Goal: Task Accomplishment & Management: Manage account settings

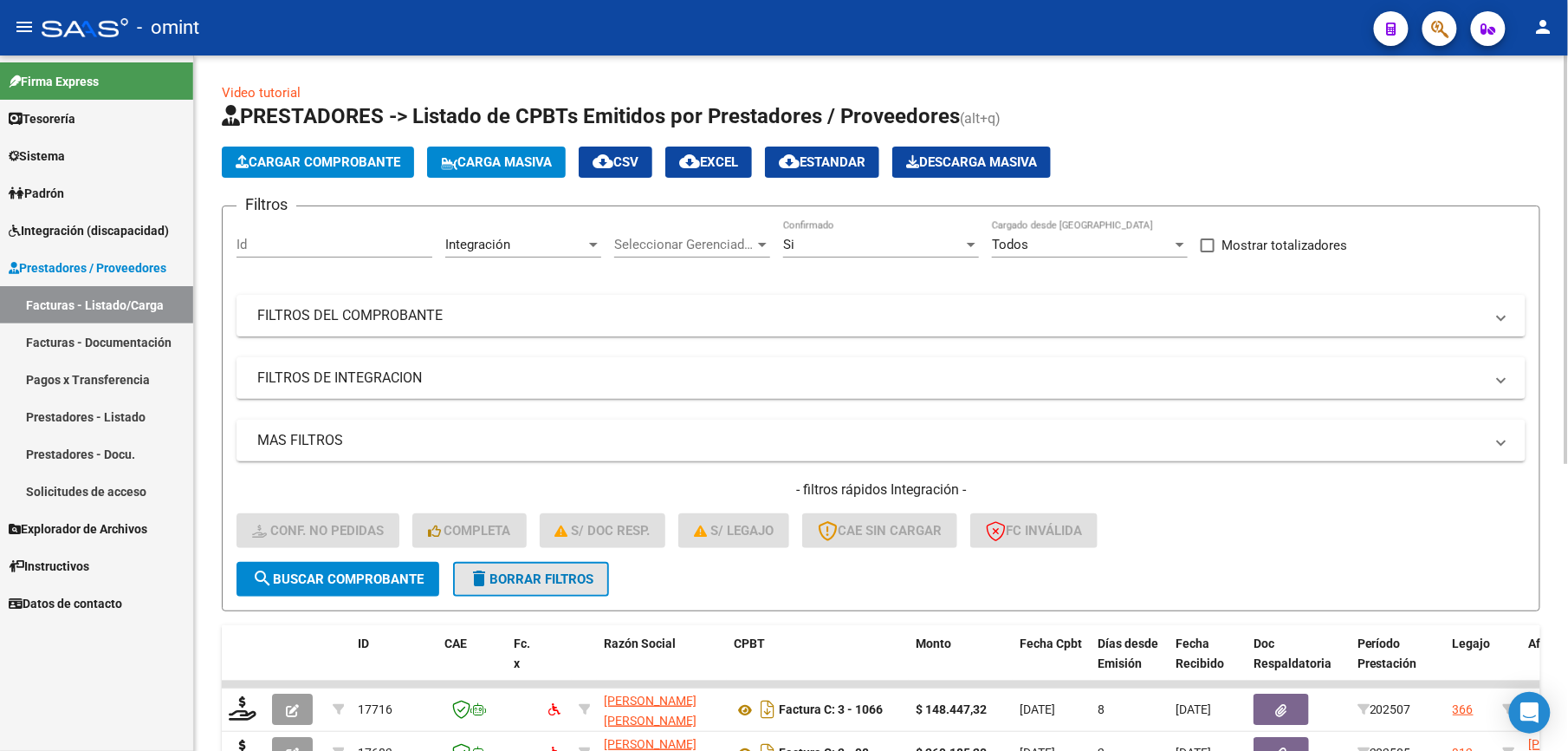
click at [505, 572] on span "delete Borrar Filtros" at bounding box center [530, 579] width 125 height 15
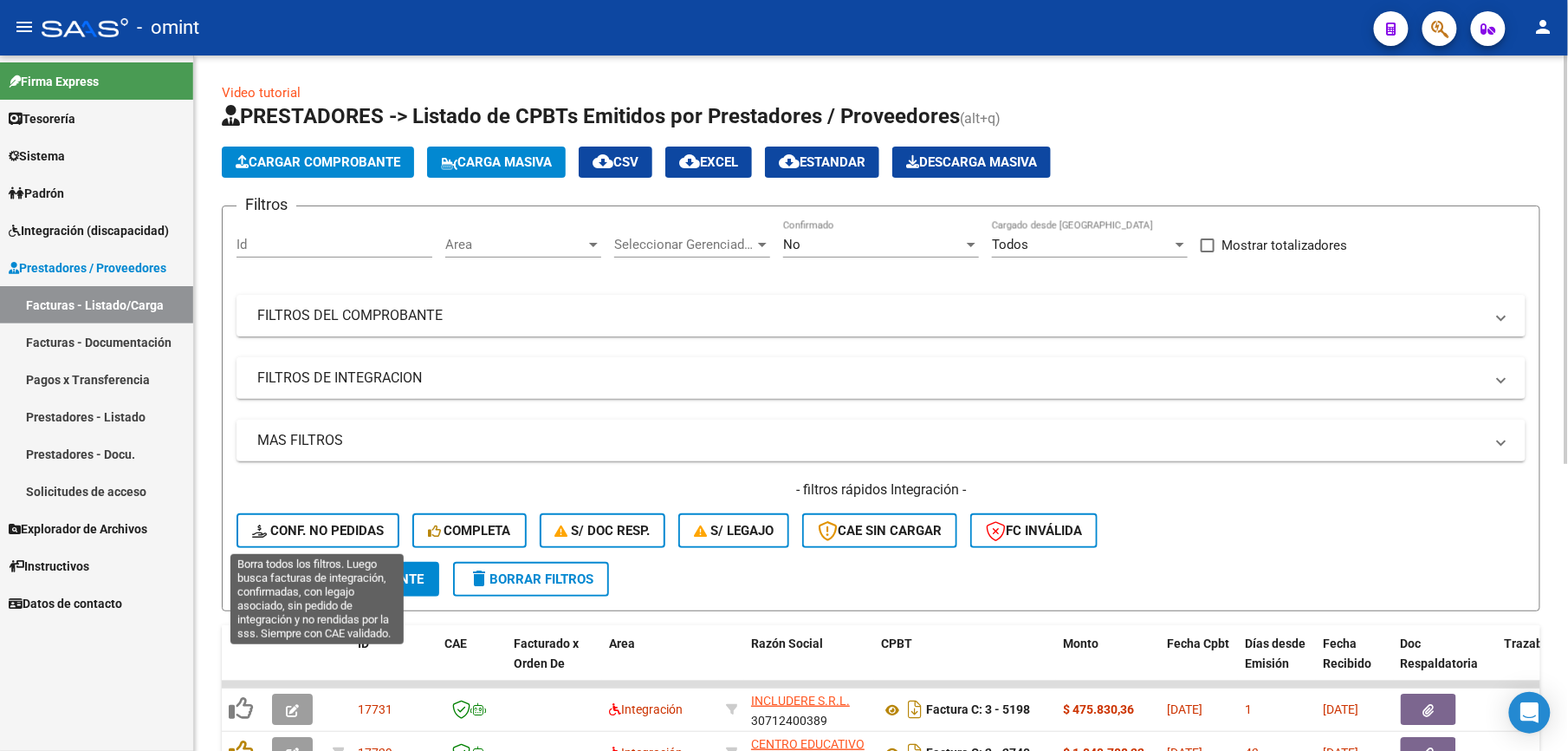
click at [337, 529] on span "Conf. no pedidas" at bounding box center [318, 531] width 132 height 15
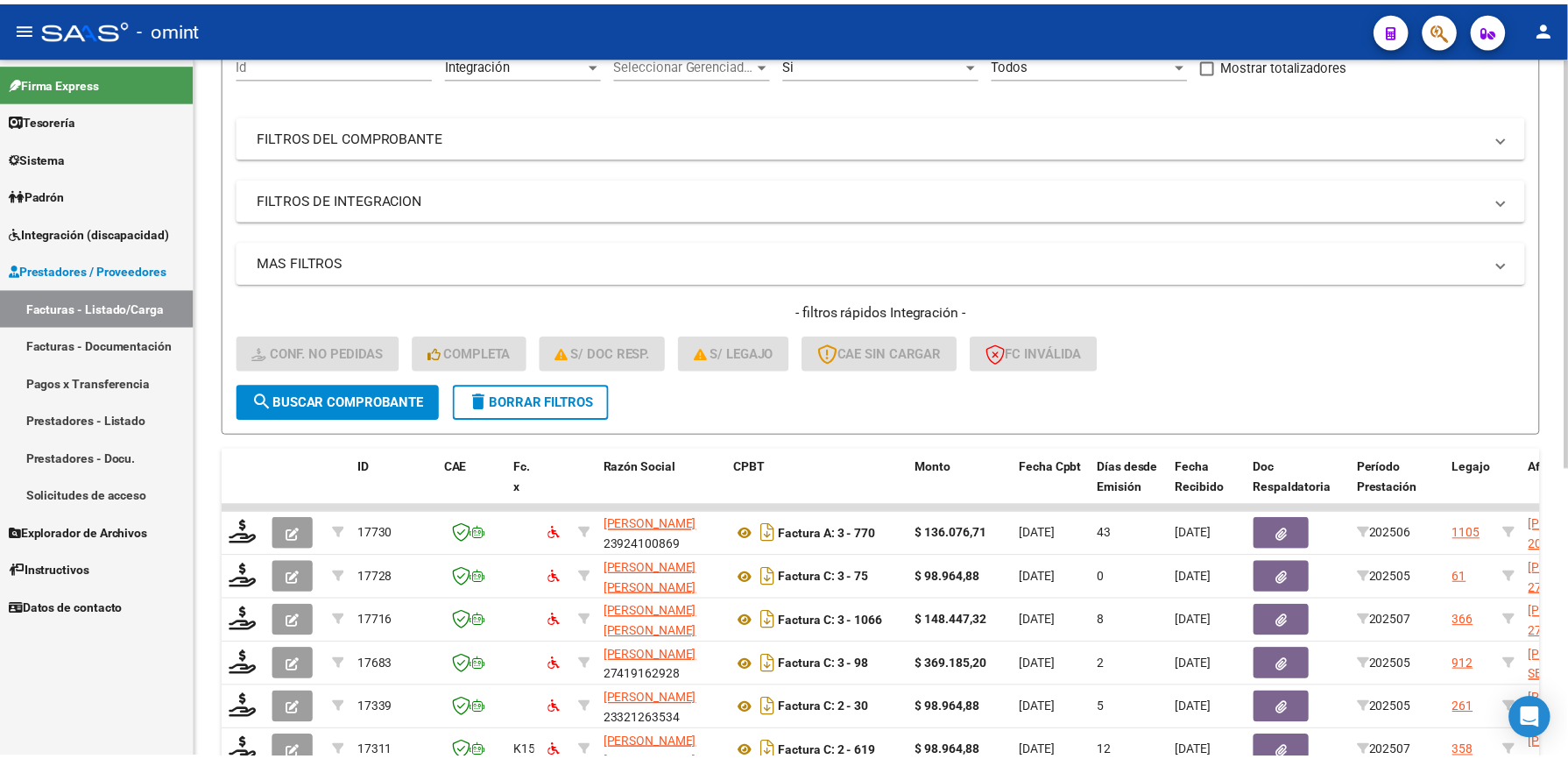
scroll to position [233, 0]
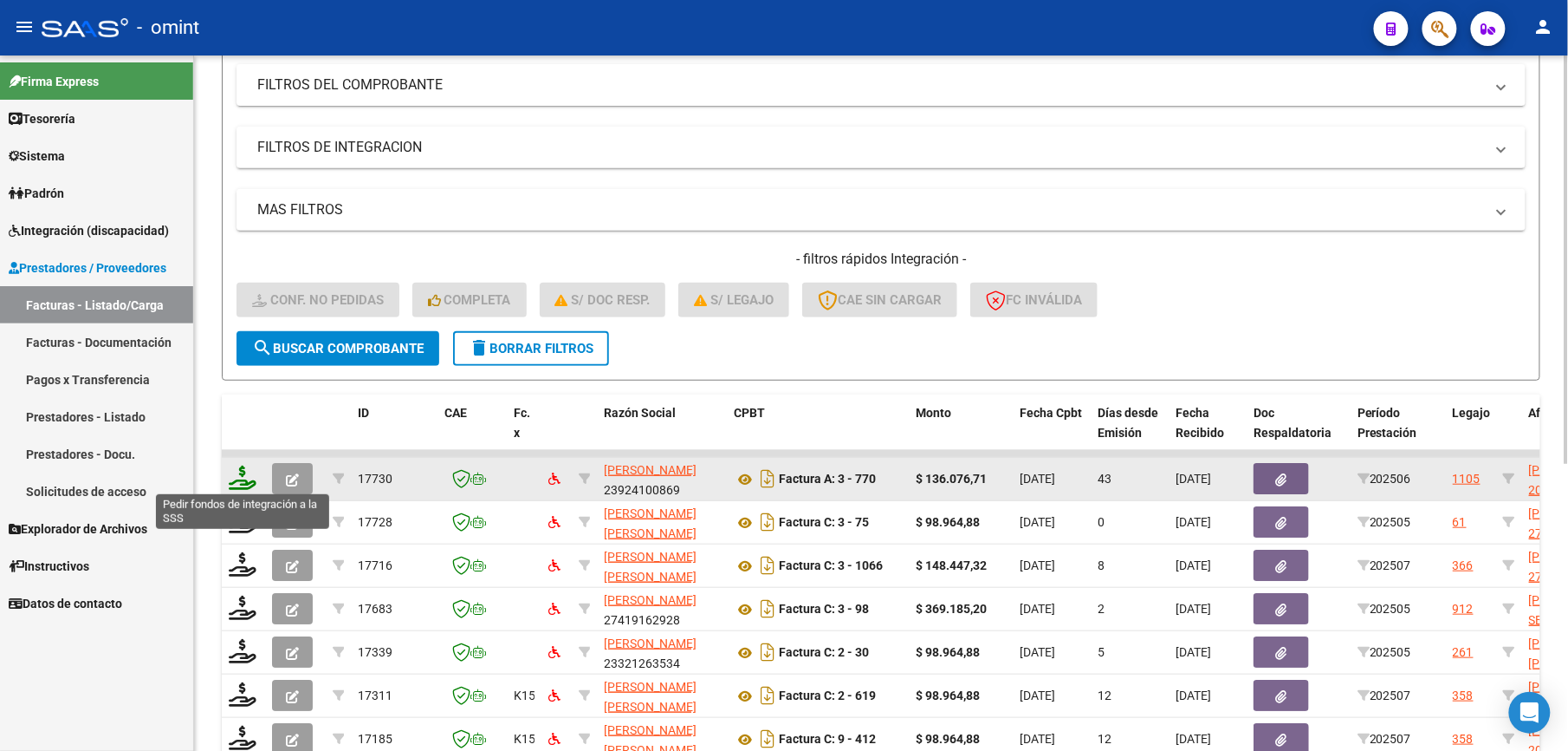
click at [237, 480] on icon at bounding box center [242, 477] width 28 height 24
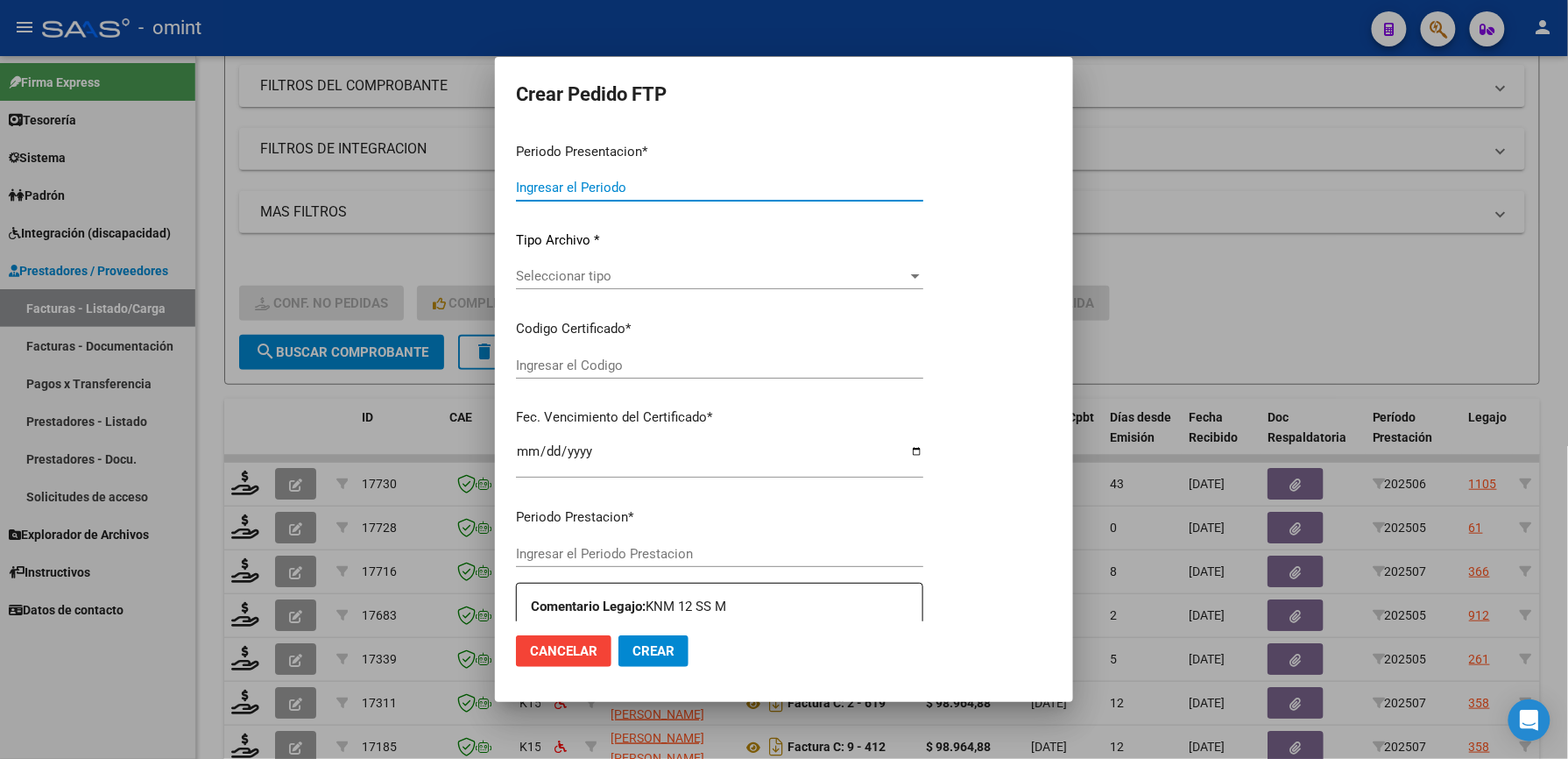
type input "202507"
type input "202506"
type input "$ 136.076,71"
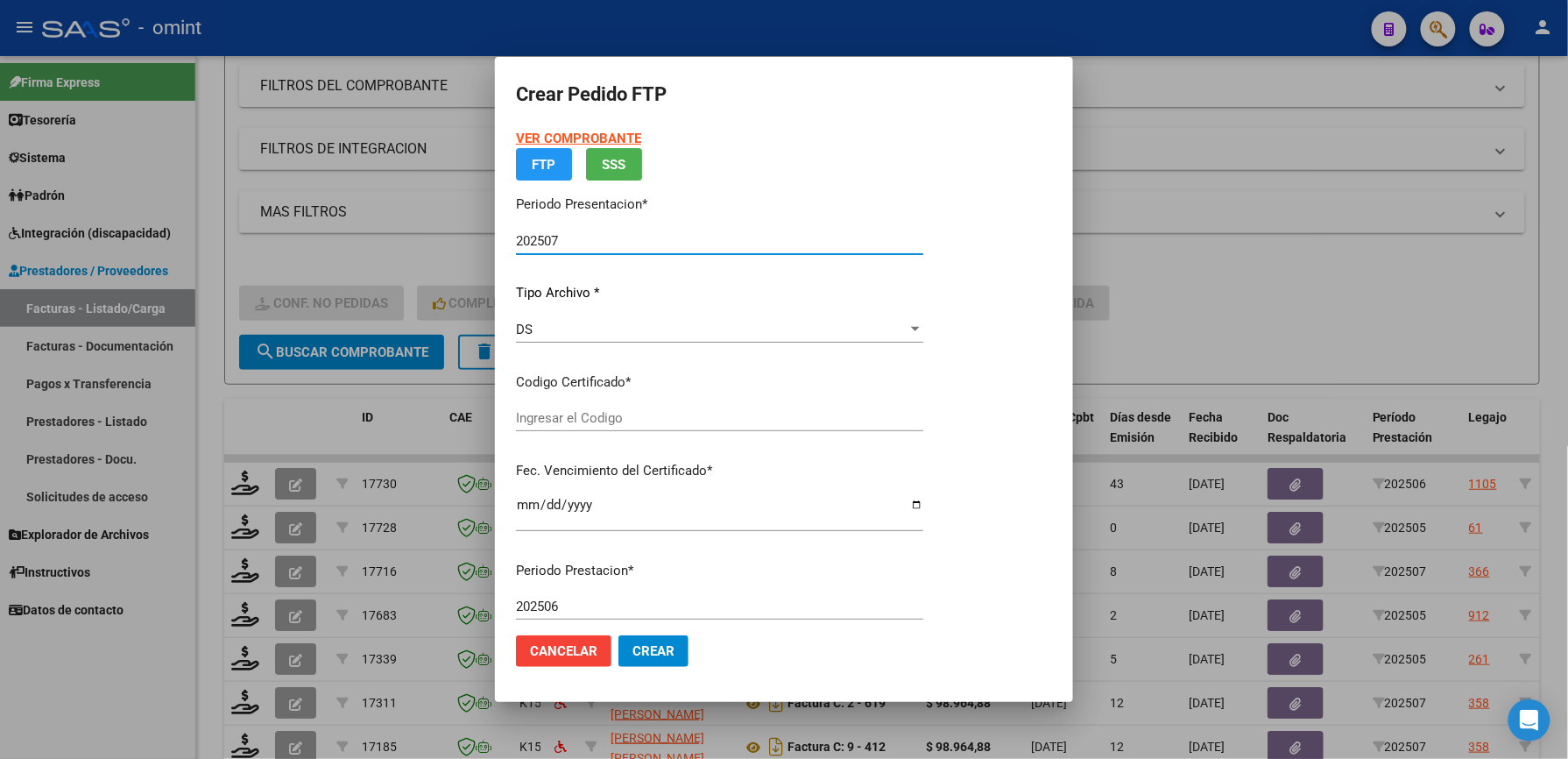
type input "7733993550"
type input "[DATE]"
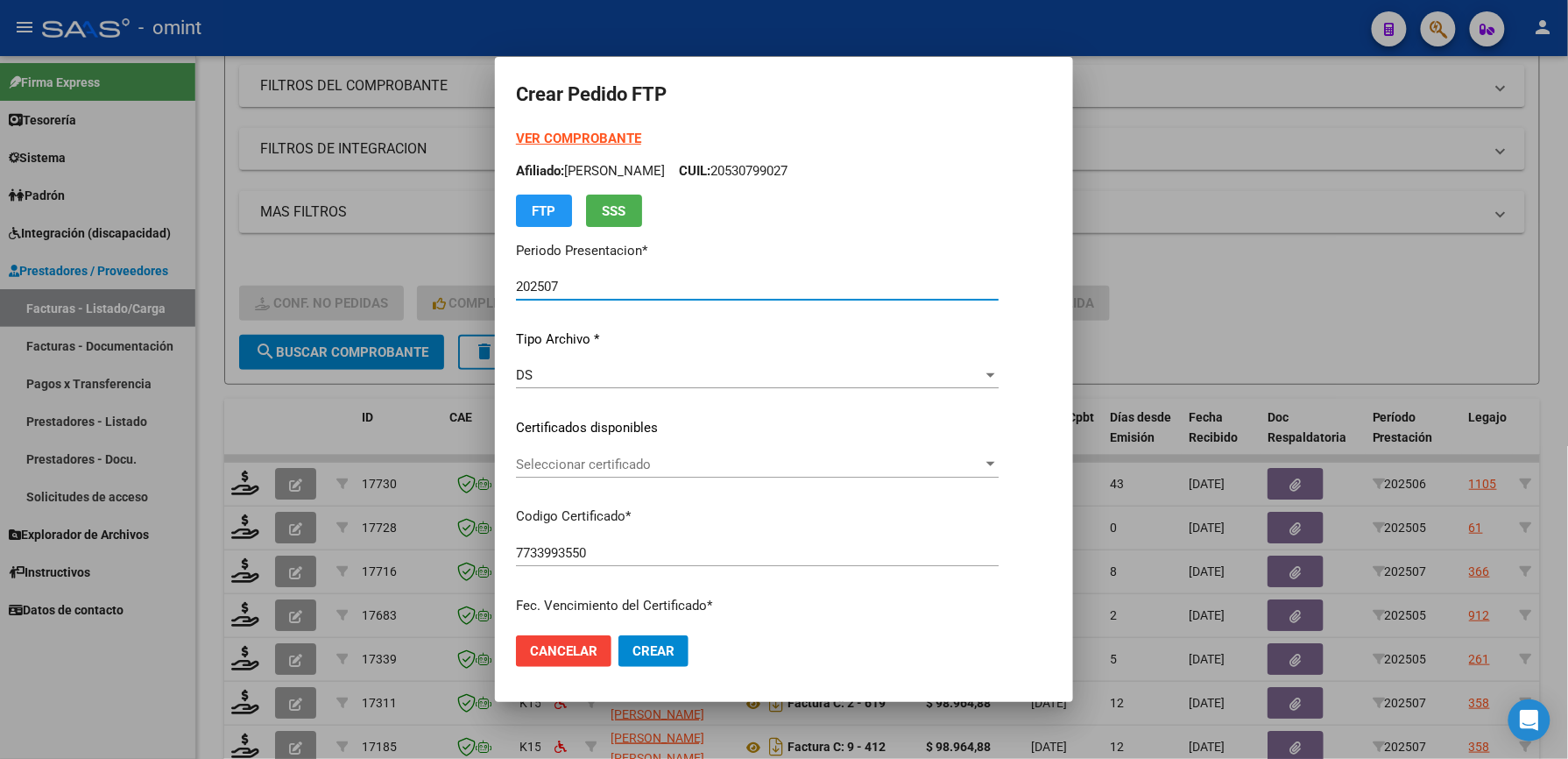
click at [575, 457] on span "Seleccionar certificado" at bounding box center [749, 464] width 467 height 15
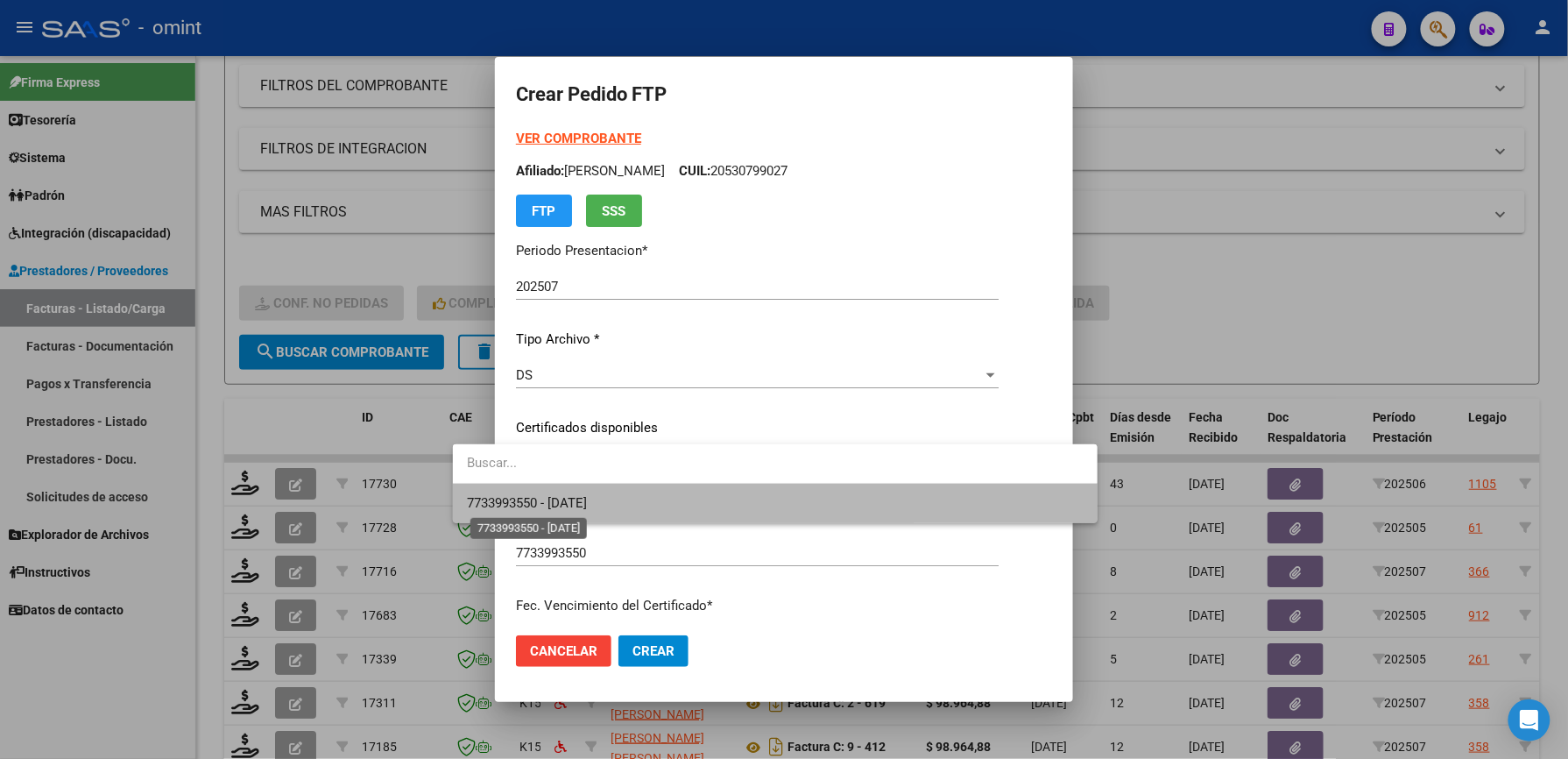
click at [560, 496] on span "7733993550 - [DATE]" at bounding box center [527, 502] width 120 height 15
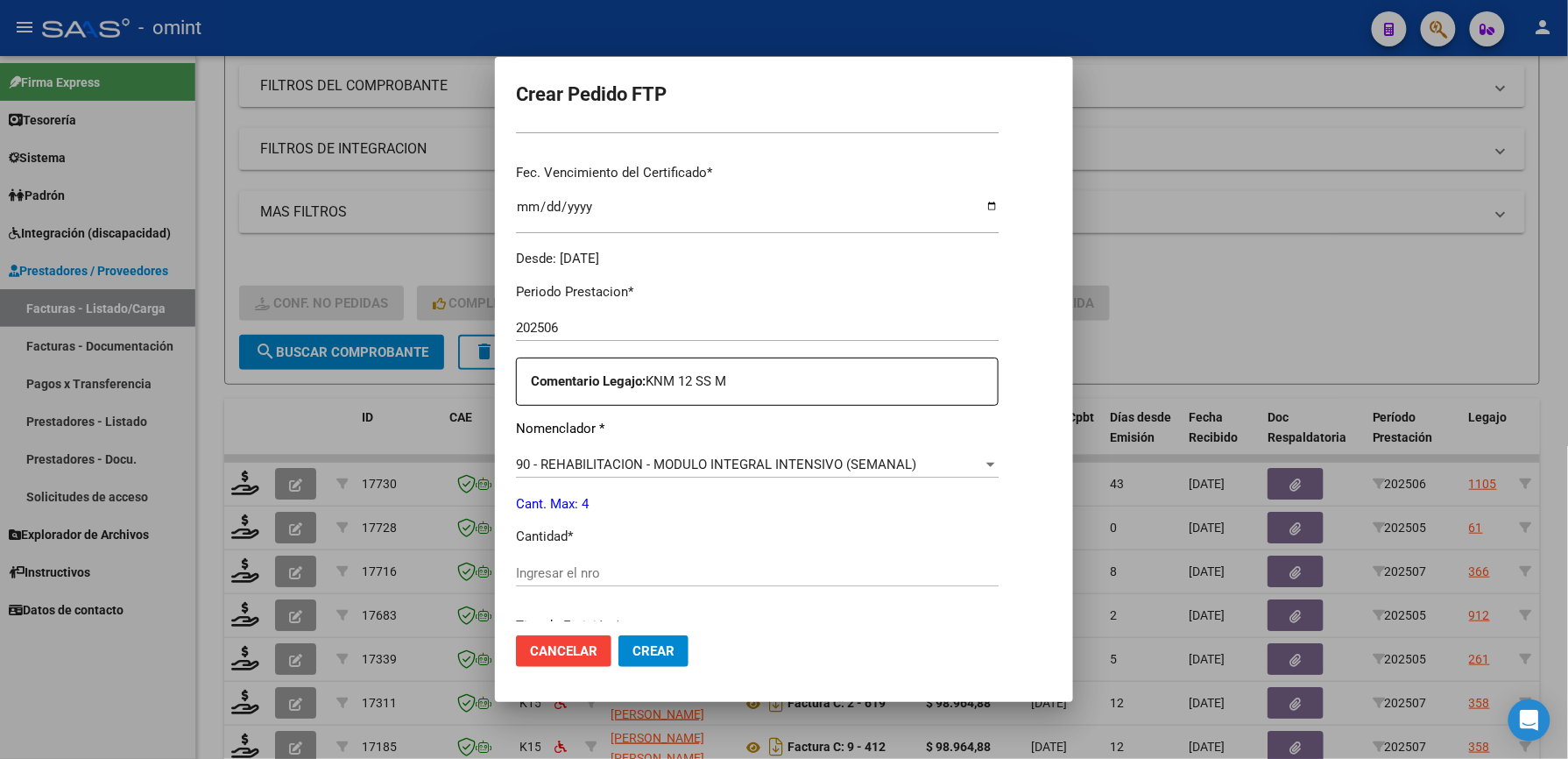
scroll to position [467, 0]
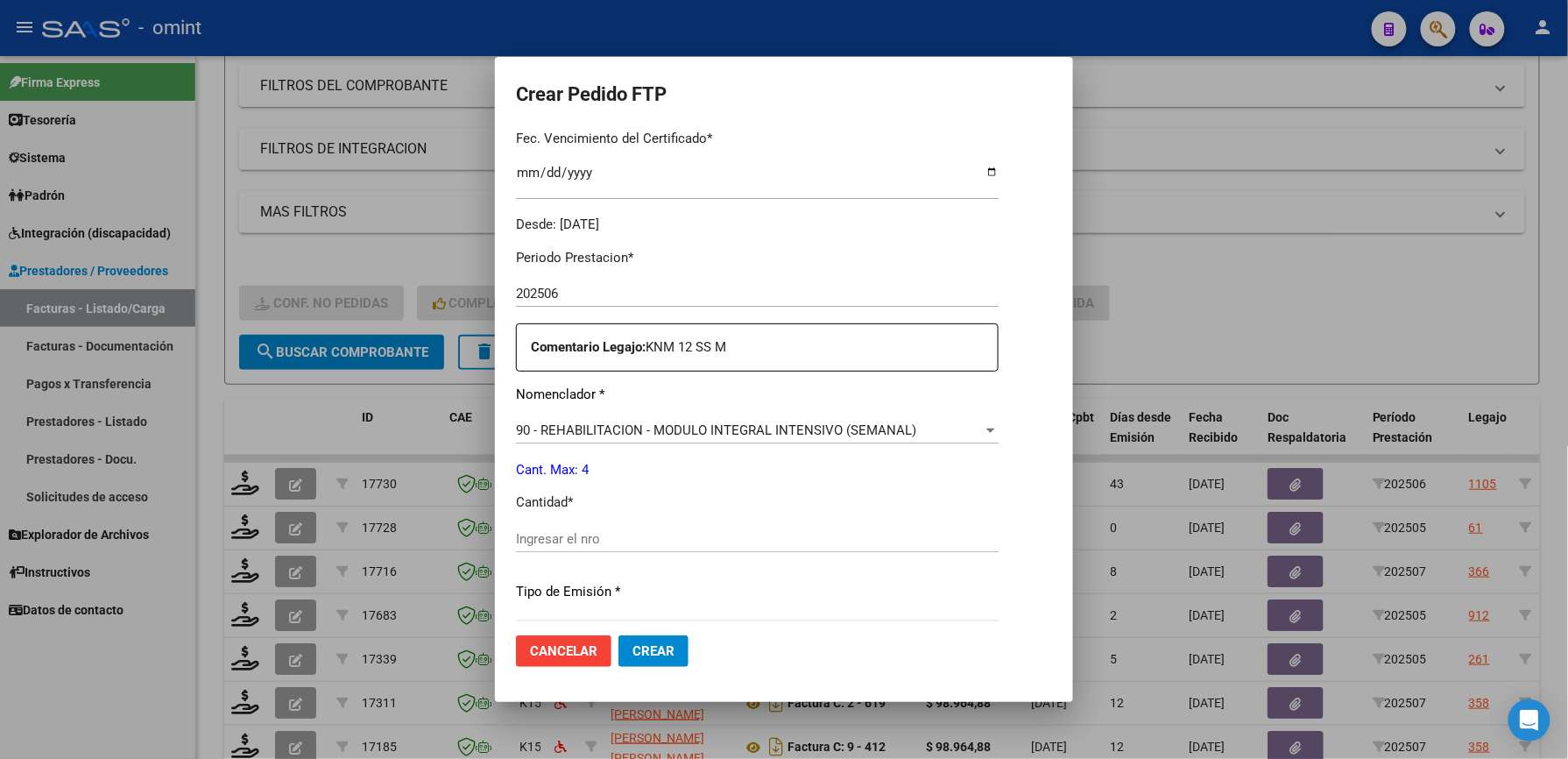
click at [523, 534] on input "Ingresar el nro" at bounding box center [757, 538] width 483 height 15
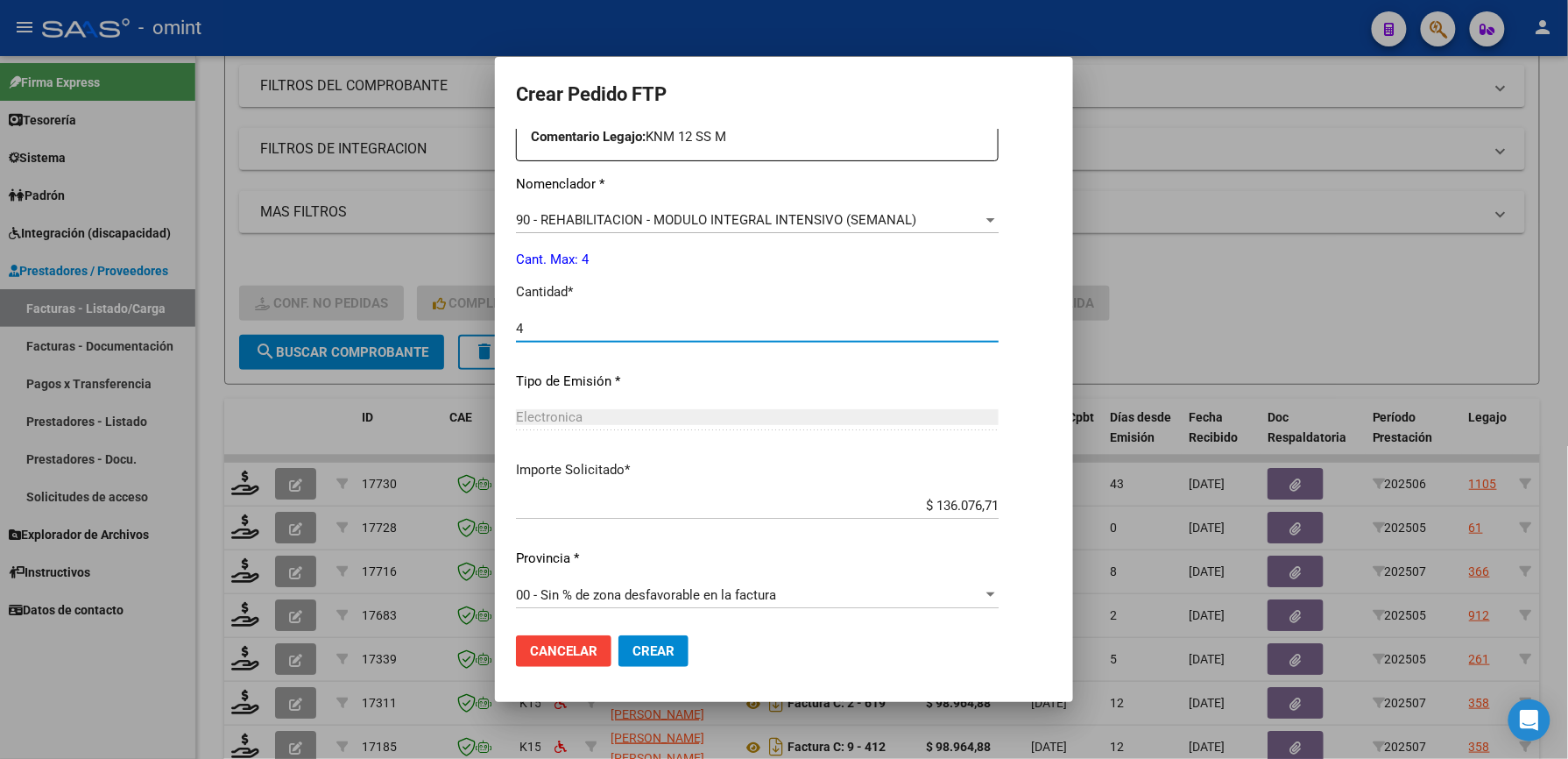
scroll to position [678, 0]
type input "4"
click at [633, 648] on span "Crear" at bounding box center [654, 651] width 42 height 15
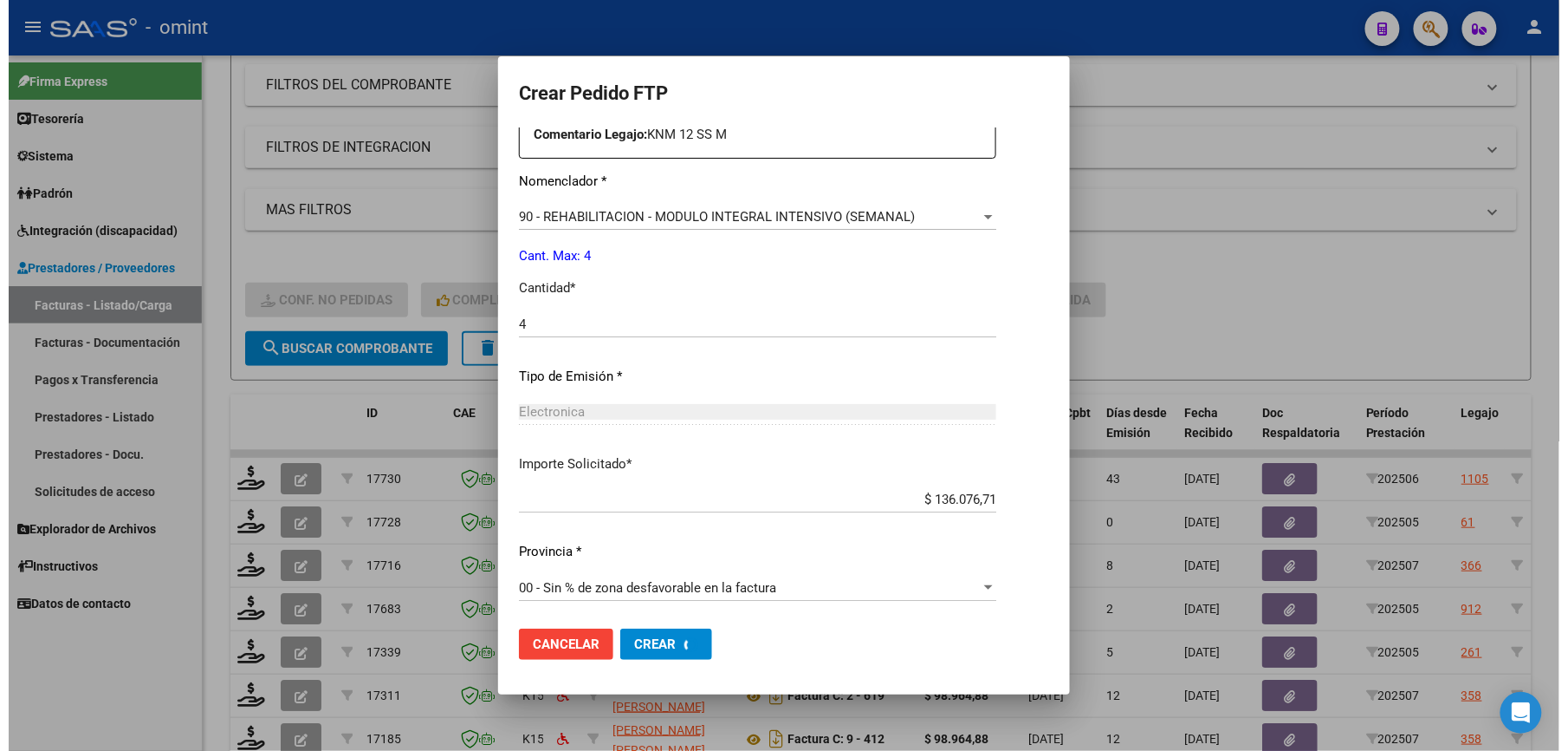
scroll to position [0, 0]
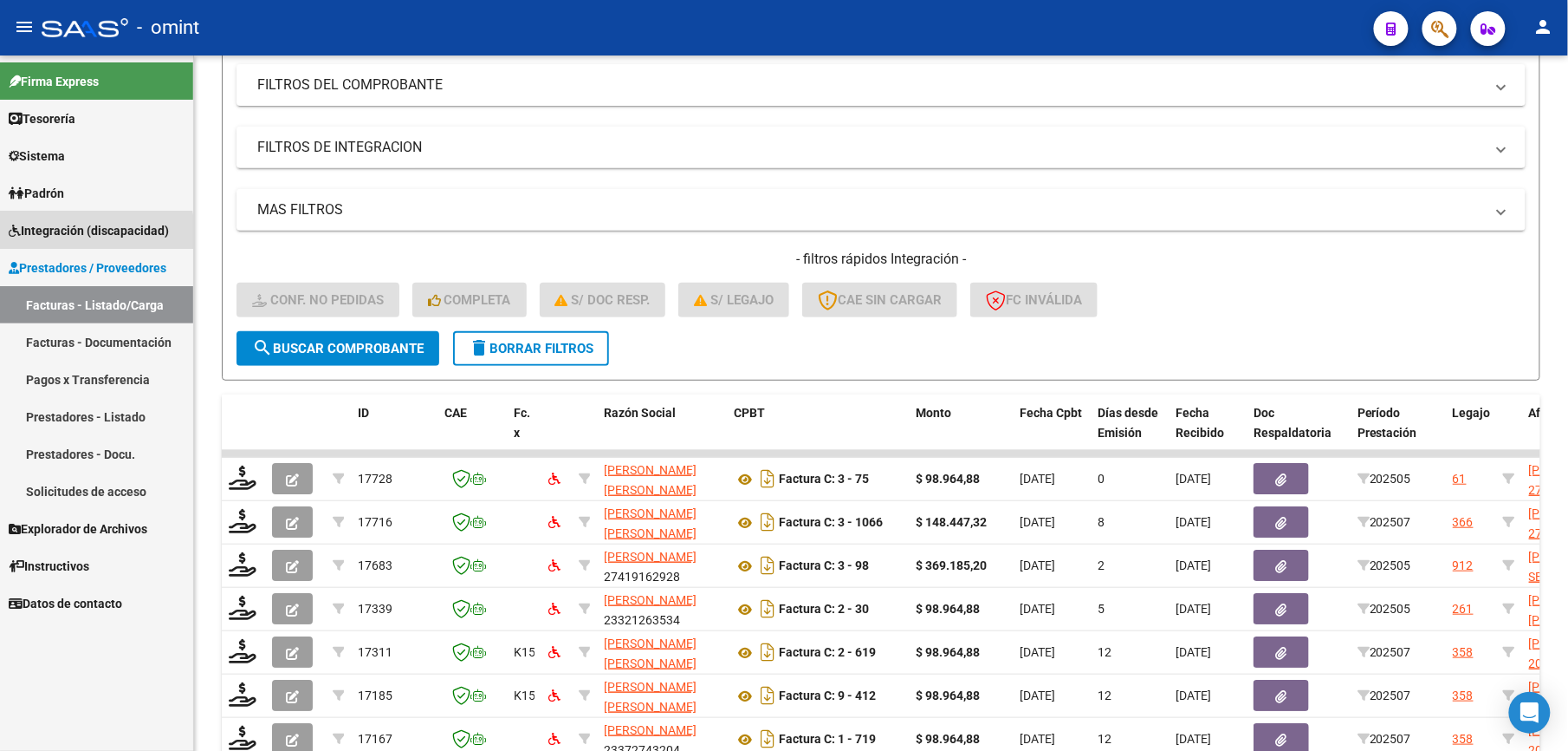
click at [76, 234] on span "Integración (discapacidad)" at bounding box center [89, 231] width 160 height 19
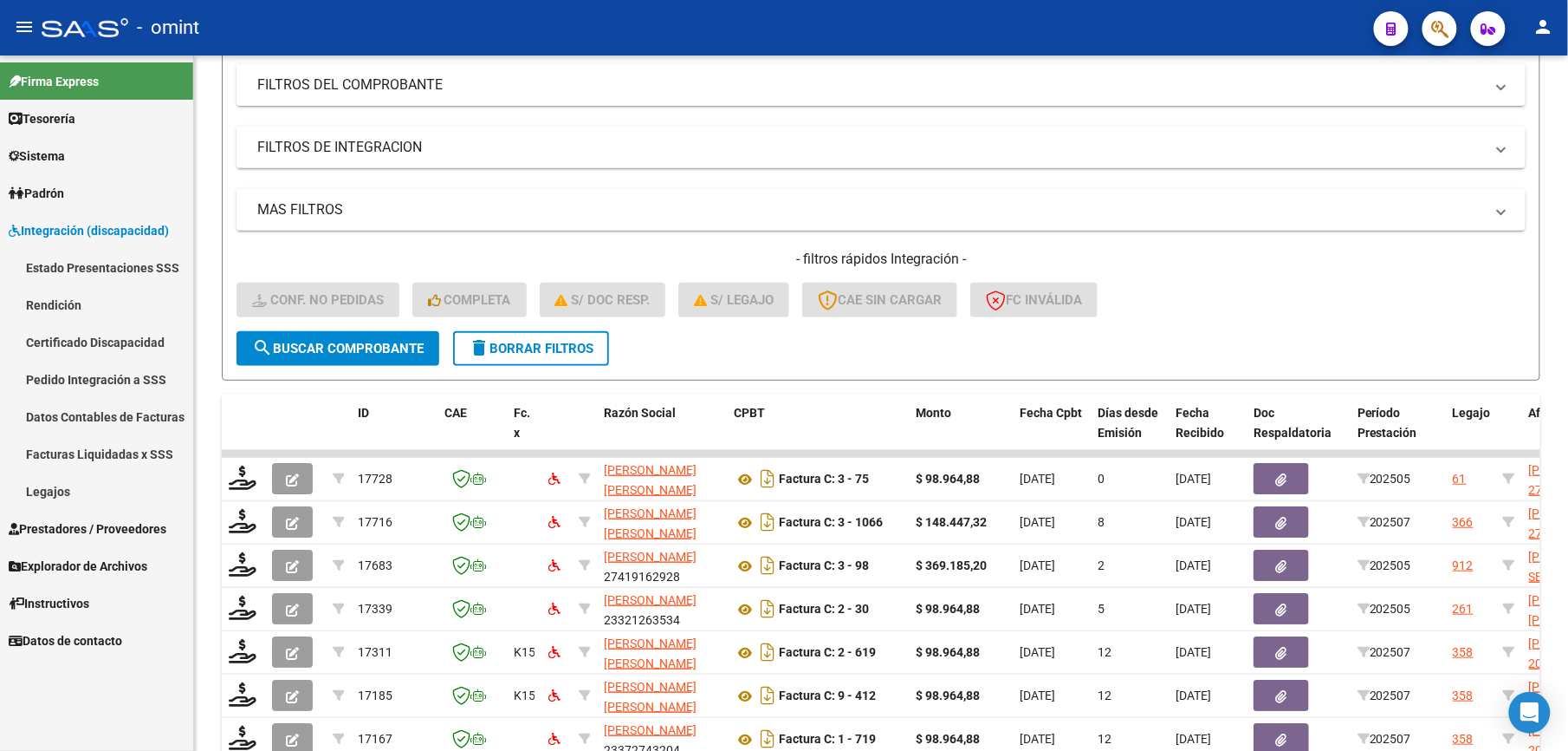
click at [61, 487] on link "Legajos" at bounding box center [96, 490] width 194 height 37
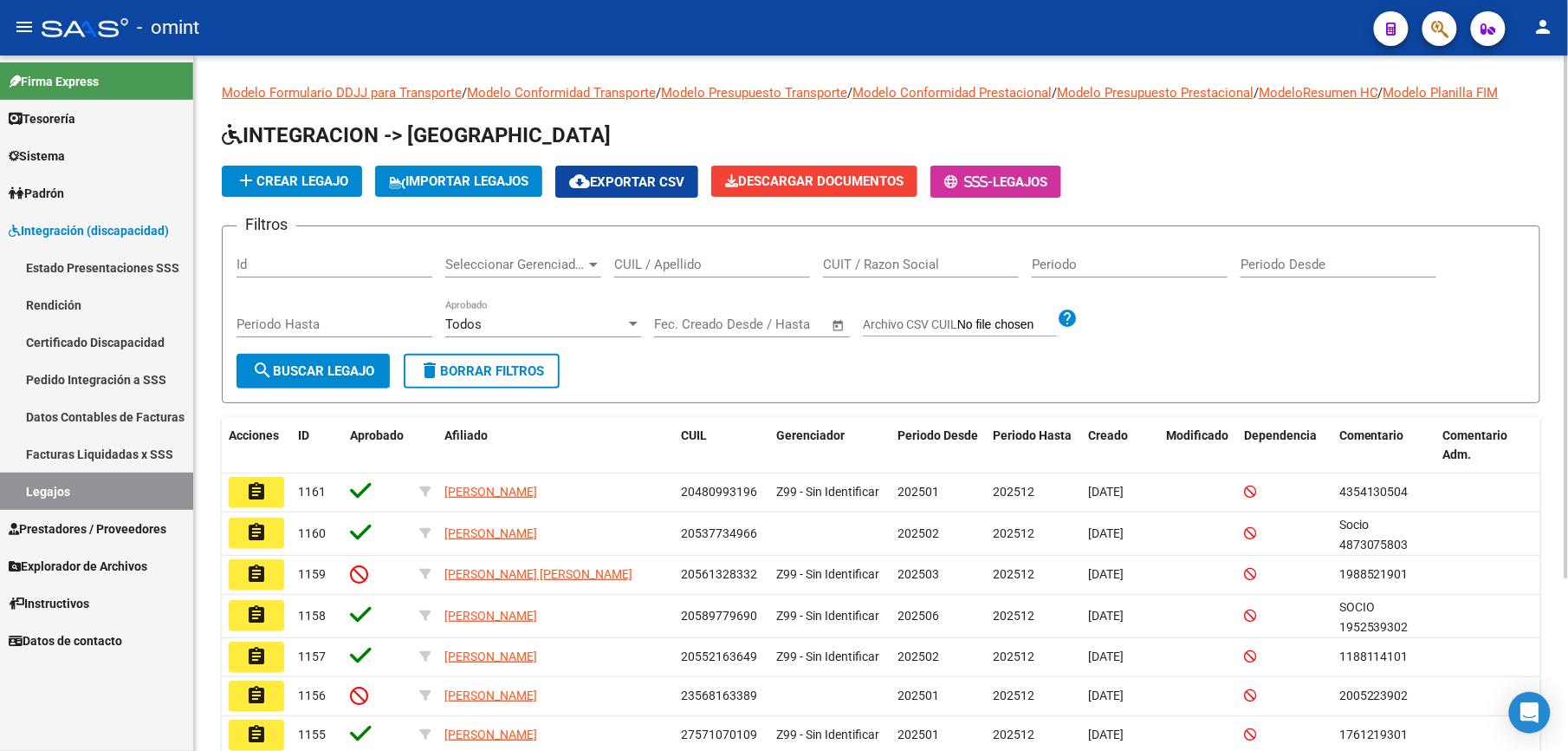
click at [718, 264] on input "CUIL / Apellido" at bounding box center [712, 264] width 196 height 15
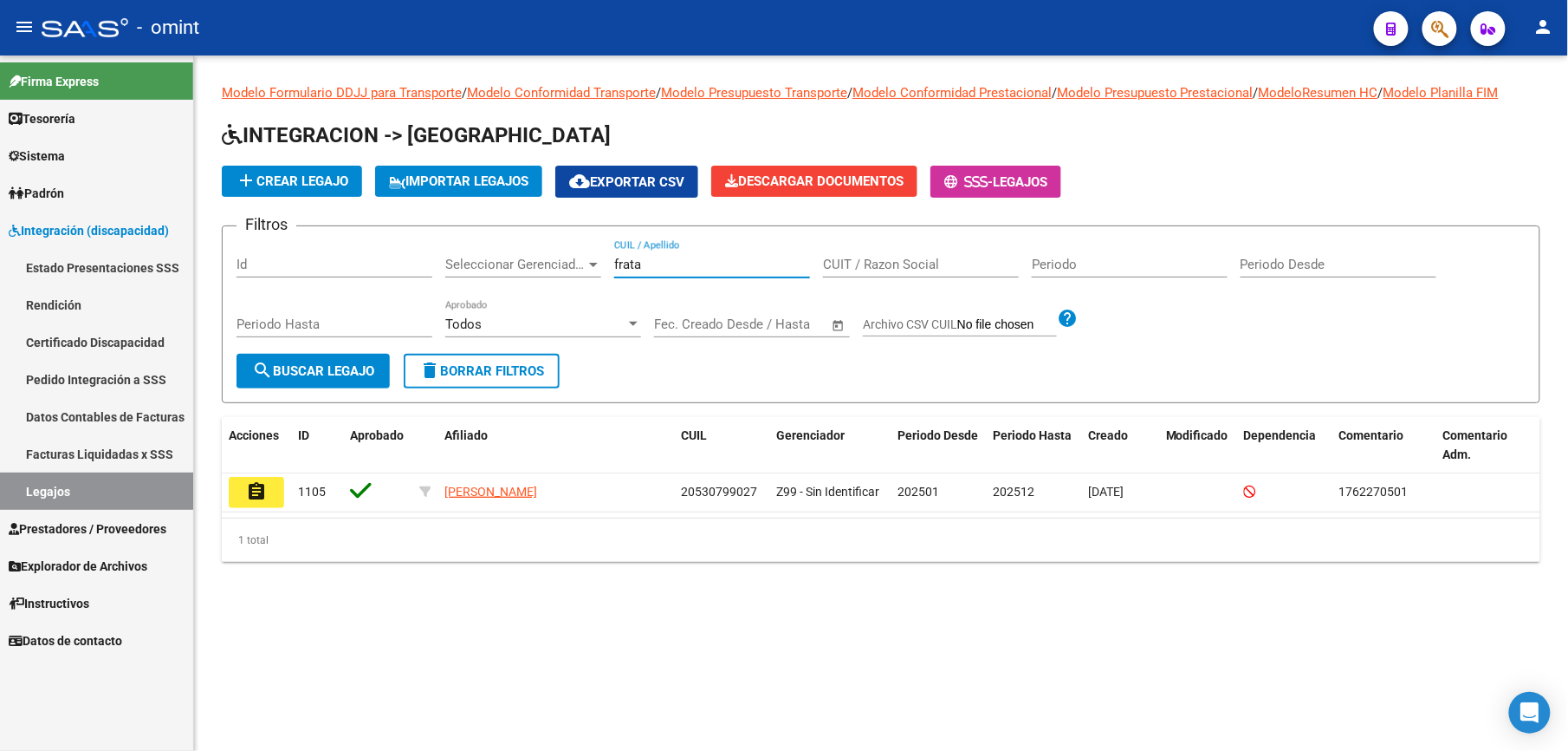
type input "frata"
click at [253, 492] on mat-icon "assignment" at bounding box center [257, 491] width 21 height 21
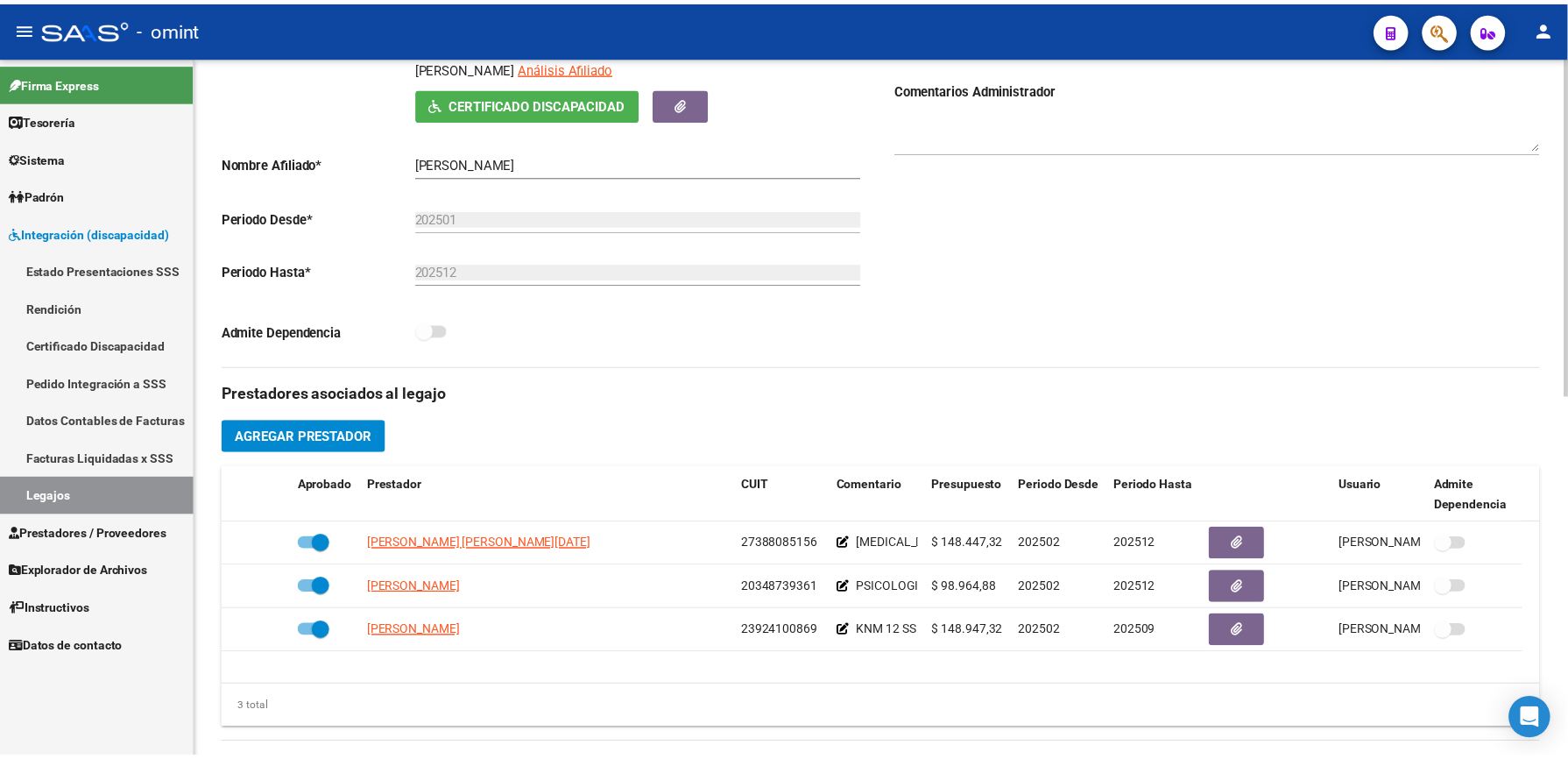
scroll to position [350, 0]
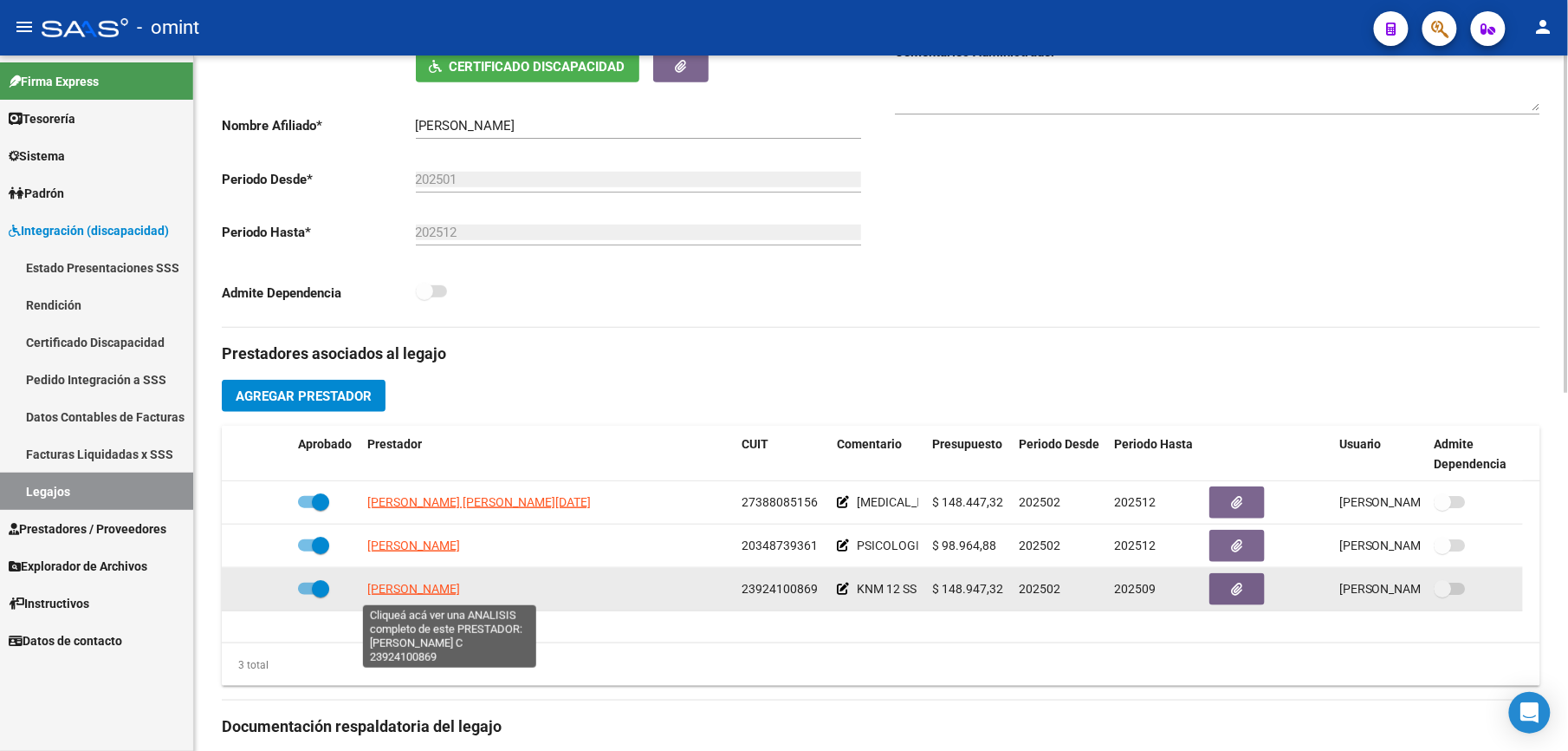
click at [460, 587] on span "[PERSON_NAME]" at bounding box center [413, 589] width 93 height 14
type textarea "23924100869"
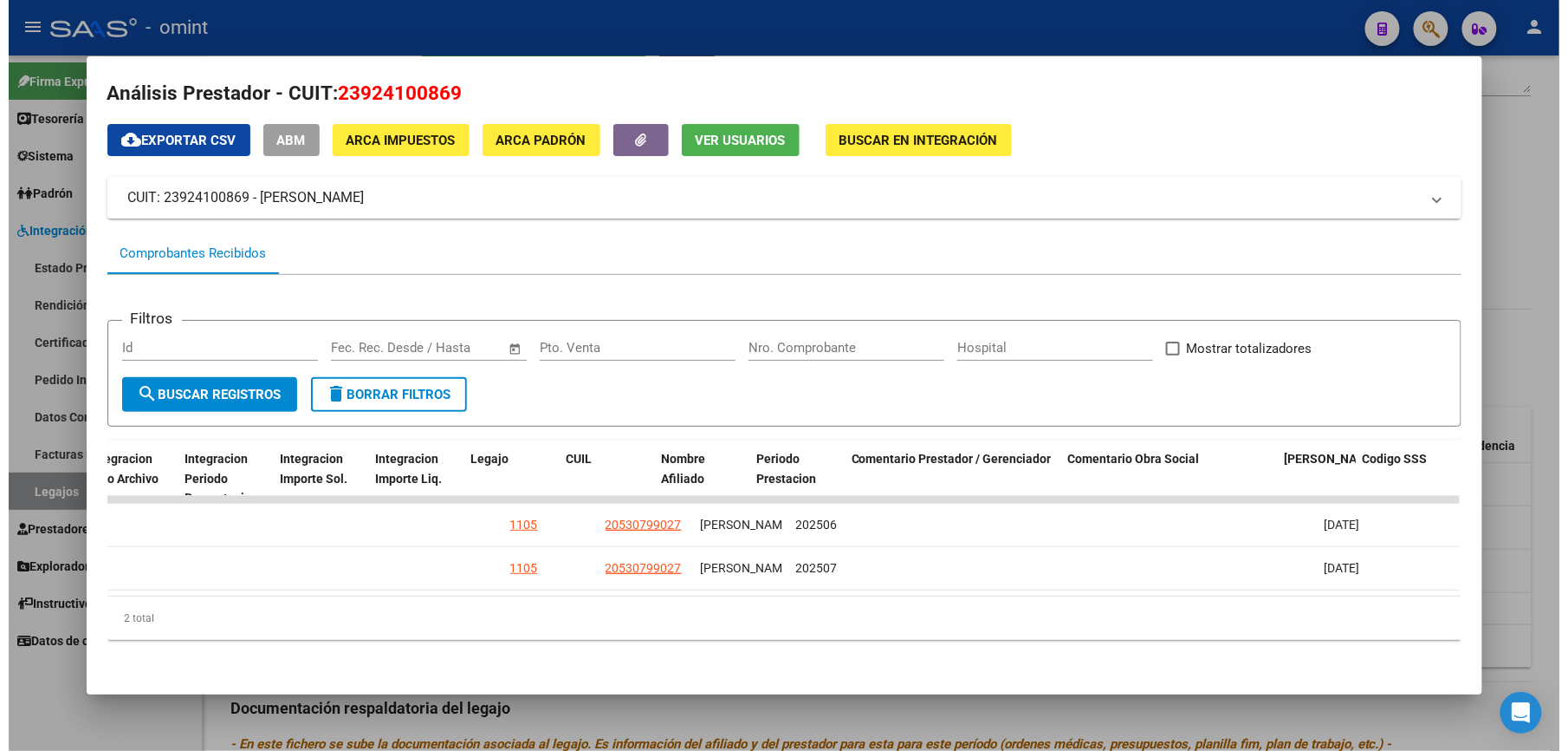
scroll to position [0, 2389]
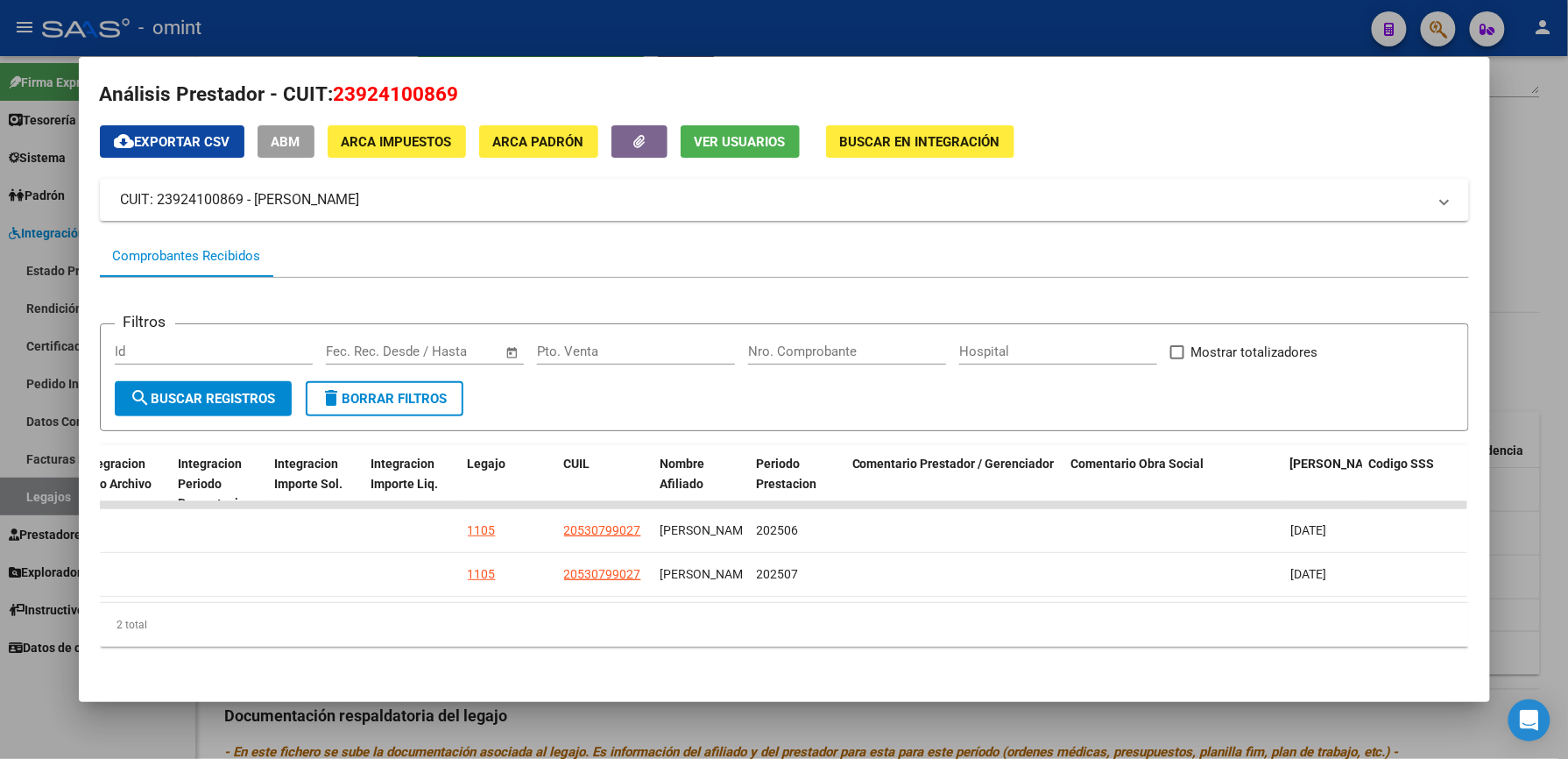
click at [804, 30] on div at bounding box center [784, 379] width 1568 height 759
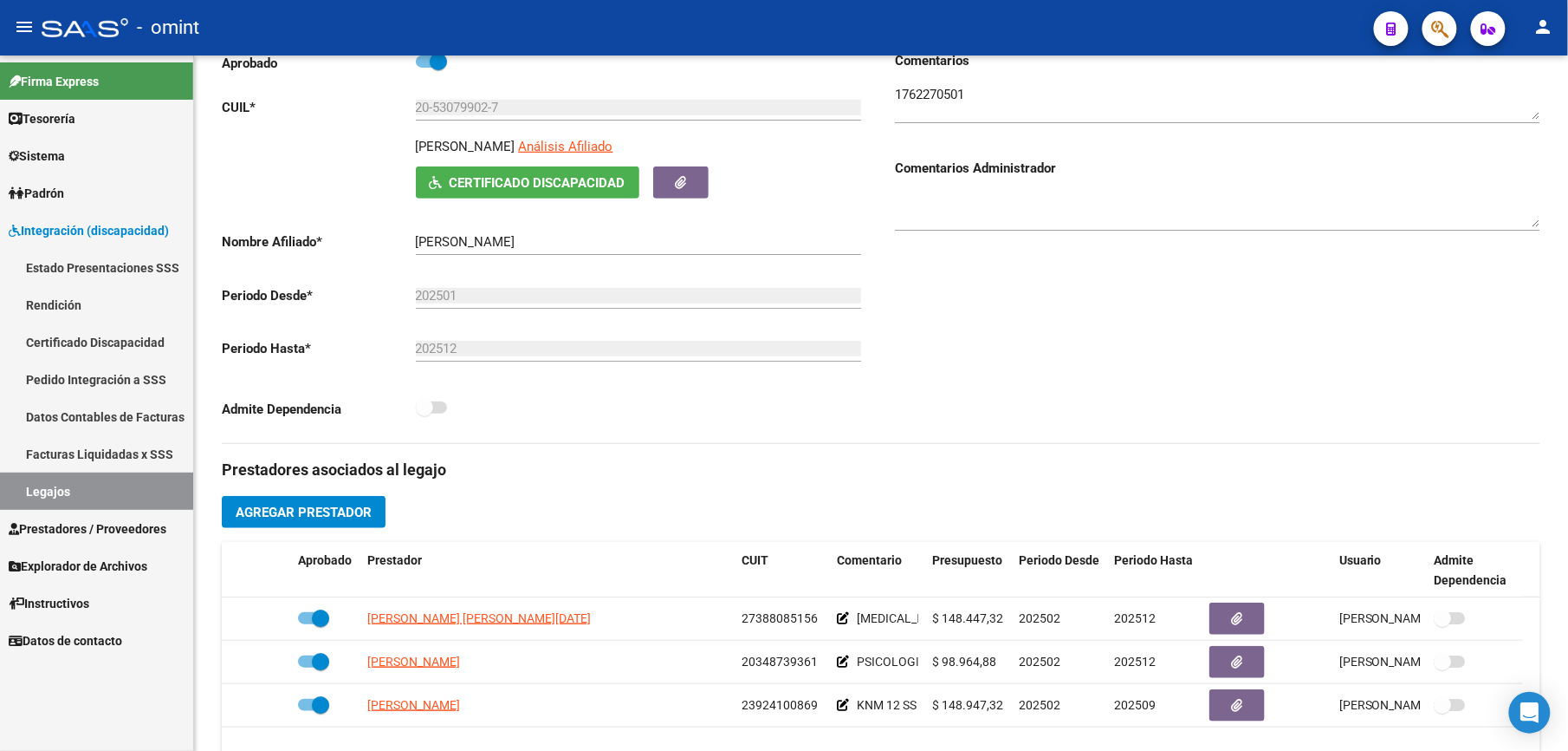
scroll to position [115, 0]
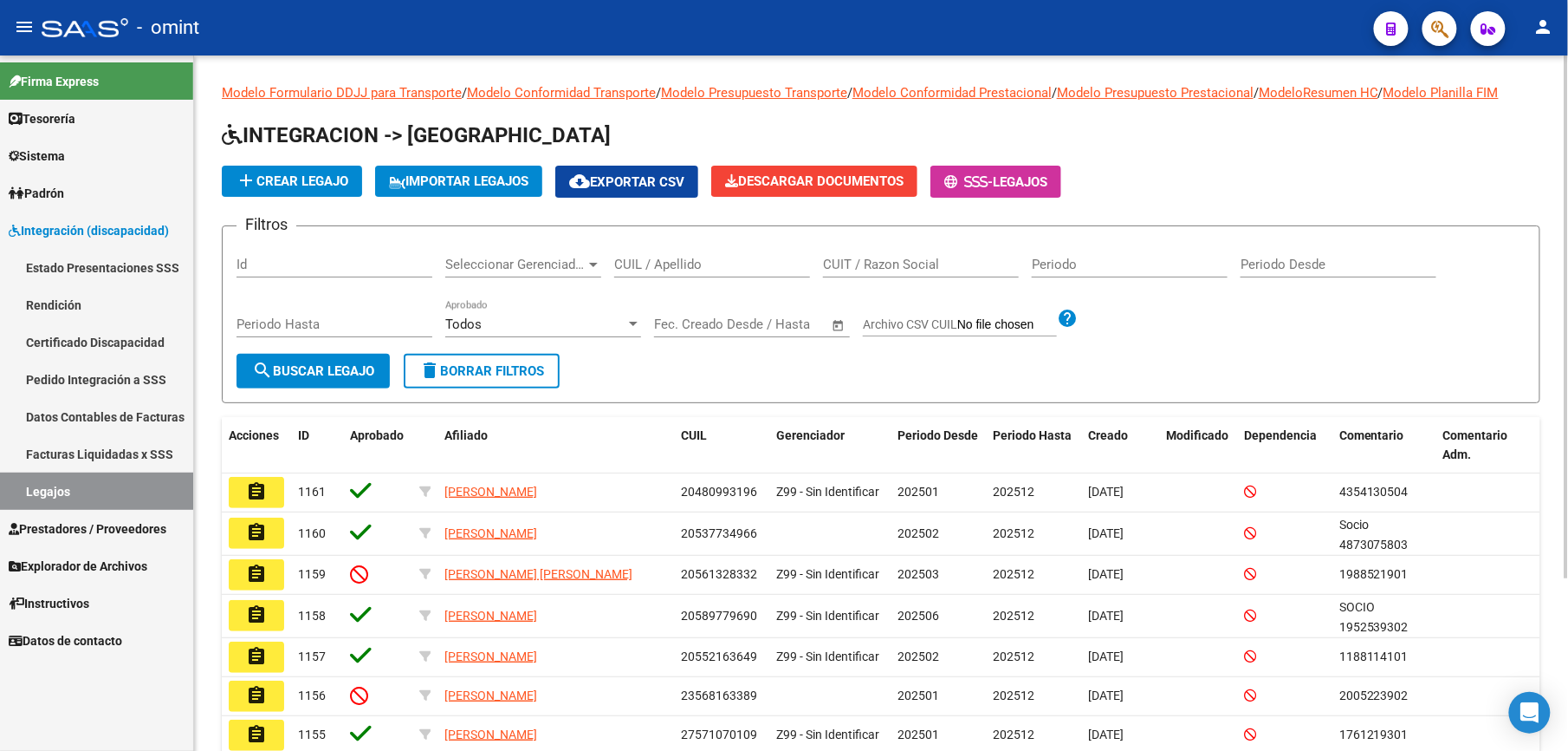
click at [868, 271] on input "CUIT / Razon Social" at bounding box center [920, 264] width 196 height 15
click at [712, 276] on div "CUIL / Apellido" at bounding box center [712, 259] width 196 height 37
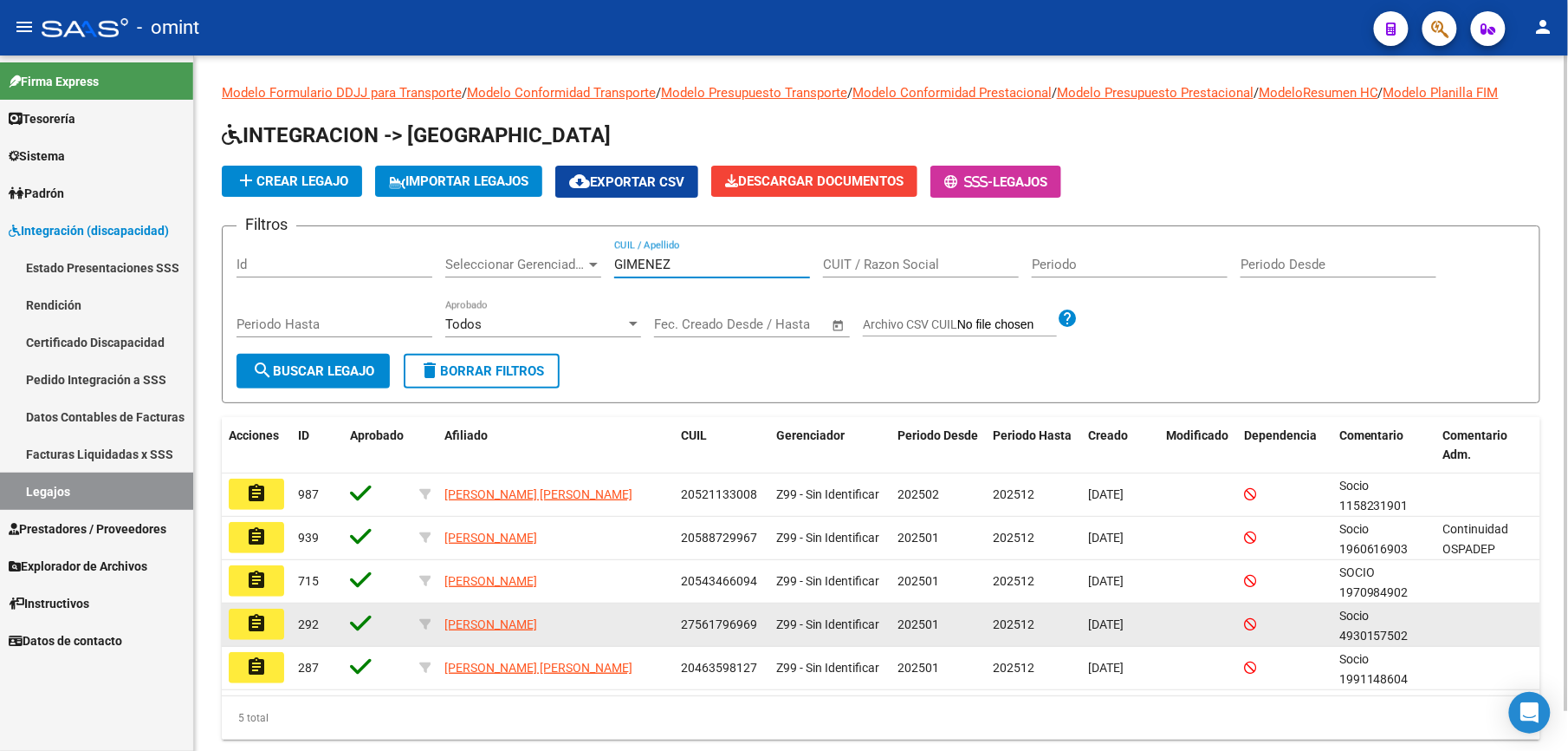
type input "GIMENEZ"
click at [254, 620] on mat-icon "assignment" at bounding box center [257, 623] width 21 height 21
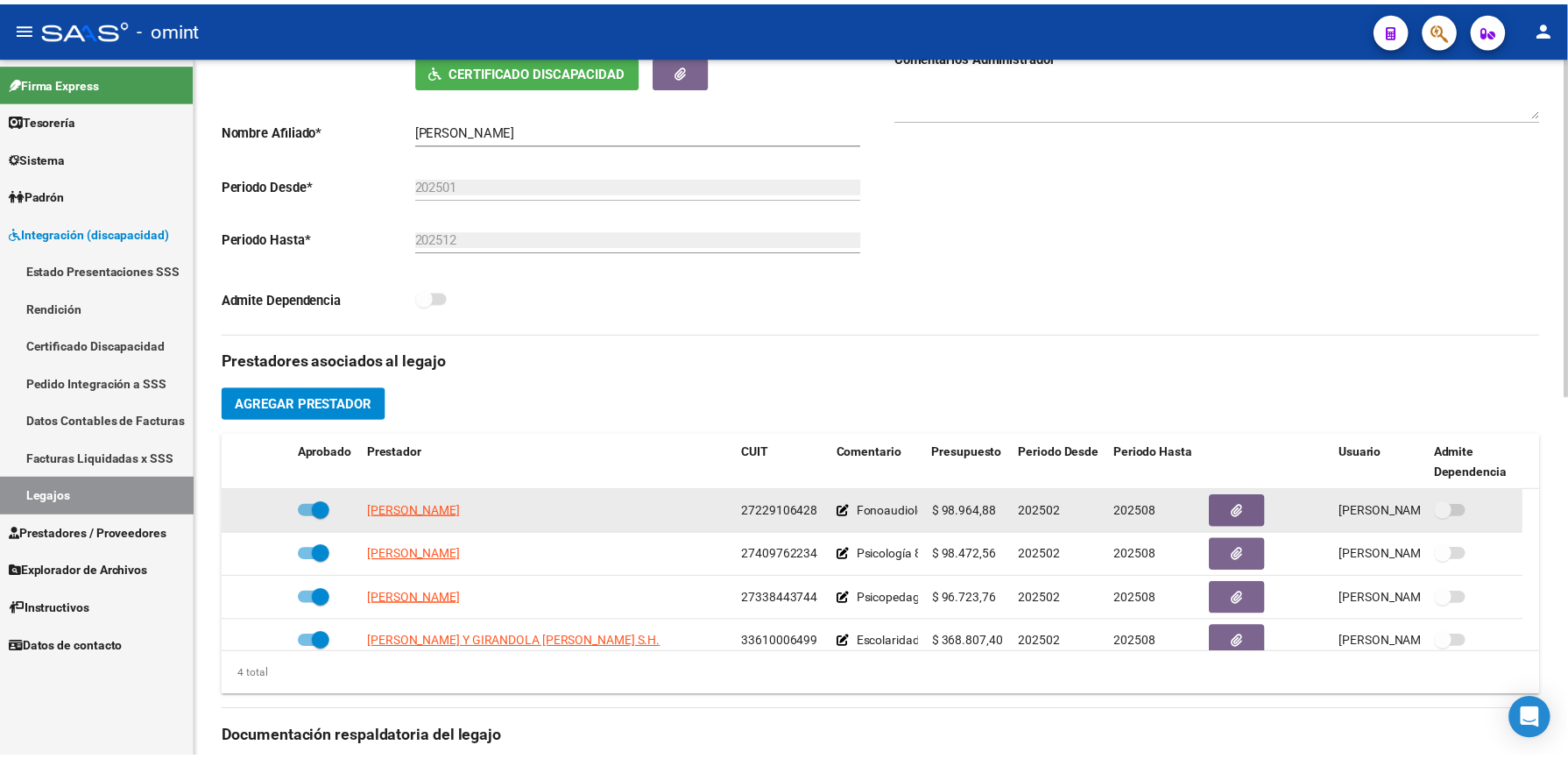
scroll to position [350, 0]
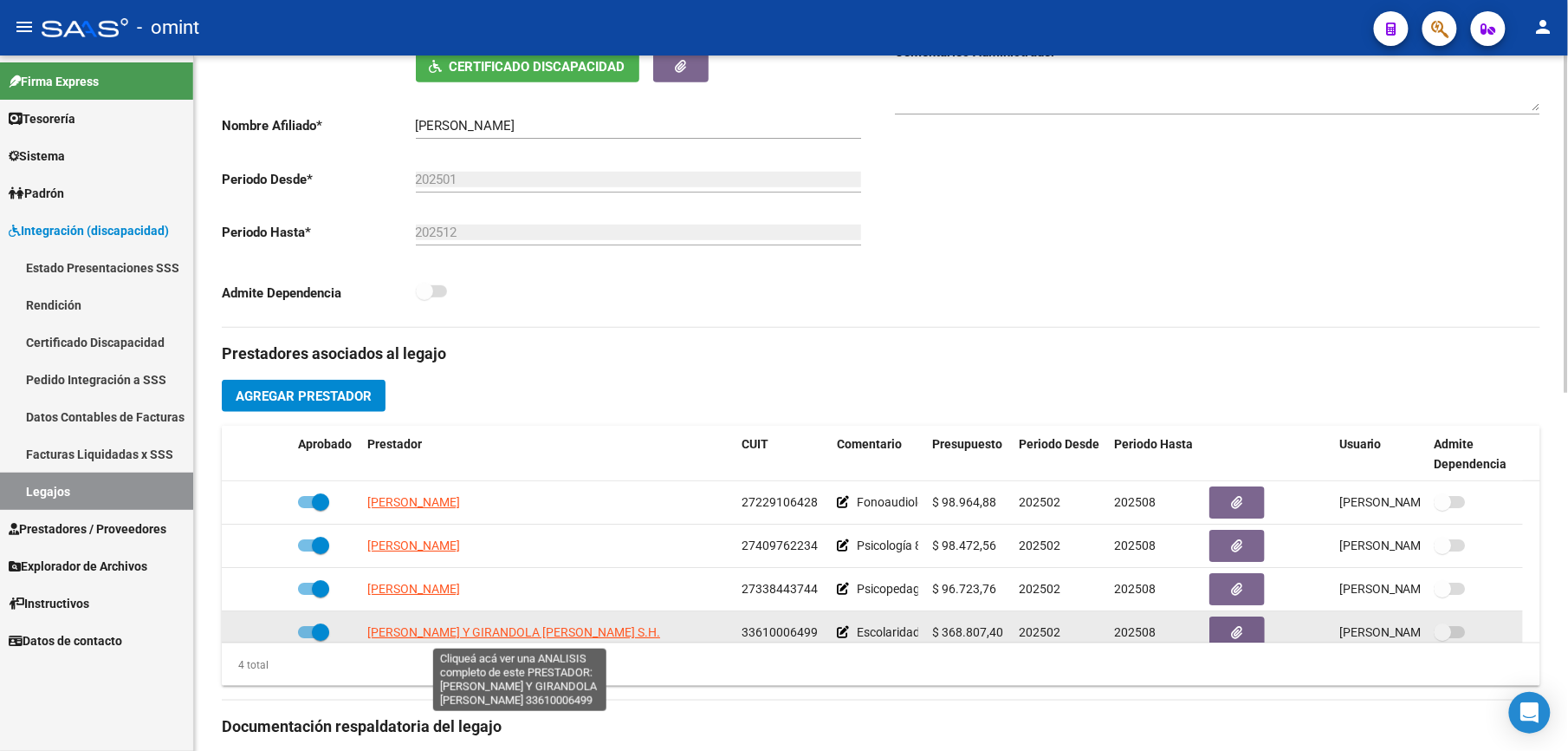
click at [575, 638] on span "[PERSON_NAME] Y GIRANDOLA [PERSON_NAME] S.H." at bounding box center [513, 632] width 293 height 14
type textarea "33610006499"
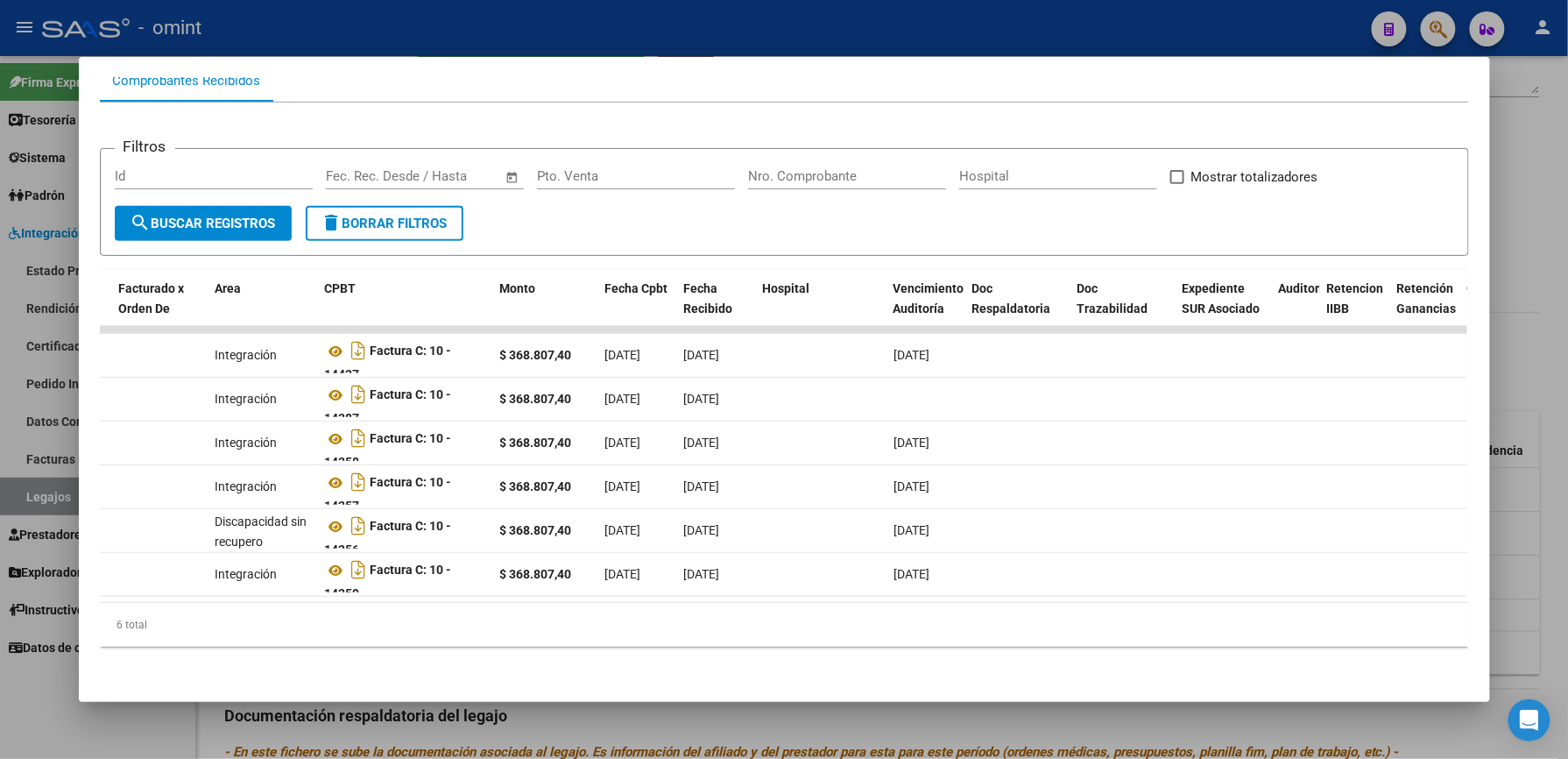
scroll to position [0, 0]
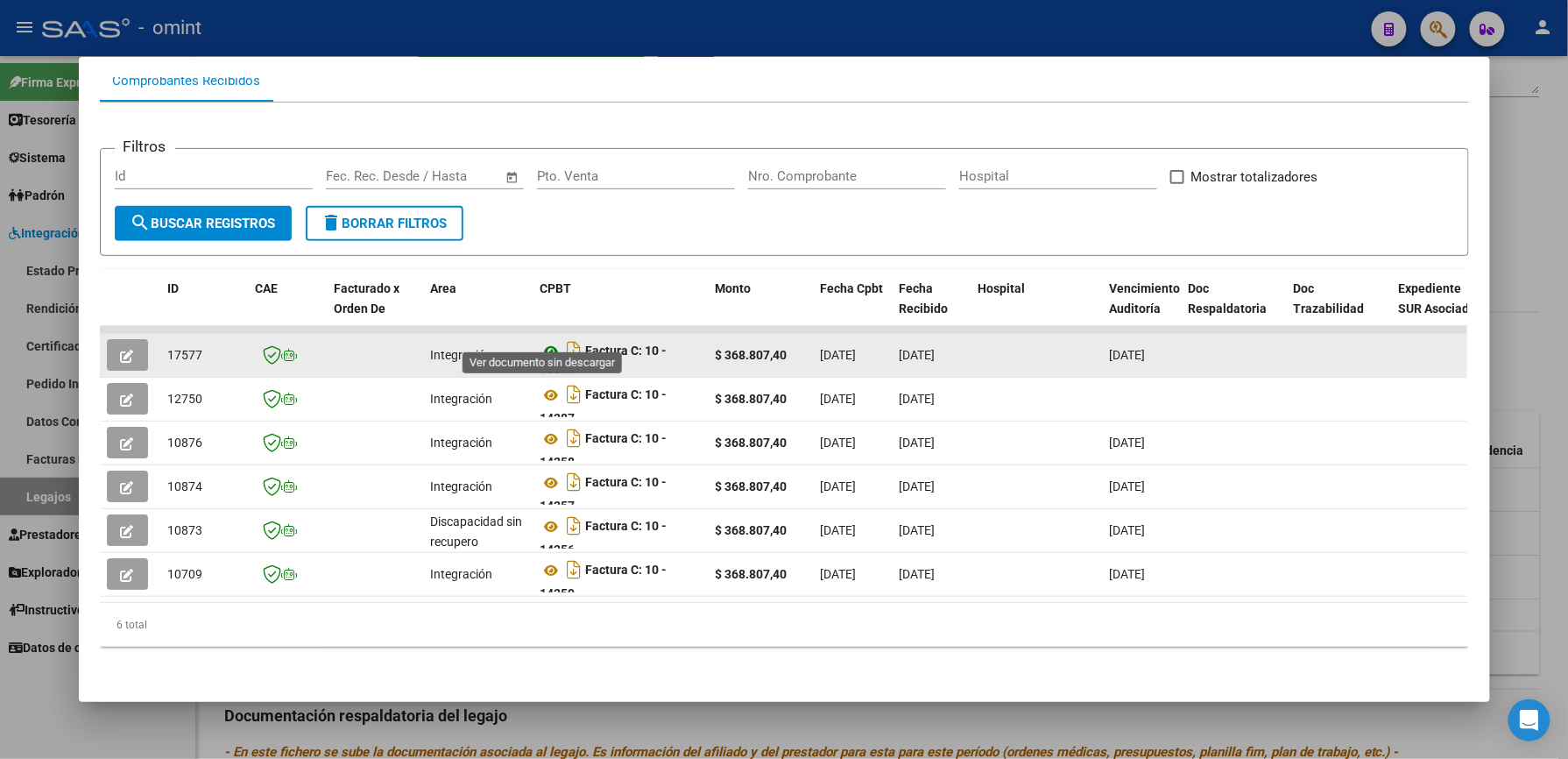
click at [545, 340] on icon at bounding box center [552, 351] width 23 height 21
click at [110, 339] on button "button" at bounding box center [127, 355] width 41 height 32
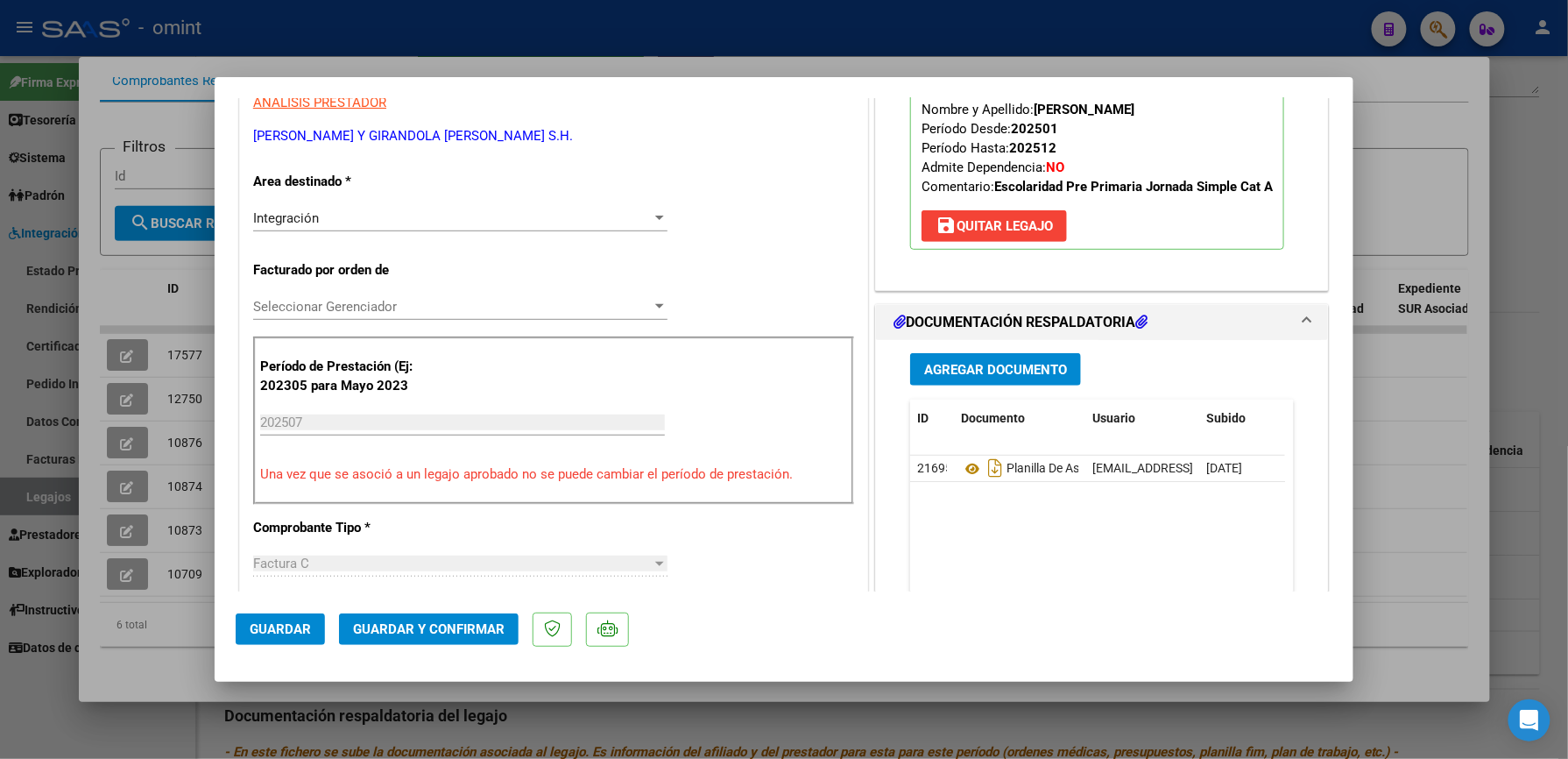
scroll to position [467, 0]
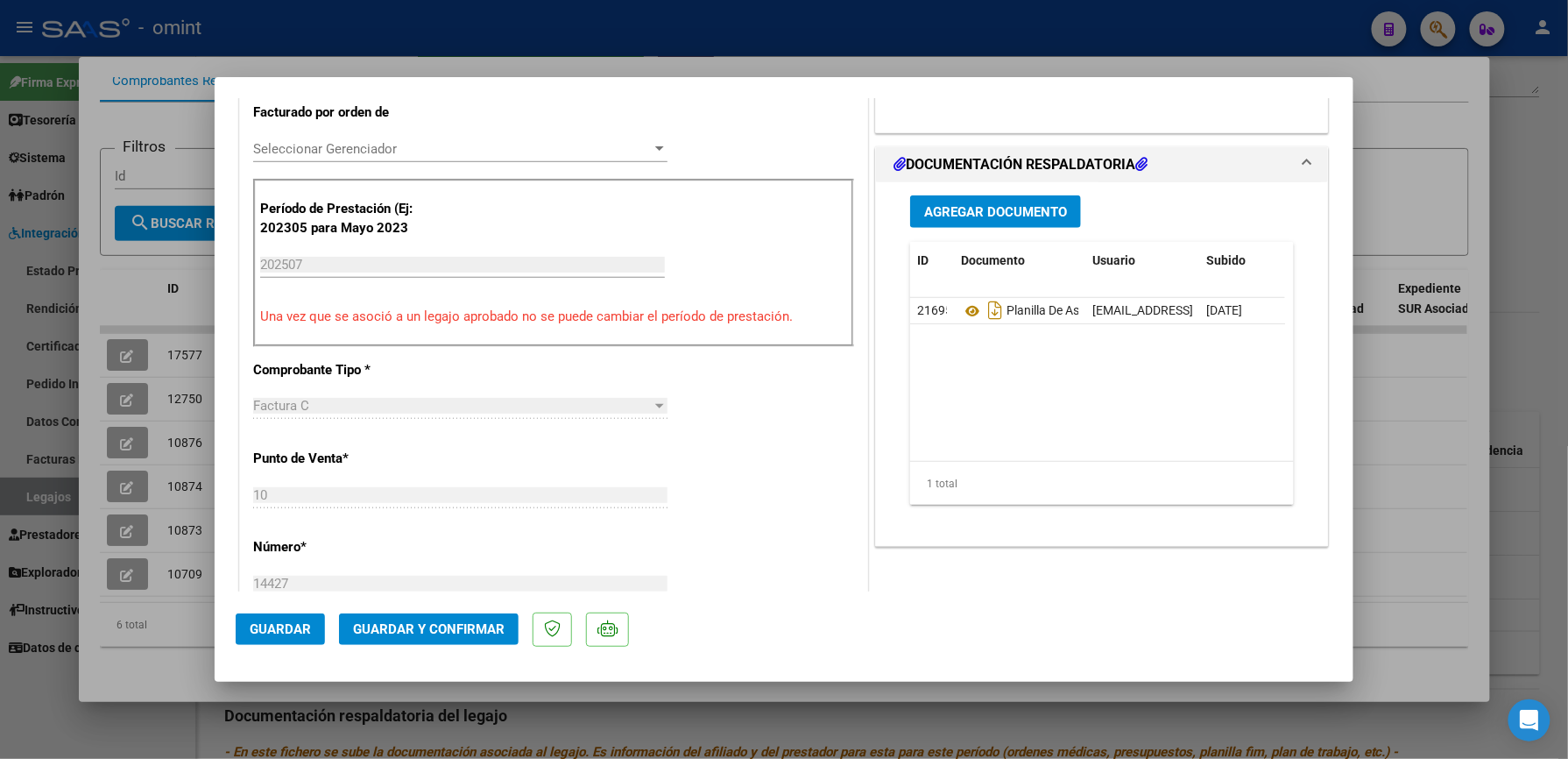
click at [466, 625] on span "Guardar y Confirmar" at bounding box center [428, 629] width 151 height 15
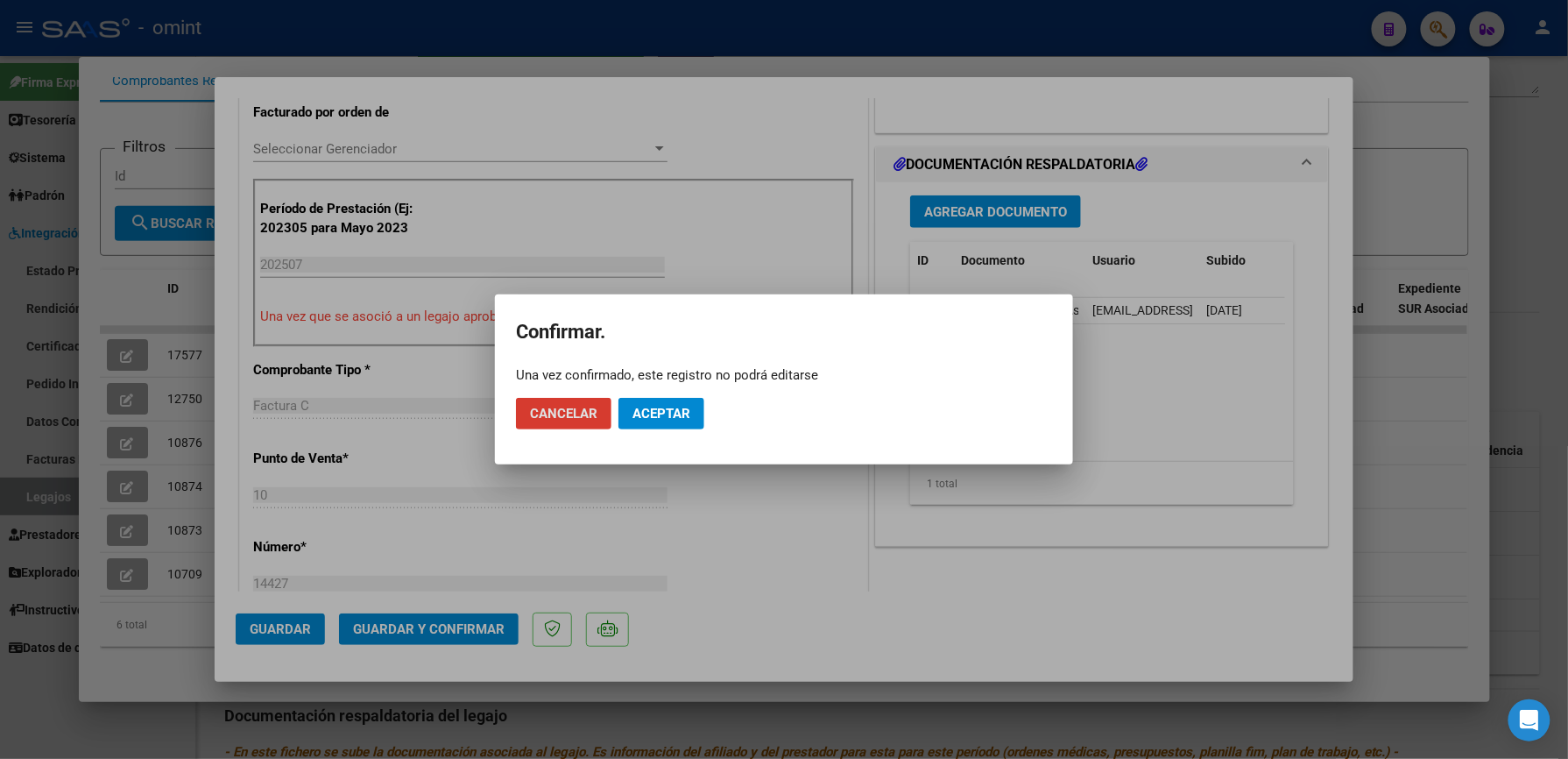
click at [670, 412] on span "Aceptar" at bounding box center [662, 414] width 58 height 15
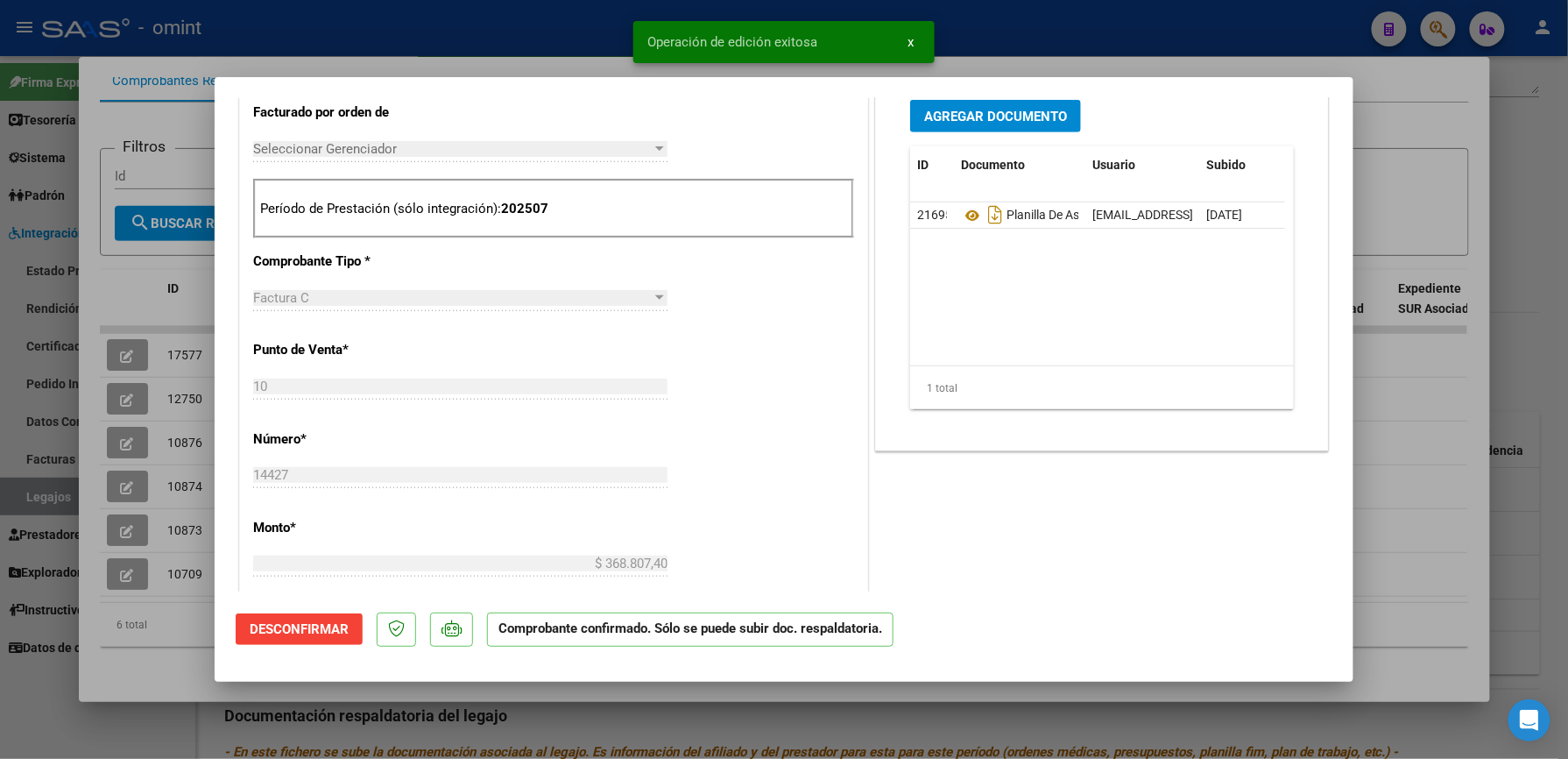
click at [1049, 23] on div at bounding box center [784, 379] width 1568 height 759
type input "$ 0,00"
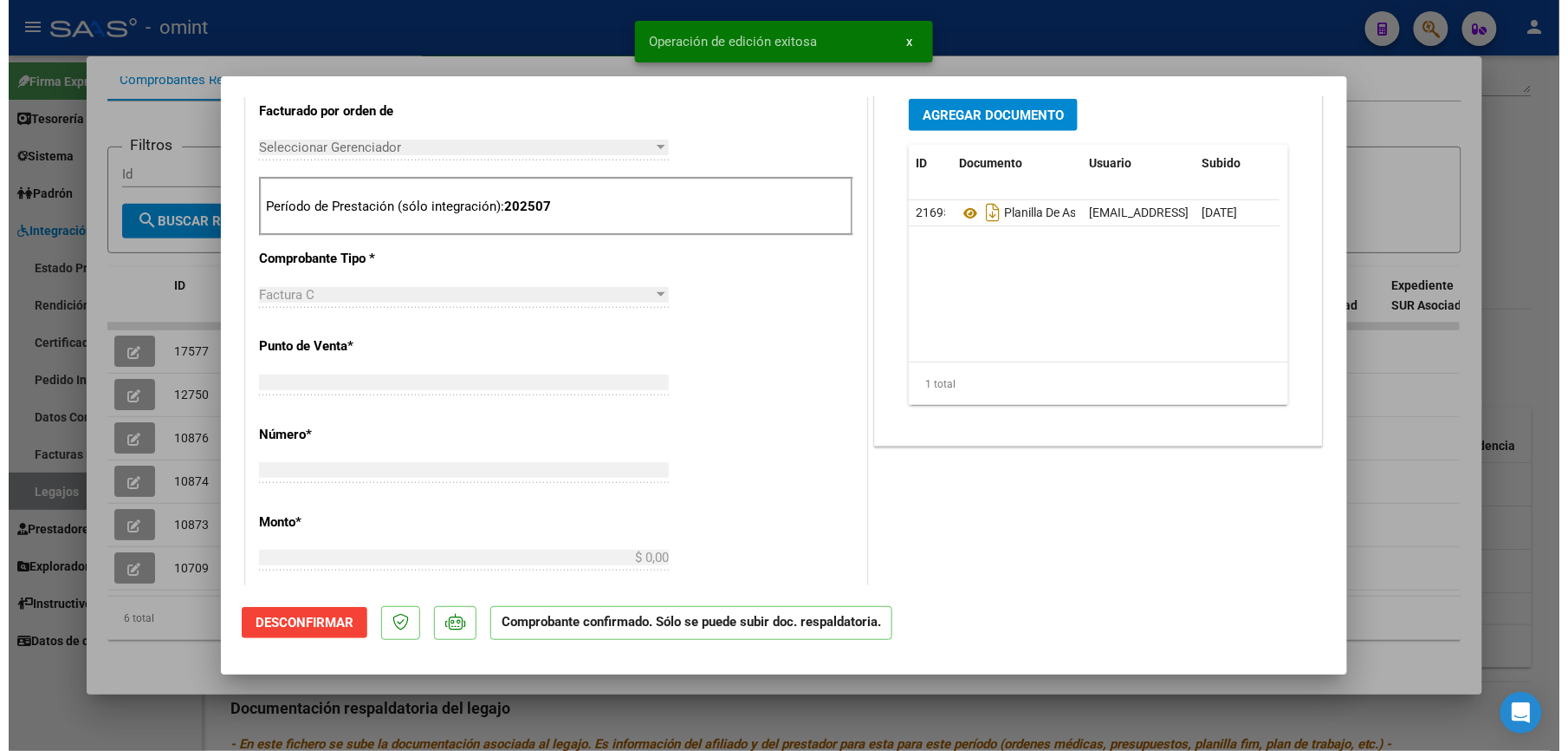
scroll to position [0, 0]
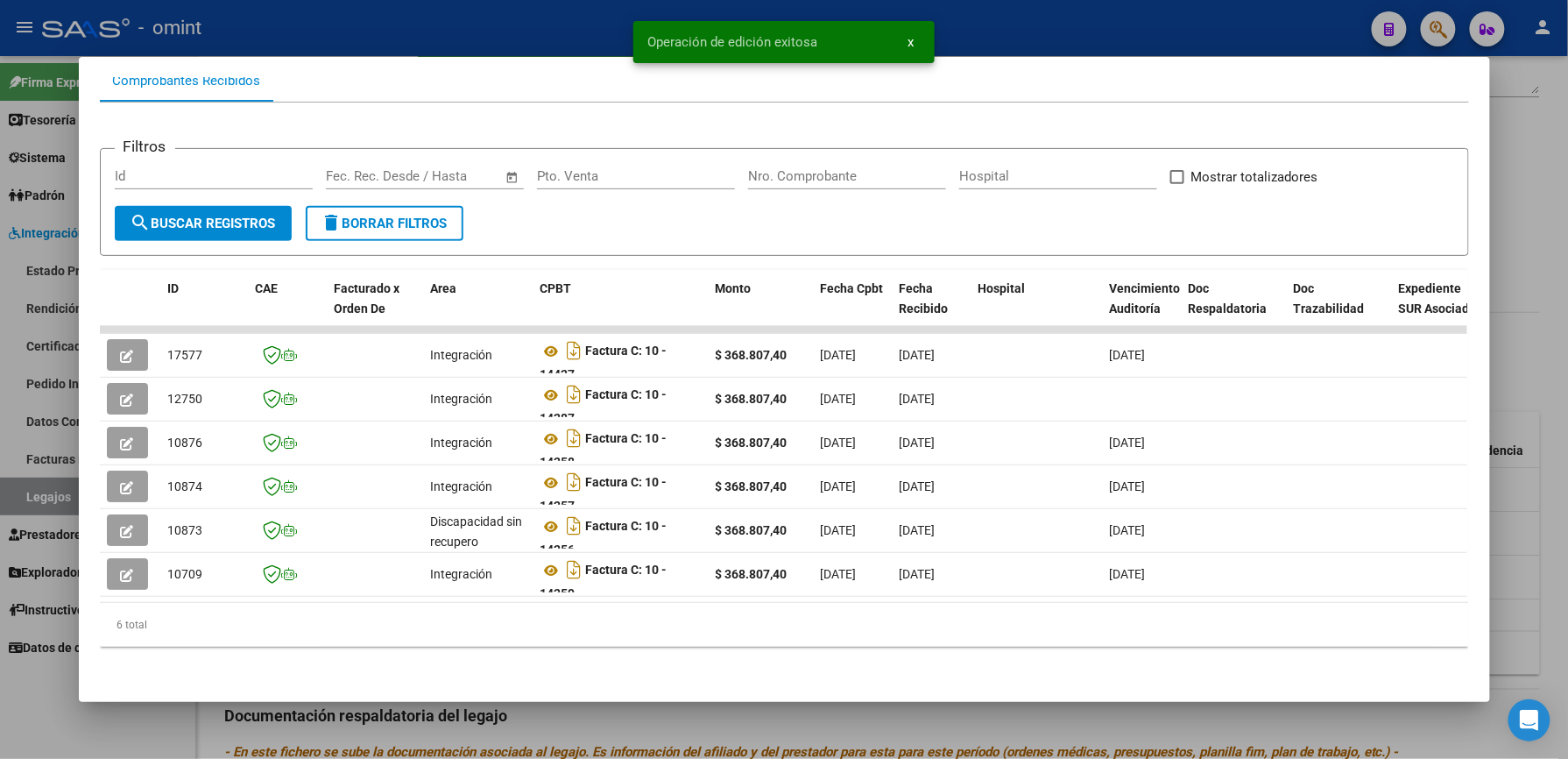
click at [1052, 23] on div at bounding box center [784, 379] width 1568 height 759
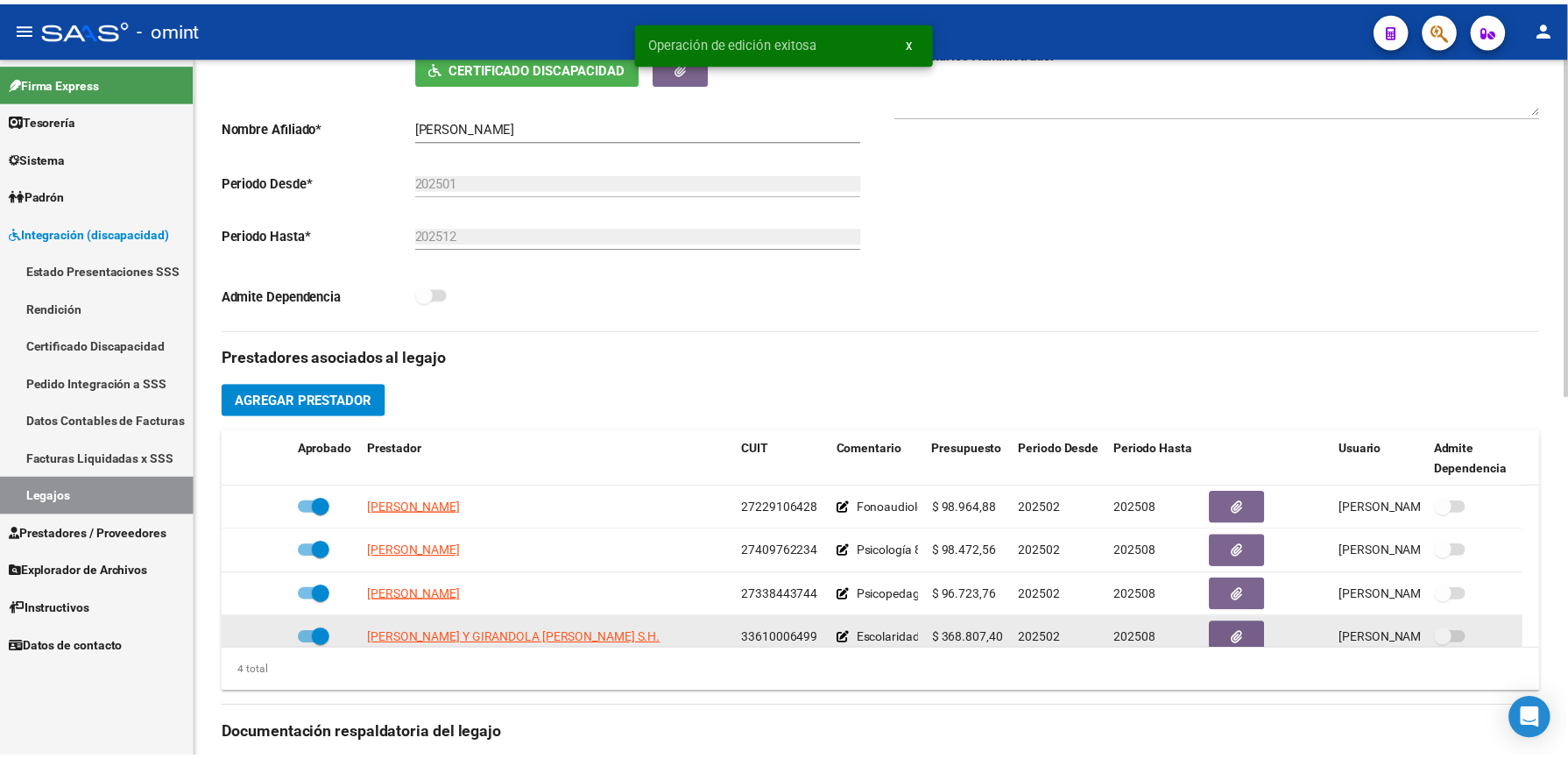
scroll to position [17, 0]
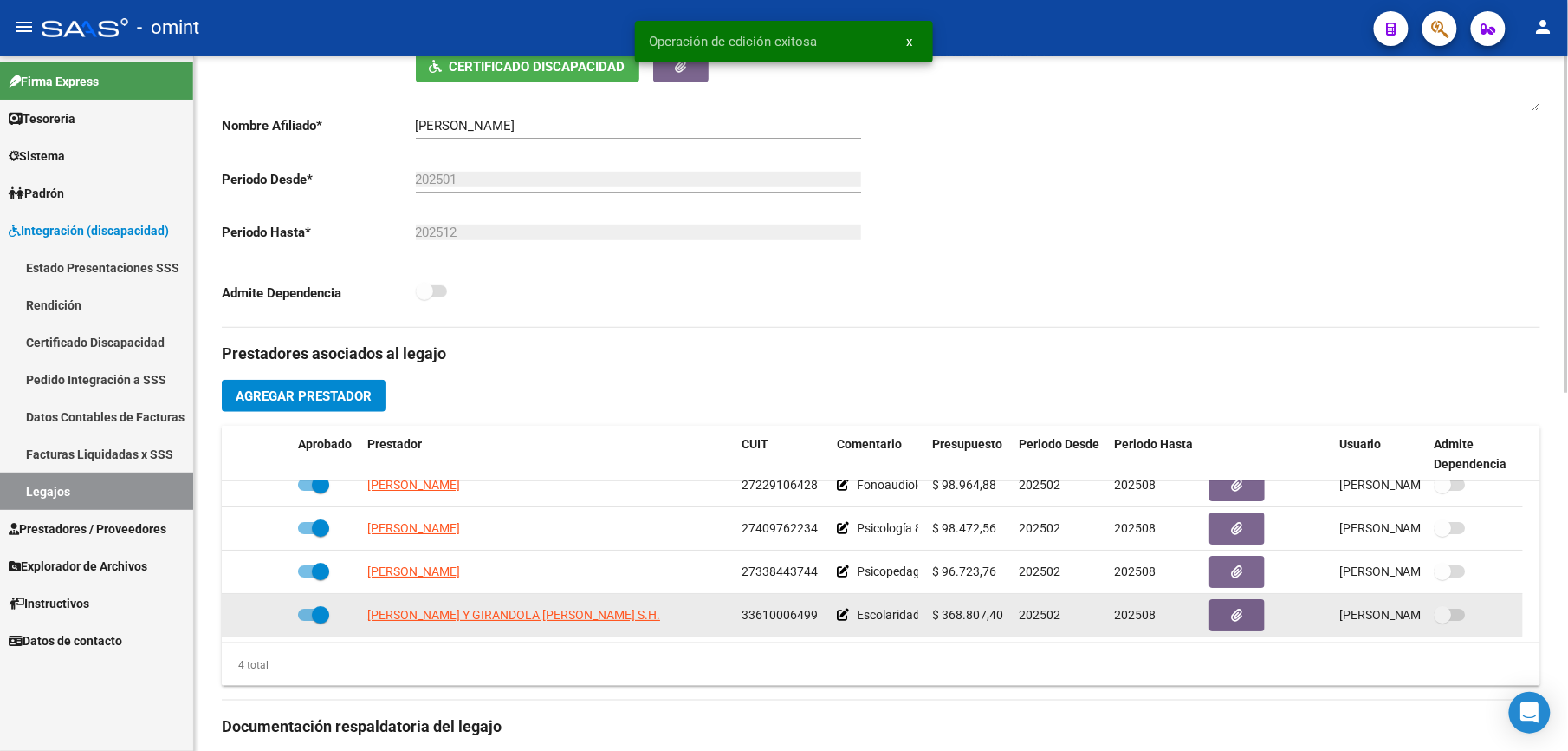
drag, startPoint x: 740, startPoint y: 632, endPoint x: 816, endPoint y: 635, distance: 76.1
click at [816, 635] on datatable-body-cell "33610006499" at bounding box center [782, 615] width 95 height 43
drag, startPoint x: 816, startPoint y: 635, endPoint x: 799, endPoint y: 615, distance: 26.2
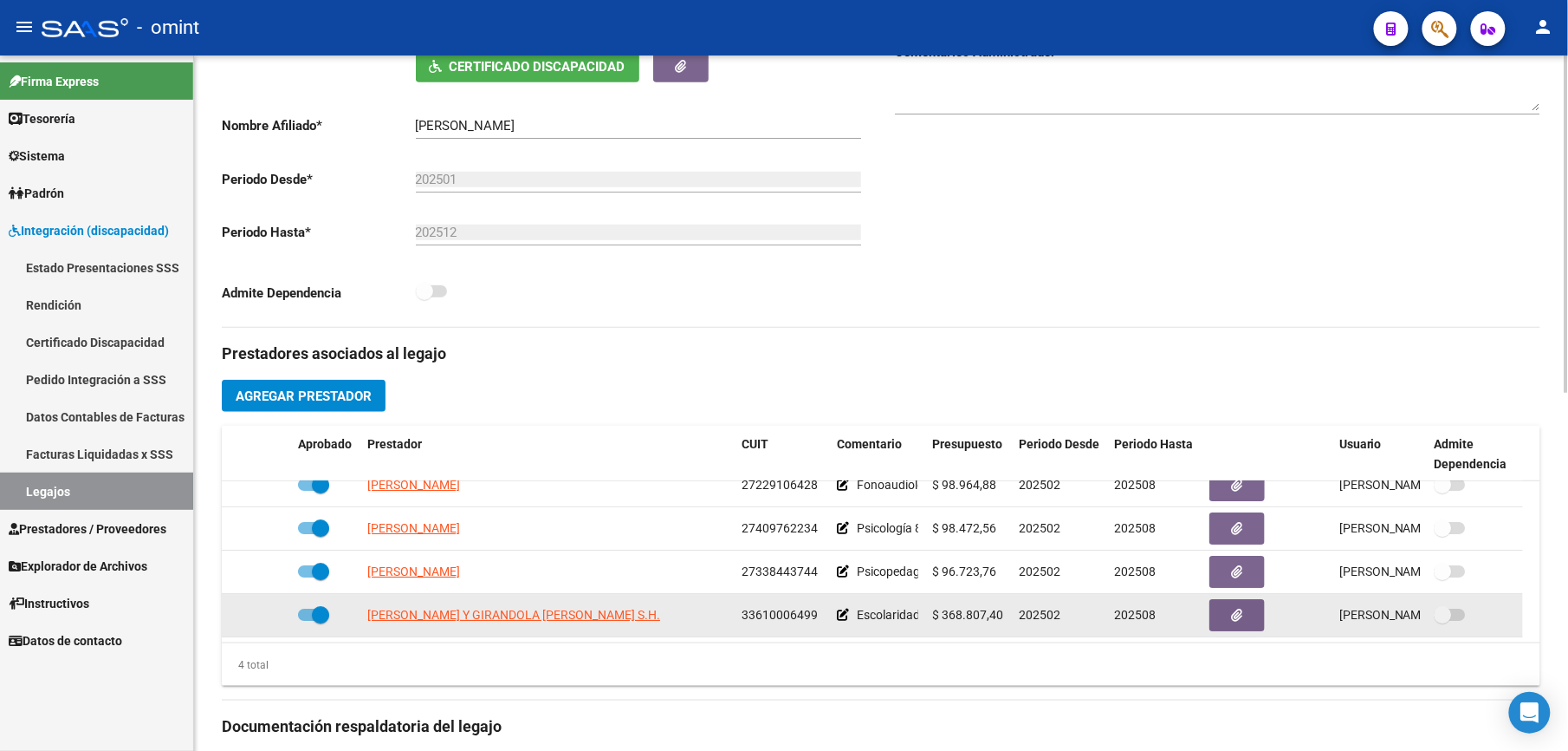
copy span "33610006499"
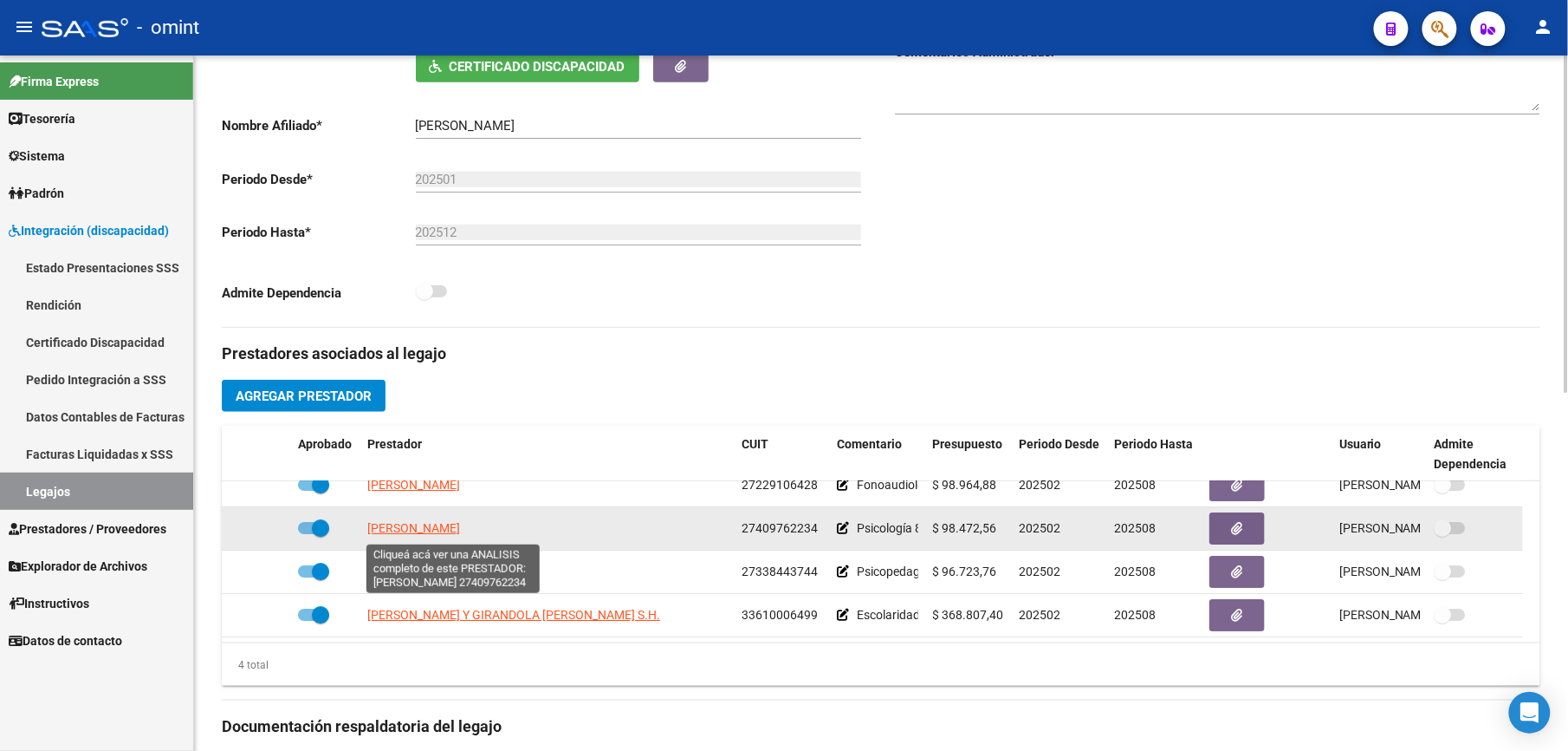
click at [460, 528] on span "[PERSON_NAME]" at bounding box center [413, 528] width 93 height 14
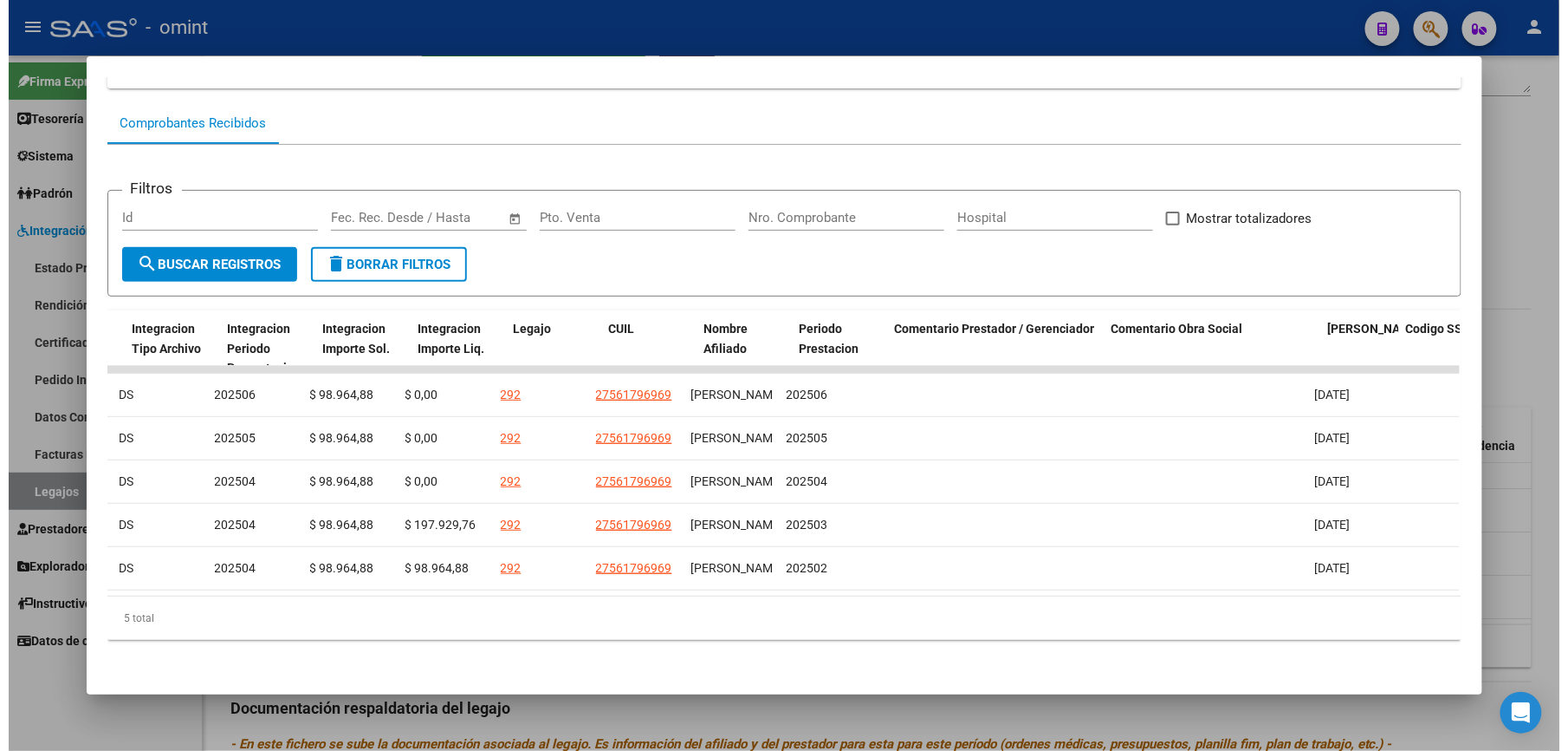
scroll to position [0, 2347]
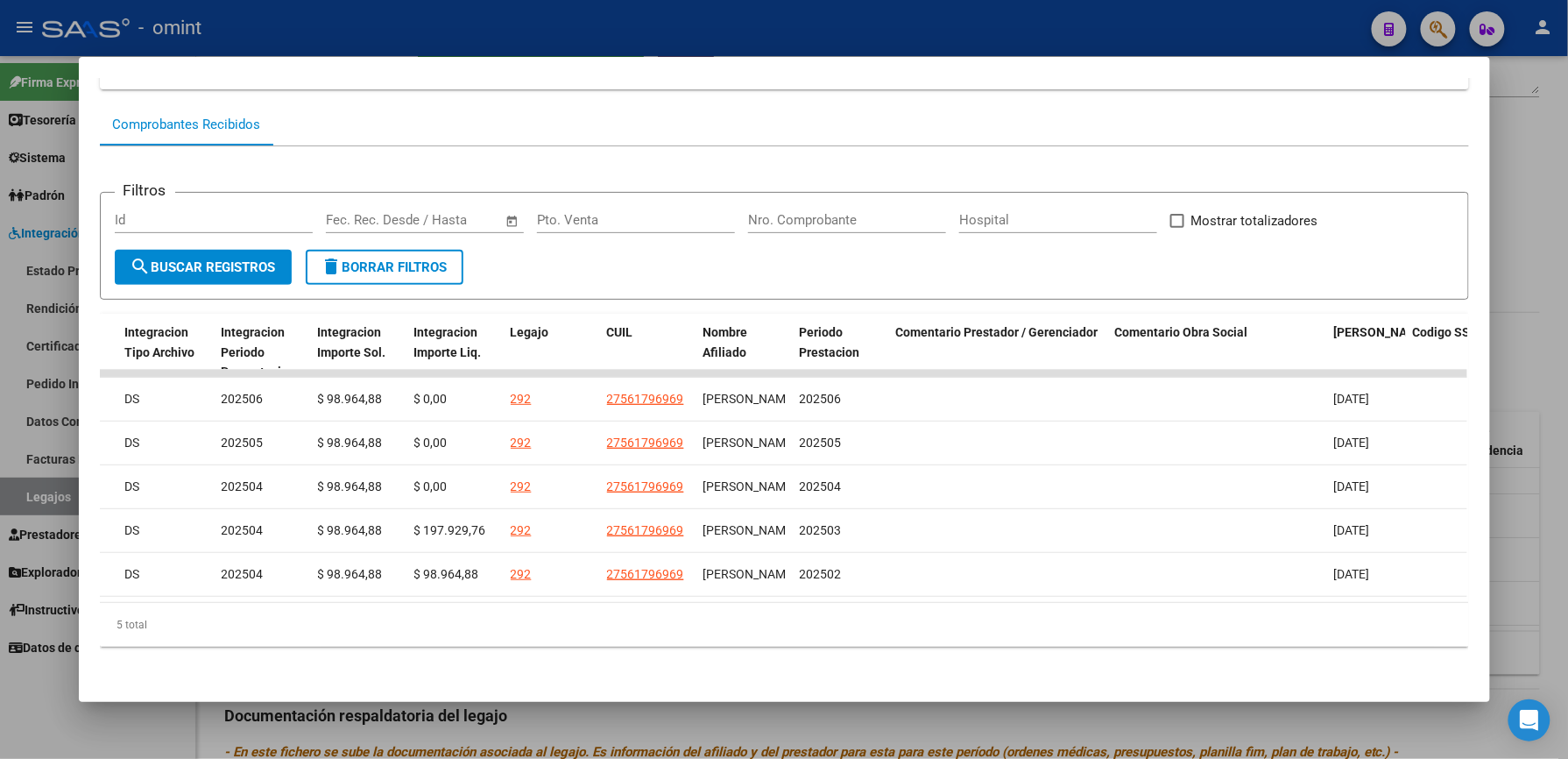
click at [317, 21] on div at bounding box center [784, 379] width 1568 height 759
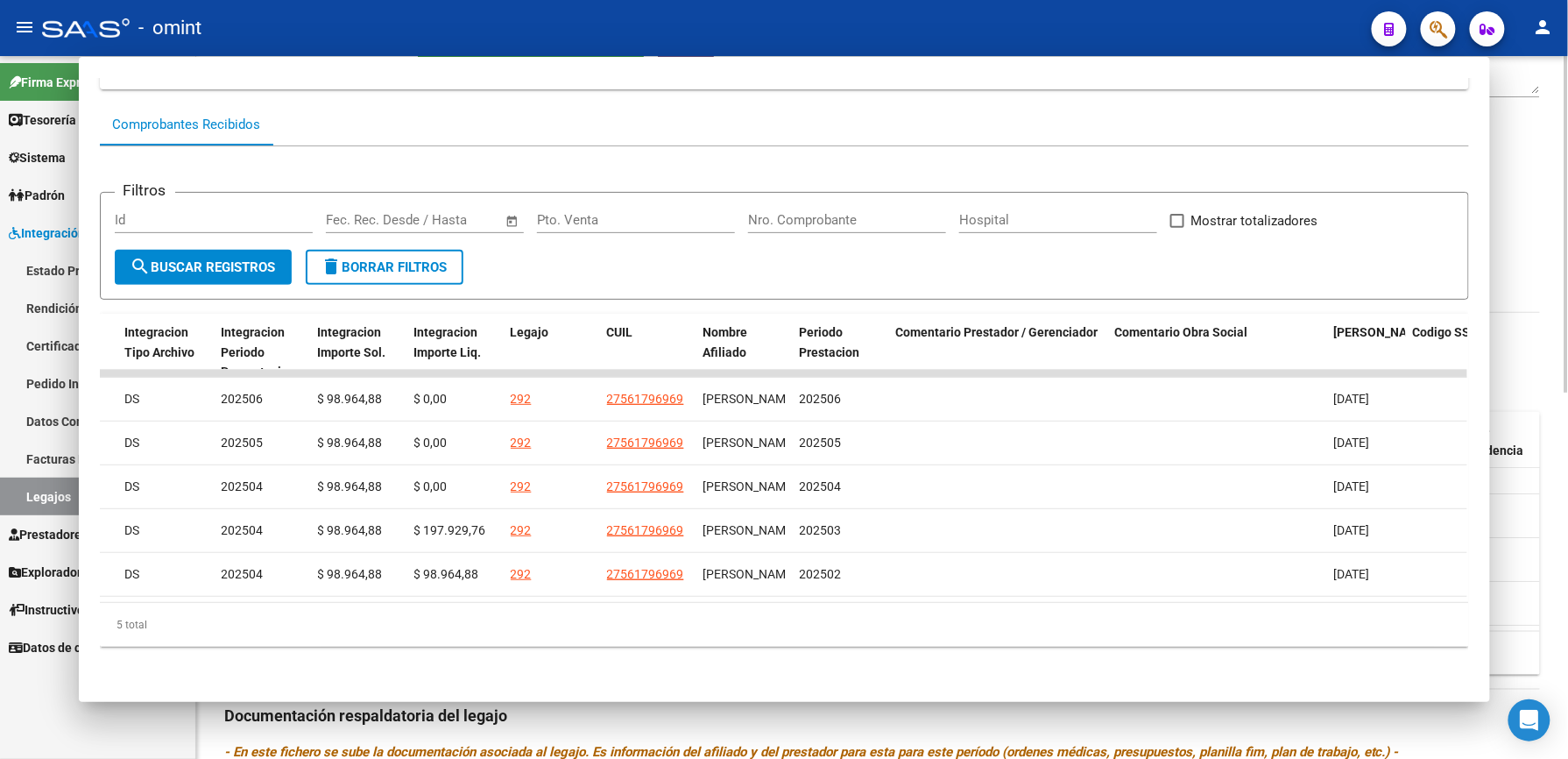
scroll to position [350, 0]
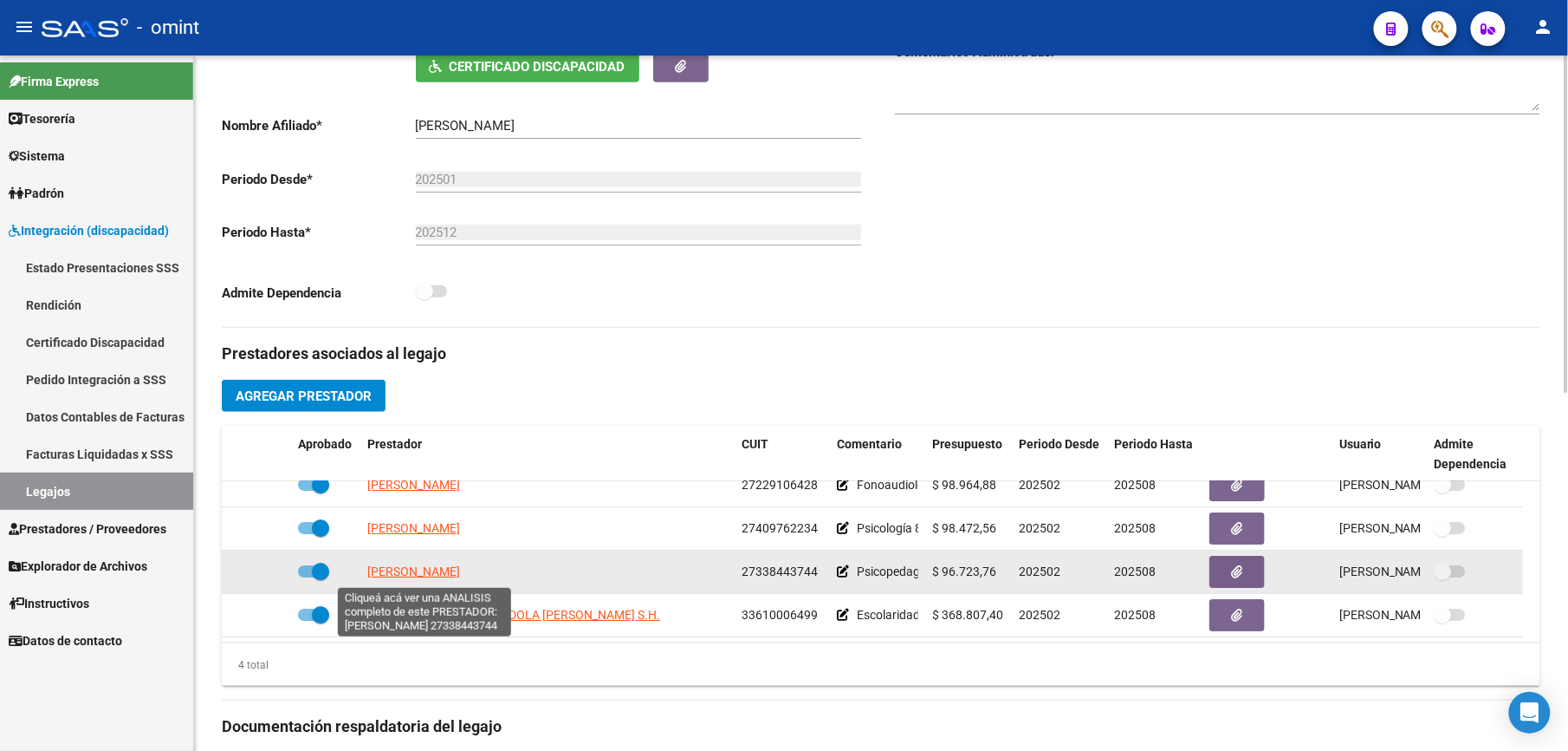
click at [435, 574] on span "[PERSON_NAME]" at bounding box center [413, 571] width 93 height 14
type textarea "27338443744"
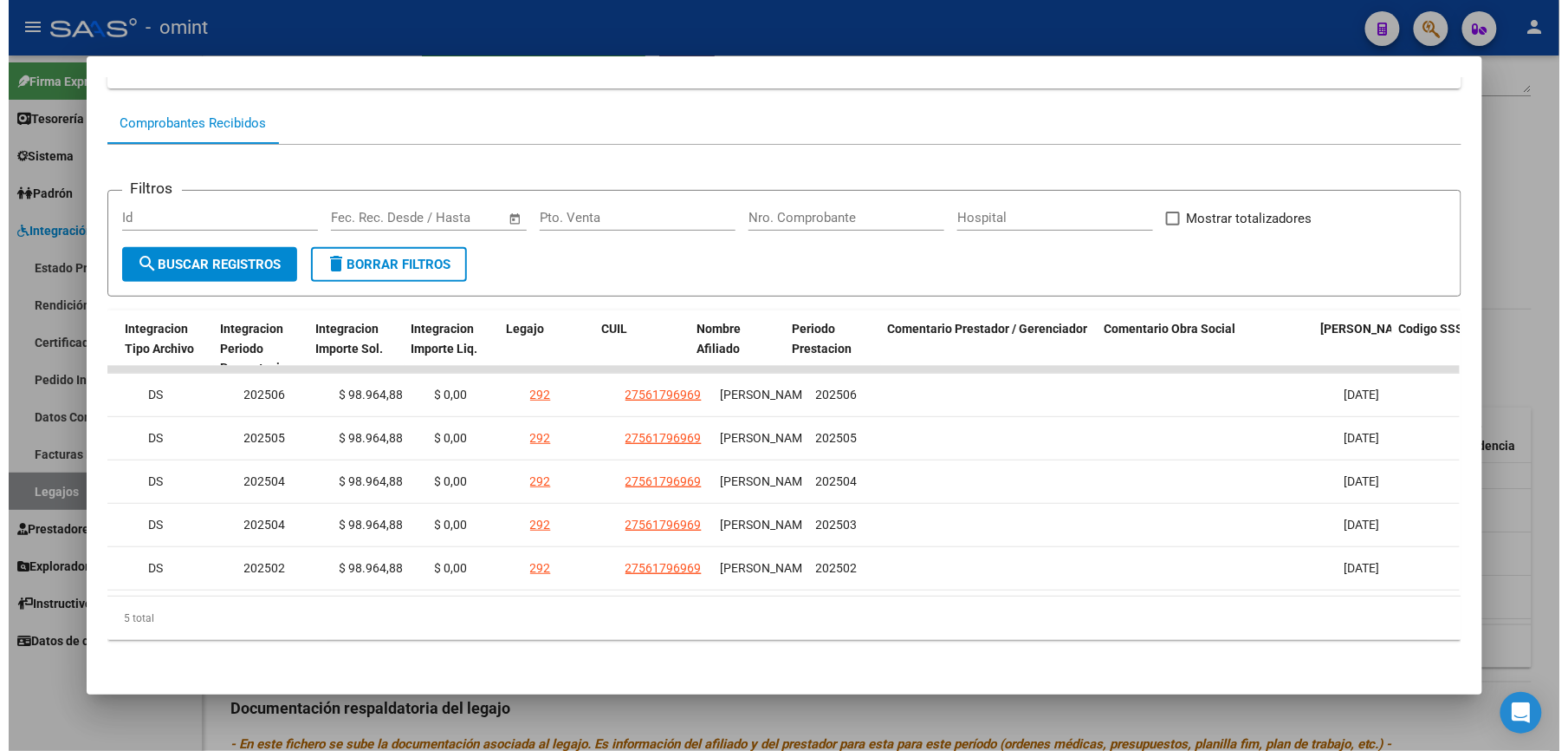
scroll to position [0, 2389]
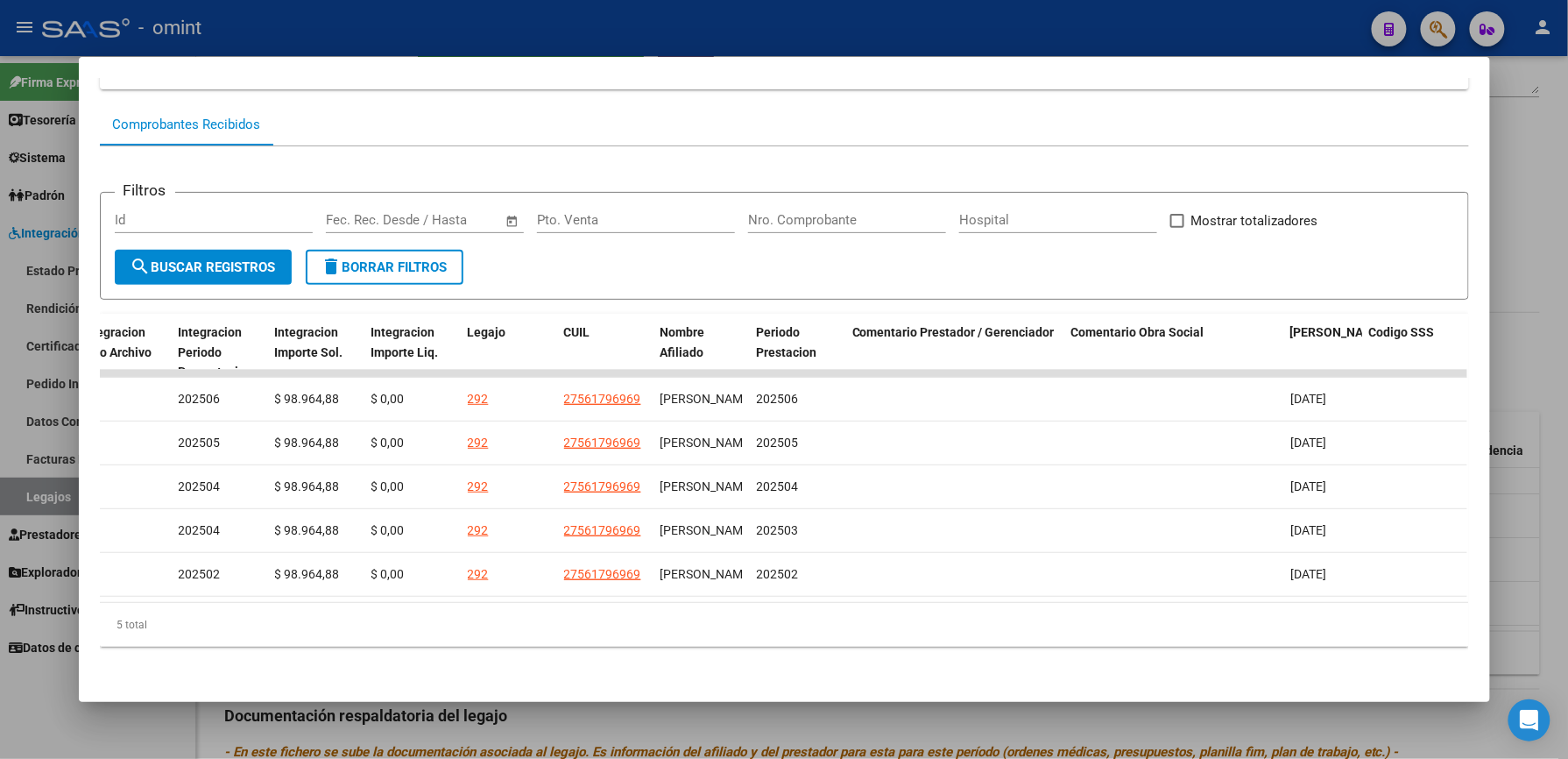
click at [796, 32] on div at bounding box center [784, 379] width 1568 height 759
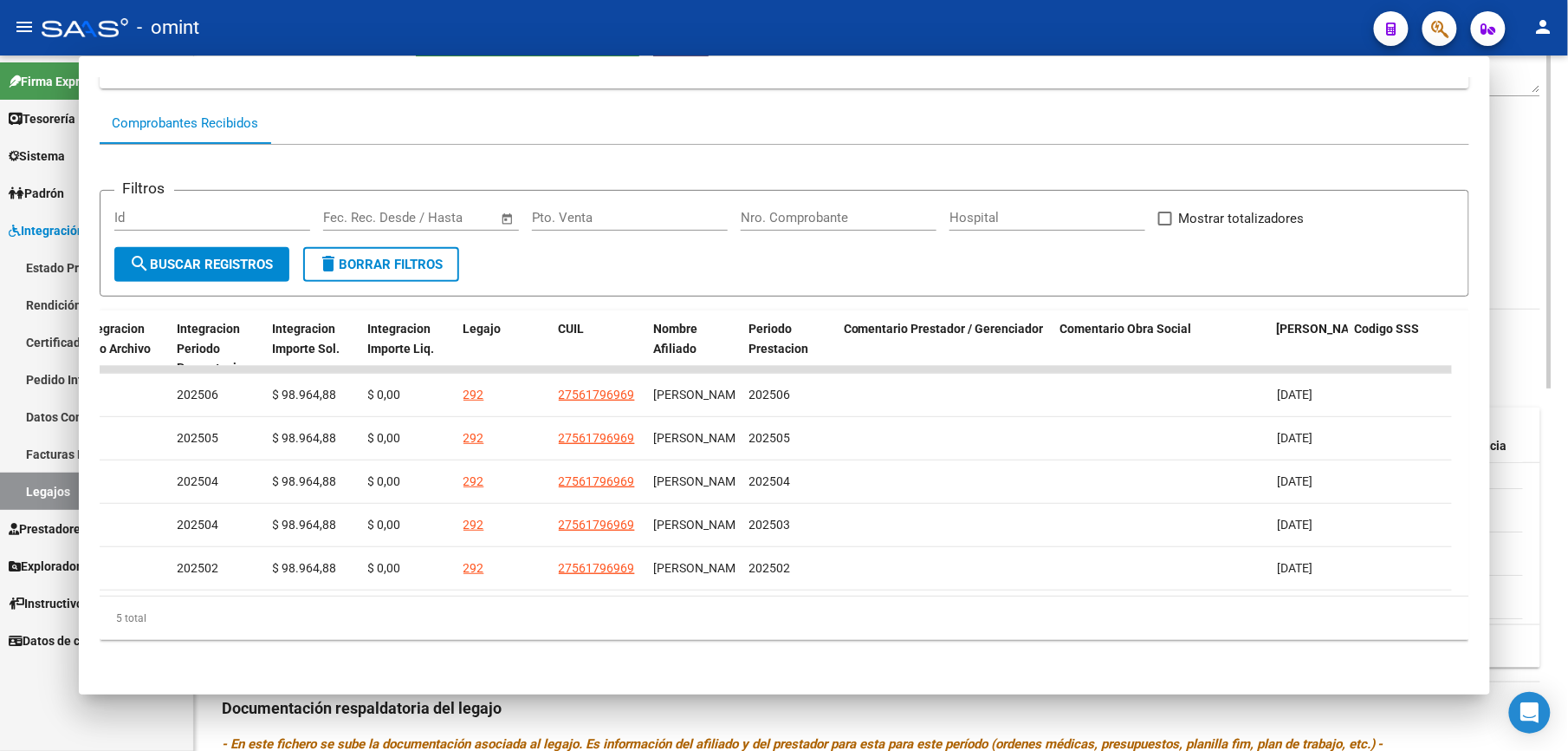
scroll to position [346, 0]
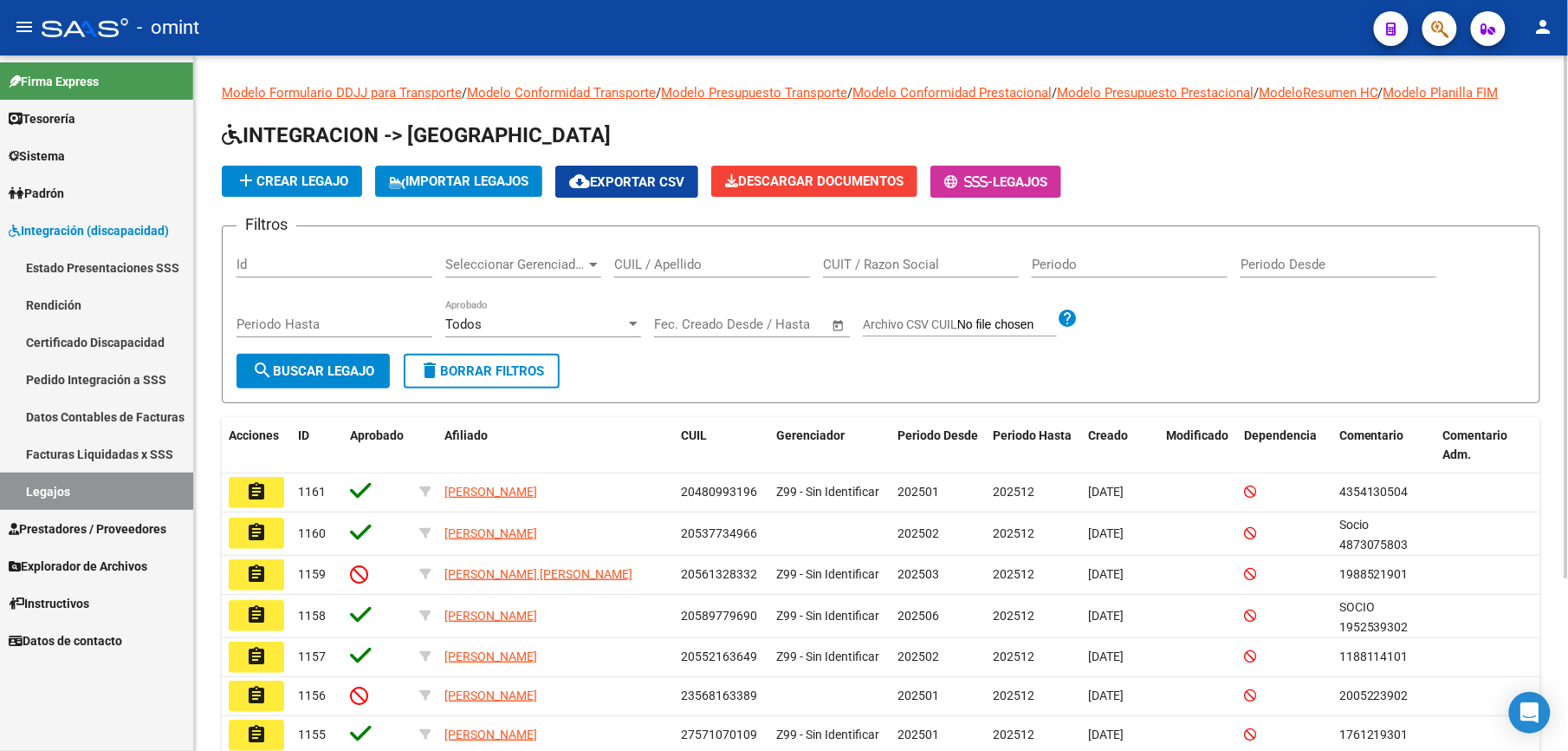
click at [708, 261] on input "CUIL / Apellido" at bounding box center [712, 264] width 196 height 15
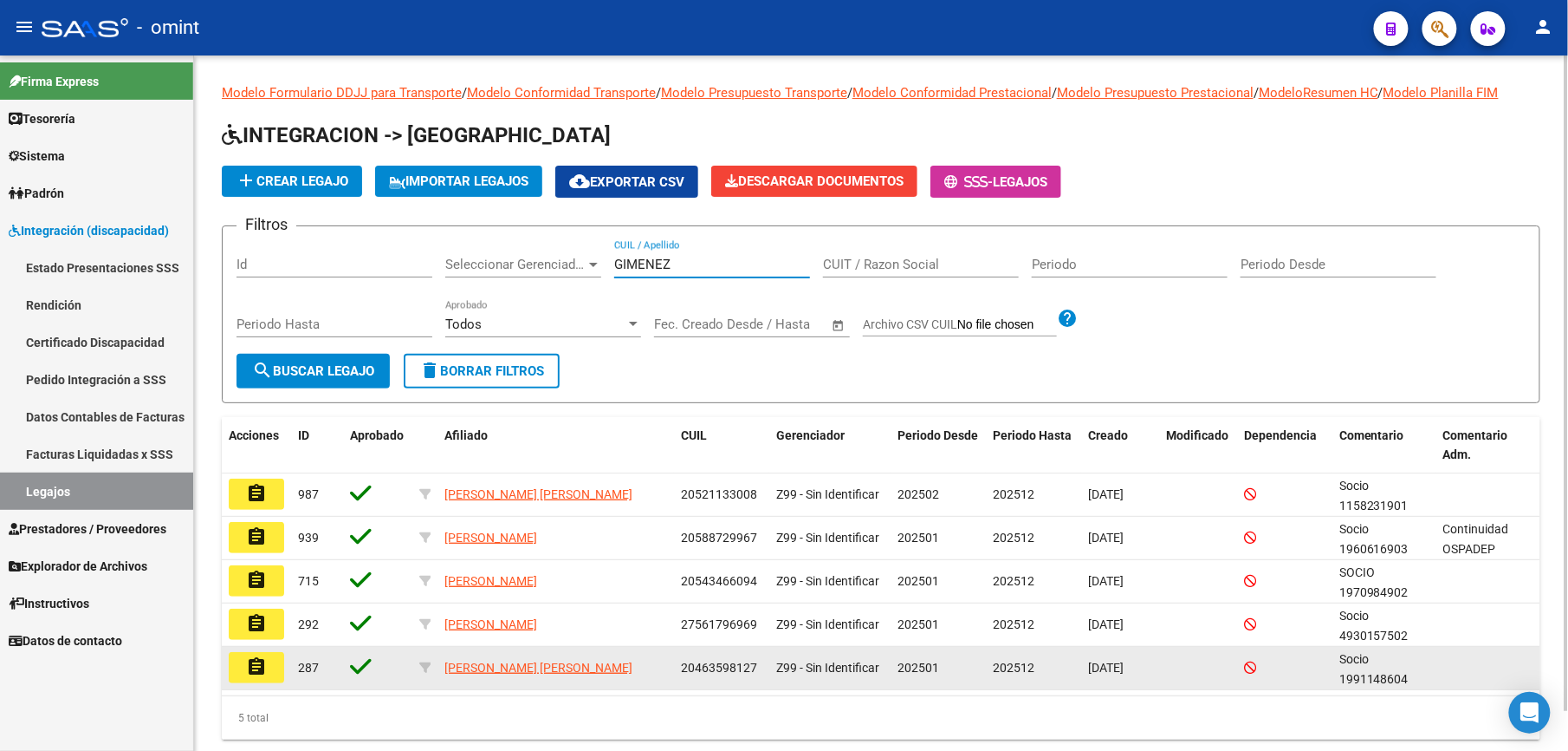
type input "GIMENEZ"
click at [255, 663] on mat-icon "assignment" at bounding box center [257, 667] width 21 height 21
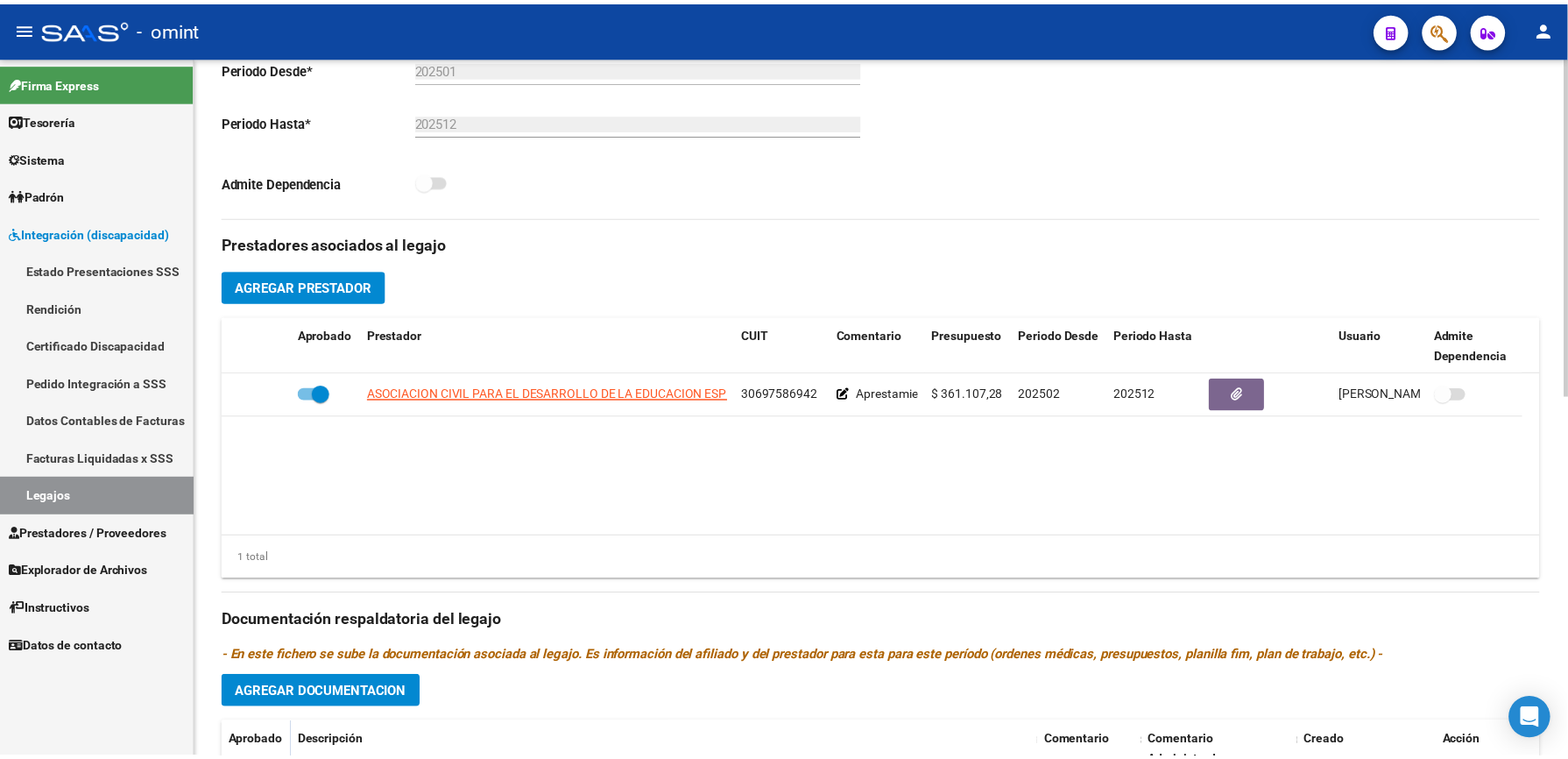
scroll to position [467, 0]
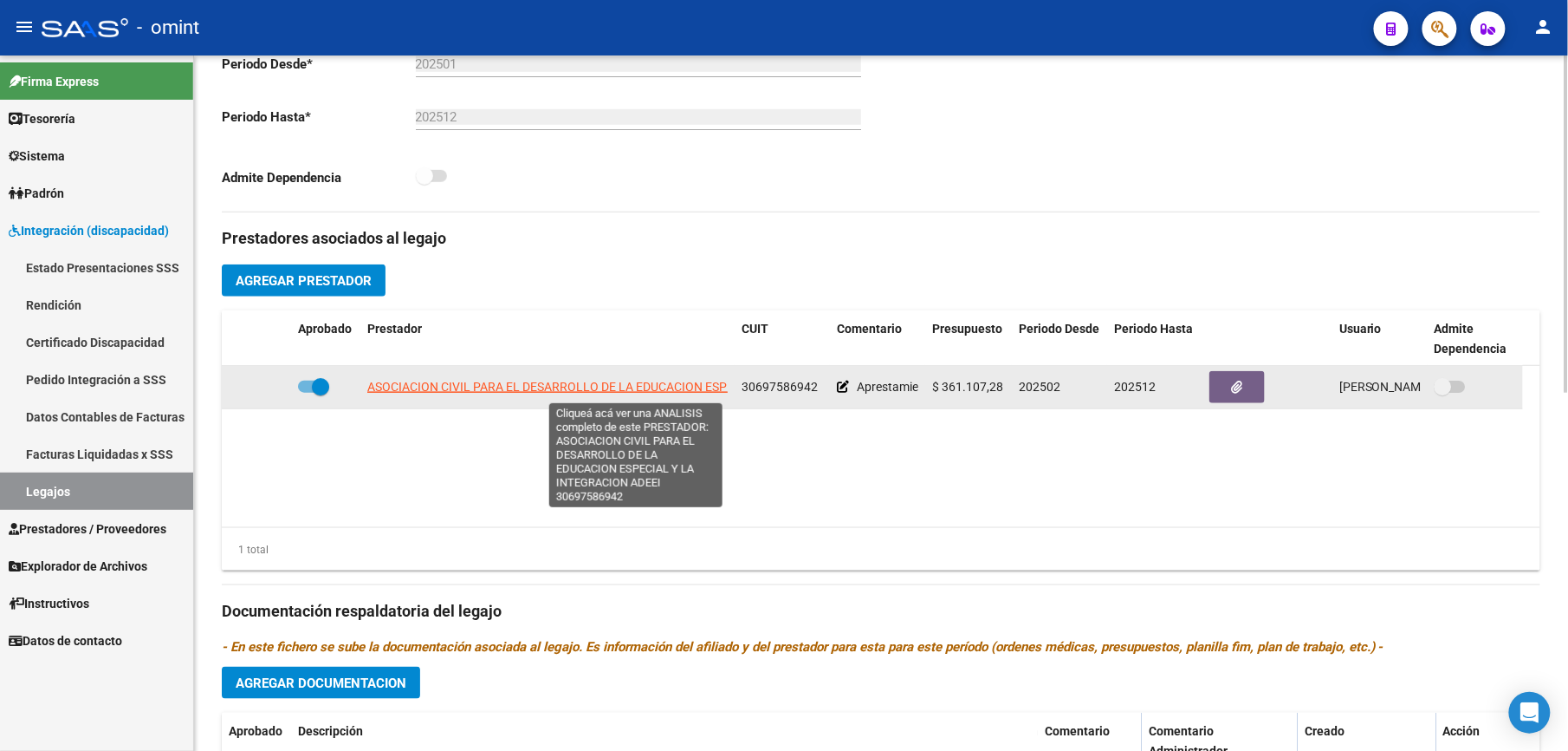
click at [615, 393] on span "ASOCIACION CIVIL PARA EL DESARROLLO DE LA EDUCACION ESPECIAL Y LA INTEGRACION A…" at bounding box center [635, 386] width 536 height 14
type textarea "30697586942"
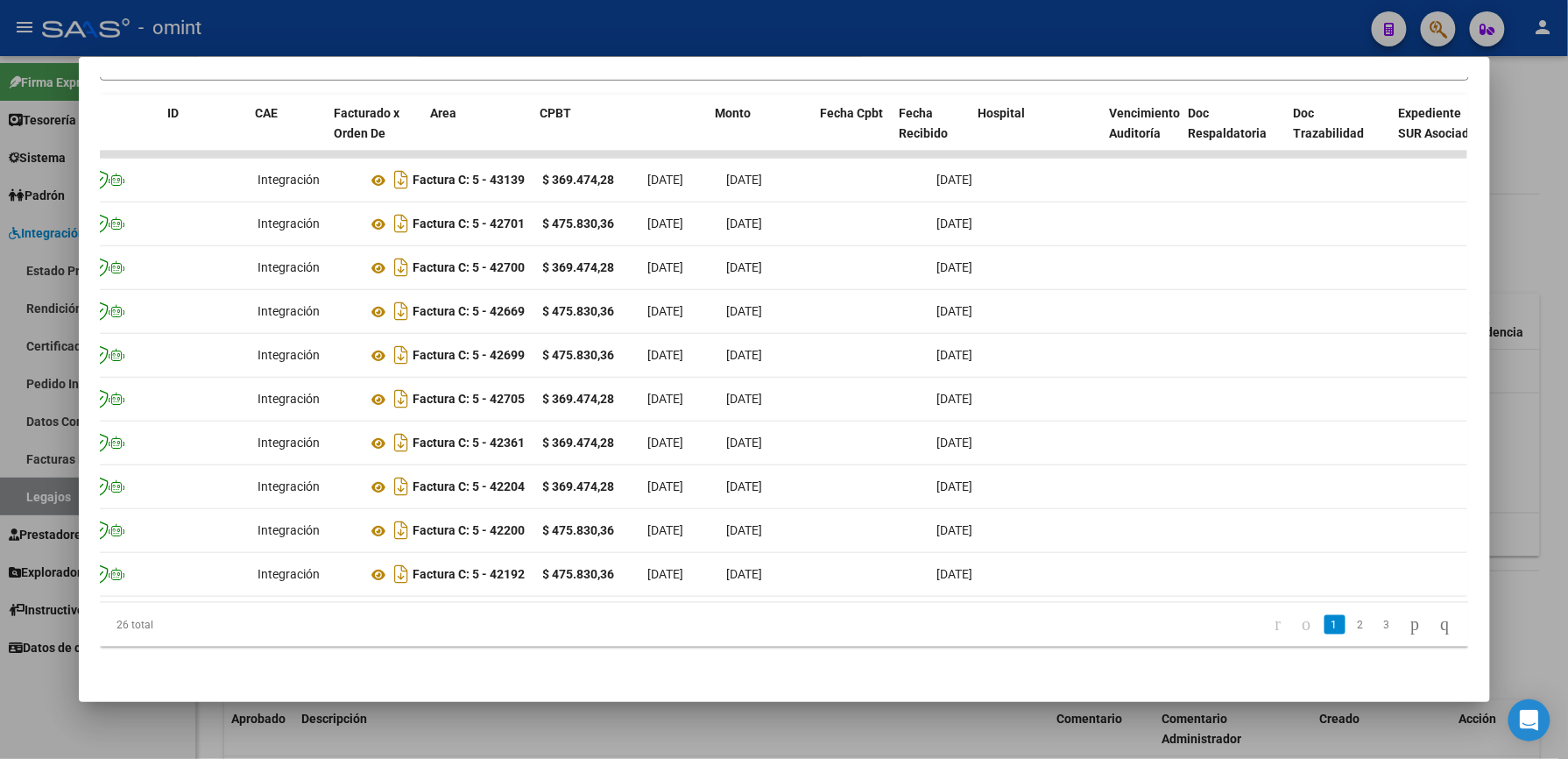
scroll to position [0, 0]
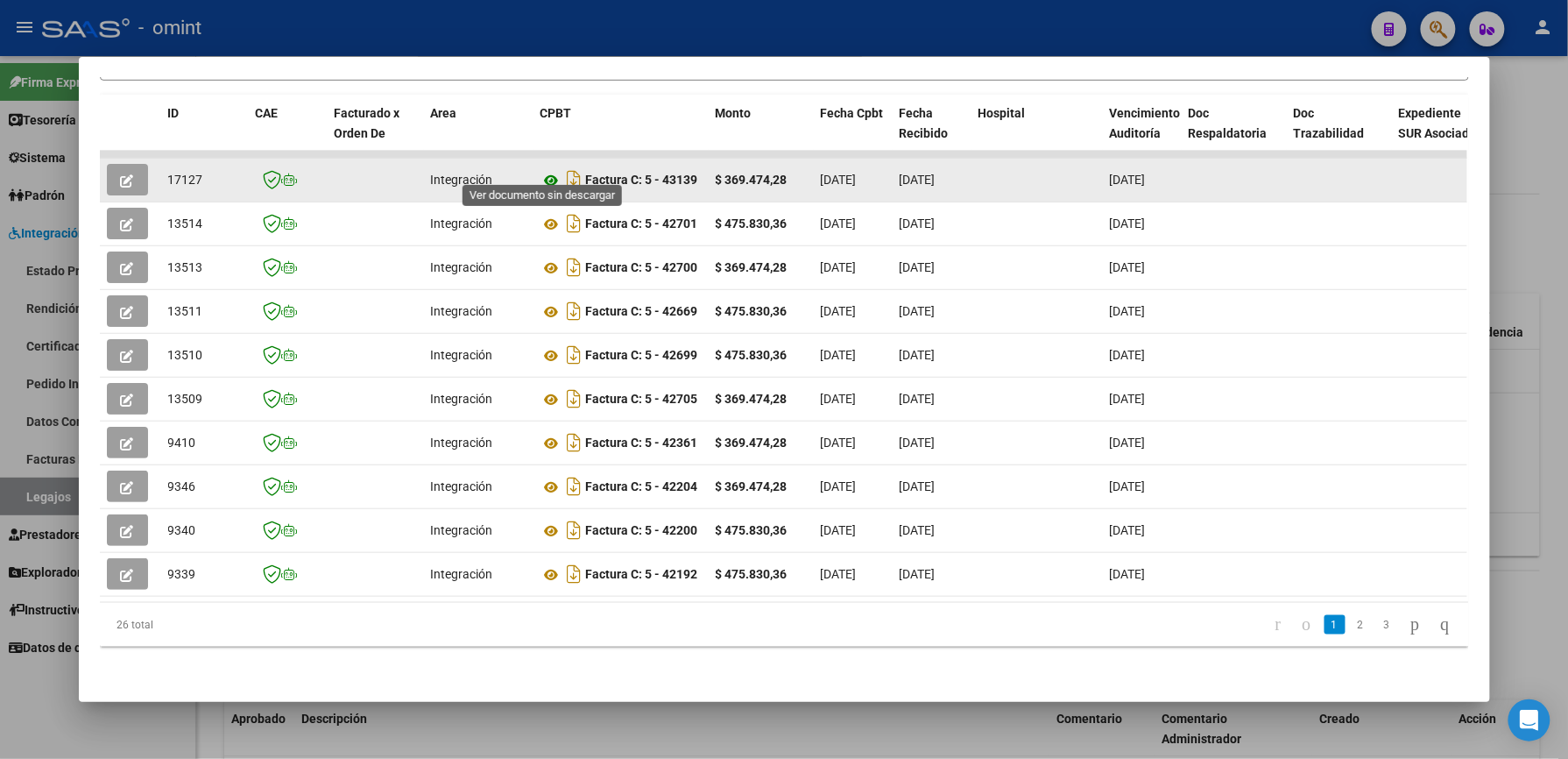
click at [540, 170] on icon at bounding box center [552, 180] width 23 height 21
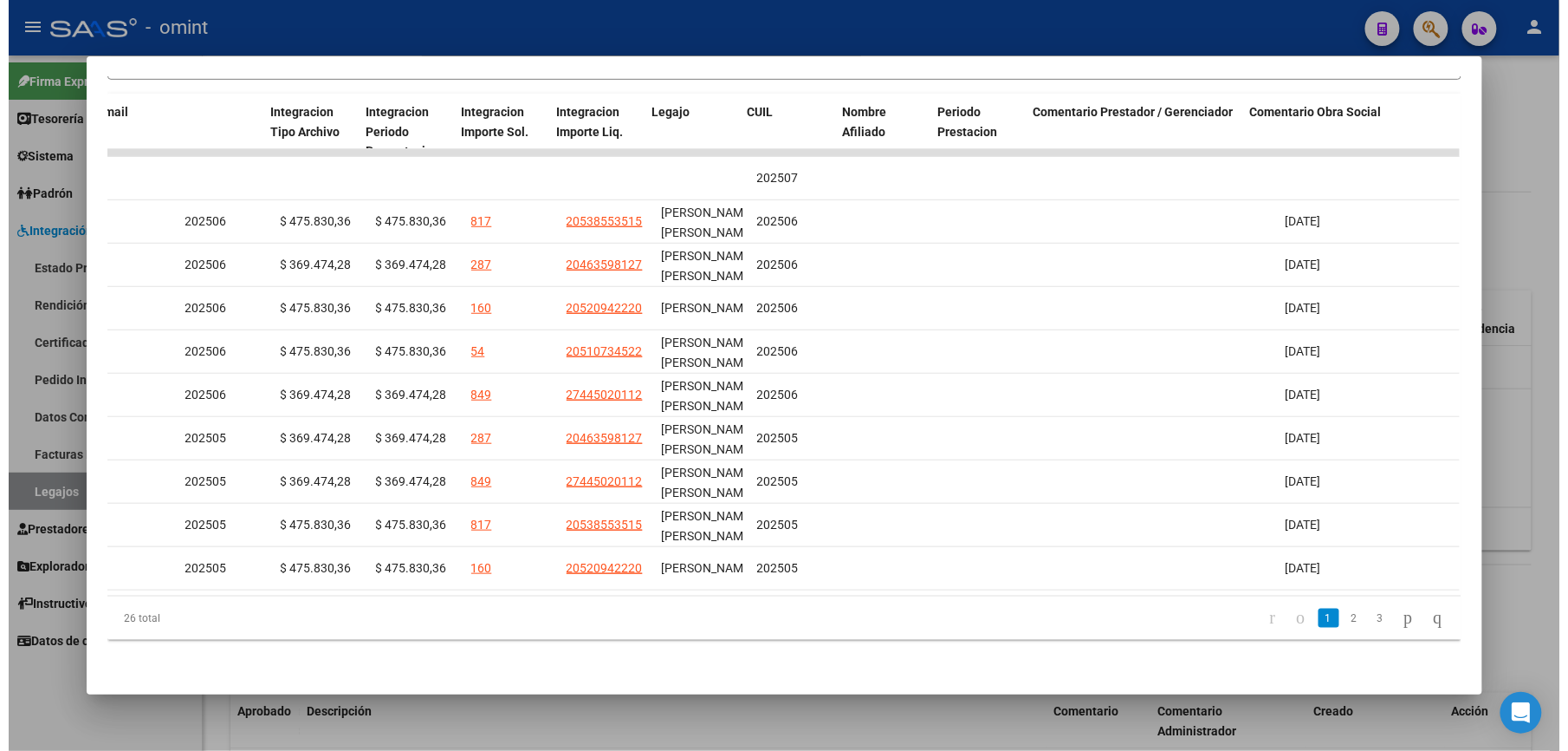
scroll to position [0, 2050]
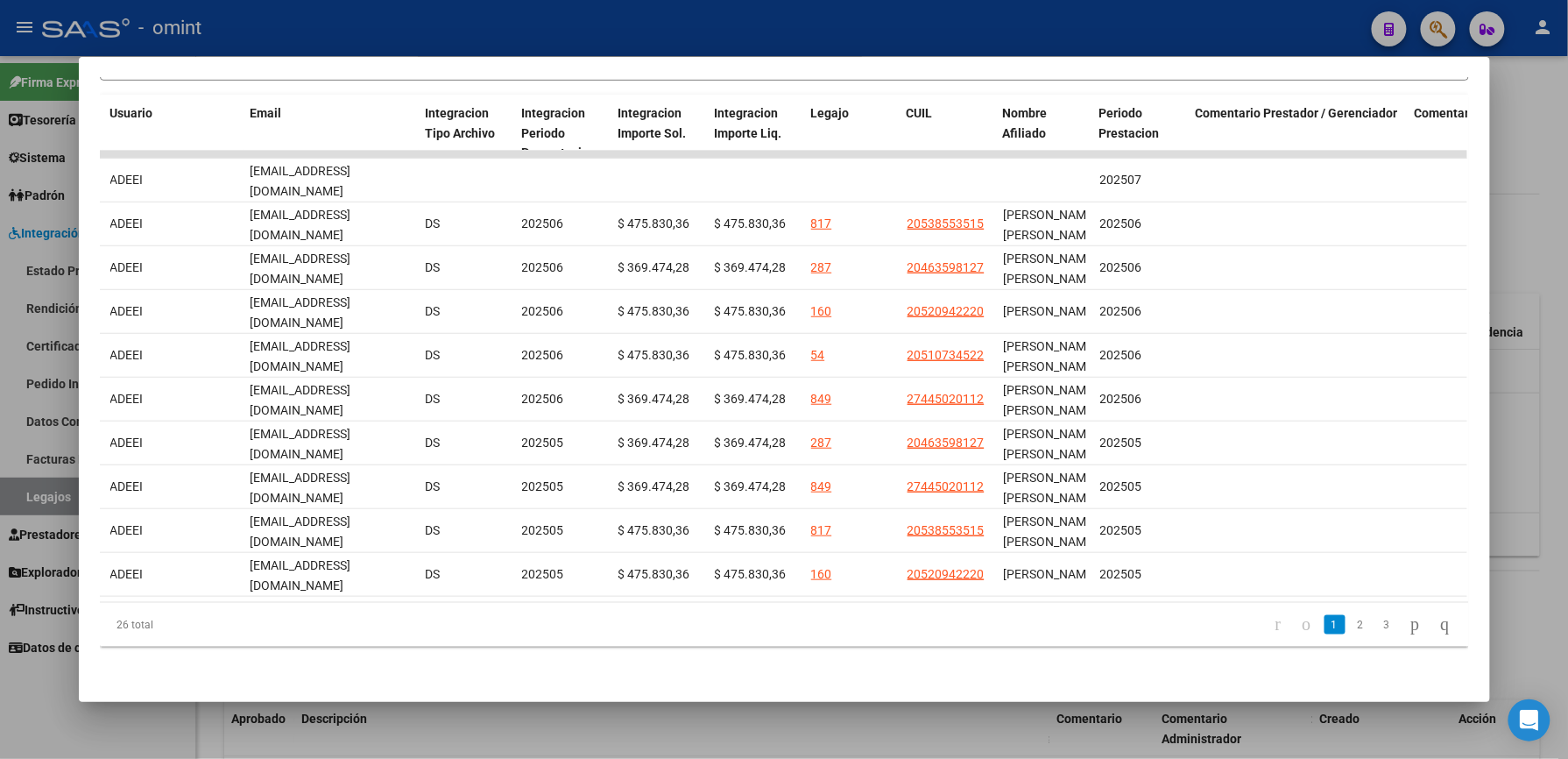
click at [951, 37] on div at bounding box center [784, 379] width 1568 height 759
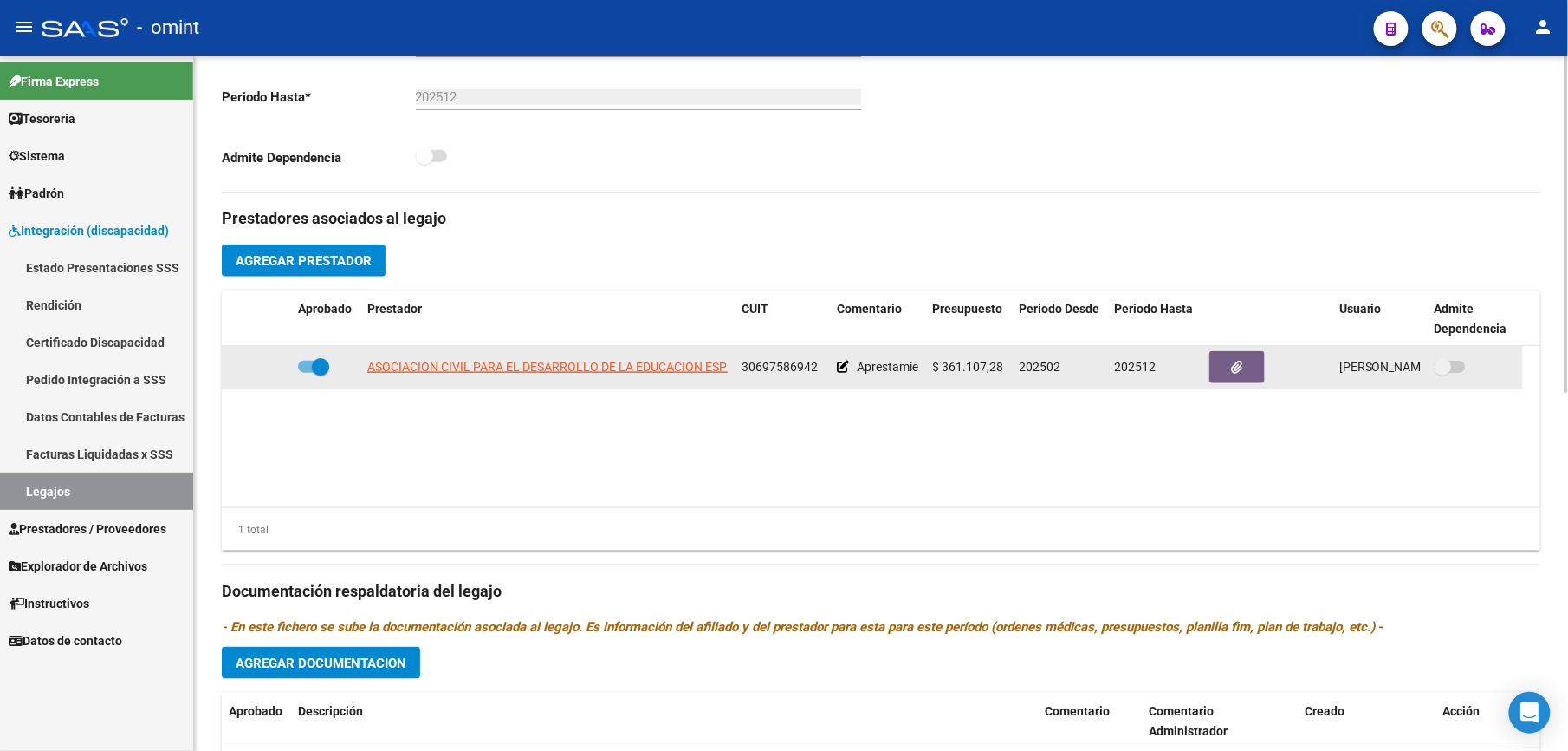
scroll to position [462, 0]
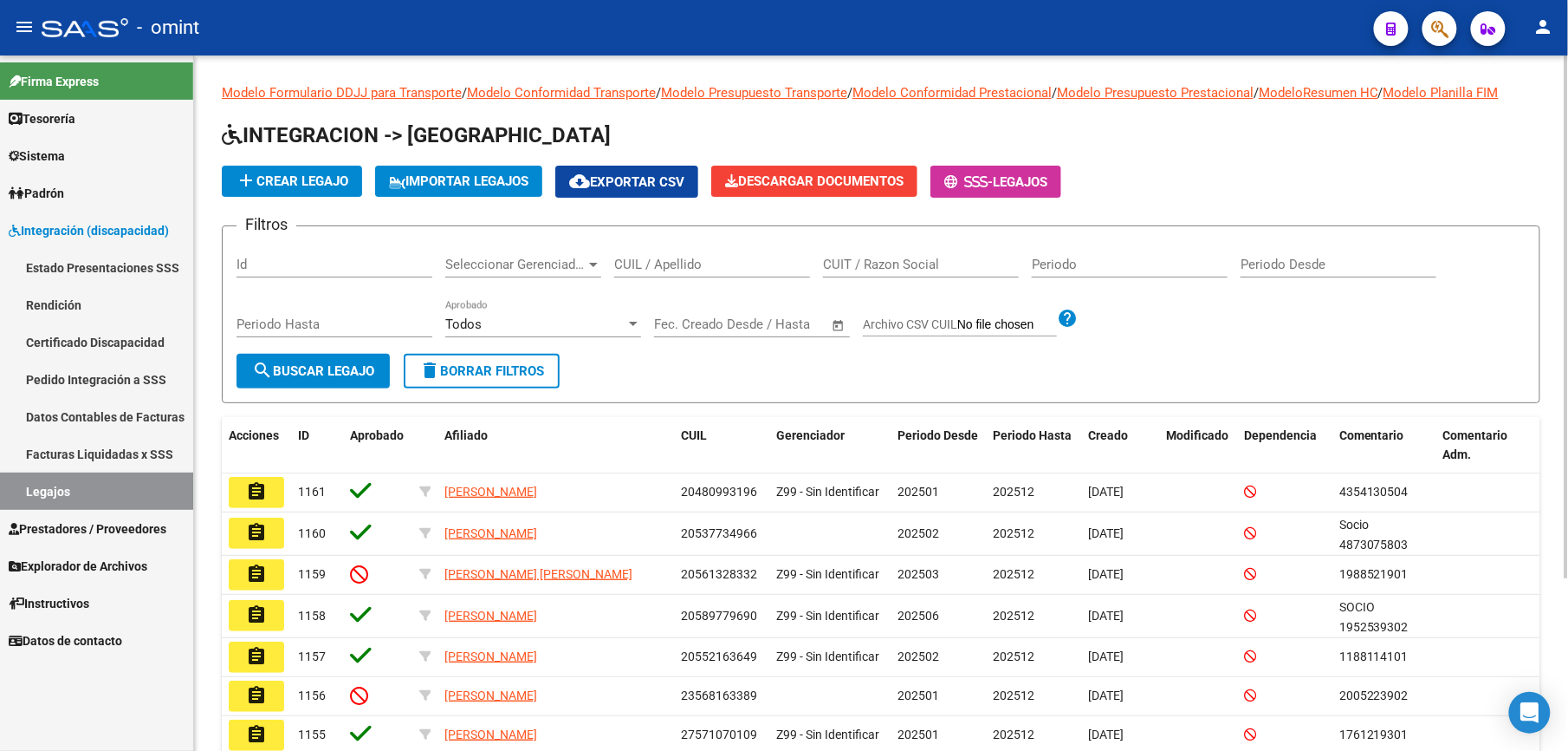
drag, startPoint x: 642, startPoint y: 263, endPoint x: 631, endPoint y: 238, distance: 27.3
click at [642, 261] on input "CUIL / Apellido" at bounding box center [712, 264] width 196 height 15
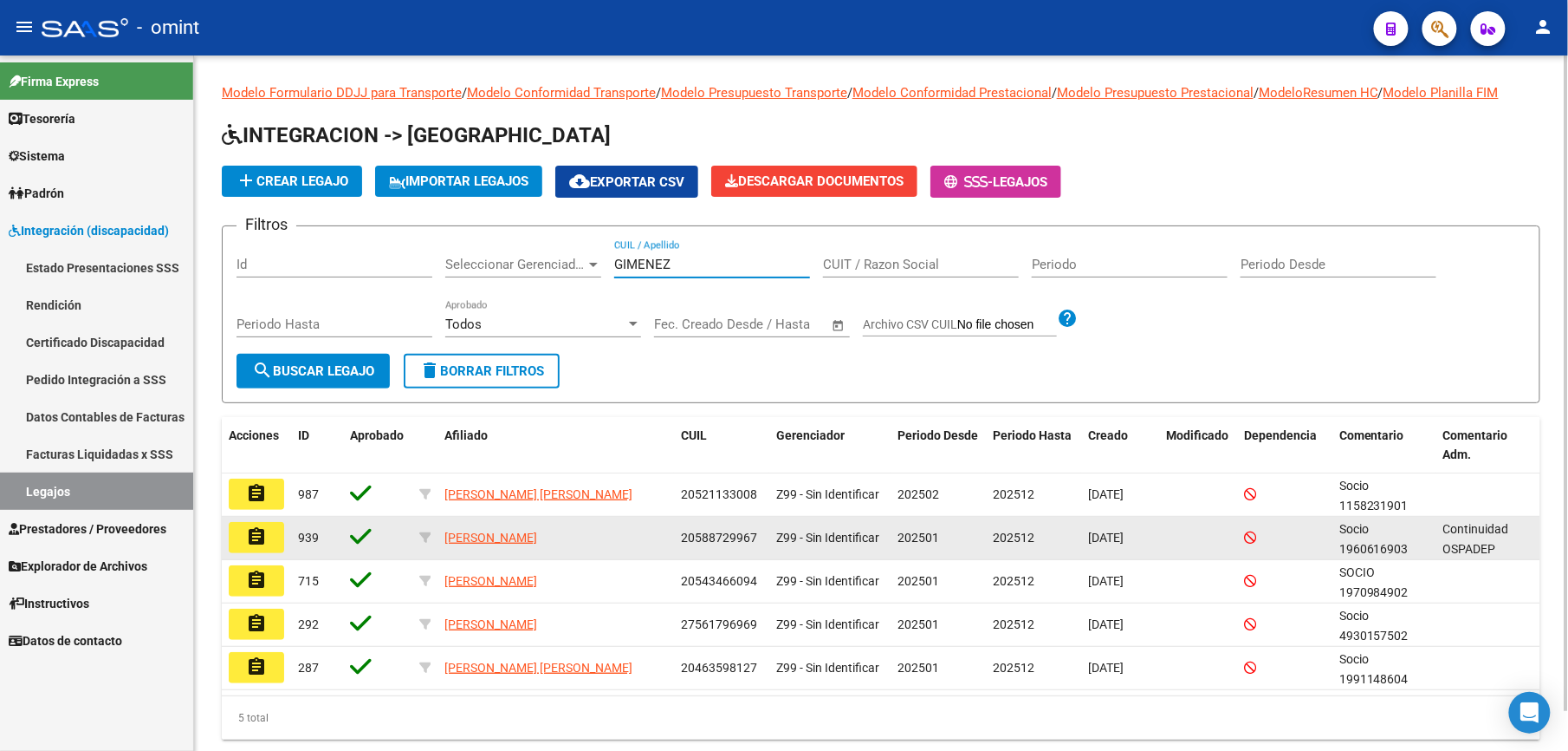
type input "GIMENEZ"
click at [270, 537] on button "assignment" at bounding box center [257, 537] width 55 height 31
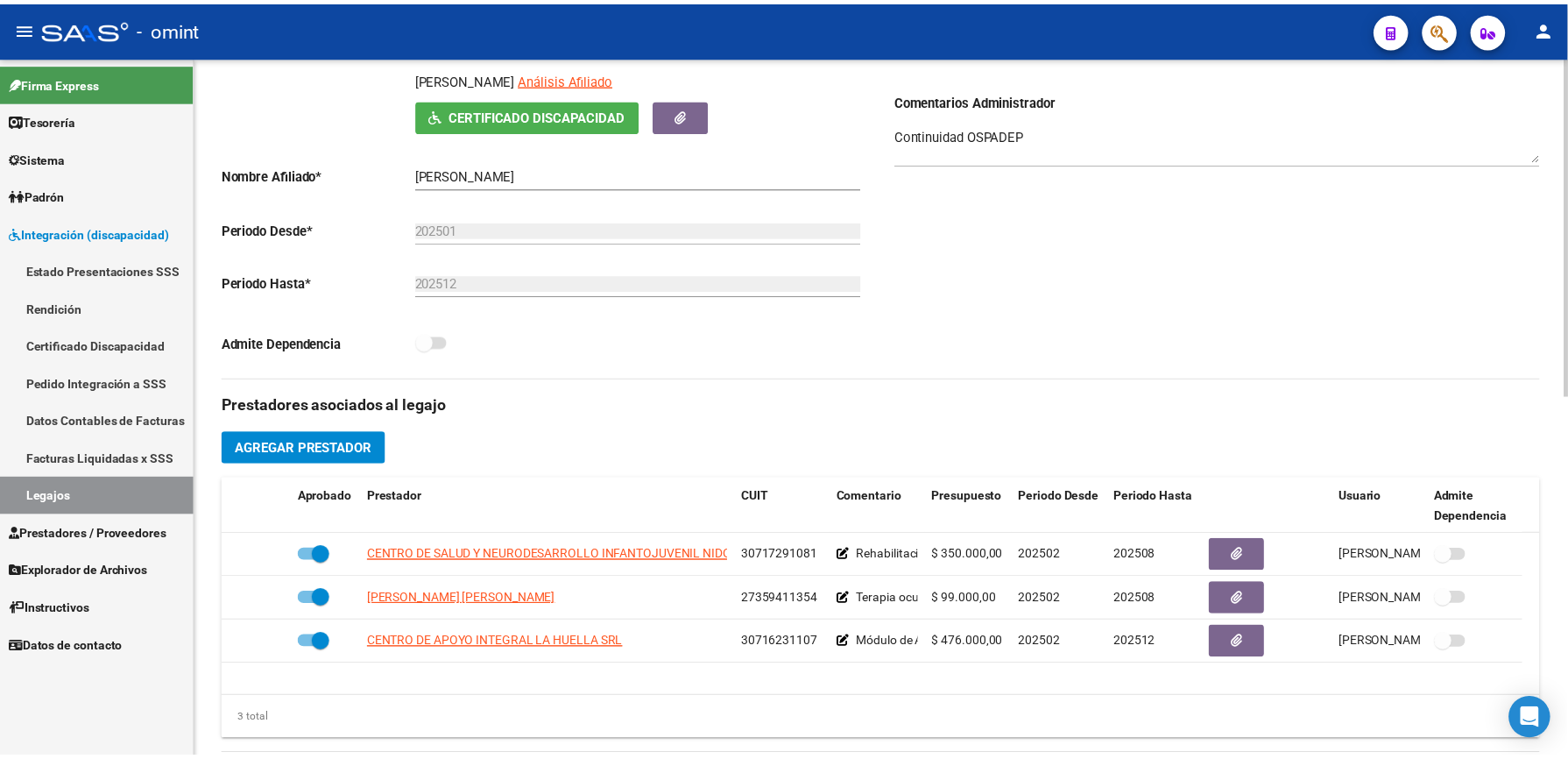
scroll to position [350, 0]
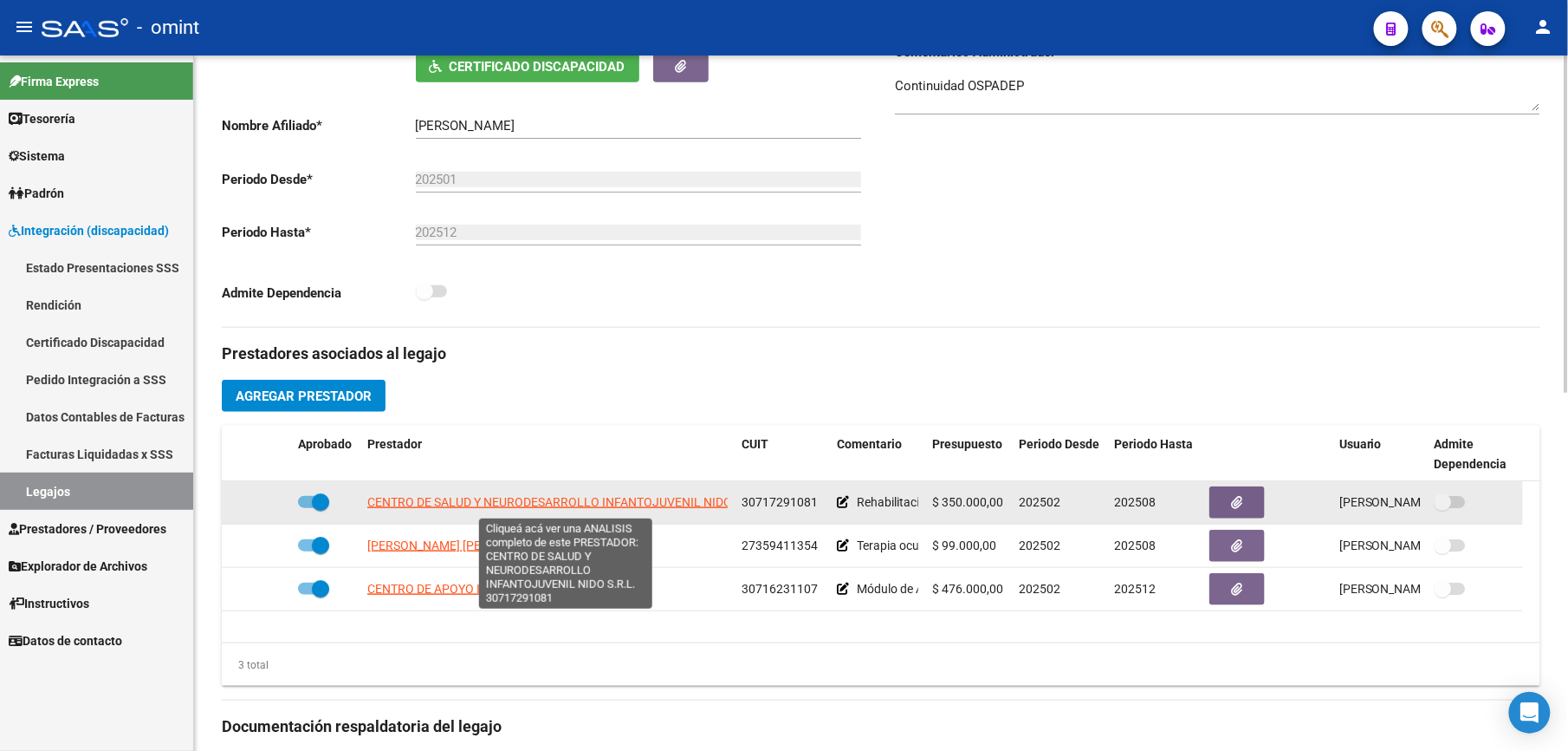
click at [604, 506] on span "CENTRO DE SALUD Y NEURODESARROLLO INFANTOJUVENIL NIDO S.R.L." at bounding box center [567, 502] width 400 height 14
type textarea "30717291081"
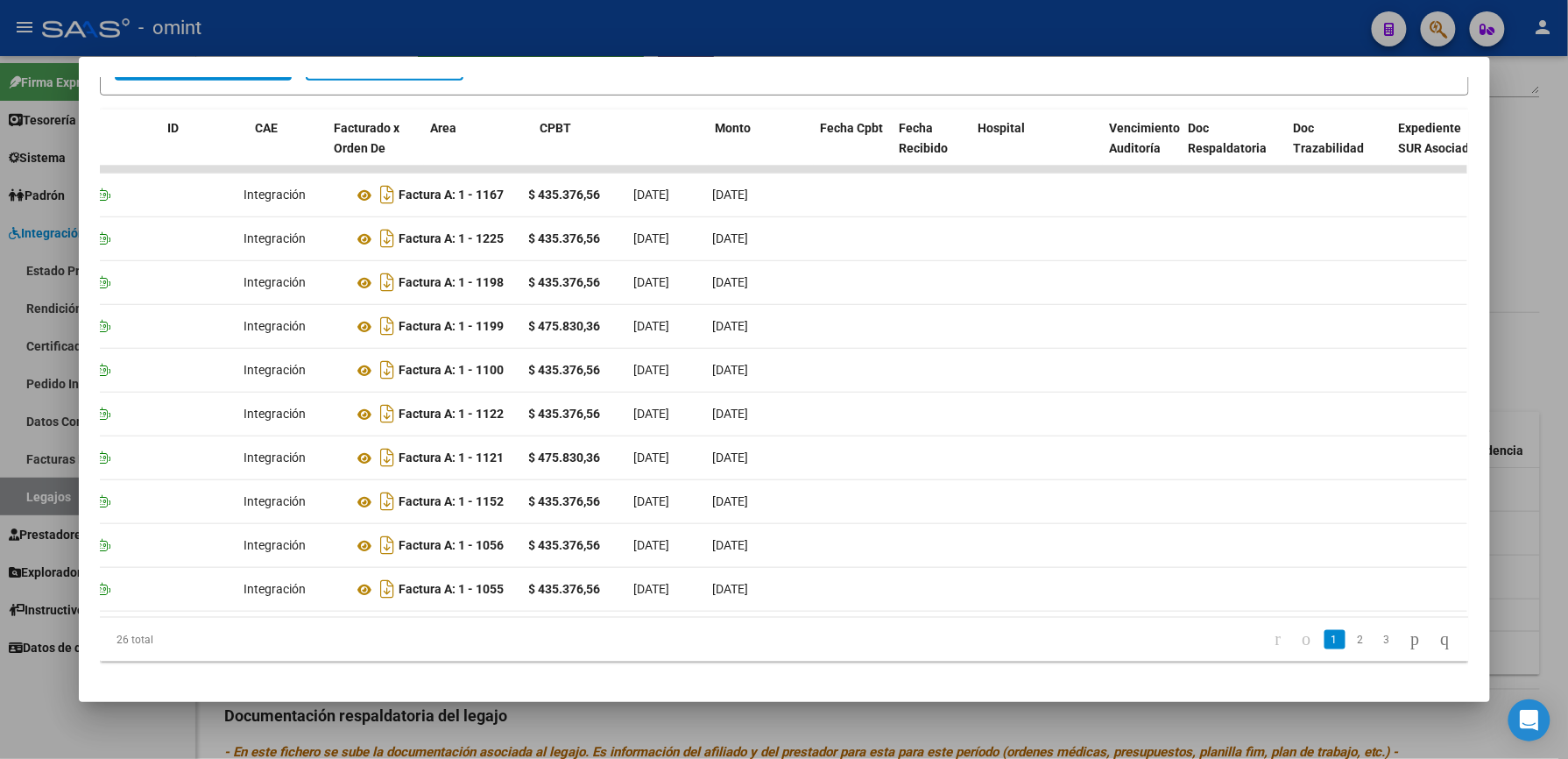
scroll to position [0, 0]
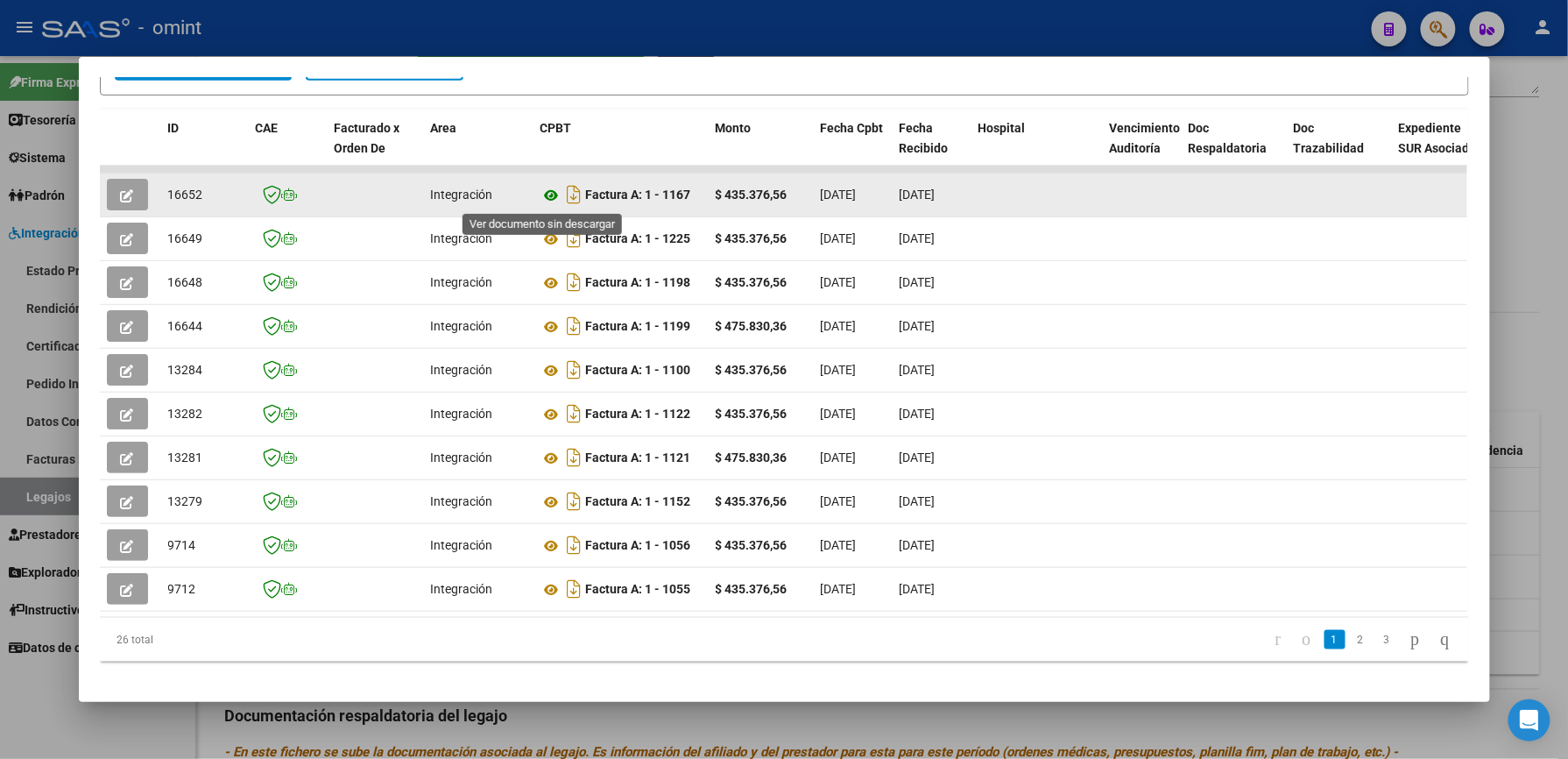
click at [540, 196] on icon at bounding box center [552, 196] width 23 height 21
click at [122, 190] on icon "button" at bounding box center [127, 196] width 14 height 14
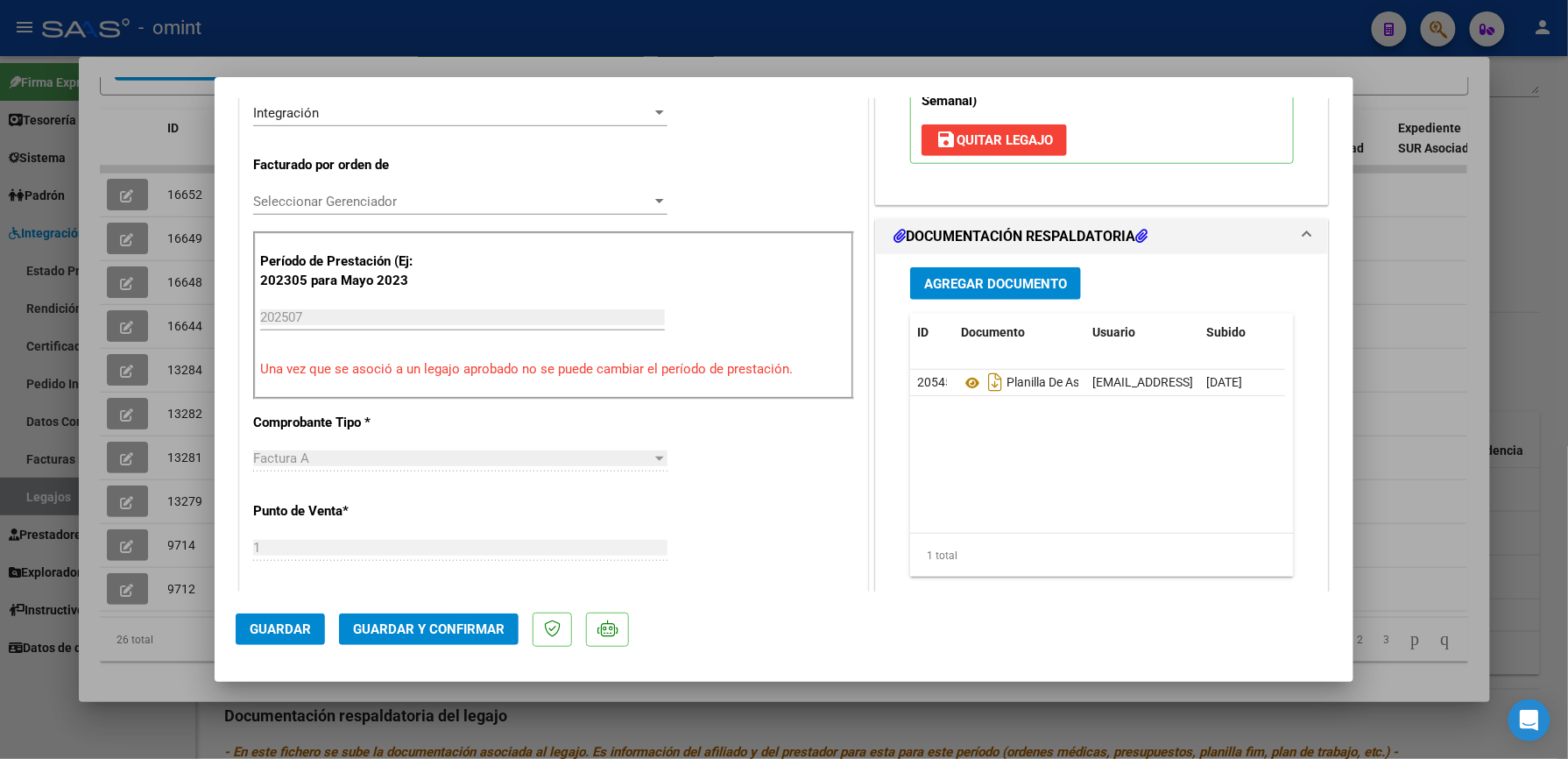
scroll to position [467, 0]
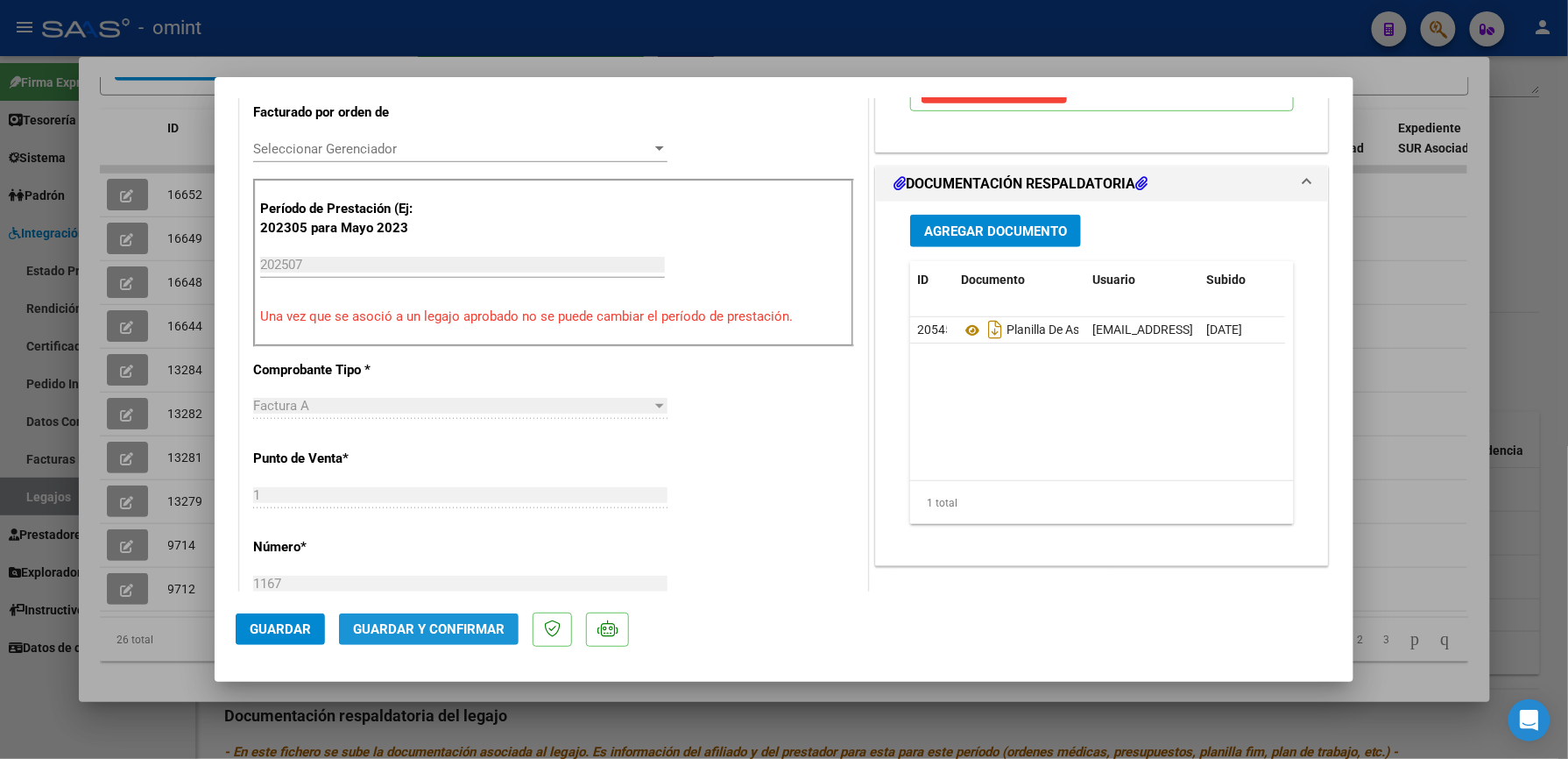
click at [482, 627] on span "Guardar y Confirmar" at bounding box center [428, 629] width 151 height 15
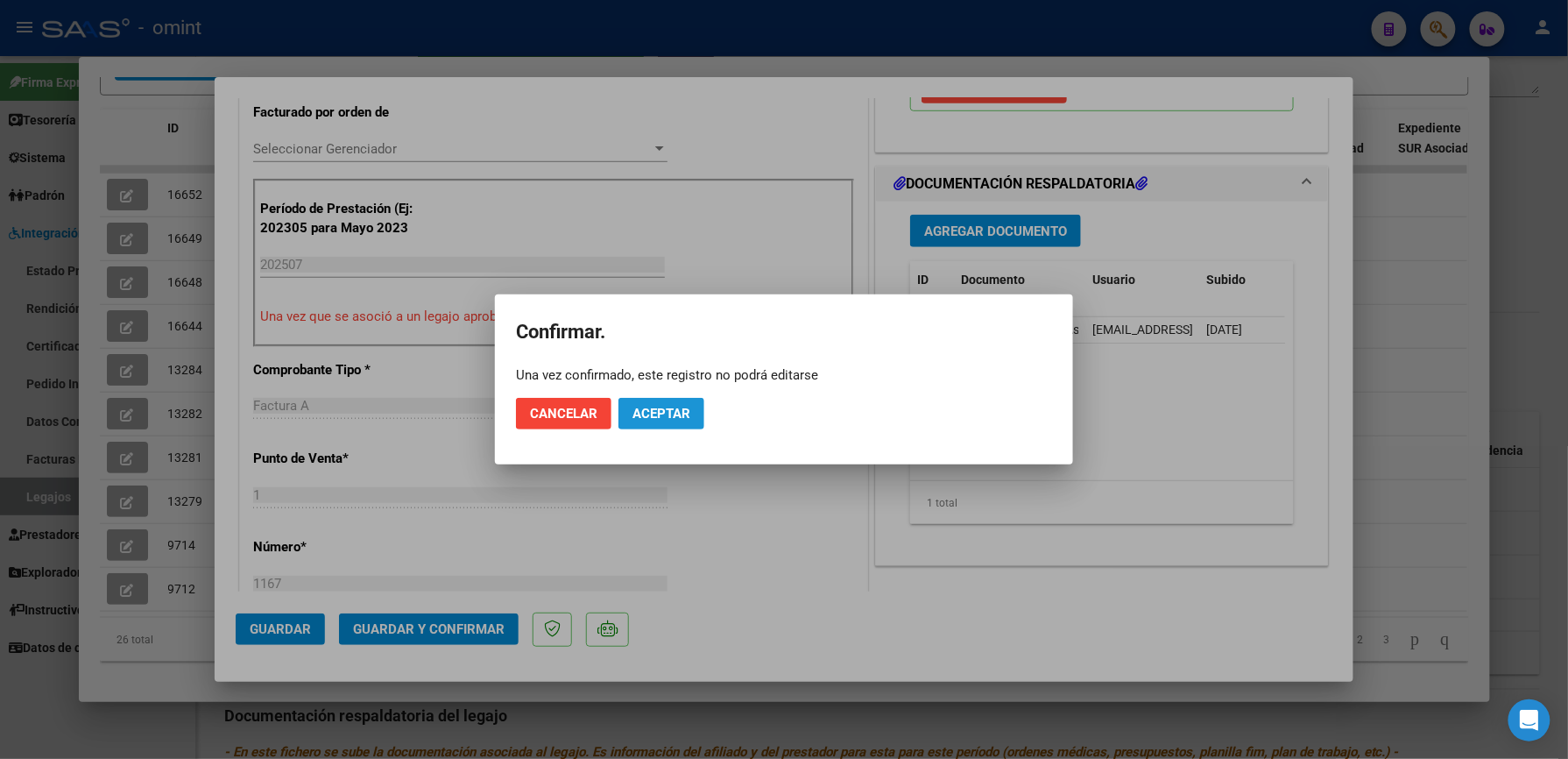
click at [662, 412] on span "Aceptar" at bounding box center [662, 414] width 58 height 15
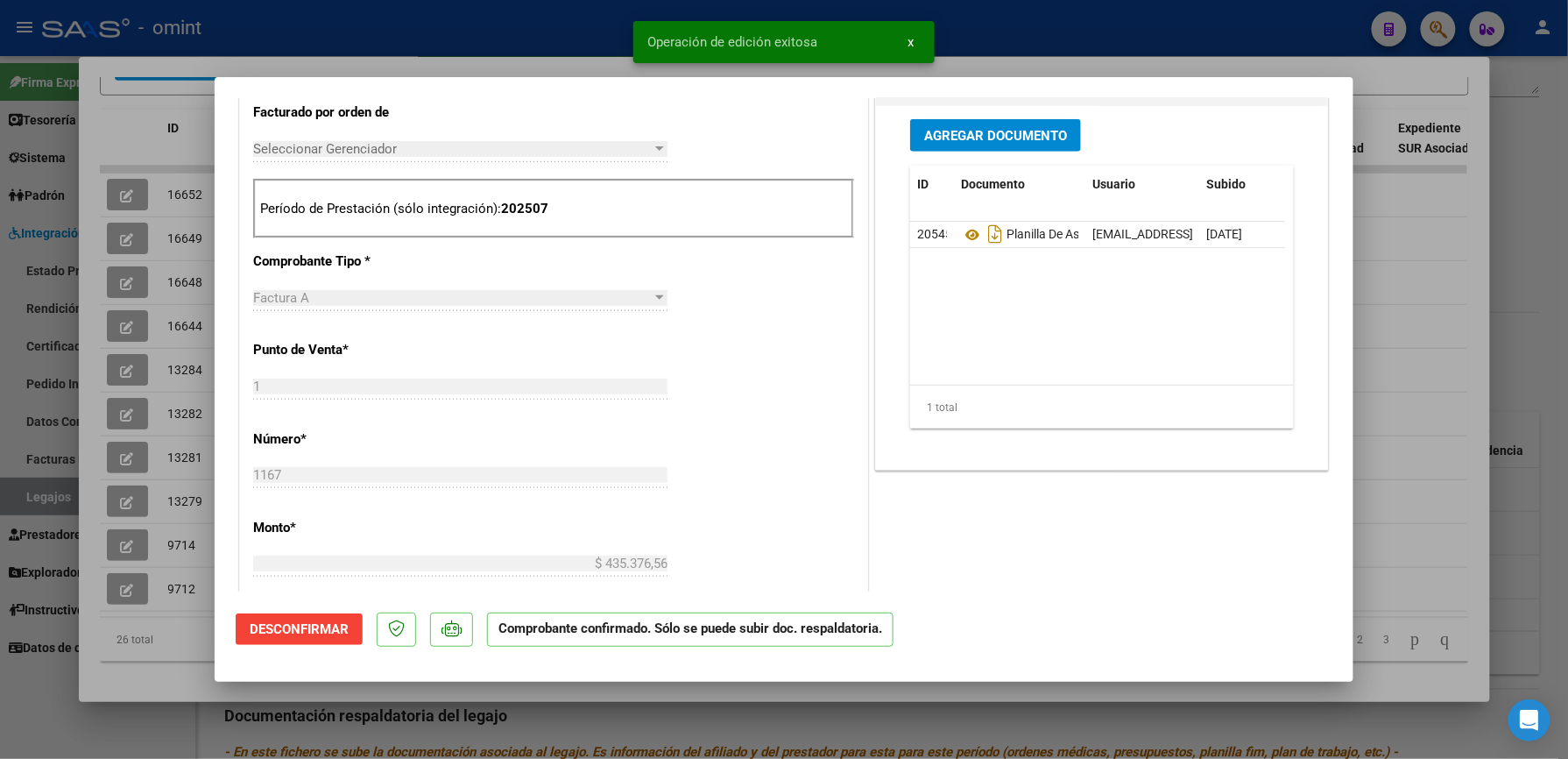
click at [1154, 15] on div at bounding box center [784, 379] width 1568 height 759
type input "$ 0,00"
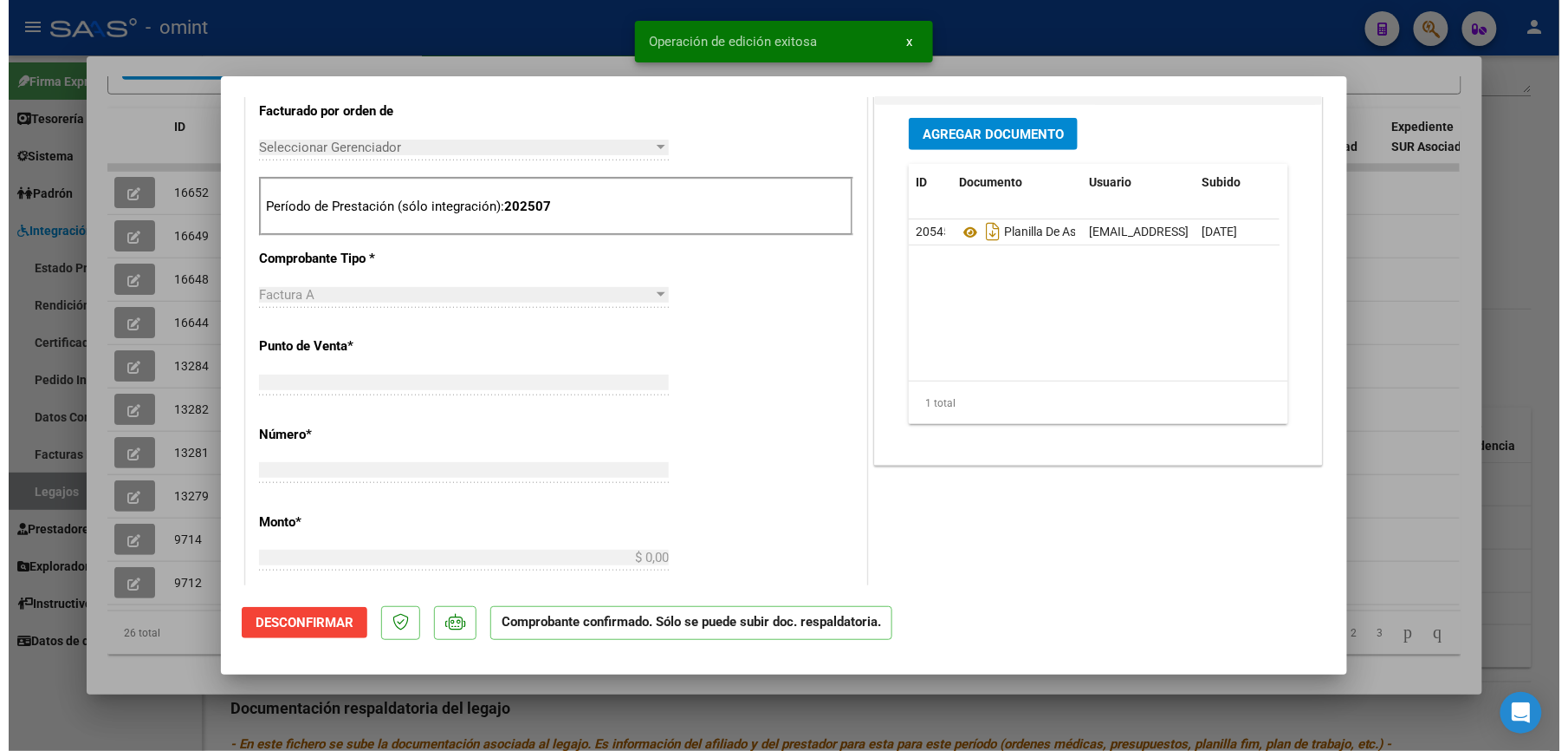
scroll to position [0, 0]
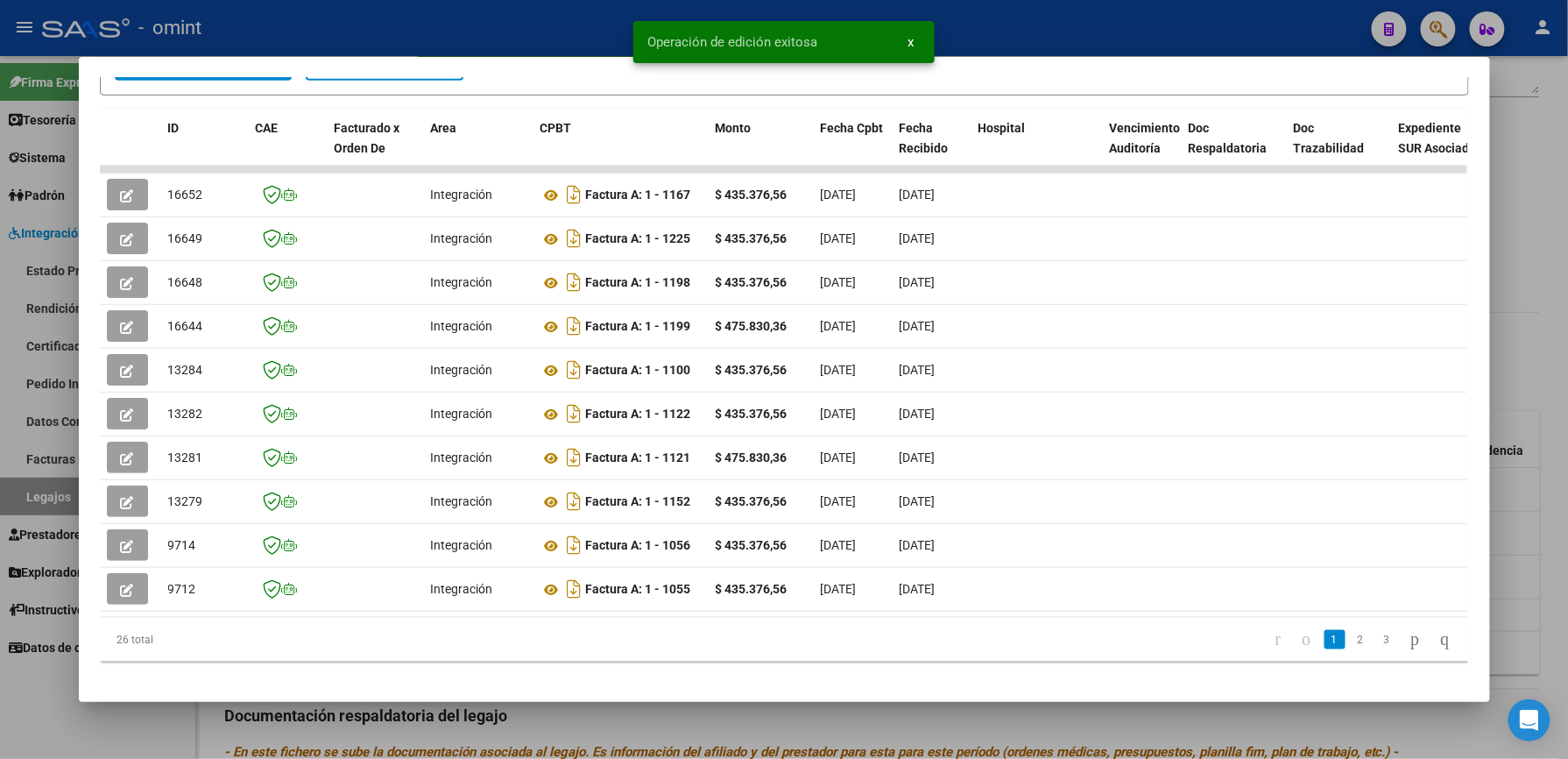
click at [339, 42] on div at bounding box center [784, 379] width 1568 height 759
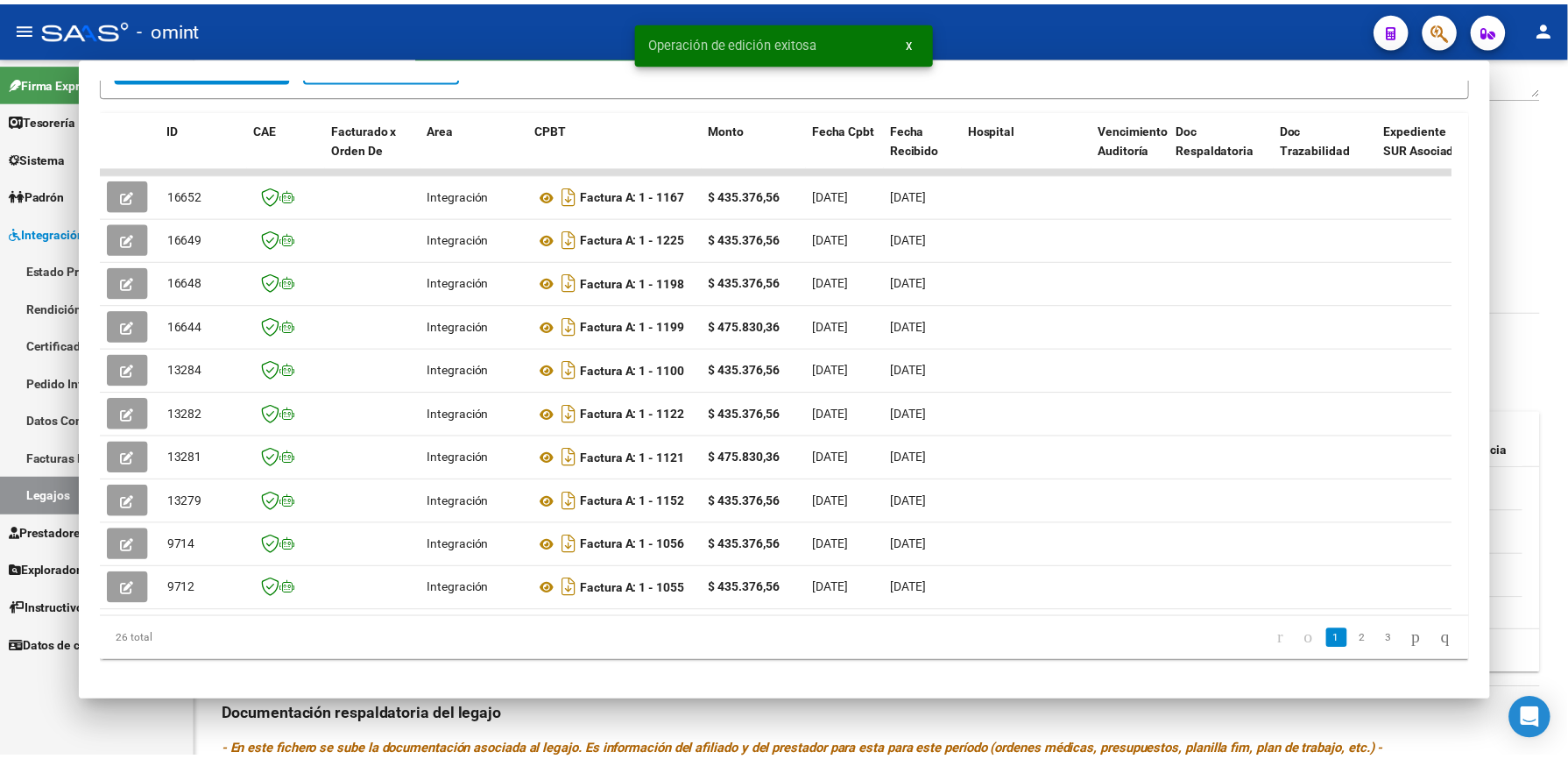
scroll to position [350, 0]
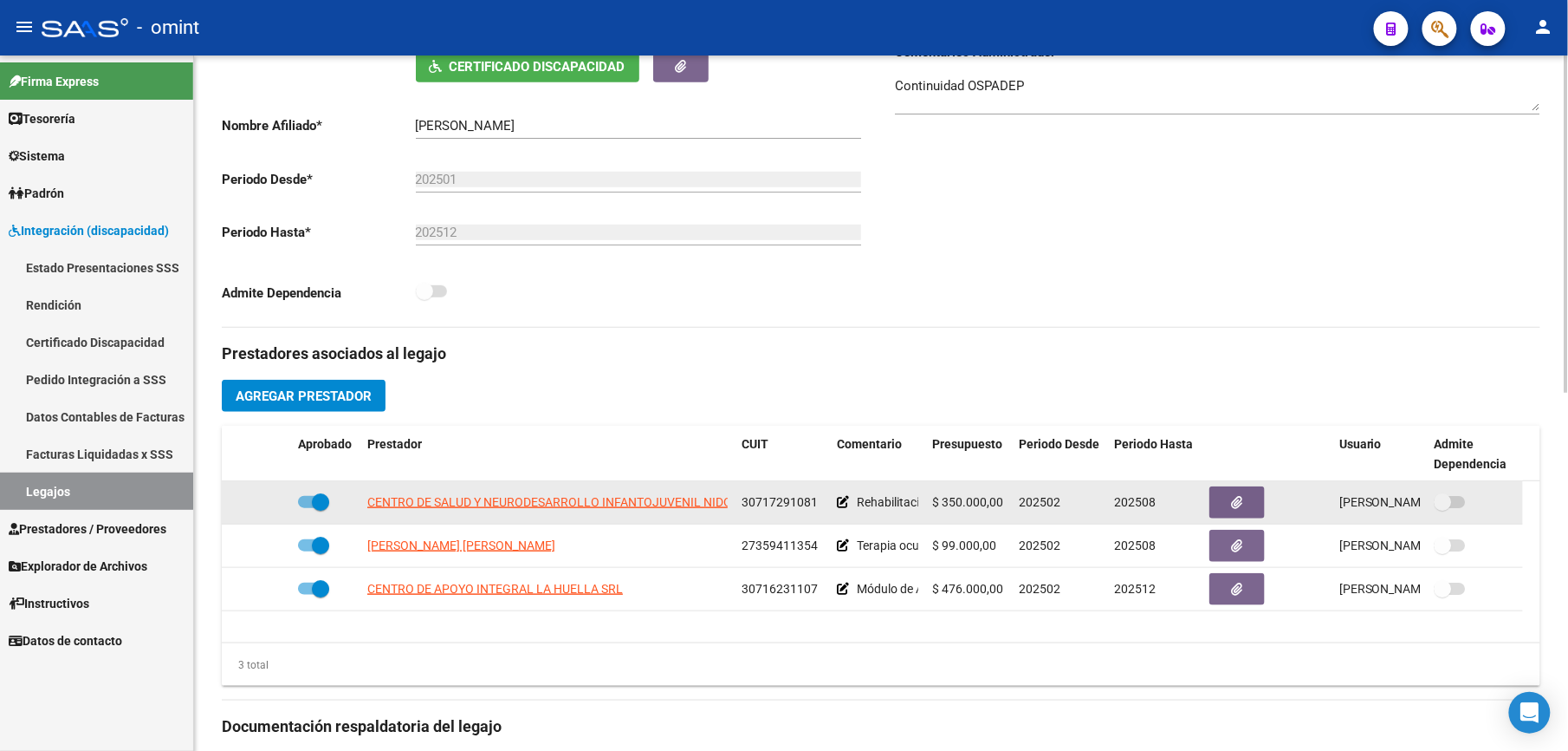
drag, startPoint x: 743, startPoint y: 505, endPoint x: 815, endPoint y: 506, distance: 72.0
click at [815, 506] on span "30717291081" at bounding box center [780, 502] width 76 height 14
drag, startPoint x: 815, startPoint y: 506, endPoint x: 799, endPoint y: 500, distance: 17.1
copy span "30717291081"
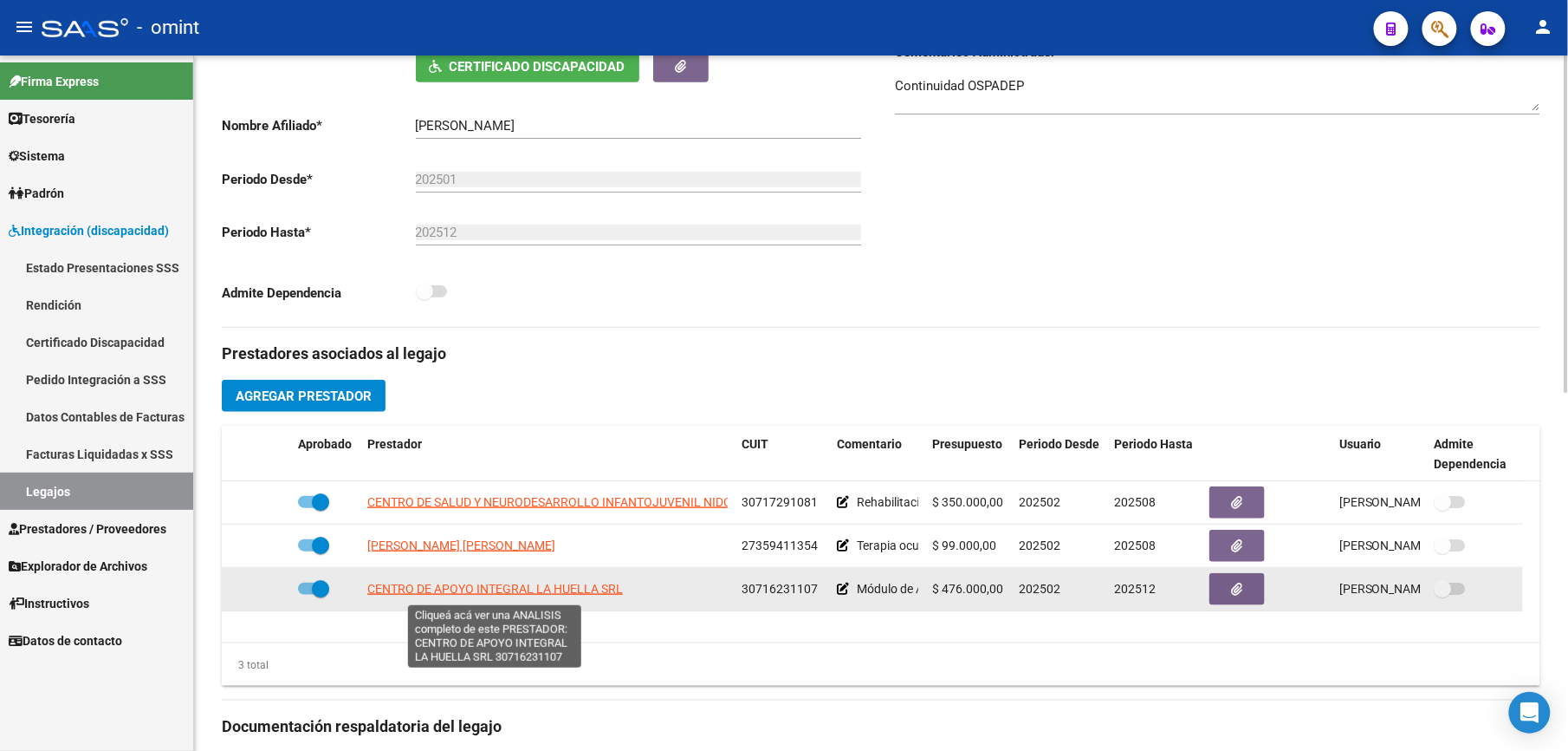
click at [589, 594] on span "CENTRO DE APOYO INTEGRAL LA HUELLA SRL" at bounding box center [495, 589] width 256 height 14
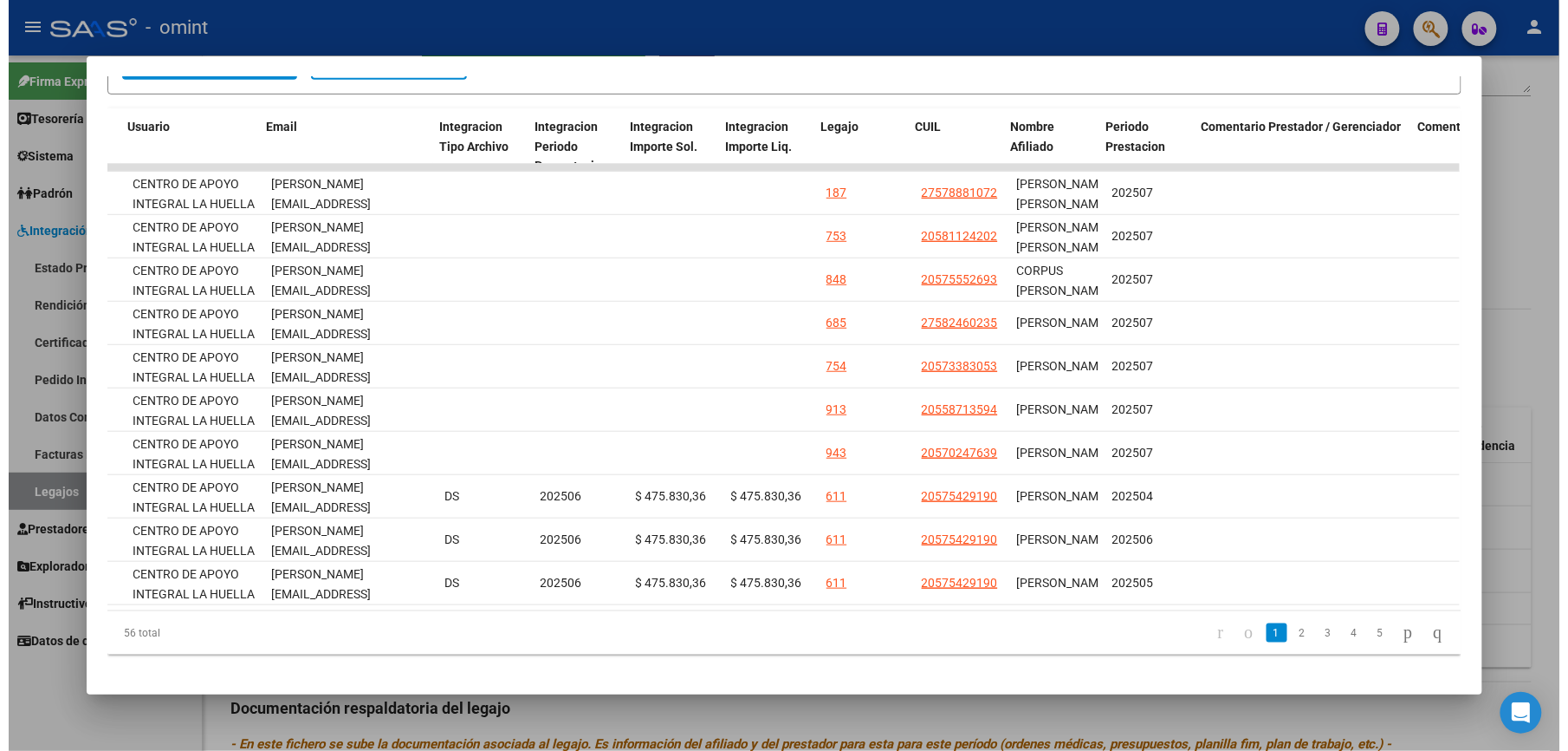
scroll to position [0, 2039]
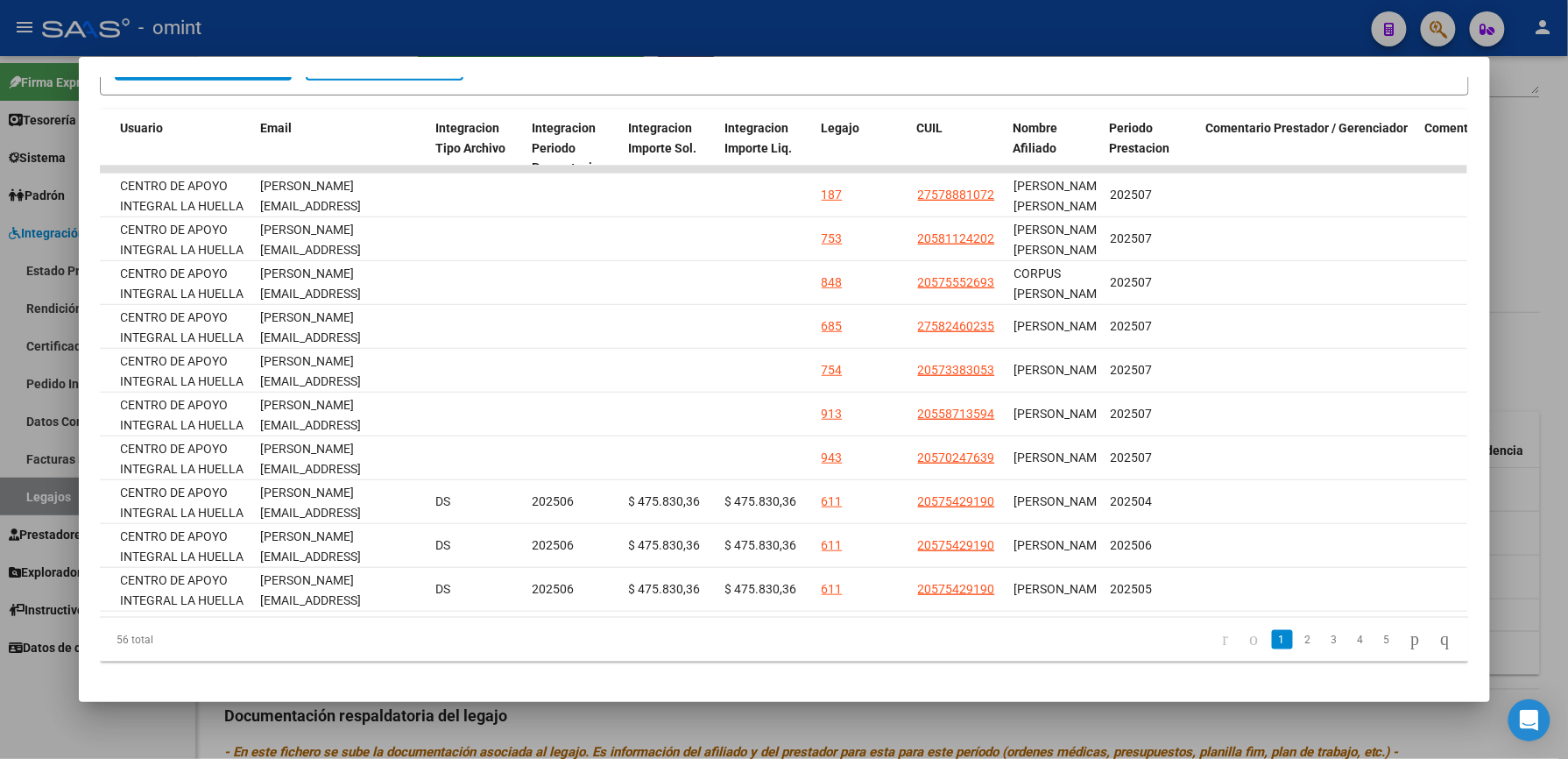
click at [951, 46] on div at bounding box center [784, 379] width 1568 height 759
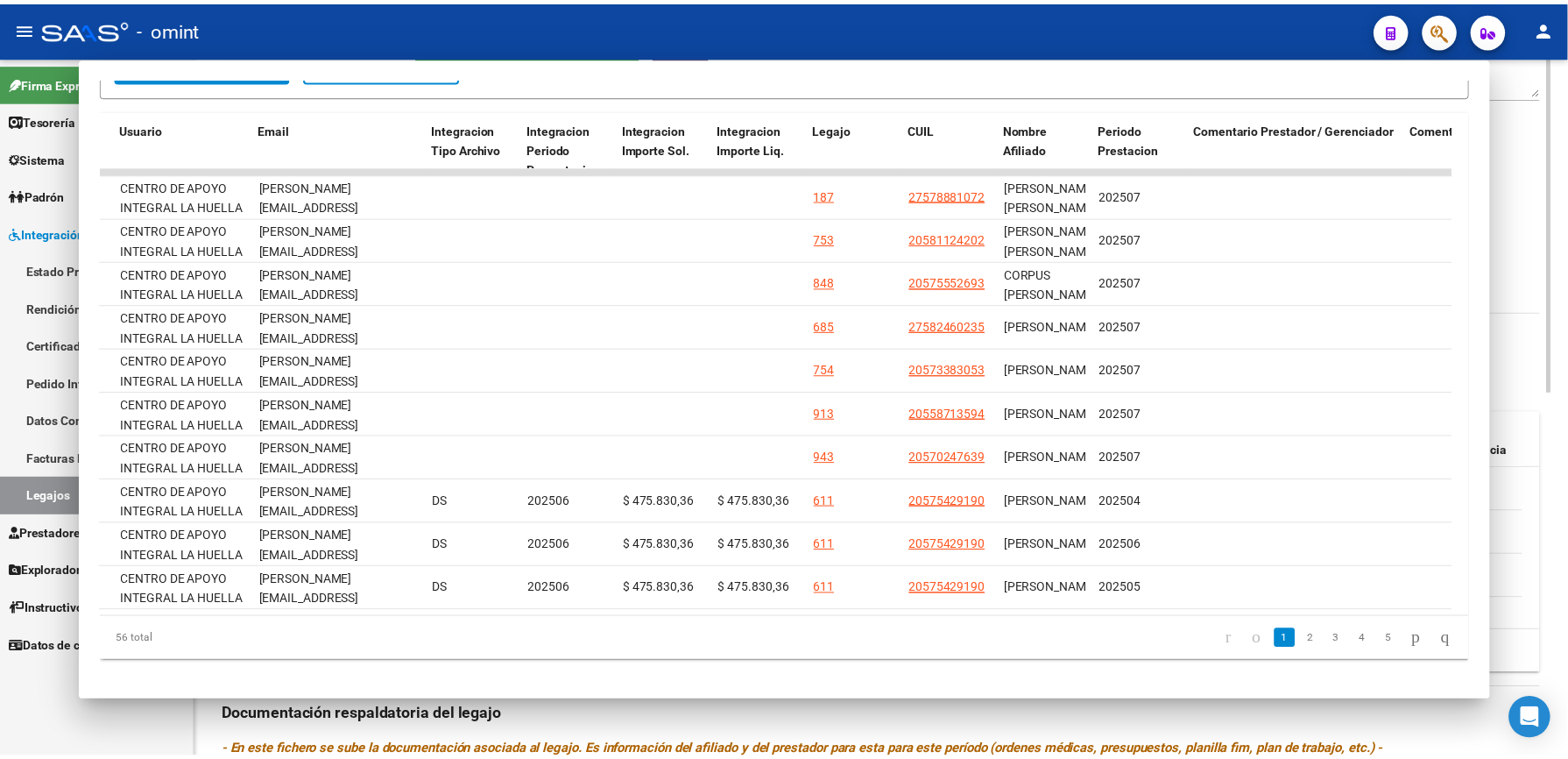
scroll to position [350, 0]
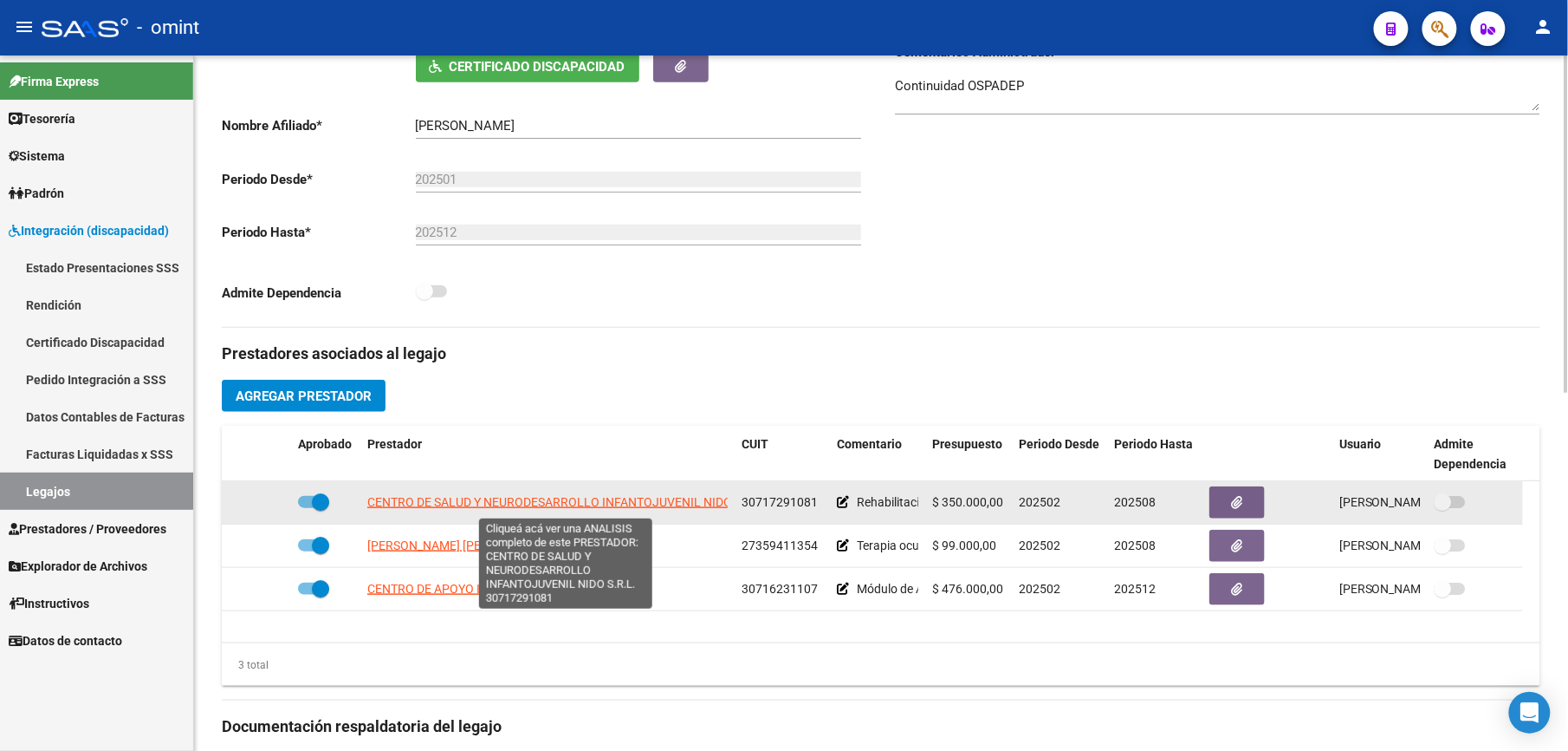
click at [572, 504] on span "CENTRO DE SALUD Y NEURODESARROLLO INFANTOJUVENIL NIDO S.R.L." at bounding box center [567, 502] width 400 height 14
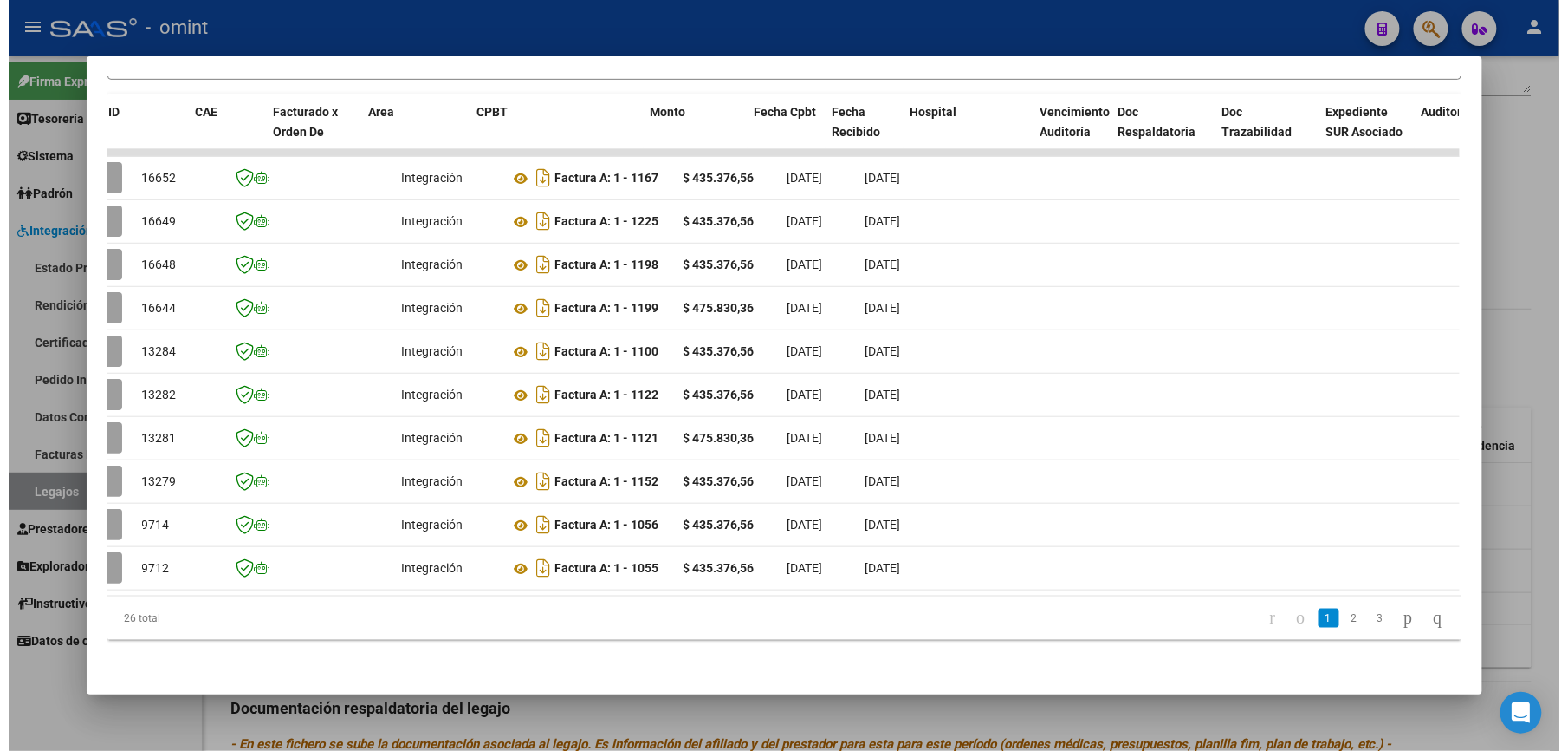
scroll to position [0, 66]
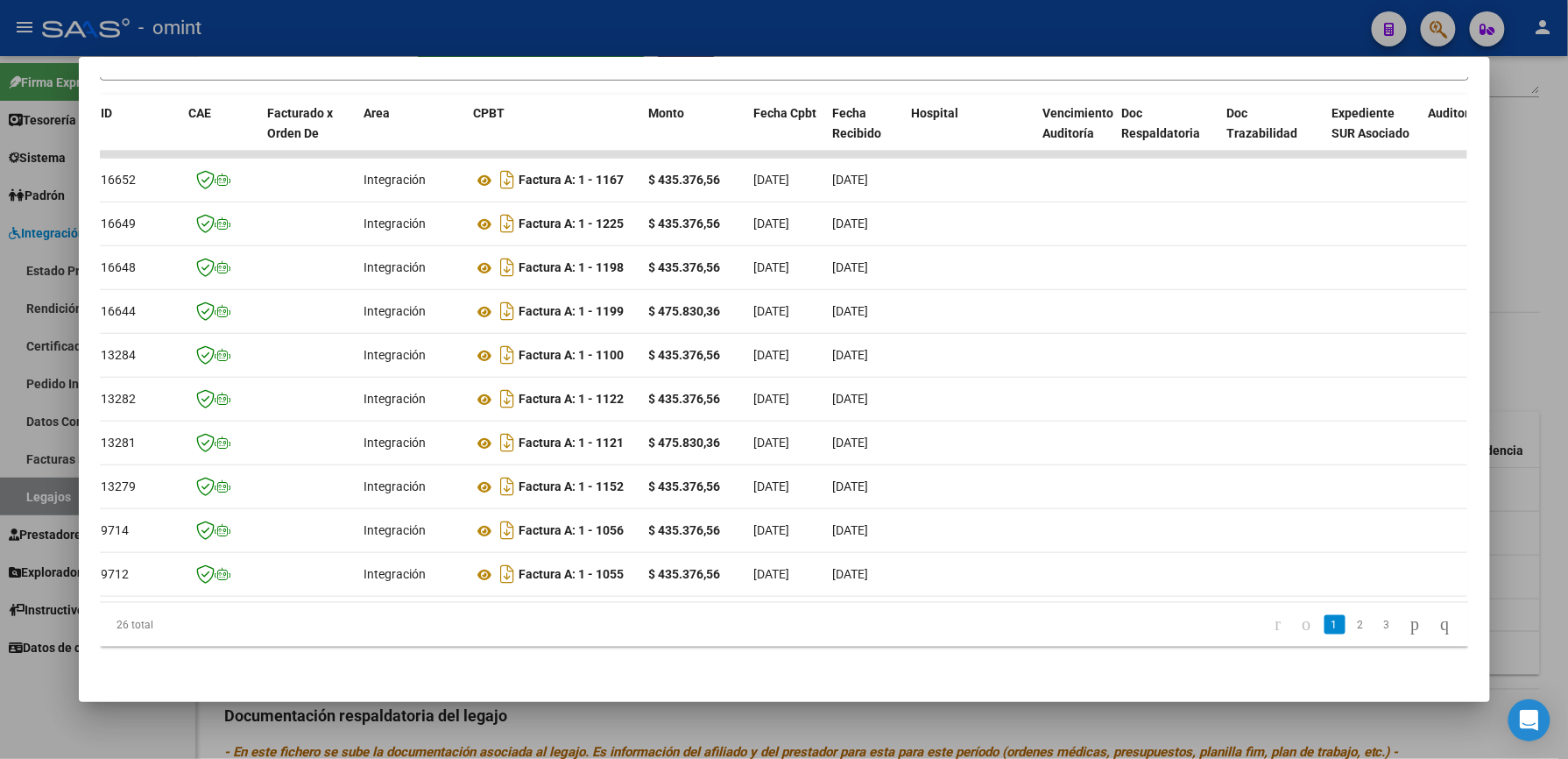
click at [743, 39] on div at bounding box center [784, 379] width 1568 height 759
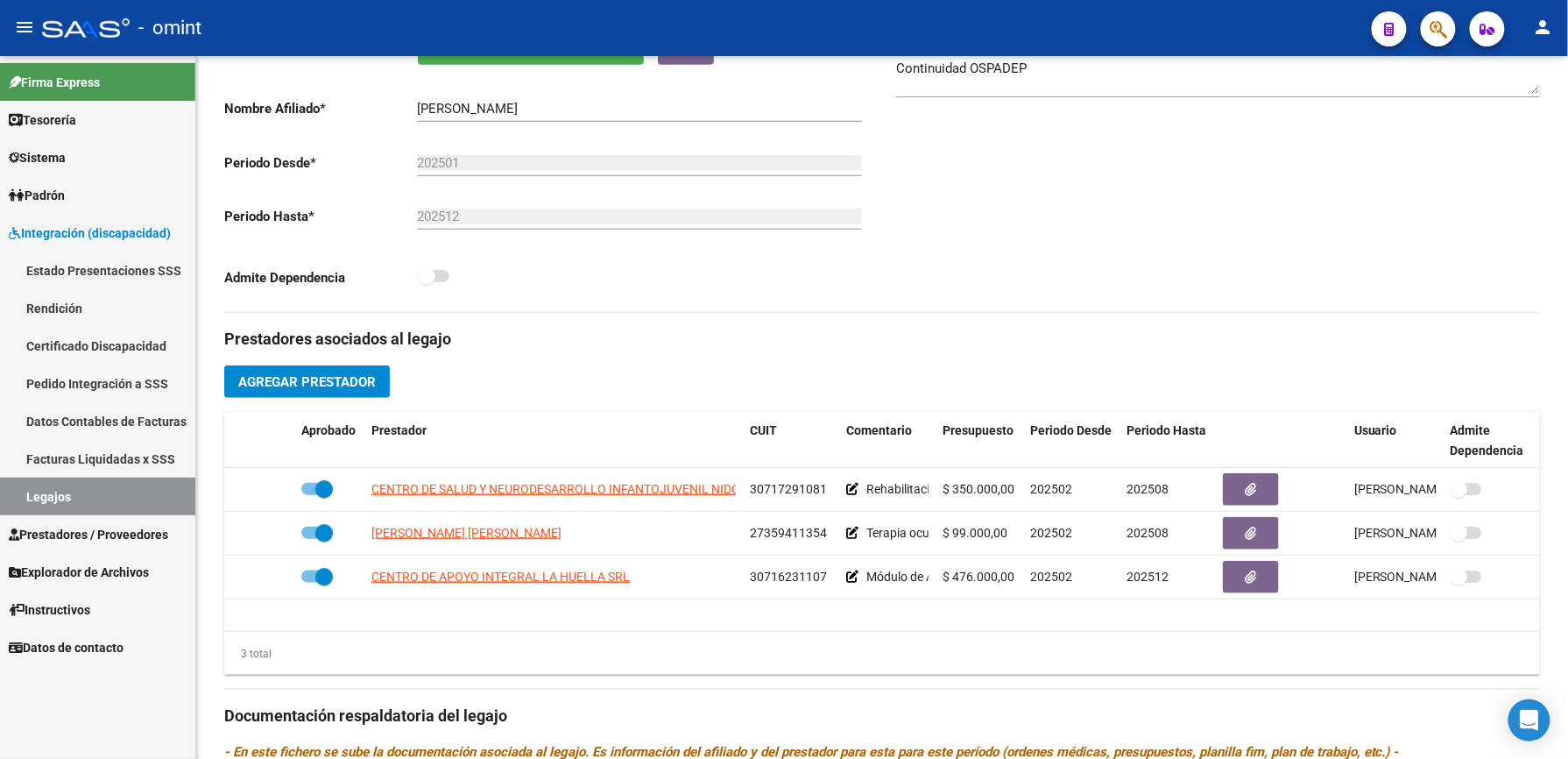
scroll to position [350, 0]
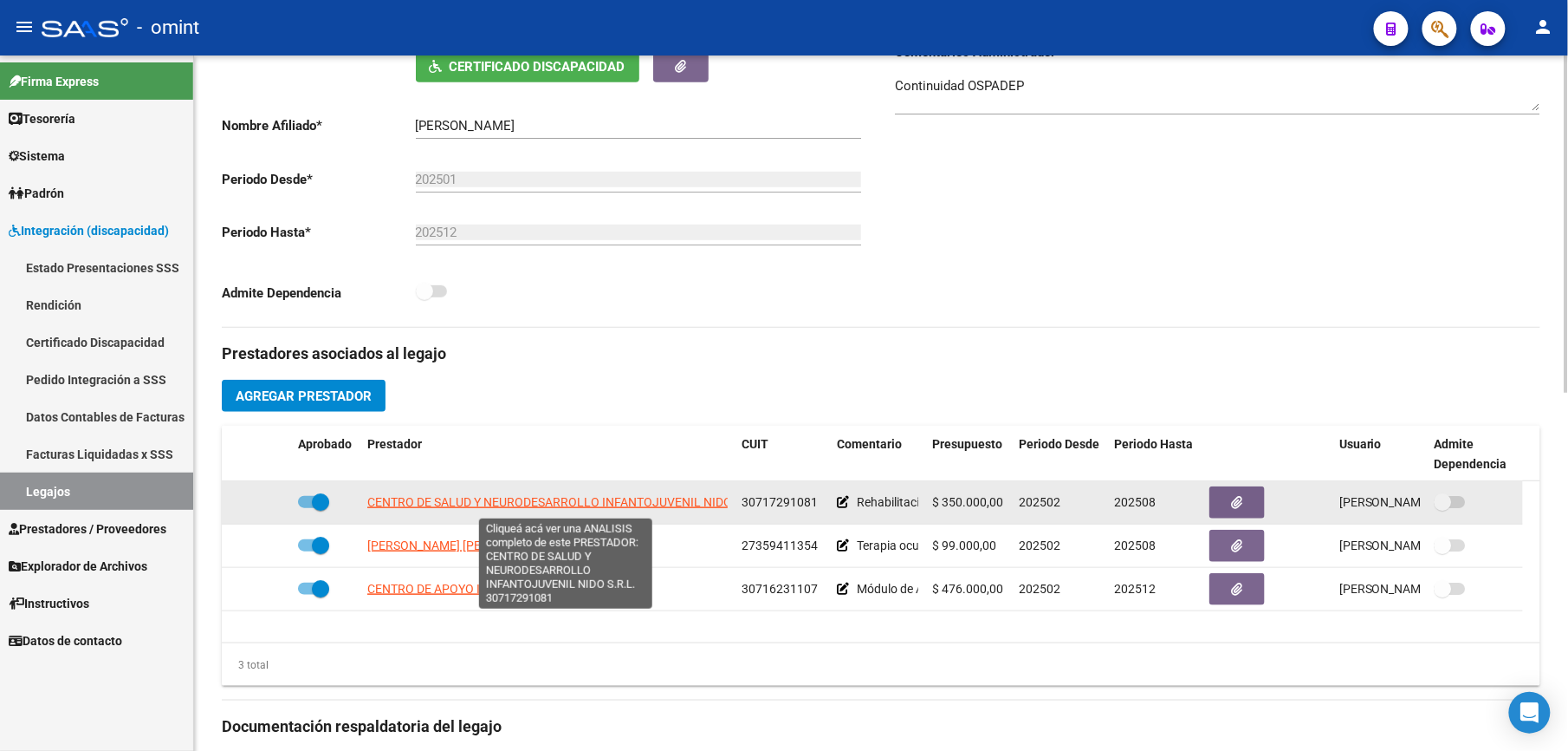
click at [494, 501] on span "CENTRO DE SALUD Y NEURODESARROLLO INFANTOJUVENIL NIDO S.R.L." at bounding box center [567, 502] width 400 height 14
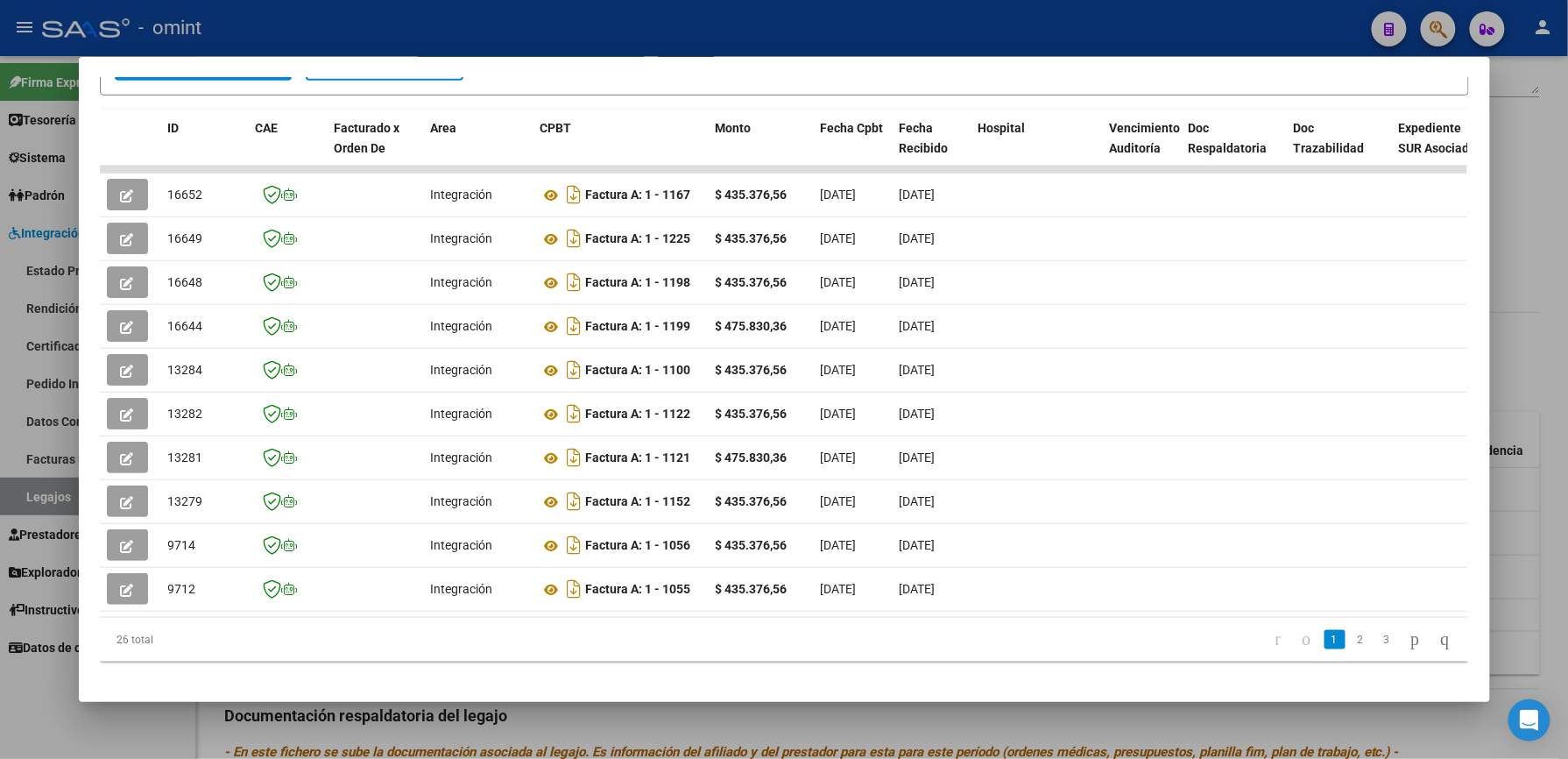
click at [697, 15] on div at bounding box center [784, 379] width 1568 height 759
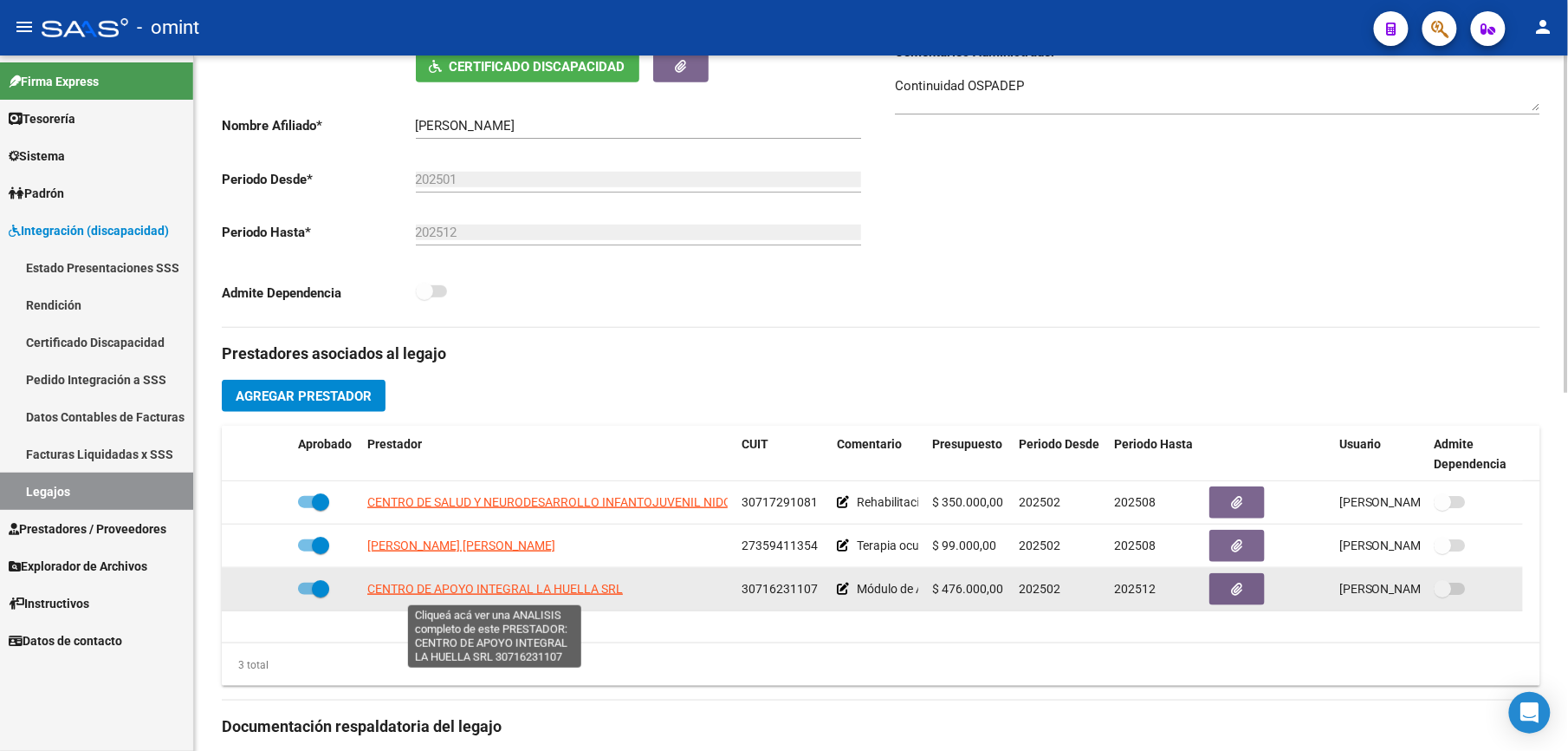
click at [547, 590] on span "CENTRO DE APOYO INTEGRAL LA HUELLA SRL" at bounding box center [495, 589] width 256 height 14
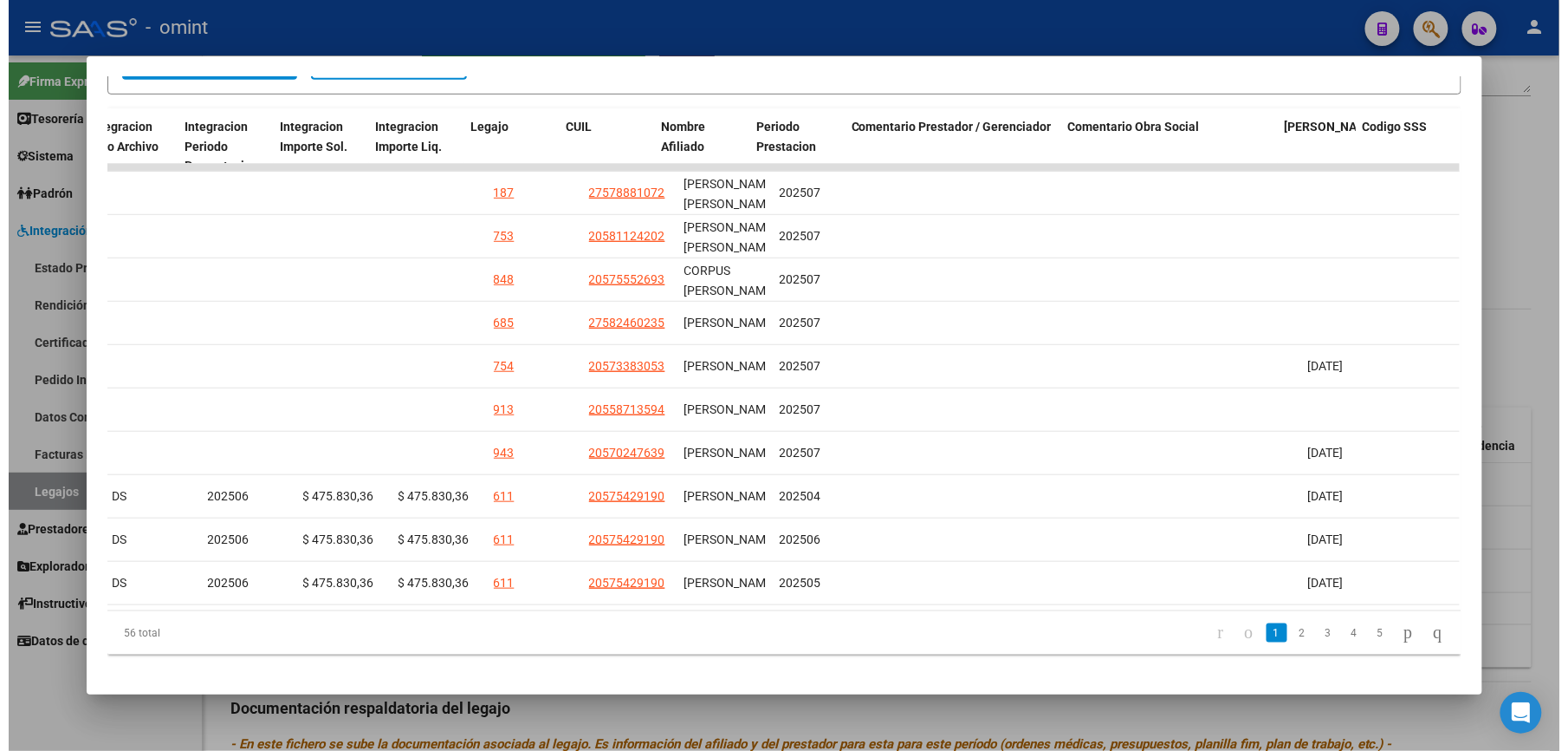
scroll to position [0, 2389]
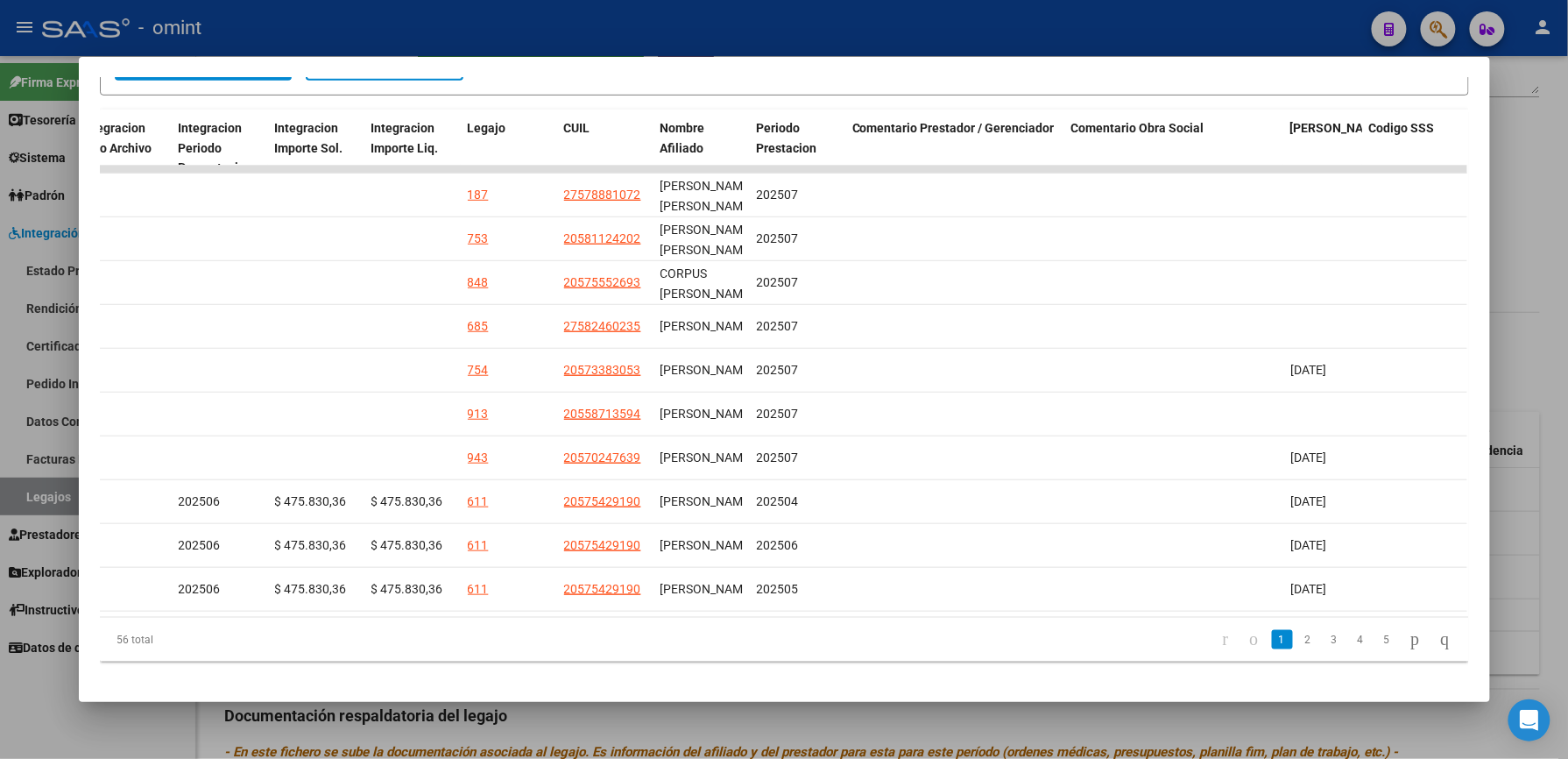
click at [1546, 511] on div at bounding box center [784, 379] width 1568 height 759
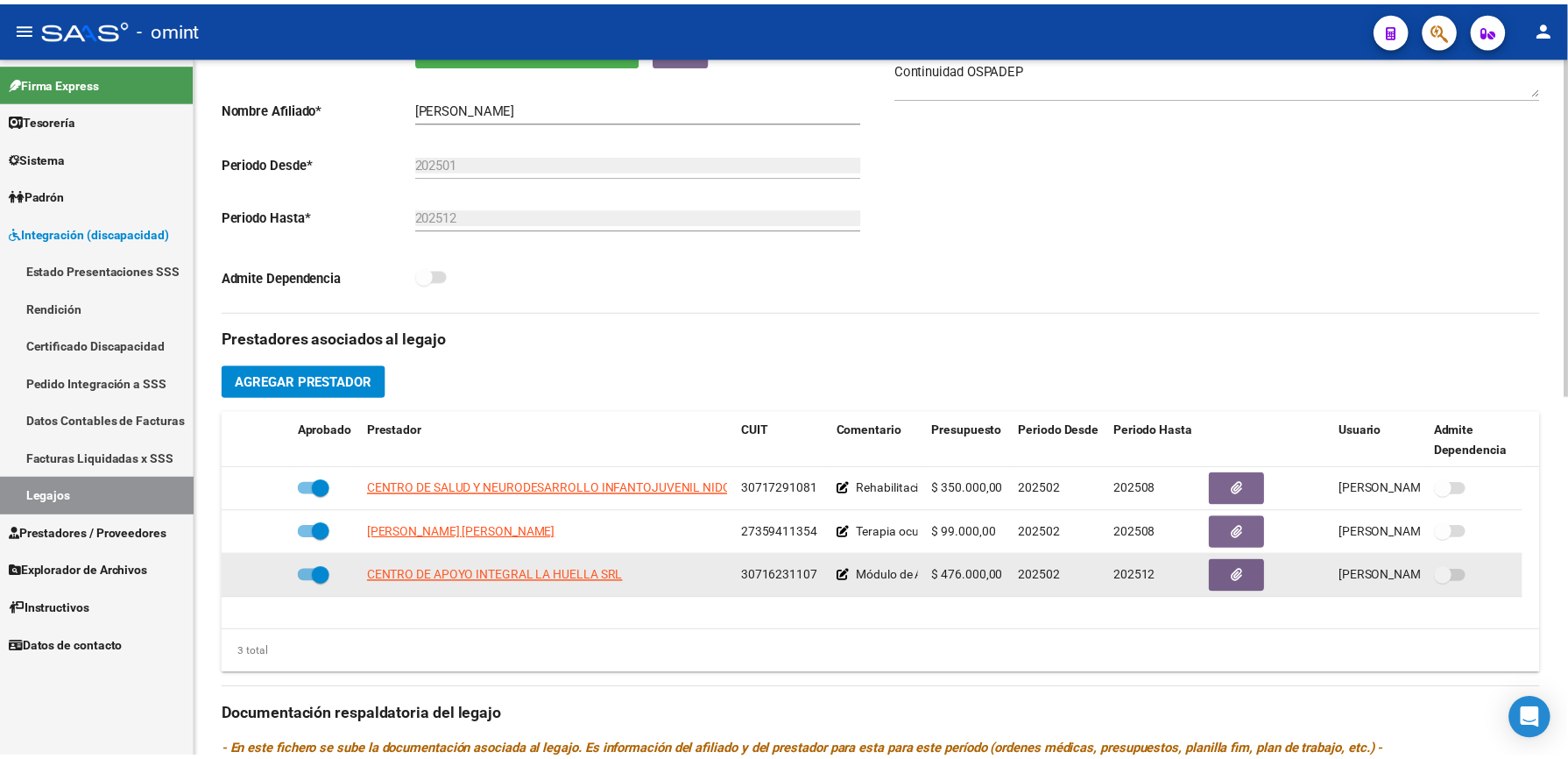
scroll to position [350, 0]
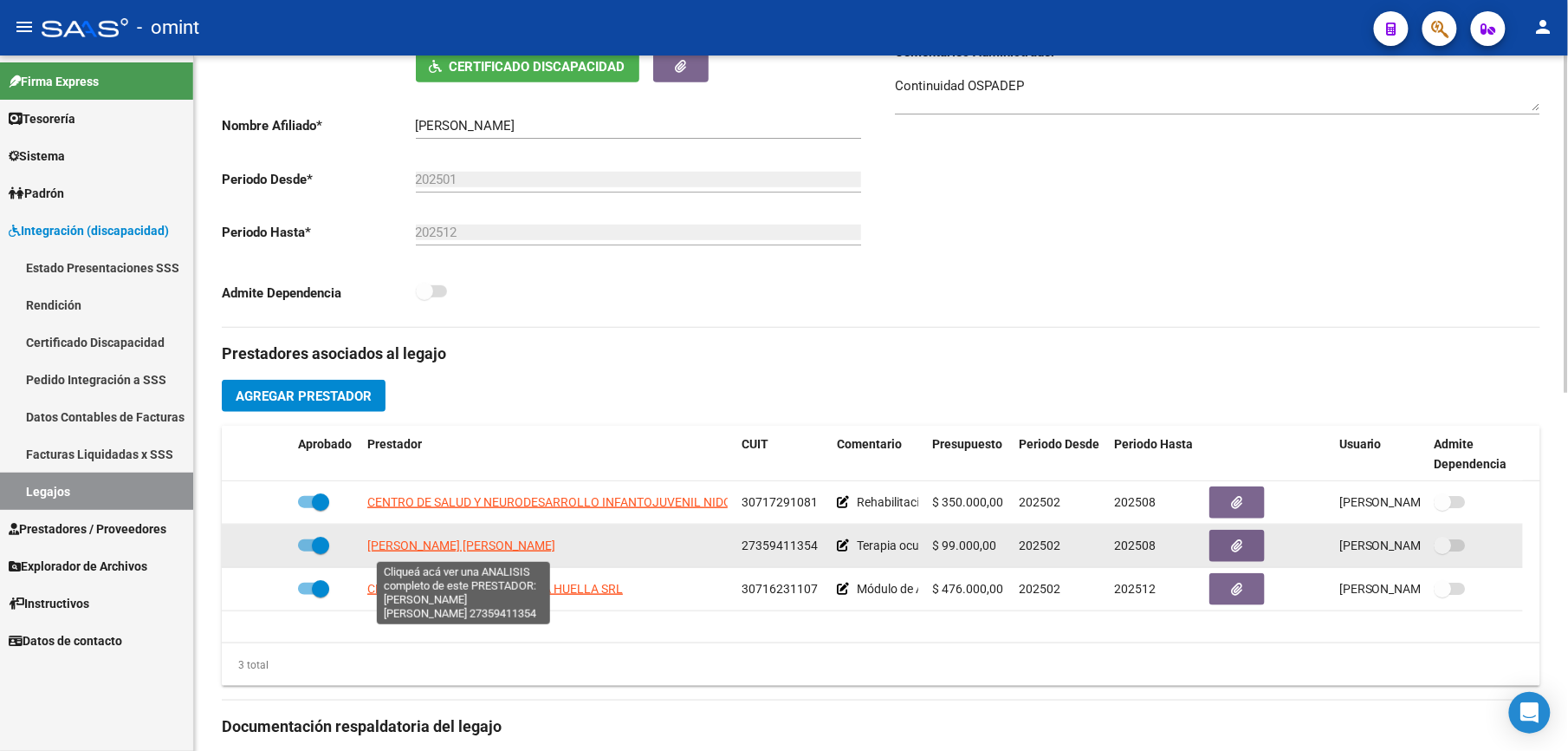
click at [504, 545] on span "[PERSON_NAME] [PERSON_NAME]" at bounding box center [461, 545] width 188 height 14
type textarea "27359411354"
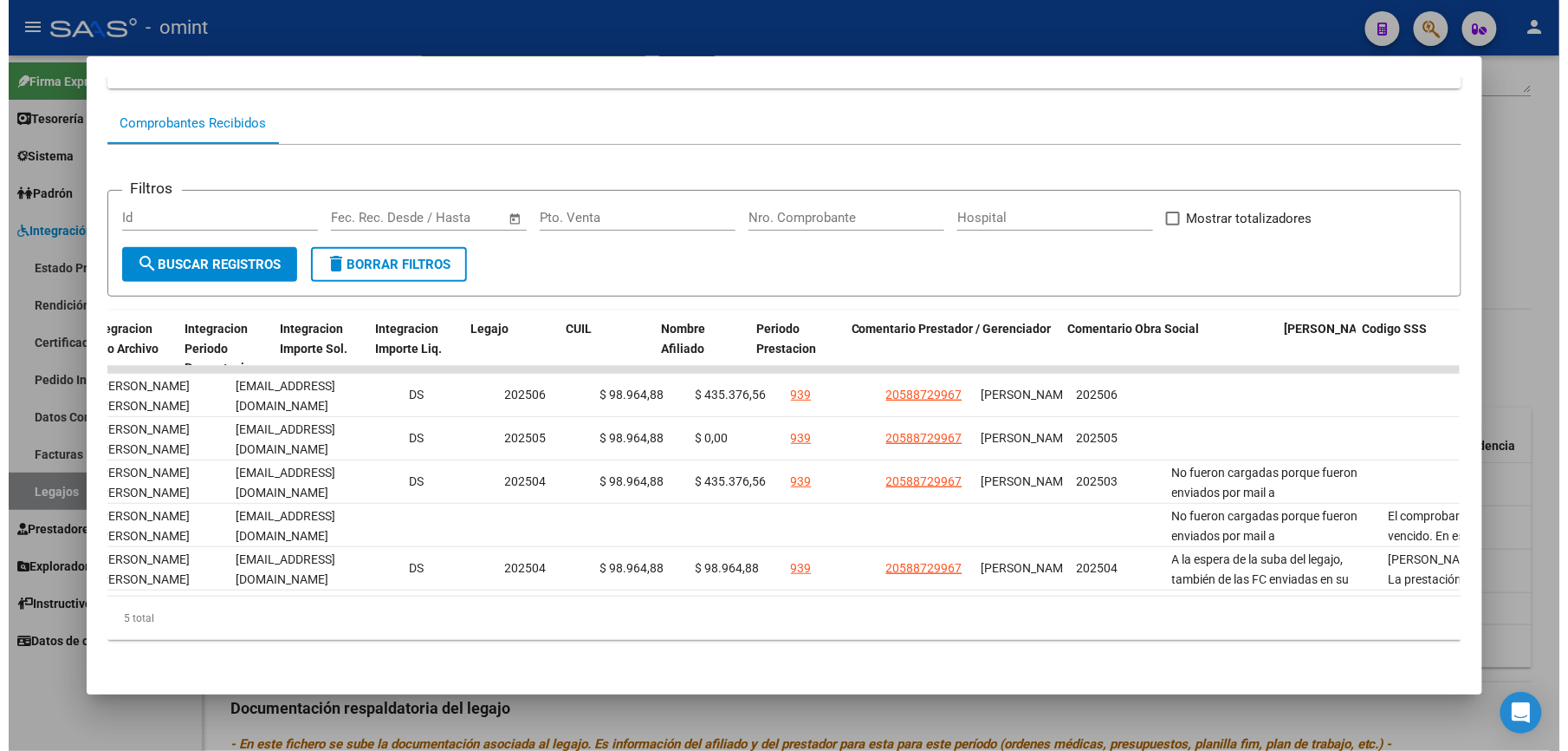
scroll to position [0, 2389]
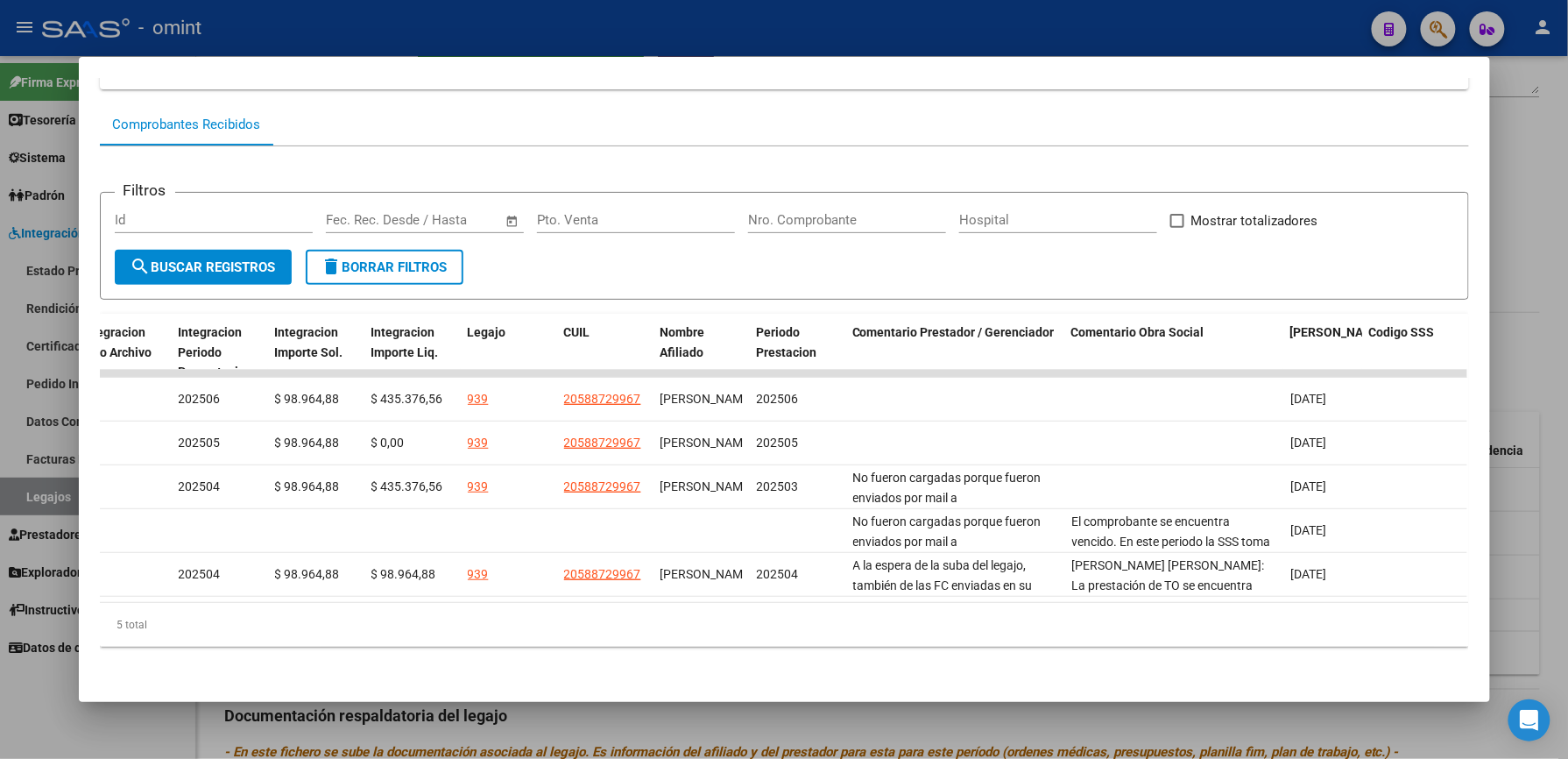
click at [504, 36] on div at bounding box center [784, 379] width 1568 height 759
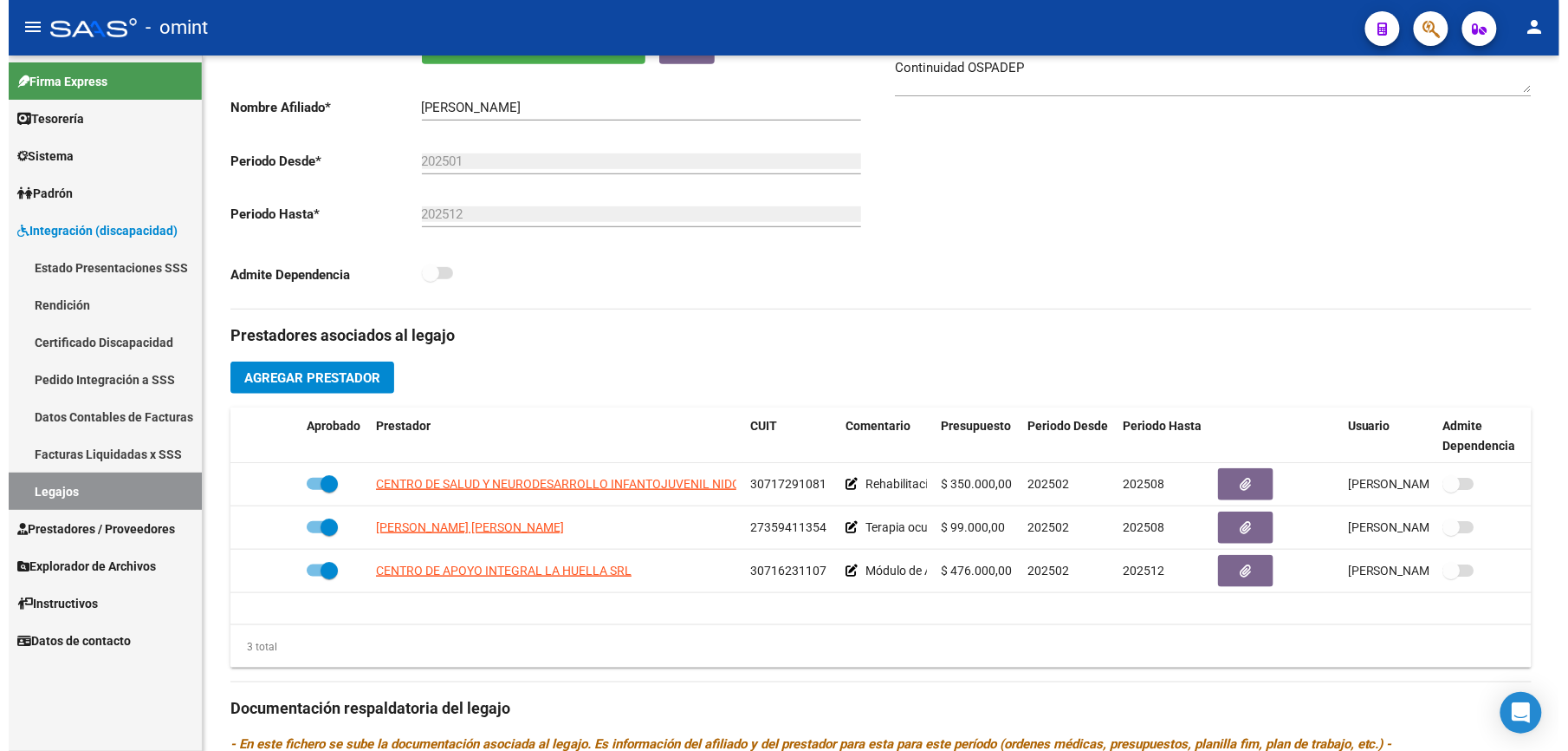
scroll to position [346, 0]
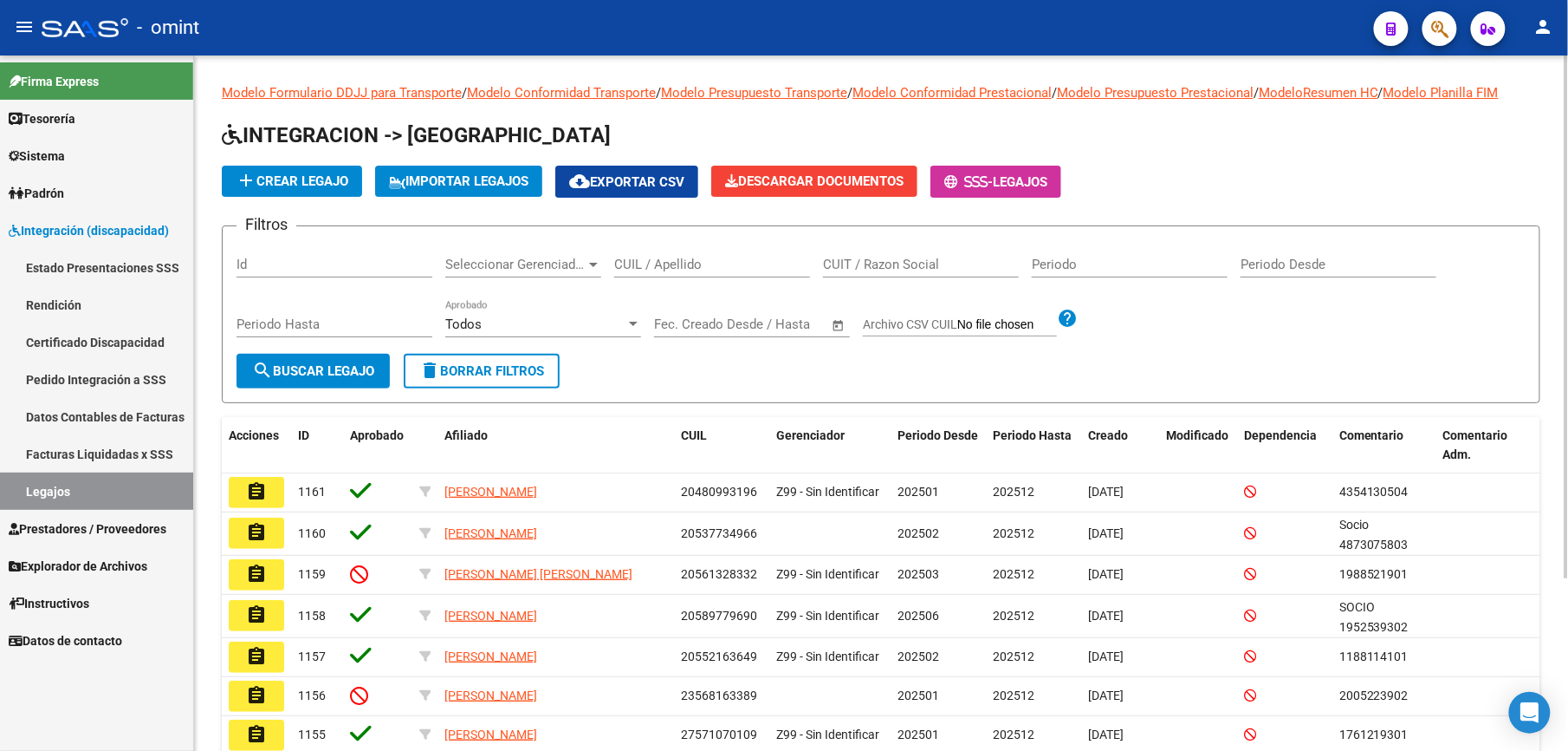
click at [676, 261] on input "CUIL / Apellido" at bounding box center [712, 264] width 196 height 15
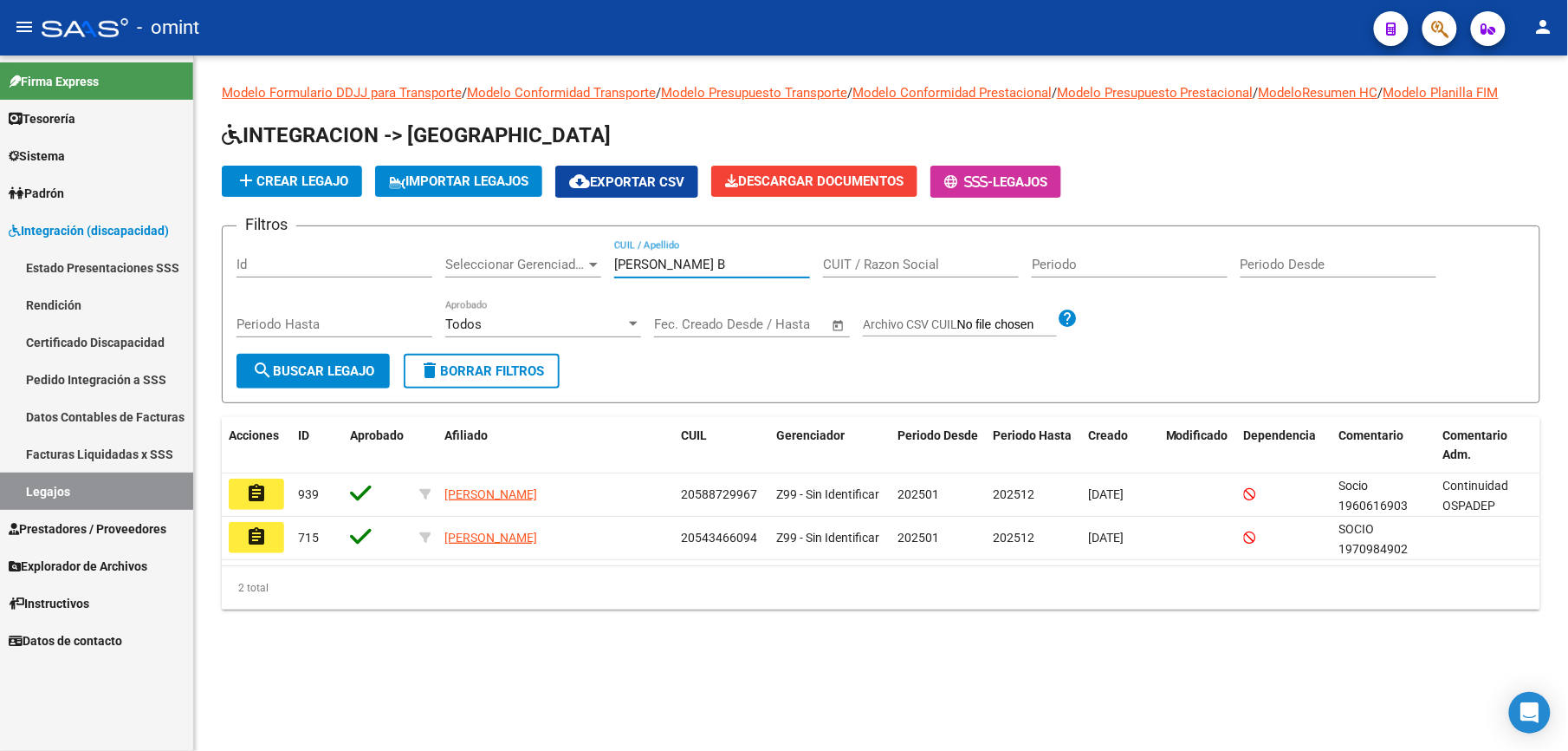
type input "[PERSON_NAME] B"
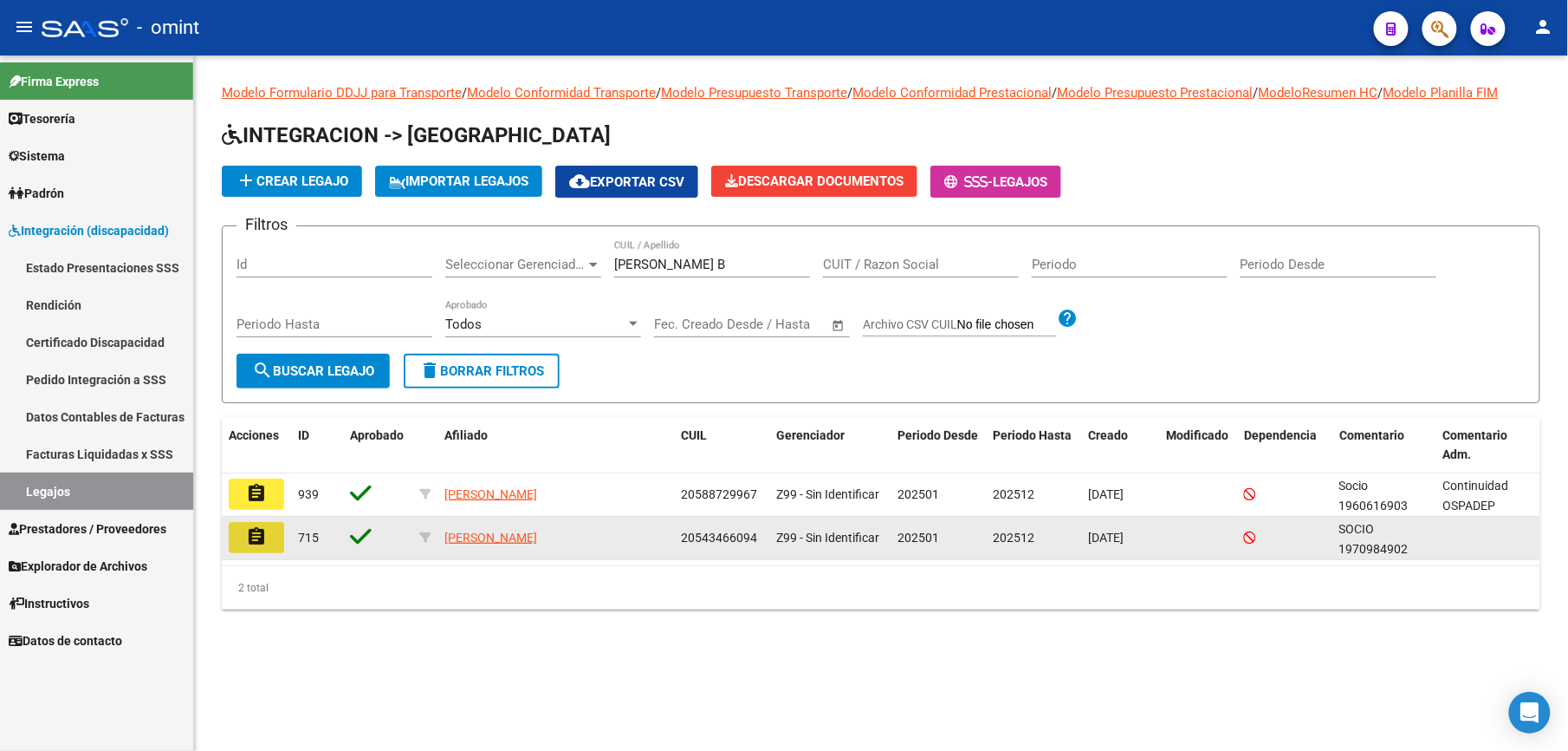
click at [258, 538] on mat-icon "assignment" at bounding box center [257, 536] width 21 height 21
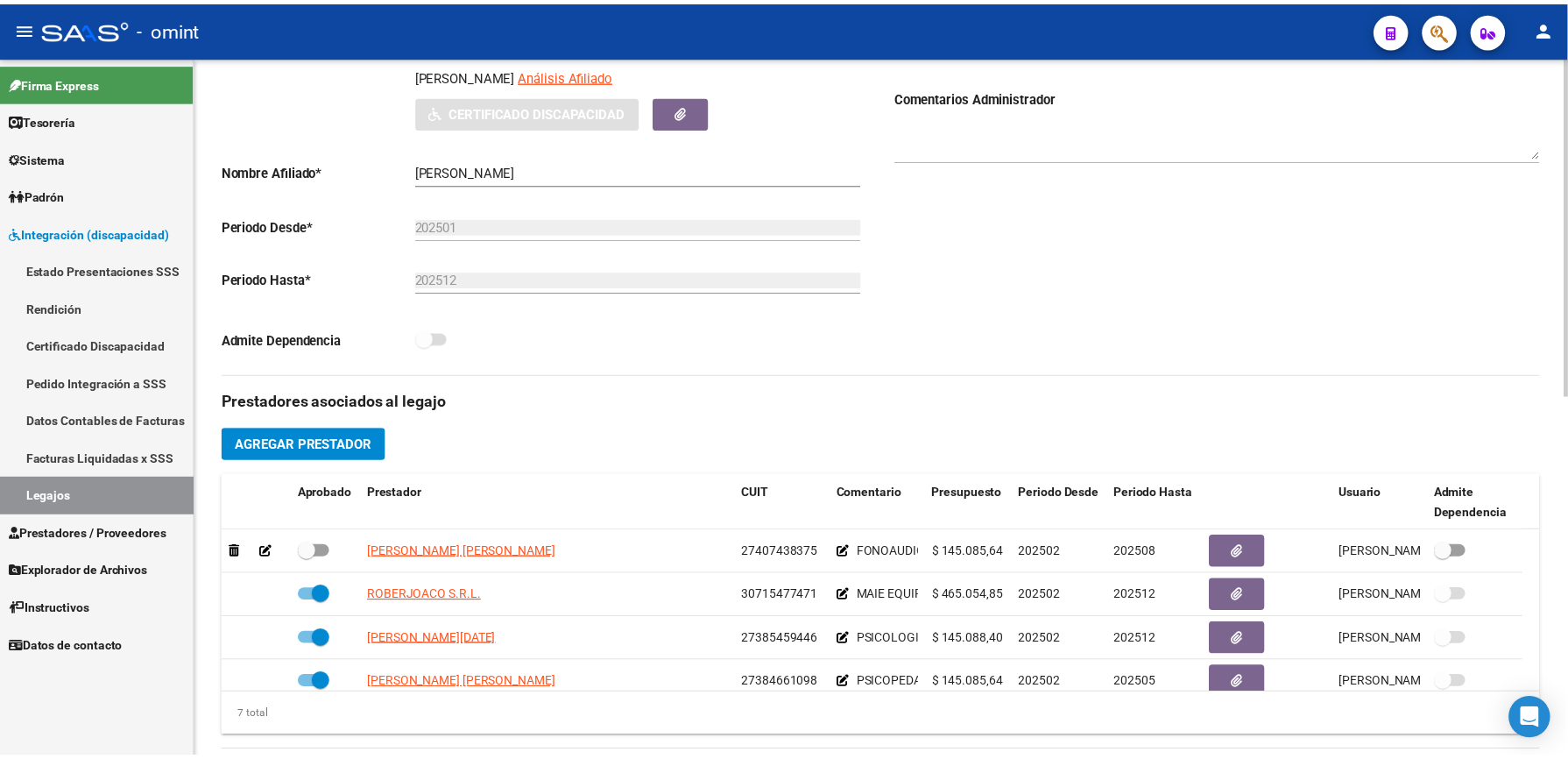
scroll to position [350, 0]
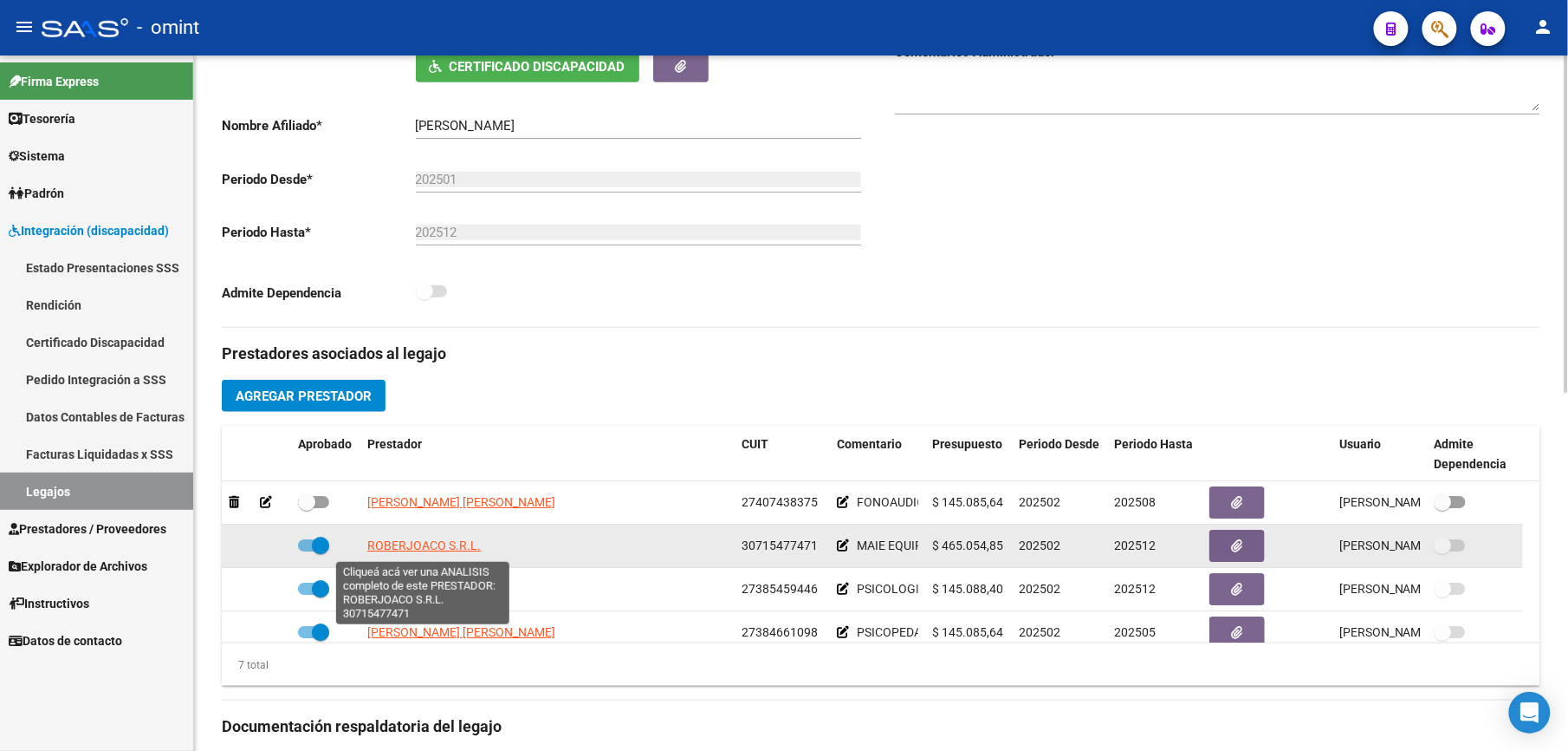
click at [454, 546] on span "ROBERJOACO S.R.L." at bounding box center [423, 545] width 113 height 14
type textarea "30715477471"
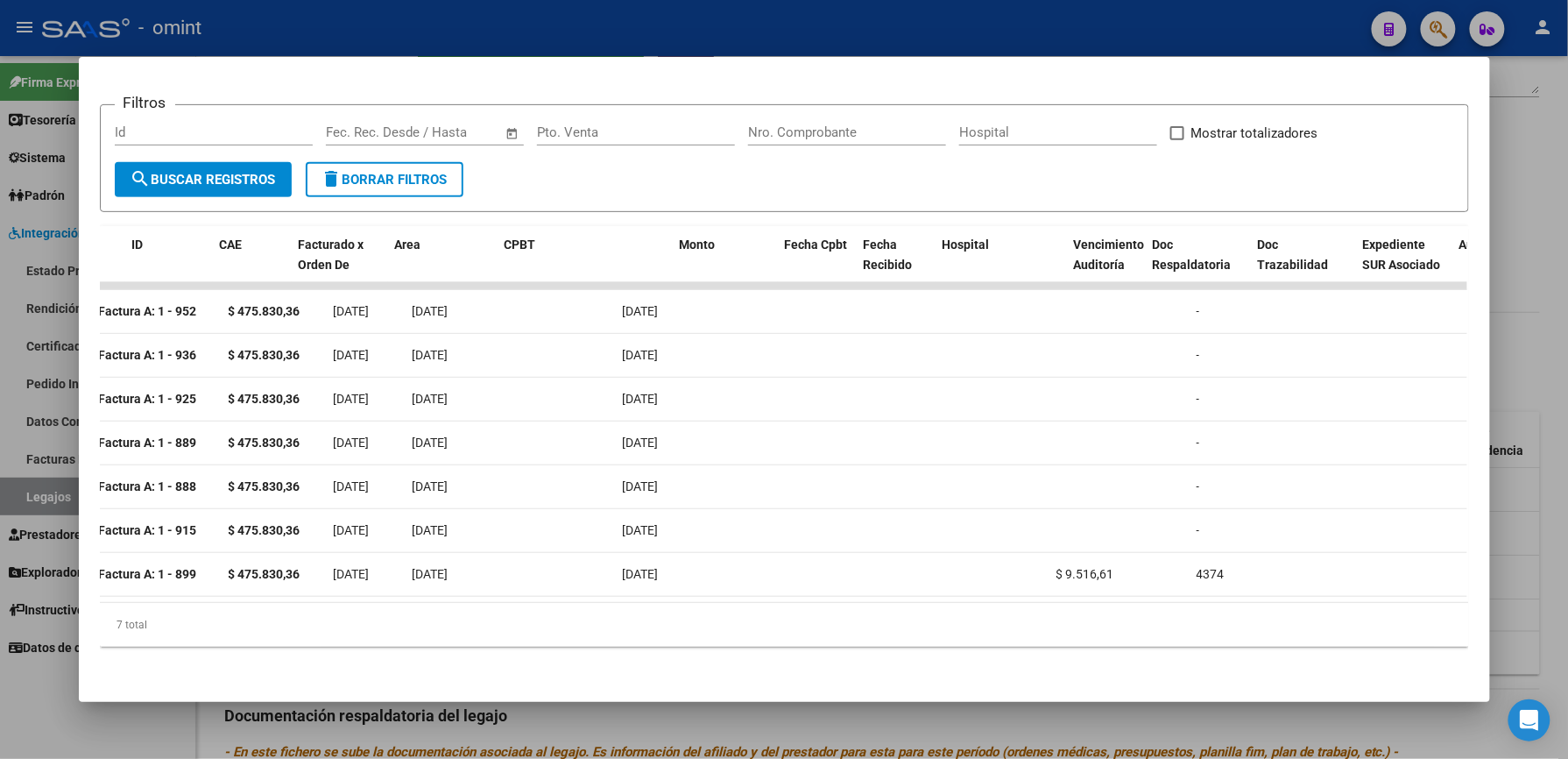
scroll to position [0, 0]
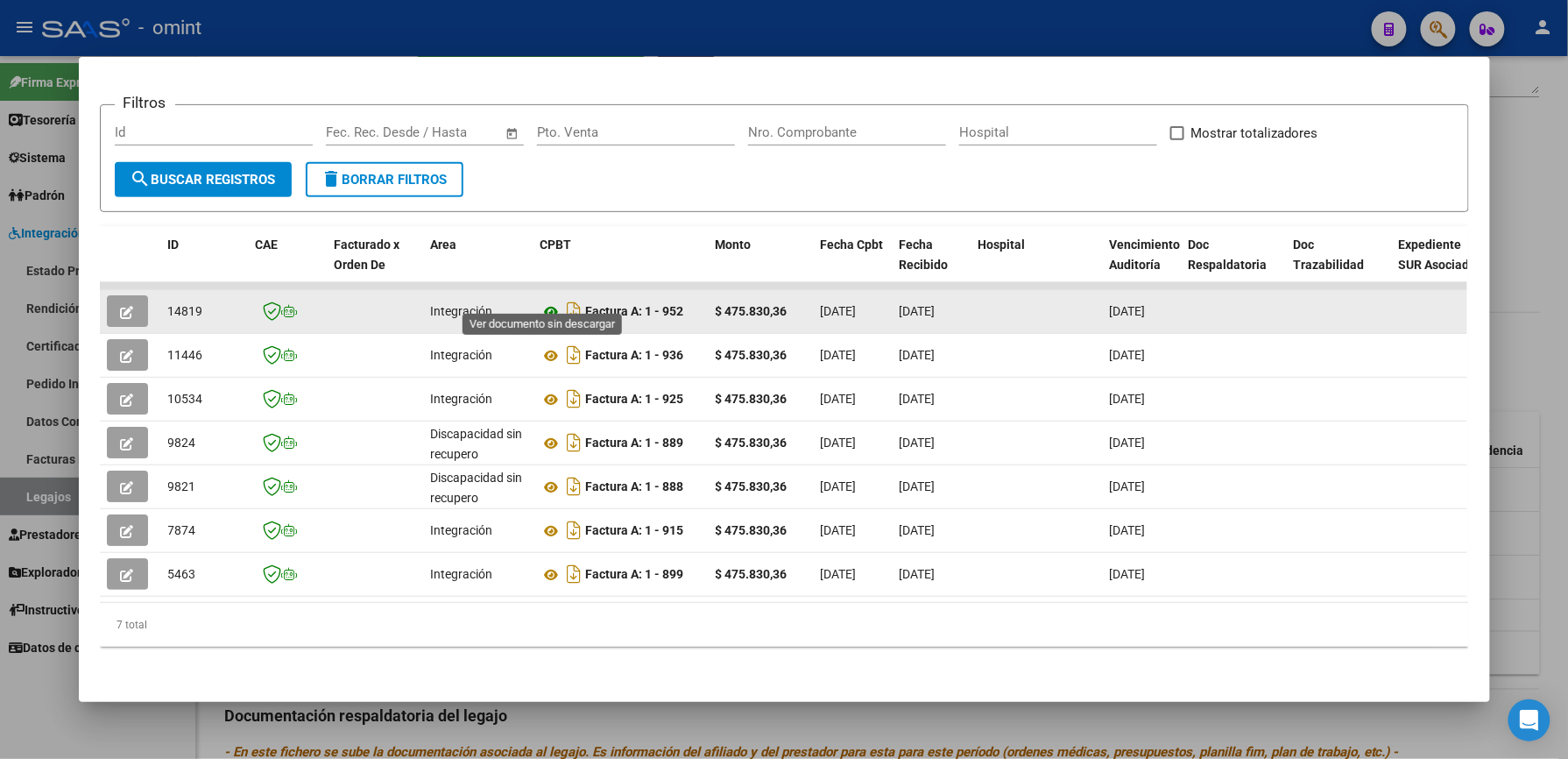
click at [549, 301] on icon at bounding box center [552, 312] width 23 height 21
click at [121, 306] on icon "button" at bounding box center [127, 312] width 14 height 14
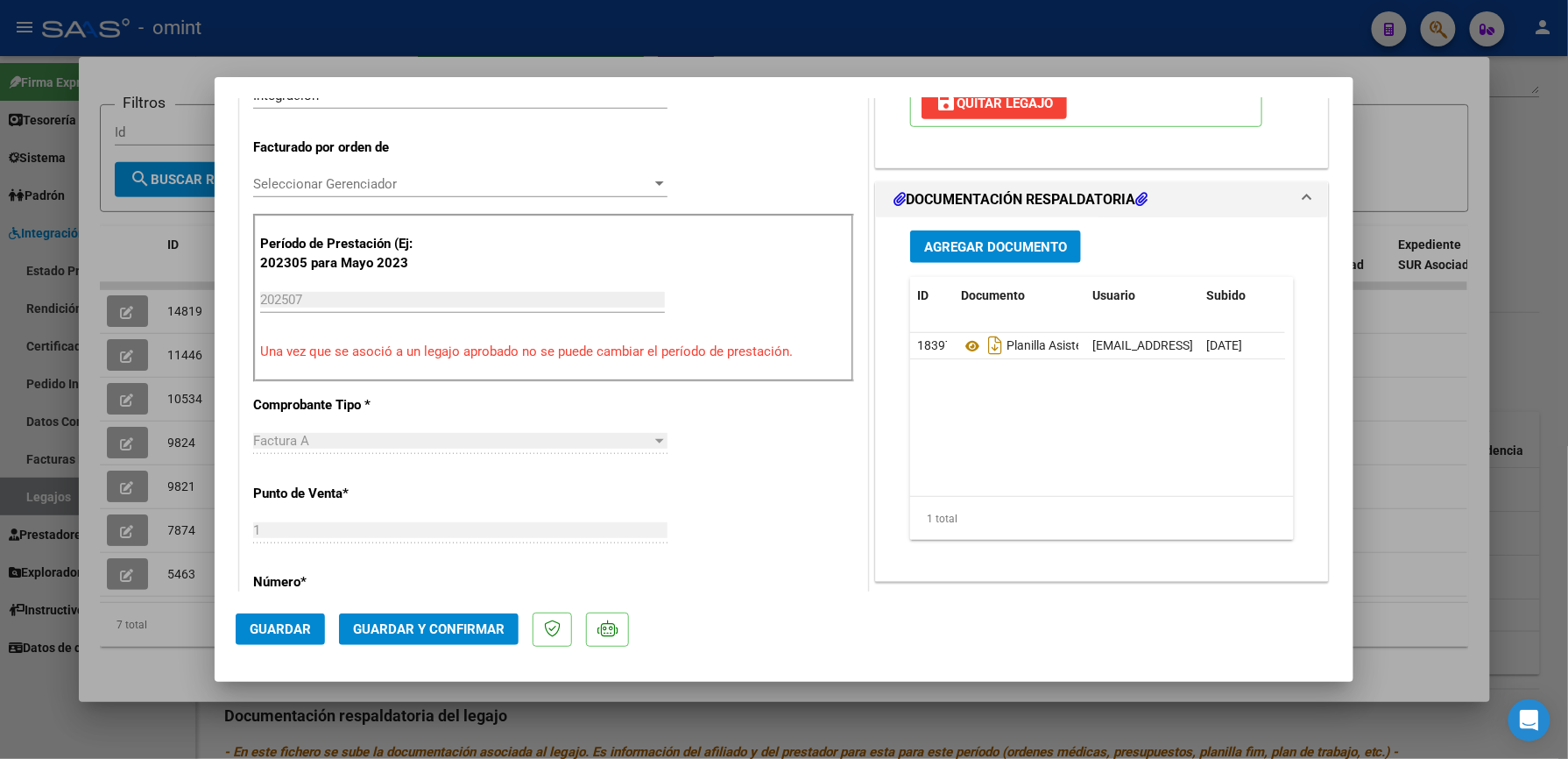
scroll to position [583, 0]
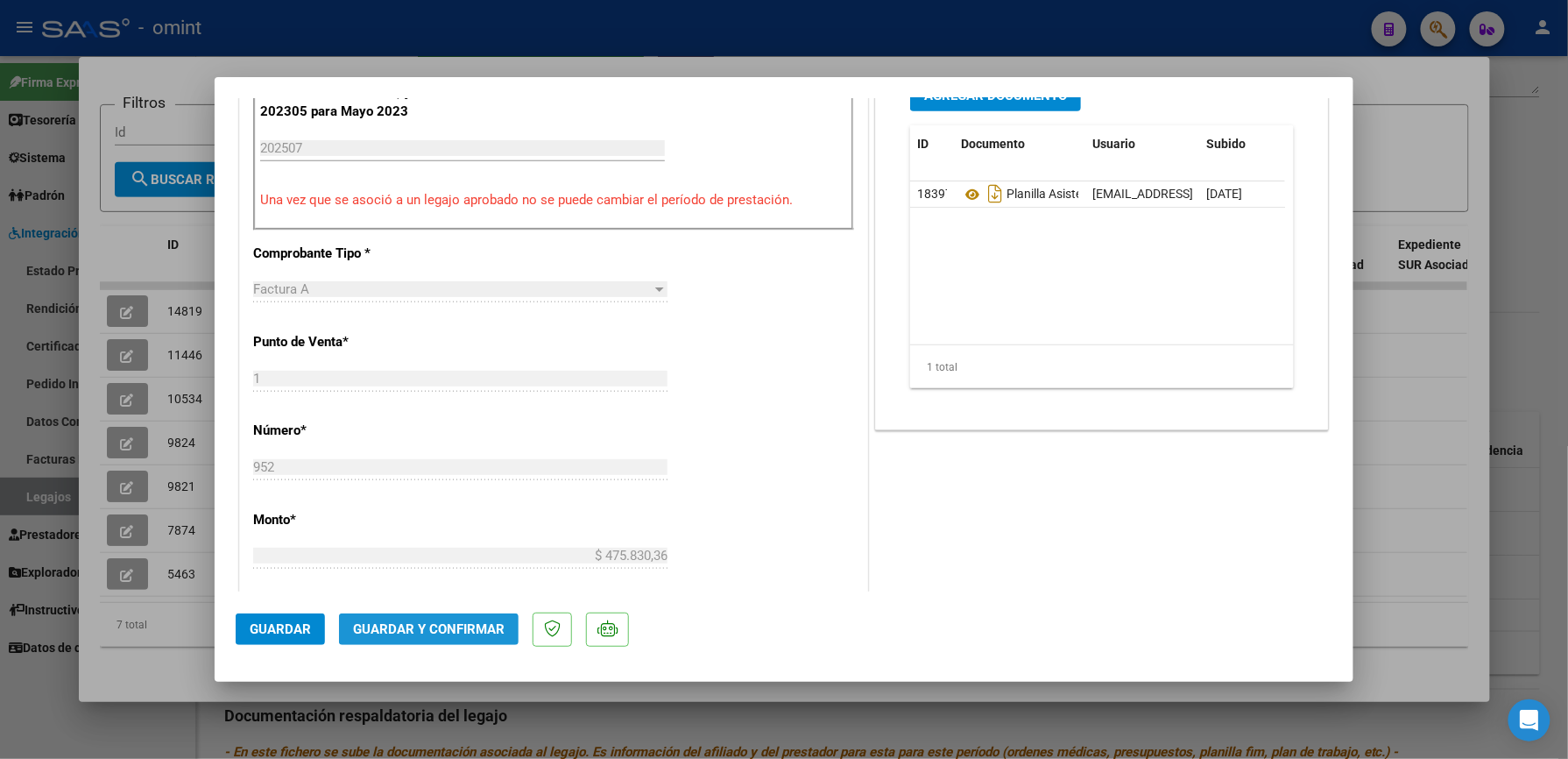
click at [442, 629] on span "Guardar y Confirmar" at bounding box center [428, 629] width 151 height 15
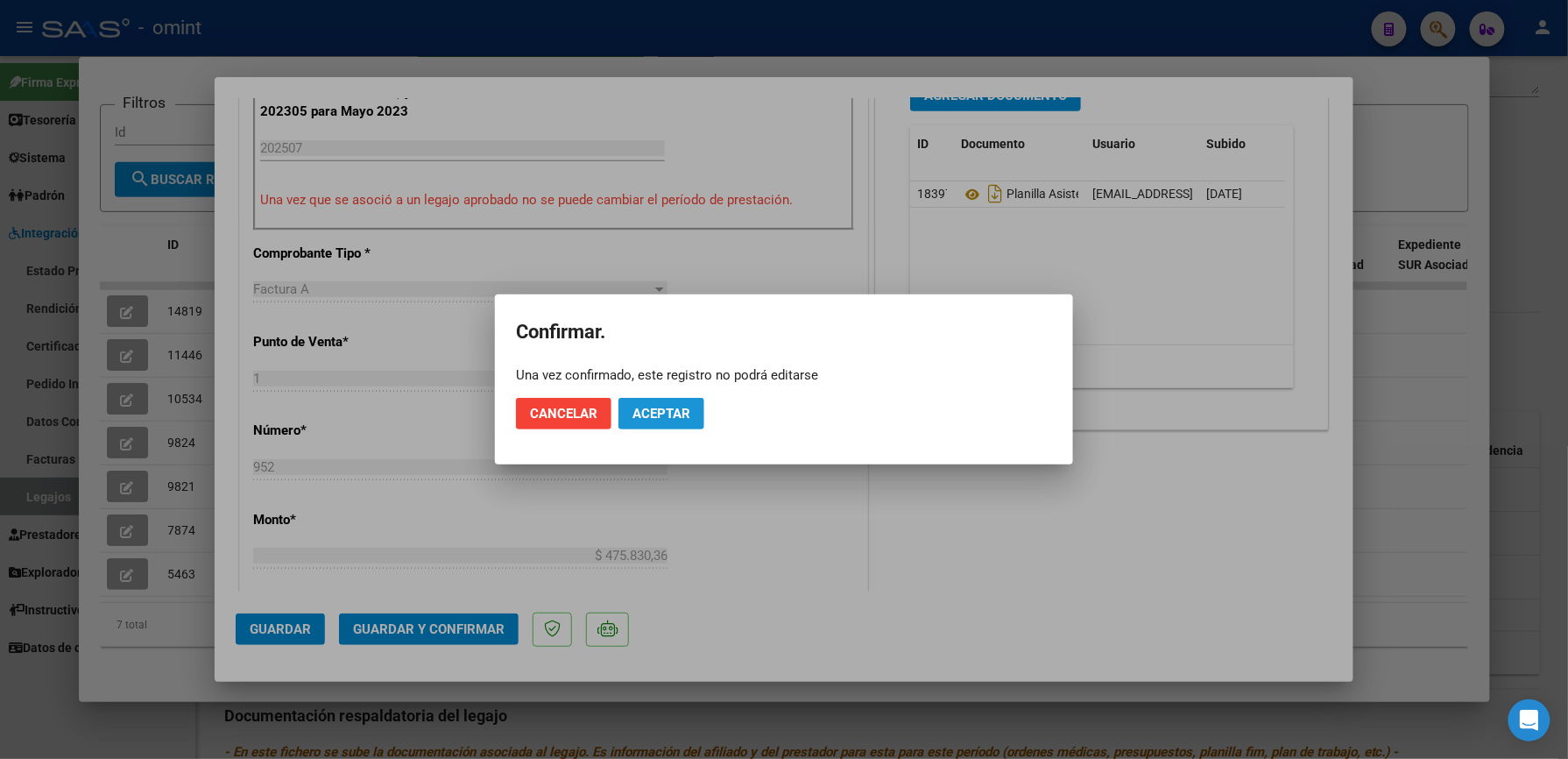
click at [652, 412] on span "Aceptar" at bounding box center [662, 414] width 58 height 15
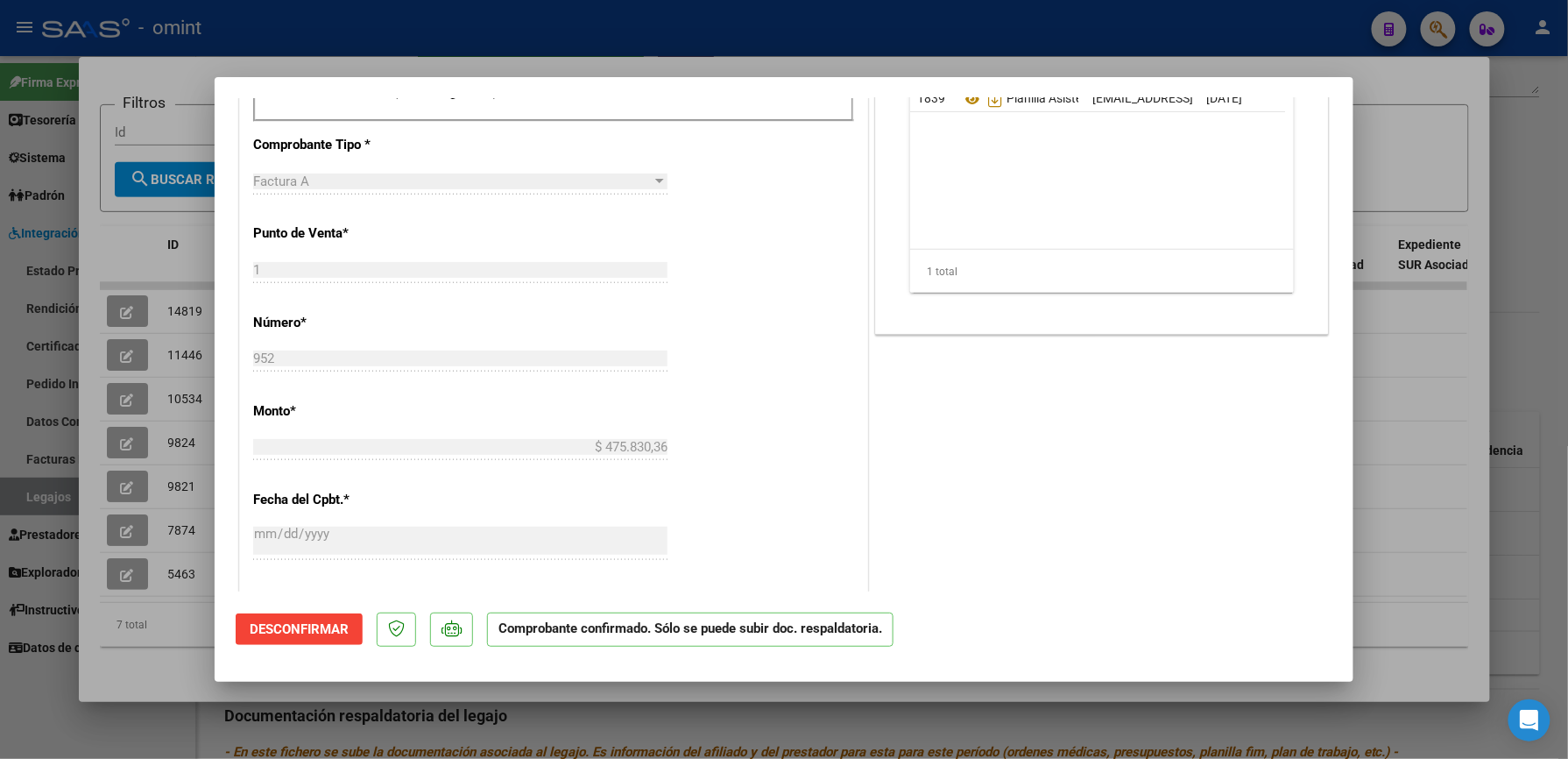
click at [1116, 21] on div at bounding box center [784, 379] width 1568 height 759
type input "$ 0,00"
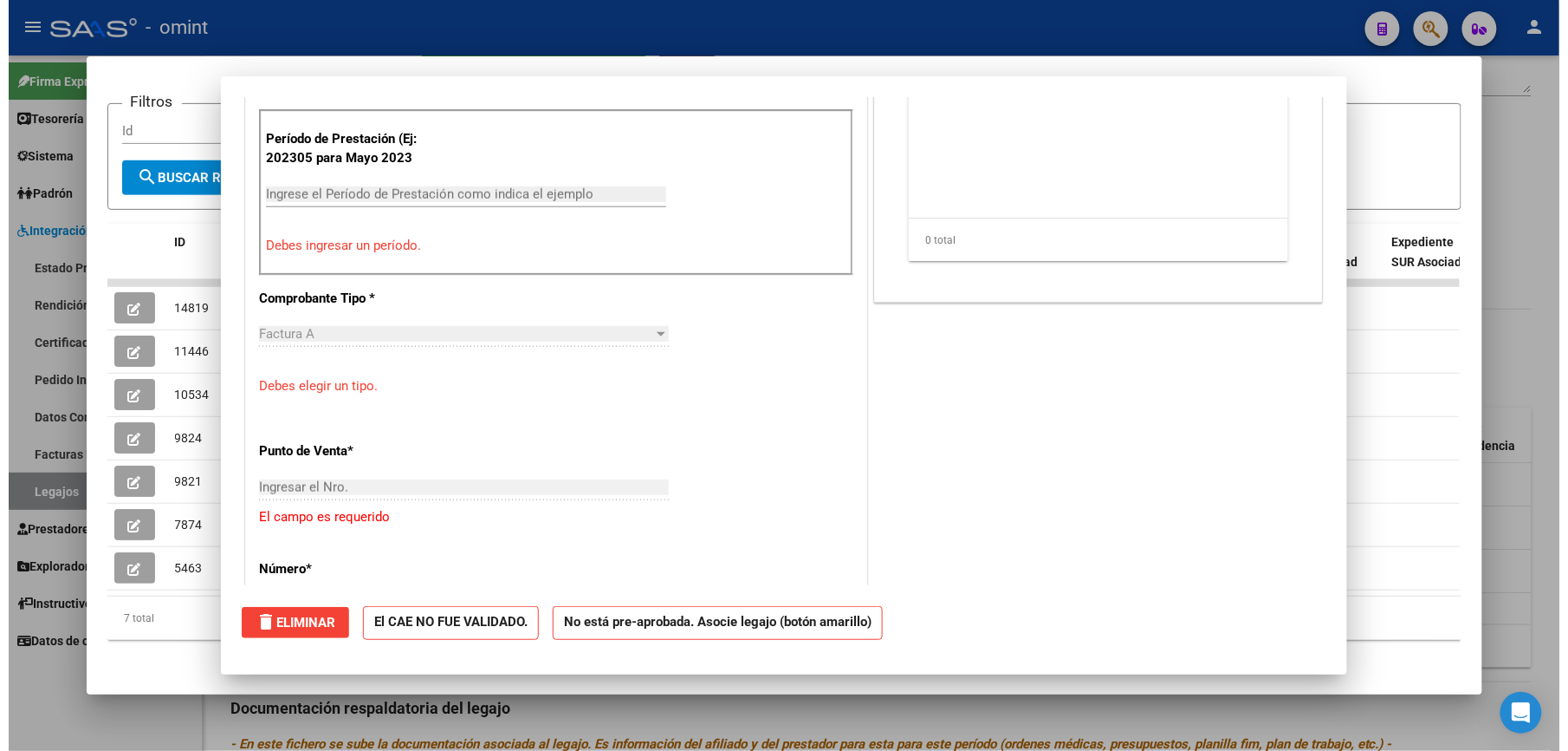
scroll to position [0, 0]
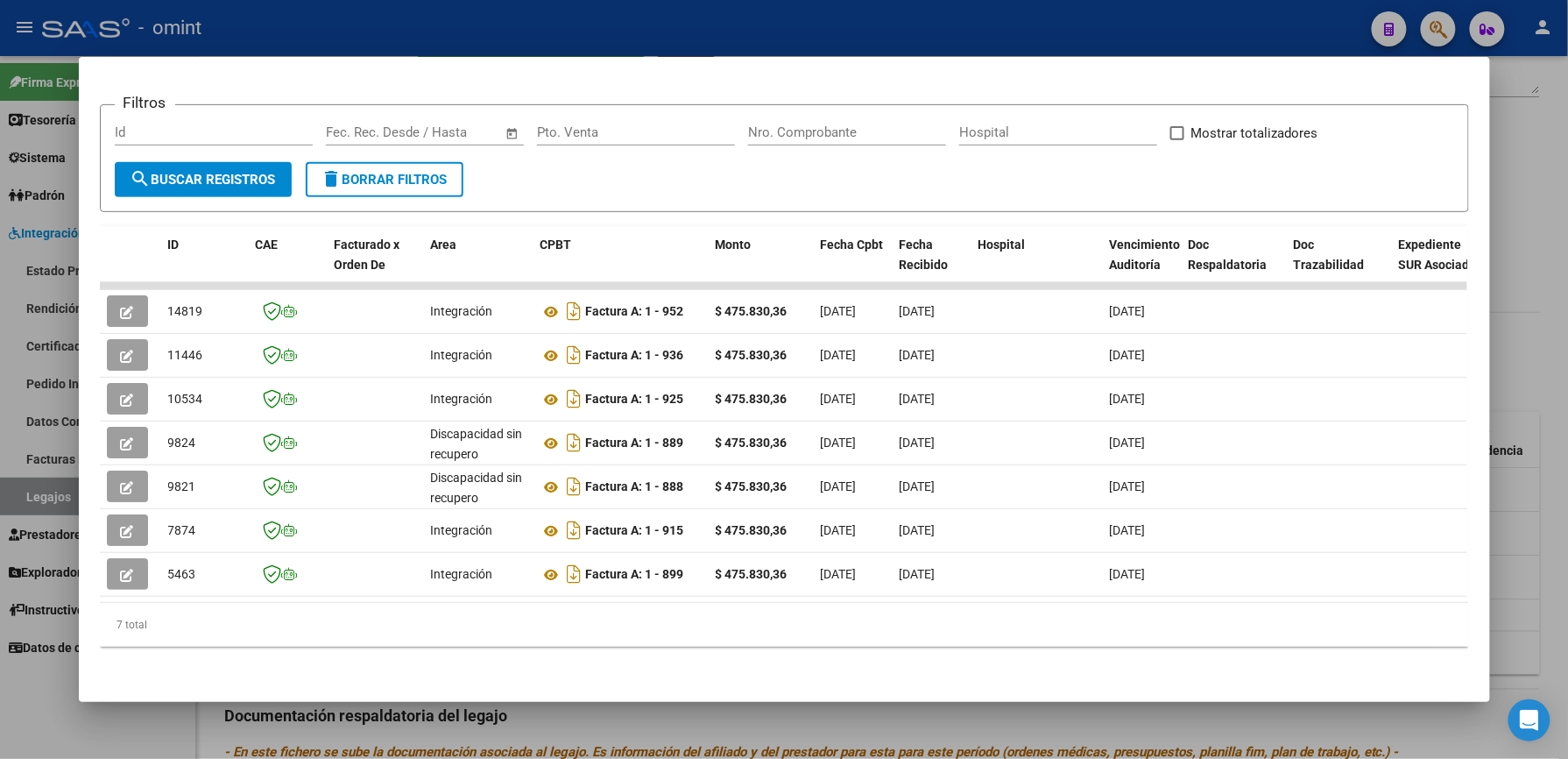
click at [755, 39] on div at bounding box center [784, 379] width 1568 height 759
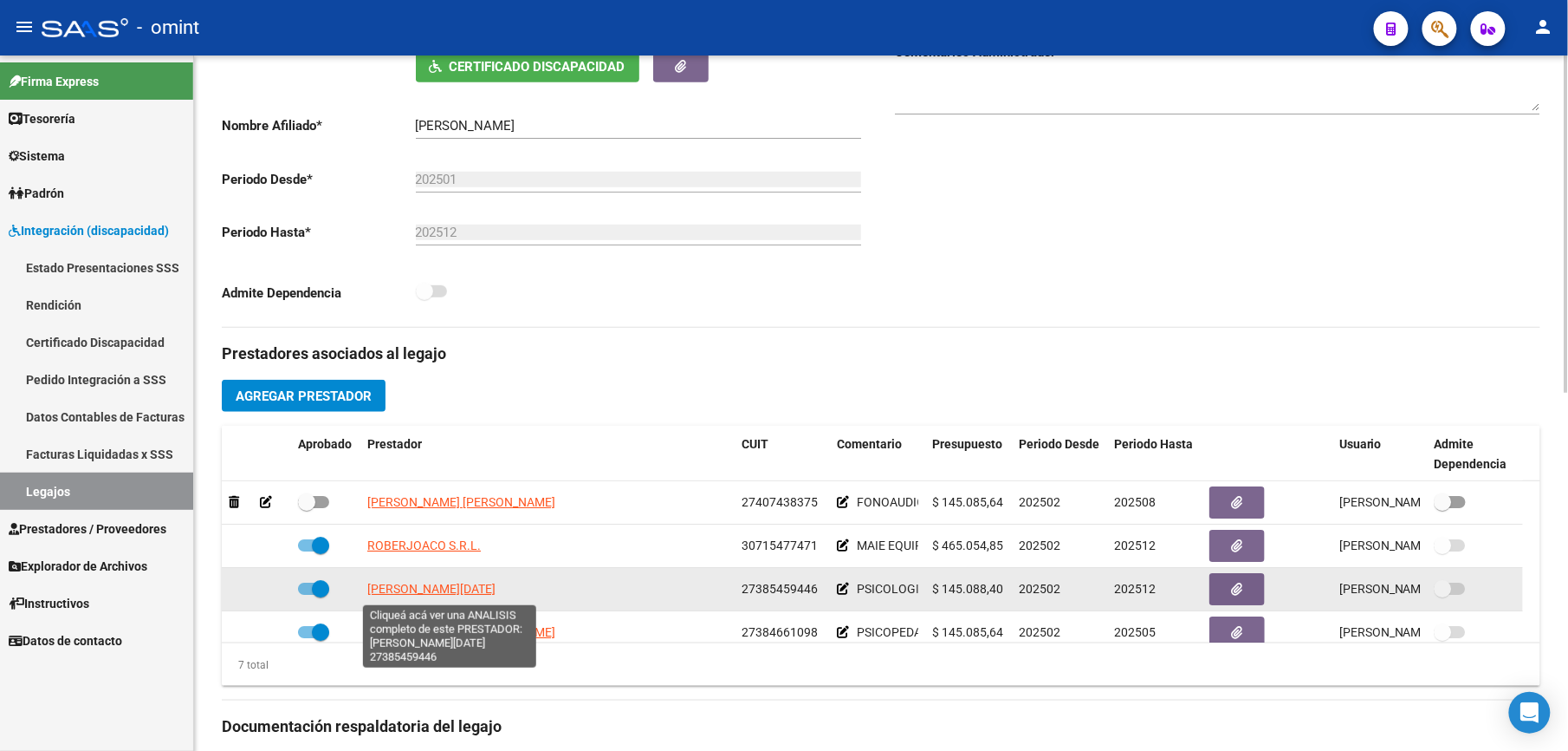
click at [496, 592] on span "[PERSON_NAME][DATE]" at bounding box center [431, 589] width 128 height 14
type textarea "27385459446"
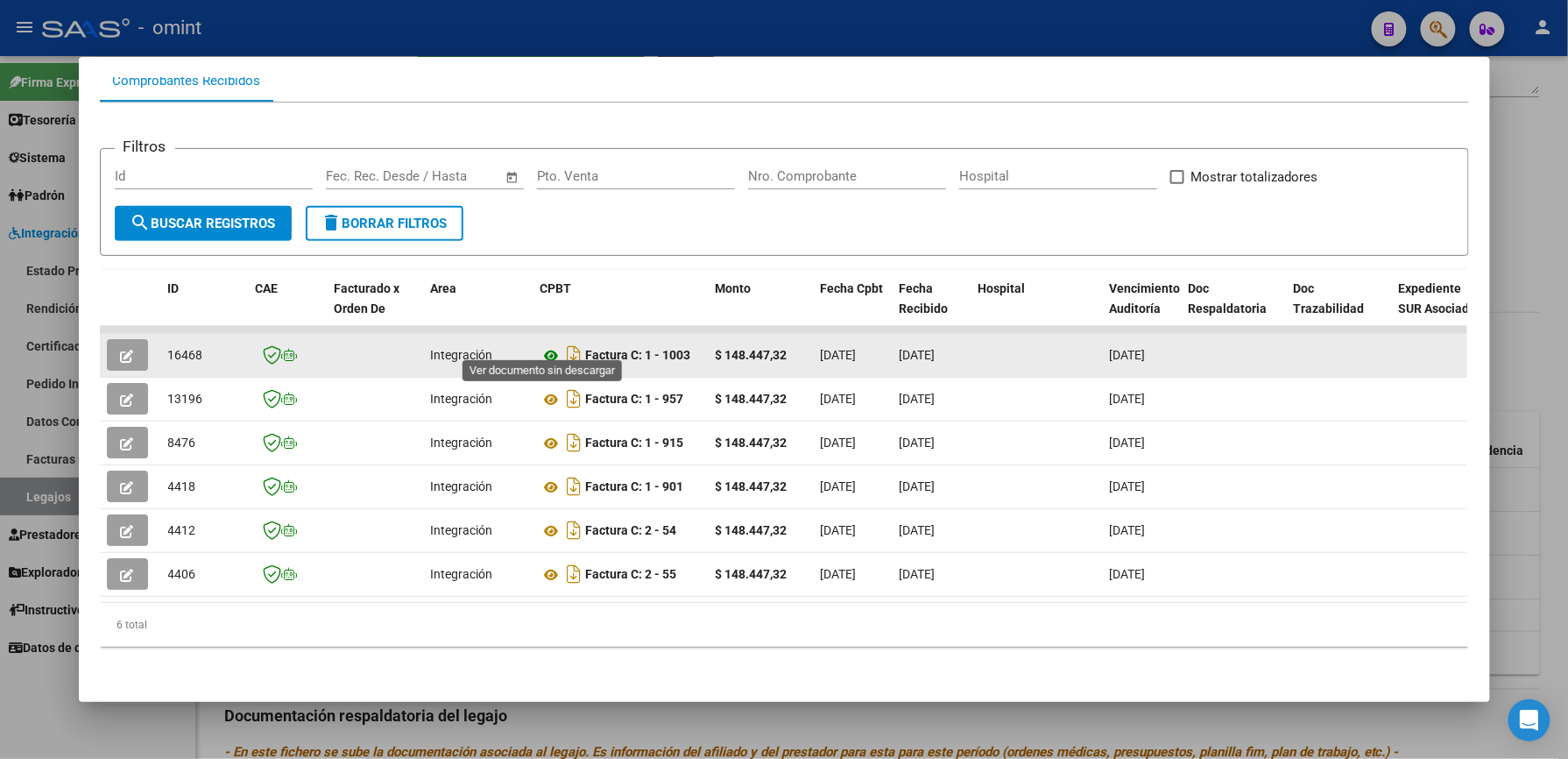
click at [544, 345] on icon at bounding box center [552, 356] width 23 height 21
click at [121, 349] on icon "button" at bounding box center [127, 356] width 14 height 14
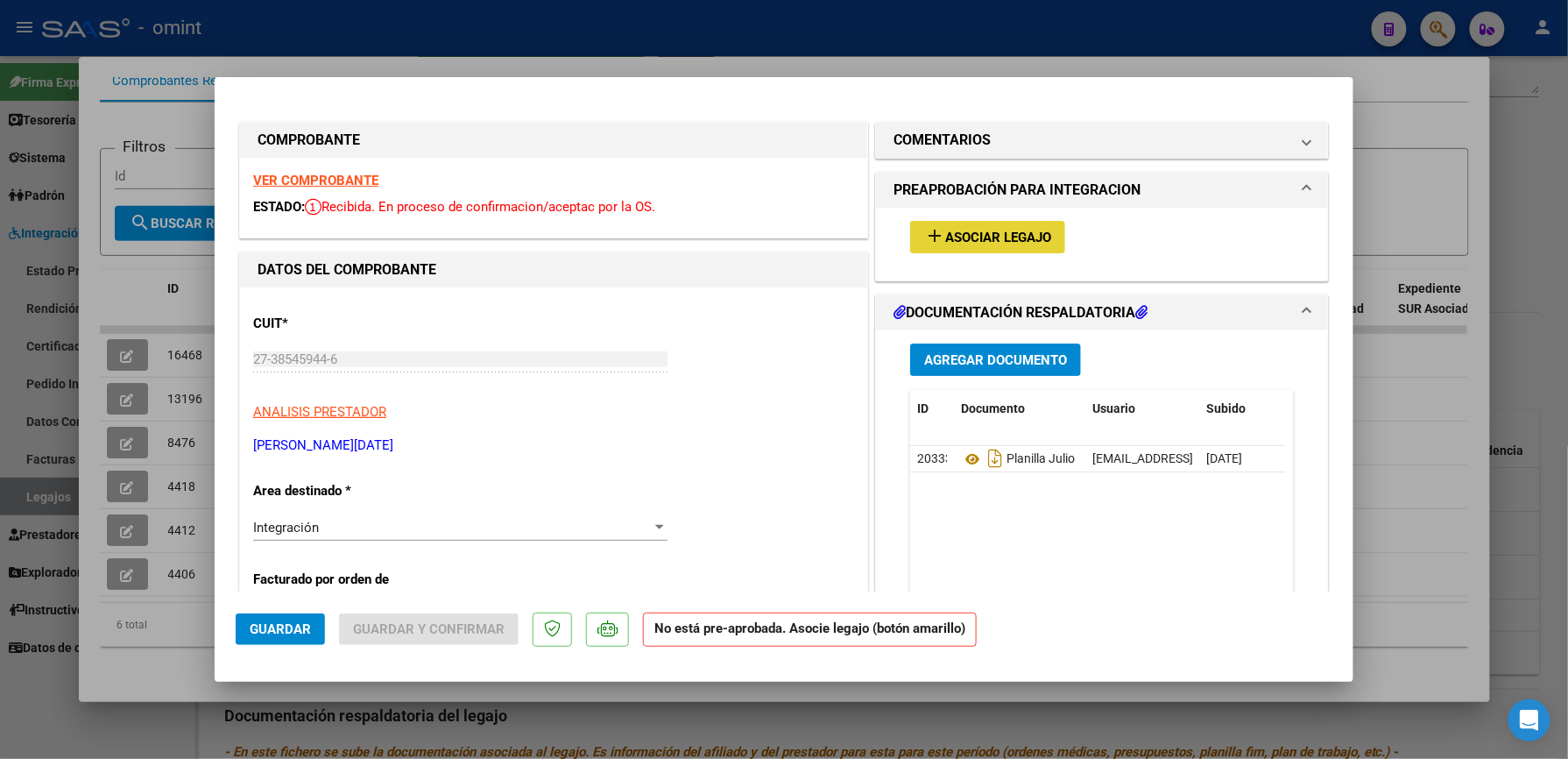
click at [945, 234] on span "Asociar Legajo" at bounding box center [998, 237] width 106 height 15
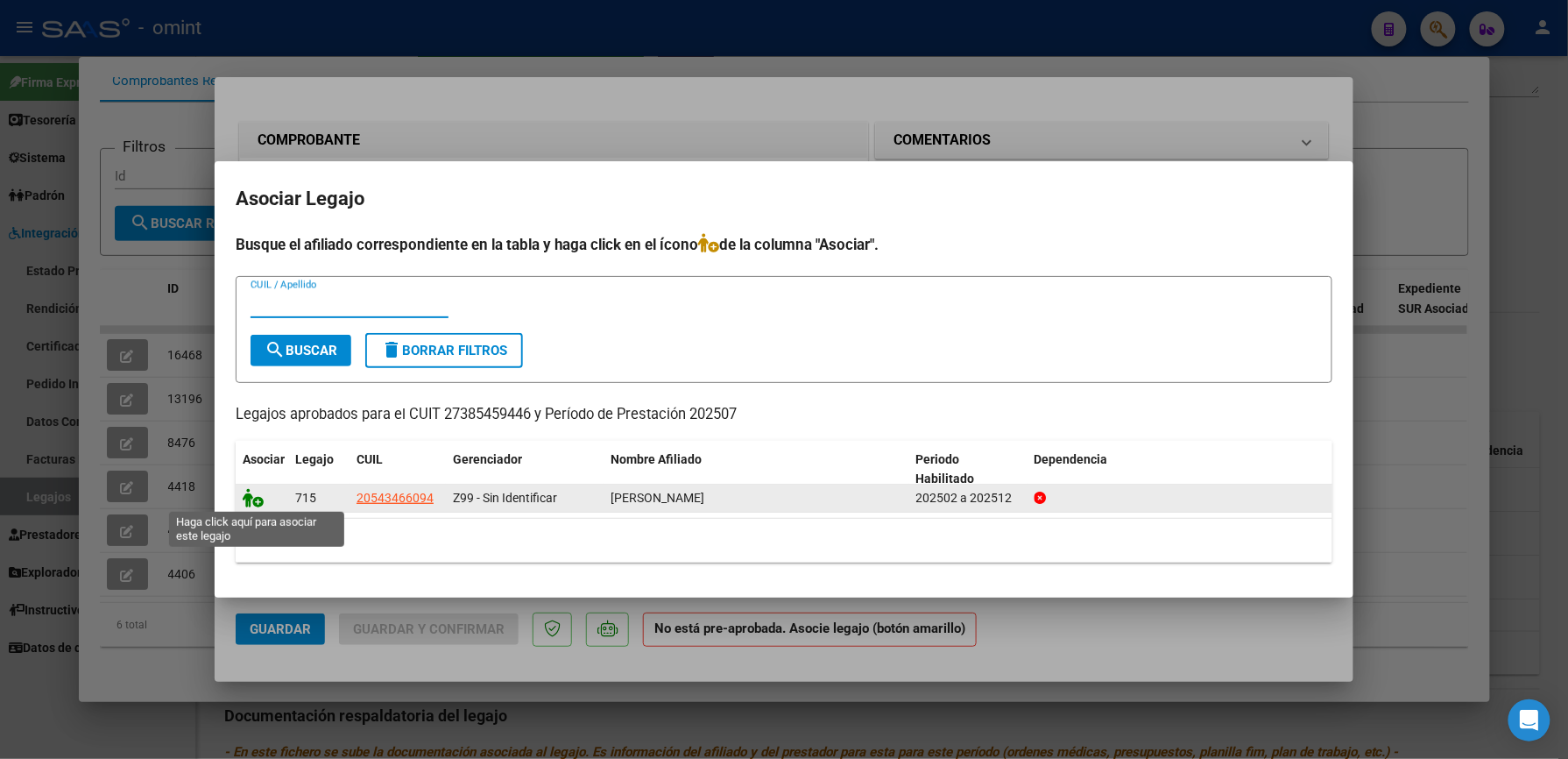
click at [256, 499] on icon at bounding box center [254, 498] width 21 height 19
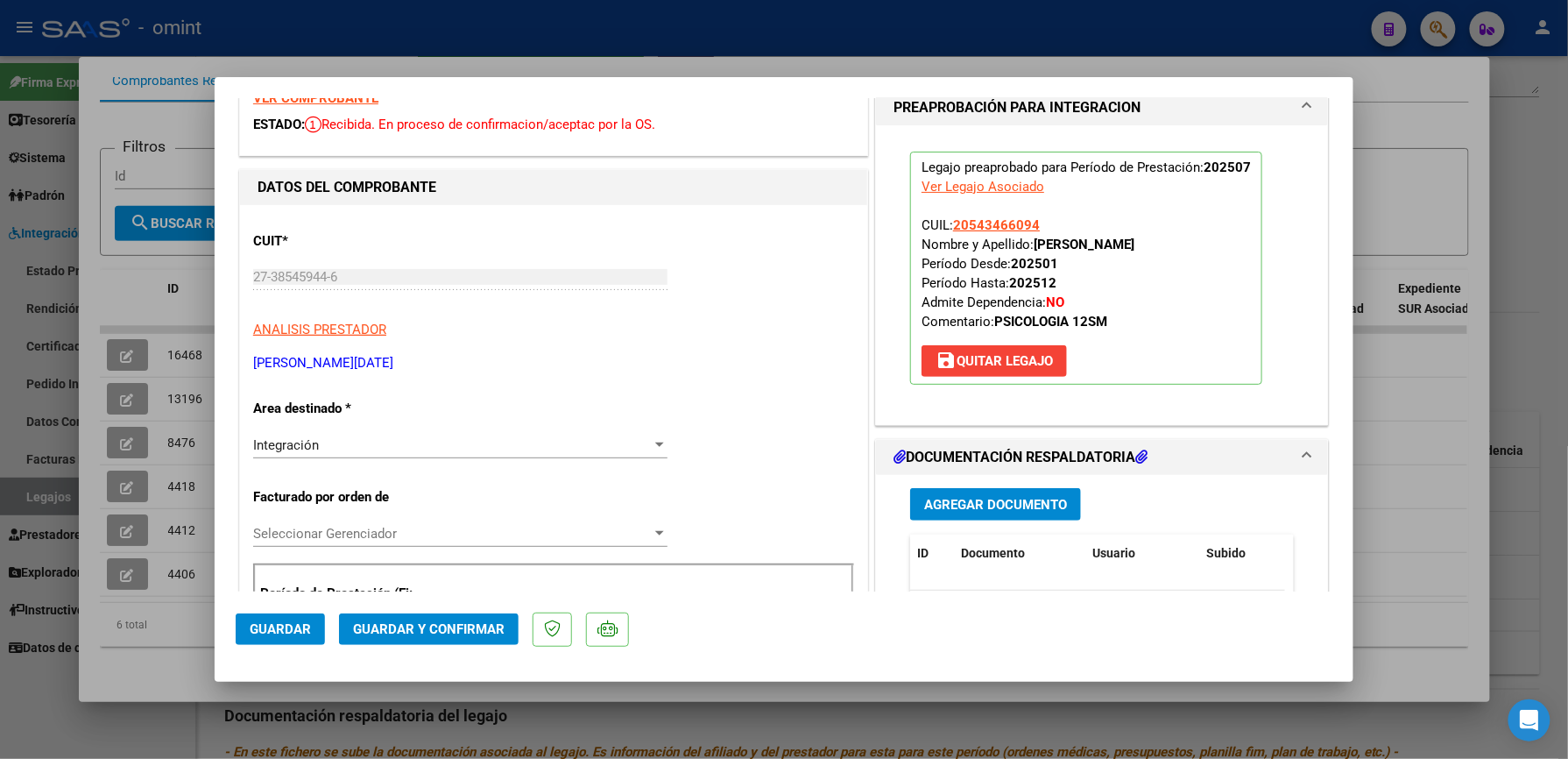
scroll to position [350, 0]
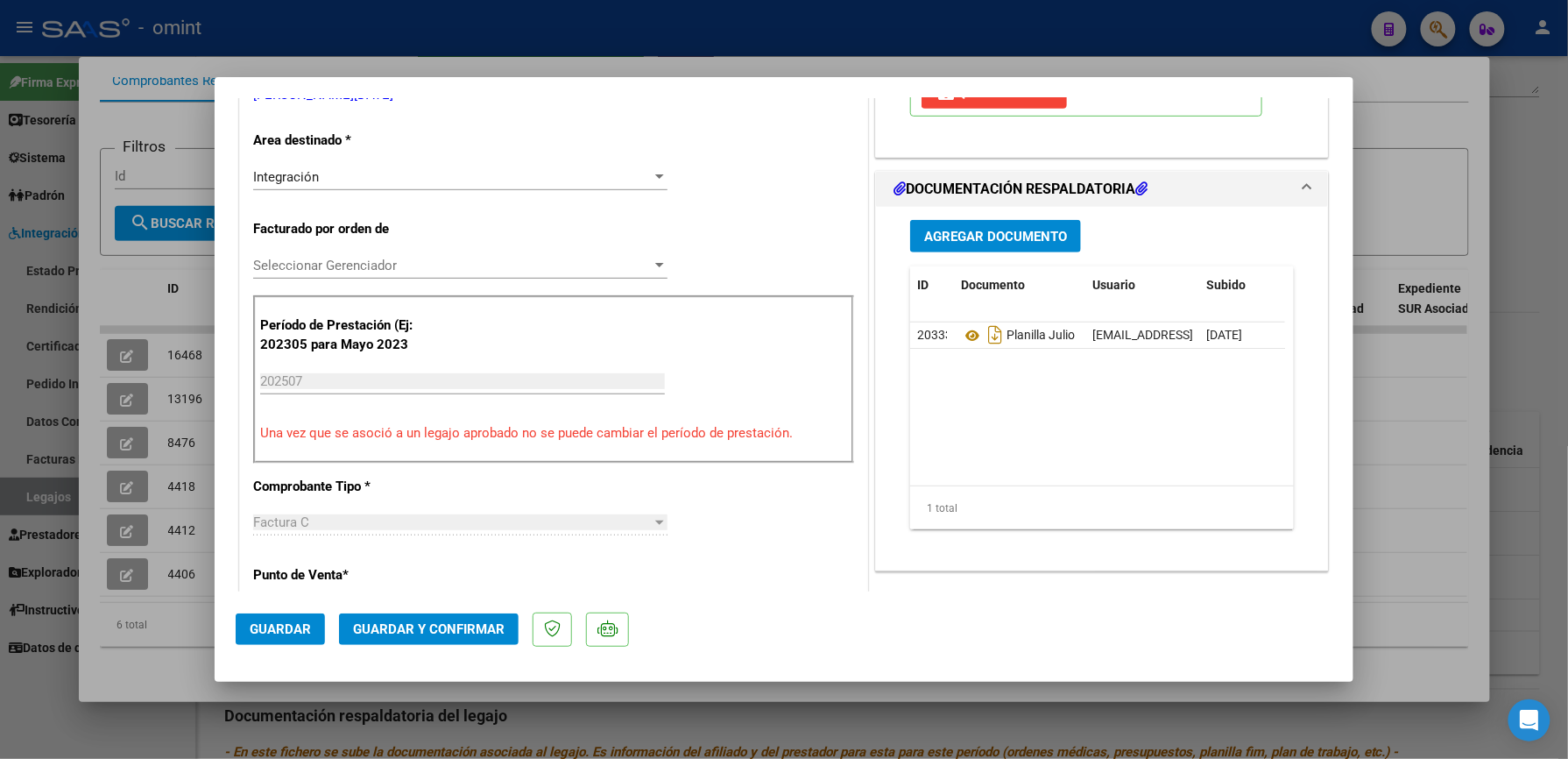
click at [448, 625] on span "Guardar y Confirmar" at bounding box center [428, 629] width 151 height 15
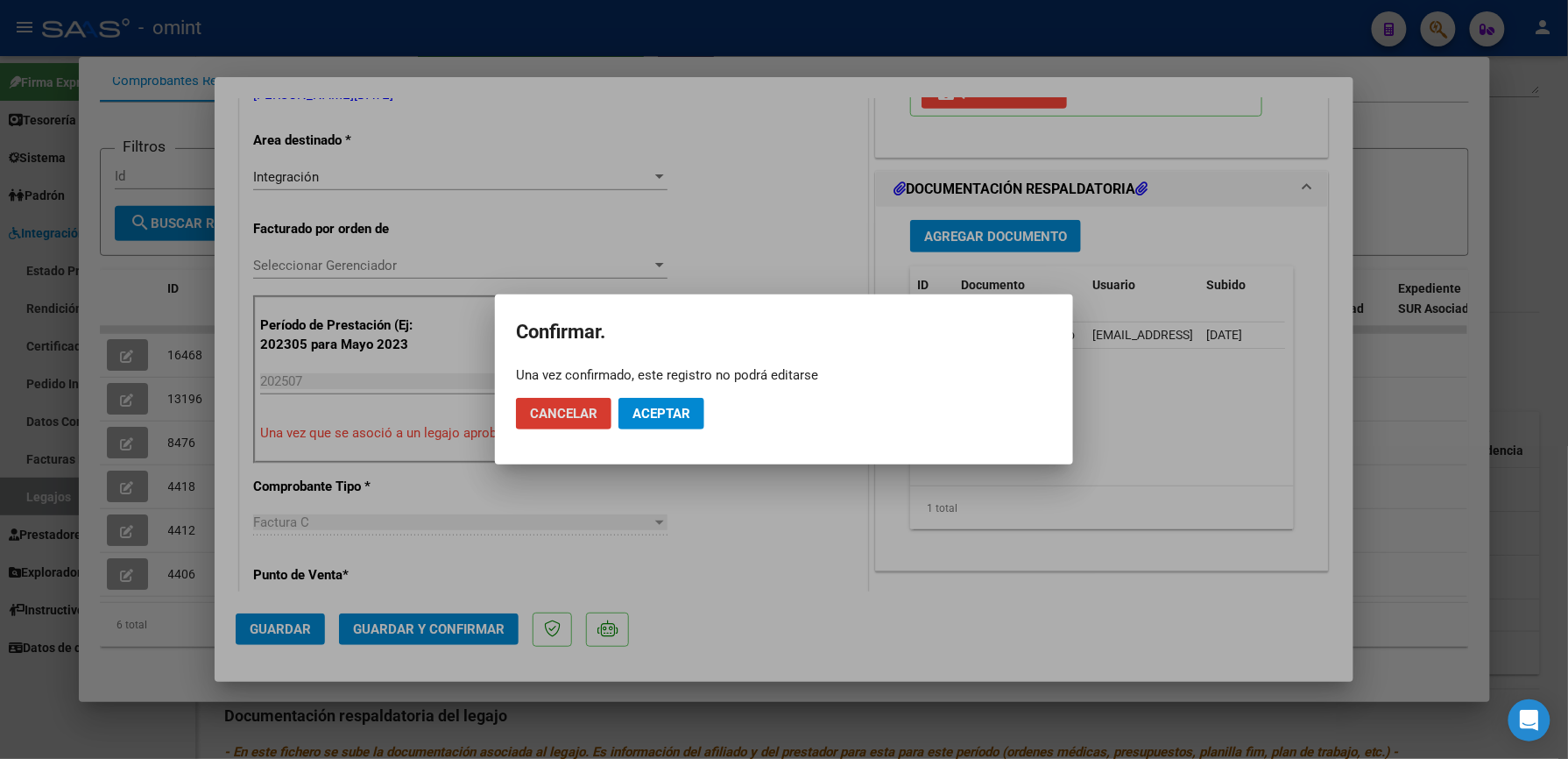
click at [667, 411] on span "Aceptar" at bounding box center [662, 414] width 58 height 15
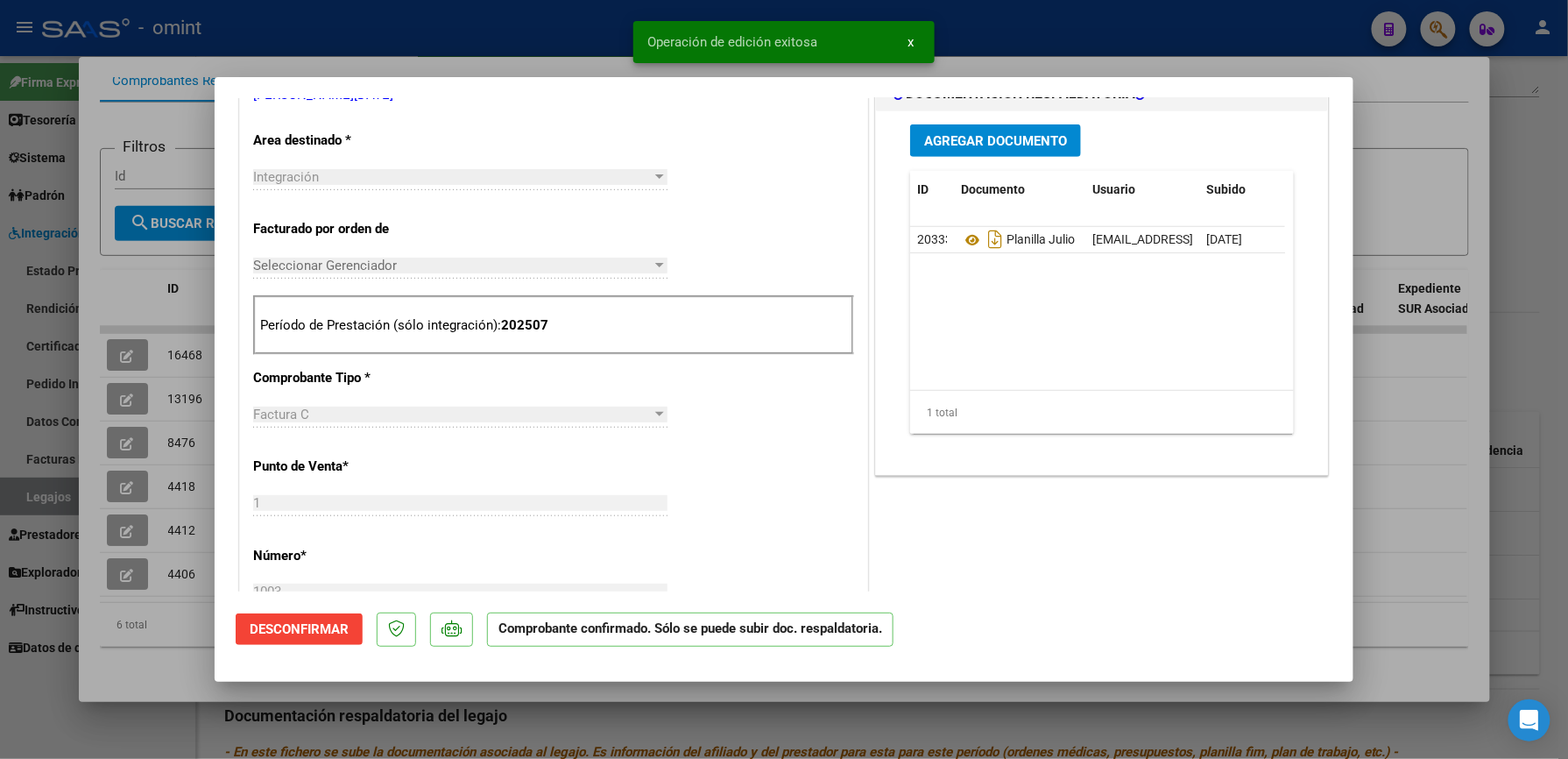
click at [1023, 41] on div at bounding box center [784, 379] width 1568 height 759
type input "$ 0,00"
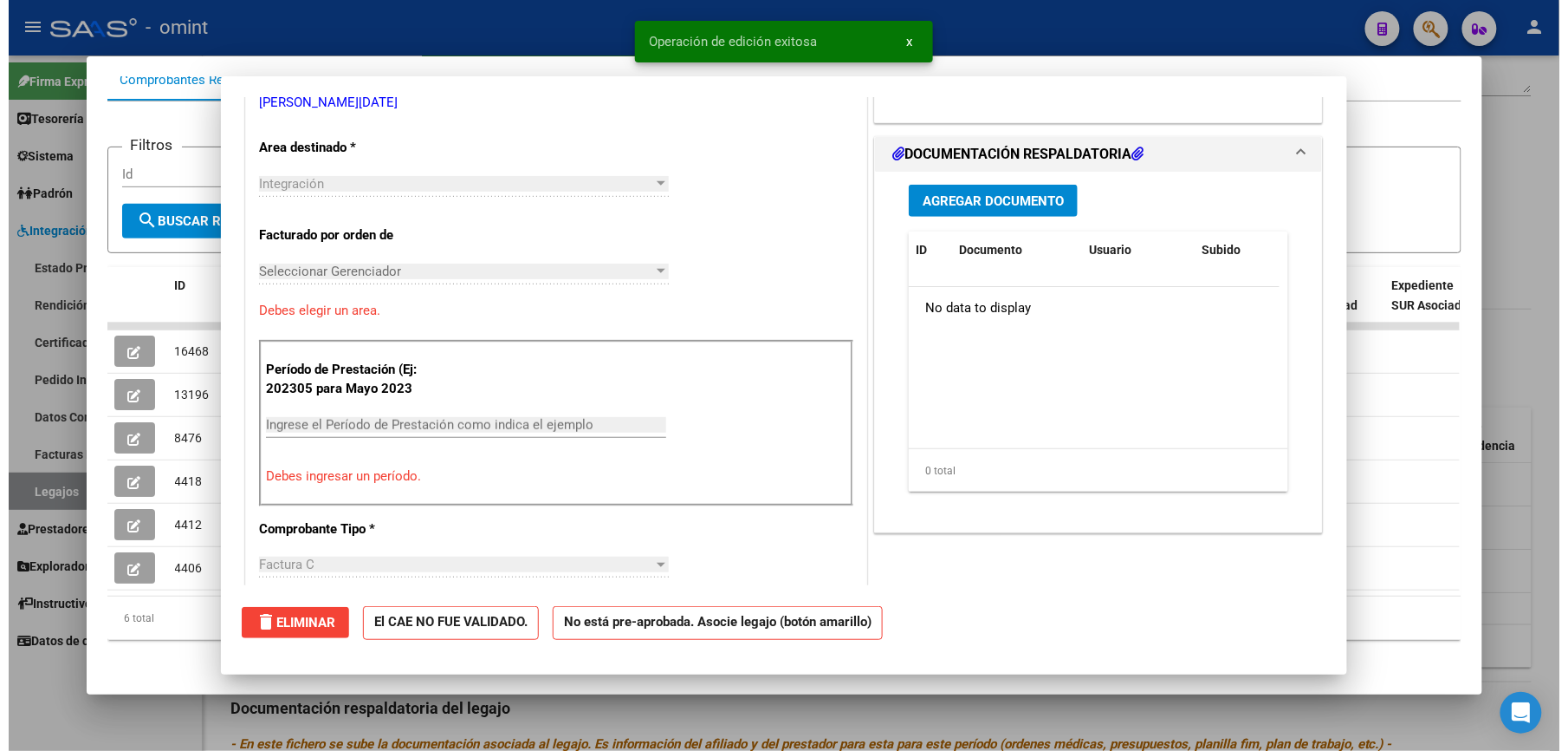
scroll to position [0, 0]
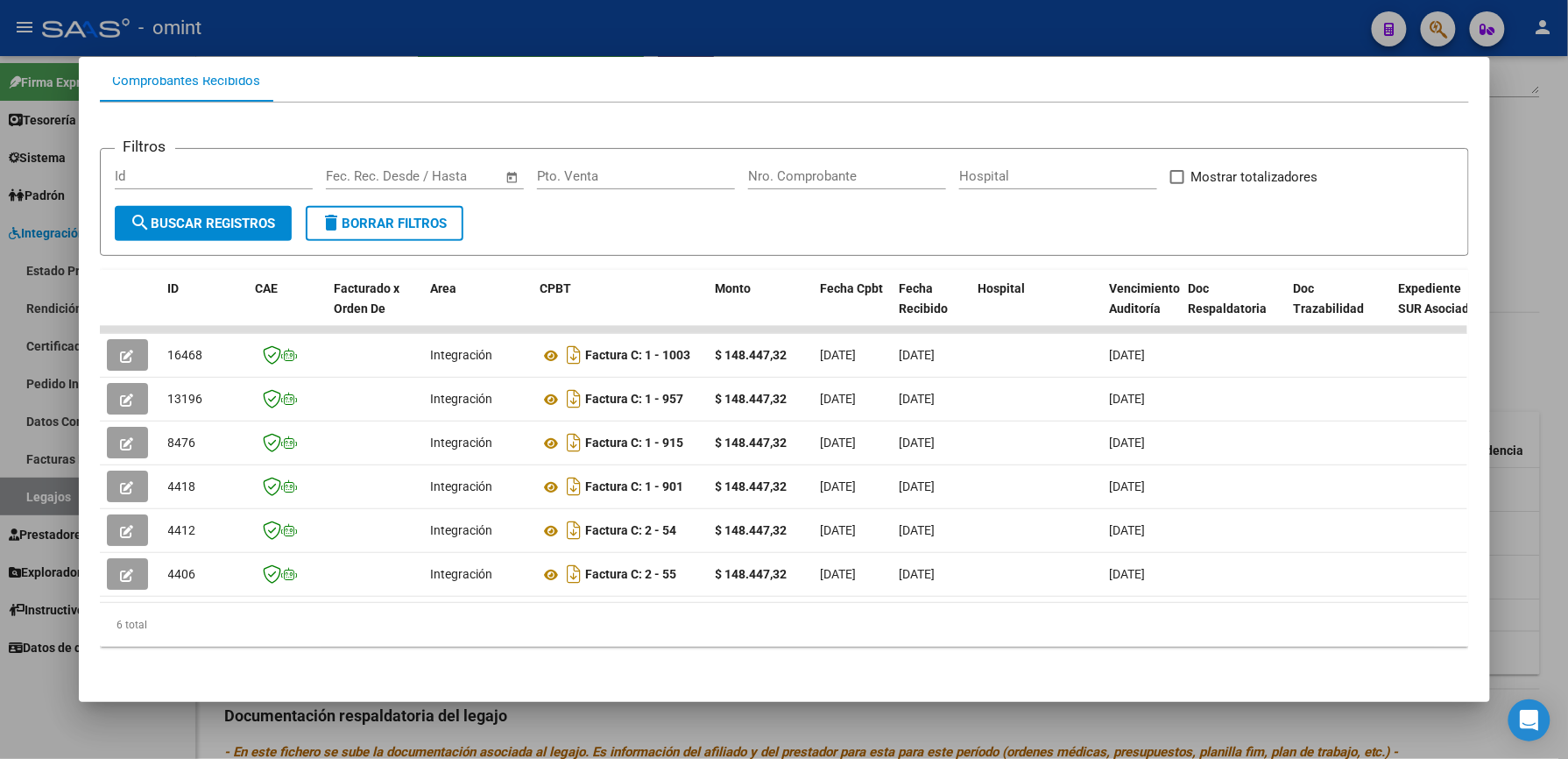
click at [765, 39] on div at bounding box center [784, 379] width 1568 height 759
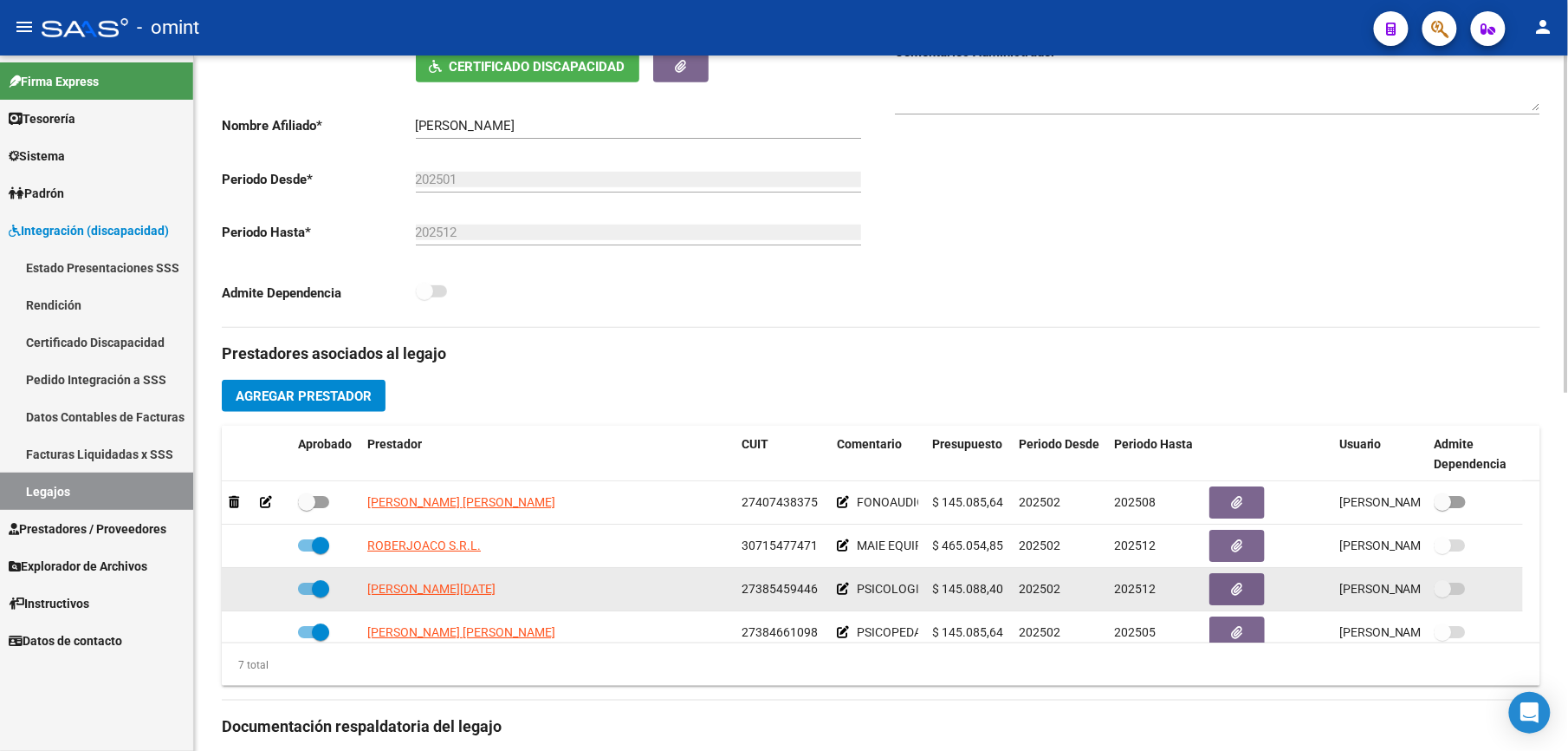
drag, startPoint x: 743, startPoint y: 588, endPoint x: 815, endPoint y: 592, distance: 72.1
click at [815, 592] on span "27385459446" at bounding box center [780, 589] width 76 height 14
drag, startPoint x: 815, startPoint y: 592, endPoint x: 800, endPoint y: 593, distance: 15.0
copy span "27385459446"
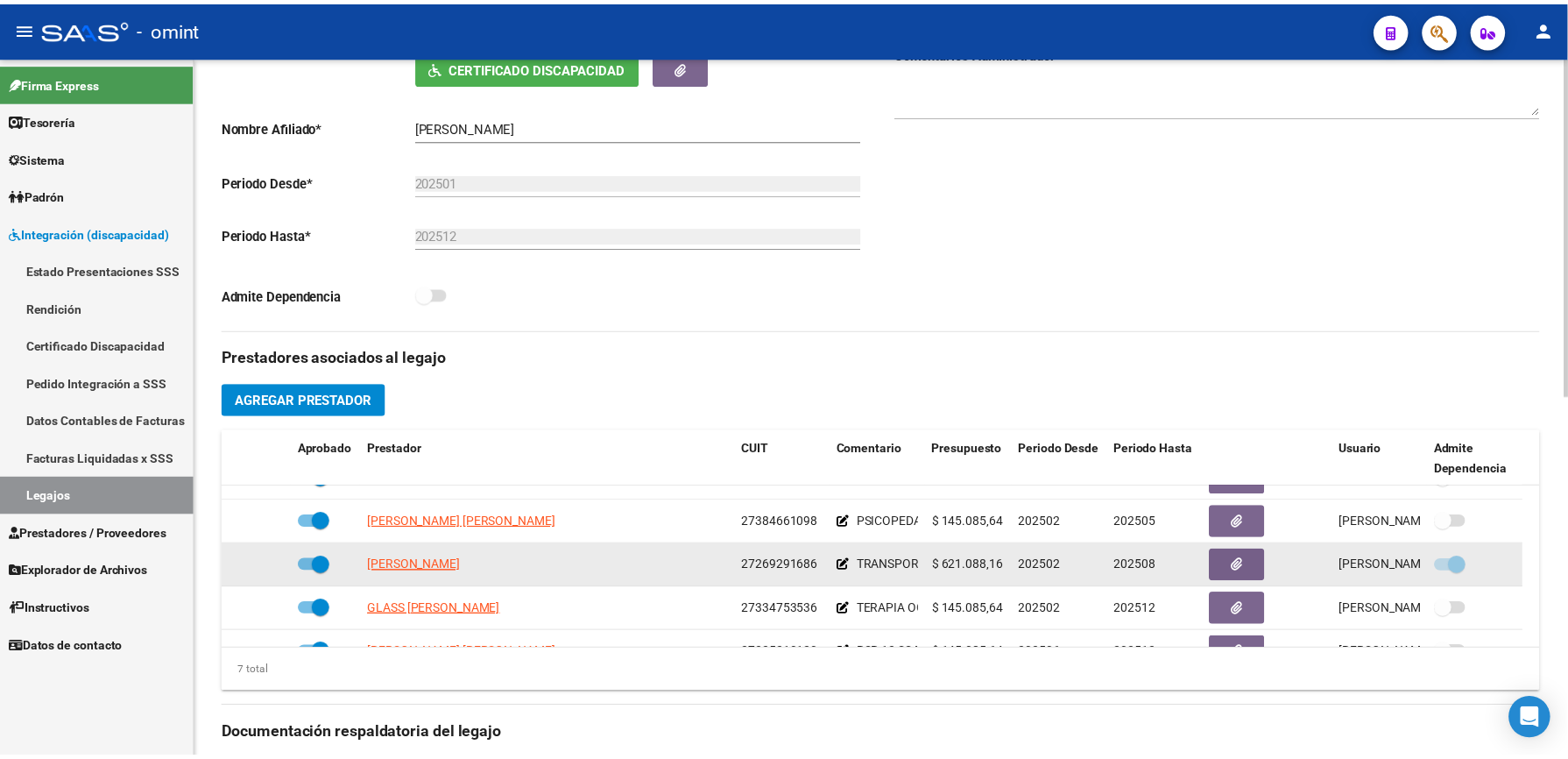
scroll to position [149, 0]
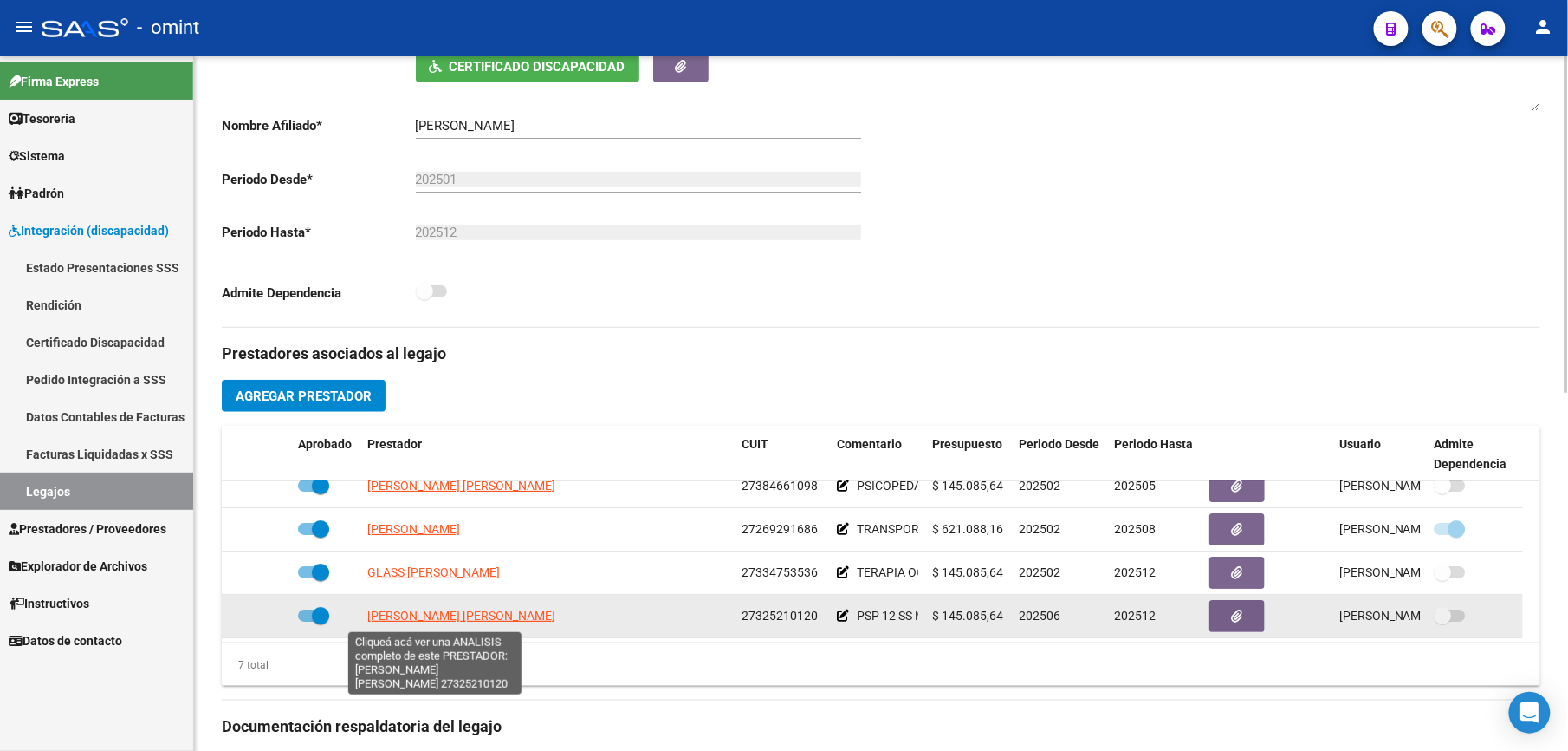
click at [462, 618] on span "[PERSON_NAME] [PERSON_NAME]" at bounding box center [461, 615] width 188 height 14
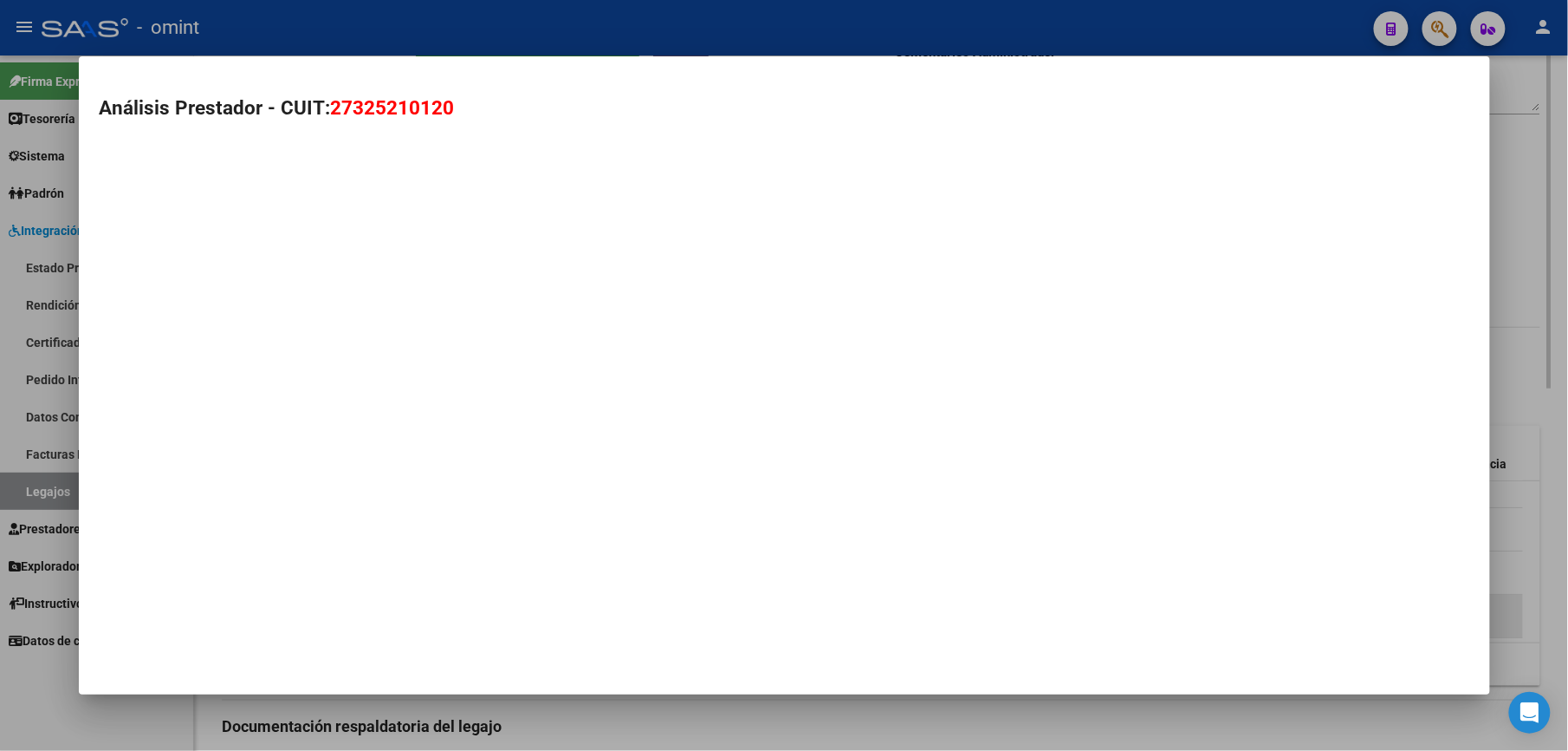
scroll to position [365, 0]
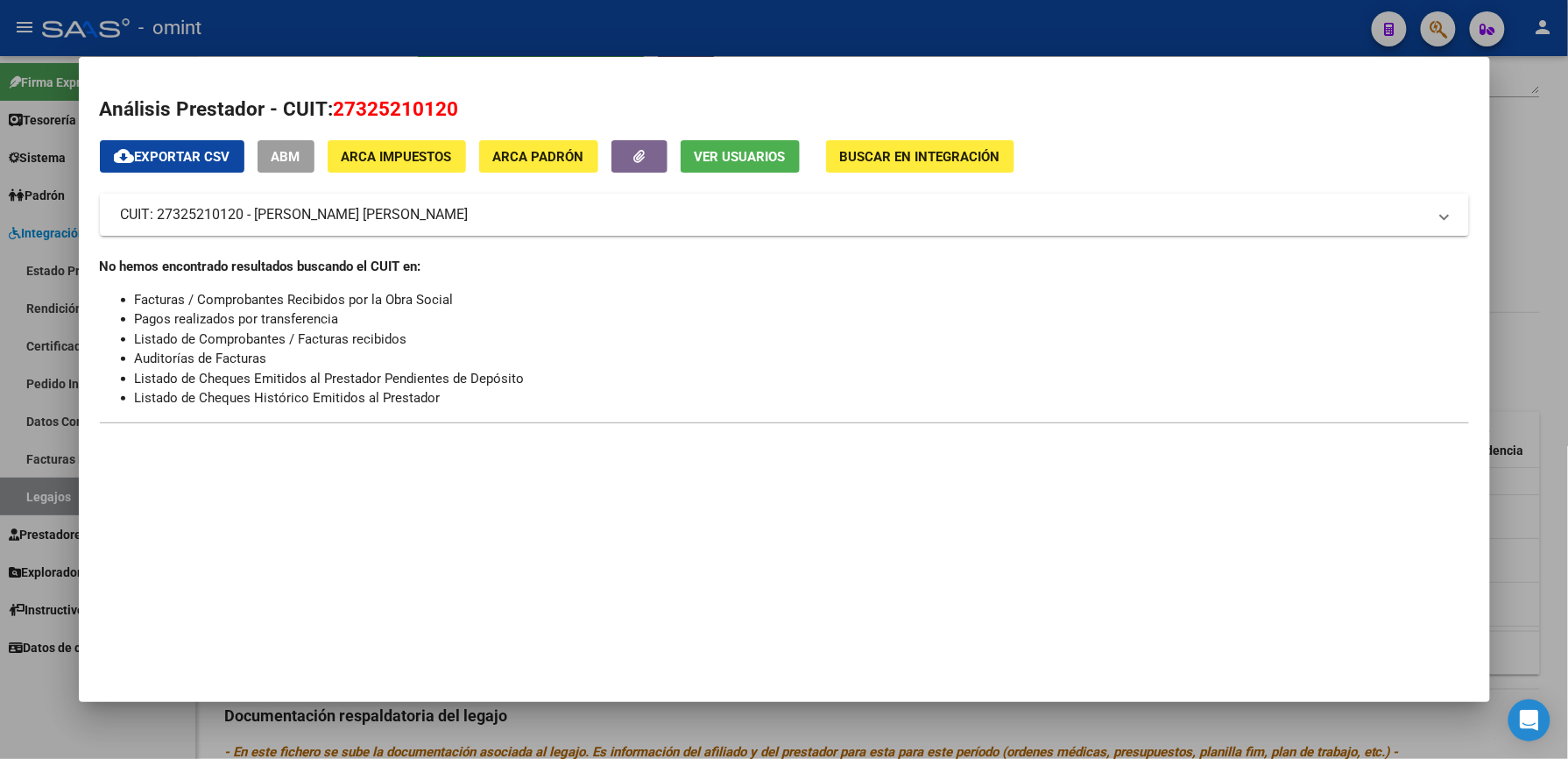
click at [761, 35] on div at bounding box center [784, 379] width 1568 height 759
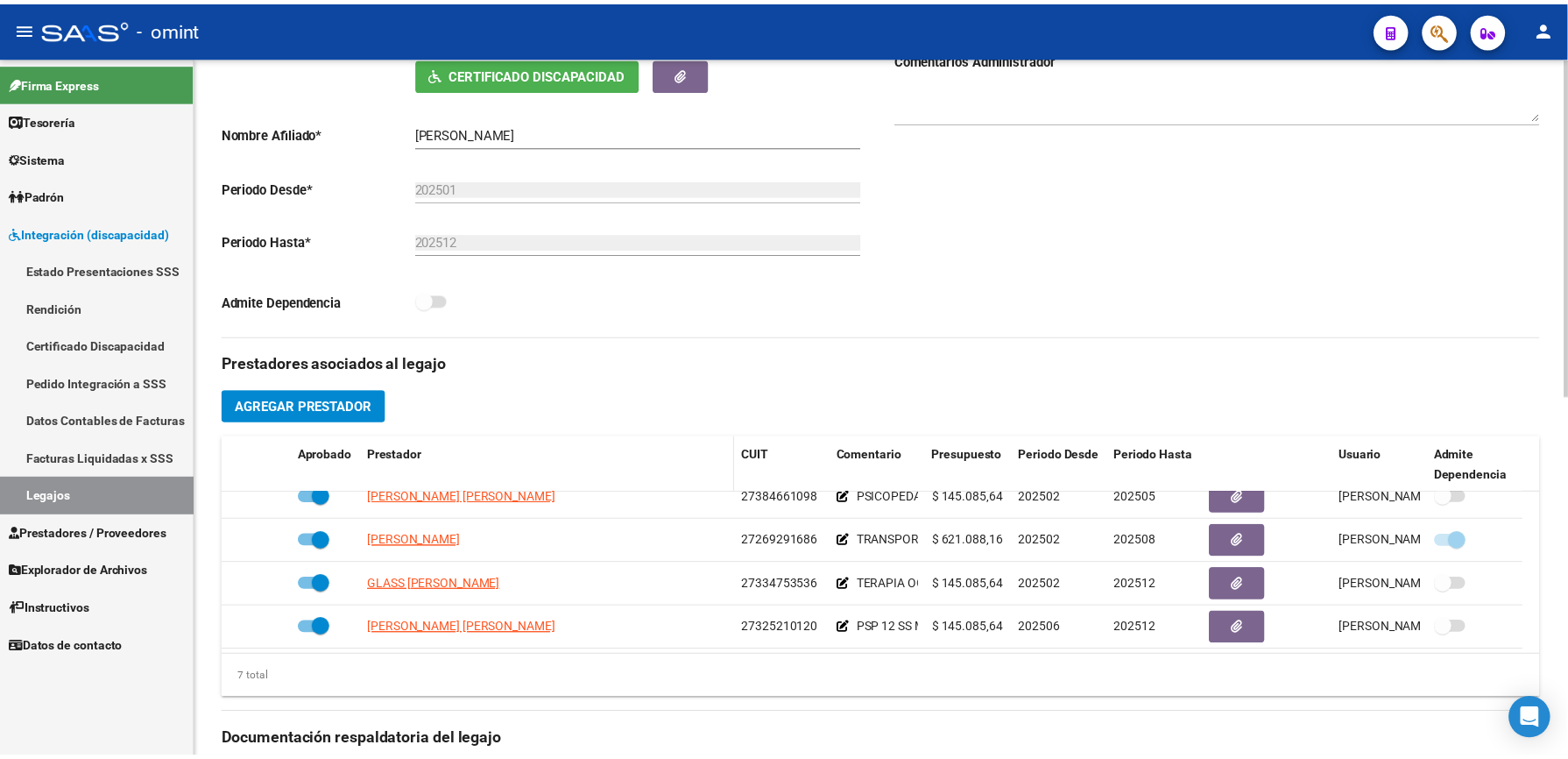
scroll to position [350, 0]
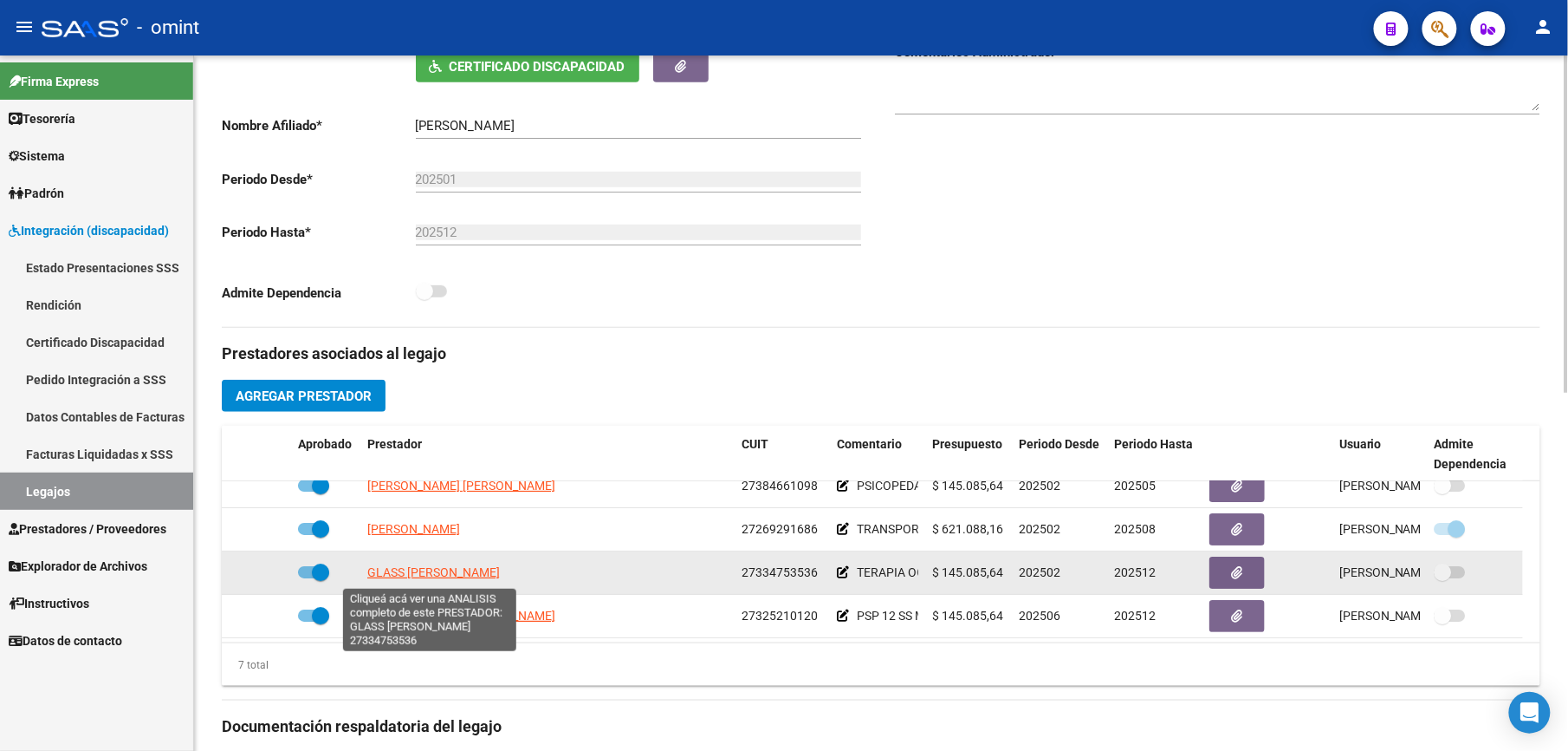
click at [454, 576] on span "GLASS [PERSON_NAME]" at bounding box center [433, 572] width 133 height 14
type textarea "27334753536"
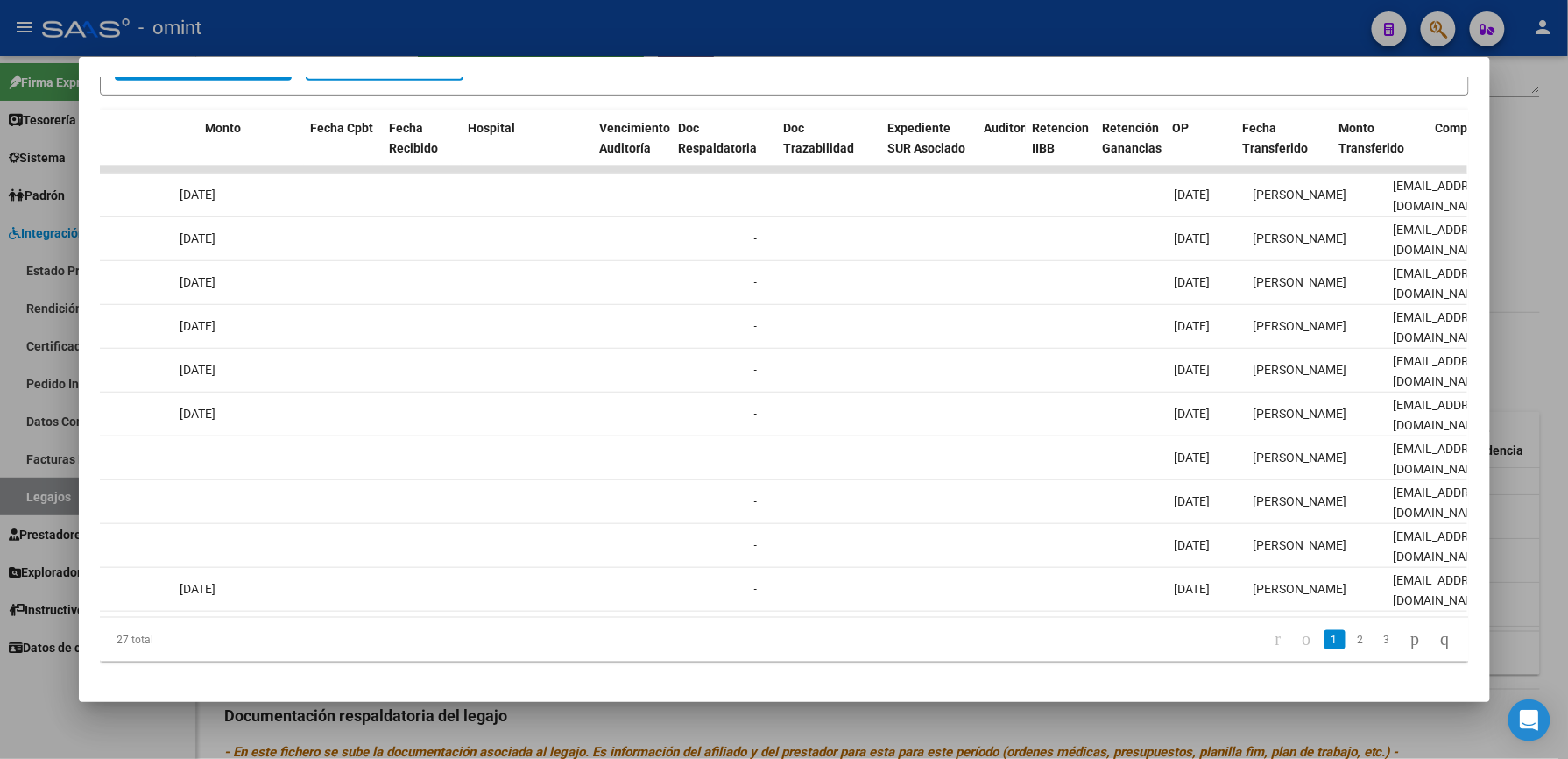
scroll to position [0, 0]
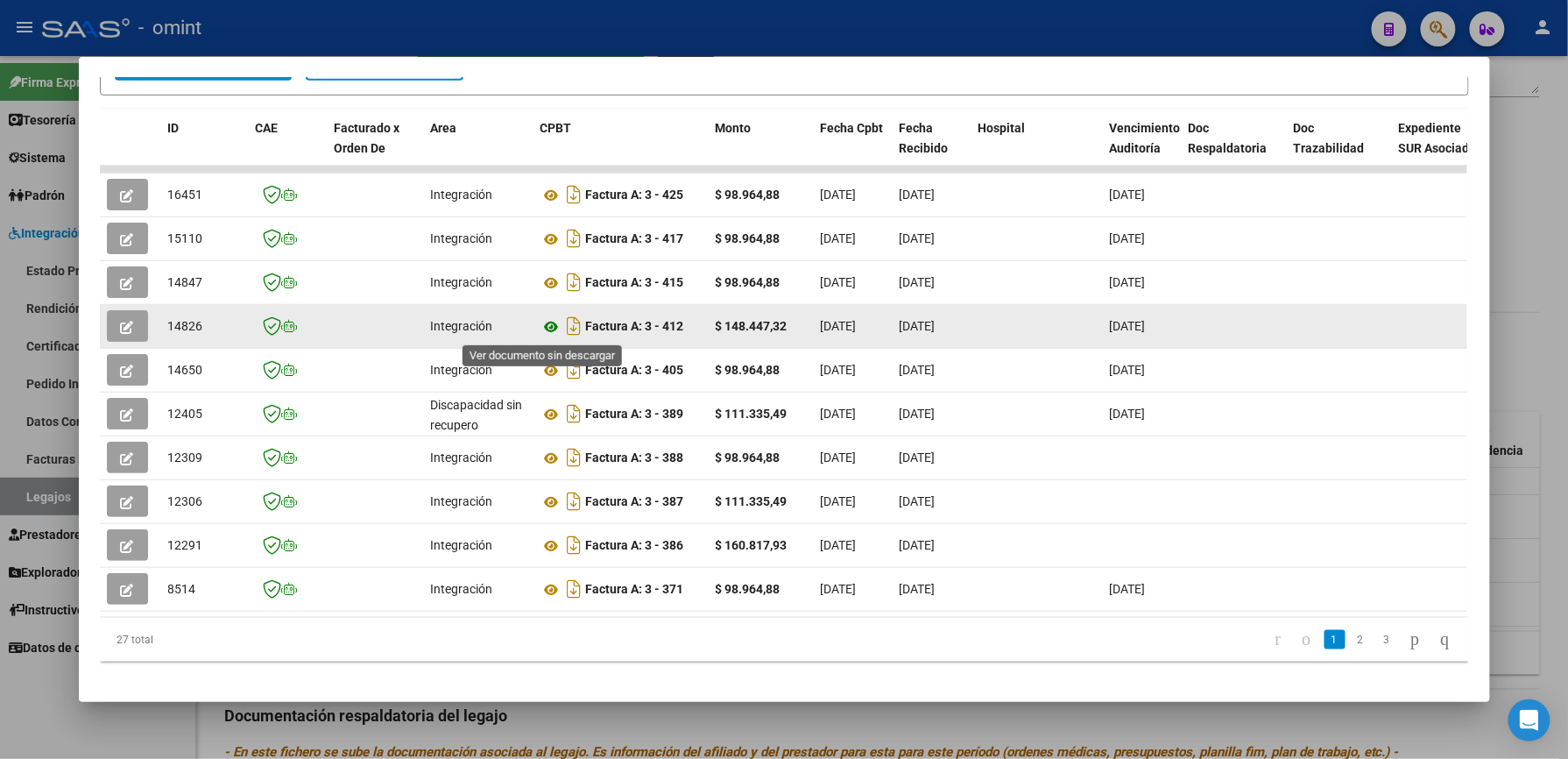
click at [543, 323] on icon at bounding box center [552, 327] width 23 height 21
click at [121, 320] on icon "button" at bounding box center [127, 327] width 14 height 14
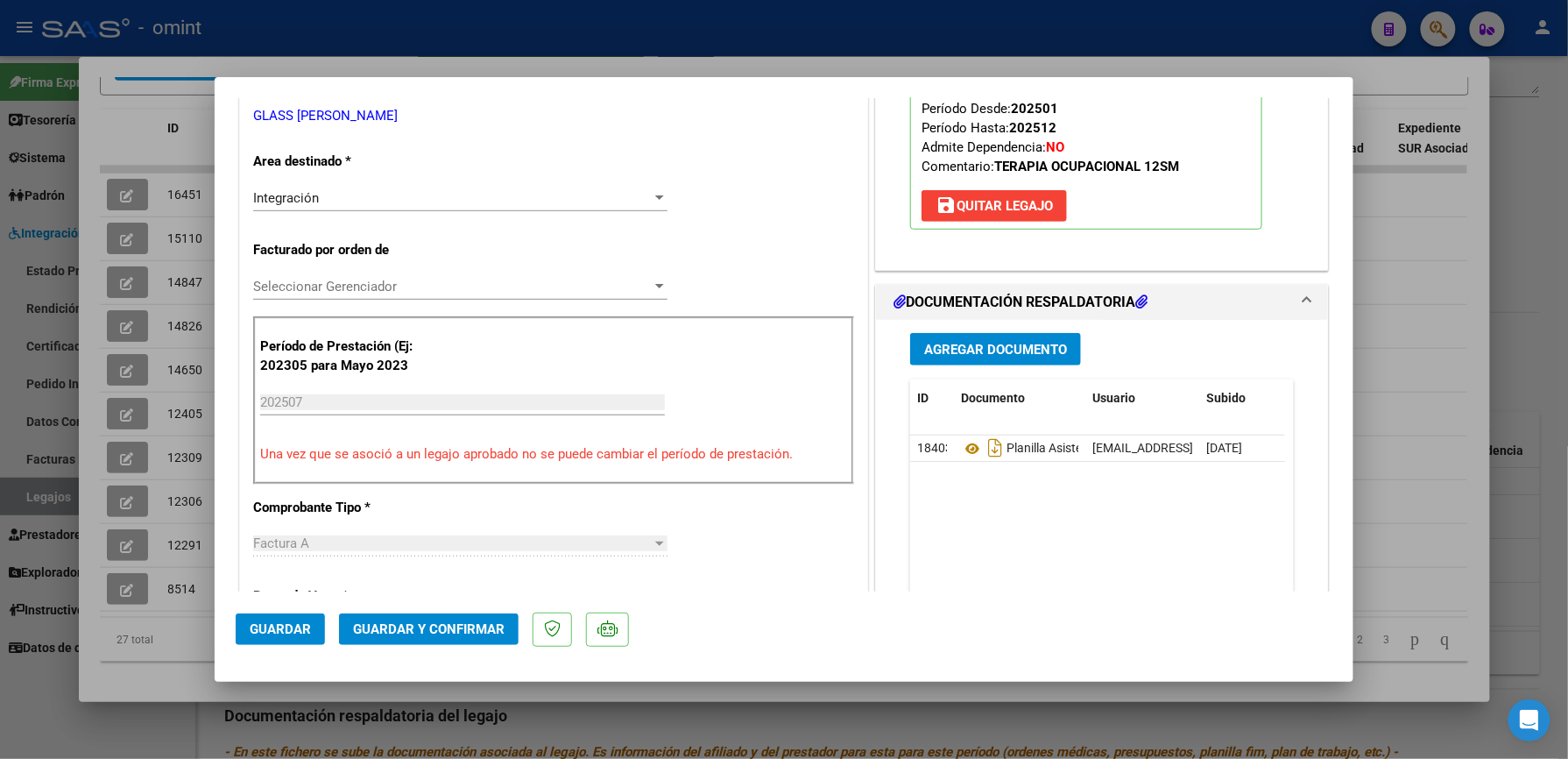
scroll to position [350, 0]
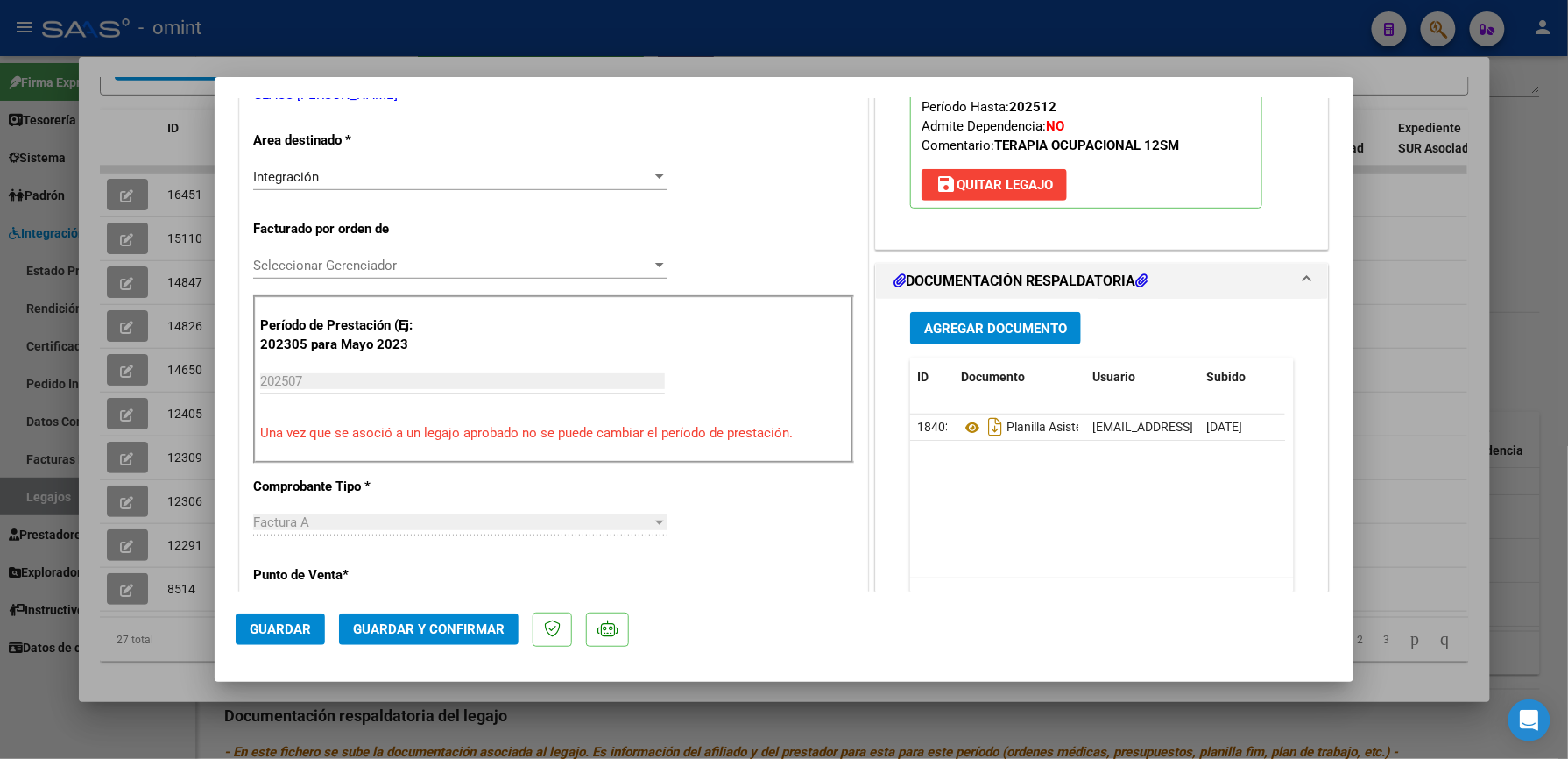
click at [448, 629] on span "Guardar y Confirmar" at bounding box center [428, 629] width 151 height 15
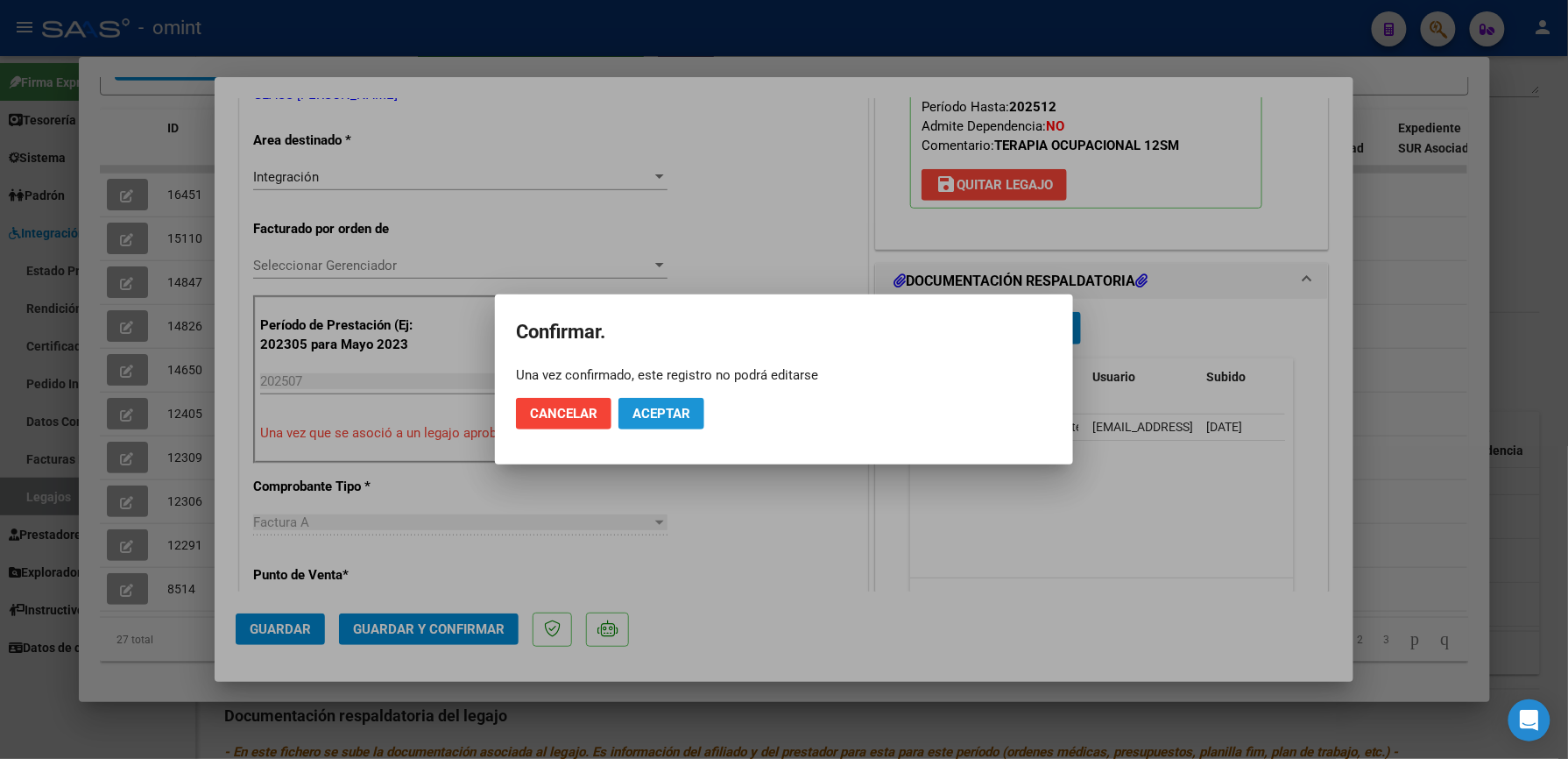
click at [667, 412] on span "Aceptar" at bounding box center [662, 414] width 58 height 15
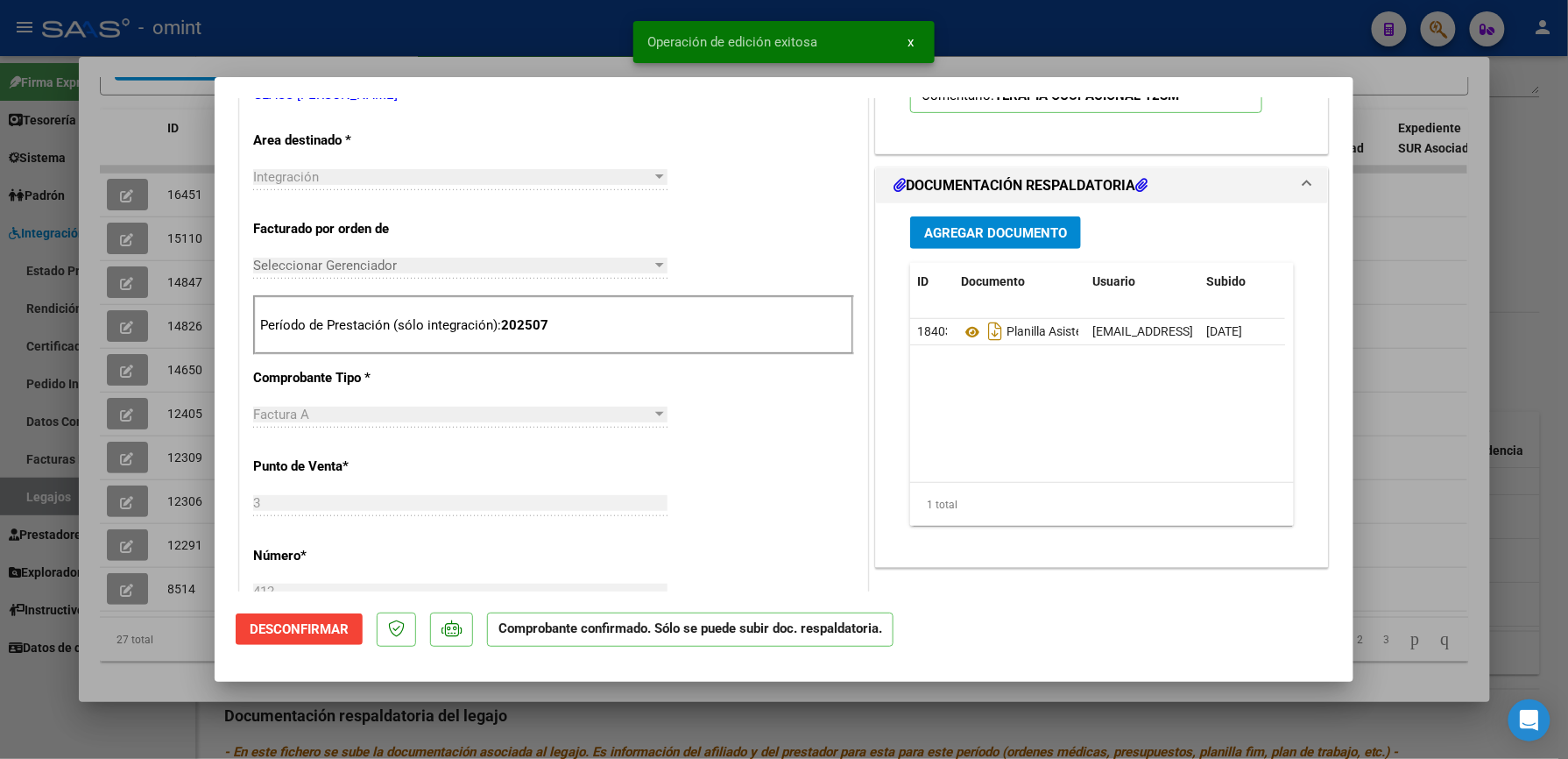
click at [1051, 26] on div at bounding box center [784, 379] width 1568 height 759
type input "$ 0,00"
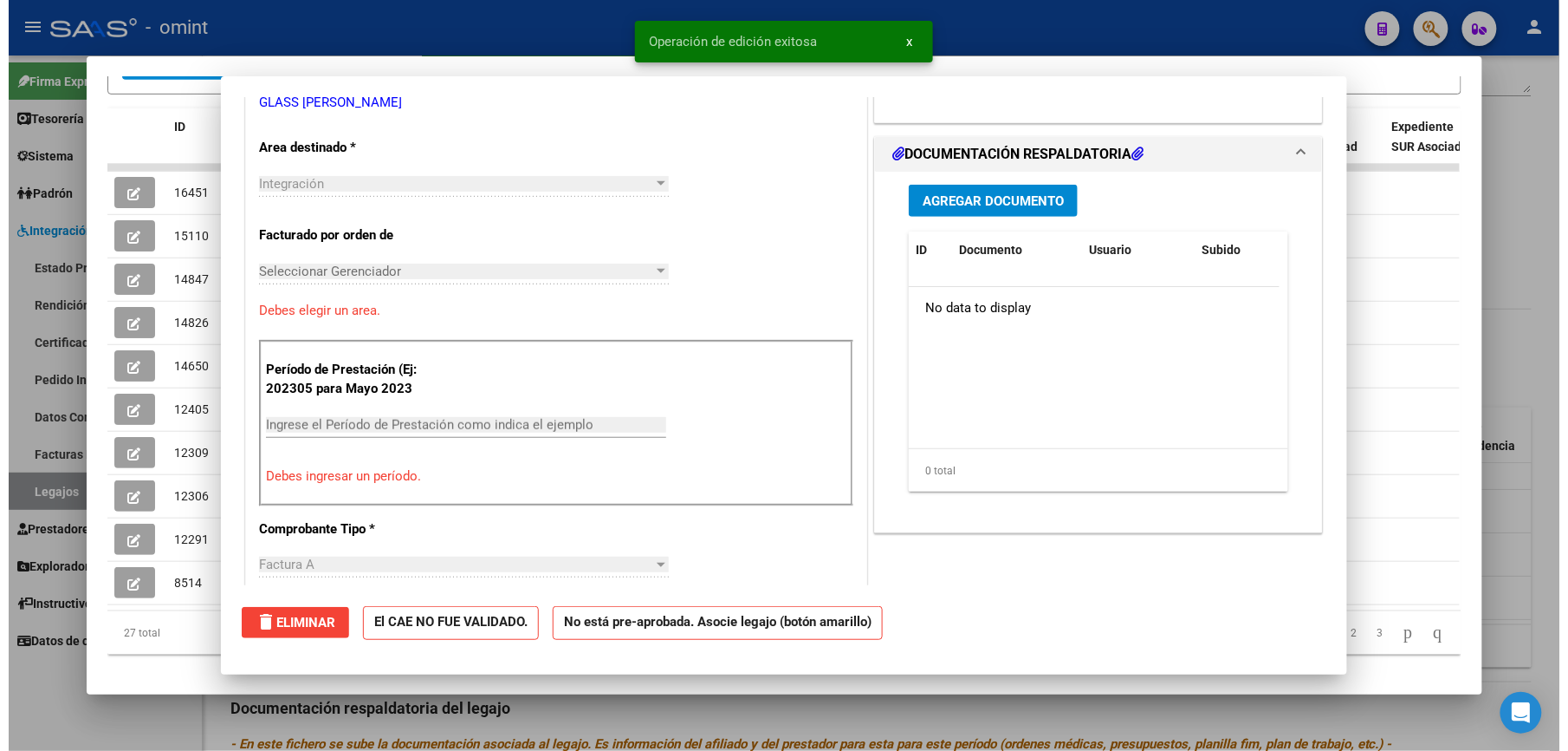
scroll to position [0, 0]
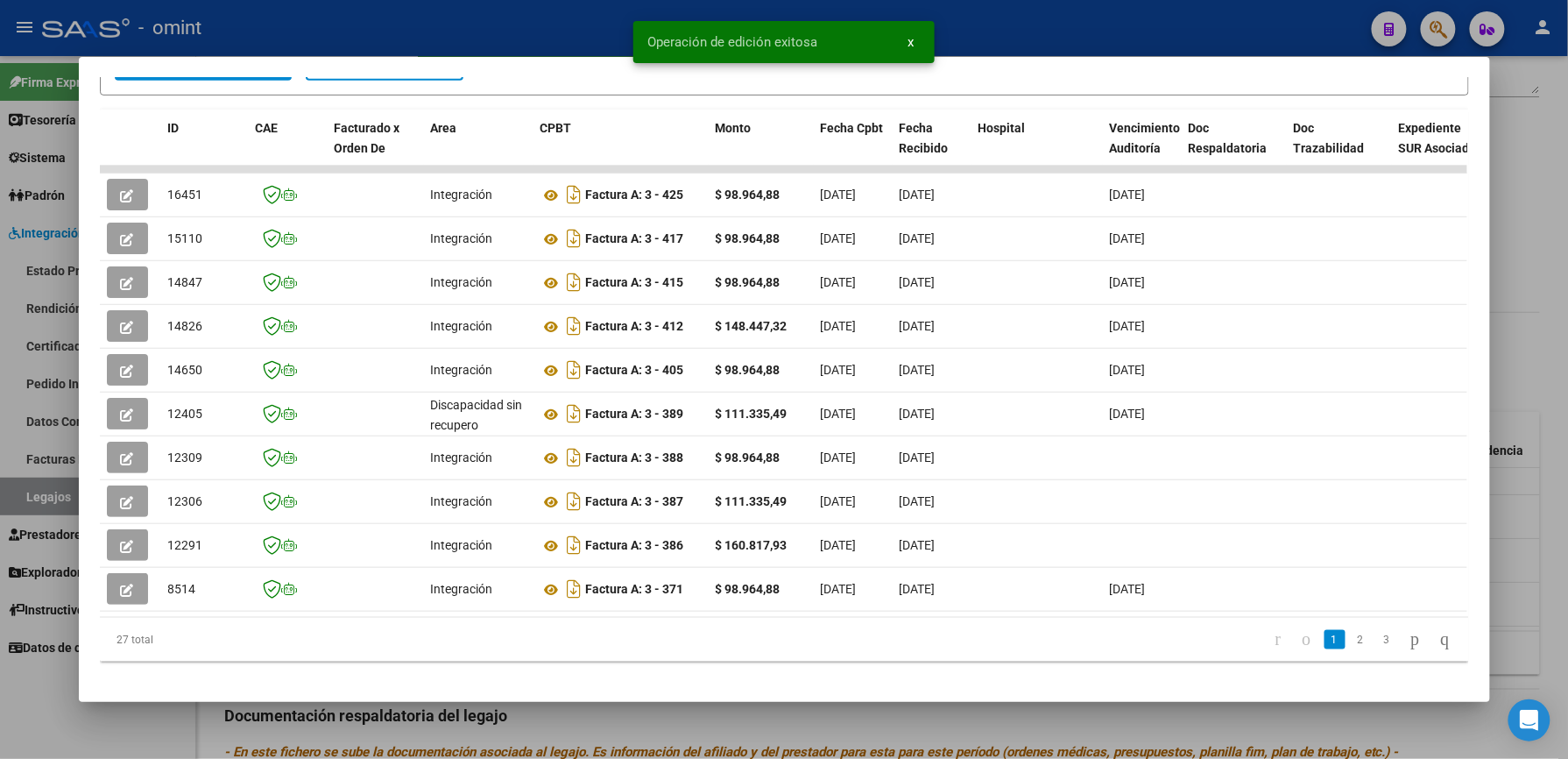
click at [1002, 37] on div at bounding box center [784, 379] width 1568 height 759
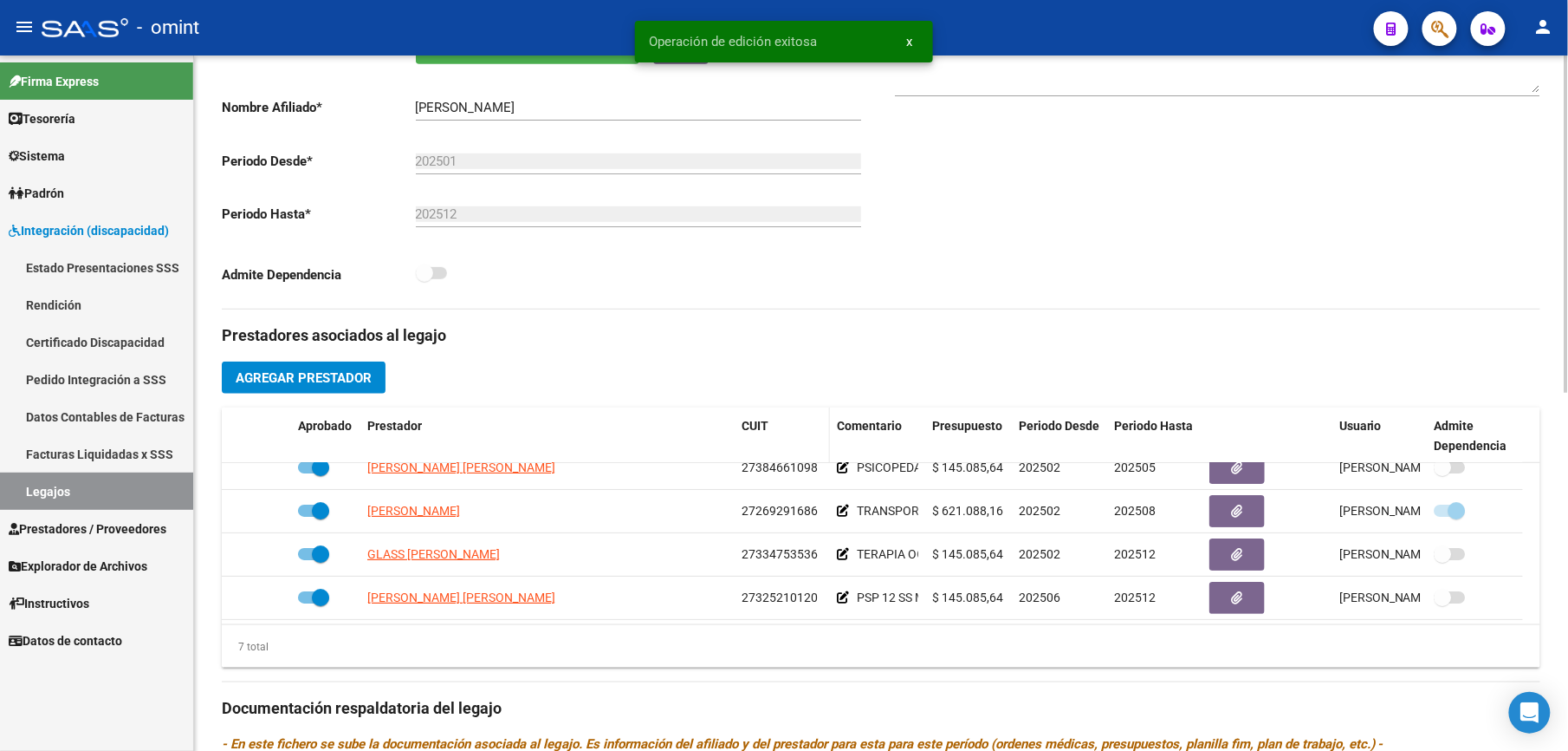
scroll to position [346, 0]
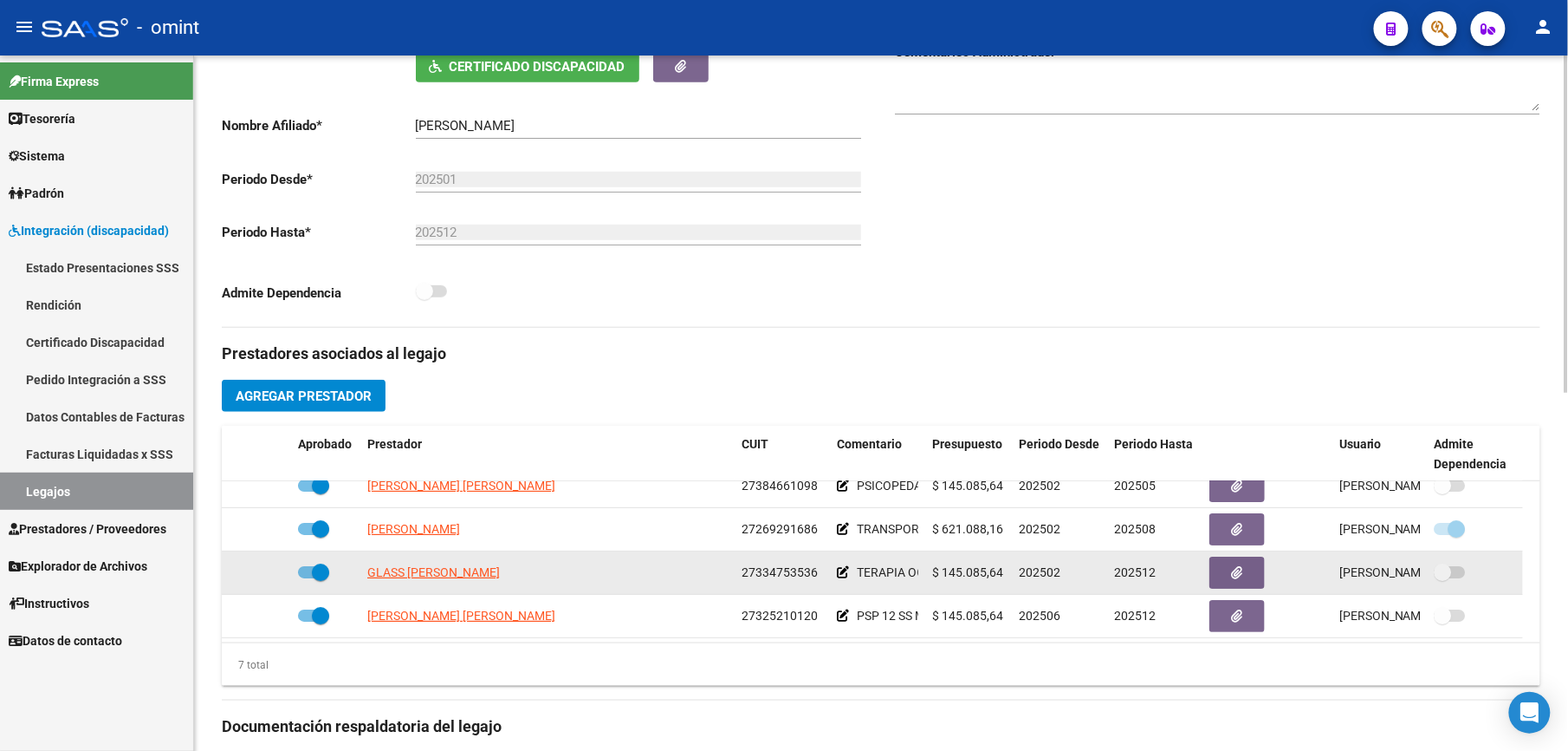
drag, startPoint x: 743, startPoint y: 573, endPoint x: 826, endPoint y: 573, distance: 83.0
click at [826, 573] on datatable-body-cell "27334753536" at bounding box center [782, 573] width 95 height 43
drag, startPoint x: 826, startPoint y: 573, endPoint x: 799, endPoint y: 576, distance: 27.2
copy span "27334753536"
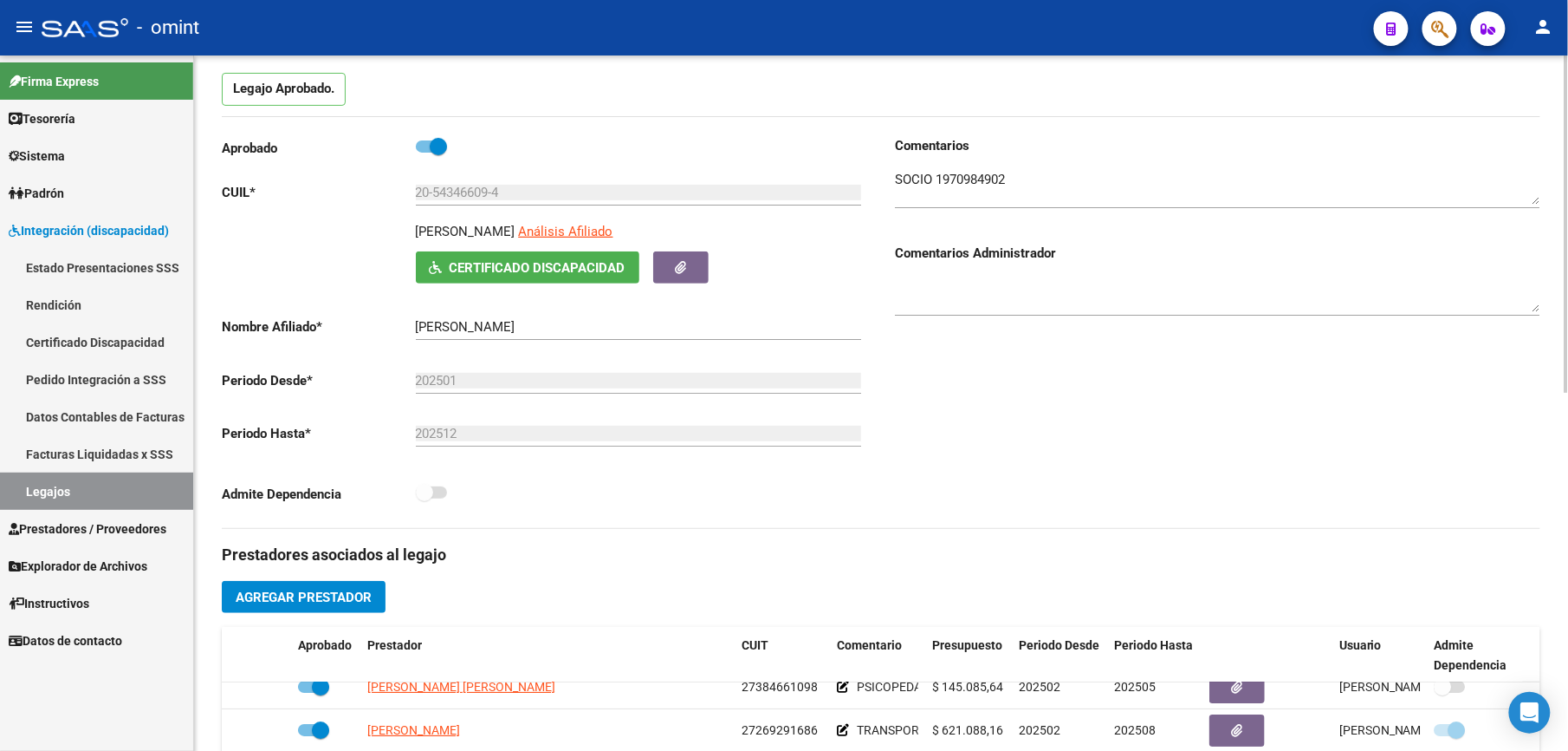
scroll to position [0, 0]
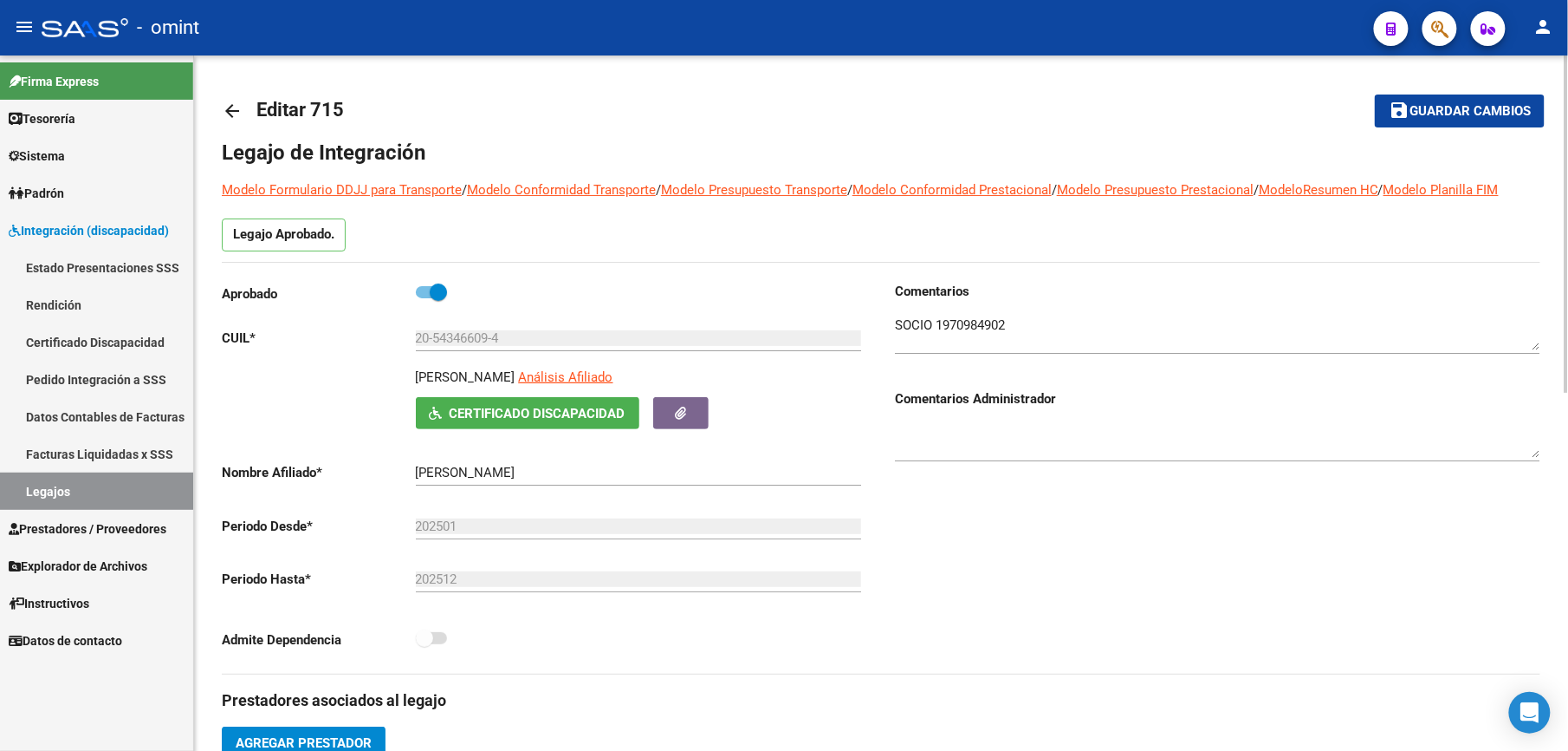
click at [232, 106] on mat-icon "arrow_back" at bounding box center [233, 111] width 21 height 21
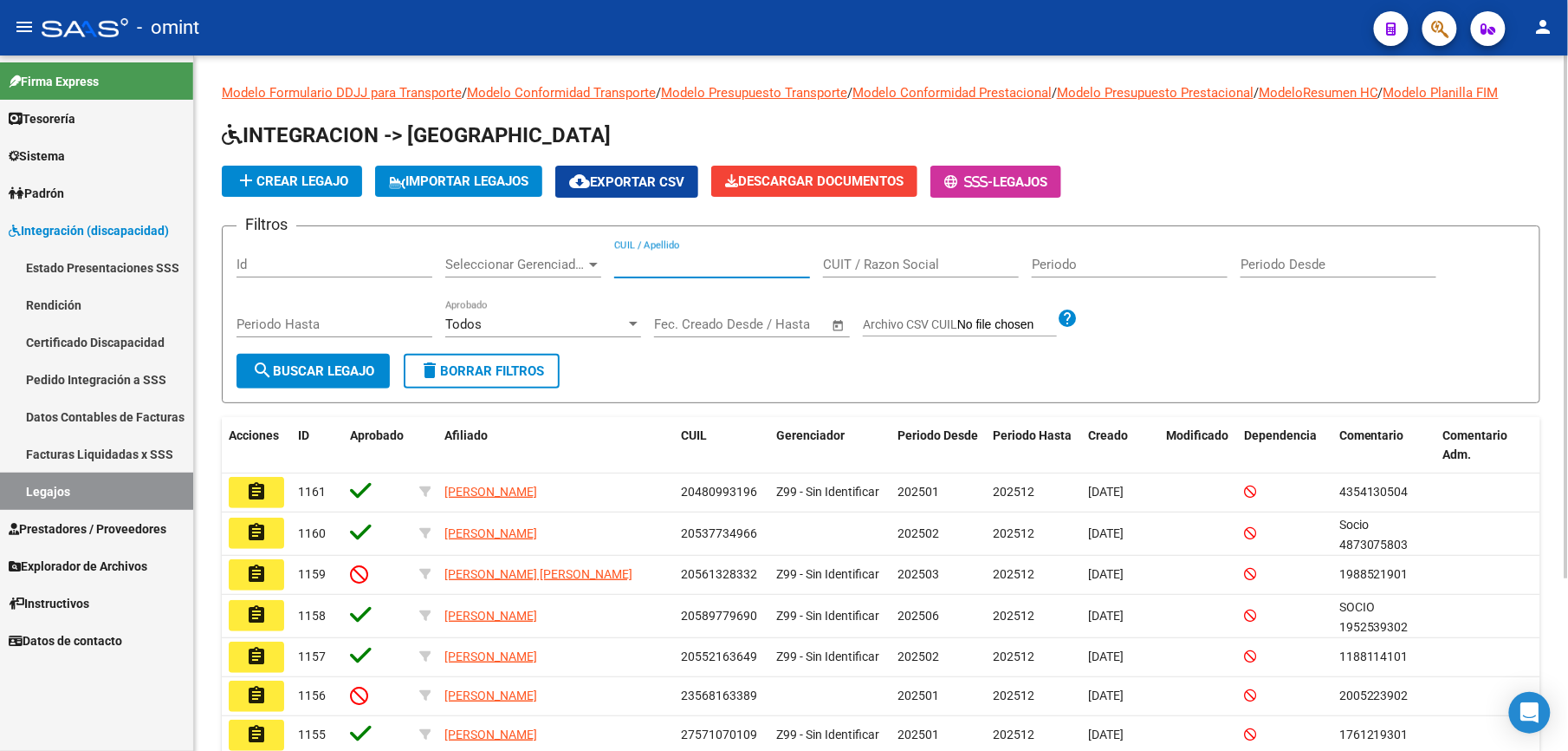
click at [667, 261] on input "CUIL / Apellido" at bounding box center [712, 264] width 196 height 15
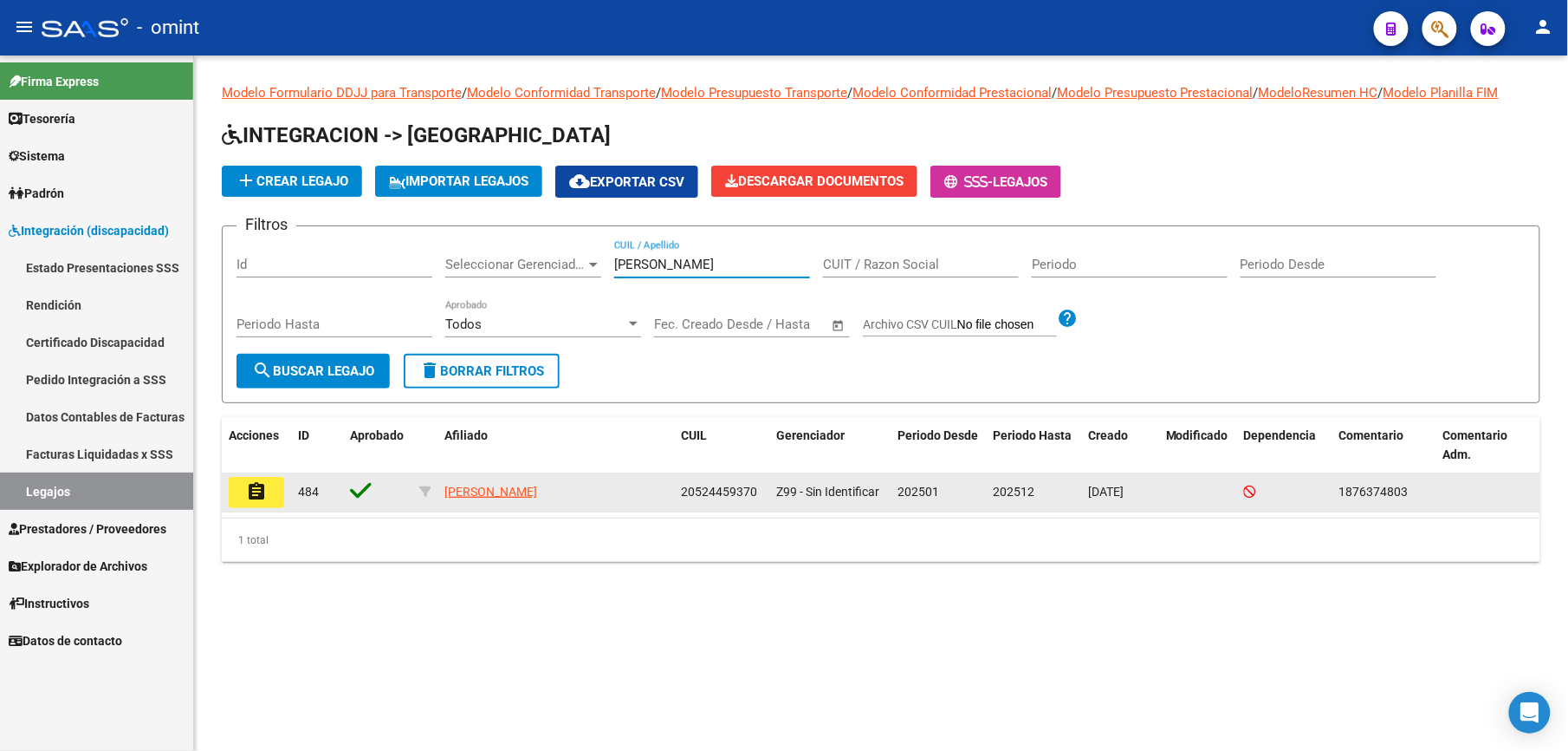
type input "[PERSON_NAME]"
click at [269, 492] on button "assignment" at bounding box center [257, 492] width 55 height 31
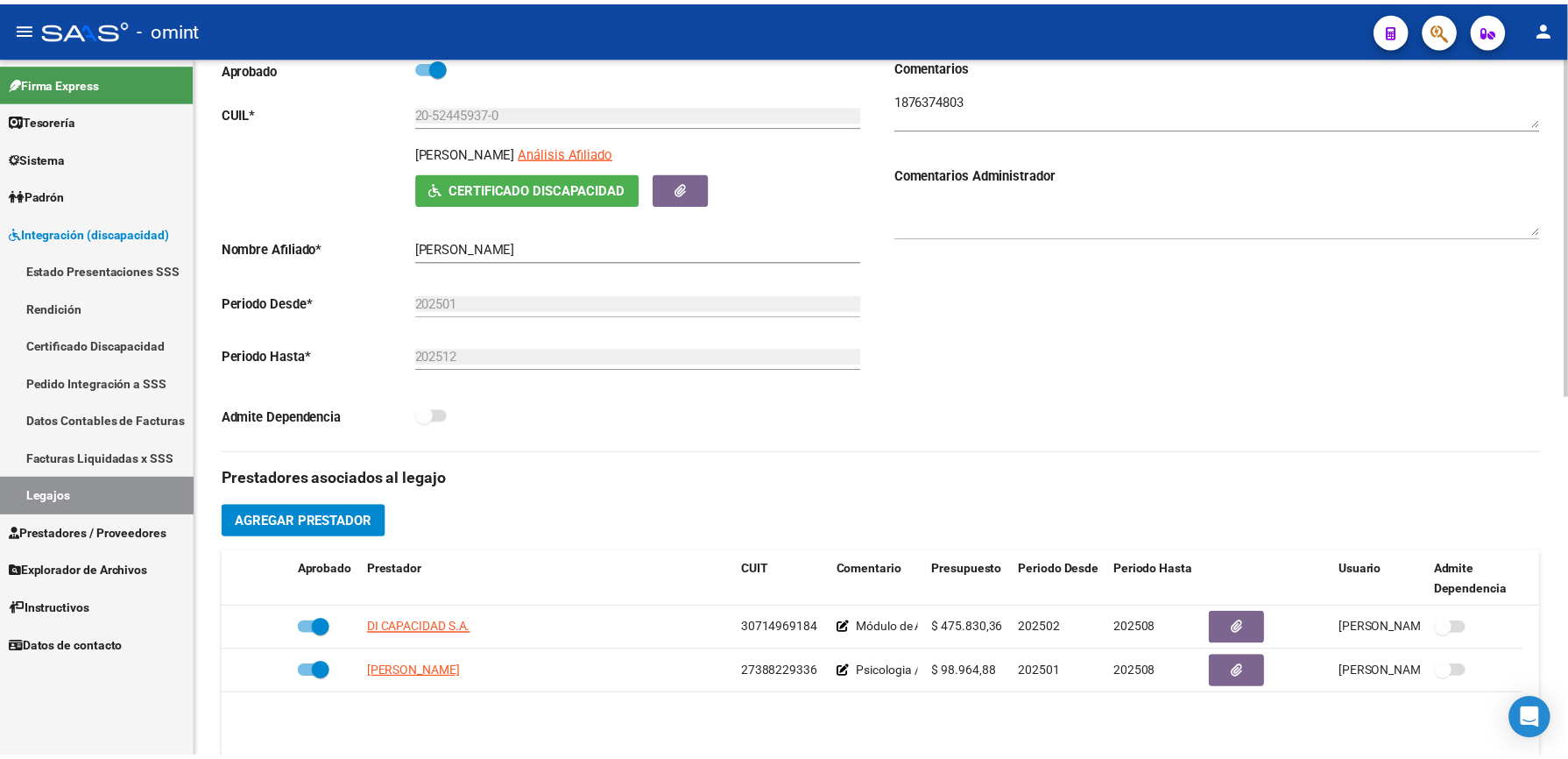
scroll to position [233, 0]
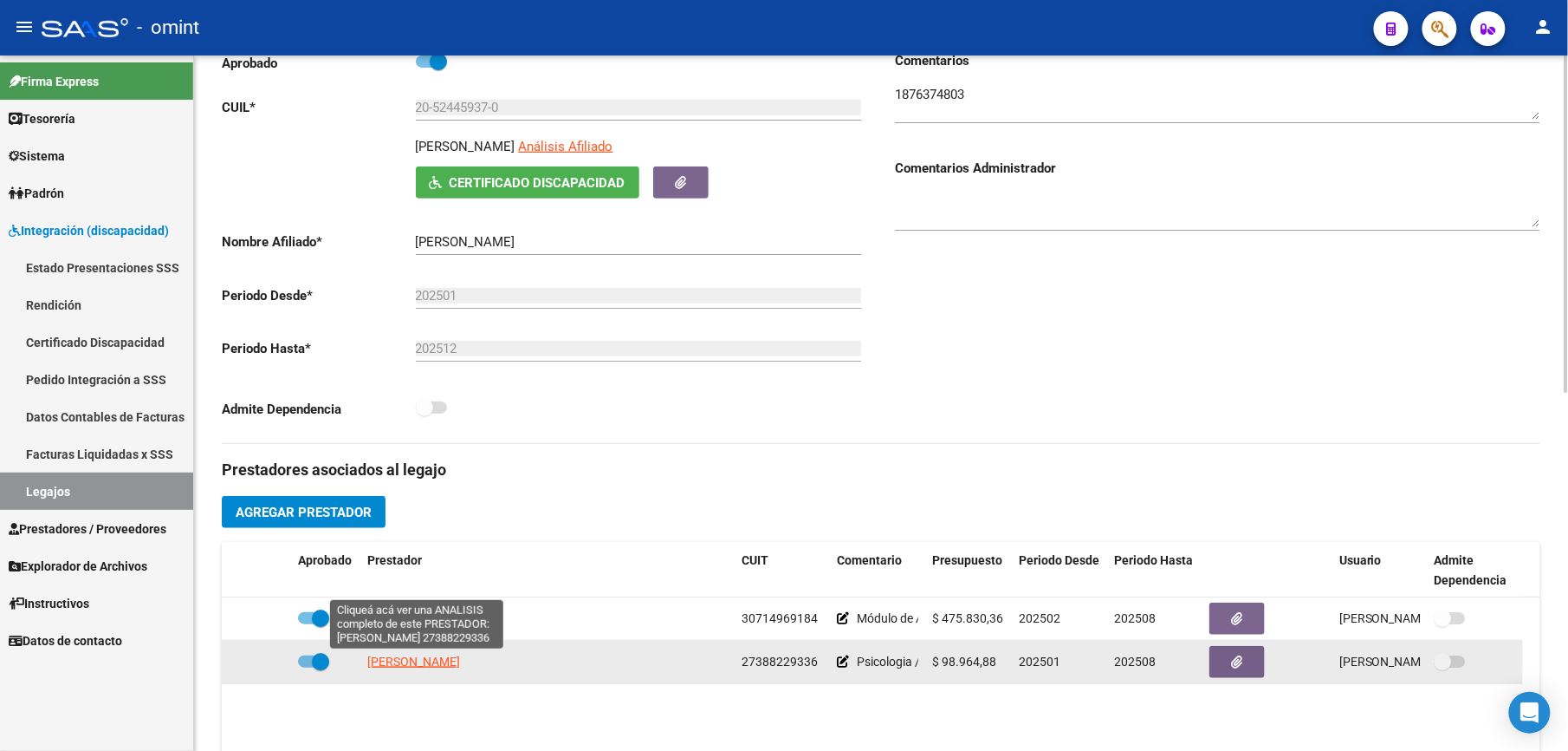
click at [428, 659] on span "[PERSON_NAME]" at bounding box center [413, 661] width 93 height 14
type textarea "27388229336"
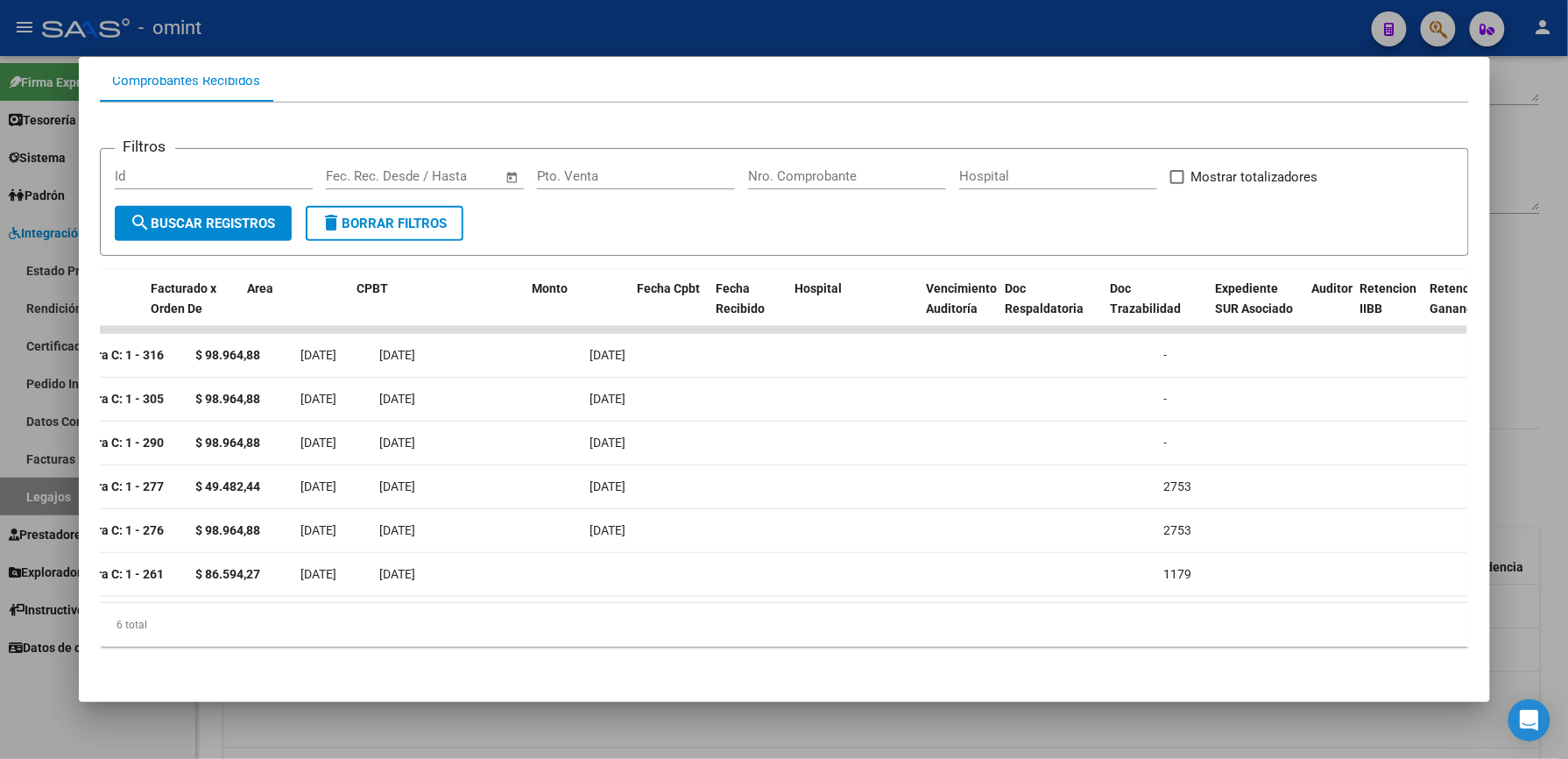
scroll to position [0, 0]
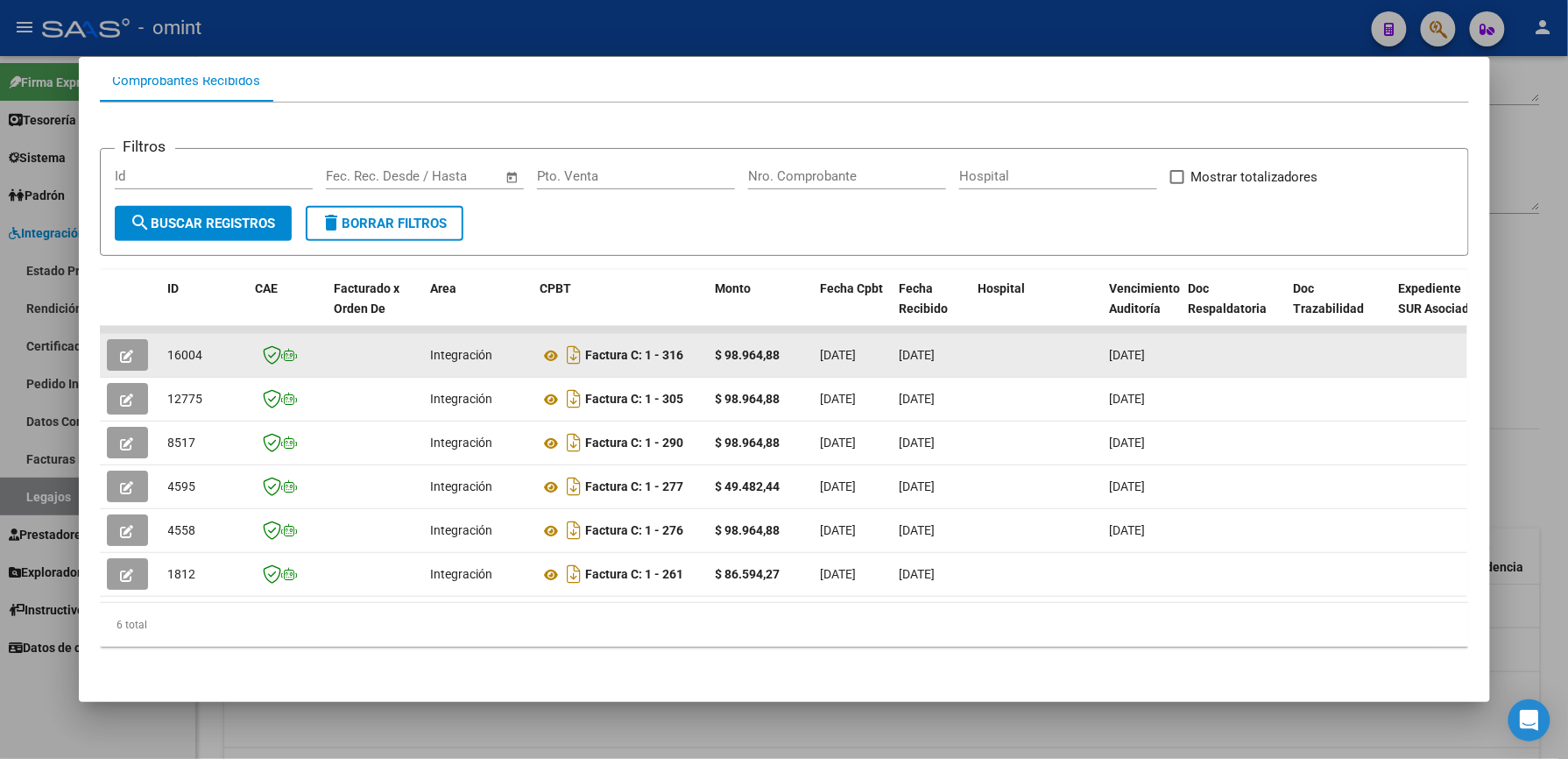
click at [123, 349] on icon "button" at bounding box center [127, 356] width 14 height 14
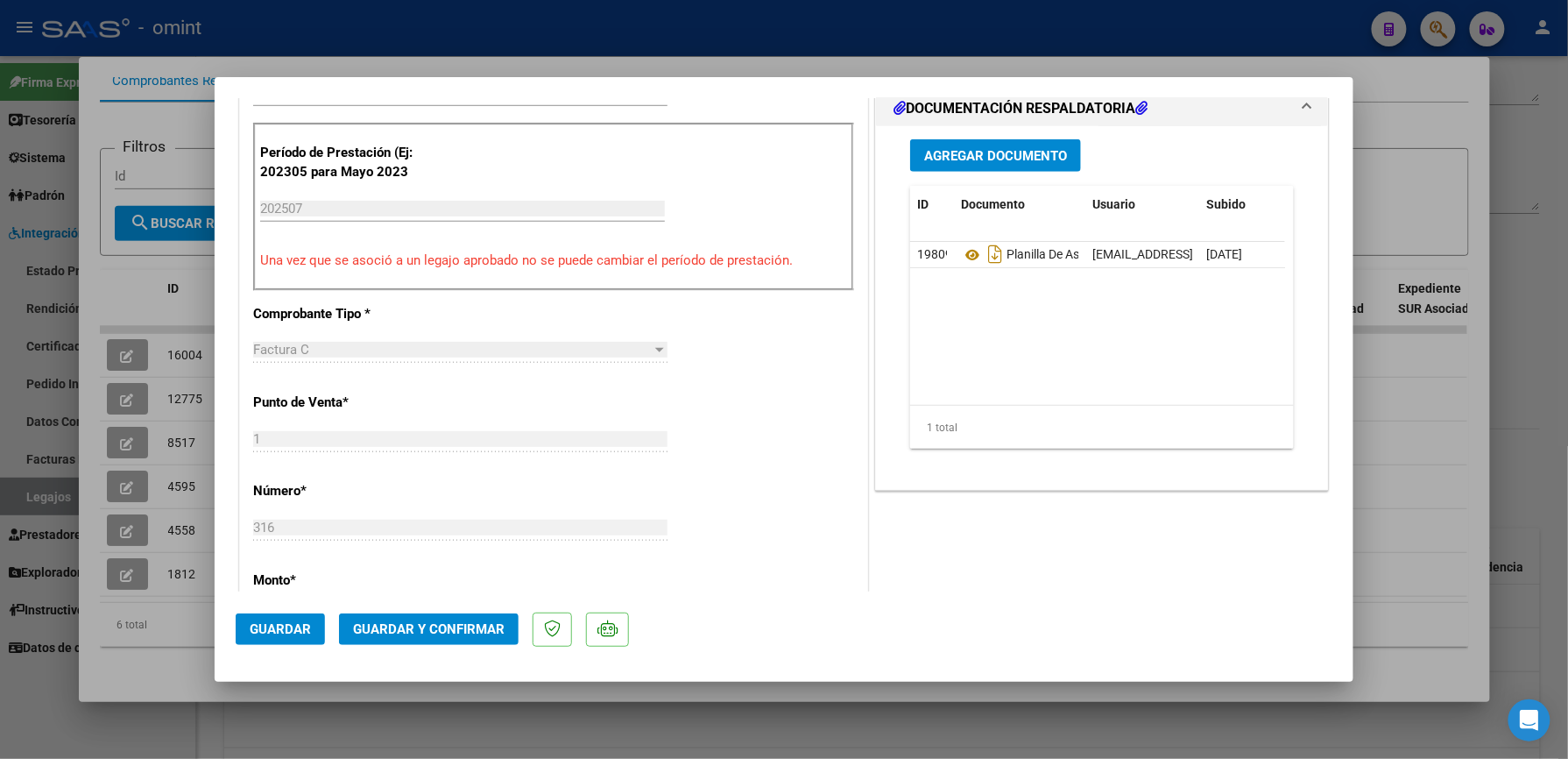
scroll to position [583, 0]
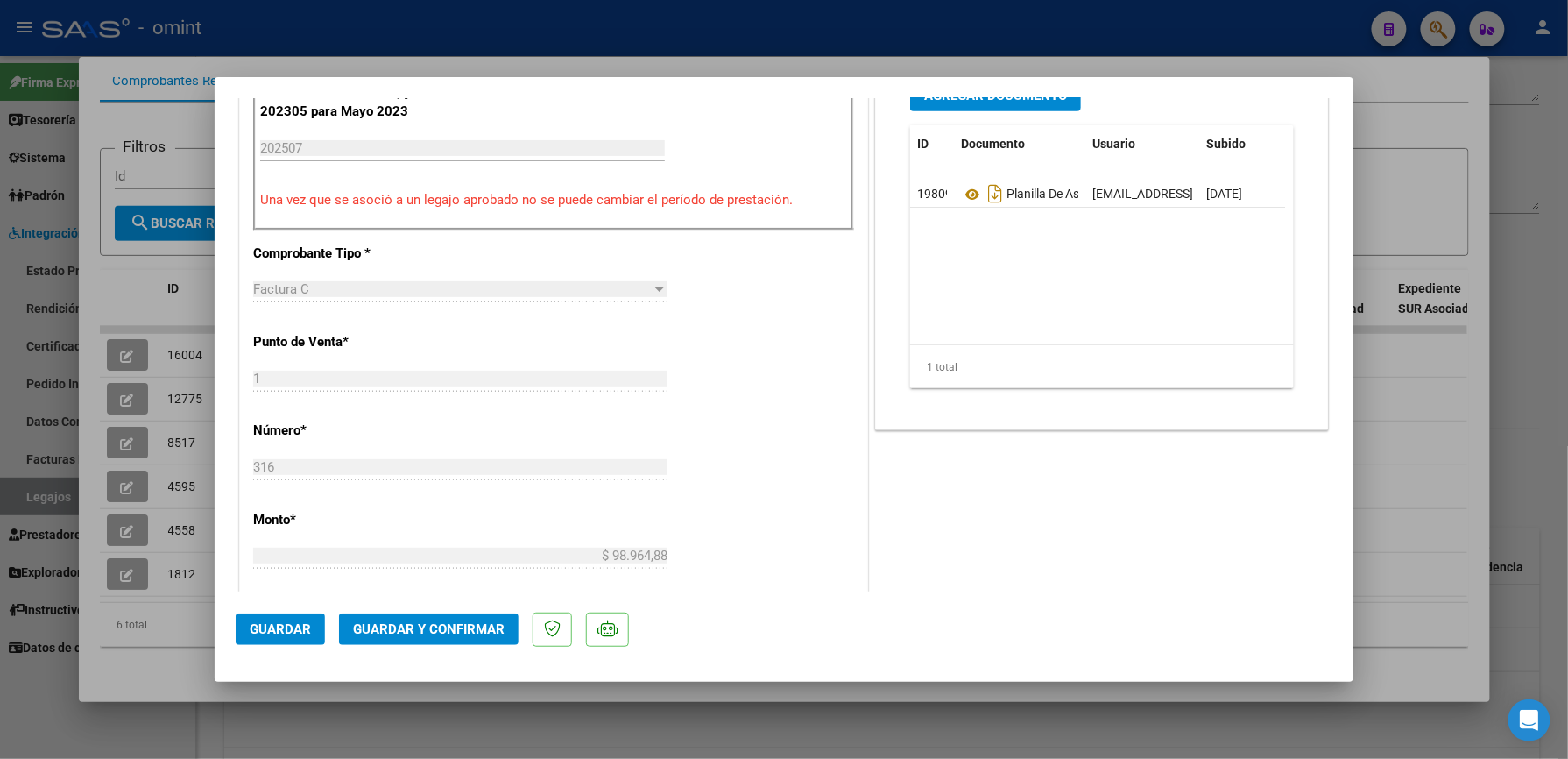
click at [449, 632] on span "Guardar y Confirmar" at bounding box center [428, 629] width 151 height 15
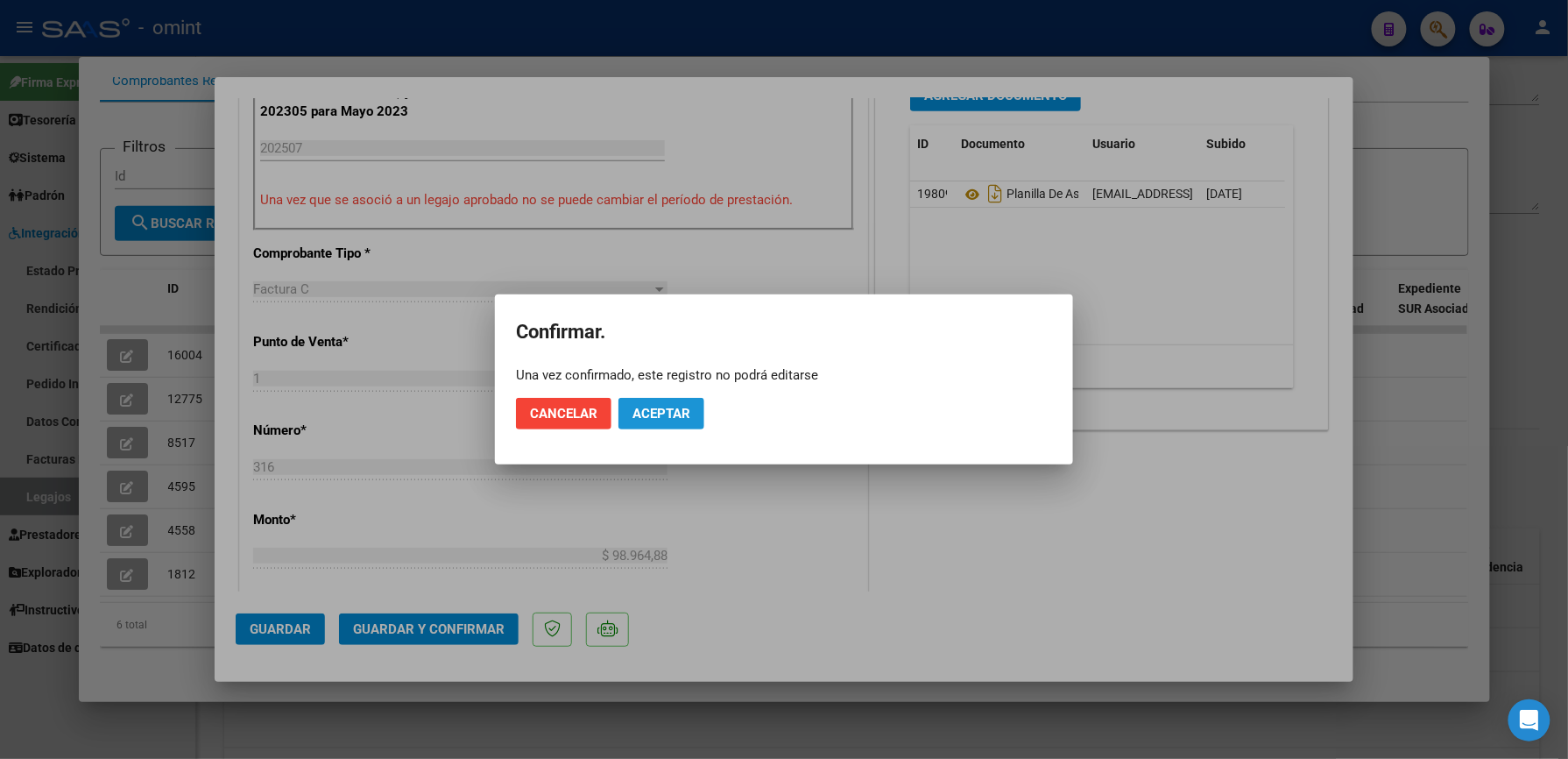
click at [681, 411] on span "Aceptar" at bounding box center [662, 414] width 58 height 15
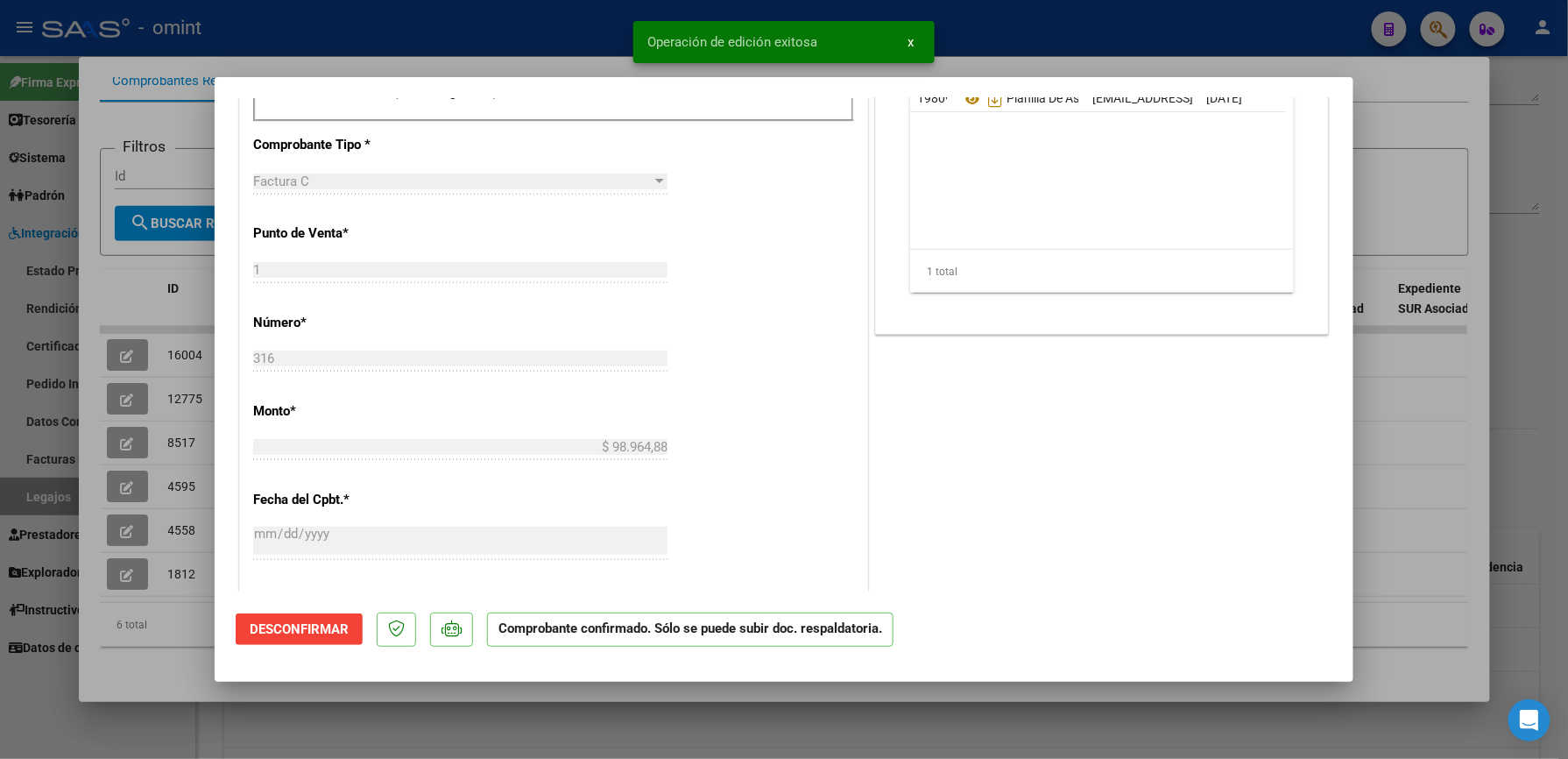
click at [1028, 40] on div at bounding box center [784, 379] width 1568 height 759
type input "$ 0,00"
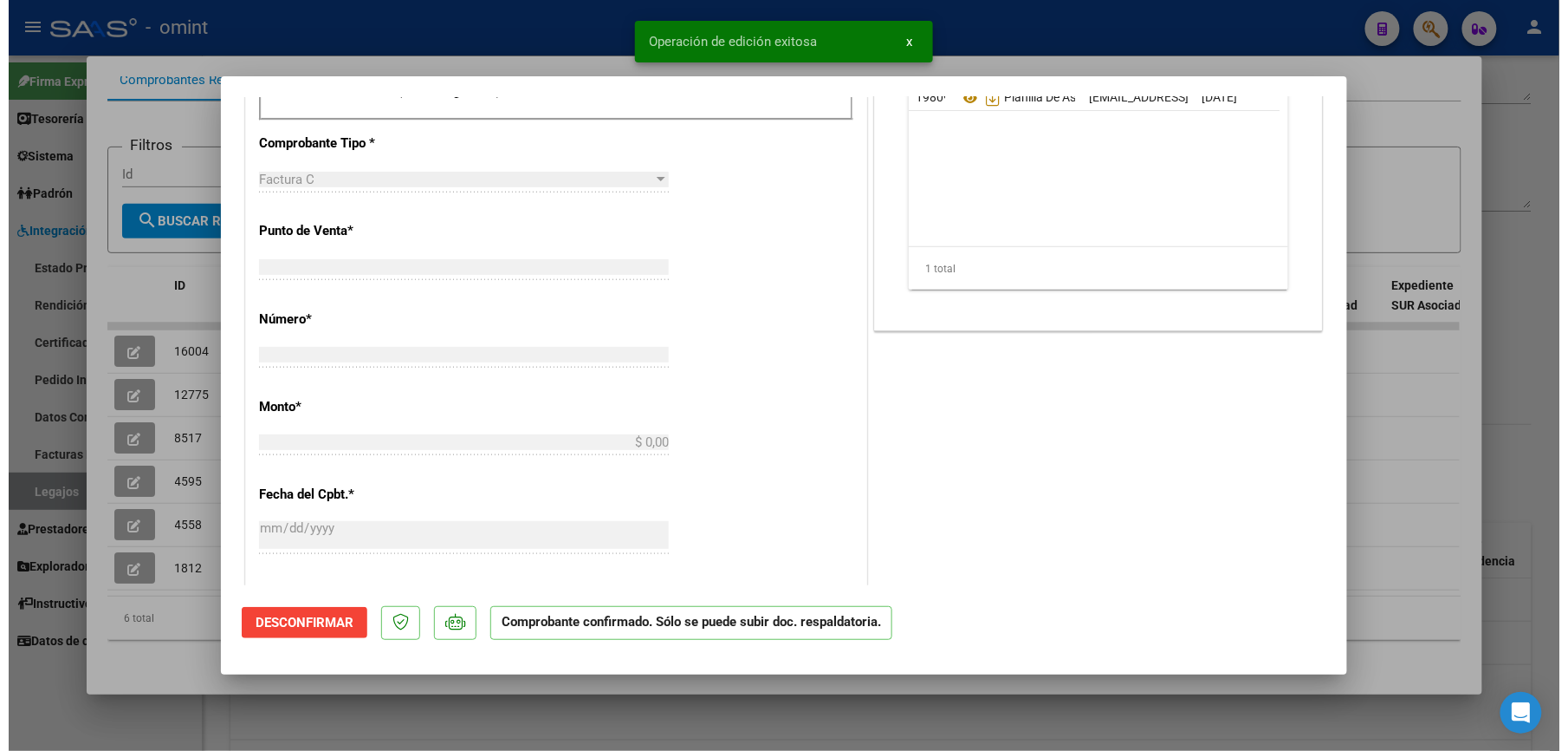
scroll to position [0, 0]
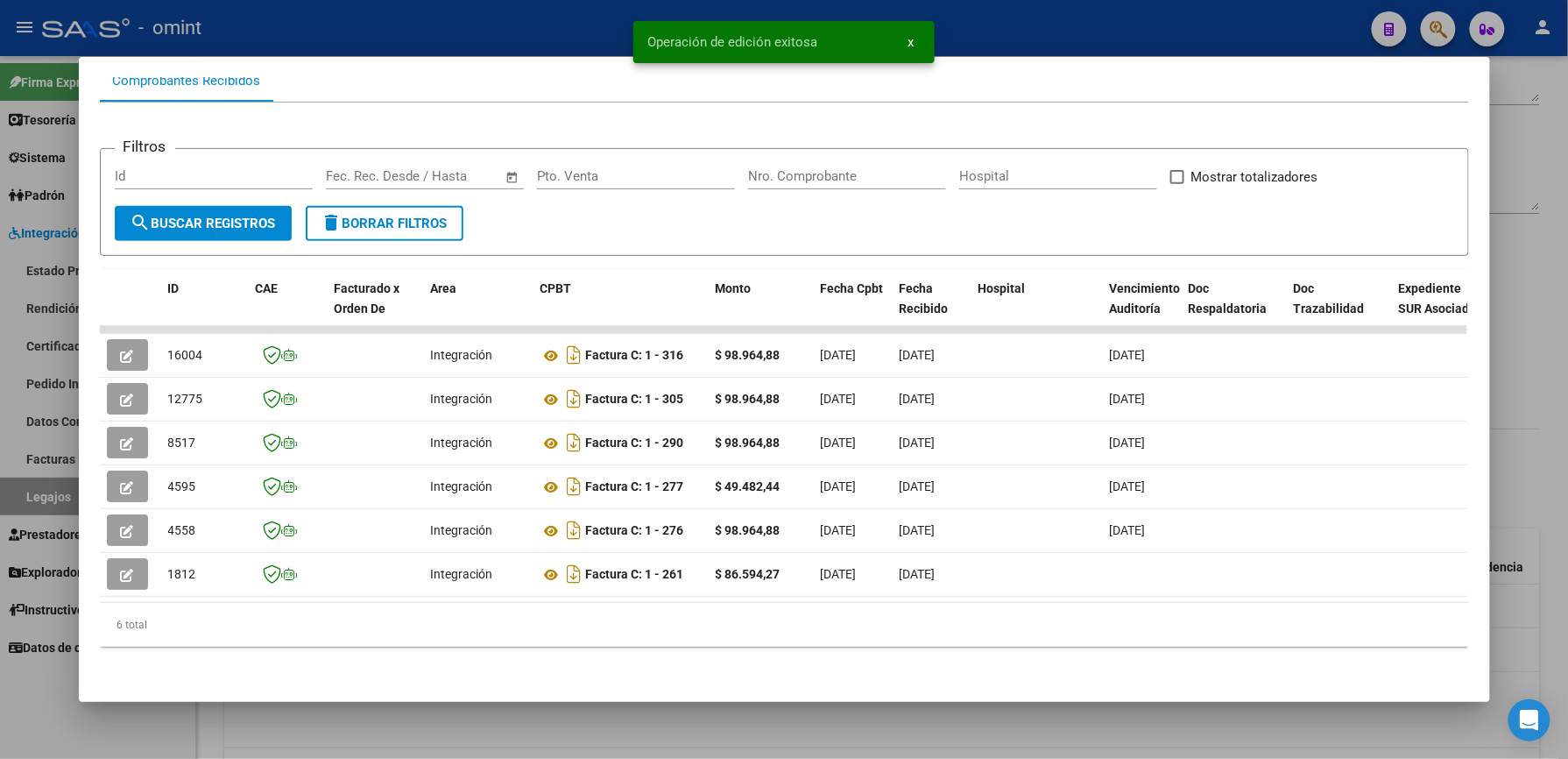
click at [1020, 18] on div at bounding box center [784, 379] width 1568 height 759
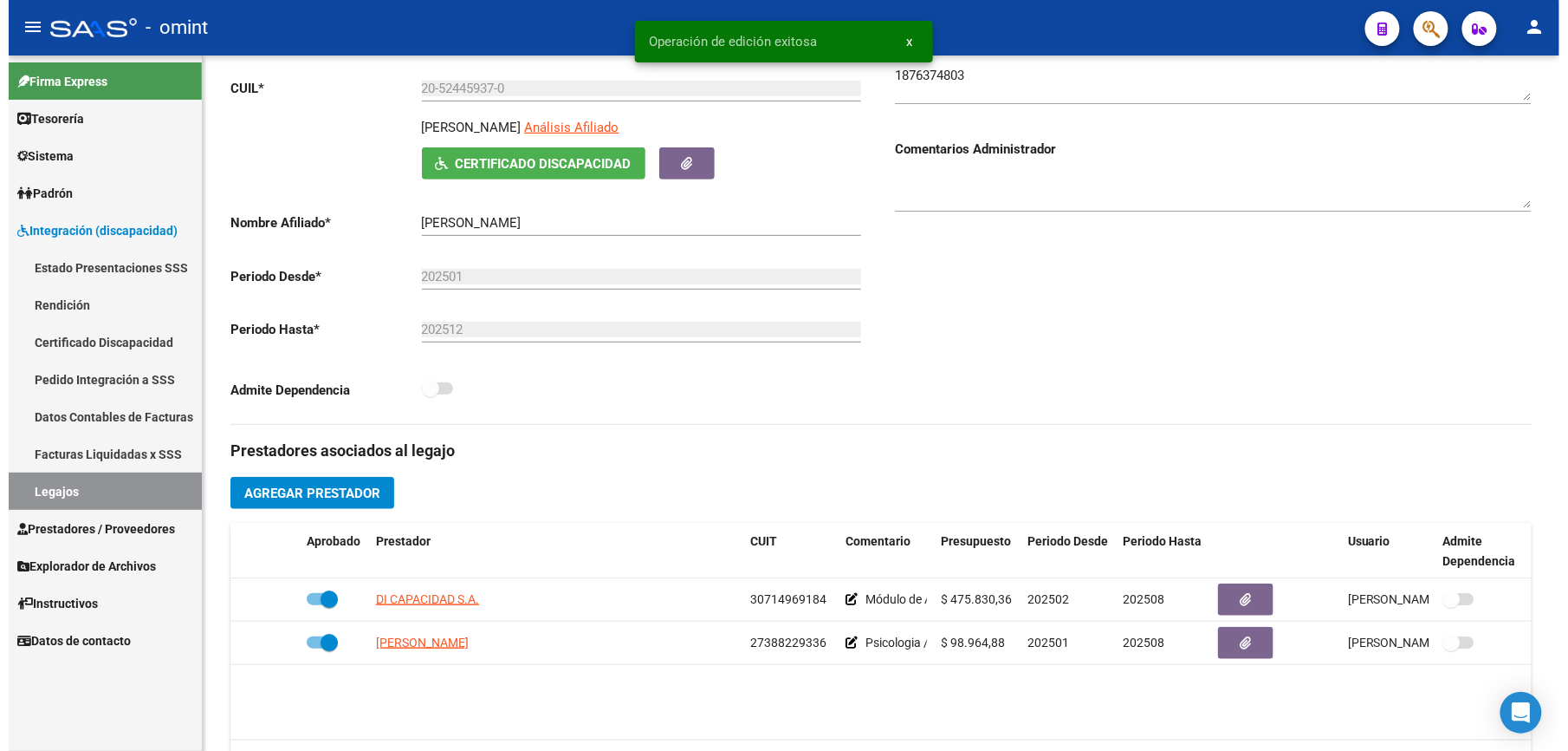
scroll to position [231, 0]
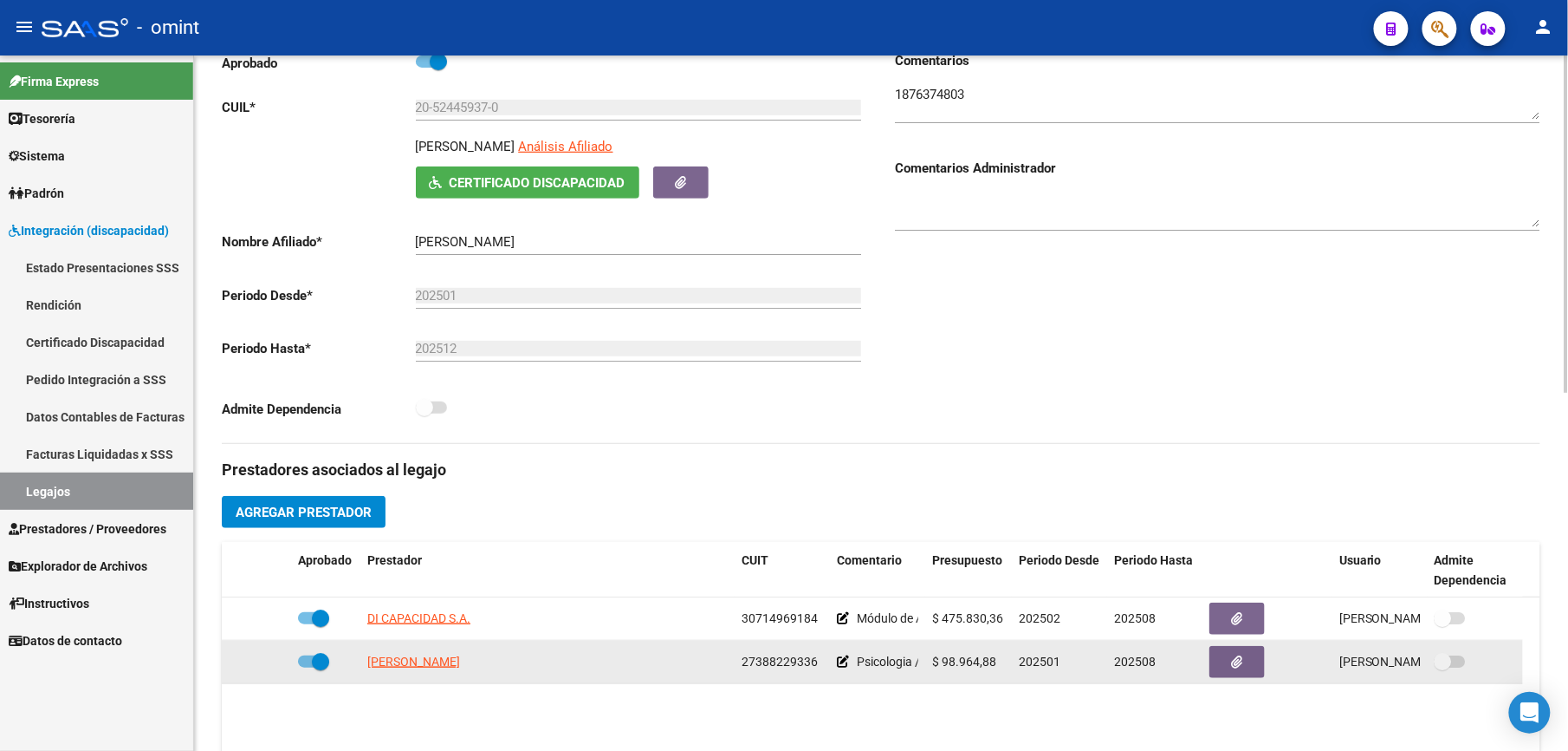
drag, startPoint x: 740, startPoint y: 660, endPoint x: 819, endPoint y: 664, distance: 79.1
click at [819, 664] on datatable-body-cell "27388229336" at bounding box center [782, 661] width 95 height 43
drag, startPoint x: 819, startPoint y: 664, endPoint x: 799, endPoint y: 663, distance: 20.0
copy span "27388229336"
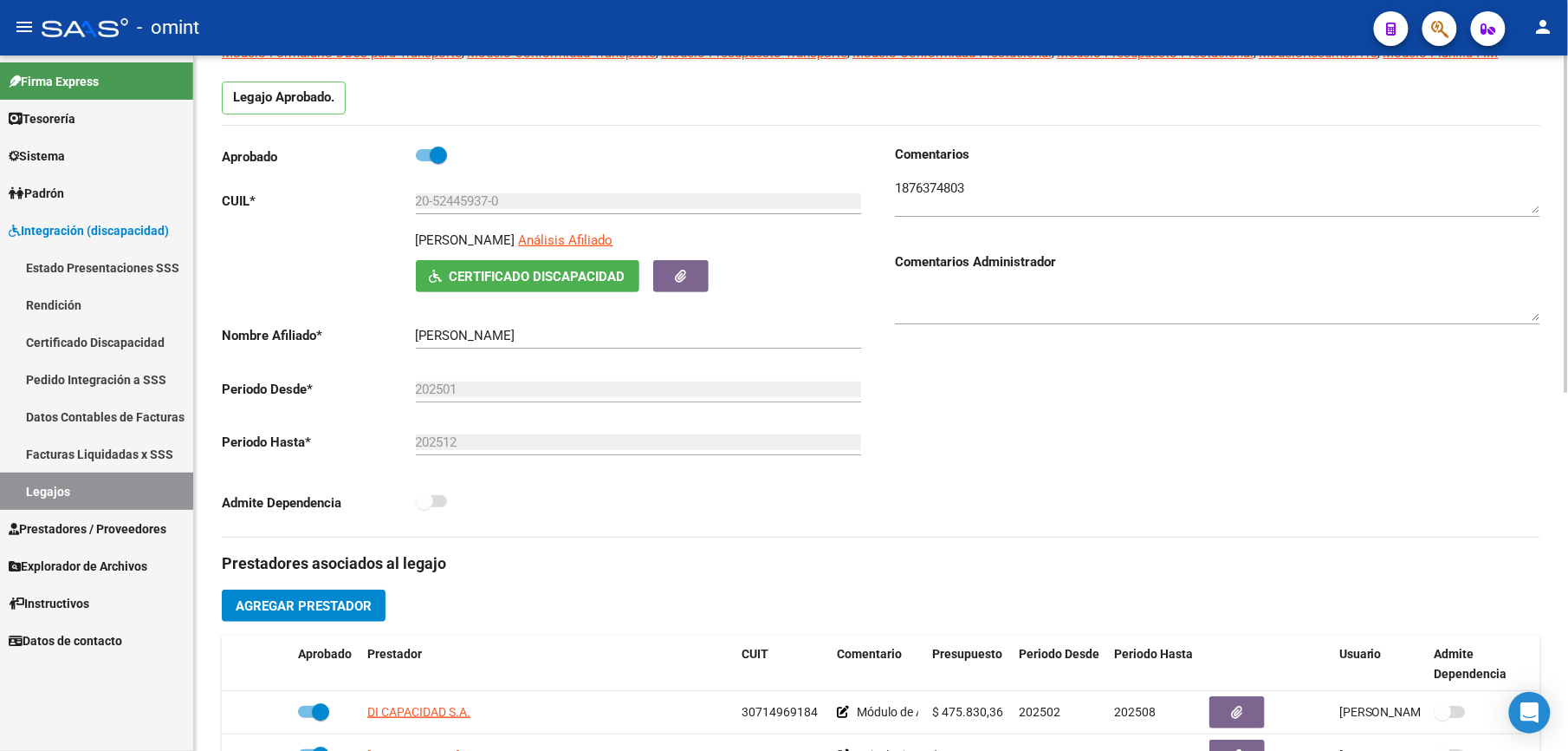
scroll to position [0, 0]
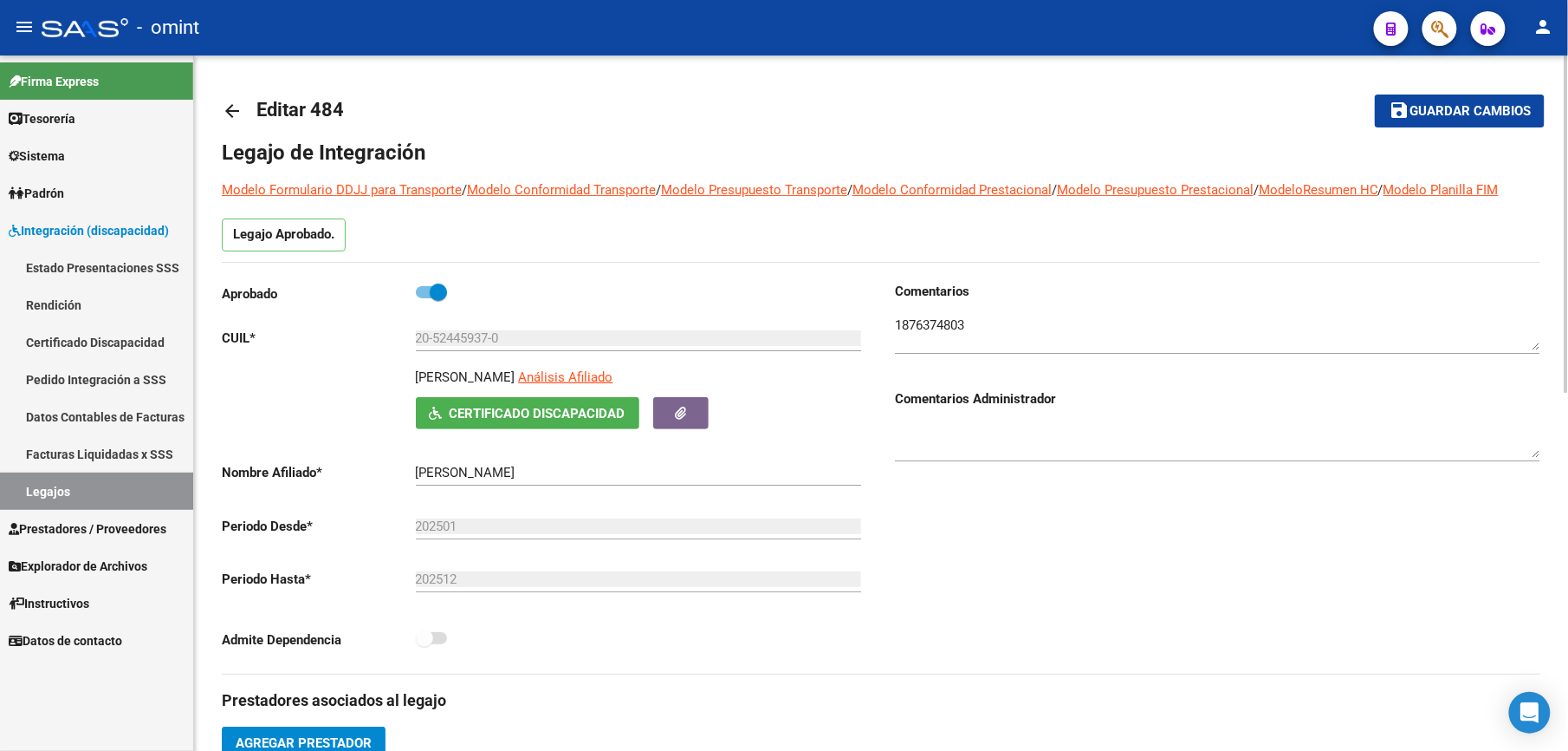
click at [231, 102] on mat-icon "arrow_back" at bounding box center [233, 111] width 21 height 21
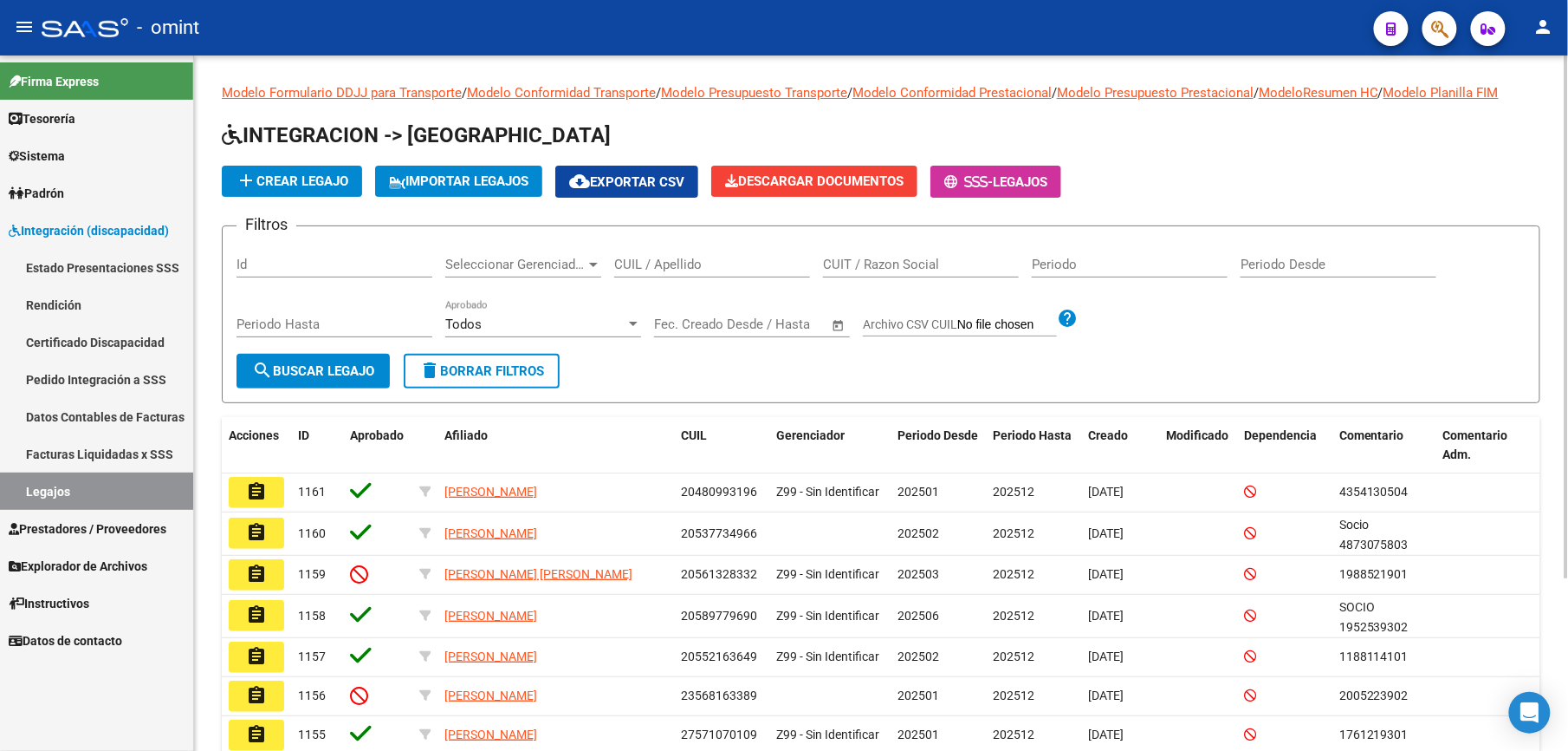
click at [650, 265] on input "CUIL / Apellido" at bounding box center [712, 264] width 196 height 15
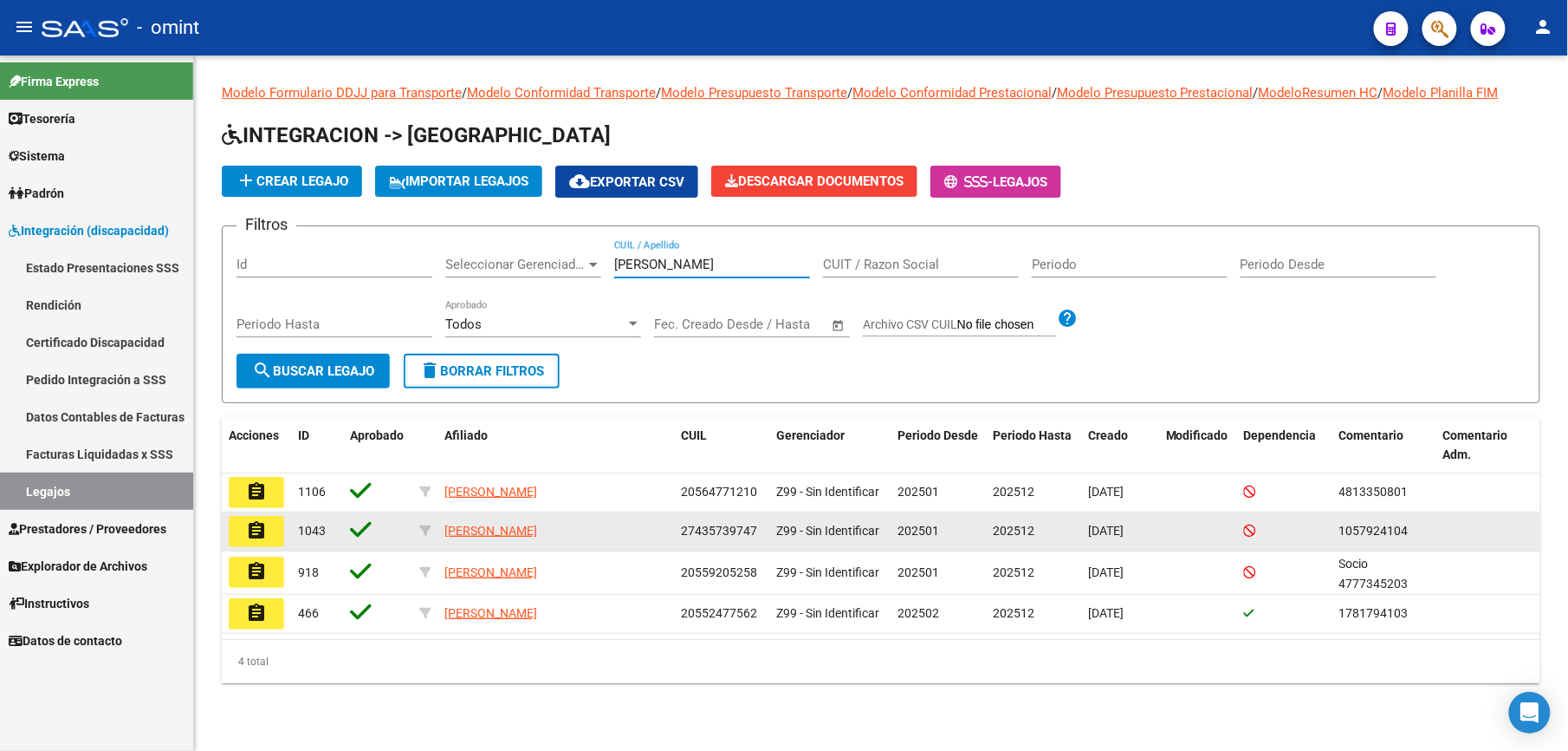
type input "[PERSON_NAME]"
click at [267, 527] on button "assignment" at bounding box center [257, 531] width 55 height 31
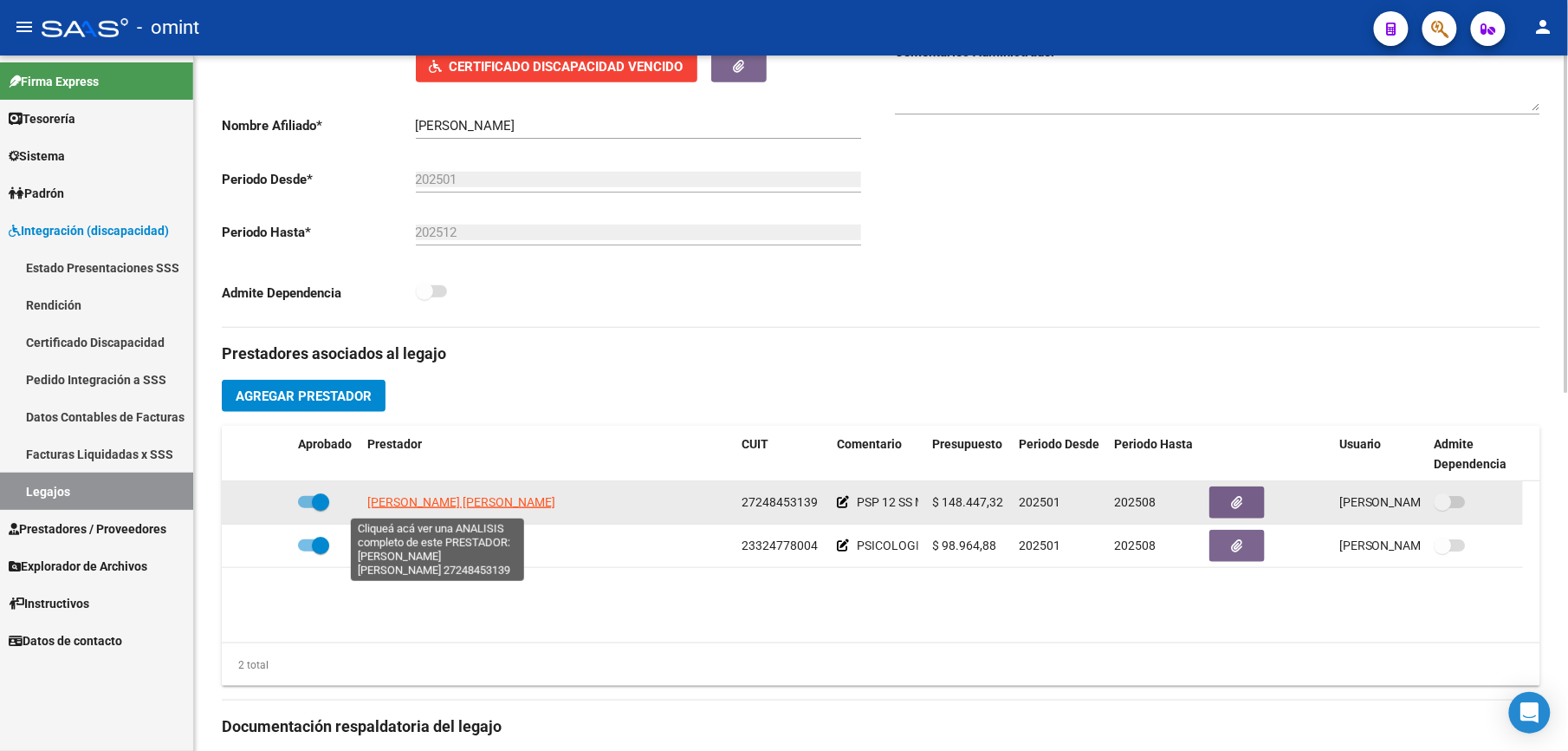
click at [477, 507] on span "[PERSON_NAME] [PERSON_NAME]" at bounding box center [461, 502] width 188 height 14
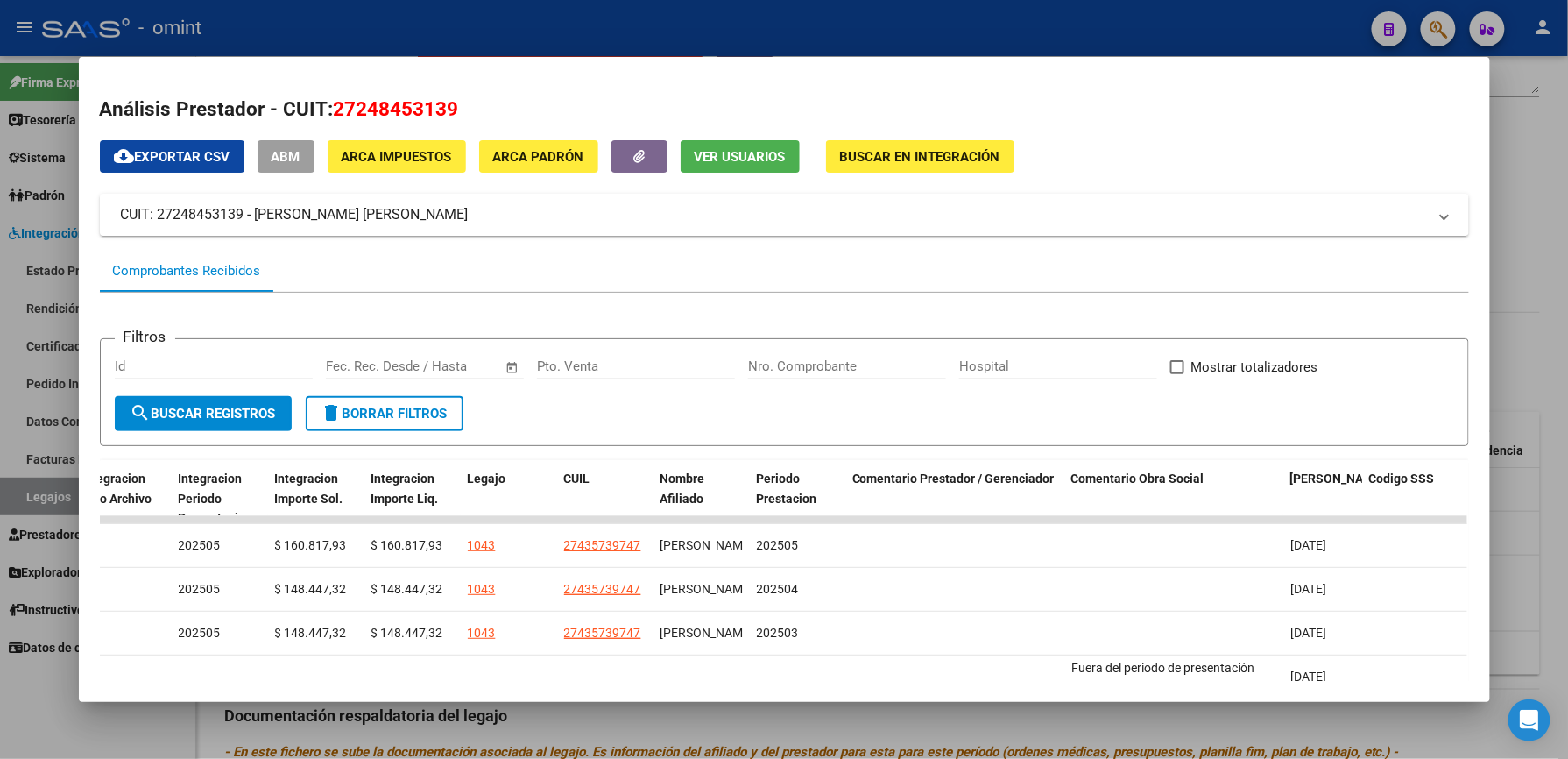
click at [607, 40] on div at bounding box center [784, 379] width 1568 height 759
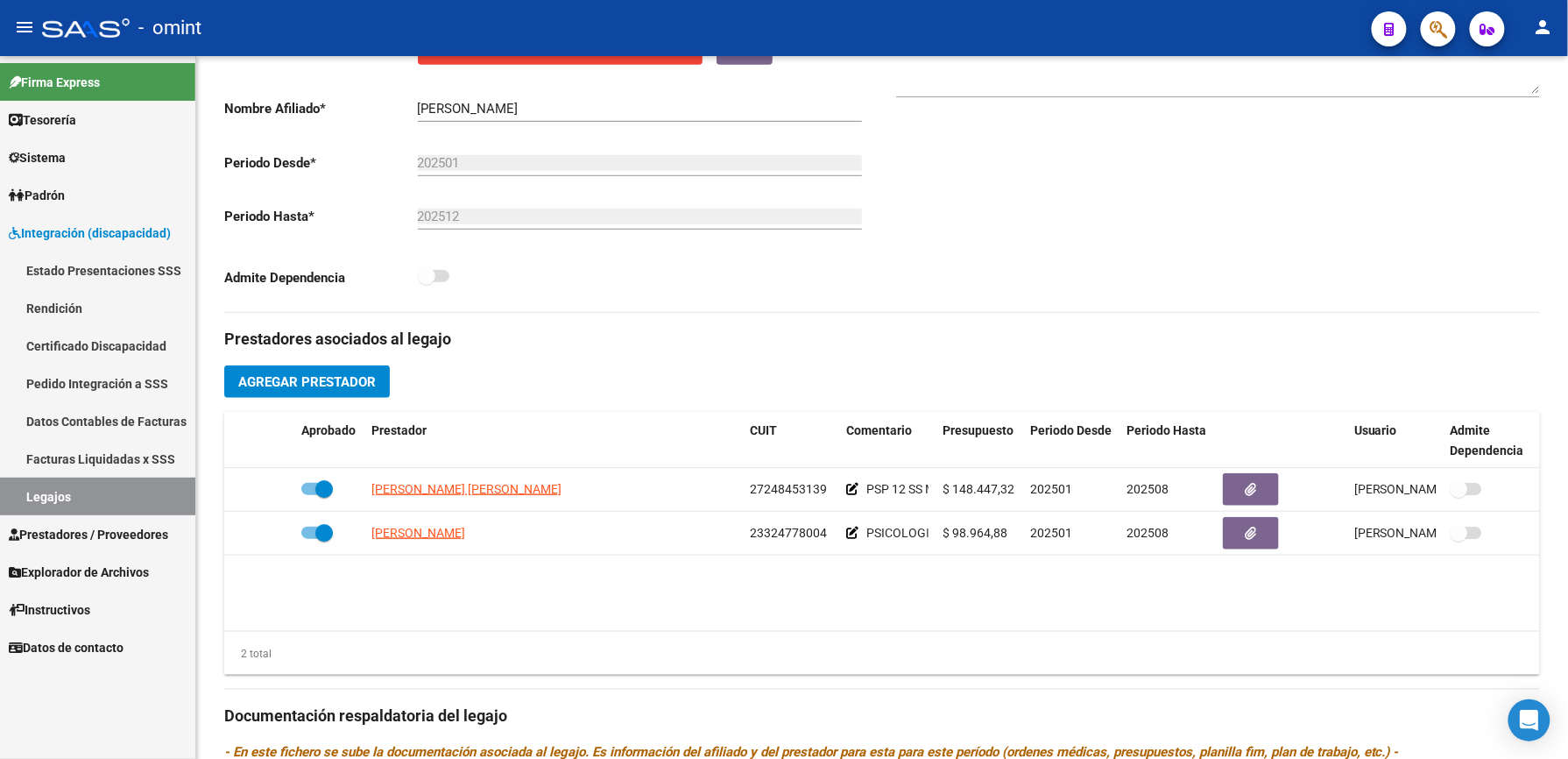
scroll to position [350, 0]
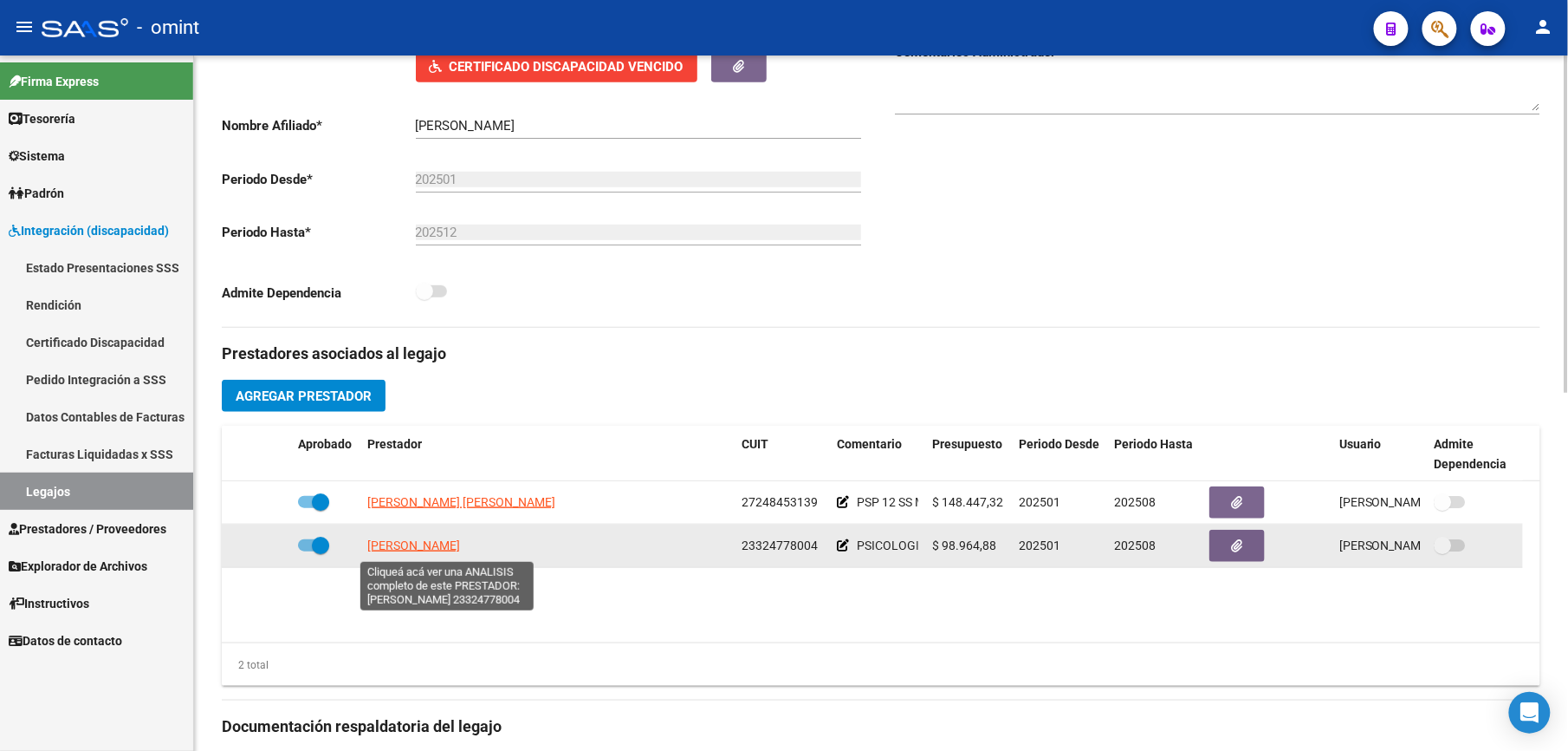
click at [460, 546] on span "[PERSON_NAME]" at bounding box center [413, 545] width 93 height 14
type textarea "23324778004"
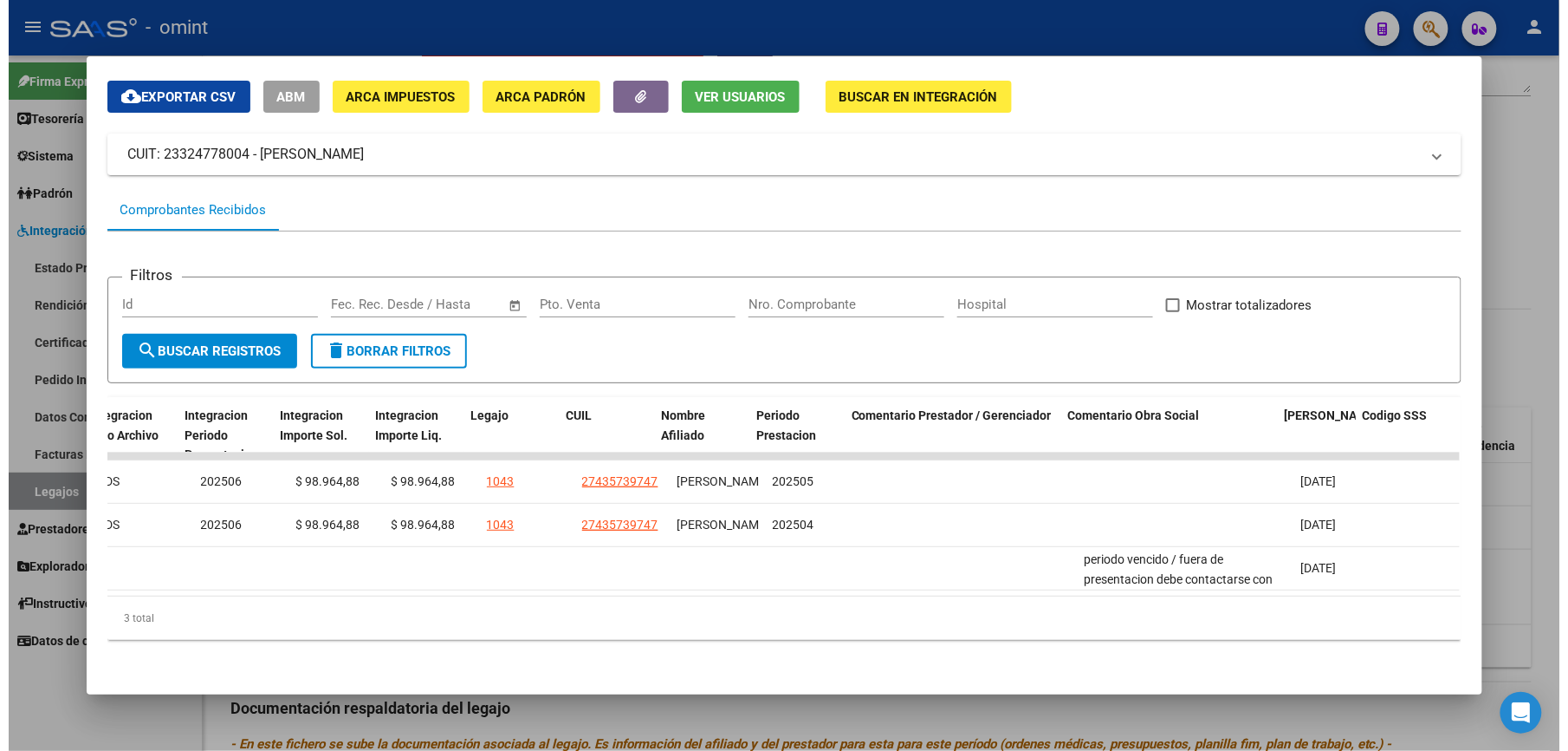
scroll to position [0, 2389]
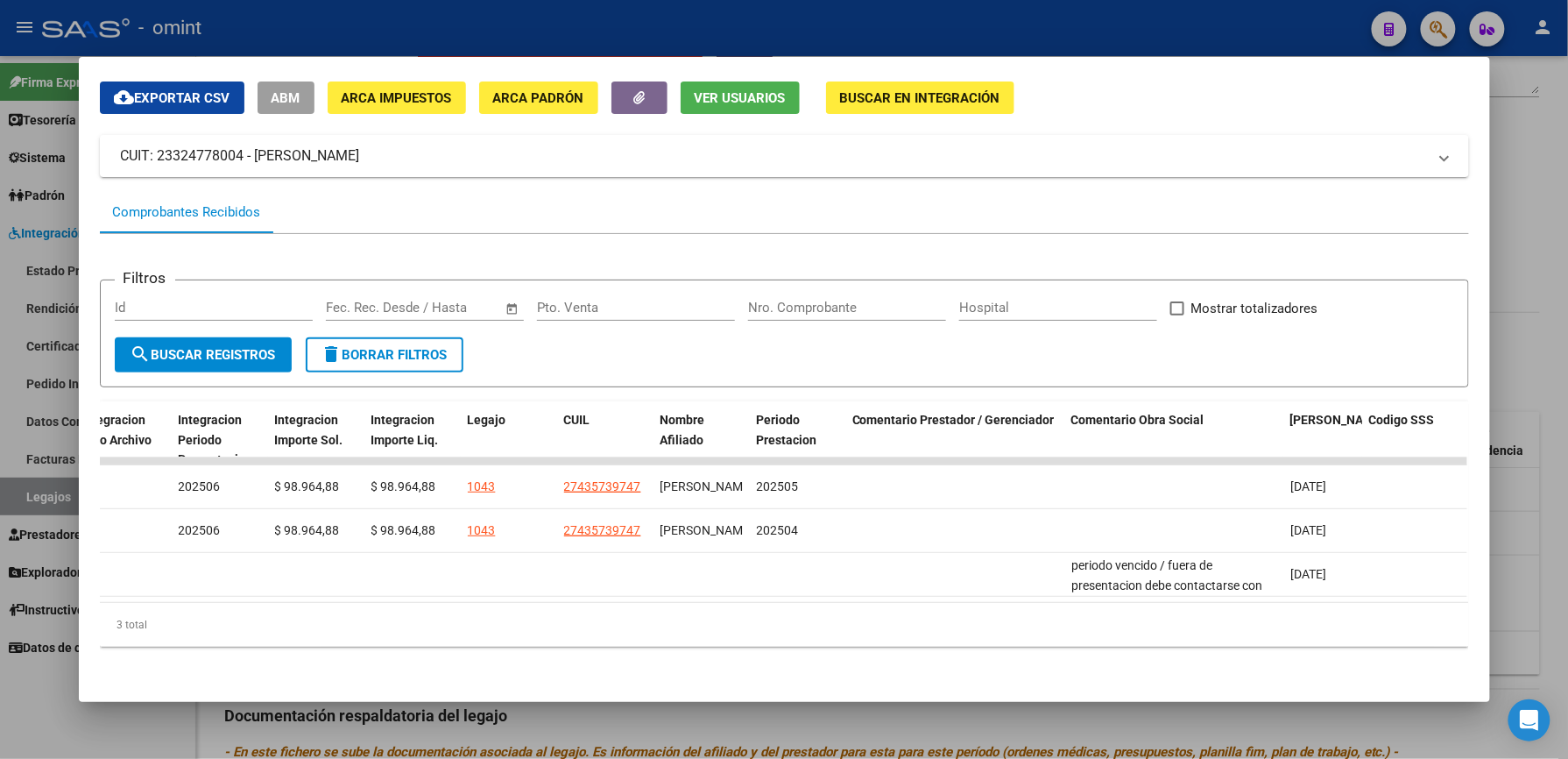
click at [648, 17] on div at bounding box center [784, 379] width 1568 height 759
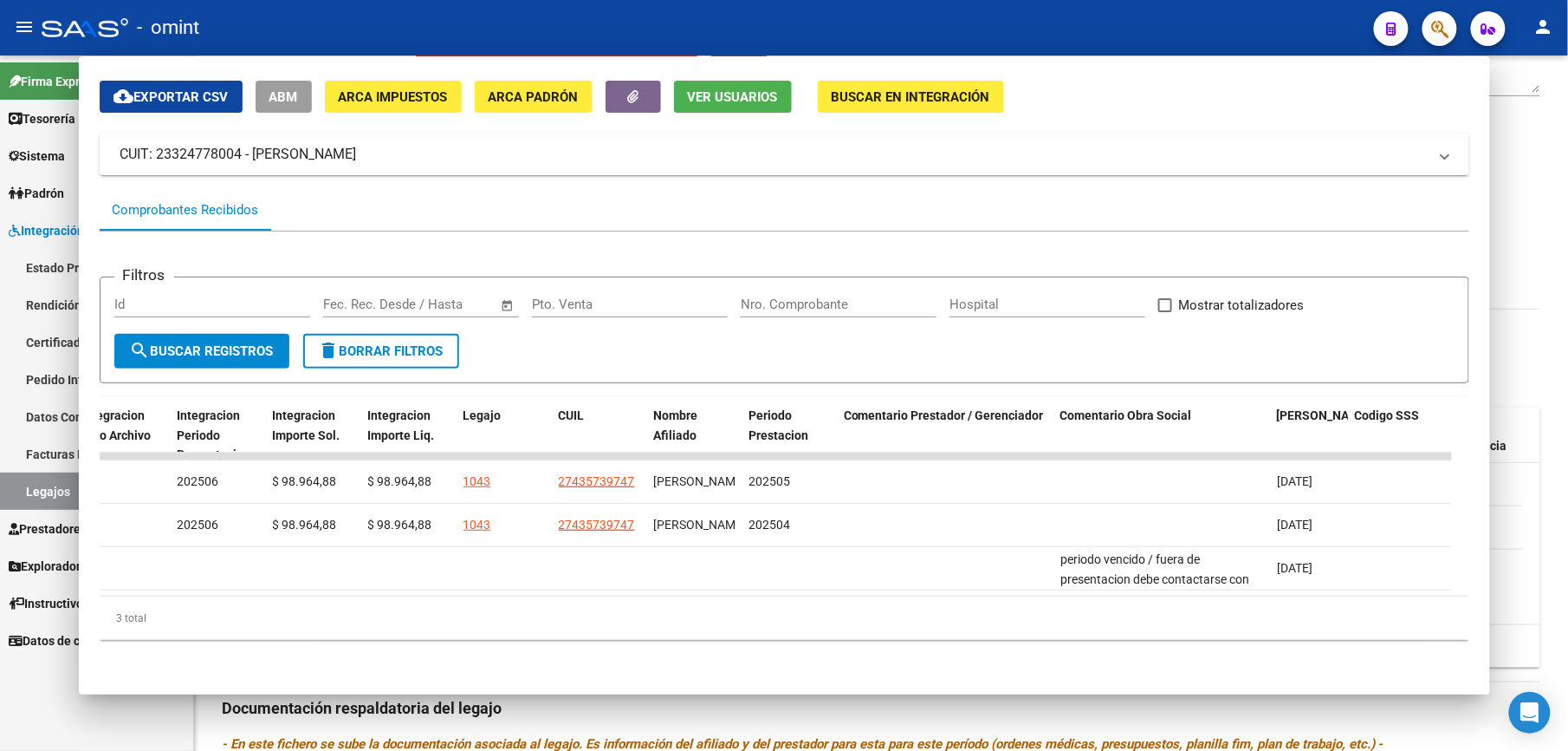
scroll to position [346, 0]
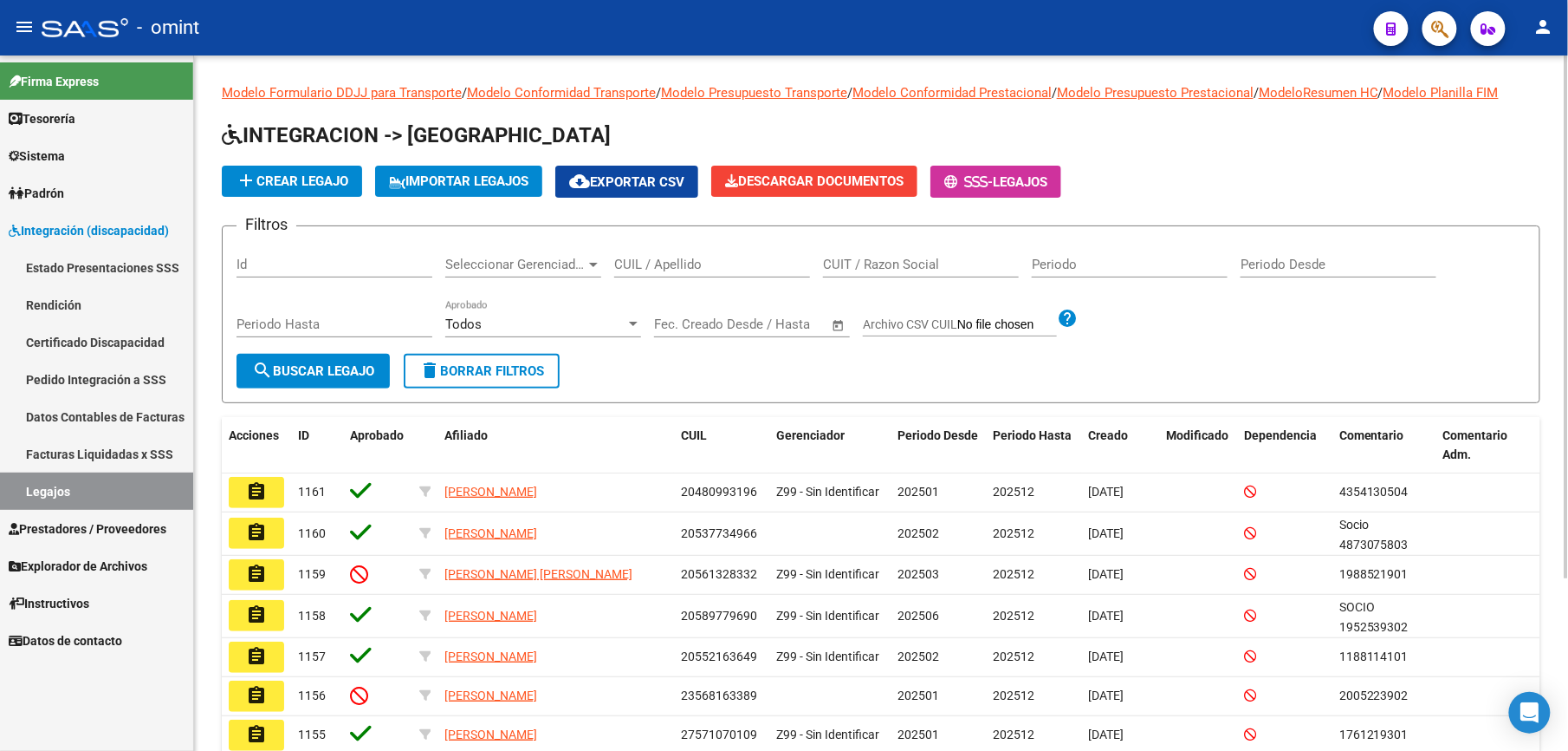
click at [715, 255] on div "CUIL / Apellido" at bounding box center [712, 259] width 196 height 37
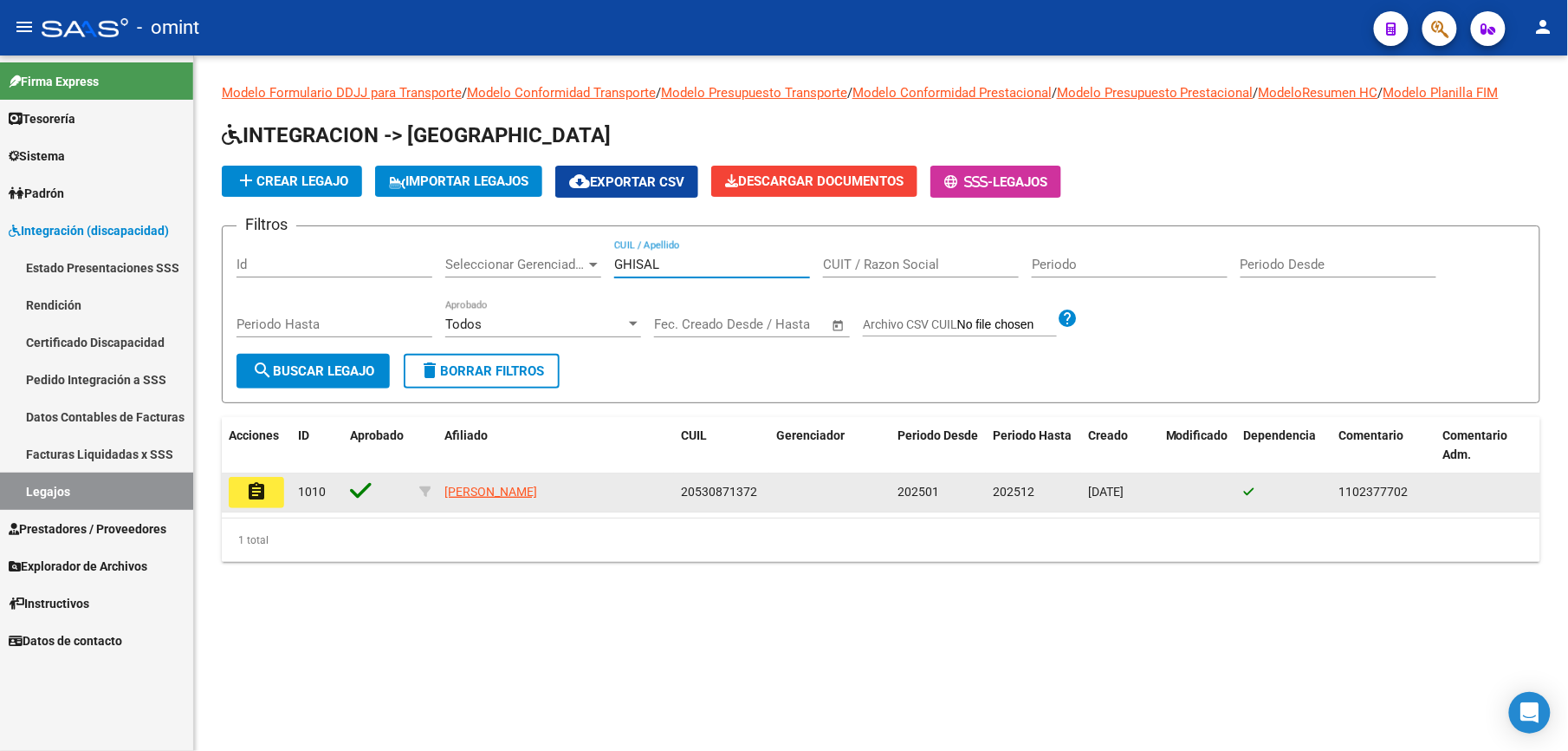
type input "GHISAL"
click at [263, 489] on mat-icon "assignment" at bounding box center [257, 491] width 21 height 21
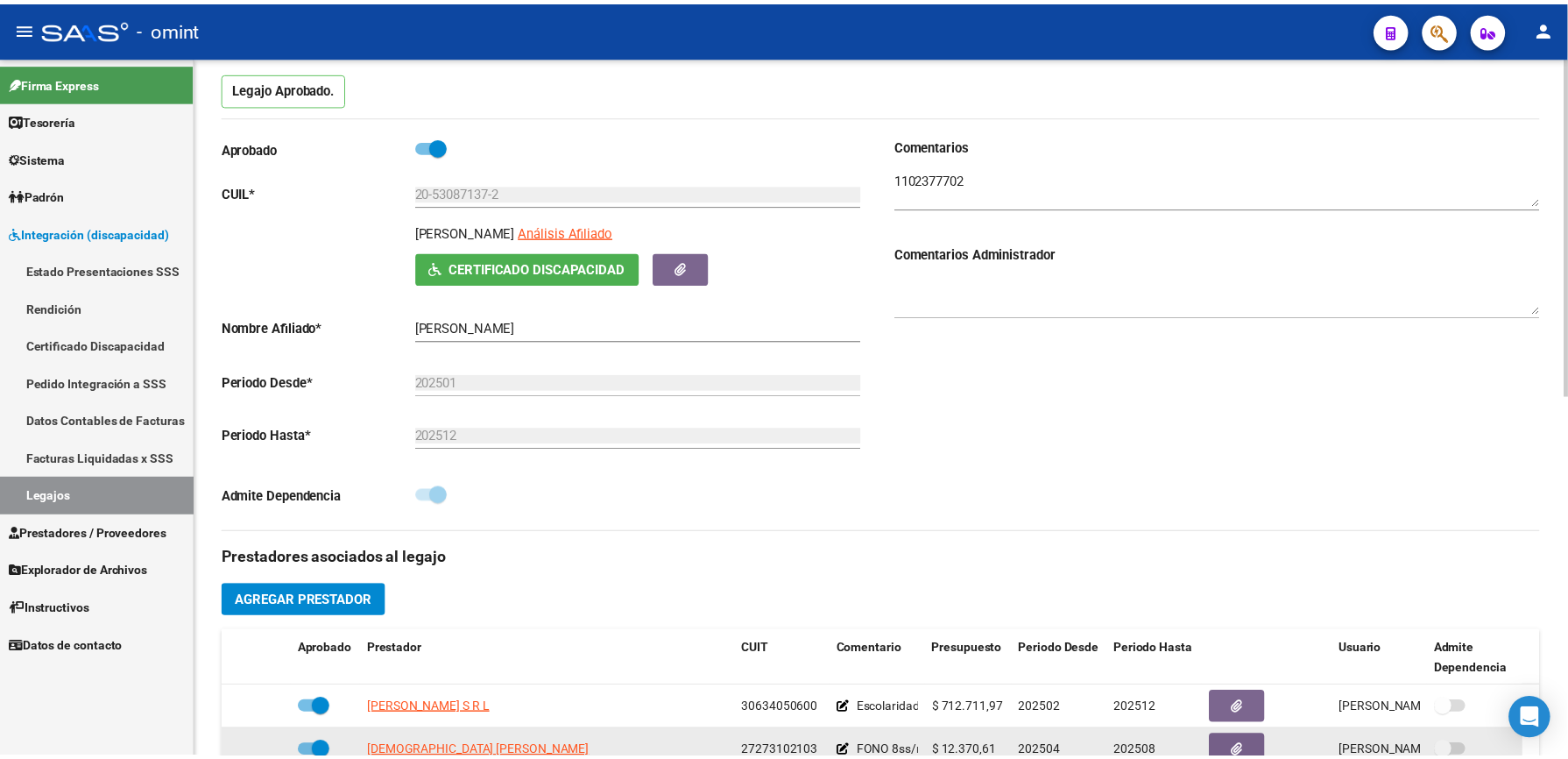
scroll to position [467, 0]
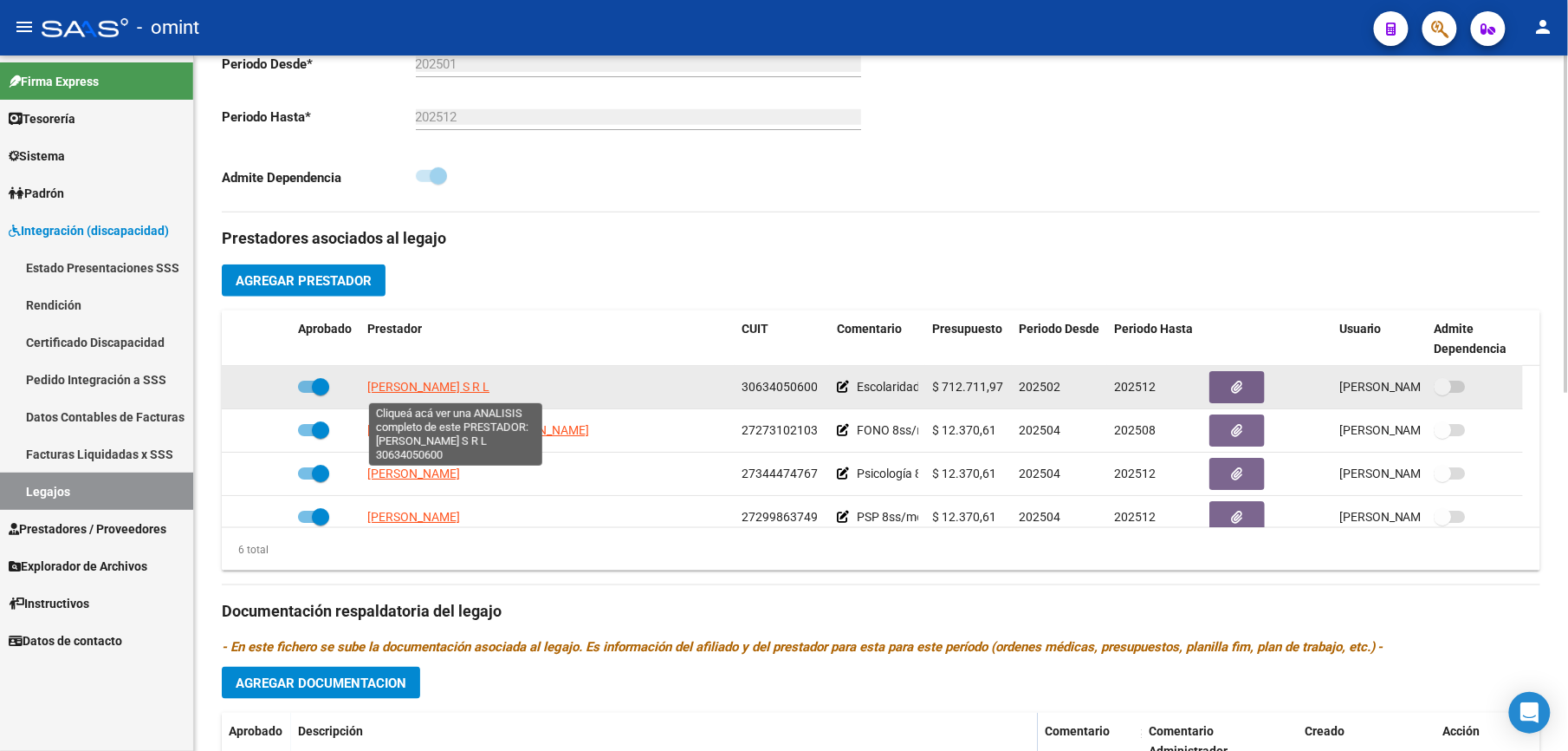
click at [489, 389] on span "[PERSON_NAME] S R L" at bounding box center [428, 386] width 122 height 14
type textarea "30634050600"
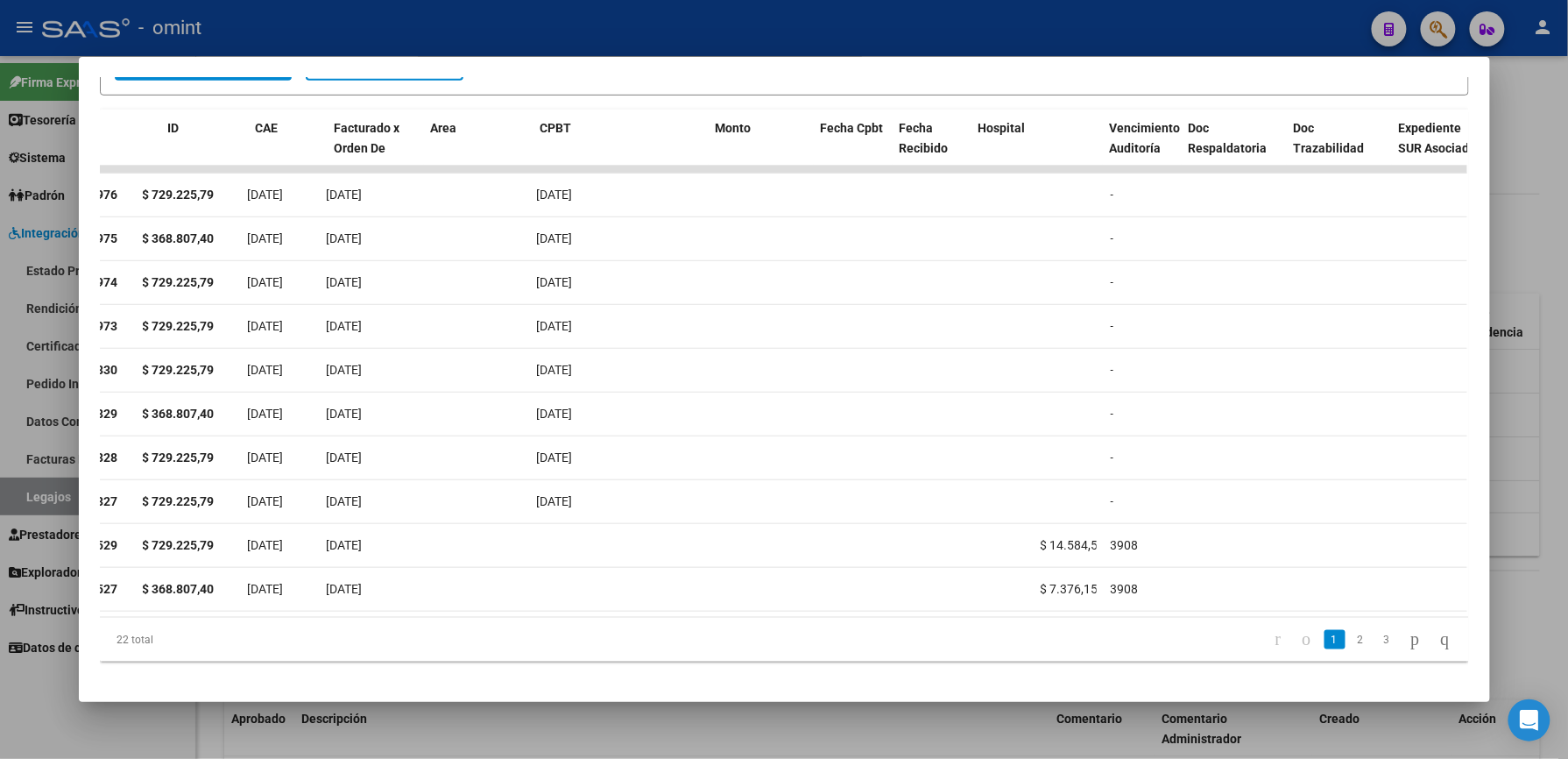
scroll to position [0, 0]
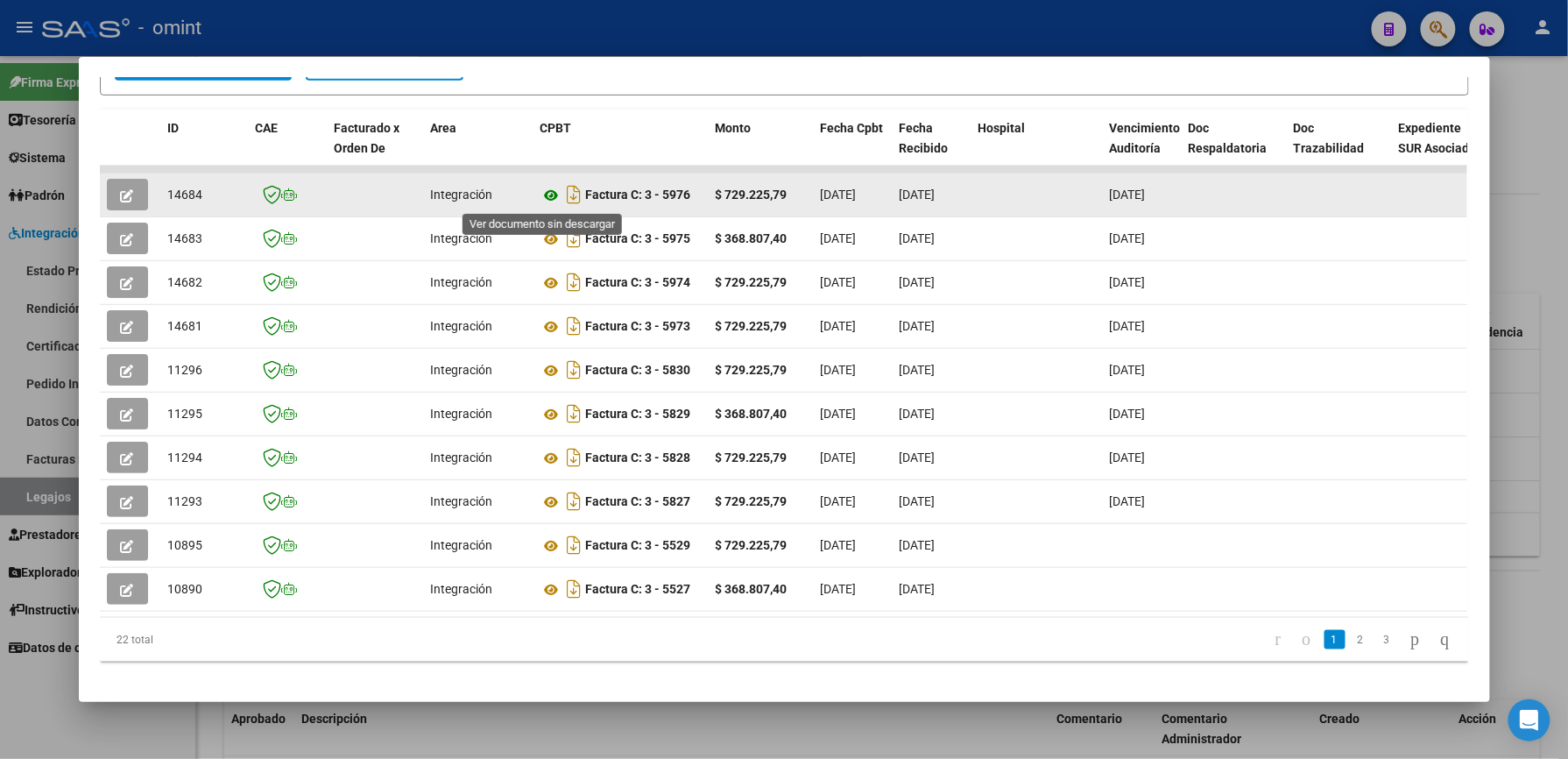
click at [547, 201] on icon at bounding box center [552, 196] width 23 height 21
click at [124, 186] on span "button" at bounding box center [127, 194] width 14 height 15
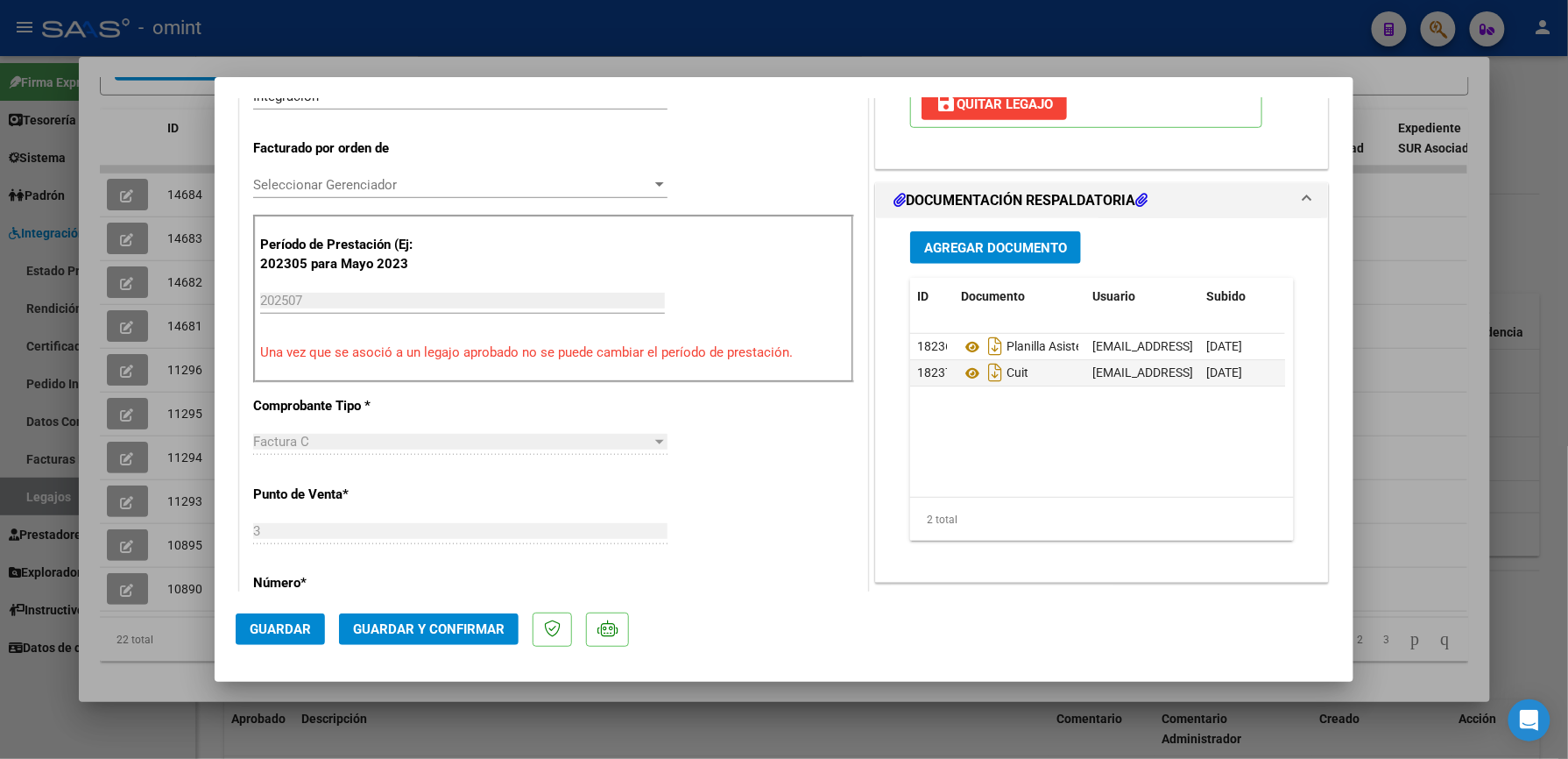
scroll to position [467, 0]
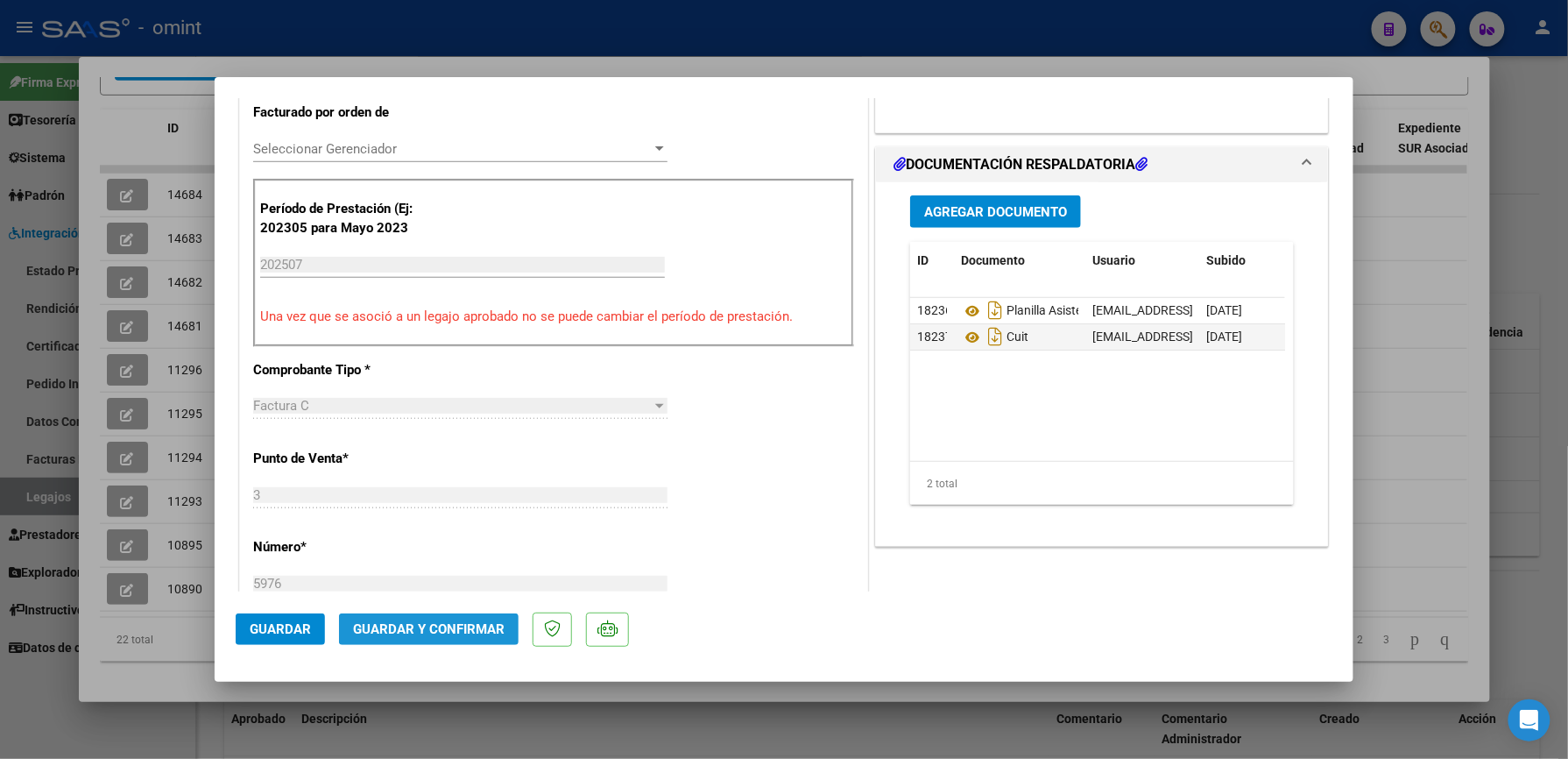
click at [478, 628] on span "Guardar y Confirmar" at bounding box center [428, 629] width 151 height 15
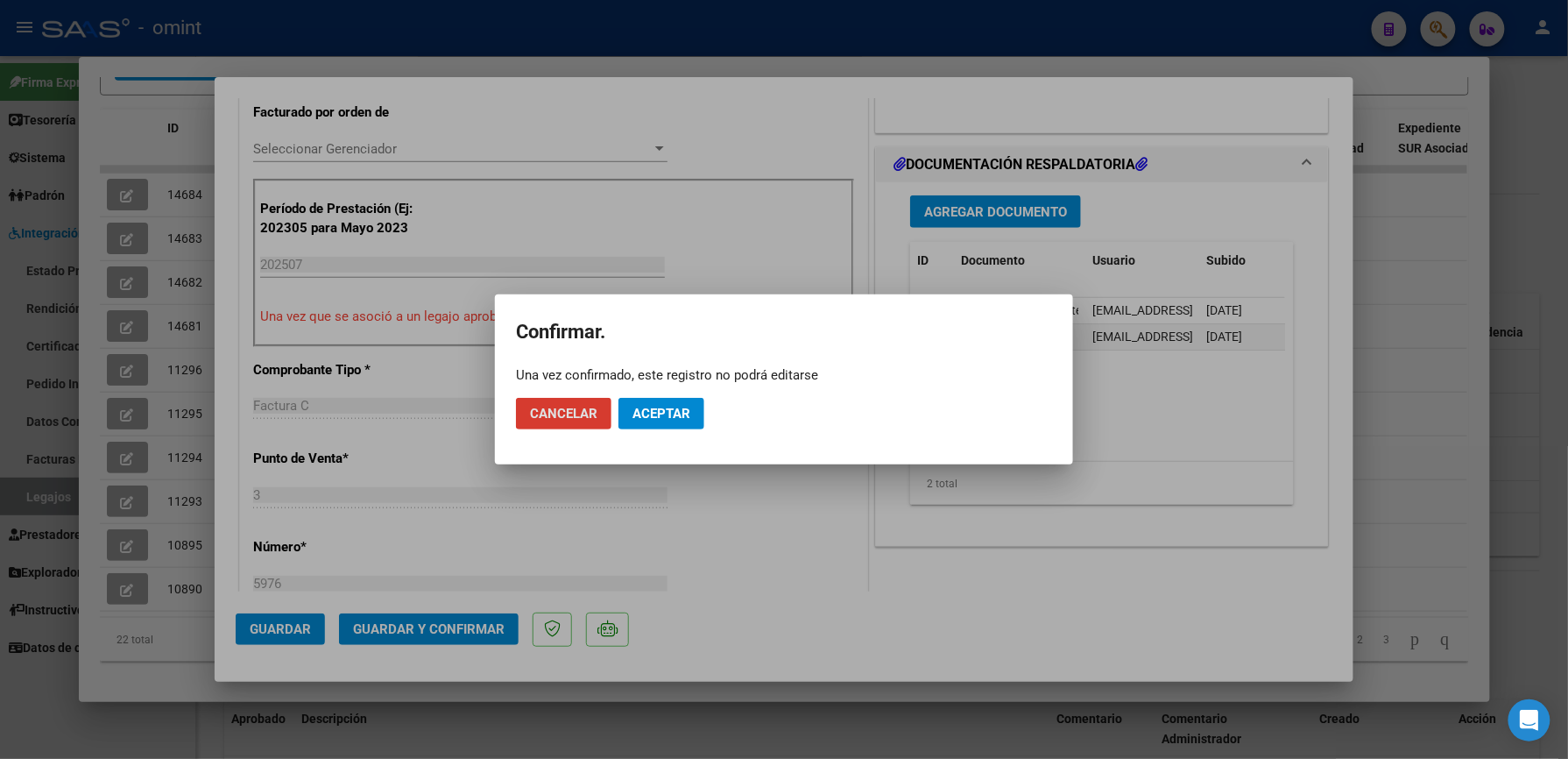
click at [646, 411] on span "Aceptar" at bounding box center [662, 414] width 58 height 15
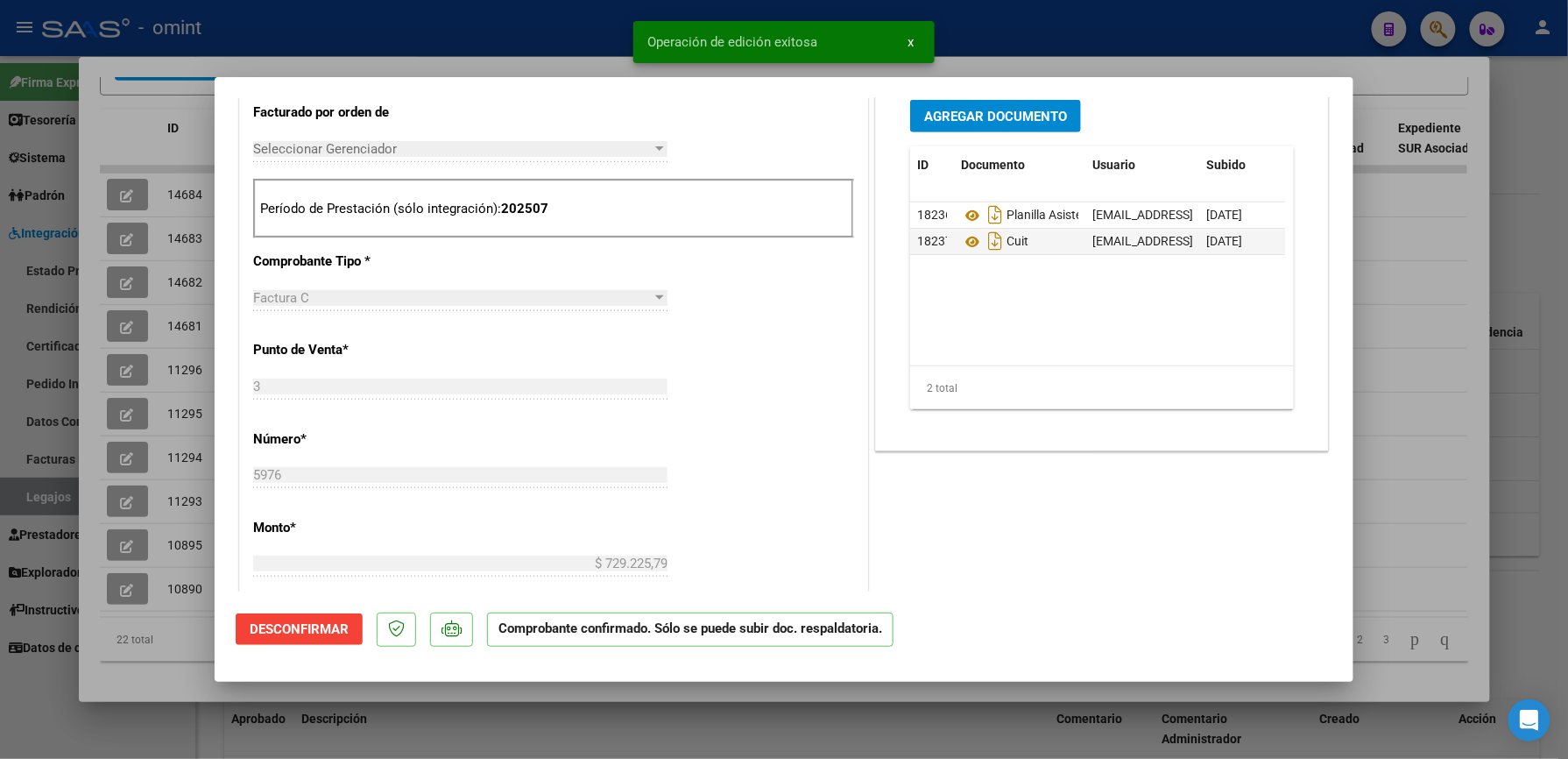
click at [1047, 36] on div at bounding box center [784, 379] width 1568 height 759
type input "$ 0,00"
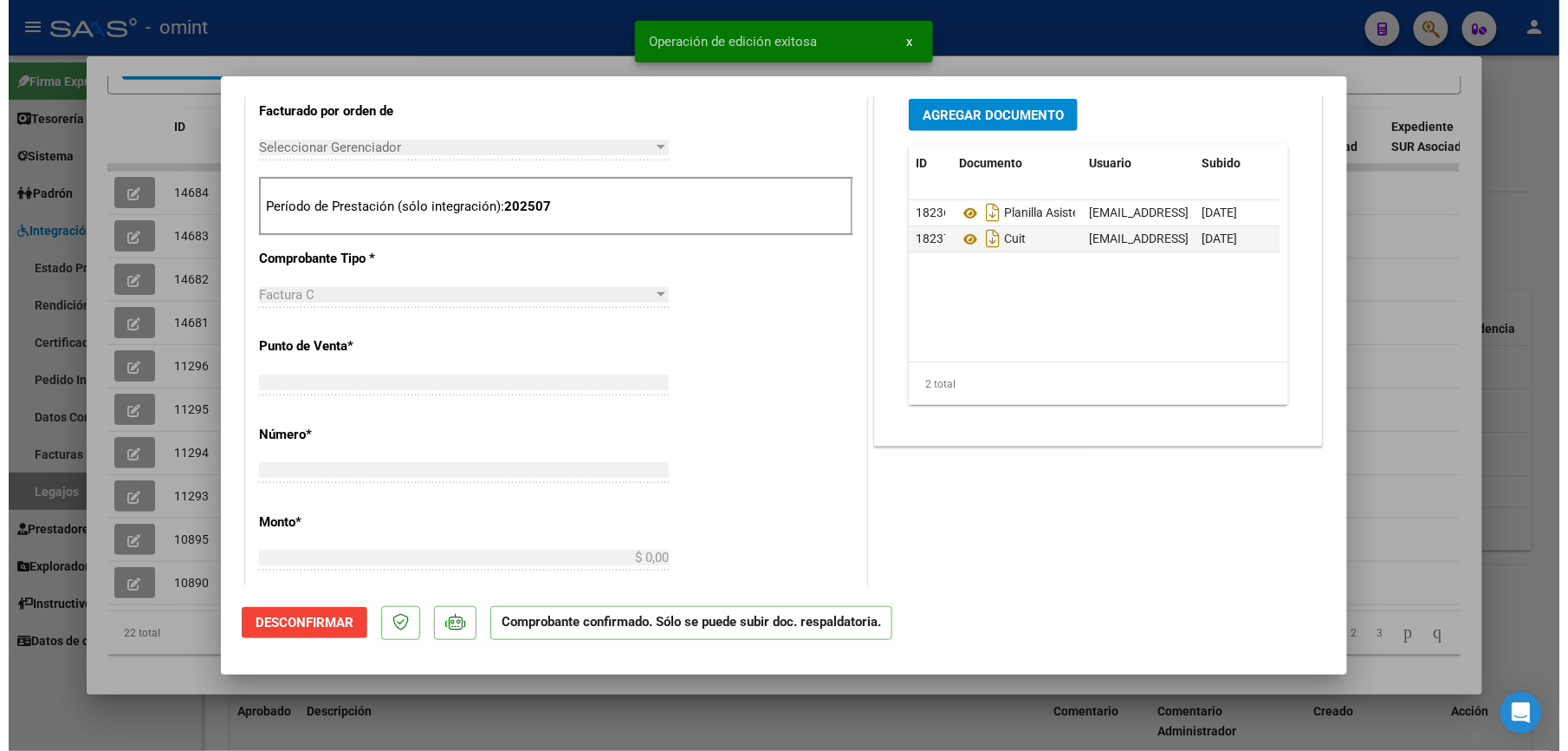
scroll to position [0, 0]
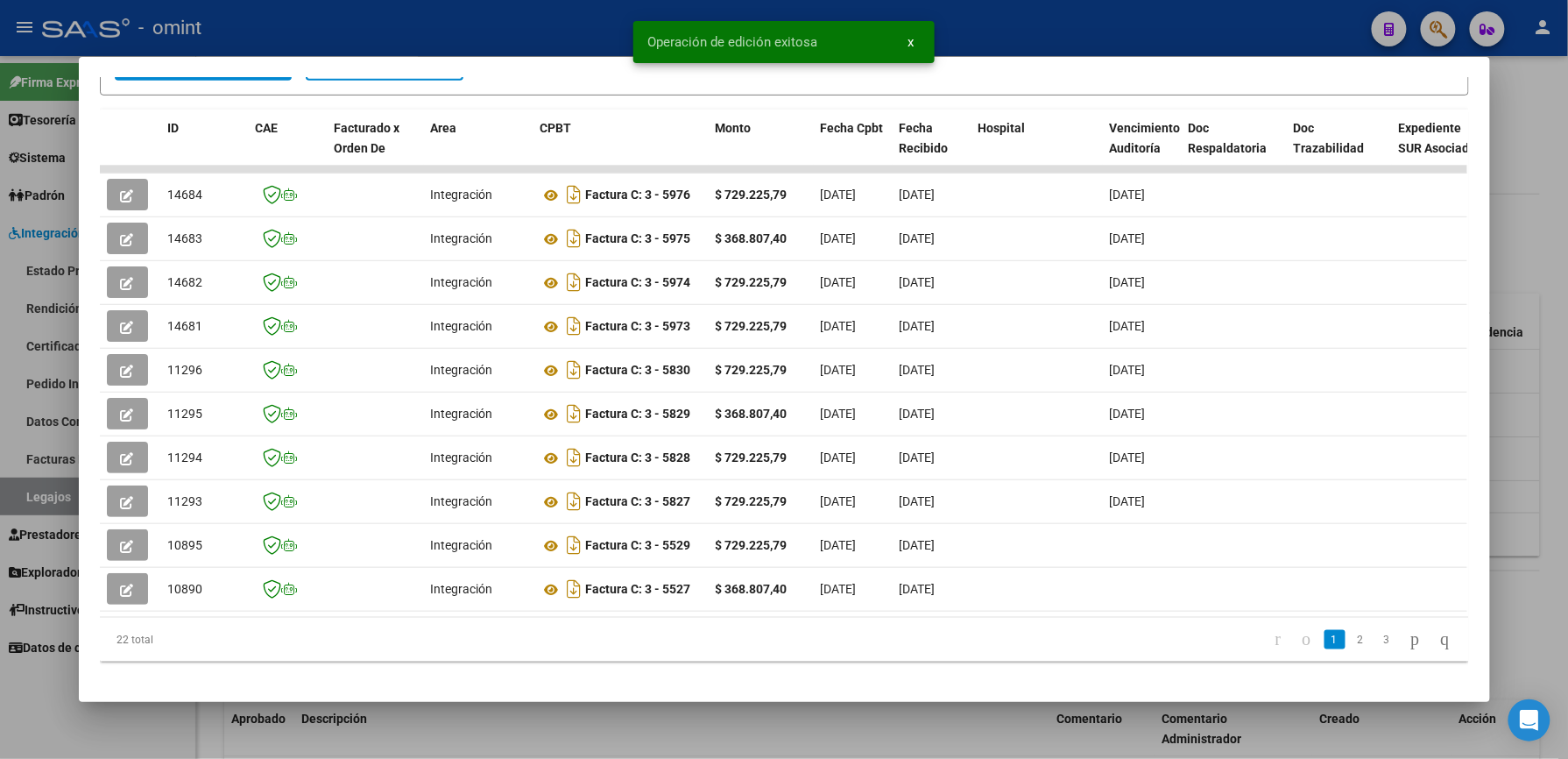
click at [1020, 24] on div at bounding box center [784, 379] width 1568 height 759
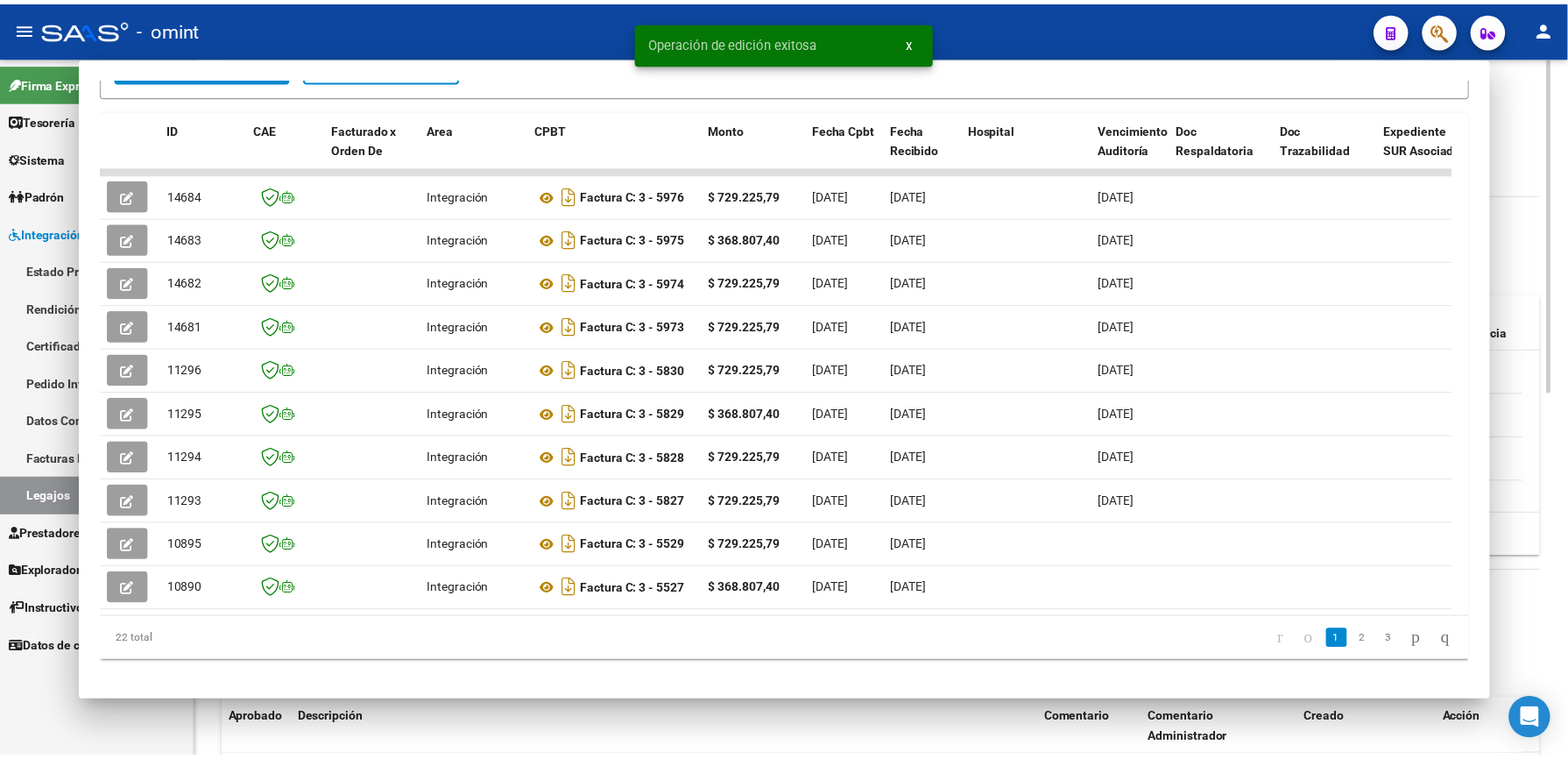
scroll to position [467, 0]
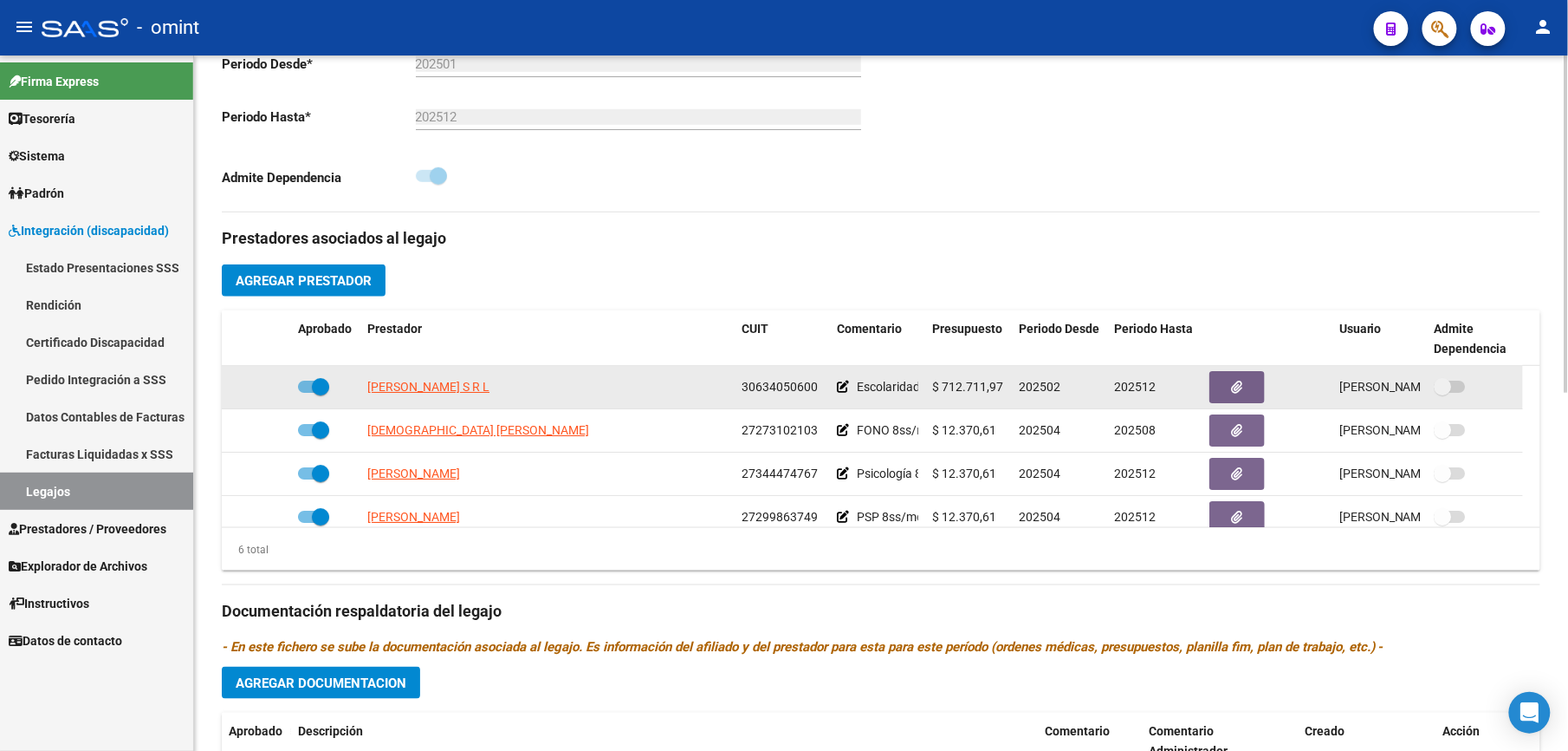
drag, startPoint x: 740, startPoint y: 386, endPoint x: 818, endPoint y: 388, distance: 78.0
click at [818, 388] on datatable-body-cell "30634050600" at bounding box center [782, 386] width 95 height 43
drag, startPoint x: 818, startPoint y: 388, endPoint x: 794, endPoint y: 388, distance: 24.0
copy span "30634050600"
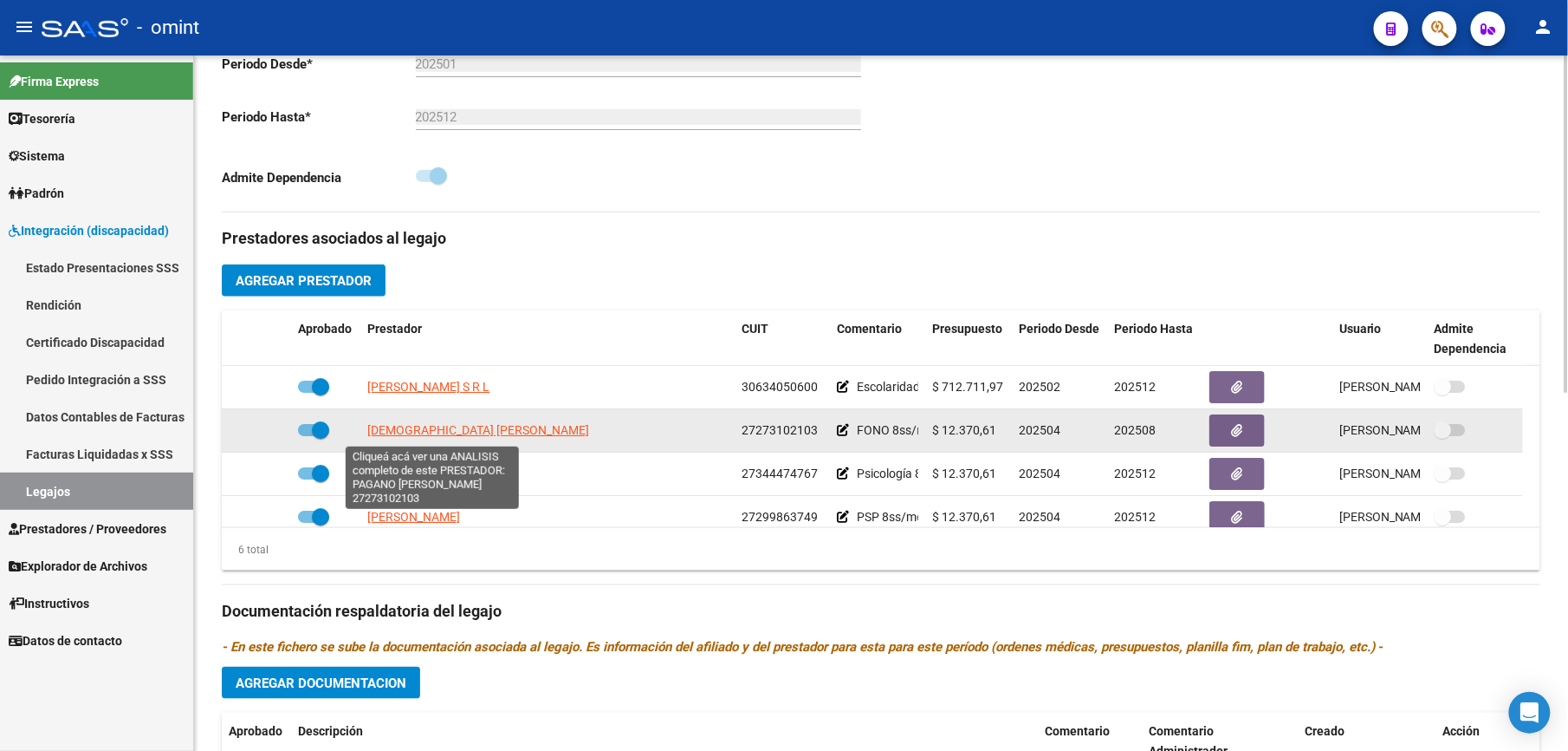
click at [442, 424] on span "[DEMOGRAPHIC_DATA] [PERSON_NAME]" at bounding box center [478, 429] width 222 height 14
type textarea "27273102103"
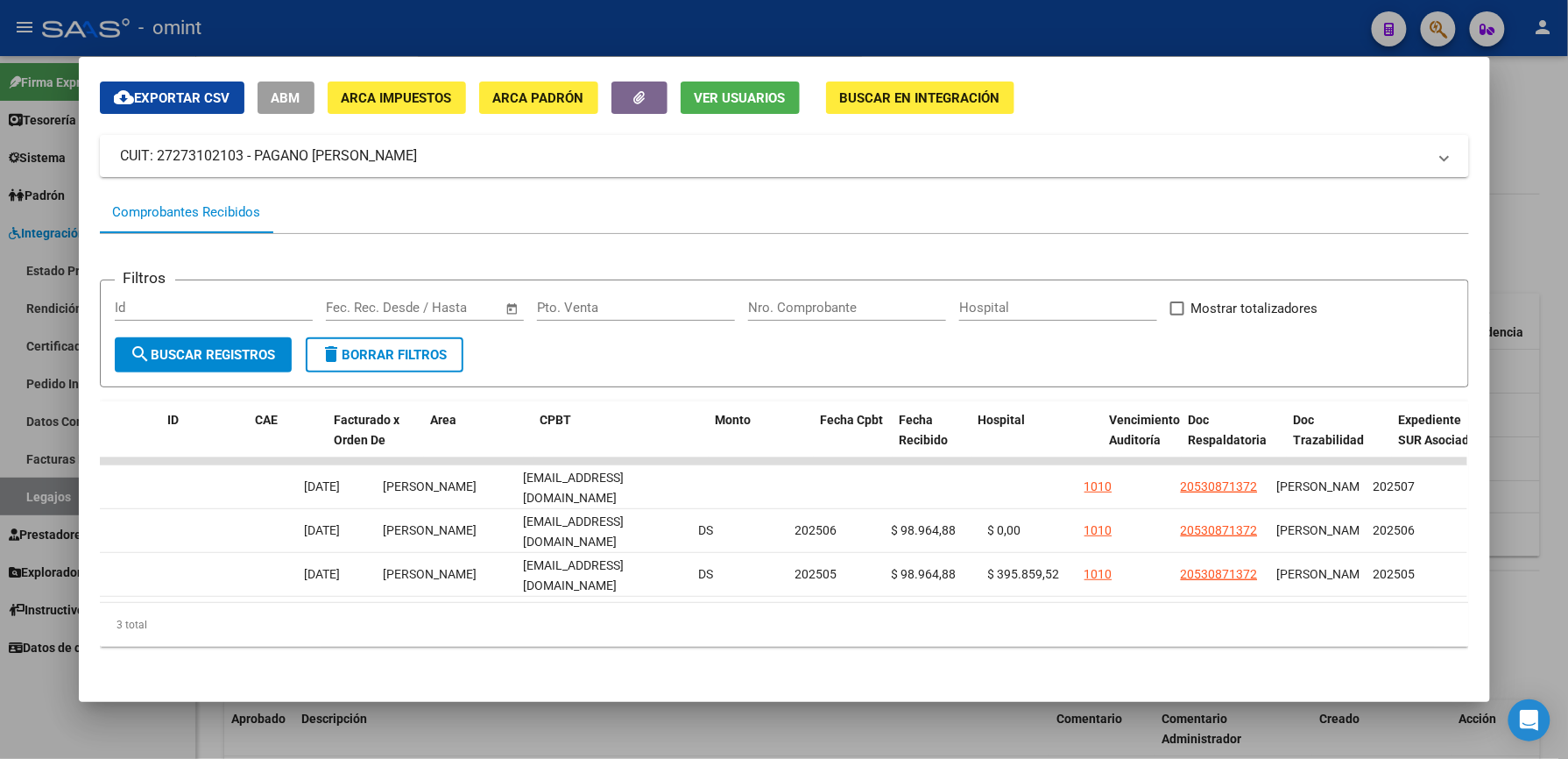
scroll to position [0, 0]
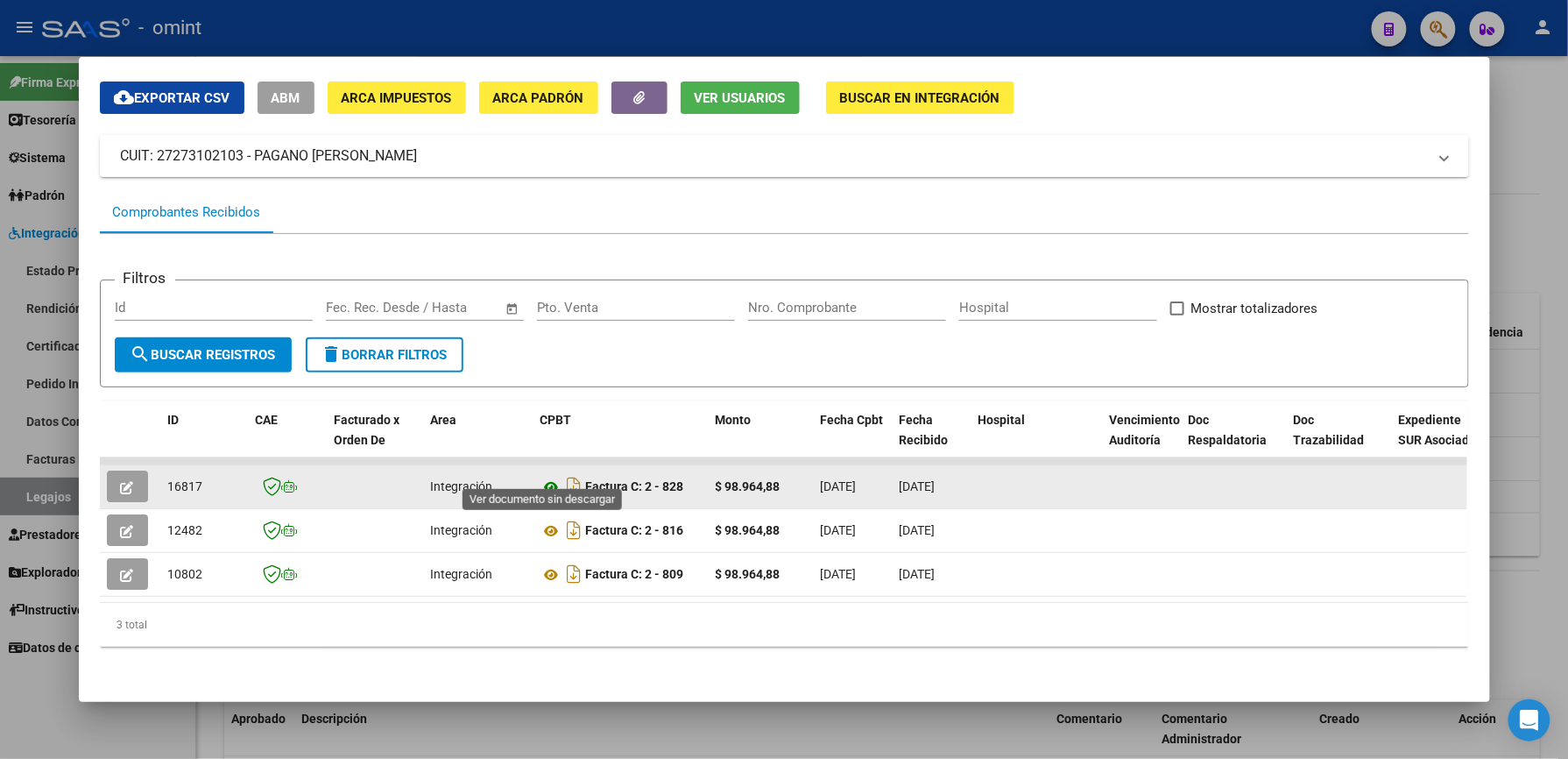
click at [549, 476] on icon at bounding box center [552, 487] width 23 height 21
click at [109, 471] on button "button" at bounding box center [127, 486] width 41 height 32
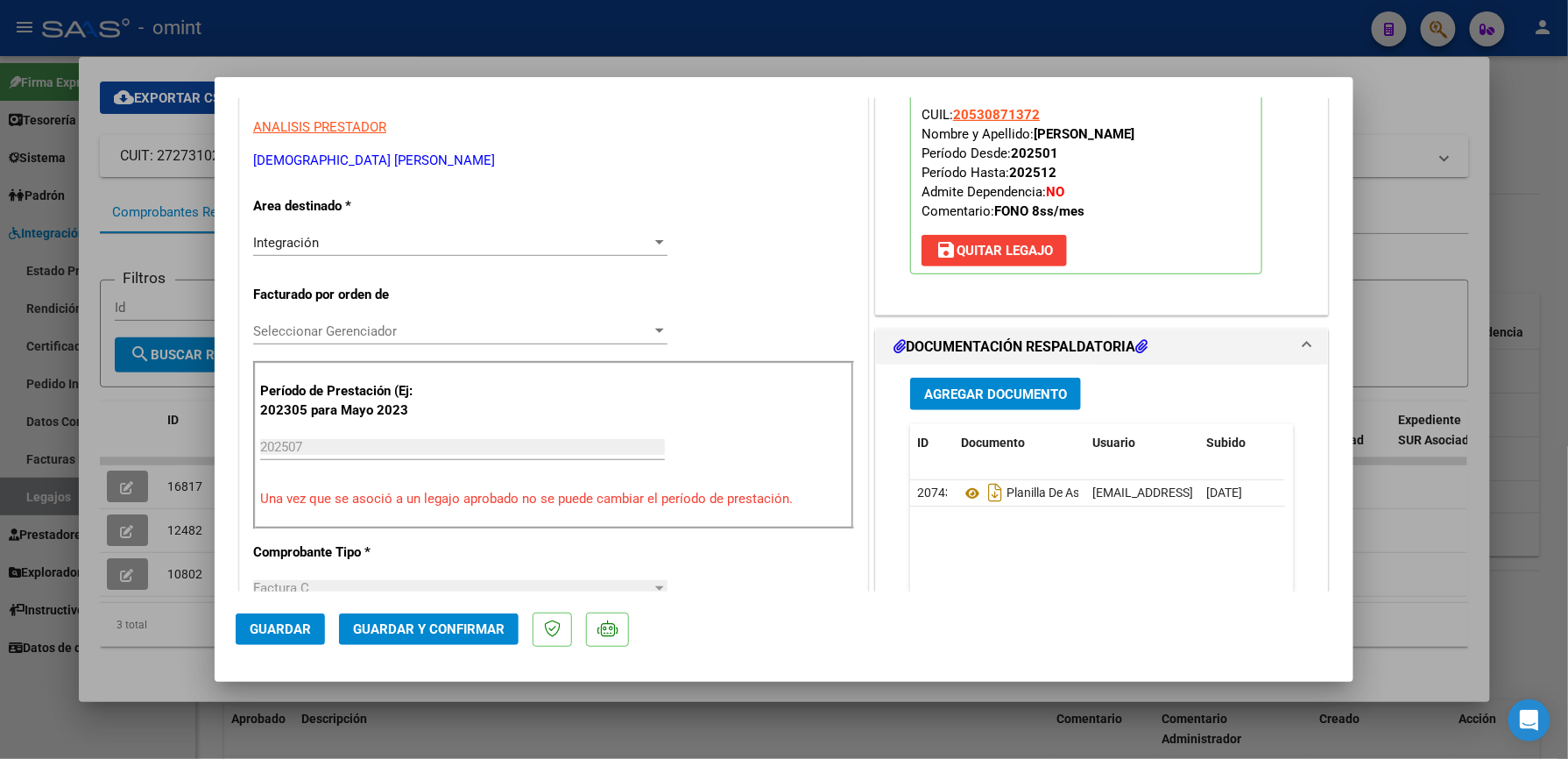
scroll to position [350, 0]
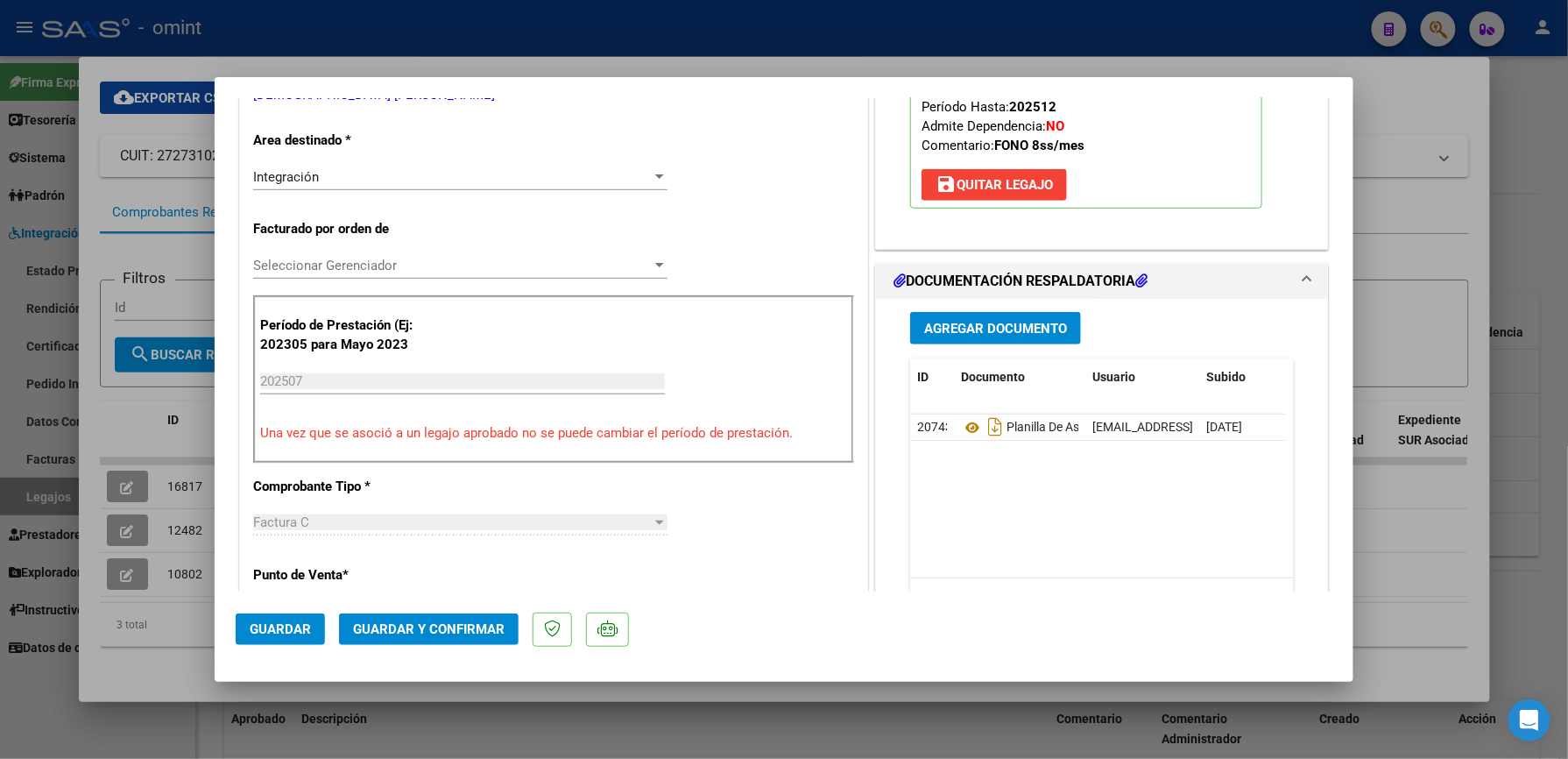
click at [448, 627] on span "Guardar y Confirmar" at bounding box center [428, 629] width 151 height 15
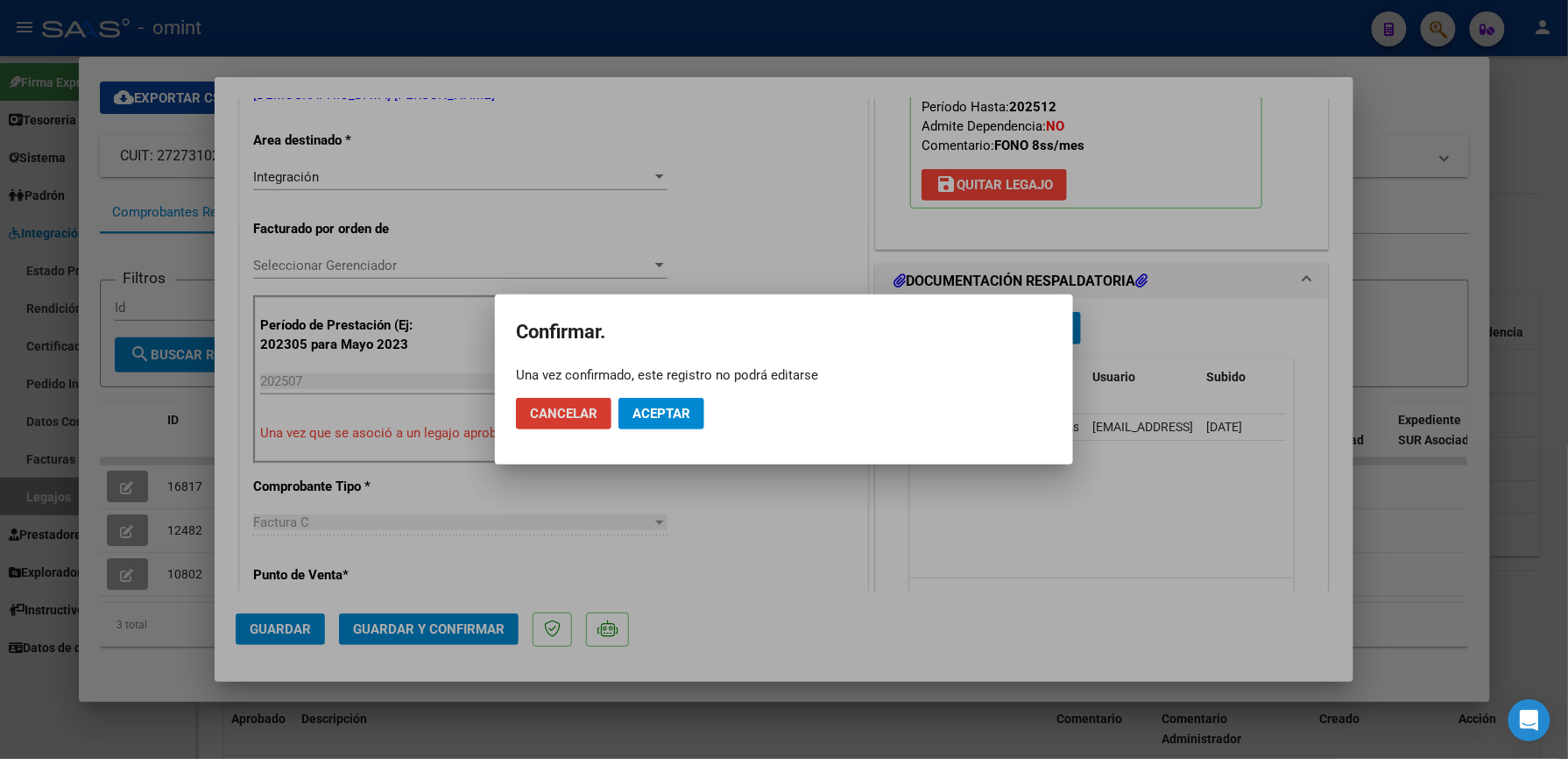
click at [662, 416] on span "Aceptar" at bounding box center [662, 414] width 58 height 15
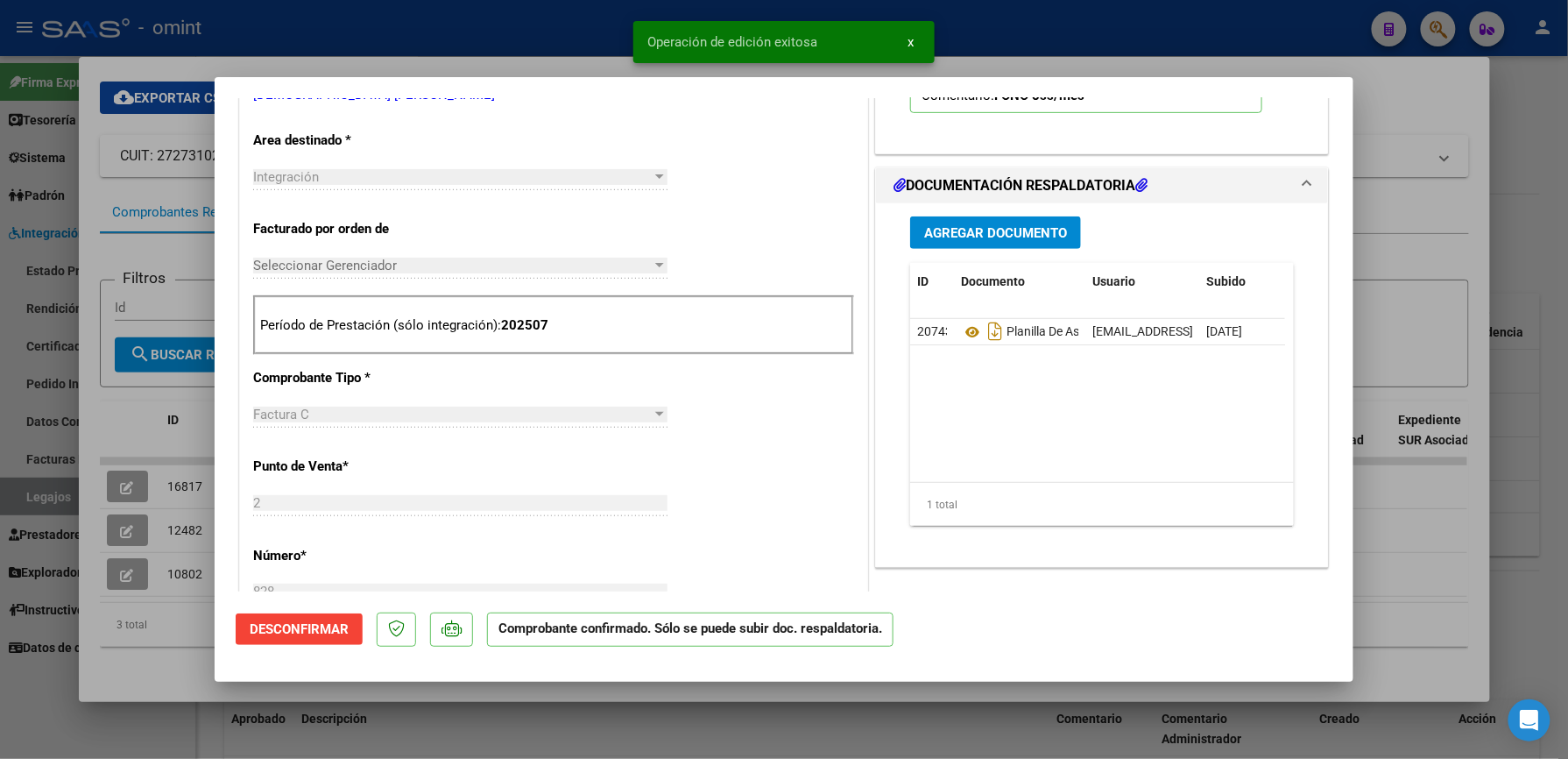
click at [1086, 23] on div at bounding box center [784, 379] width 1568 height 759
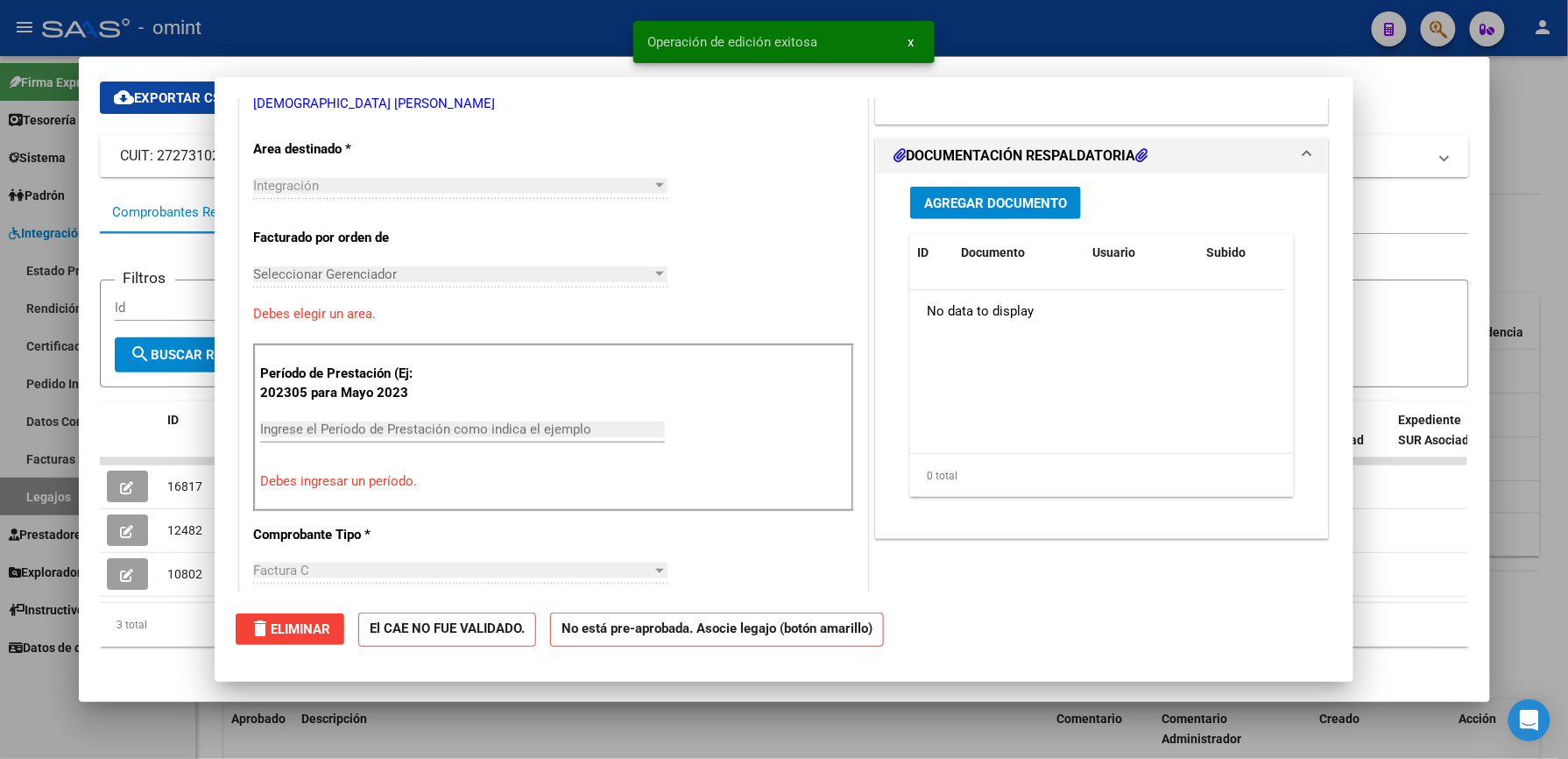
type input "$ 0,00"
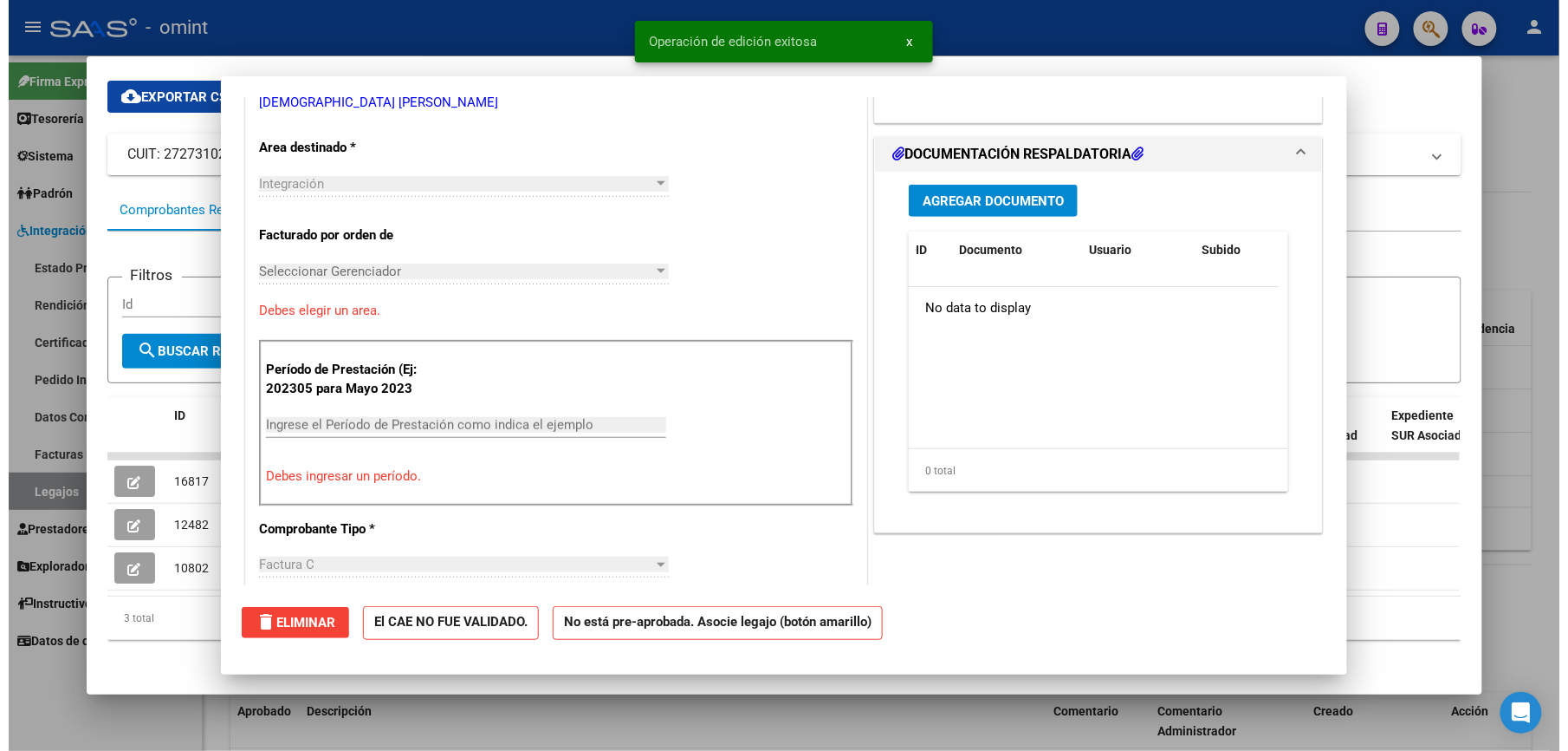
scroll to position [0, 0]
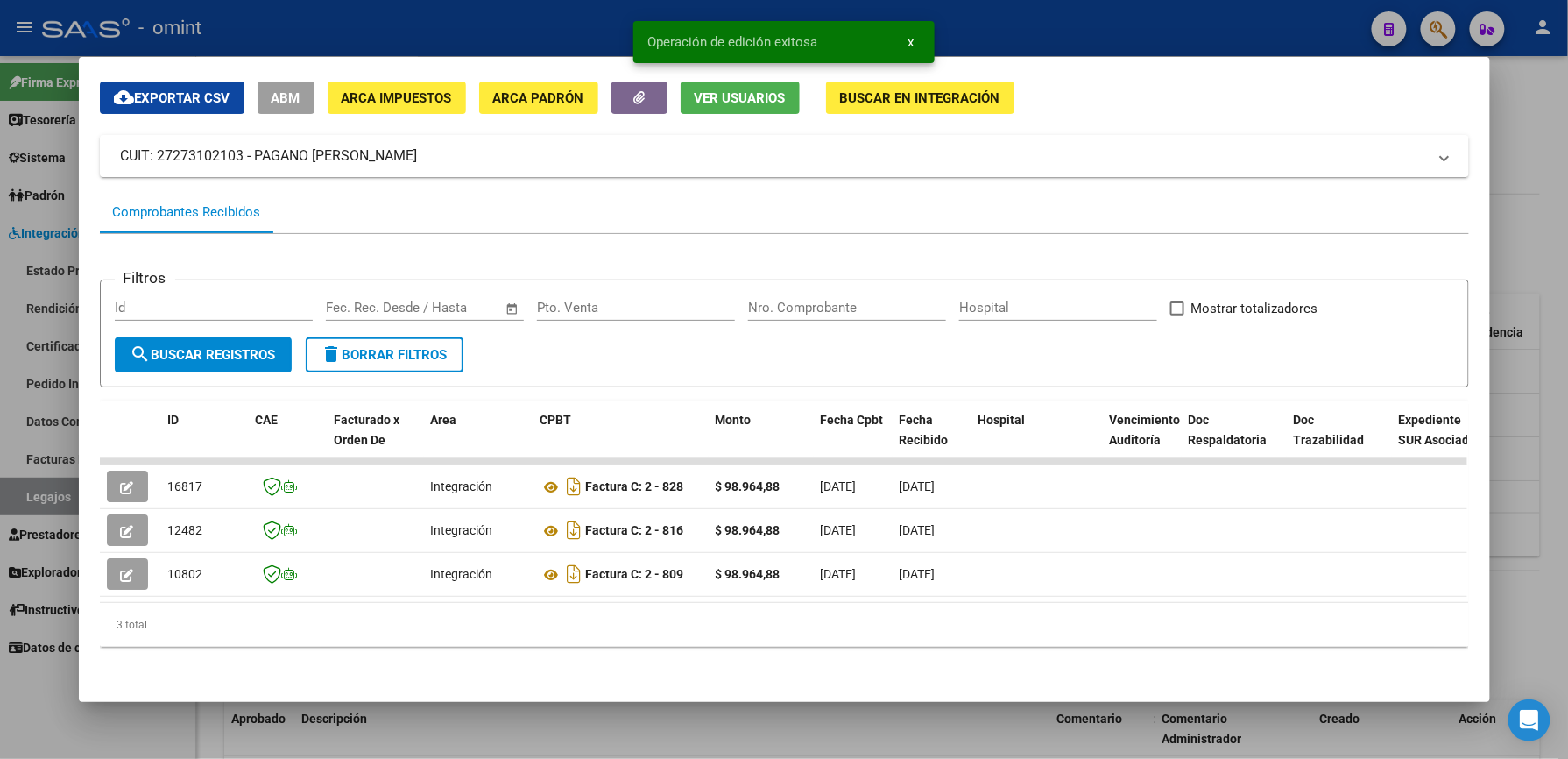
click at [1023, 12] on div at bounding box center [784, 379] width 1568 height 759
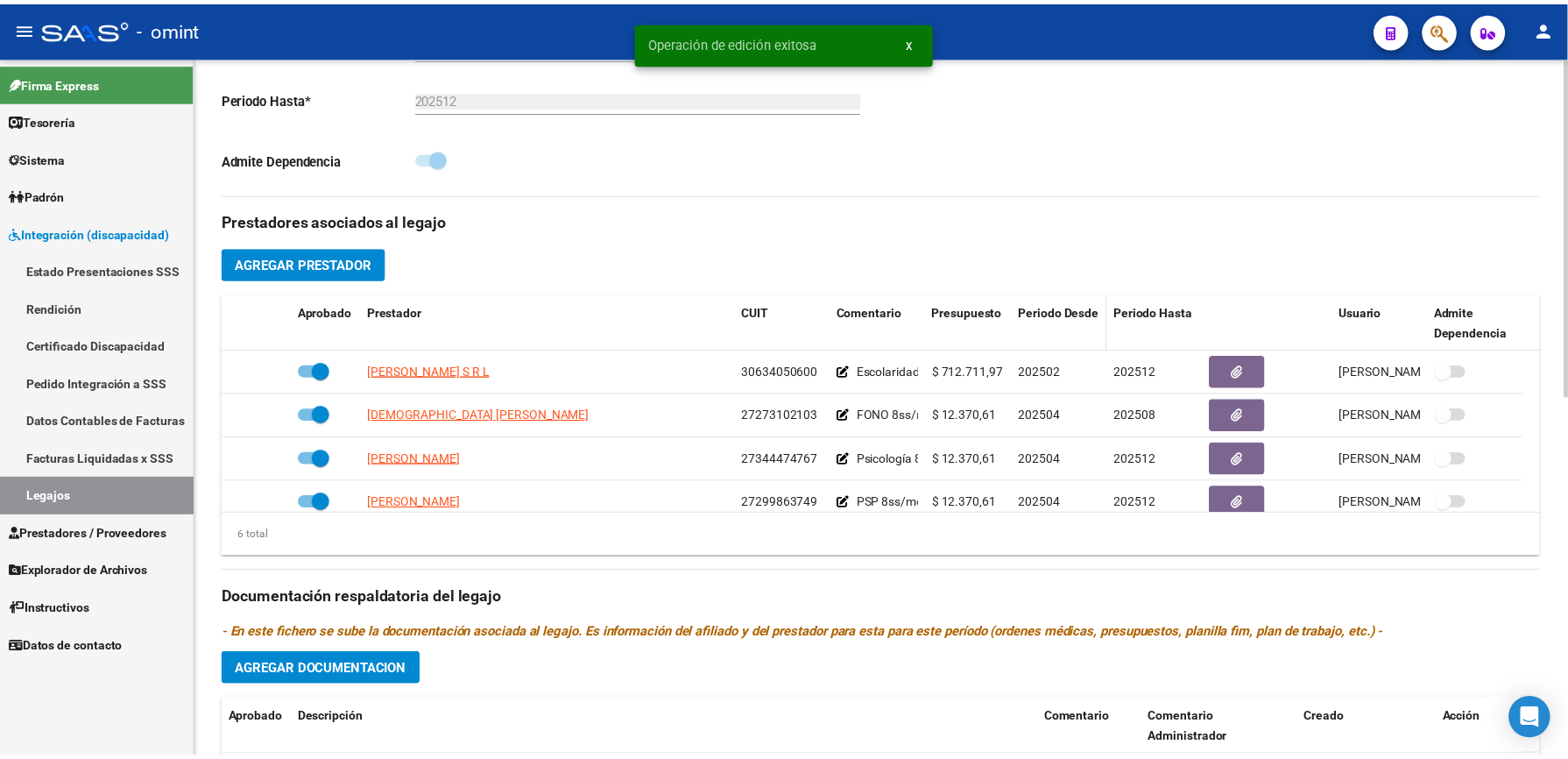
scroll to position [467, 0]
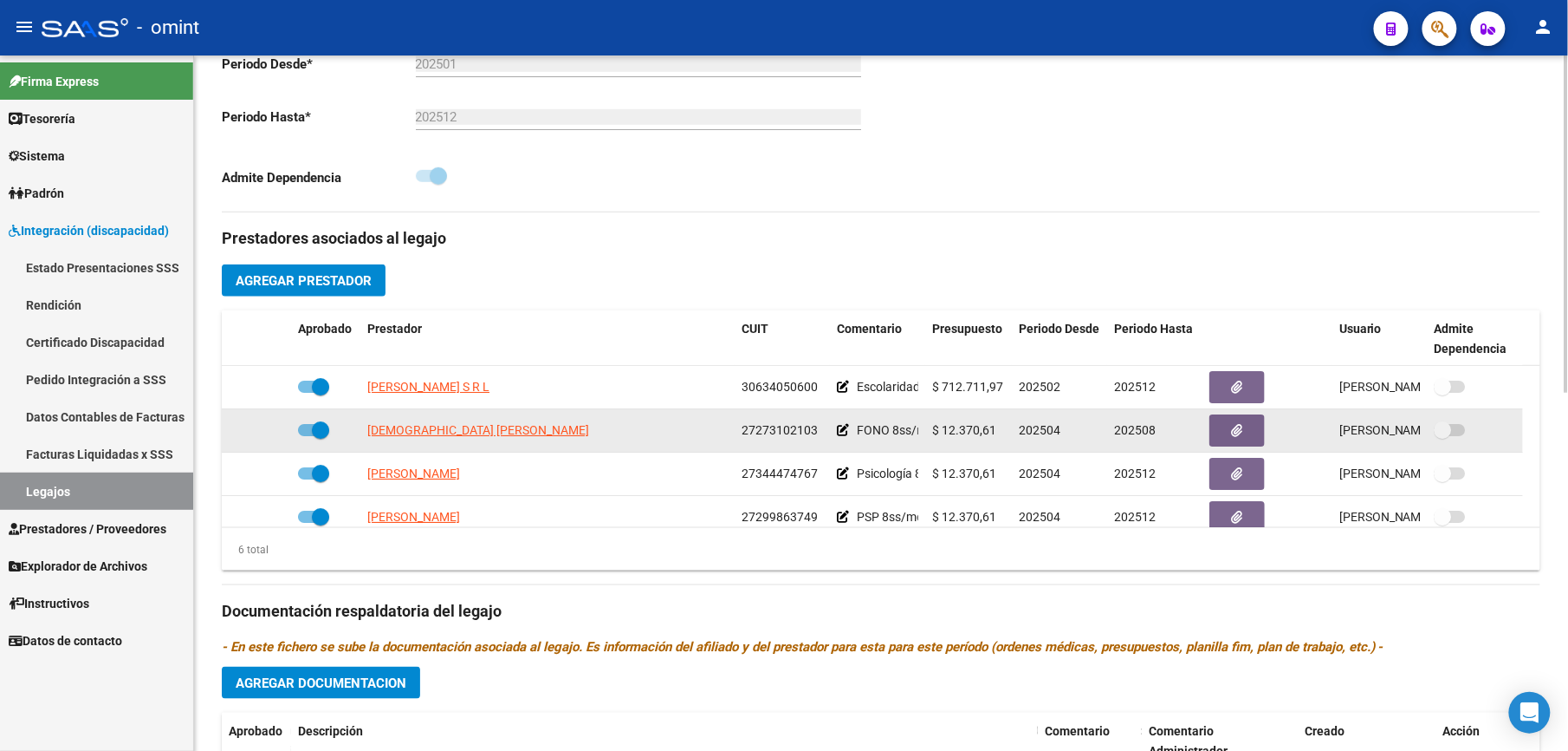
drag, startPoint x: 743, startPoint y: 430, endPoint x: 819, endPoint y: 430, distance: 76.0
click at [819, 430] on div "27273102103" at bounding box center [782, 430] width 81 height 20
drag, startPoint x: 819, startPoint y: 430, endPoint x: 811, endPoint y: 431, distance: 8.1
copy span "27273102103"
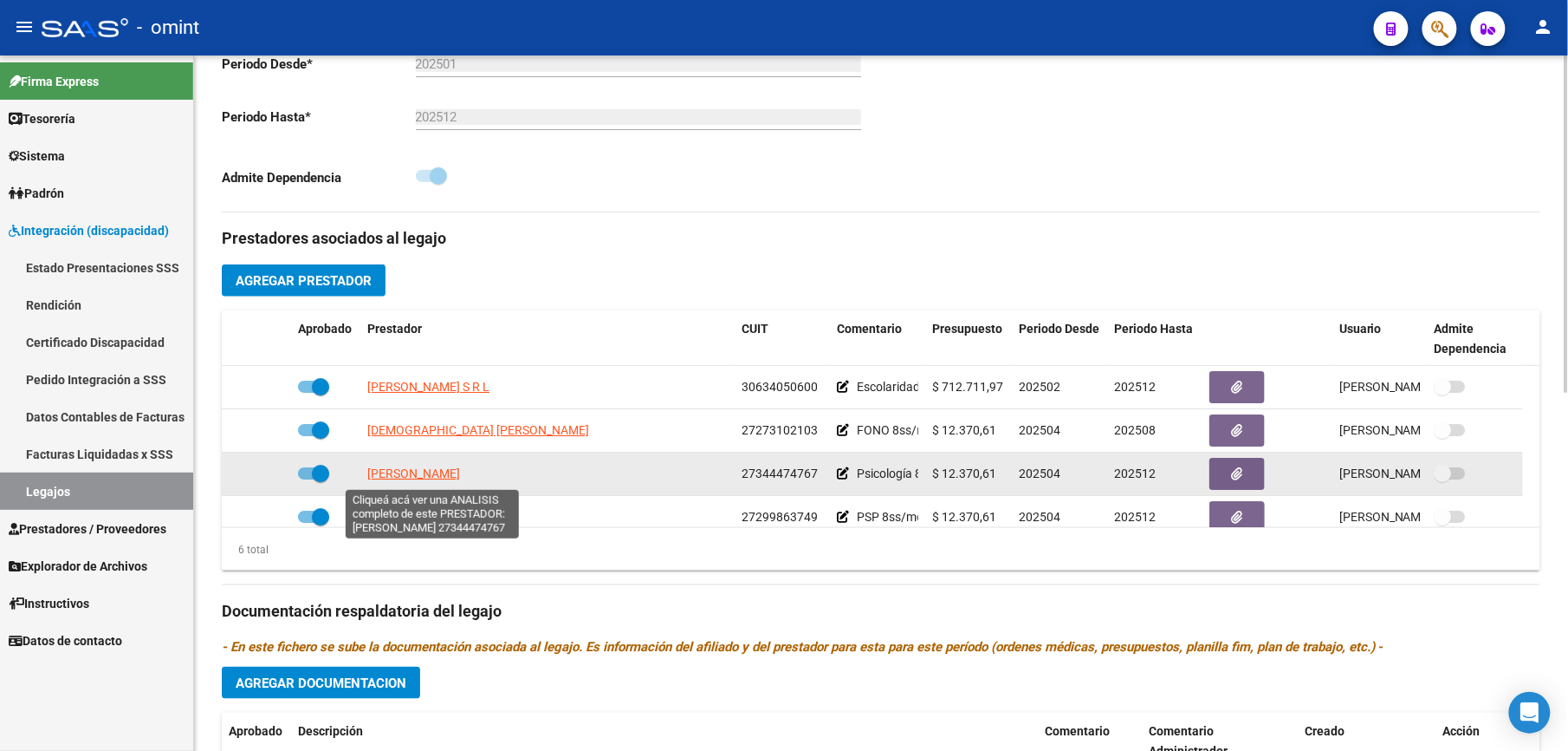
click at [454, 477] on span "[PERSON_NAME]" at bounding box center [413, 473] width 93 height 14
type textarea "27344474767"
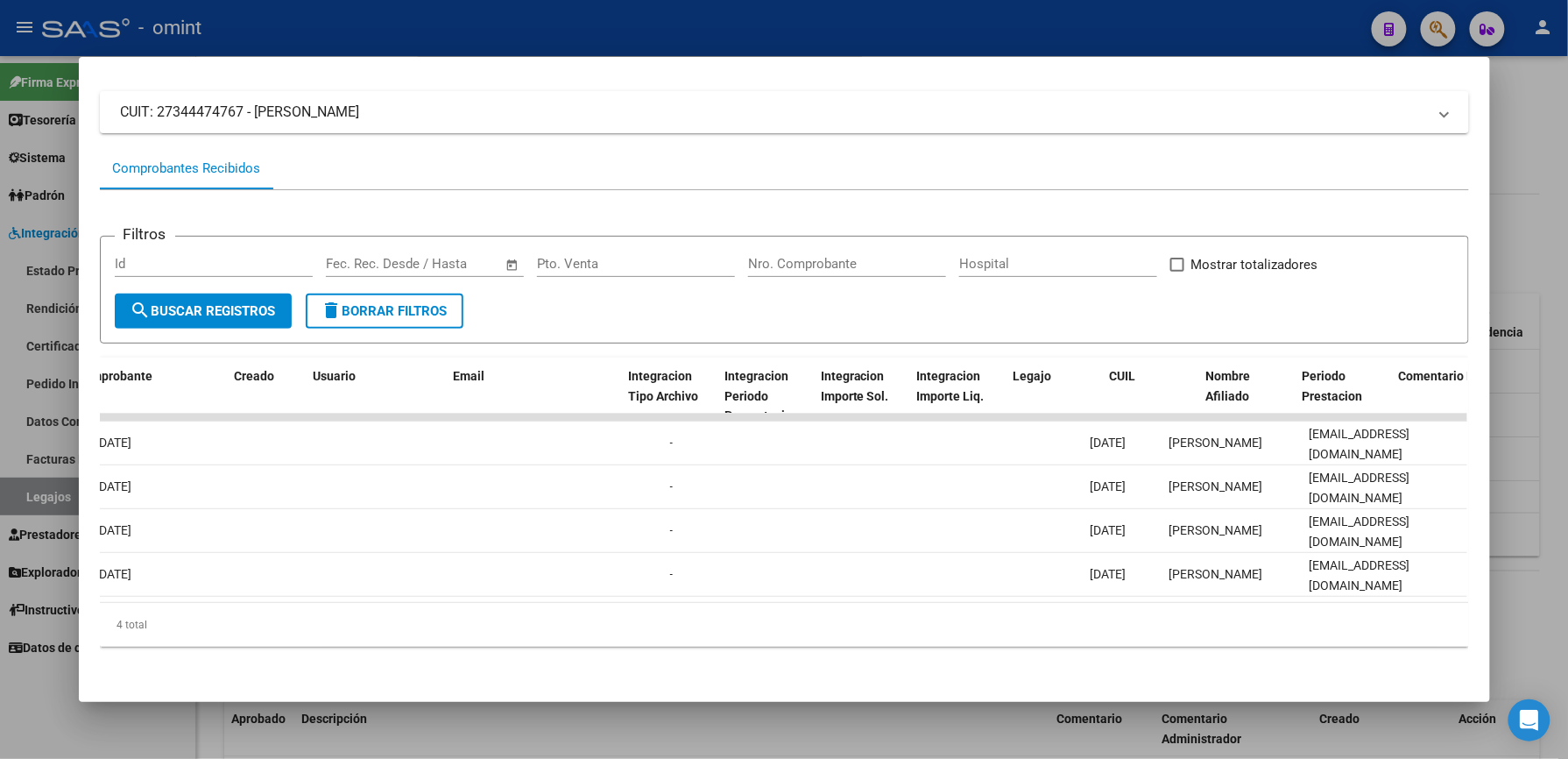
scroll to position [0, 0]
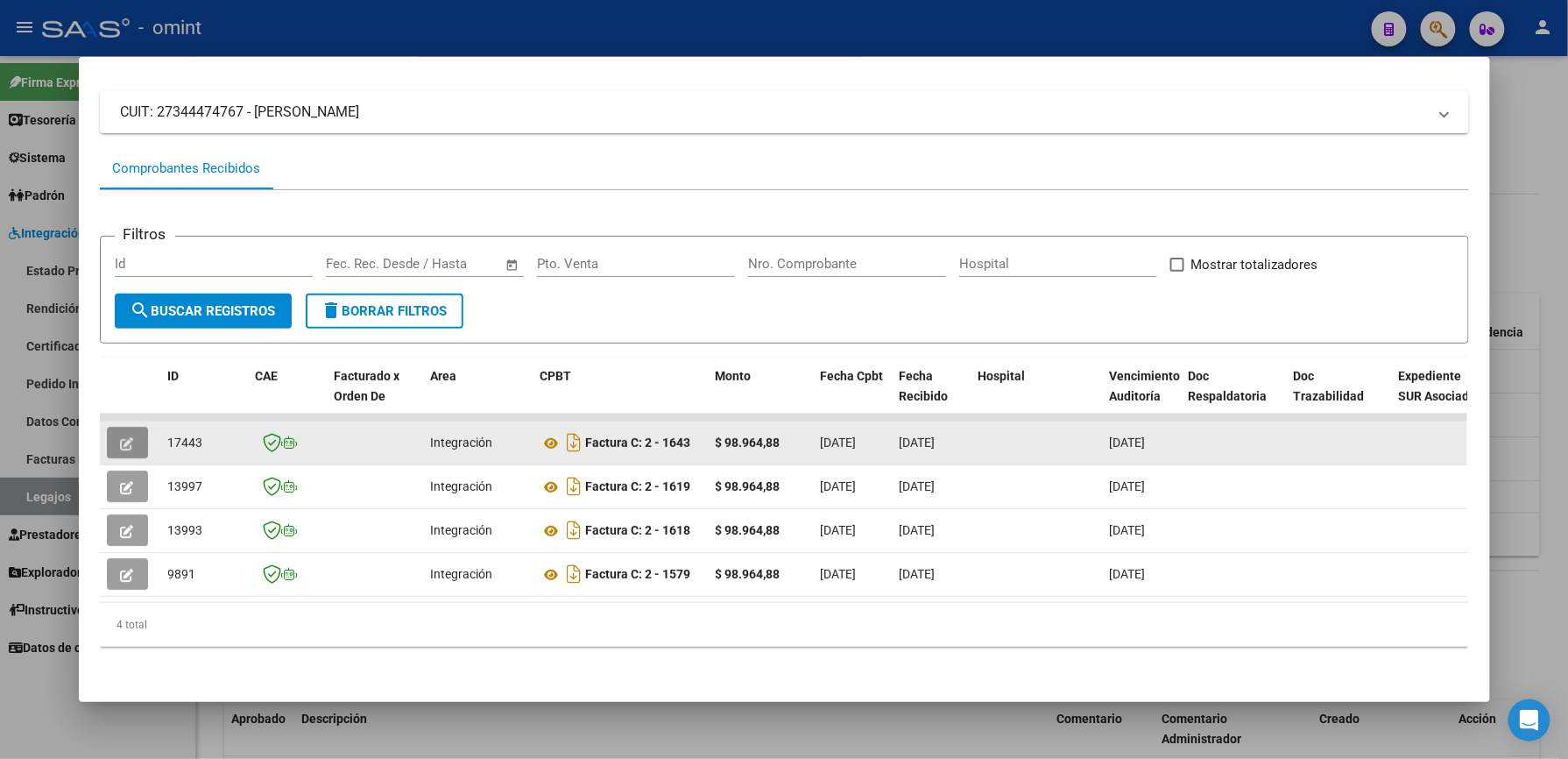
click at [121, 437] on icon "button" at bounding box center [127, 444] width 14 height 14
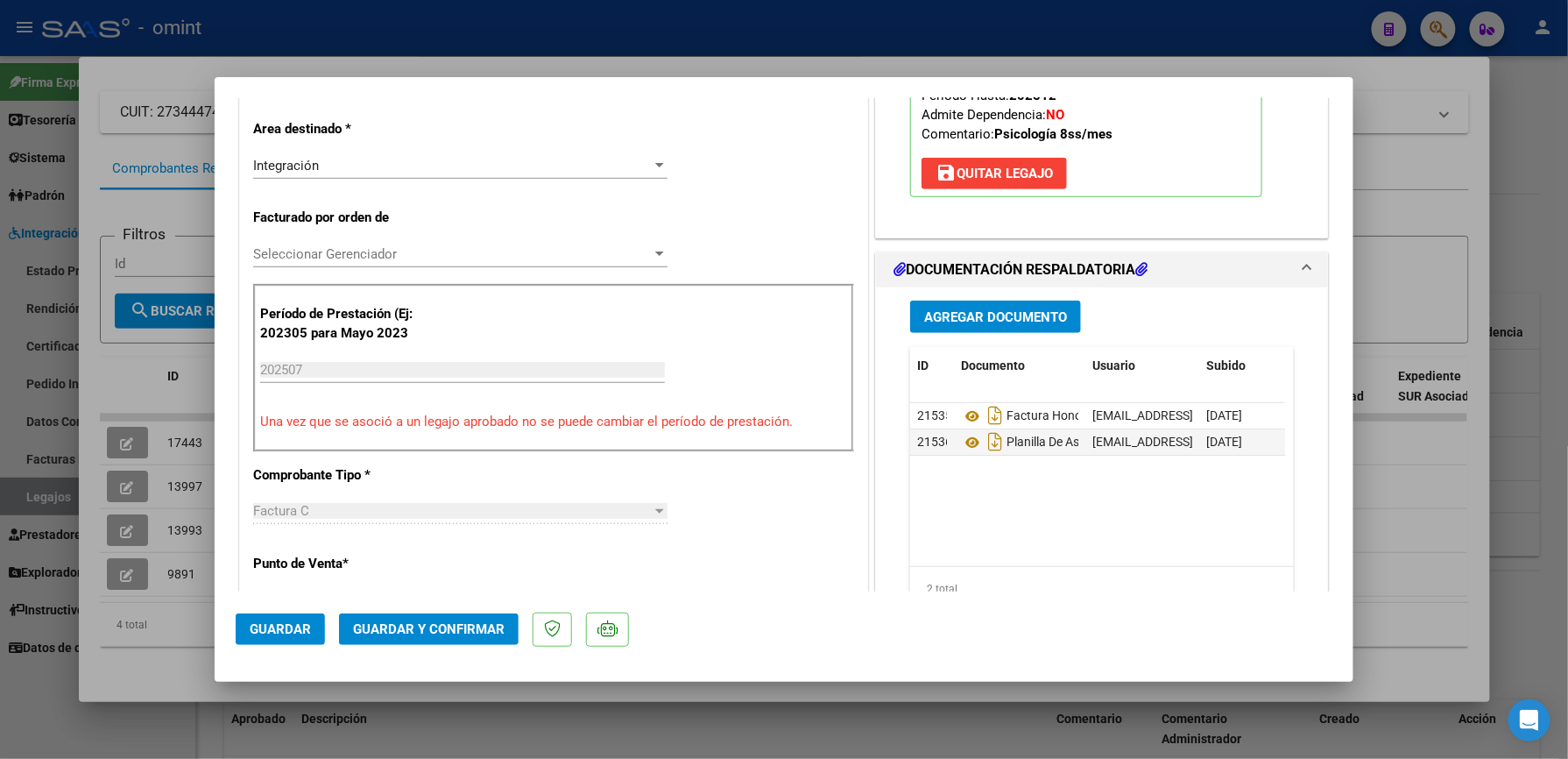
scroll to position [467, 0]
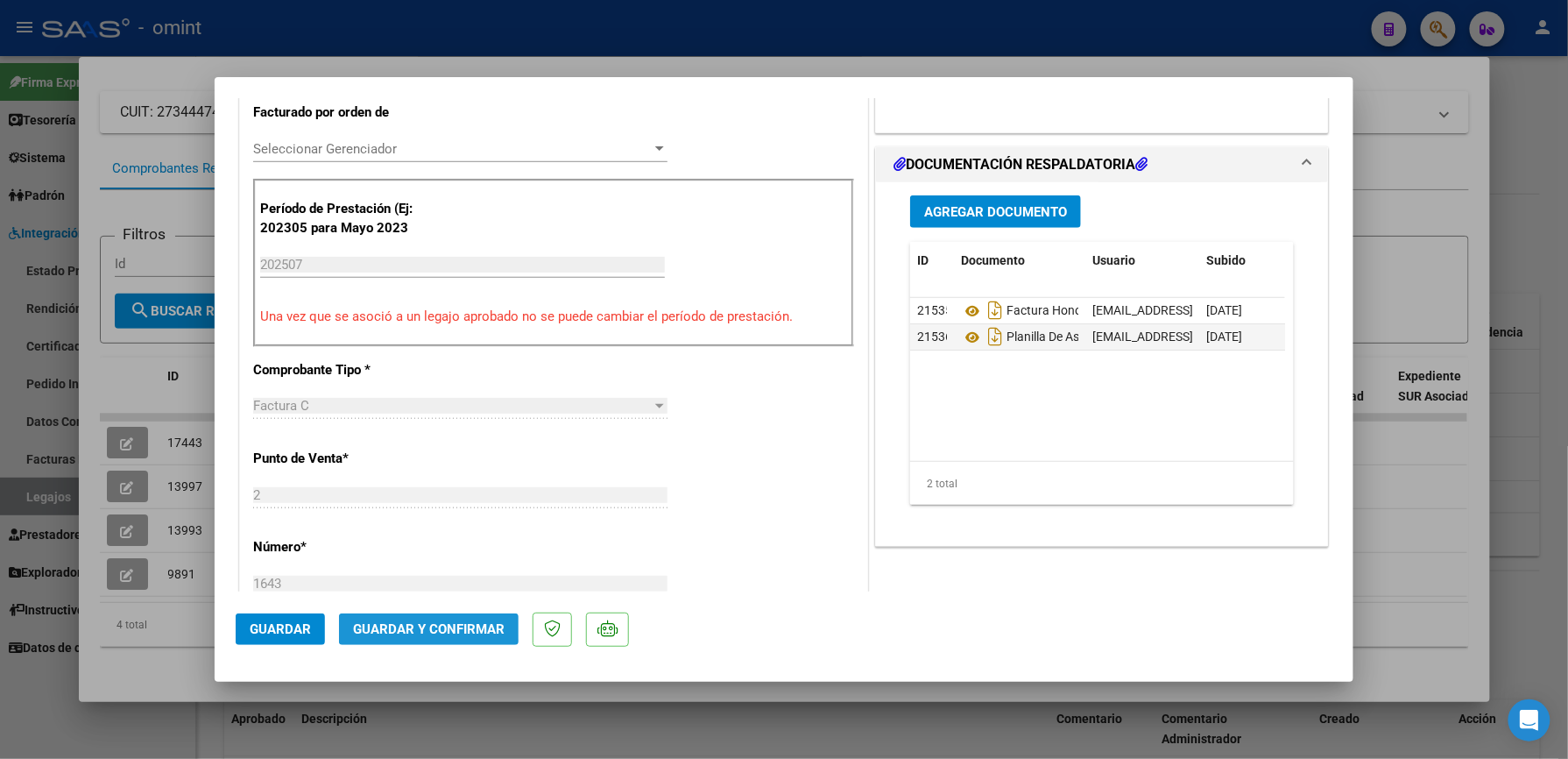
click at [427, 626] on span "Guardar y Confirmar" at bounding box center [428, 629] width 151 height 15
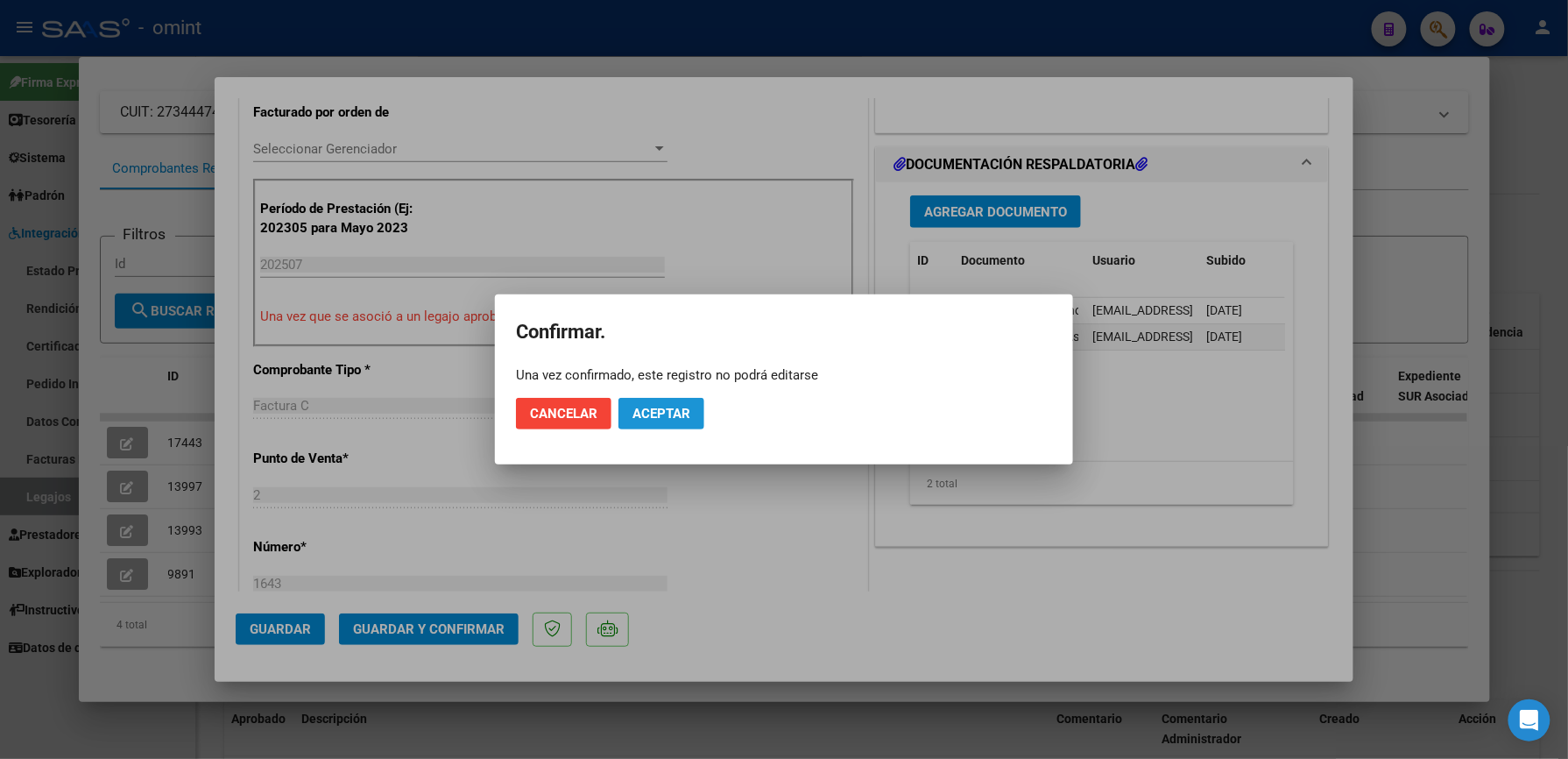
click at [677, 417] on span "Aceptar" at bounding box center [662, 414] width 58 height 15
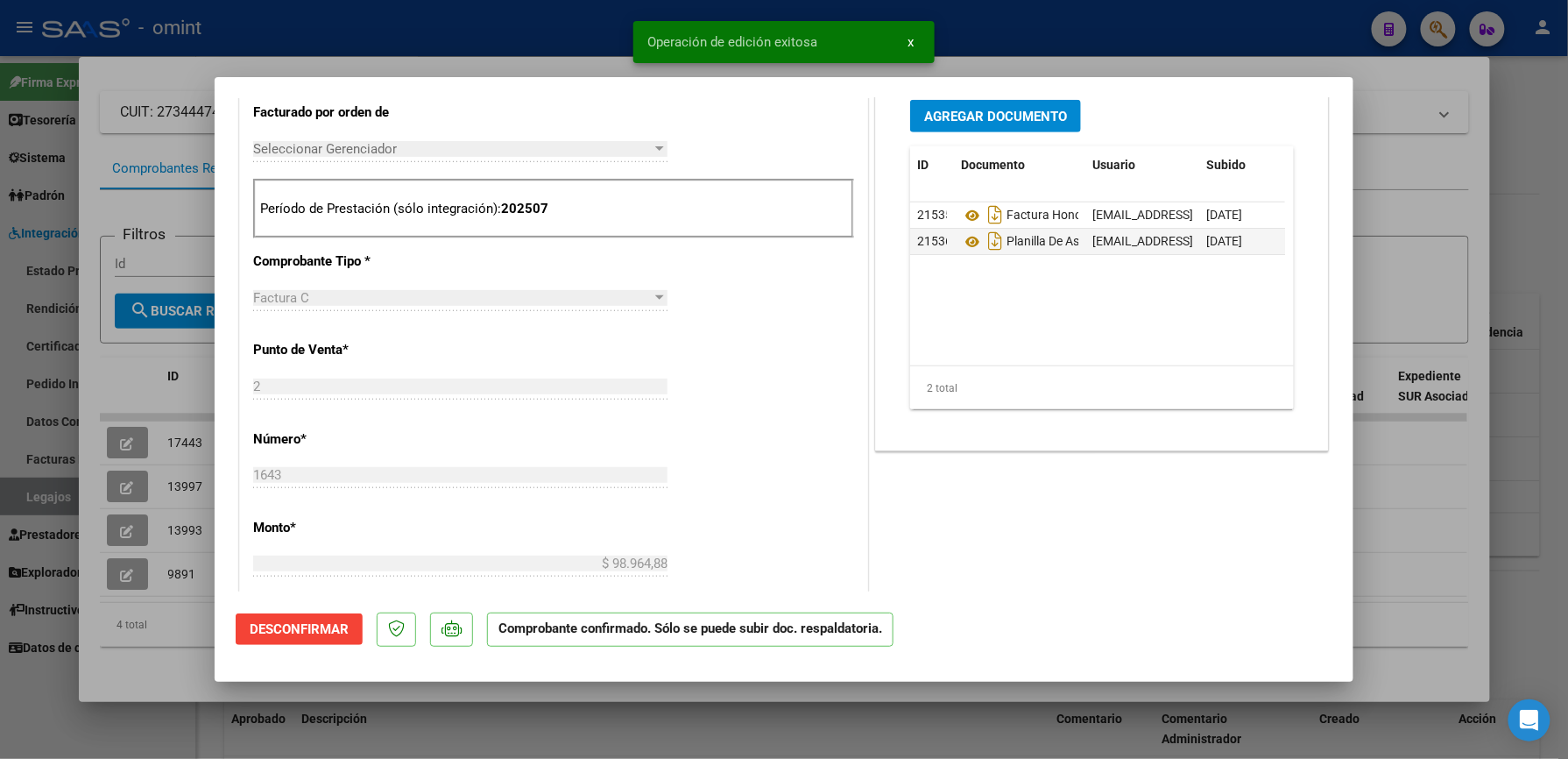
click at [1034, 25] on div at bounding box center [784, 379] width 1568 height 759
type input "$ 0,00"
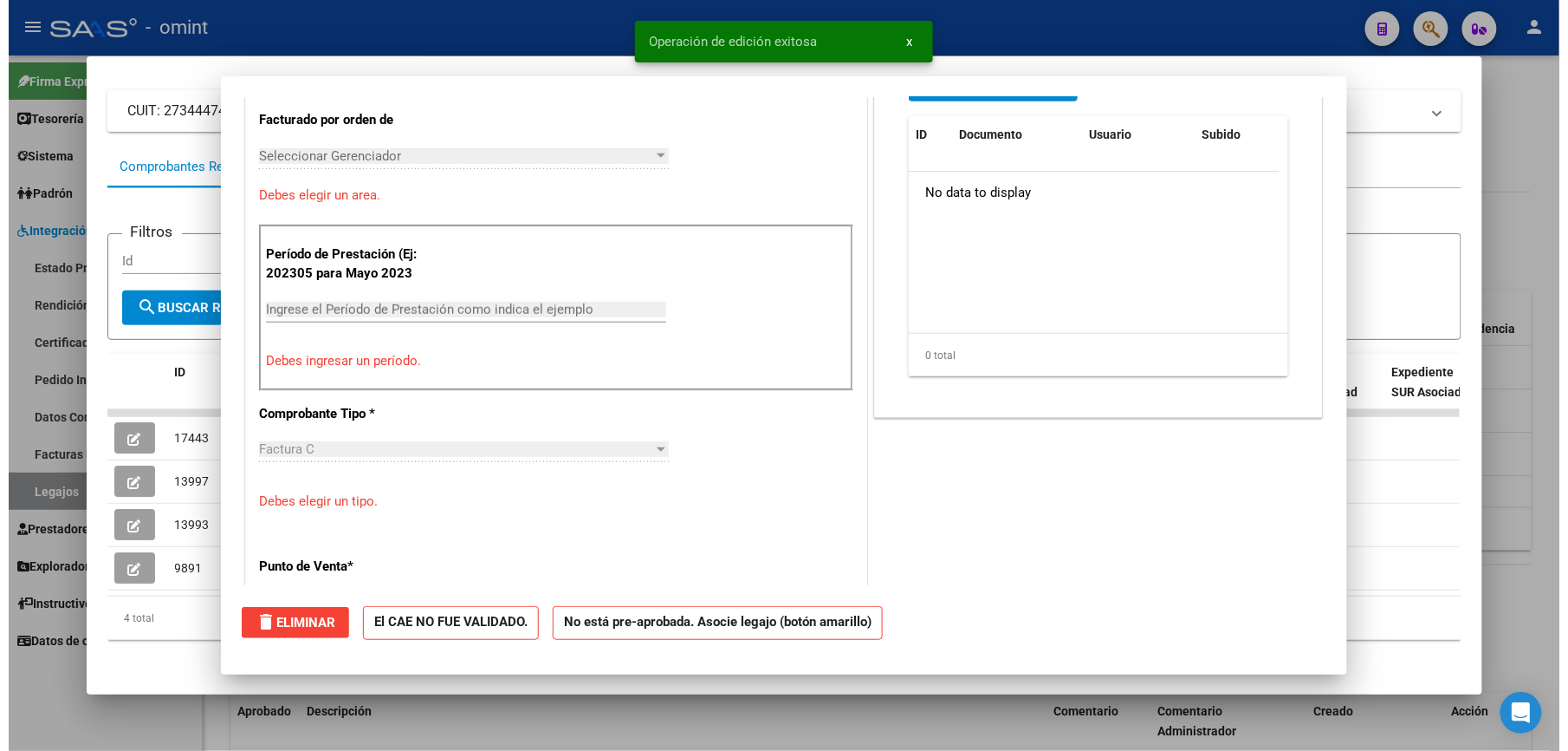
scroll to position [0, 0]
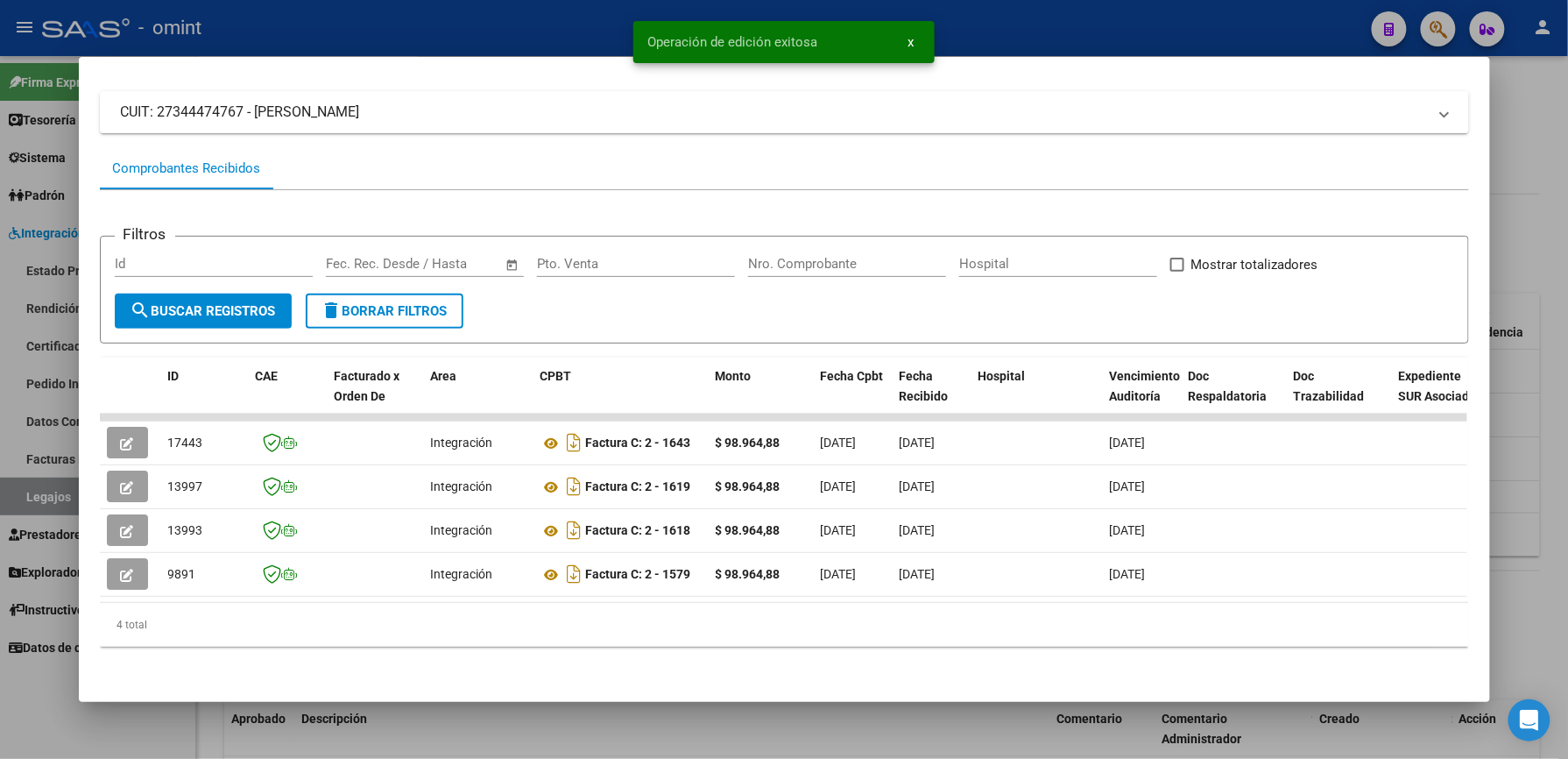
click at [1011, 24] on div at bounding box center [784, 379] width 1568 height 759
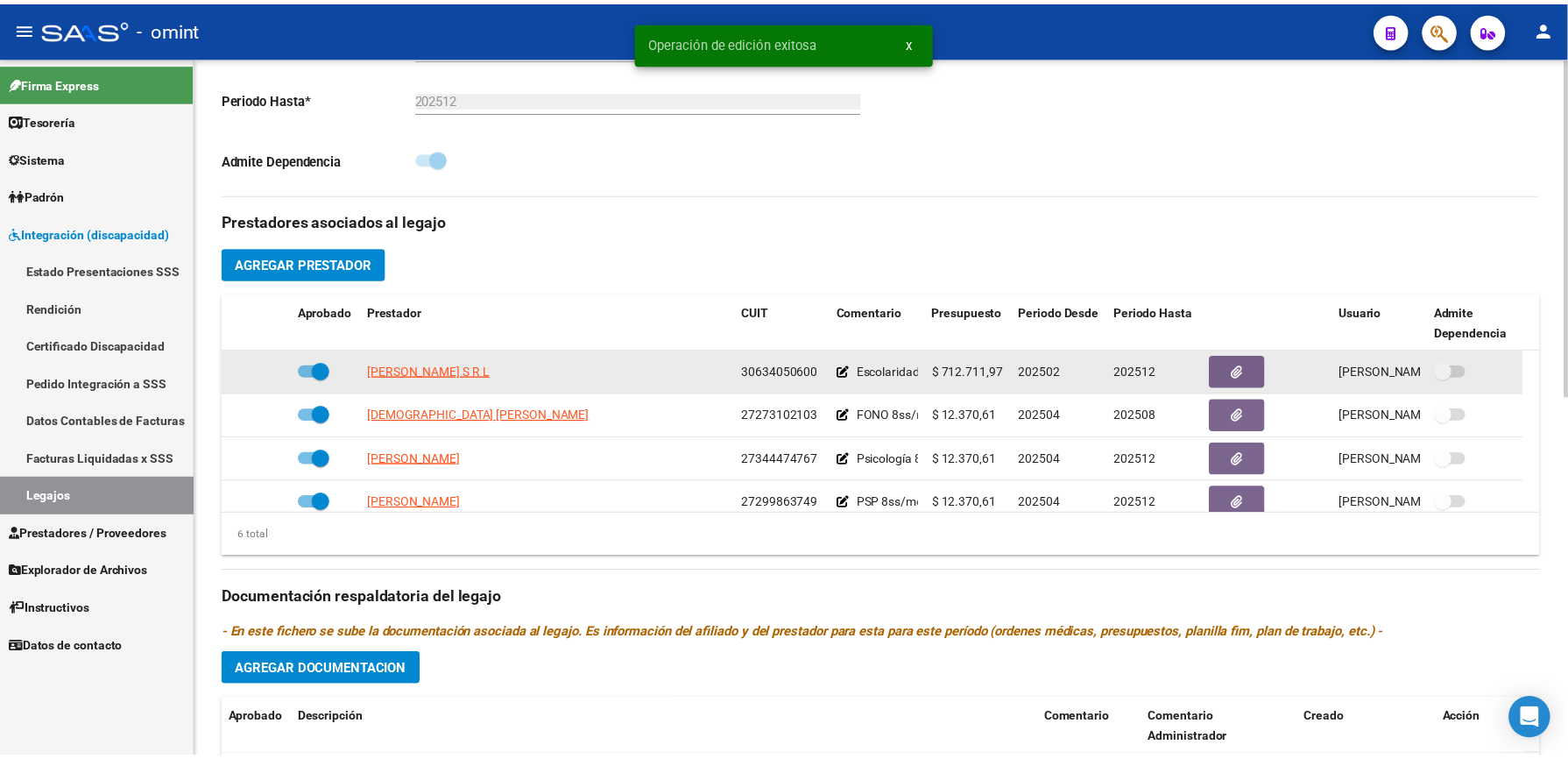
scroll to position [467, 0]
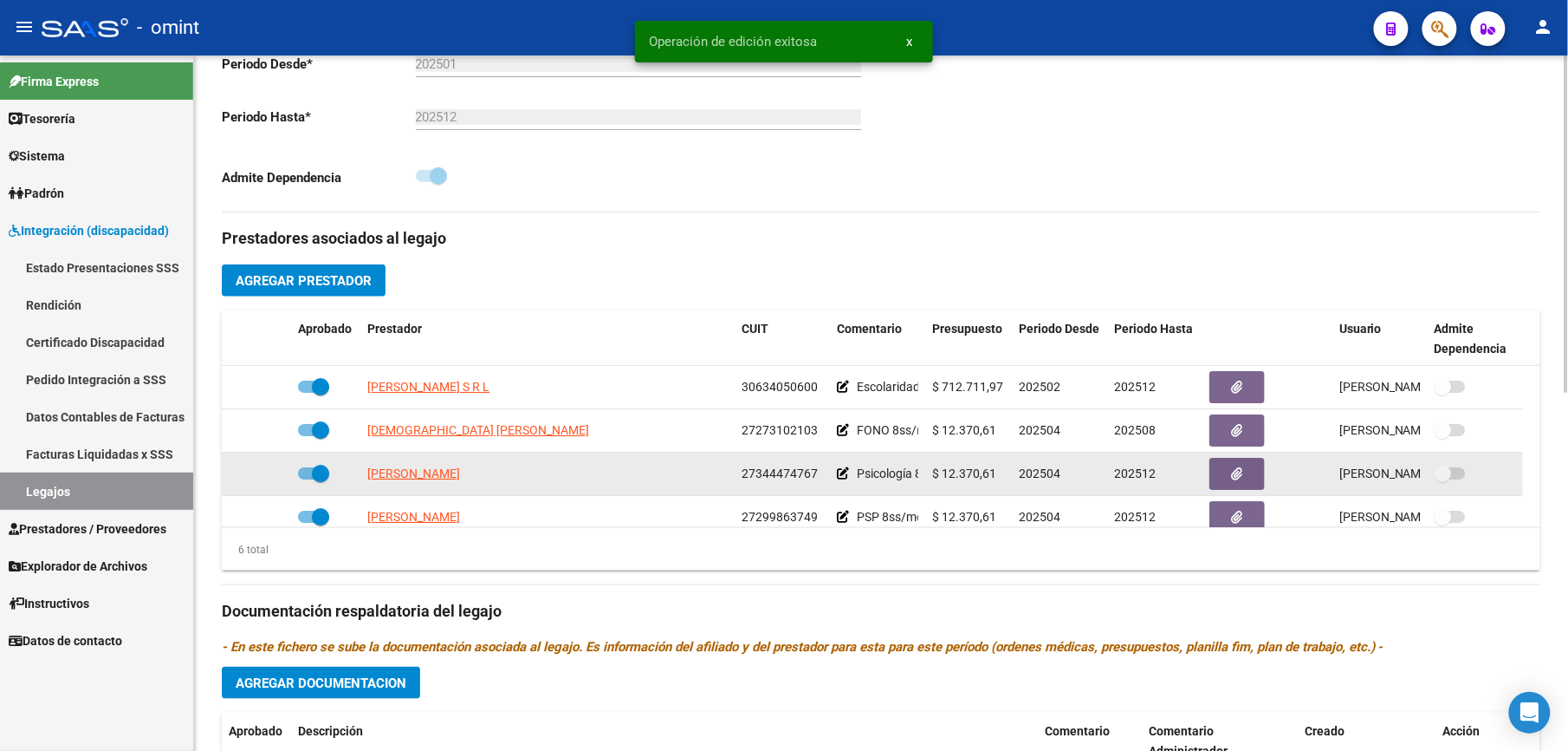
click at [746, 473] on span "27344474767" at bounding box center [780, 473] width 76 height 14
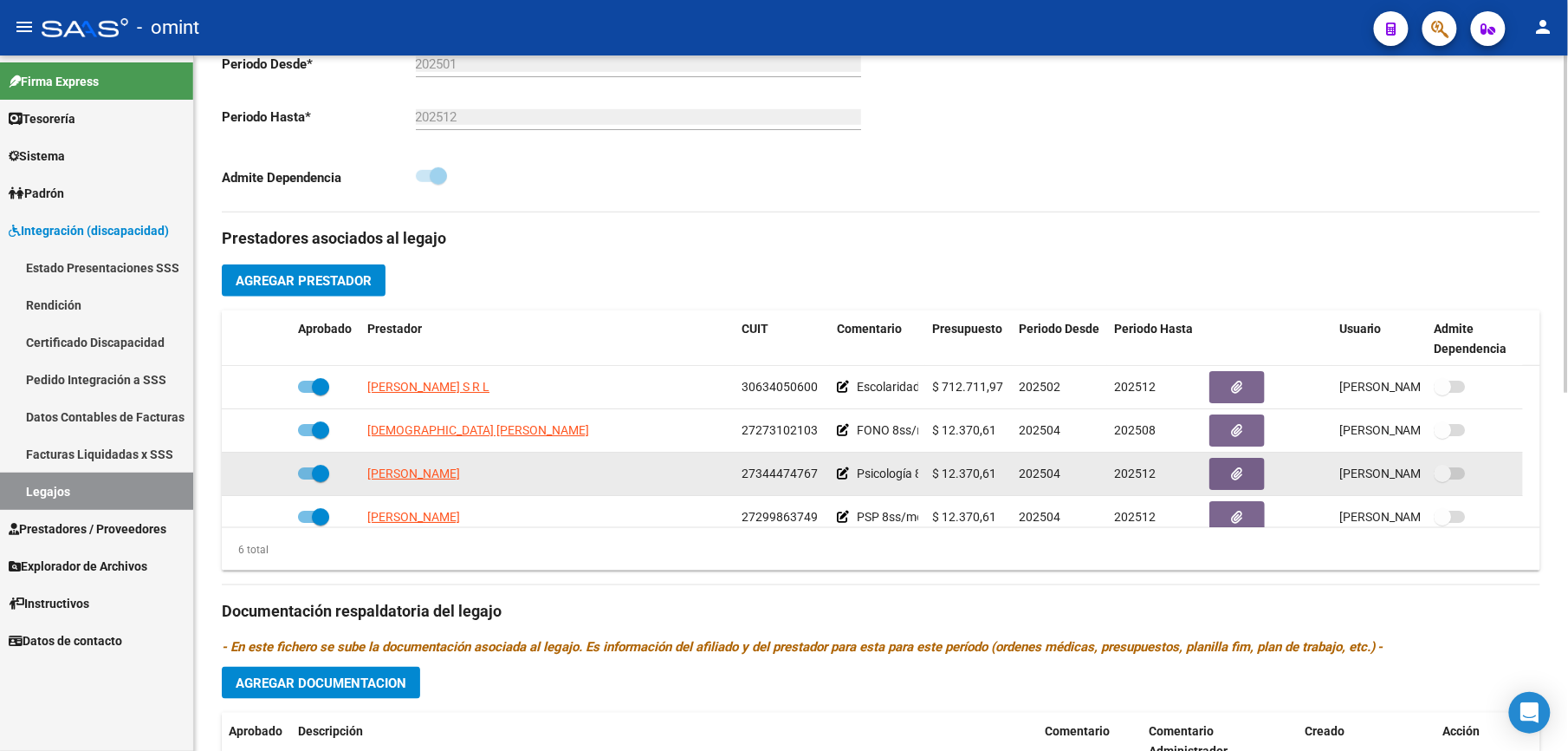
drag, startPoint x: 742, startPoint y: 473, endPoint x: 815, endPoint y: 475, distance: 73.0
click at [815, 475] on span "27344474767" at bounding box center [780, 473] width 76 height 14
copy span "27344474767"
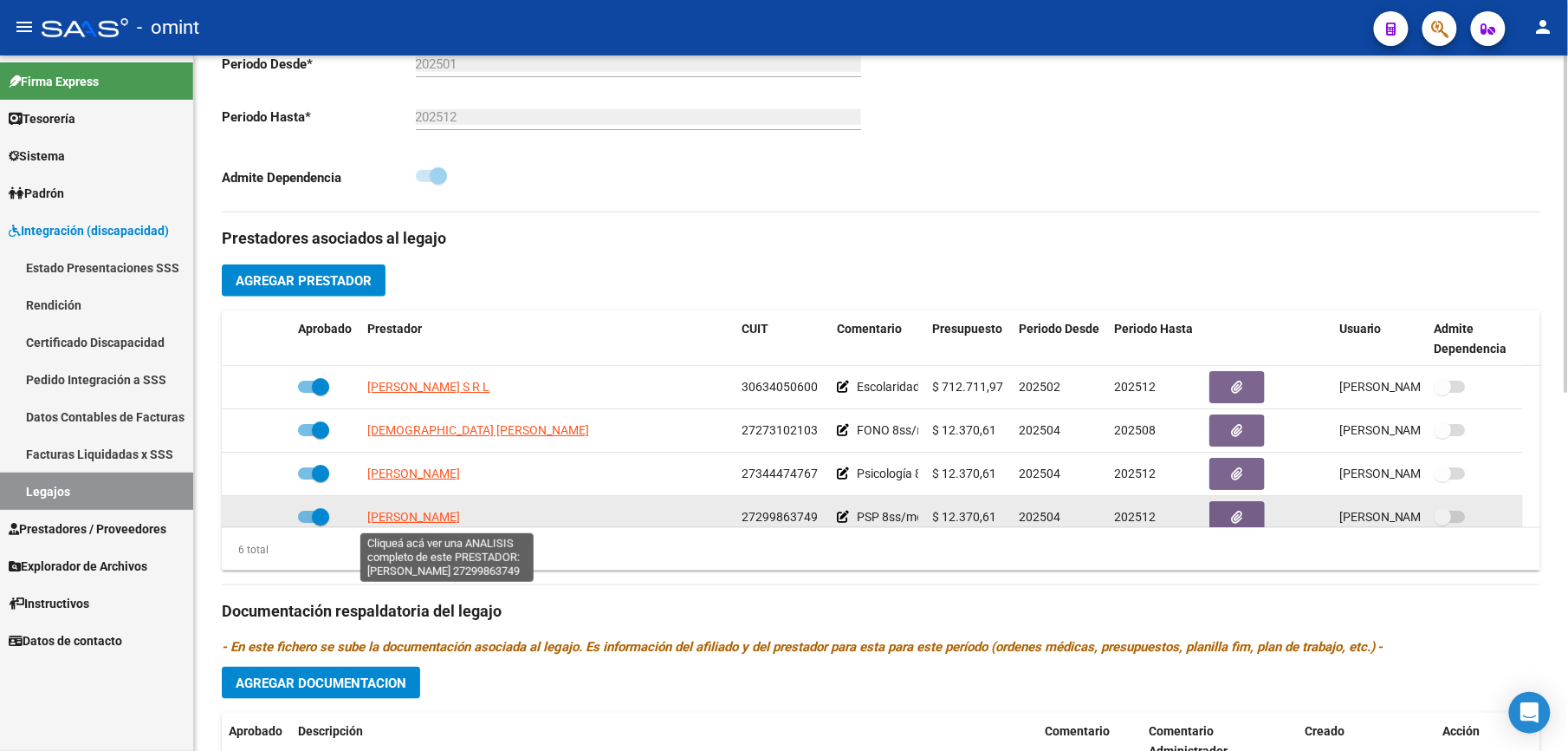
click at [460, 516] on span "[PERSON_NAME]" at bounding box center [413, 516] width 93 height 14
type textarea "27299863749"
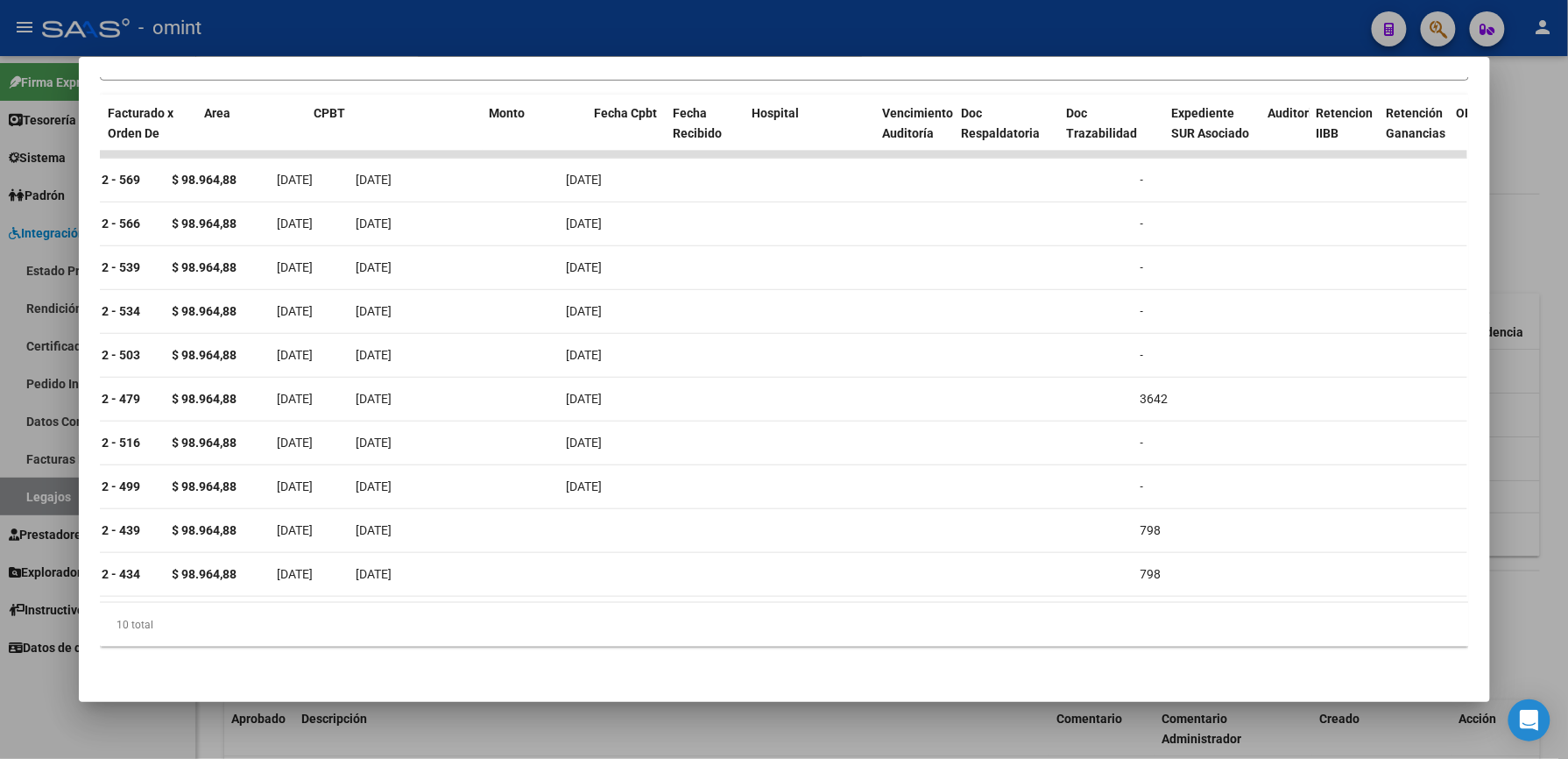
scroll to position [0, 0]
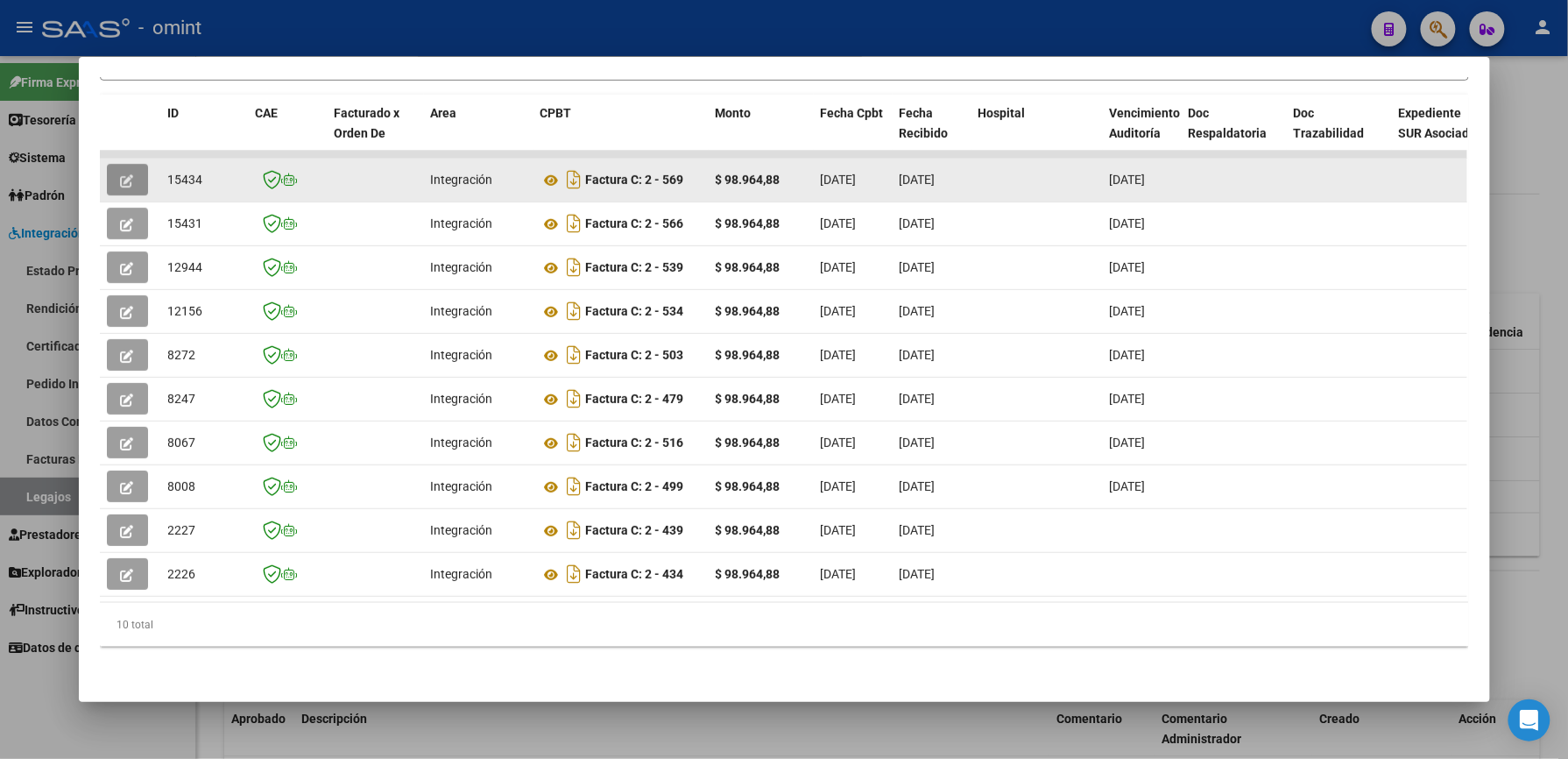
click at [129, 164] on button "button" at bounding box center [127, 179] width 41 height 32
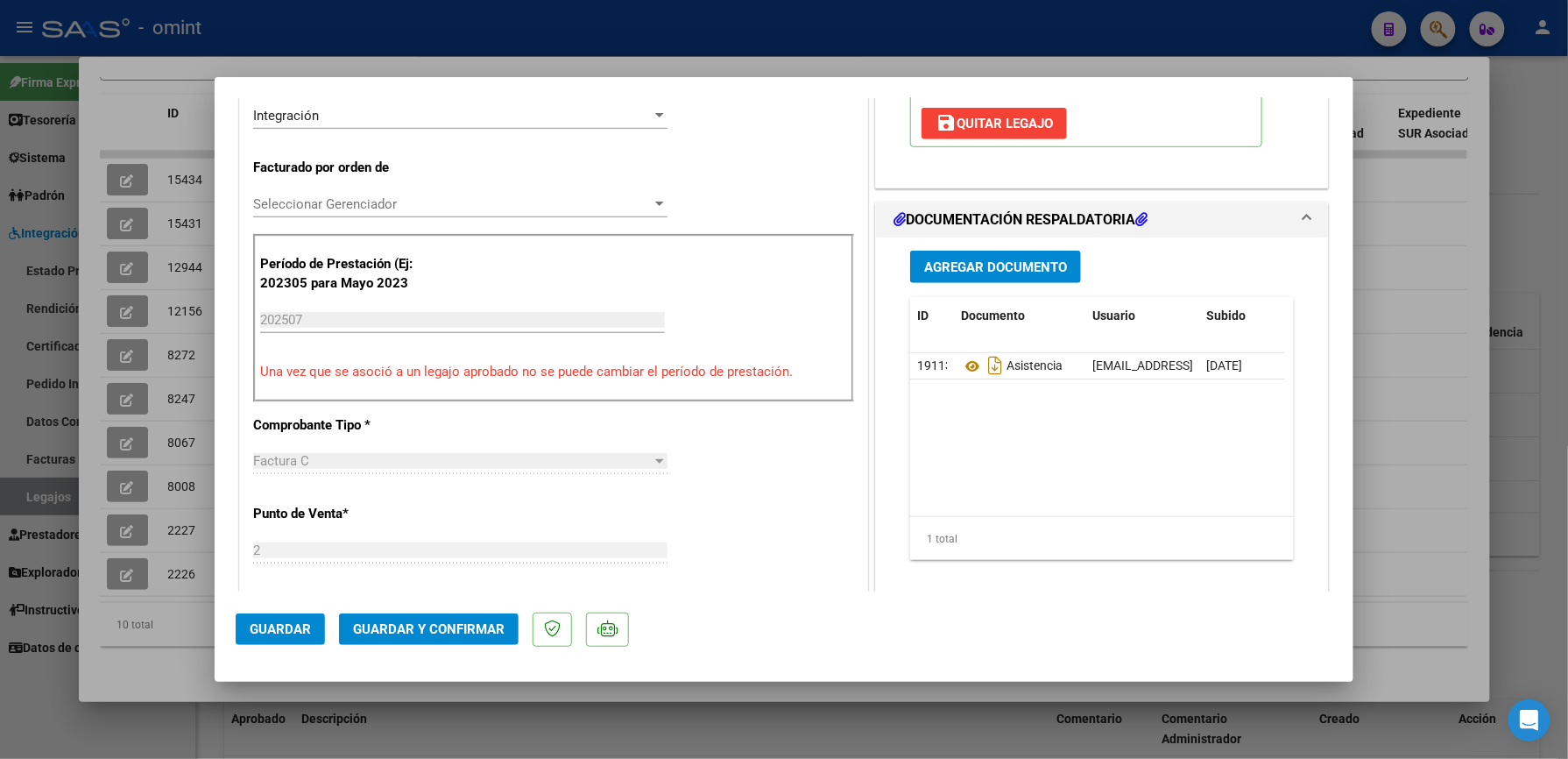
scroll to position [467, 0]
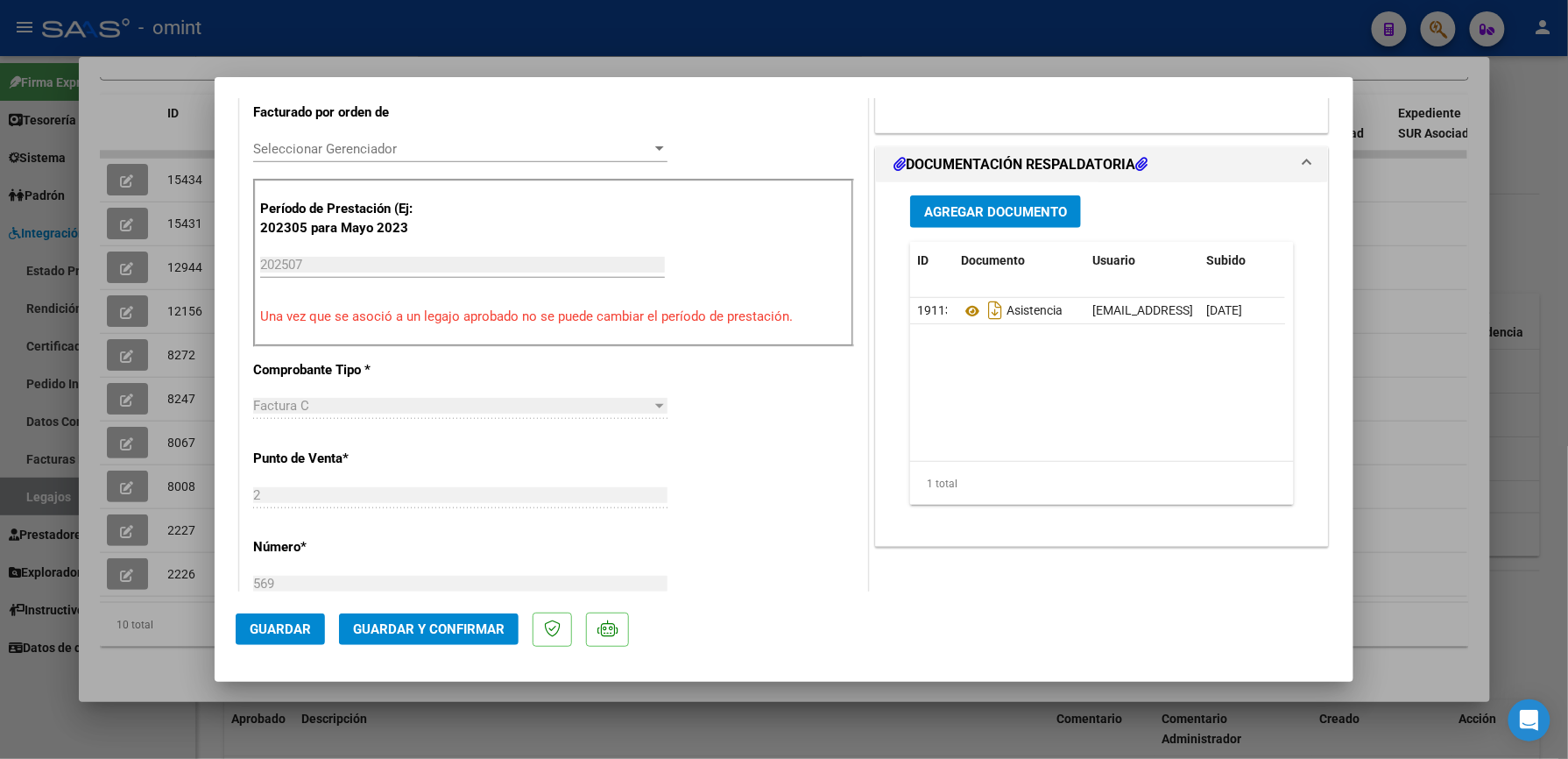
click at [455, 635] on span "Guardar y Confirmar" at bounding box center [428, 629] width 151 height 15
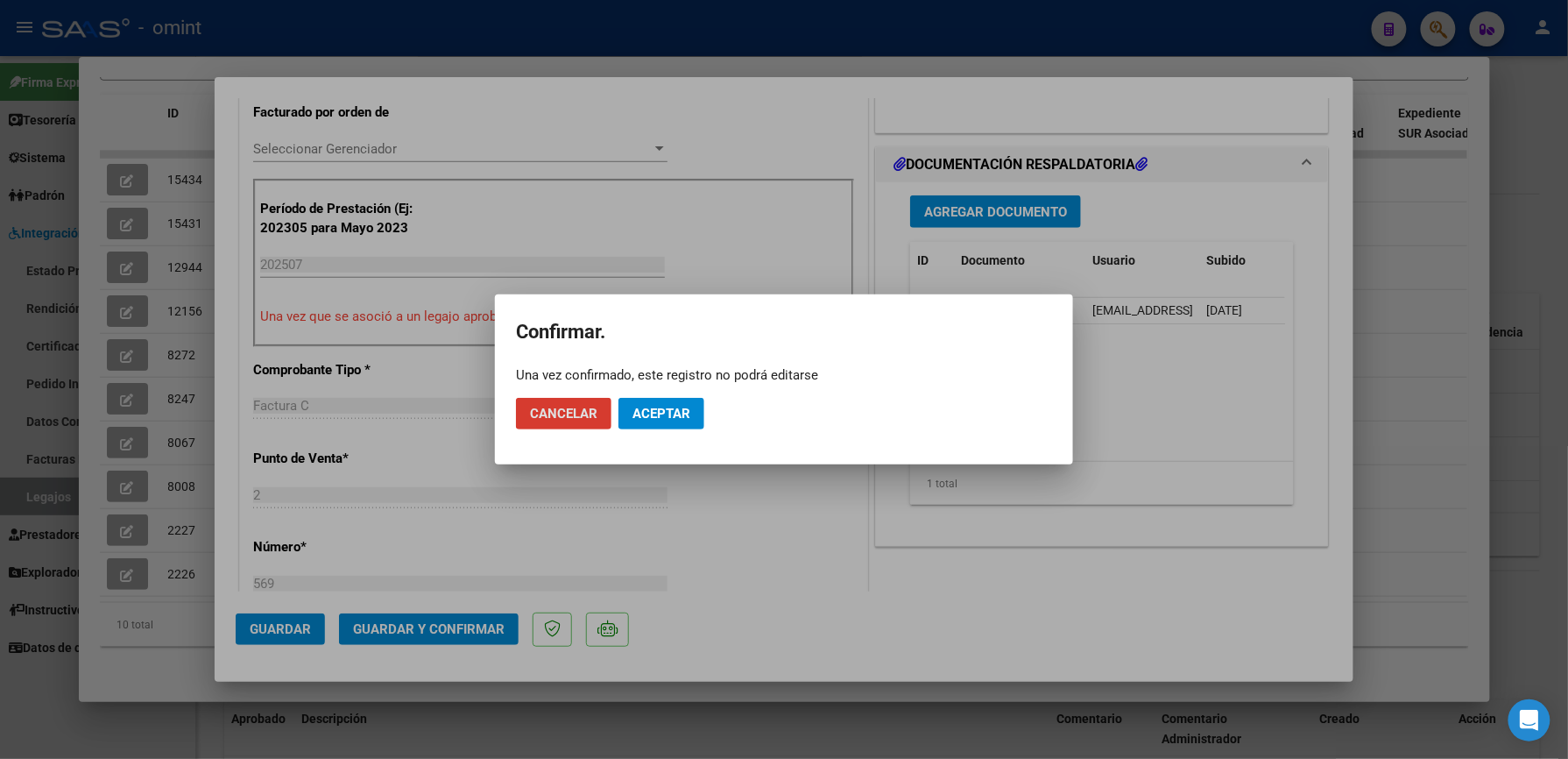
click at [659, 408] on span "Aceptar" at bounding box center [662, 414] width 58 height 15
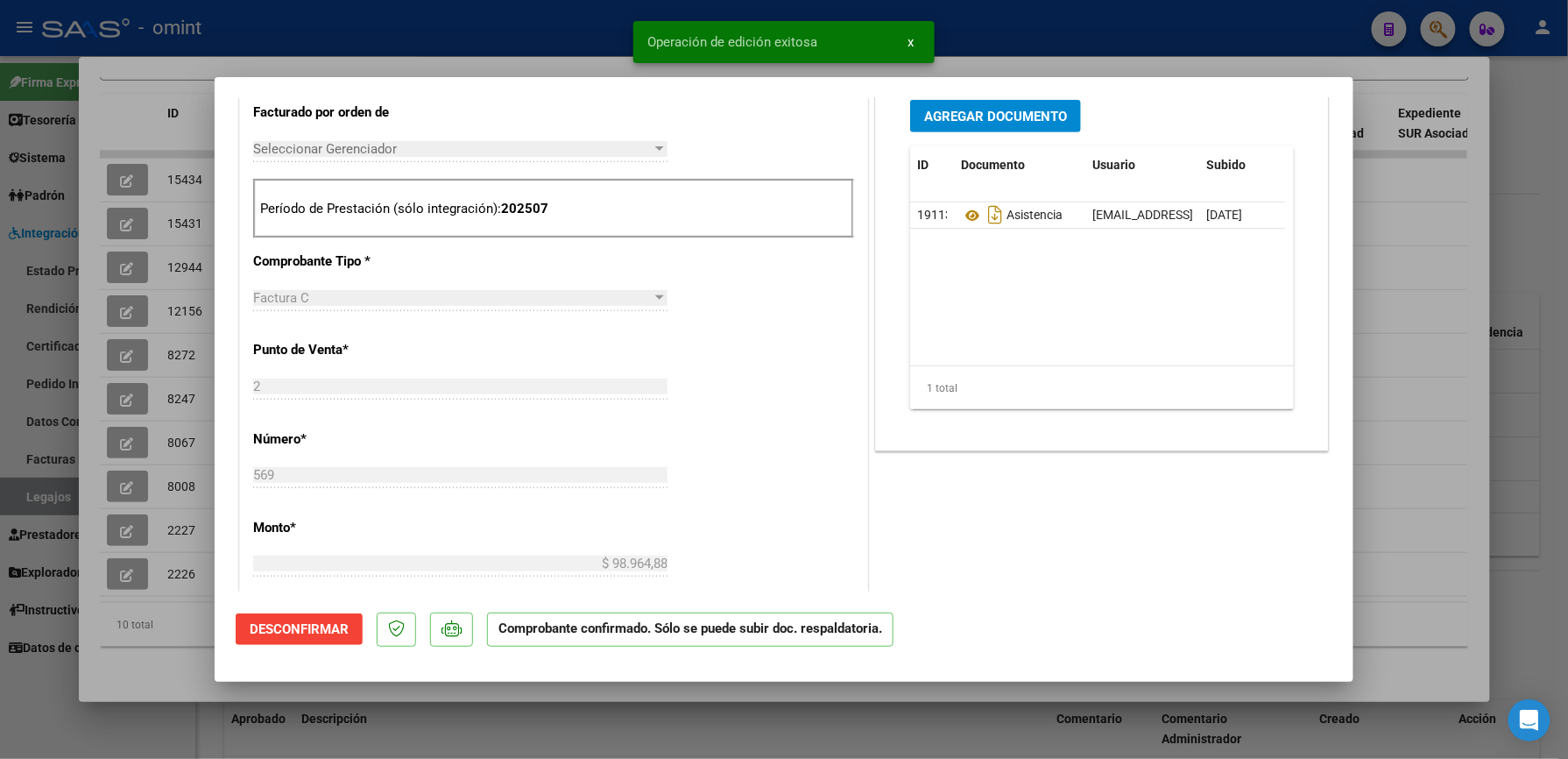
click at [1021, 7] on div at bounding box center [784, 379] width 1568 height 759
type input "$ 0,00"
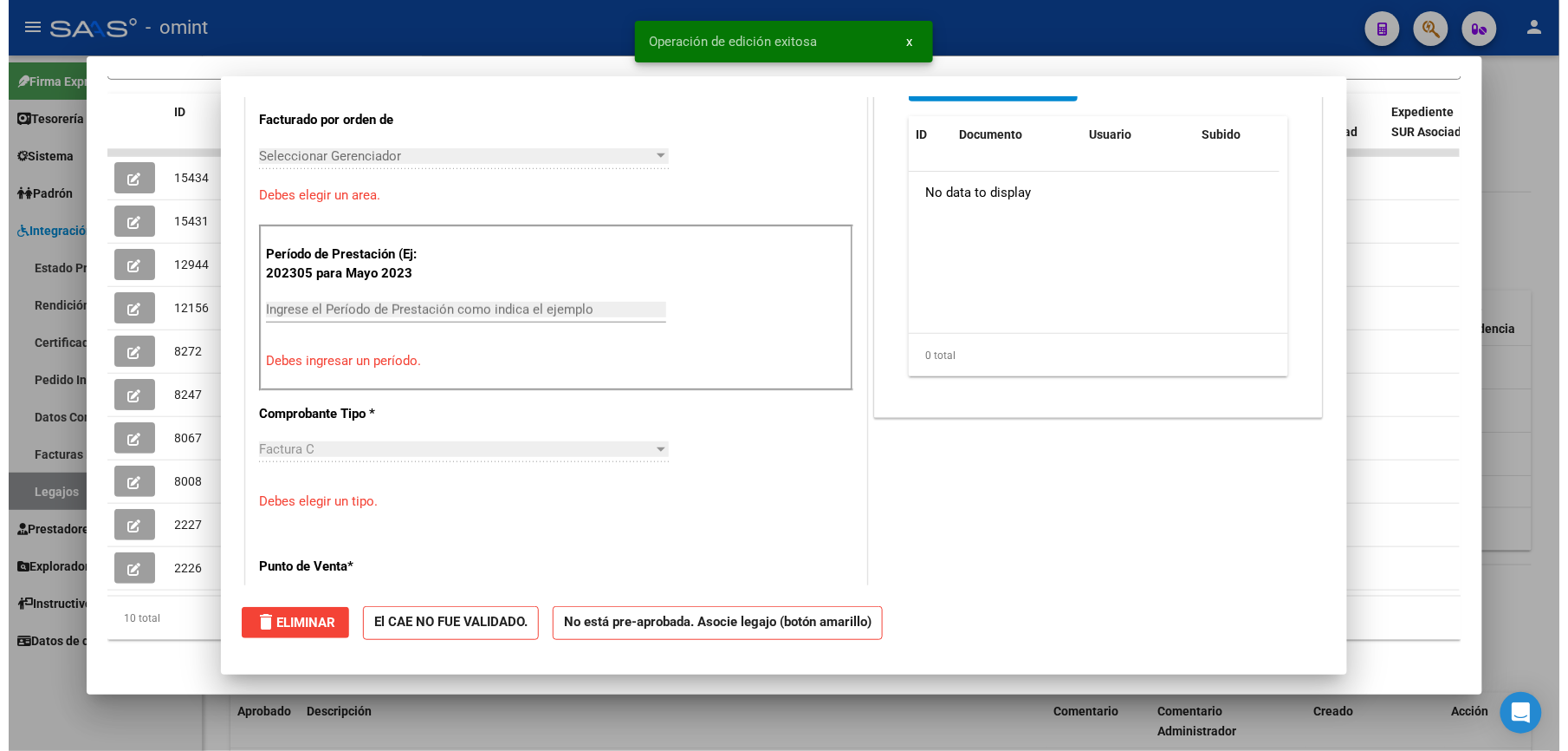
scroll to position [0, 0]
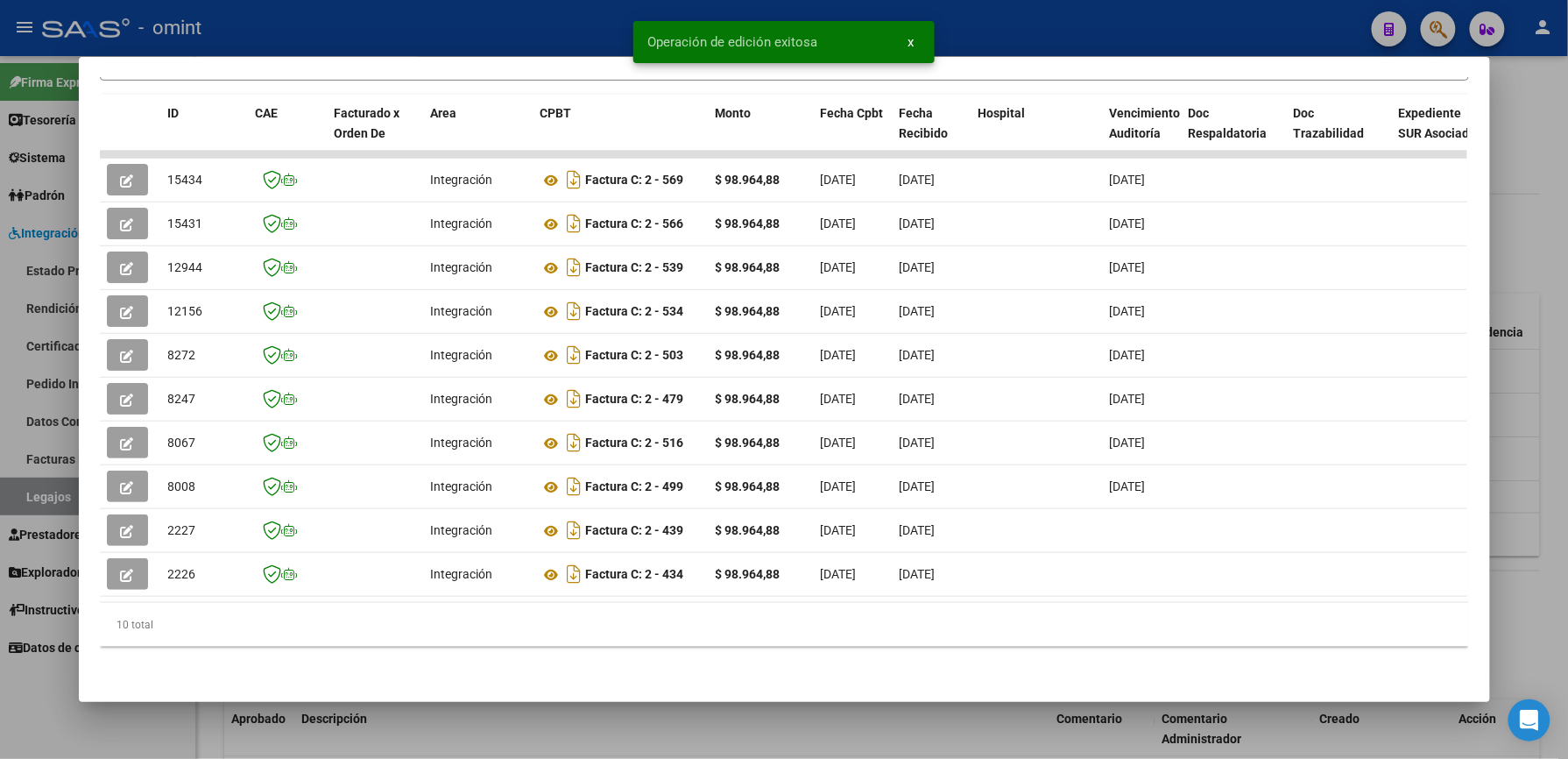
click at [515, 35] on div at bounding box center [784, 379] width 1568 height 759
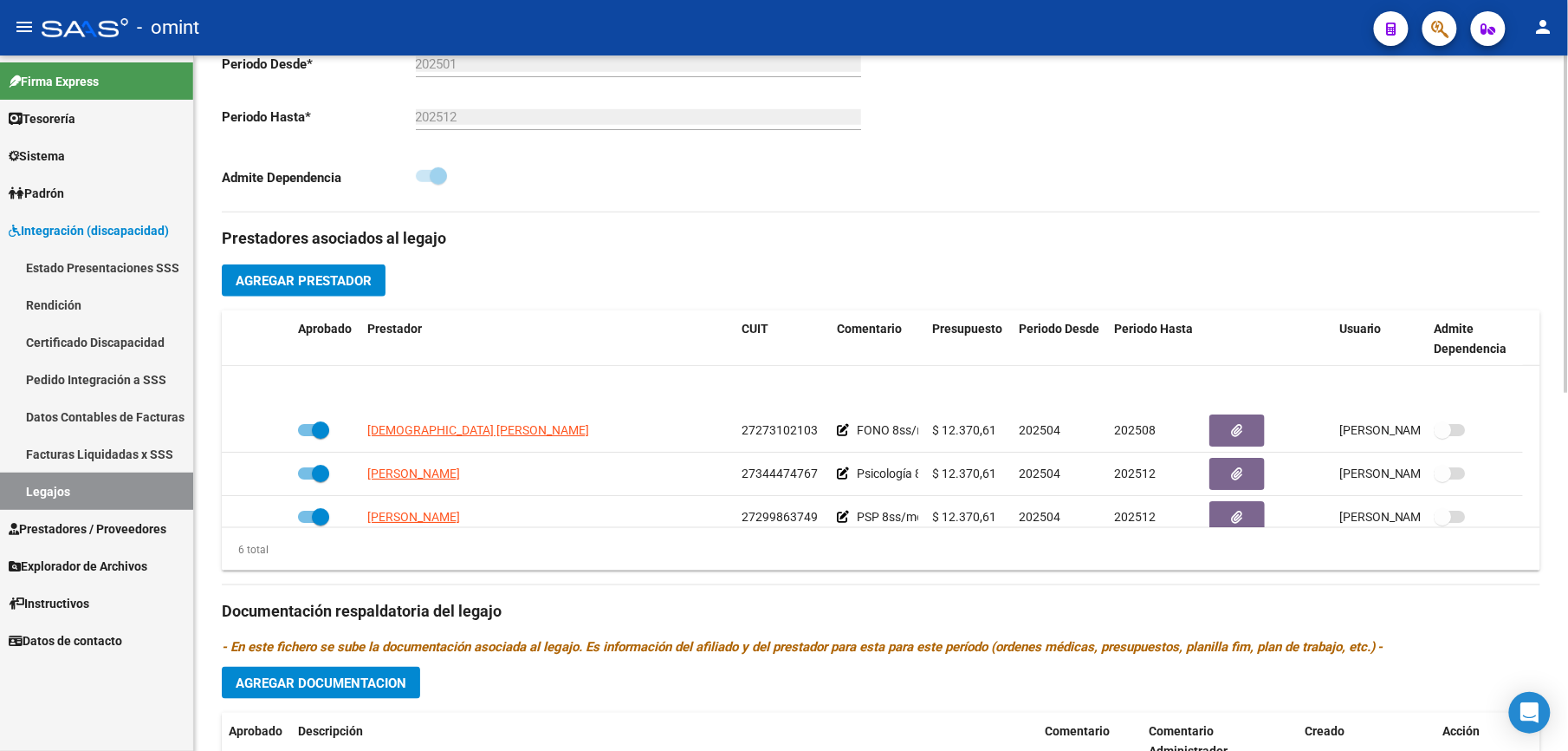
scroll to position [104, 0]
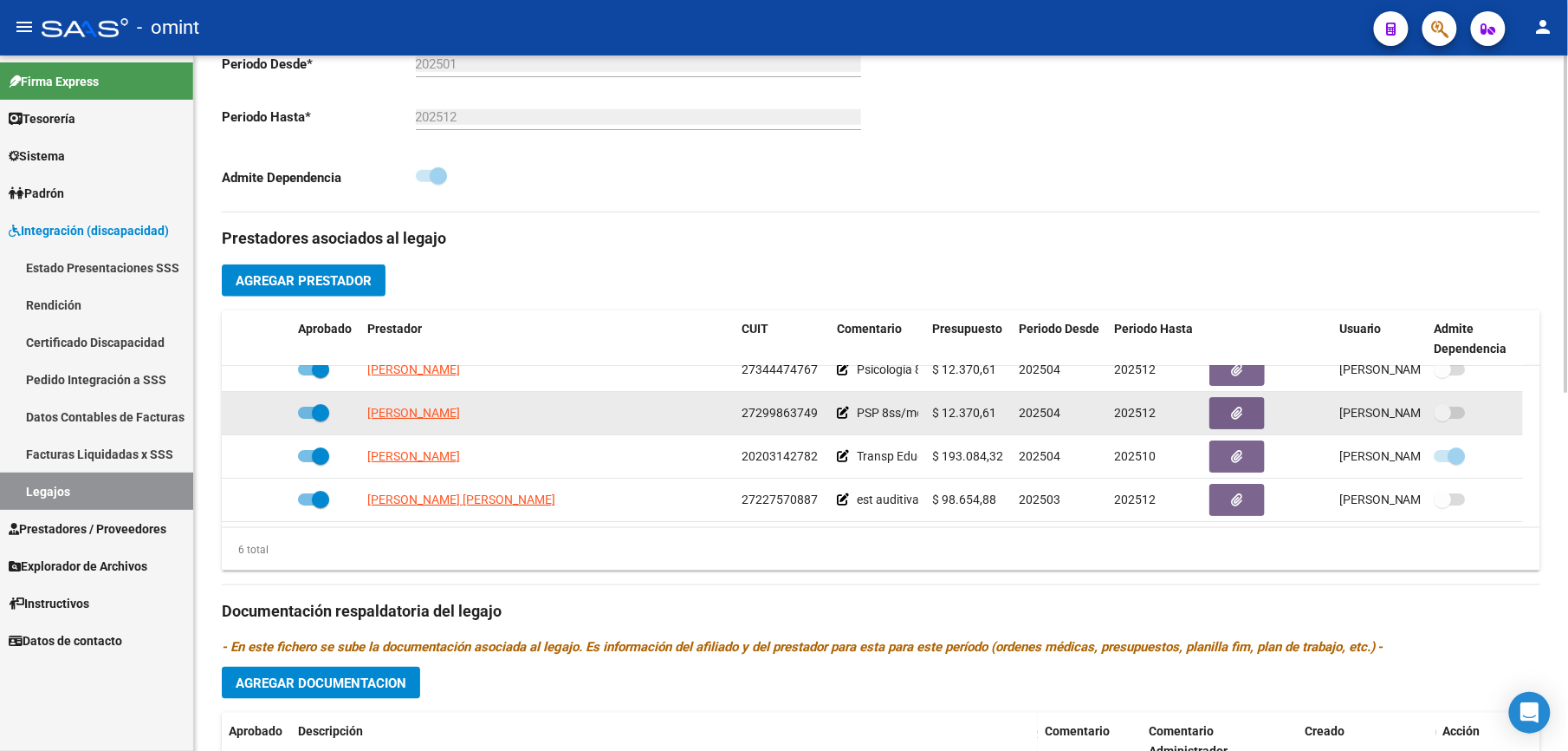
drag, startPoint x: 742, startPoint y: 516, endPoint x: 818, endPoint y: 425, distance: 118.6
click at [818, 425] on datatable-body-cell "27299863749" at bounding box center [782, 413] width 95 height 43
drag, startPoint x: 818, startPoint y: 425, endPoint x: 789, endPoint y: 413, distance: 31.4
copy span "27299863749"
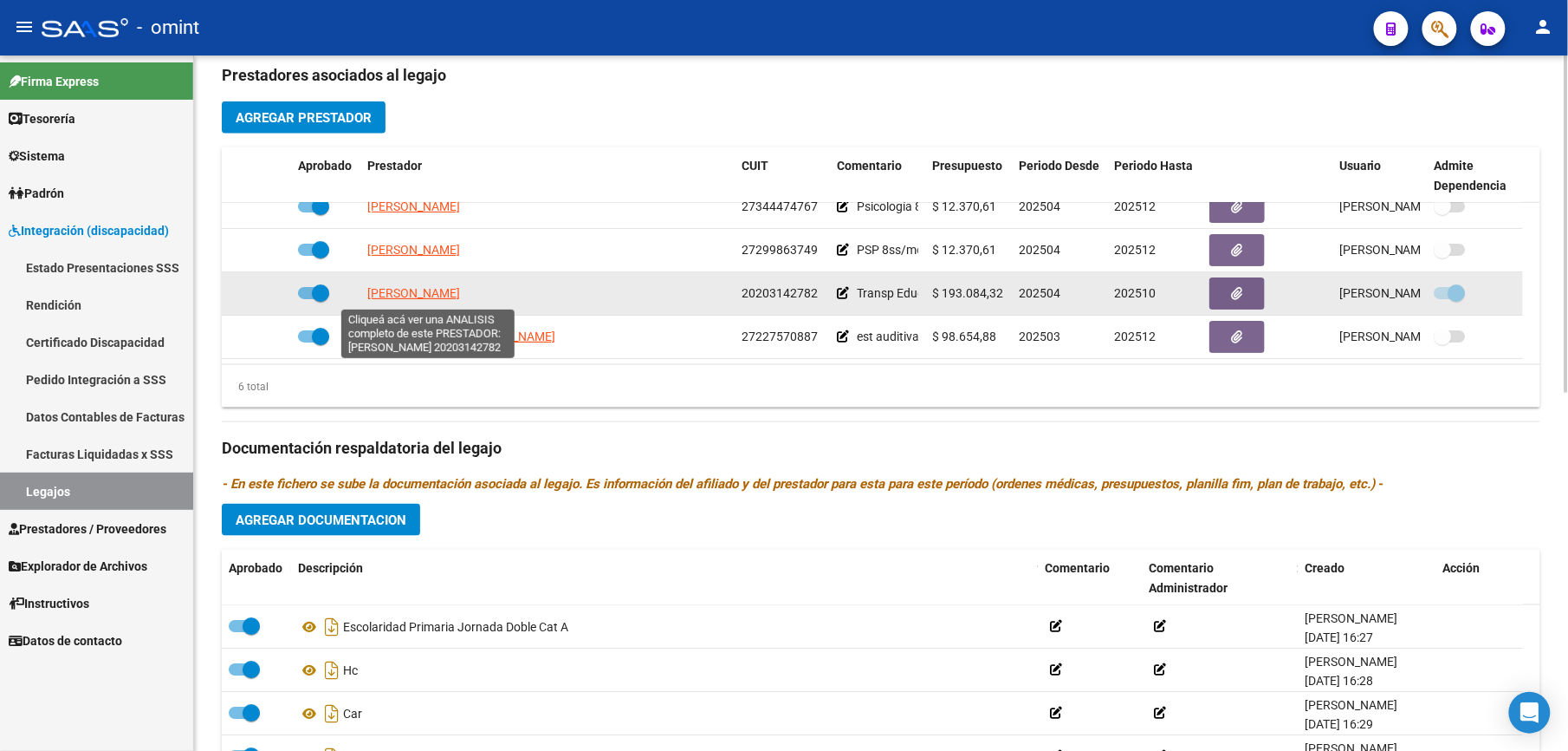
click at [434, 296] on span "[PERSON_NAME]" at bounding box center [413, 293] width 93 height 14
type textarea "20203142782"
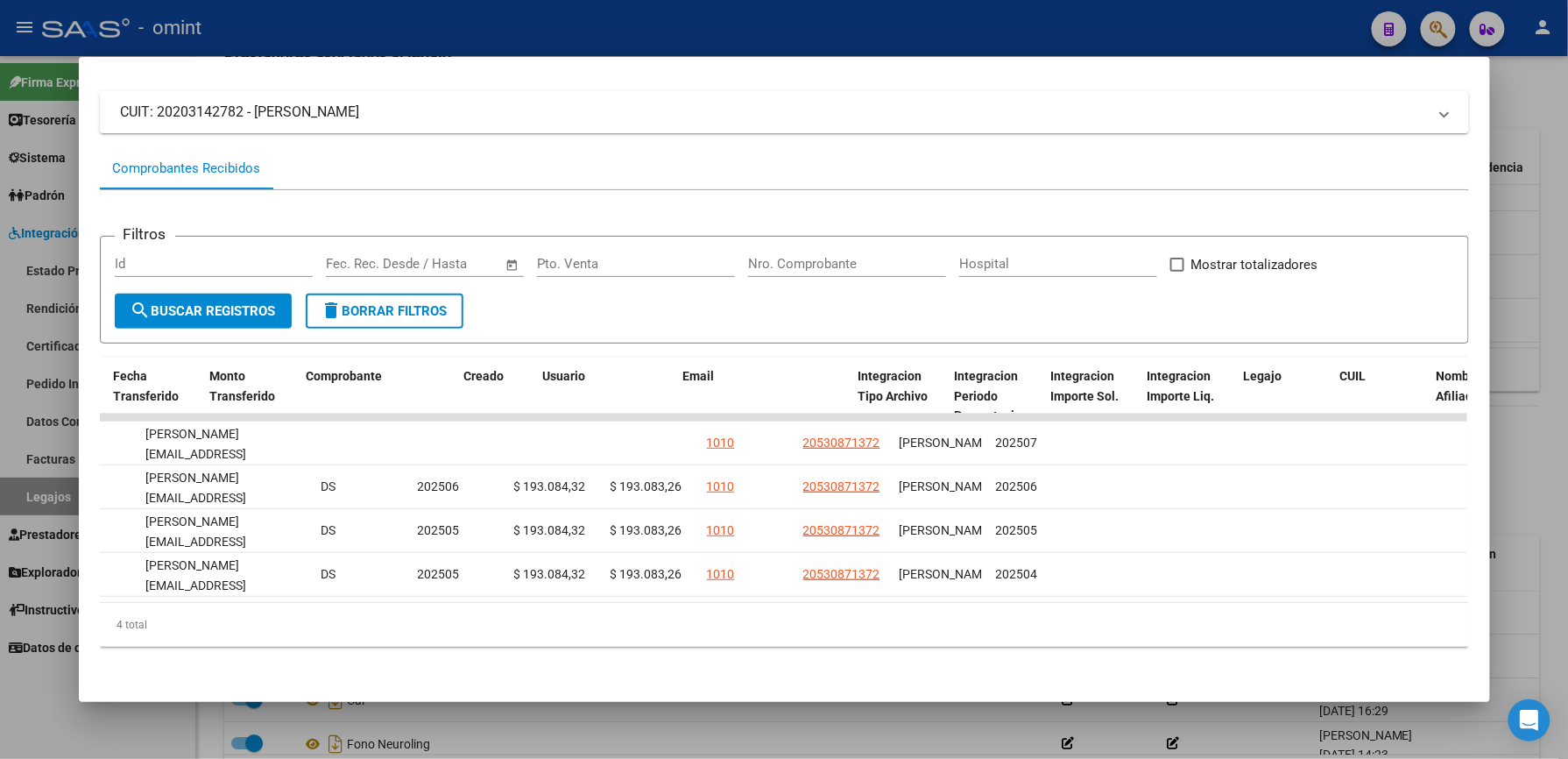
scroll to position [0, 0]
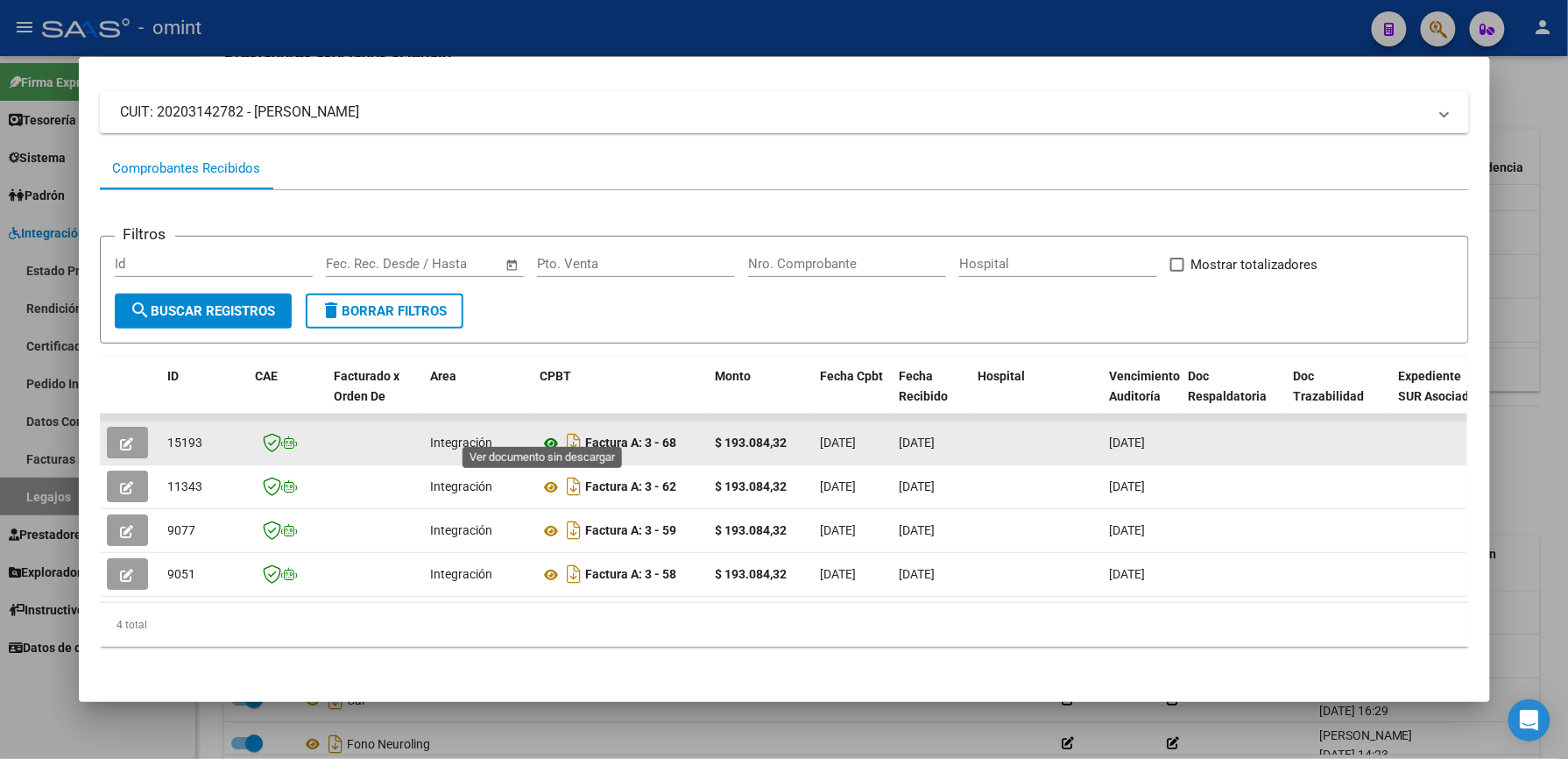
click at [545, 433] on icon at bounding box center [552, 444] width 23 height 21
click at [110, 426] on button "button" at bounding box center [127, 442] width 41 height 32
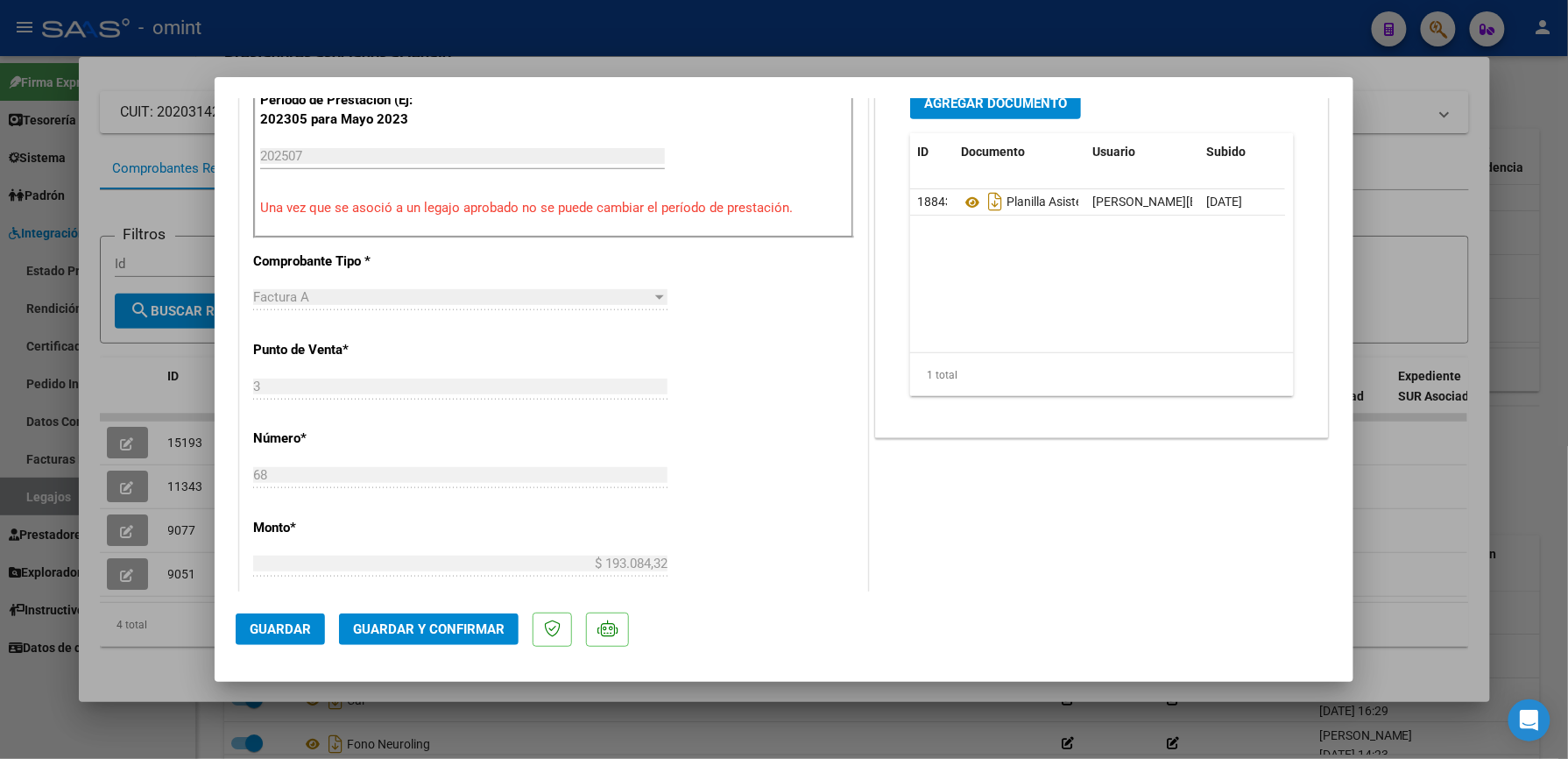
scroll to position [616, 0]
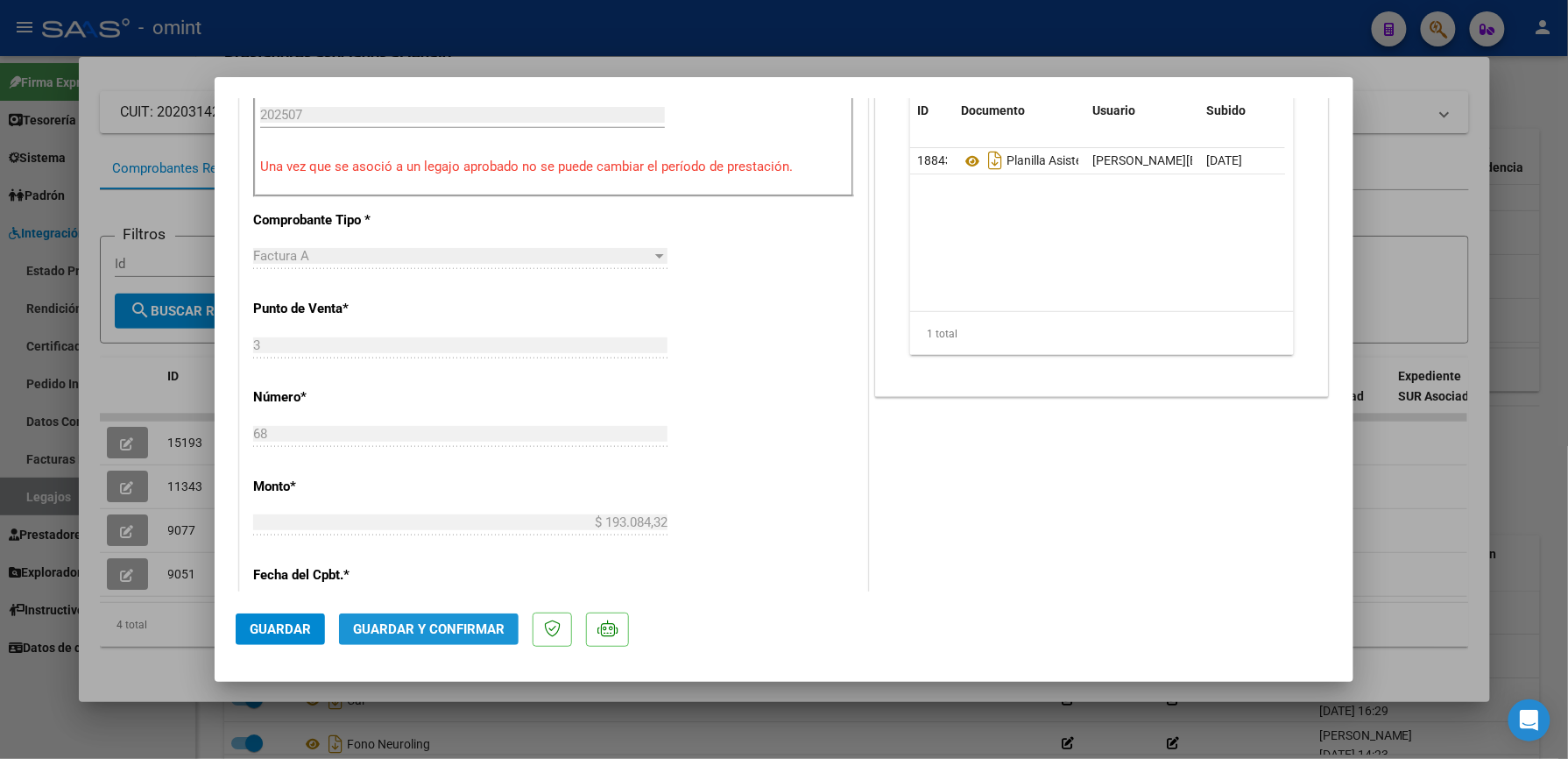
click at [443, 628] on span "Guardar y Confirmar" at bounding box center [428, 629] width 151 height 15
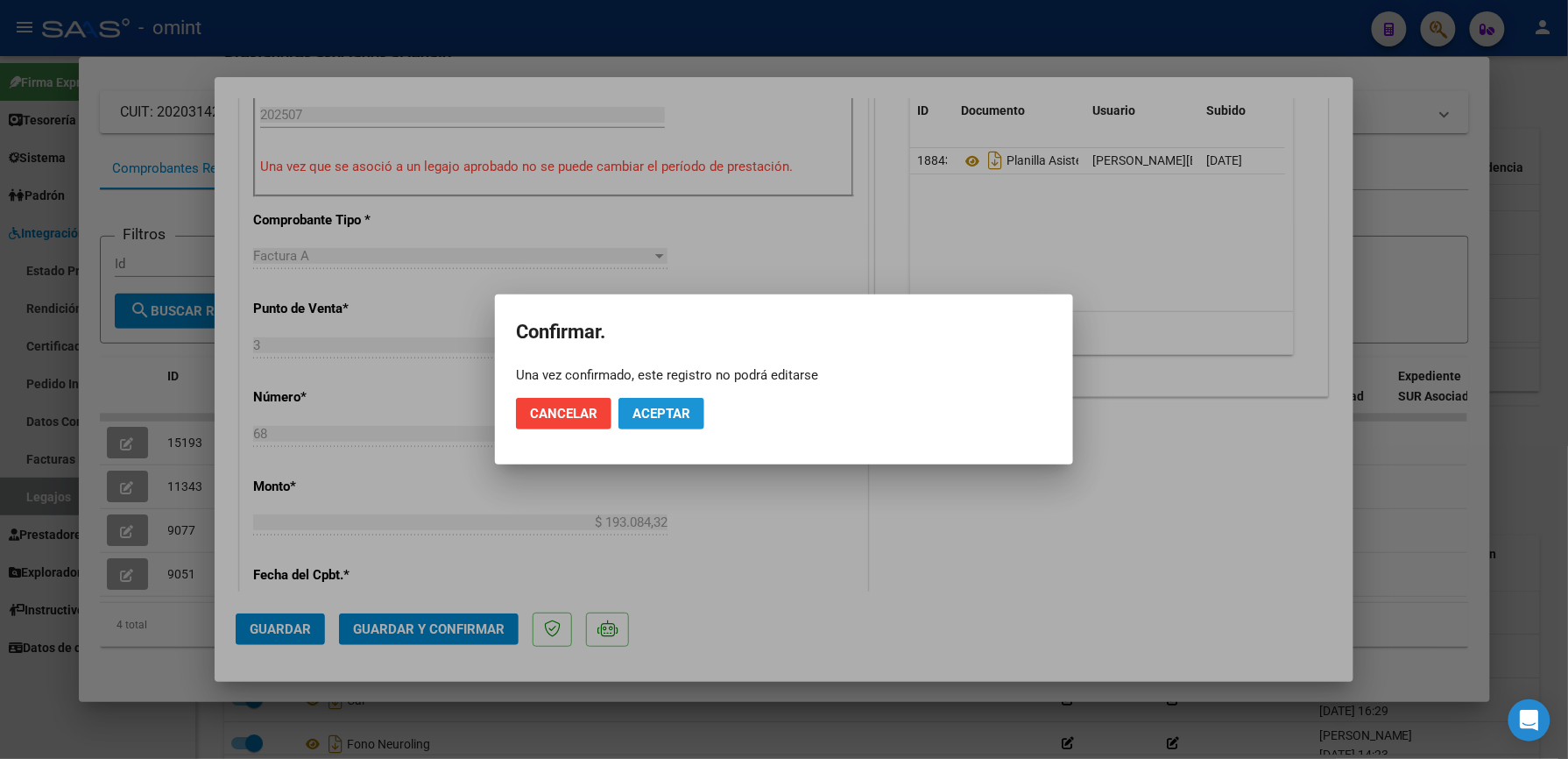
click at [678, 414] on span "Aceptar" at bounding box center [662, 414] width 58 height 15
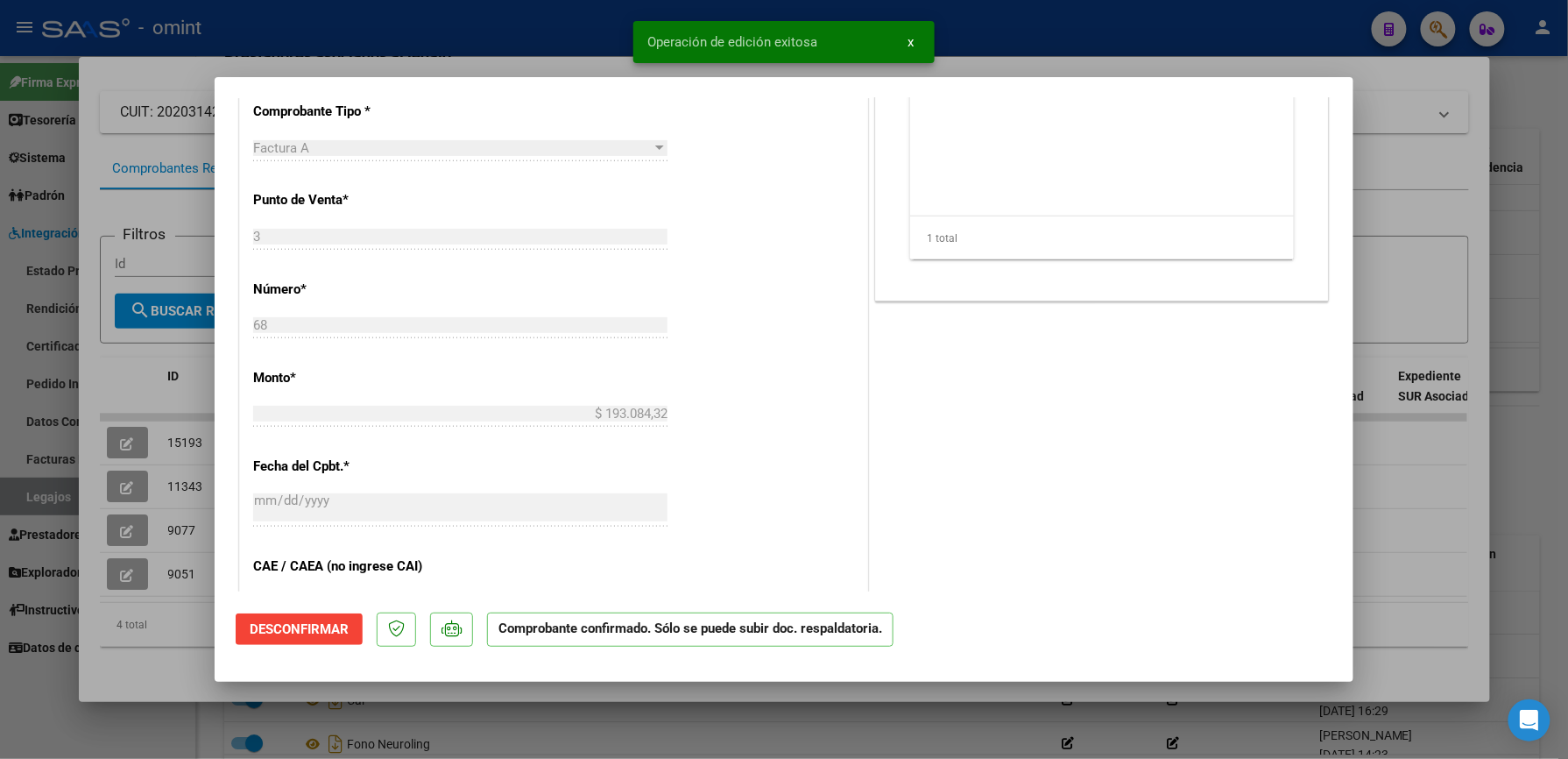
drag, startPoint x: 1077, startPoint y: 26, endPoint x: 1090, endPoint y: 29, distance: 13.3
click at [1076, 25] on div at bounding box center [784, 379] width 1568 height 759
type input "$ 0,00"
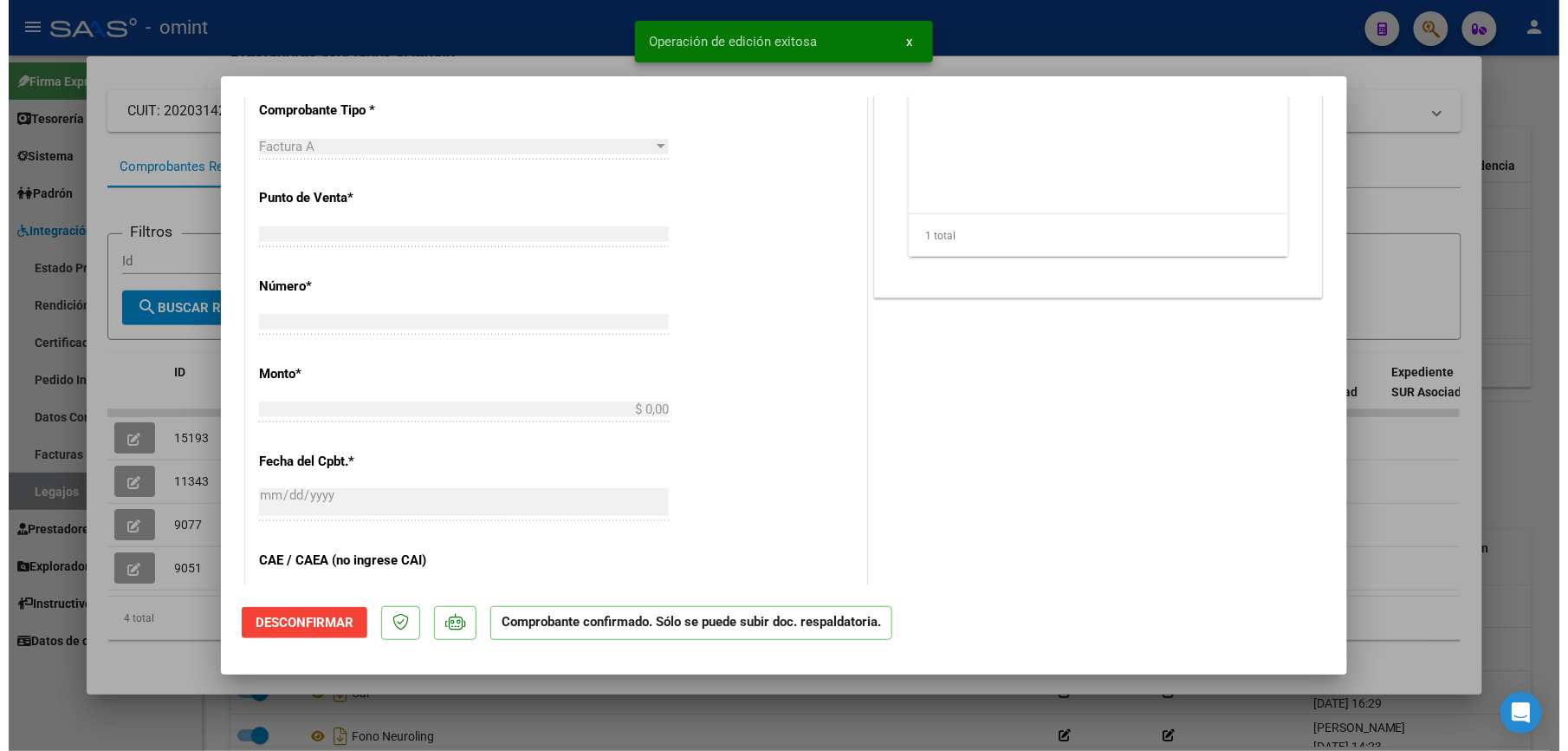
scroll to position [0, 0]
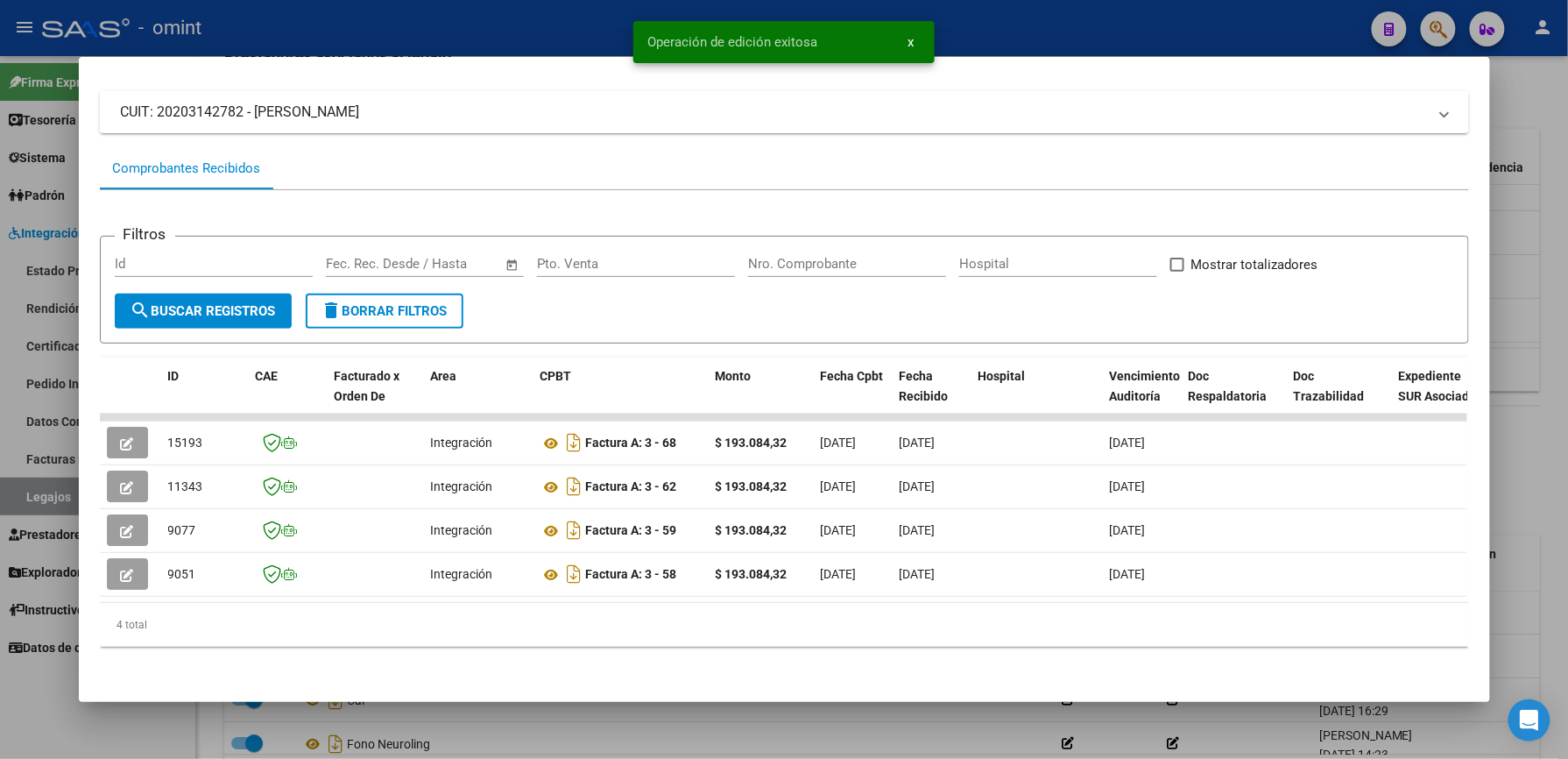
drag, startPoint x: 324, startPoint y: 34, endPoint x: 347, endPoint y: 30, distance: 23.3
click at [328, 33] on div at bounding box center [784, 379] width 1568 height 759
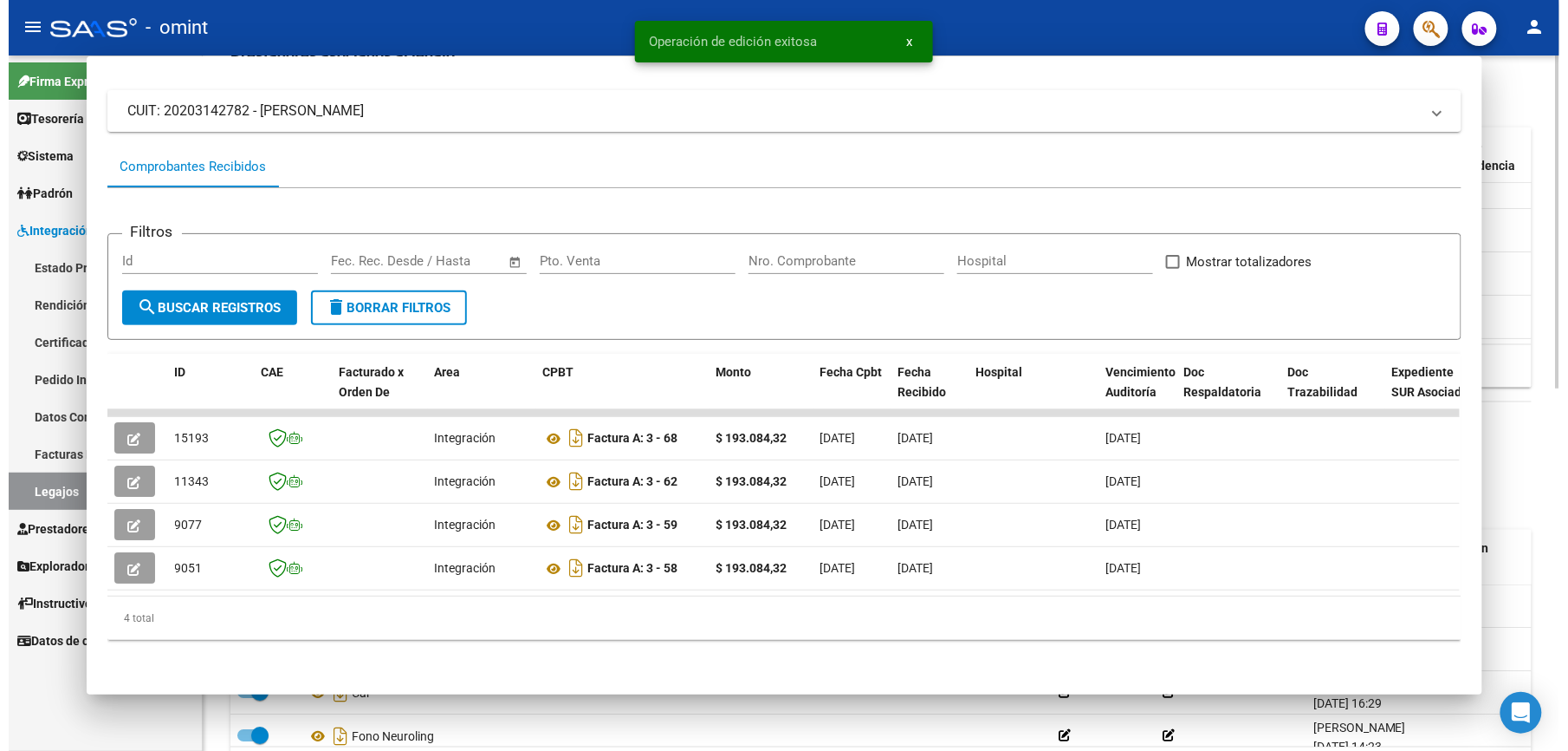
scroll to position [625, 0]
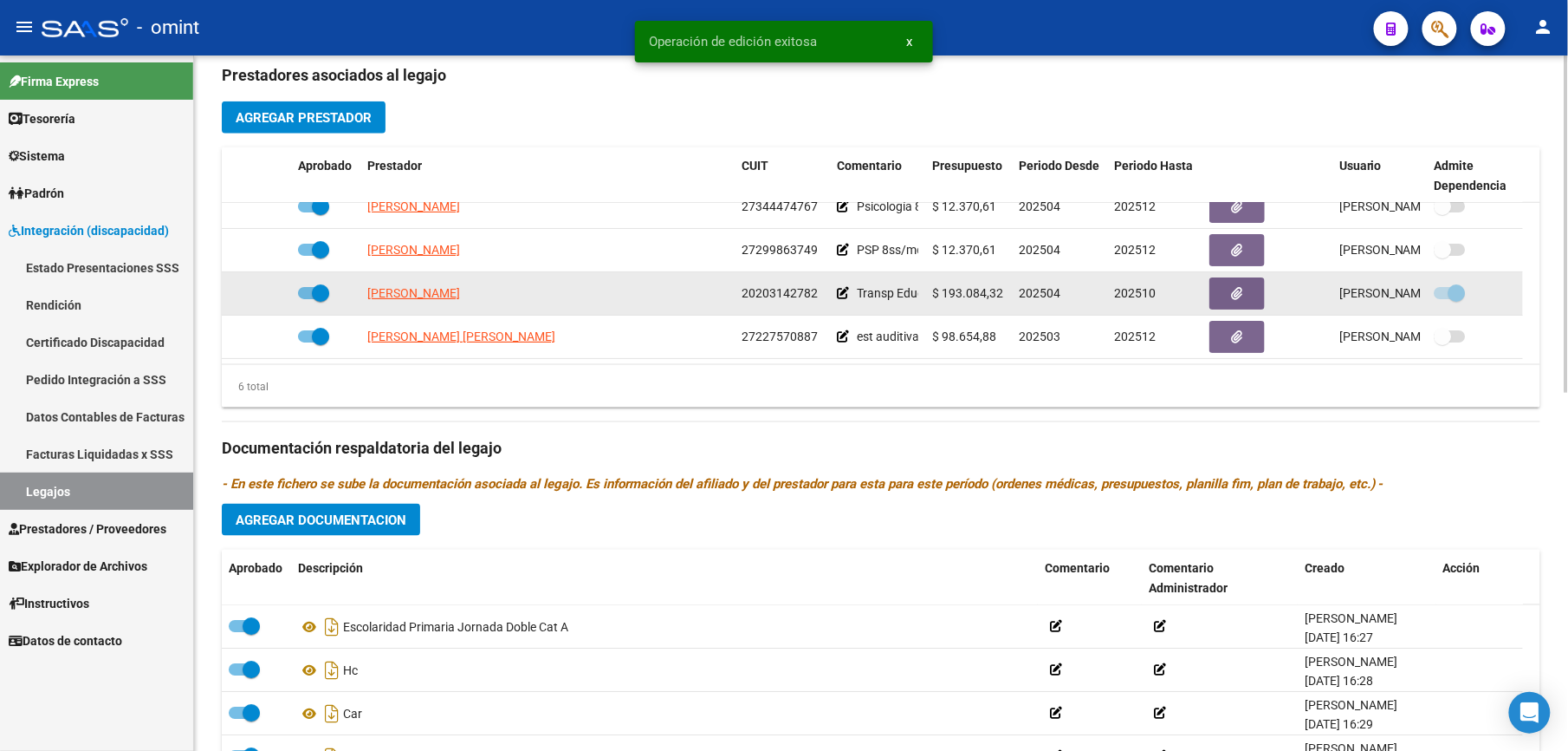
drag, startPoint x: 743, startPoint y: 292, endPoint x: 827, endPoint y: 295, distance: 84.1
click at [827, 295] on datatable-body-cell "20203142782" at bounding box center [782, 293] width 95 height 43
drag, startPoint x: 827, startPoint y: 295, endPoint x: 792, endPoint y: 291, distance: 35.2
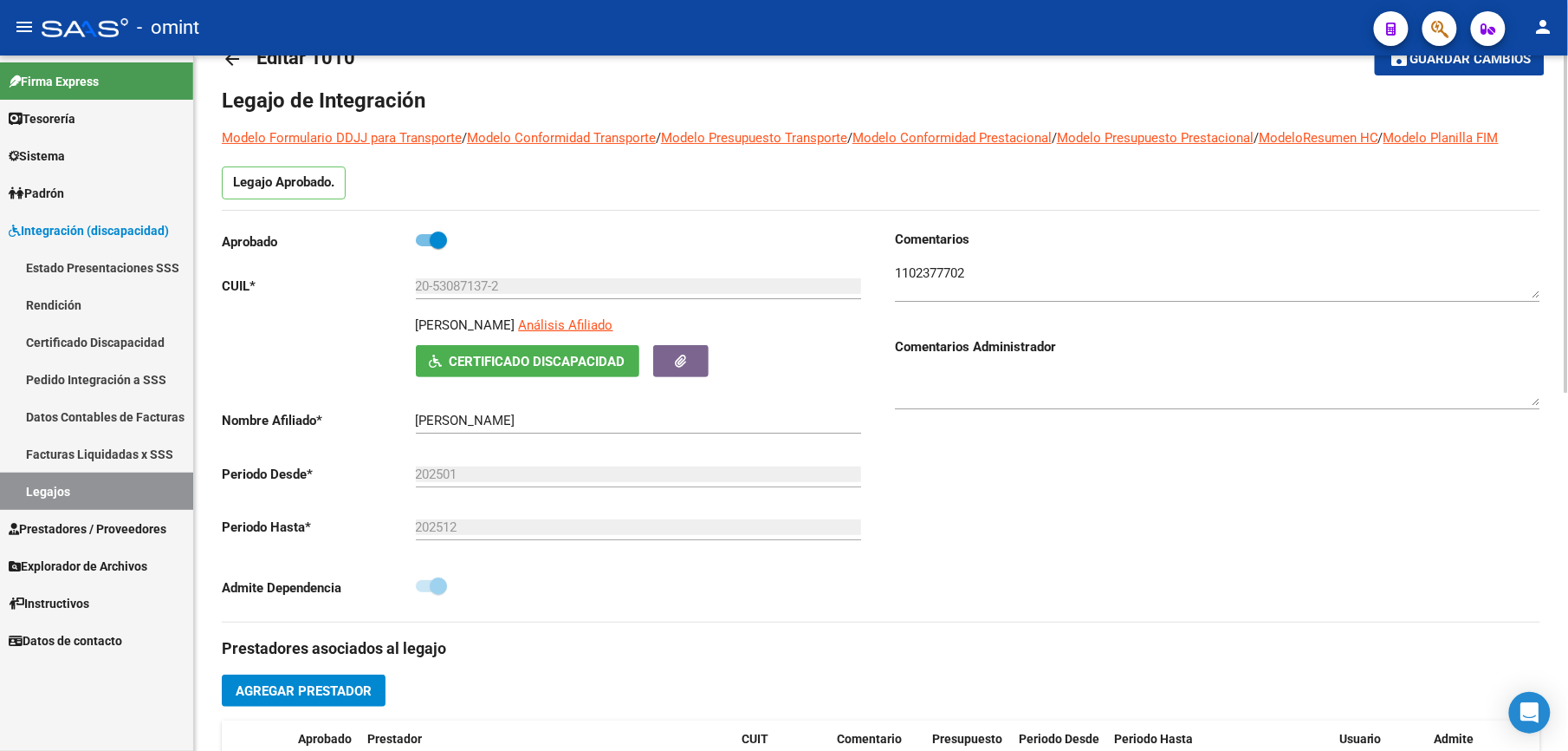
scroll to position [47, 0]
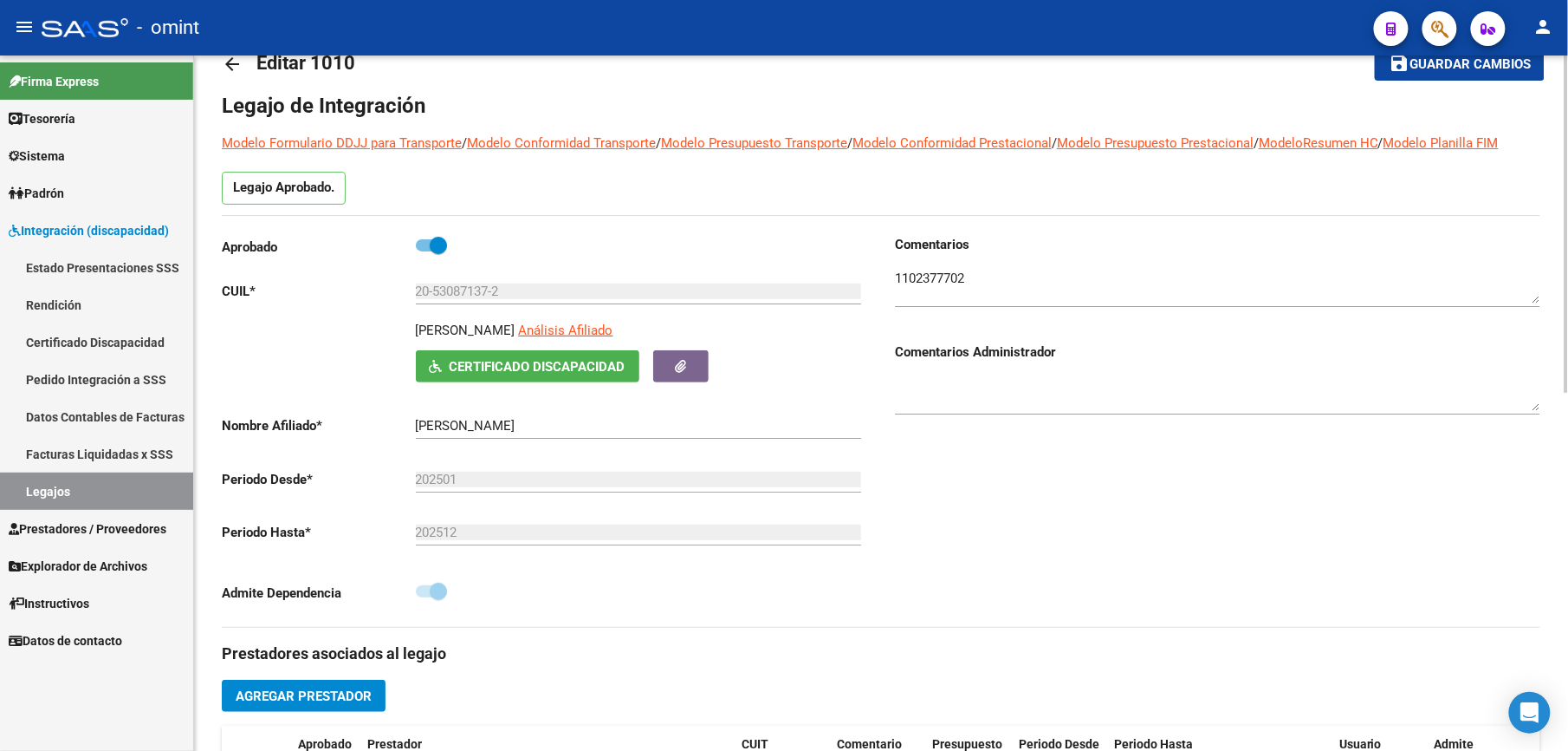
click at [231, 64] on mat-icon "arrow_back" at bounding box center [233, 64] width 21 height 21
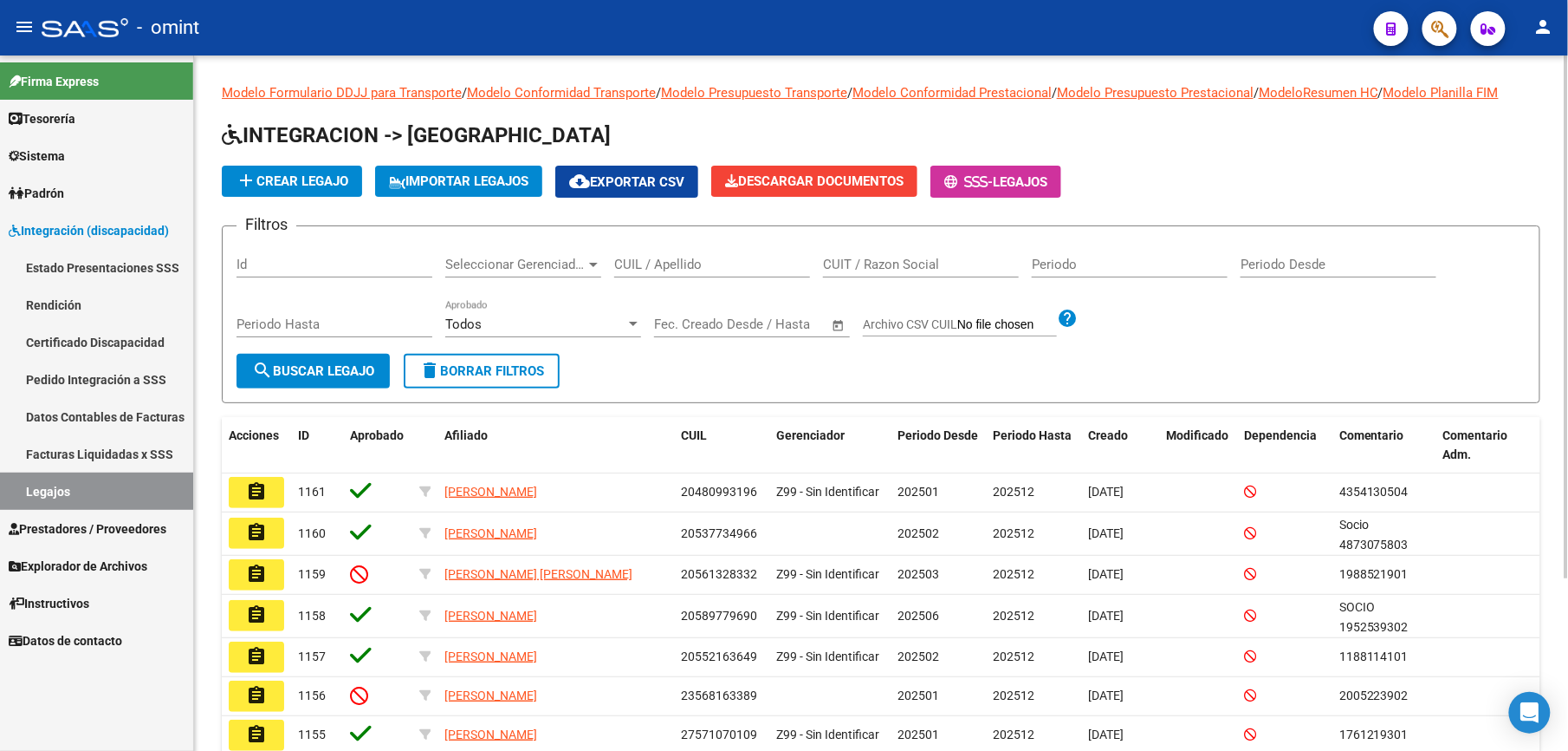
drag, startPoint x: 651, startPoint y: 263, endPoint x: 653, endPoint y: 250, distance: 13.2
click at [651, 261] on input "CUIL / Apellido" at bounding box center [712, 264] width 196 height 15
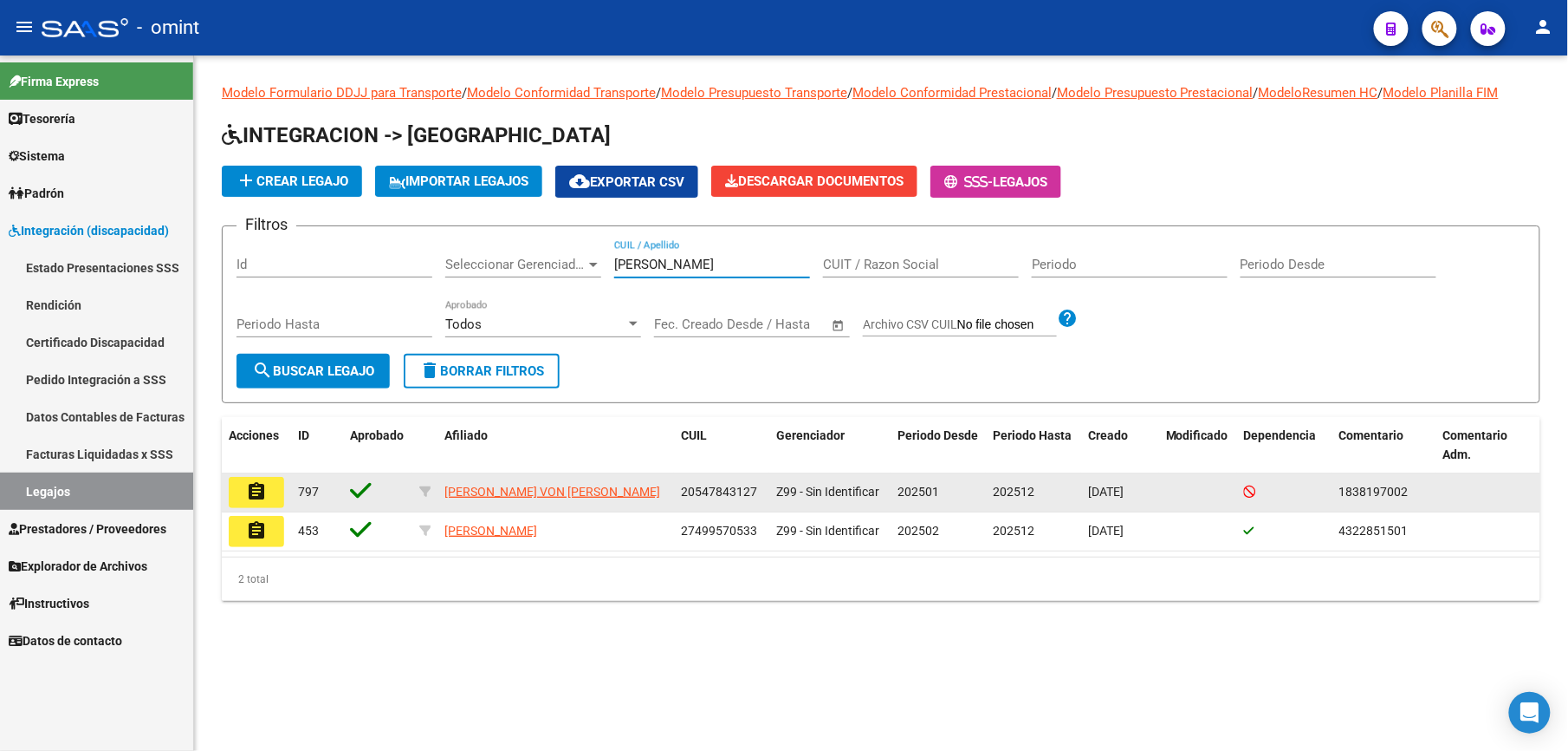
type input "[PERSON_NAME]"
click at [258, 497] on mat-icon "assignment" at bounding box center [257, 491] width 21 height 21
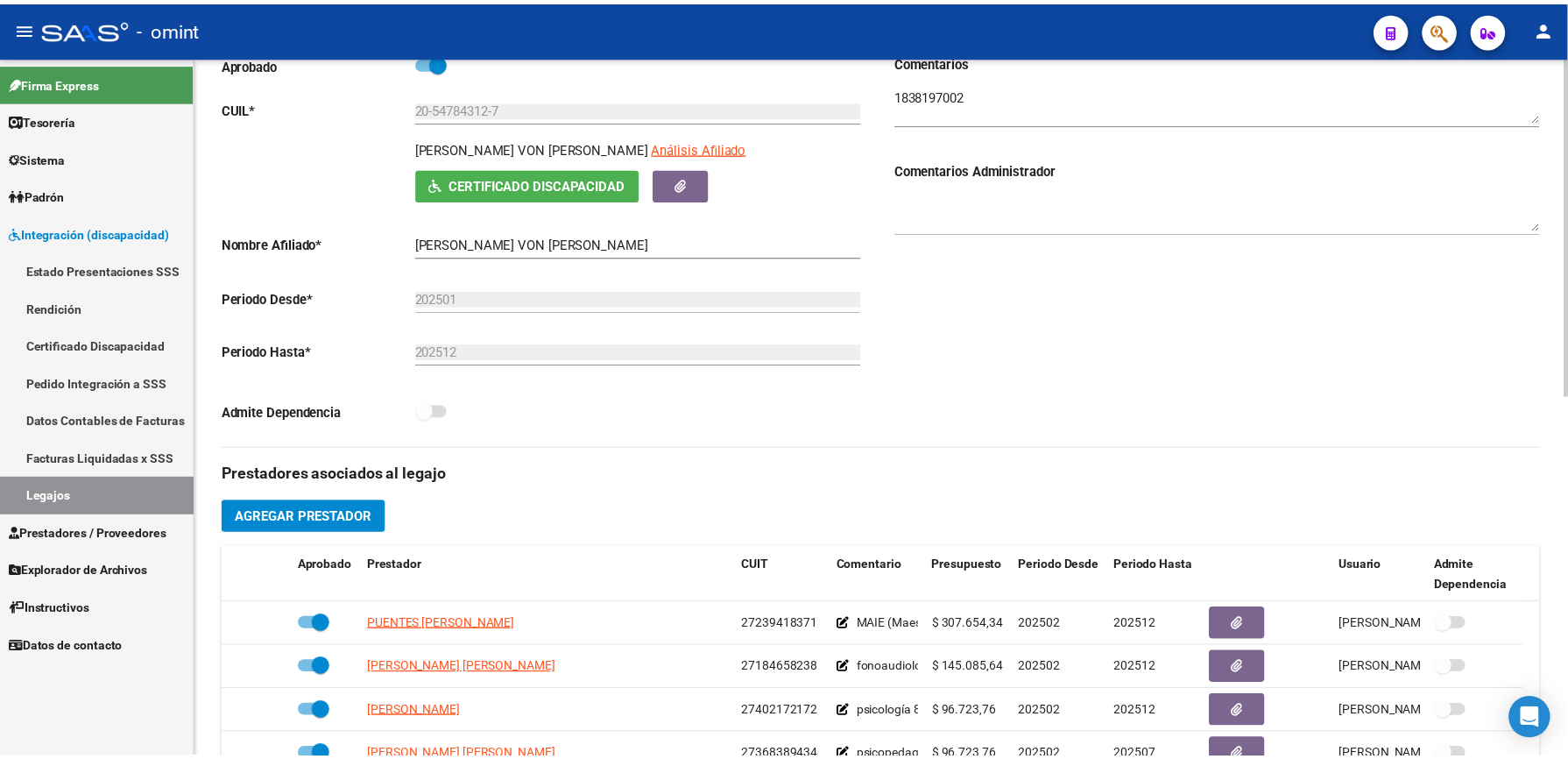
scroll to position [467, 0]
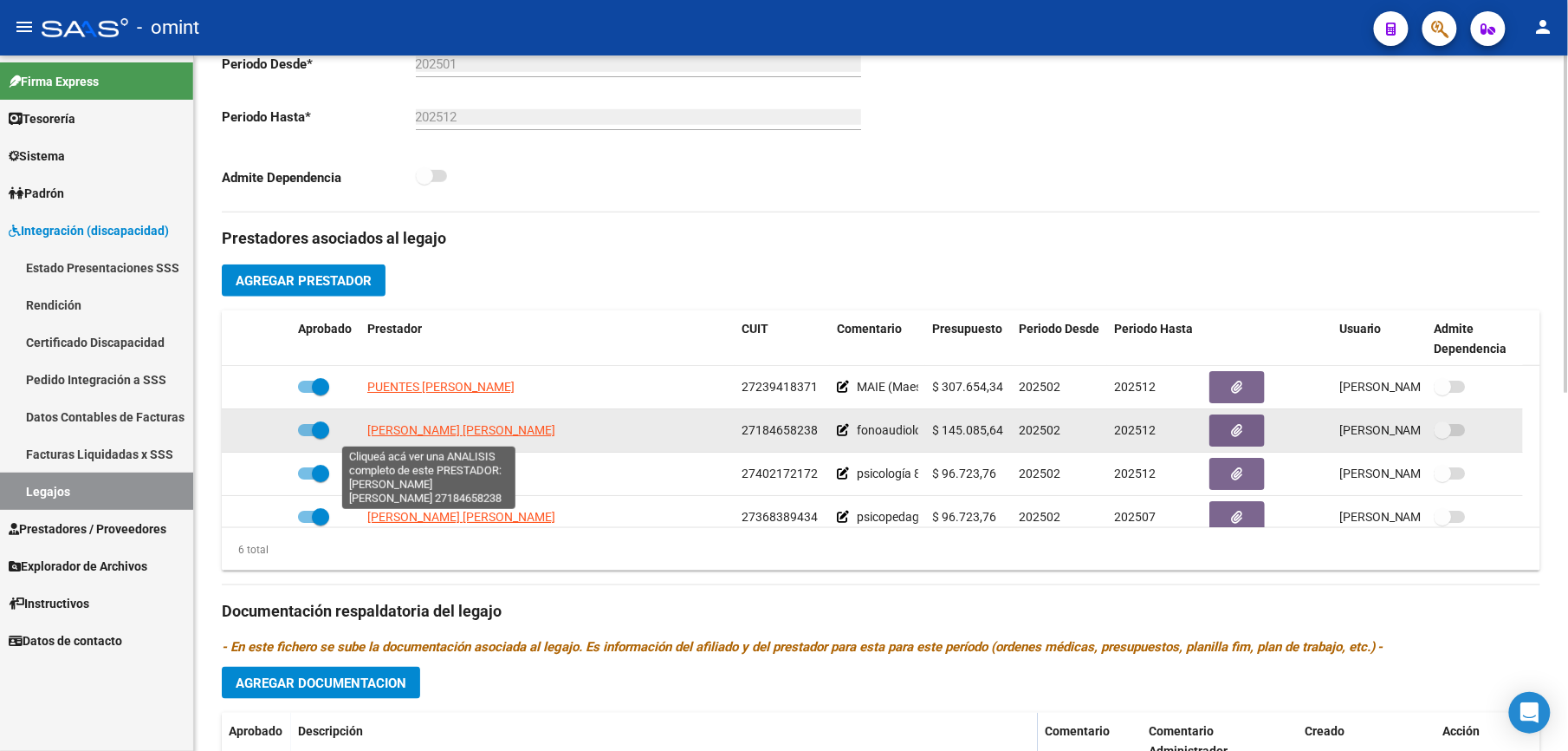
click at [455, 431] on span "[PERSON_NAME] [PERSON_NAME]" at bounding box center [461, 429] width 188 height 14
type textarea "27184658238"
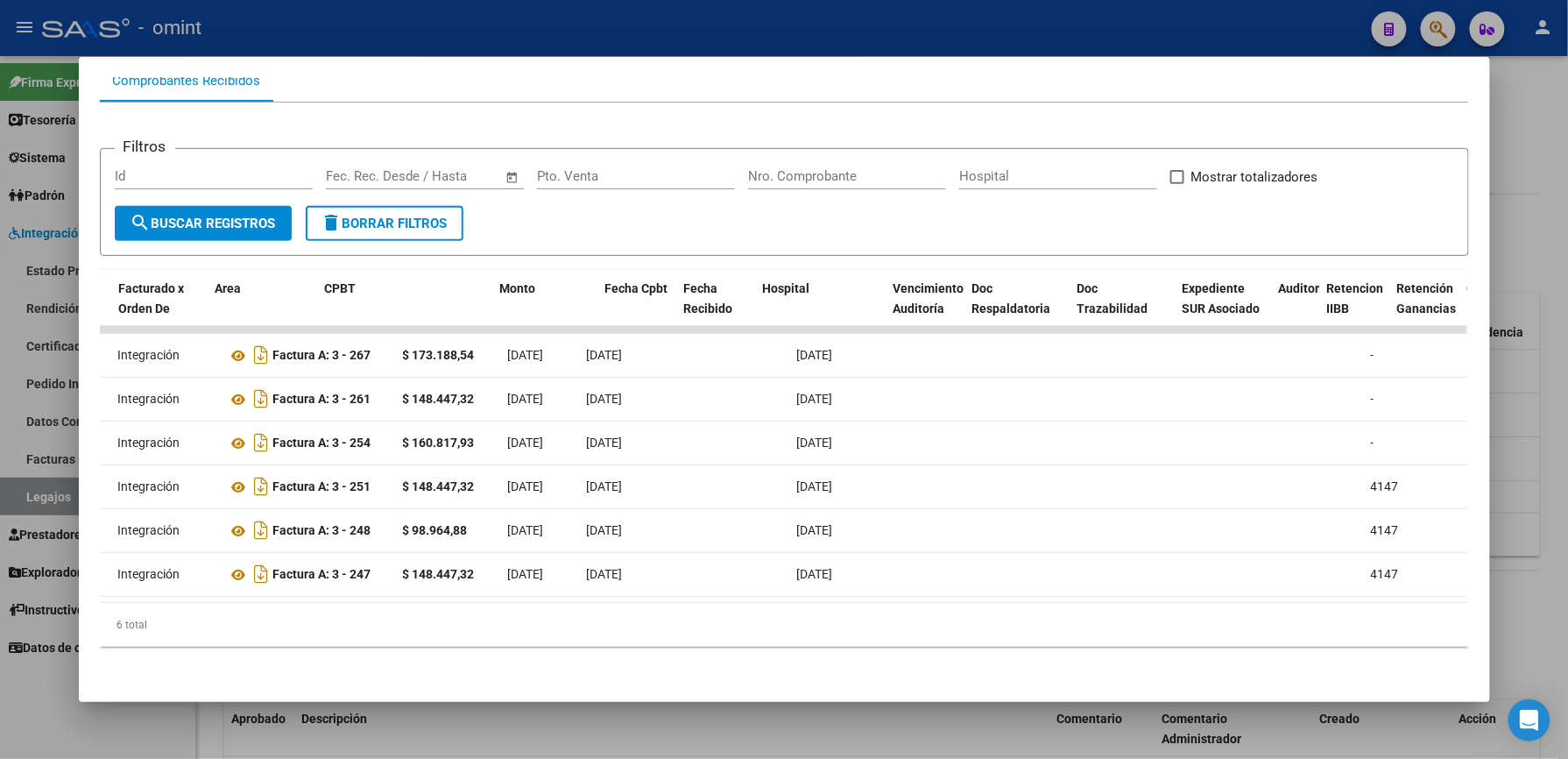
scroll to position [0, 0]
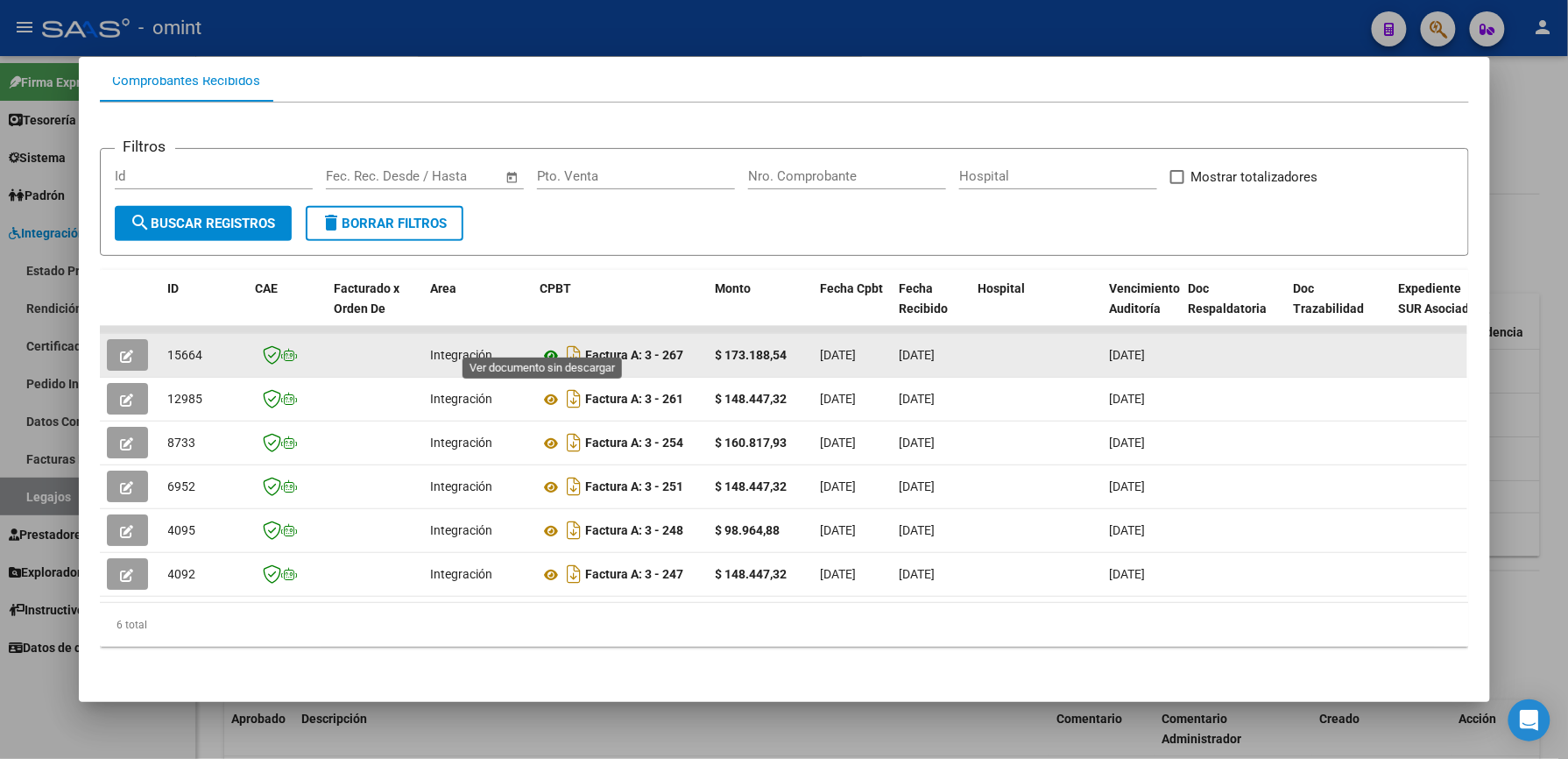
click at [547, 345] on icon at bounding box center [552, 356] width 23 height 21
click at [107, 339] on button "button" at bounding box center [127, 355] width 41 height 32
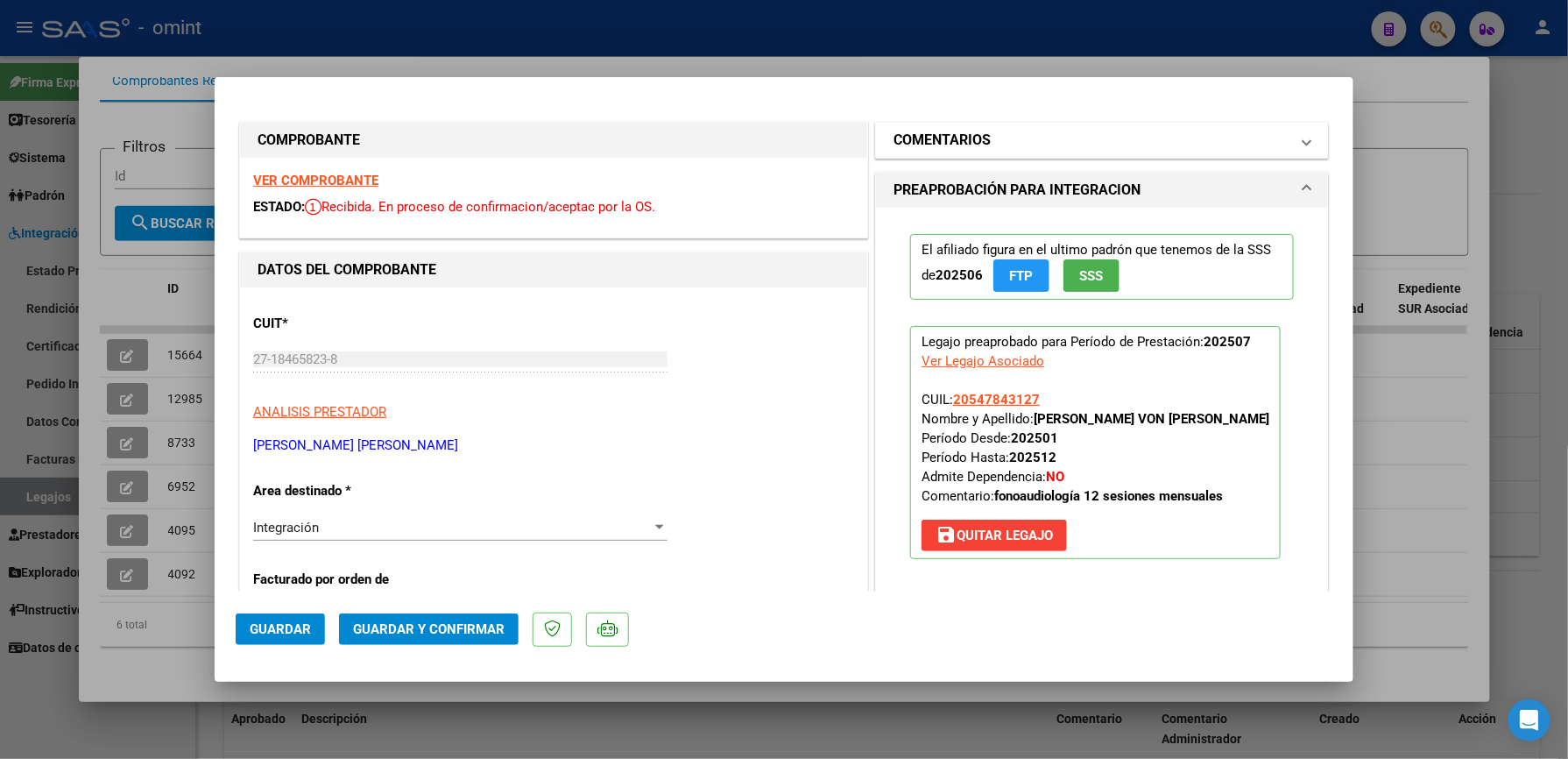
click at [976, 140] on h1 "COMENTARIOS" at bounding box center [942, 140] width 97 height 21
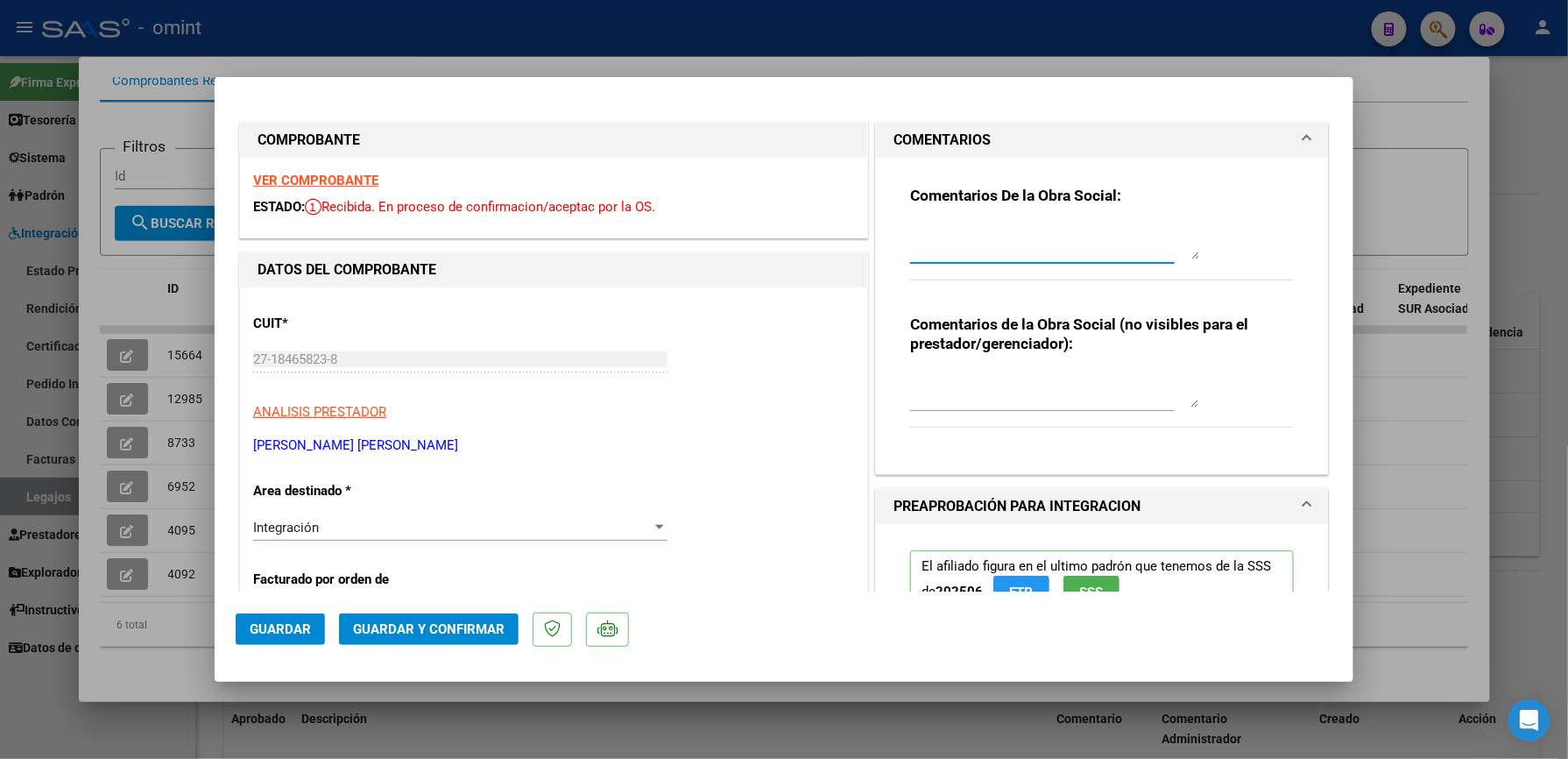
click at [920, 256] on textarea at bounding box center [1055, 242] width 289 height 35
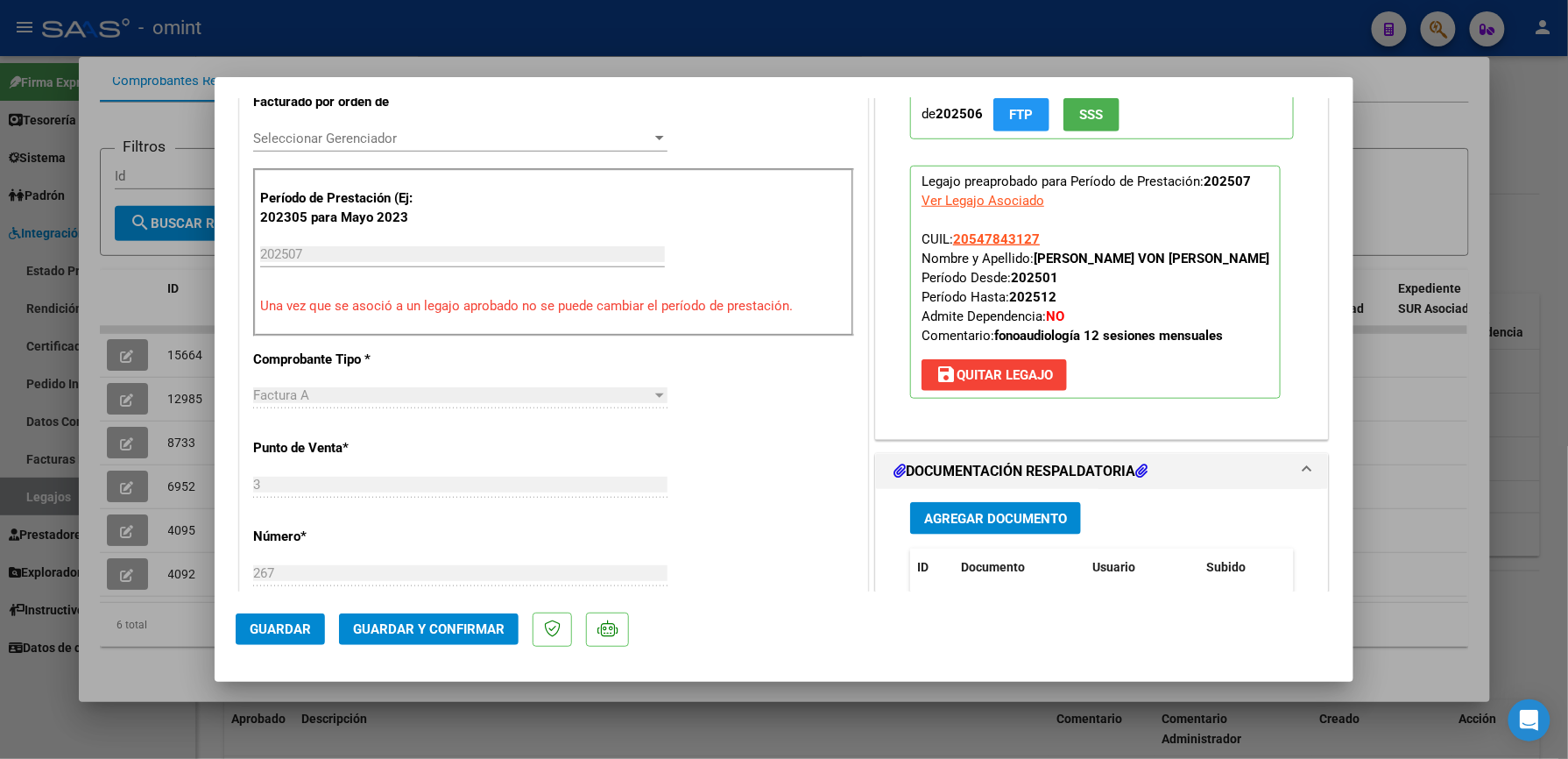
scroll to position [583, 0]
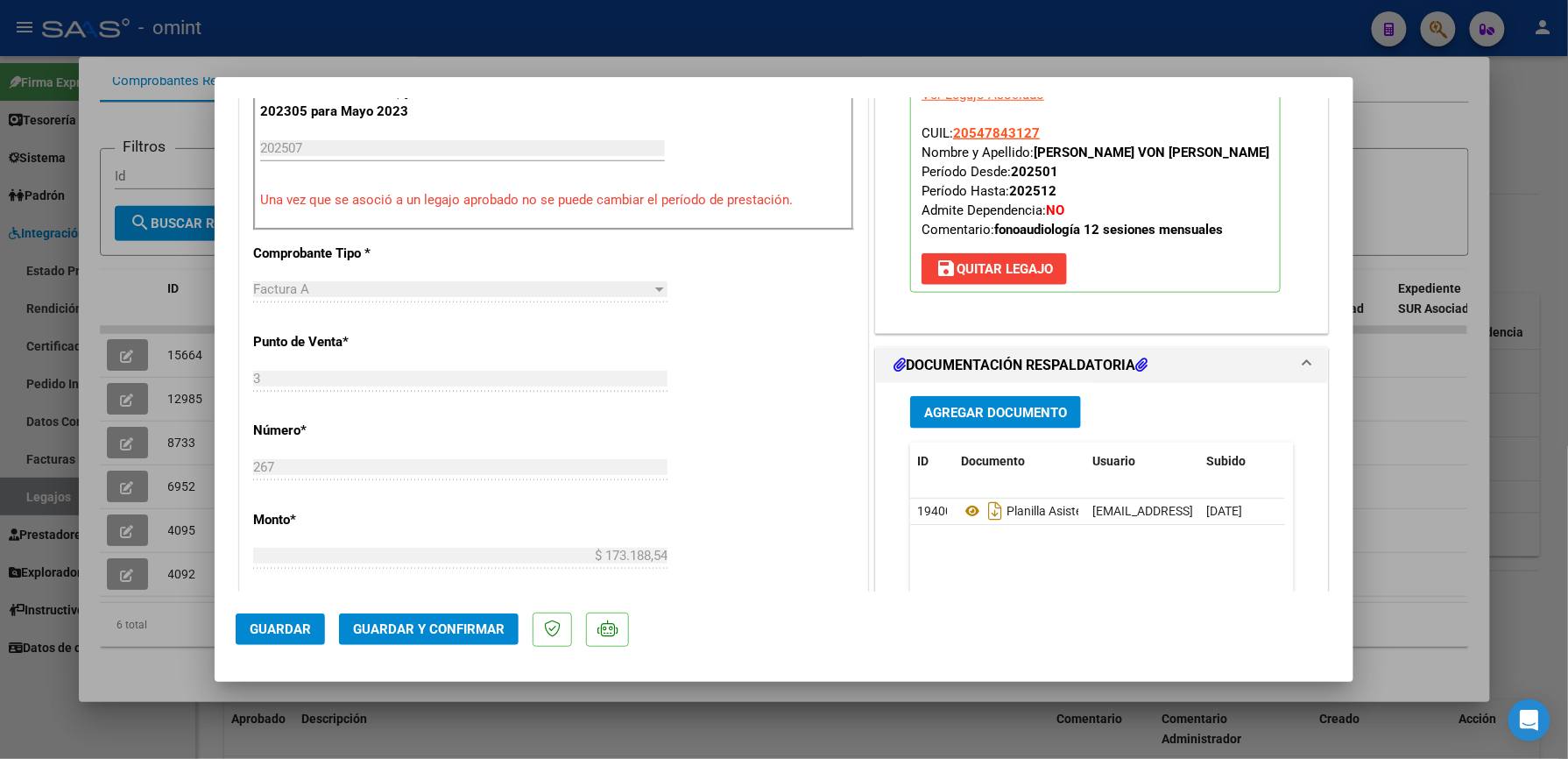
type textarea "lo habilitado son [DEMOGRAPHIC_DATA] ss mensuales totales, no facturar excedent…"
click at [464, 629] on span "Guardar y Confirmar" at bounding box center [428, 629] width 151 height 15
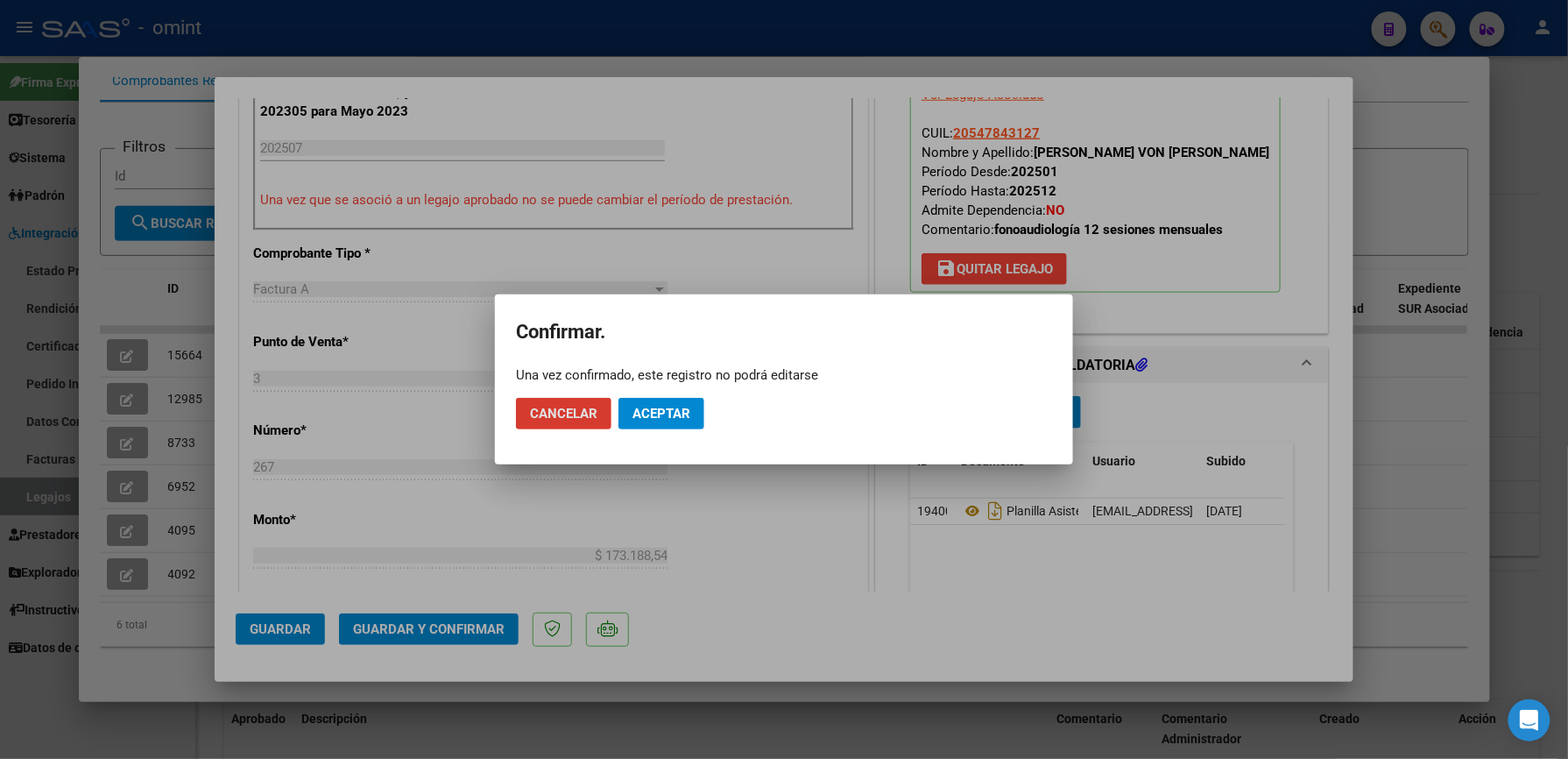
click at [666, 414] on span "Aceptar" at bounding box center [662, 414] width 58 height 15
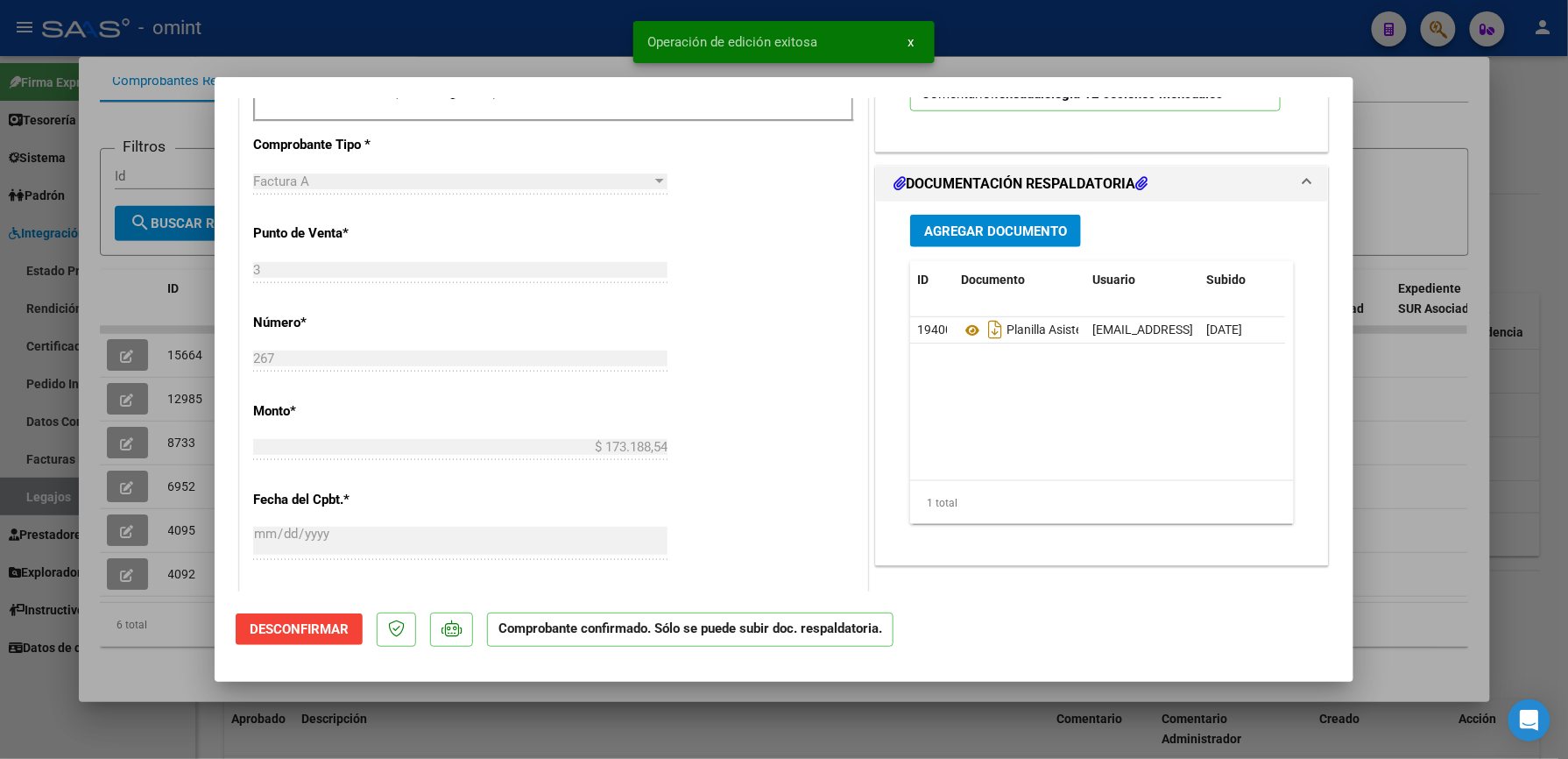
click at [1069, 51] on div at bounding box center [784, 379] width 1568 height 759
type input "$ 0,00"
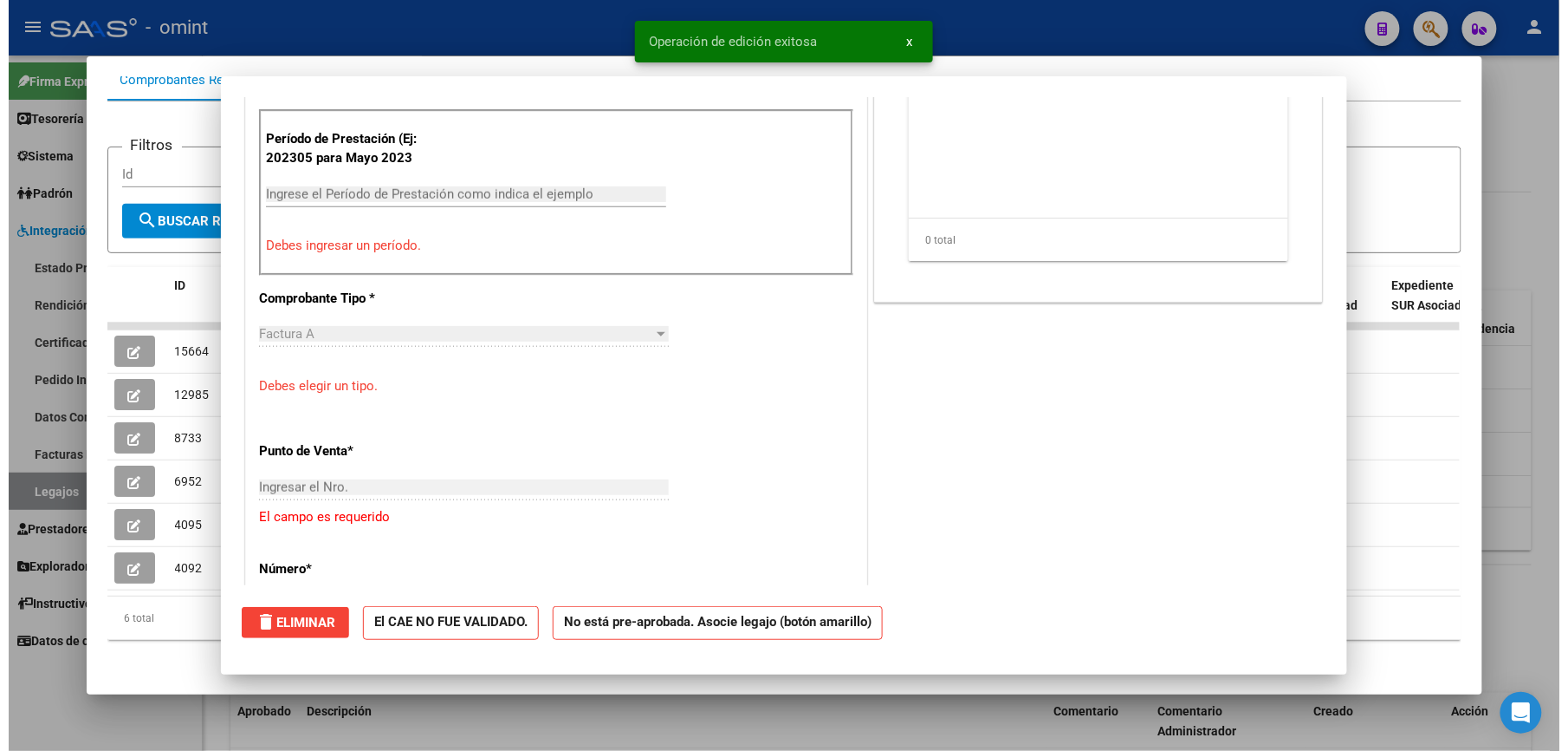
scroll to position [0, 0]
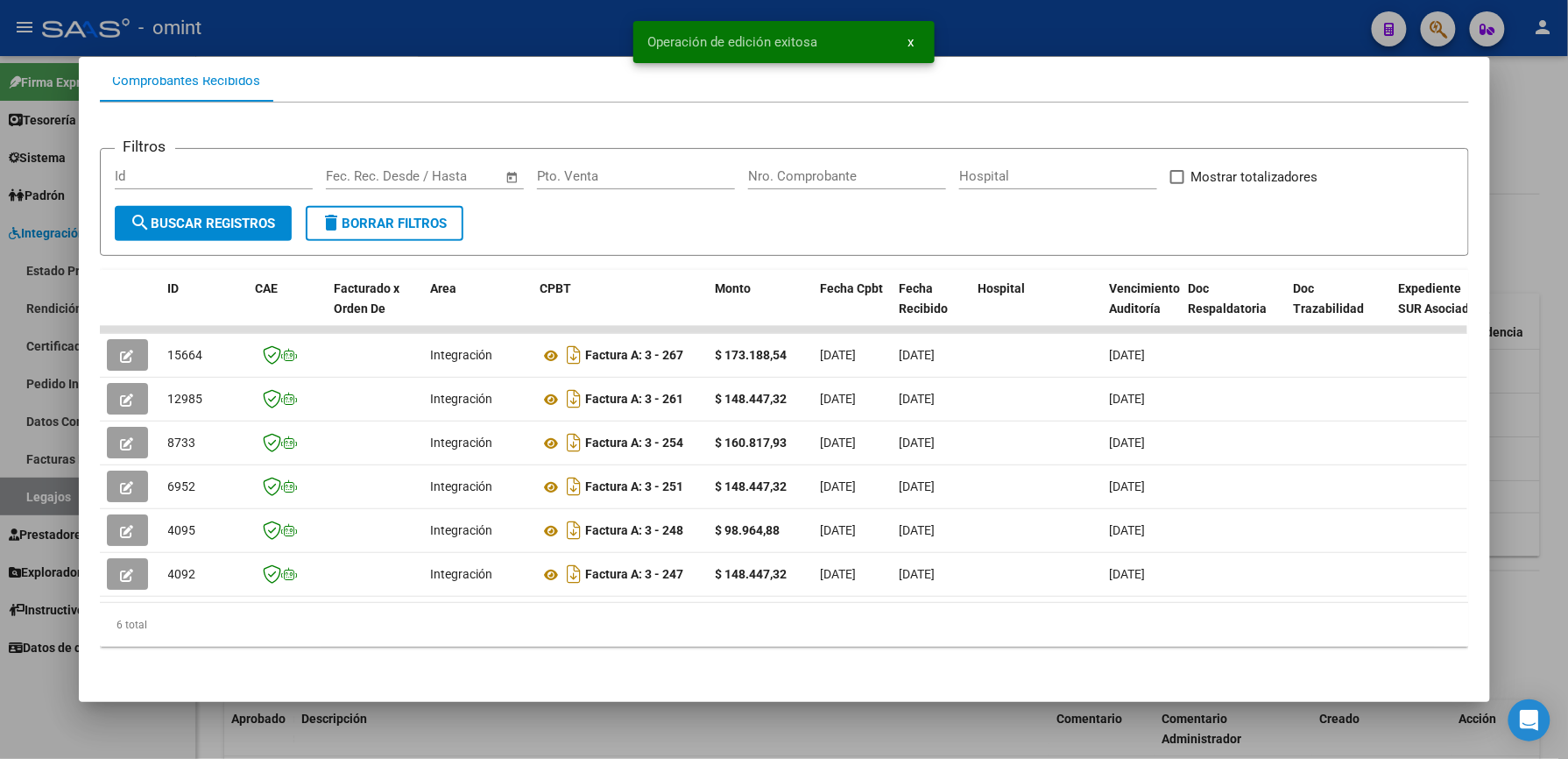
click at [1002, 40] on div at bounding box center [784, 379] width 1568 height 759
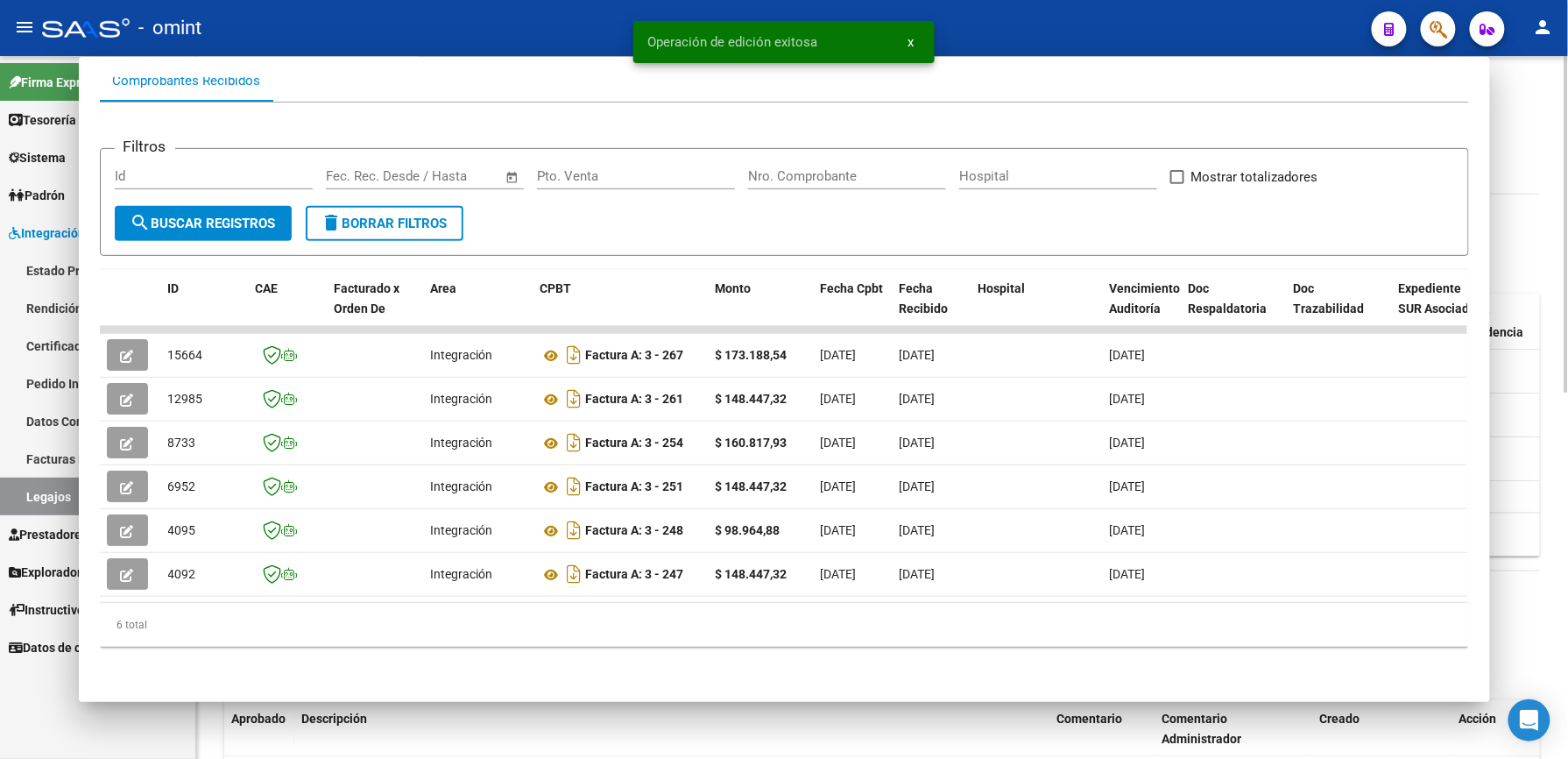
scroll to position [467, 0]
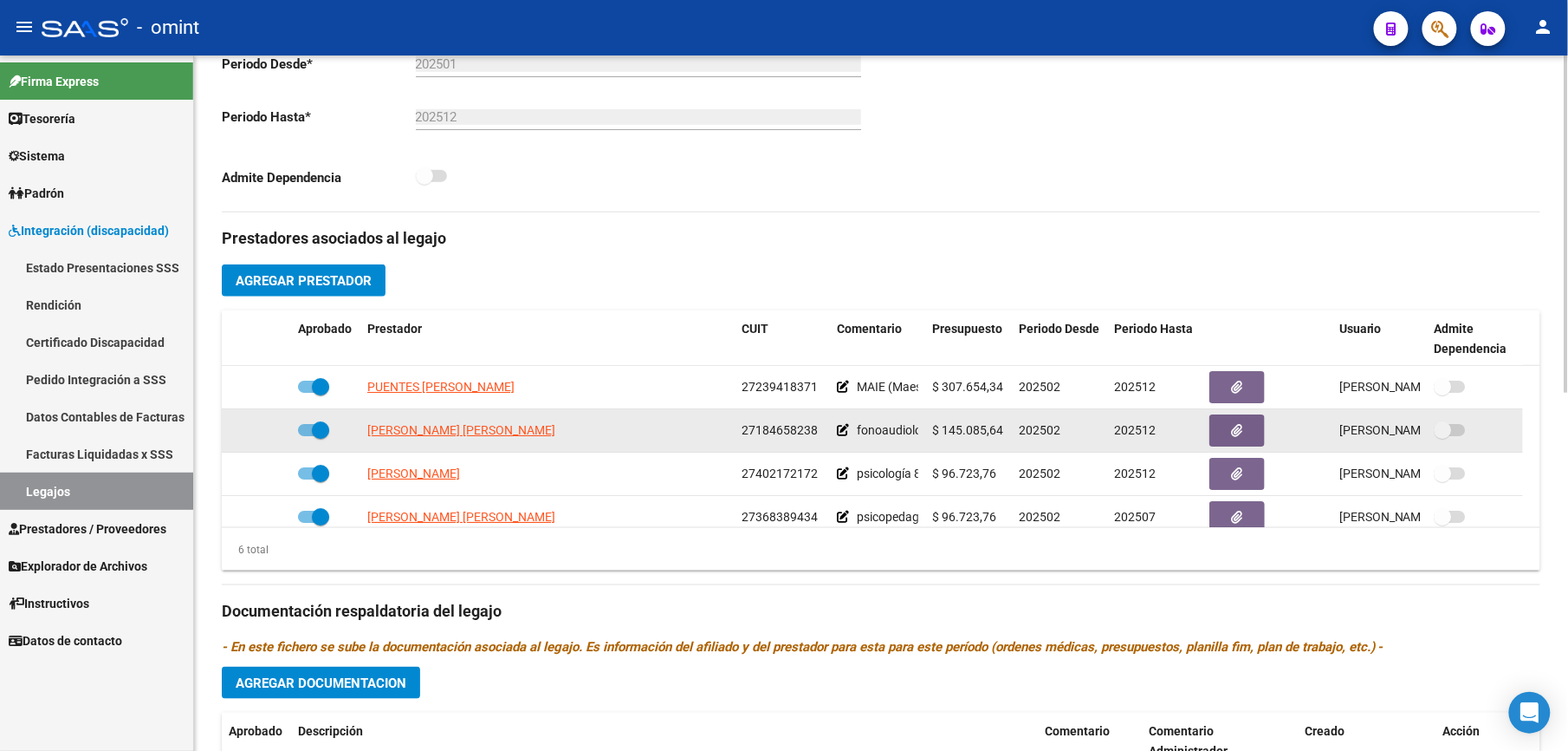
drag, startPoint x: 739, startPoint y: 430, endPoint x: 830, endPoint y: 435, distance: 91.1
click at [830, 435] on div "[PERSON_NAME] [PERSON_NAME] 27184658238 fonoaudiología 12 sesiones mensuales $ …" at bounding box center [873, 430] width 1301 height 43
drag, startPoint x: 830, startPoint y: 435, endPoint x: 794, endPoint y: 428, distance: 36.7
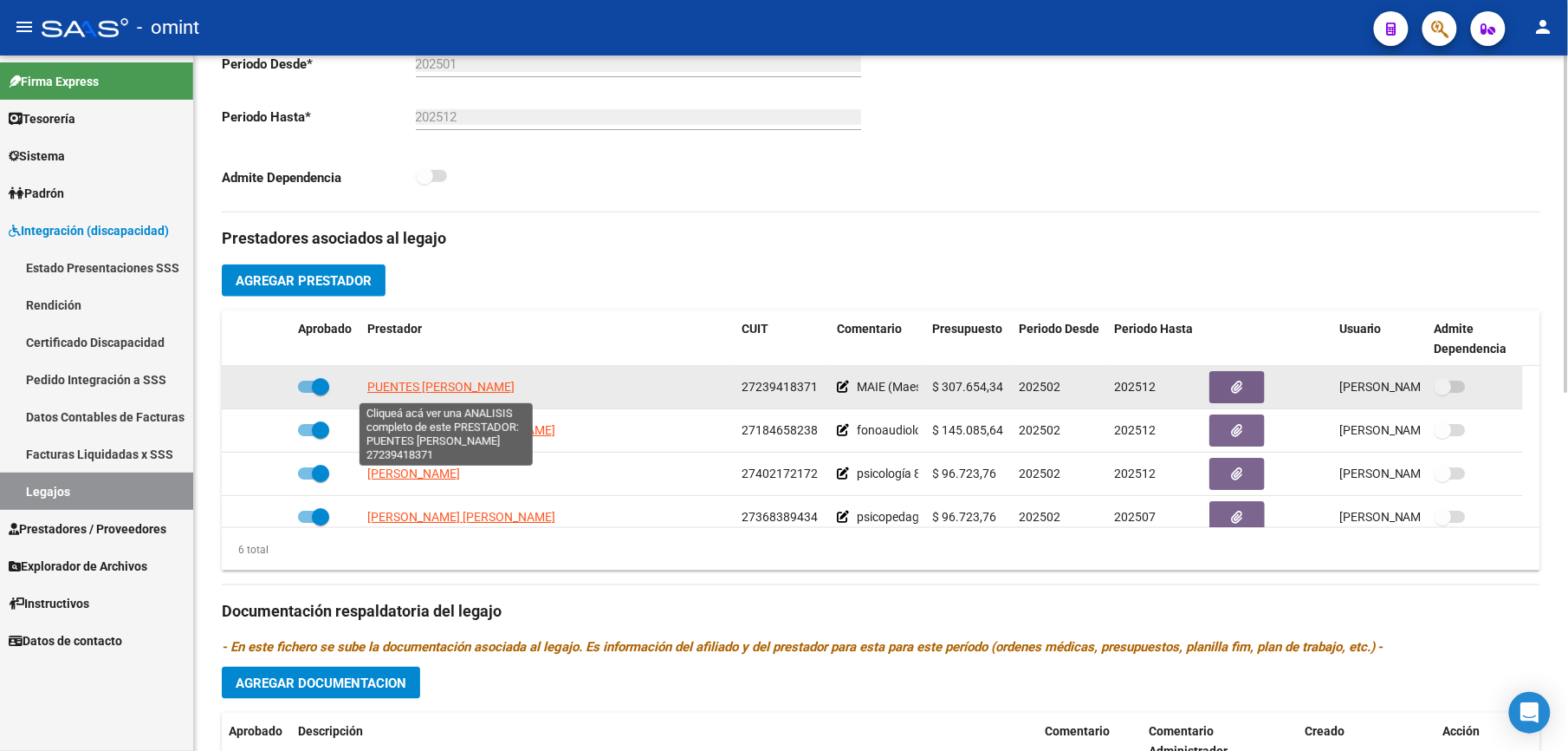
click at [482, 388] on span "PUENTES [PERSON_NAME]" at bounding box center [441, 386] width 147 height 14
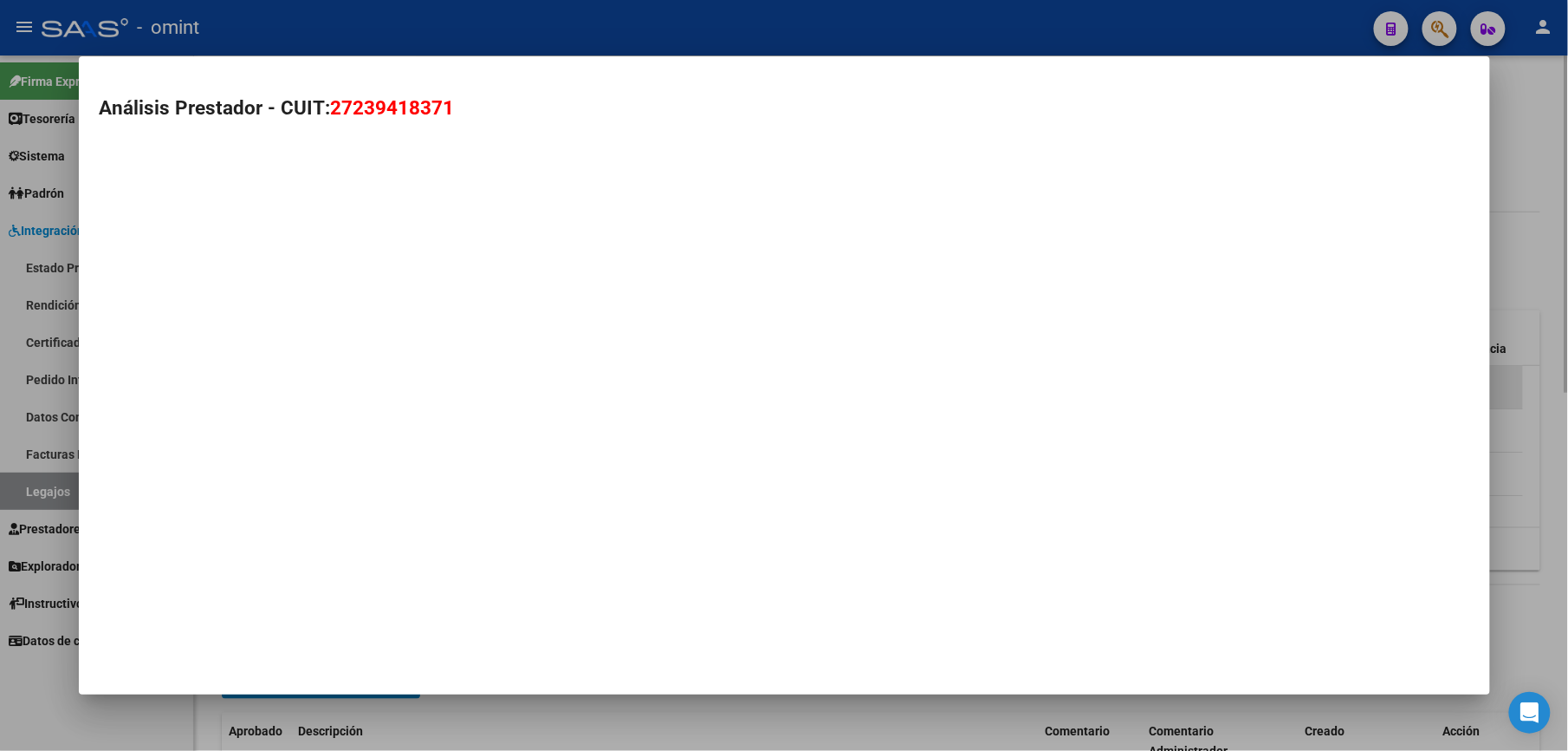
type textarea "27239418371"
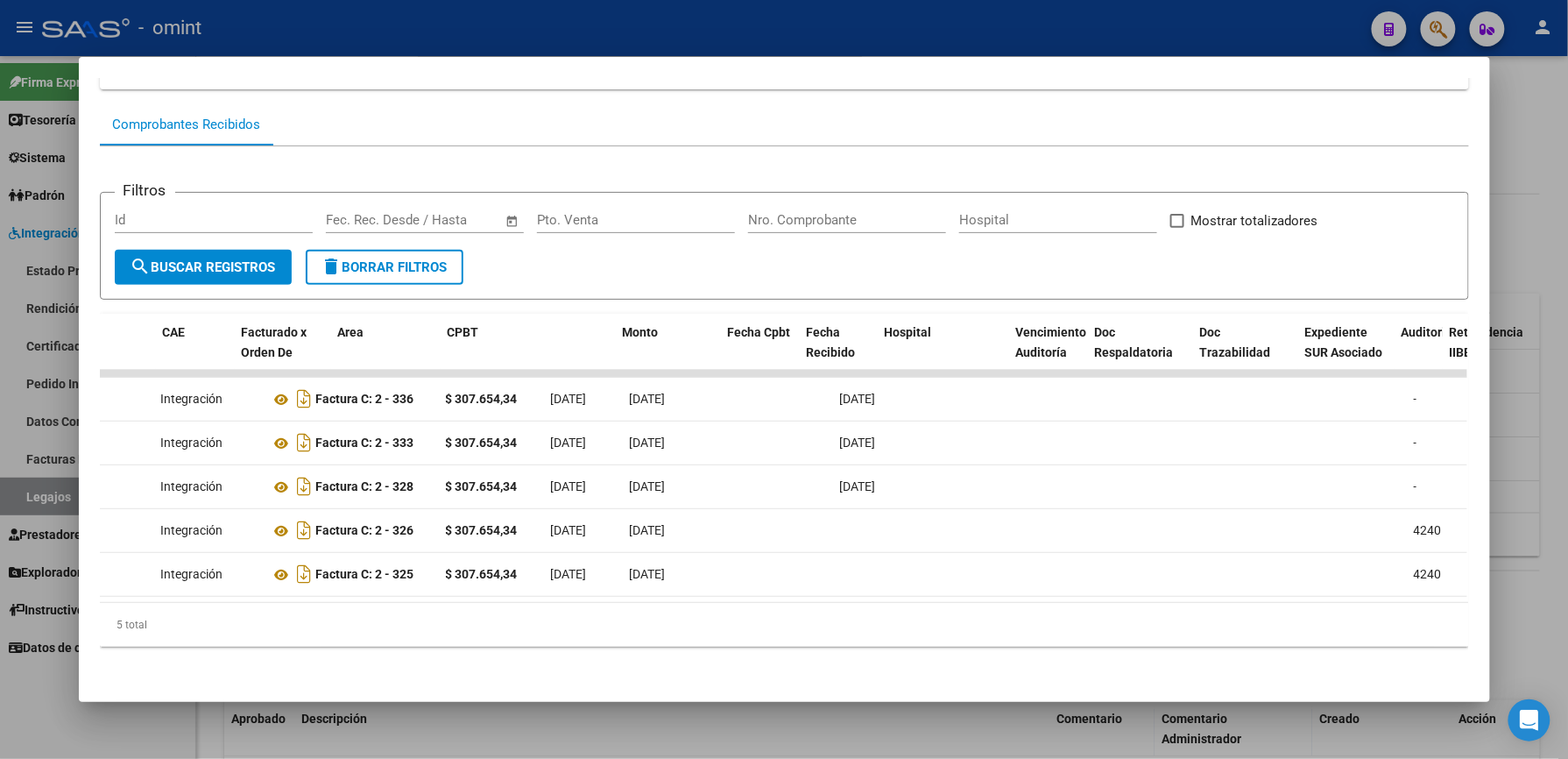
scroll to position [0, 0]
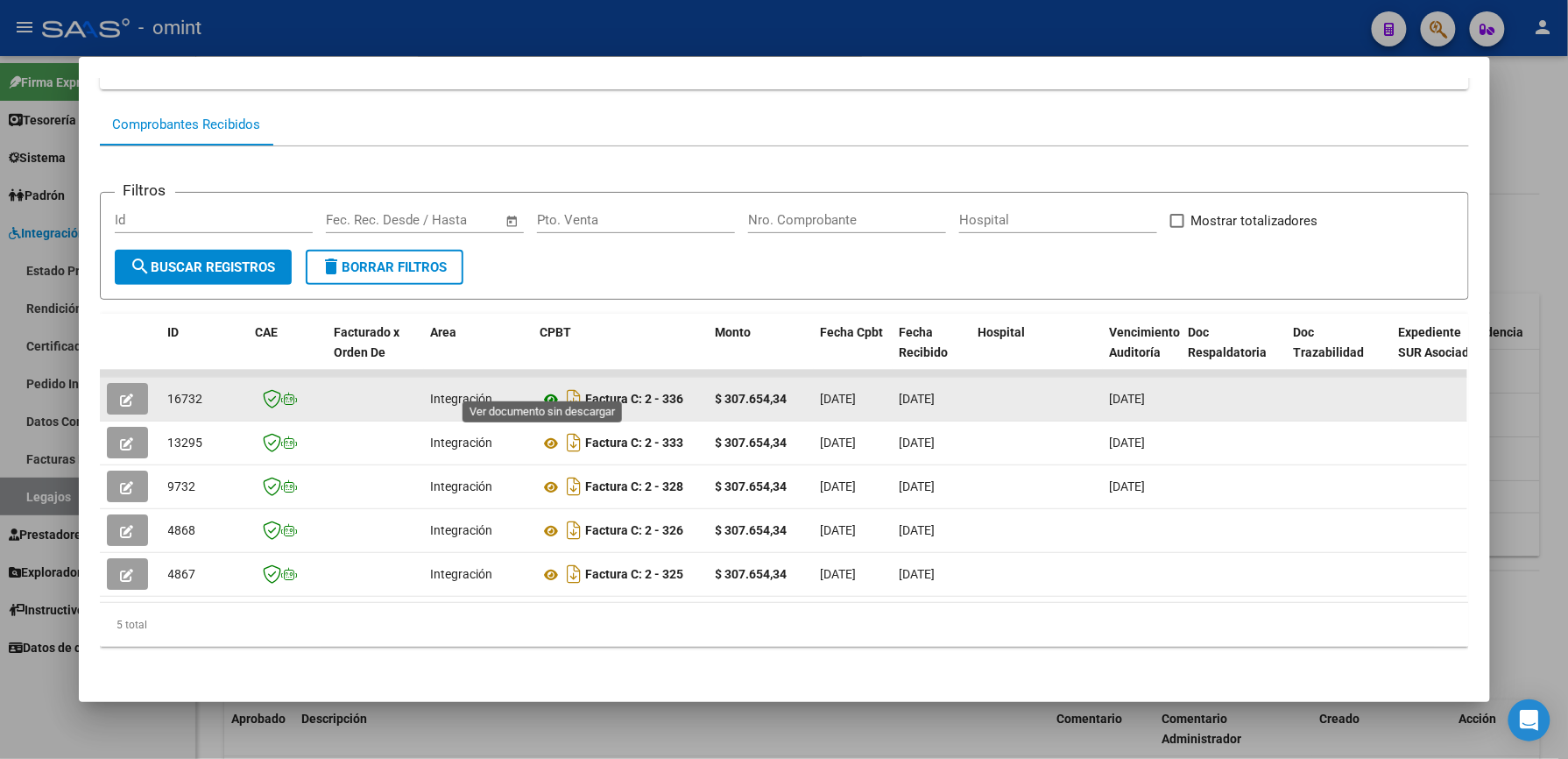
click at [547, 389] on icon at bounding box center [552, 399] width 23 height 21
click at [126, 383] on button "button" at bounding box center [127, 398] width 41 height 32
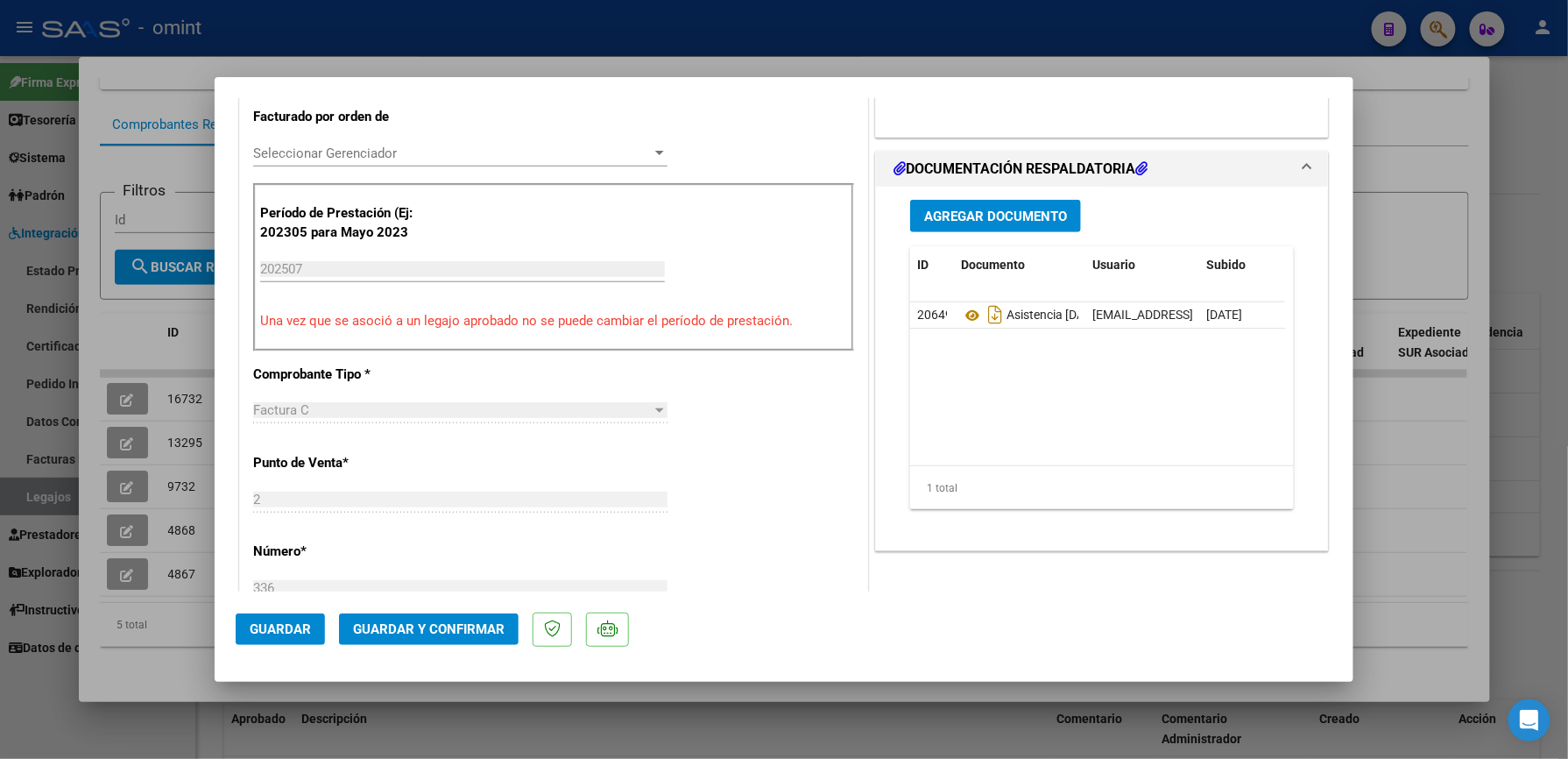
scroll to position [467, 0]
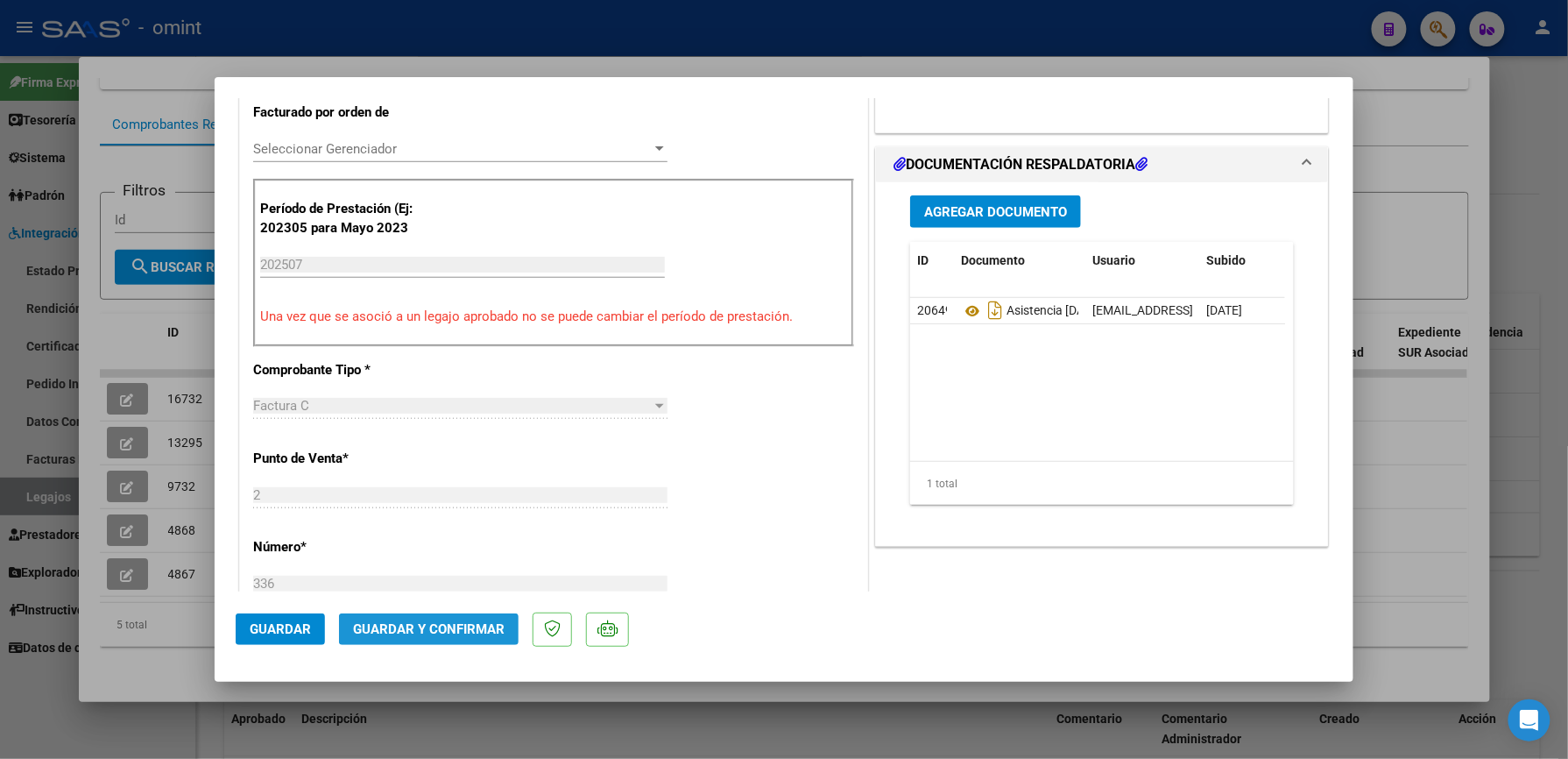
click at [456, 632] on span "Guardar y Confirmar" at bounding box center [428, 629] width 151 height 15
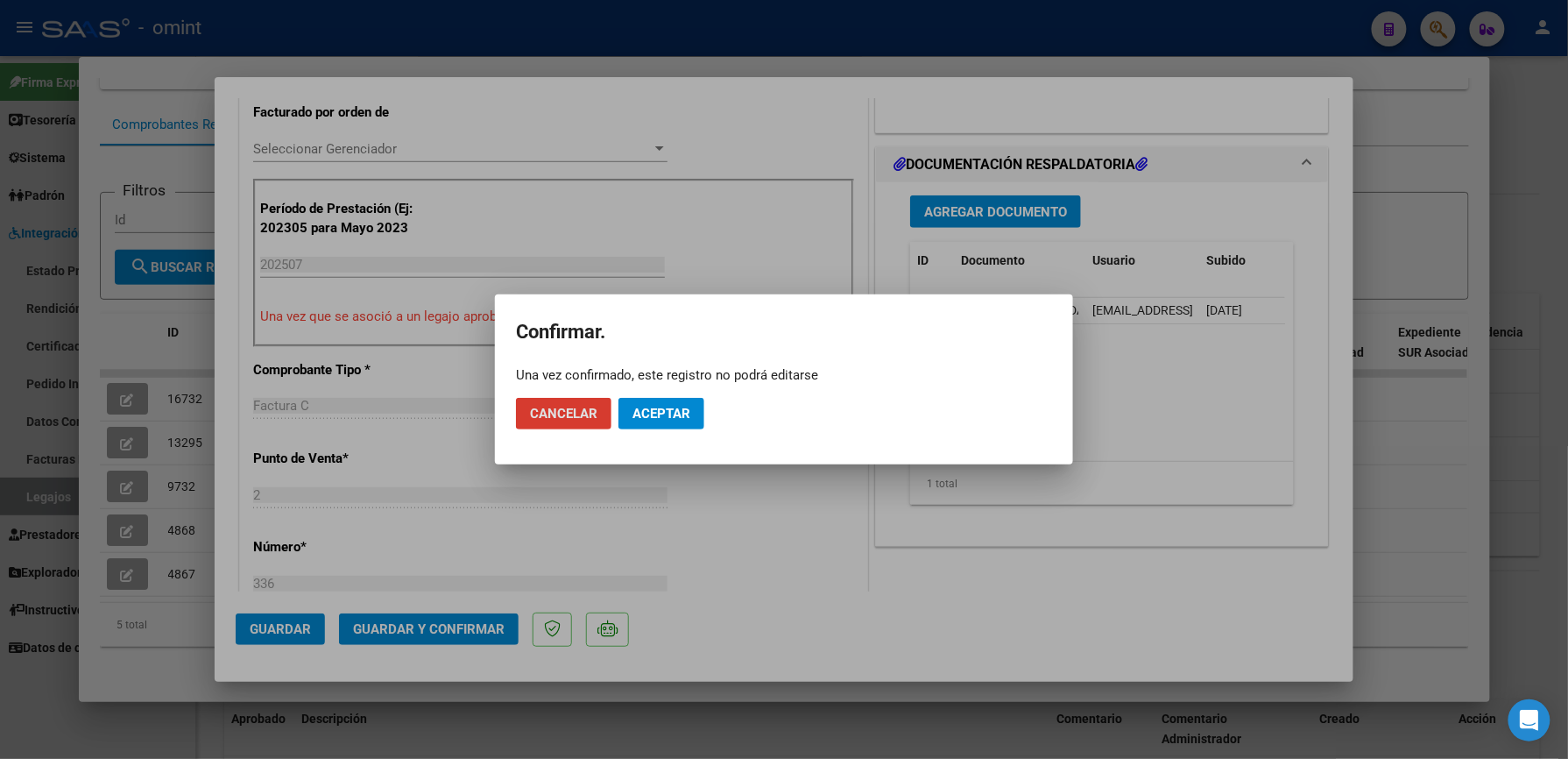
click at [638, 411] on span "Aceptar" at bounding box center [662, 414] width 58 height 15
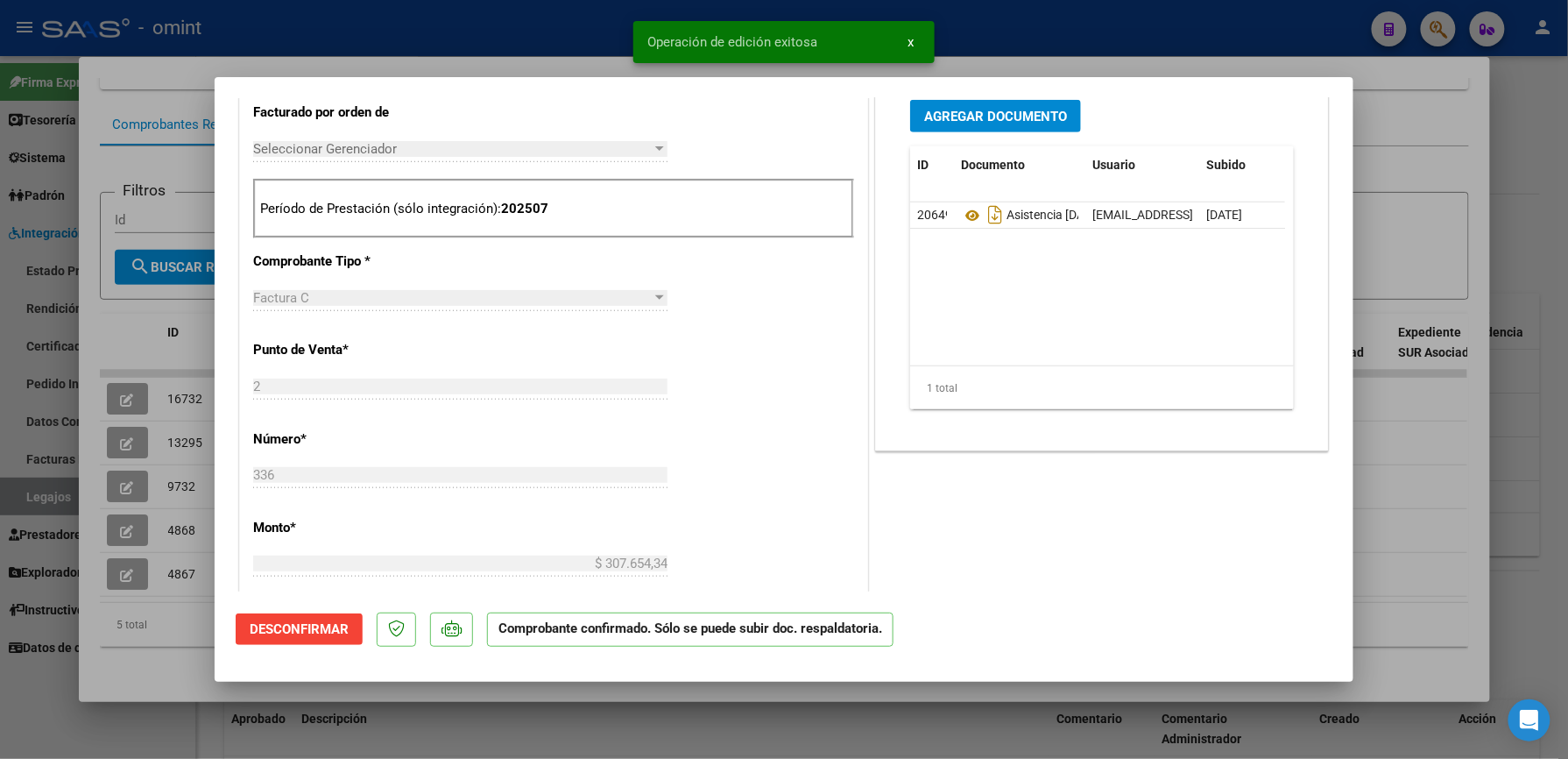
click at [526, 39] on div at bounding box center [784, 379] width 1568 height 759
type input "$ 0,00"
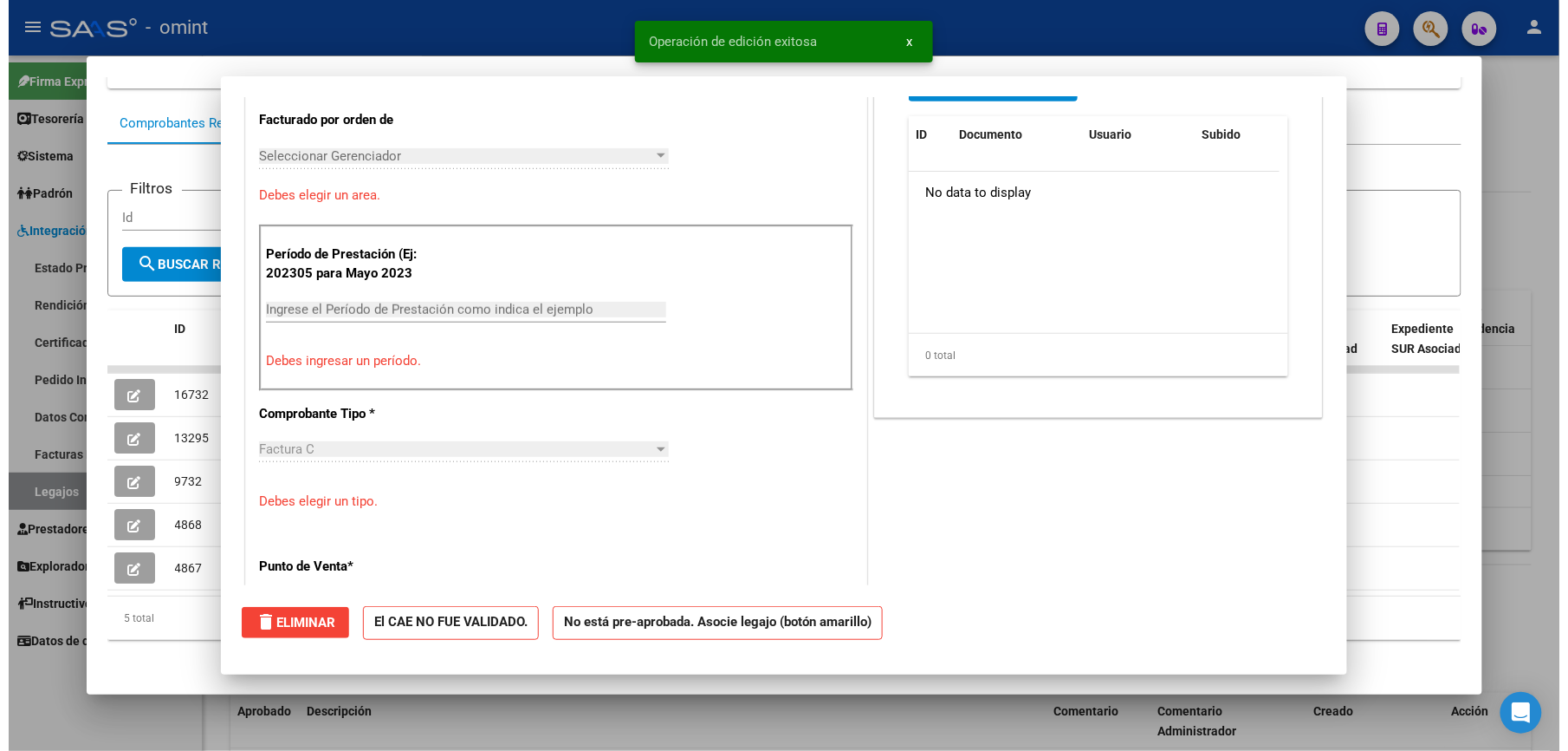
scroll to position [0, 0]
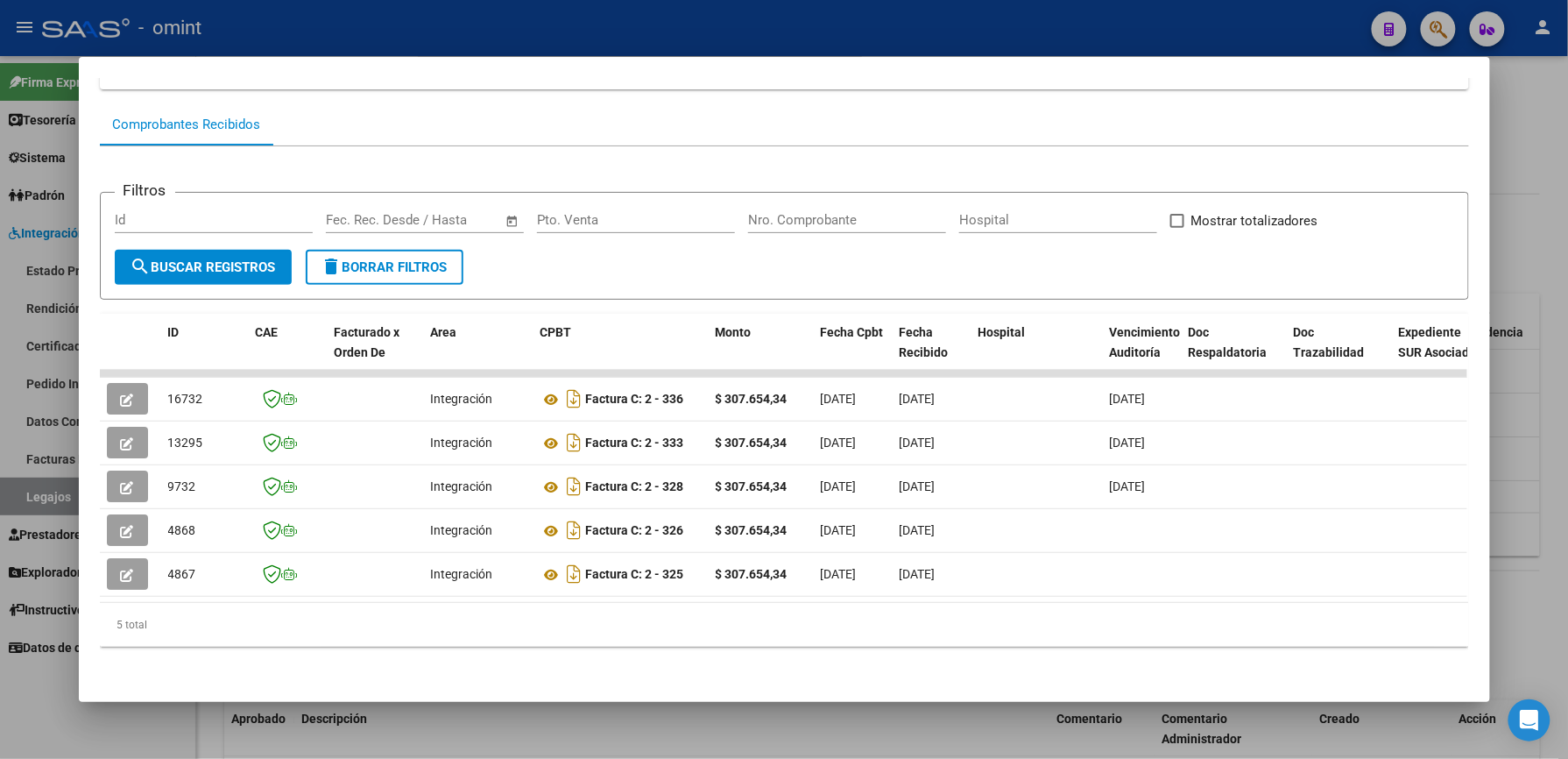
click at [401, 29] on div at bounding box center [784, 379] width 1568 height 759
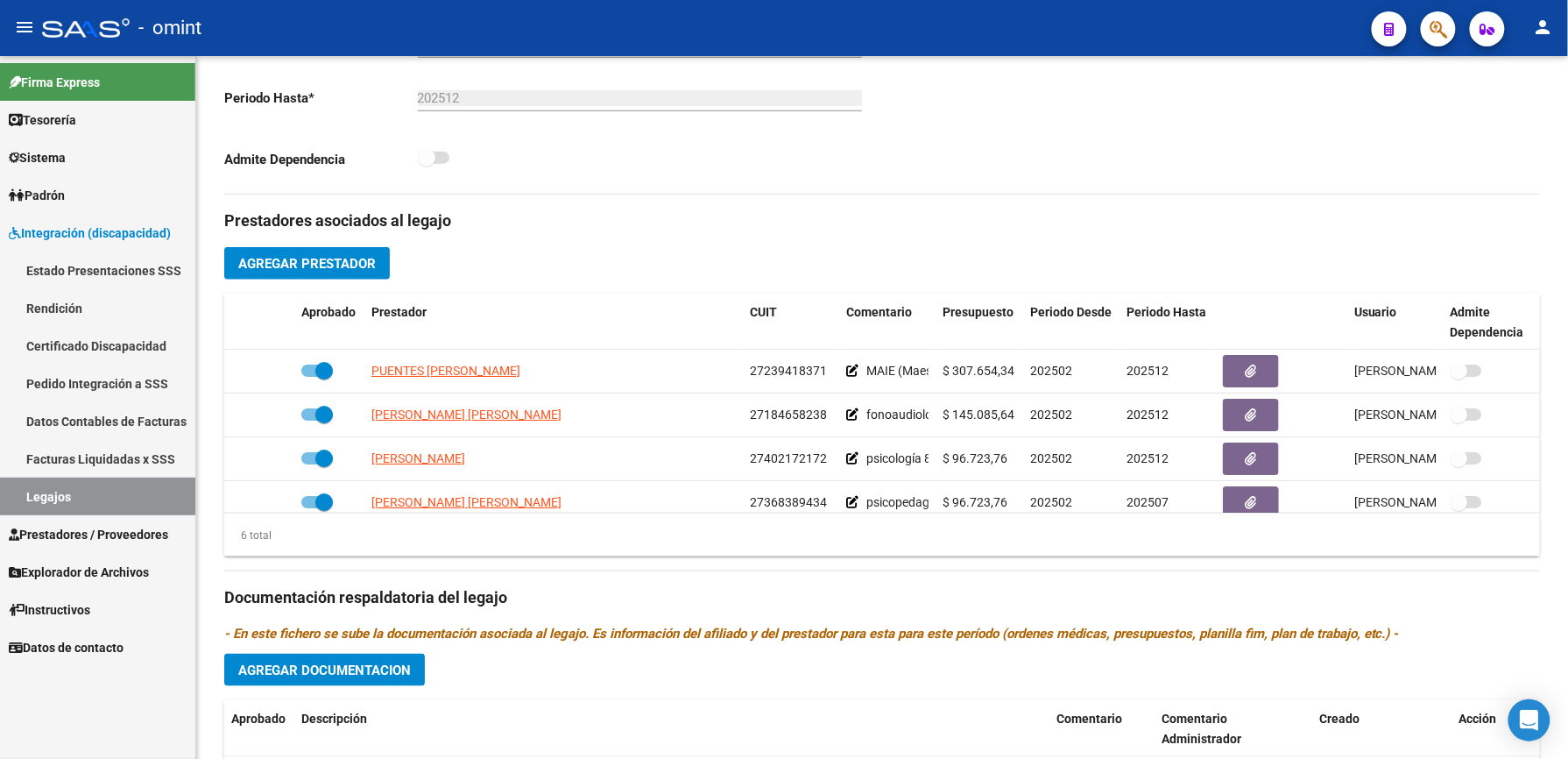
scroll to position [467, 0]
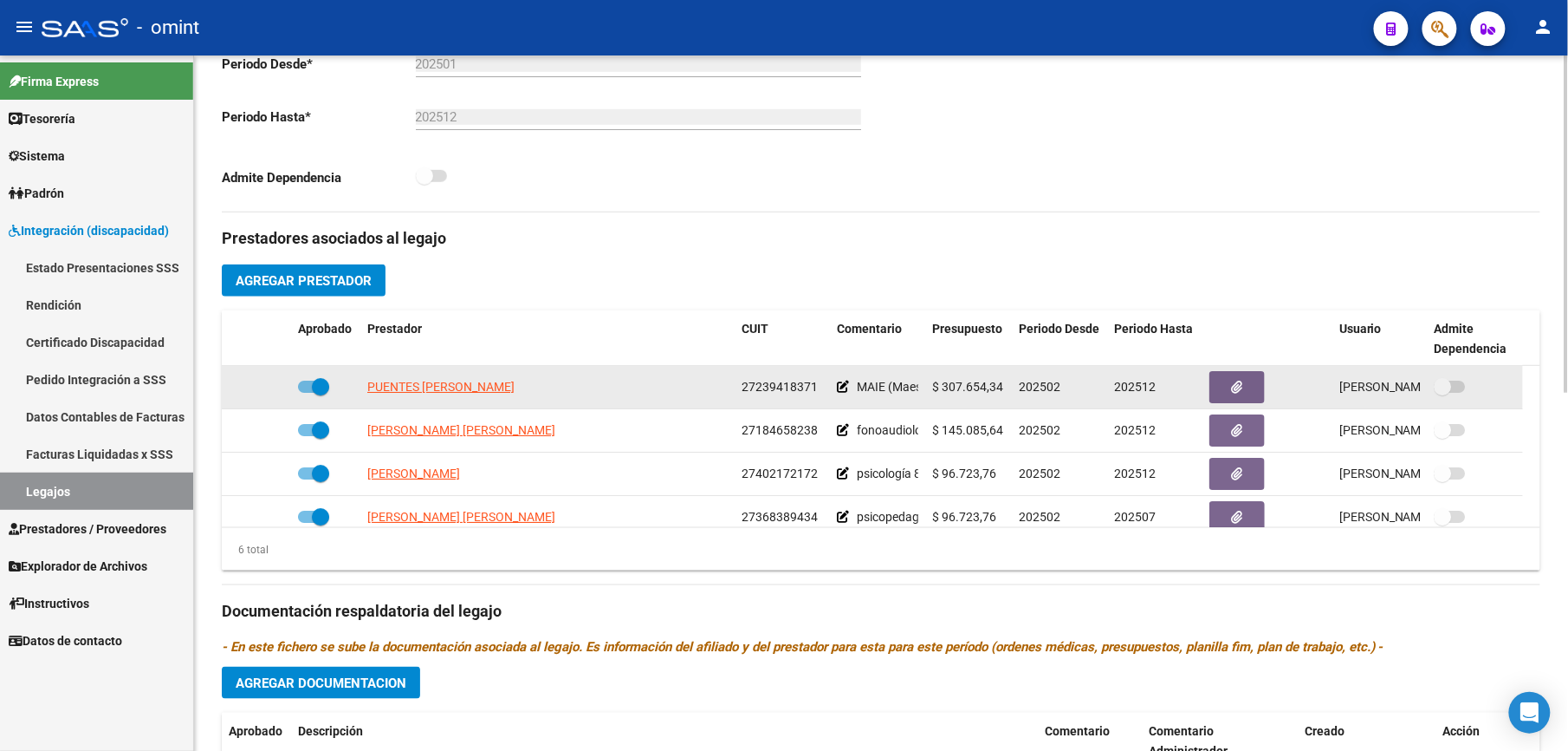
drag, startPoint x: 742, startPoint y: 385, endPoint x: 817, endPoint y: 389, distance: 75.1
click at [817, 389] on div "27239418371" at bounding box center [782, 386] width 81 height 20
drag, startPoint x: 817, startPoint y: 389, endPoint x: 804, endPoint y: 388, distance: 13.0
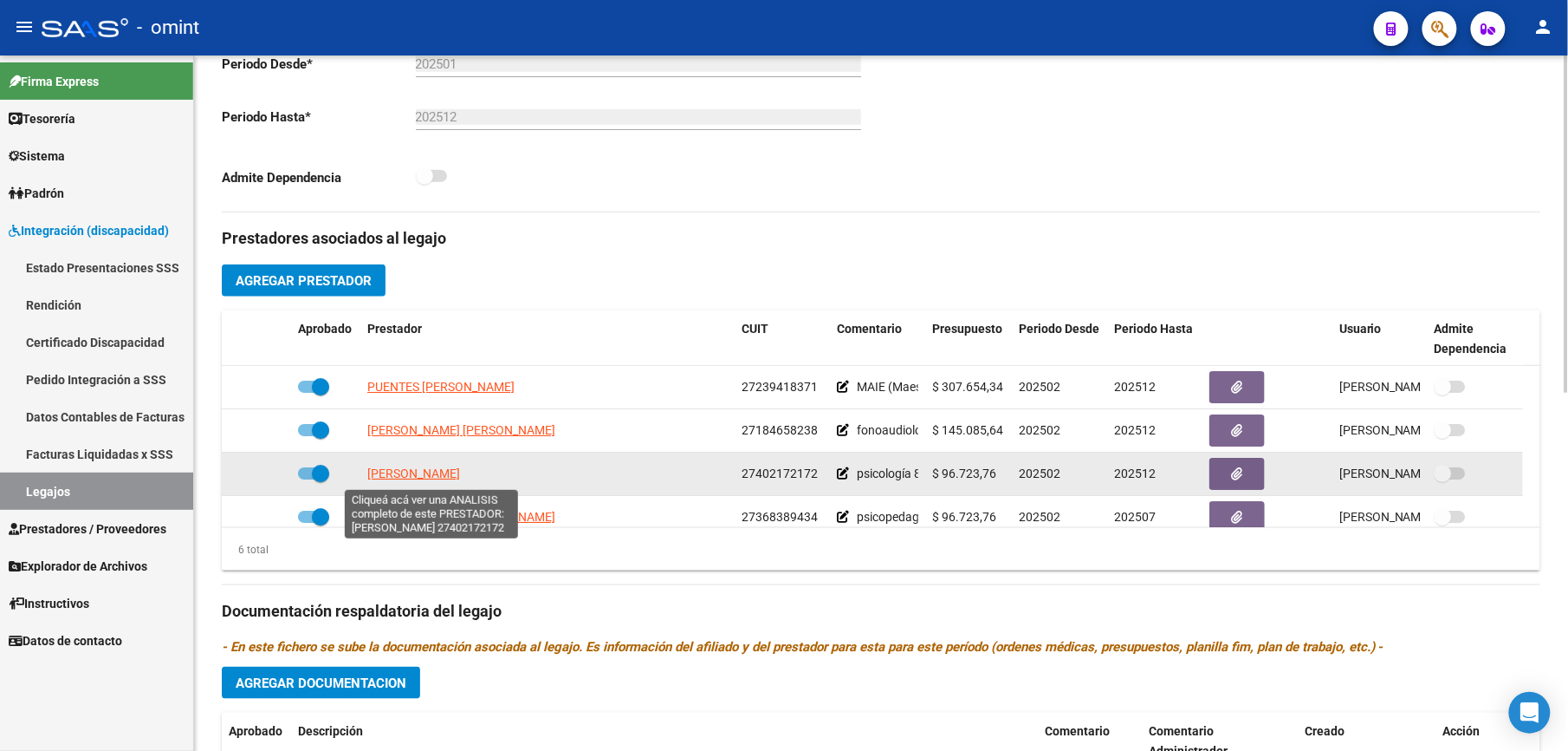
click at [460, 469] on span "[PERSON_NAME]" at bounding box center [413, 473] width 93 height 14
type textarea "27402172172"
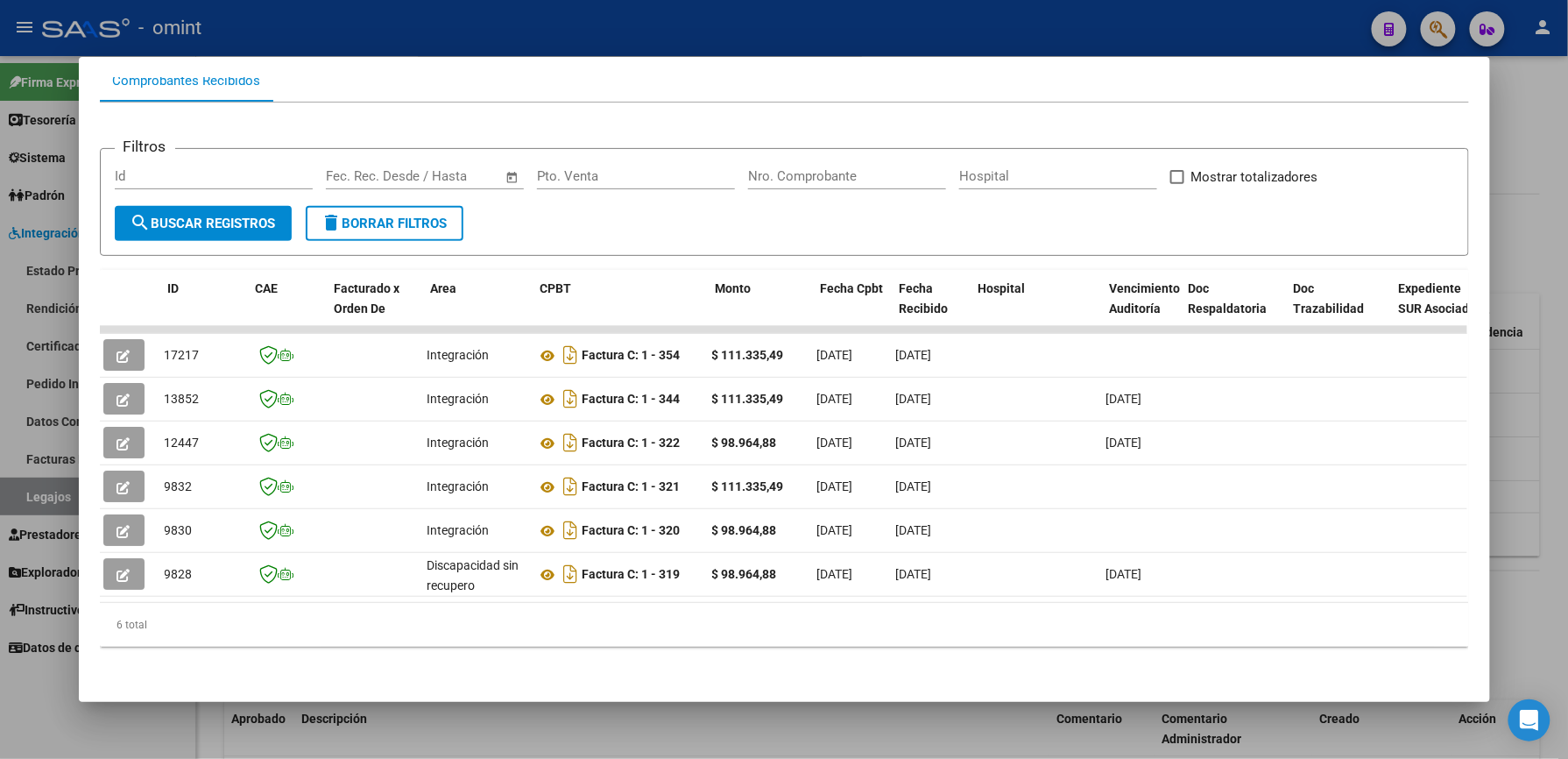
scroll to position [0, 0]
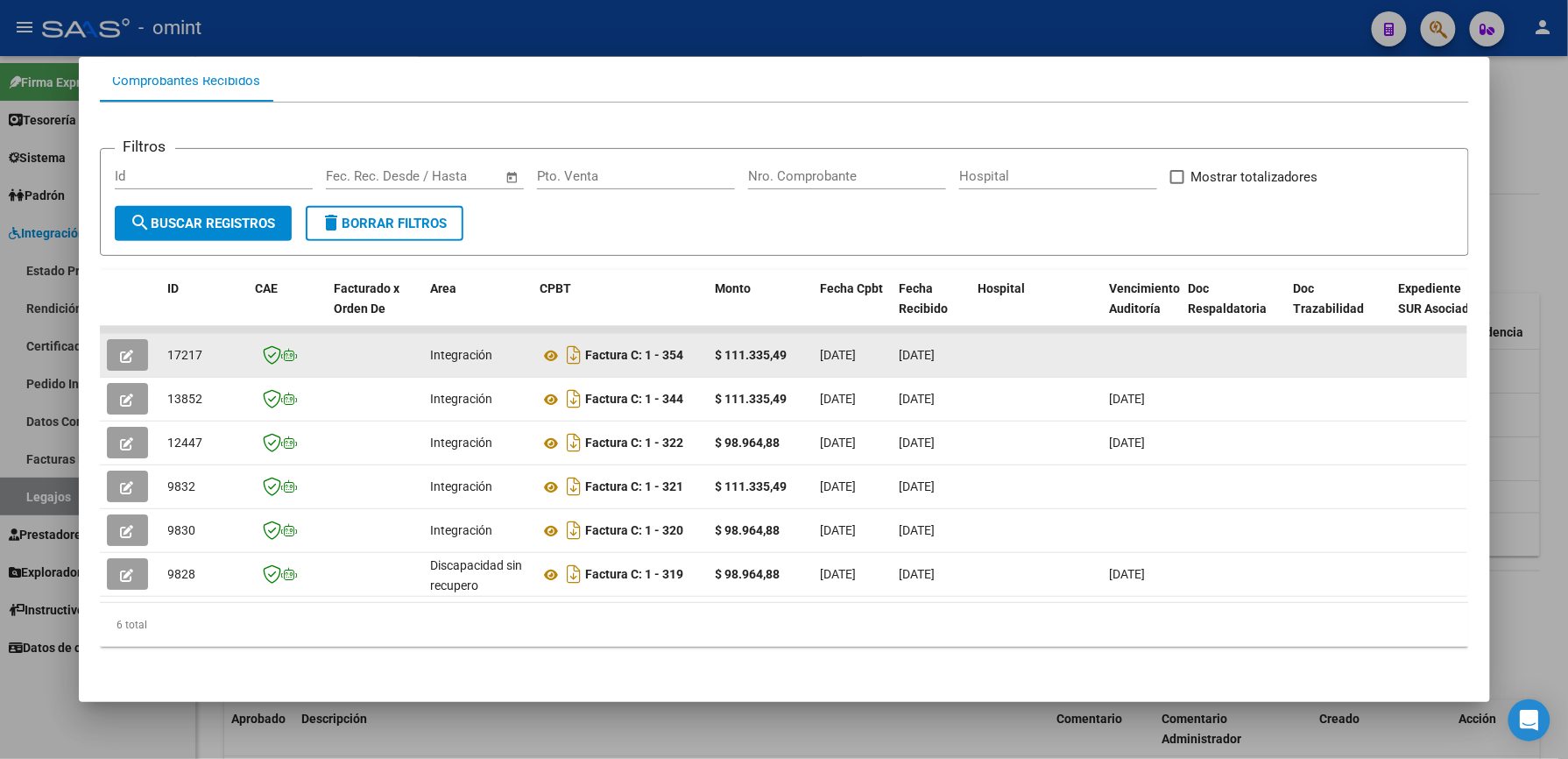
click at [121, 349] on icon "button" at bounding box center [127, 356] width 14 height 14
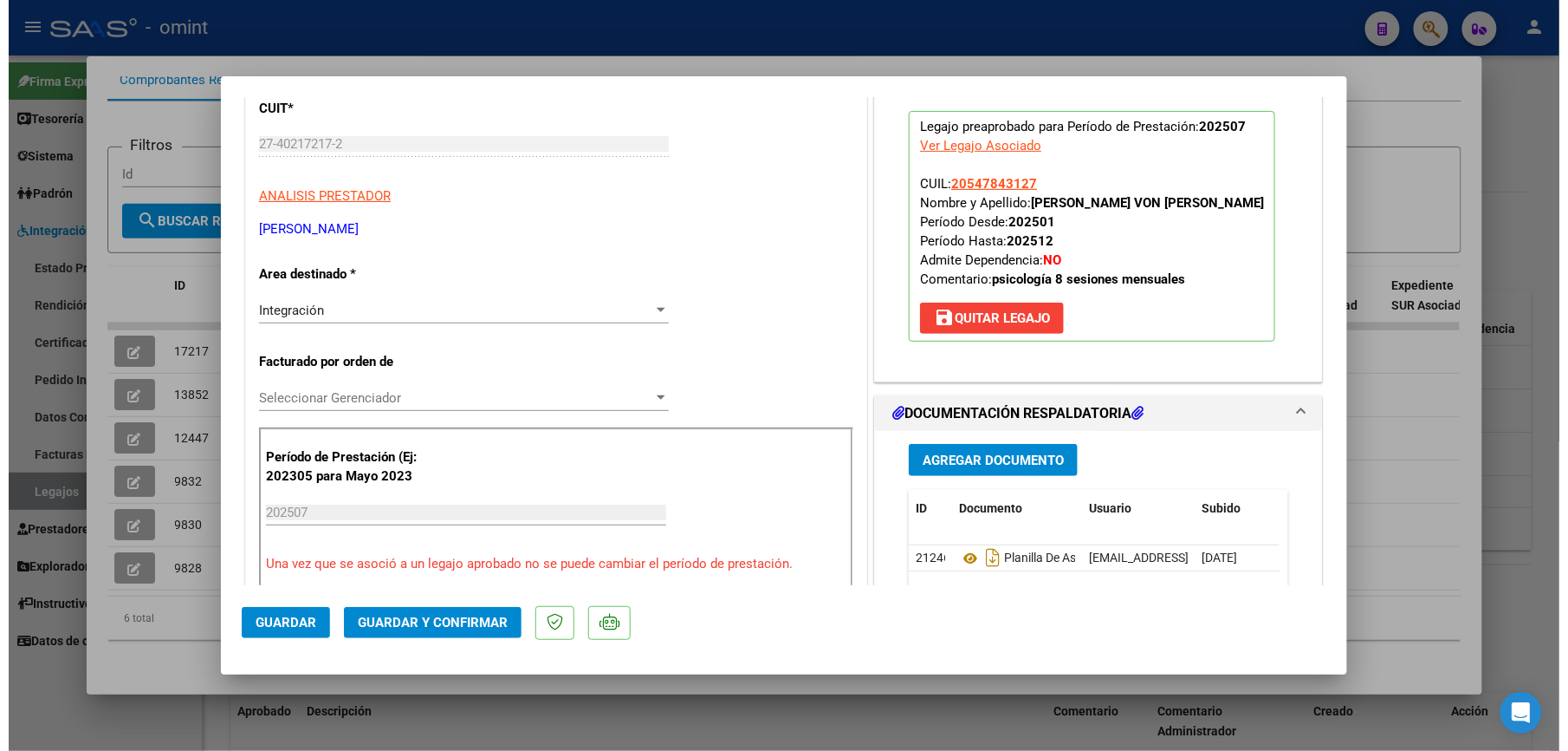
scroll to position [115, 0]
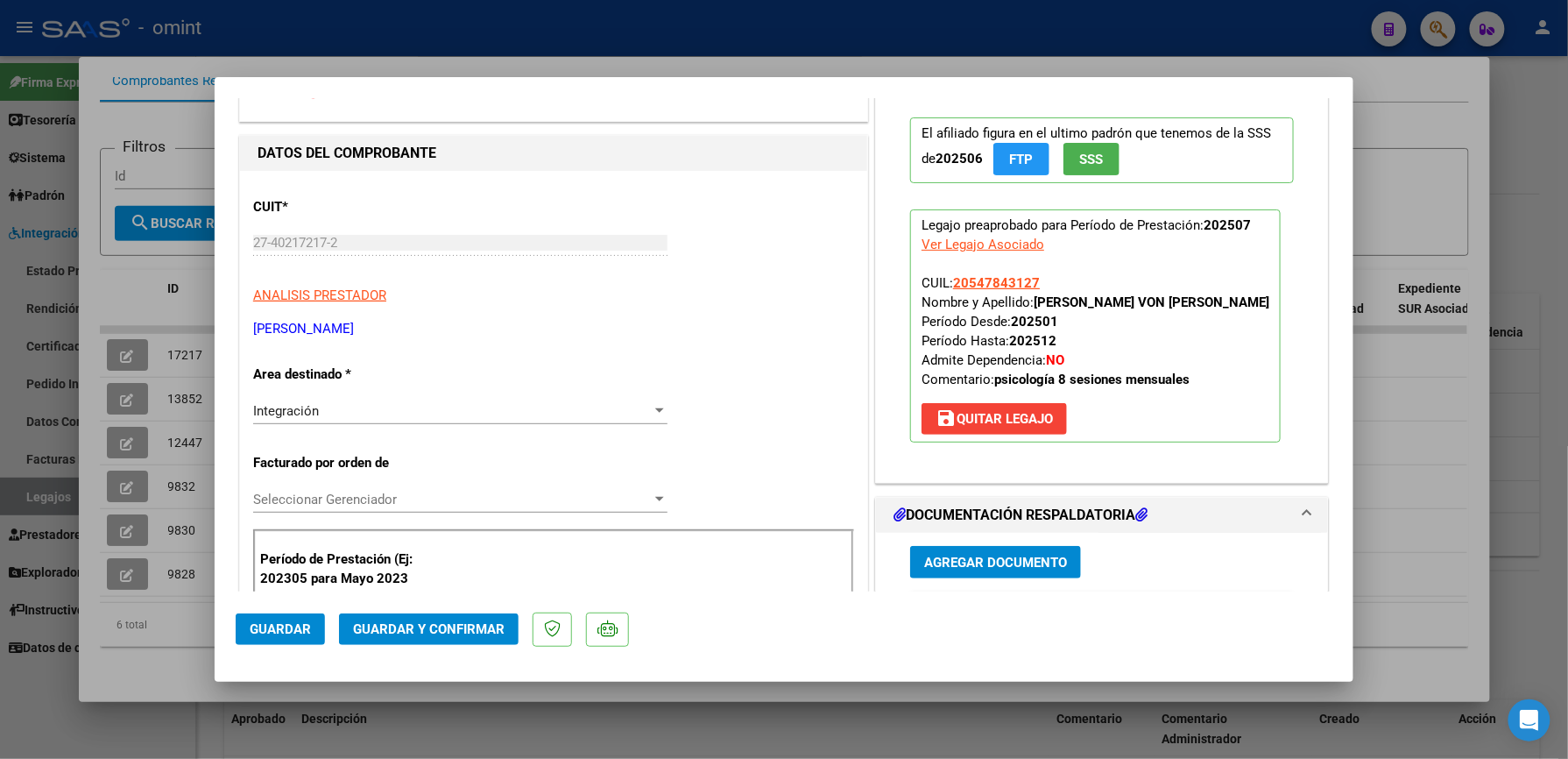
click at [527, 43] on div at bounding box center [784, 379] width 1568 height 759
type input "$ 0,00"
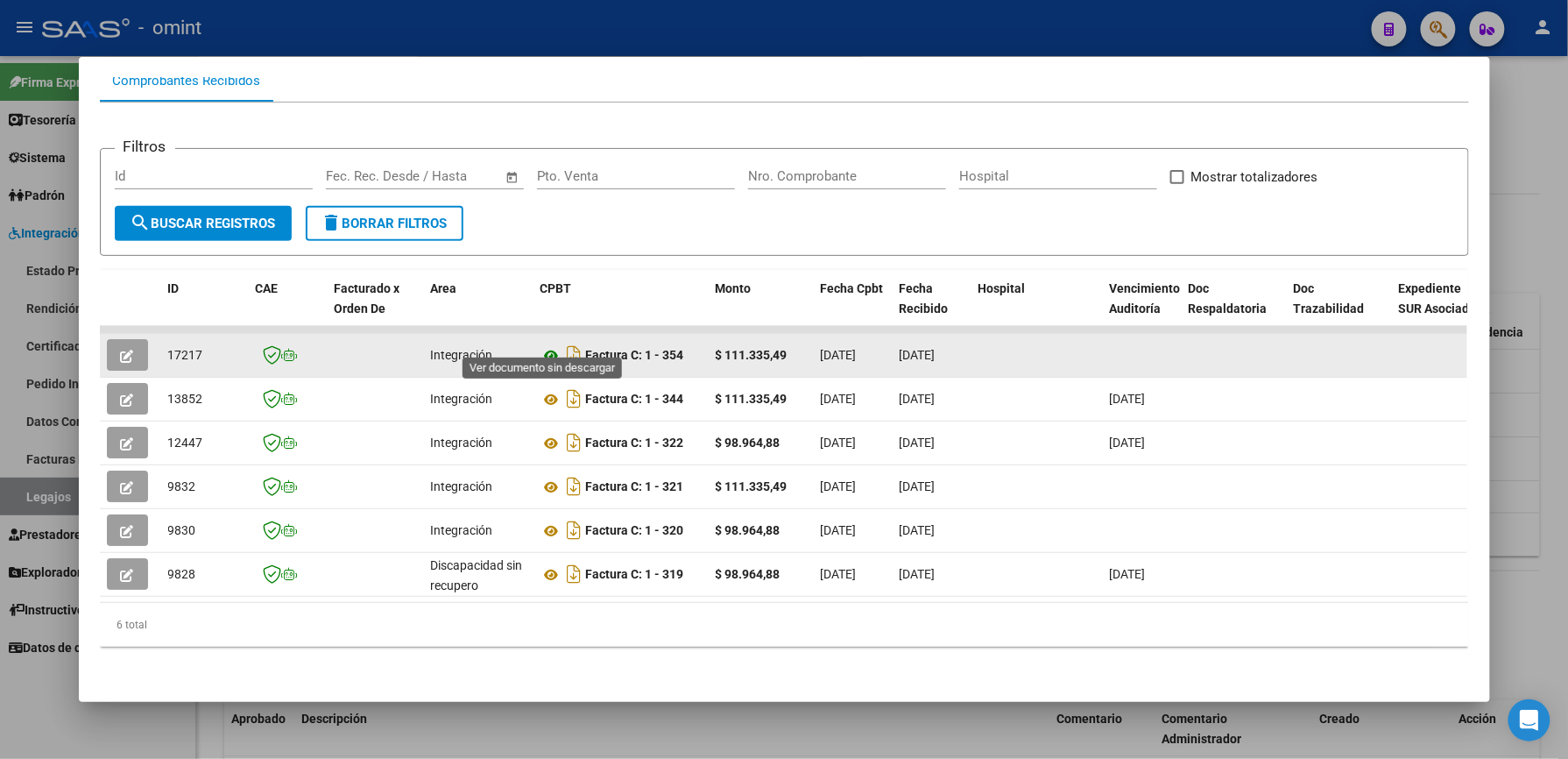
click at [545, 345] on icon at bounding box center [552, 356] width 23 height 21
click at [129, 339] on button "button" at bounding box center [127, 355] width 41 height 32
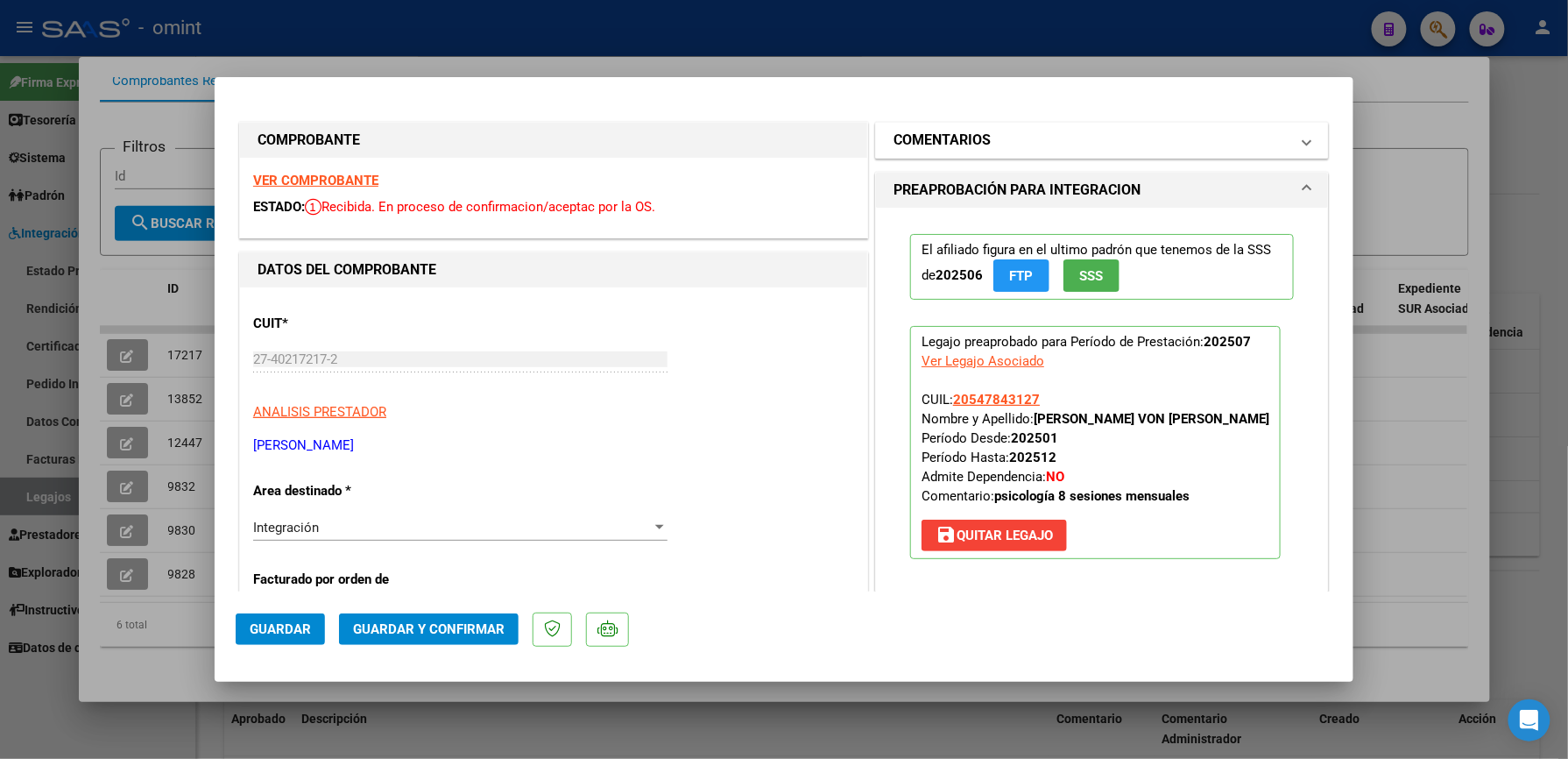
click at [1004, 135] on mat-panel-title "COMENTARIOS" at bounding box center [1092, 140] width 396 height 21
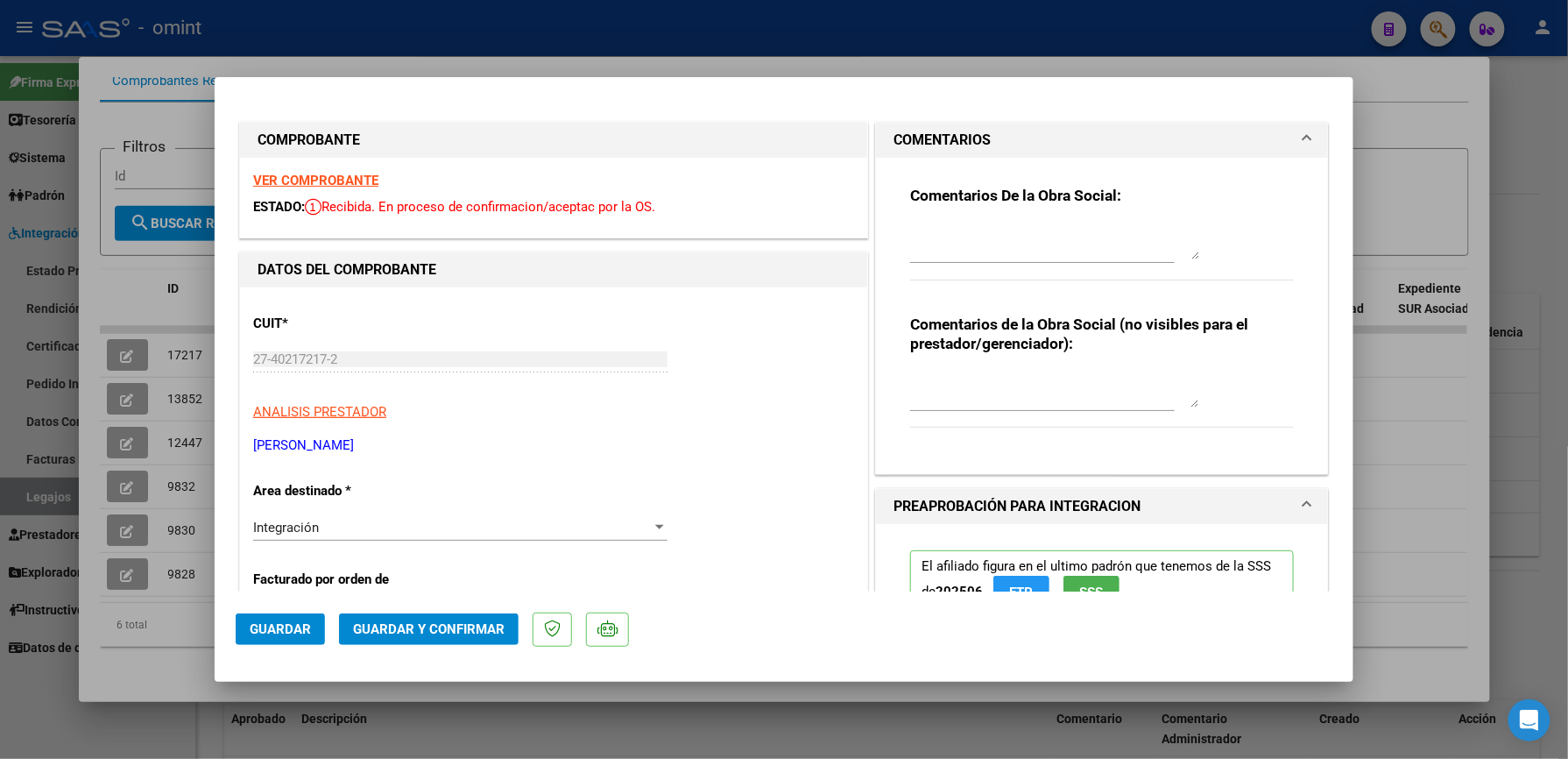
click at [958, 247] on textarea at bounding box center [1055, 242] width 289 height 35
type textarea "lo habilitado son [DEMOGRAPHIC_DATA] sesiones mensuales totales no facturar exc…"
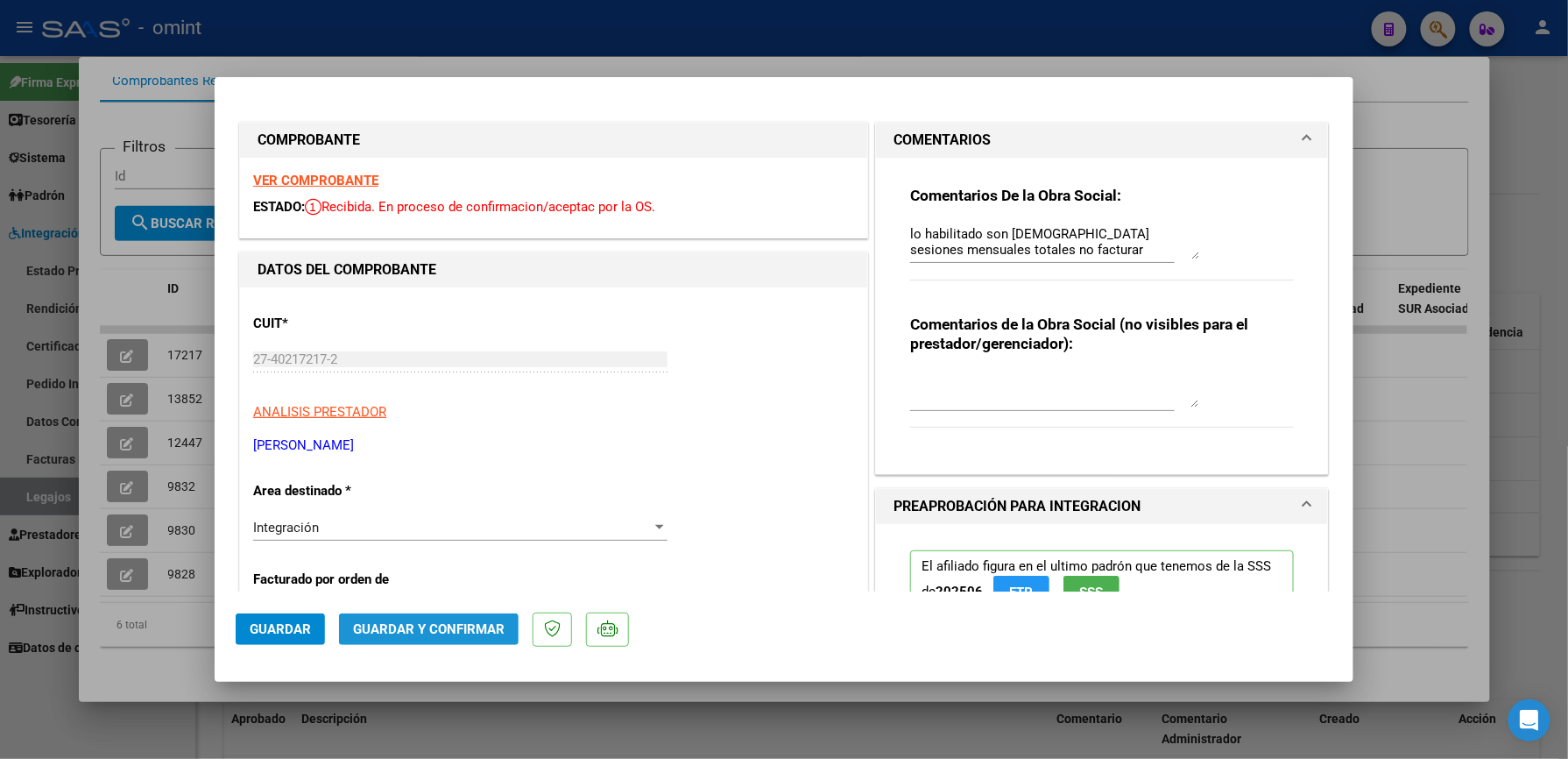
click at [464, 631] on span "Guardar y Confirmar" at bounding box center [428, 629] width 151 height 15
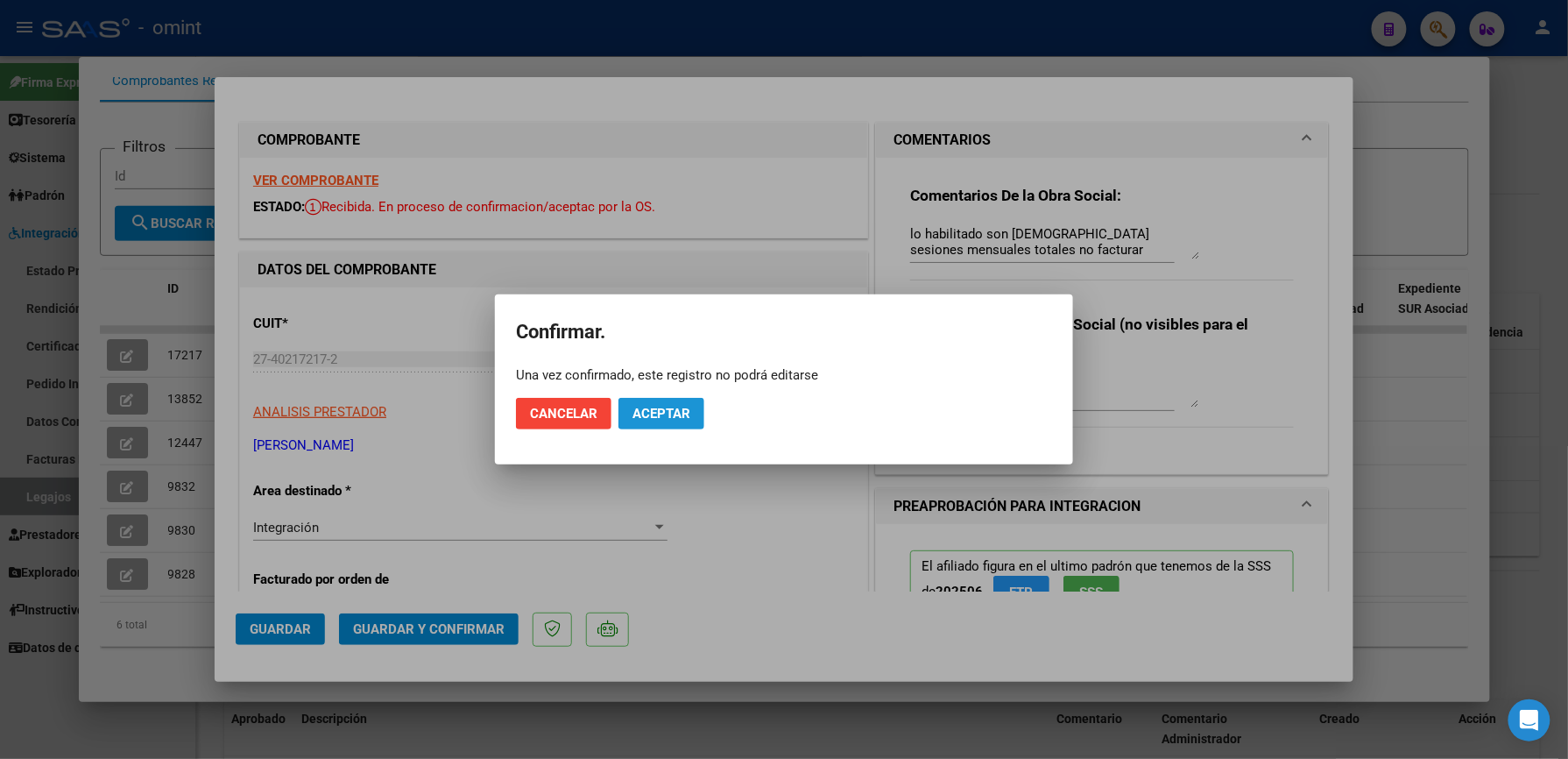
click at [660, 417] on span "Aceptar" at bounding box center [662, 414] width 58 height 15
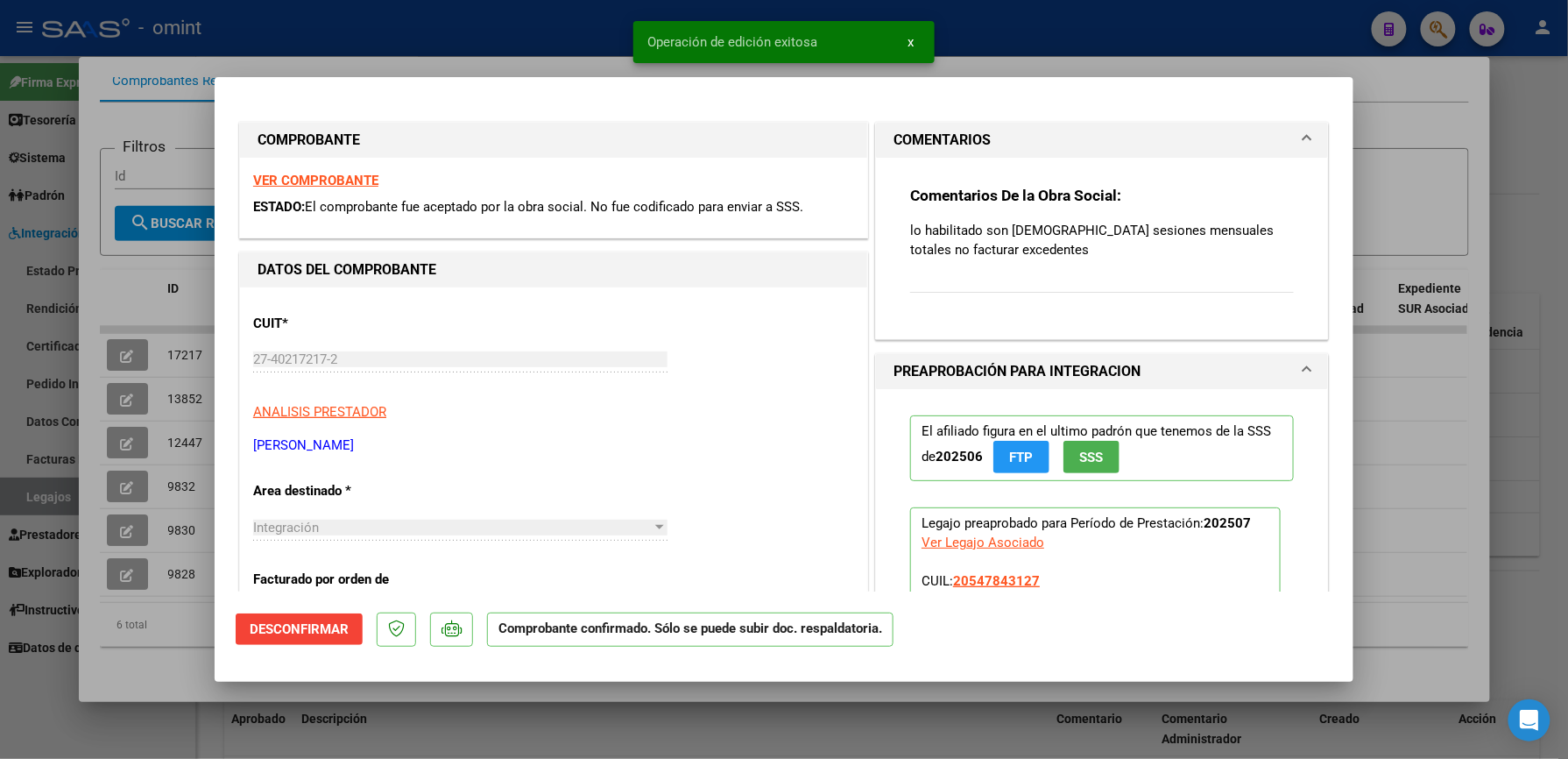
click at [810, 41] on span "Operación de edición exitosa" at bounding box center [732, 42] width 170 height 17
click at [1046, 53] on div at bounding box center [784, 379] width 1568 height 759
type input "$ 0,00"
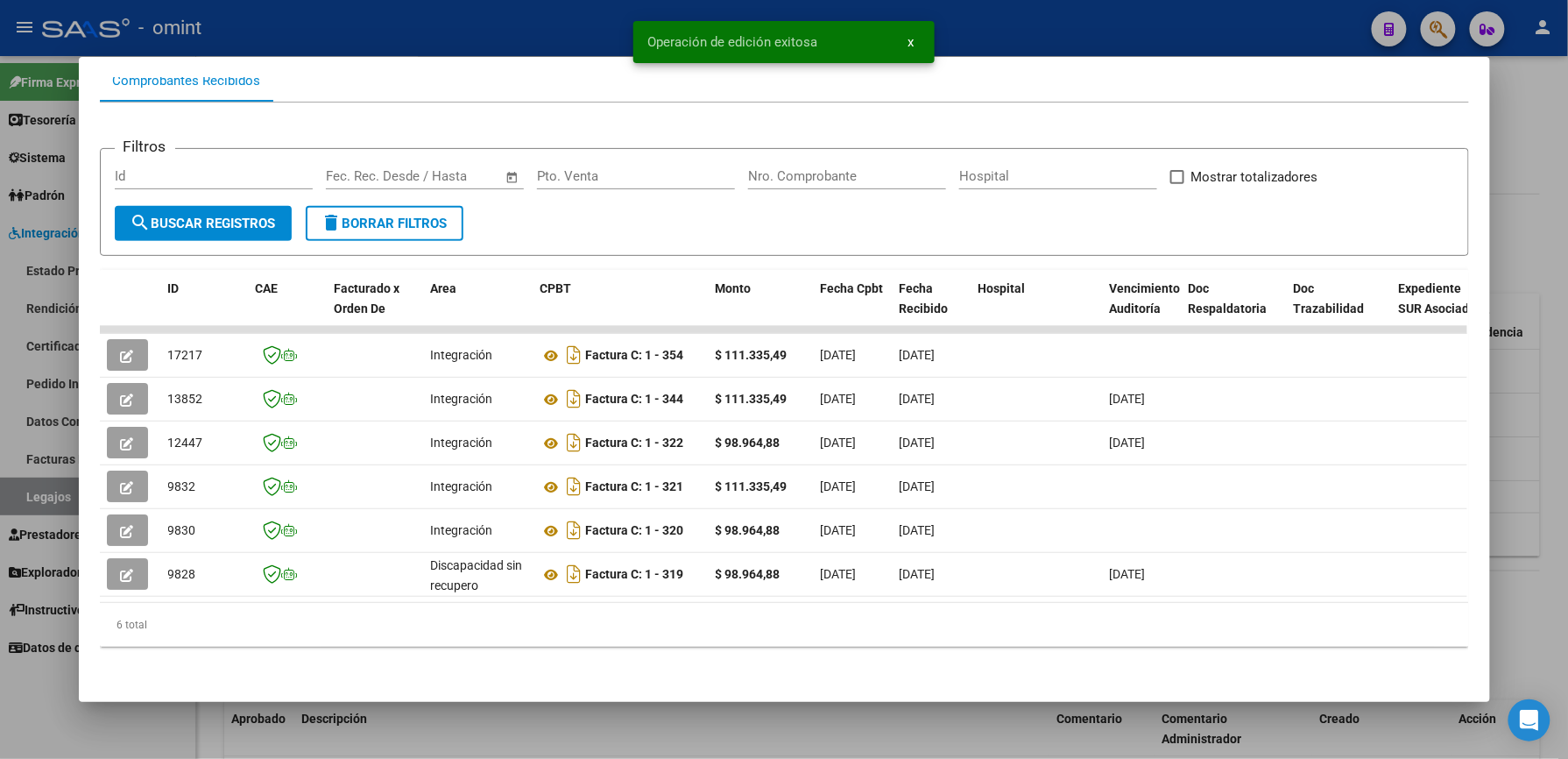
click at [1038, 4] on div at bounding box center [784, 379] width 1568 height 759
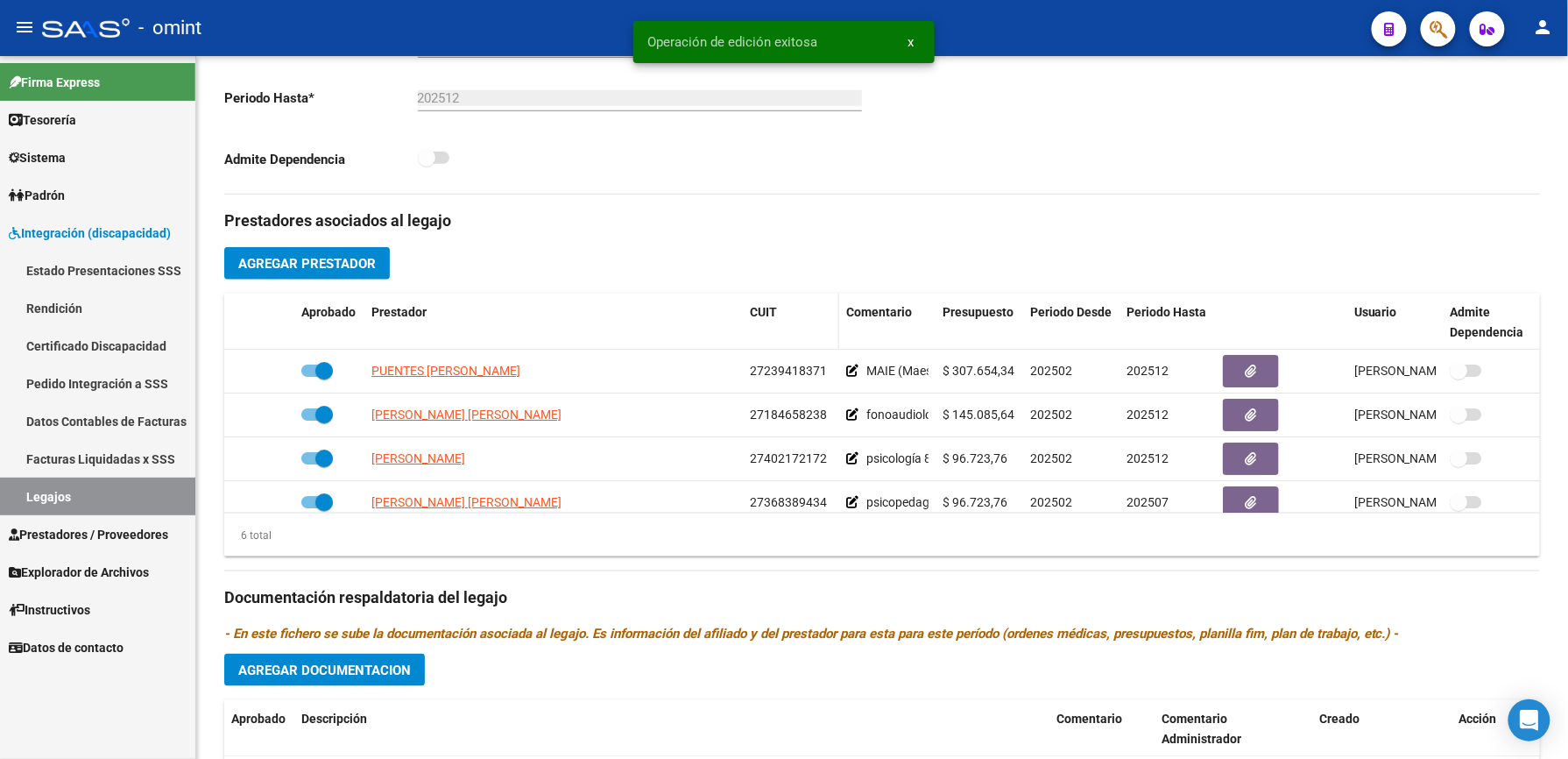
scroll to position [467, 0]
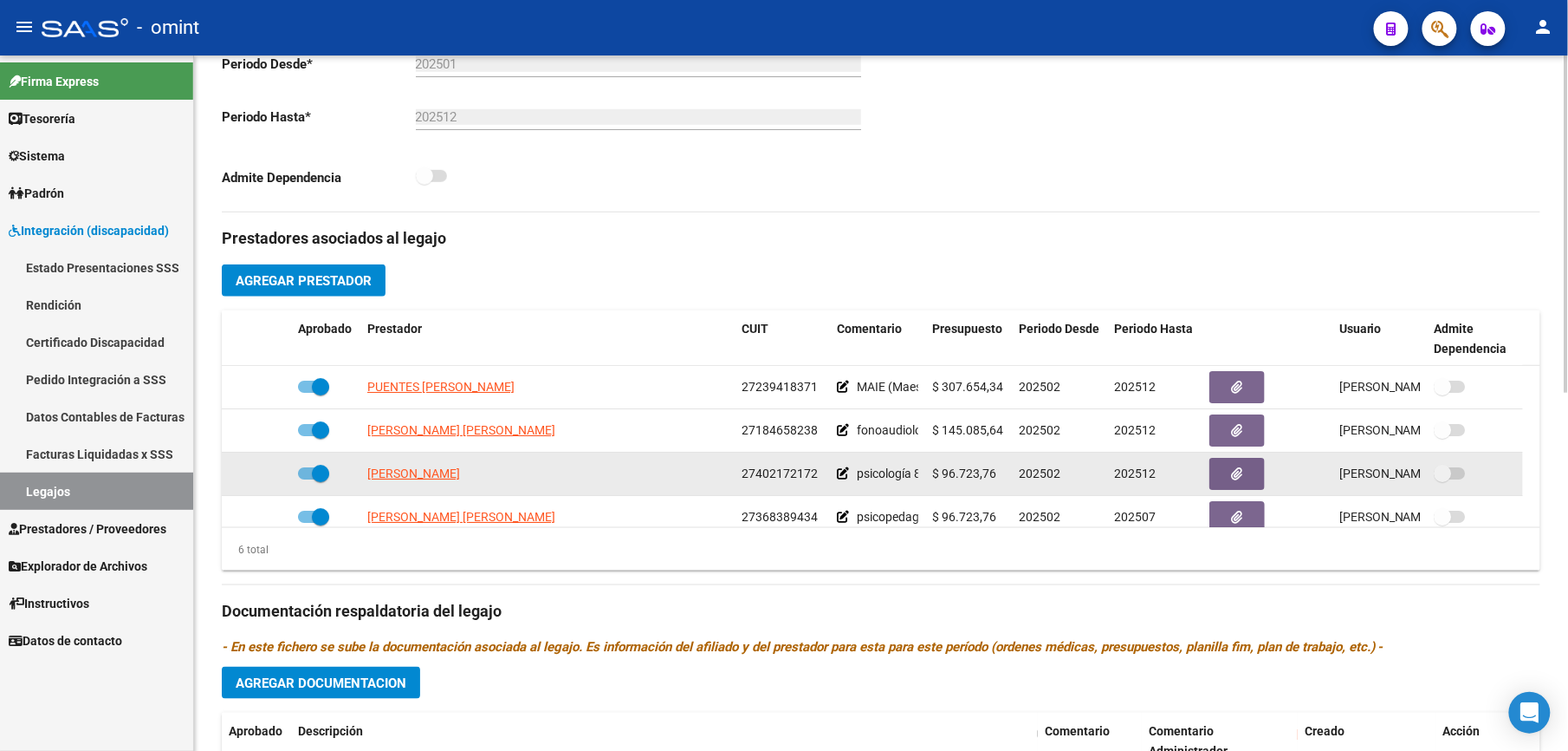
drag, startPoint x: 743, startPoint y: 471, endPoint x: 823, endPoint y: 471, distance: 80.0
click at [823, 471] on datatable-body-cell "27402172172" at bounding box center [782, 473] width 95 height 43
drag, startPoint x: 823, startPoint y: 471, endPoint x: 794, endPoint y: 473, distance: 29.1
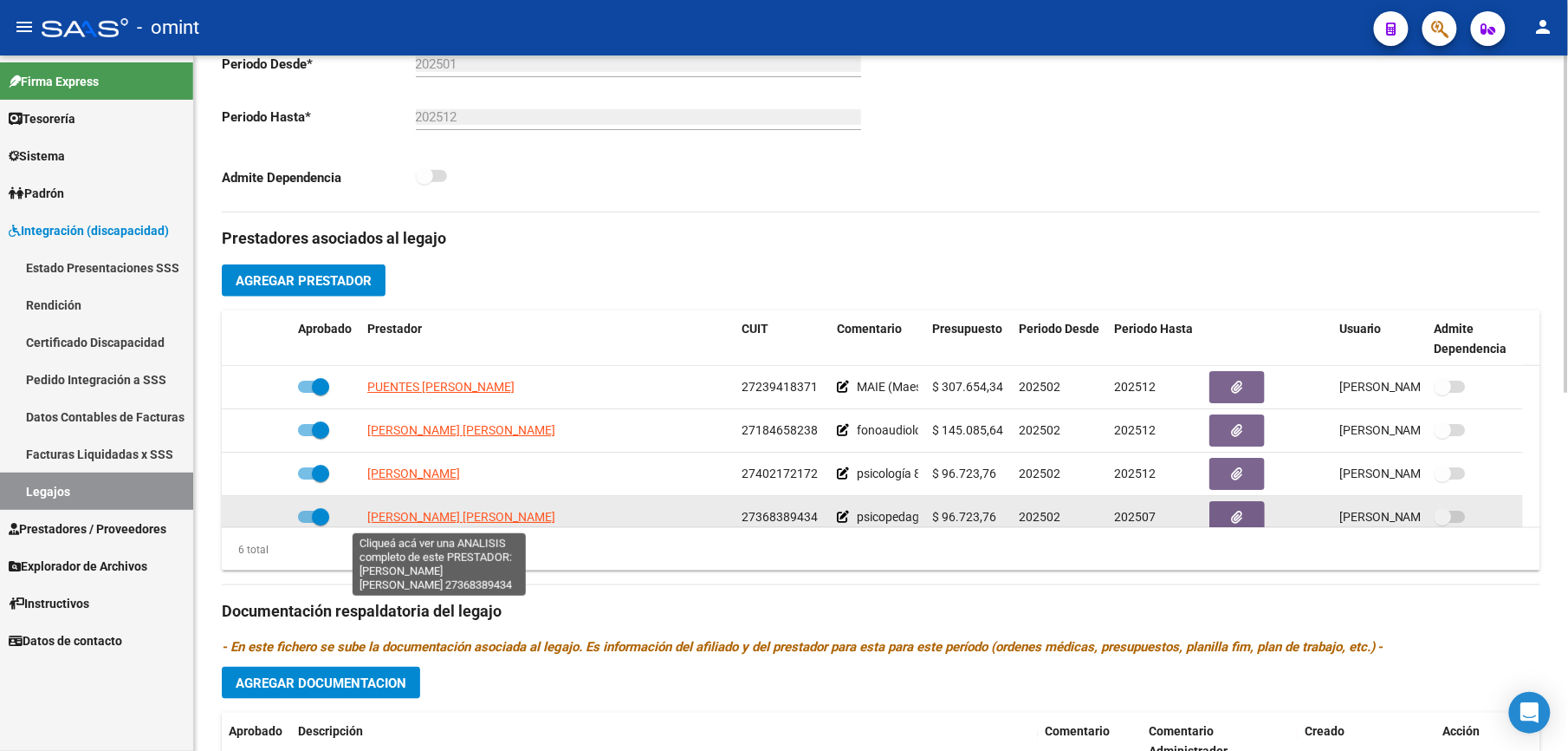
click at [466, 516] on span "[PERSON_NAME] [PERSON_NAME]" at bounding box center [461, 516] width 188 height 14
type textarea "27368389434"
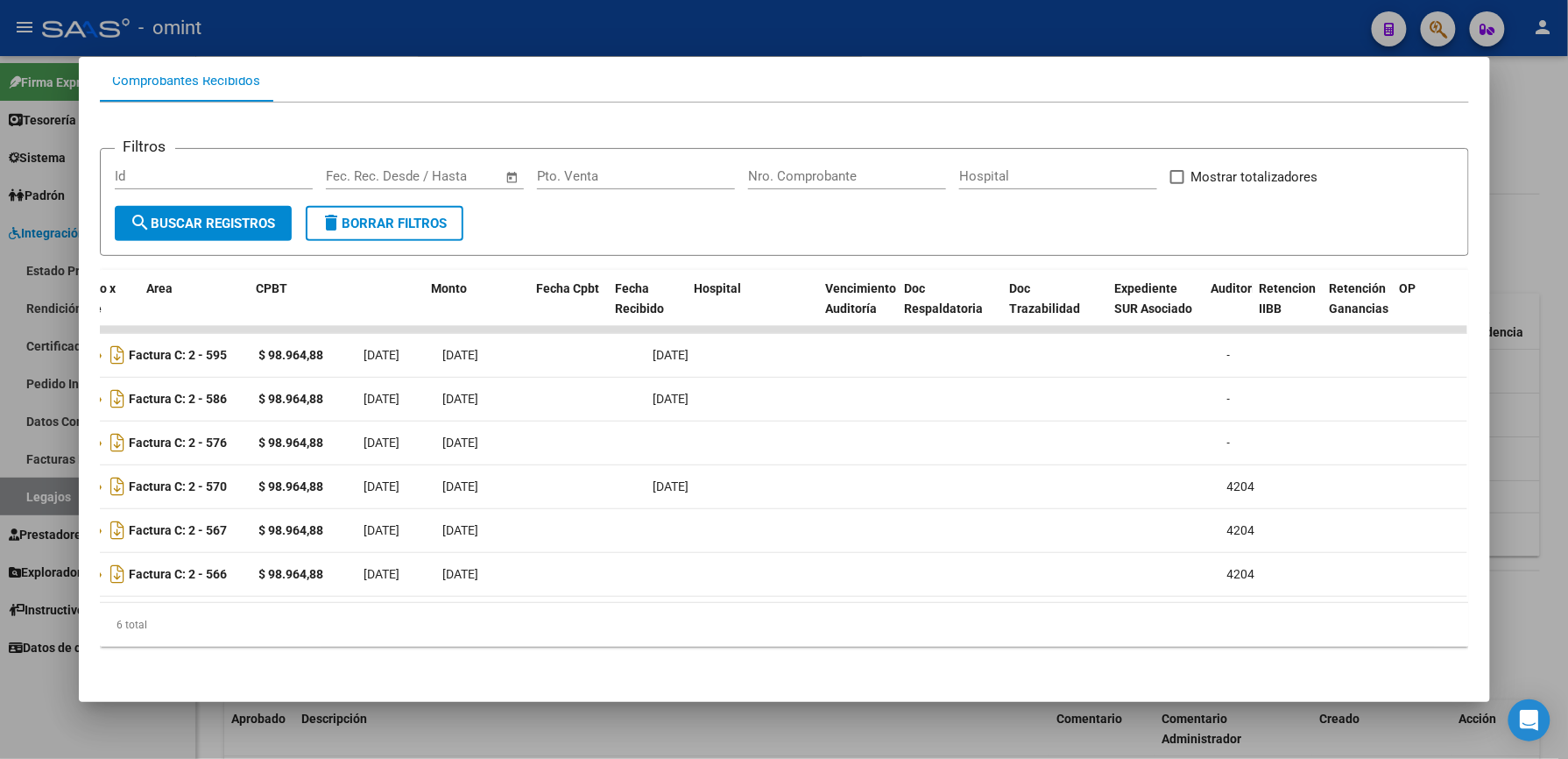
scroll to position [0, 0]
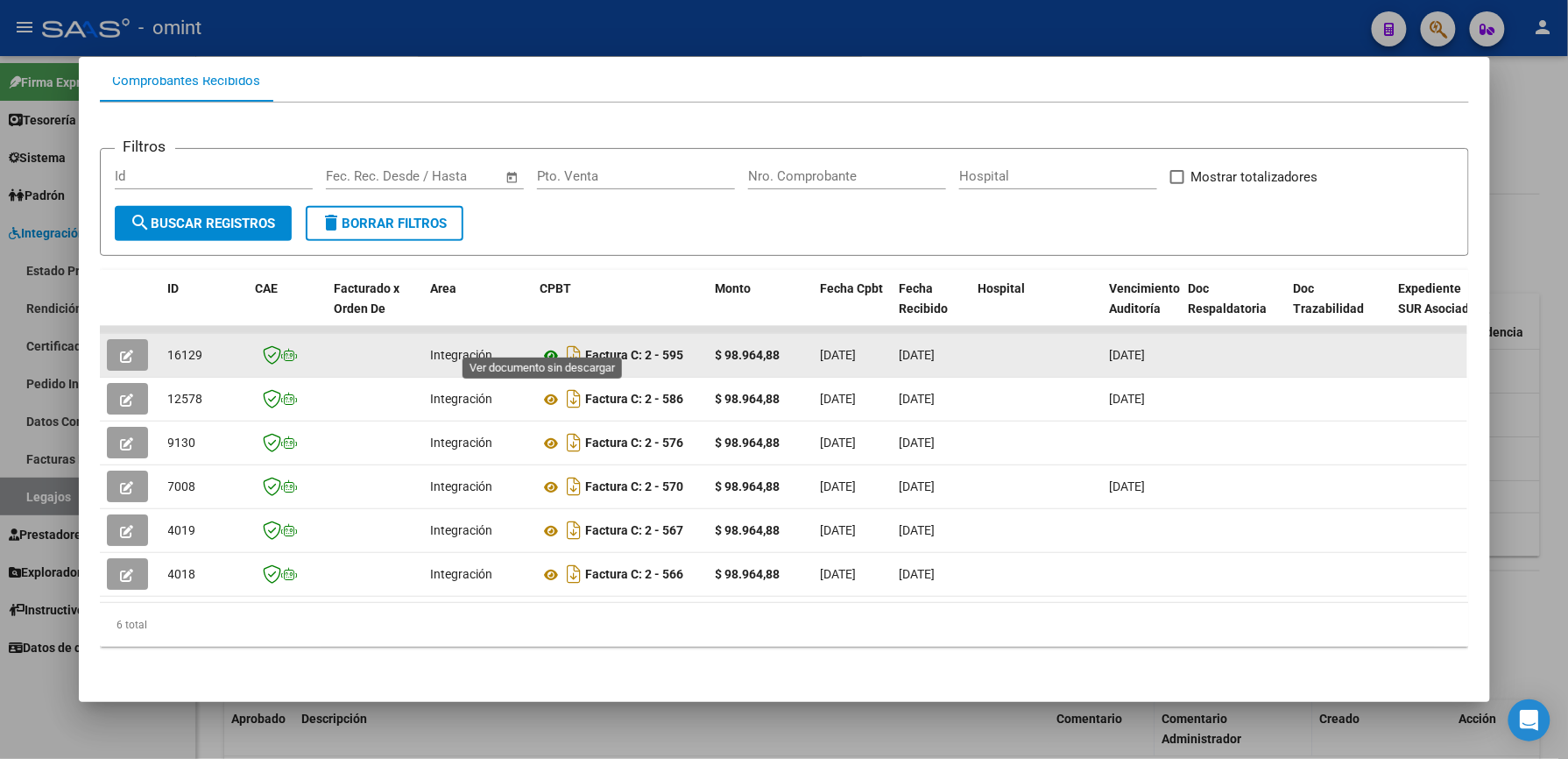
click at [549, 345] on icon at bounding box center [552, 356] width 23 height 21
click at [130, 343] on button "button" at bounding box center [127, 355] width 41 height 32
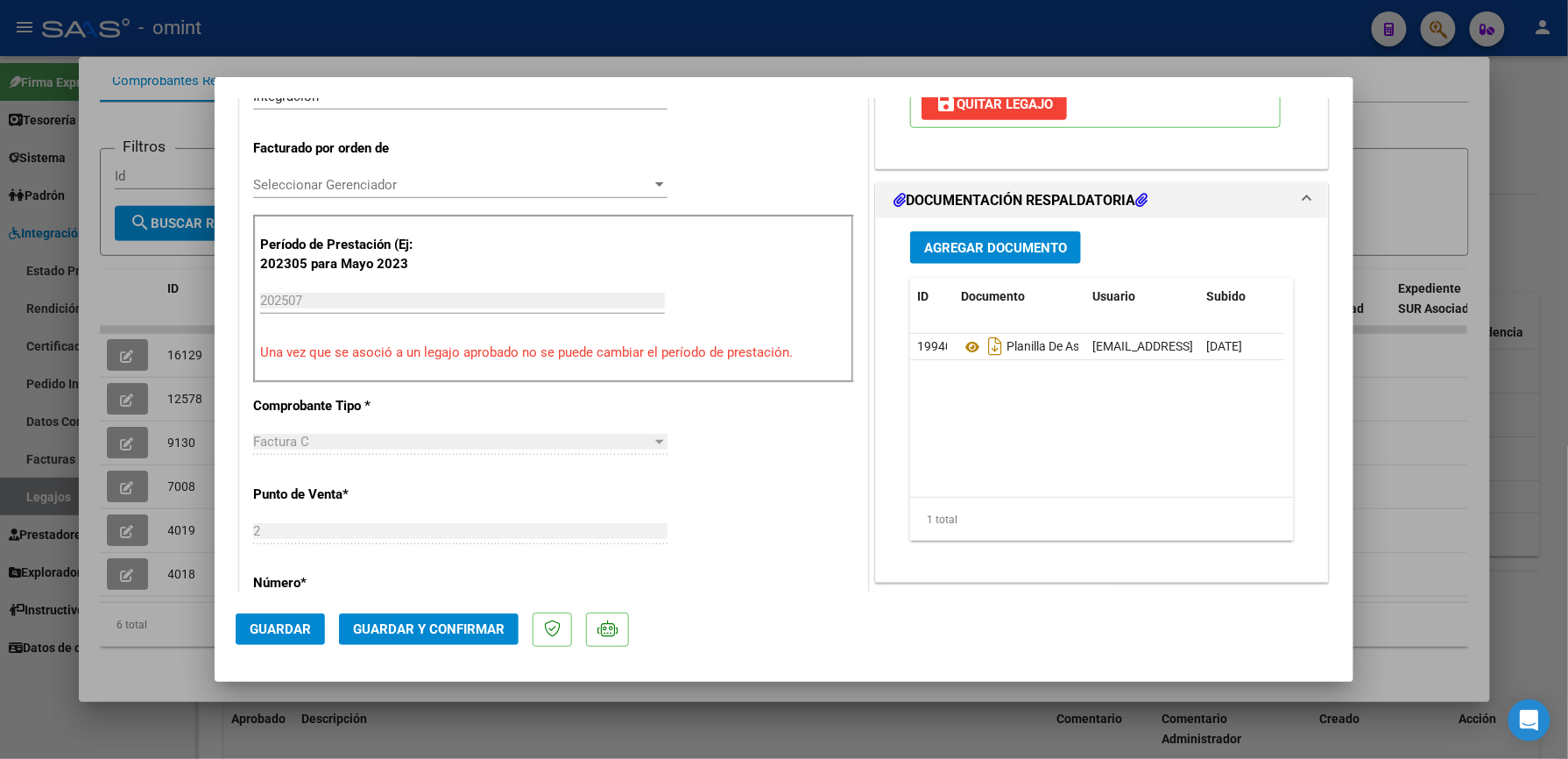
scroll to position [467, 0]
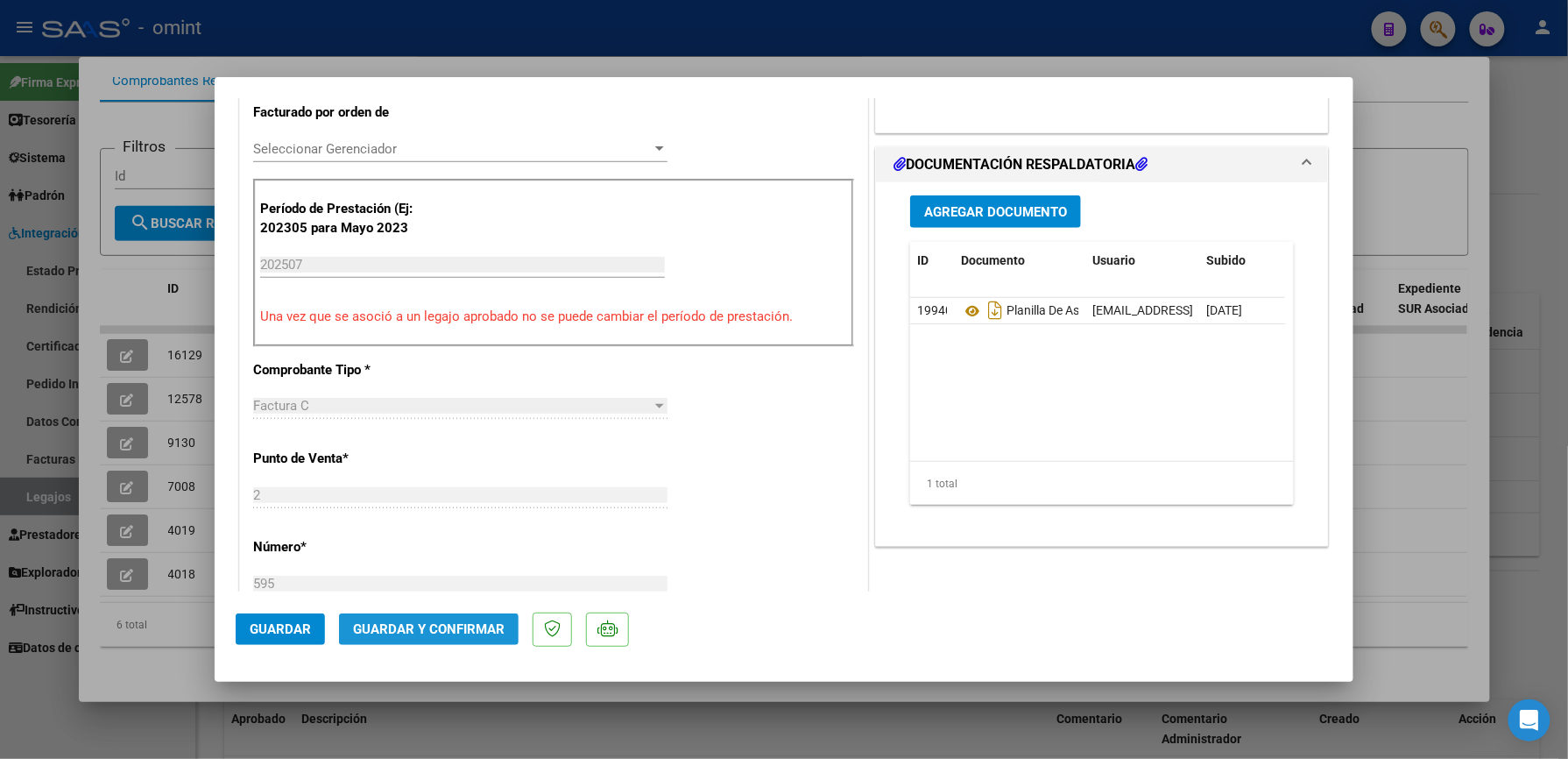
click at [461, 613] on button "Guardar y Confirmar" at bounding box center [429, 629] width 179 height 32
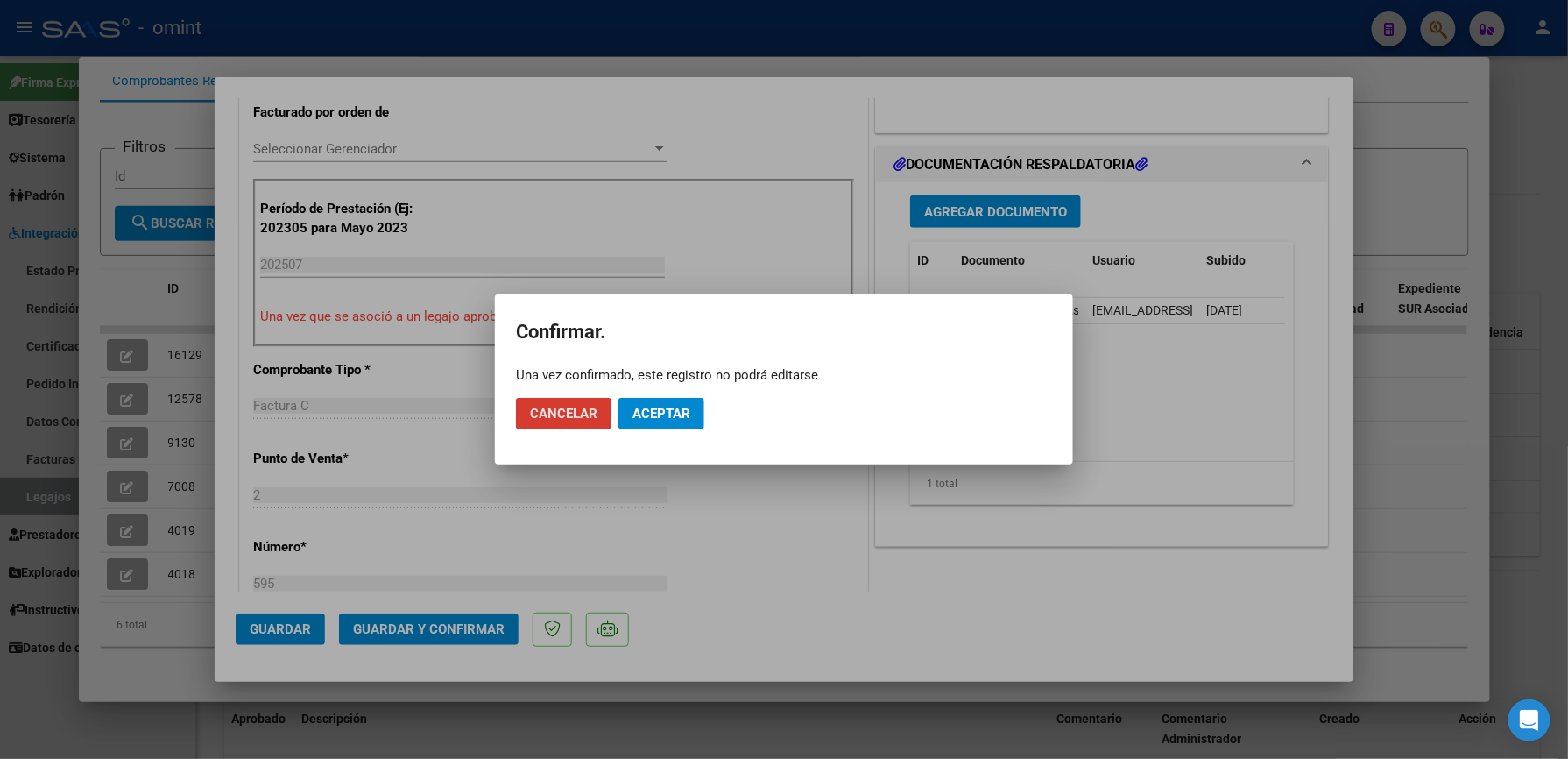
click at [671, 419] on span "Aceptar" at bounding box center [662, 414] width 58 height 15
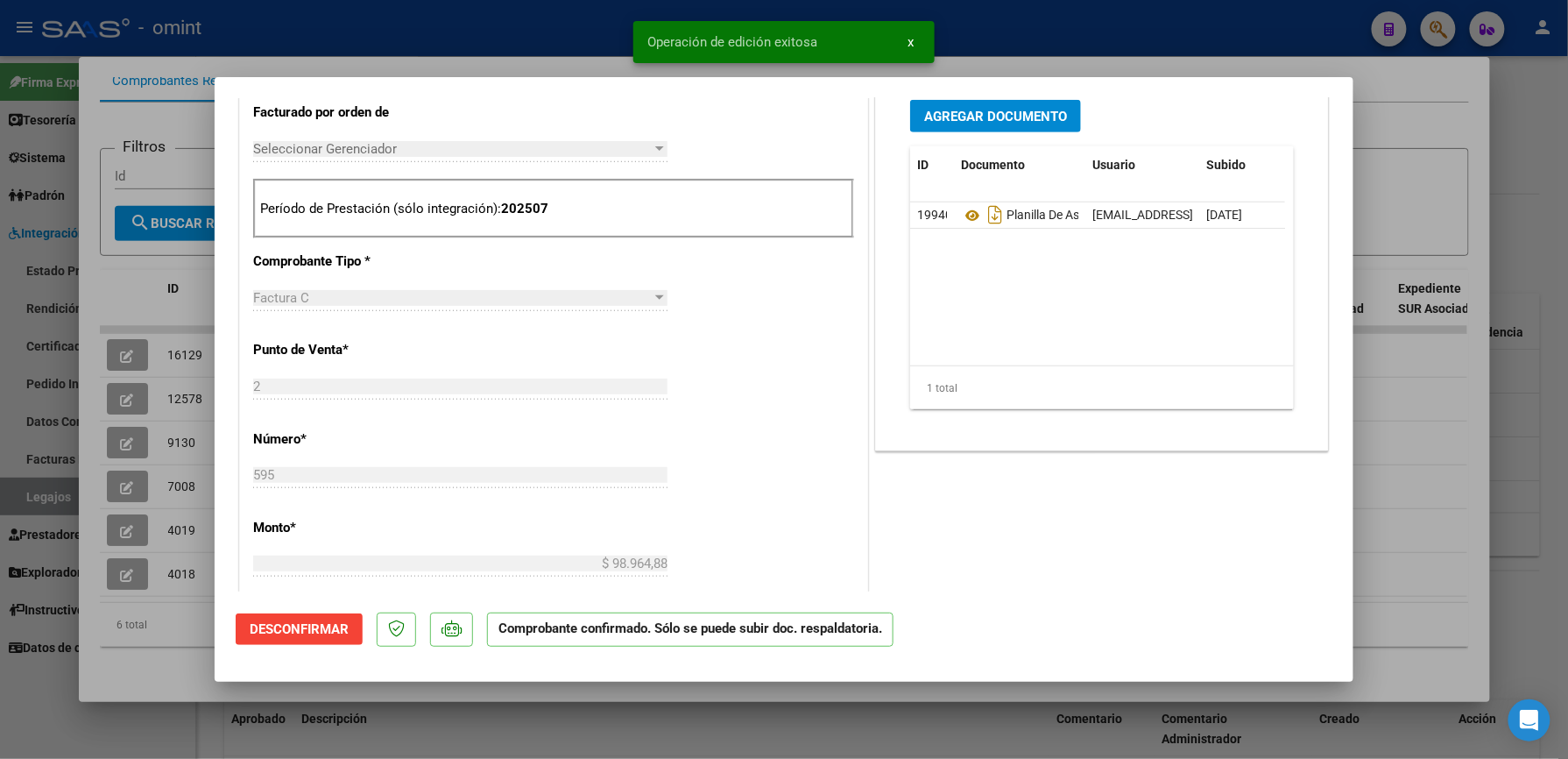
click at [492, 13] on div at bounding box center [784, 379] width 1568 height 759
type input "$ 0,00"
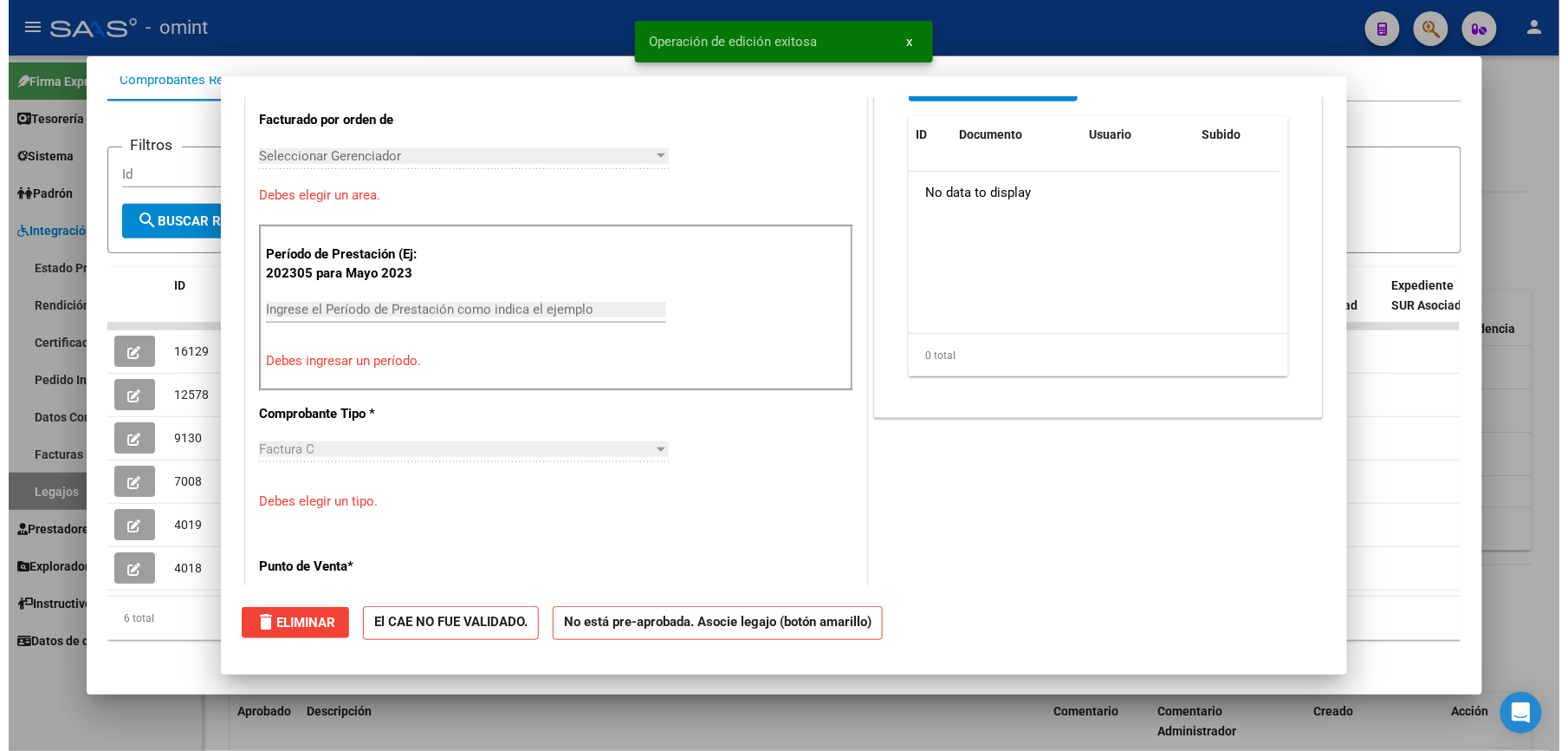
scroll to position [0, 0]
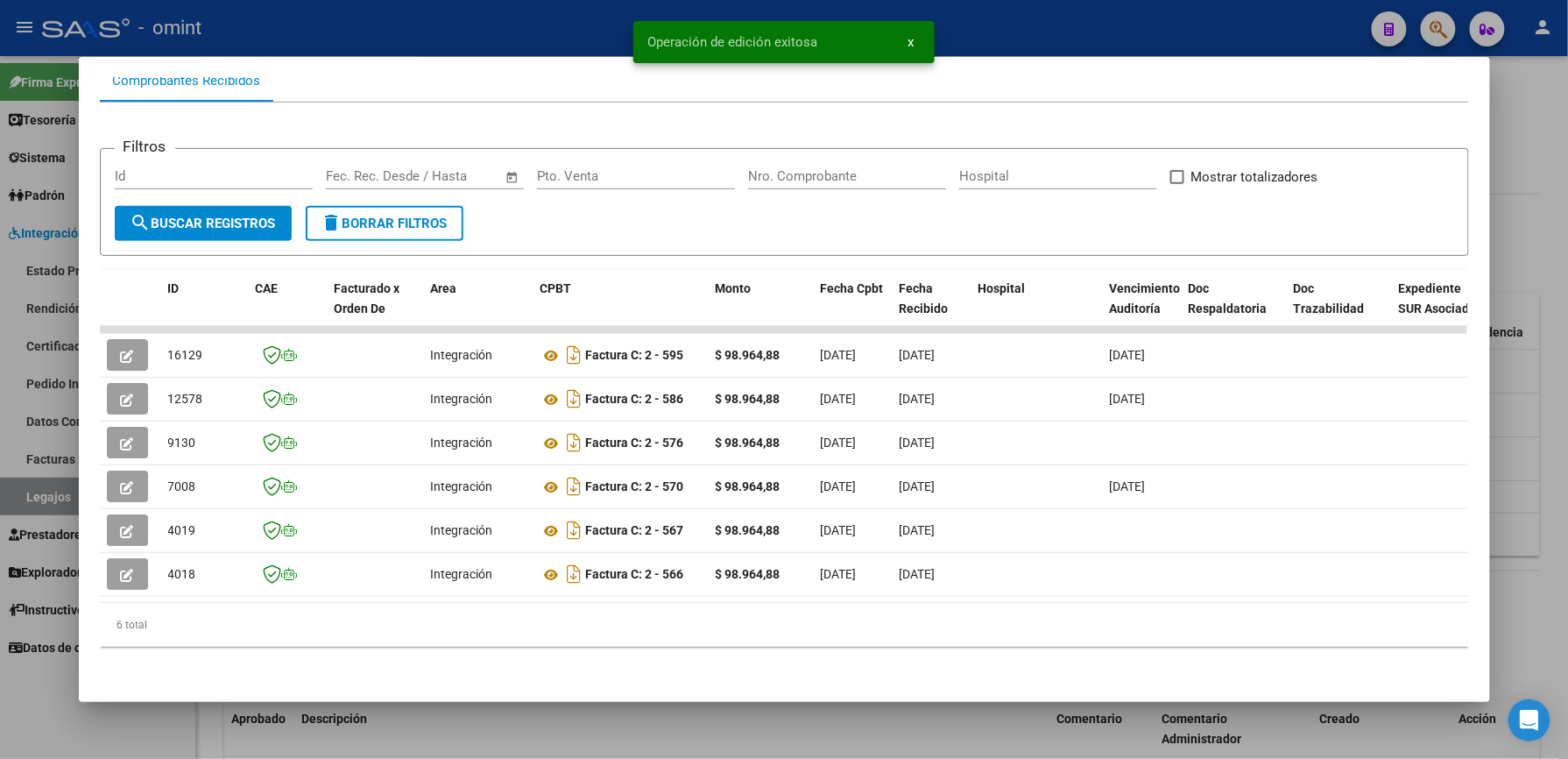
click at [492, 13] on div at bounding box center [784, 379] width 1568 height 759
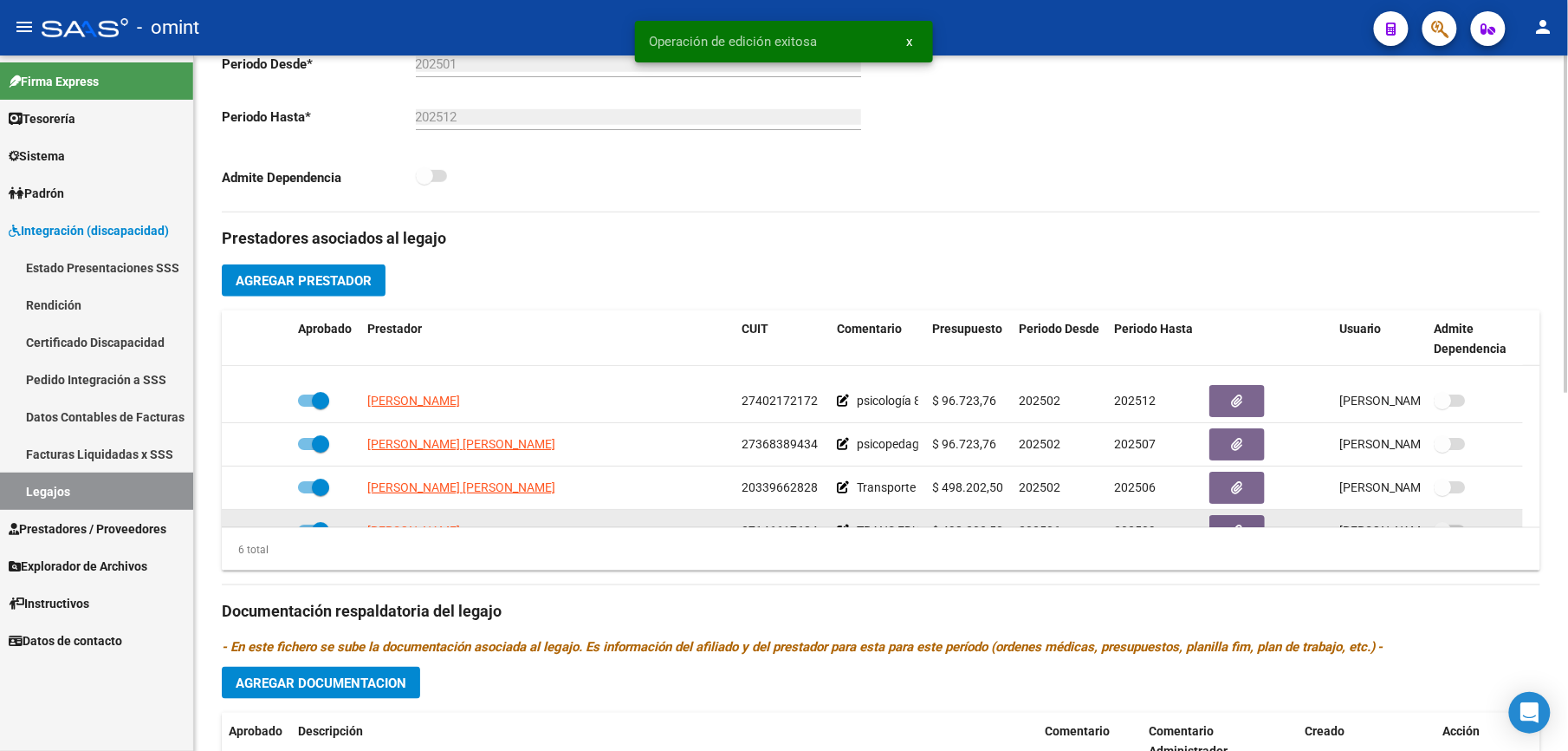
scroll to position [104, 0]
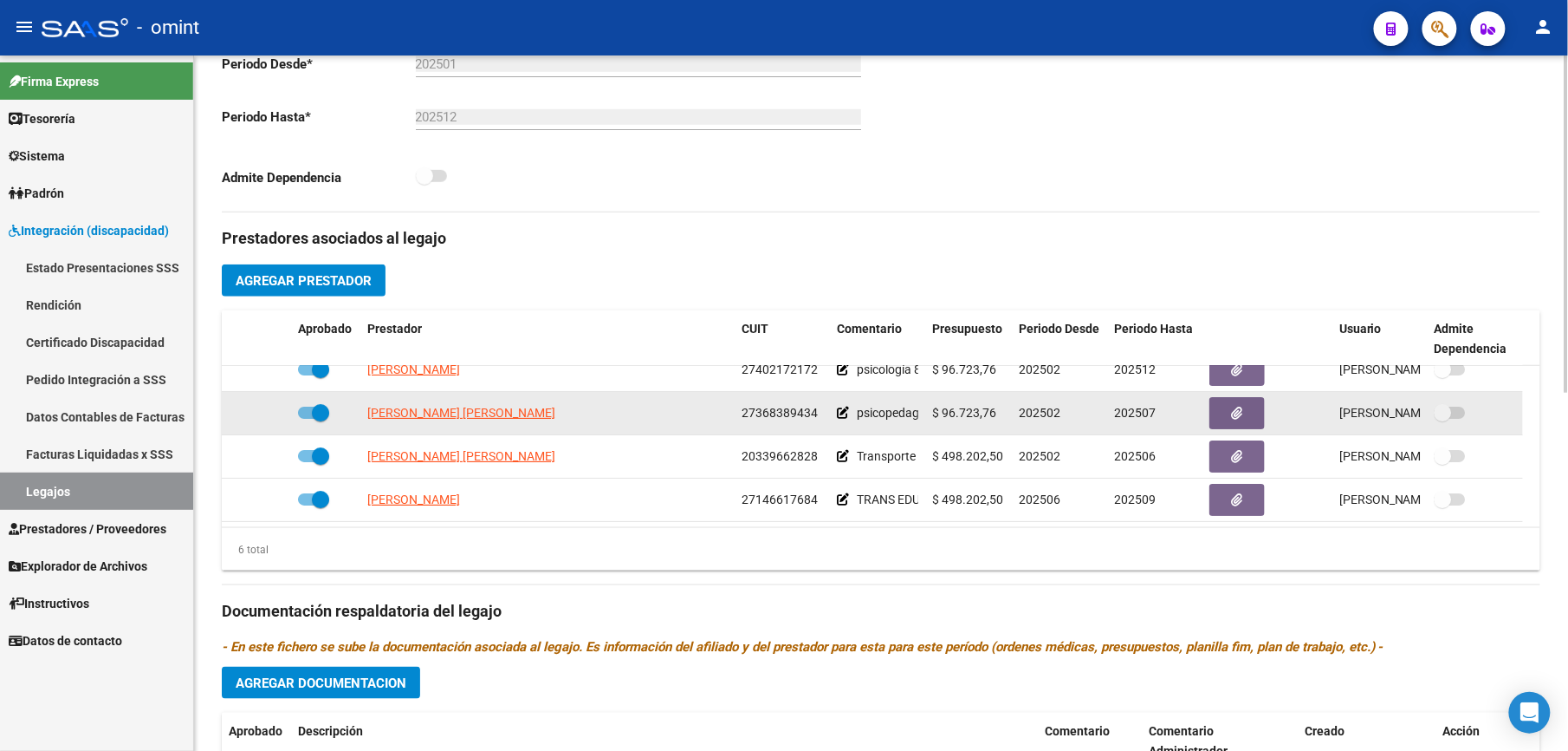
drag, startPoint x: 742, startPoint y: 514, endPoint x: 813, endPoint y: 425, distance: 113.9
click at [813, 425] on datatable-body-cell "27368389434" at bounding box center [782, 413] width 95 height 43
drag, startPoint x: 813, startPoint y: 425, endPoint x: 798, endPoint y: 409, distance: 21.9
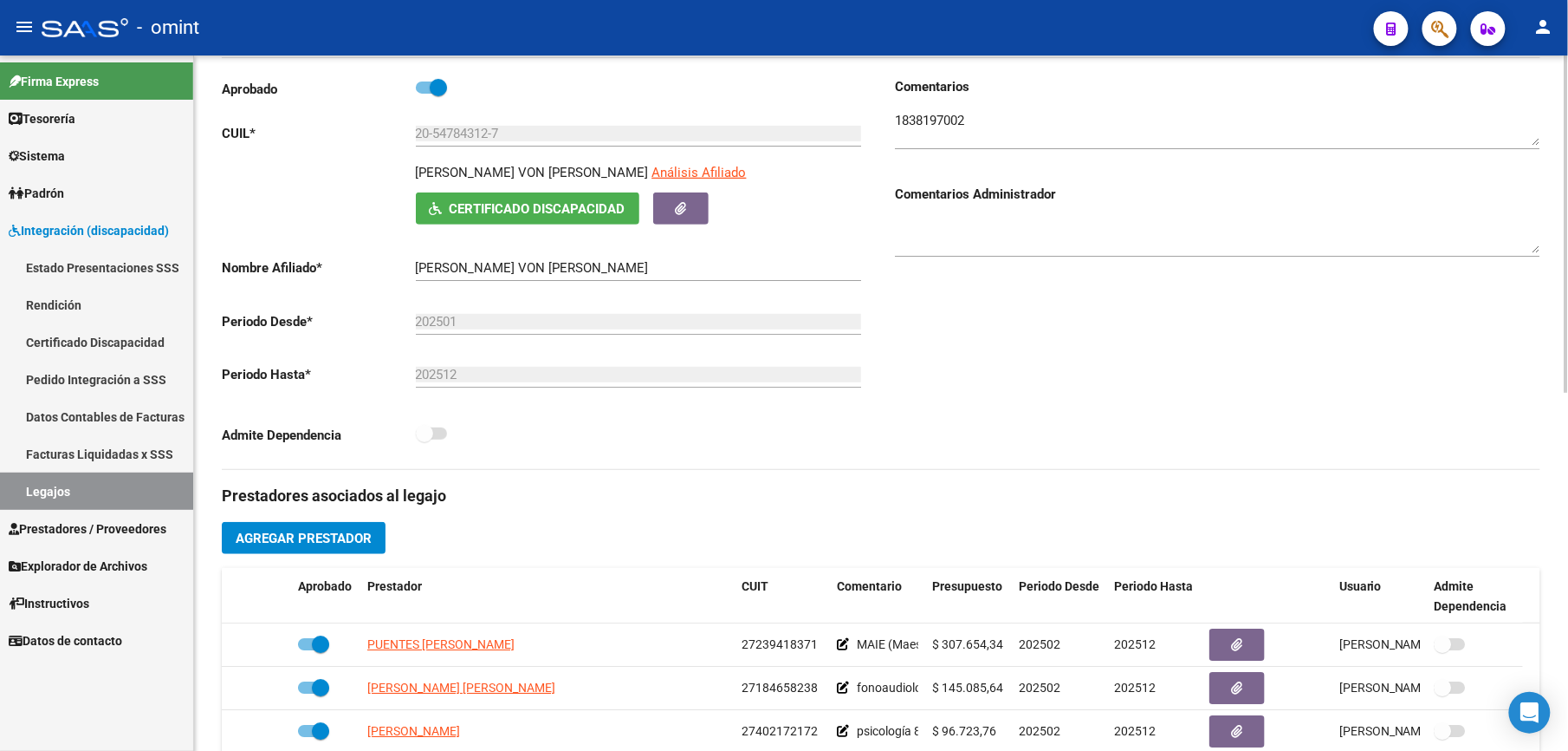
scroll to position [115, 0]
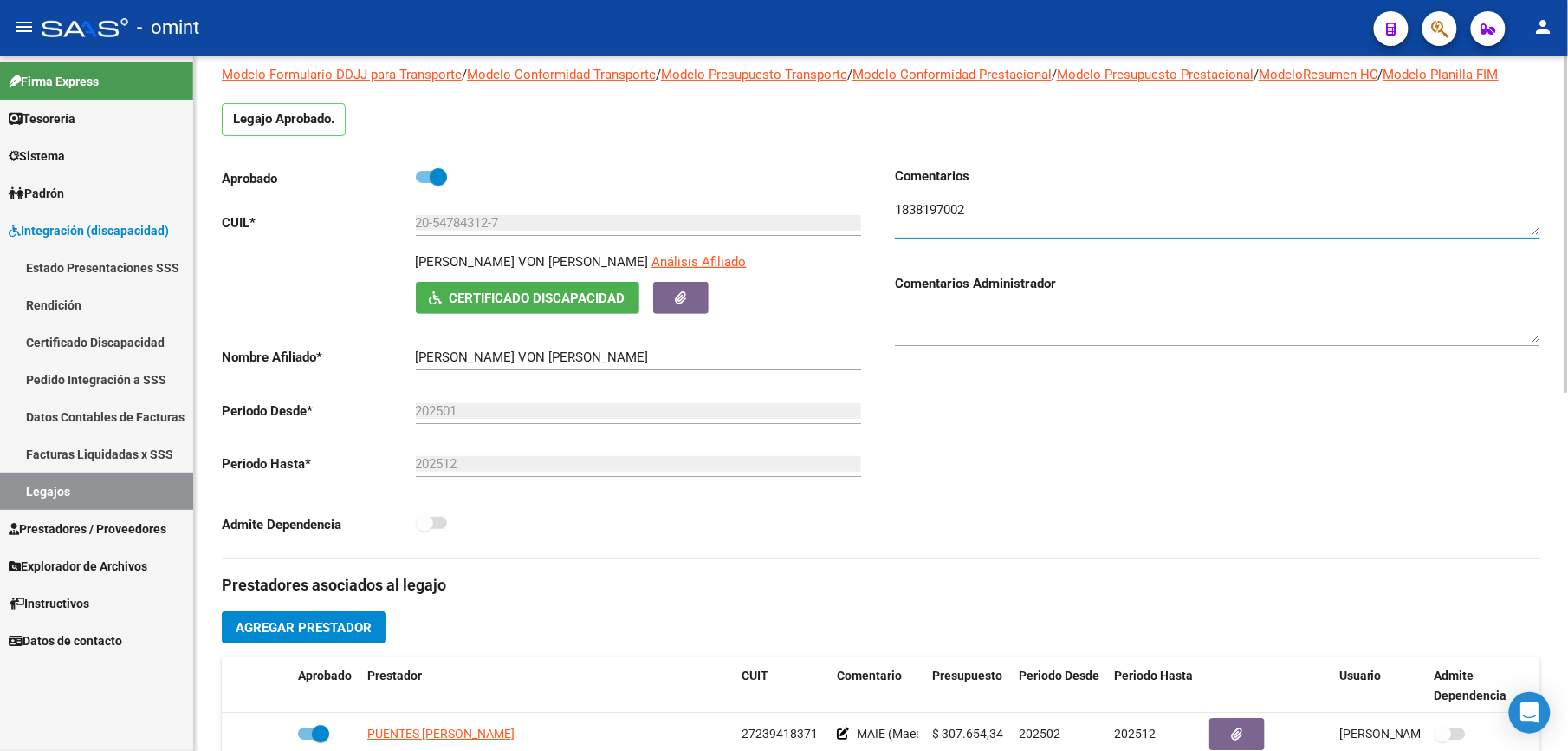
drag, startPoint x: 976, startPoint y: 209, endPoint x: 902, endPoint y: 213, distance: 74.1
click at [863, 205] on div "Aprobado CUIL * 20-54784312-7 Ingresar CUIL [PERSON_NAME] VON [PERSON_NAME] Afi…" at bounding box center [881, 362] width 1319 height 392
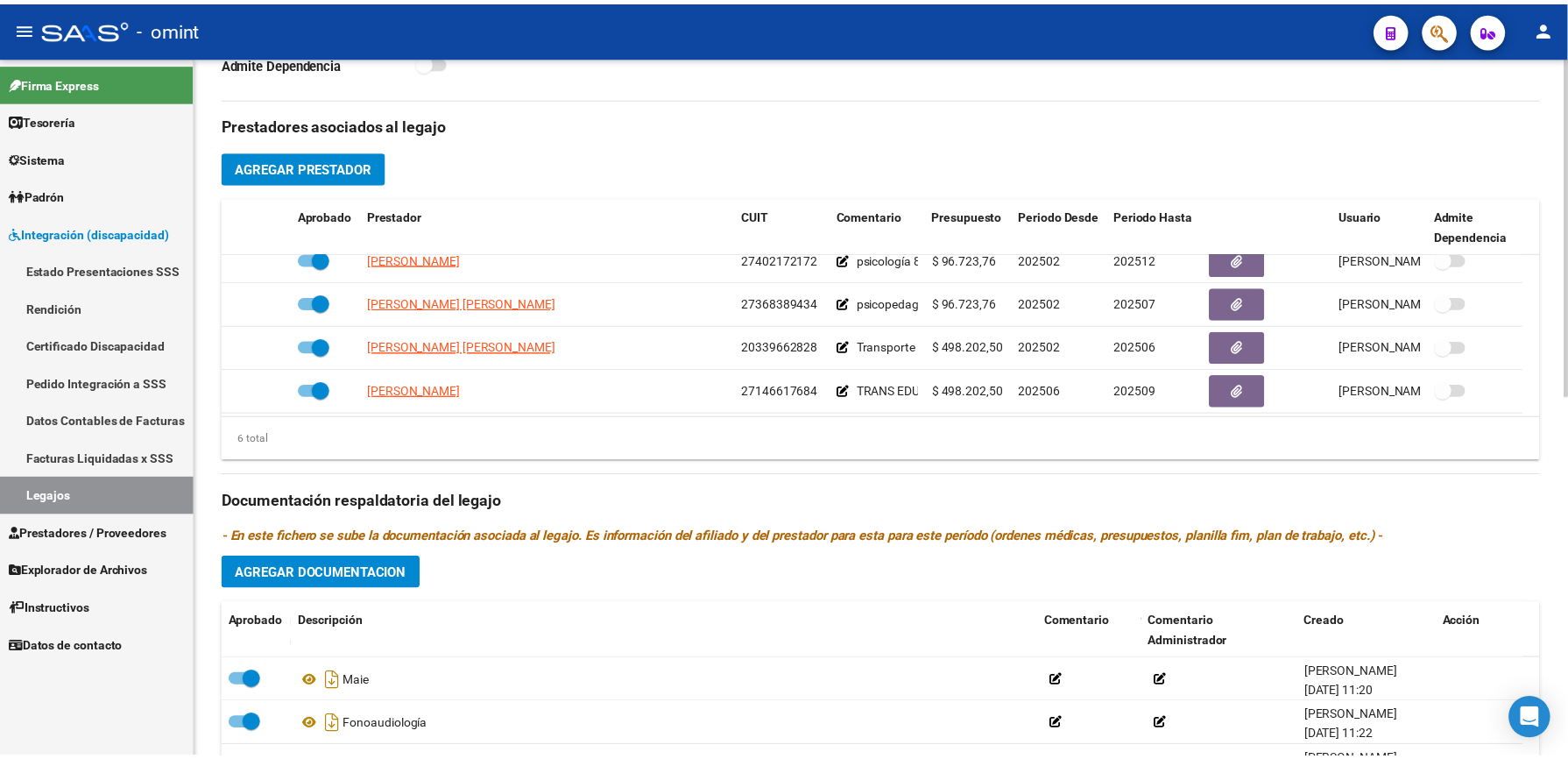
scroll to position [105, 0]
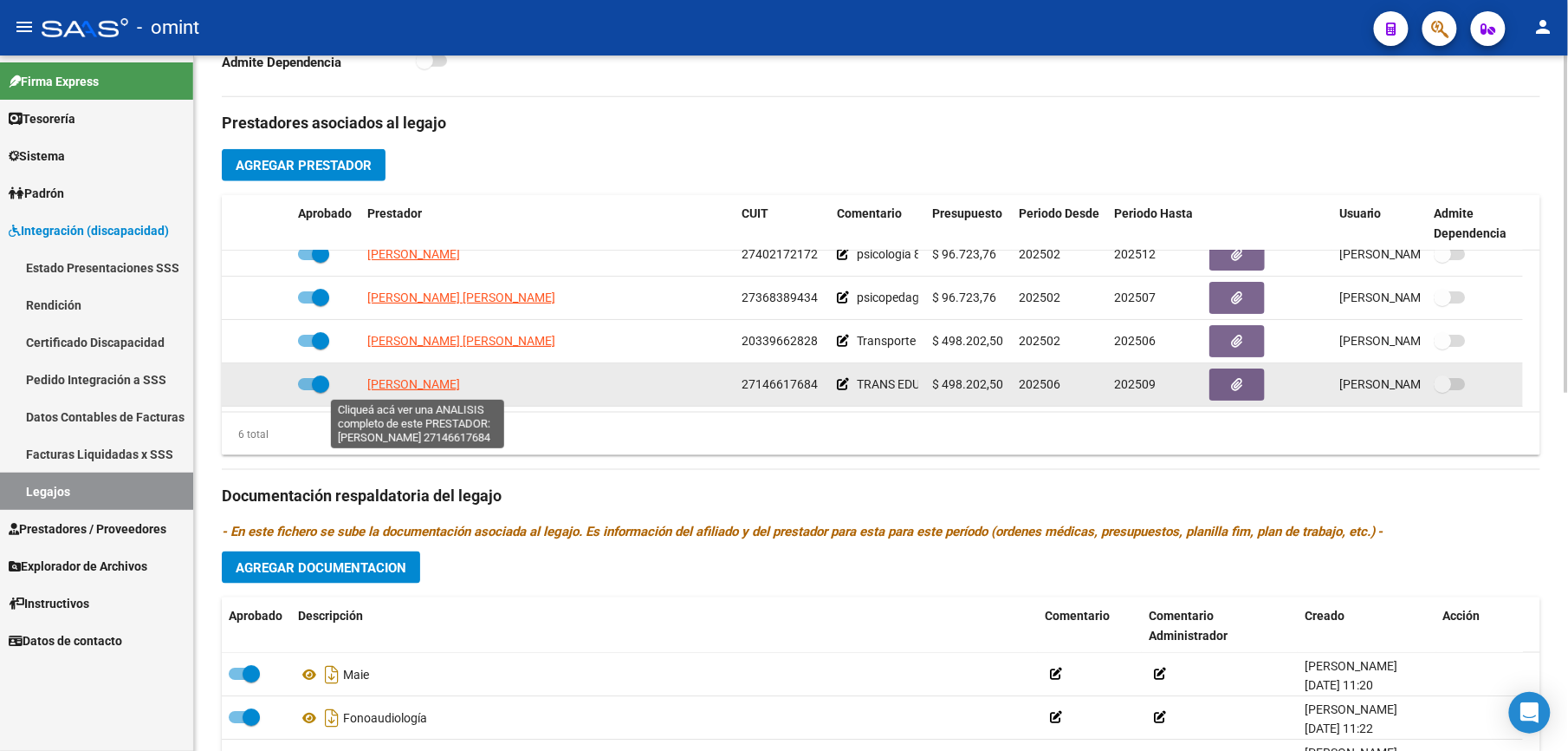
click at [421, 389] on span "[PERSON_NAME]" at bounding box center [413, 384] width 93 height 14
type textarea "27146617684"
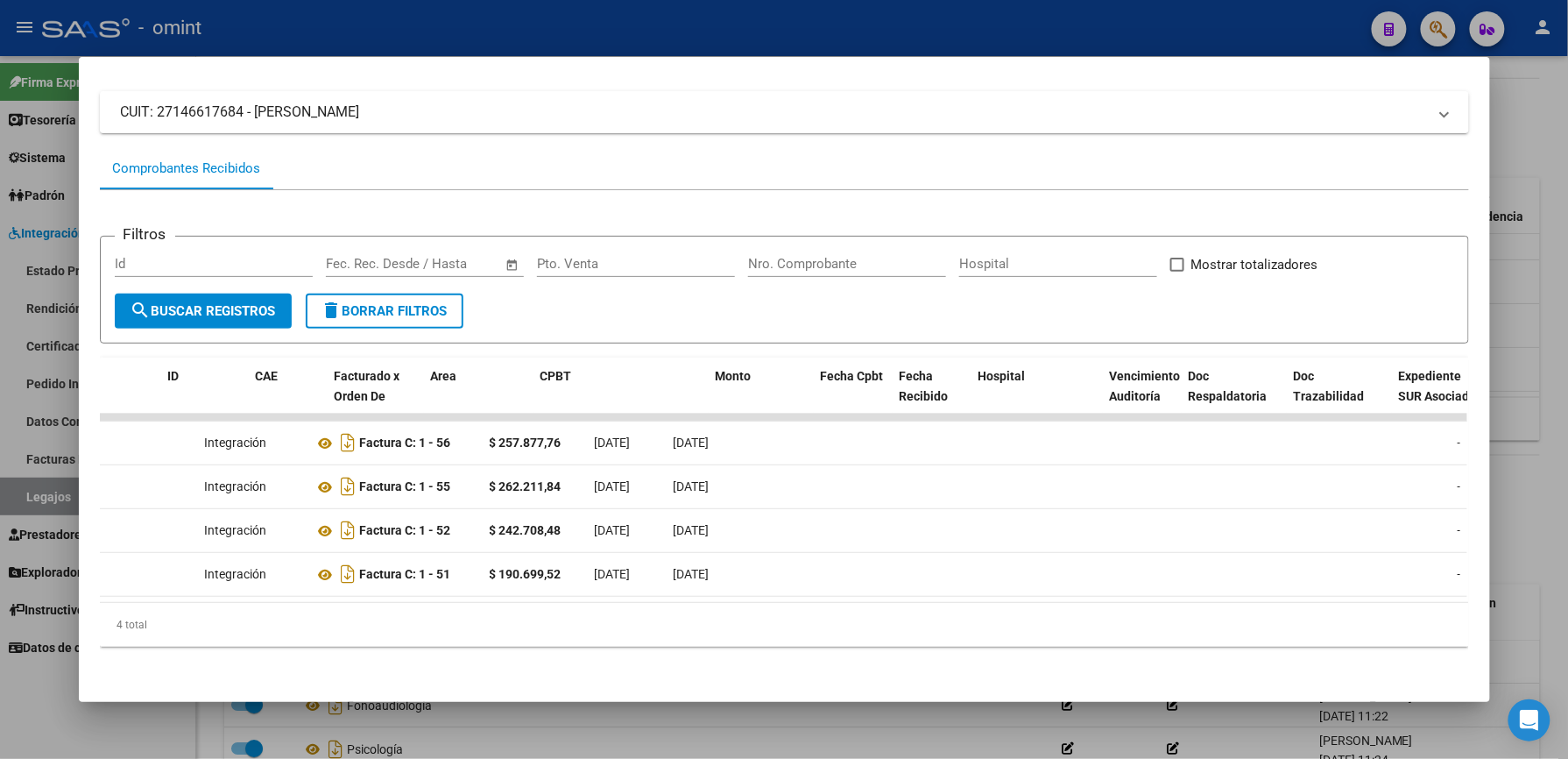
scroll to position [0, 0]
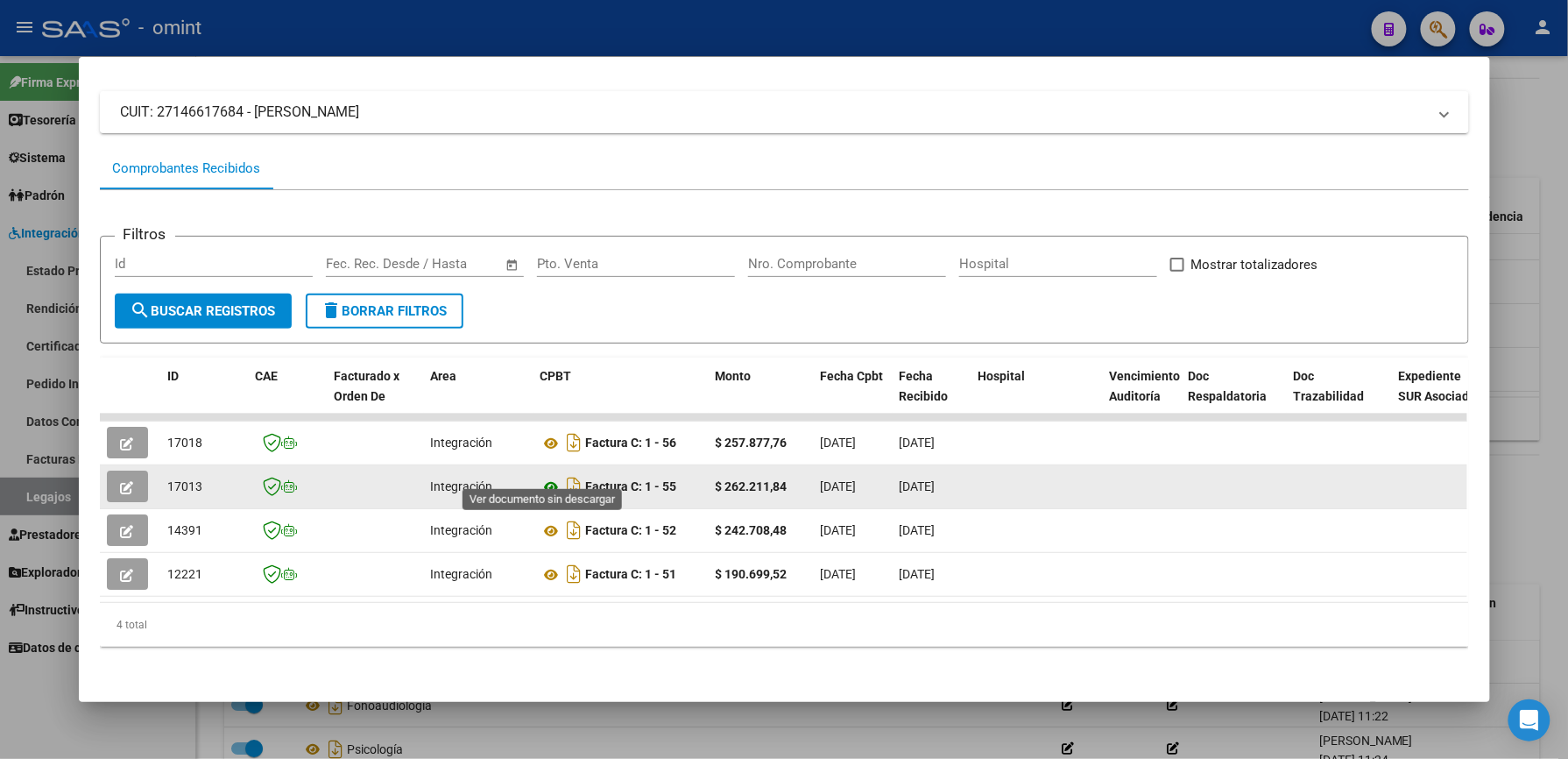
click at [543, 476] on icon at bounding box center [552, 487] width 23 height 21
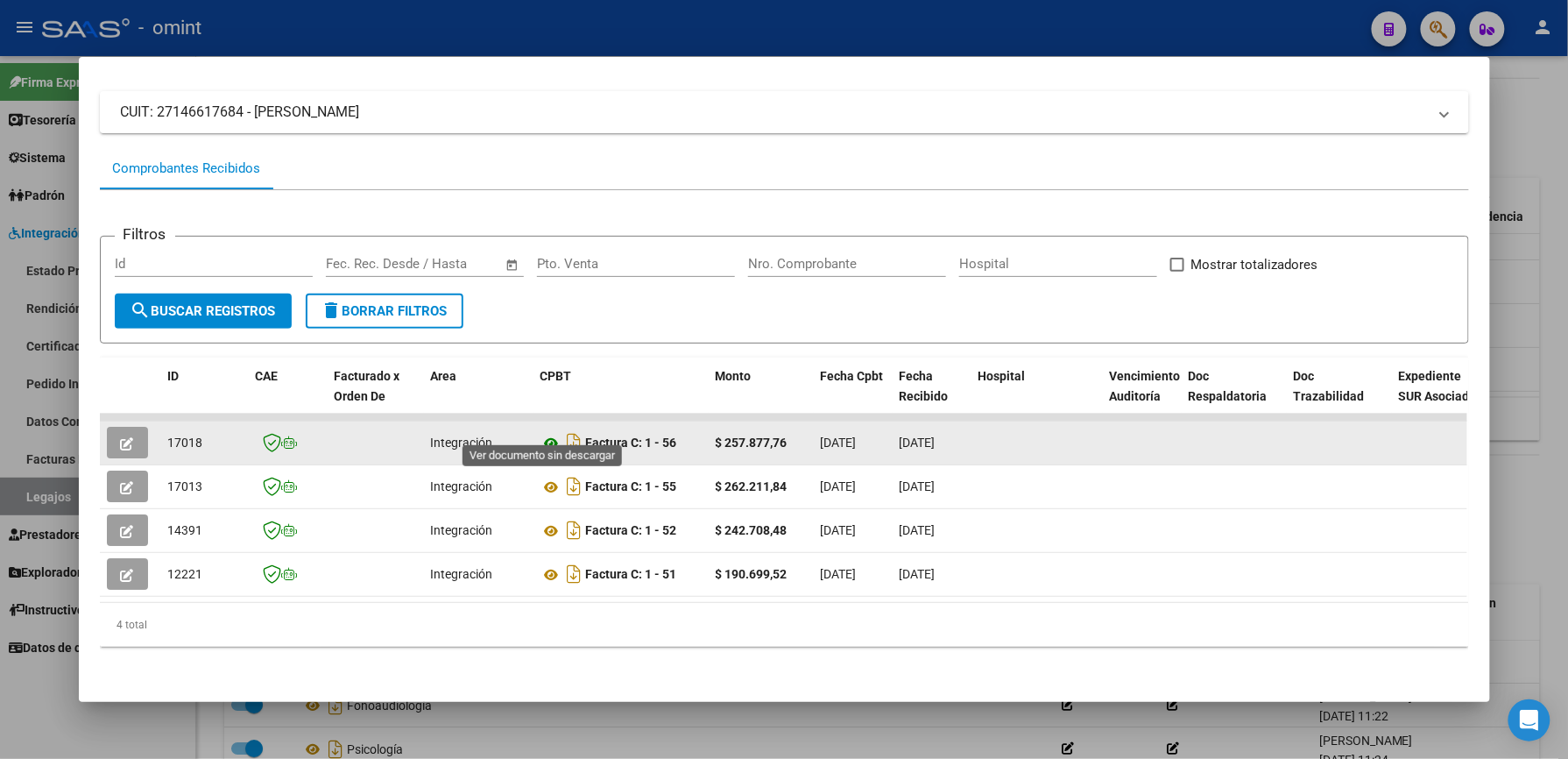
click at [540, 433] on icon at bounding box center [552, 444] width 23 height 21
click at [121, 437] on icon "button" at bounding box center [127, 444] width 14 height 14
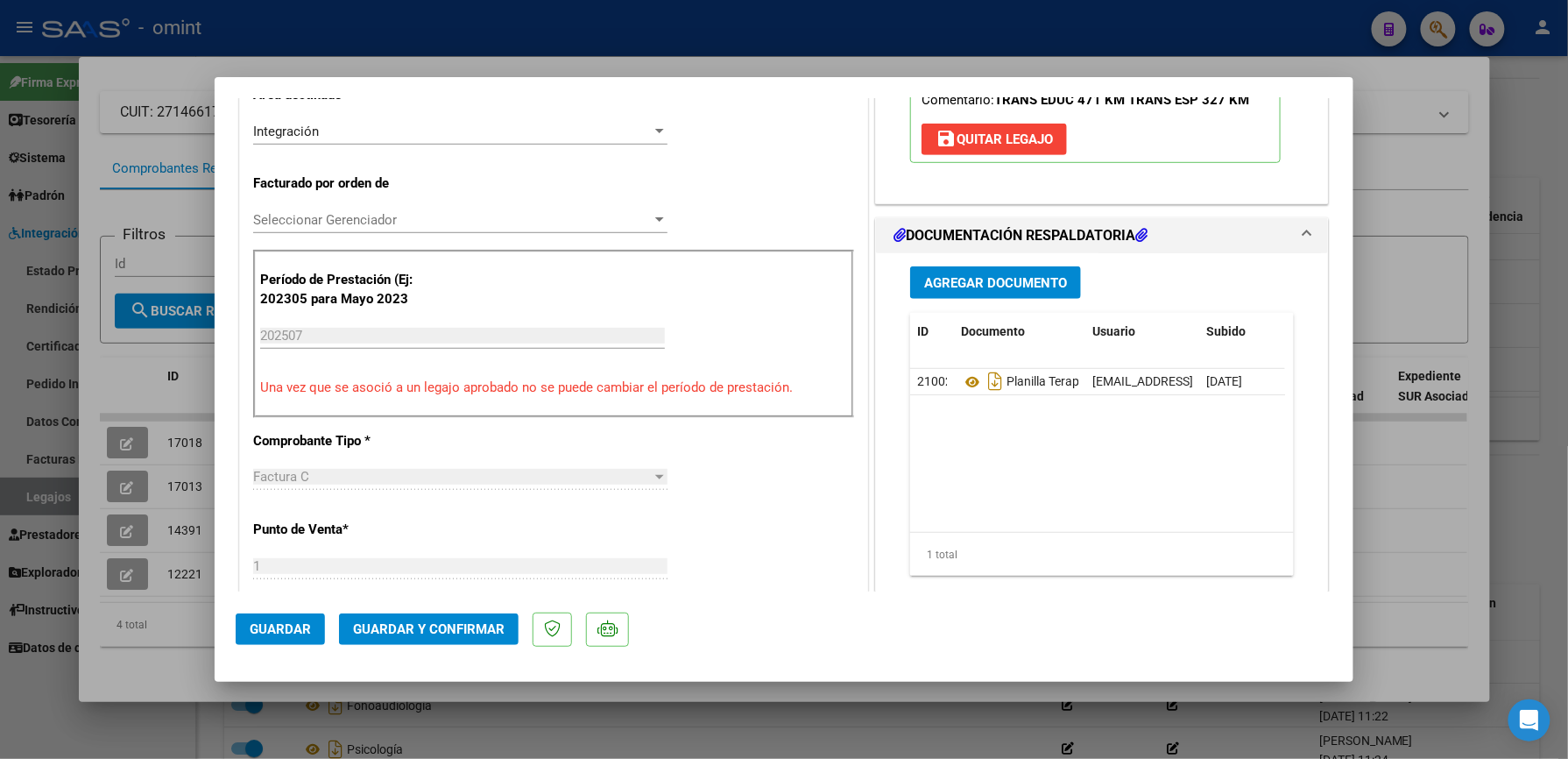
scroll to position [467, 0]
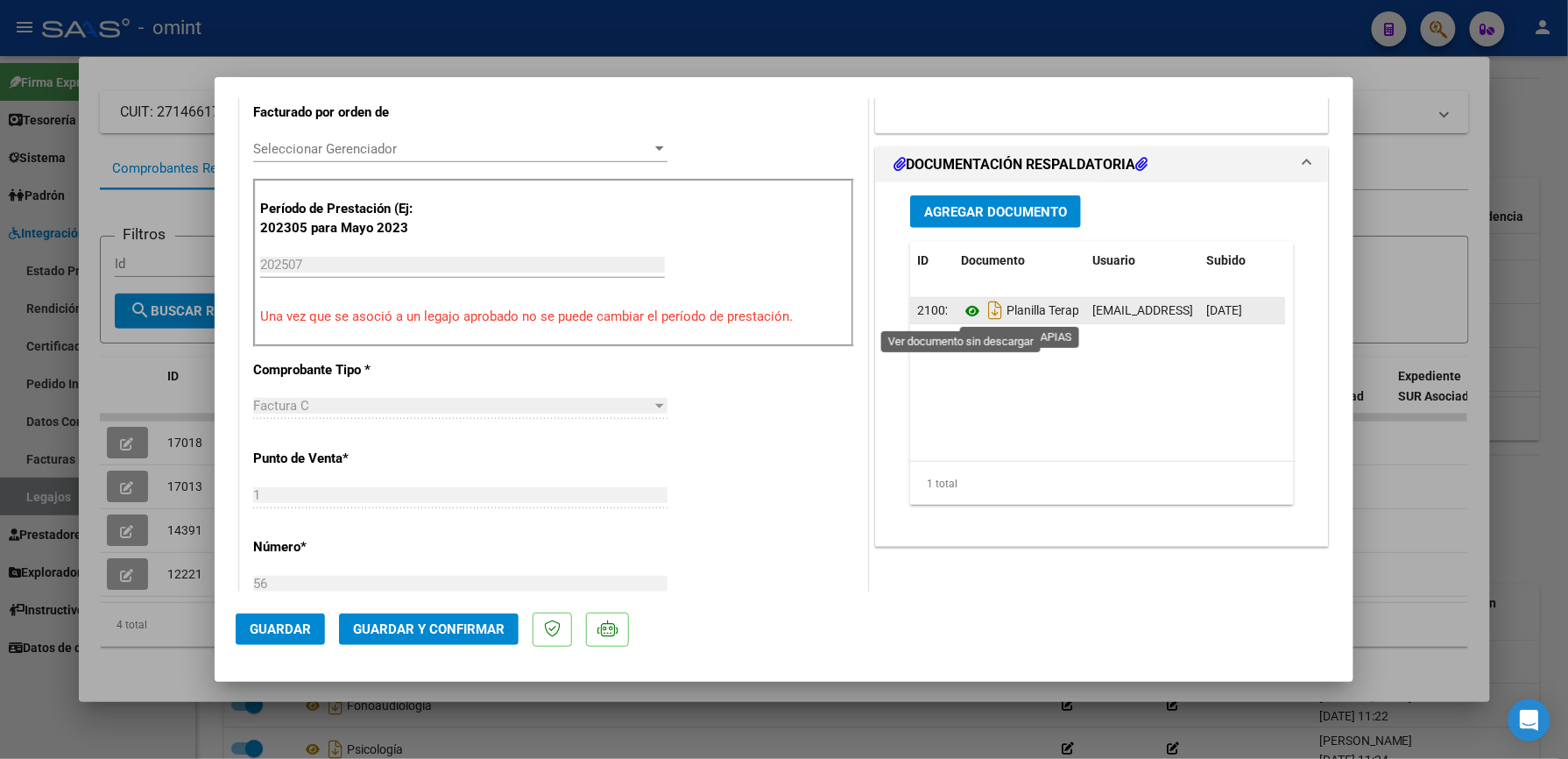
click at [960, 312] on icon at bounding box center [972, 312] width 23 height 21
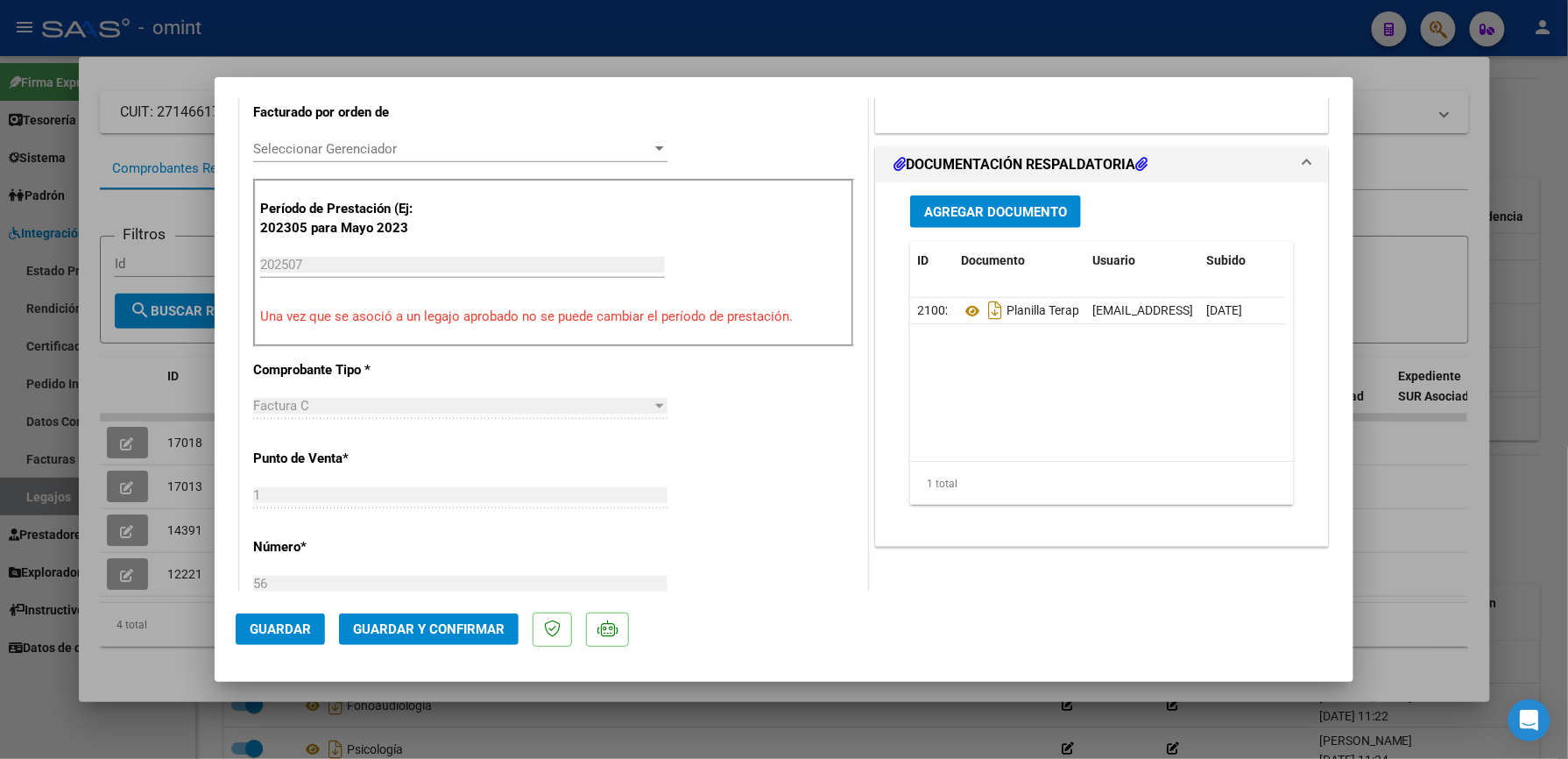
click at [741, 49] on div at bounding box center [784, 379] width 1568 height 759
type input "$ 0,00"
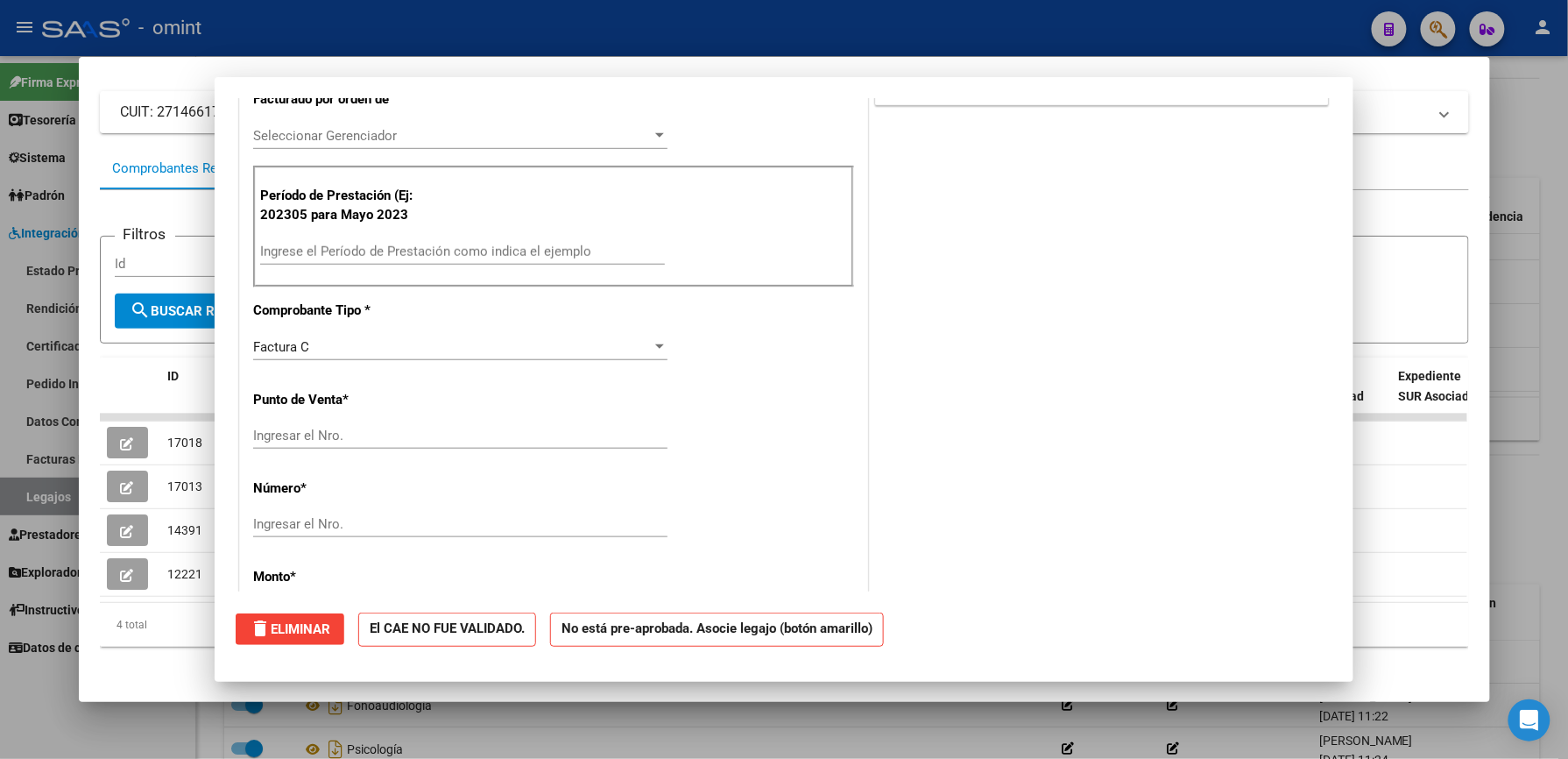
scroll to position [0, 0]
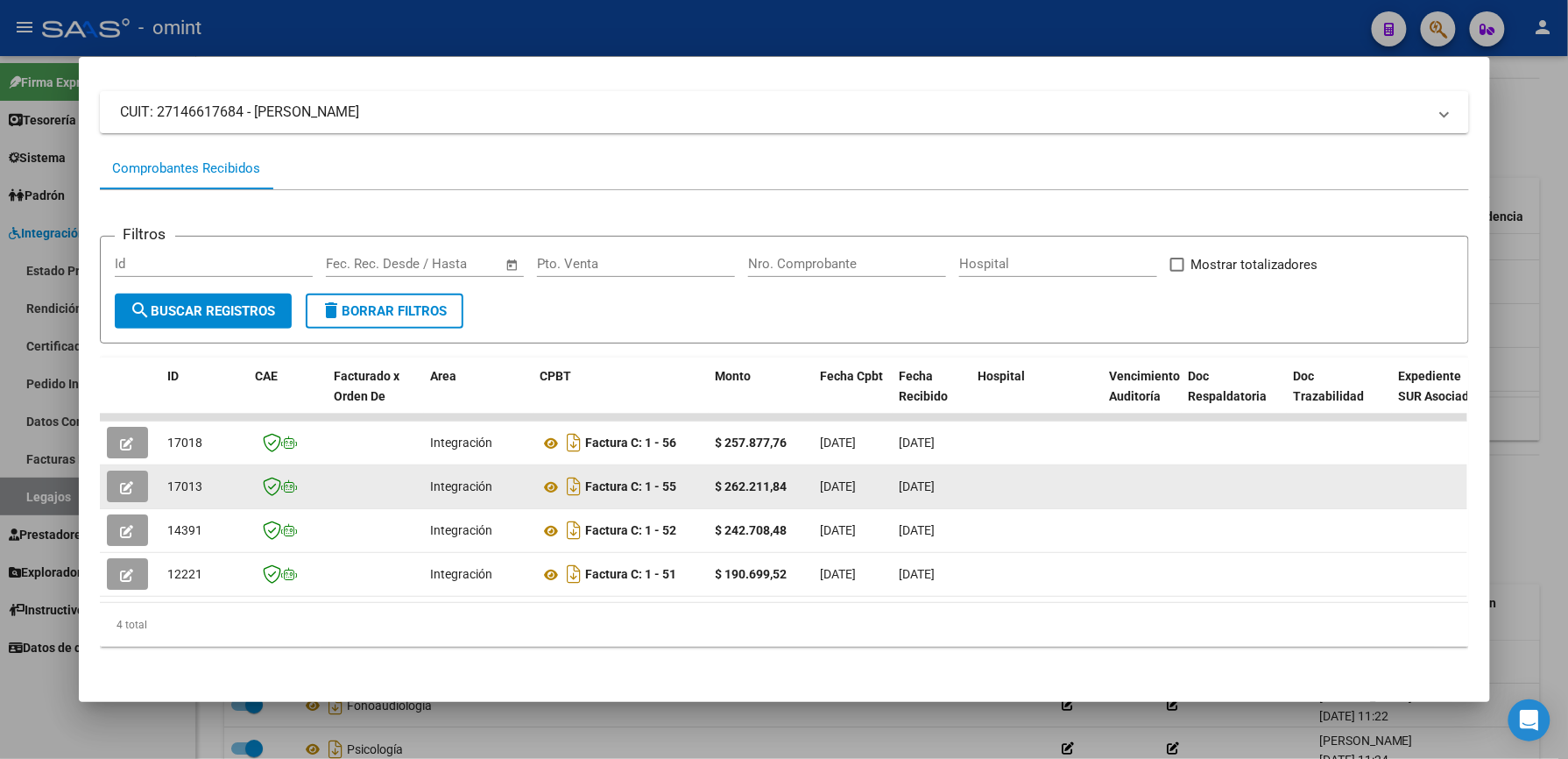
click at [121, 481] on icon "button" at bounding box center [127, 488] width 14 height 14
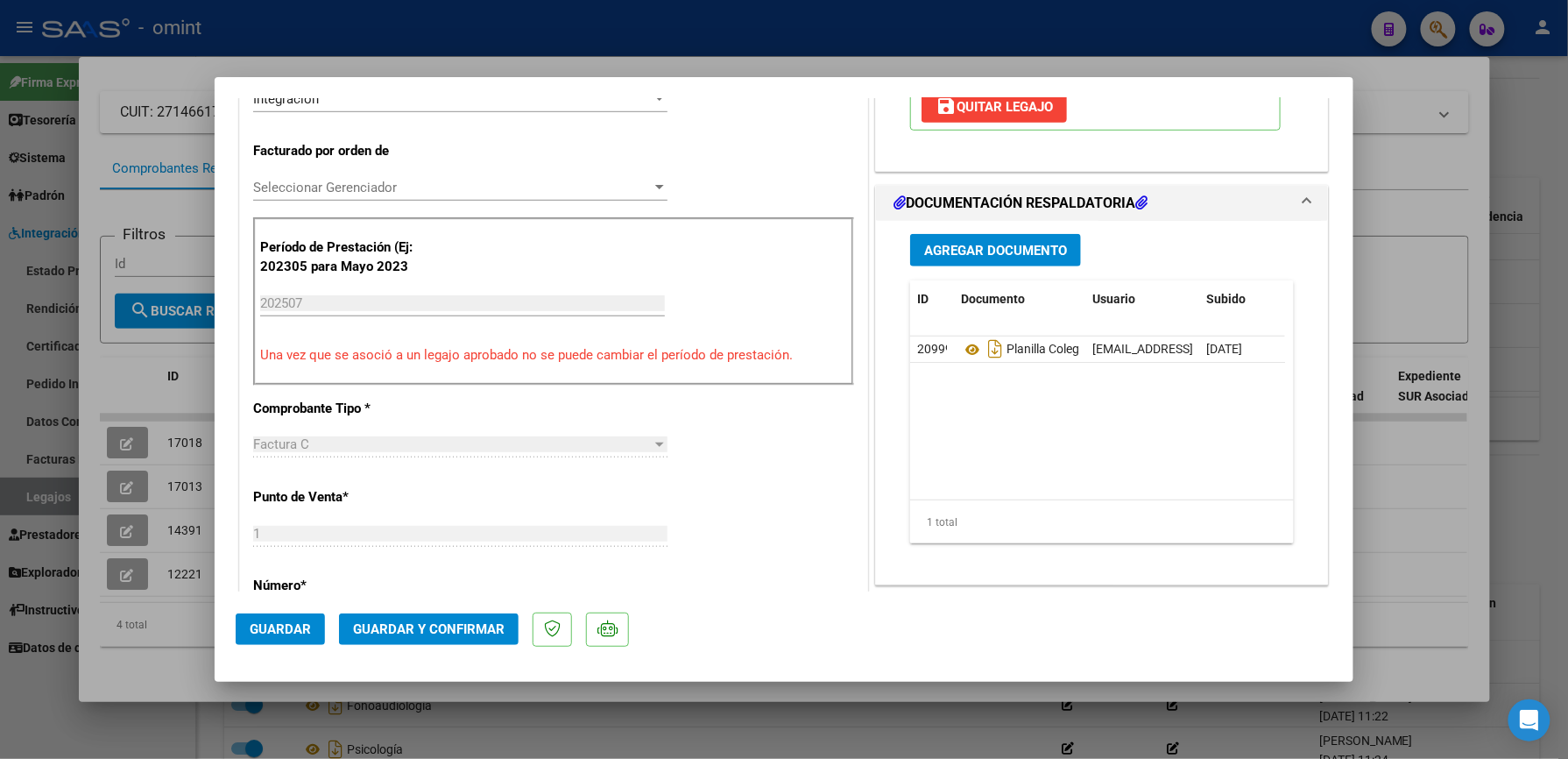
scroll to position [467, 0]
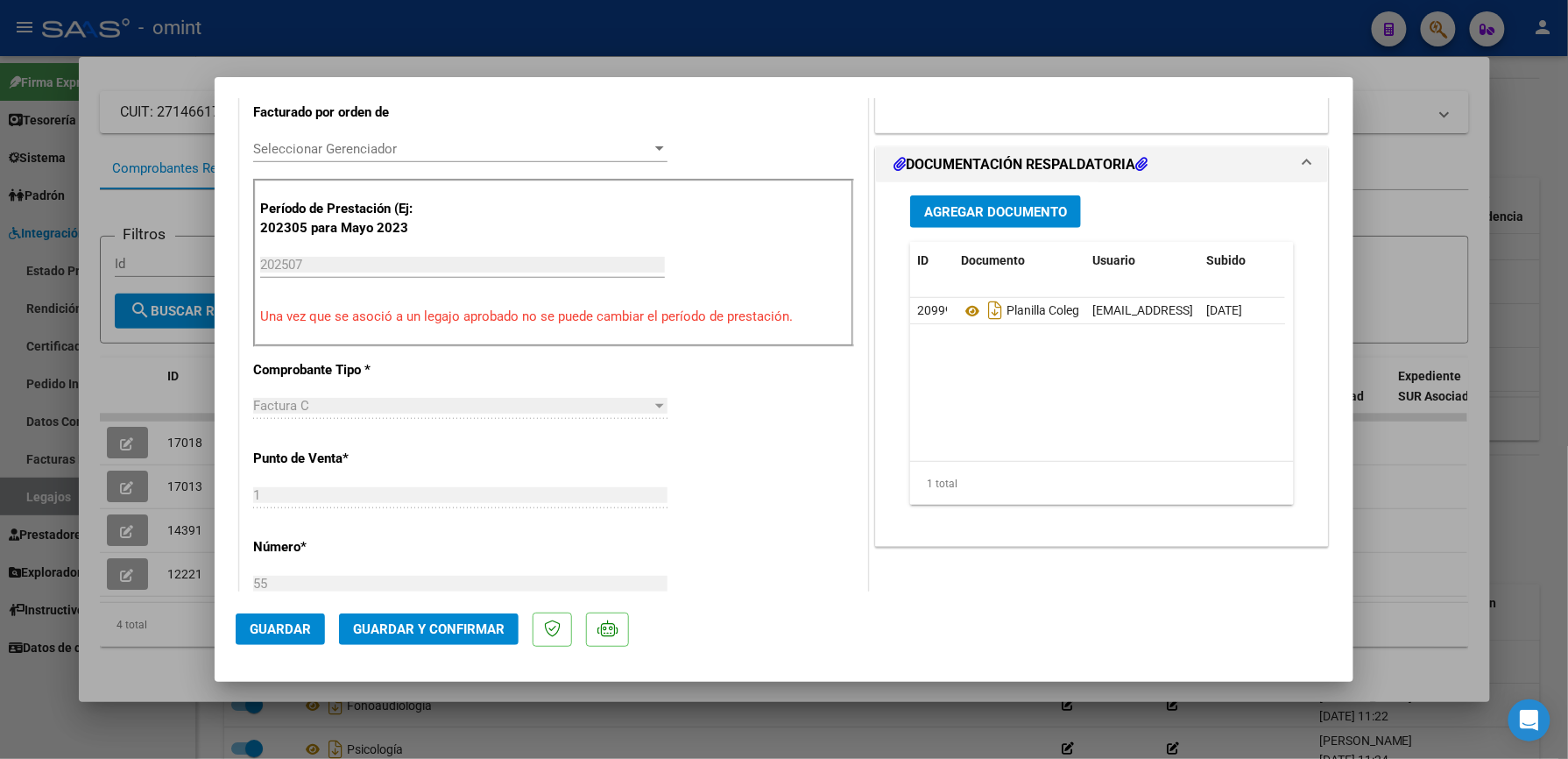
click at [751, 35] on div at bounding box center [784, 379] width 1568 height 759
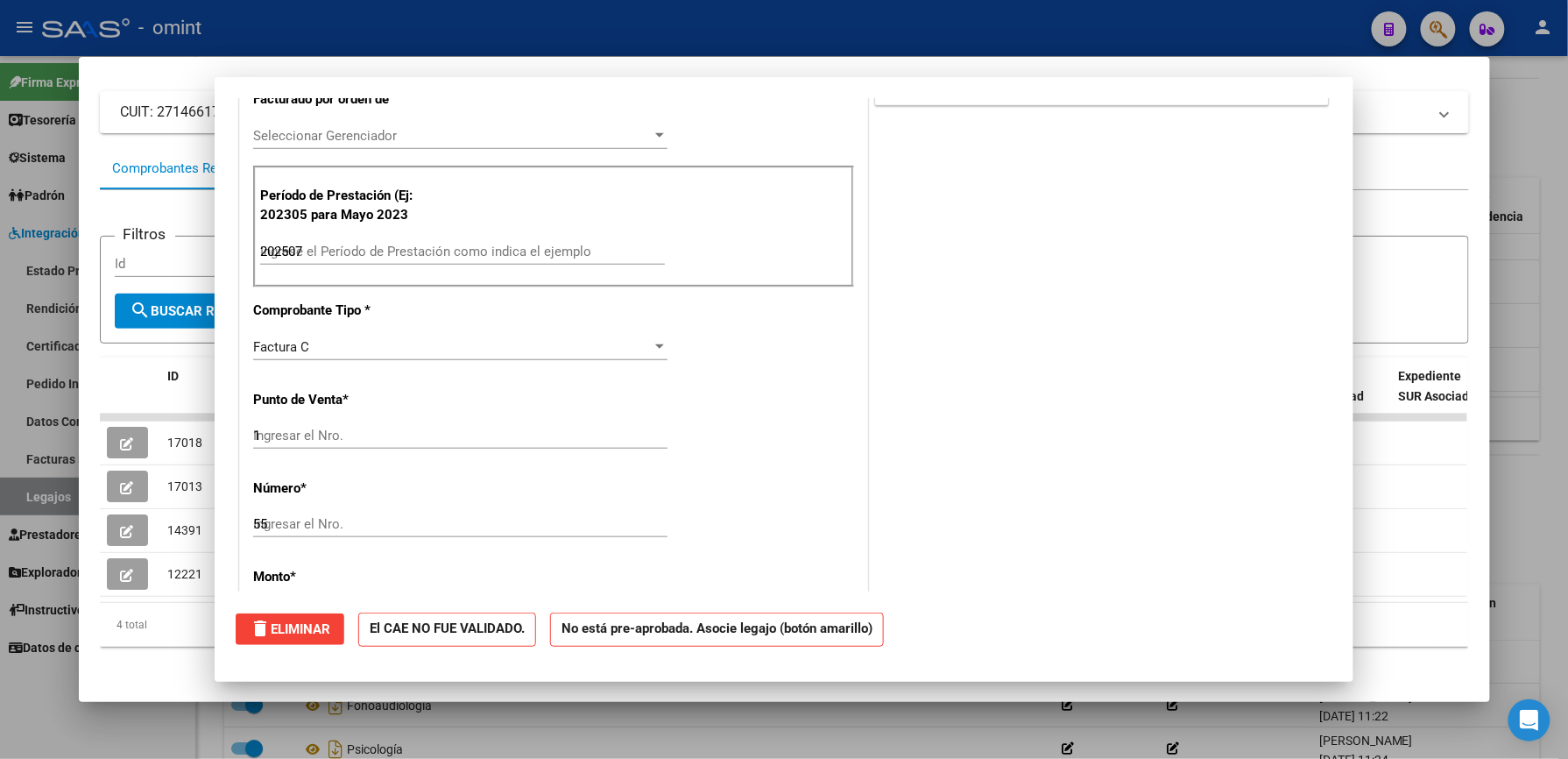
type input "$ 0,00"
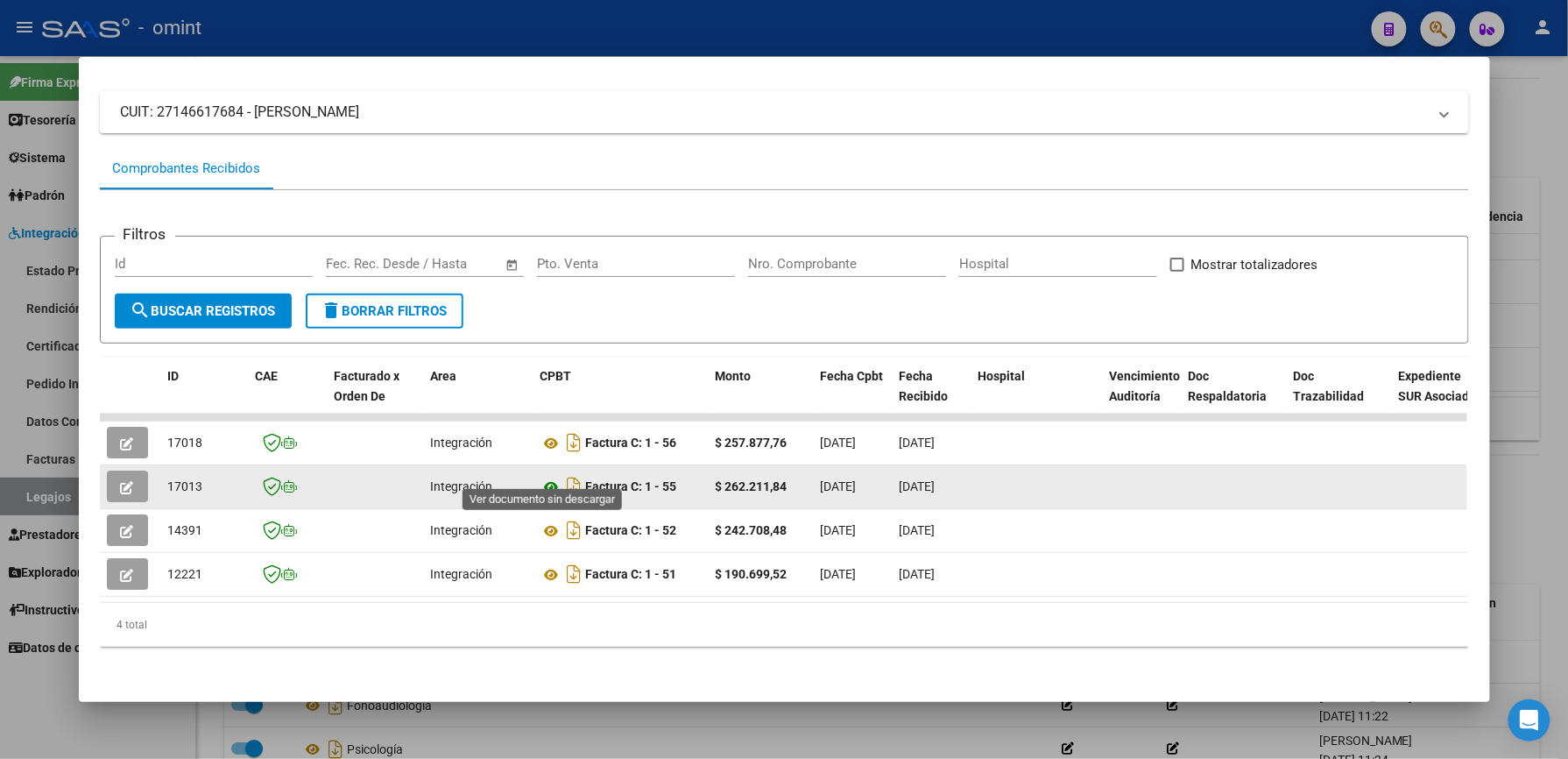
click at [547, 476] on icon at bounding box center [552, 487] width 23 height 21
click at [130, 471] on button "button" at bounding box center [127, 486] width 41 height 32
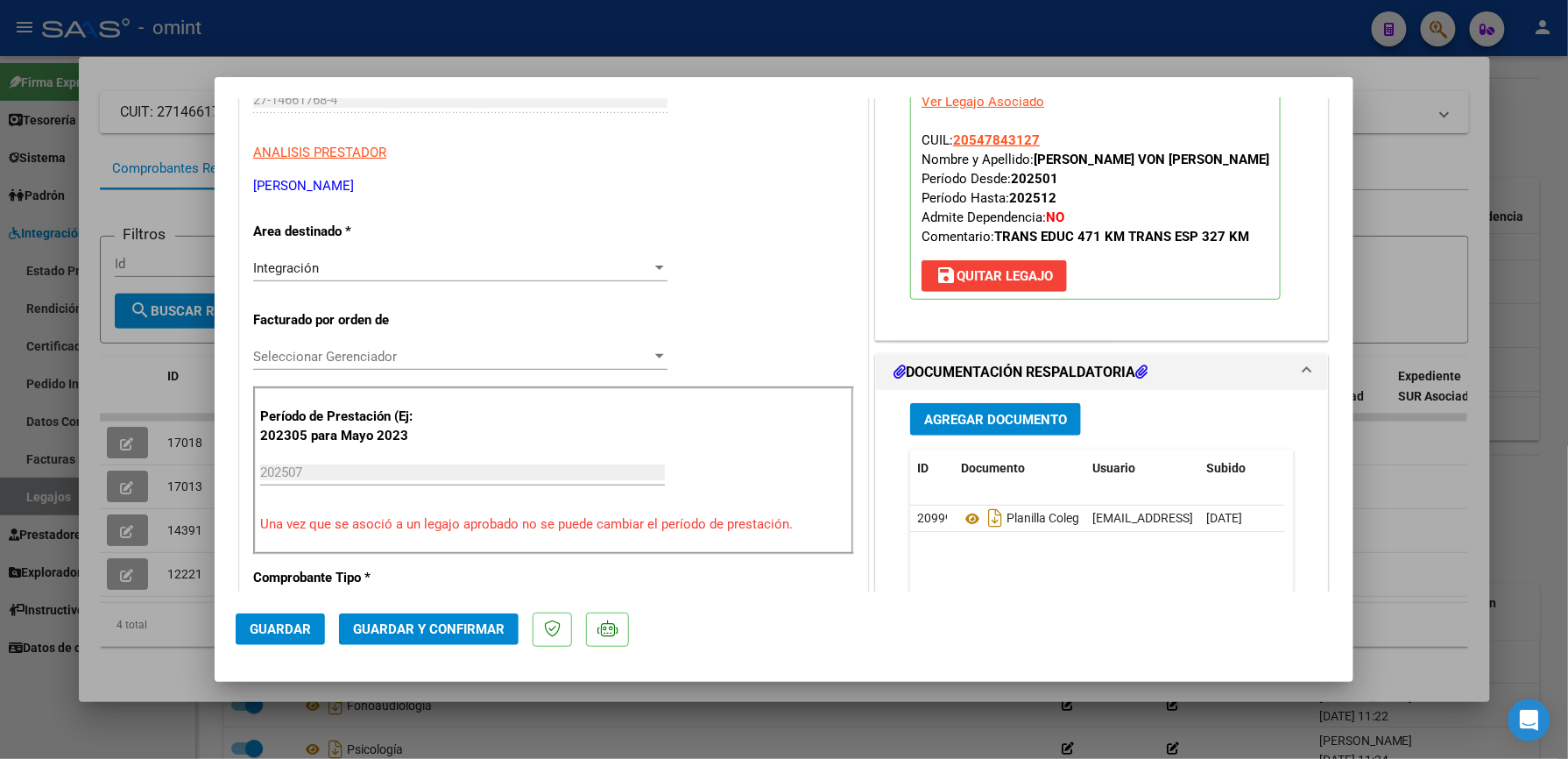
scroll to position [350, 0]
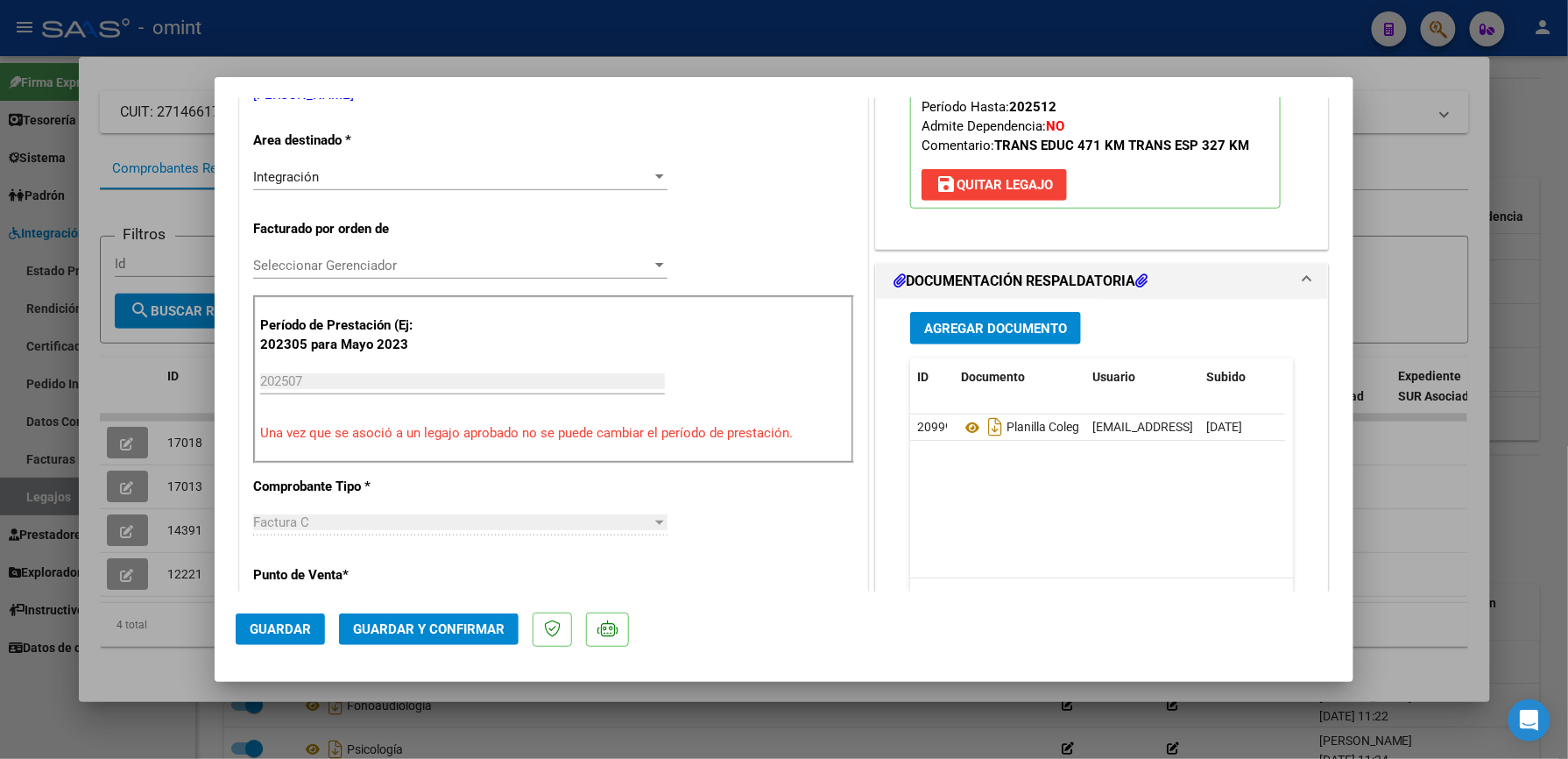
click at [461, 629] on span "Guardar y Confirmar" at bounding box center [428, 629] width 151 height 15
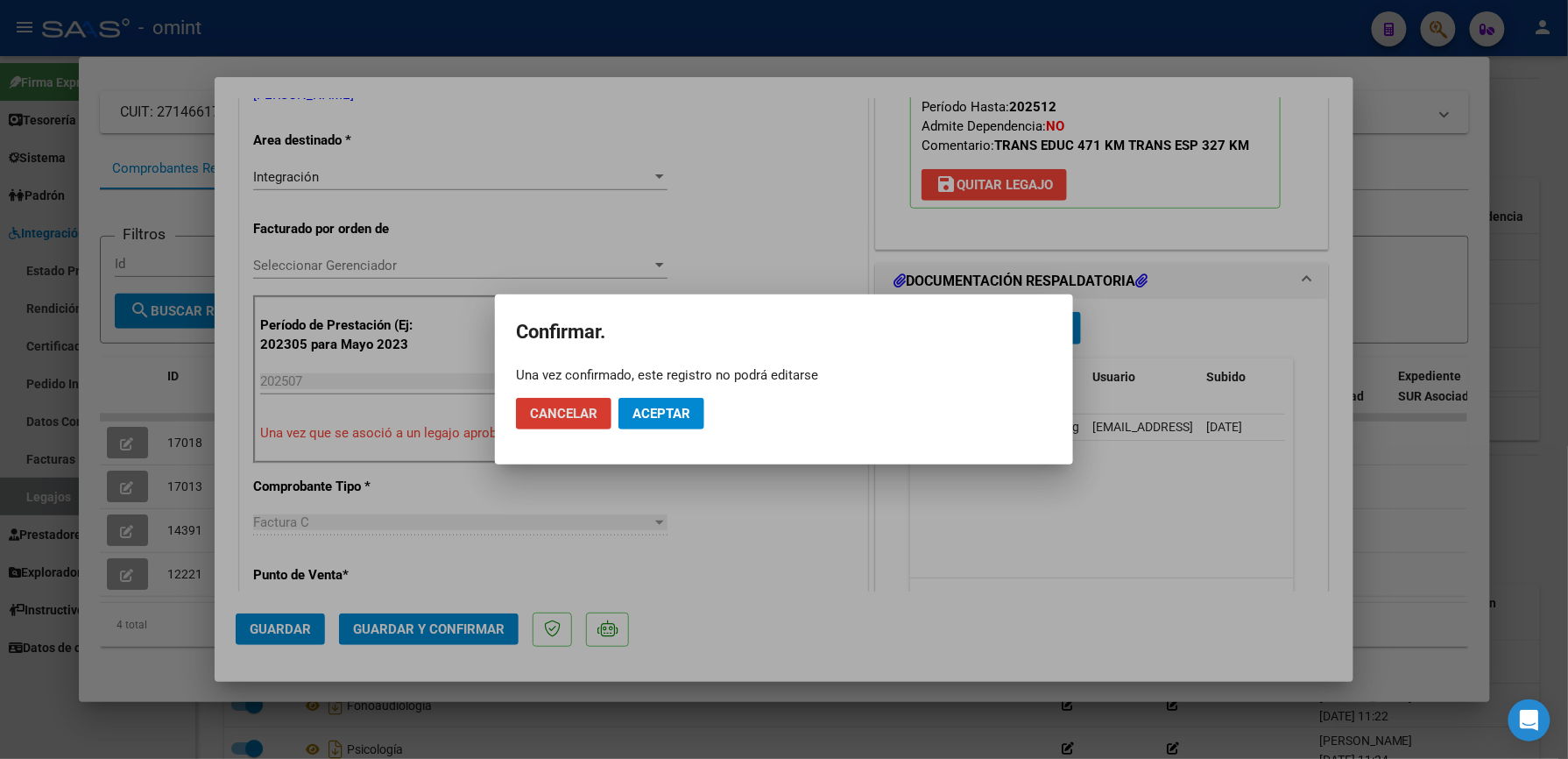
click at [667, 418] on span "Aceptar" at bounding box center [662, 414] width 58 height 15
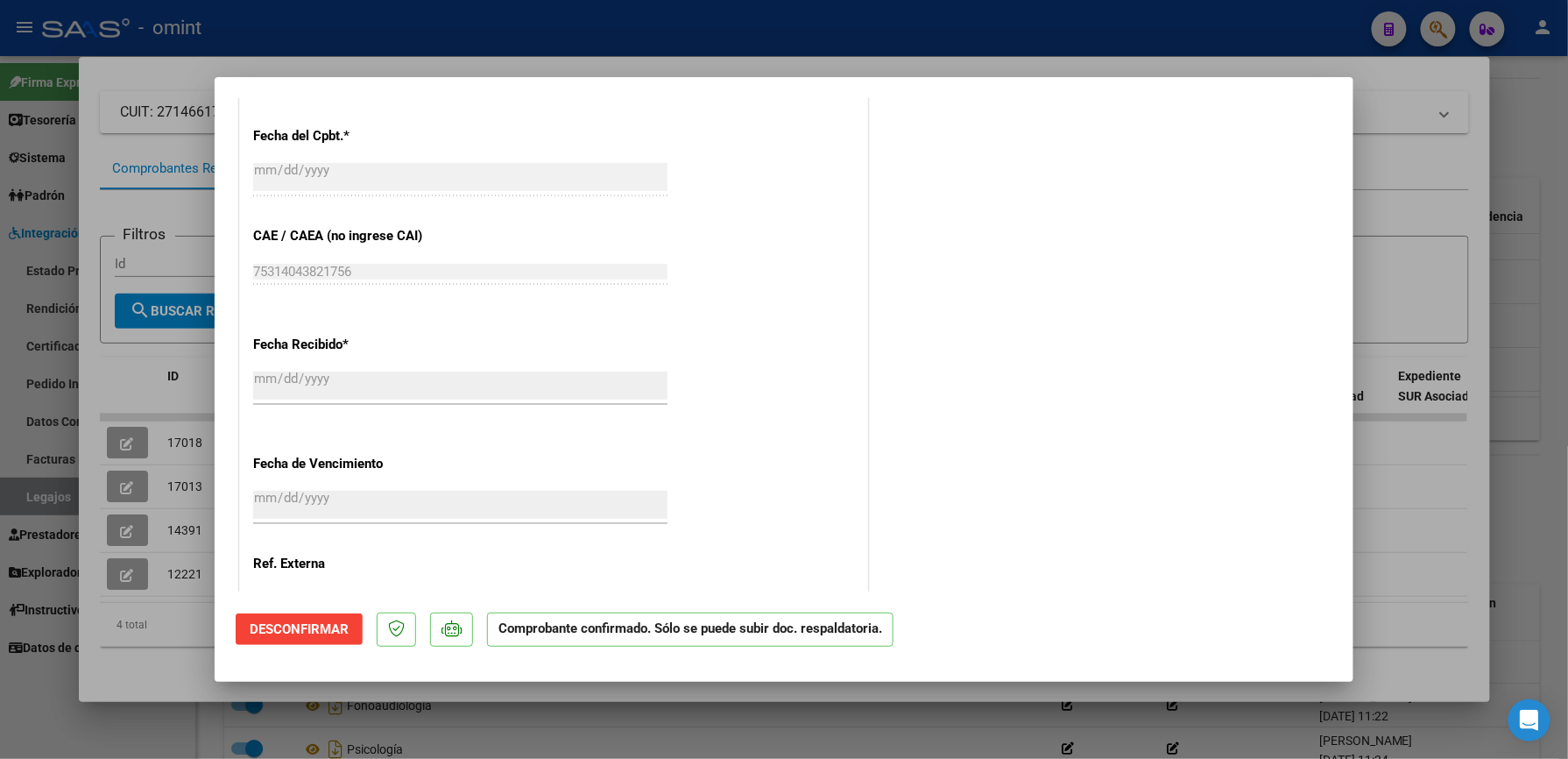
scroll to position [625, 0]
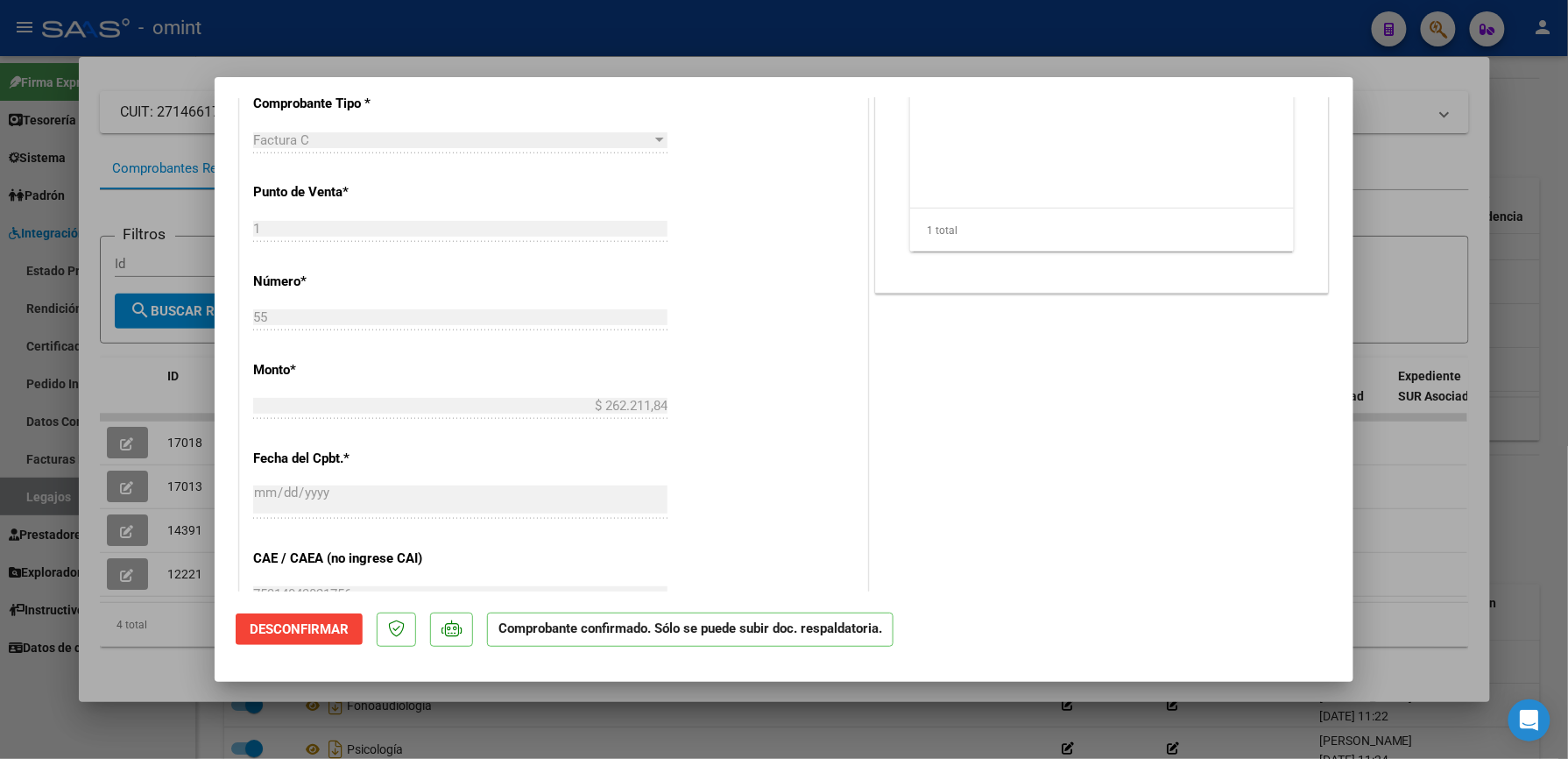
click at [653, 25] on div at bounding box center [784, 379] width 1568 height 759
type input "$ 0,00"
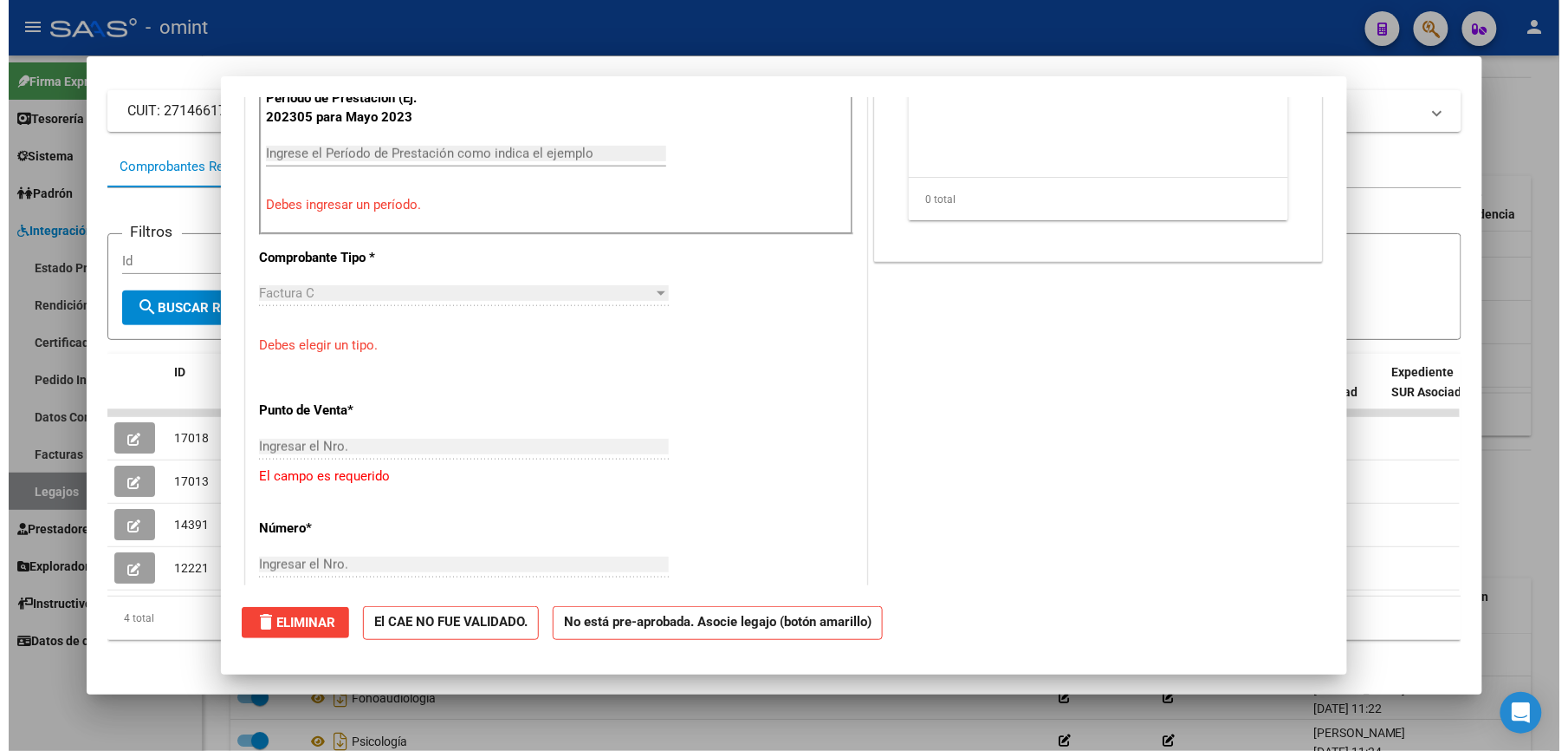
scroll to position [0, 0]
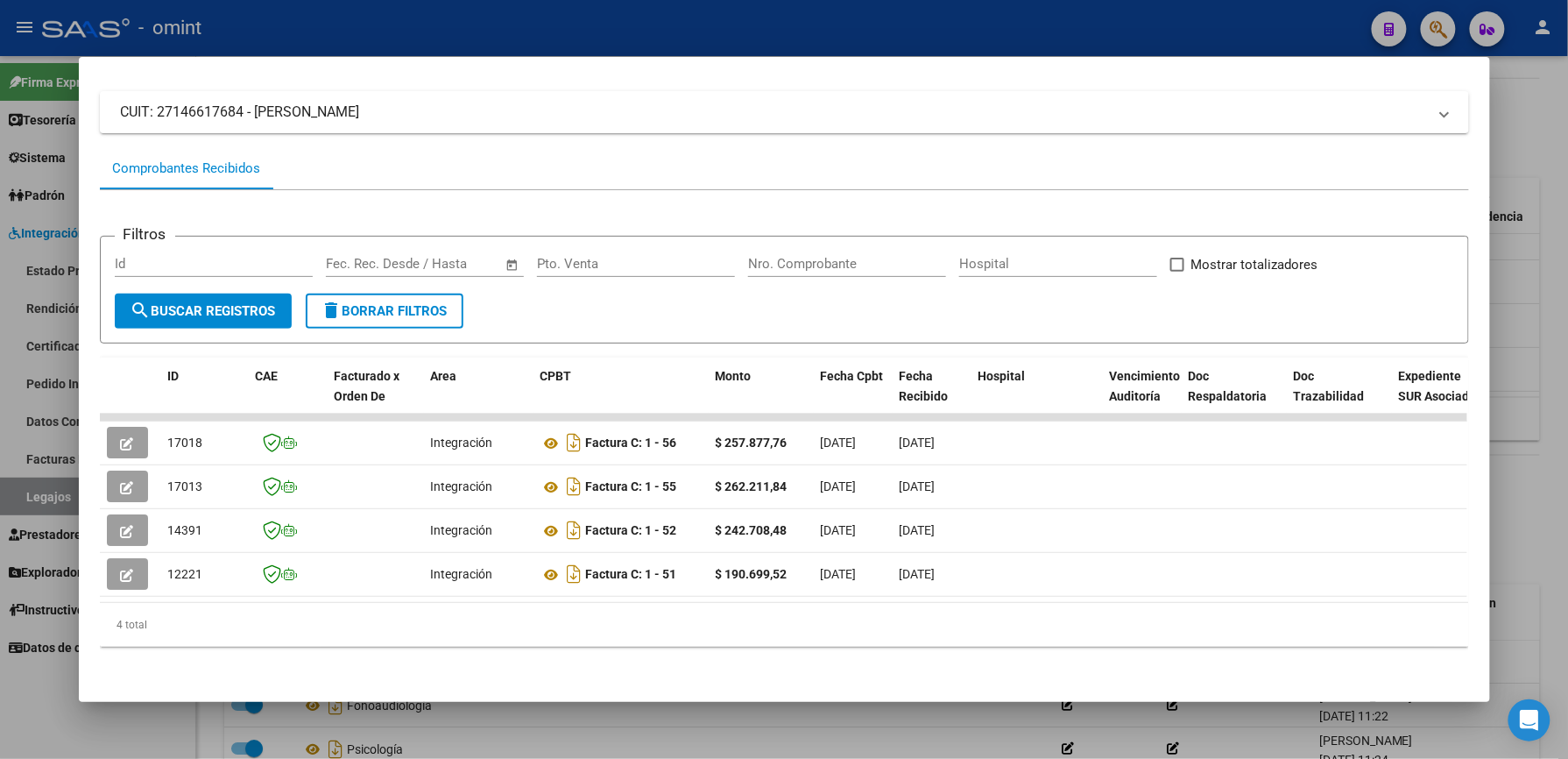
click at [654, 39] on div at bounding box center [784, 379] width 1568 height 759
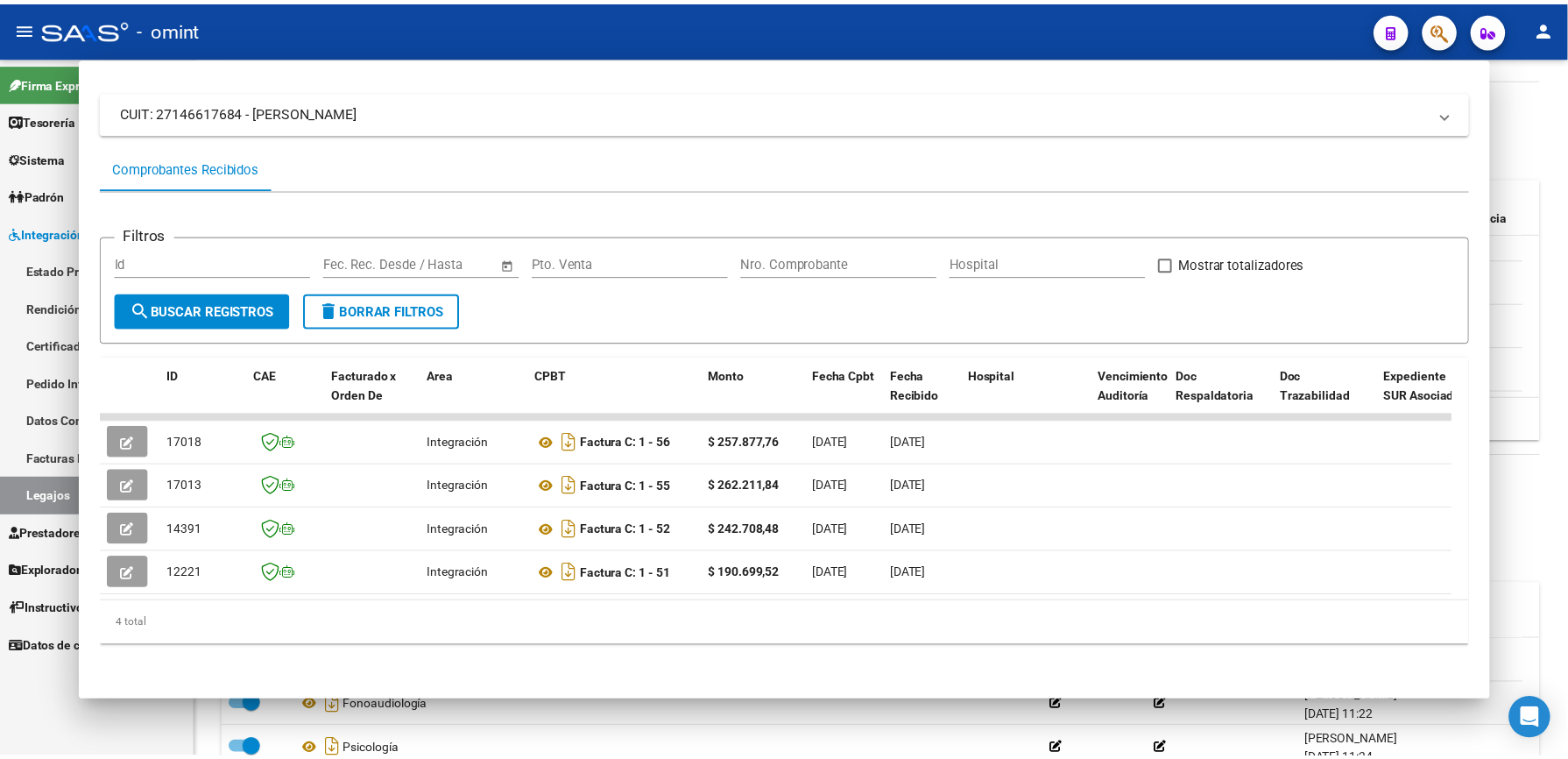
scroll to position [583, 0]
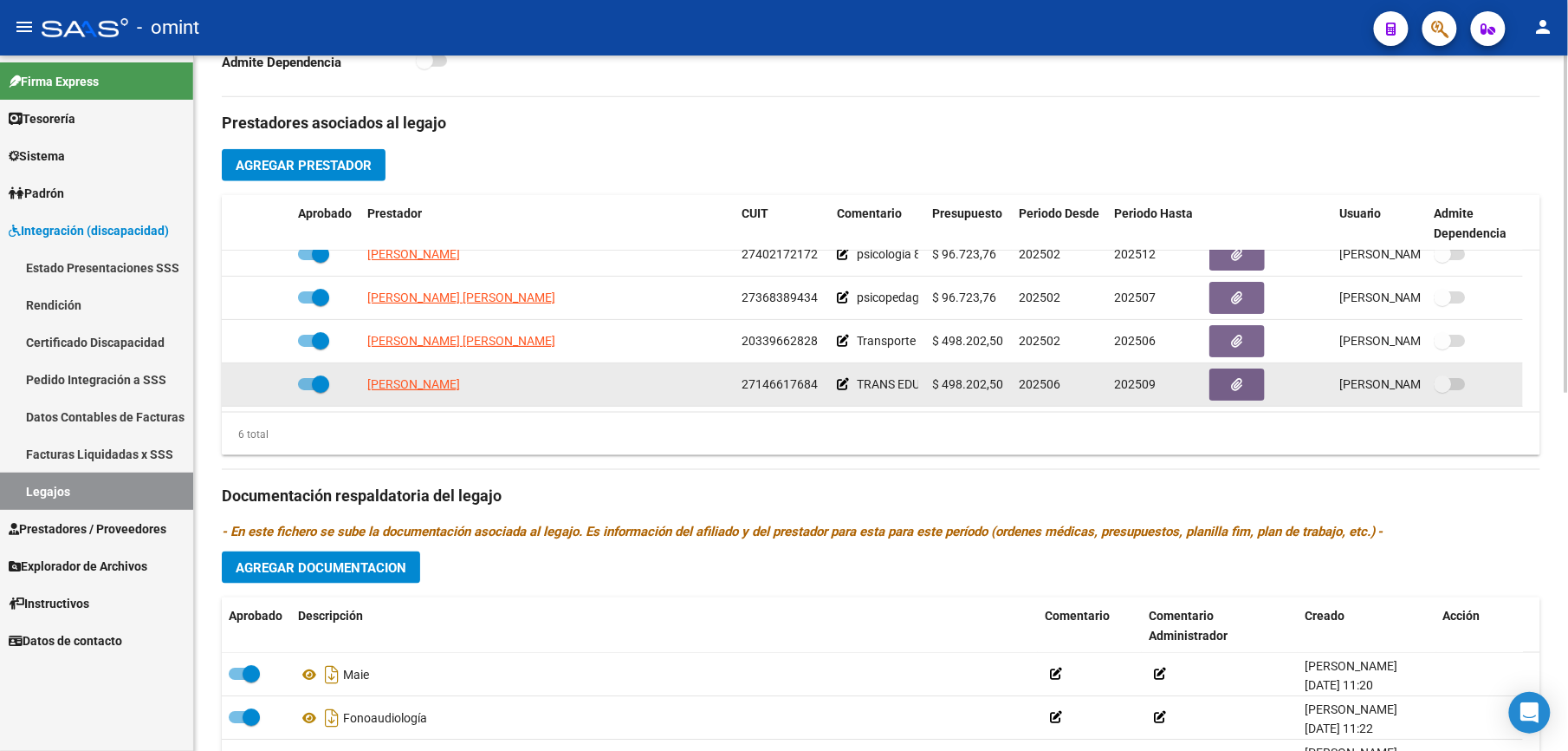
drag, startPoint x: 742, startPoint y: 383, endPoint x: 817, endPoint y: 386, distance: 75.1
click at [817, 386] on div "27146617684" at bounding box center [782, 384] width 81 height 20
drag, startPoint x: 817, startPoint y: 386, endPoint x: 806, endPoint y: 383, distance: 11.4
click at [437, 379] on span "[PERSON_NAME]" at bounding box center [413, 384] width 93 height 14
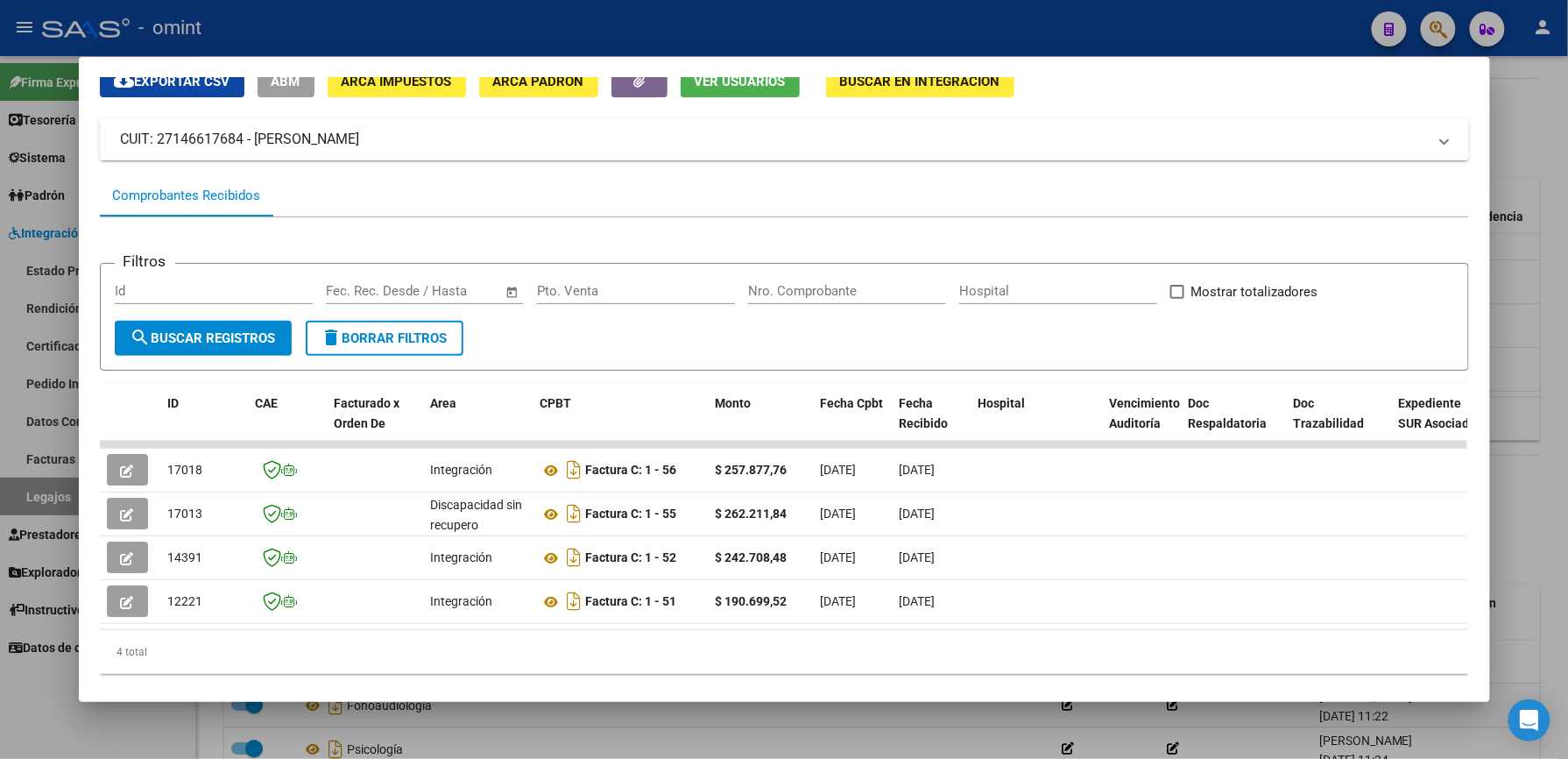
scroll to position [117, 0]
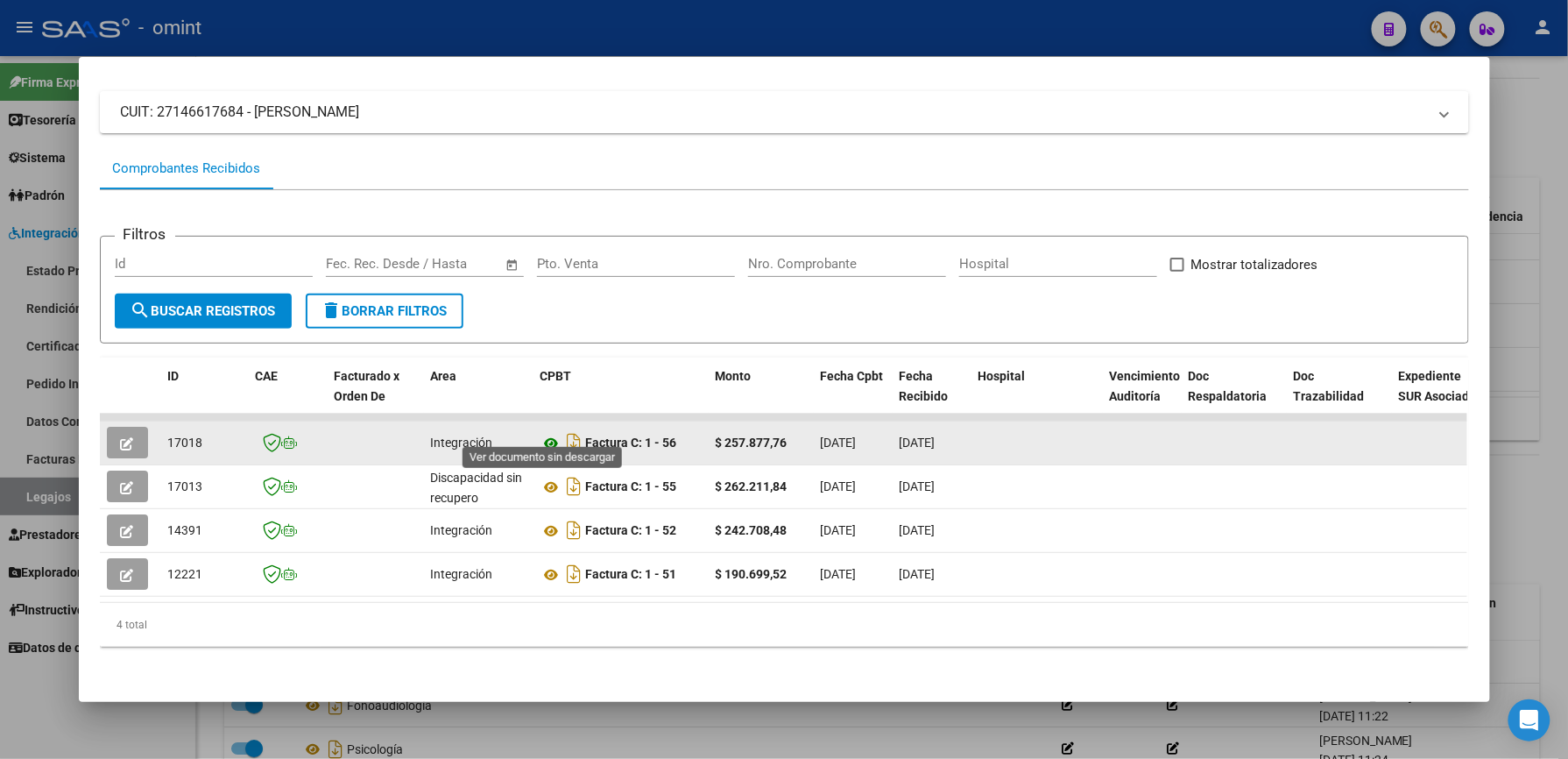
click at [540, 433] on icon at bounding box center [552, 444] width 23 height 21
click at [121, 437] on icon "button" at bounding box center [127, 444] width 14 height 14
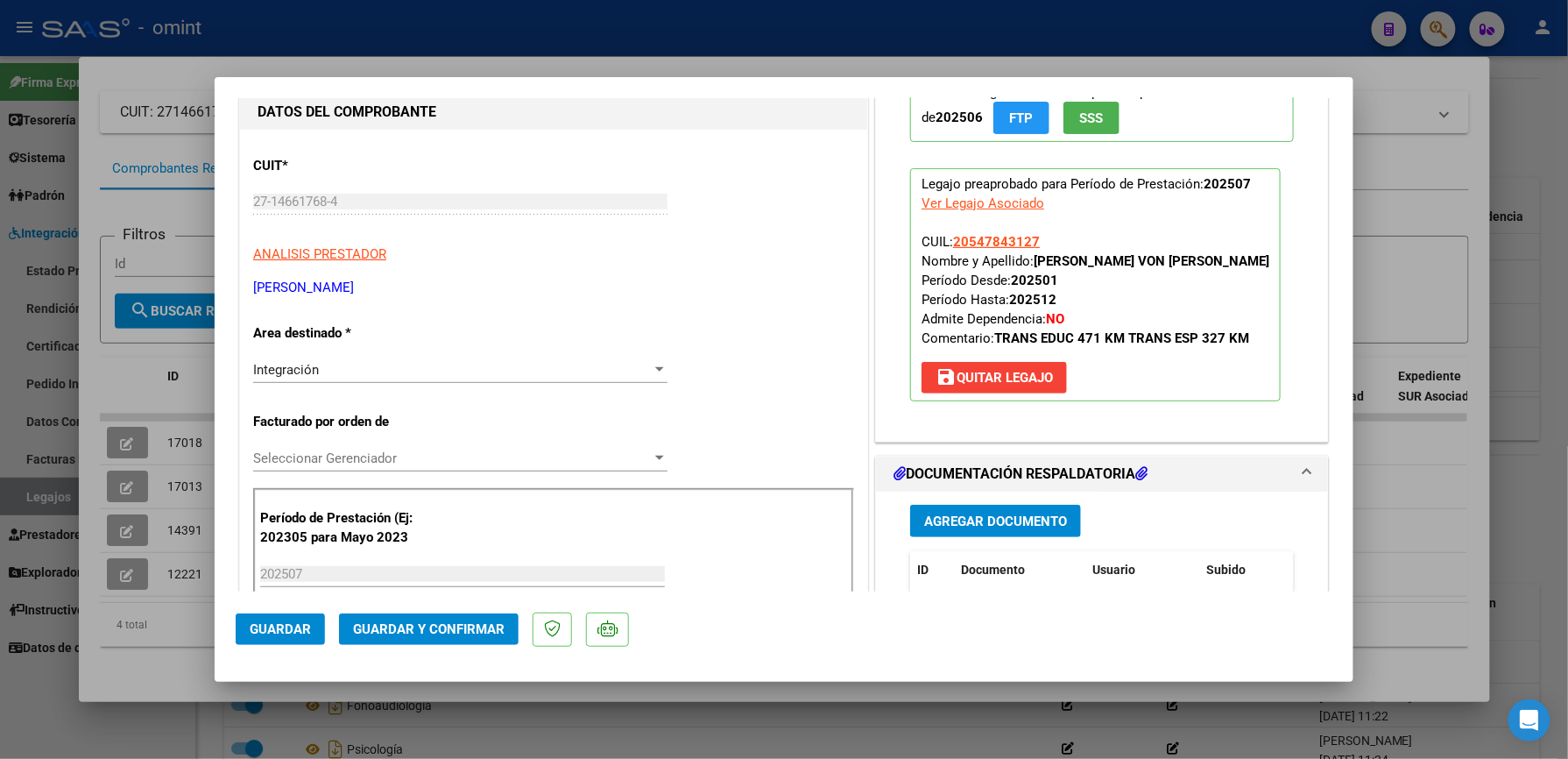
scroll to position [233, 0]
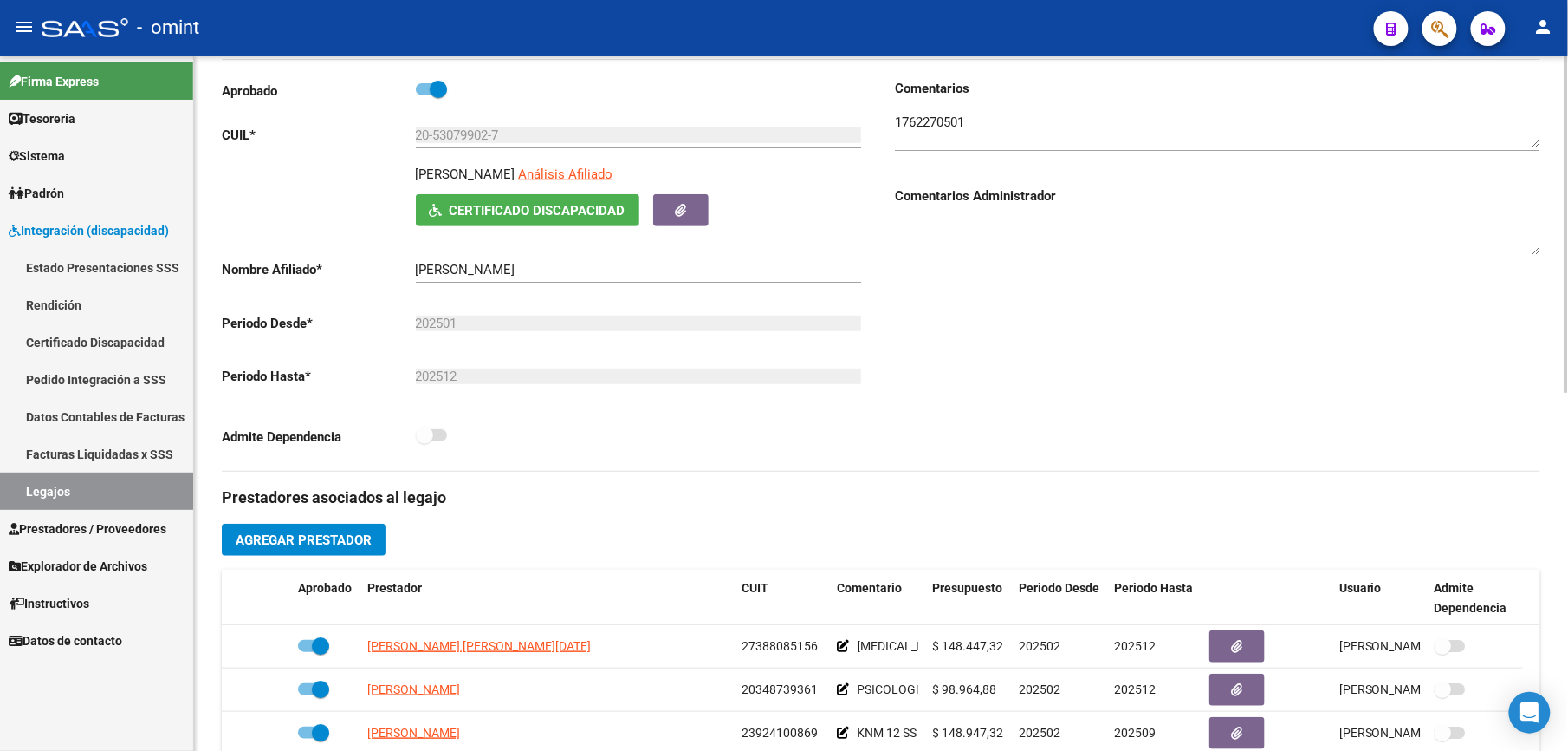
scroll to position [115, 0]
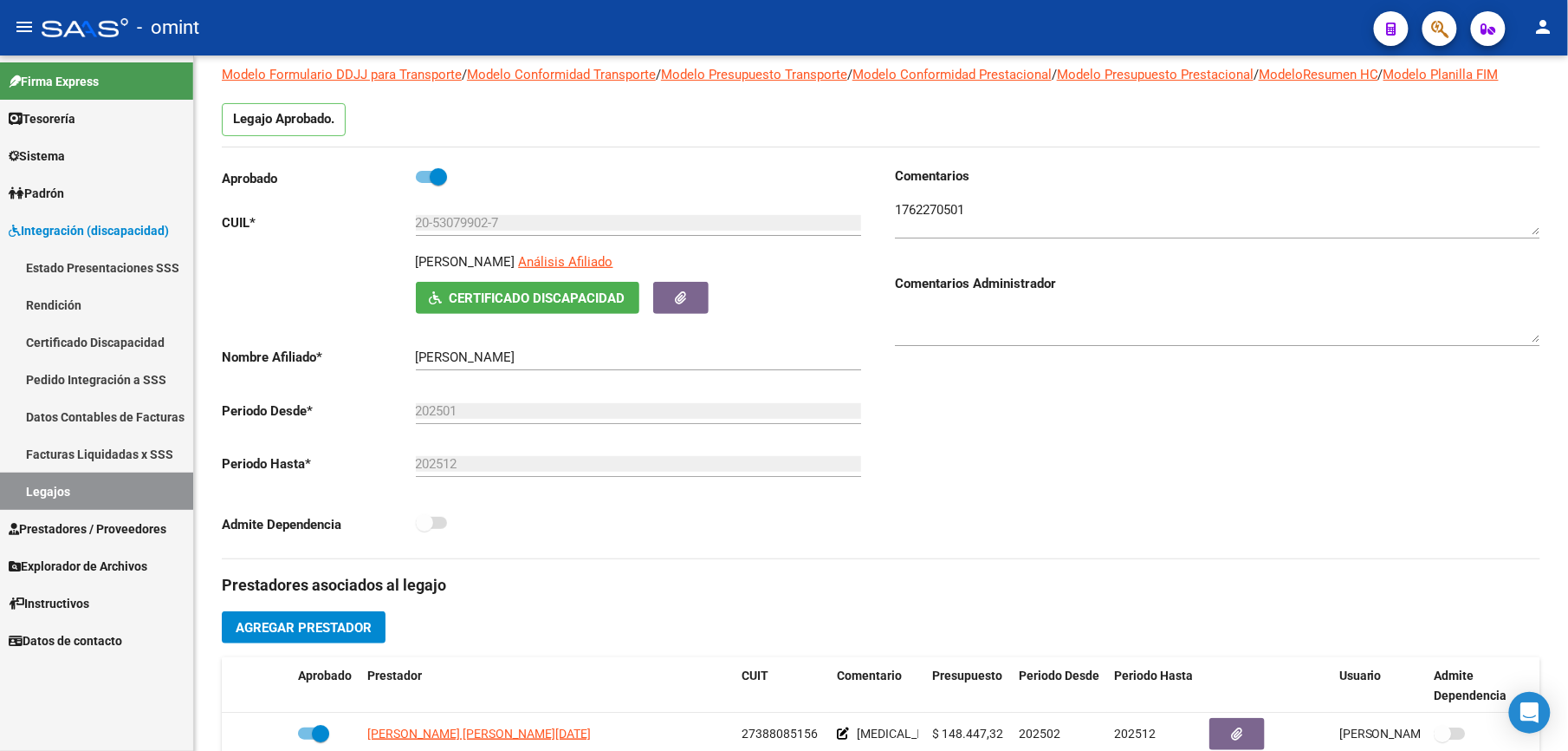
click at [62, 524] on span "Prestadores / Proveedores" at bounding box center [87, 529] width 157 height 19
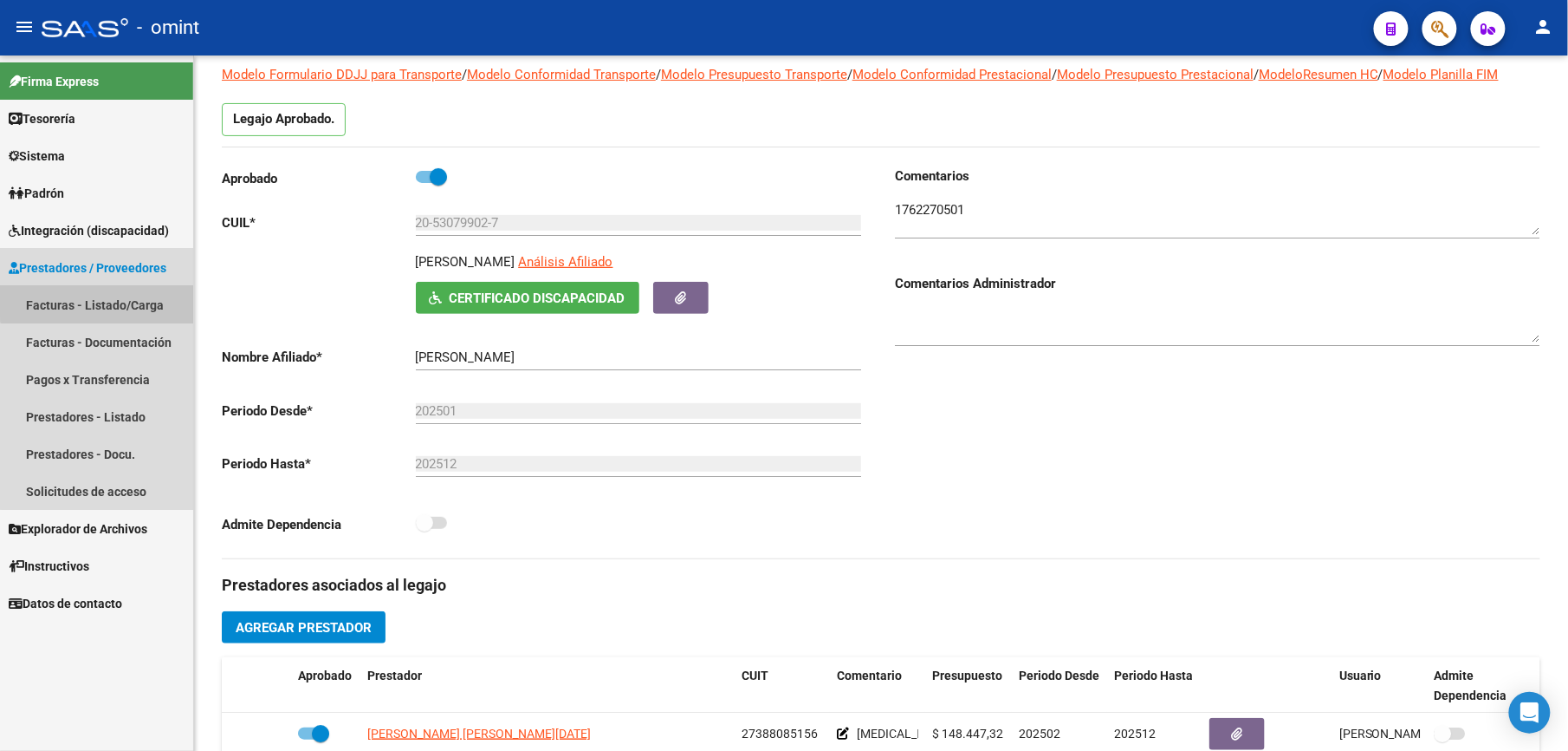
click at [100, 296] on link "Facturas - Listado/Carga" at bounding box center [96, 304] width 194 height 37
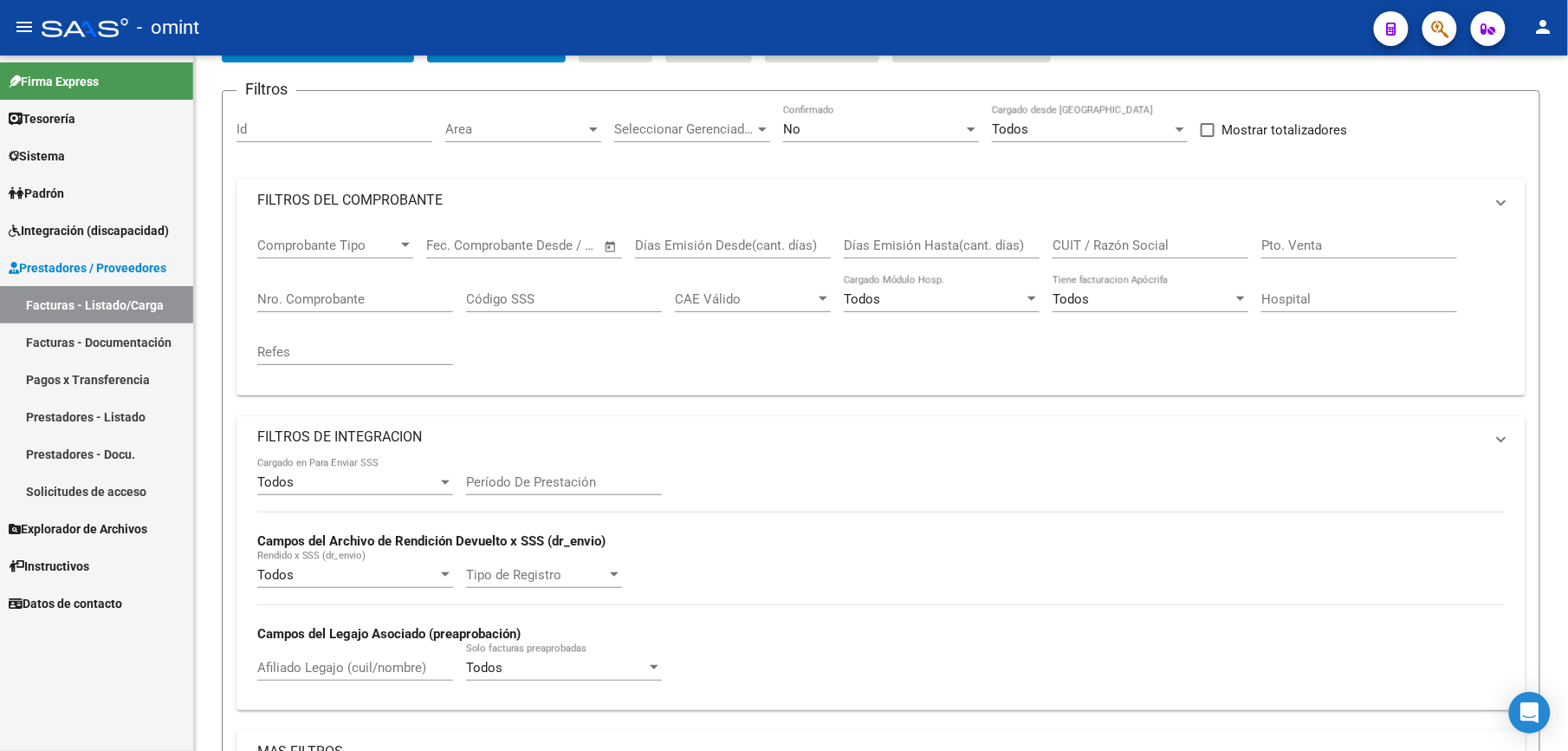
scroll to position [31, 0]
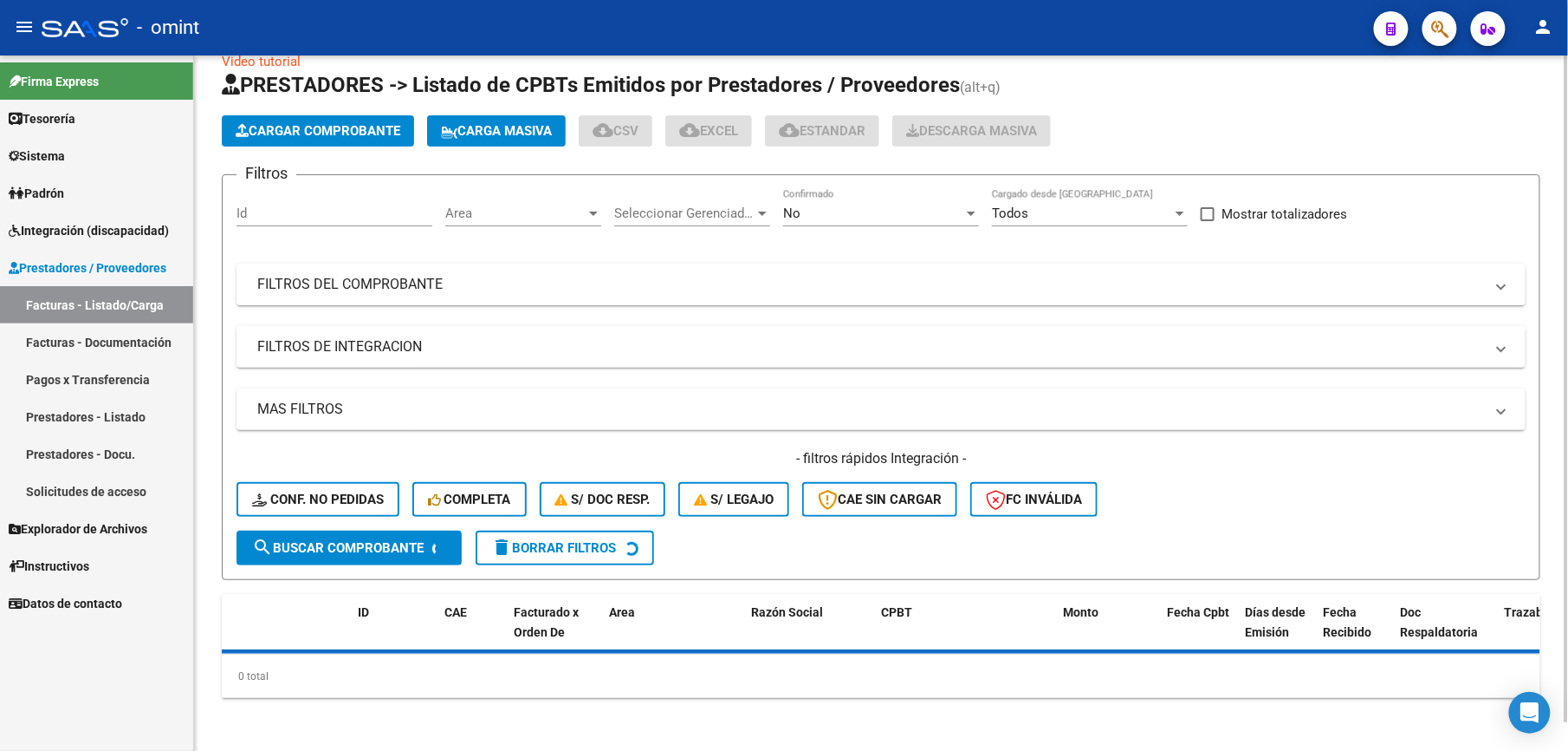
click at [352, 205] on input "Id" at bounding box center [334, 213] width 196 height 15
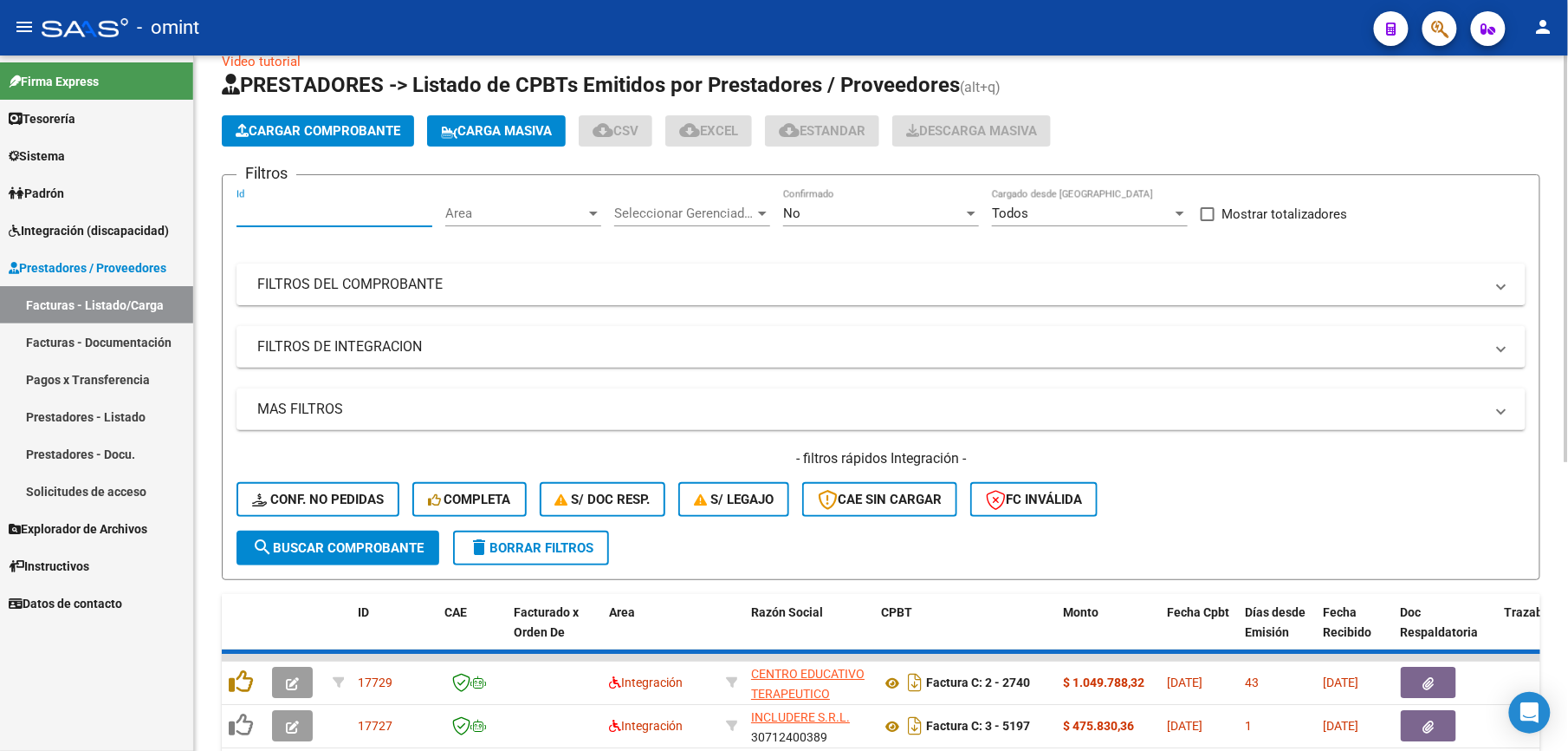
scroll to position [115, 0]
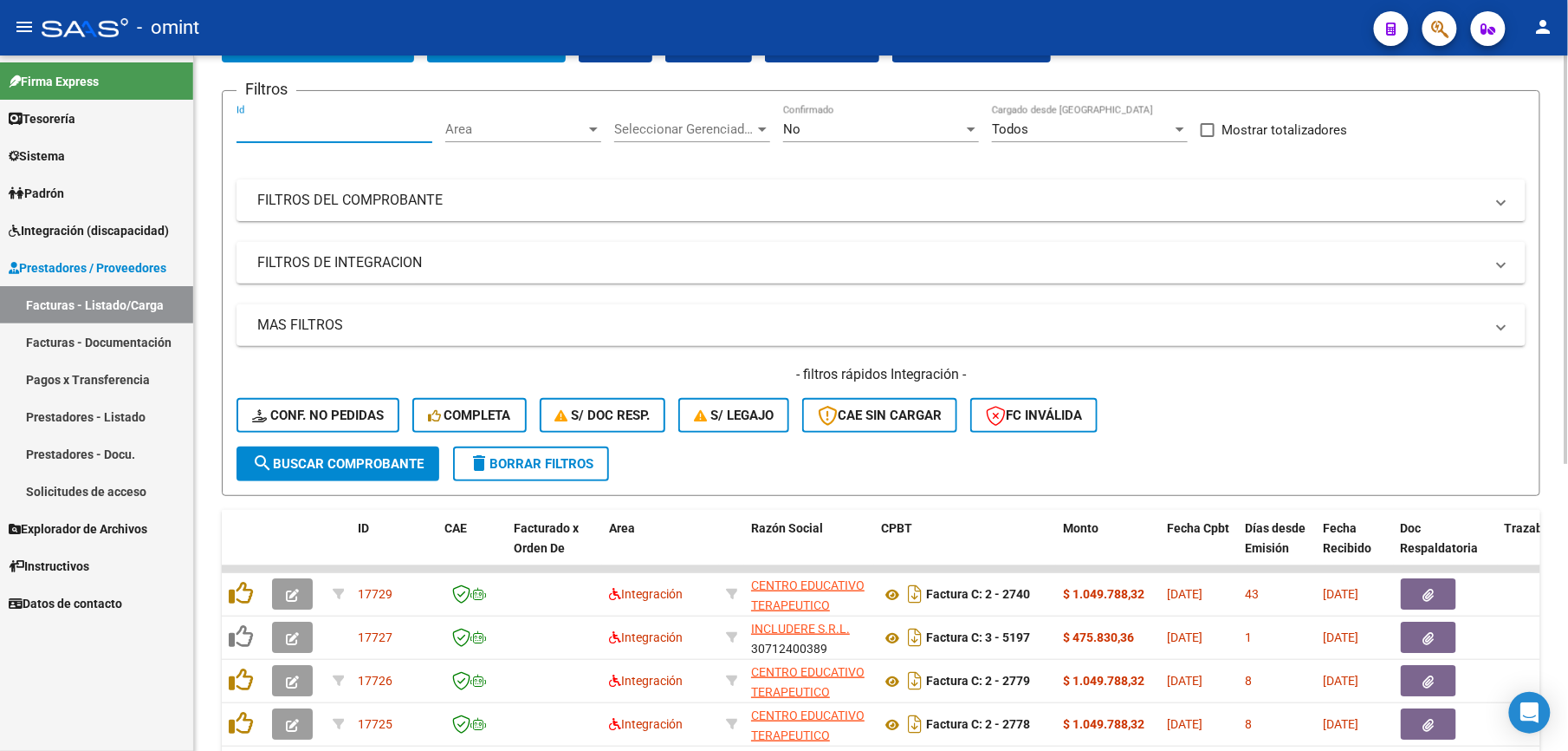
click at [355, 98] on form "Filtros Id Area Area Seleccionar Gerenciador Seleccionar Gerenciador No Confirm…" at bounding box center [881, 292] width 1319 height 406
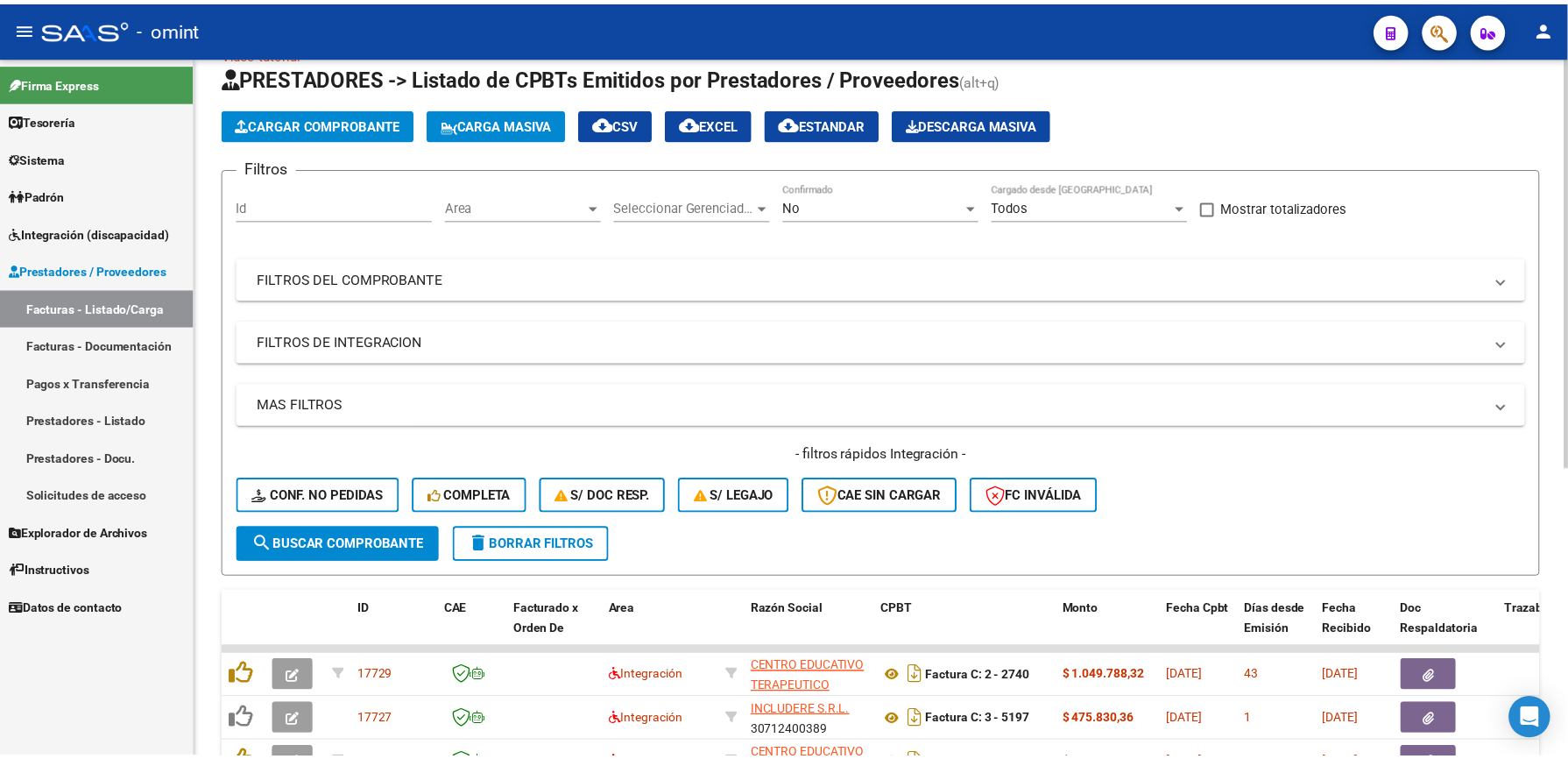
scroll to position [0, 0]
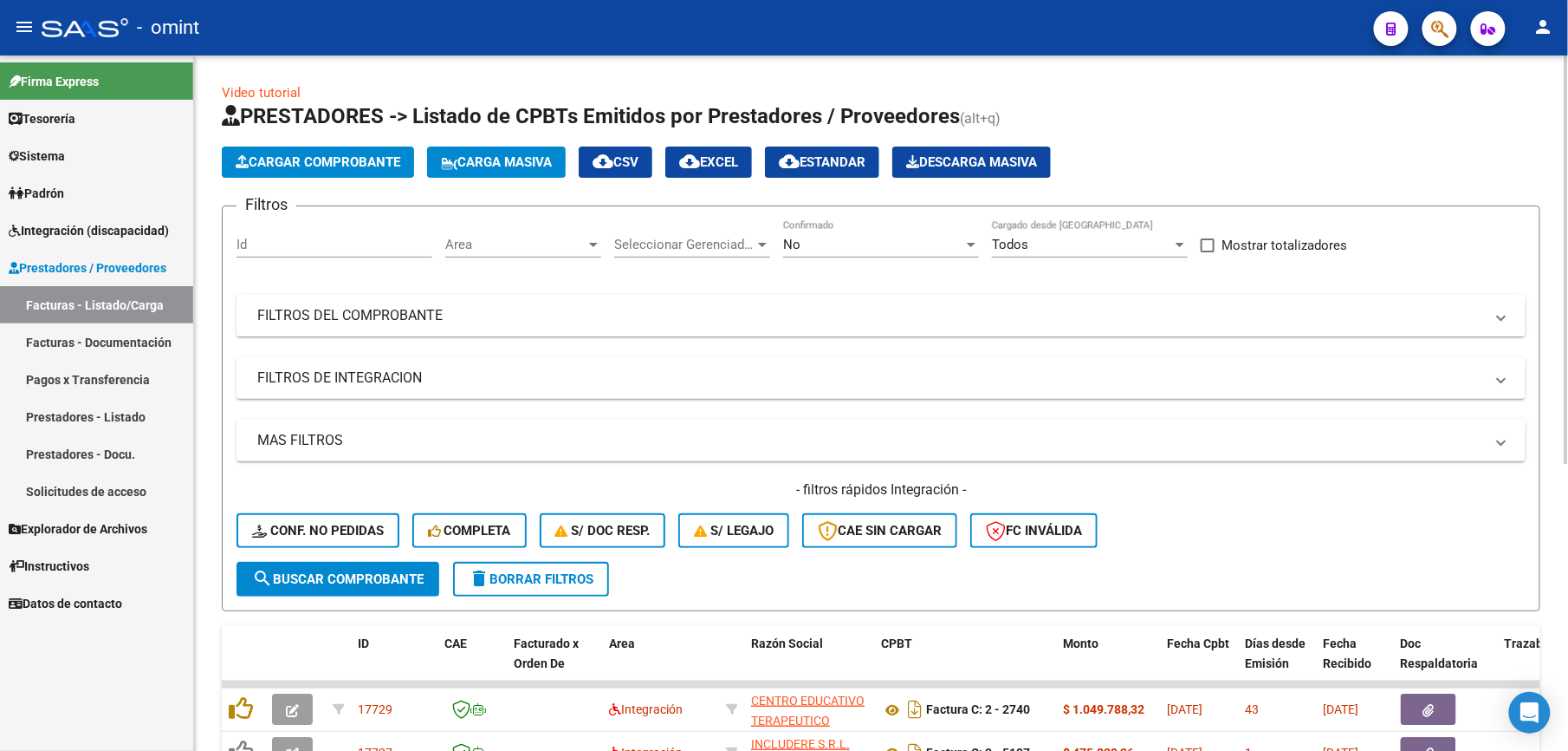
click at [338, 163] on span "Cargar Comprobante" at bounding box center [318, 162] width 165 height 15
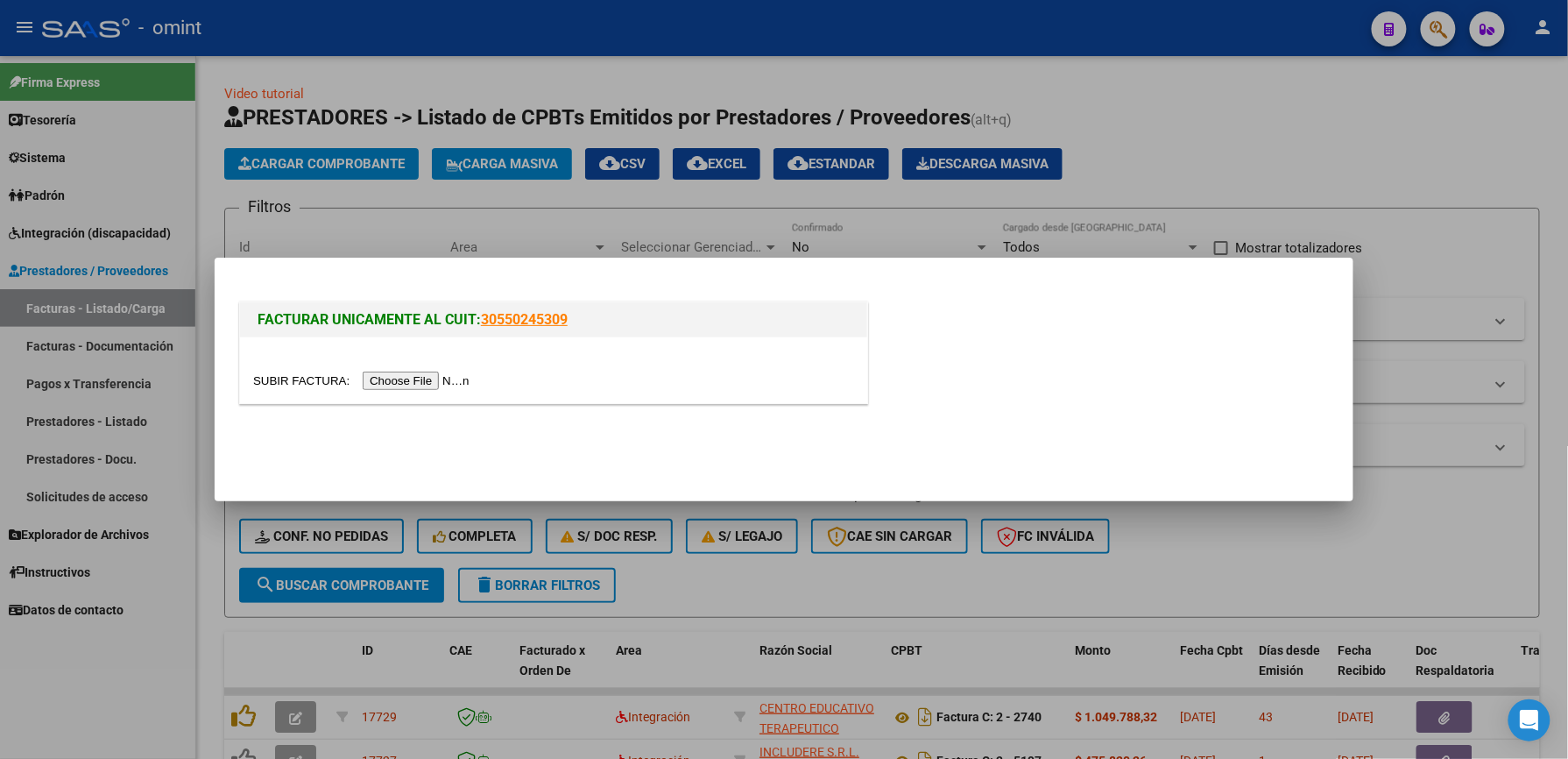
click at [406, 372] on input "file" at bounding box center [365, 380] width 222 height 18
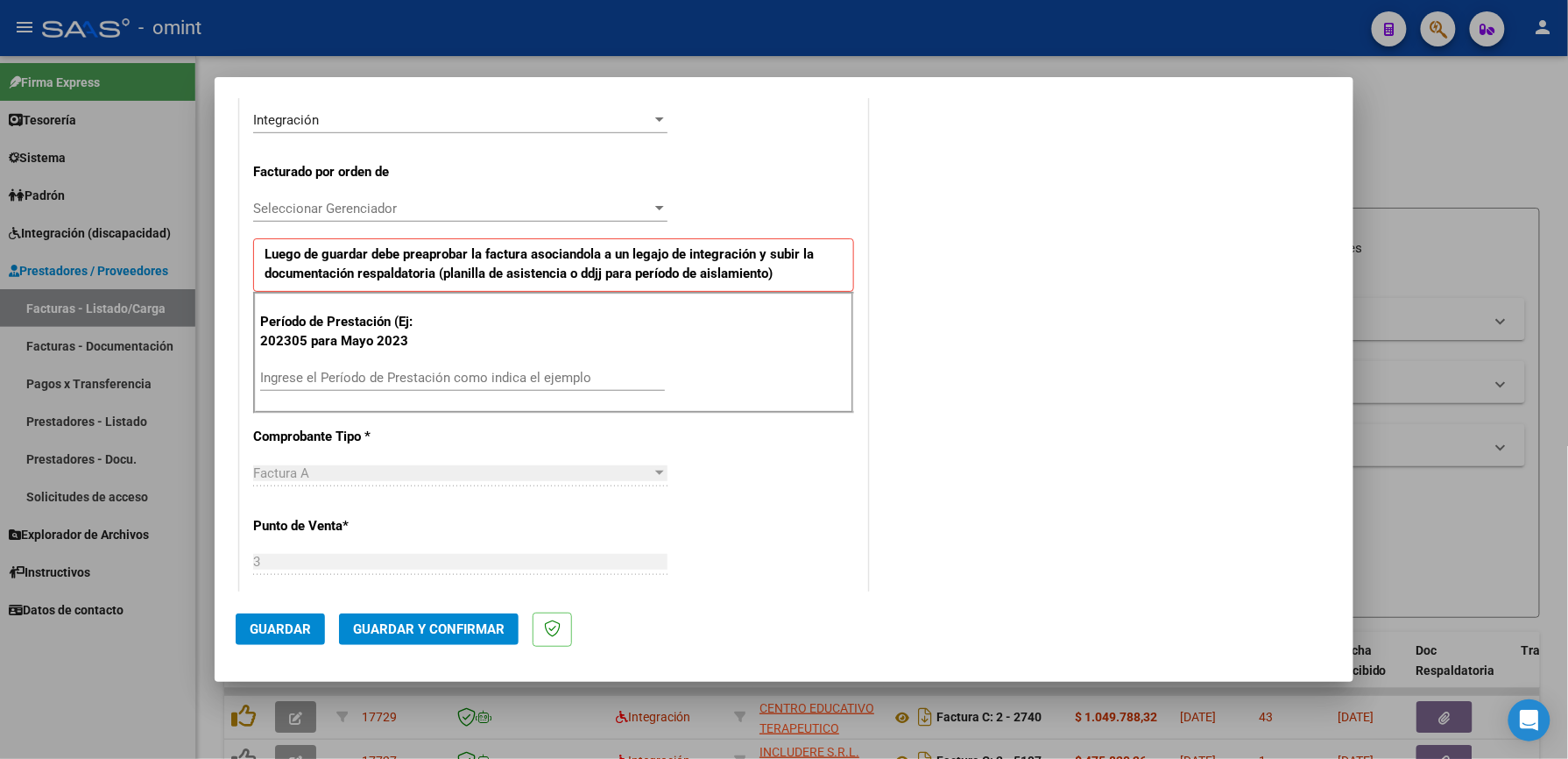
scroll to position [467, 0]
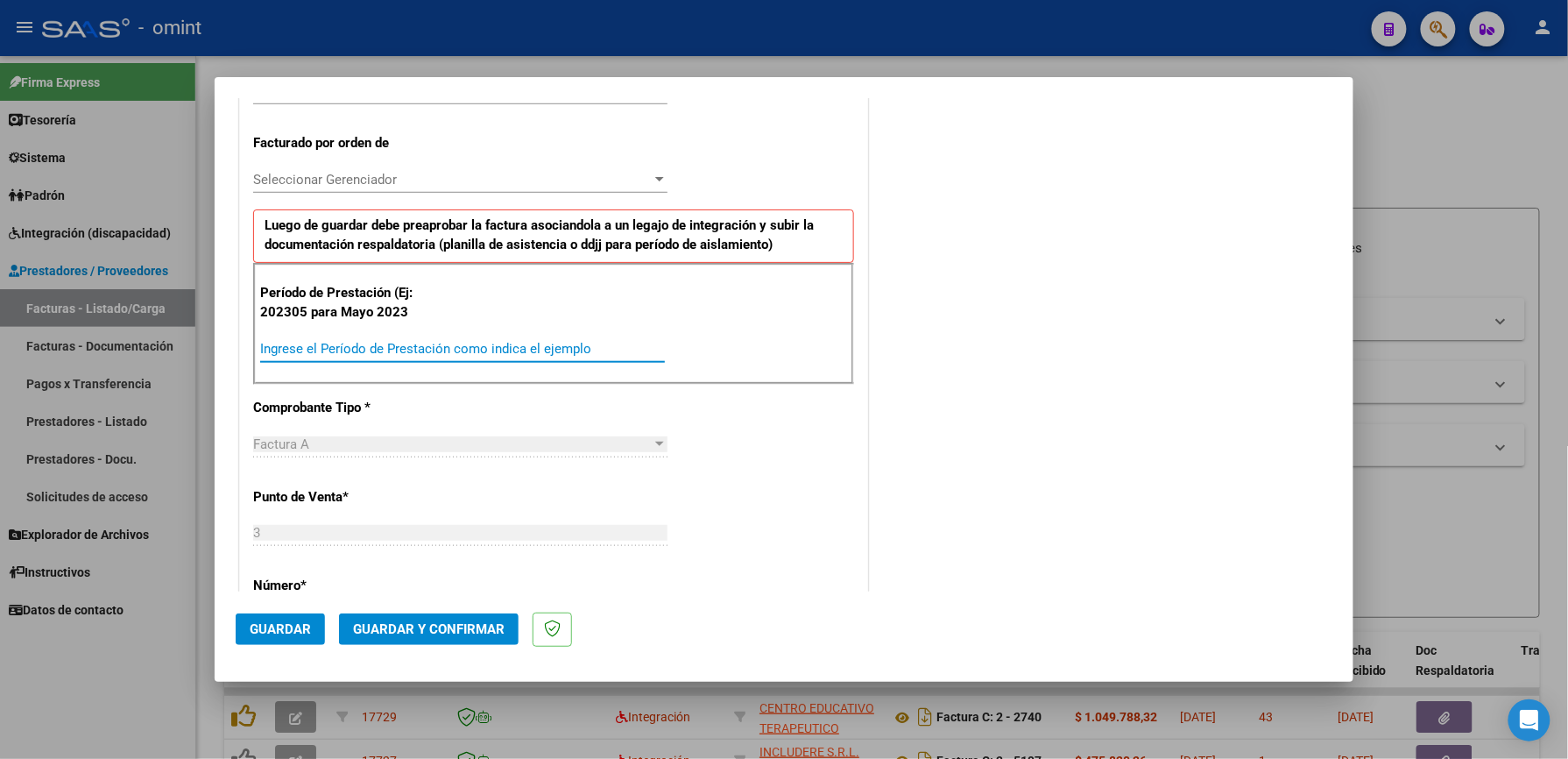
click at [425, 352] on input "Ingrese el Período de Prestación como indica el ejemplo" at bounding box center [463, 348] width 405 height 15
type input "202506"
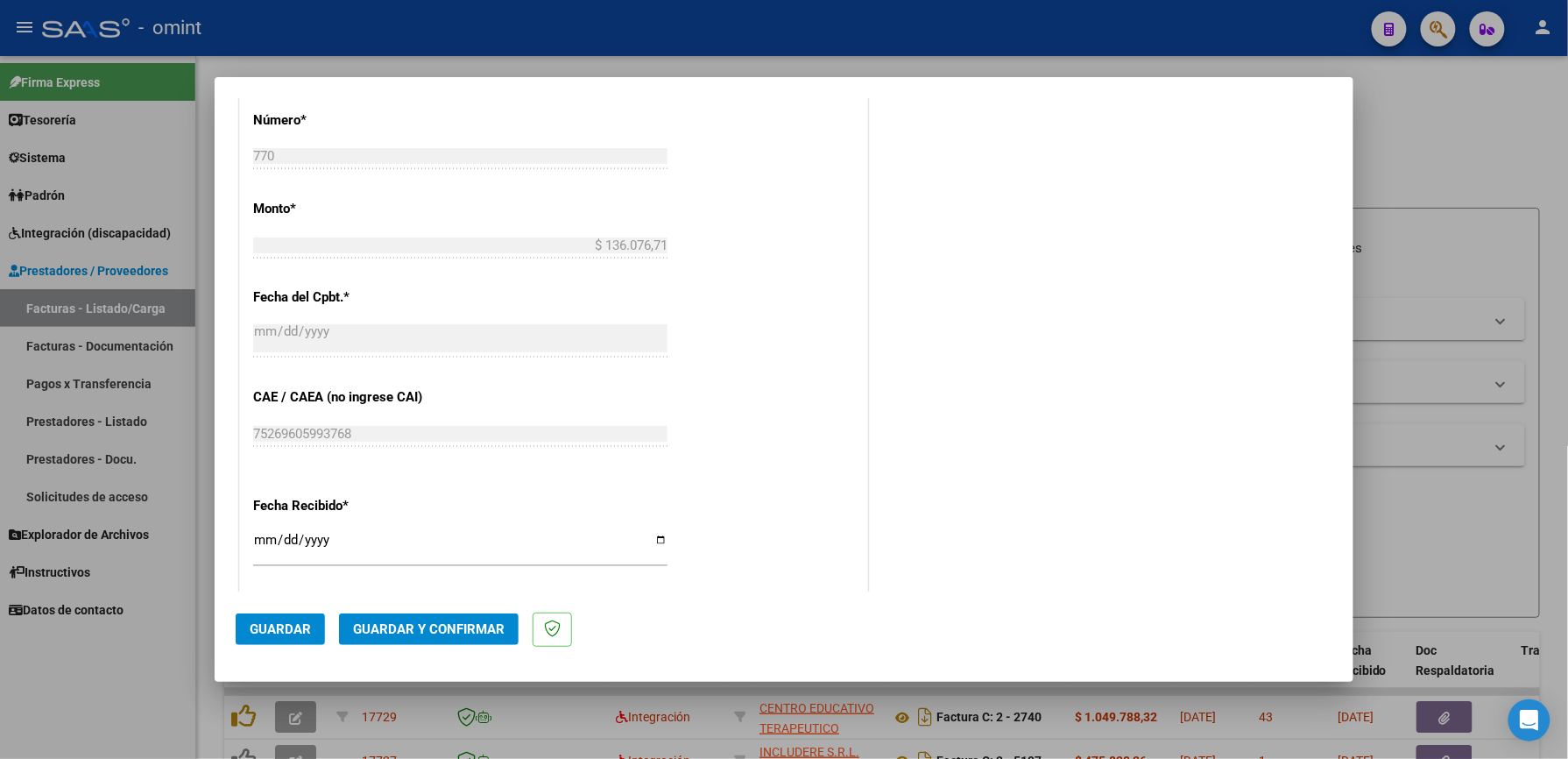
scroll to position [934, 0]
click at [298, 628] on span "Guardar" at bounding box center [281, 629] width 62 height 15
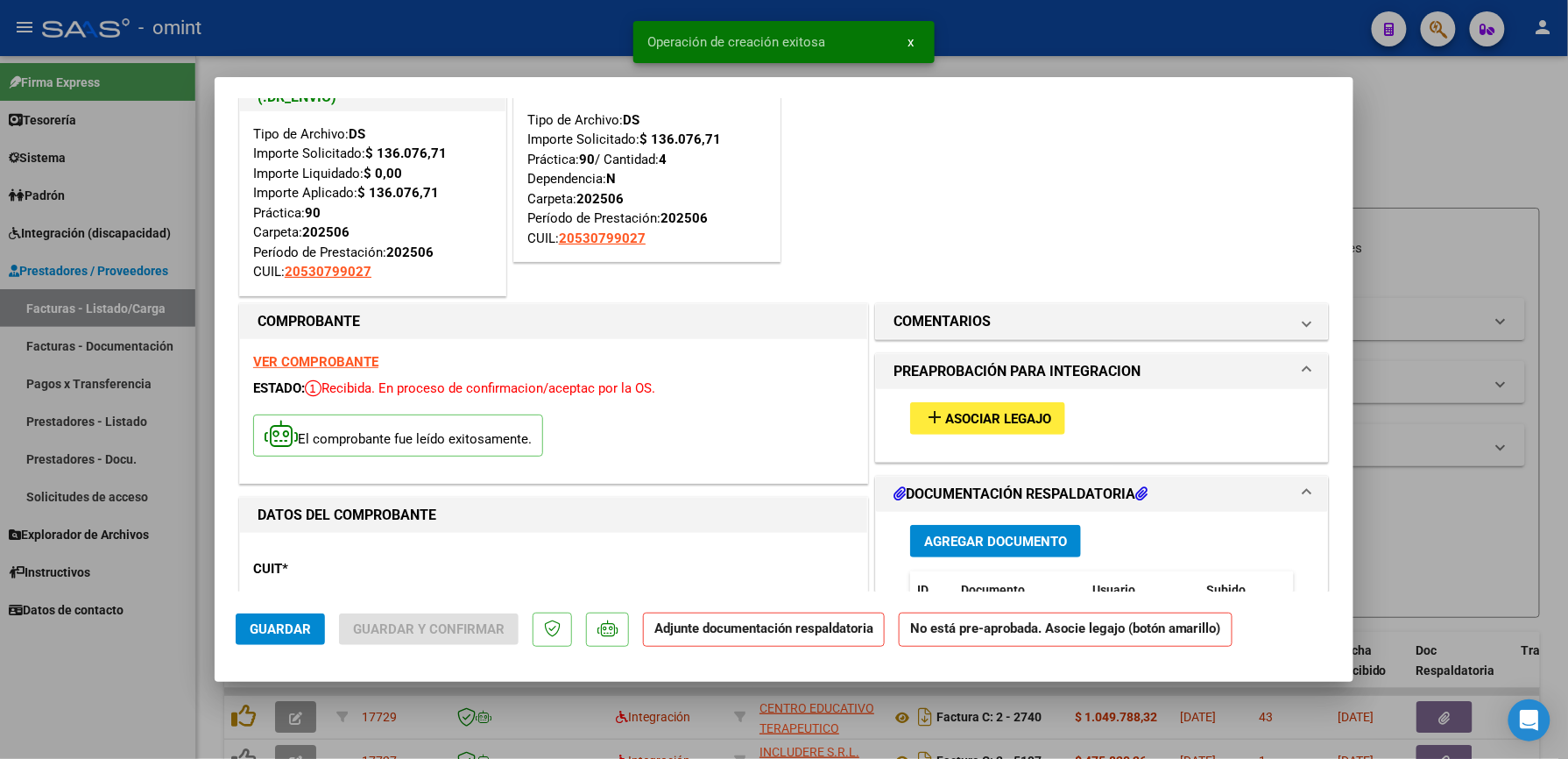
scroll to position [117, 0]
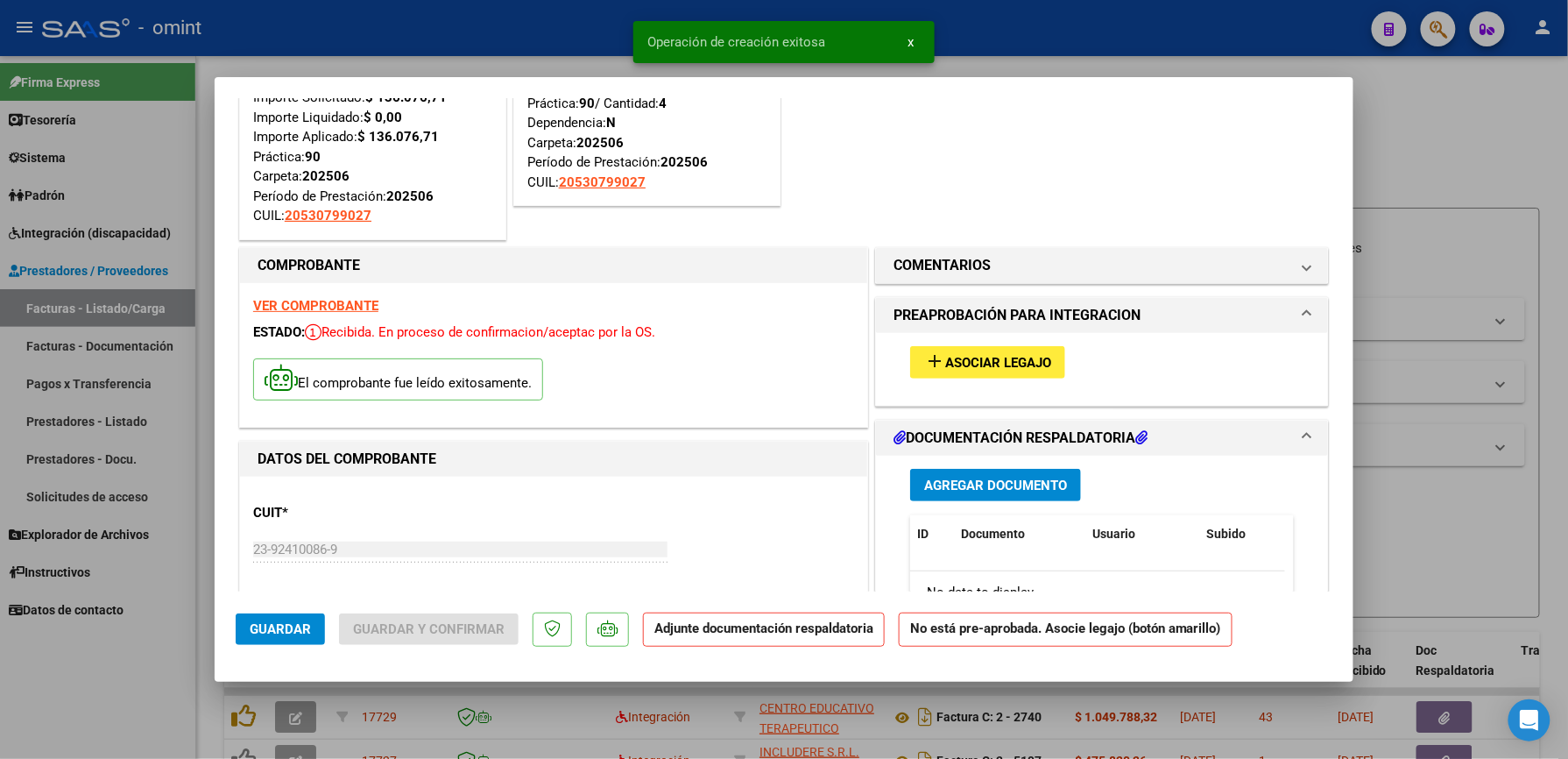
click at [1021, 363] on span "Asociar Legajo" at bounding box center [998, 363] width 106 height 15
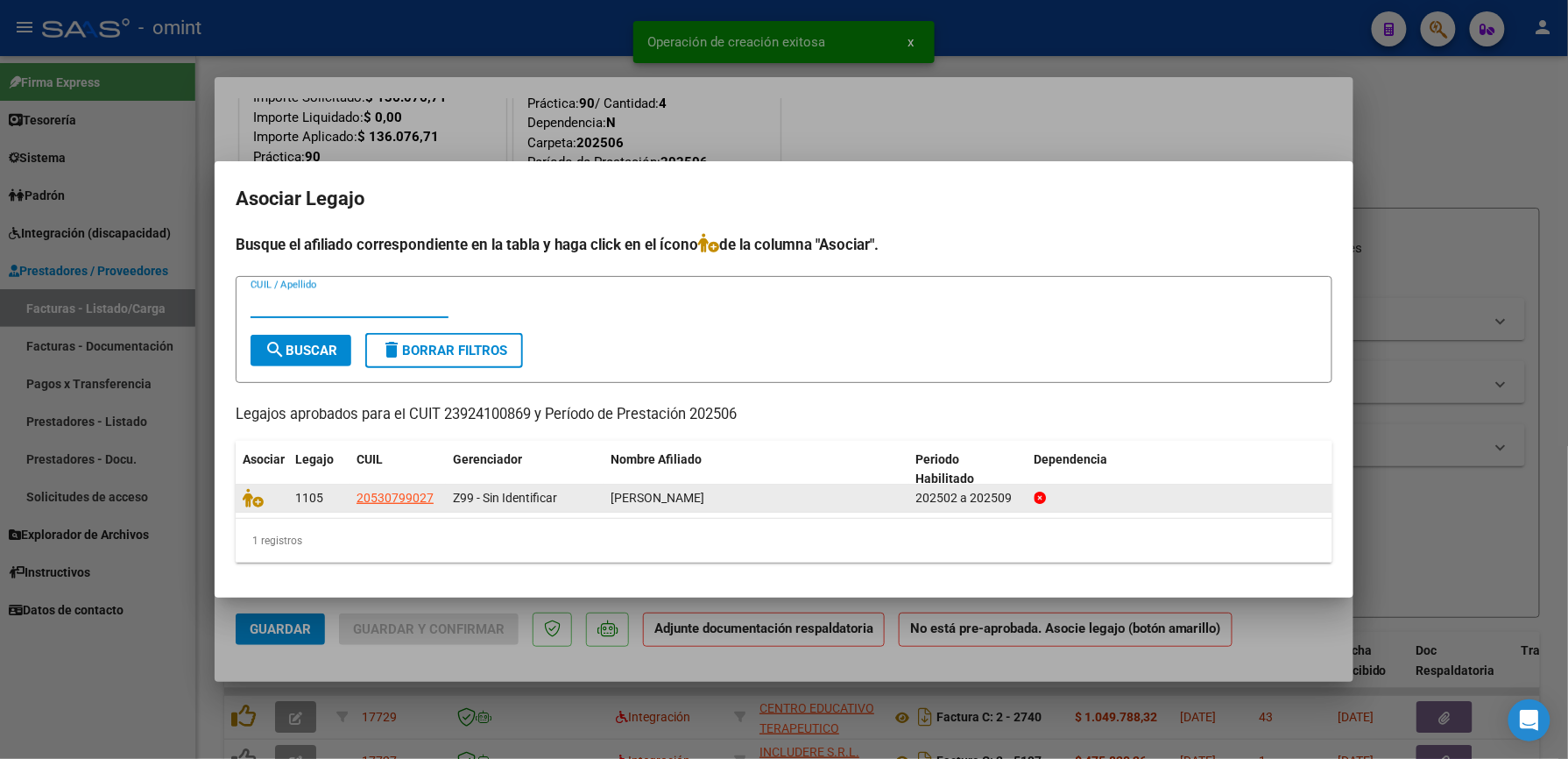
click at [250, 504] on div at bounding box center [262, 498] width 39 height 20
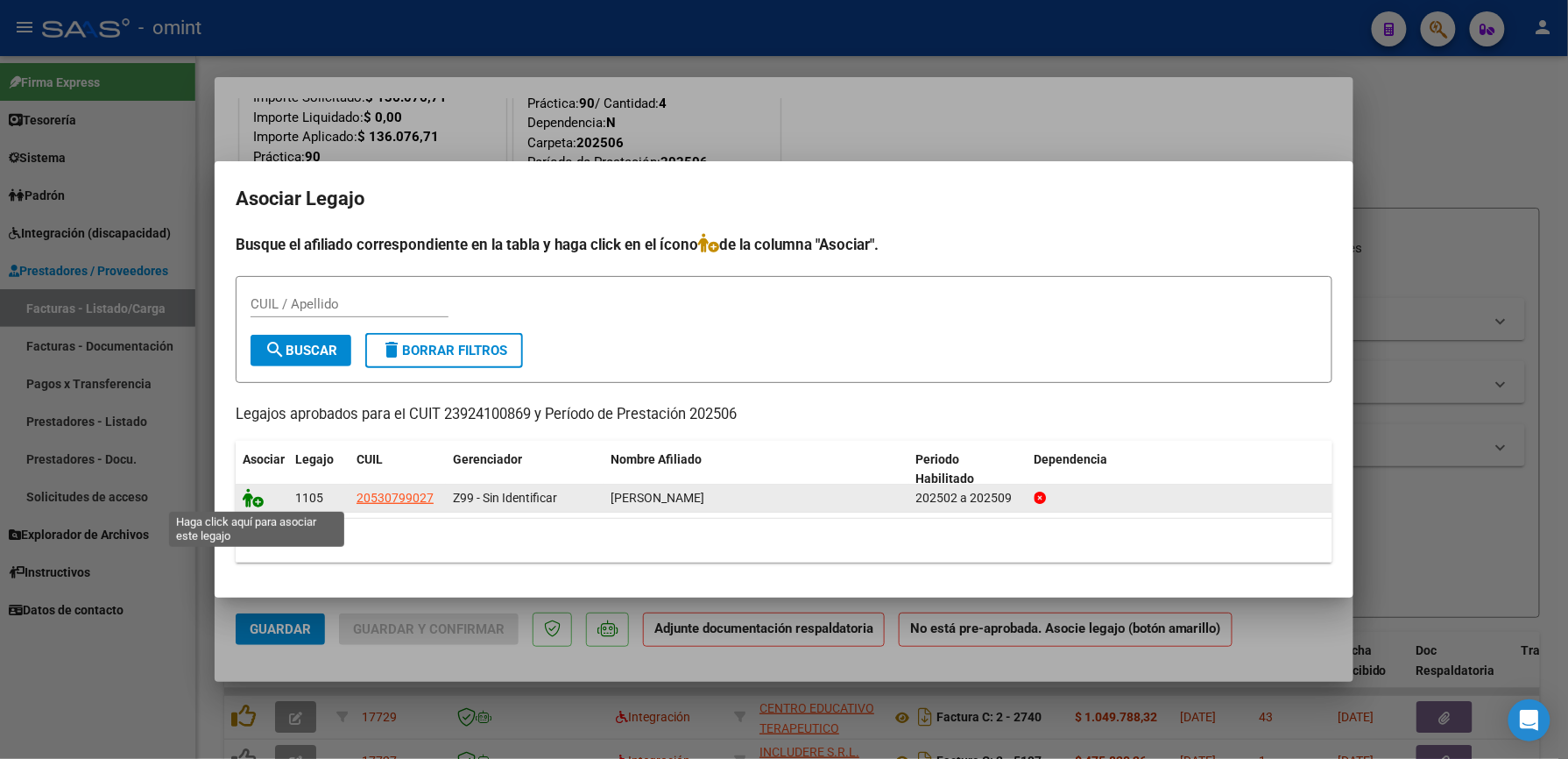
click at [249, 499] on icon at bounding box center [254, 498] width 21 height 19
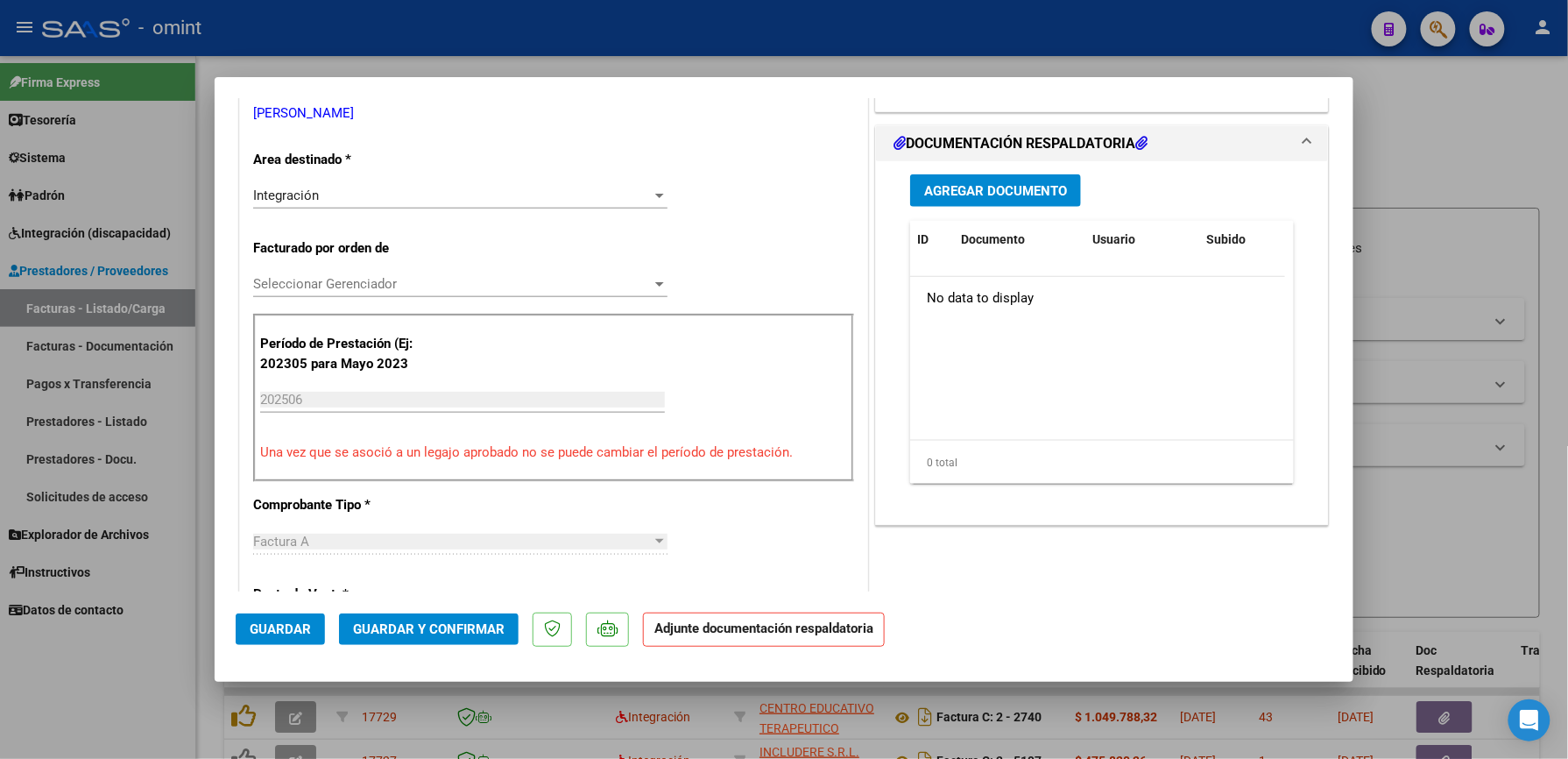
scroll to position [583, 0]
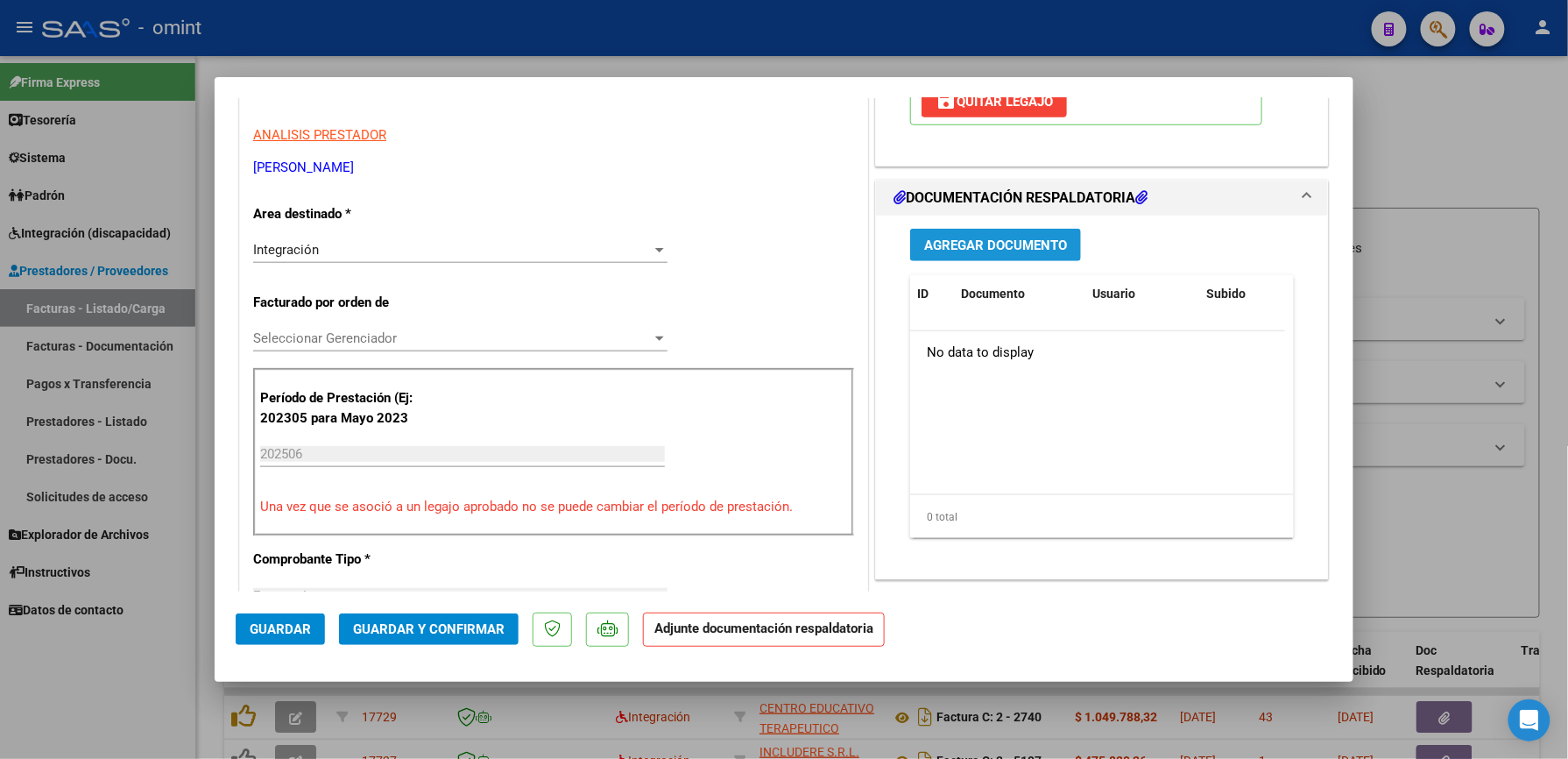
click at [992, 253] on span "Agregar Documento" at bounding box center [995, 245] width 143 height 15
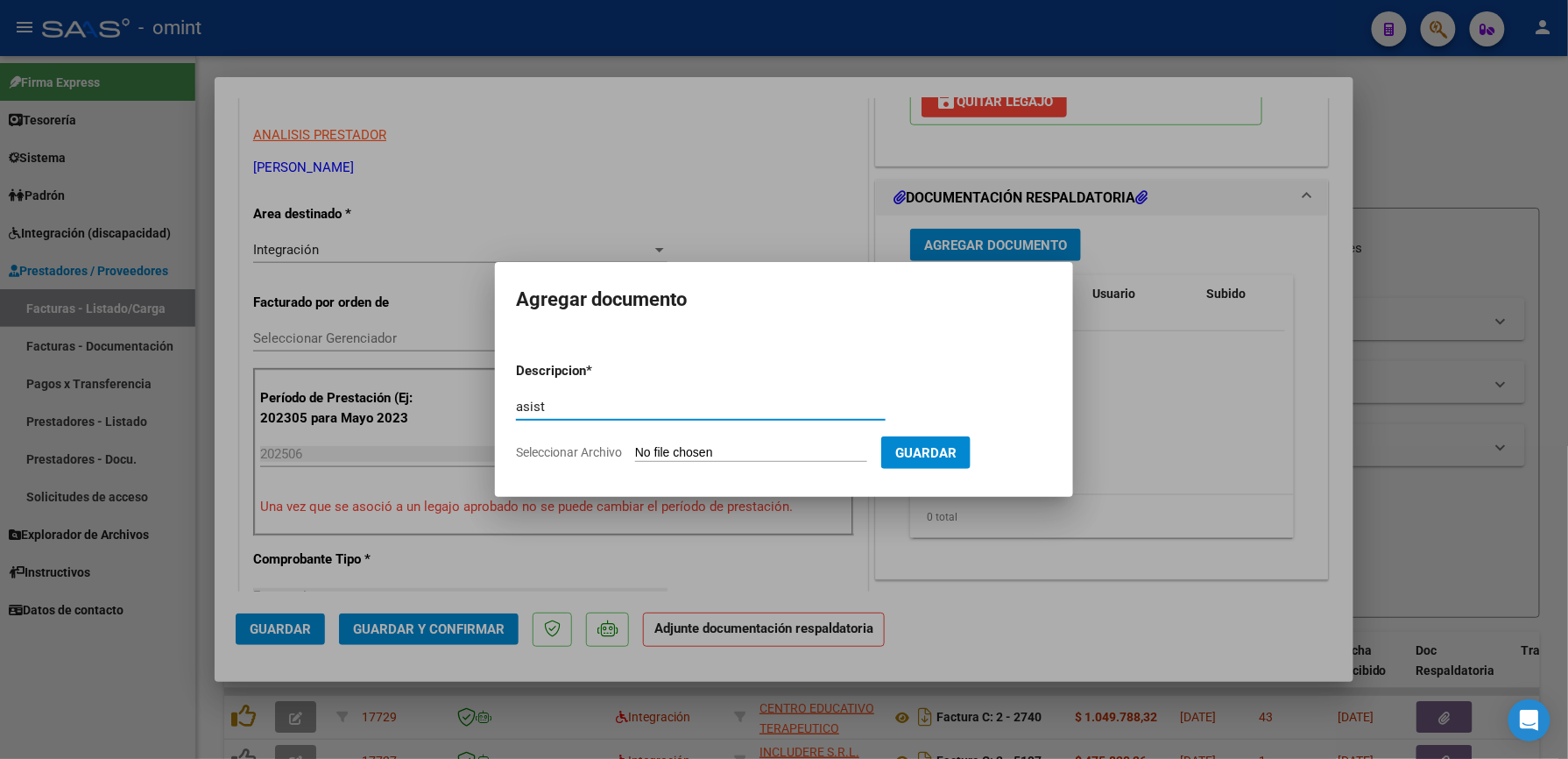
type input "asist"
click at [561, 454] on span "Seleccionar Archivo" at bounding box center [569, 451] width 106 height 14
click at [635, 454] on input "Seleccionar Archivo" at bounding box center [751, 452] width 232 height 16
type input "C:\fakepath\Doc1.pdf"
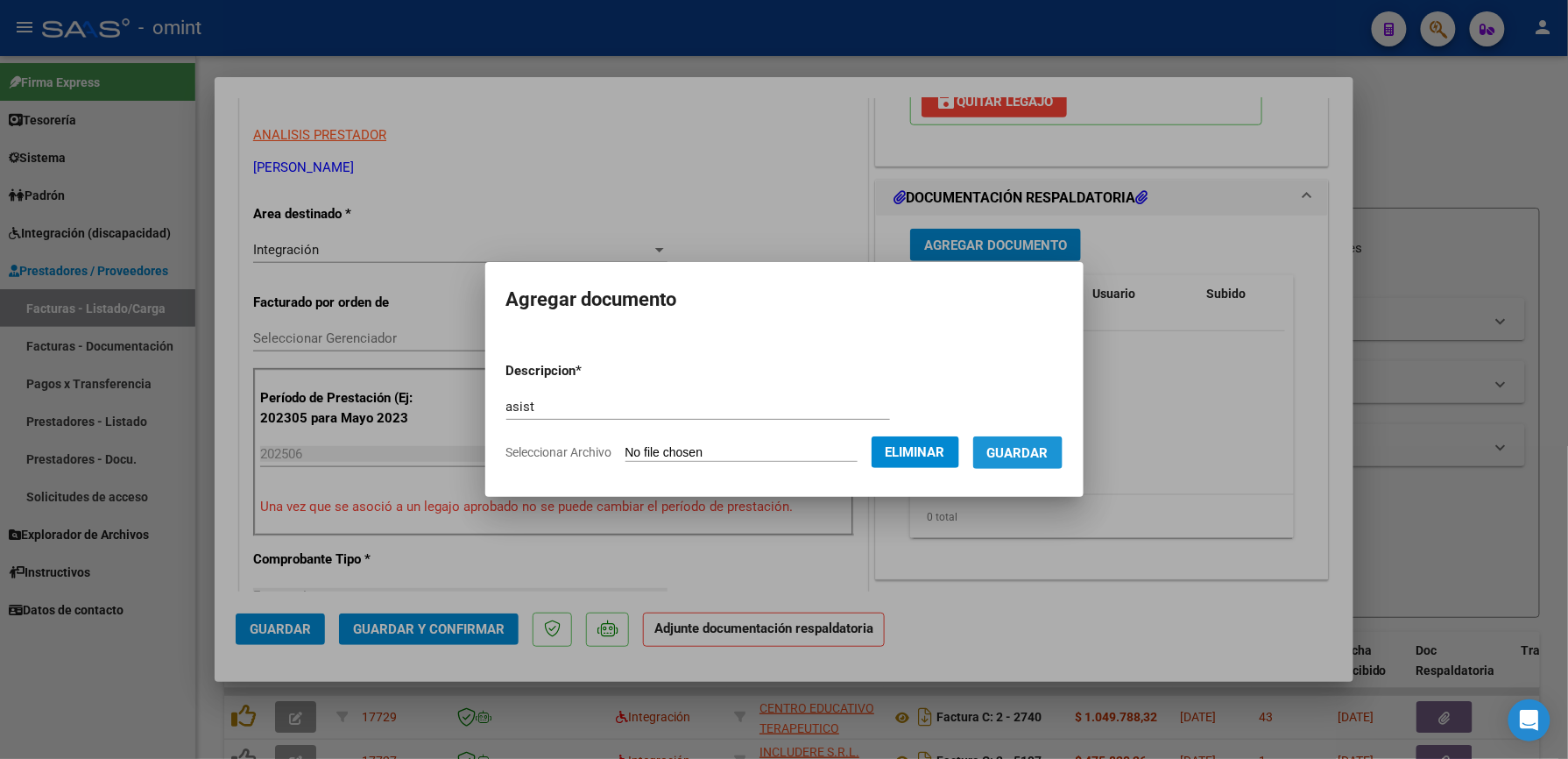
click at [1038, 456] on span "Guardar" at bounding box center [1018, 452] width 62 height 15
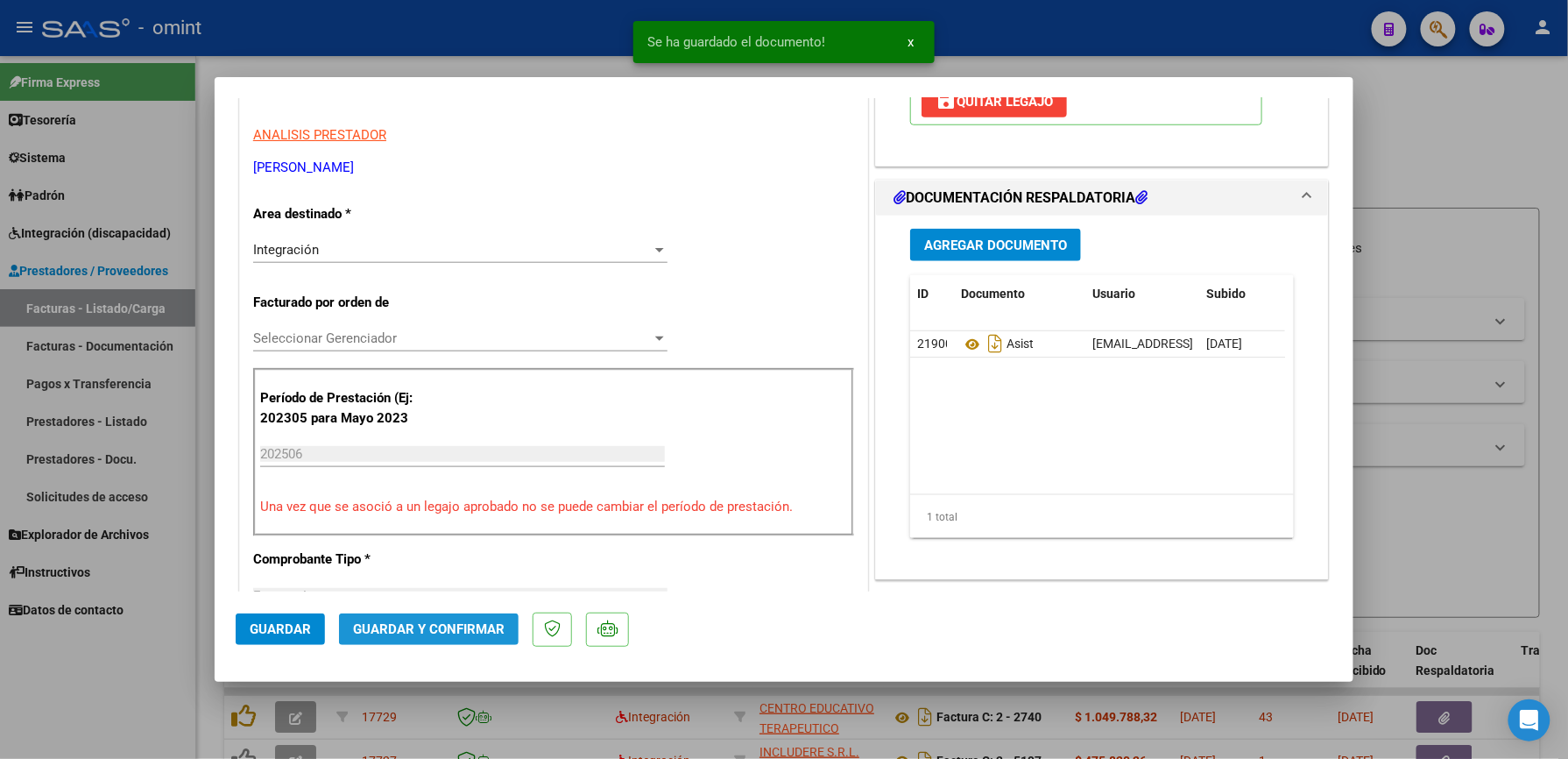
click at [455, 624] on span "Guardar y Confirmar" at bounding box center [428, 629] width 151 height 15
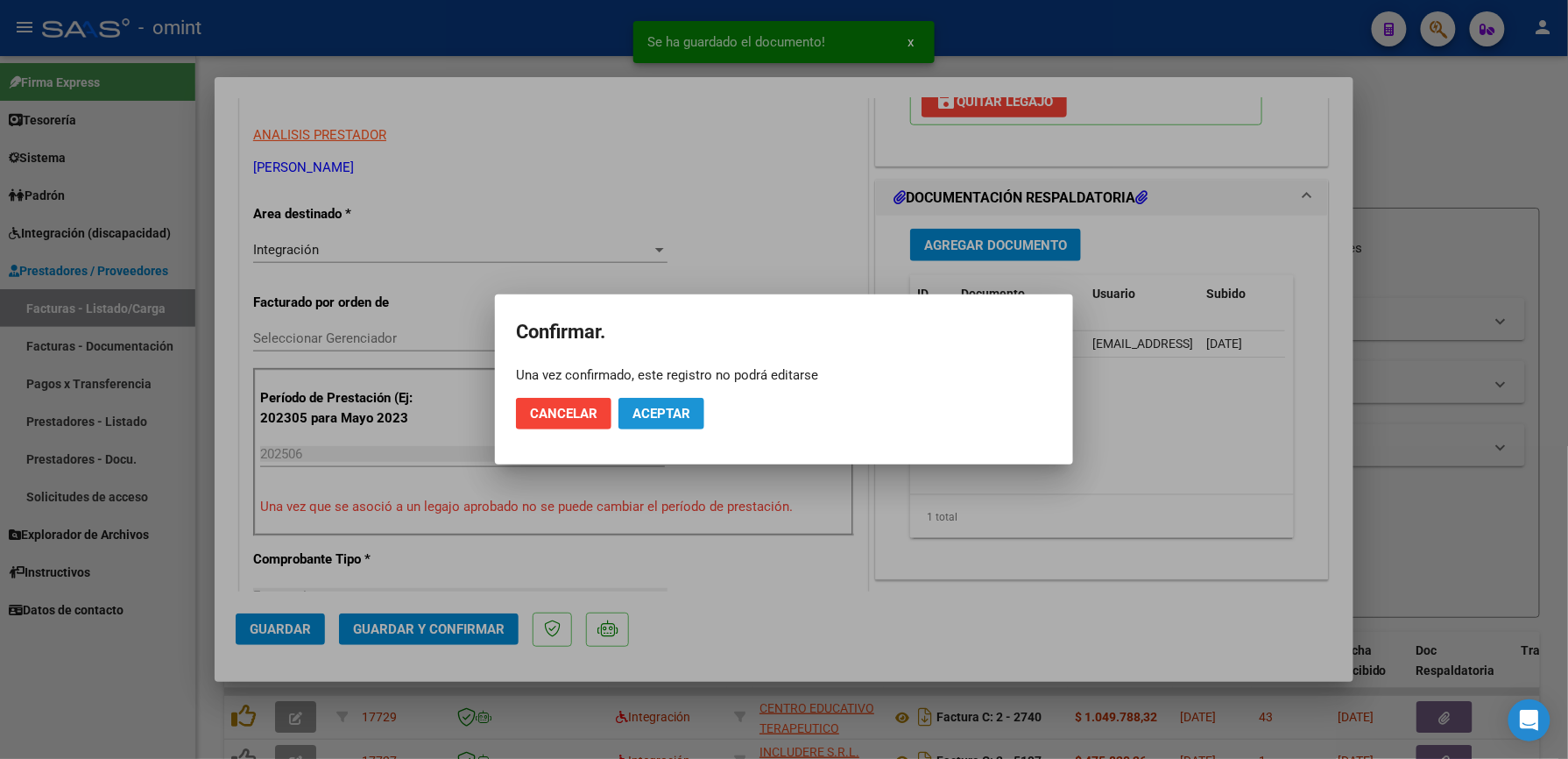
click at [649, 421] on button "Aceptar" at bounding box center [661, 413] width 86 height 32
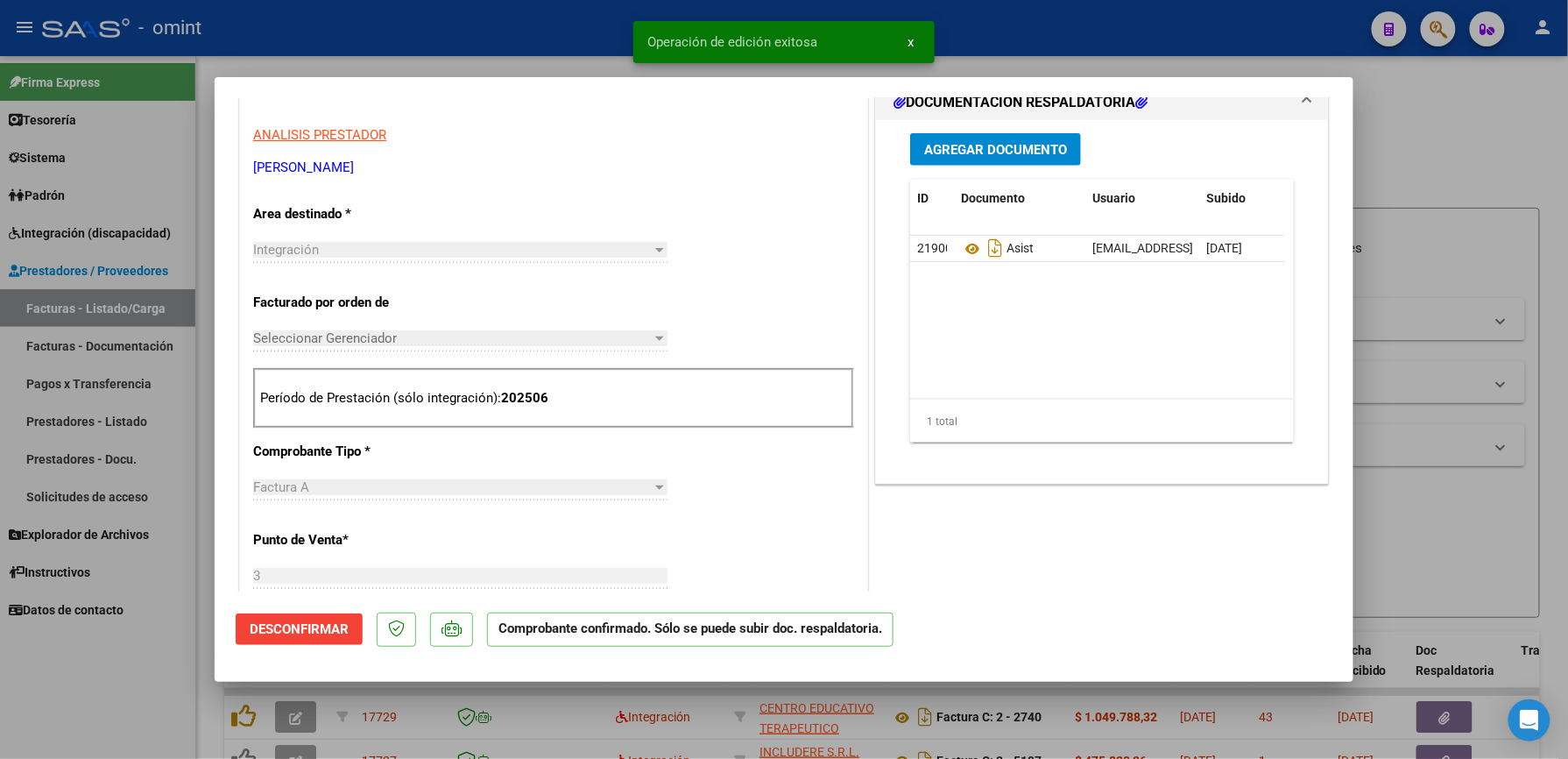
click at [1066, 42] on div at bounding box center [784, 379] width 1568 height 759
type input "$ 0,00"
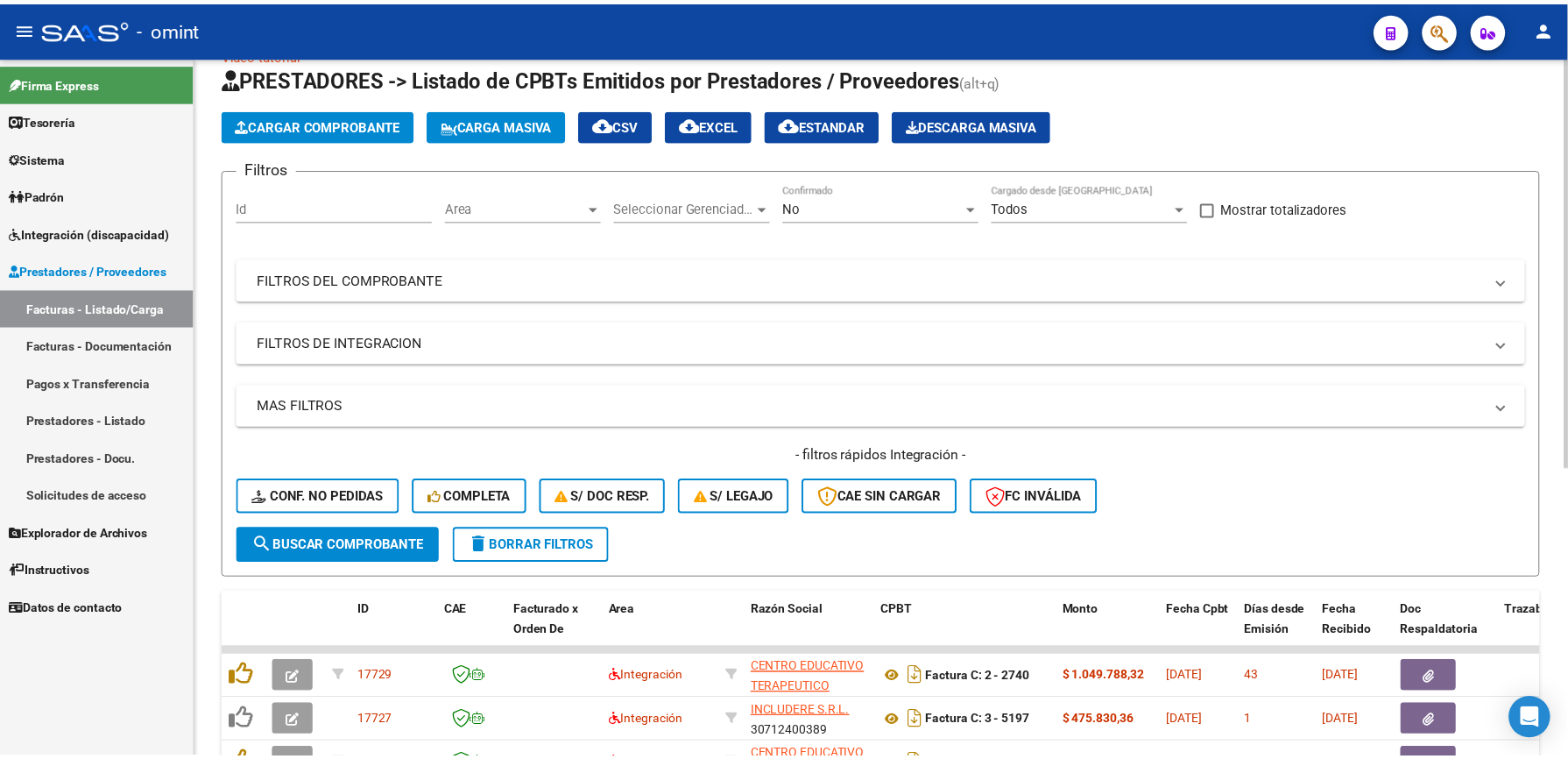
scroll to position [0, 0]
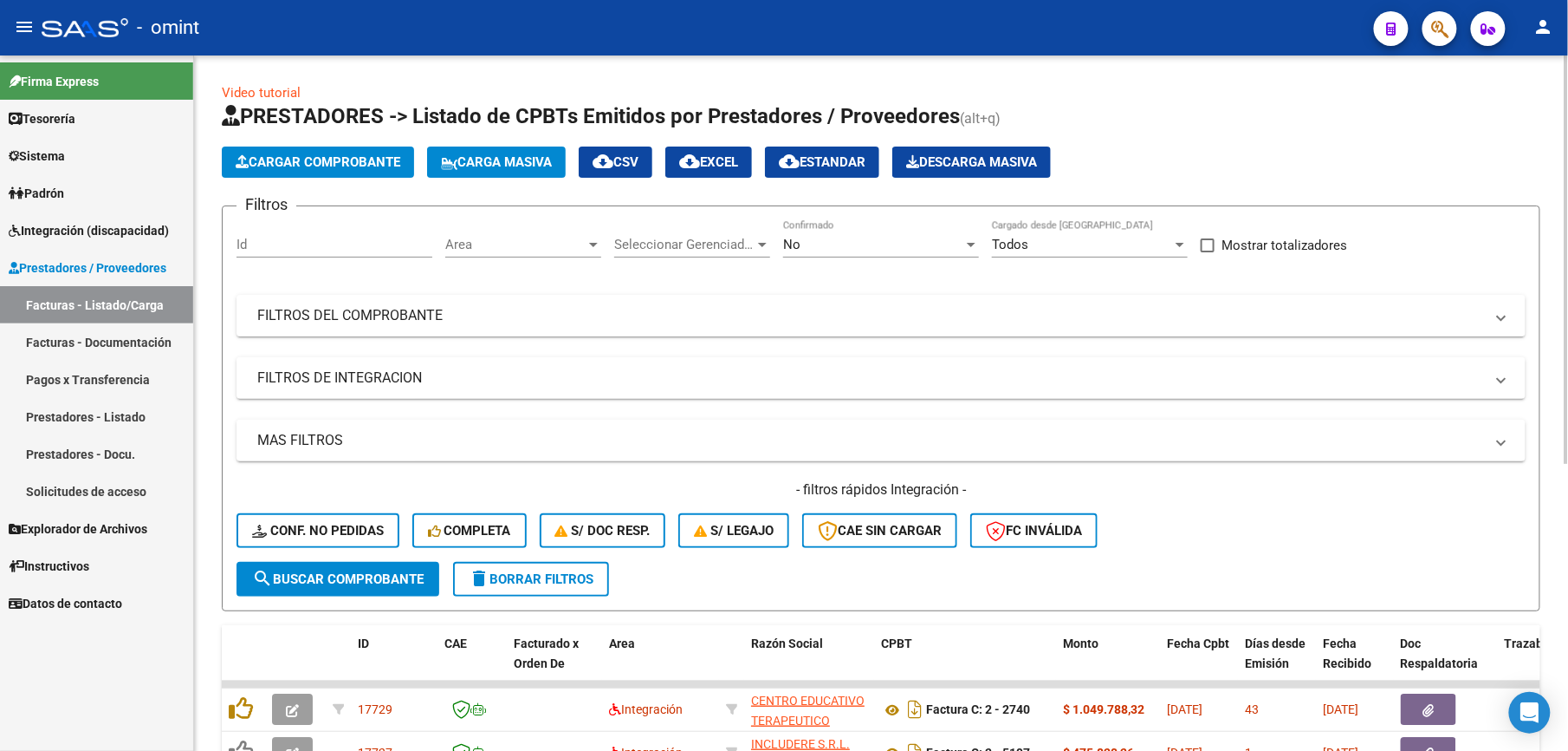
click at [345, 160] on span "Cargar Comprobante" at bounding box center [318, 162] width 165 height 15
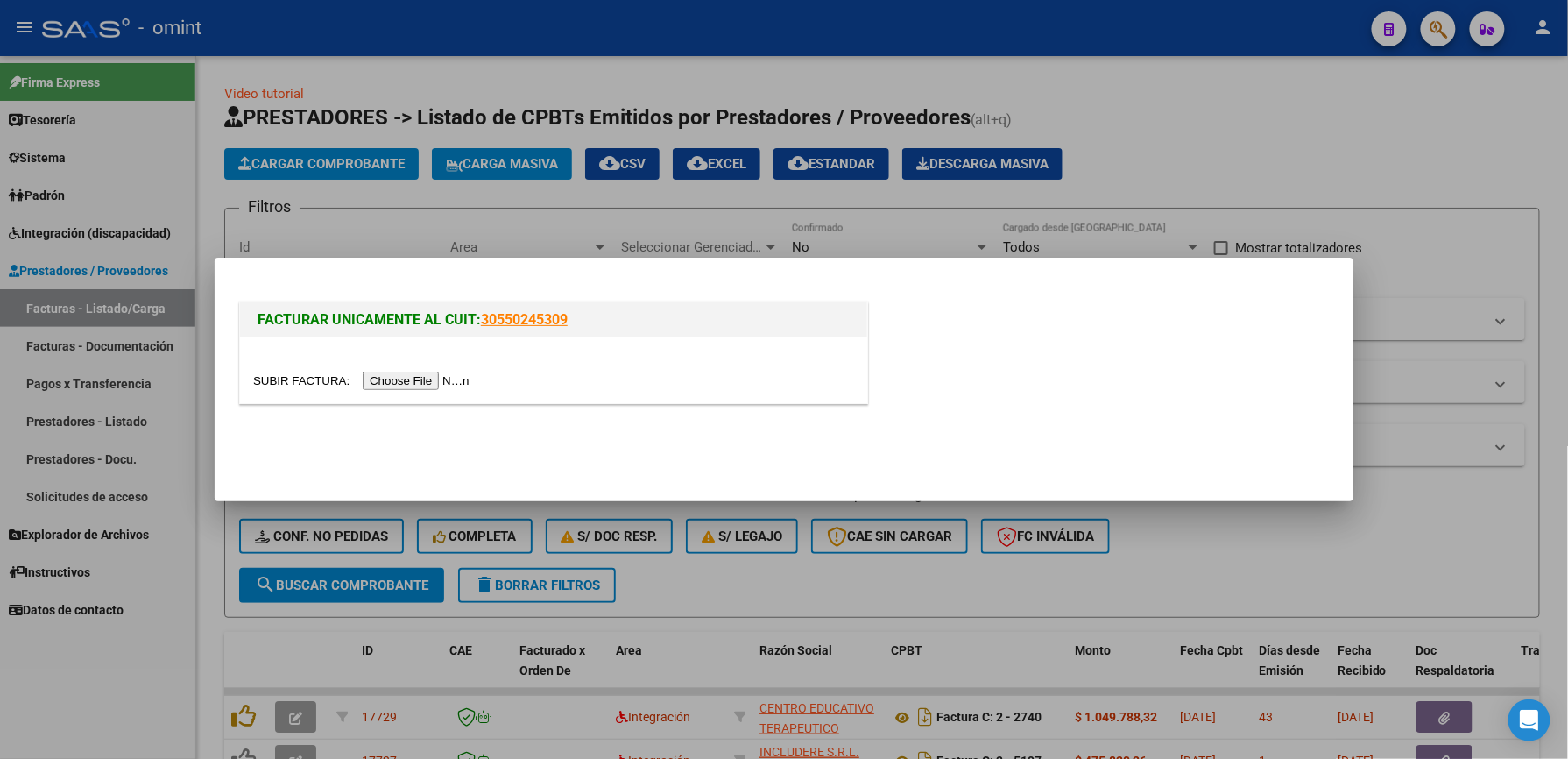
click at [399, 377] on input "file" at bounding box center [365, 380] width 222 height 18
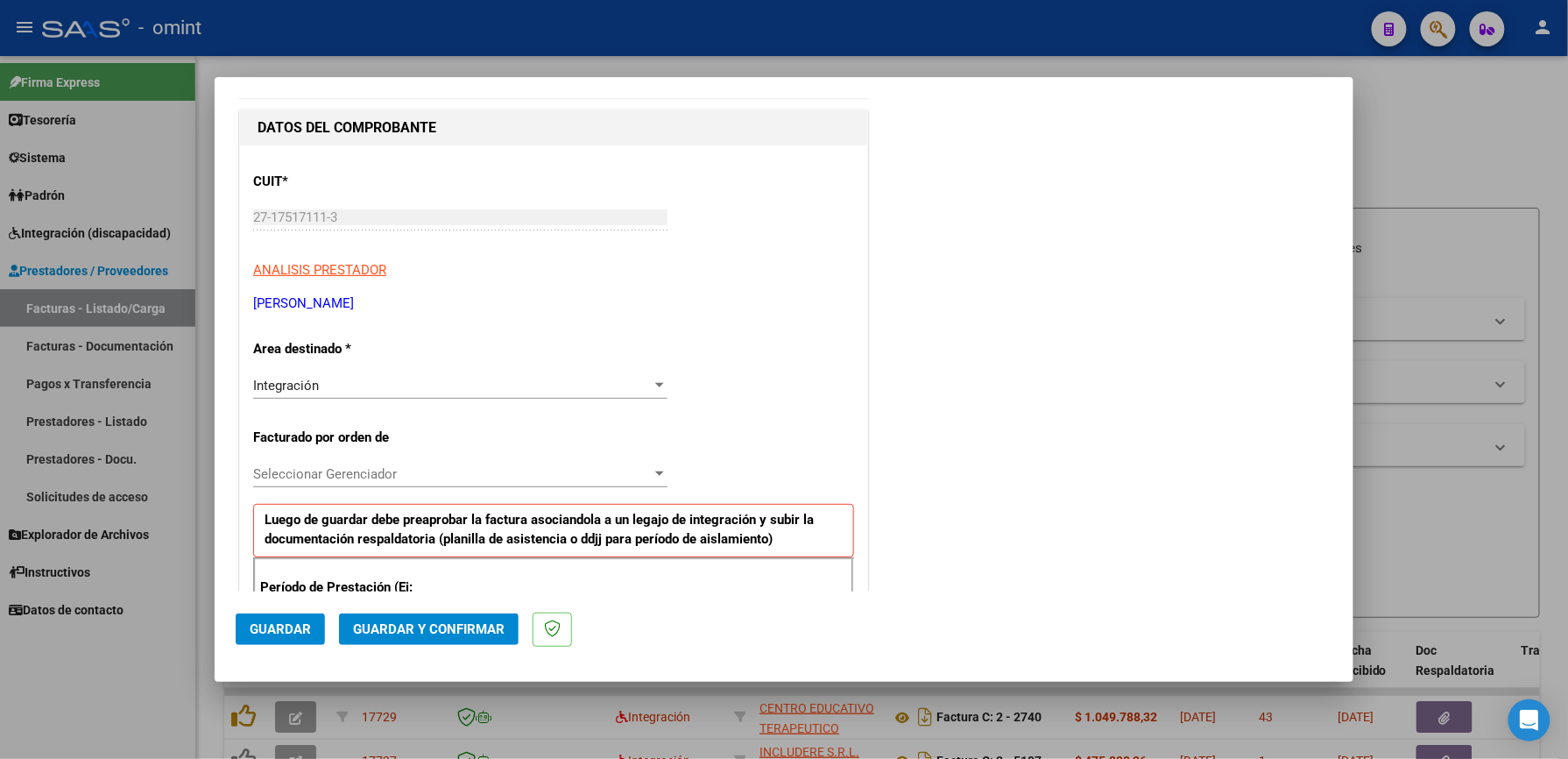
scroll to position [350, 0]
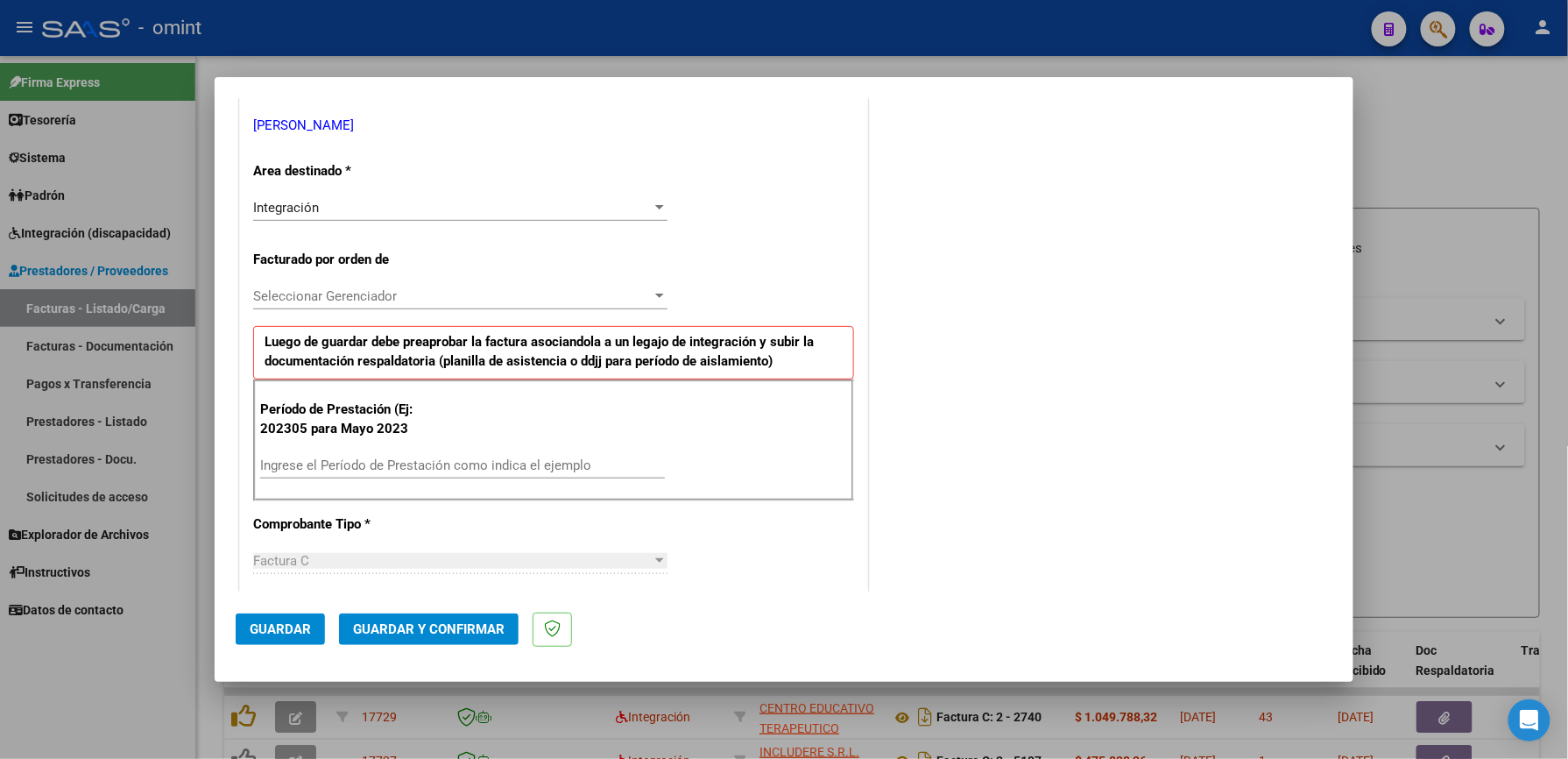
click at [390, 464] on input "Ingrese el Período de Prestación como indica el ejemplo" at bounding box center [463, 465] width 405 height 15
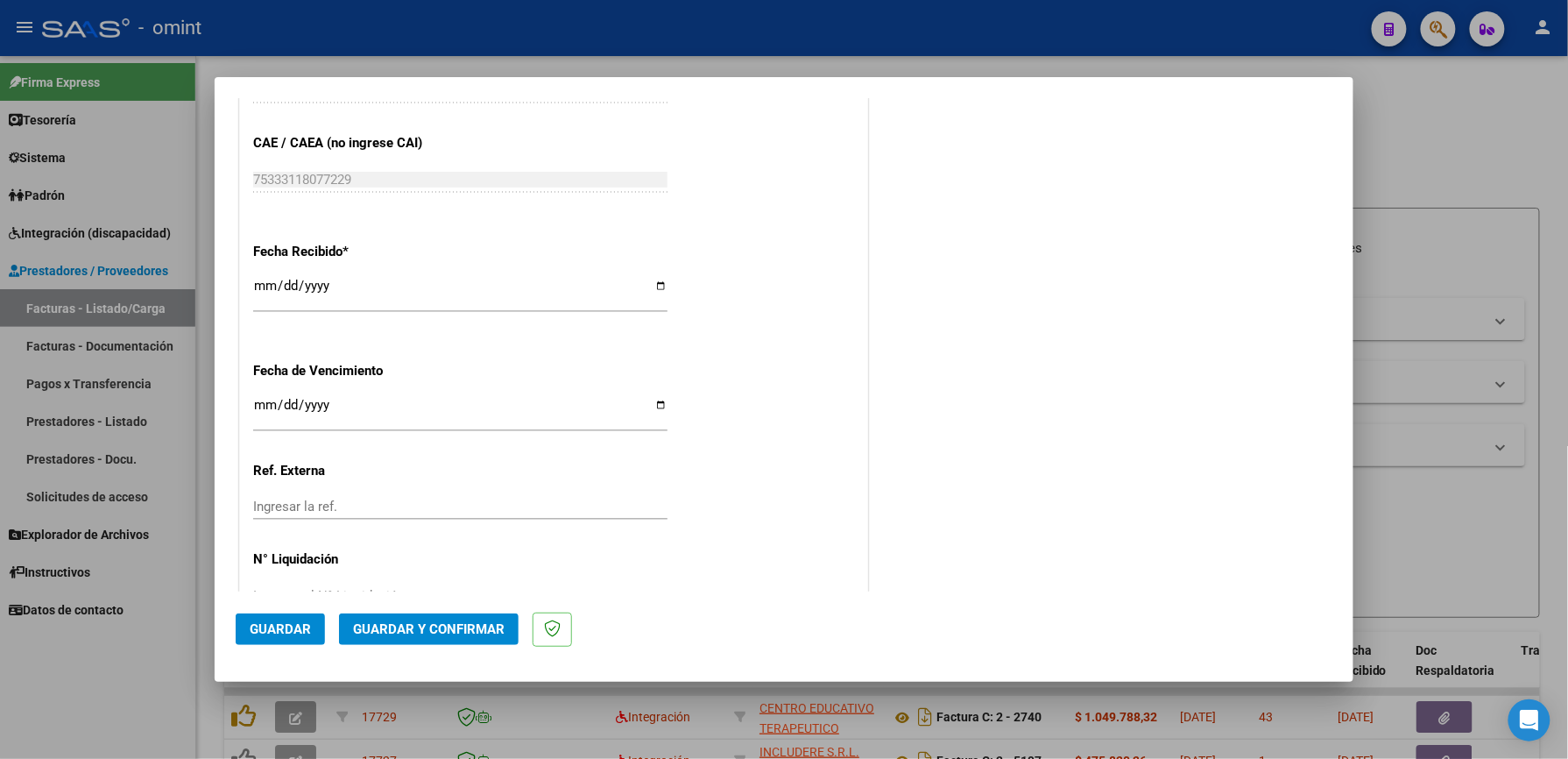
scroll to position [1238, 0]
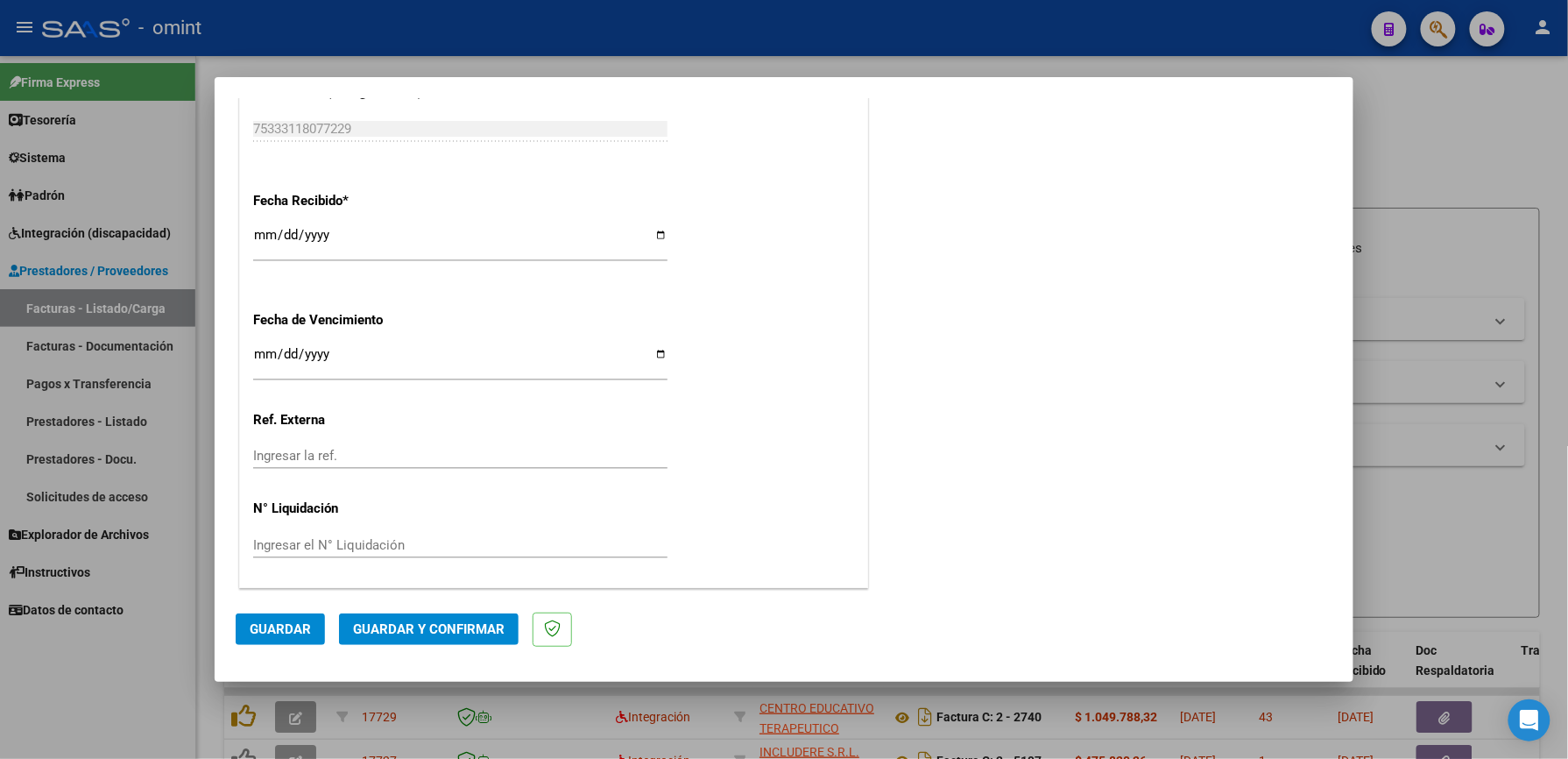
type input "202505"
click at [246, 626] on button "Guardar" at bounding box center [280, 629] width 90 height 32
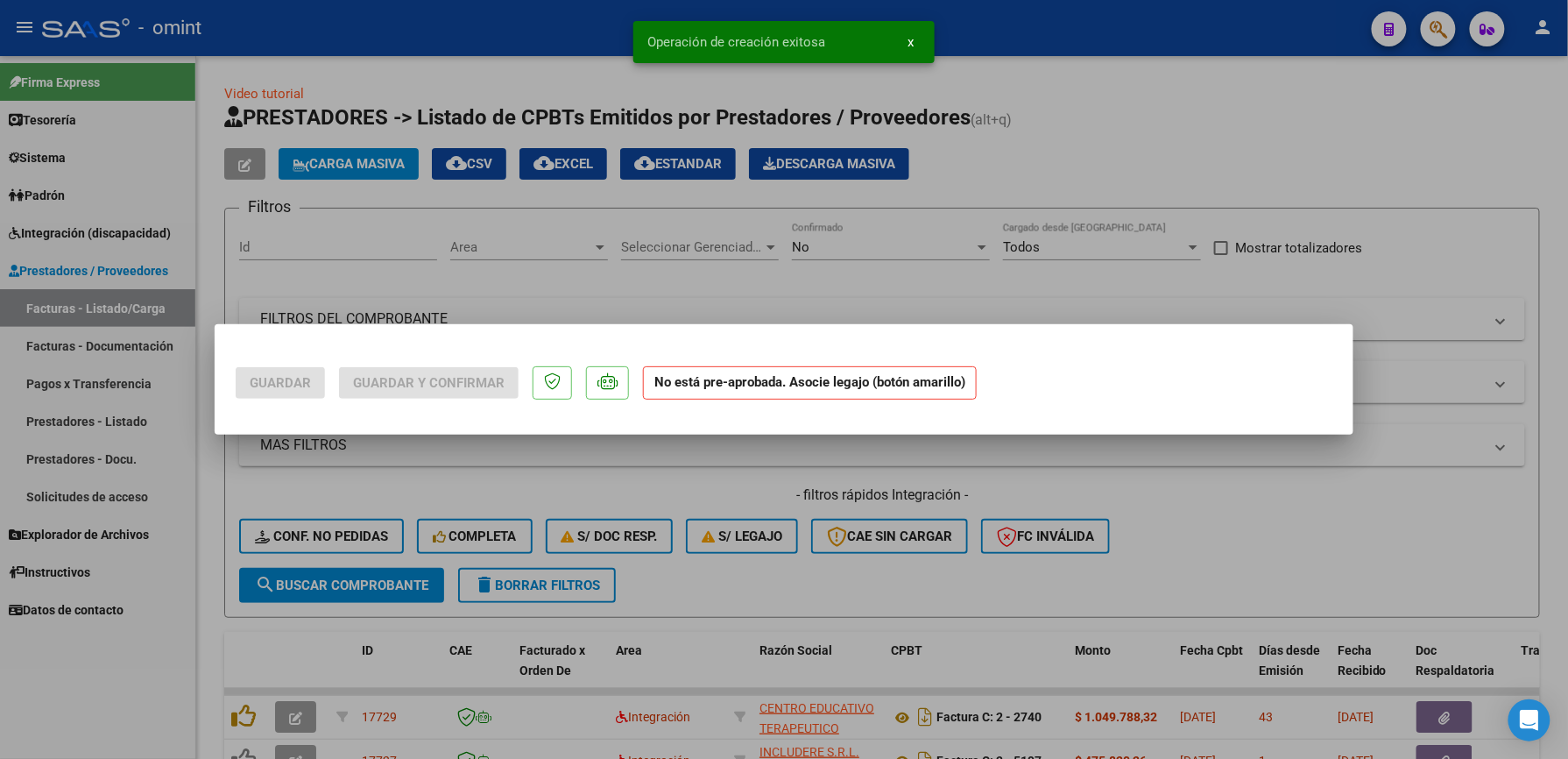
scroll to position [0, 0]
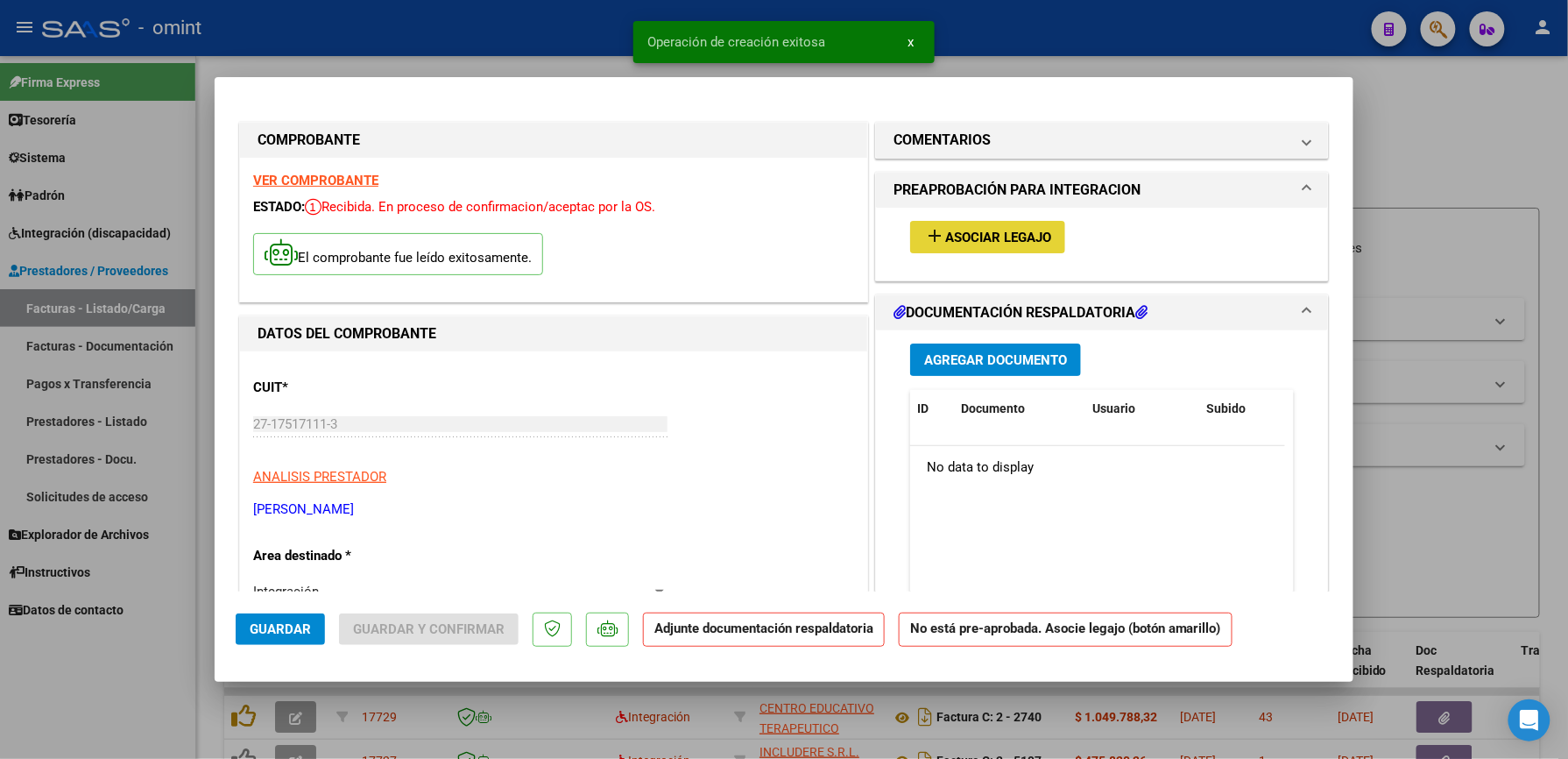
click at [1023, 236] on span "Asociar Legajo" at bounding box center [998, 237] width 106 height 15
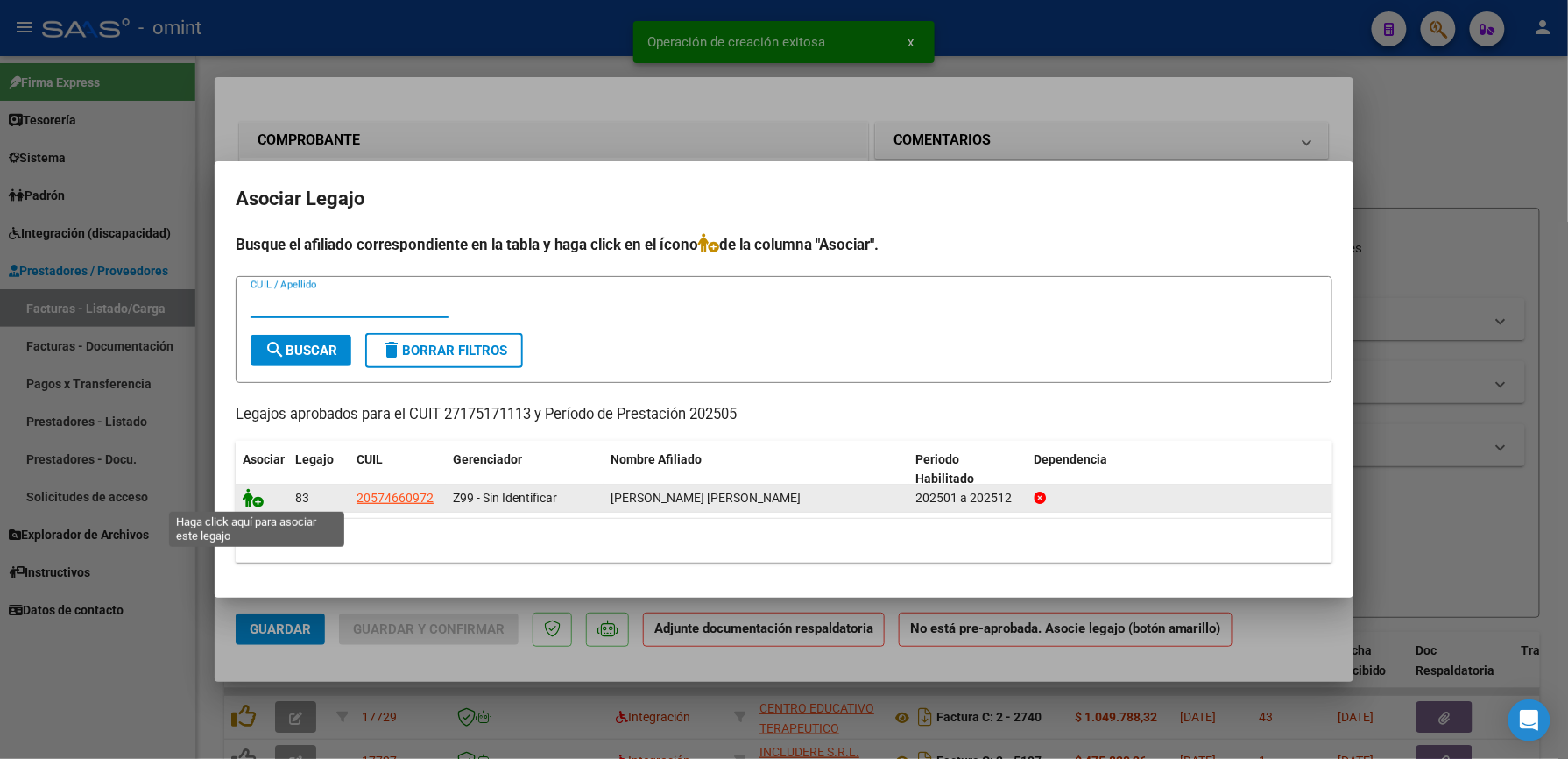
click at [247, 498] on icon at bounding box center [254, 498] width 21 height 19
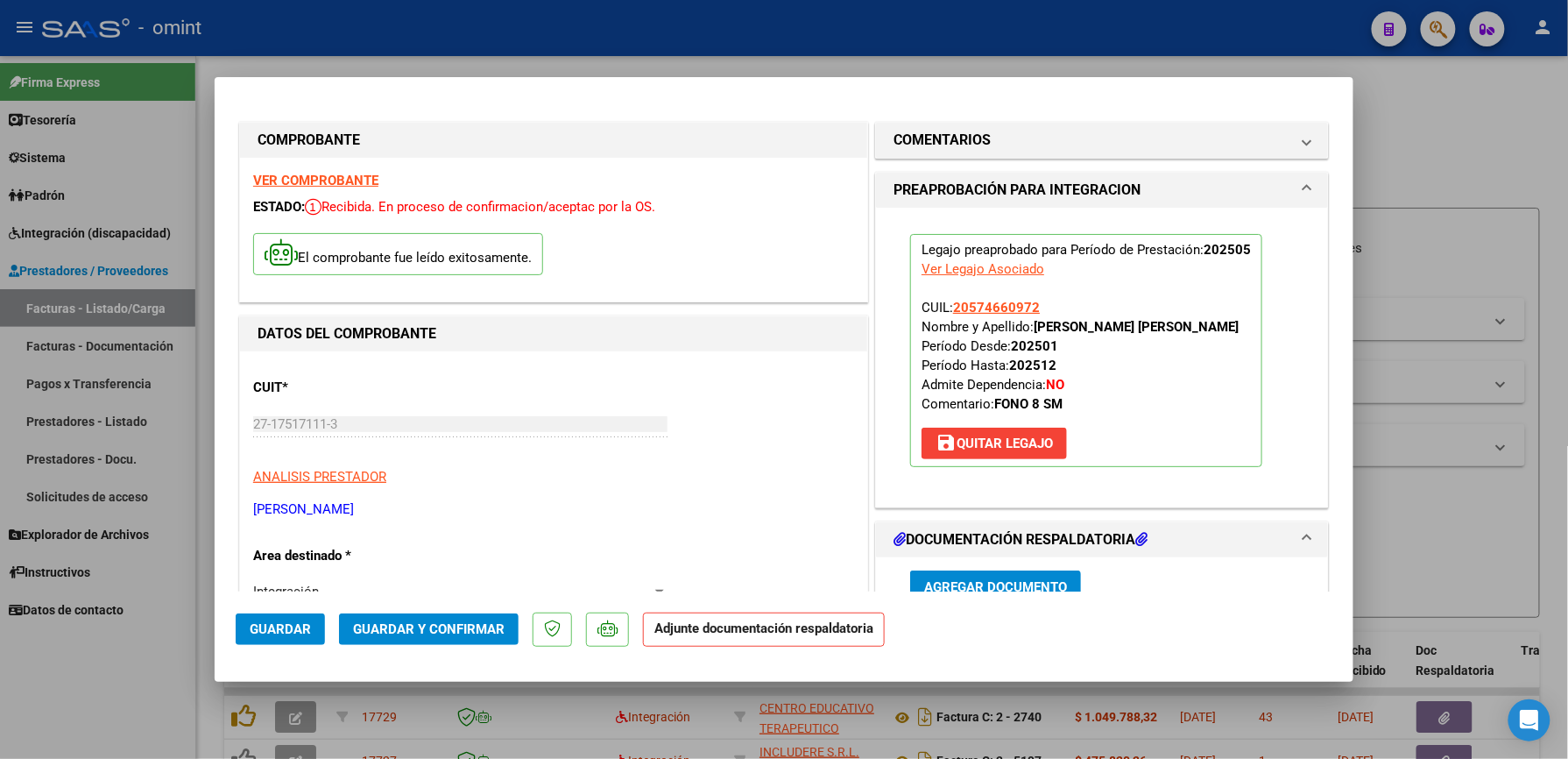
scroll to position [117, 0]
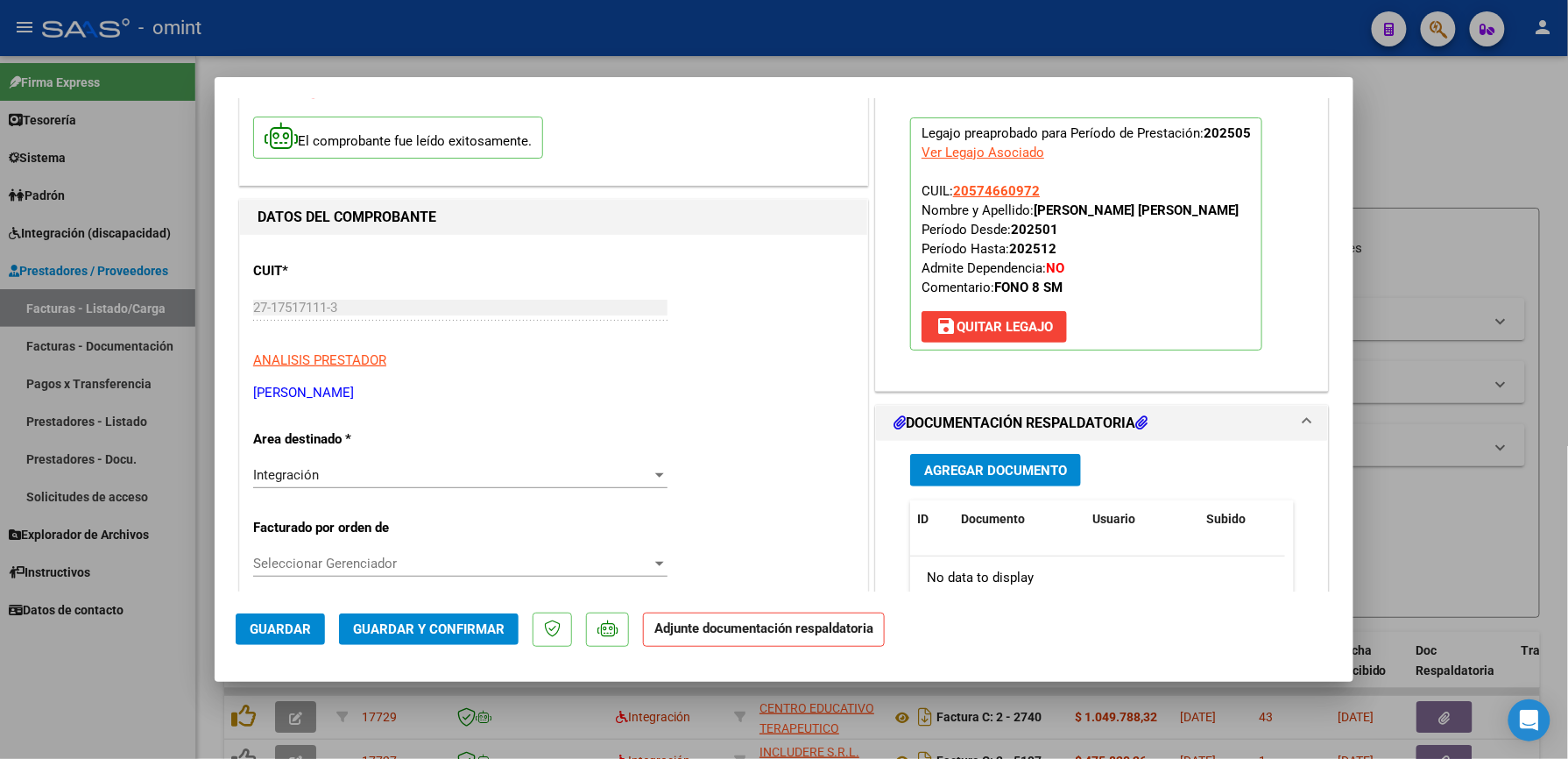
click at [989, 471] on span "Agregar Documento" at bounding box center [995, 471] width 143 height 15
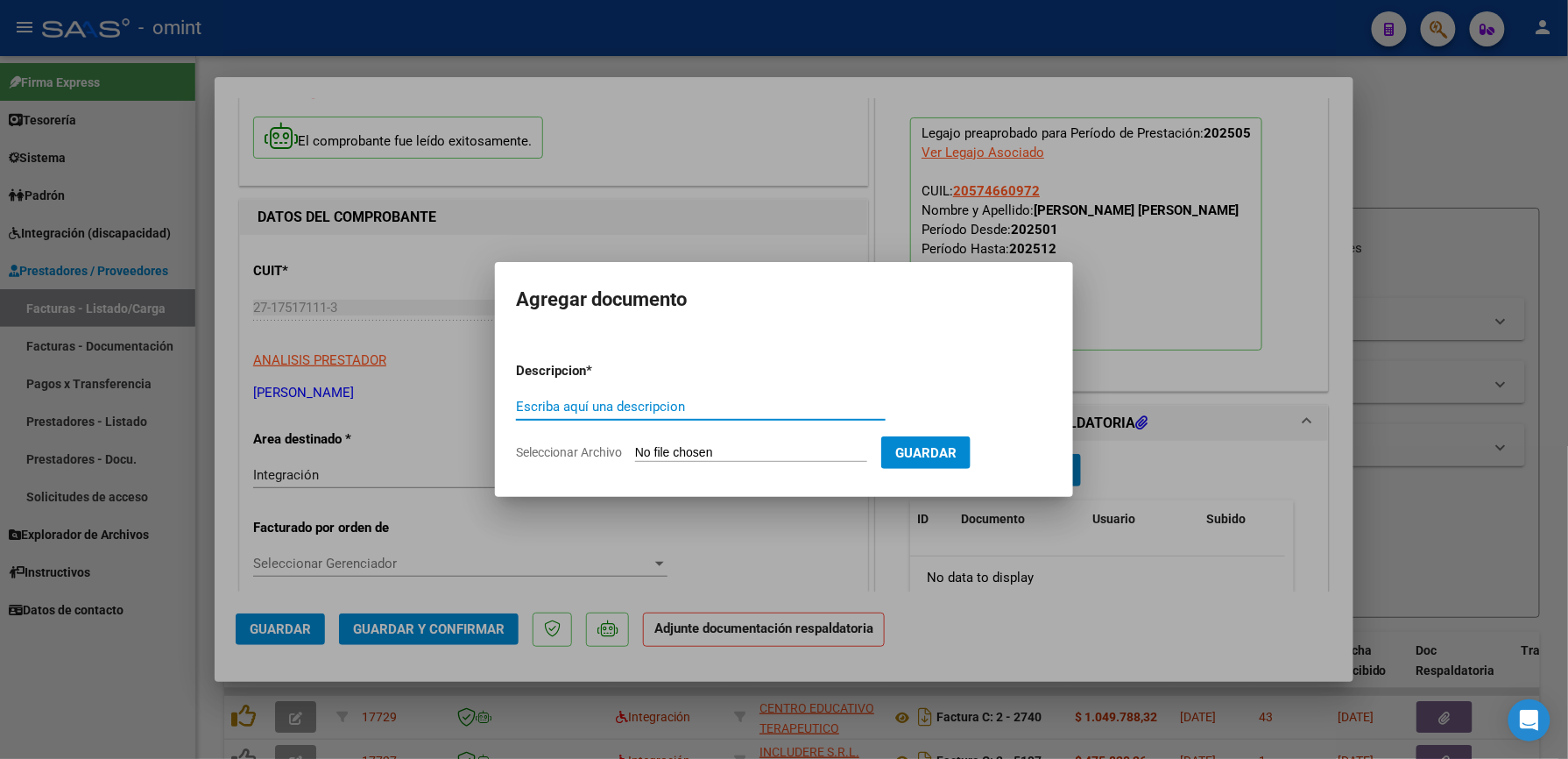
click at [652, 403] on input "Escriba aquí una descripcion" at bounding box center [700, 406] width 369 height 15
type input "ASIST"
click at [540, 453] on span "Seleccionar Archivo" at bounding box center [569, 451] width 106 height 14
click at [635, 453] on input "Seleccionar Archivo" at bounding box center [751, 452] width 232 height 16
type input "C:\fakepath\PA_mayo.pdf"
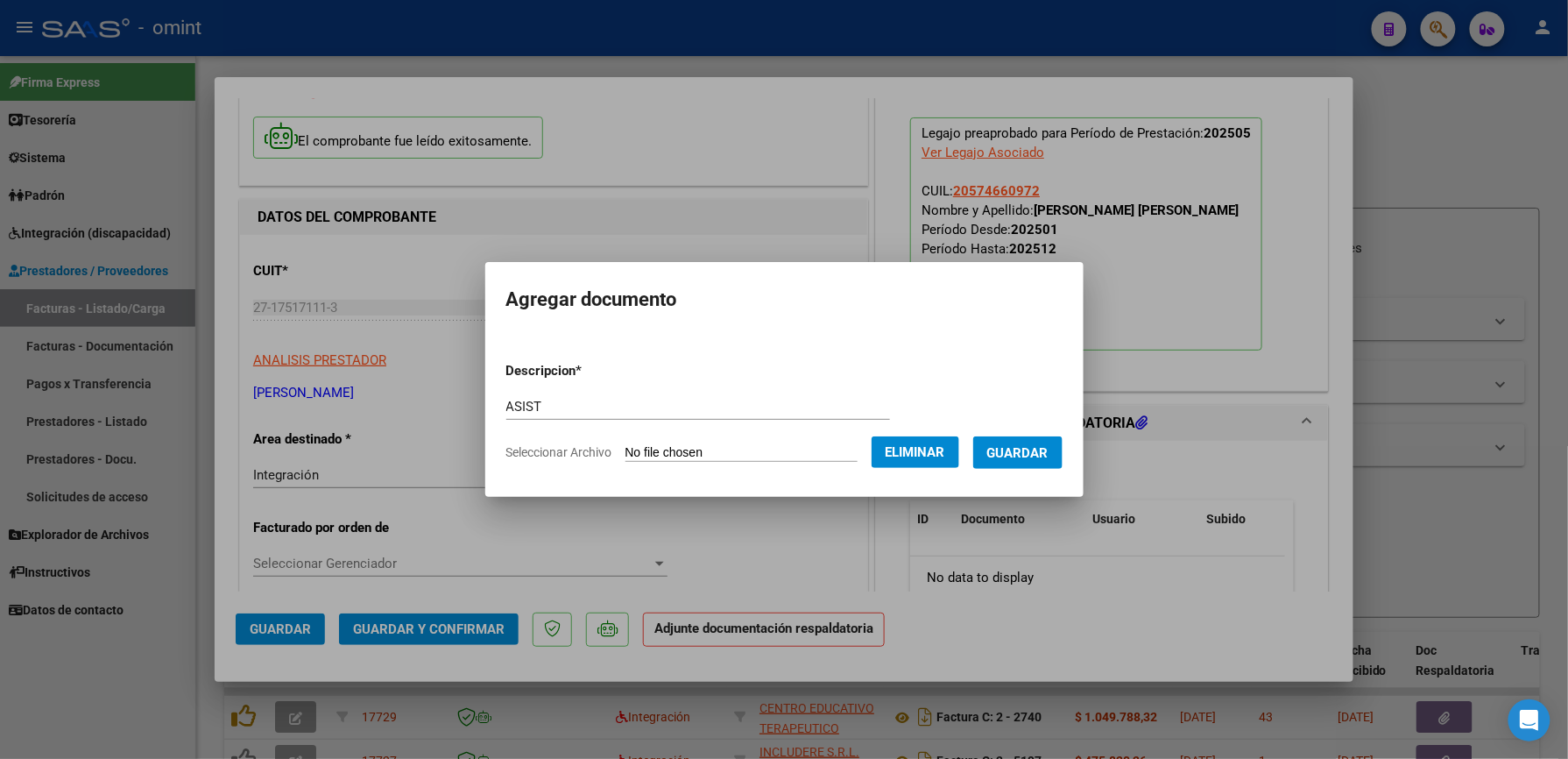
click at [461, 633] on div at bounding box center [784, 379] width 1568 height 759
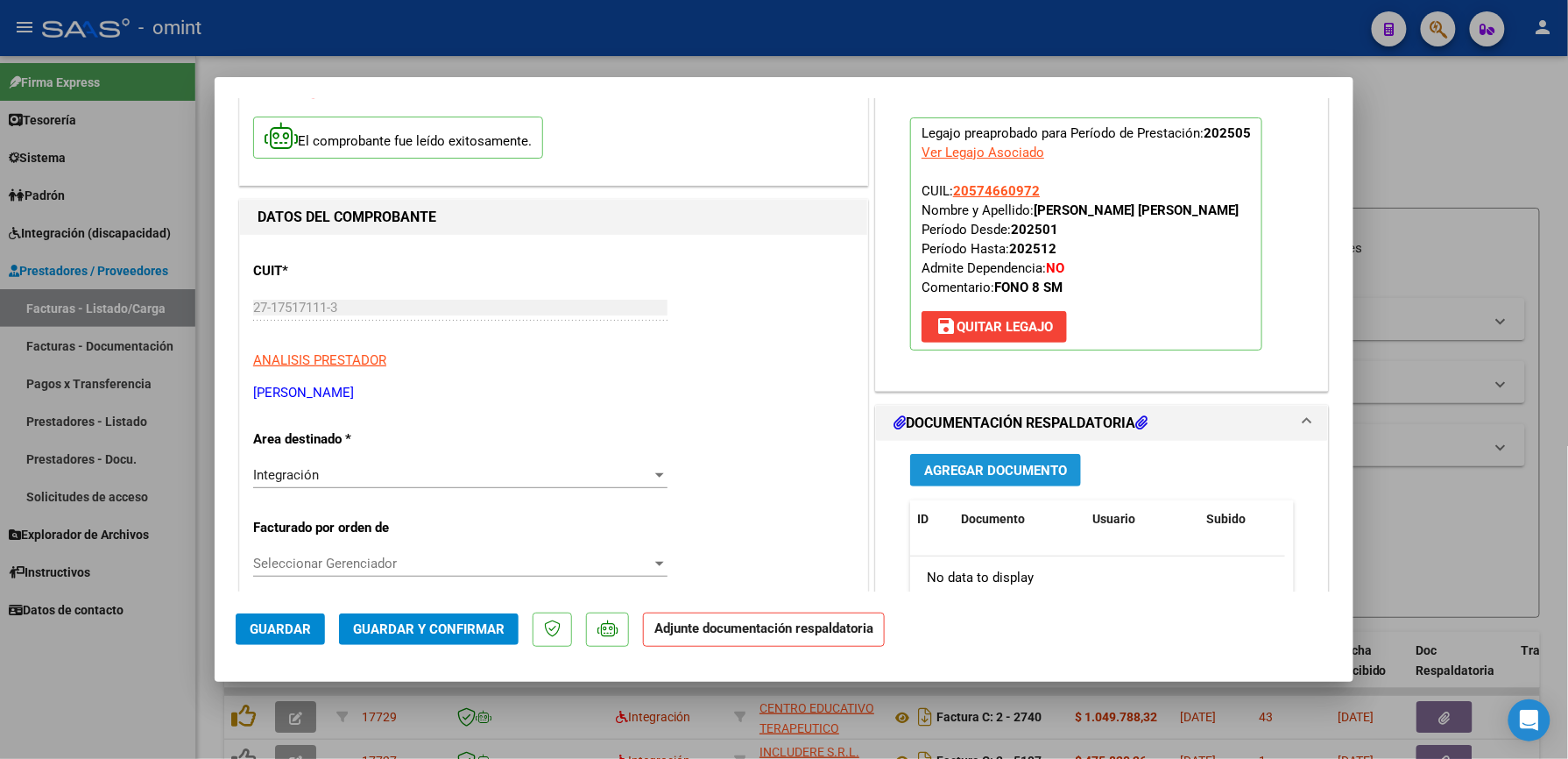
click at [954, 474] on span "Agregar Documento" at bounding box center [995, 471] width 143 height 15
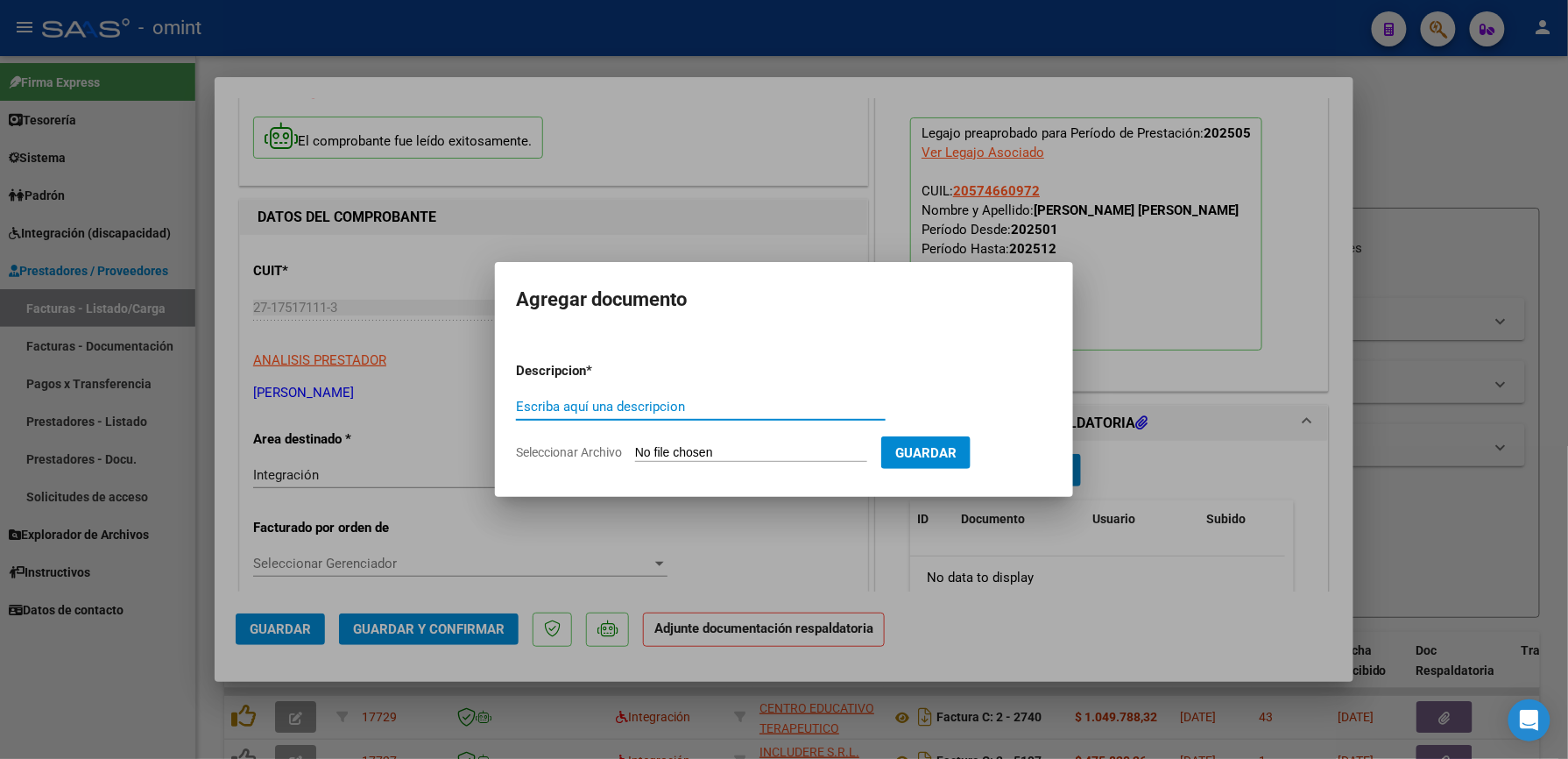
click at [579, 407] on input "Escriba aquí una descripcion" at bounding box center [700, 406] width 369 height 15
type input "ASIST"
click at [532, 445] on span "Seleccionar Archivo" at bounding box center [569, 451] width 106 height 14
click at [635, 445] on input "Seleccionar Archivo" at bounding box center [751, 452] width 232 height 16
type input "C:\fakepath\PA_mayo.pdf"
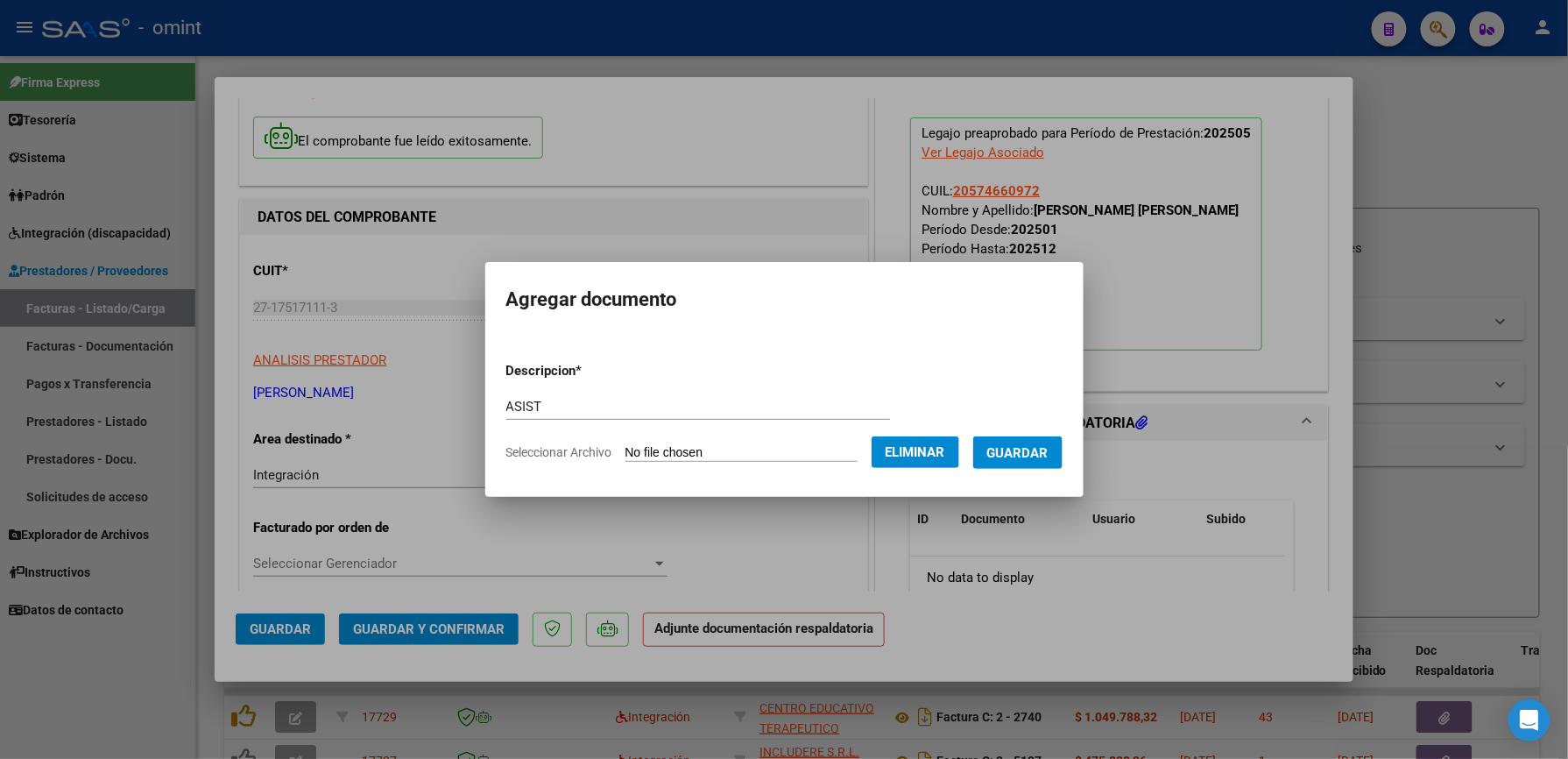
click at [1048, 457] on span "Guardar" at bounding box center [1018, 452] width 62 height 15
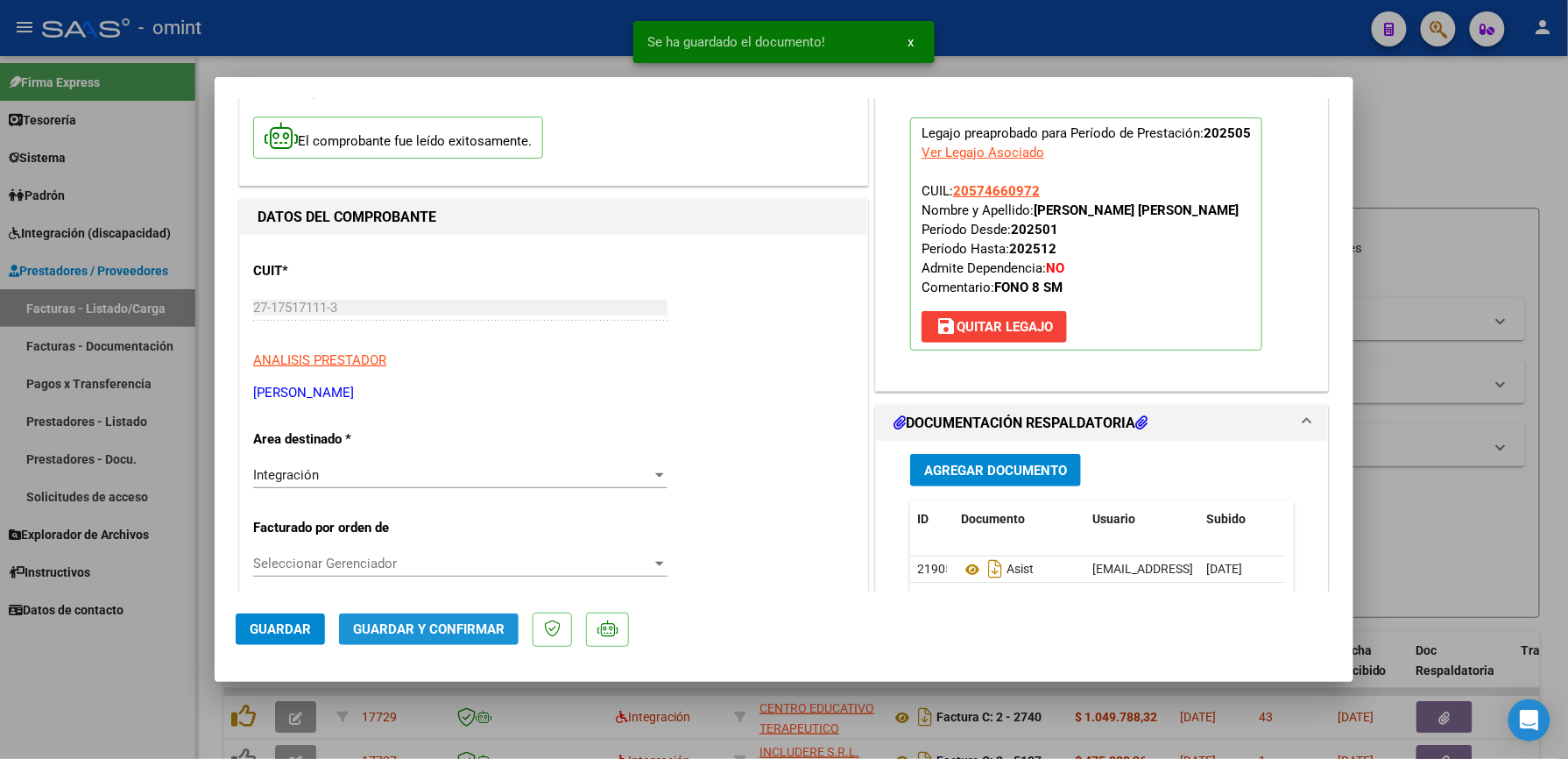
click at [453, 624] on span "Guardar y Confirmar" at bounding box center [428, 629] width 151 height 15
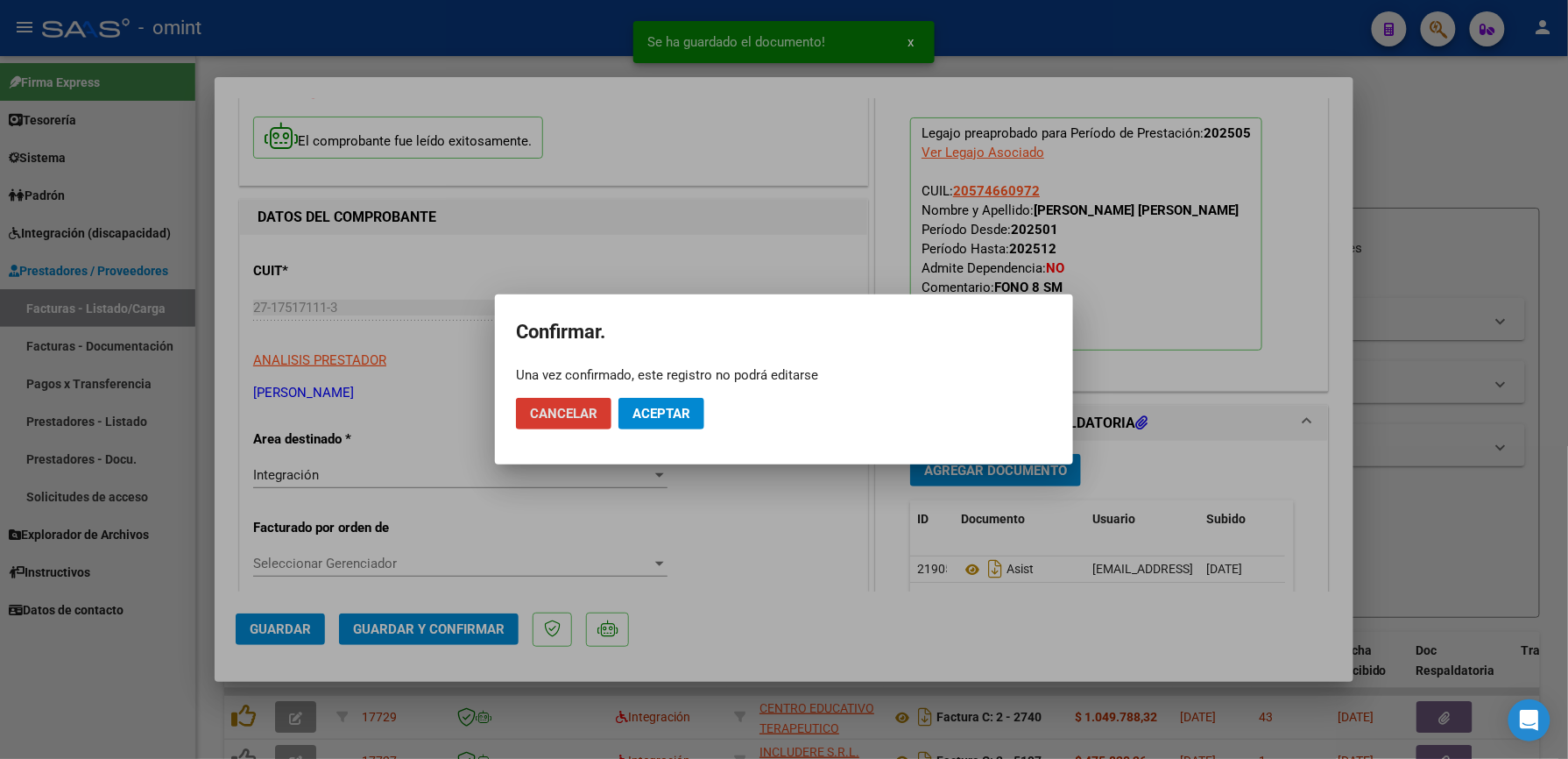
click at [687, 414] on span "Aceptar" at bounding box center [662, 414] width 58 height 15
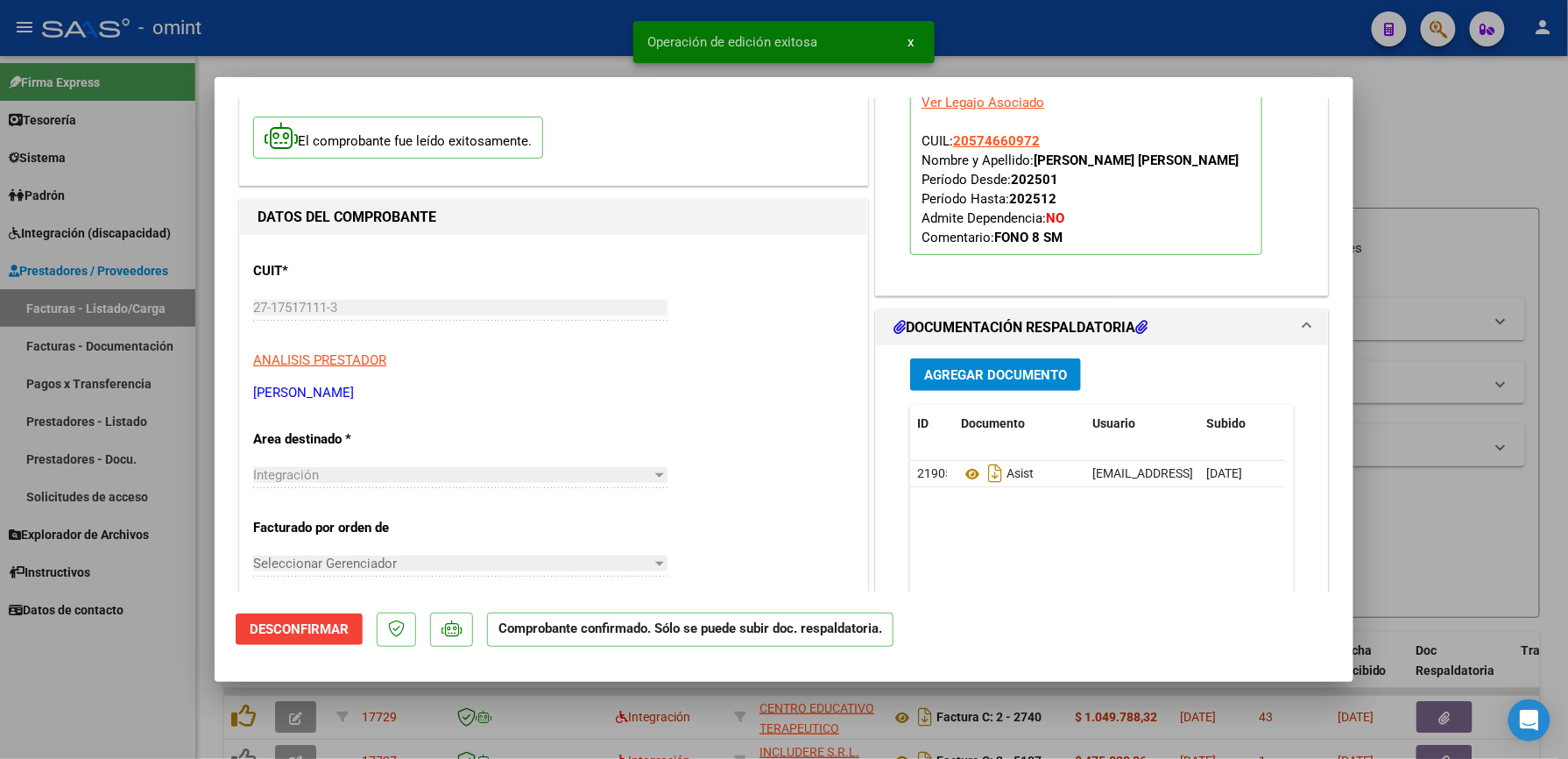
click at [1079, 8] on div at bounding box center [784, 379] width 1568 height 759
type input "$ 0,00"
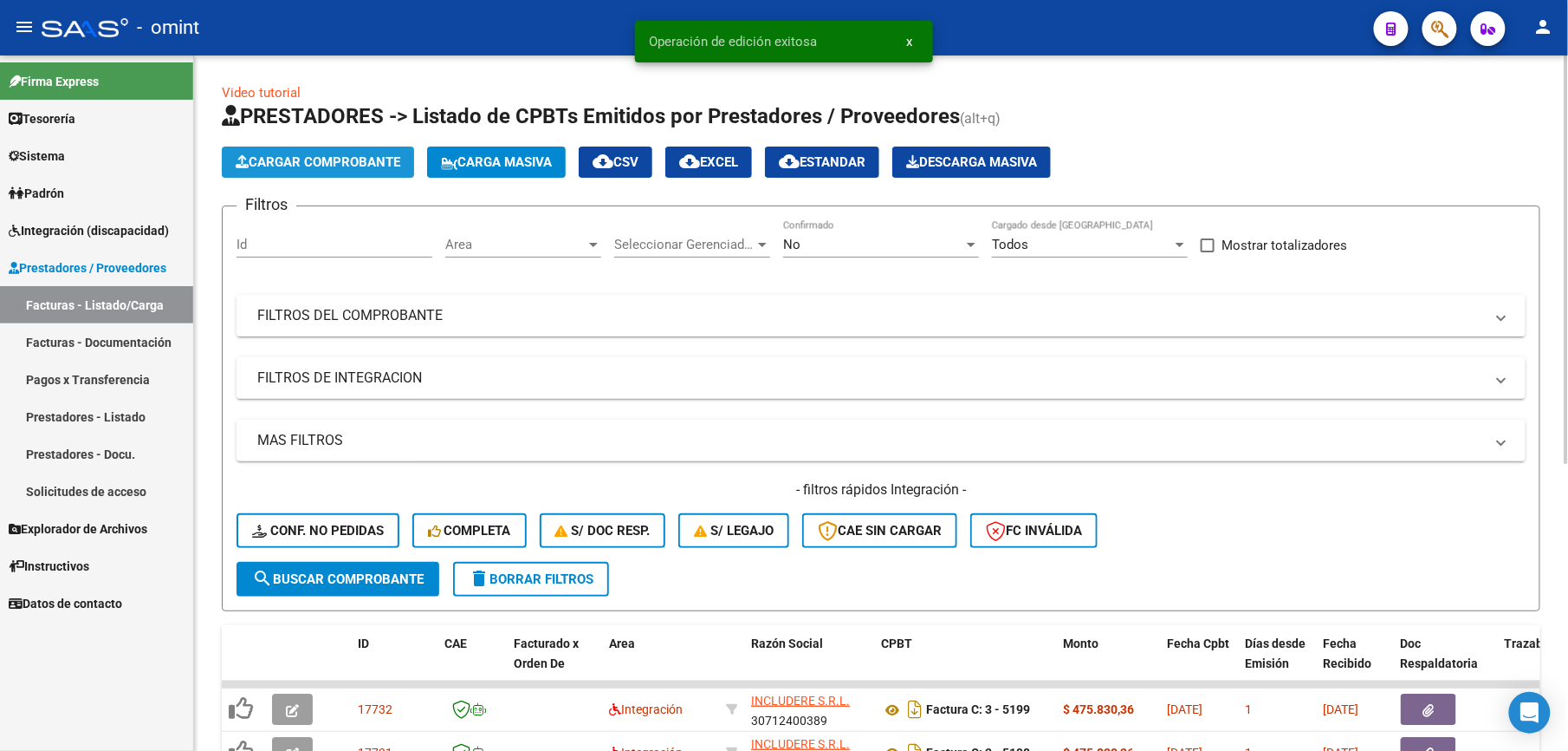
click at [362, 156] on span "Cargar Comprobante" at bounding box center [318, 162] width 165 height 15
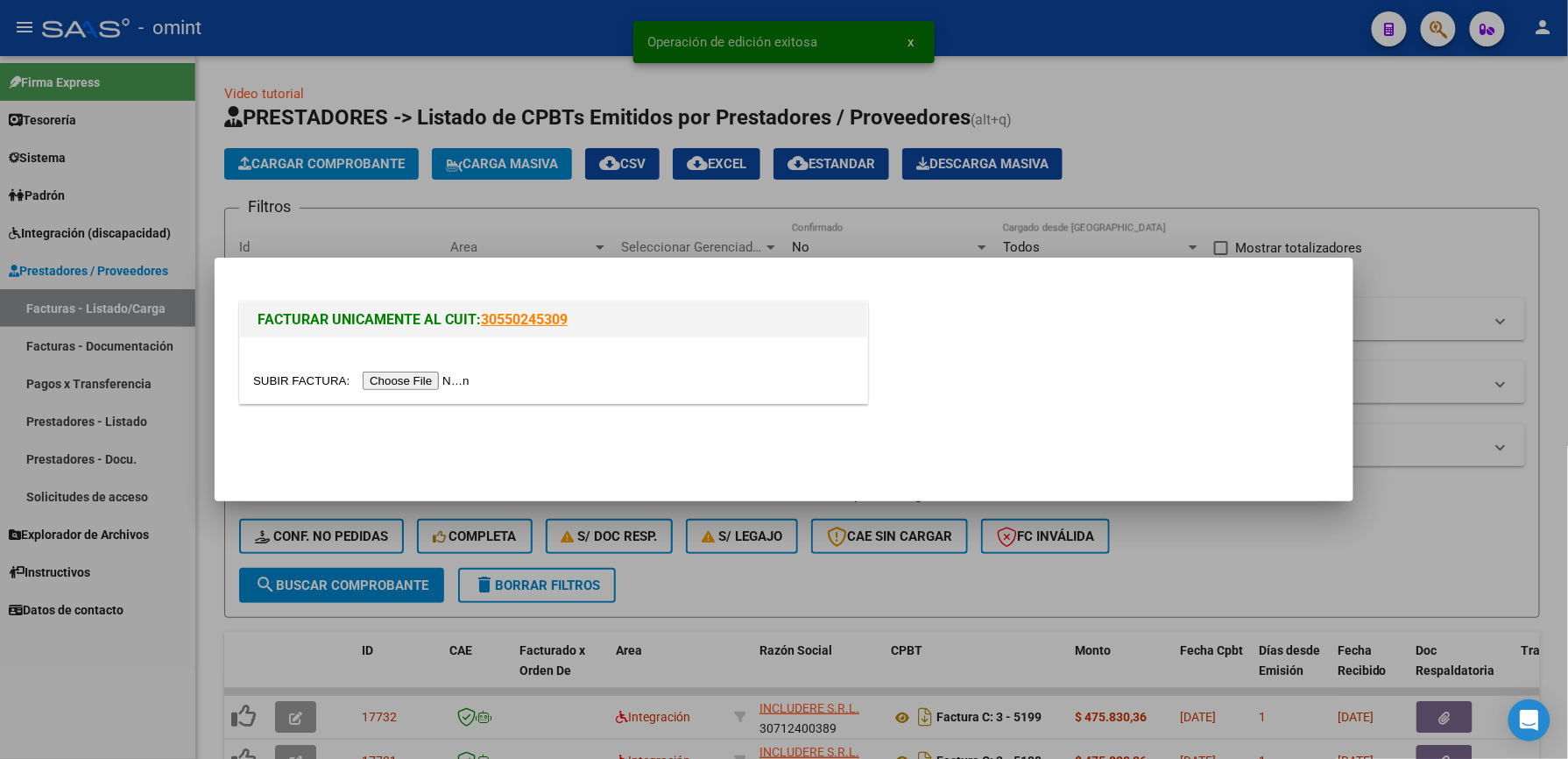
click at [420, 380] on input "file" at bounding box center [365, 380] width 222 height 18
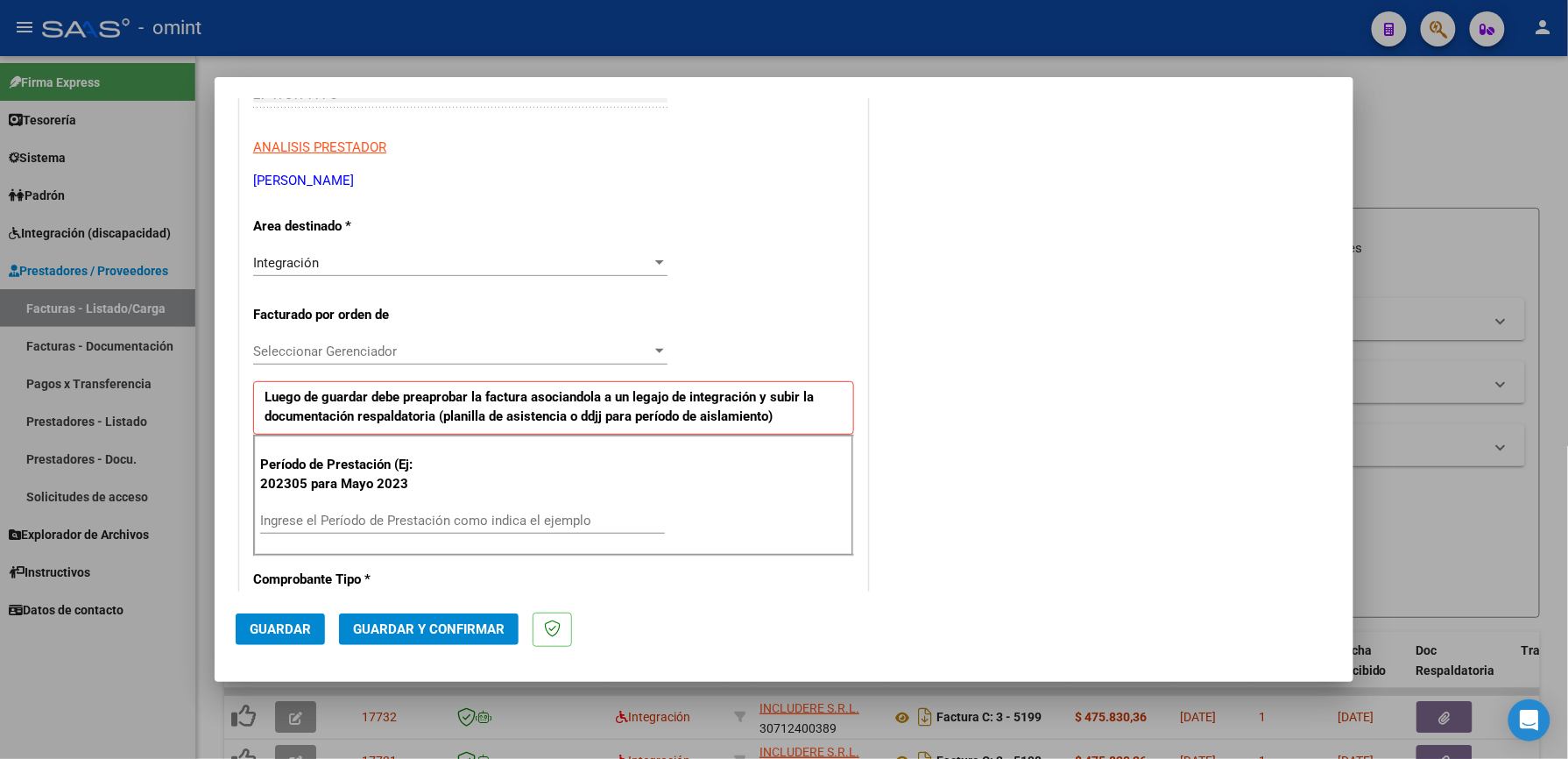
scroll to position [350, 0]
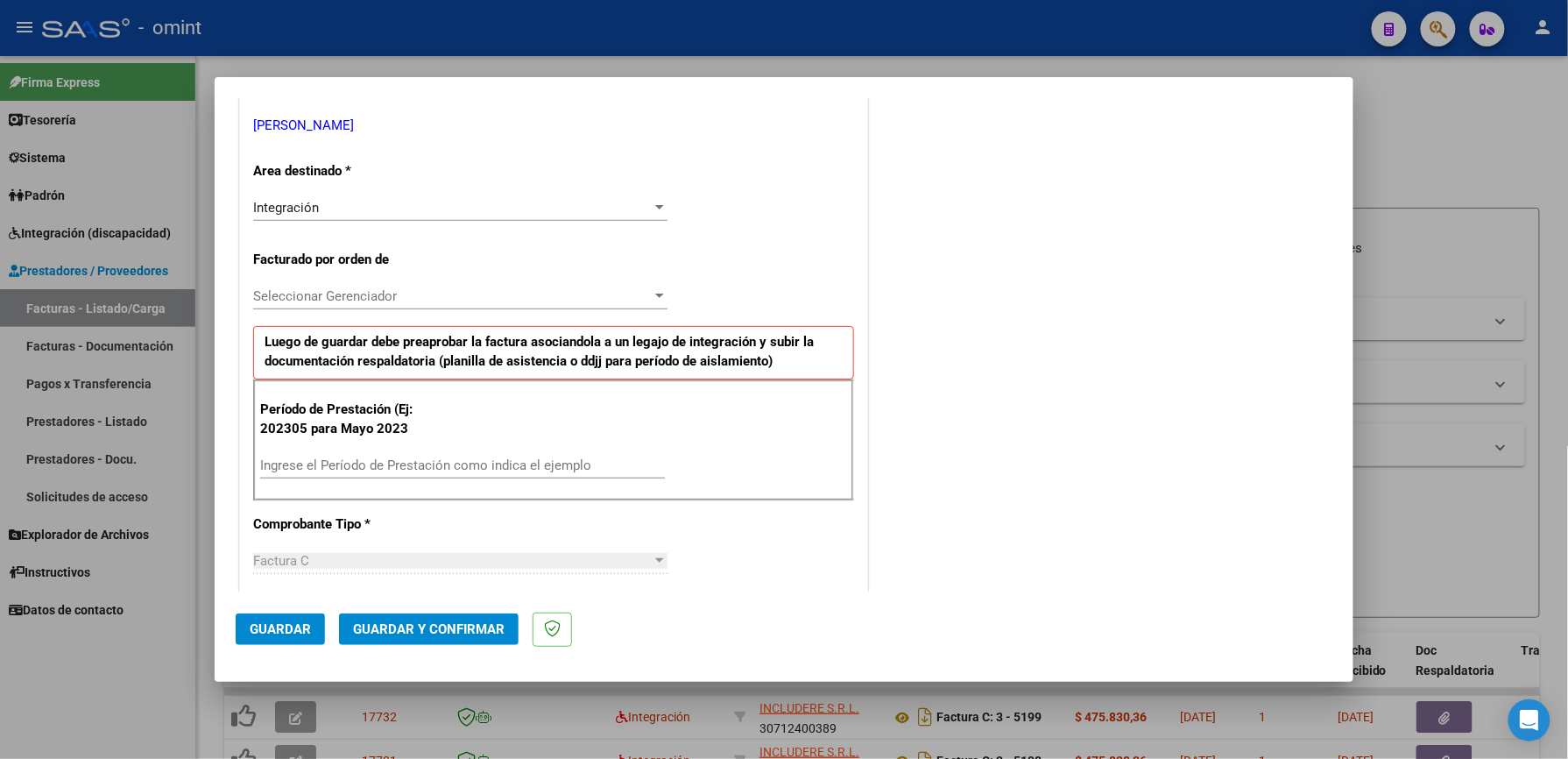
click at [365, 463] on input "Ingrese el Período de Prestación como indica el ejemplo" at bounding box center [463, 465] width 405 height 15
type input "202506"
click at [279, 615] on button "Guardar" at bounding box center [280, 629] width 90 height 32
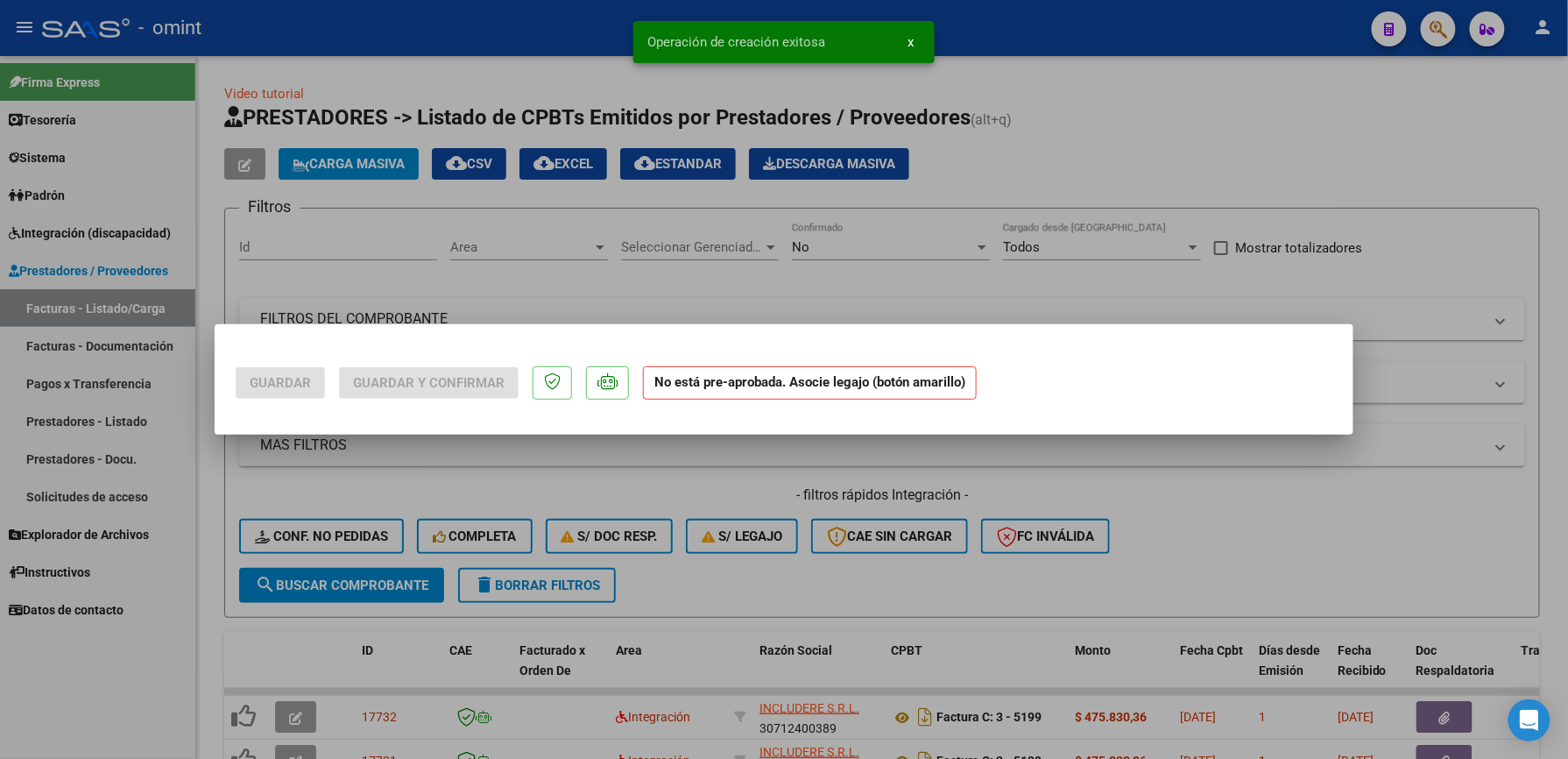
scroll to position [0, 0]
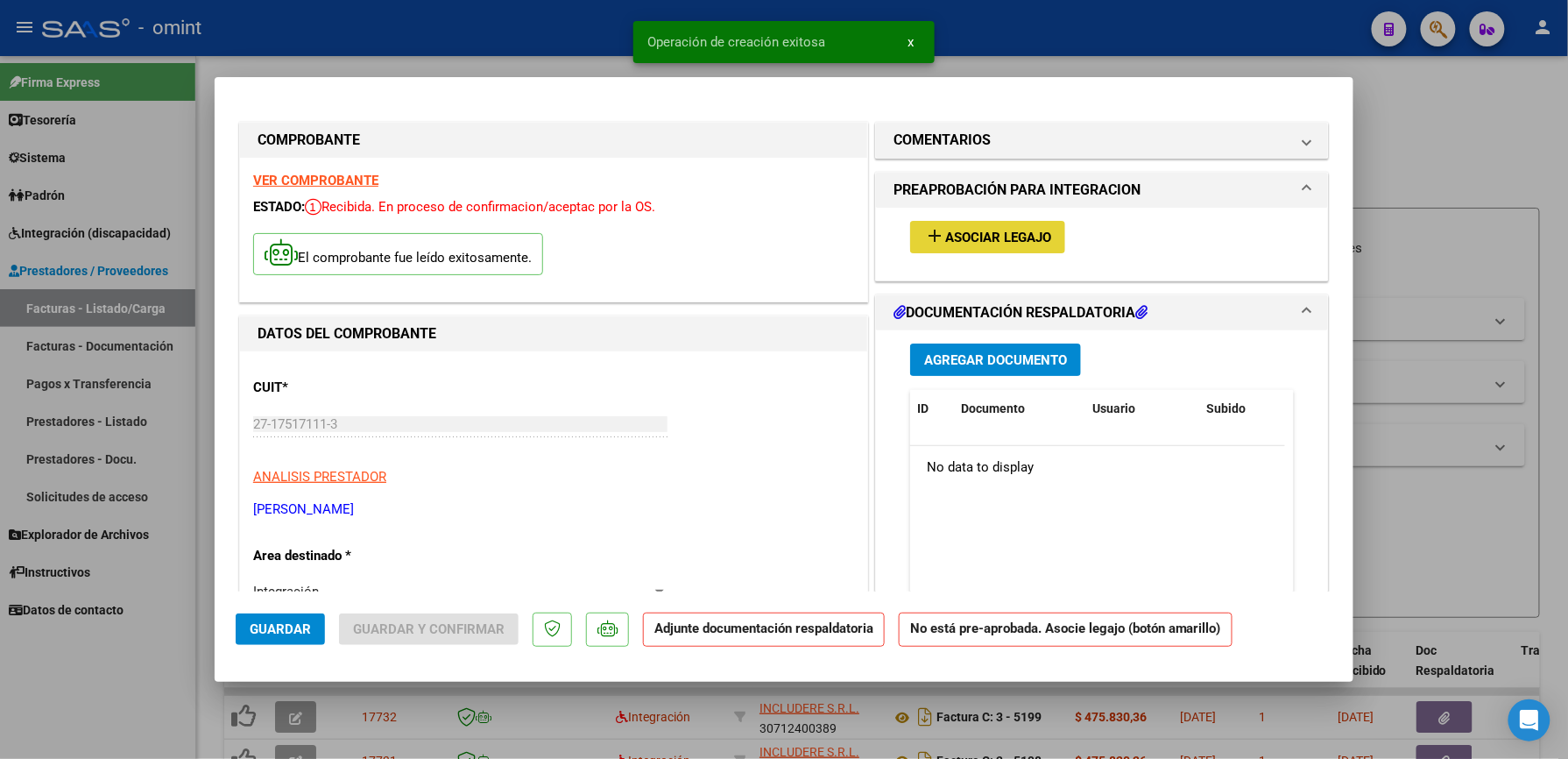
click at [1013, 232] on span "Asociar Legajo" at bounding box center [998, 237] width 106 height 15
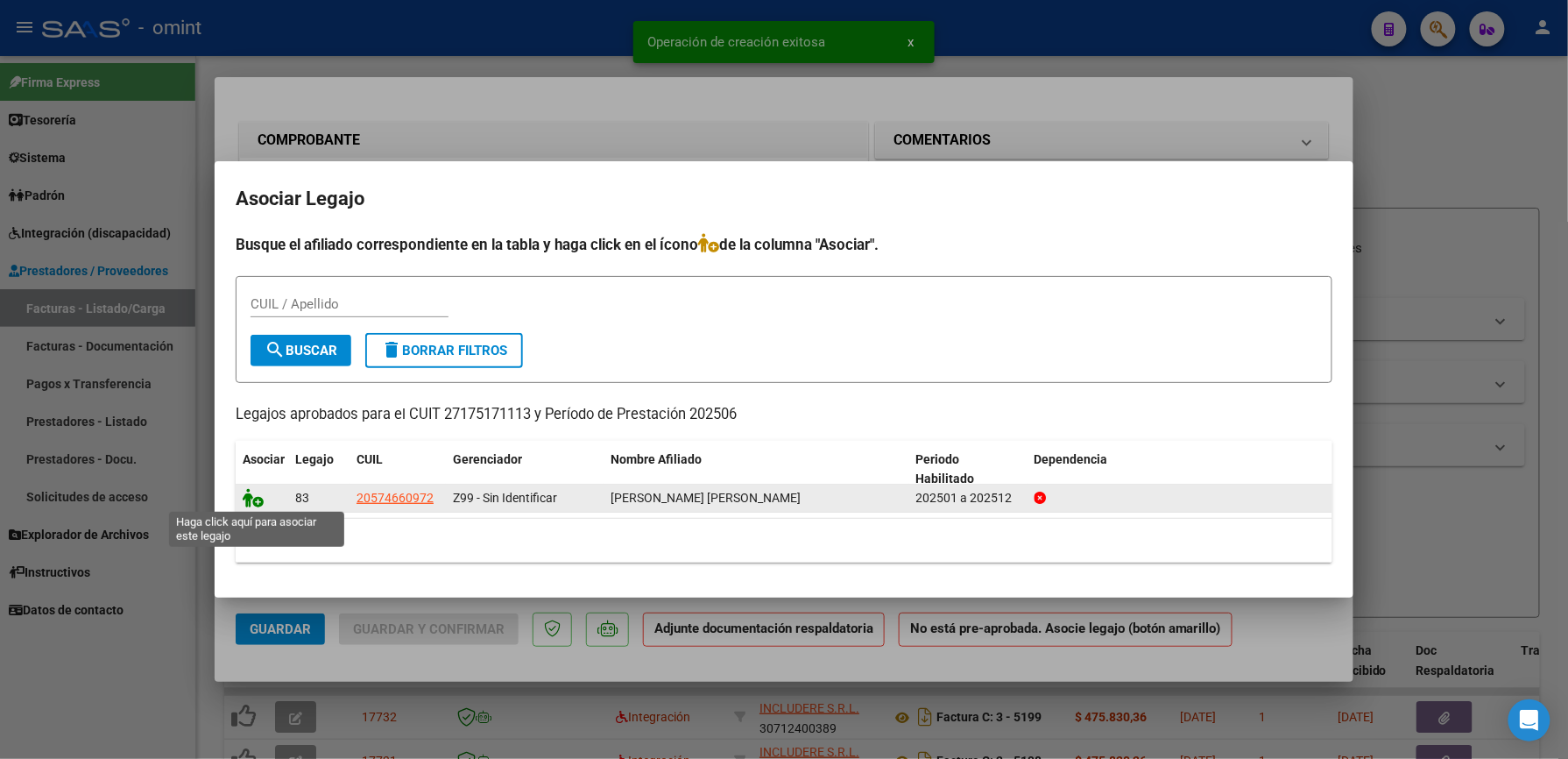
click at [251, 494] on icon at bounding box center [254, 498] width 21 height 19
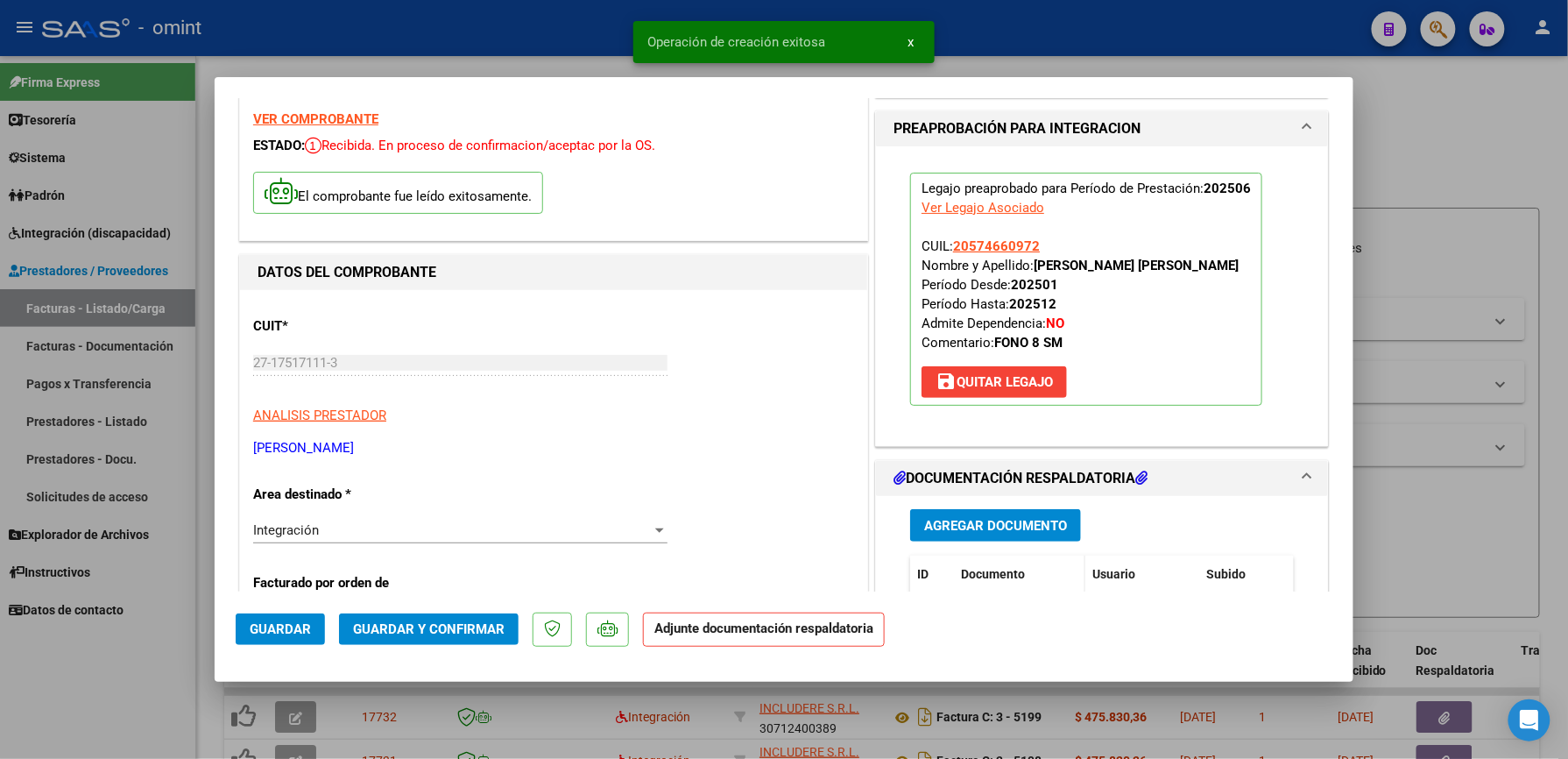
scroll to position [117, 0]
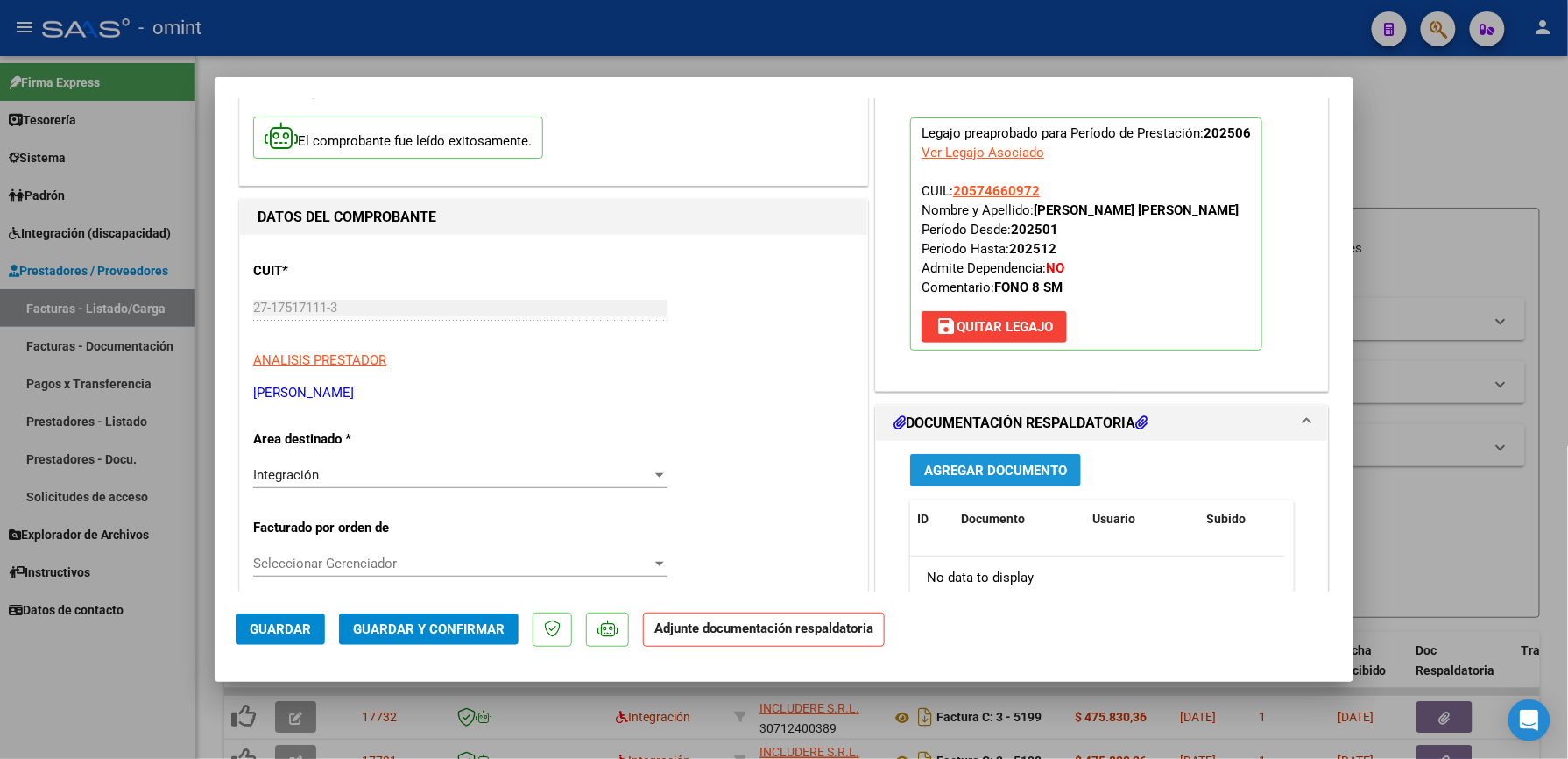
click at [1007, 474] on span "Agregar Documento" at bounding box center [995, 471] width 143 height 15
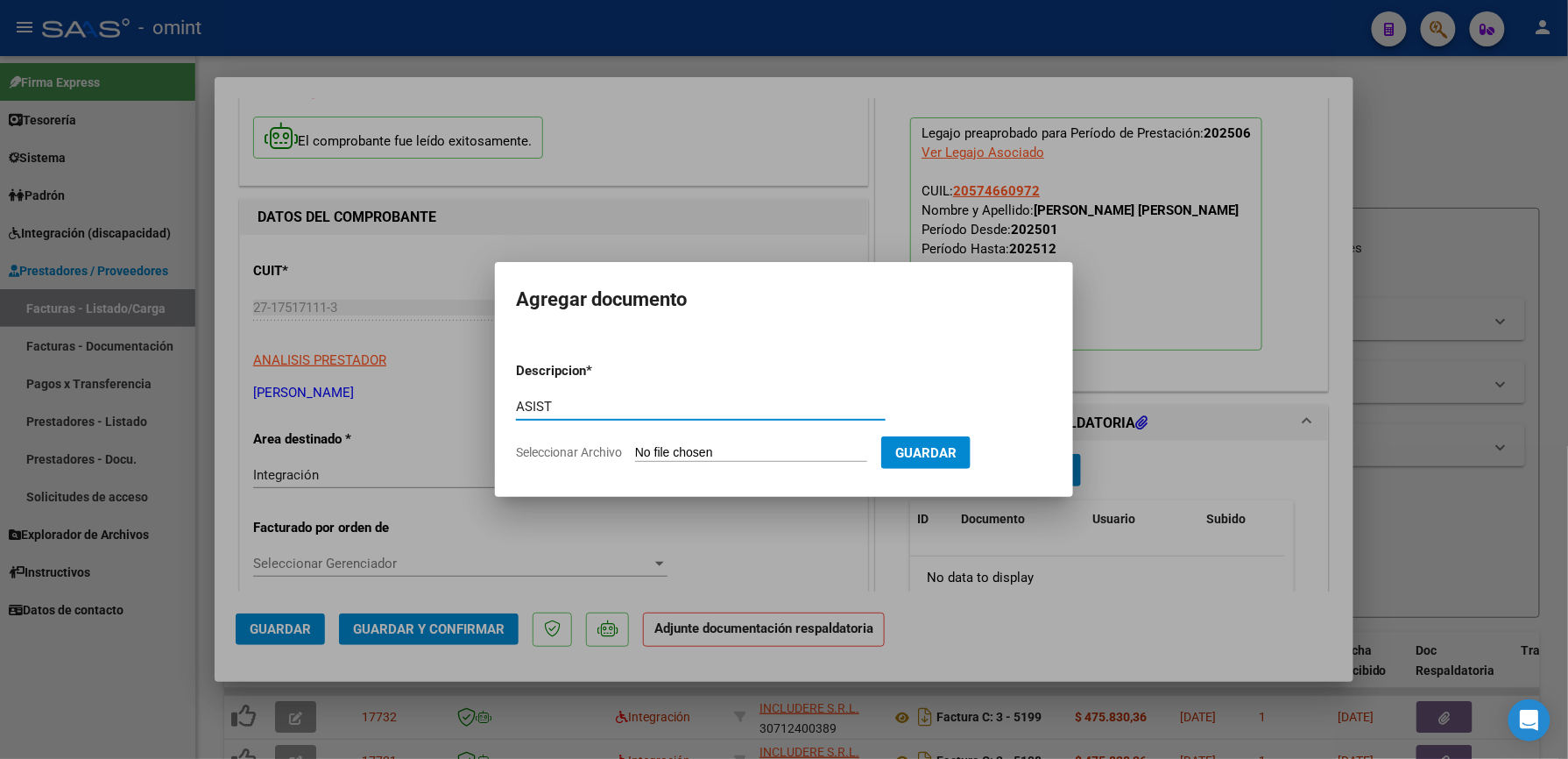
type input "ASIST"
click at [580, 449] on span "Seleccionar Archivo" at bounding box center [569, 451] width 106 height 14
click at [635, 449] on input "Seleccionar Archivo" at bounding box center [751, 452] width 232 height 16
type input "C:\fakepath\PA_JUNIO.pdf"
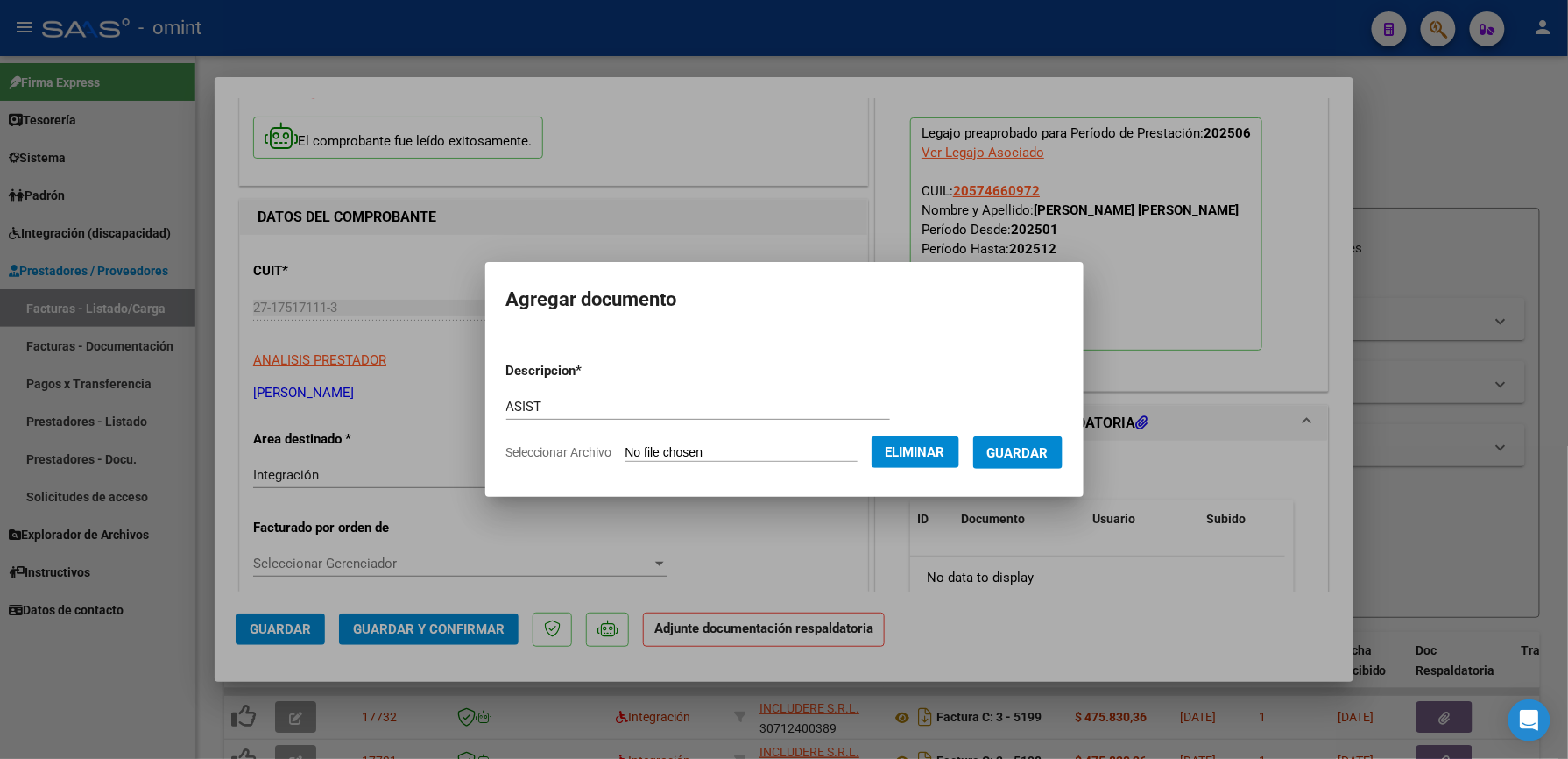
click at [1036, 449] on span "Guardar" at bounding box center [1018, 452] width 62 height 15
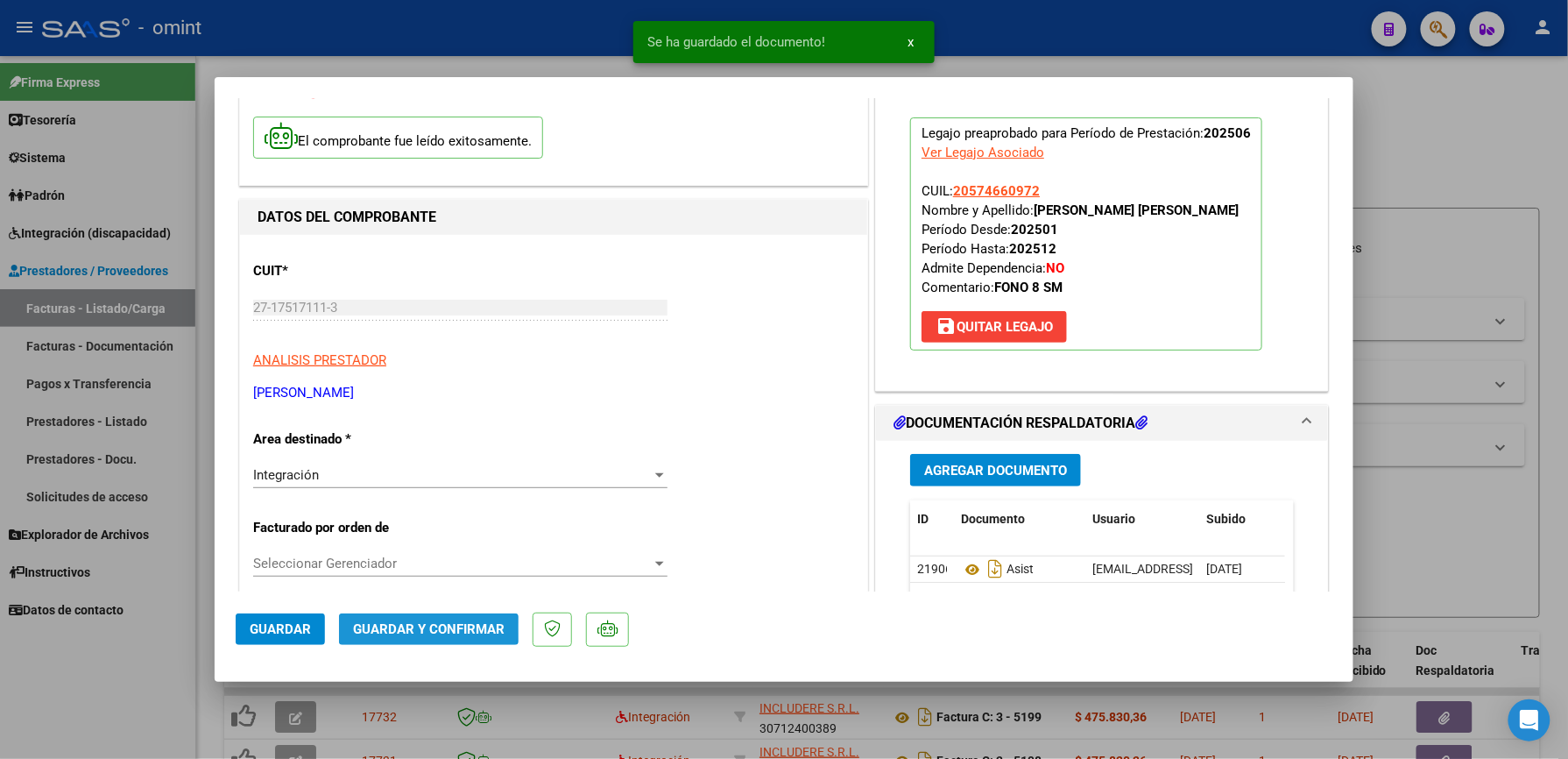
click at [419, 628] on span "Guardar y Confirmar" at bounding box center [428, 629] width 151 height 15
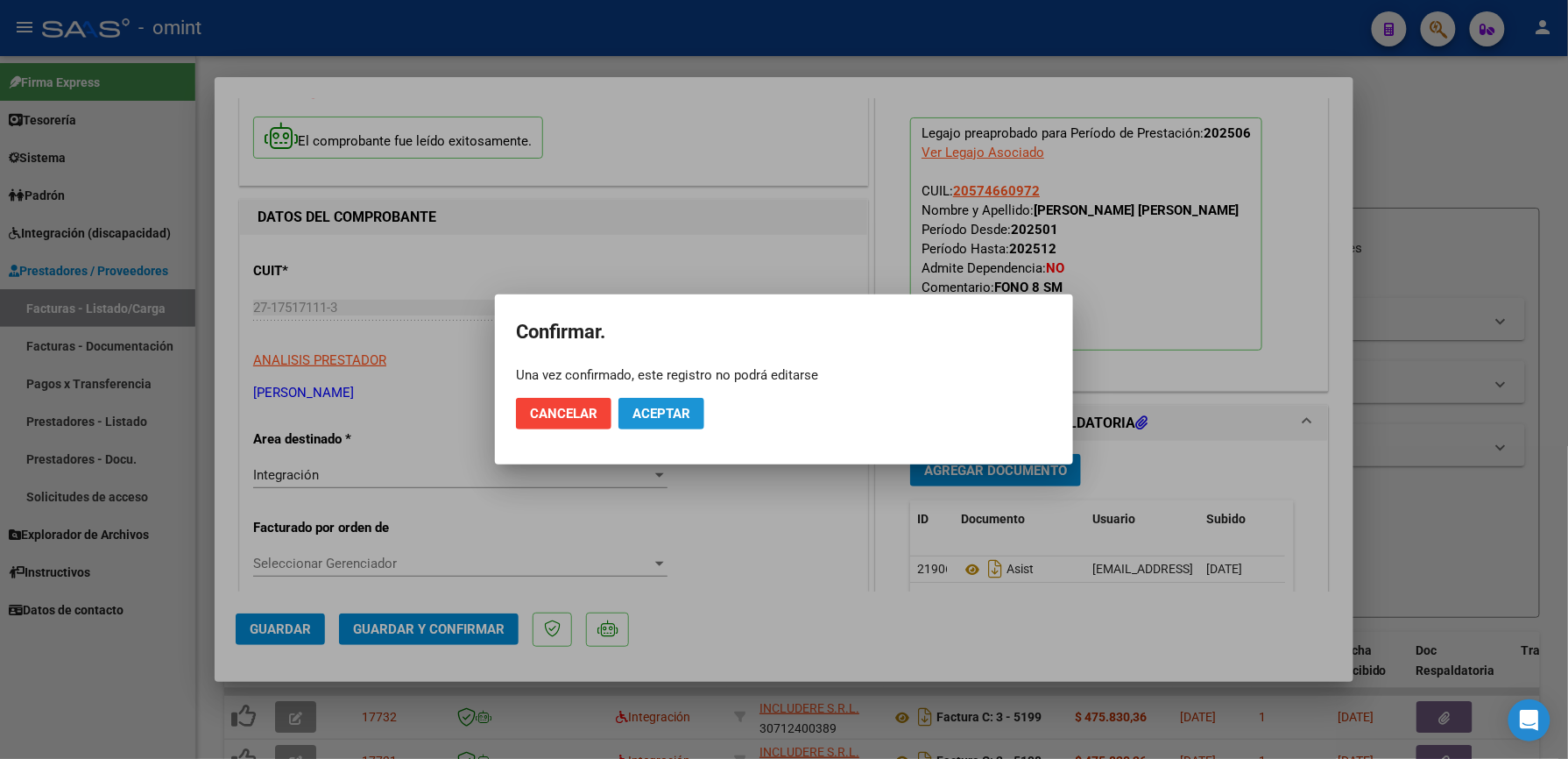
click at [659, 414] on span "Aceptar" at bounding box center [662, 414] width 58 height 15
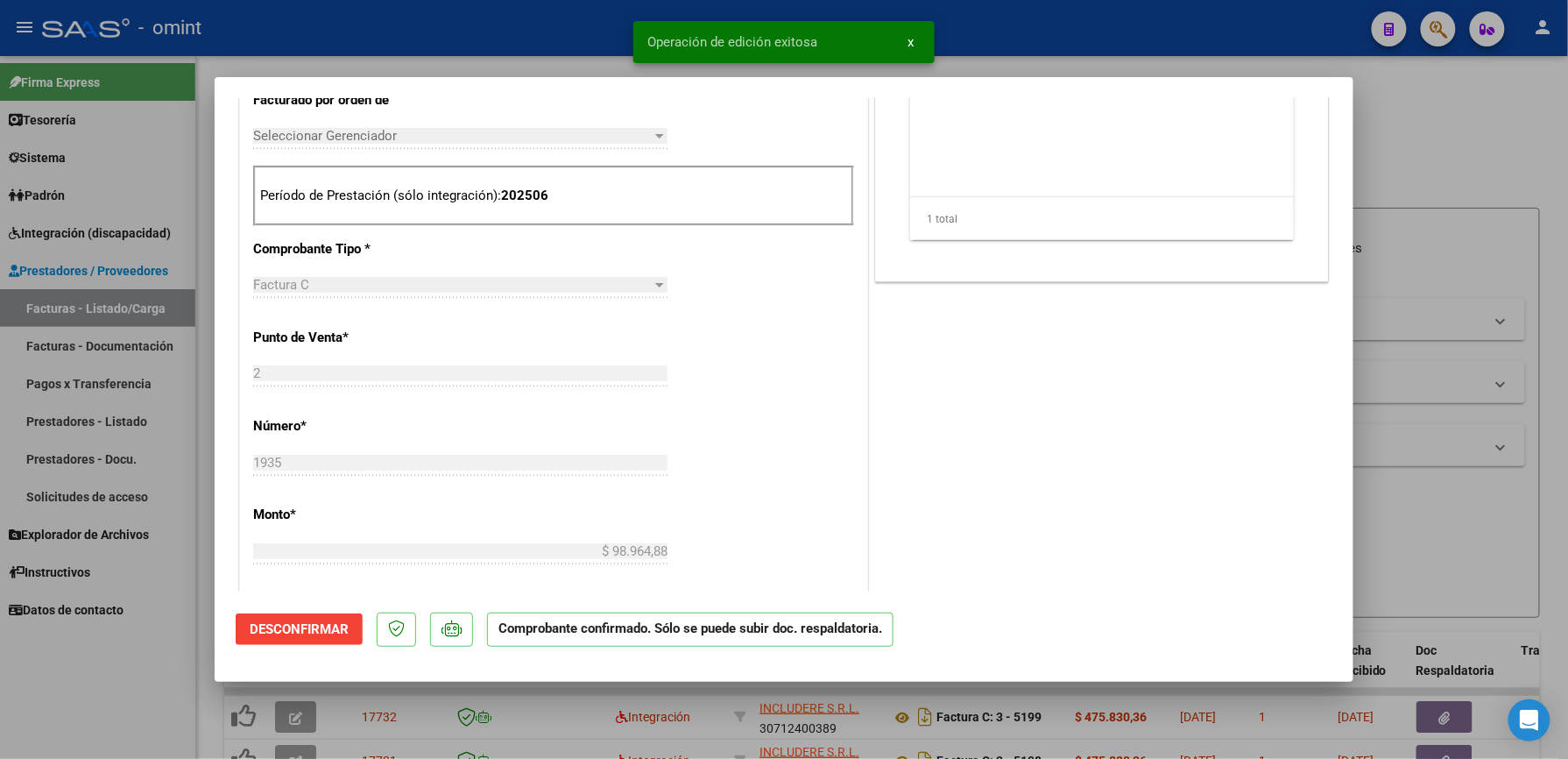
scroll to position [583, 0]
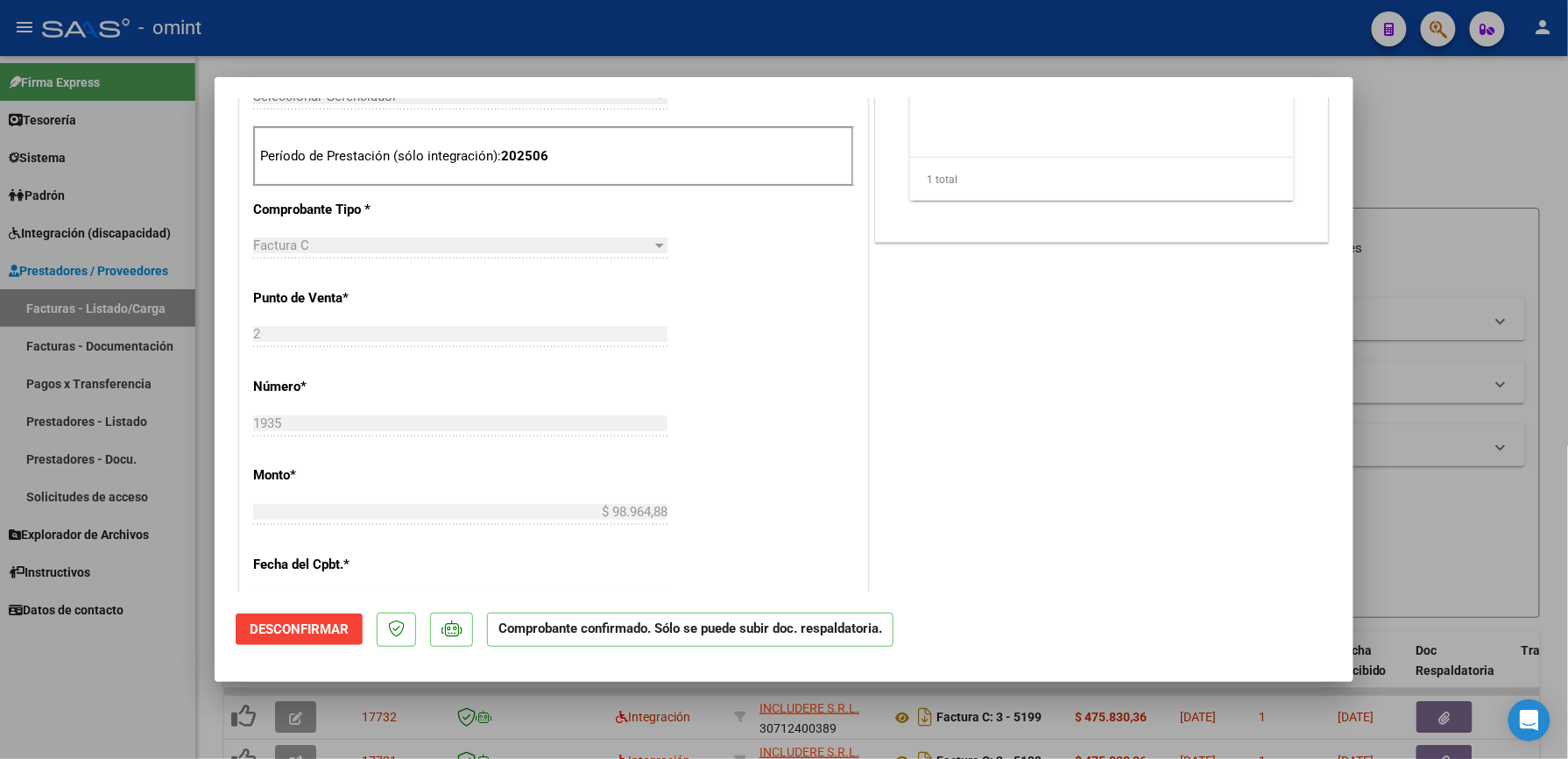
click at [678, 26] on div at bounding box center [784, 379] width 1568 height 759
type input "$ 0,00"
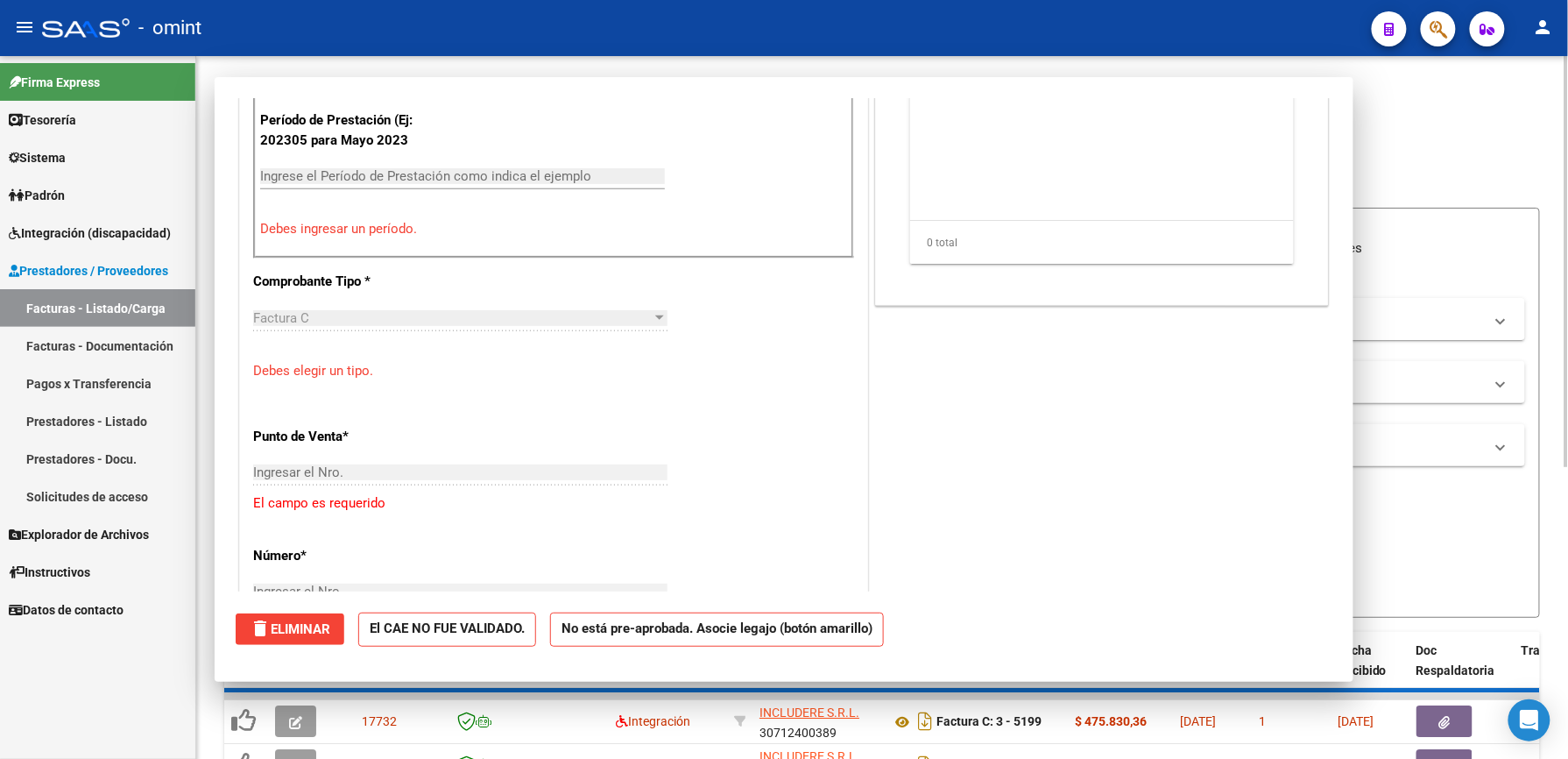
scroll to position [718, 0]
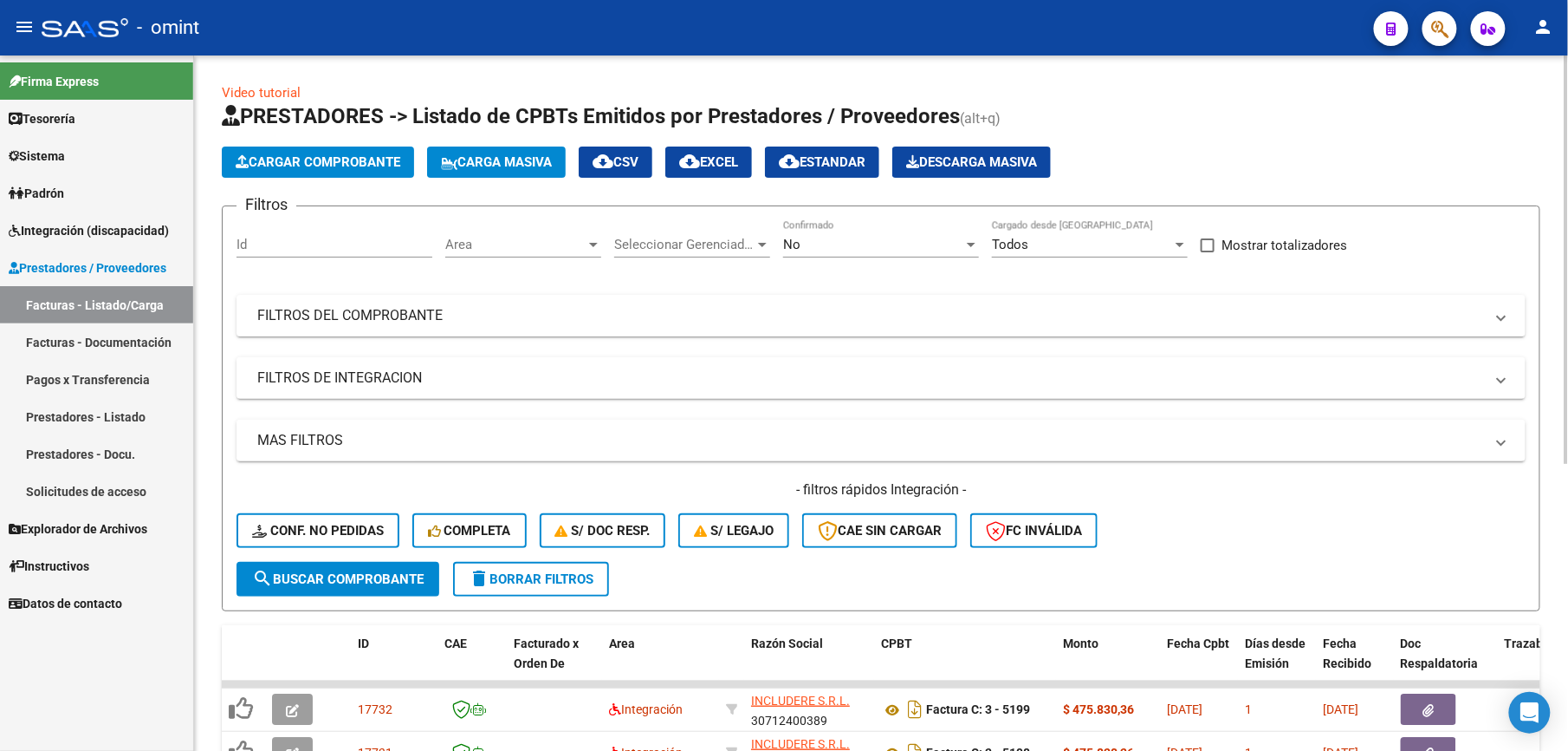
click at [361, 159] on span "Cargar Comprobante" at bounding box center [318, 162] width 165 height 15
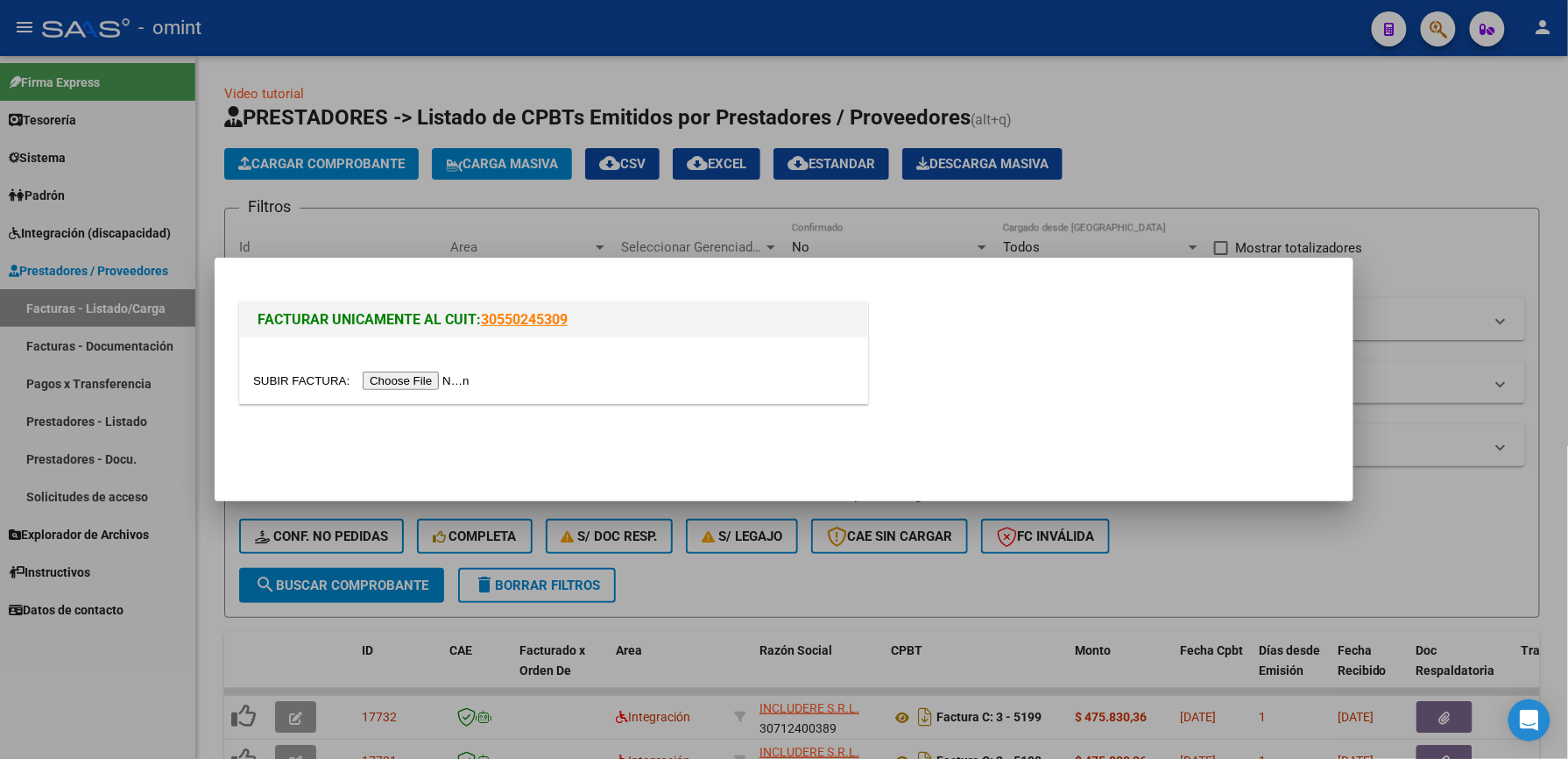
click at [424, 373] on input "file" at bounding box center [365, 380] width 222 height 18
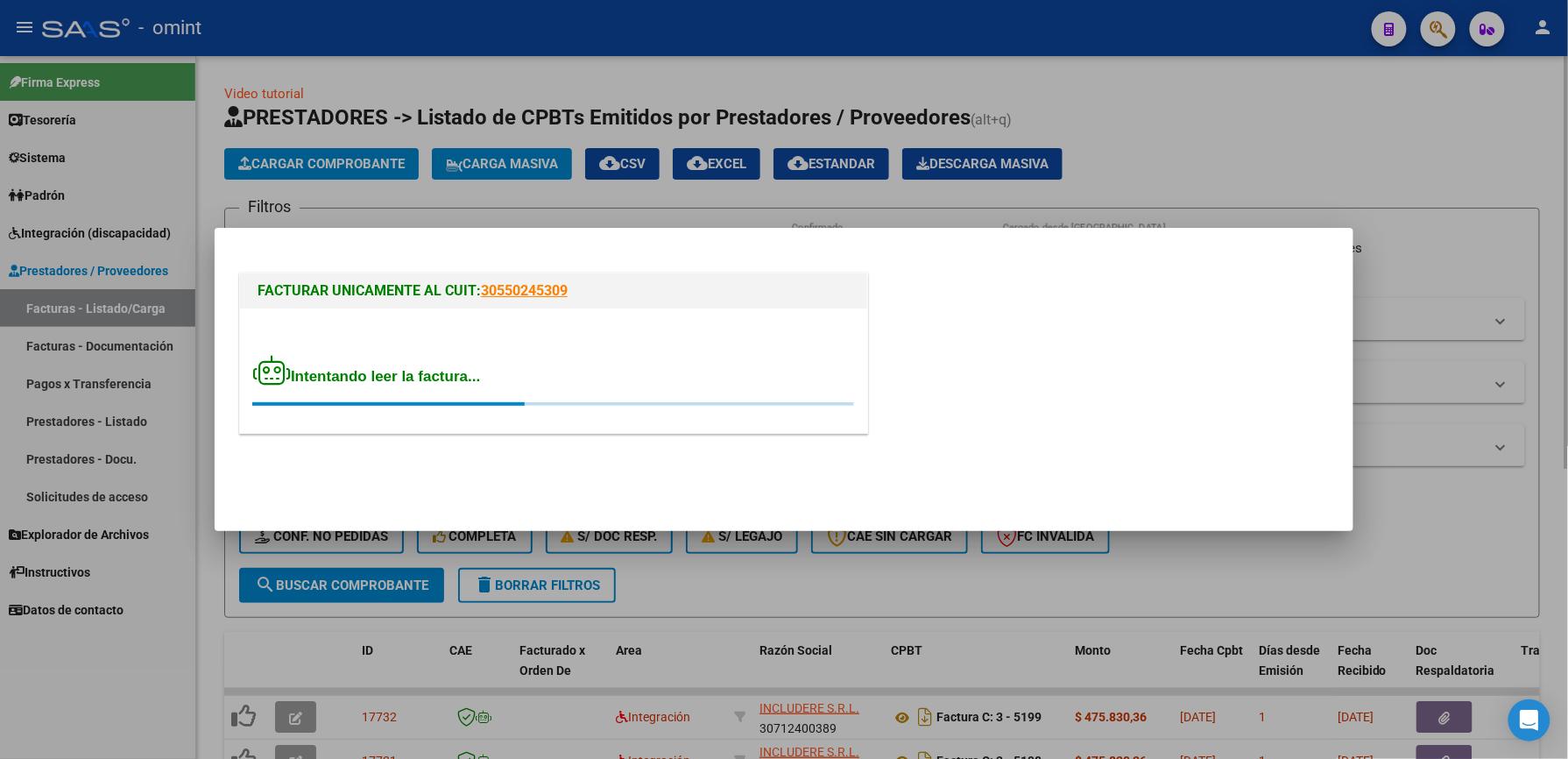
drag, startPoint x: 424, startPoint y: 373, endPoint x: 505, endPoint y: 557, distance: 201.0
click at [509, 558] on div at bounding box center [784, 379] width 1568 height 759
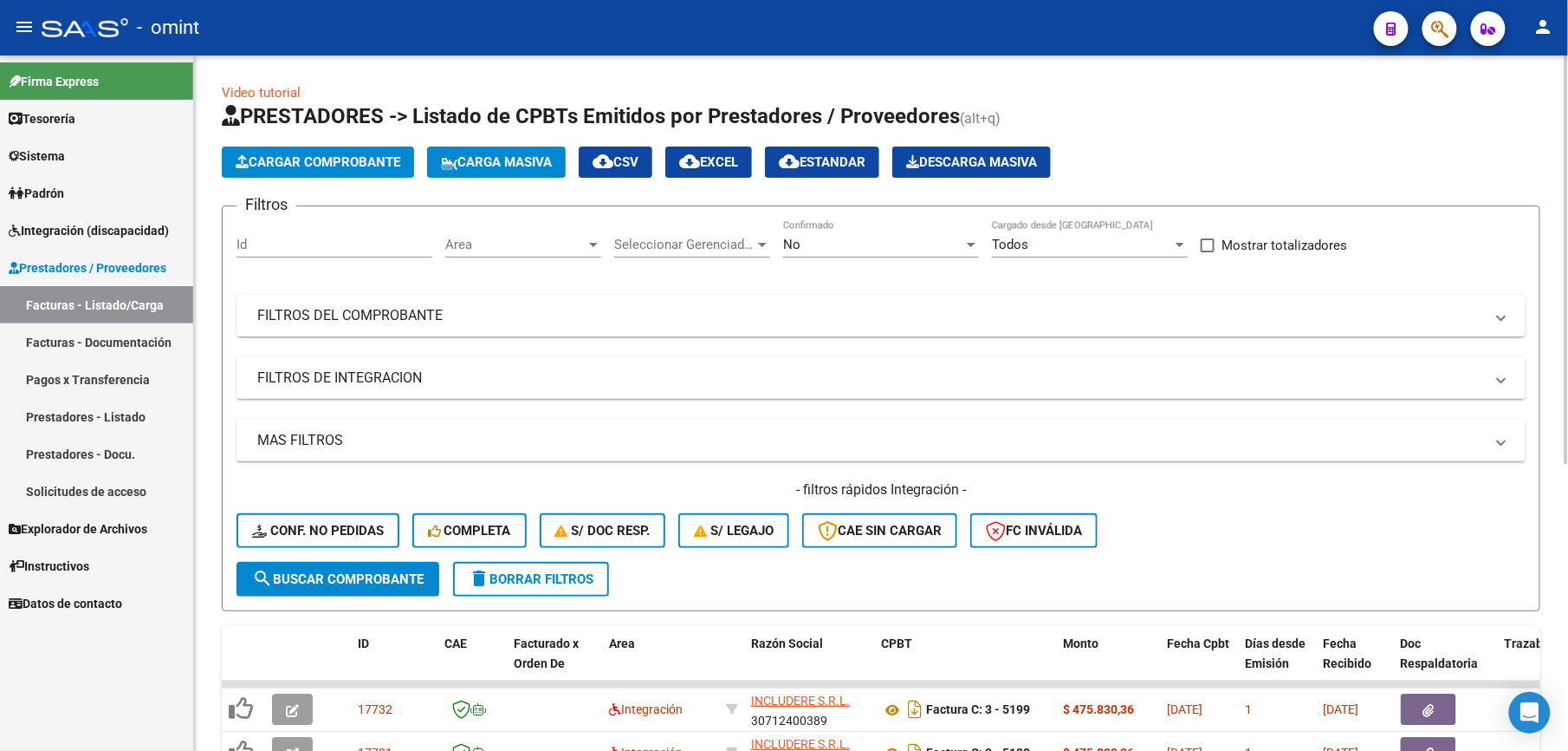
click at [357, 157] on span "Cargar Comprobante" at bounding box center [318, 162] width 165 height 15
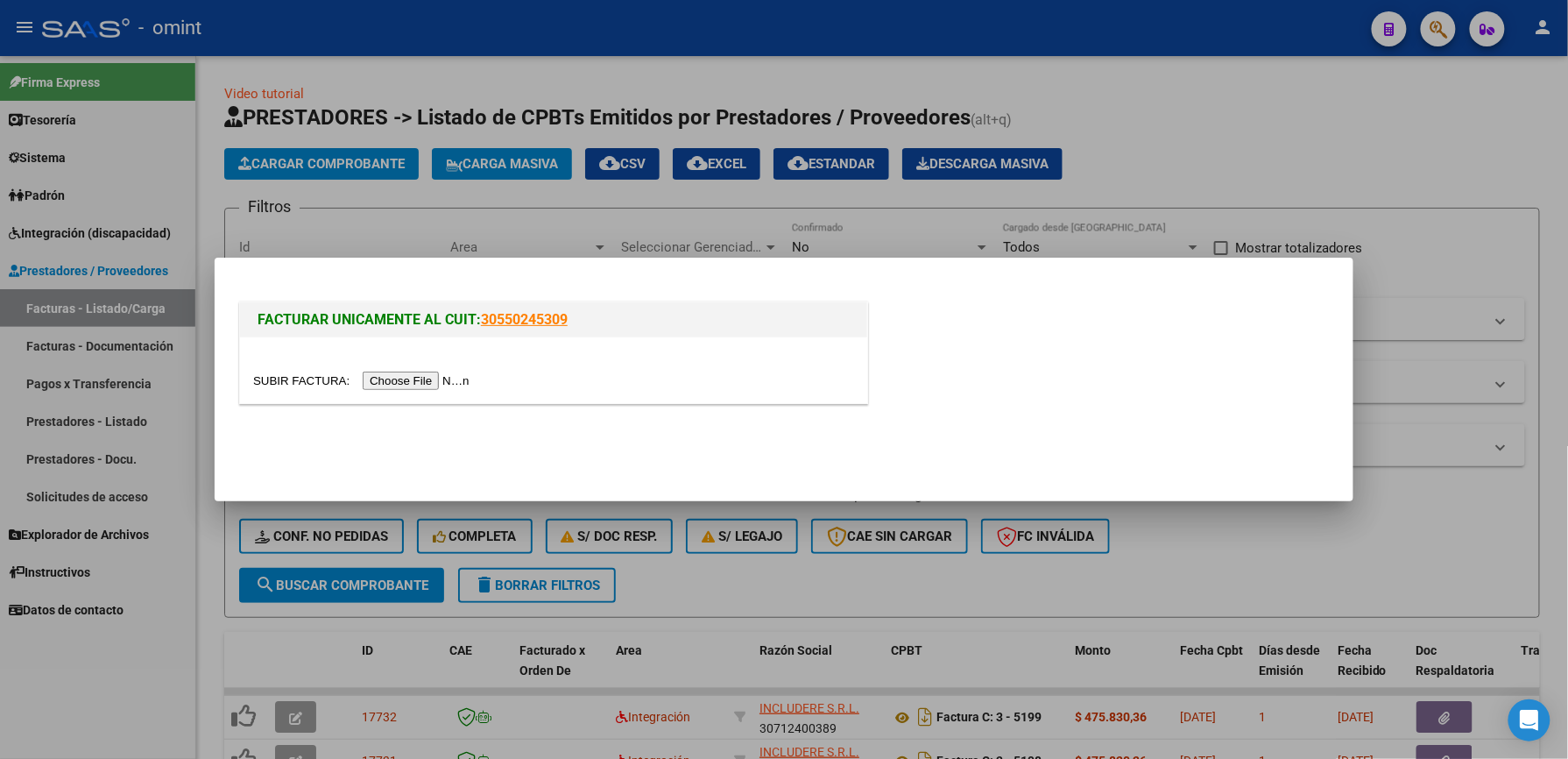
click at [414, 380] on input "file" at bounding box center [365, 380] width 222 height 18
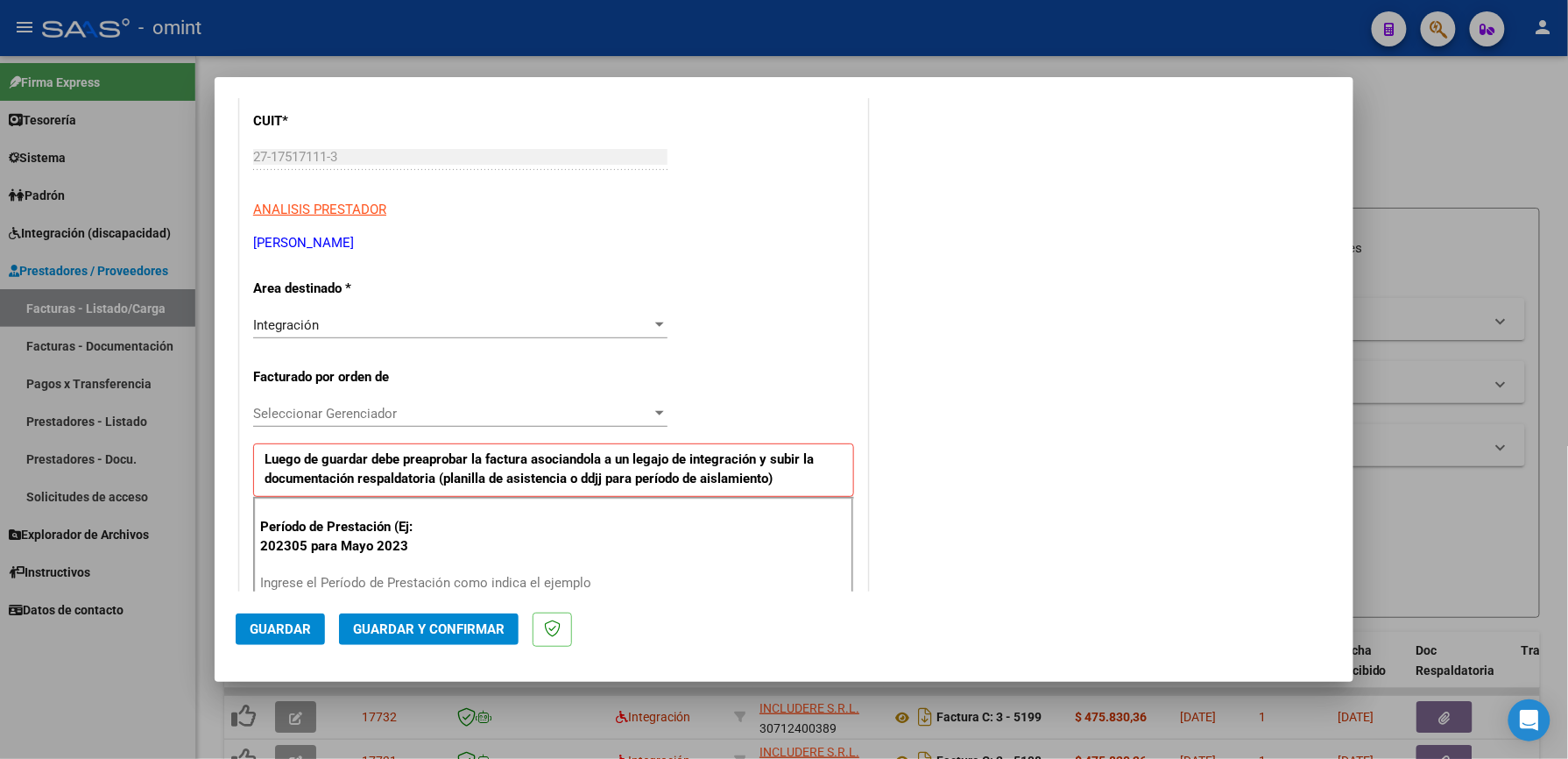
scroll to position [350, 0]
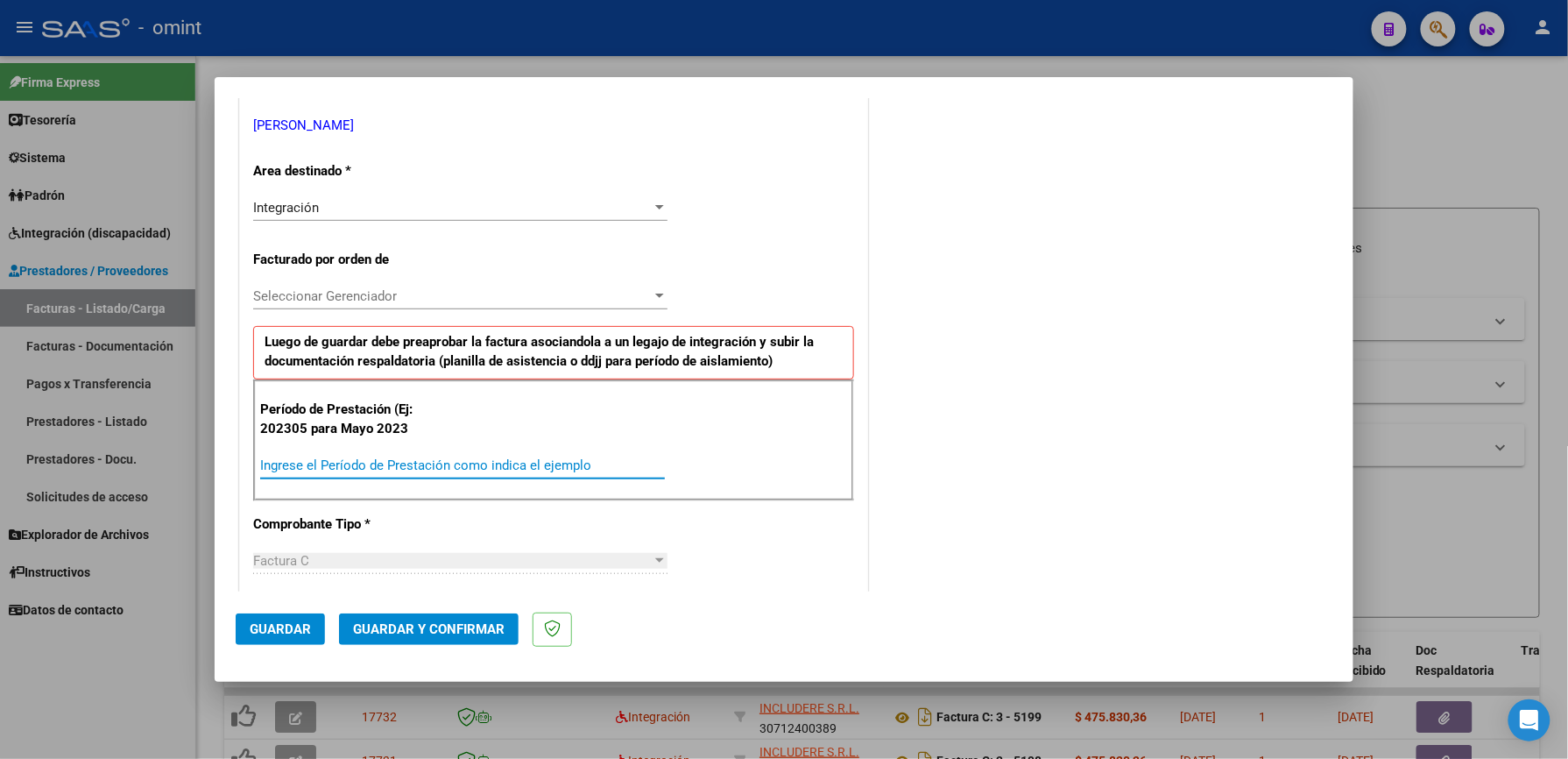
click at [442, 461] on input "Ingrese el Período de Prestación como indica el ejemplo" at bounding box center [463, 465] width 405 height 15
type input "202507"
click at [272, 625] on span "Guardar" at bounding box center [281, 629] width 62 height 15
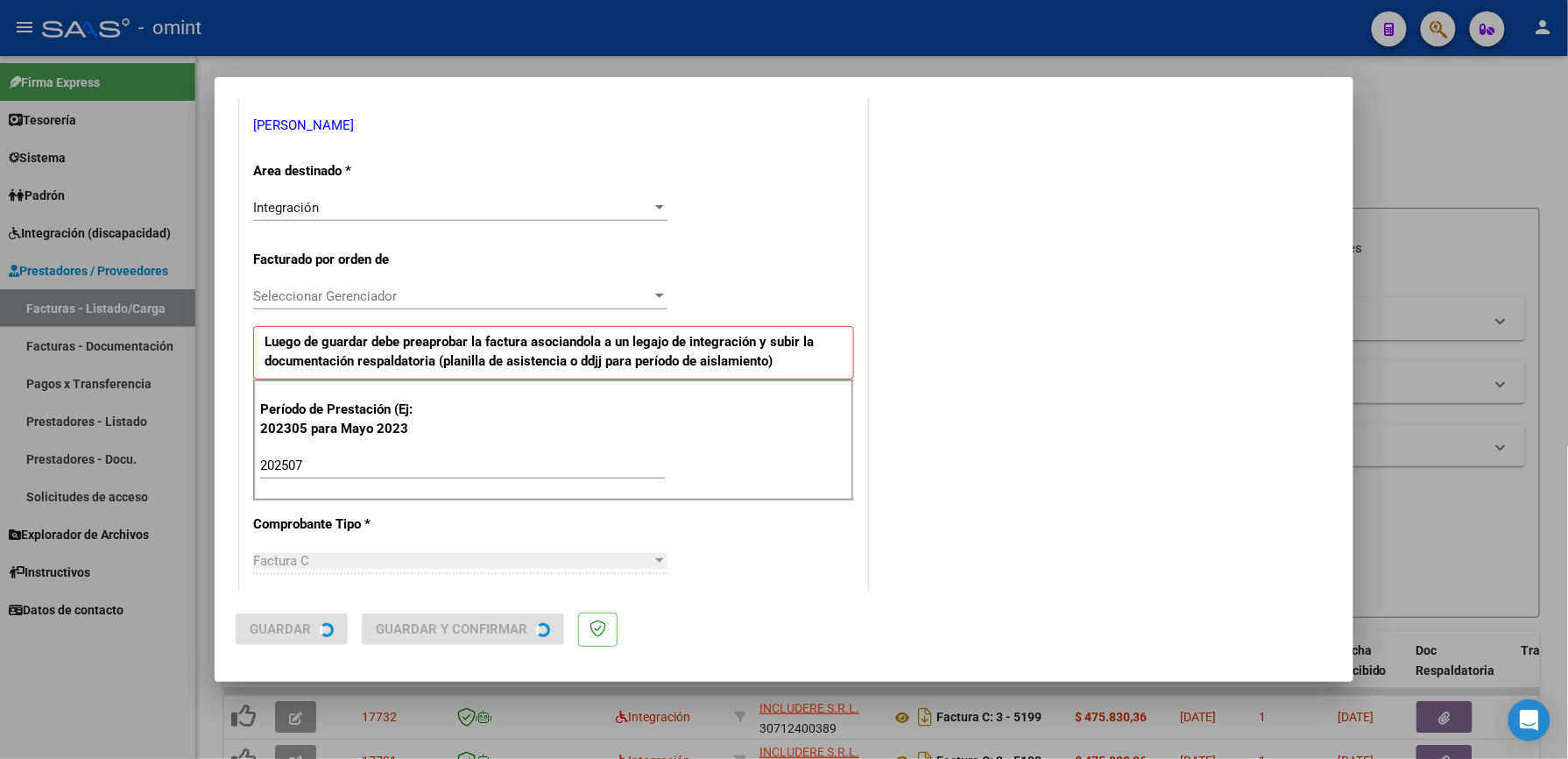
scroll to position [0, 0]
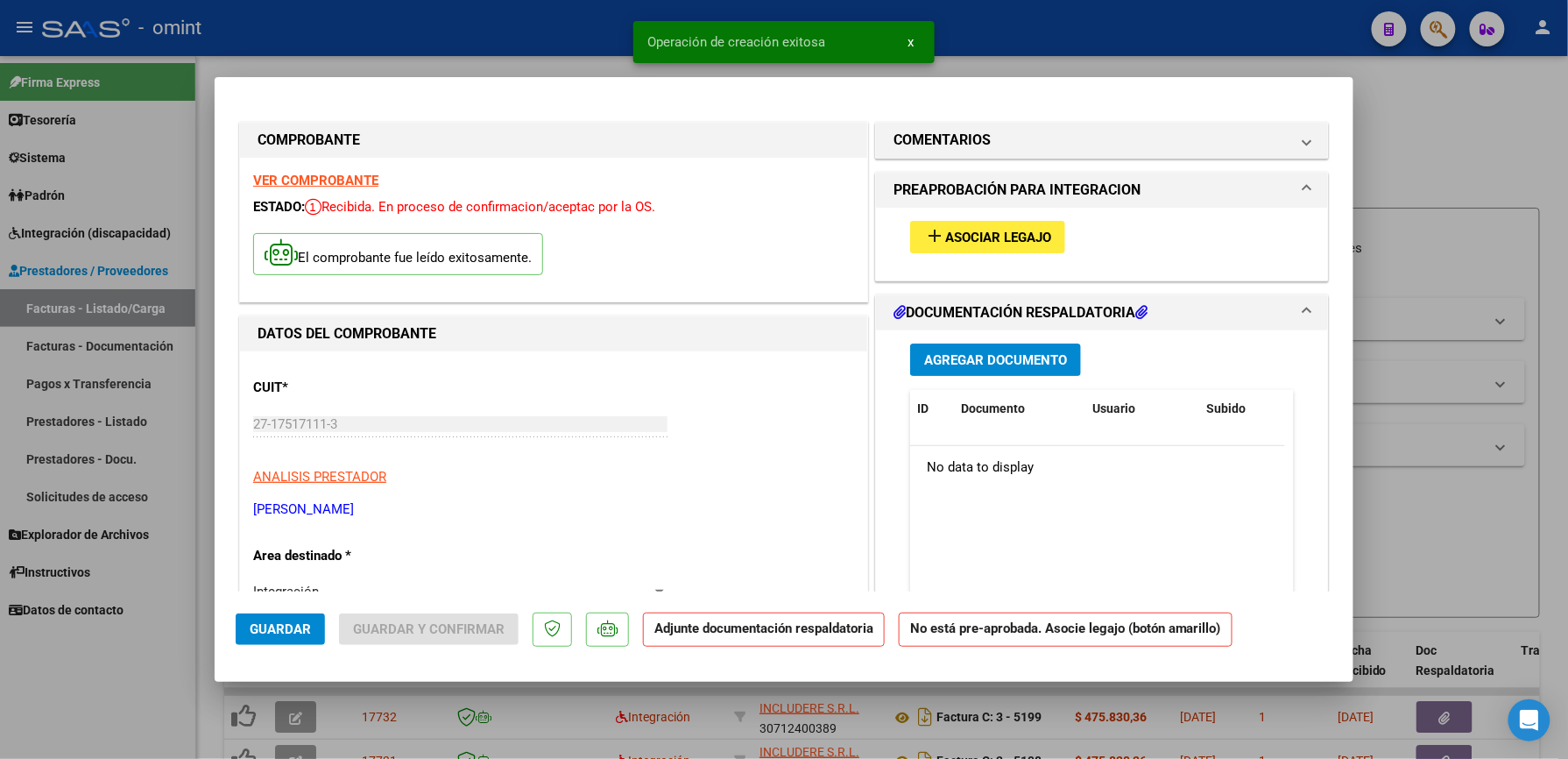
click at [1023, 242] on span "Asociar Legajo" at bounding box center [998, 237] width 106 height 15
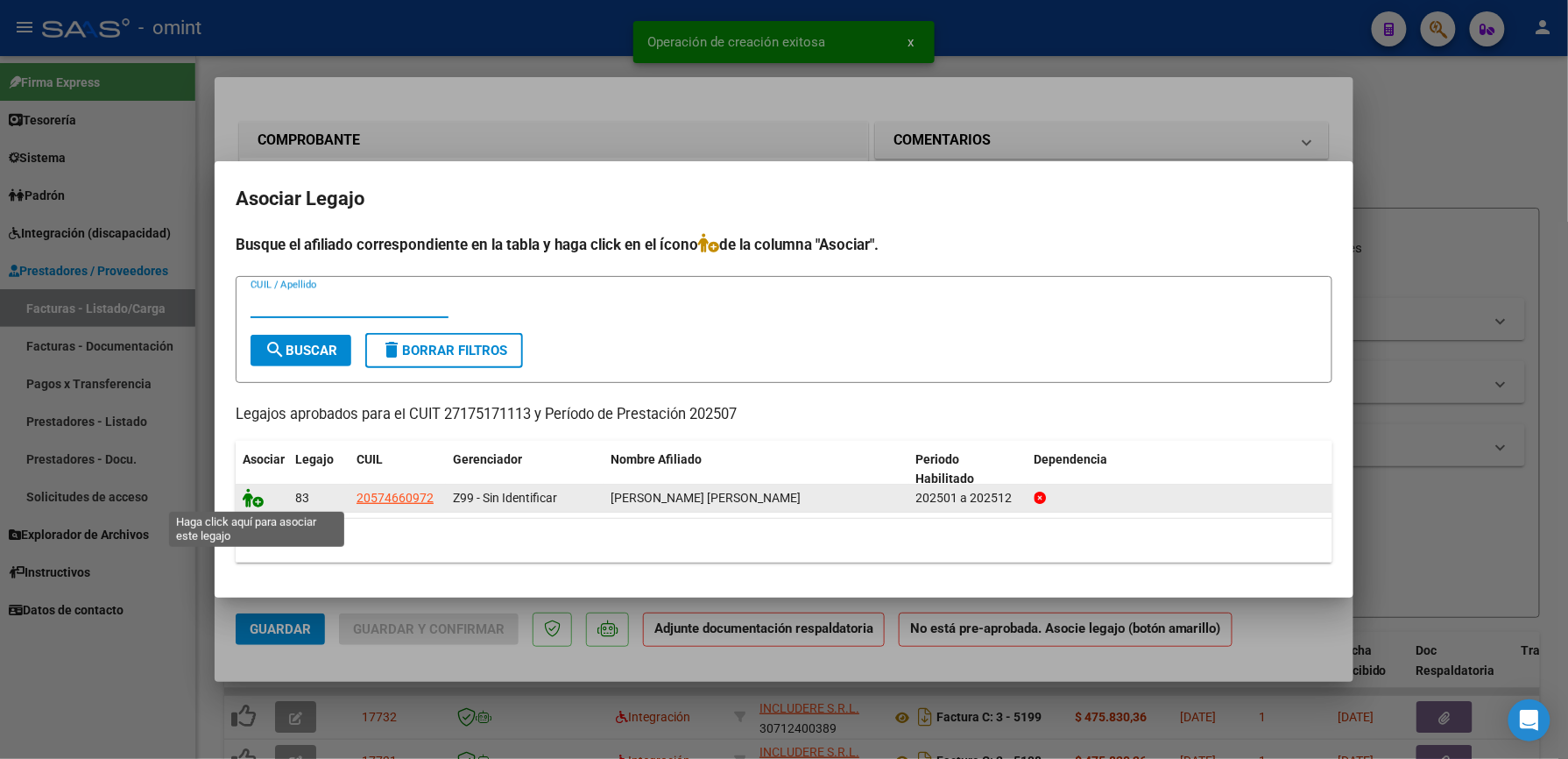
click at [254, 496] on icon at bounding box center [254, 498] width 21 height 19
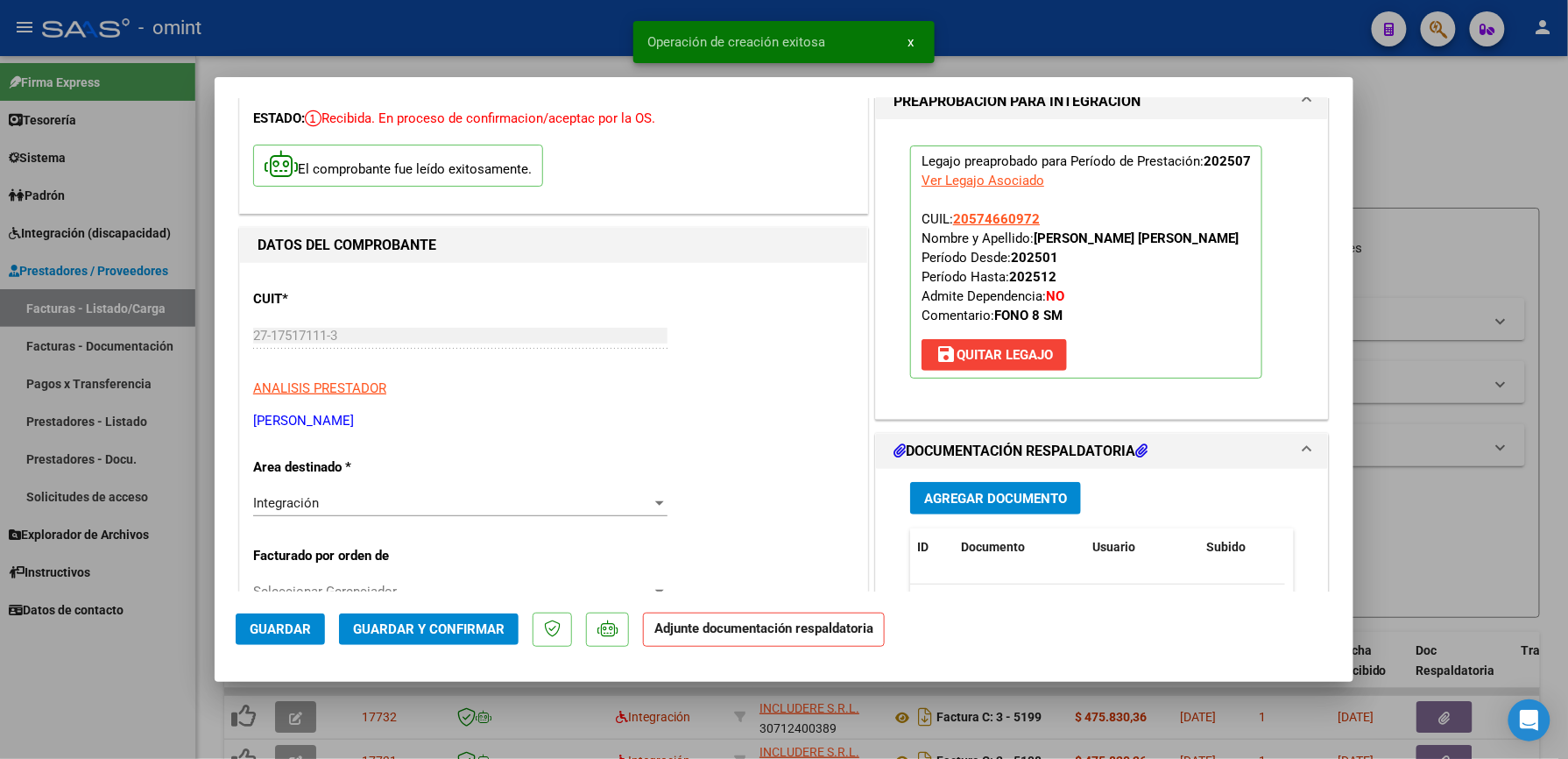
scroll to position [233, 0]
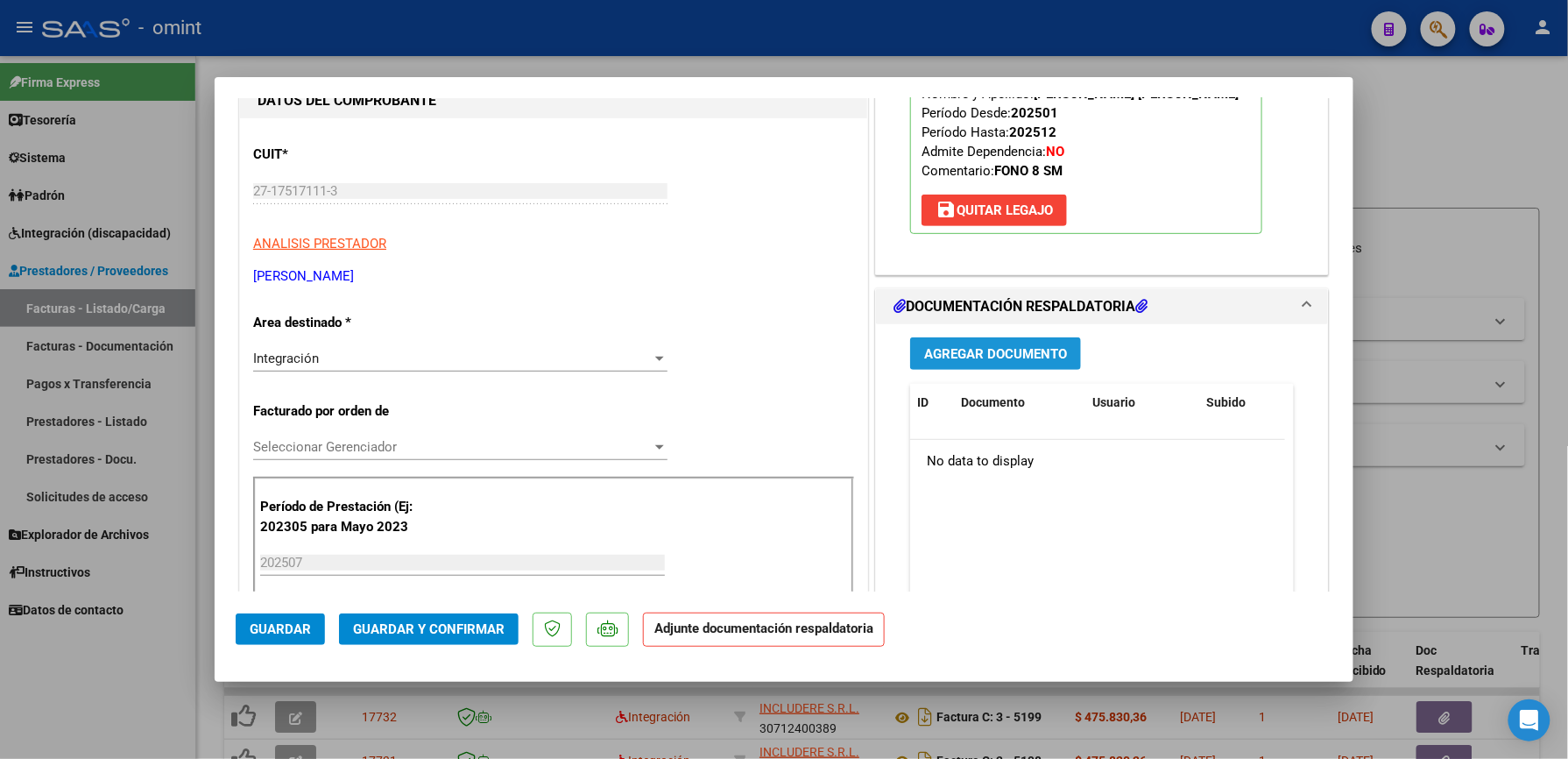
click at [1028, 349] on span "Agregar Documento" at bounding box center [995, 354] width 143 height 15
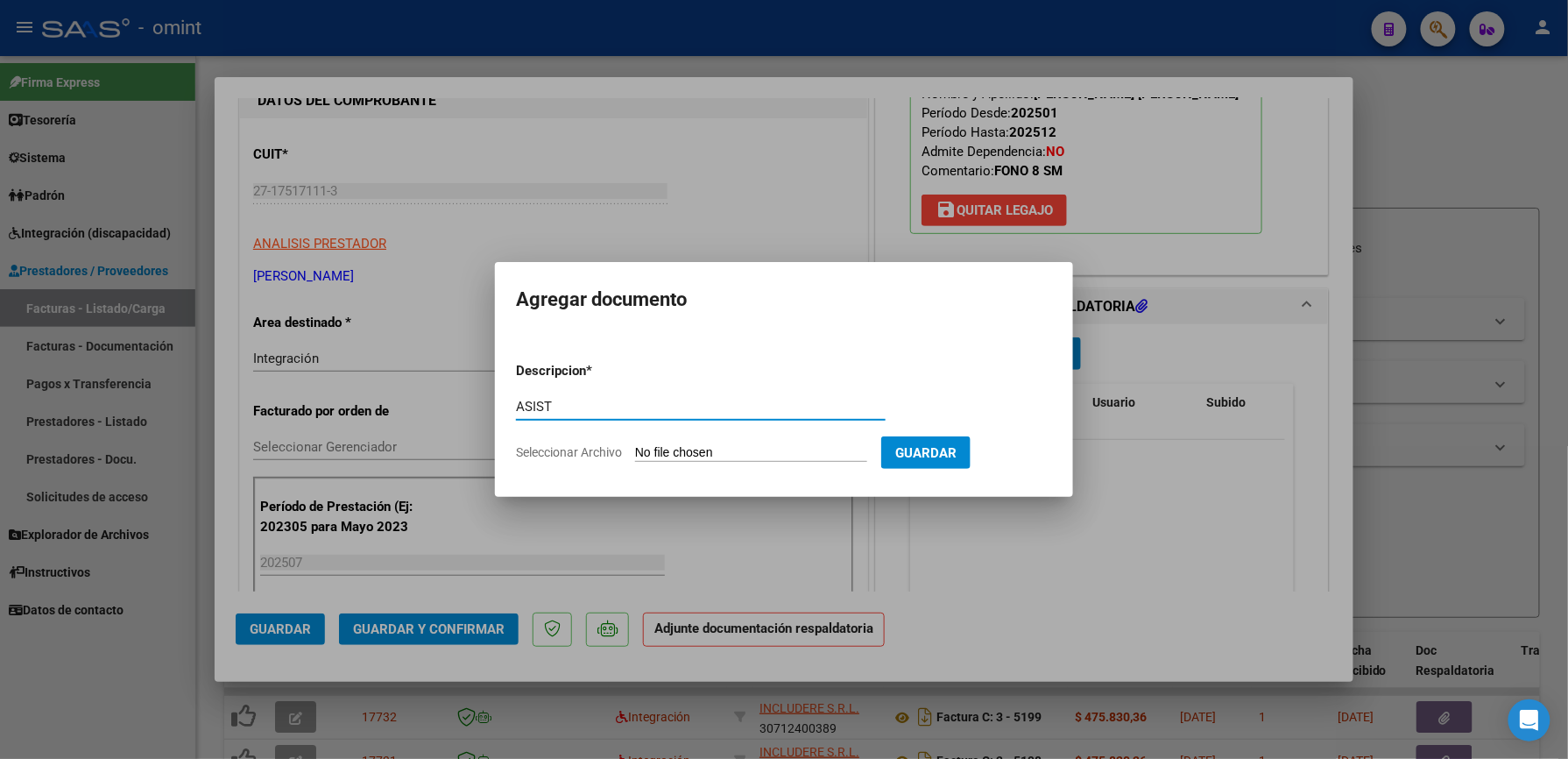
type input "ASIST"
click at [590, 454] on span "Seleccionar Archivo" at bounding box center [569, 451] width 106 height 14
click at [635, 454] on input "Seleccionar Archivo" at bounding box center [751, 452] width 232 height 16
type input "C:\fakepath\PA_JULIO.pdf"
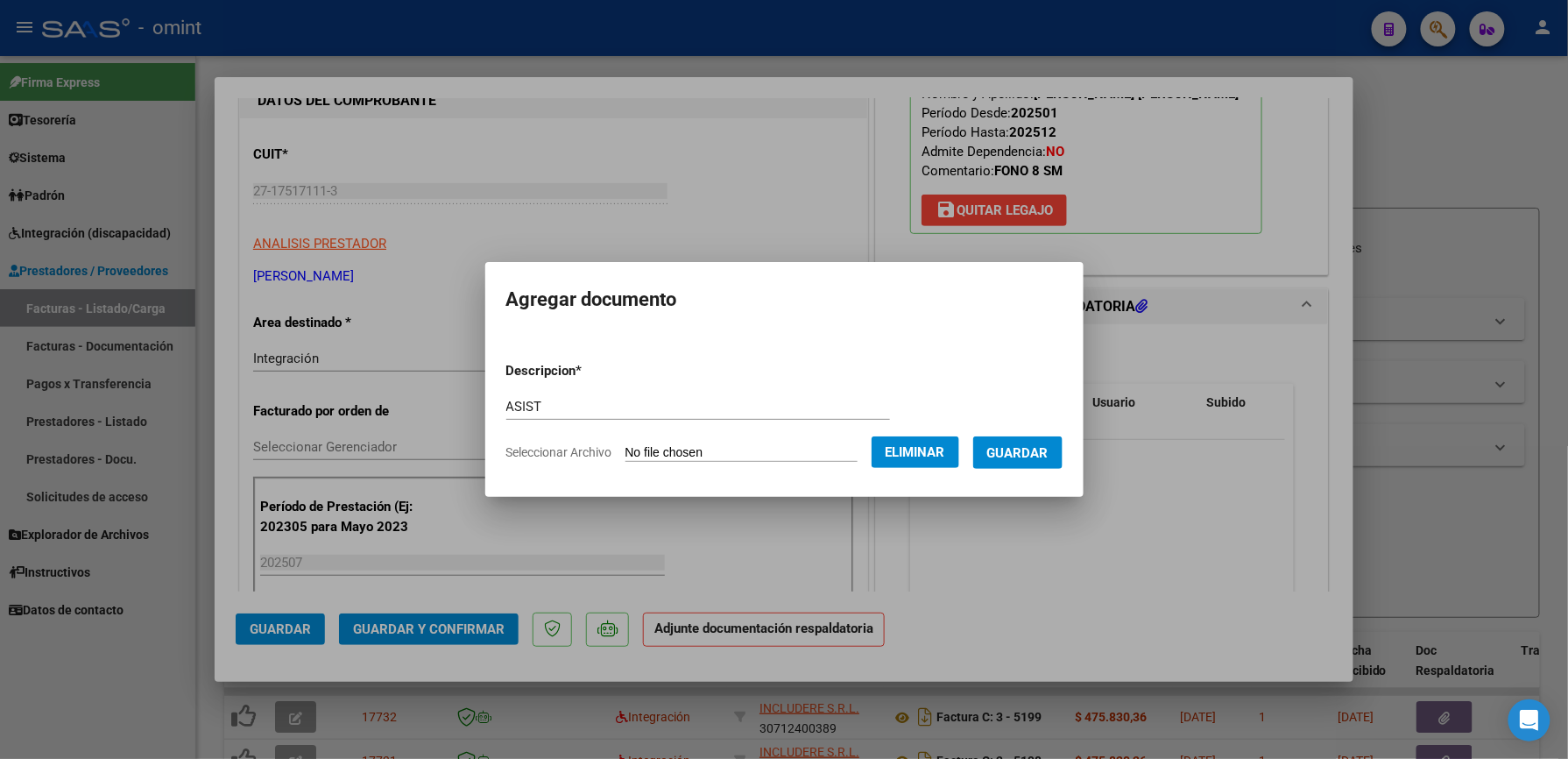
click at [1063, 454] on button "Guardar" at bounding box center [1017, 452] width 90 height 33
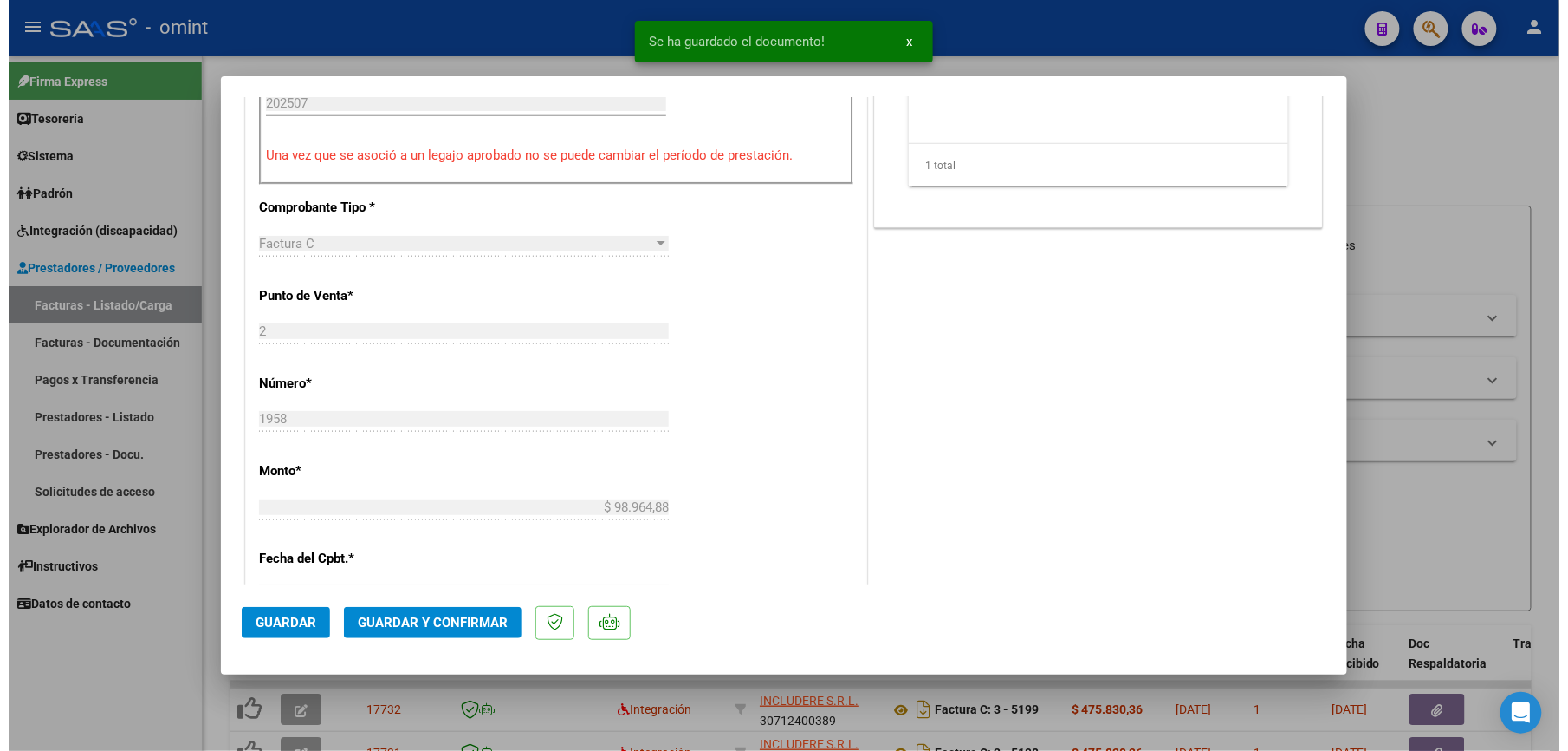
scroll to position [694, 0]
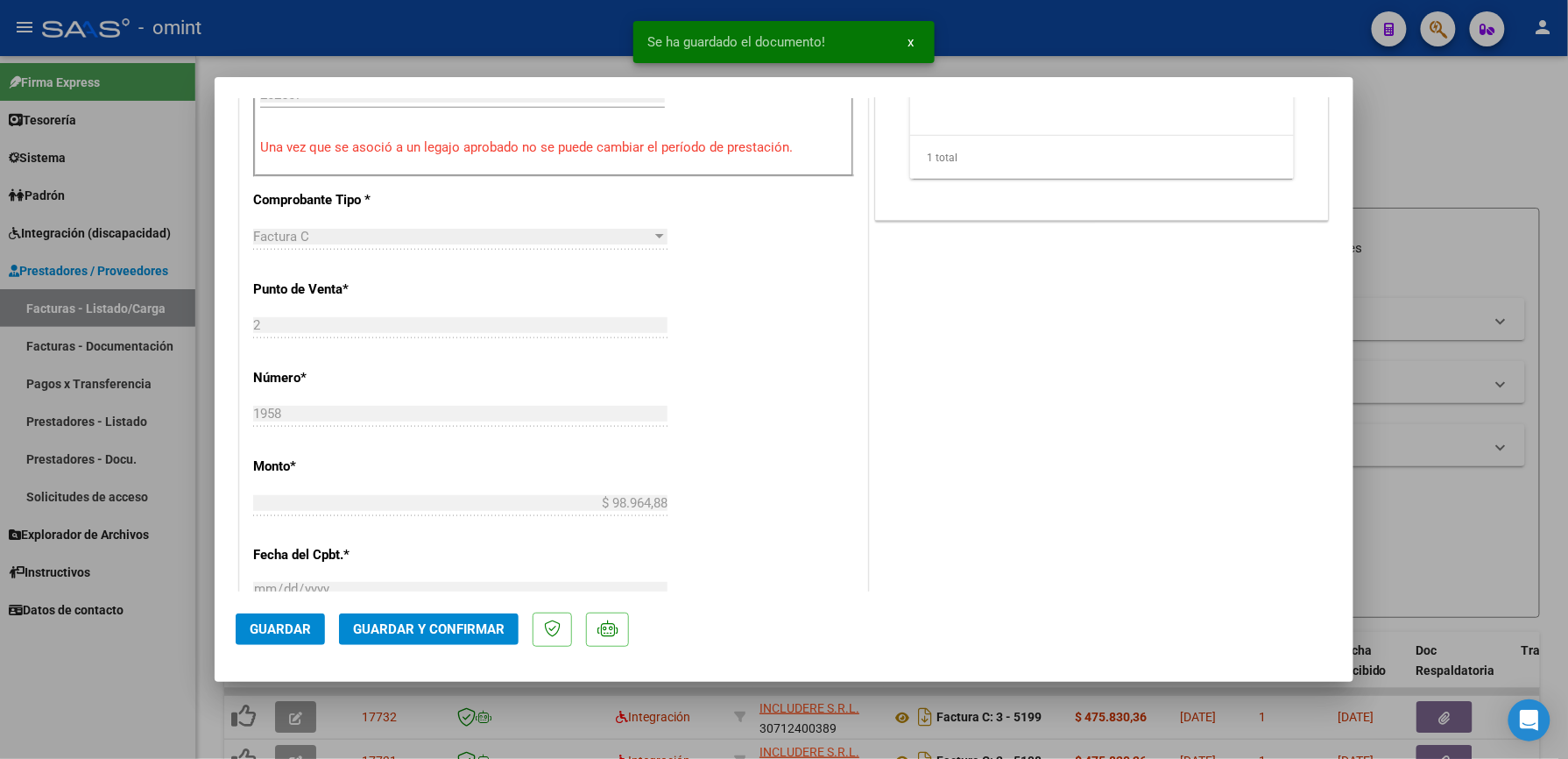
click at [460, 625] on span "Guardar y Confirmar" at bounding box center [428, 629] width 151 height 15
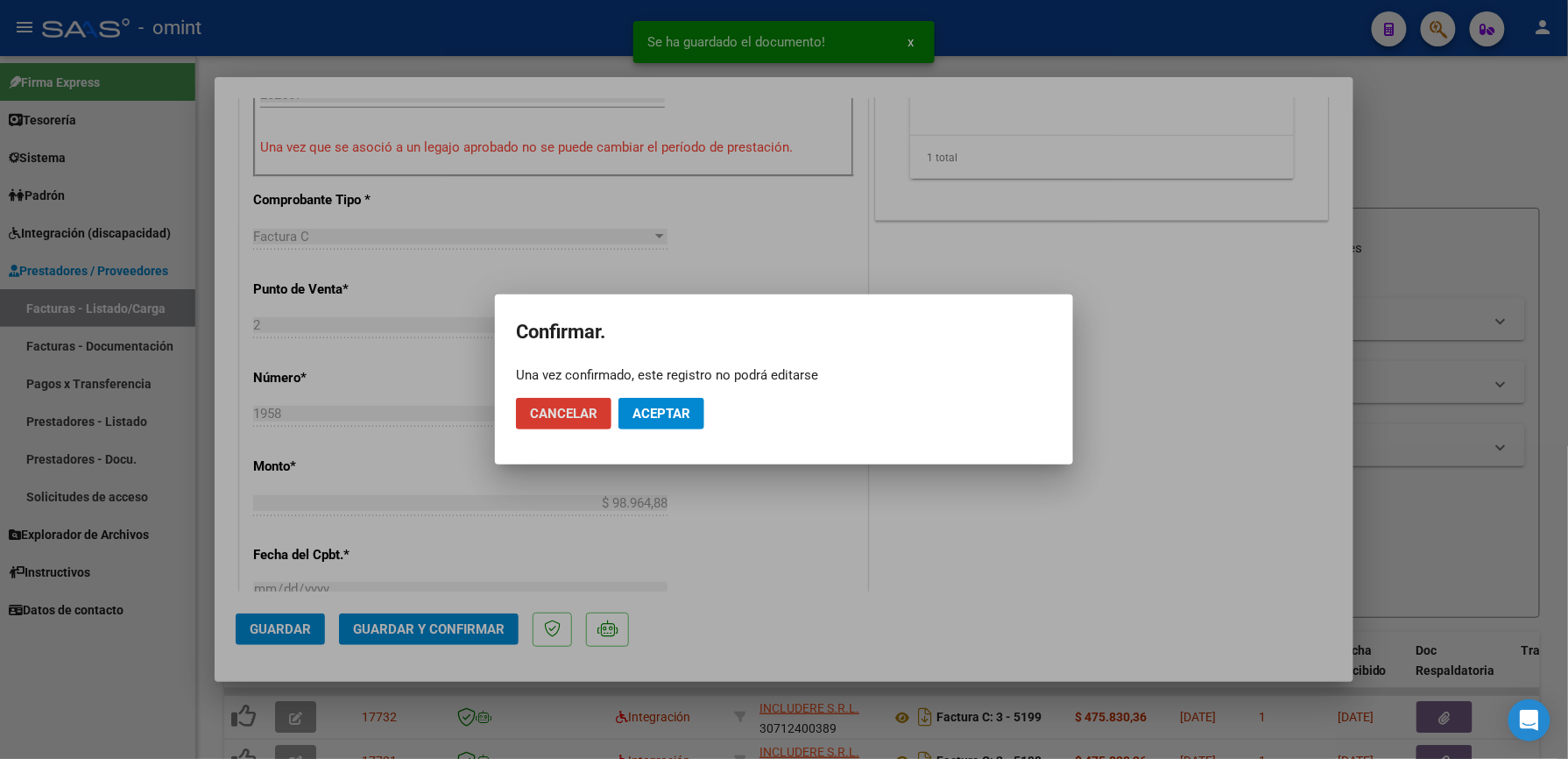
click at [657, 408] on span "Aceptar" at bounding box center [662, 414] width 58 height 15
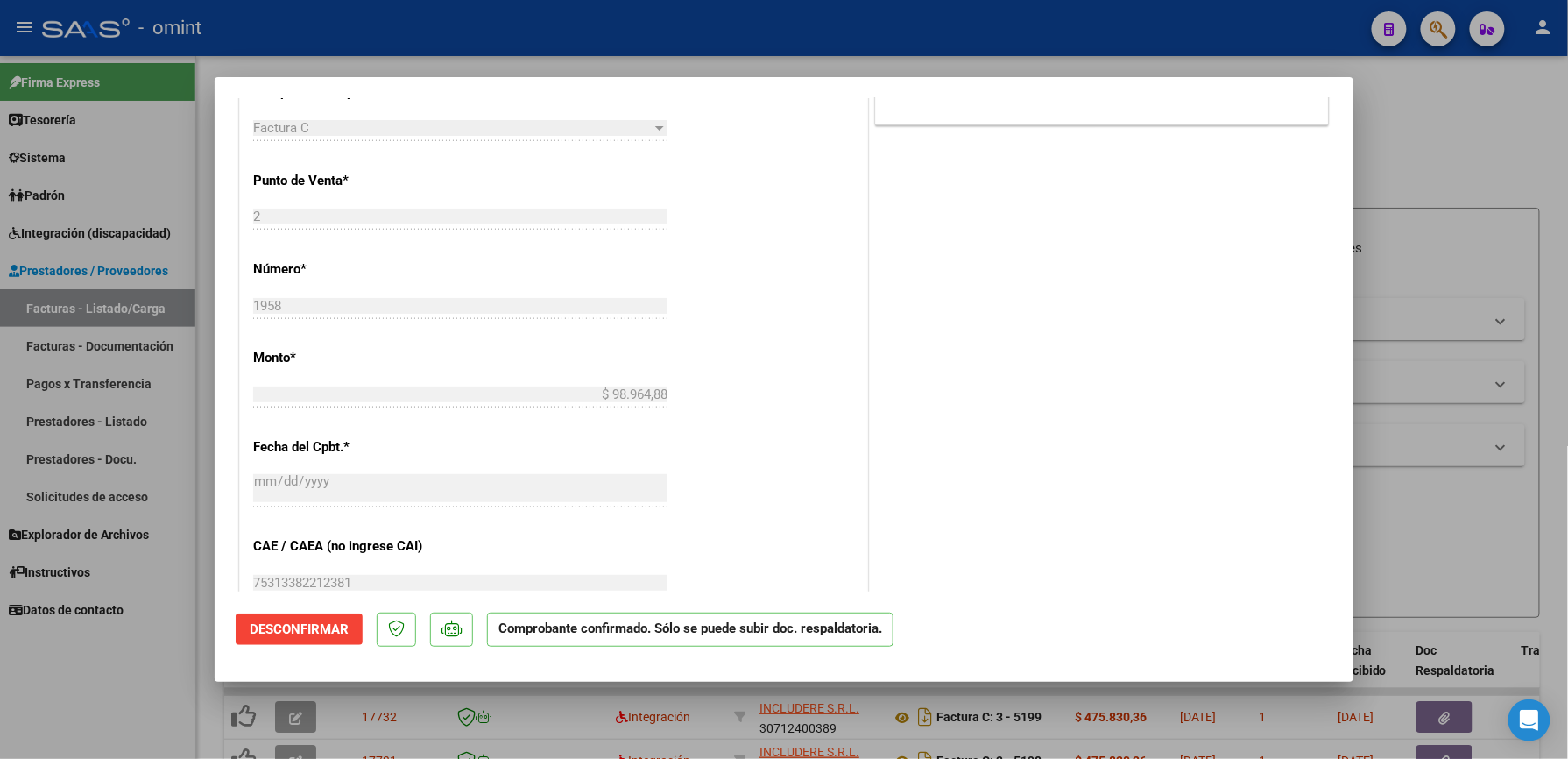
click at [1081, 64] on div at bounding box center [784, 379] width 1568 height 759
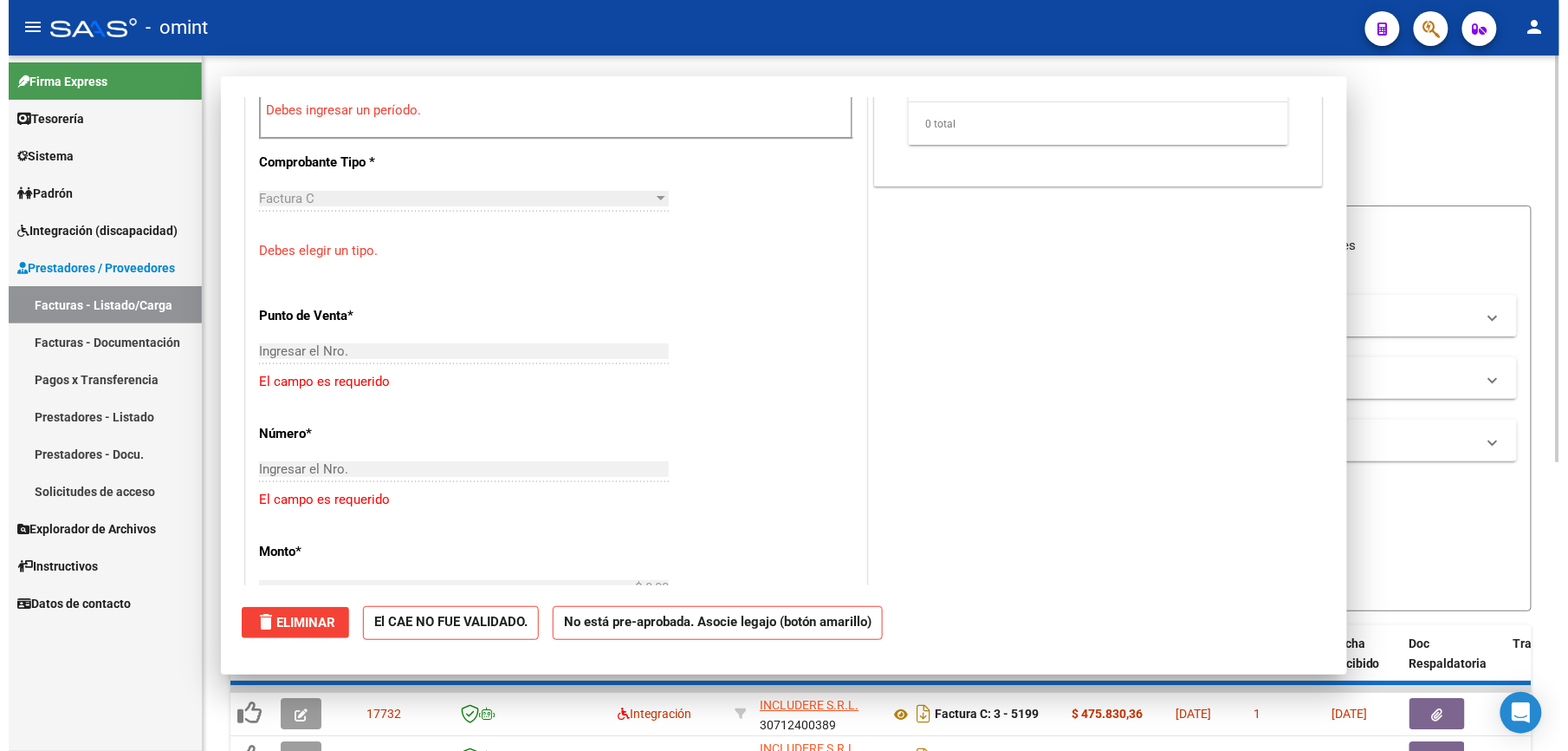
scroll to position [0, 0]
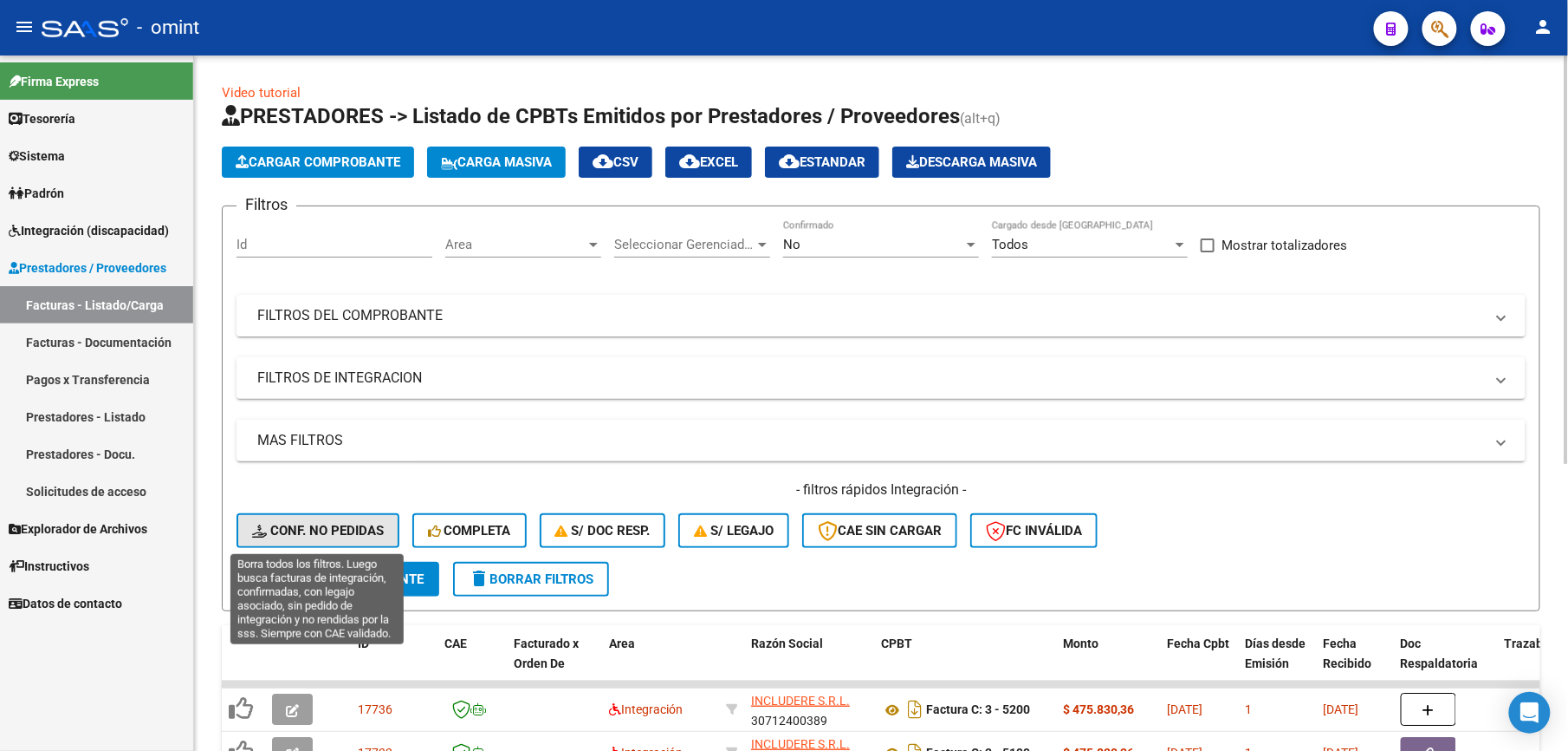
click at [362, 523] on span "Conf. no pedidas" at bounding box center [318, 531] width 132 height 15
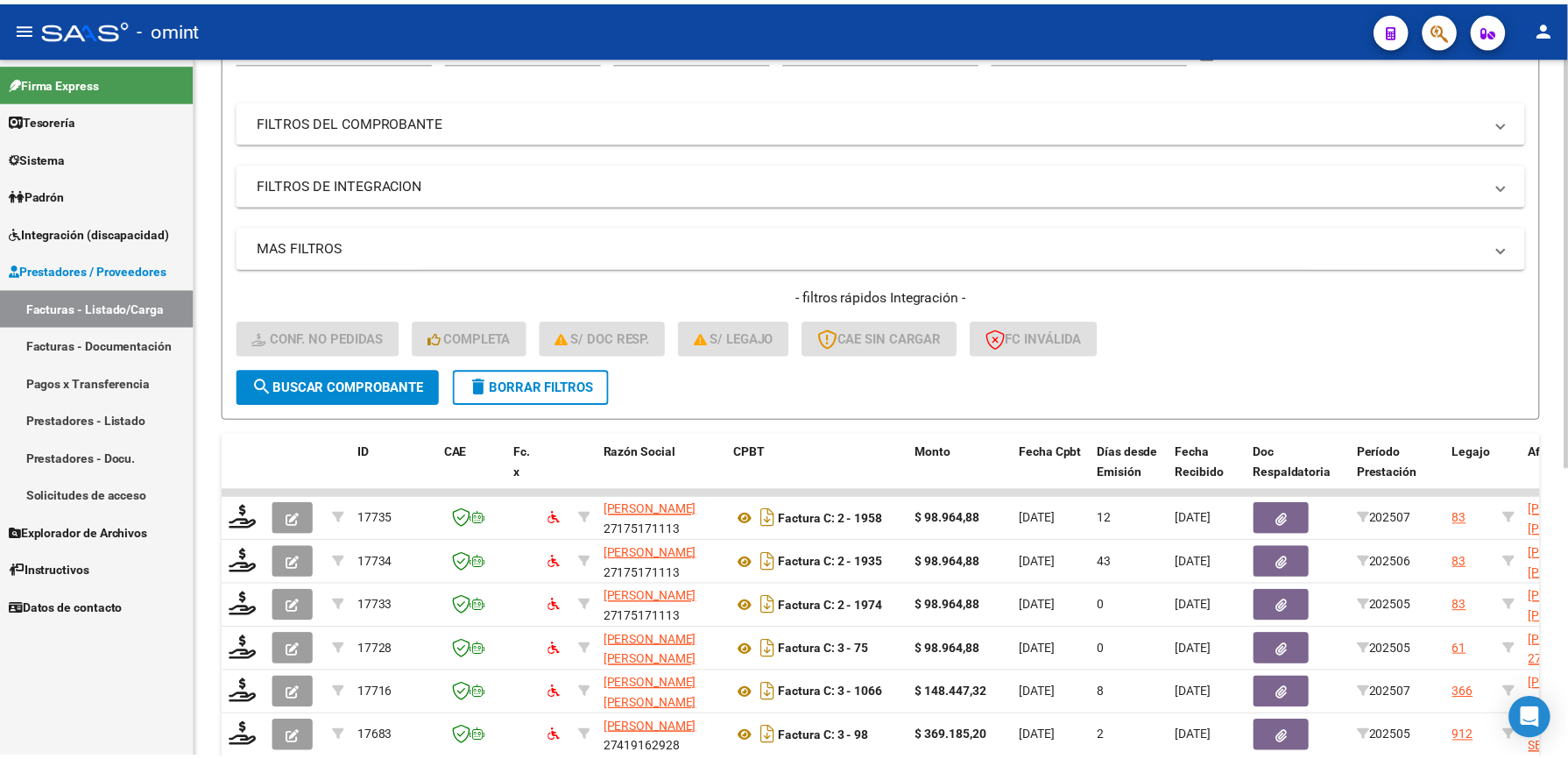
scroll to position [233, 0]
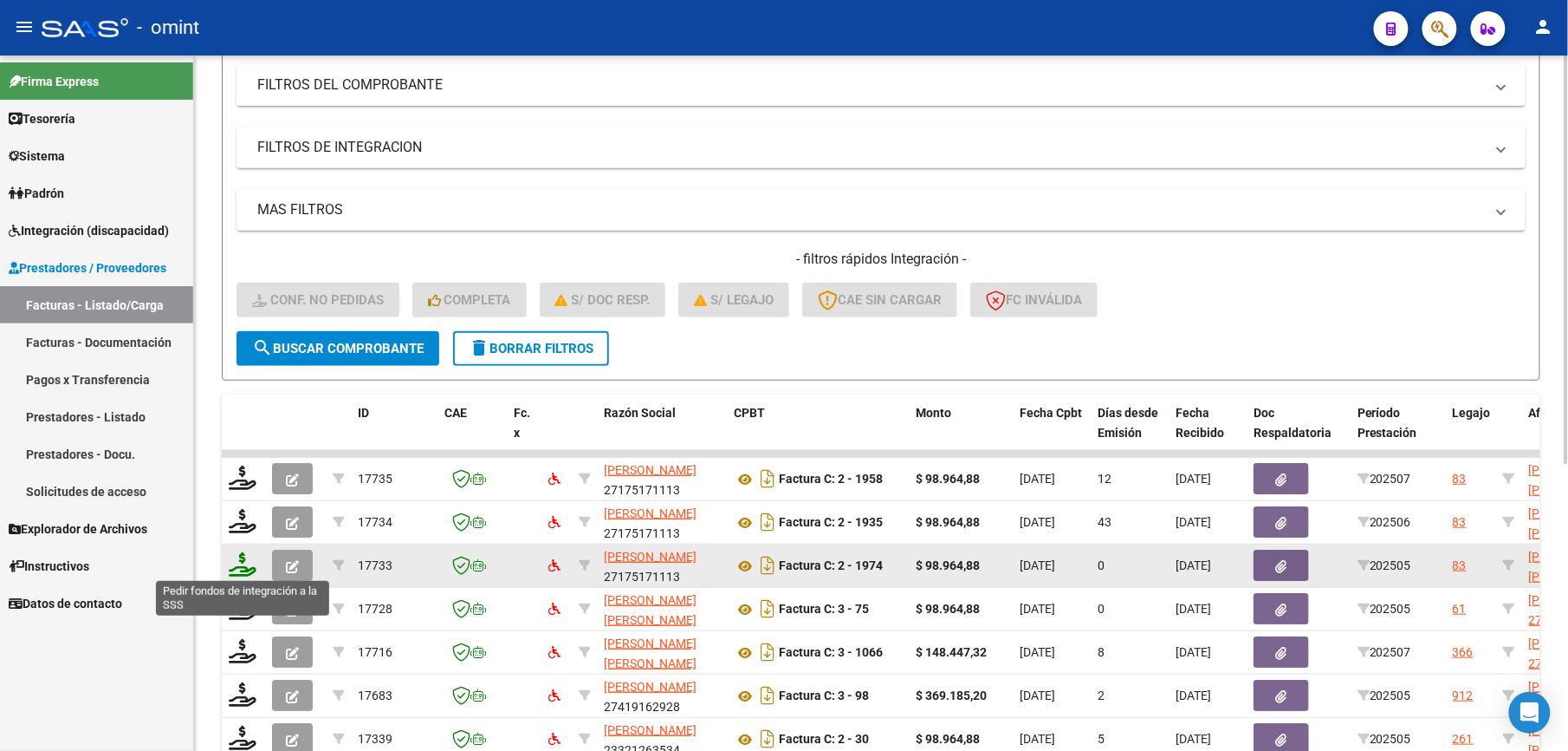
click at [251, 563] on icon at bounding box center [242, 564] width 28 height 24
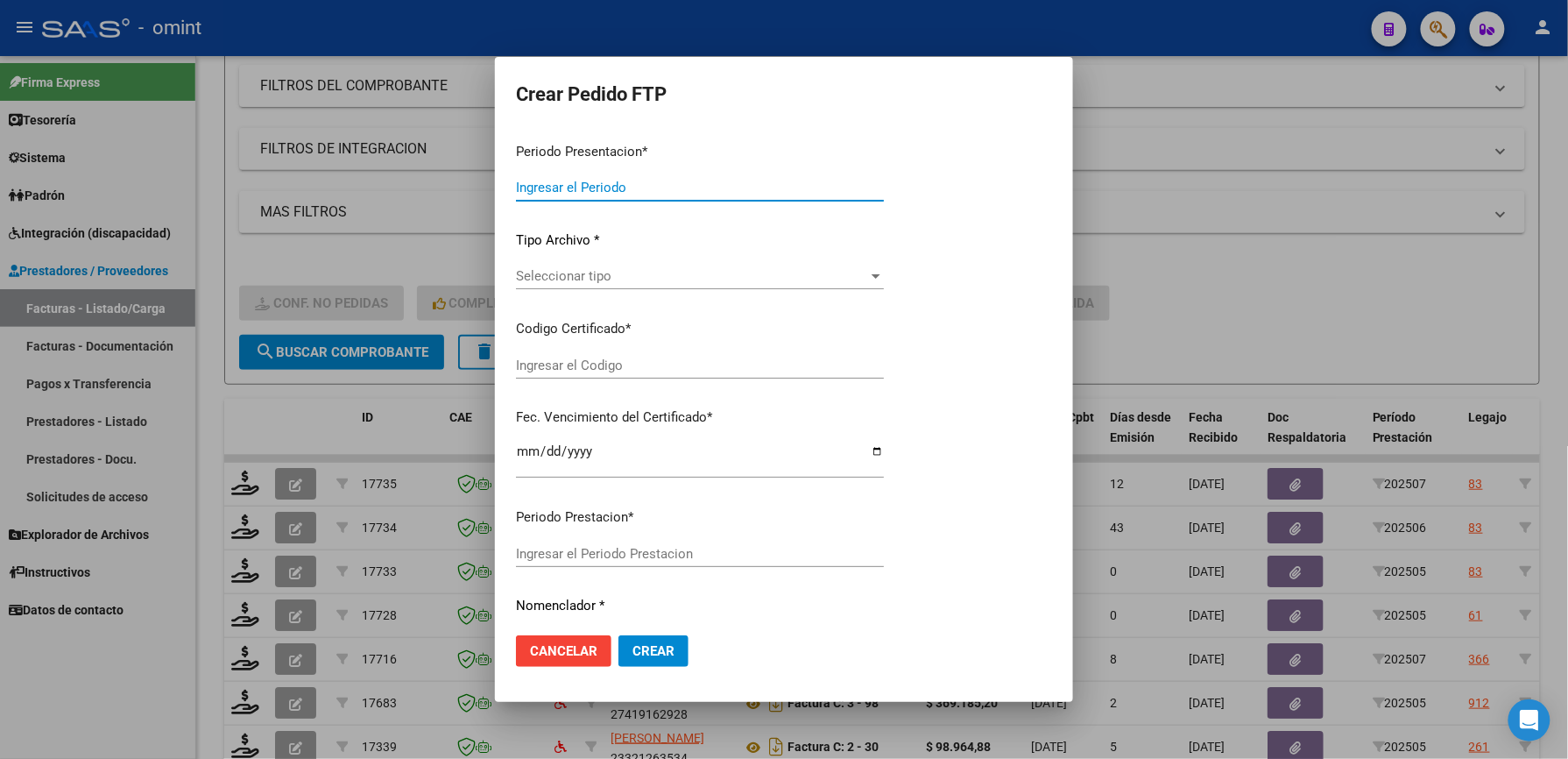
type input "202507"
type input "202505"
type input "$ 98.964,88"
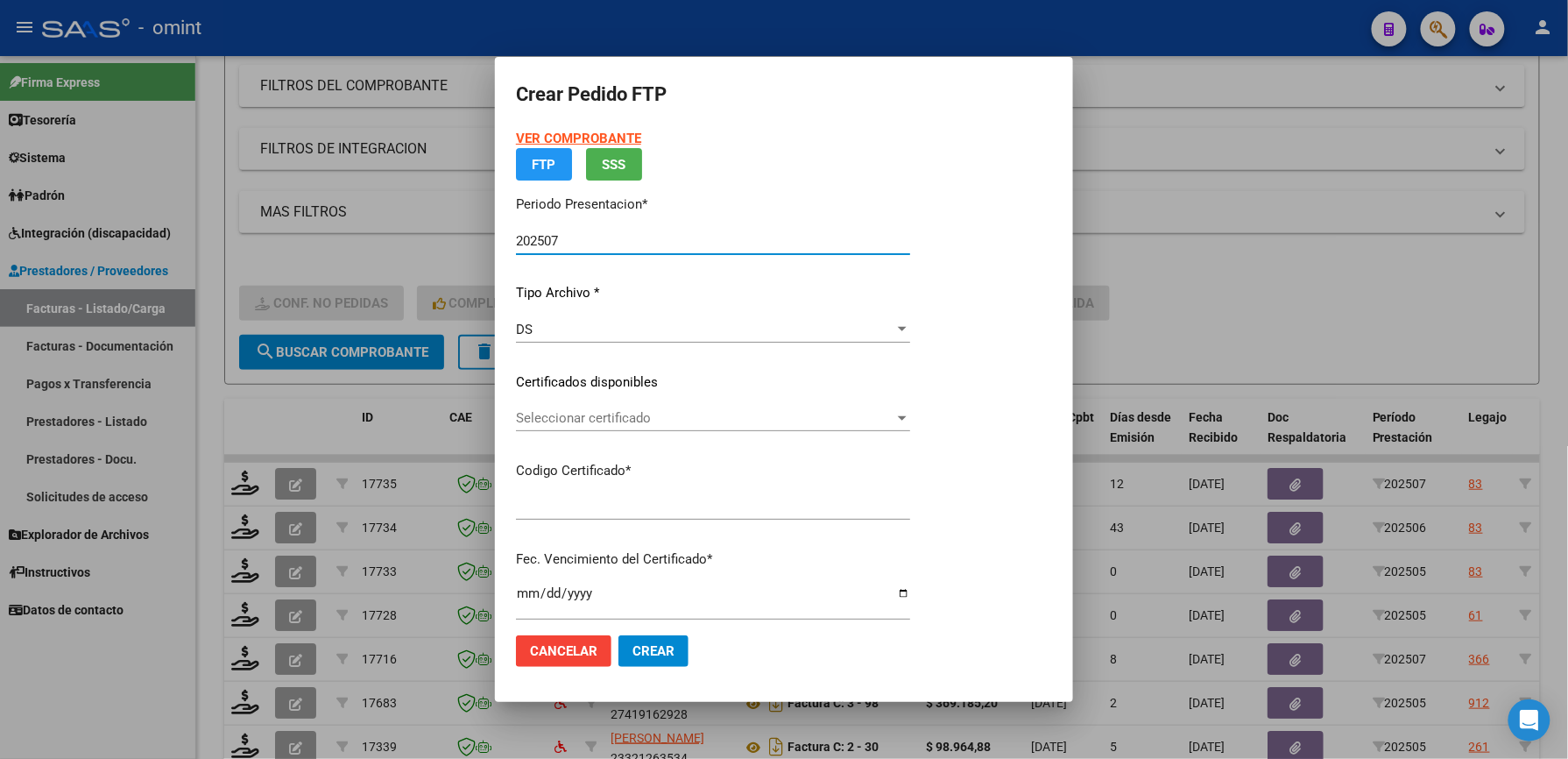
type input "163847463"
type input "2028-09-27"
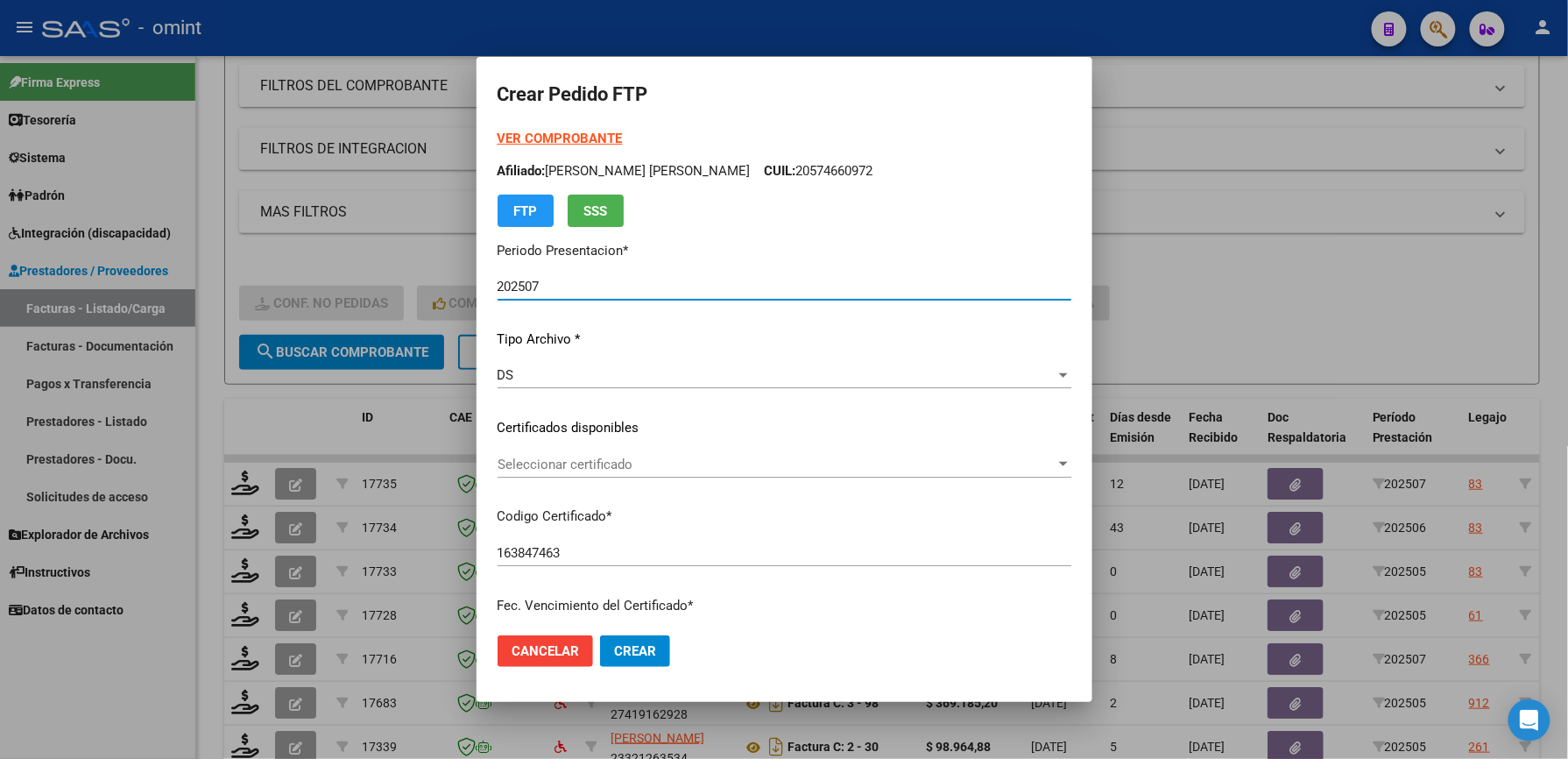
click at [583, 461] on span "Seleccionar certificado" at bounding box center [776, 464] width 558 height 15
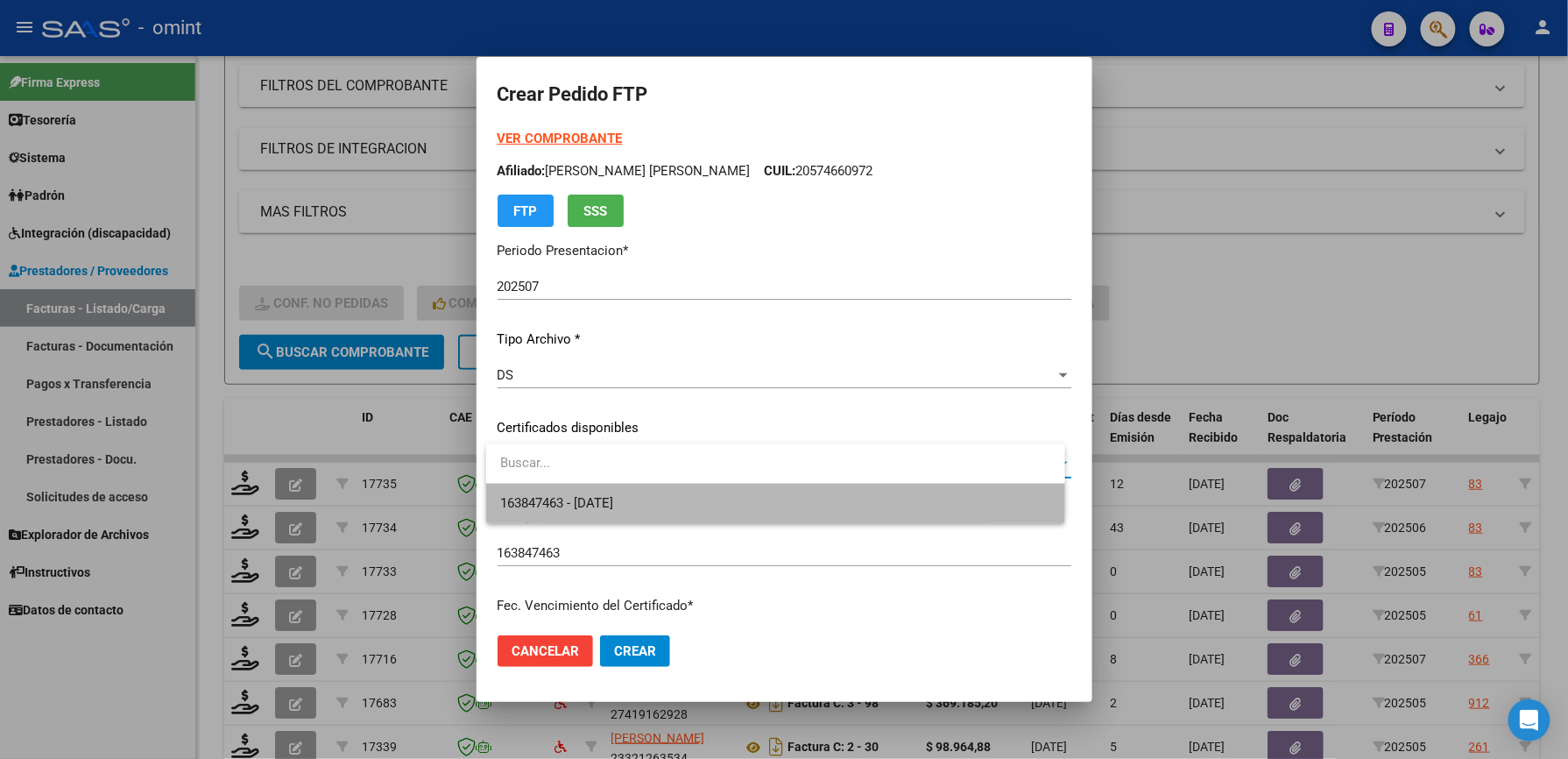
click at [581, 491] on span "163847463 - 2028-09-27" at bounding box center [775, 502] width 551 height 40
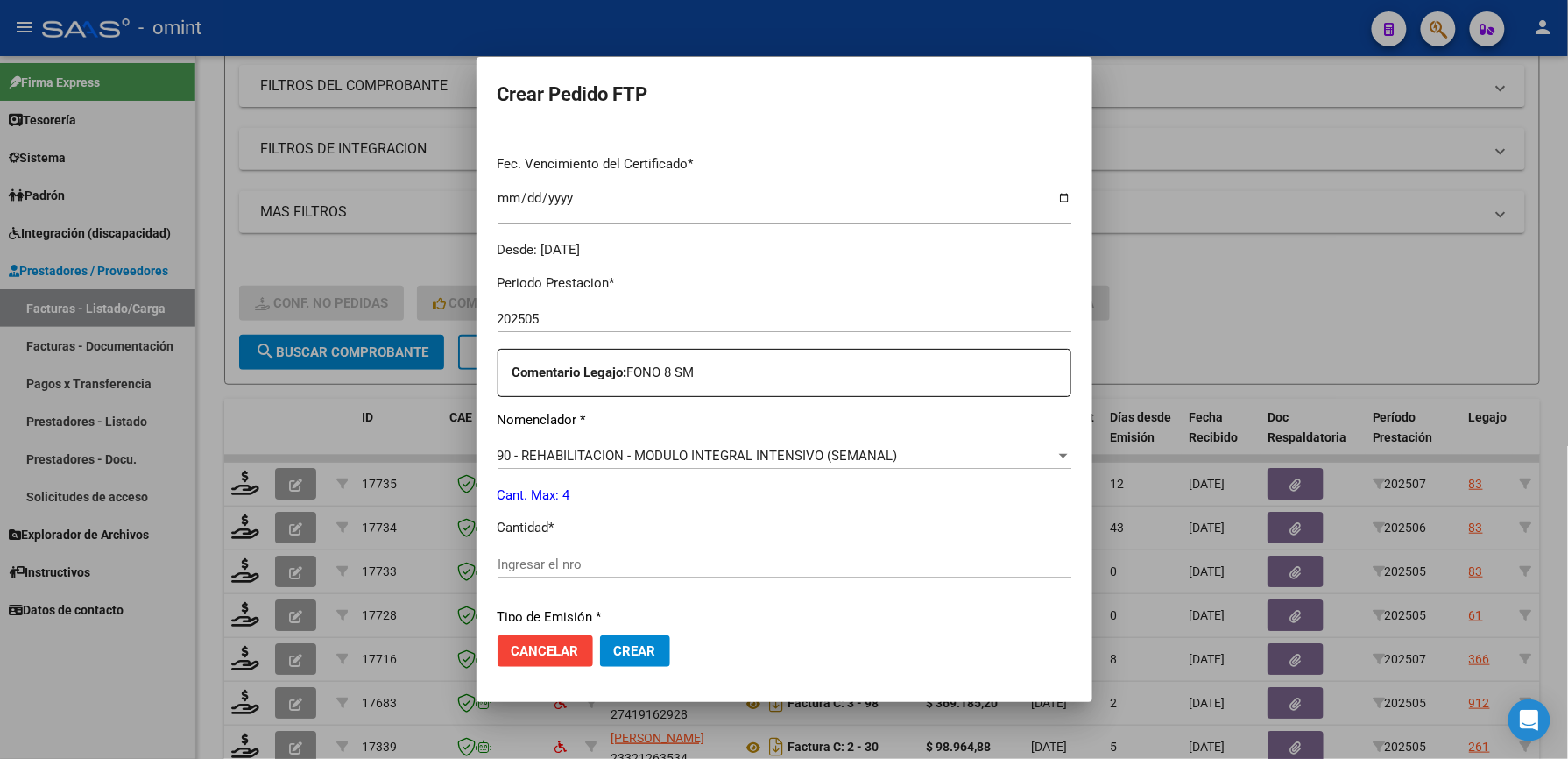
scroll to position [467, 0]
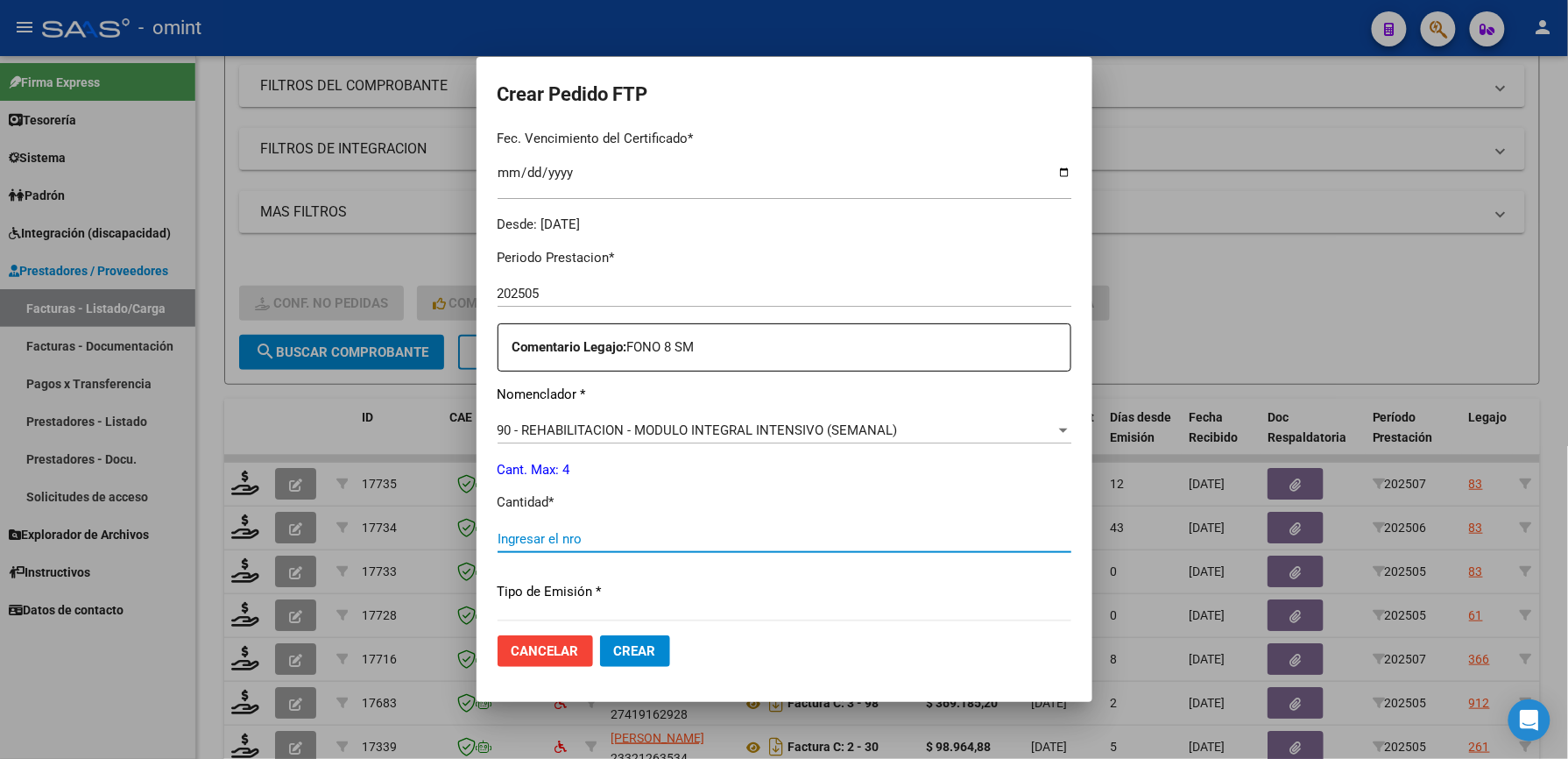
click at [586, 536] on input "Ingresar el nro" at bounding box center [784, 538] width 574 height 15
type input "4"
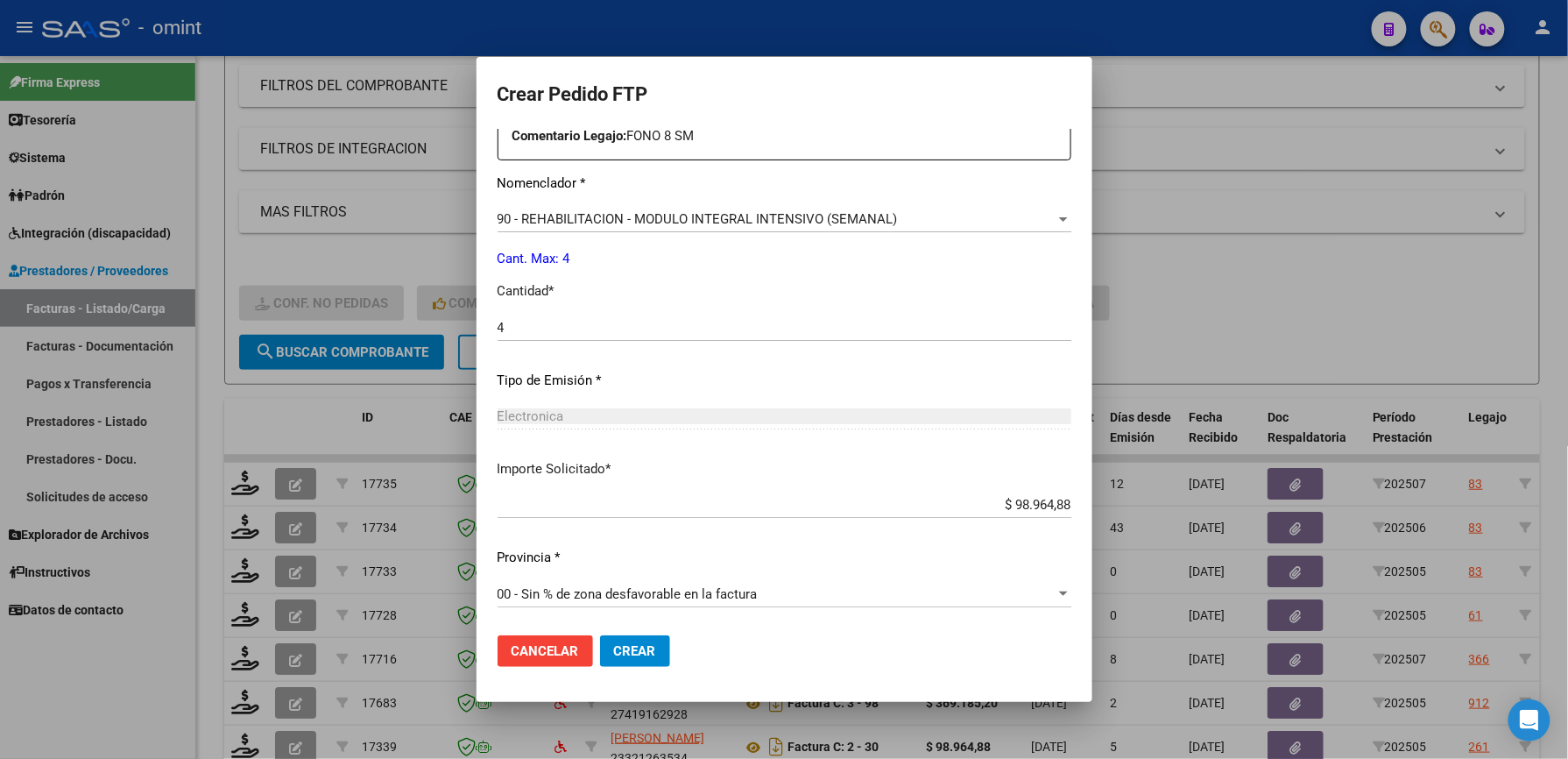
click at [645, 649] on span "Crear" at bounding box center [635, 651] width 42 height 15
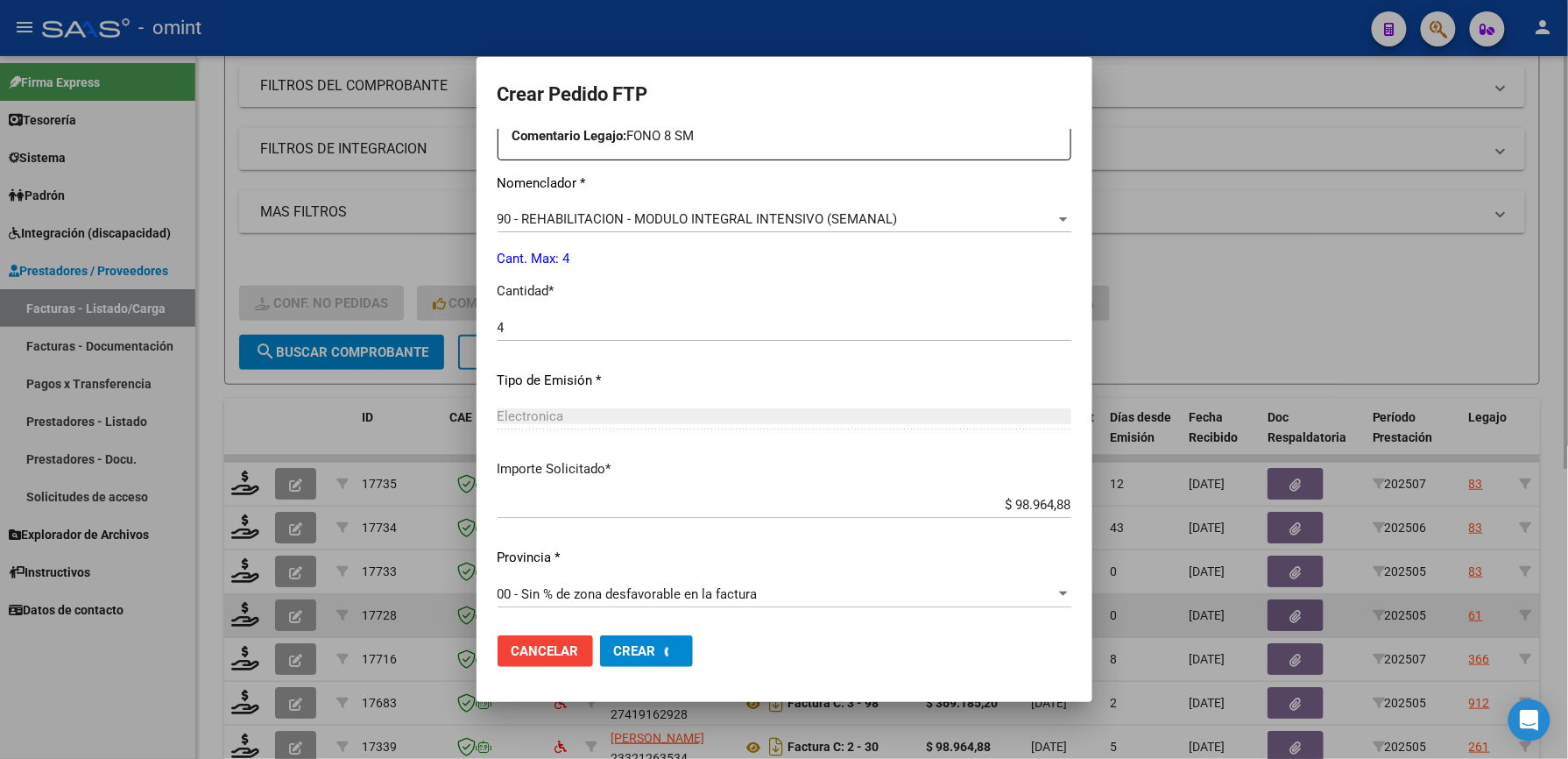
scroll to position [0, 0]
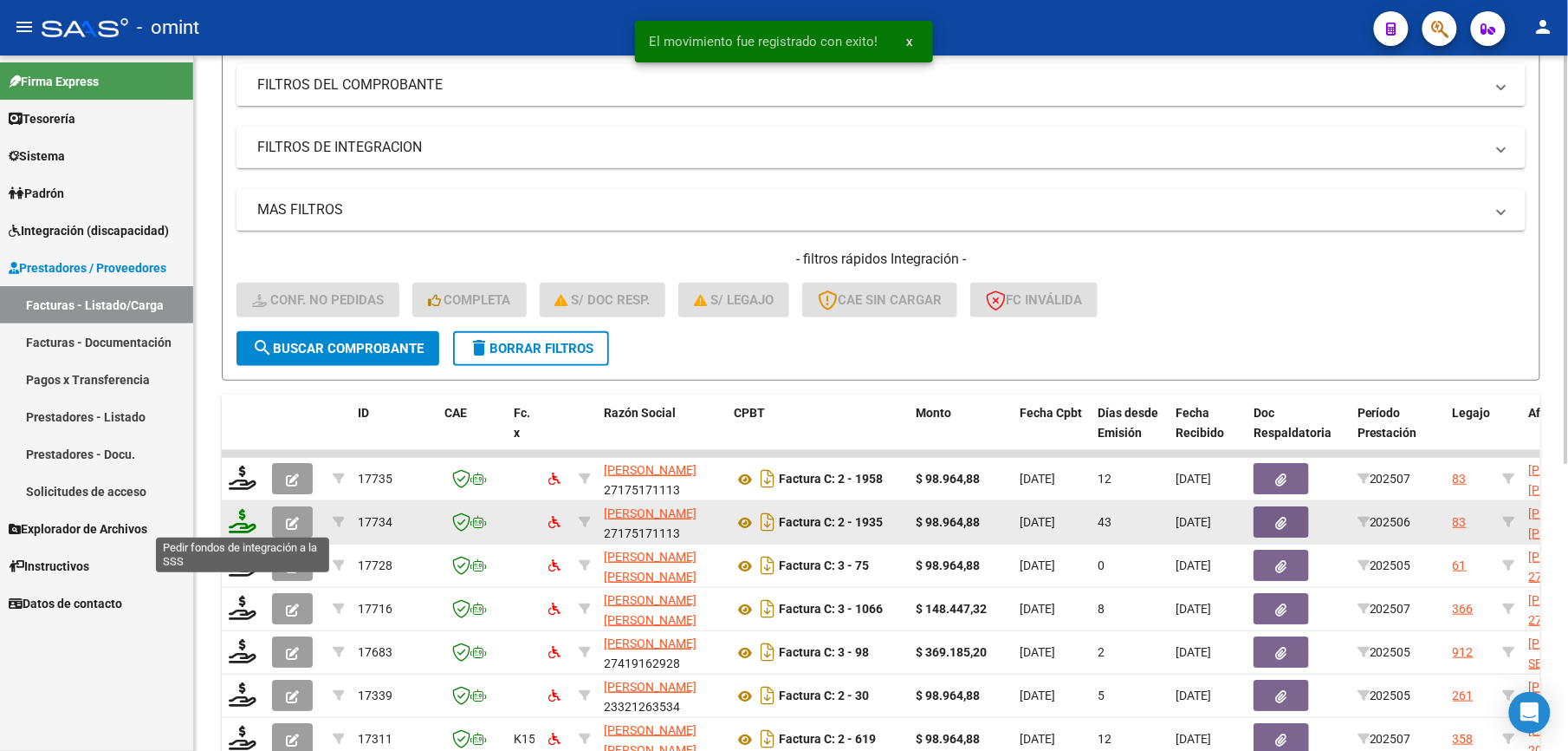
click at [237, 518] on icon at bounding box center [242, 520] width 28 height 24
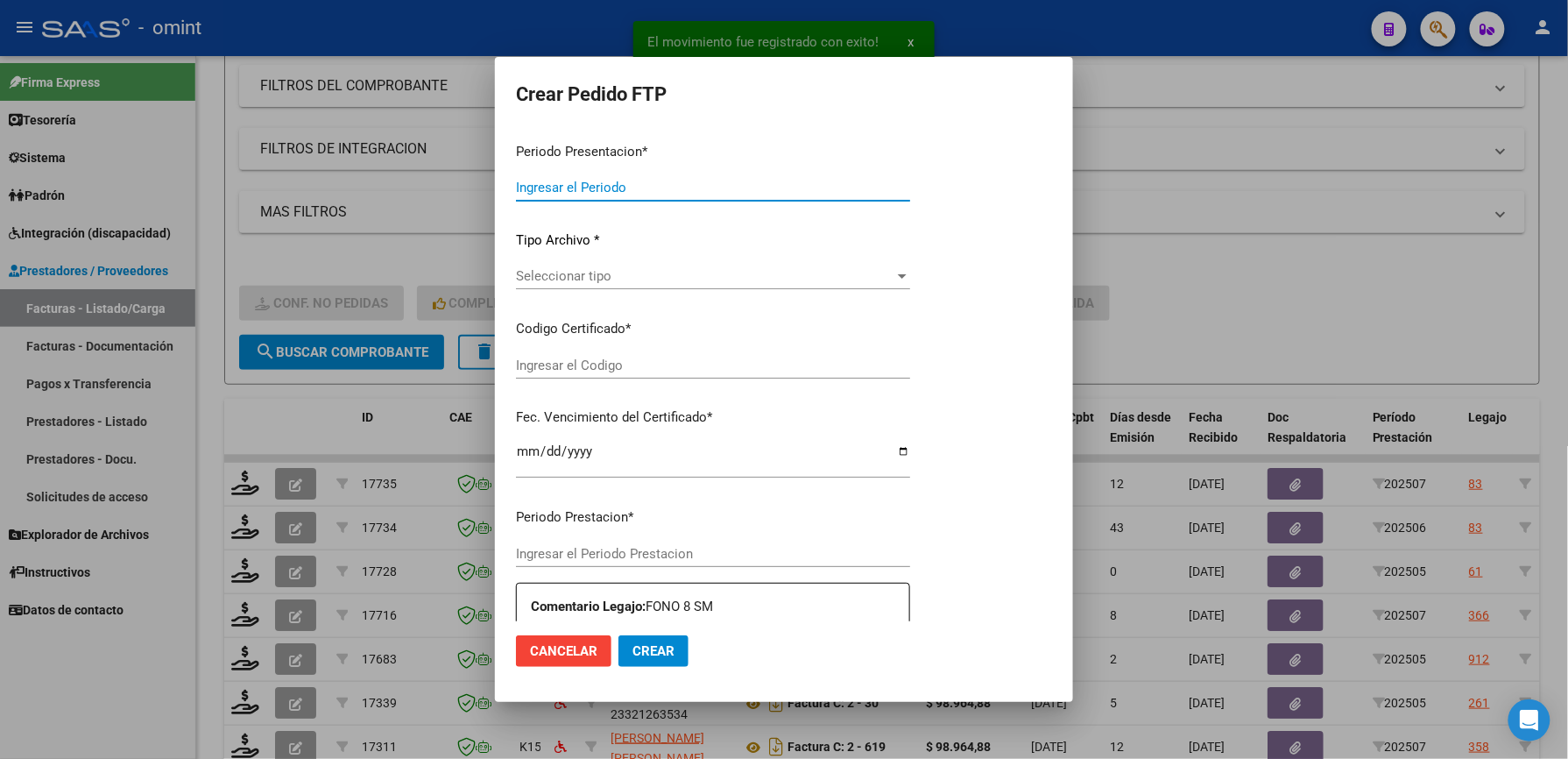
type input "202507"
type input "202506"
type input "$ 98.964,88"
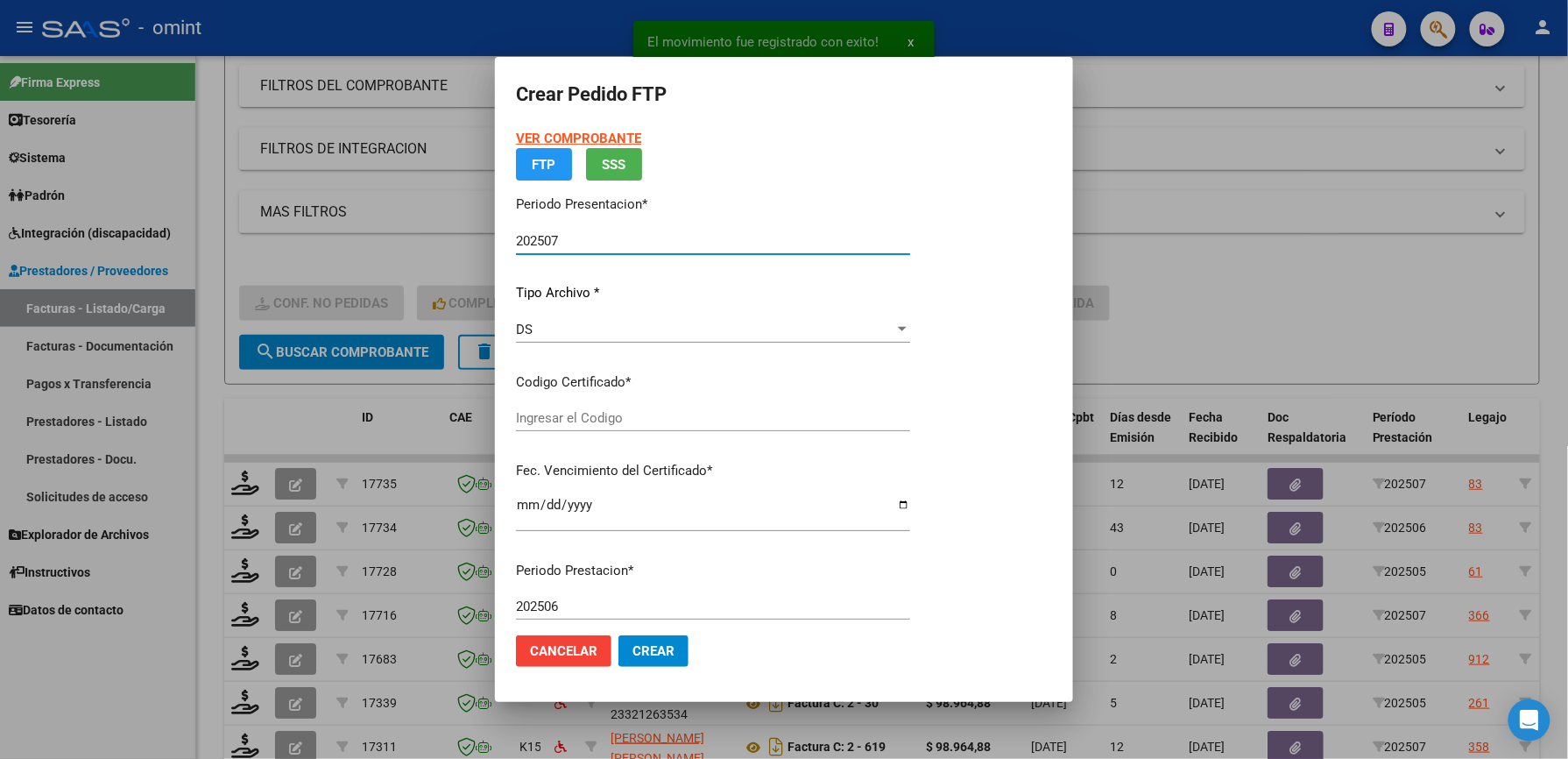
type input "163847463"
type input "2028-09-27"
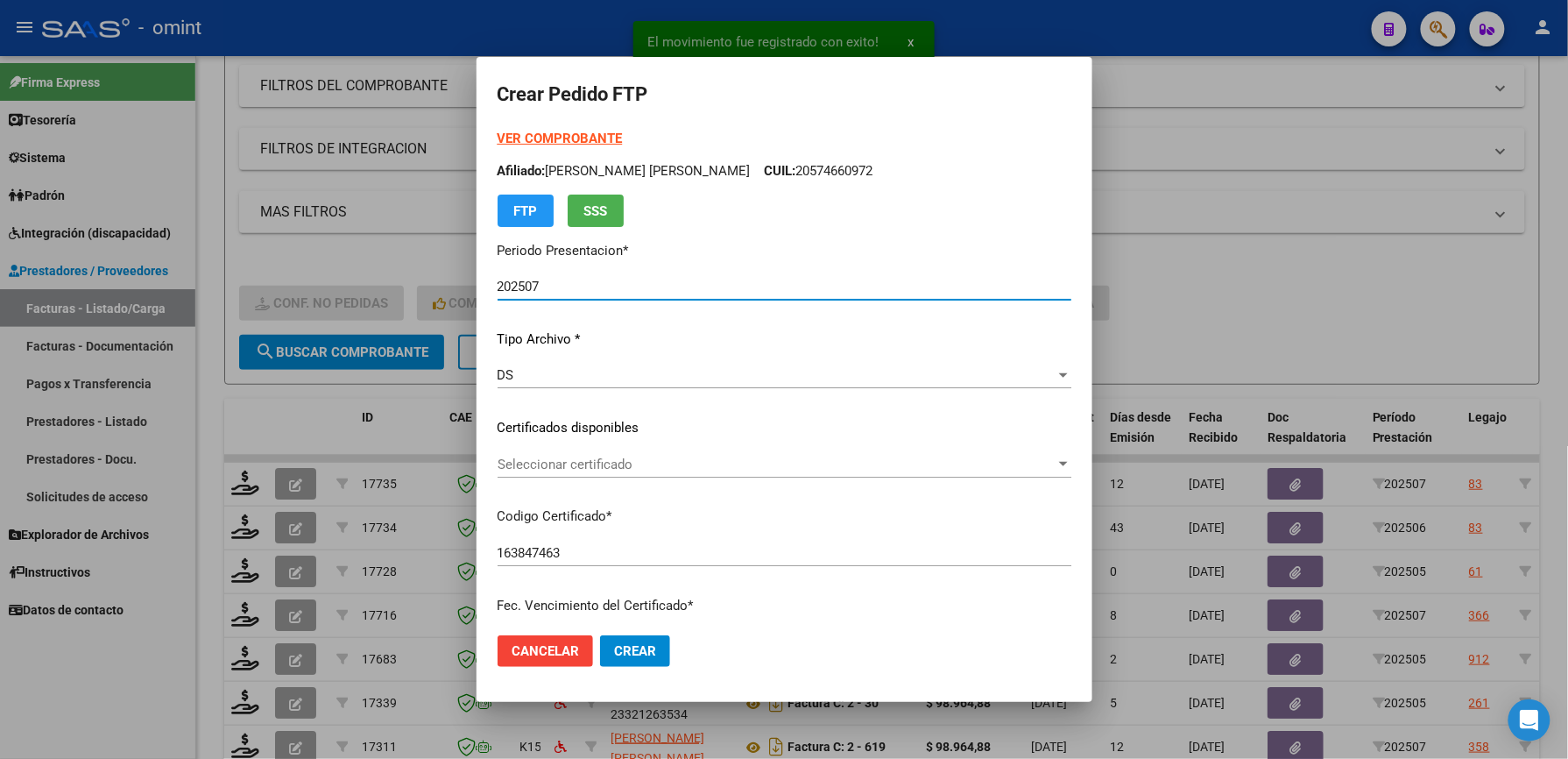
click at [582, 456] on span "Seleccionar certificado" at bounding box center [776, 464] width 558 height 15
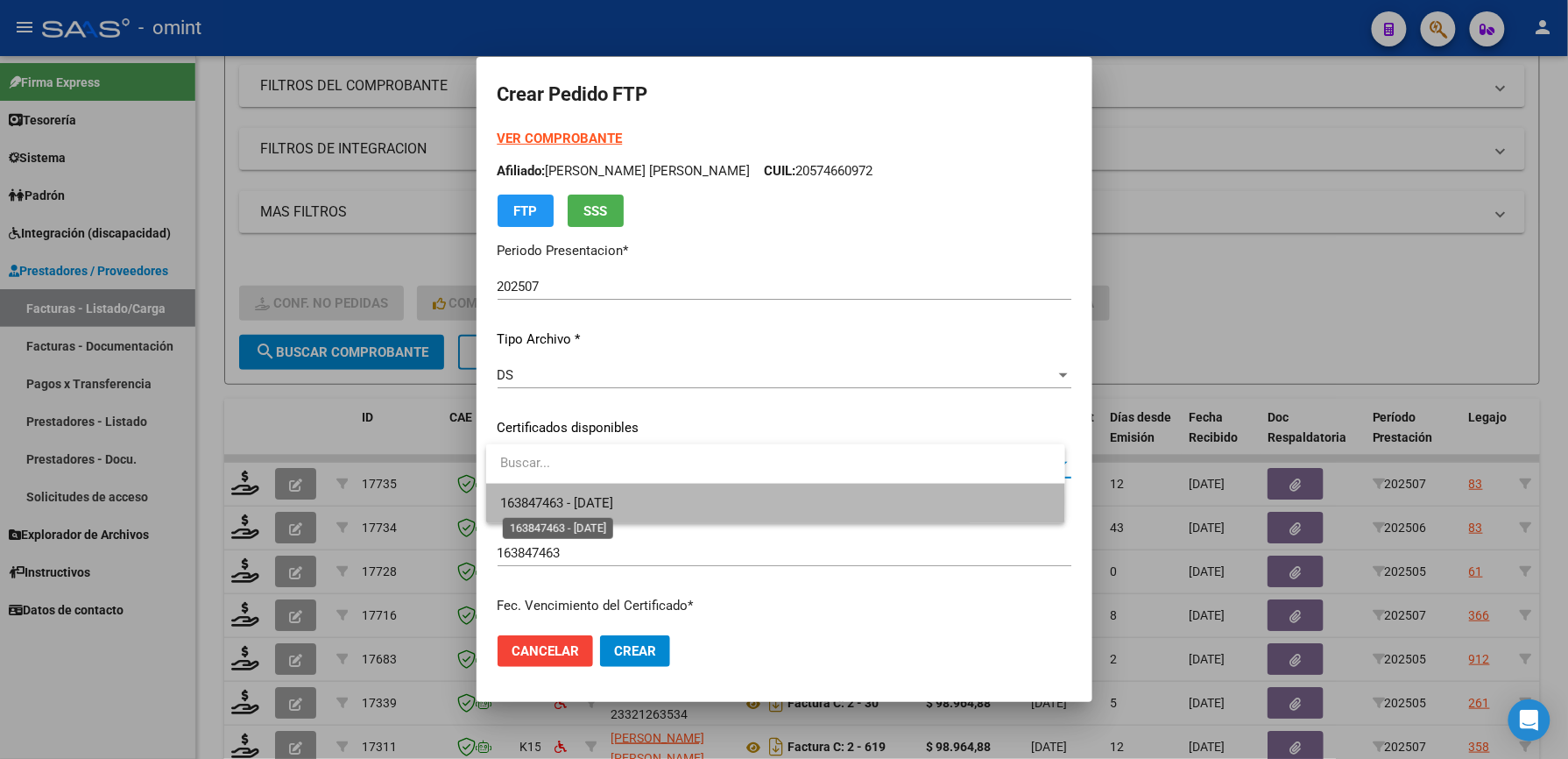
click at [572, 500] on span "163847463 - 2028-09-27" at bounding box center [556, 502] width 113 height 15
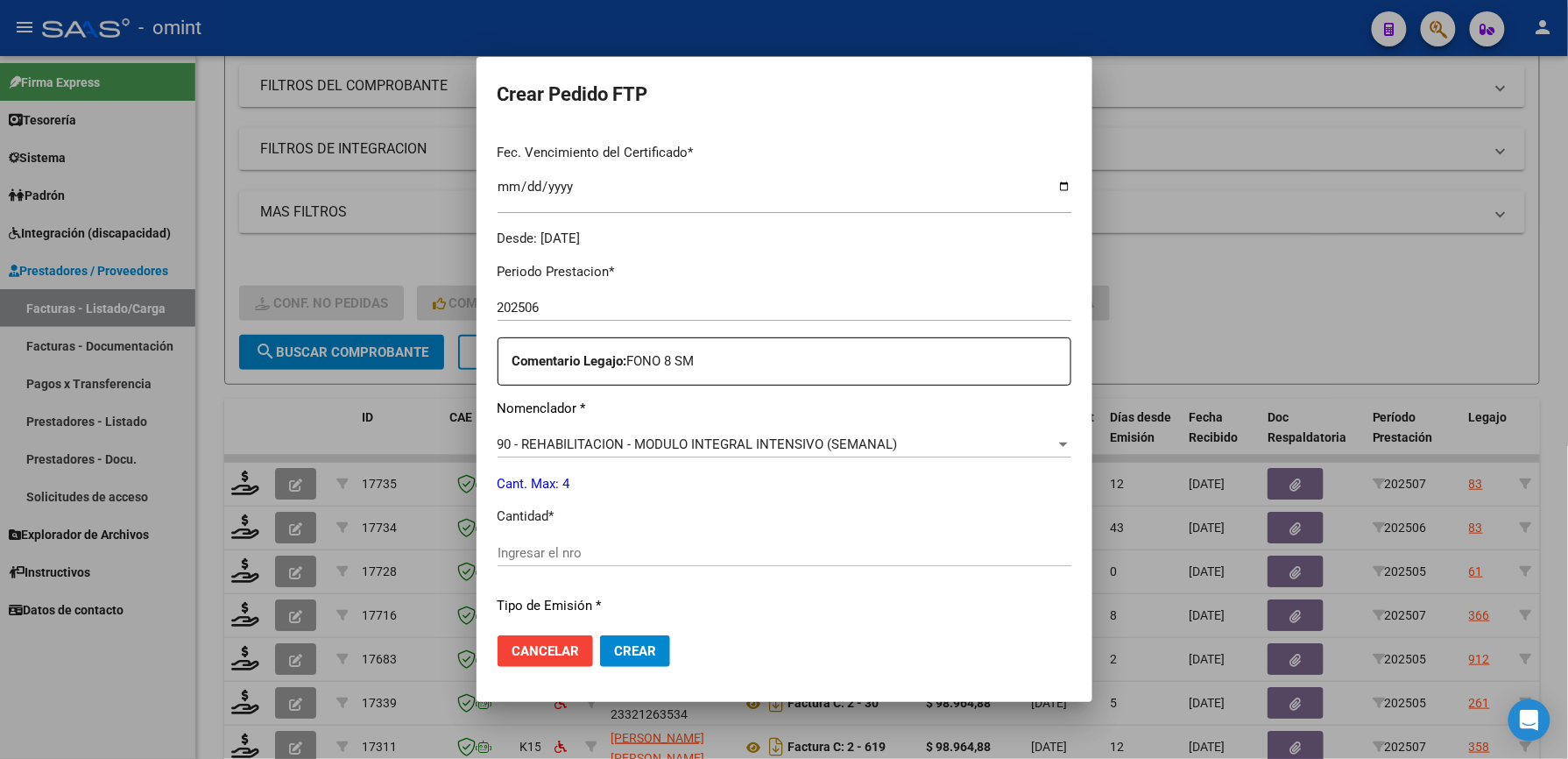
scroll to position [467, 0]
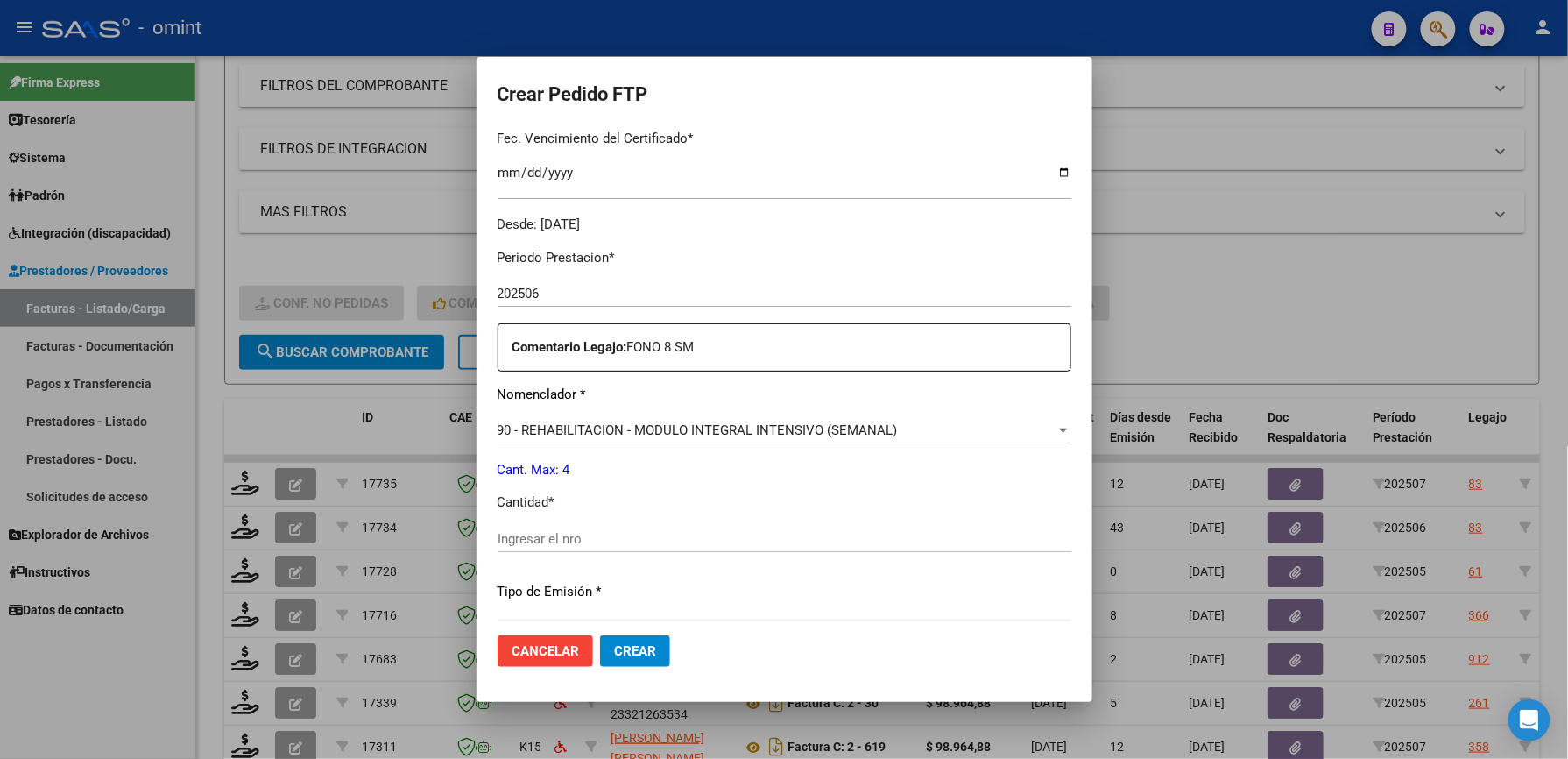
click at [549, 528] on div "Ingresar el nro" at bounding box center [784, 538] width 574 height 26
type input "4"
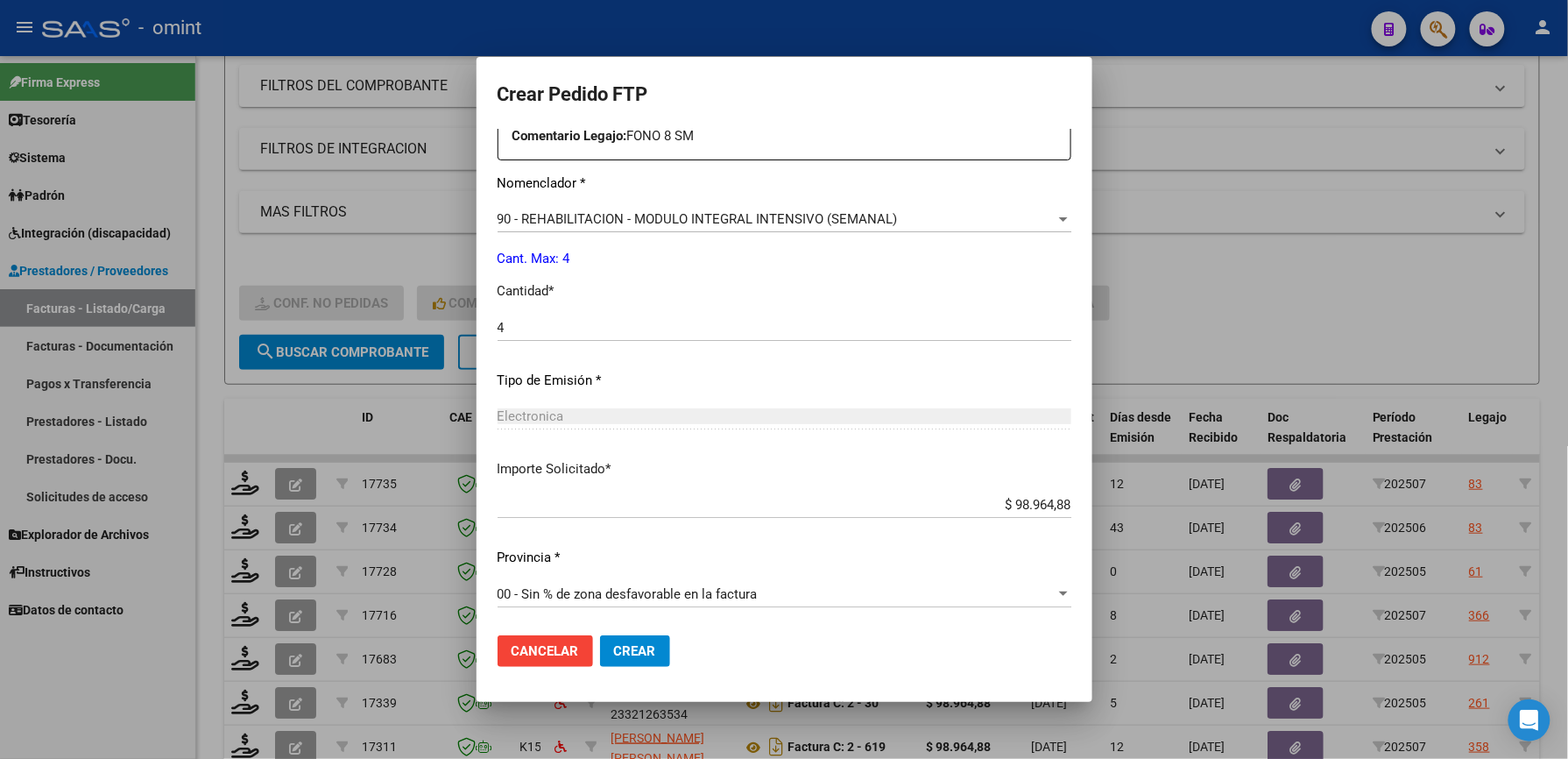
click at [635, 654] on span "Crear" at bounding box center [635, 651] width 42 height 15
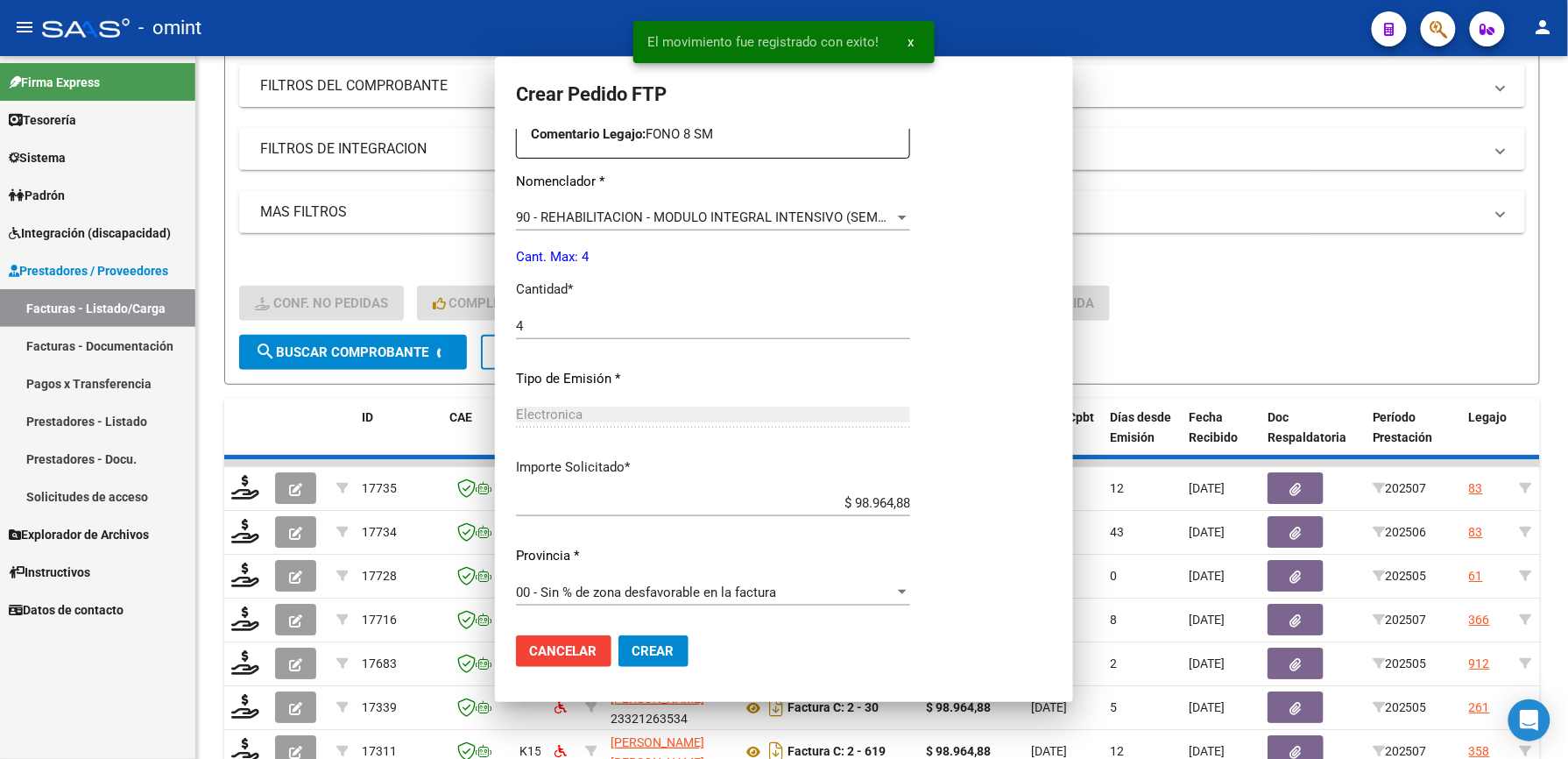
scroll to position [0, 0]
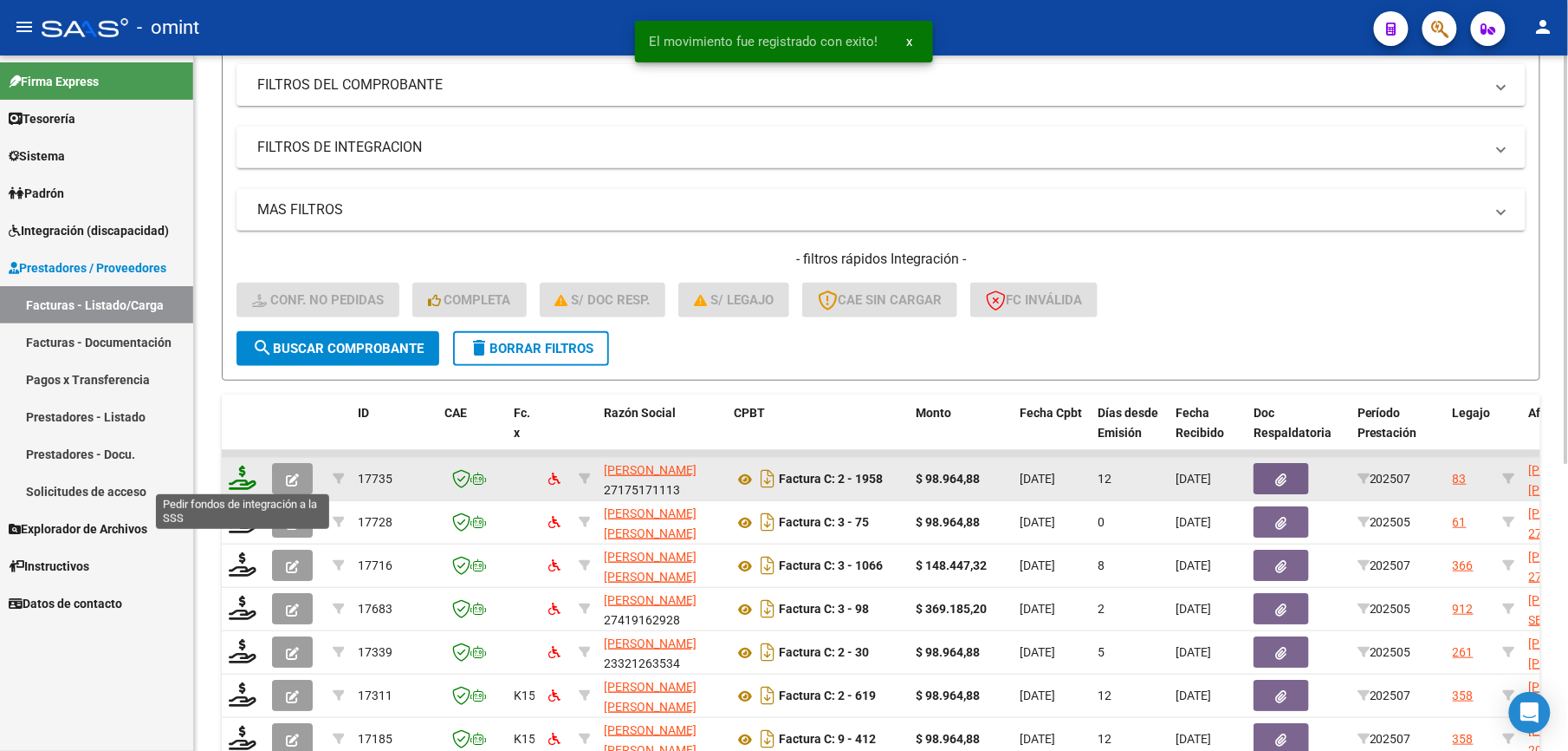
click at [239, 477] on icon at bounding box center [242, 477] width 28 height 24
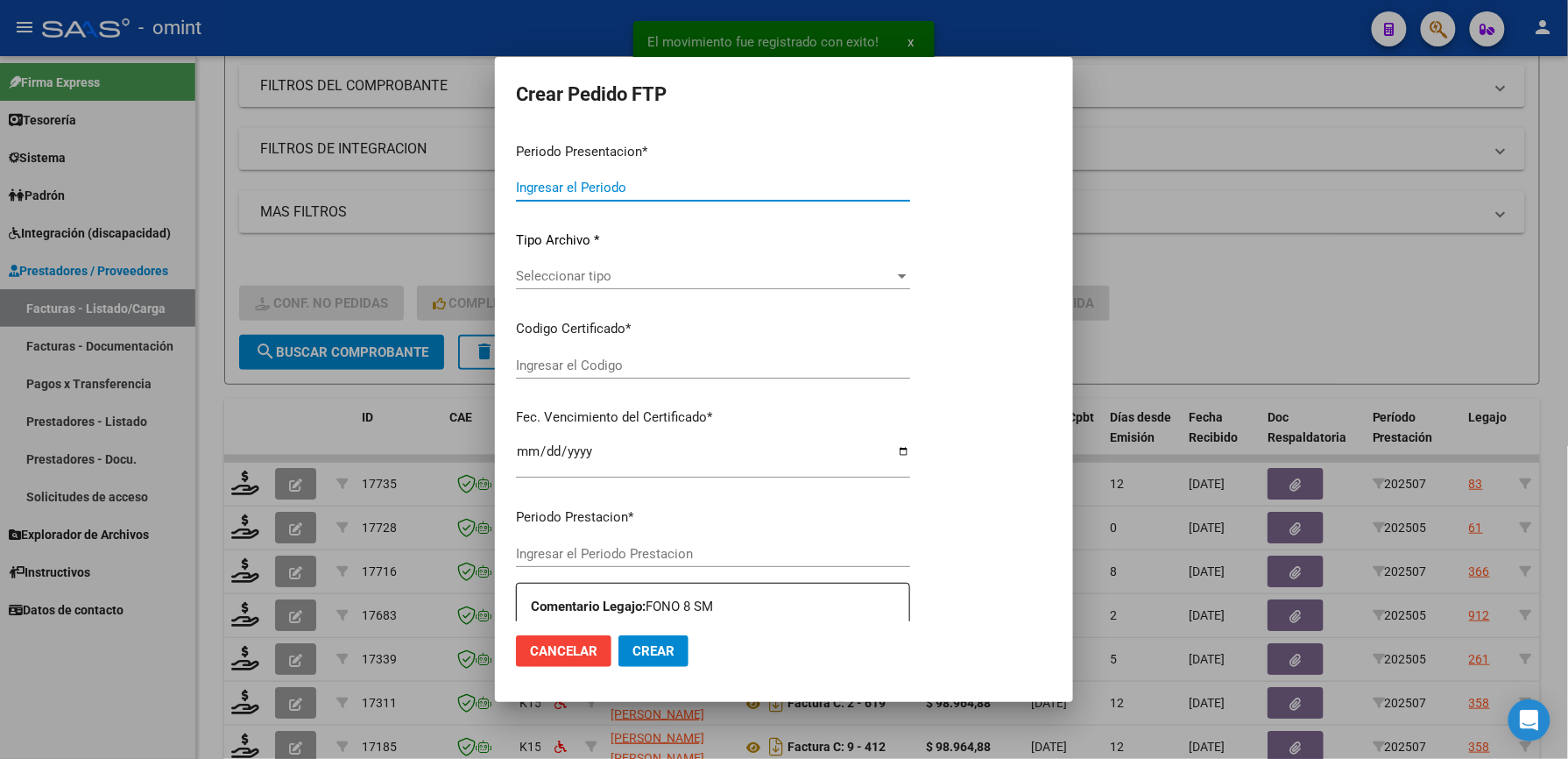
type input "202507"
type input "$ 98.964,88"
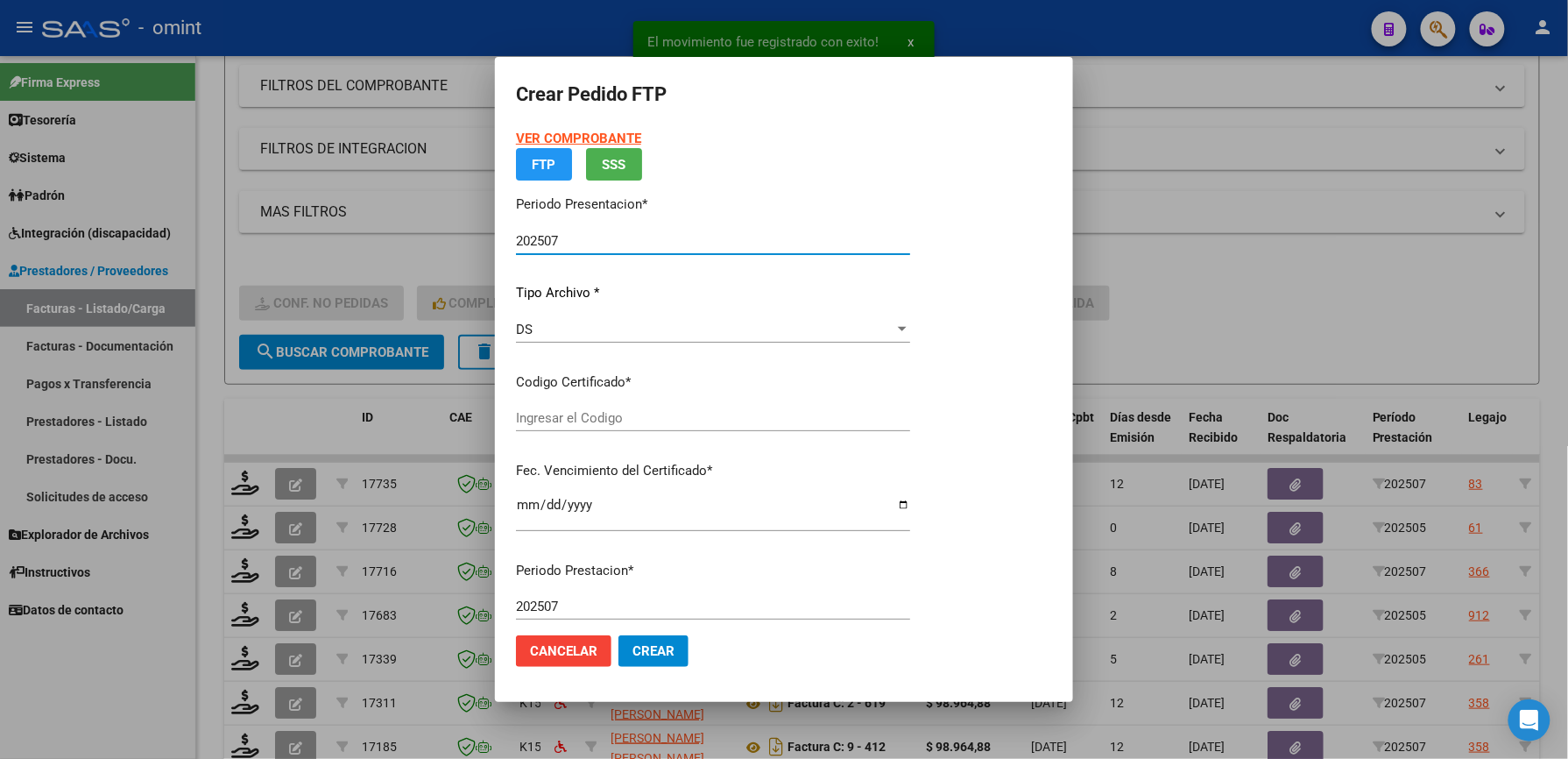
type input "163847463"
type input "2028-09-27"
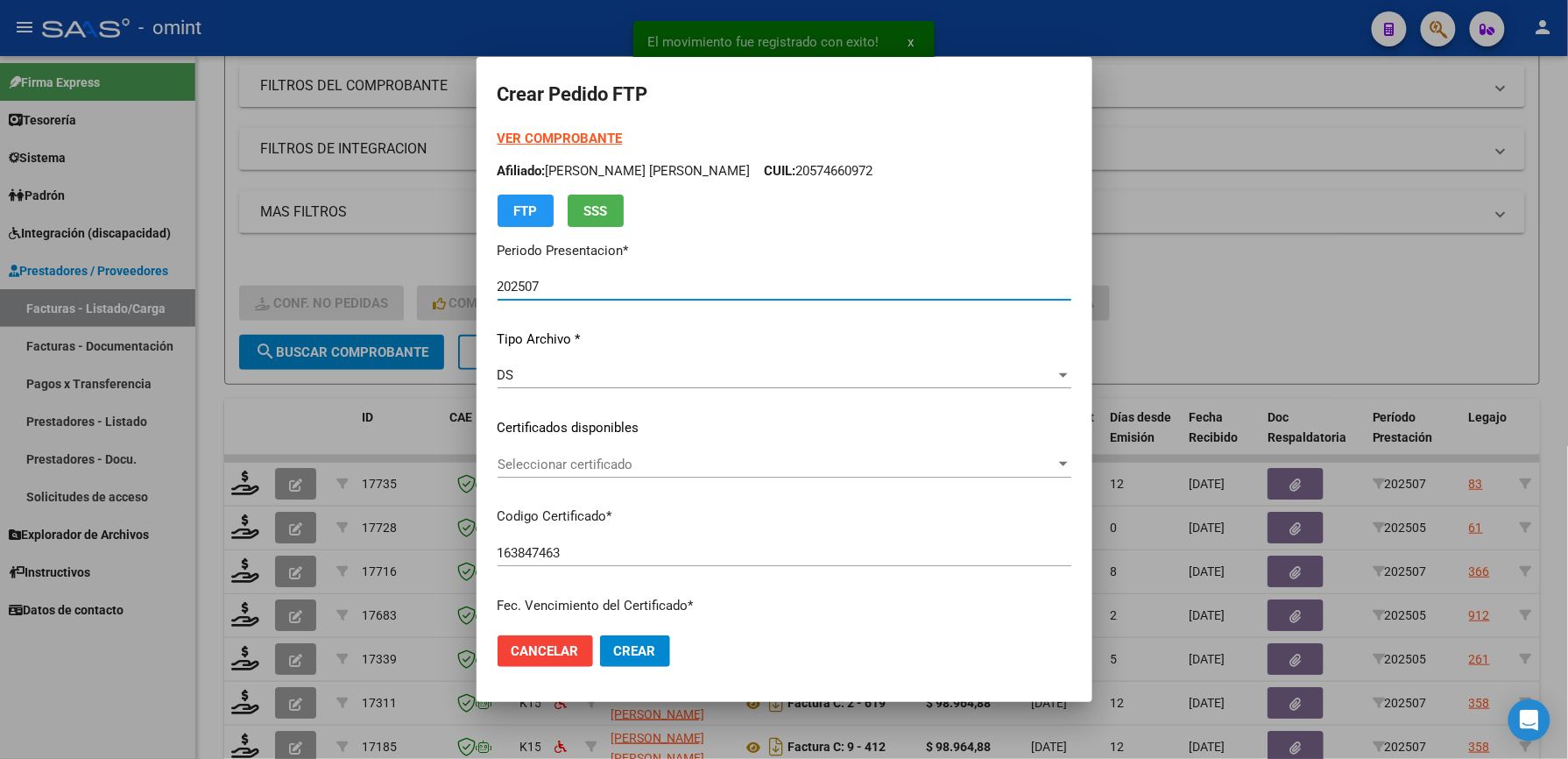
click at [609, 457] on span "Seleccionar certificado" at bounding box center [776, 464] width 558 height 15
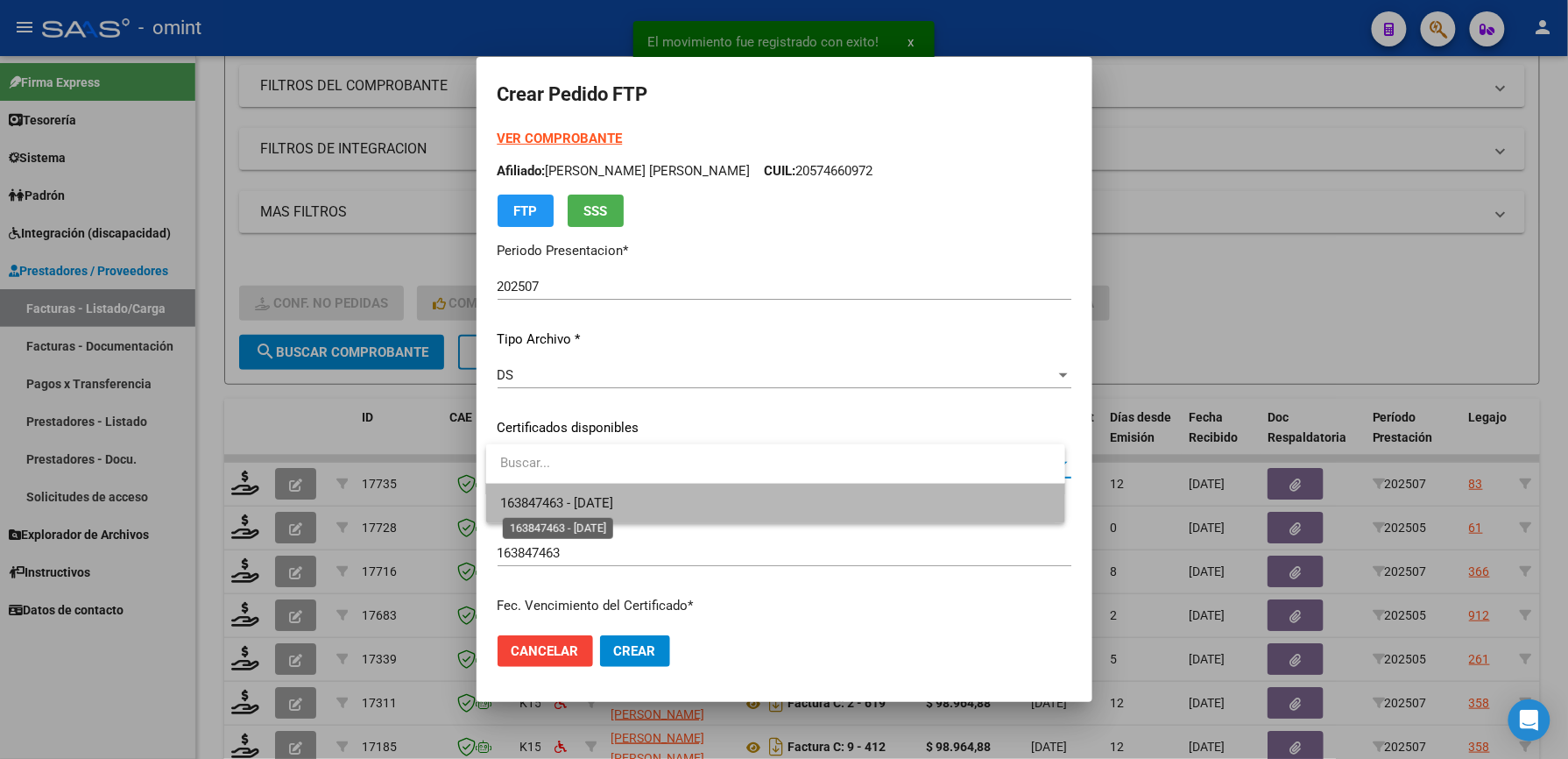
click at [613, 501] on span "163847463 - 2028-09-27" at bounding box center [556, 502] width 113 height 15
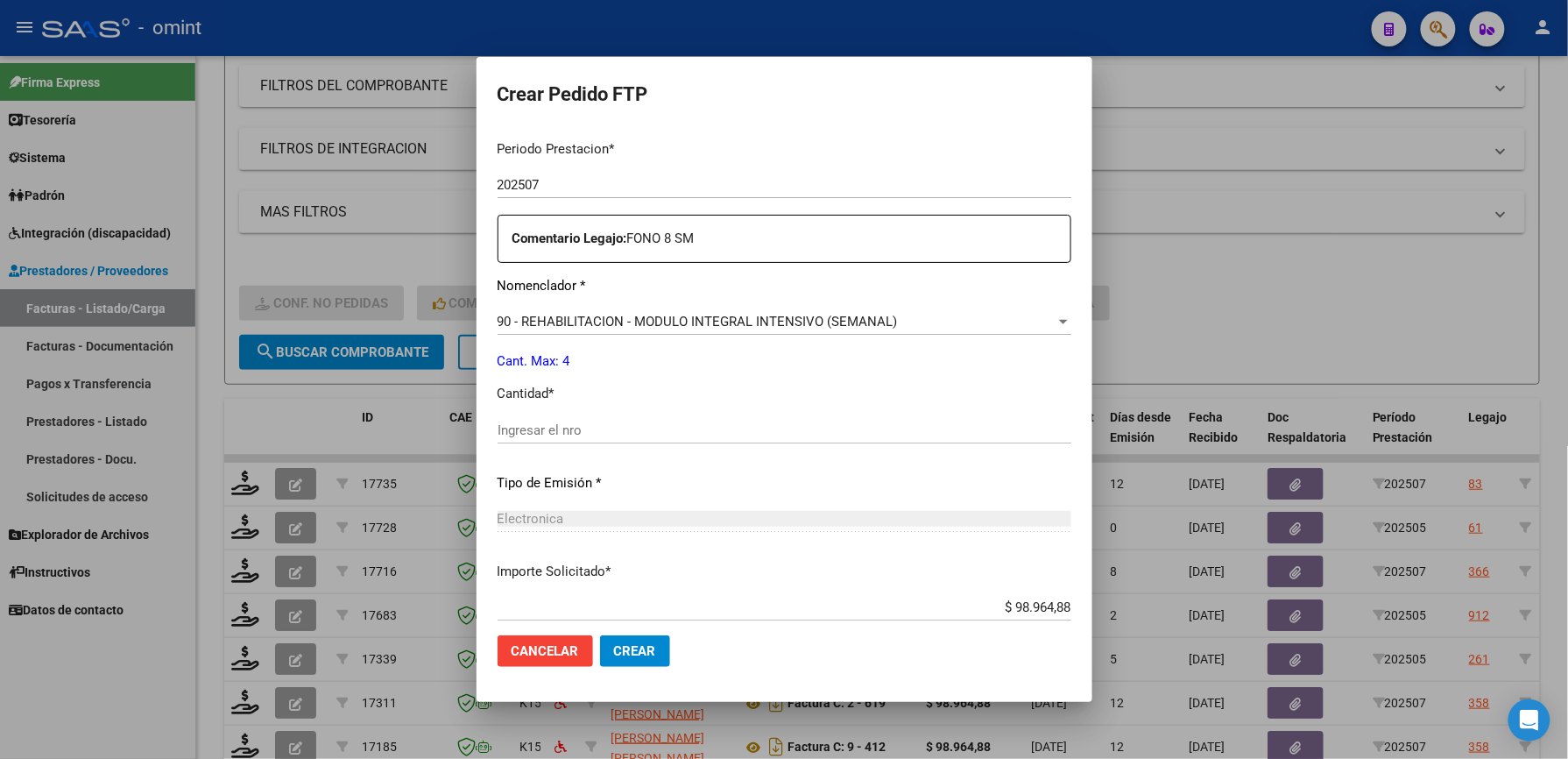
scroll to position [583, 0]
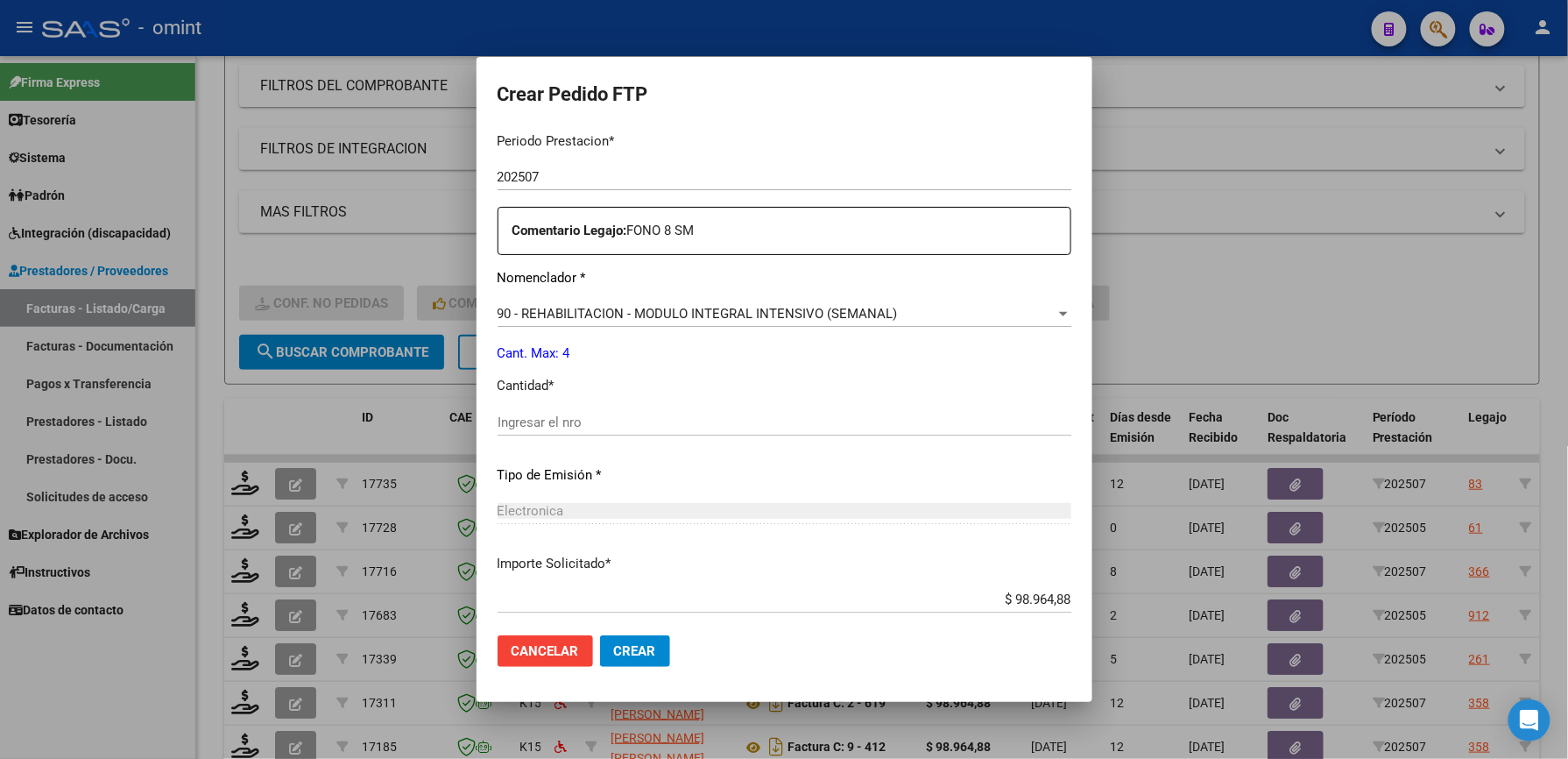
click at [559, 415] on input "Ingresar el nro" at bounding box center [784, 422] width 574 height 15
type input "4"
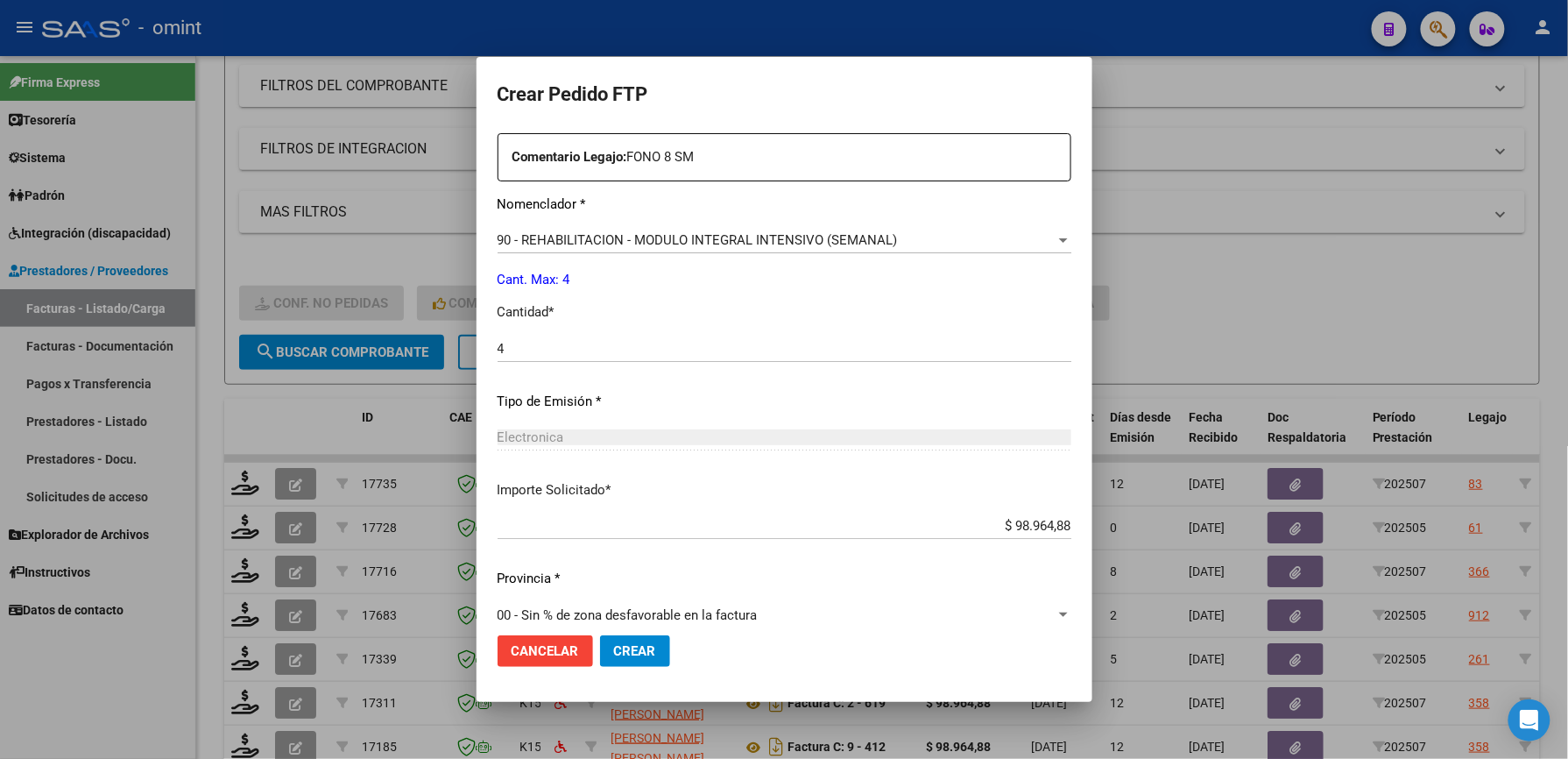
scroll to position [678, 0]
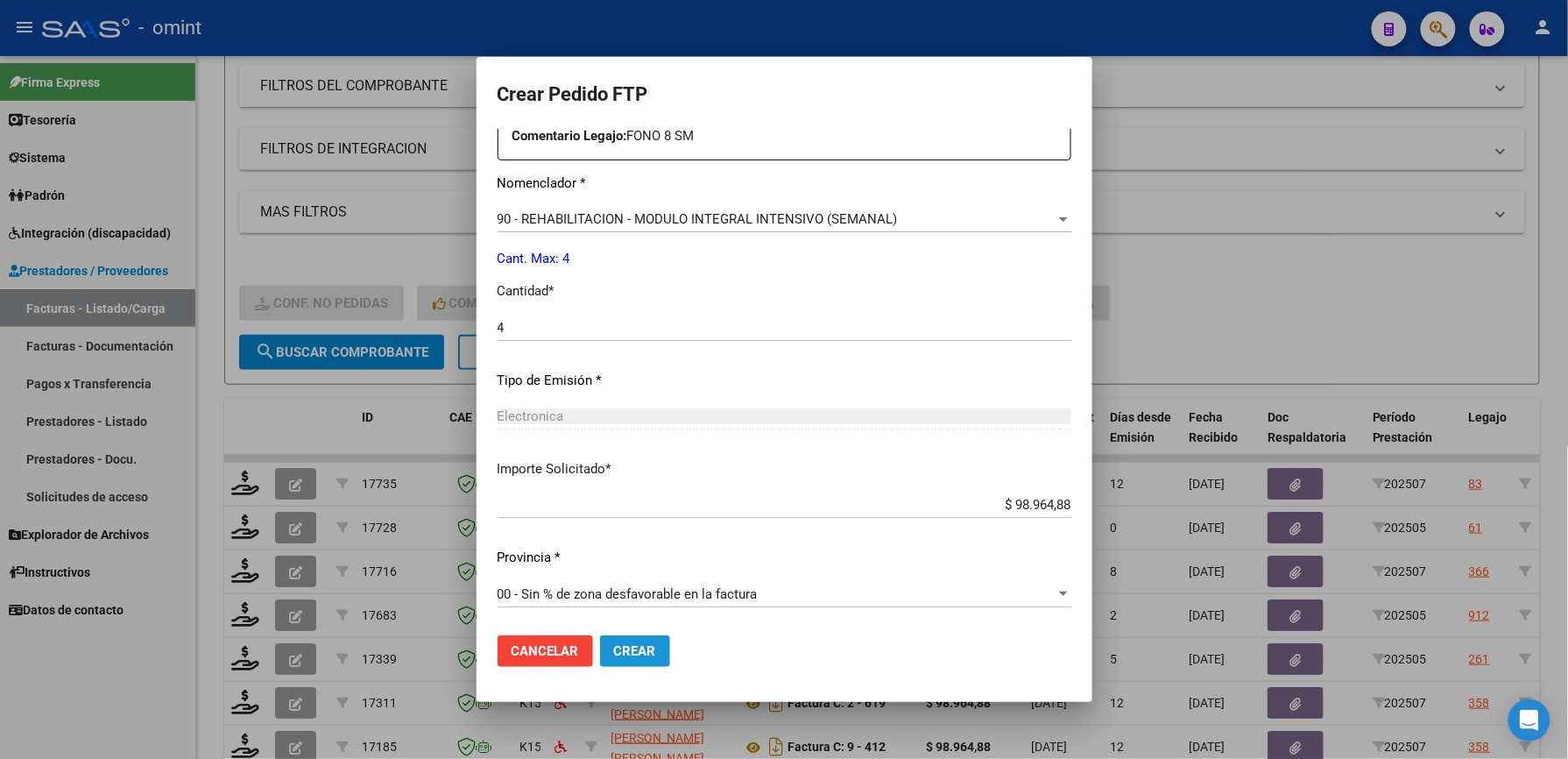
click at [645, 650] on span "Crear" at bounding box center [635, 651] width 42 height 15
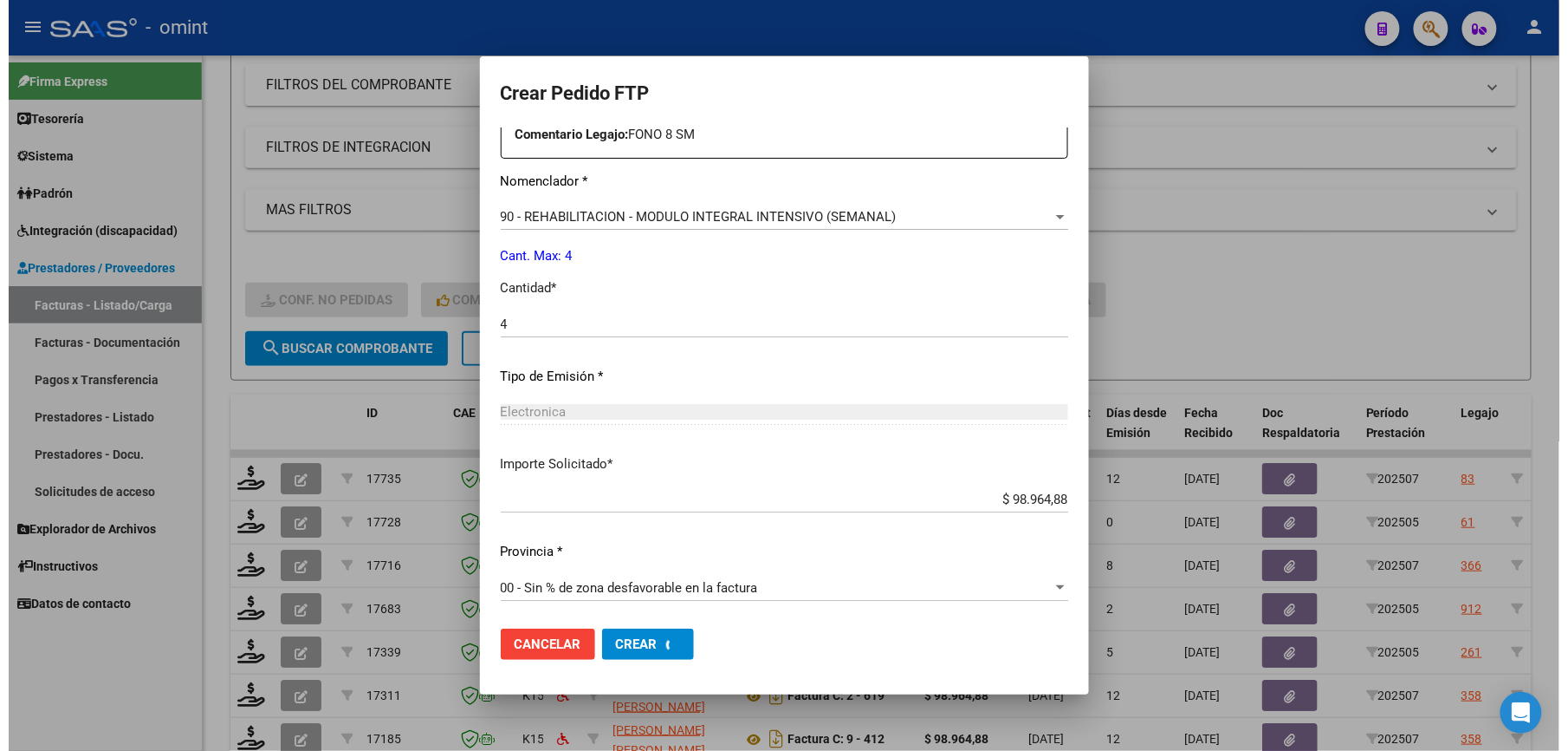
scroll to position [0, 0]
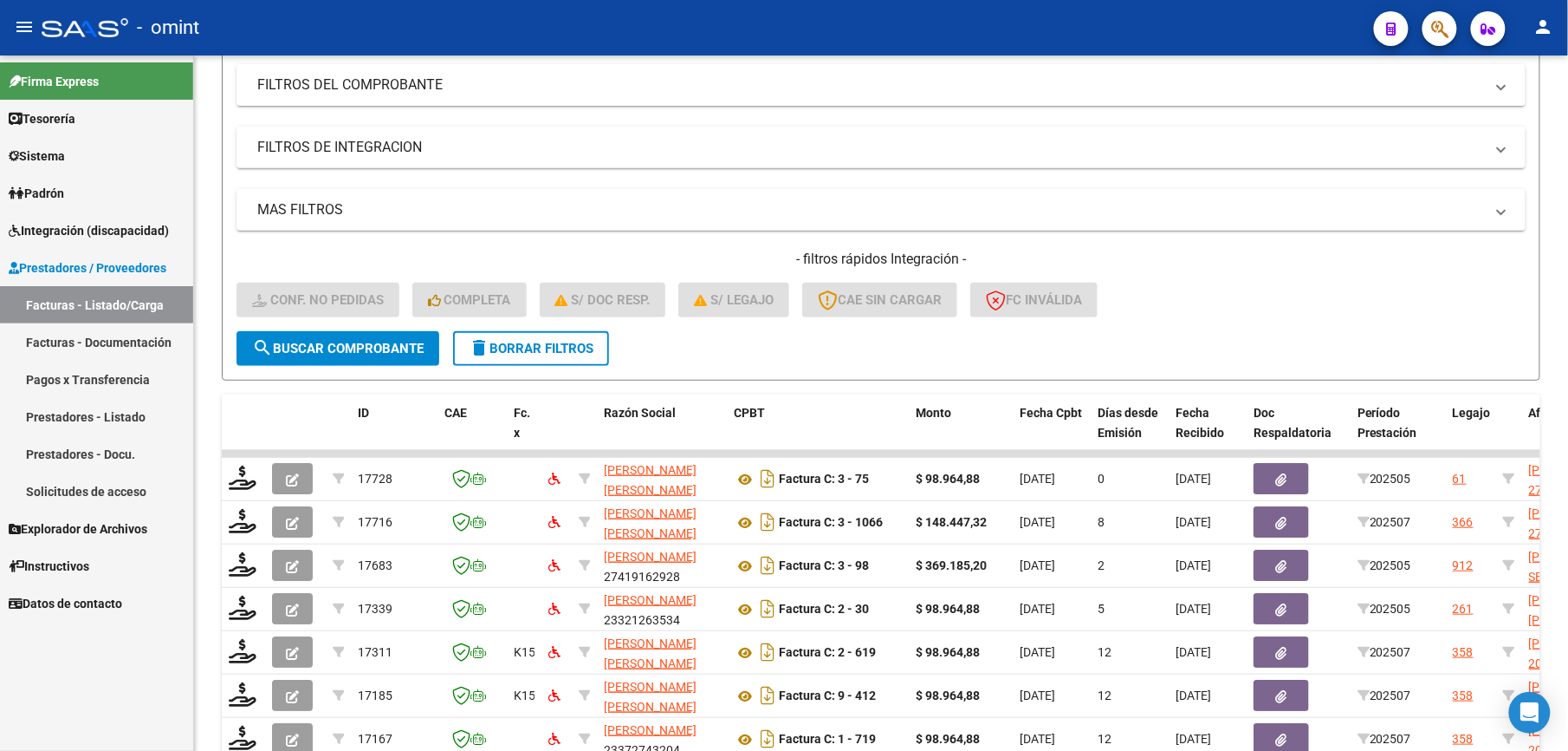
click at [126, 226] on span "Integración (discapacidad)" at bounding box center [89, 231] width 160 height 19
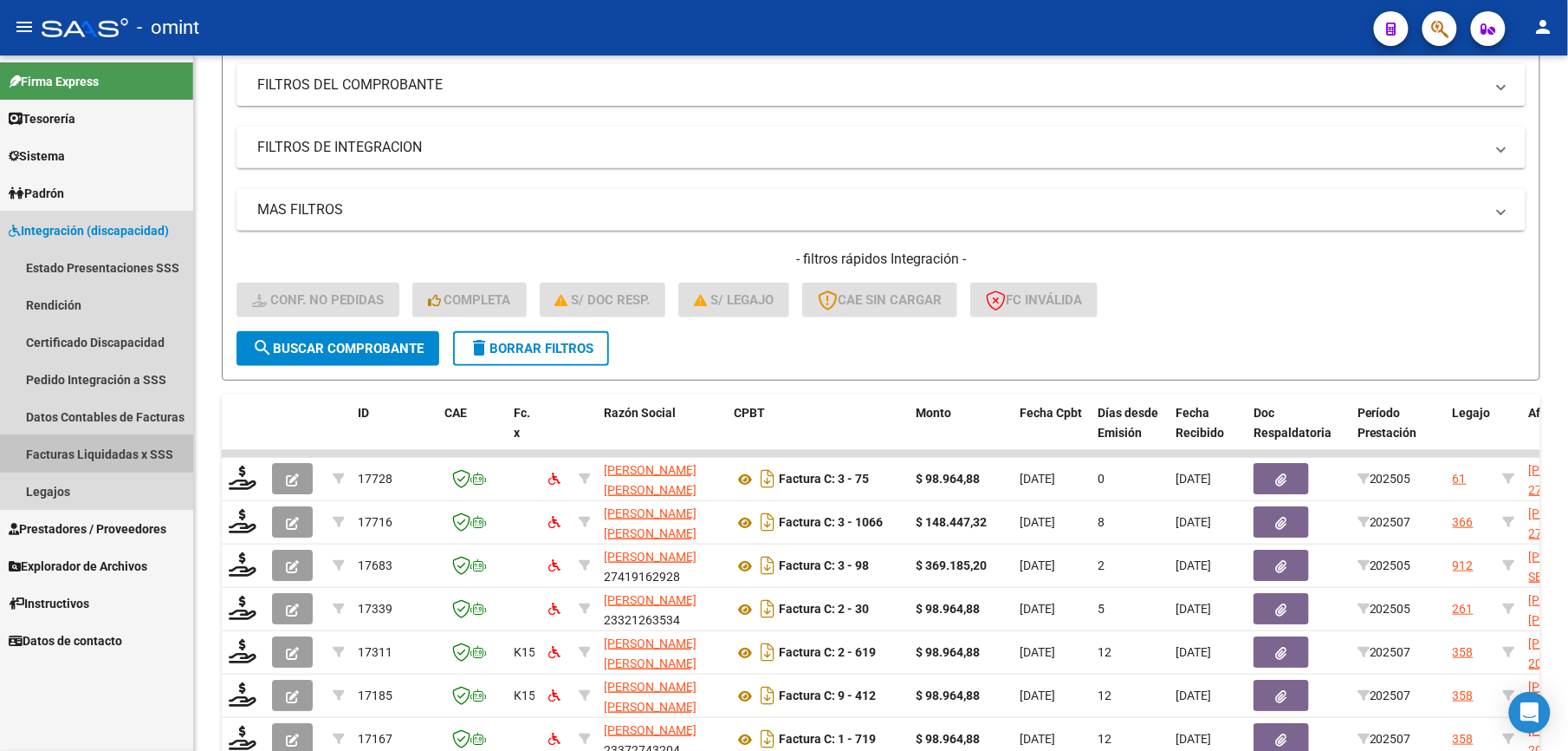
click at [118, 448] on link "Facturas Liquidadas x SSS" at bounding box center [96, 453] width 194 height 37
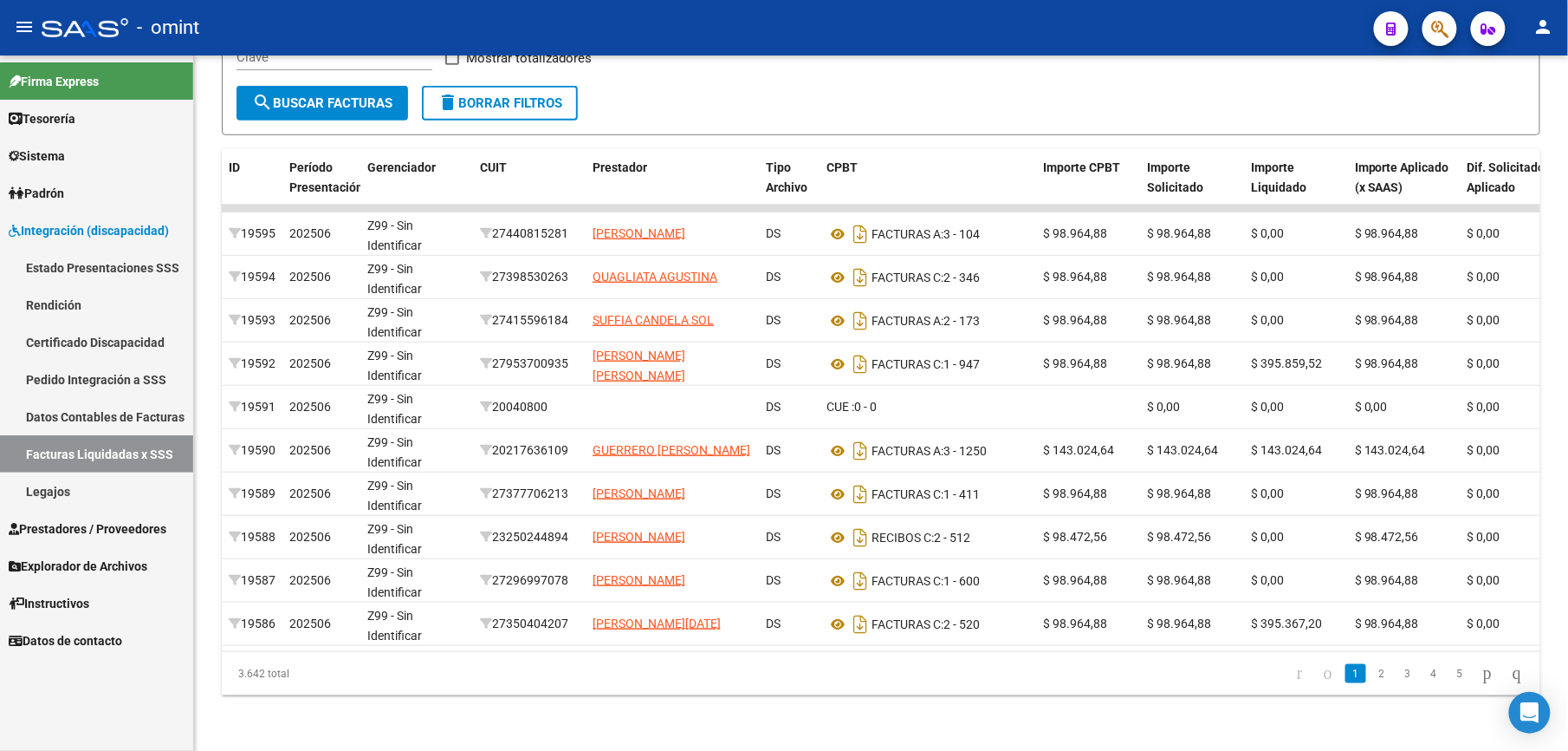
click at [112, 378] on link "Pedido Integración a SSS" at bounding box center [96, 379] width 194 height 37
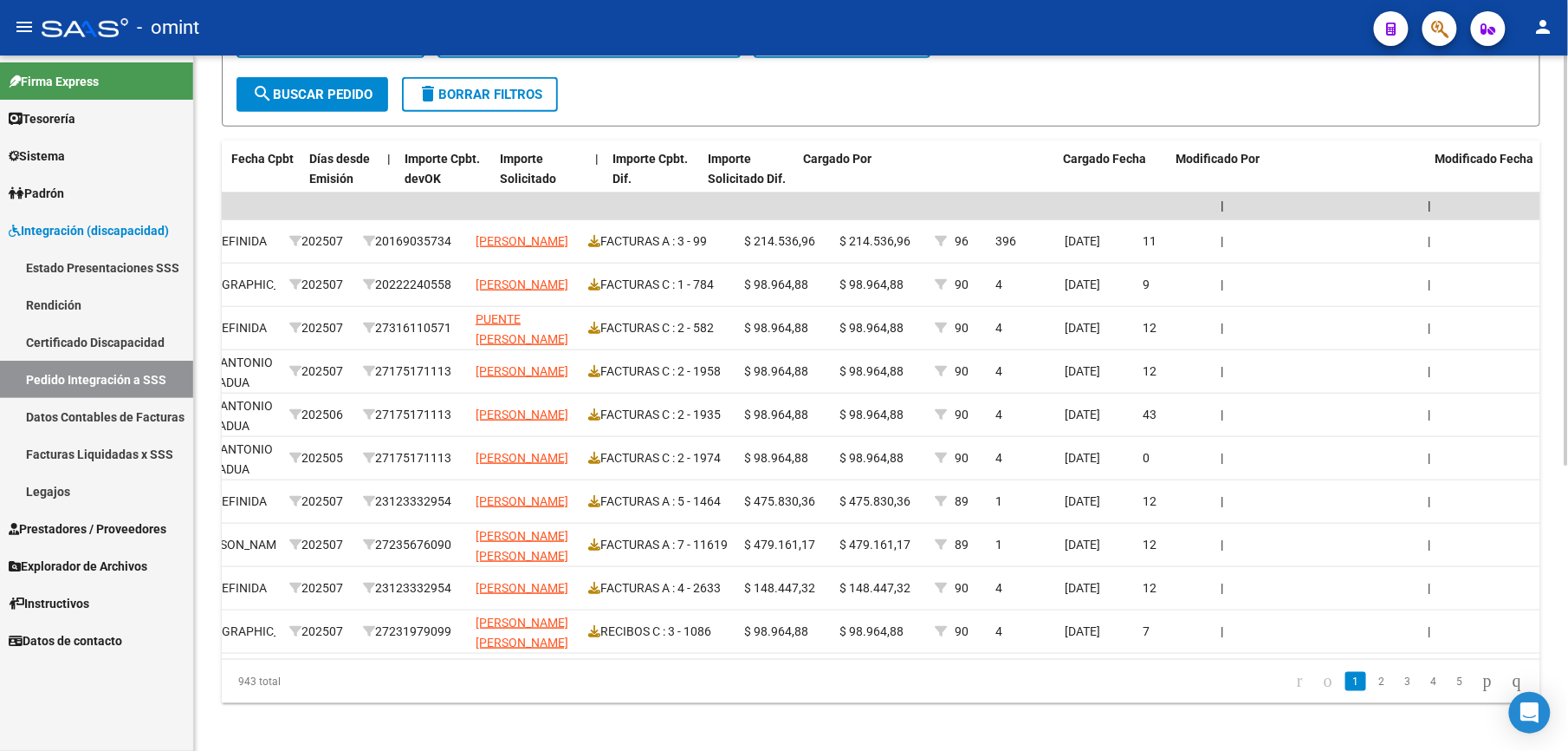
scroll to position [0, 1466]
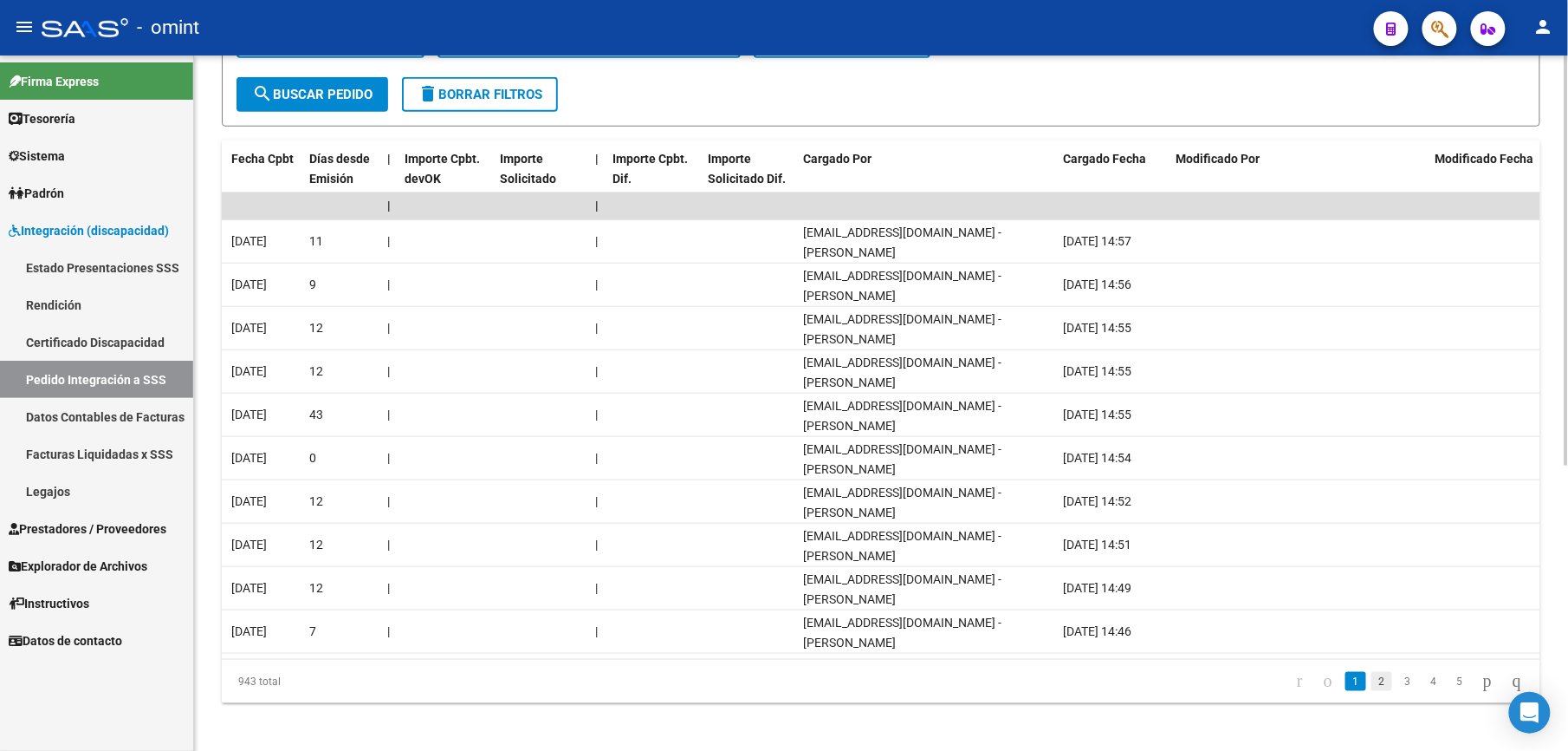
click at [1372, 691] on link "2" at bounding box center [1382, 681] width 21 height 19
click at [1397, 691] on link "3" at bounding box center [1408, 681] width 21 height 19
click at [1423, 691] on link "4" at bounding box center [1434, 681] width 21 height 19
click at [1423, 691] on link "5" at bounding box center [1434, 681] width 21 height 19
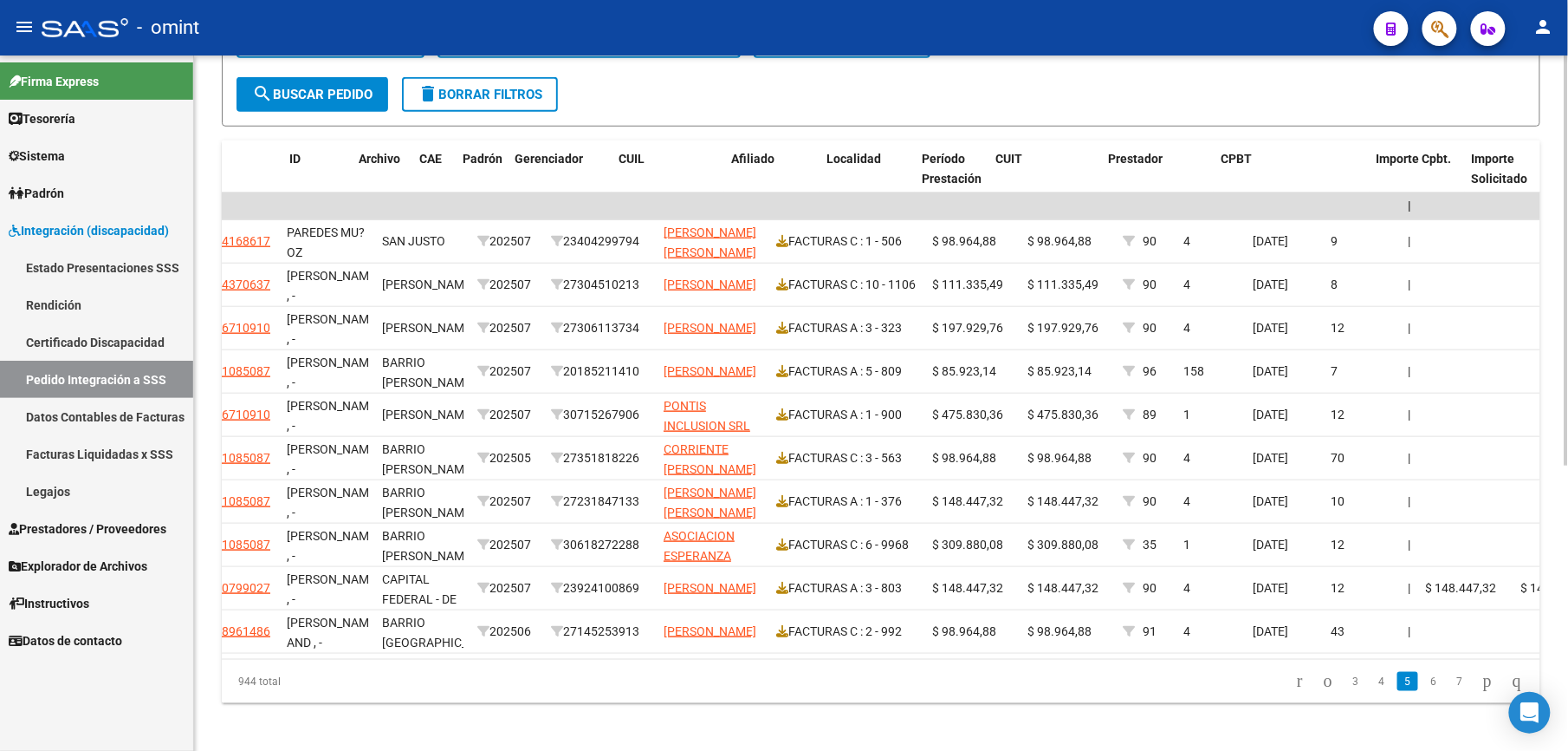
scroll to position [0, 0]
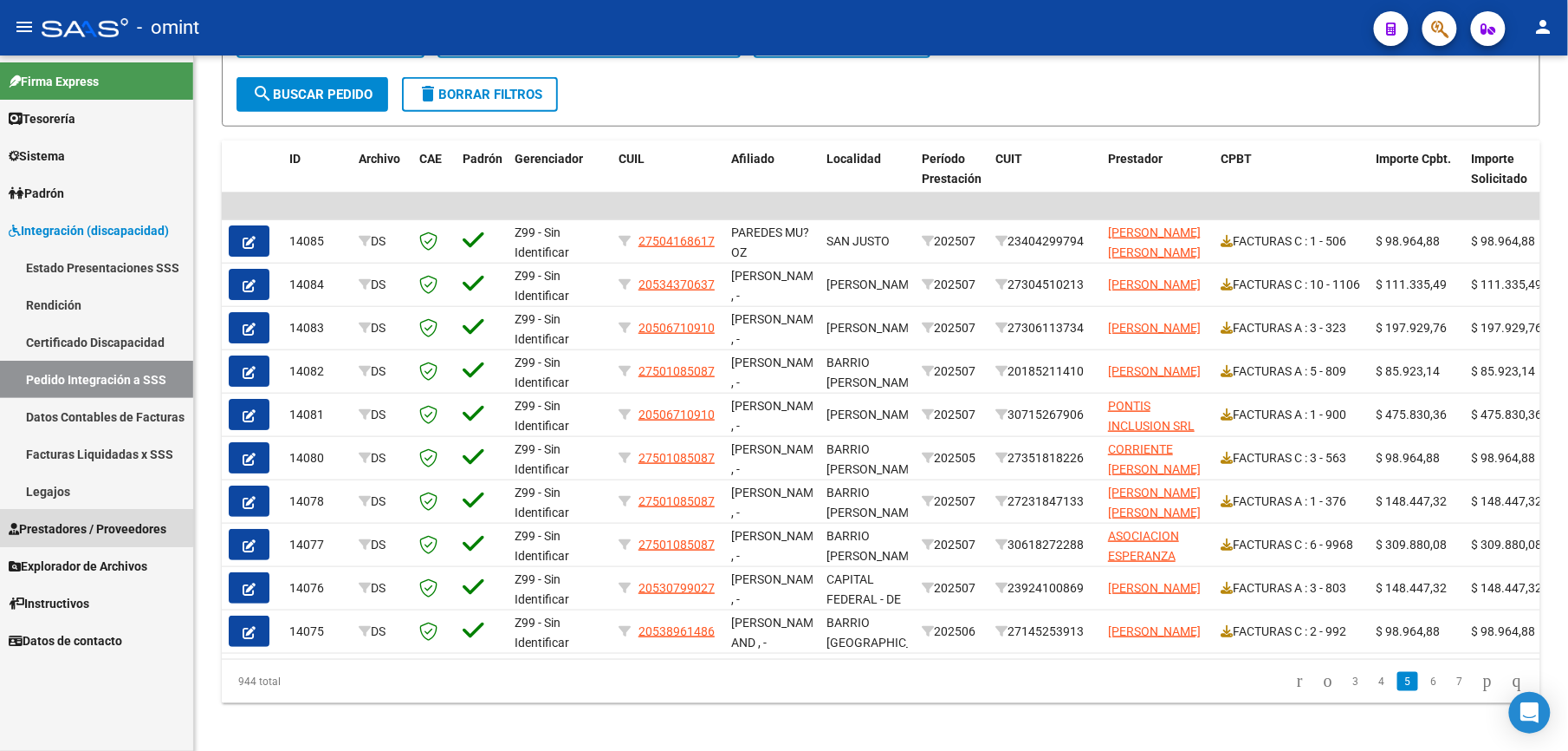
click at [61, 525] on span "Prestadores / Proveedores" at bounding box center [87, 529] width 157 height 19
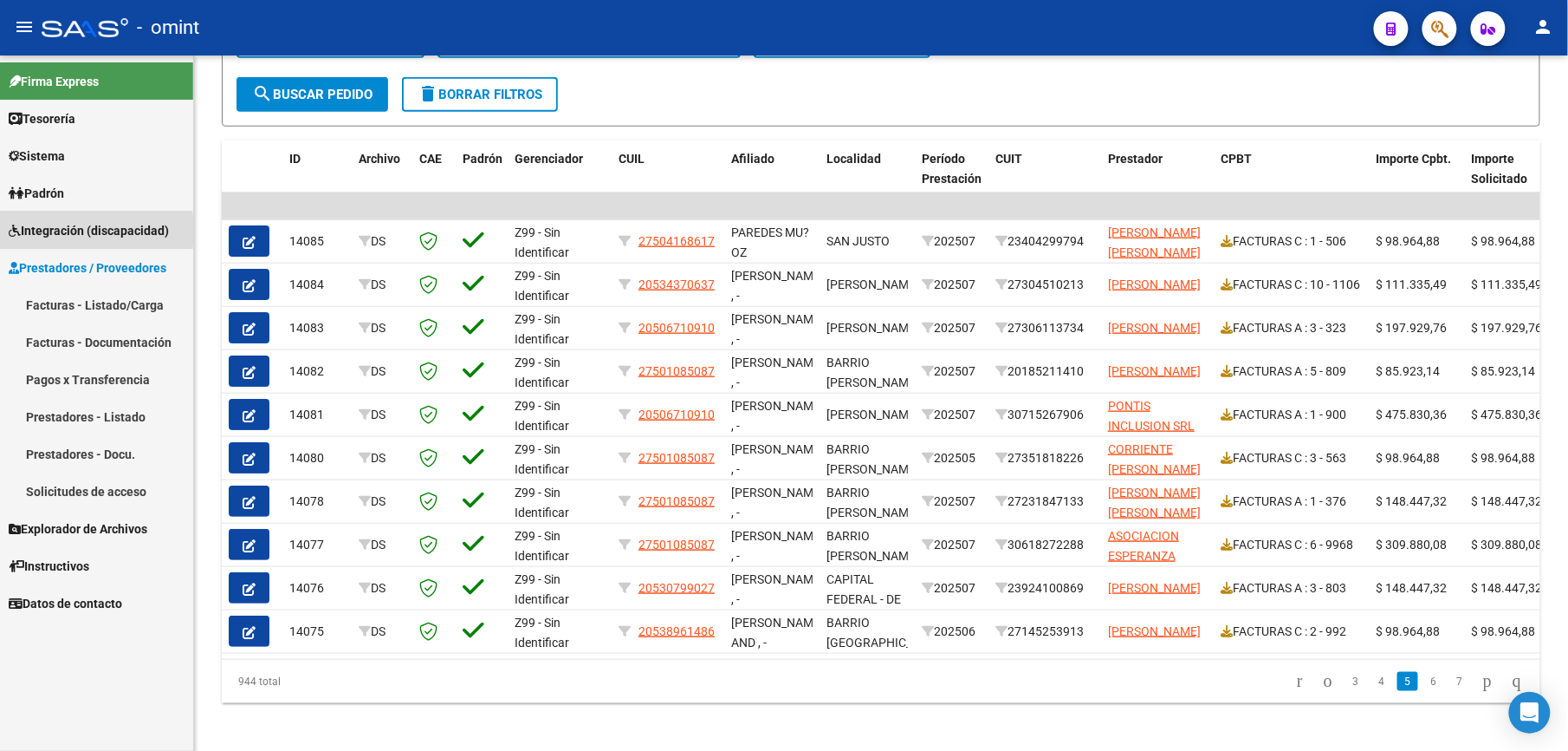
click at [56, 231] on span "Integración (discapacidad)" at bounding box center [89, 231] width 160 height 19
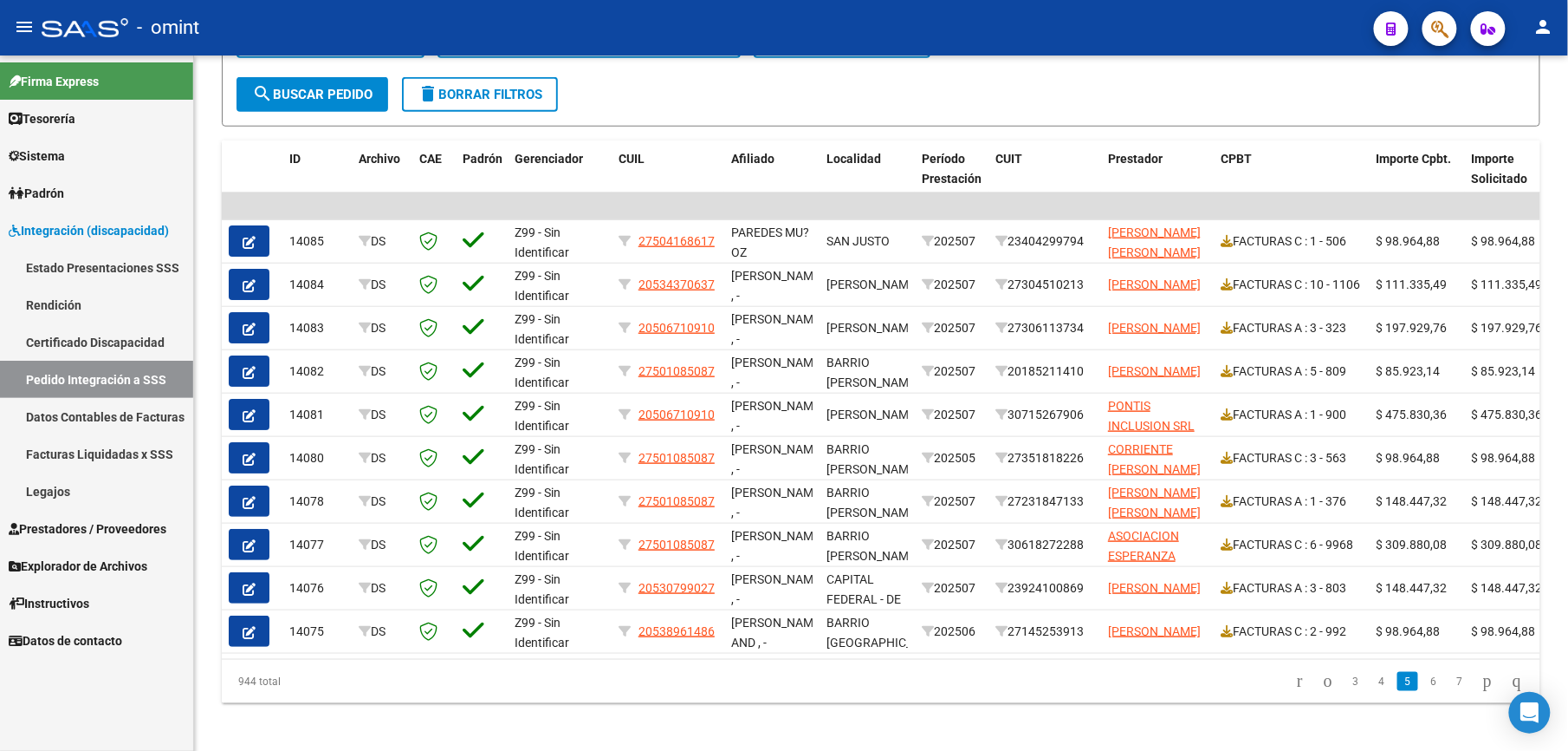
click at [64, 490] on link "Legajos" at bounding box center [96, 490] width 194 height 37
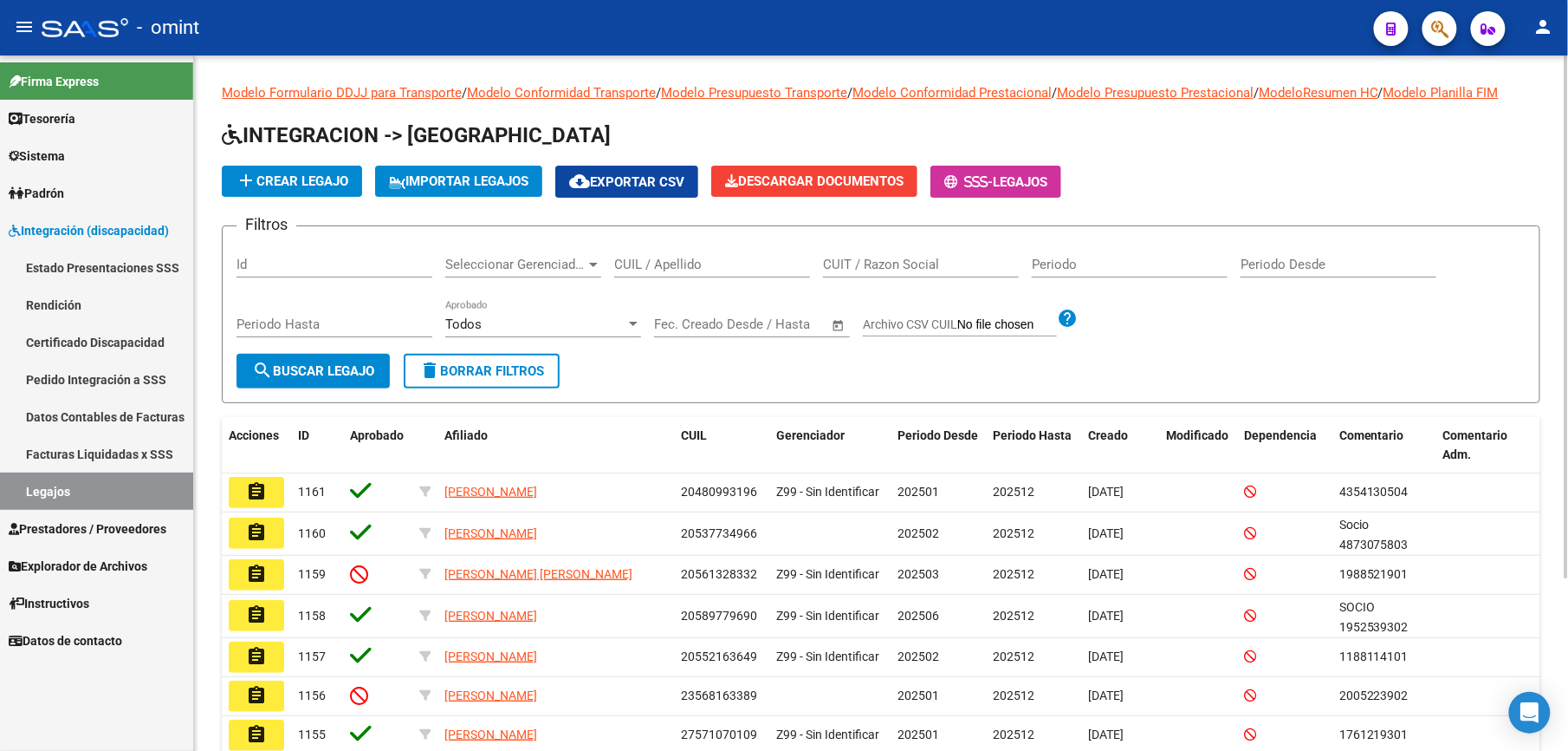
click at [651, 259] on input "CUIL / Apellido" at bounding box center [712, 264] width 196 height 15
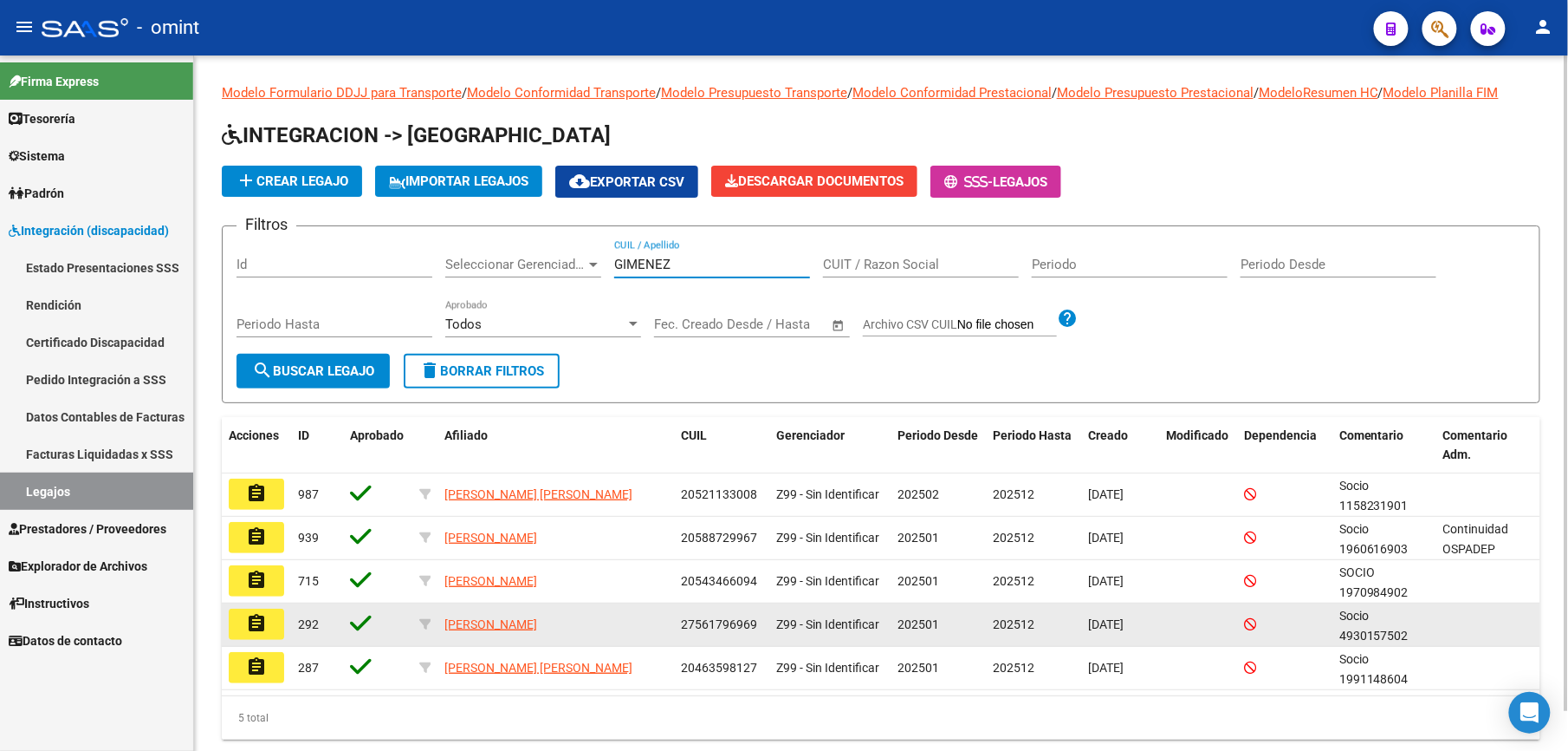
type input "GIMENEZ"
click at [248, 628] on mat-icon "assignment" at bounding box center [257, 623] width 21 height 21
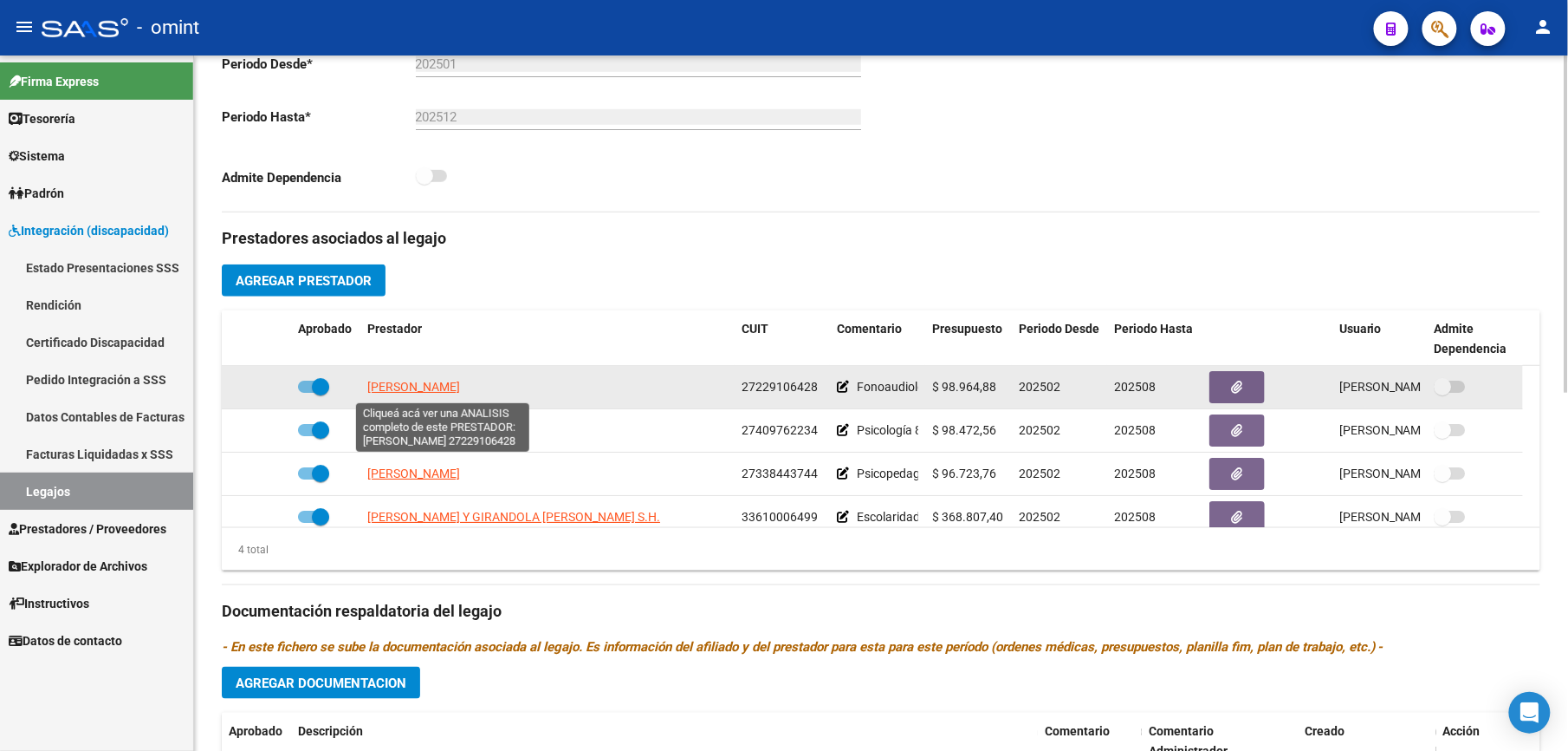
click at [460, 392] on span "[PERSON_NAME]" at bounding box center [413, 386] width 93 height 14
type textarea "27229106428"
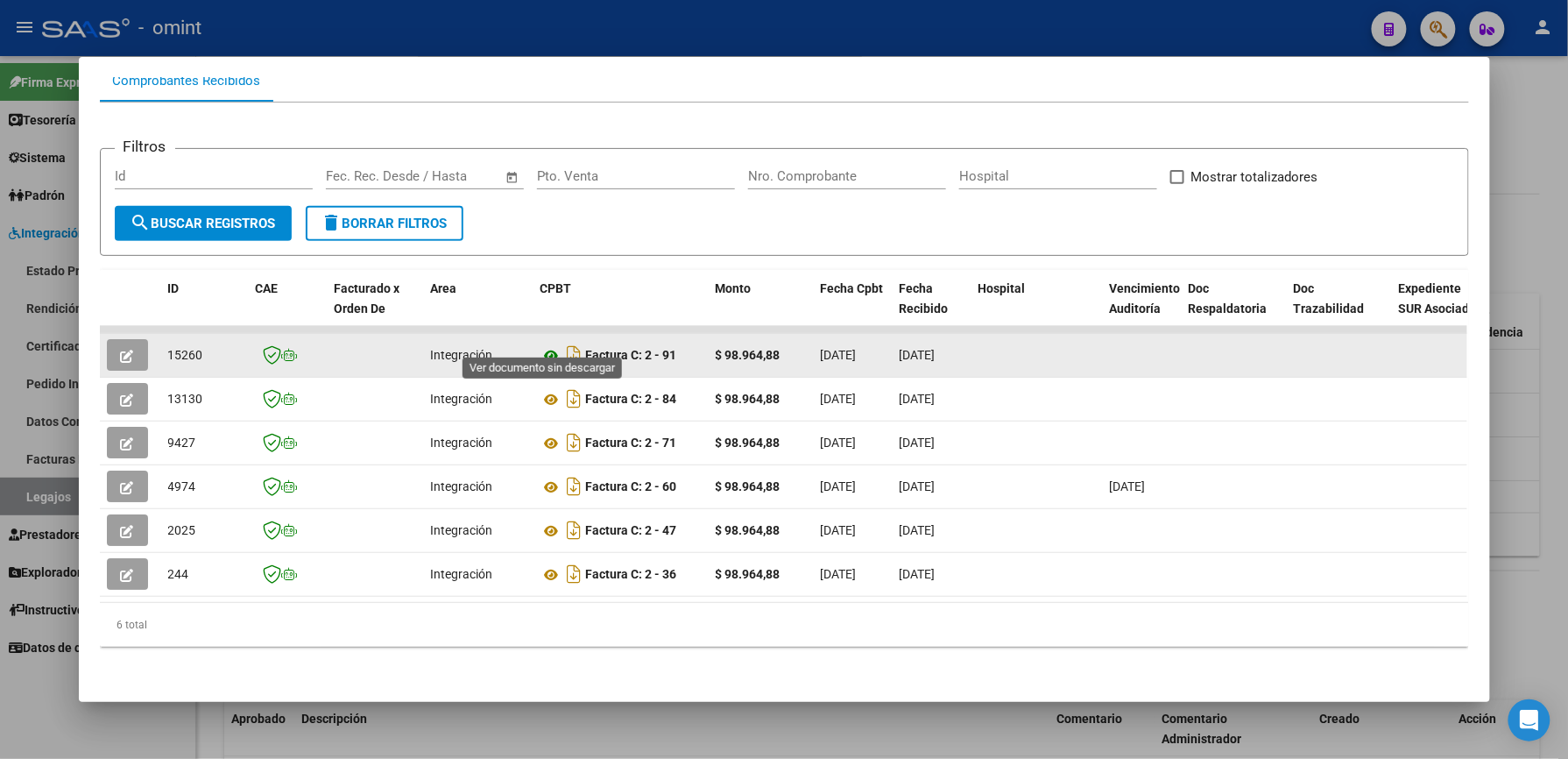
click at [544, 345] on icon at bounding box center [552, 356] width 23 height 21
click at [121, 347] on span "button" at bounding box center [127, 355] width 14 height 15
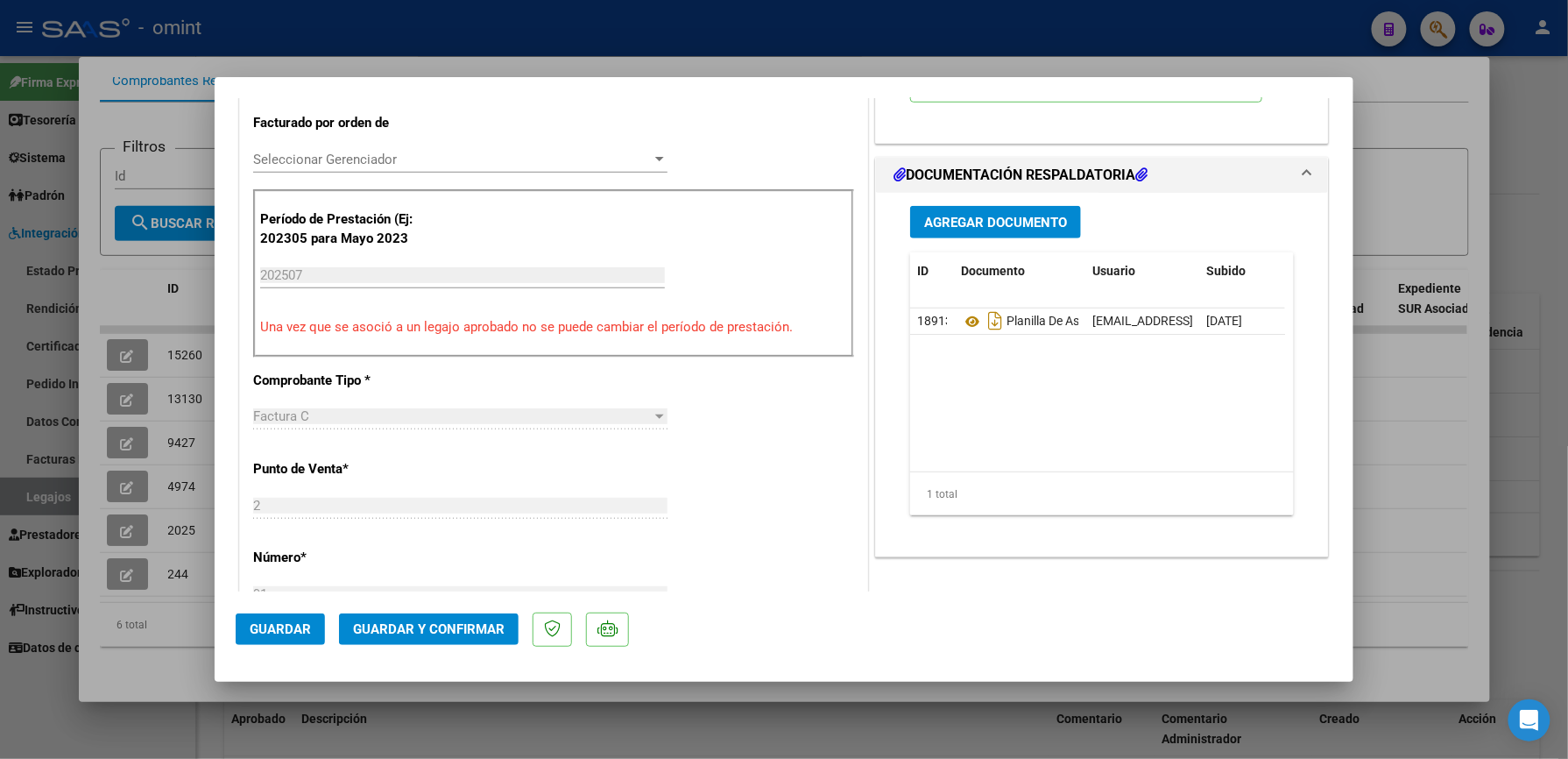
scroll to position [467, 0]
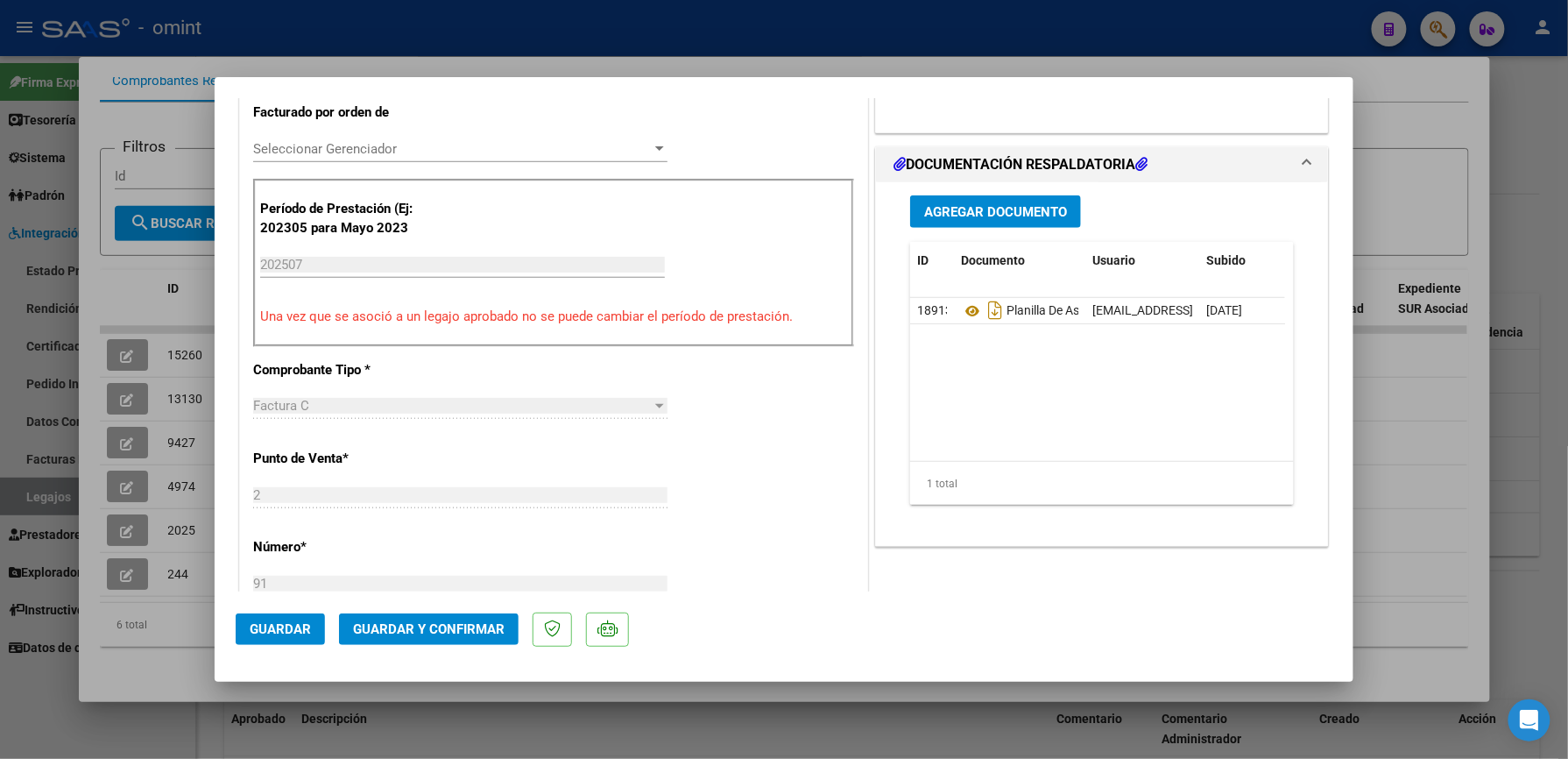
click at [468, 616] on button "Guardar y Confirmar" at bounding box center [429, 629] width 179 height 32
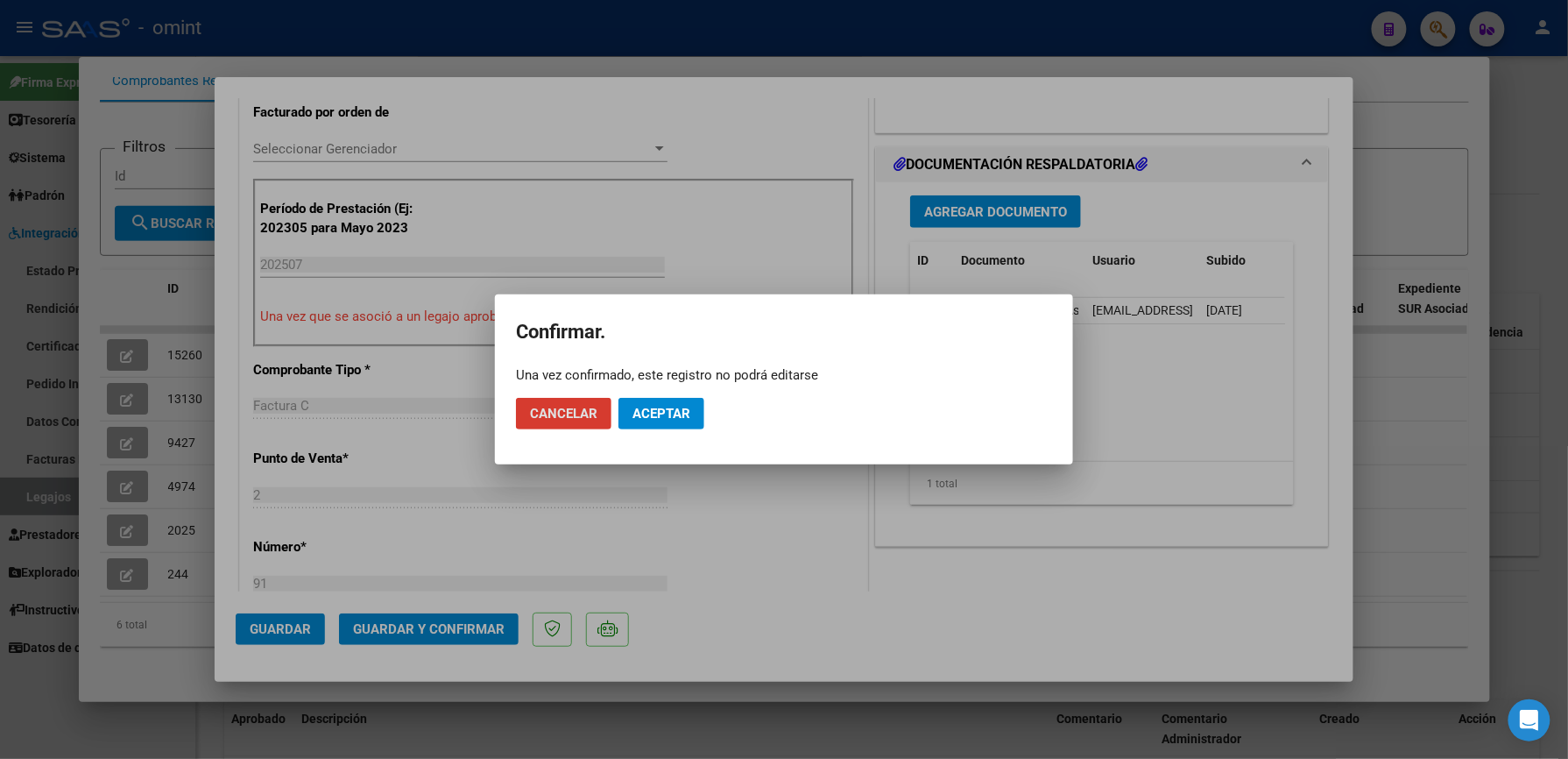
click at [674, 416] on span "Aceptar" at bounding box center [662, 414] width 58 height 15
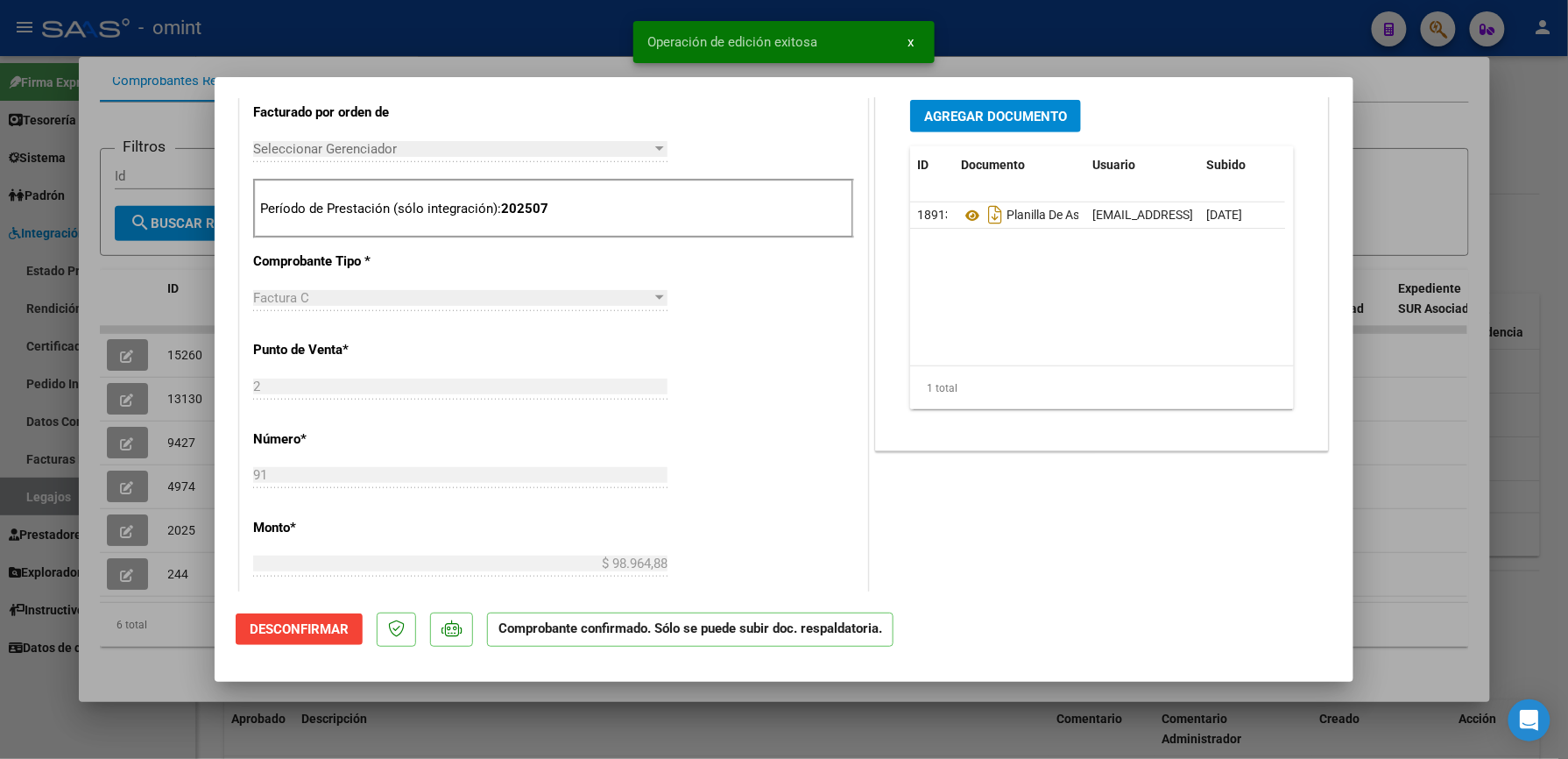
click at [1027, 37] on div at bounding box center [784, 379] width 1568 height 759
type input "$ 0,00"
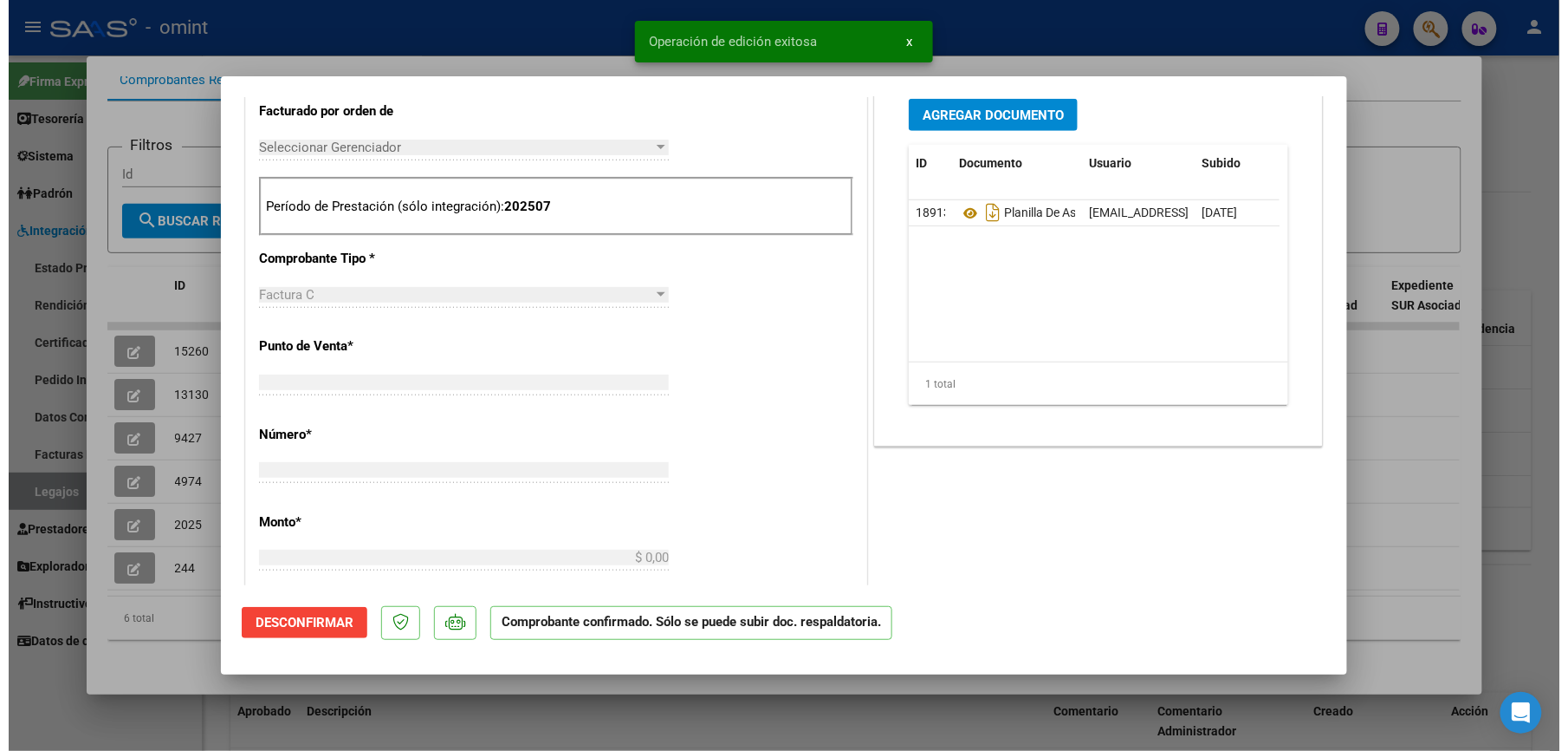
scroll to position [0, 0]
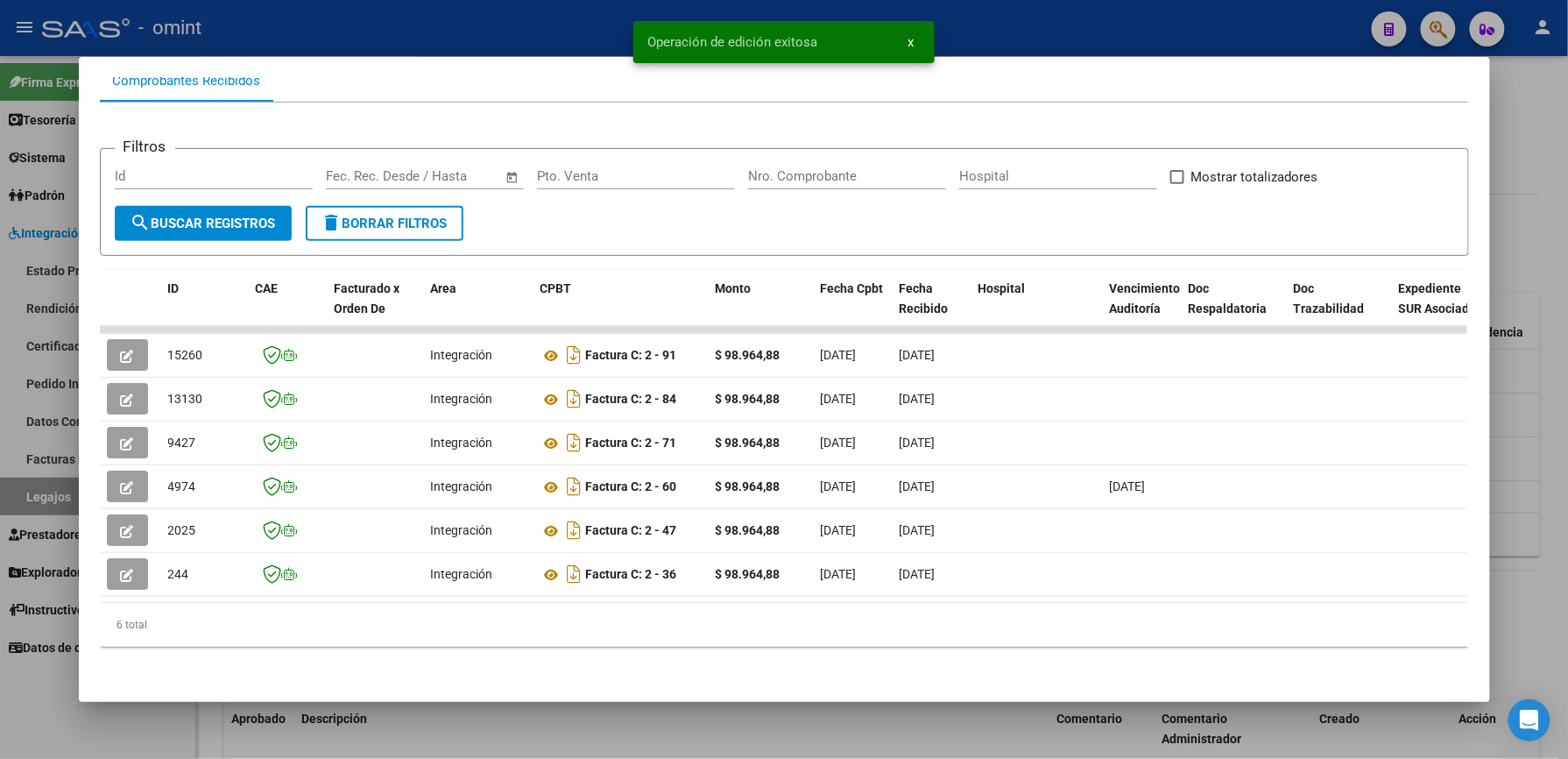
click at [537, 23] on div at bounding box center [784, 379] width 1568 height 759
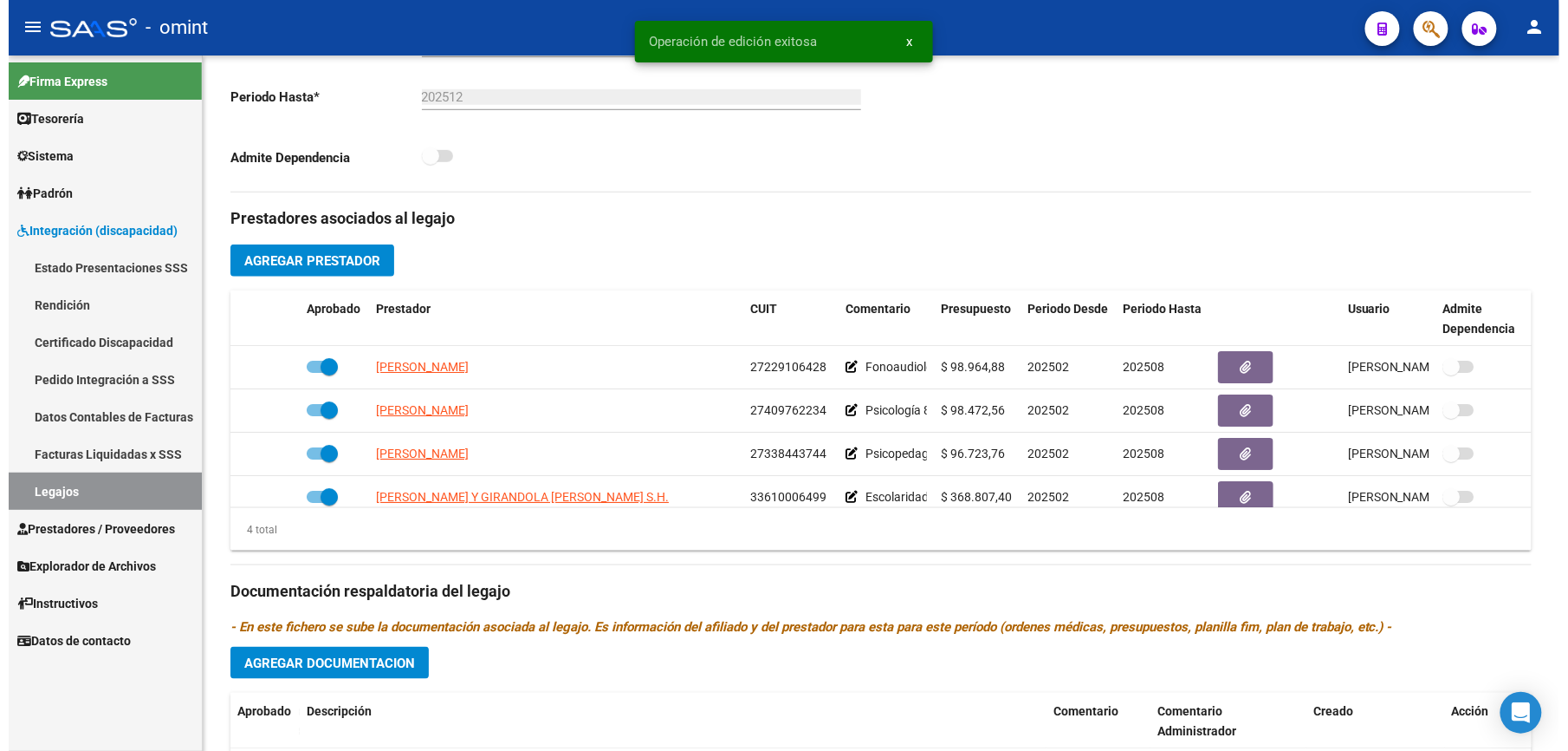
scroll to position [462, 0]
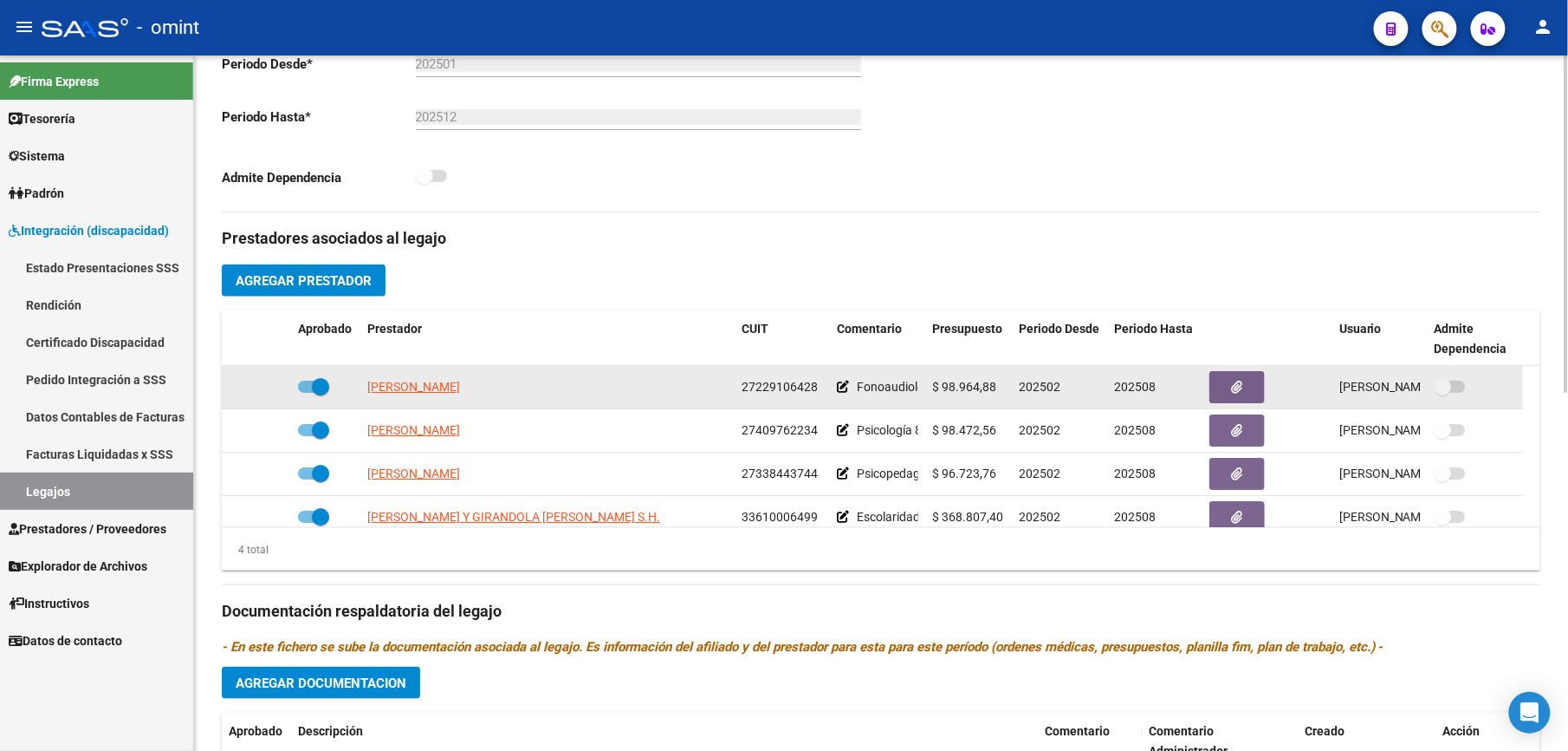
drag, startPoint x: 742, startPoint y: 390, endPoint x: 813, endPoint y: 390, distance: 71.0
click at [813, 390] on span "27229106428" at bounding box center [780, 386] width 76 height 14
copy span "27229106428"
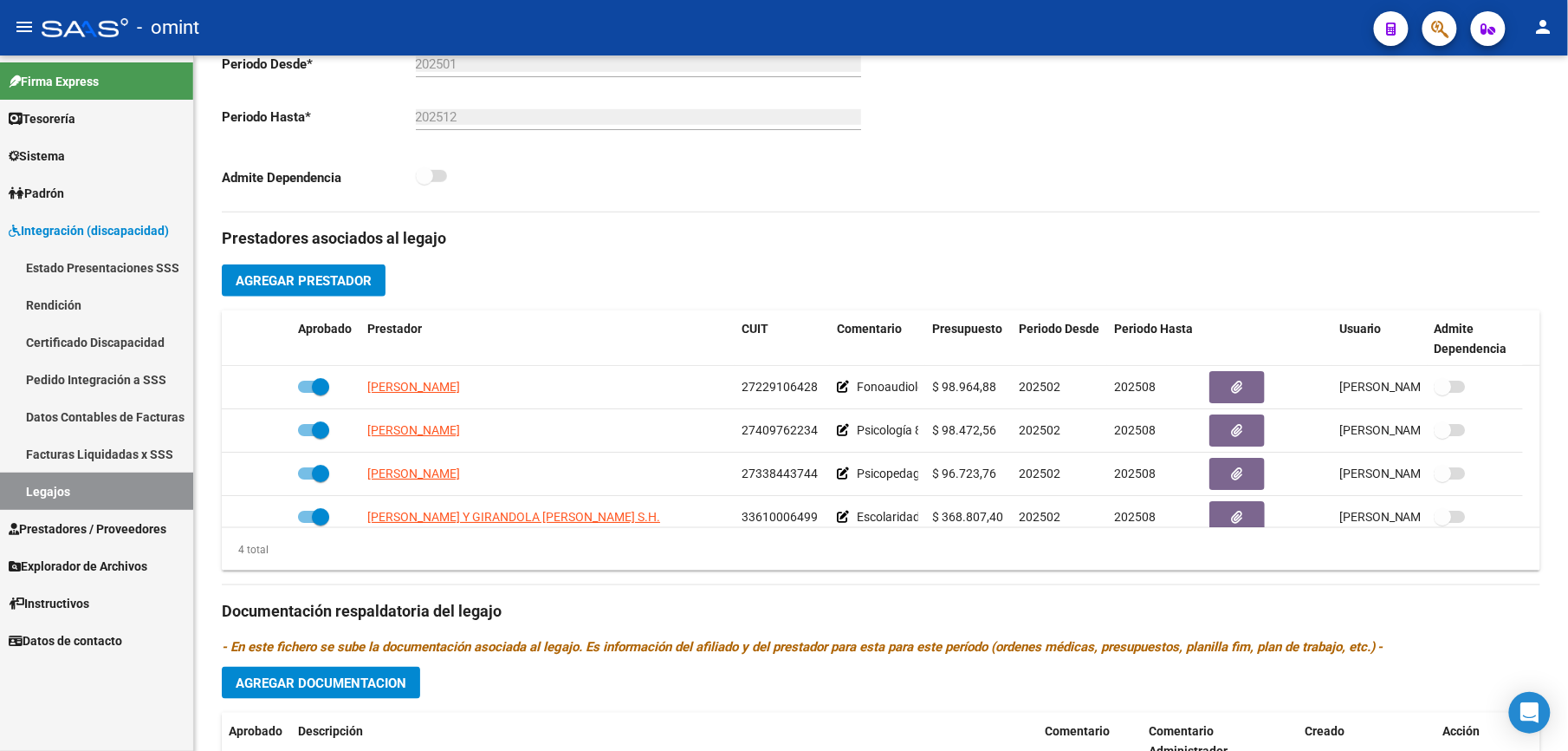
click at [102, 532] on span "Prestadores / Proveedores" at bounding box center [87, 529] width 157 height 19
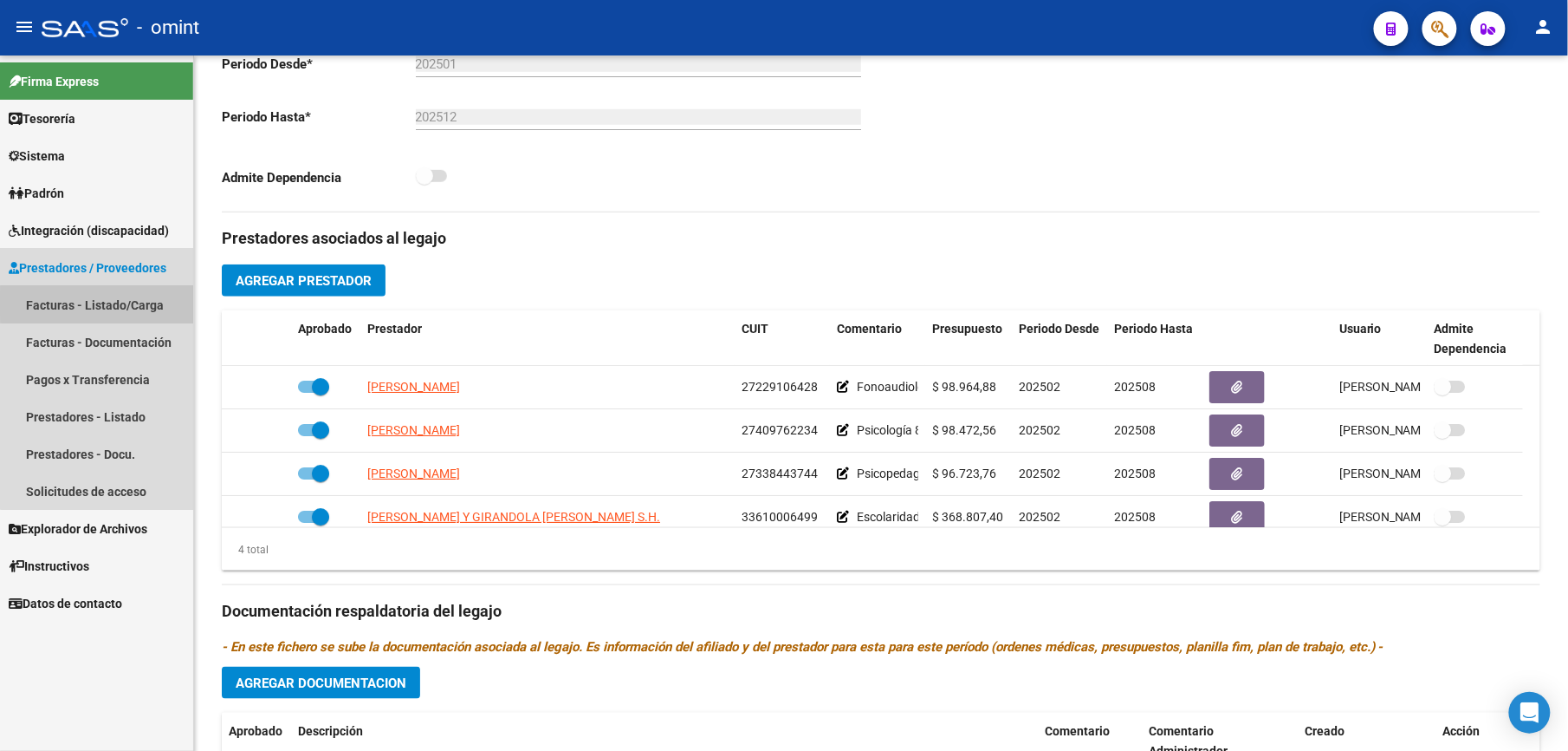
click at [114, 303] on link "Facturas - Listado/Carga" at bounding box center [96, 304] width 194 height 37
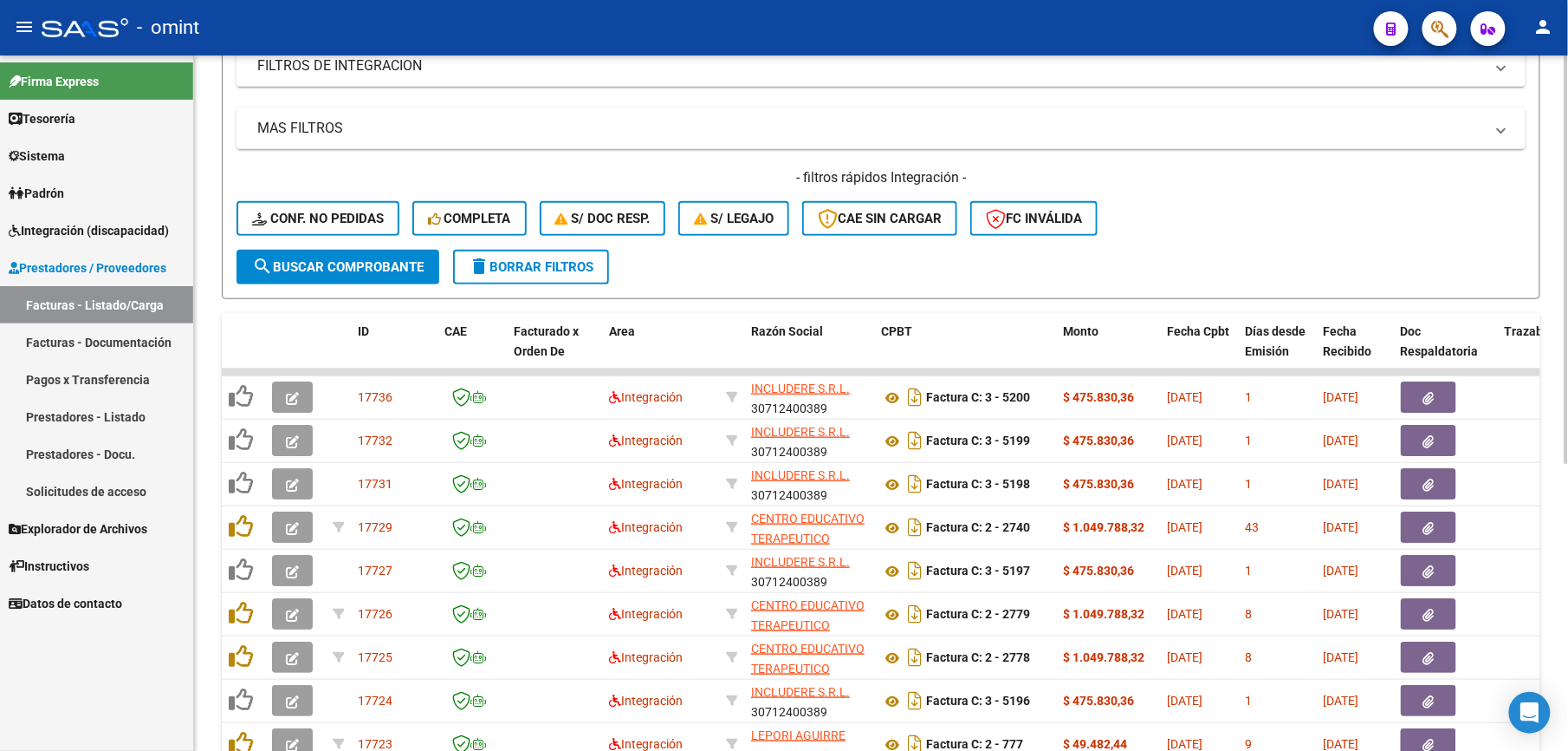
scroll to position [115, 0]
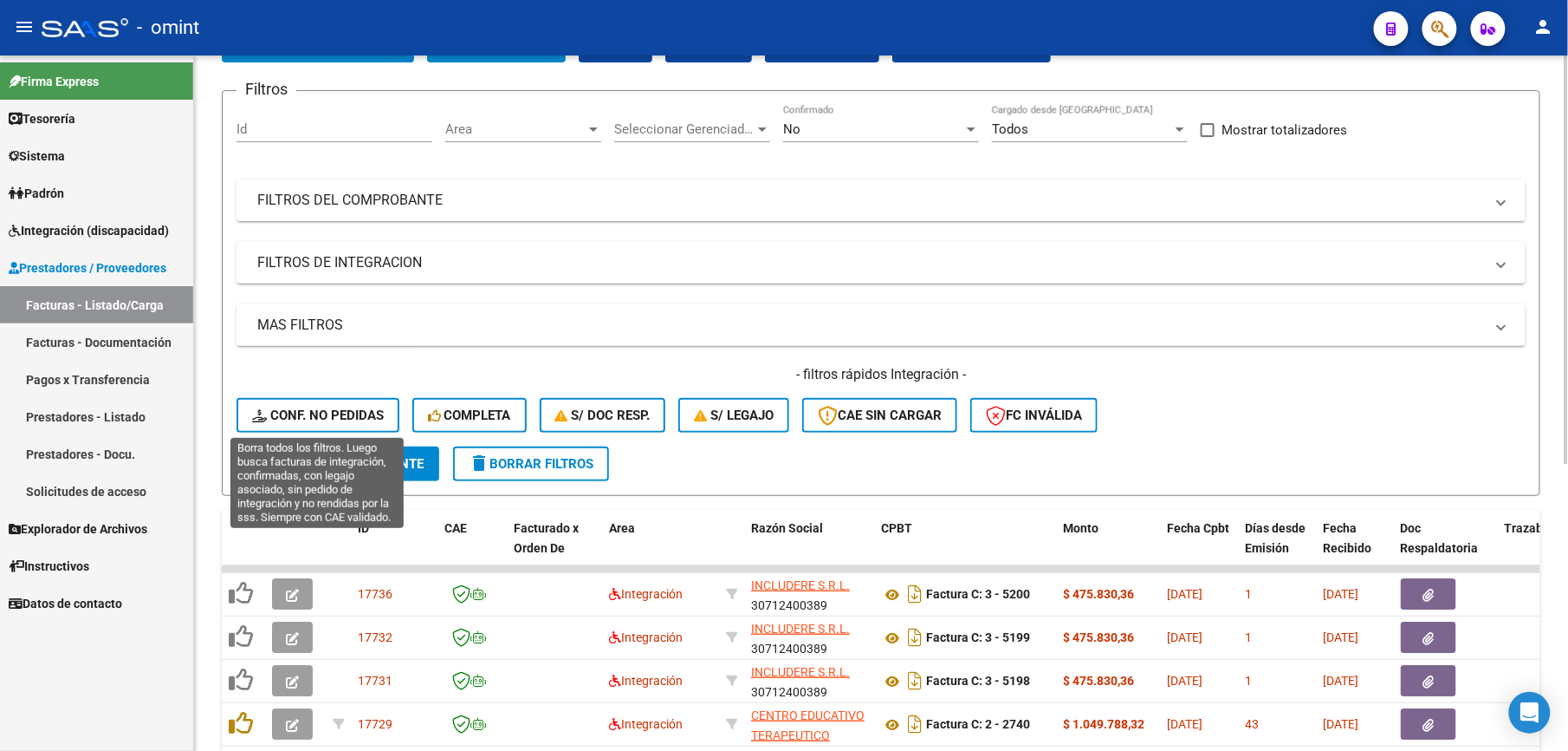
click at [324, 413] on span "Conf. no pedidas" at bounding box center [318, 415] width 132 height 15
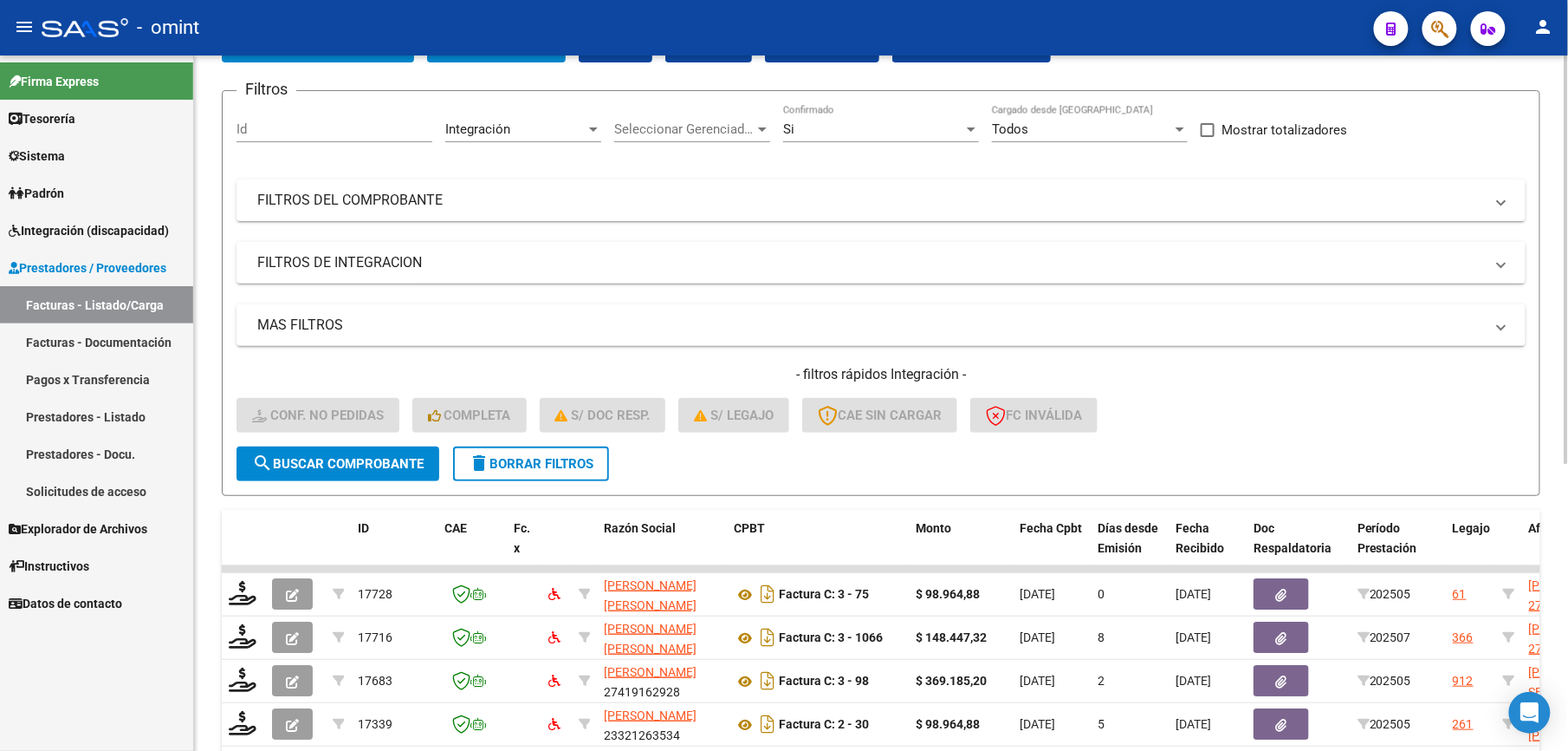
scroll to position [0, 0]
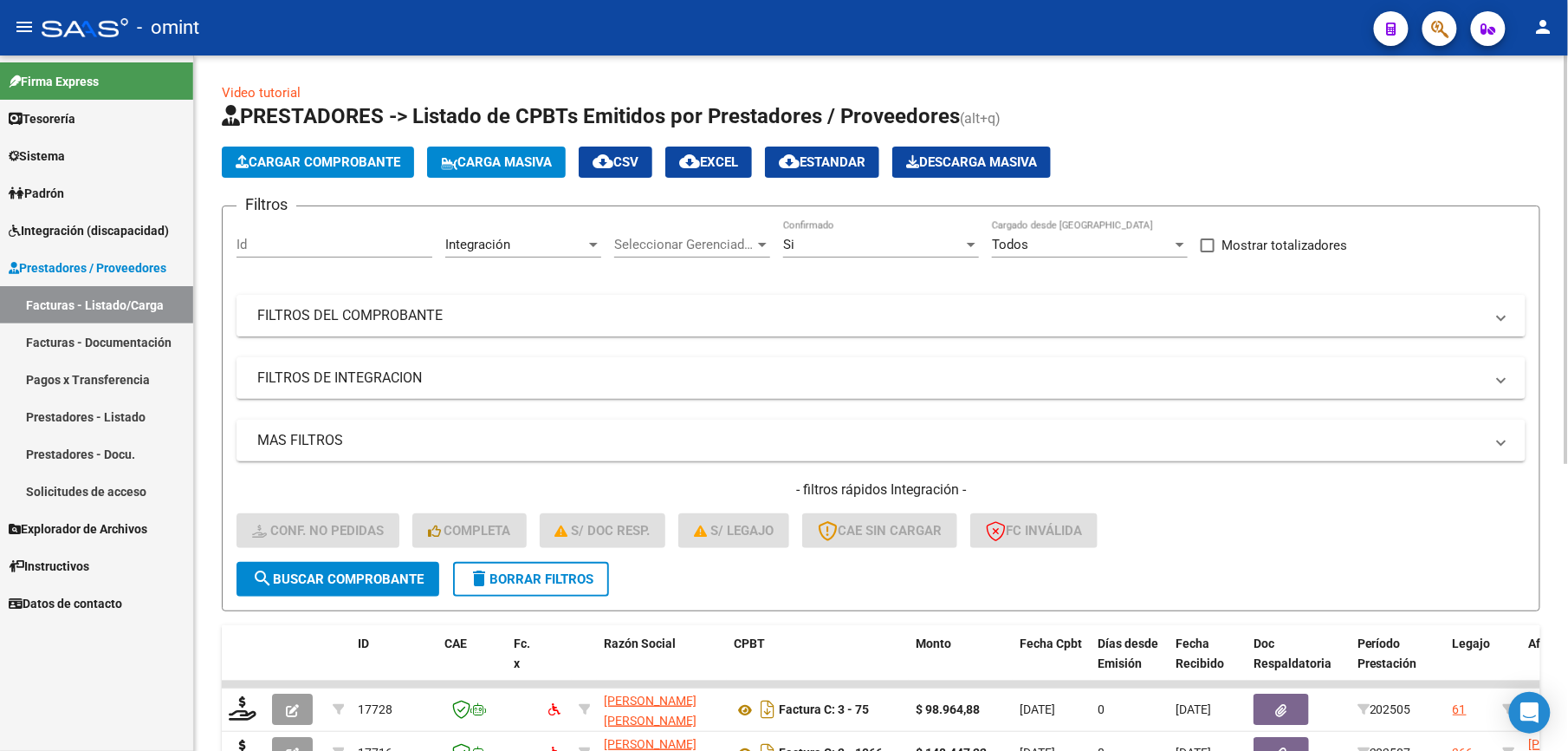
click at [936, 324] on mat-panel-title "FILTROS DEL COMPROBANTE" at bounding box center [871, 316] width 1227 height 19
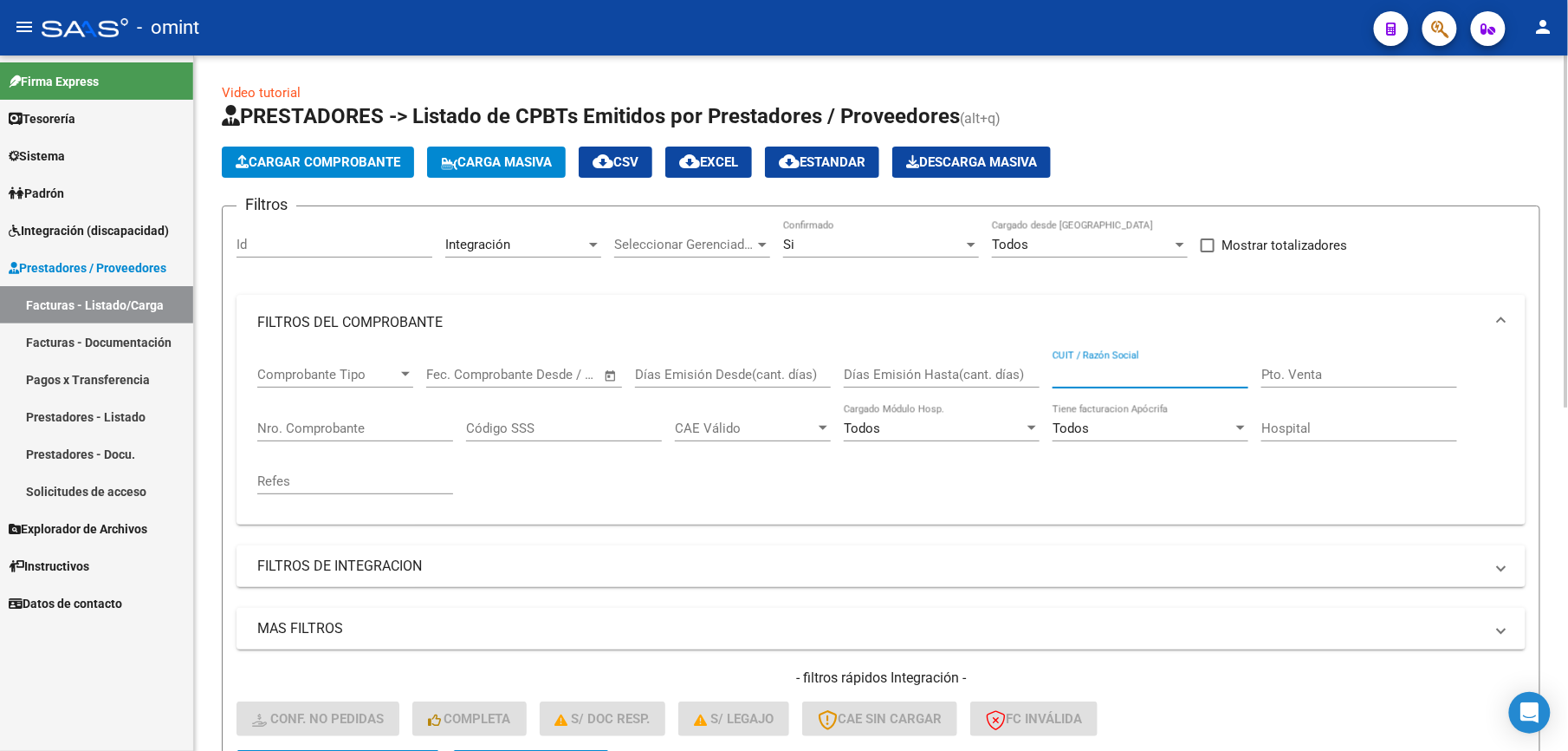
paste input "27229106428"
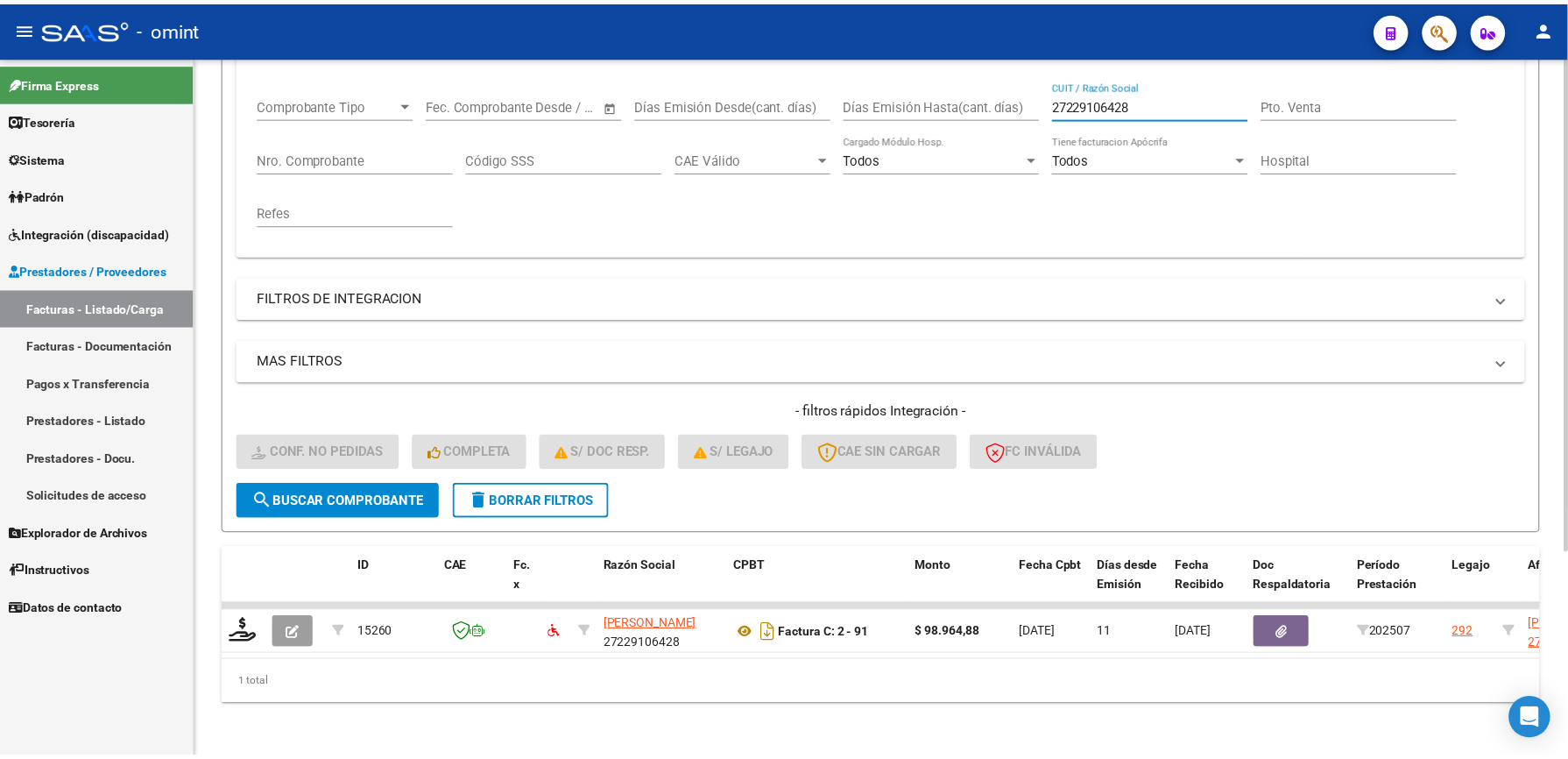
scroll to position [292, 0]
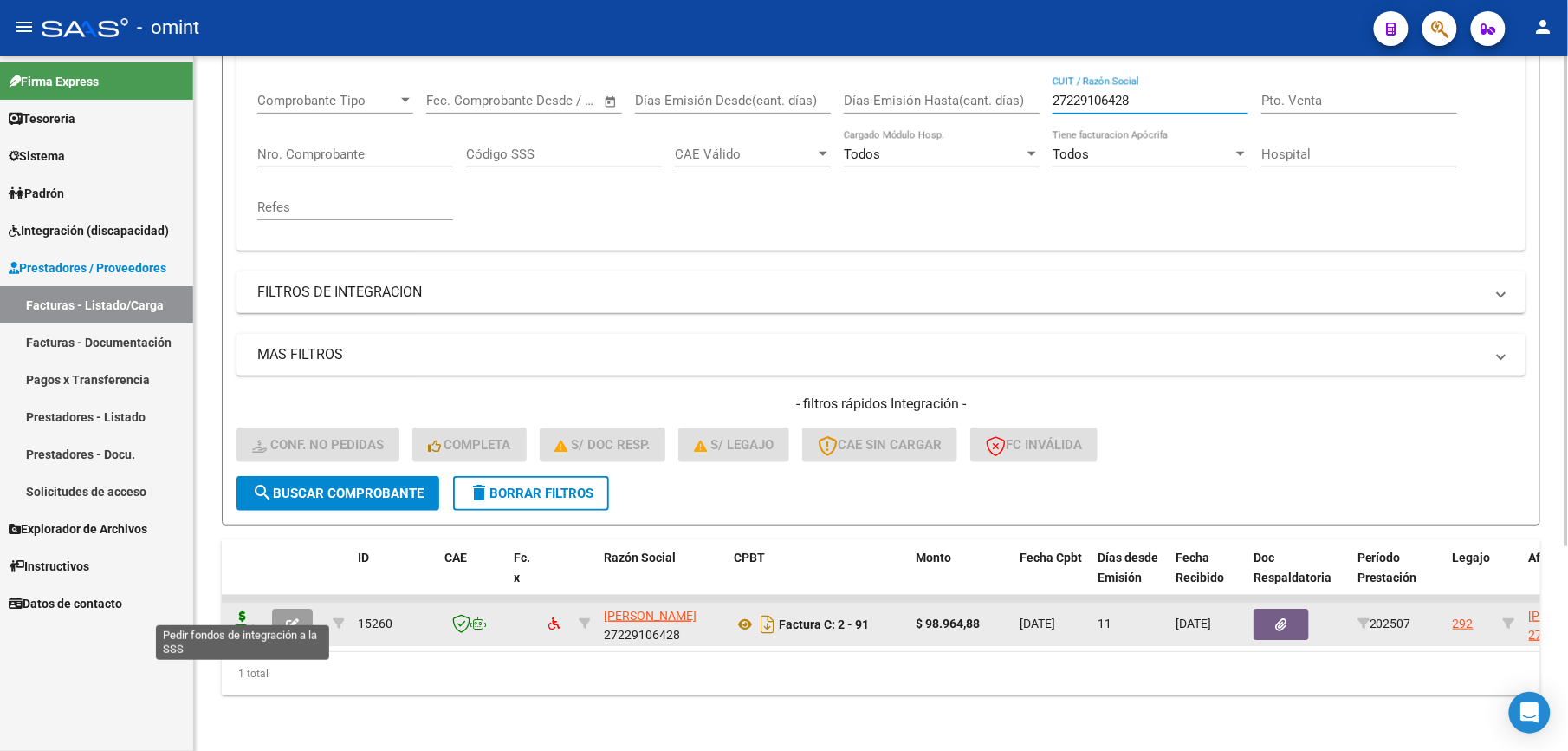
type input "27229106428"
click at [243, 610] on icon at bounding box center [242, 621] width 28 height 24
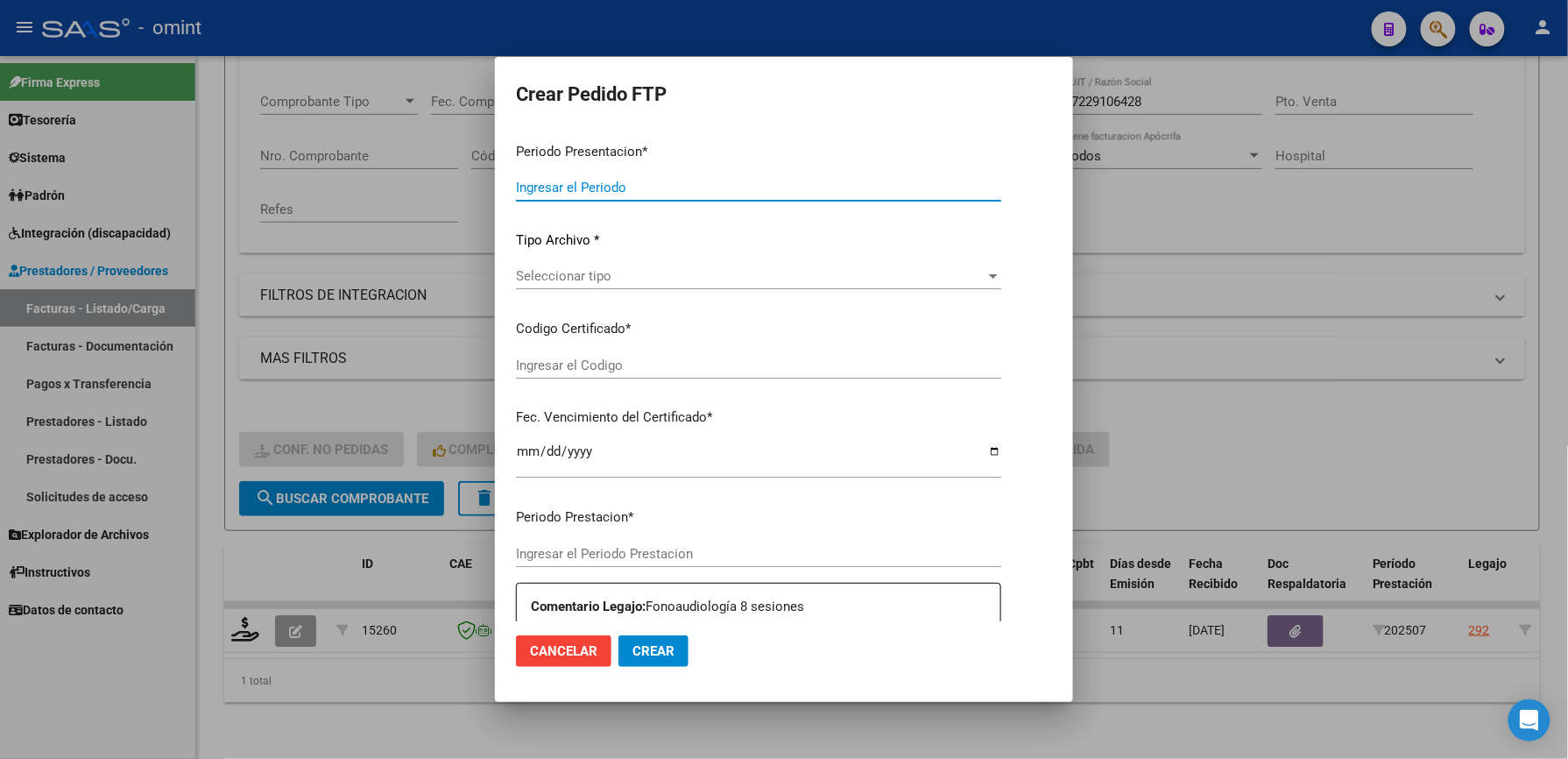
type input "202507"
type input "$ 98.964,88"
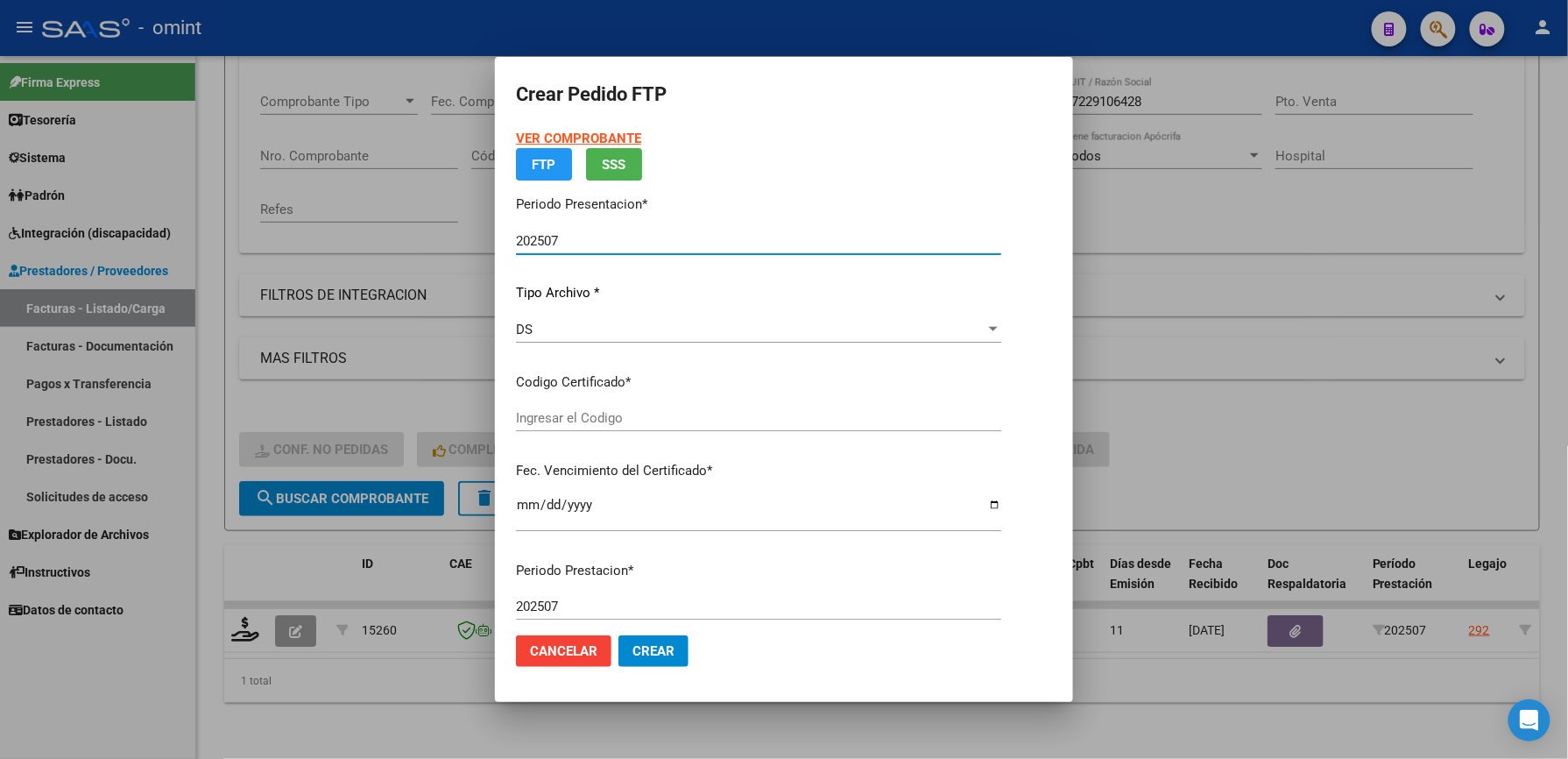
type input "6765592020"
type input "2025-09-05"
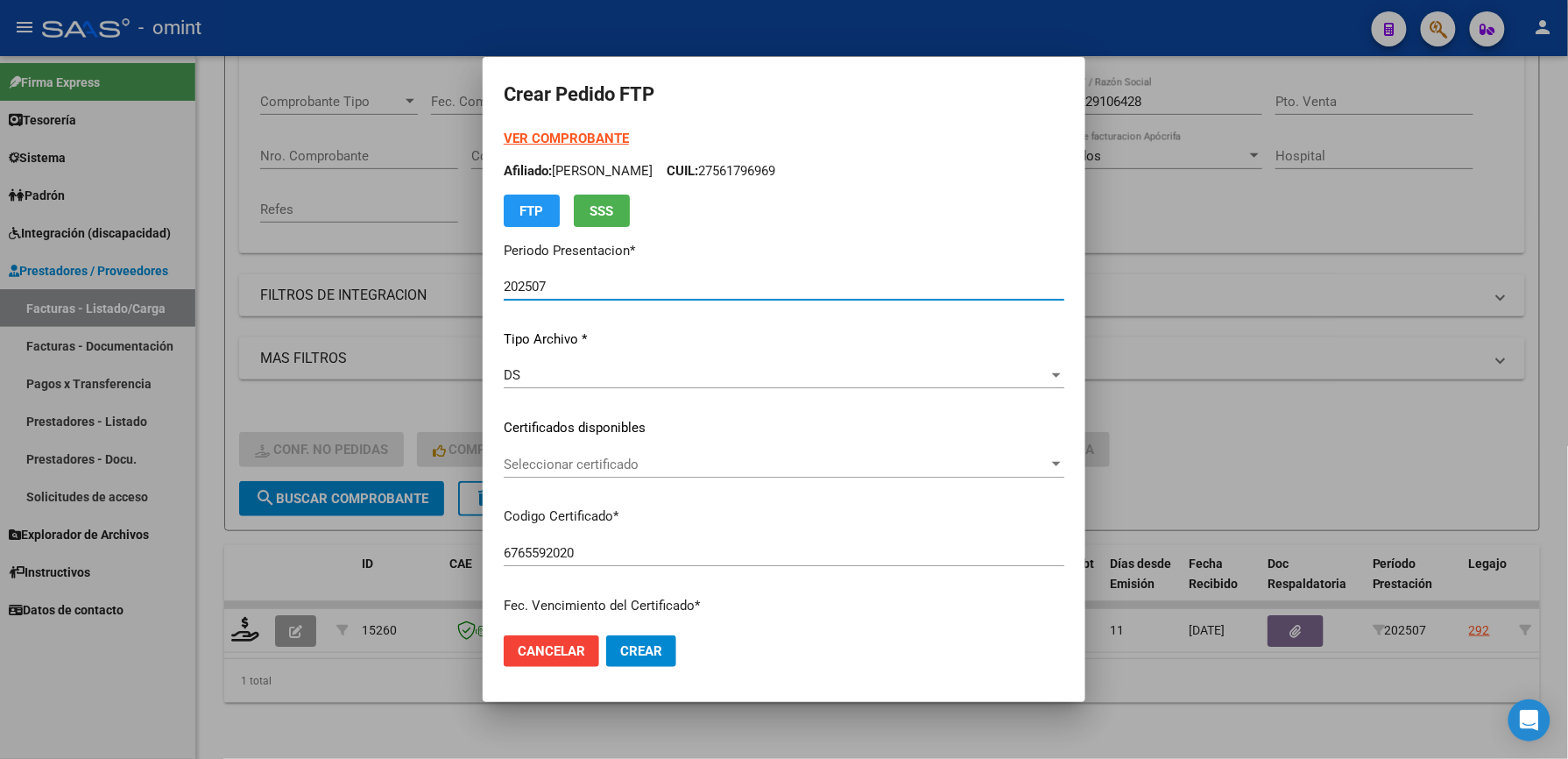
click at [583, 464] on span "Seleccionar certificado" at bounding box center [775, 464] width 545 height 15
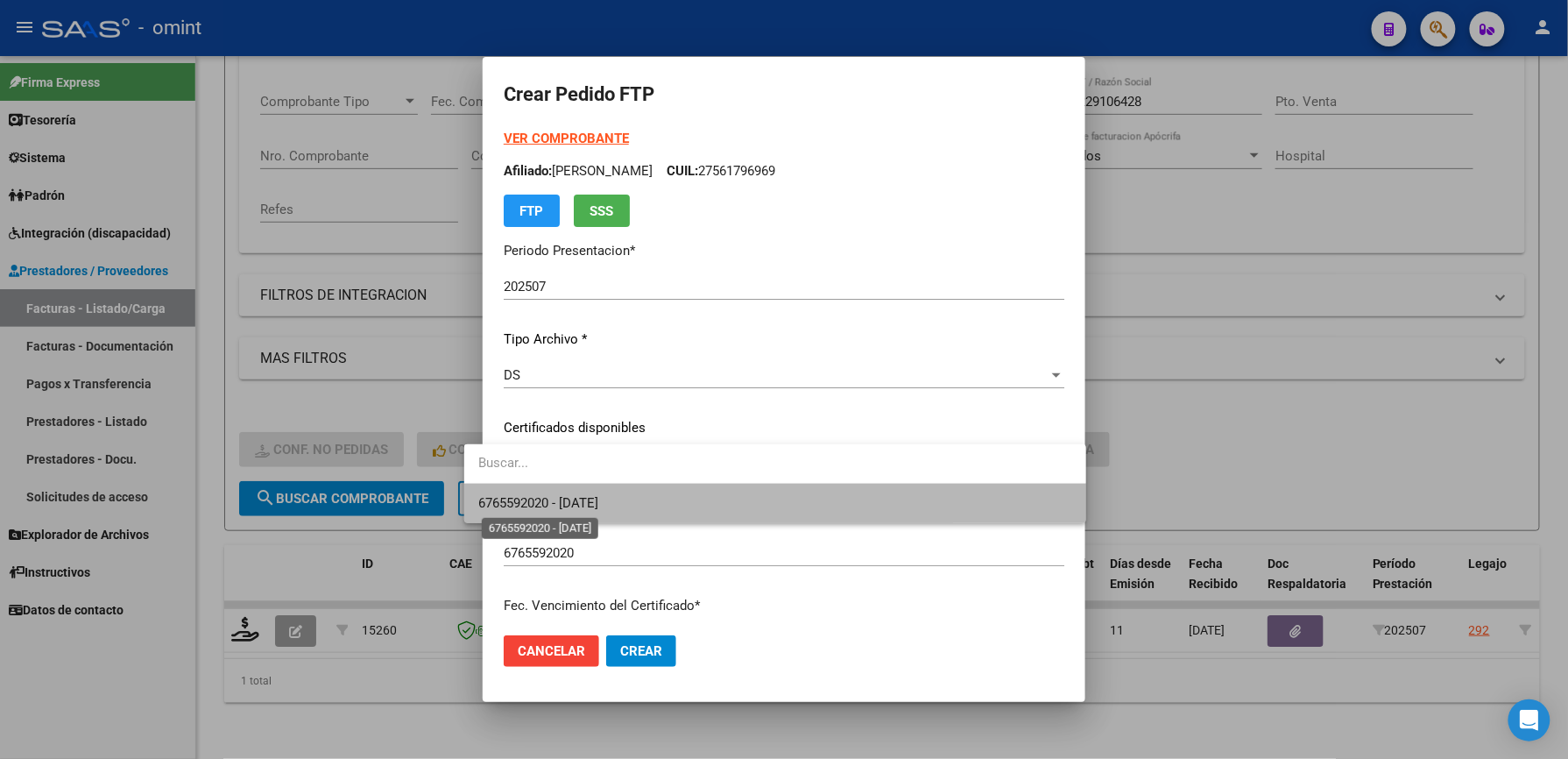
click at [575, 500] on span "6765592020 - 2025-09-05" at bounding box center [538, 502] width 120 height 15
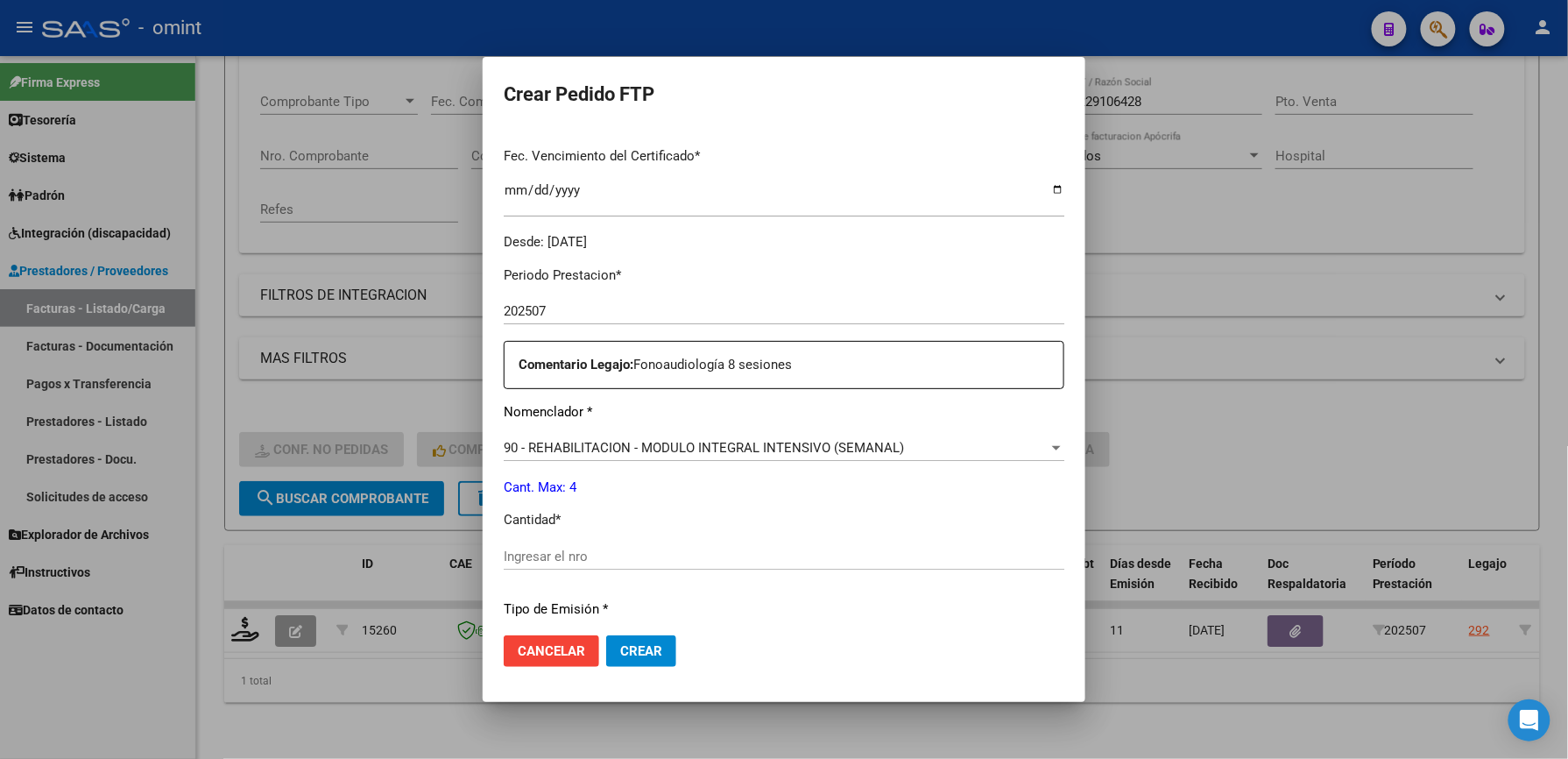
scroll to position [467, 0]
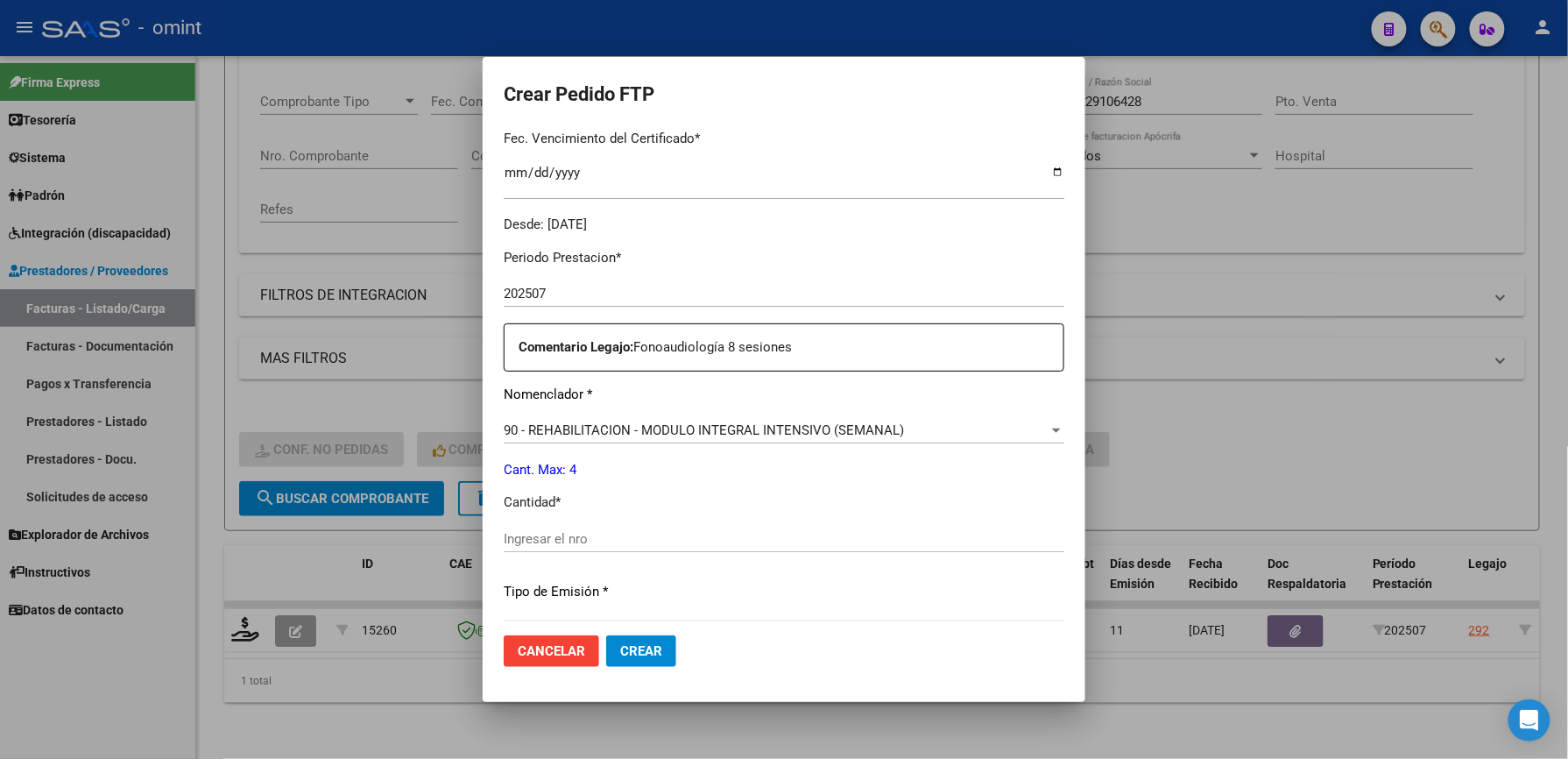
click at [592, 528] on div "Ingresar el nro" at bounding box center [783, 538] width 560 height 26
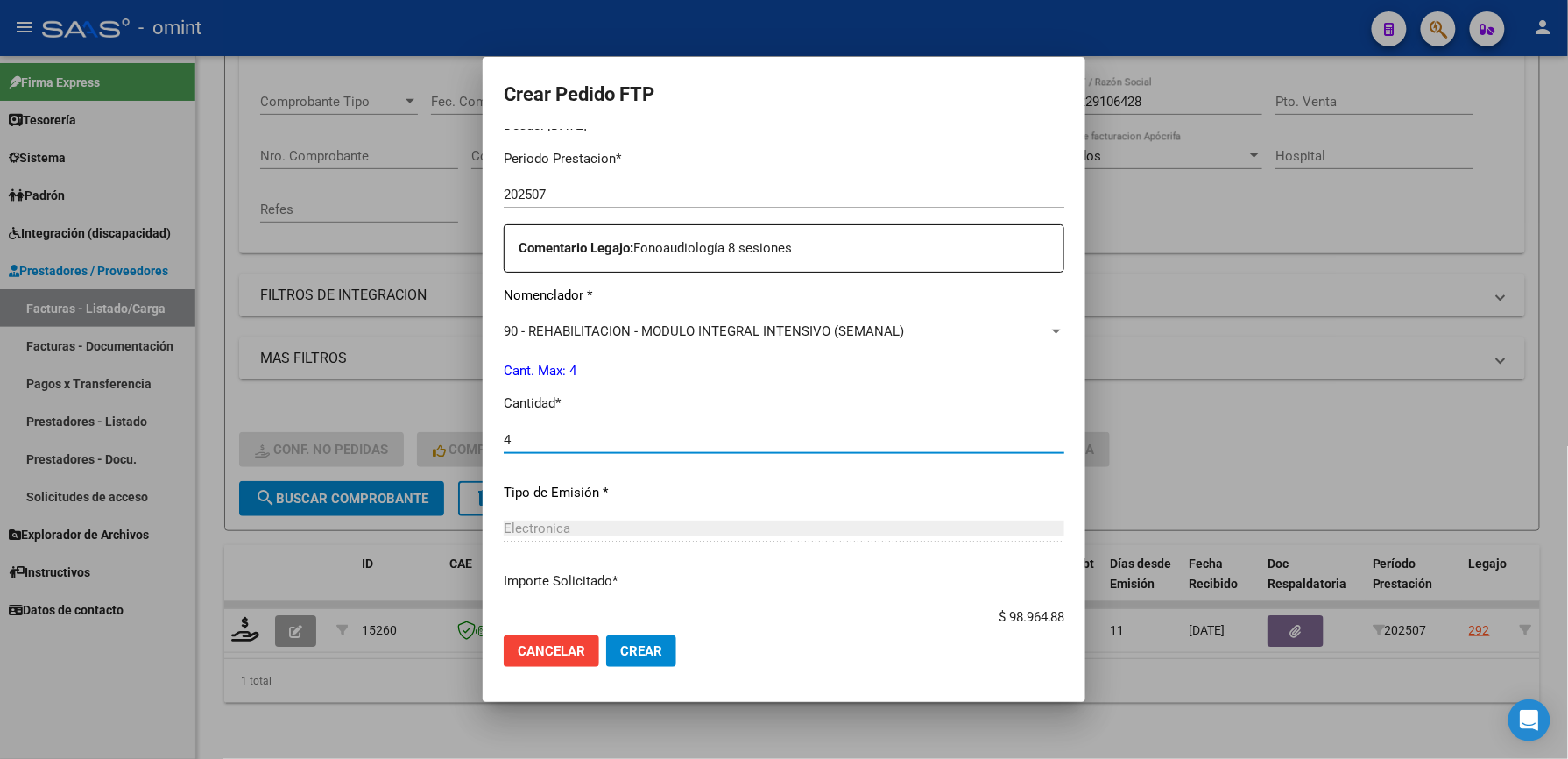
scroll to position [678, 0]
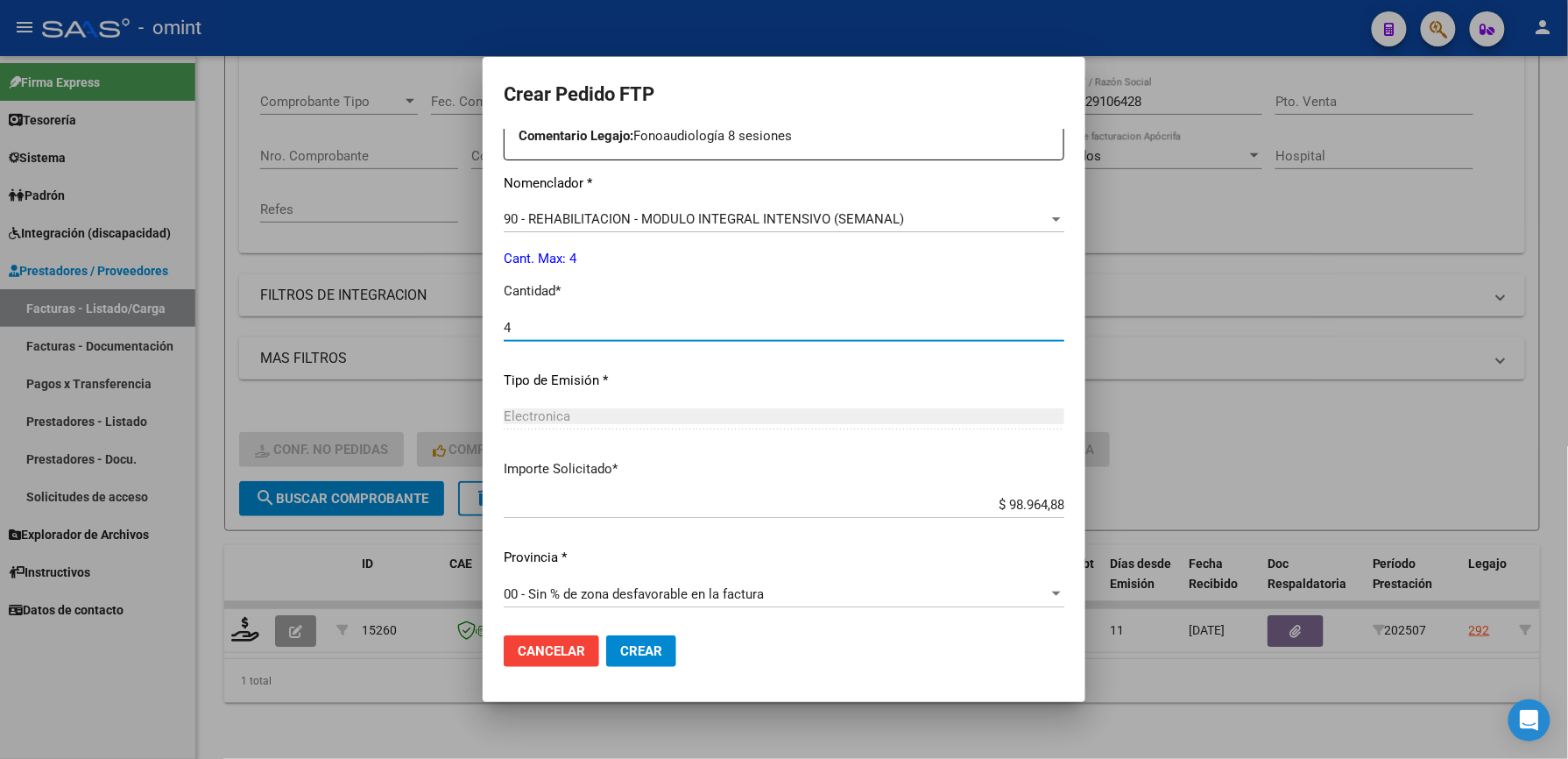
type input "4"
click at [638, 652] on button "Crear" at bounding box center [641, 651] width 70 height 32
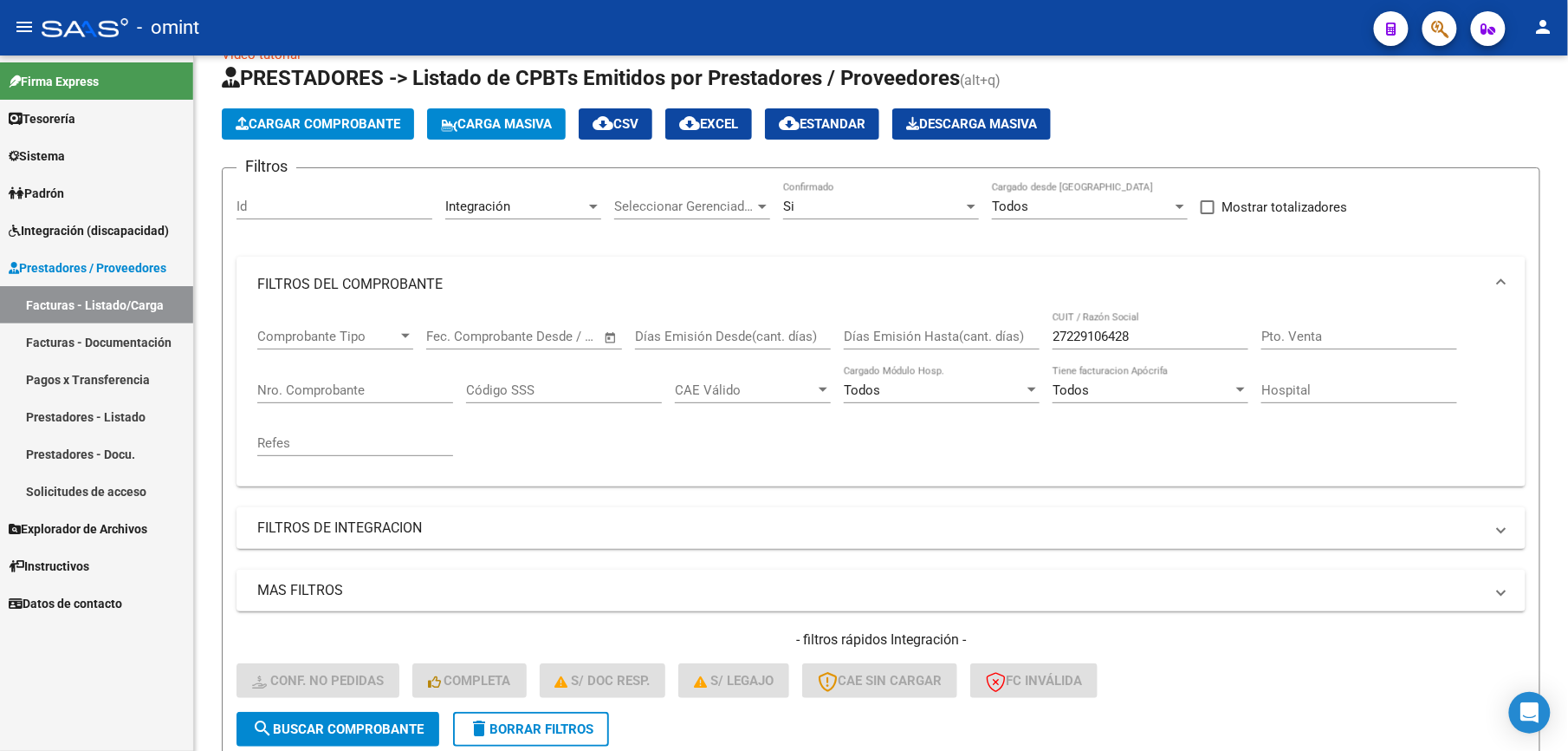
scroll to position [29, 0]
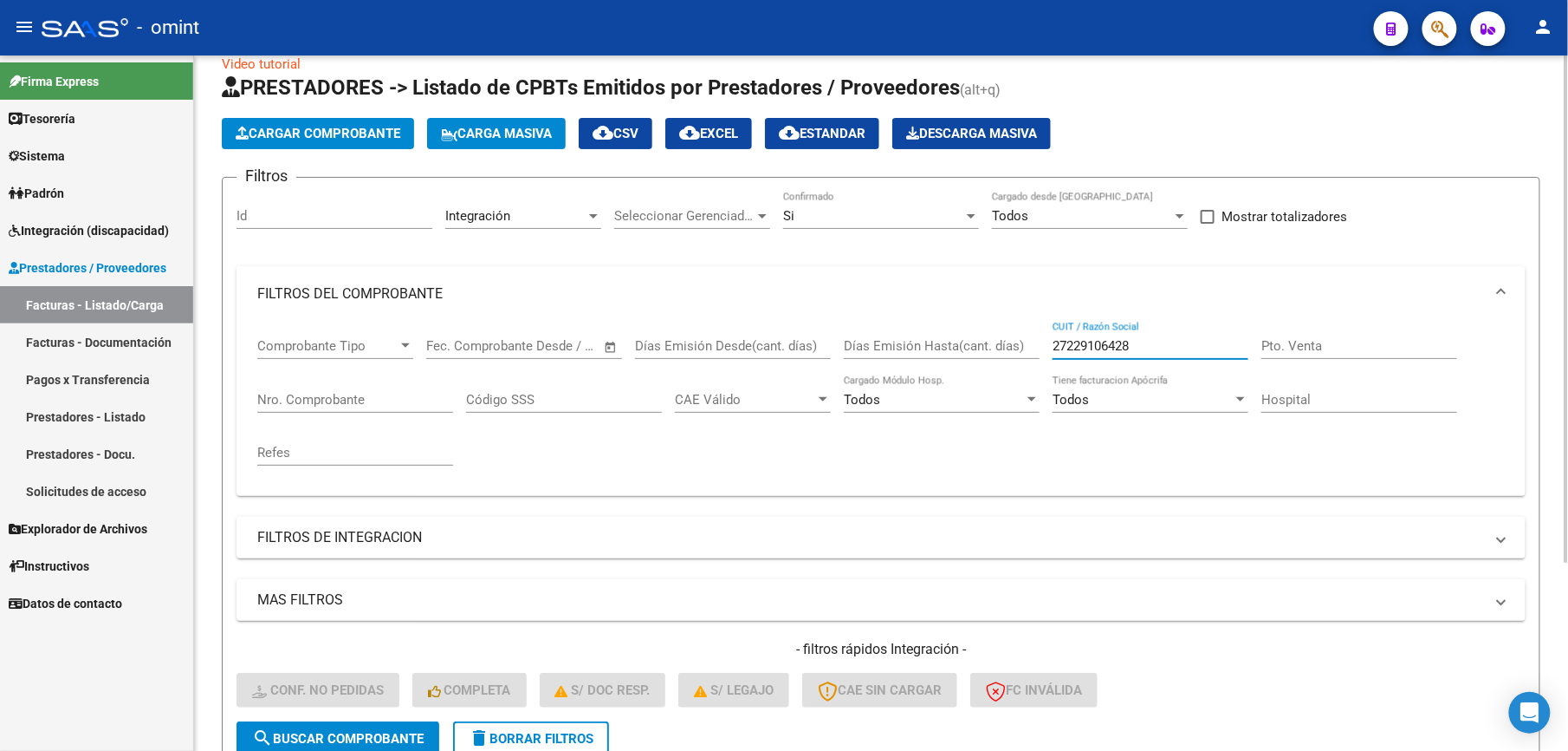
drag, startPoint x: 1161, startPoint y: 344, endPoint x: 1013, endPoint y: 330, distance: 148.7
click at [1013, 331] on div "Comprobante Tipo Comprobante Tipo Start date – End date Fec. Comprobante Desde …" at bounding box center [881, 402] width 1248 height 160
paste input "33610006499"
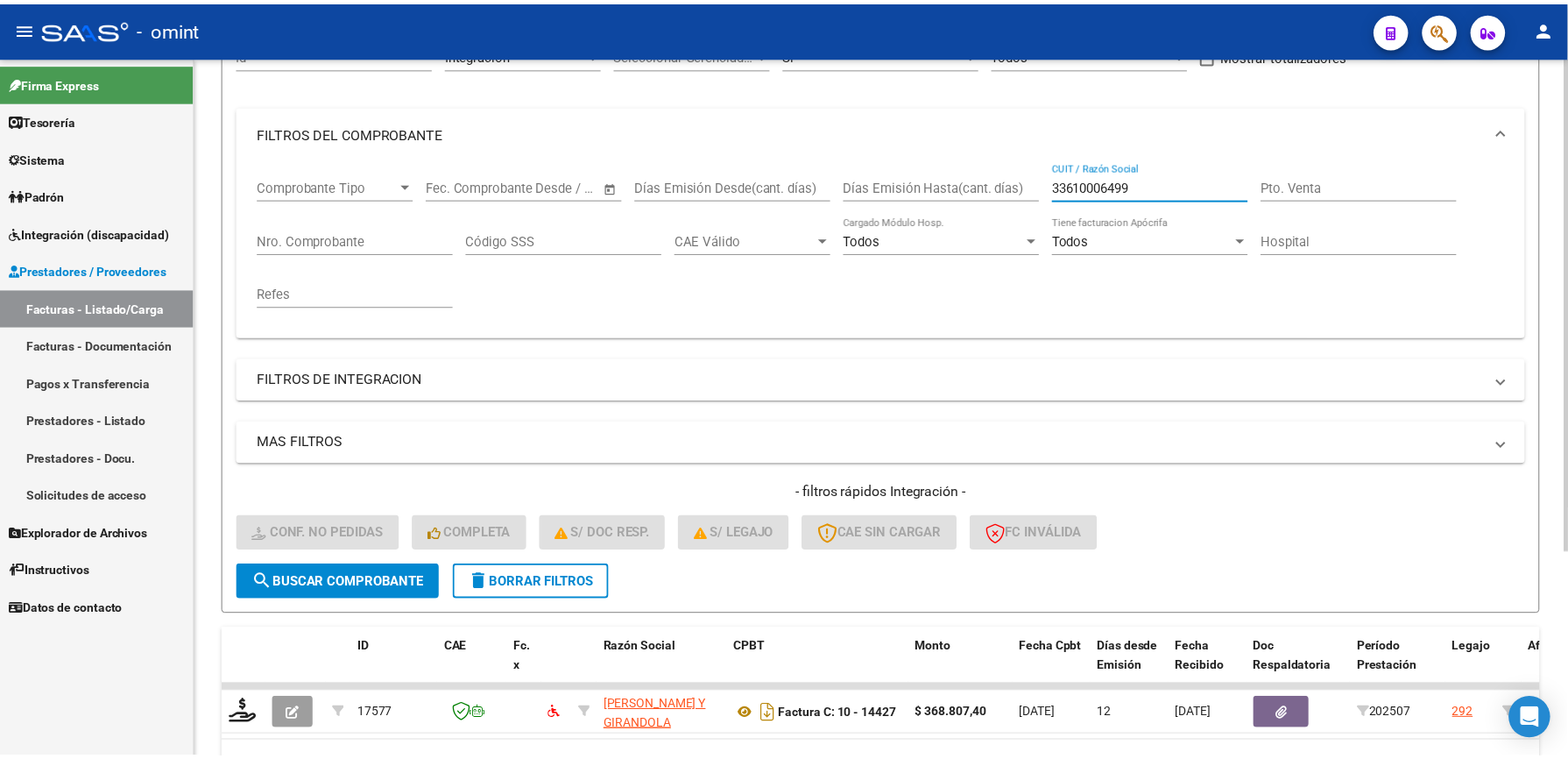
scroll to position [263, 0]
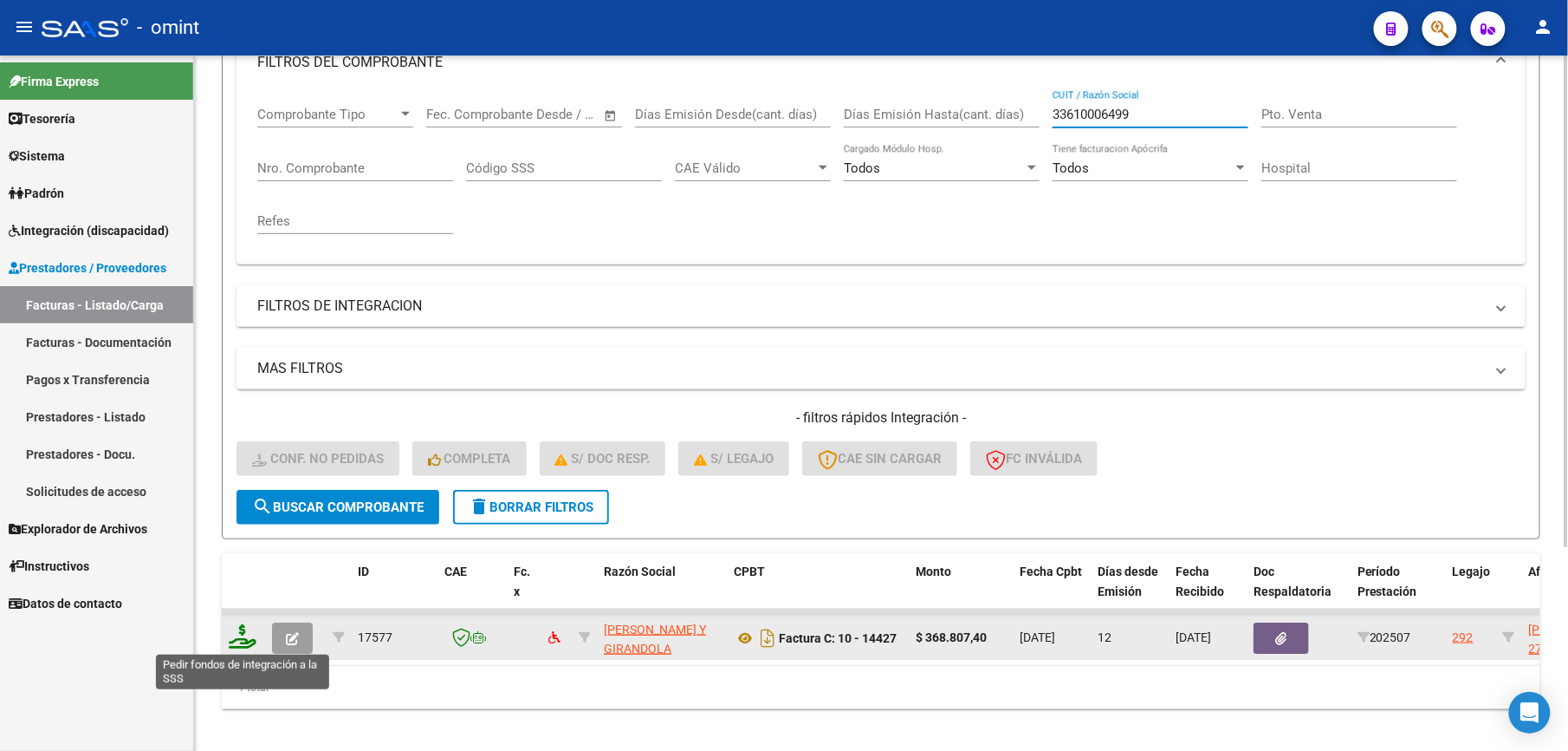
type input "33610006499"
click at [248, 629] on icon at bounding box center [242, 636] width 28 height 24
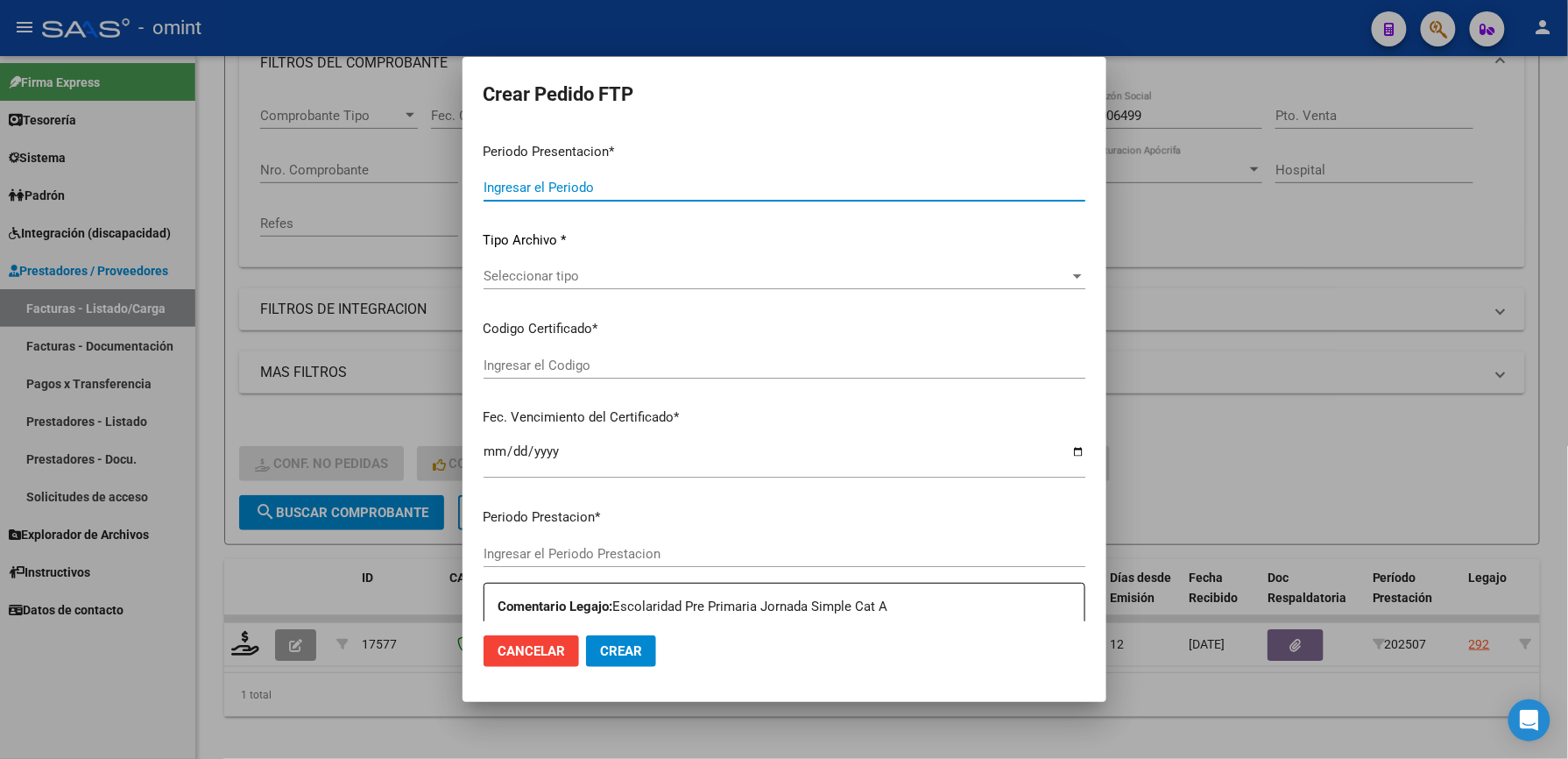
type input "202507"
type input "$ 368.807,40"
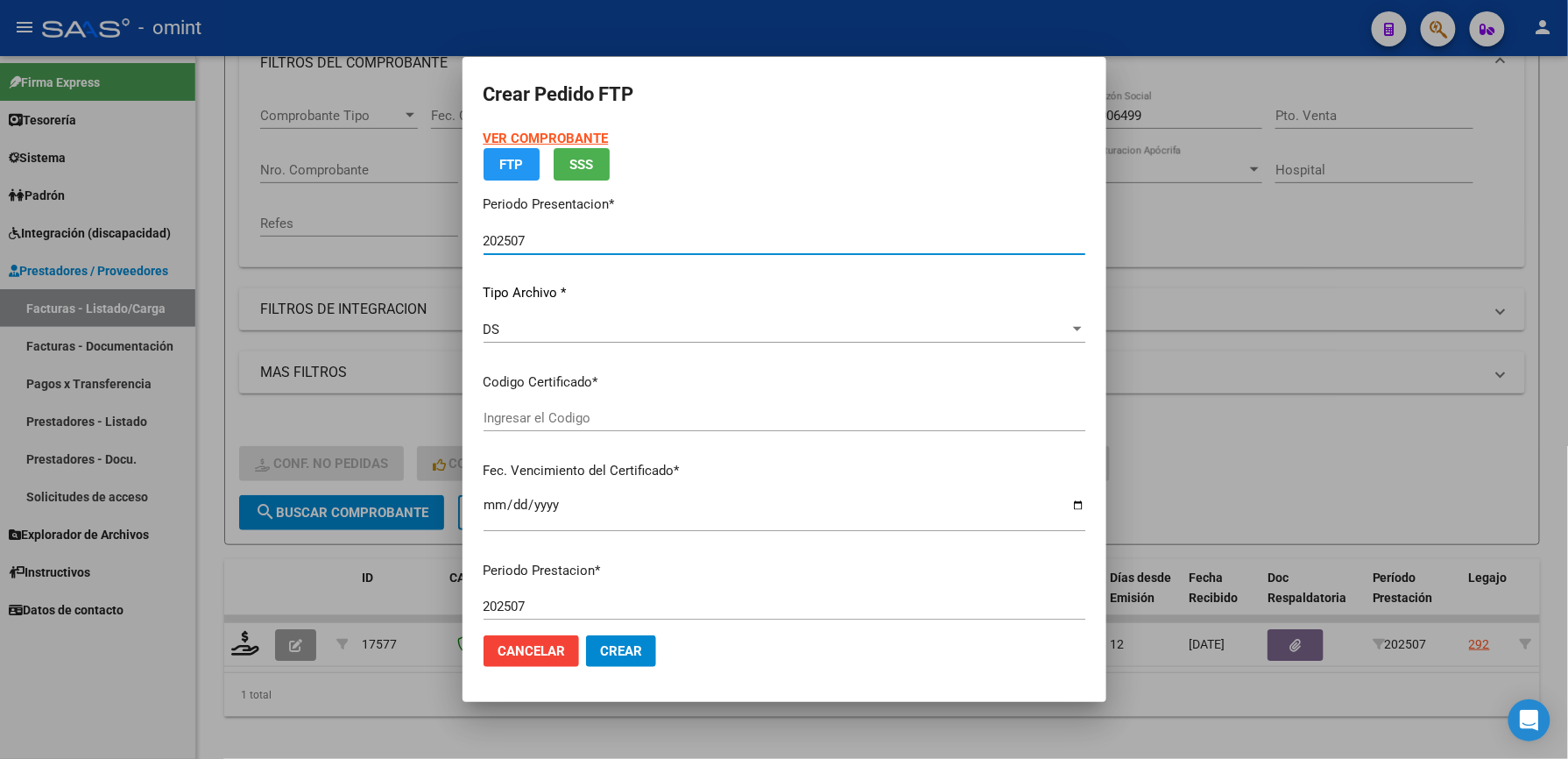
type input "6765592020"
type input "2025-09-05"
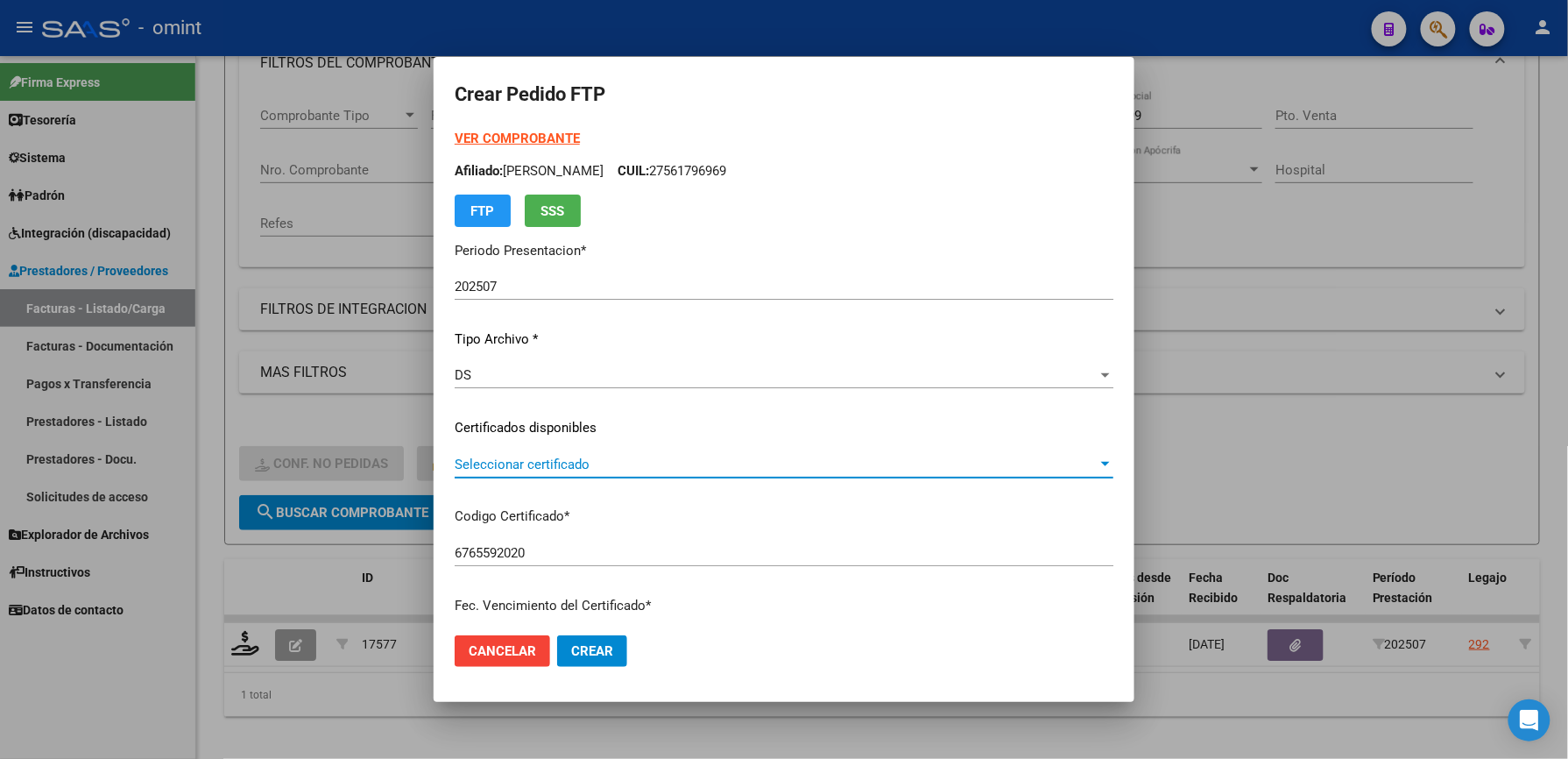
click at [540, 457] on span "Seleccionar certificado" at bounding box center [775, 464] width 643 height 15
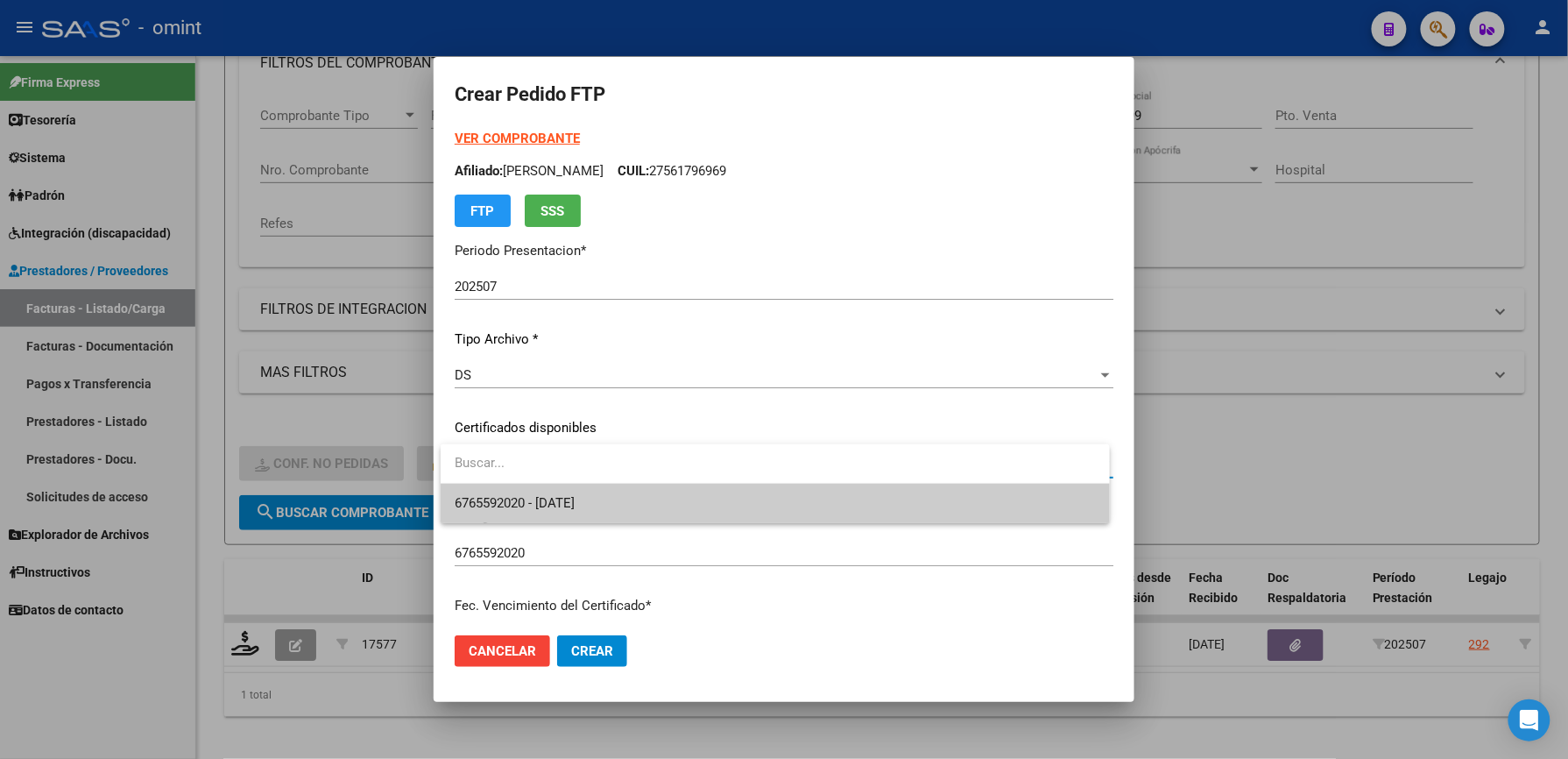
click at [533, 492] on span "6765592020 - 2025-09-05" at bounding box center [774, 502] width 641 height 40
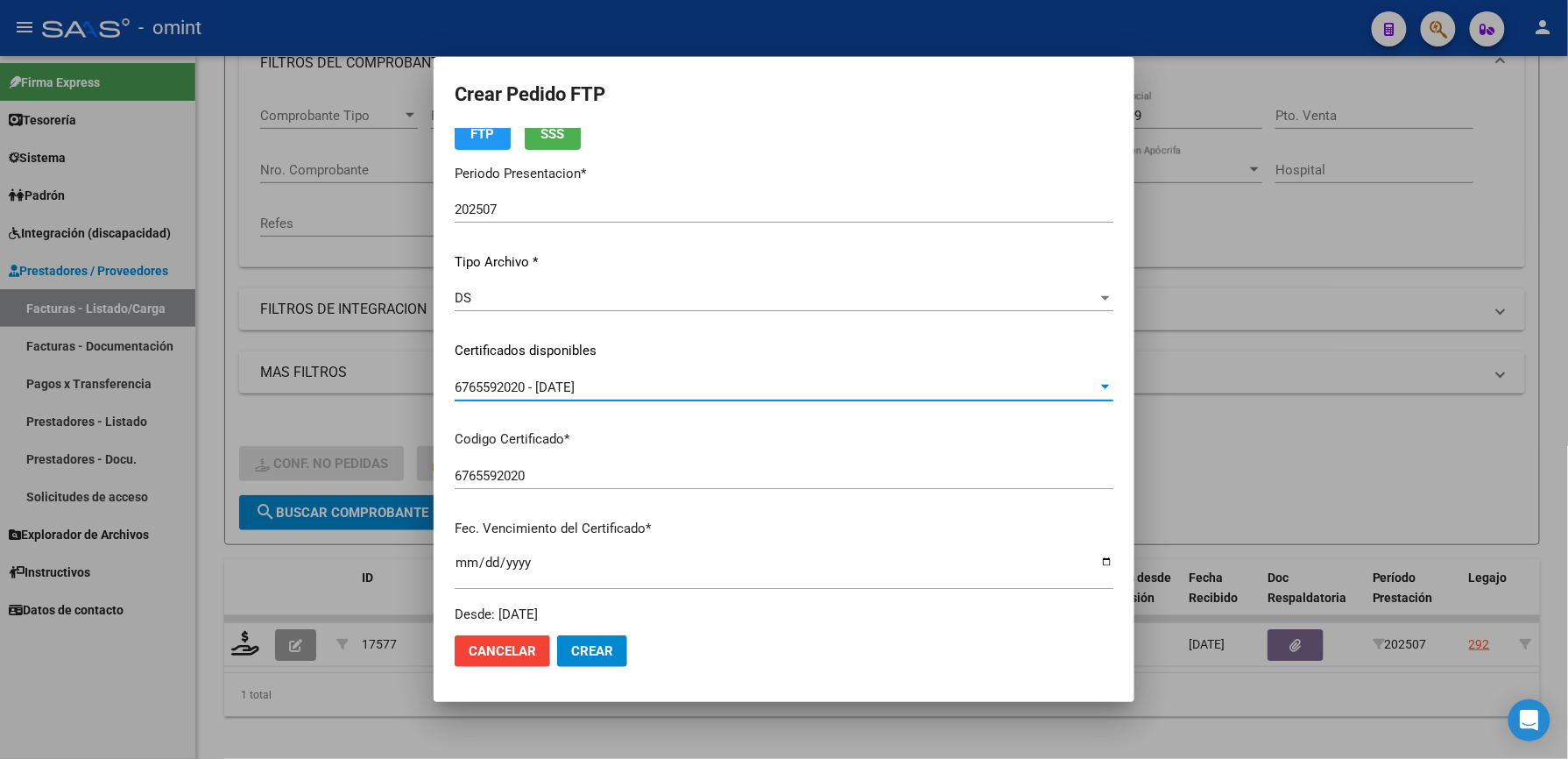
scroll to position [467, 0]
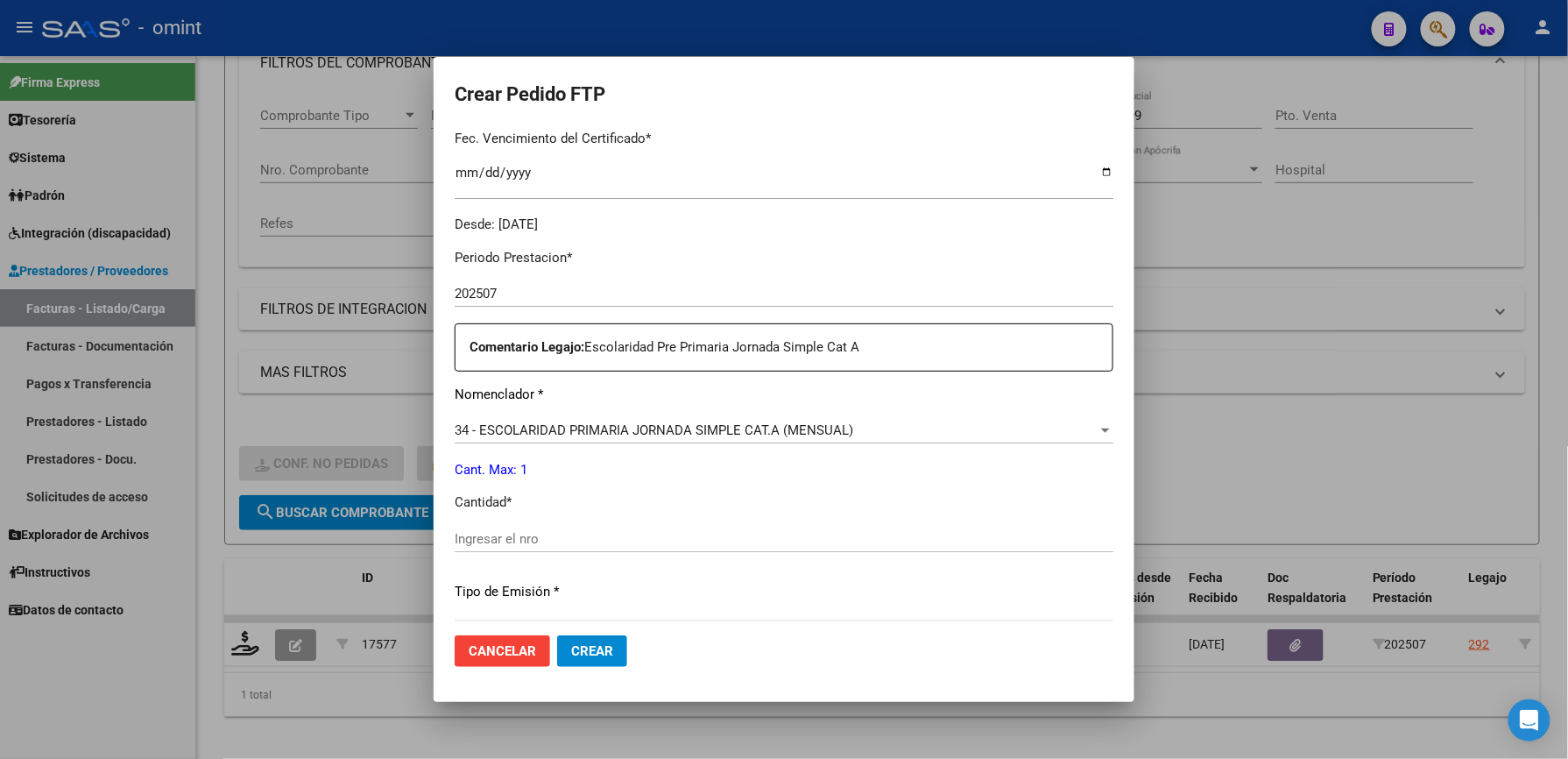
click at [529, 528] on div "Ingresar el nro" at bounding box center [783, 538] width 659 height 26
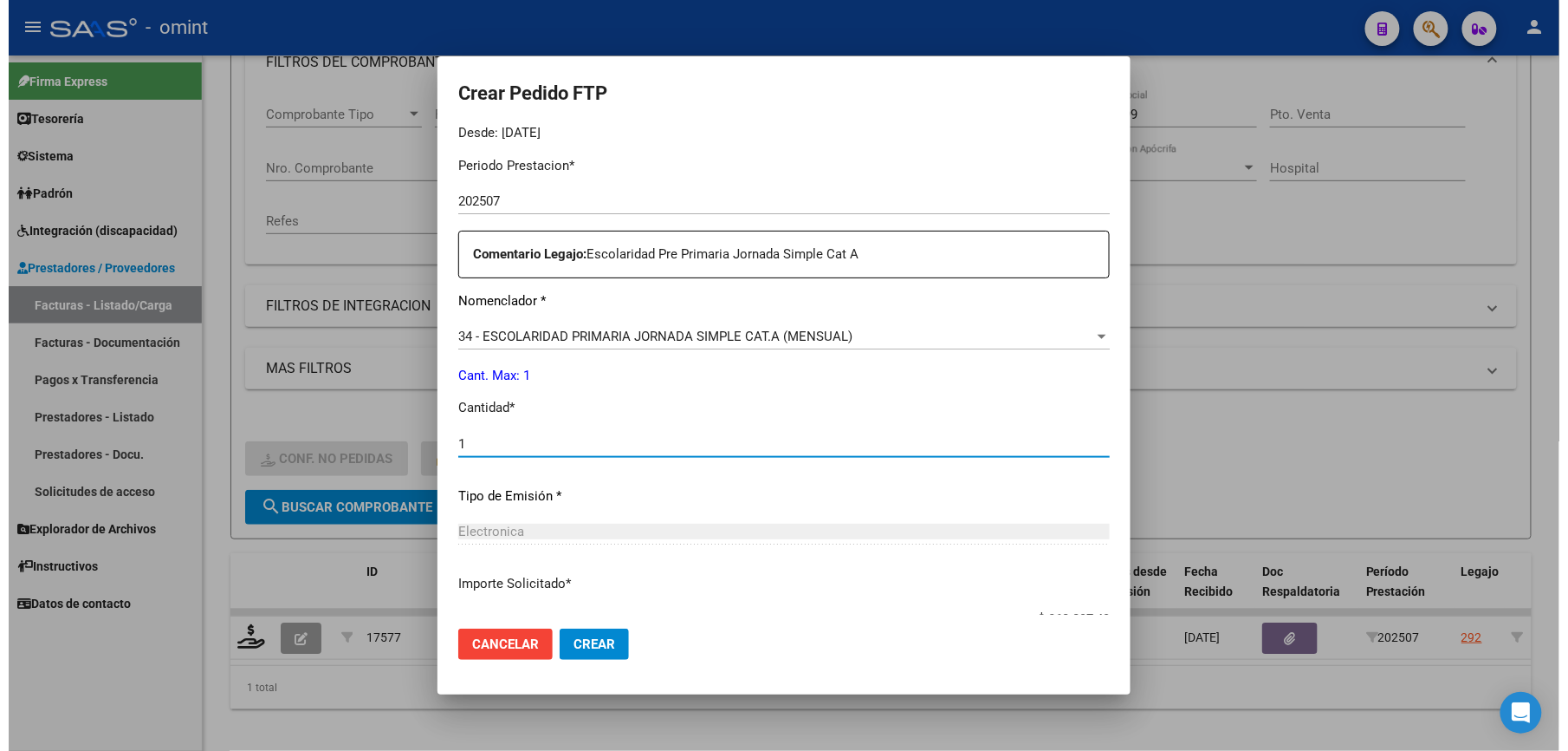
scroll to position [671, 0]
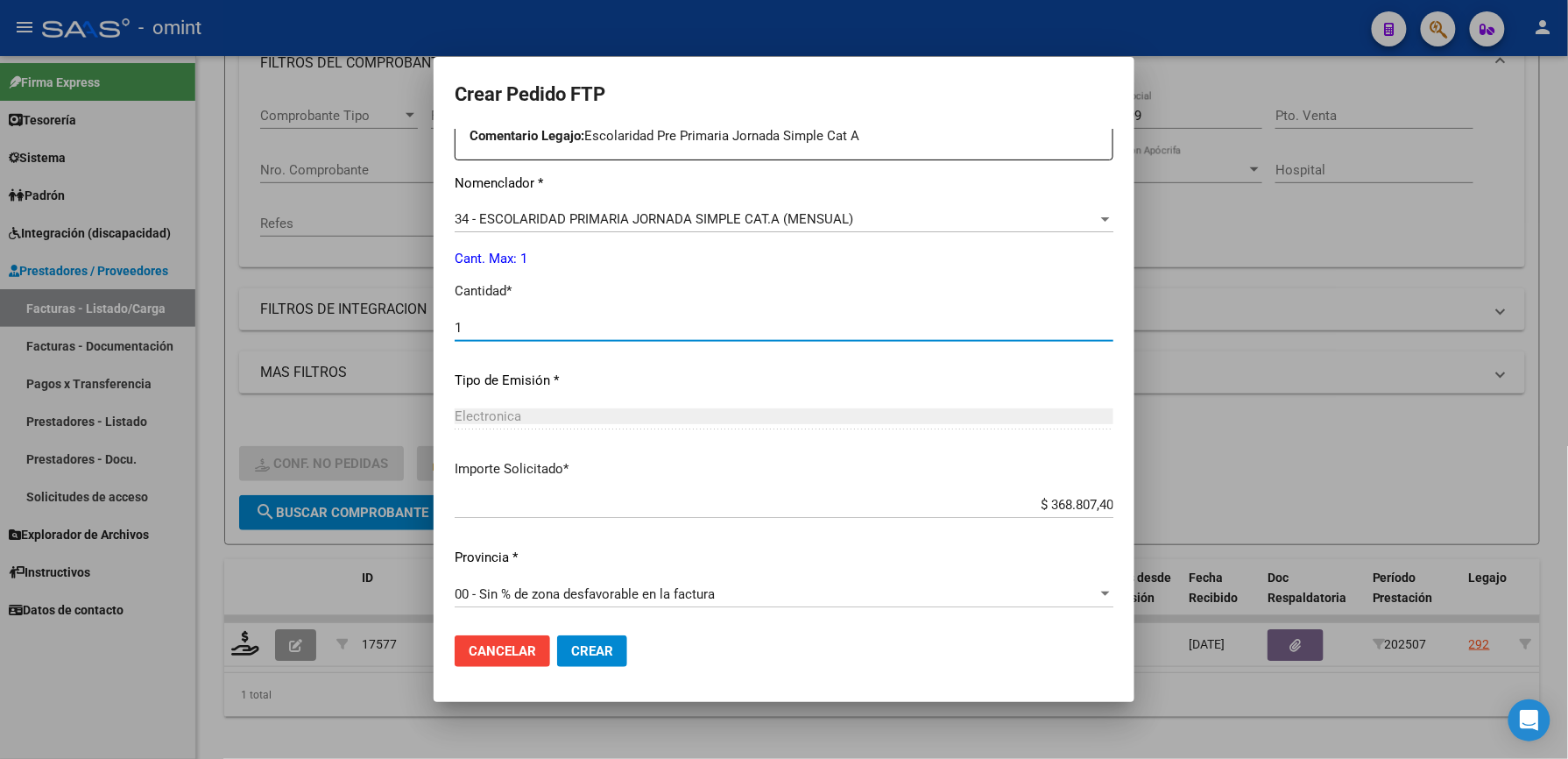
type input "1"
click at [599, 646] on span "Crear" at bounding box center [592, 651] width 42 height 15
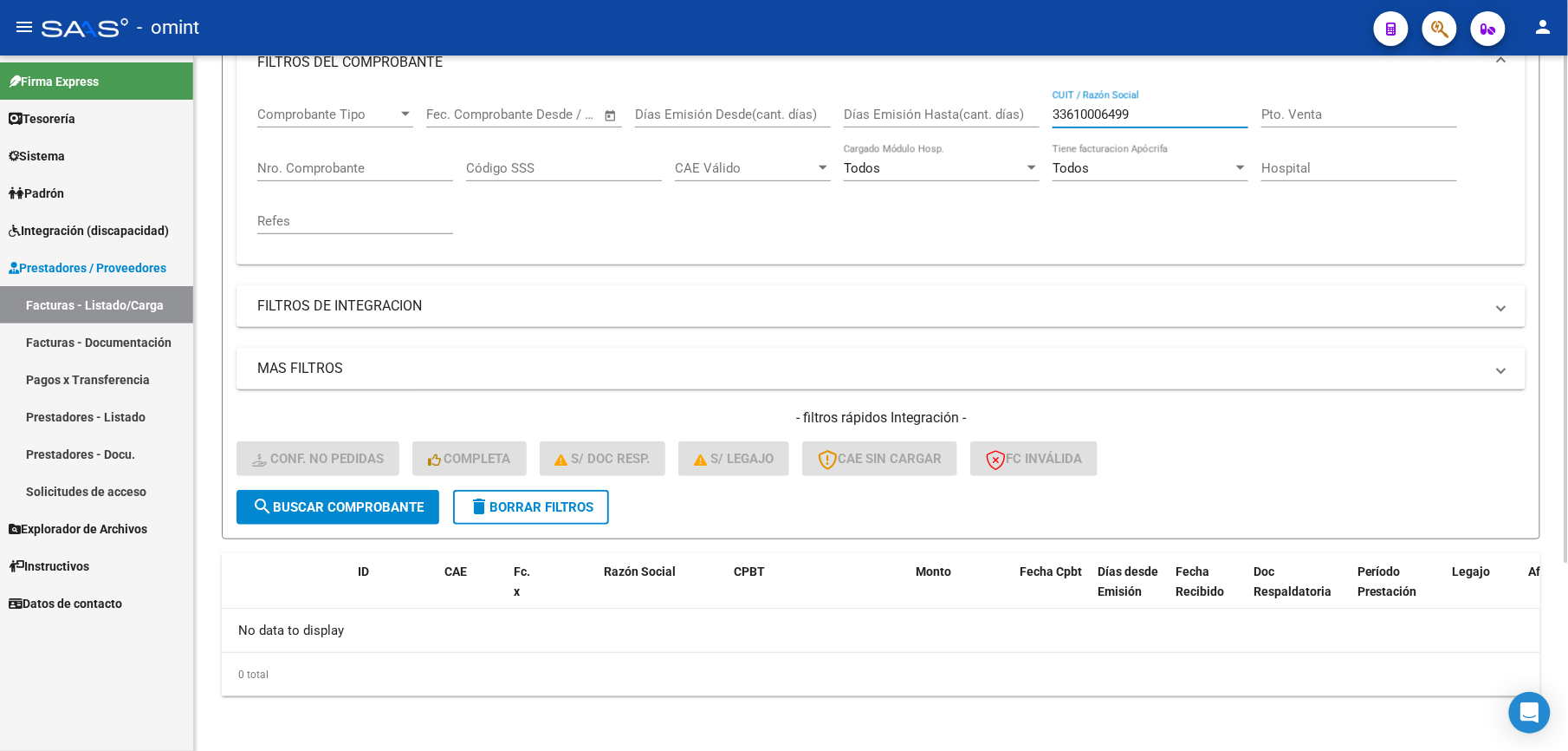
drag, startPoint x: 1079, startPoint y: 113, endPoint x: 971, endPoint y: 119, distance: 108.2
click at [971, 119] on div "Comprobante Tipo Comprobante Tipo Start date – End date Fec. Comprobante Desde …" at bounding box center [881, 170] width 1248 height 160
paste input "0717291081"
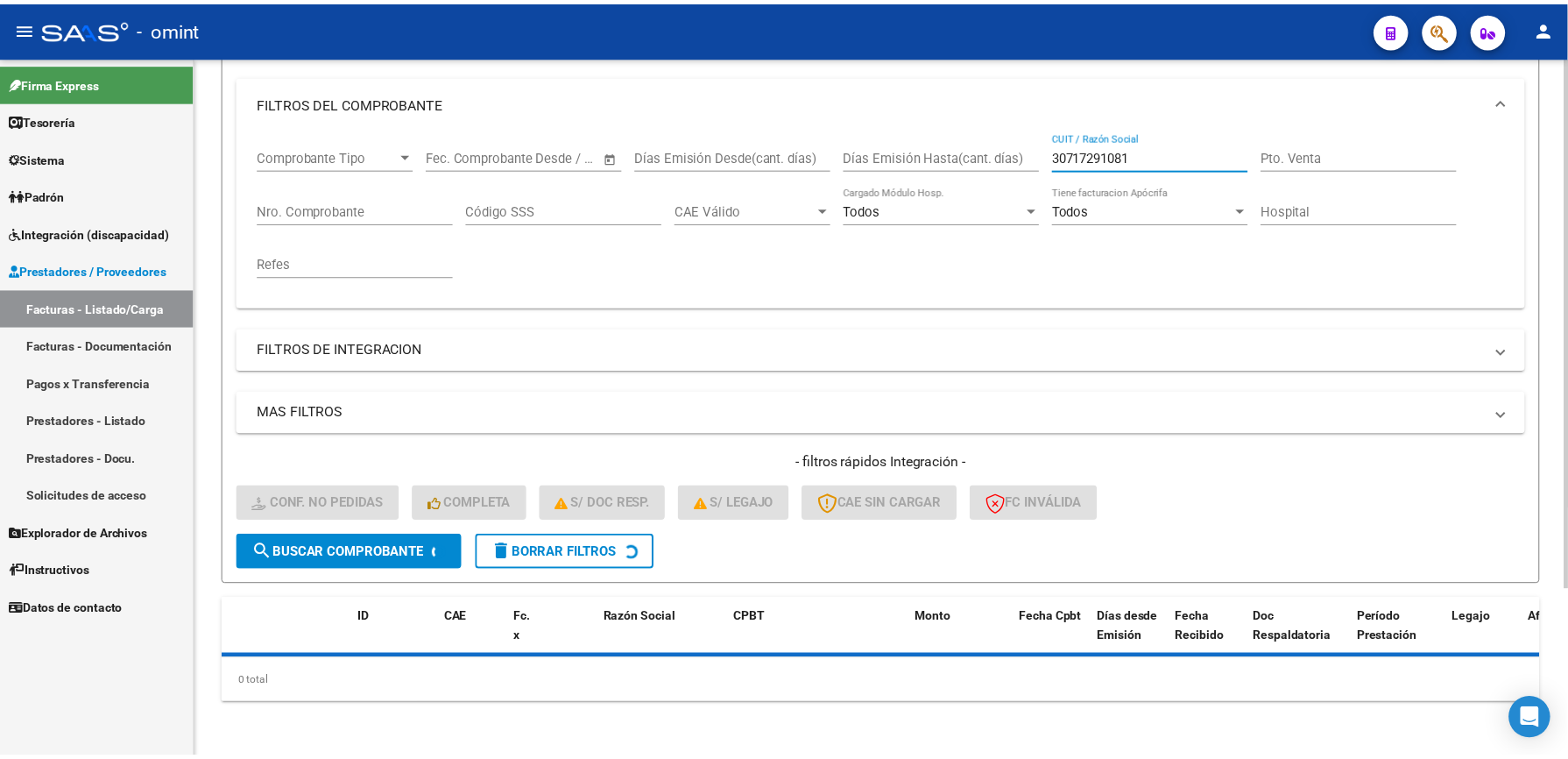
scroll to position [263, 0]
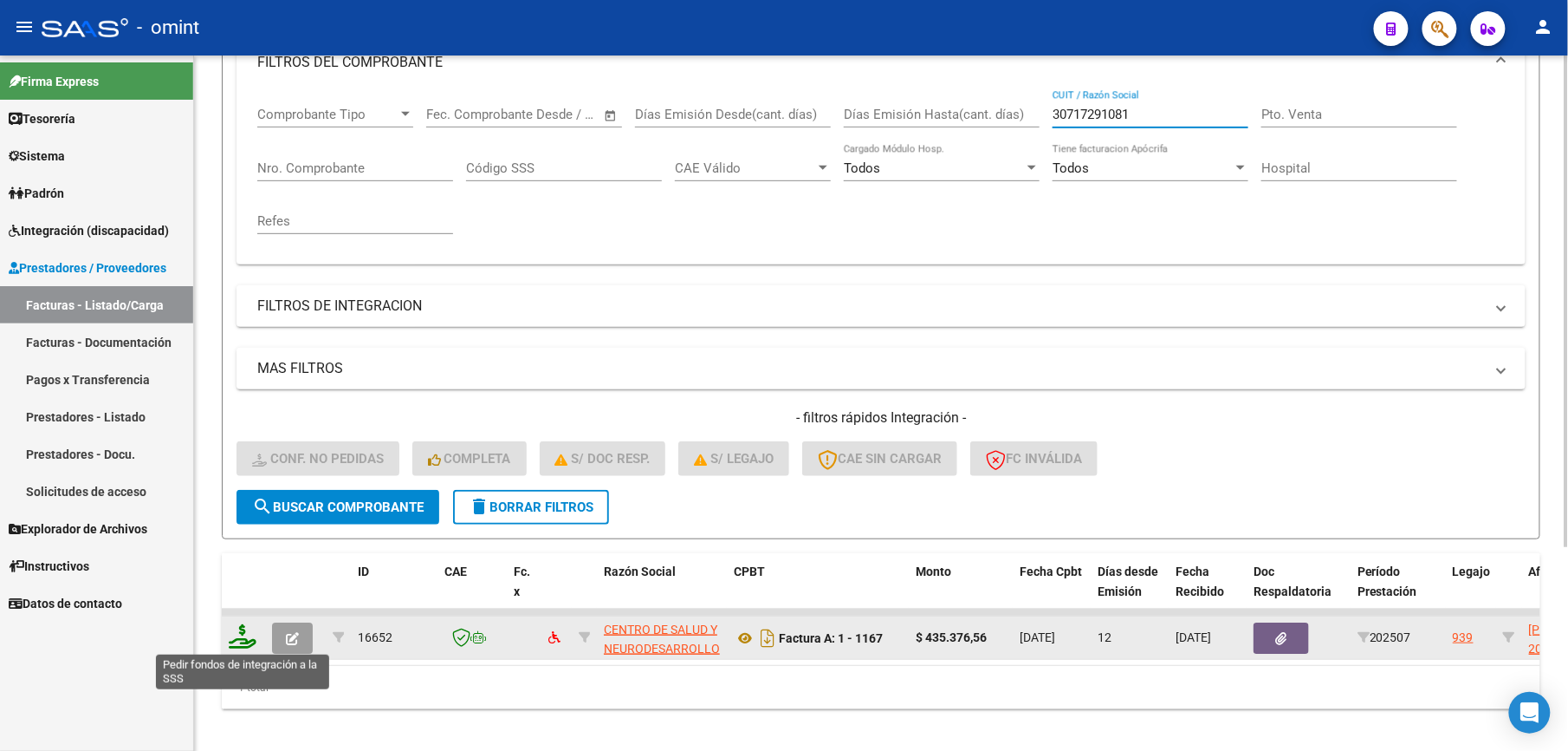
type input "30717291081"
click at [234, 629] on icon at bounding box center [242, 636] width 28 height 24
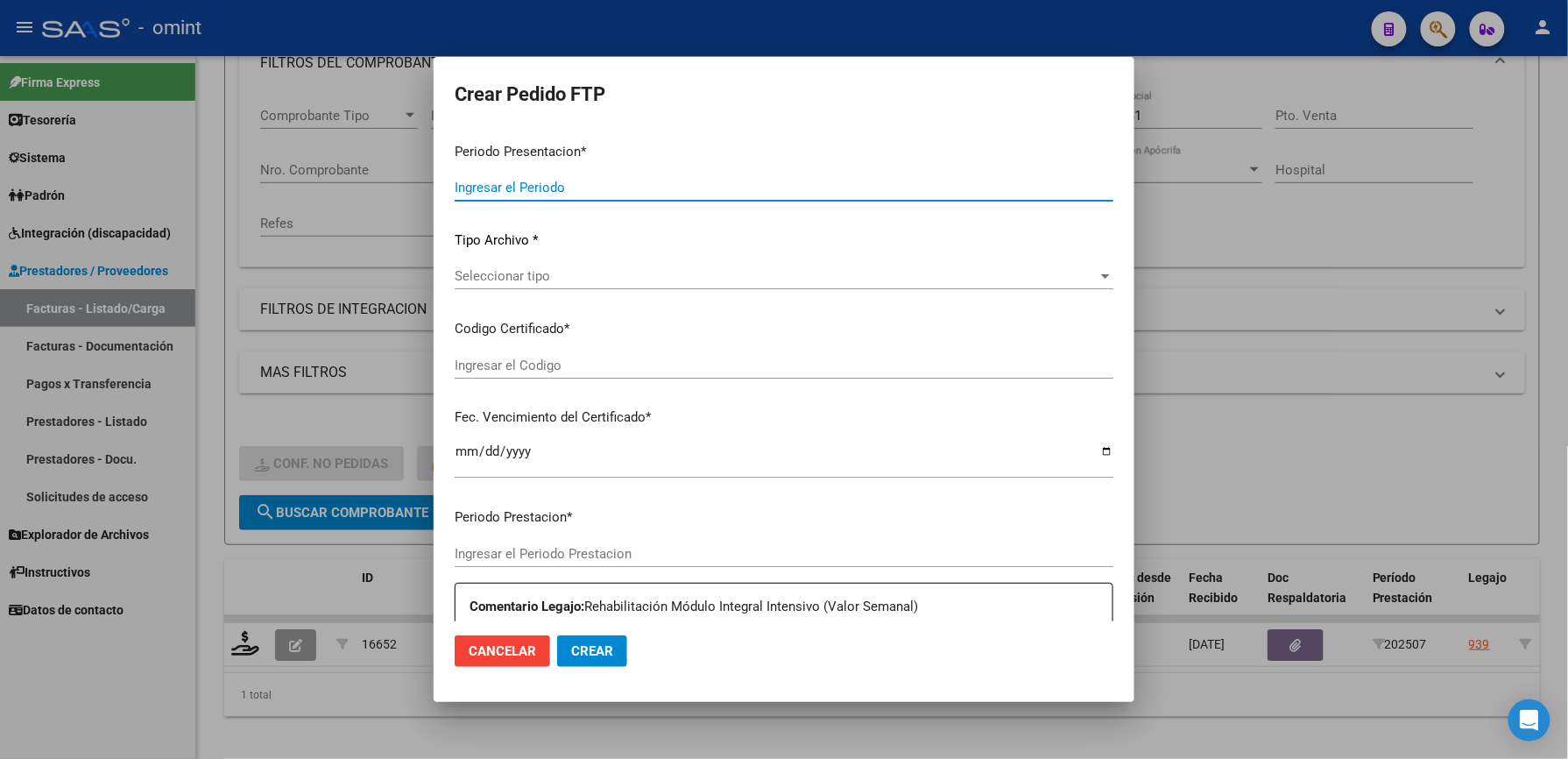
type input "202507"
type input "$ 435.376,56"
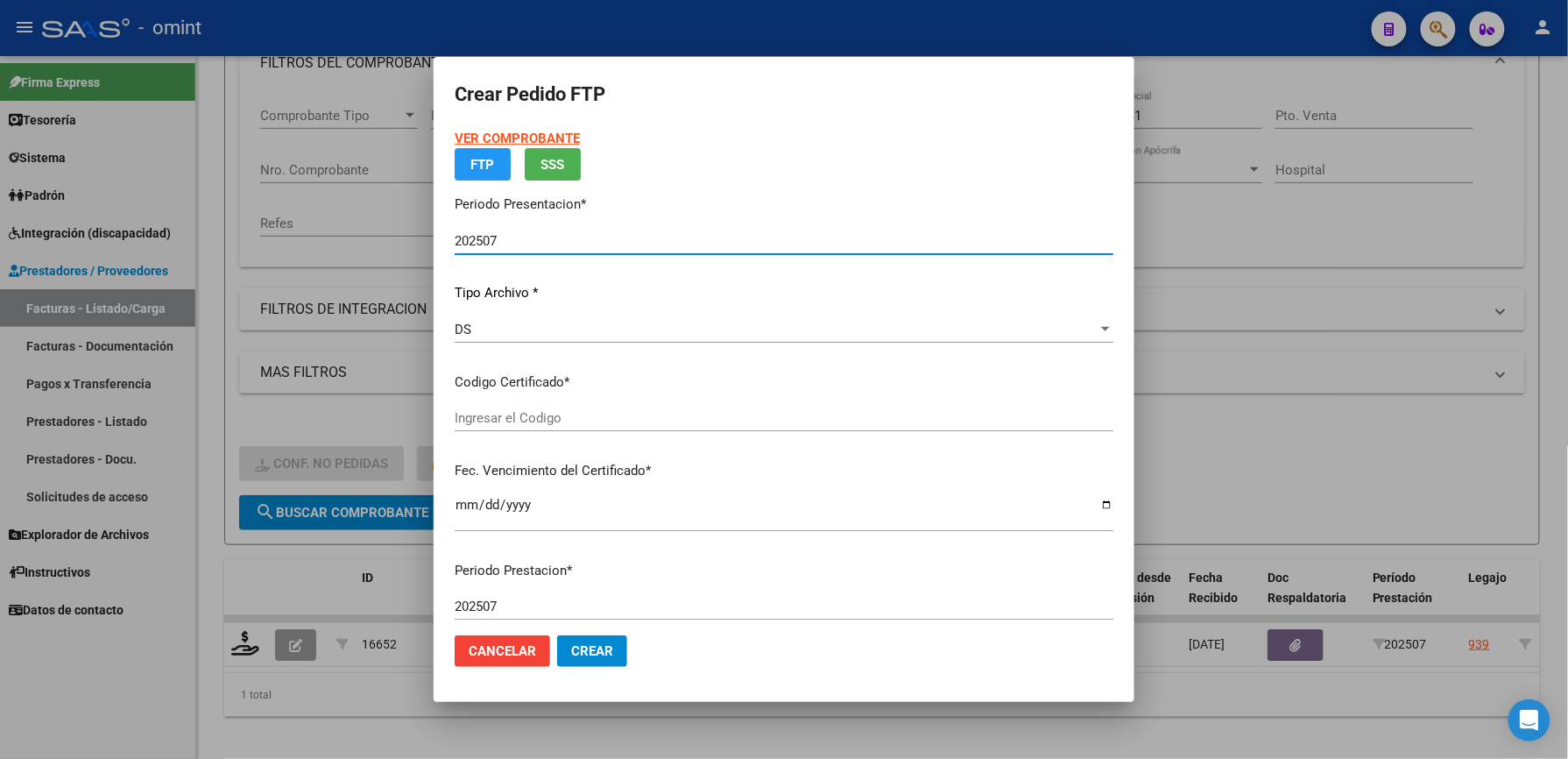
type input "3298582865"
type input "2026-11-30"
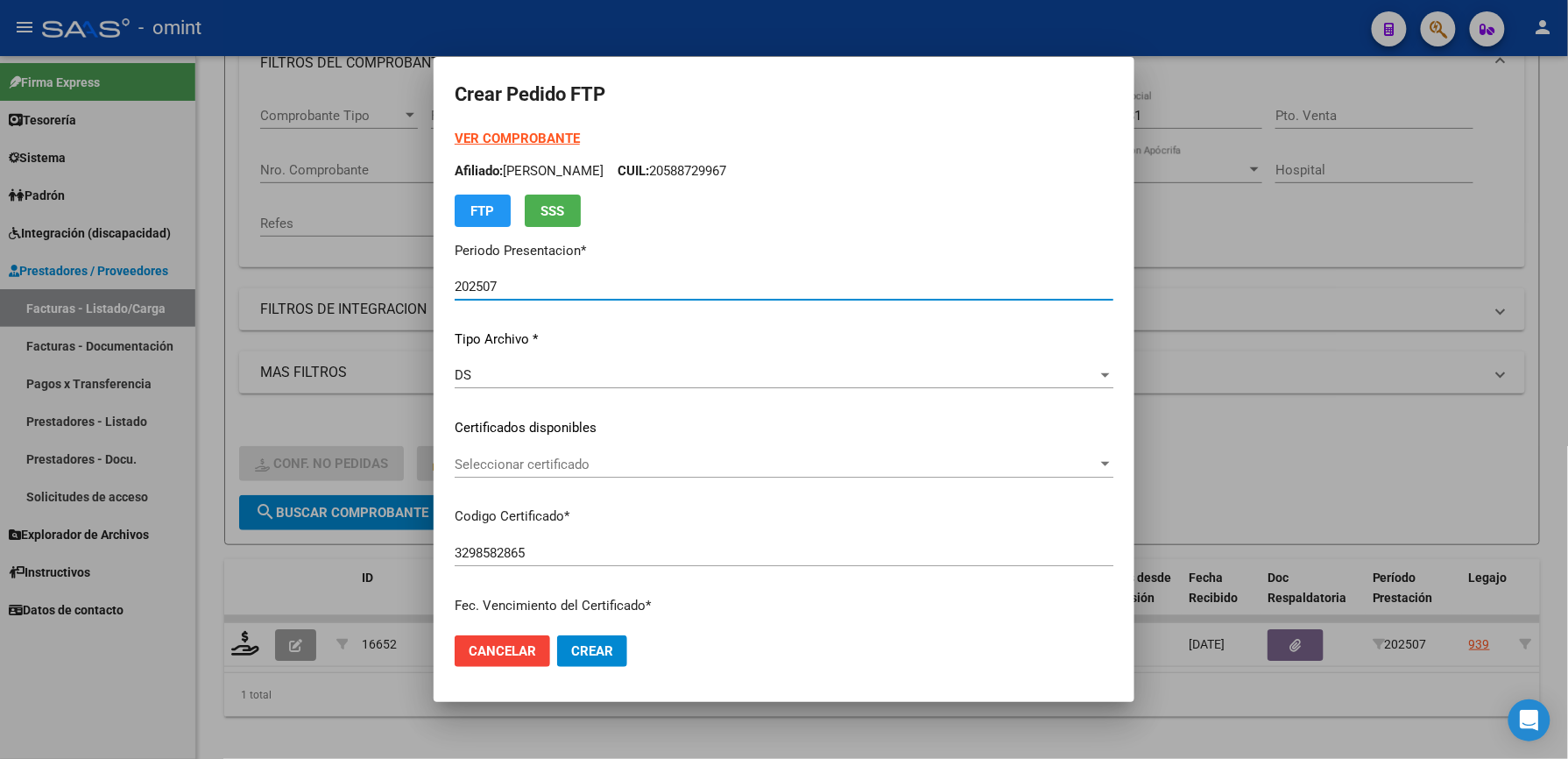
click at [545, 460] on span "Seleccionar certificado" at bounding box center [775, 464] width 643 height 15
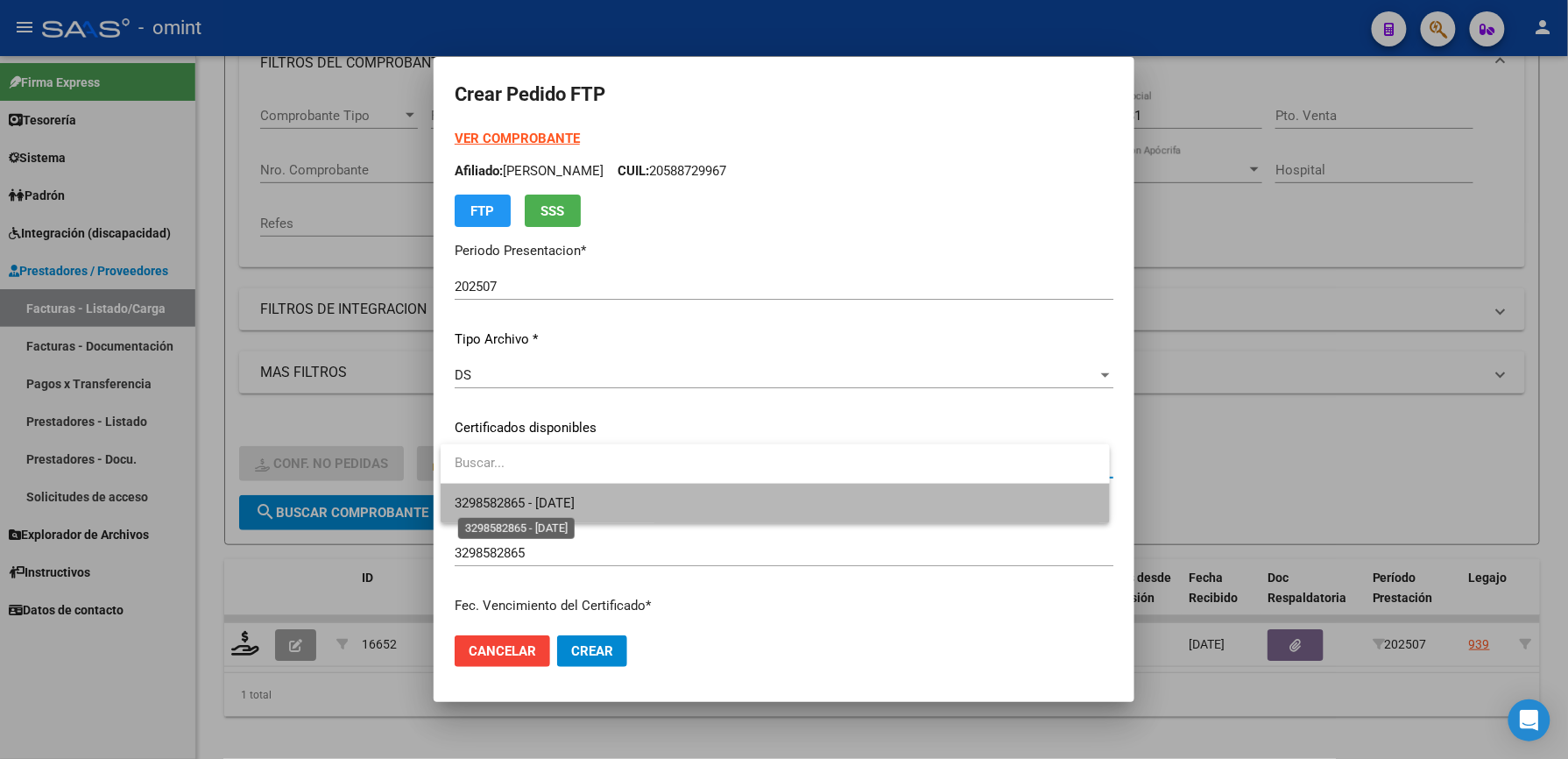
click at [549, 498] on span "3298582865 - 2026-11-30" at bounding box center [514, 502] width 120 height 15
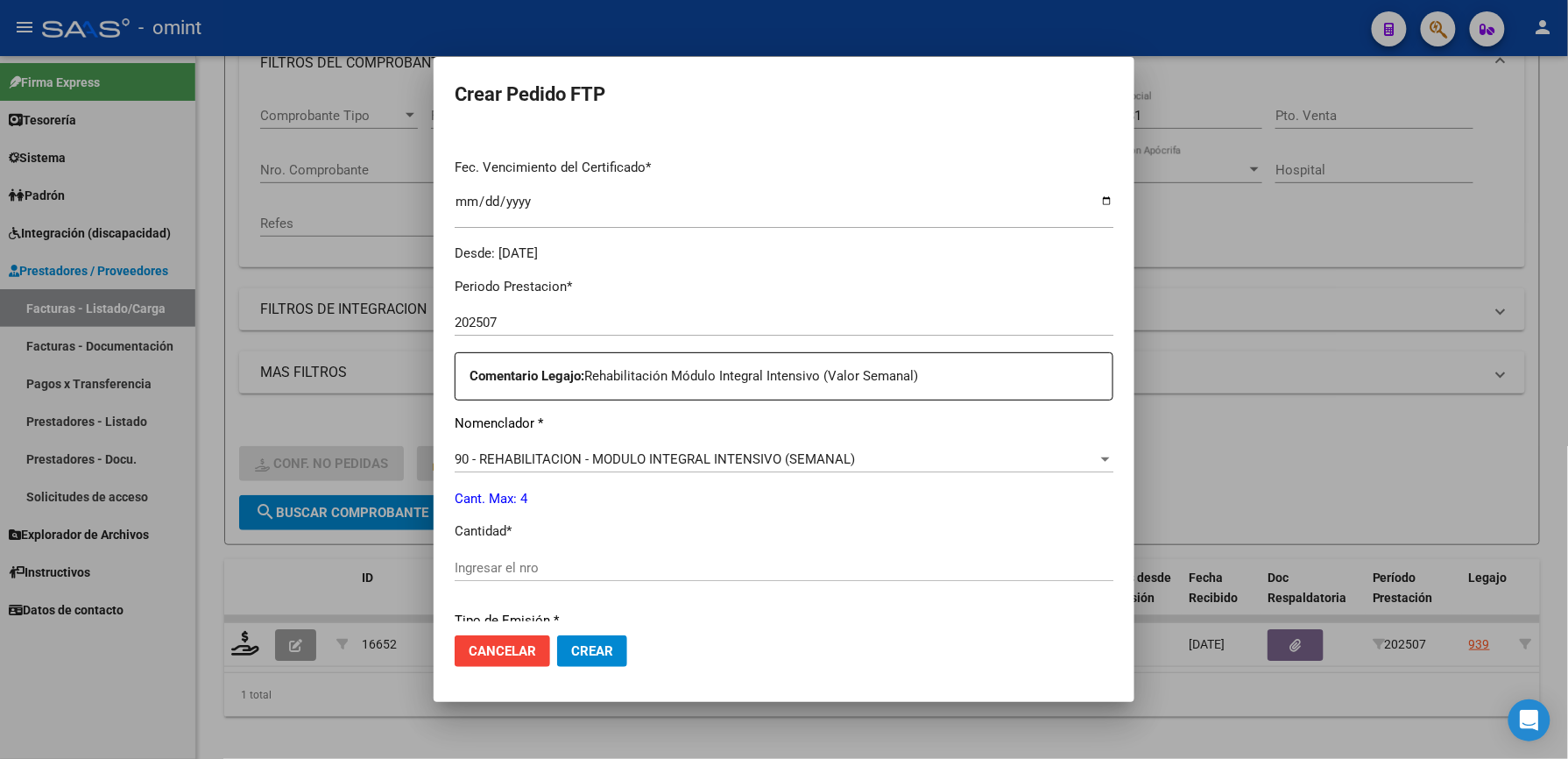
scroll to position [467, 0]
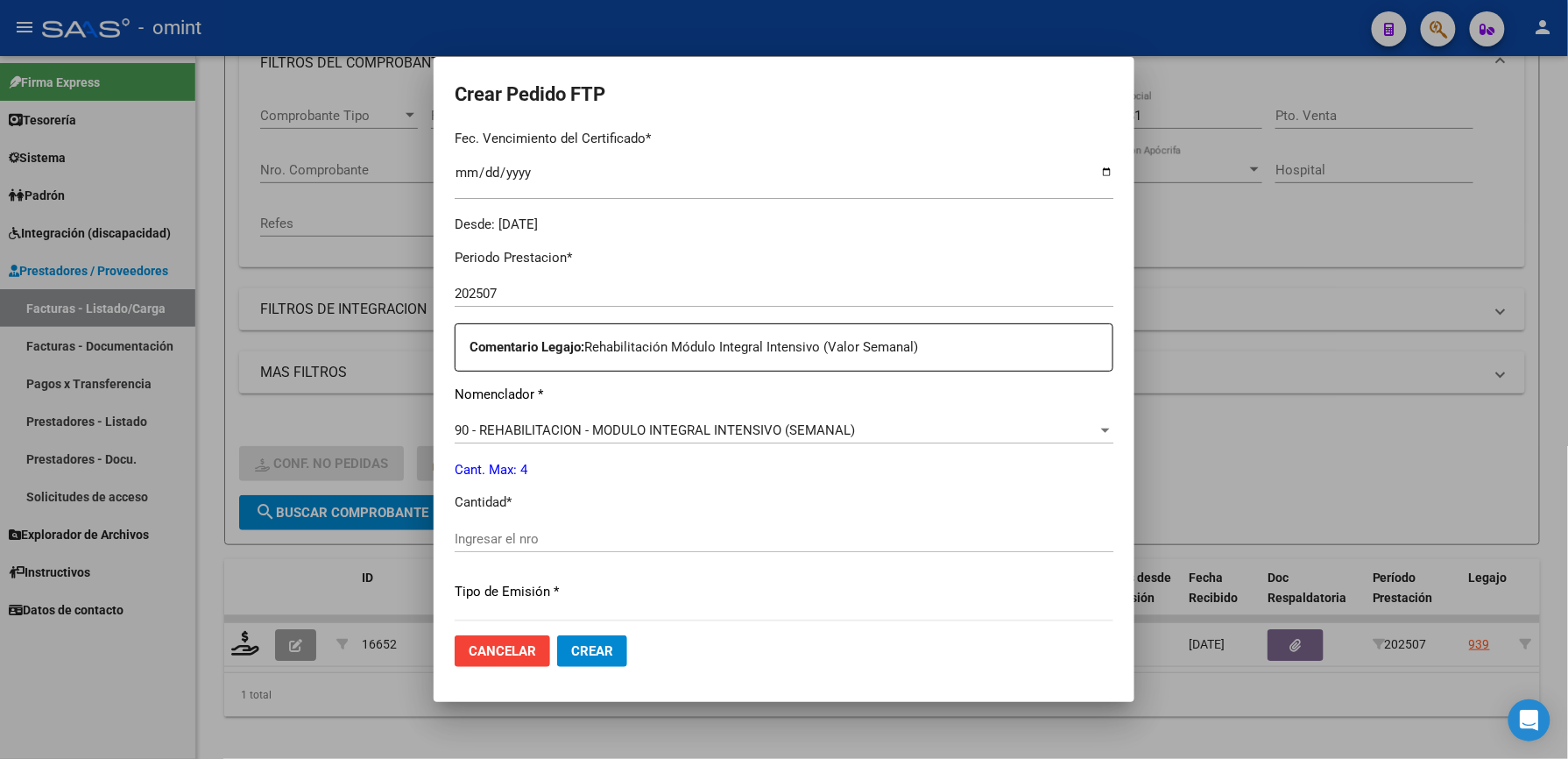
click at [534, 534] on input "Ingresar el nro" at bounding box center [783, 538] width 659 height 15
type input "4"
click at [617, 559] on div "4 Ingresar el nro" at bounding box center [783, 547] width 659 height 43
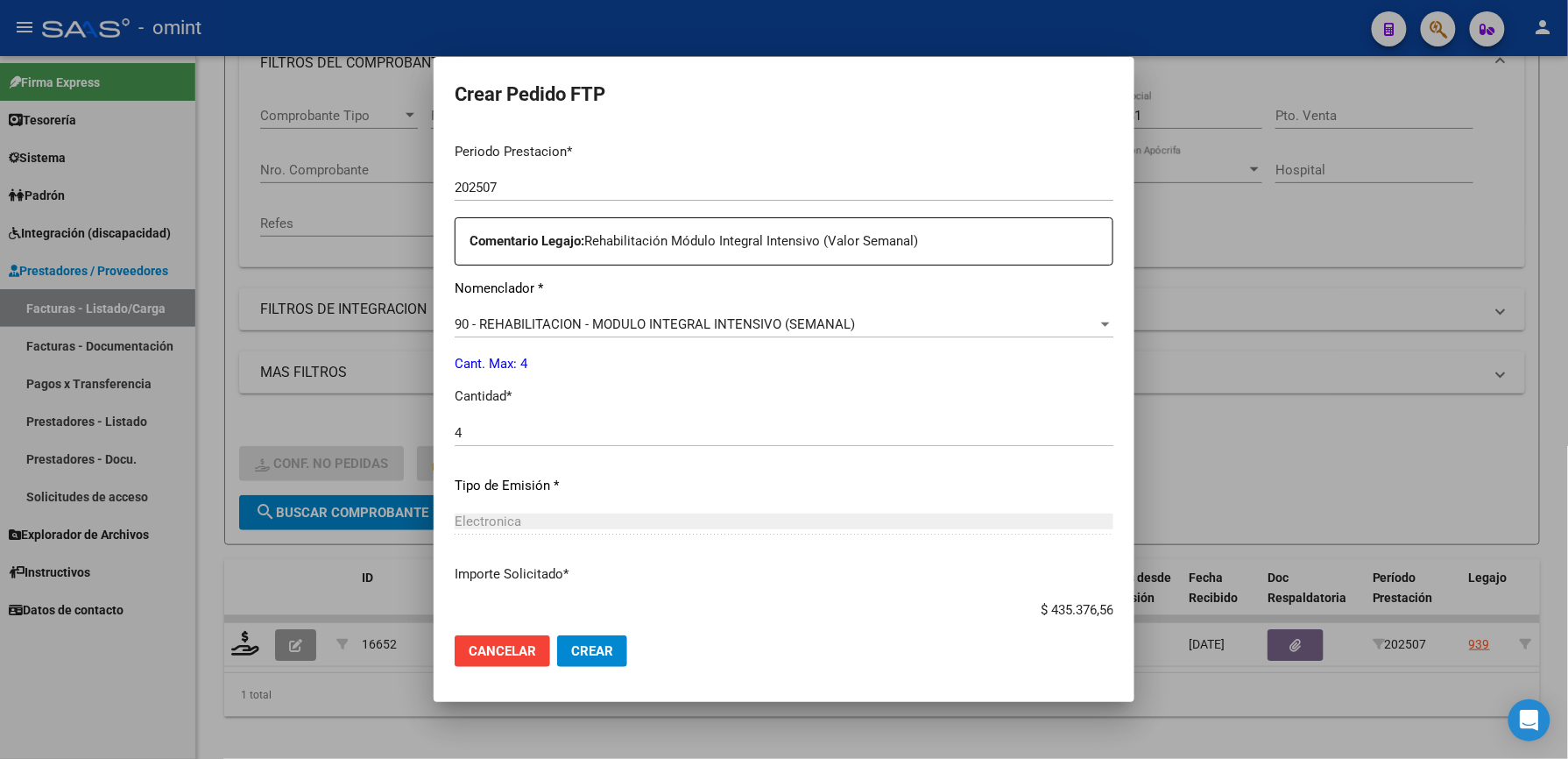
scroll to position [678, 0]
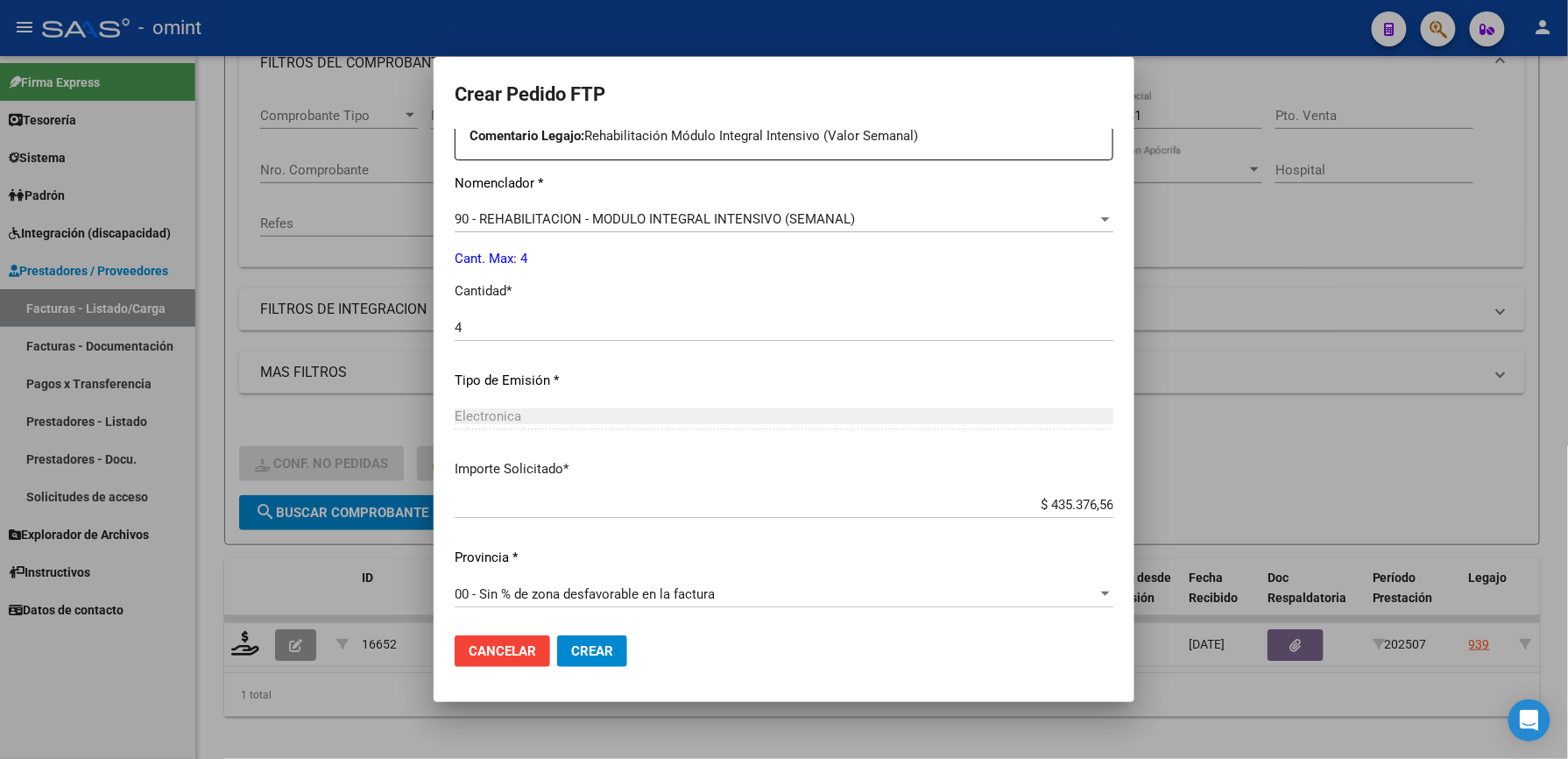
click at [608, 652] on span "Crear" at bounding box center [592, 651] width 42 height 15
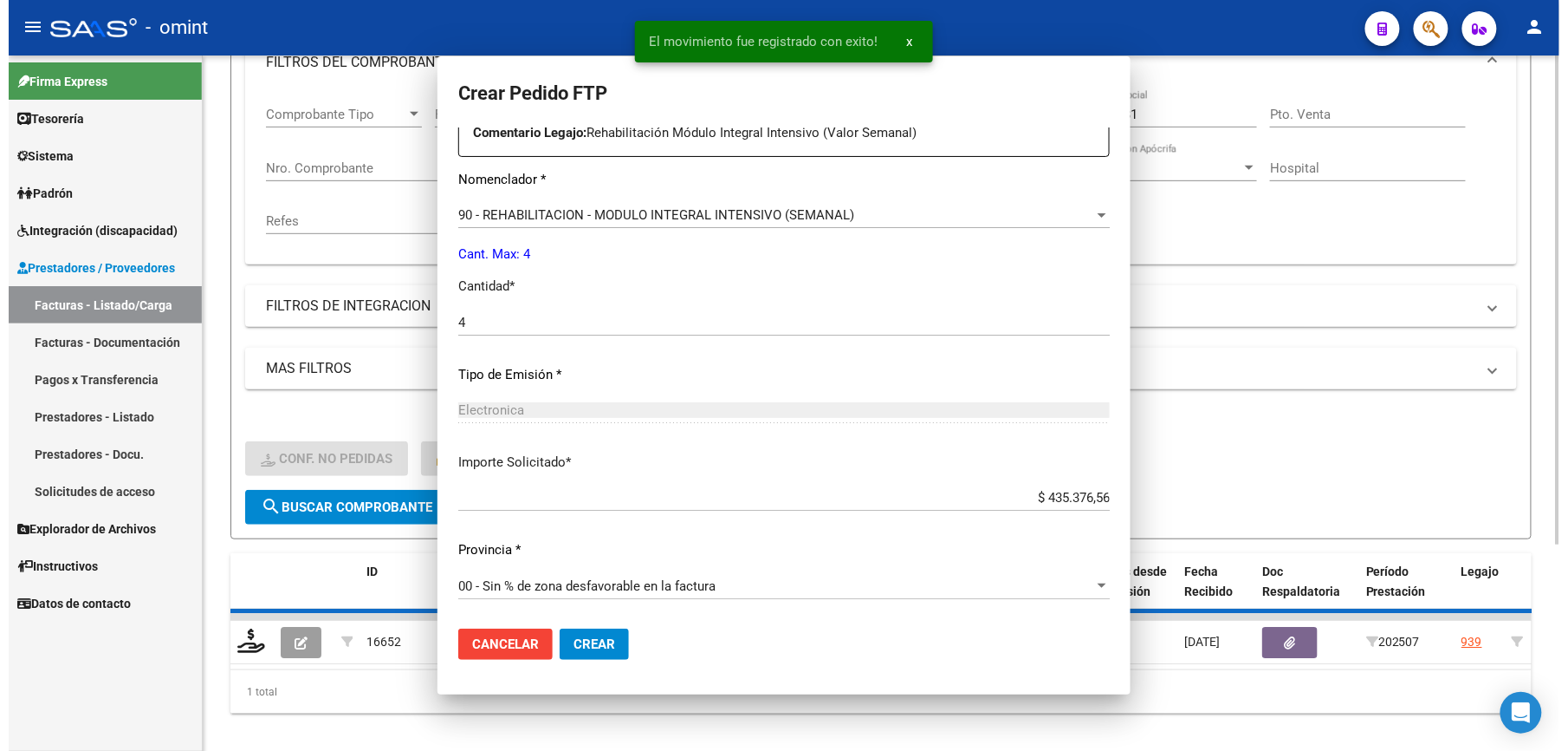
scroll to position [0, 0]
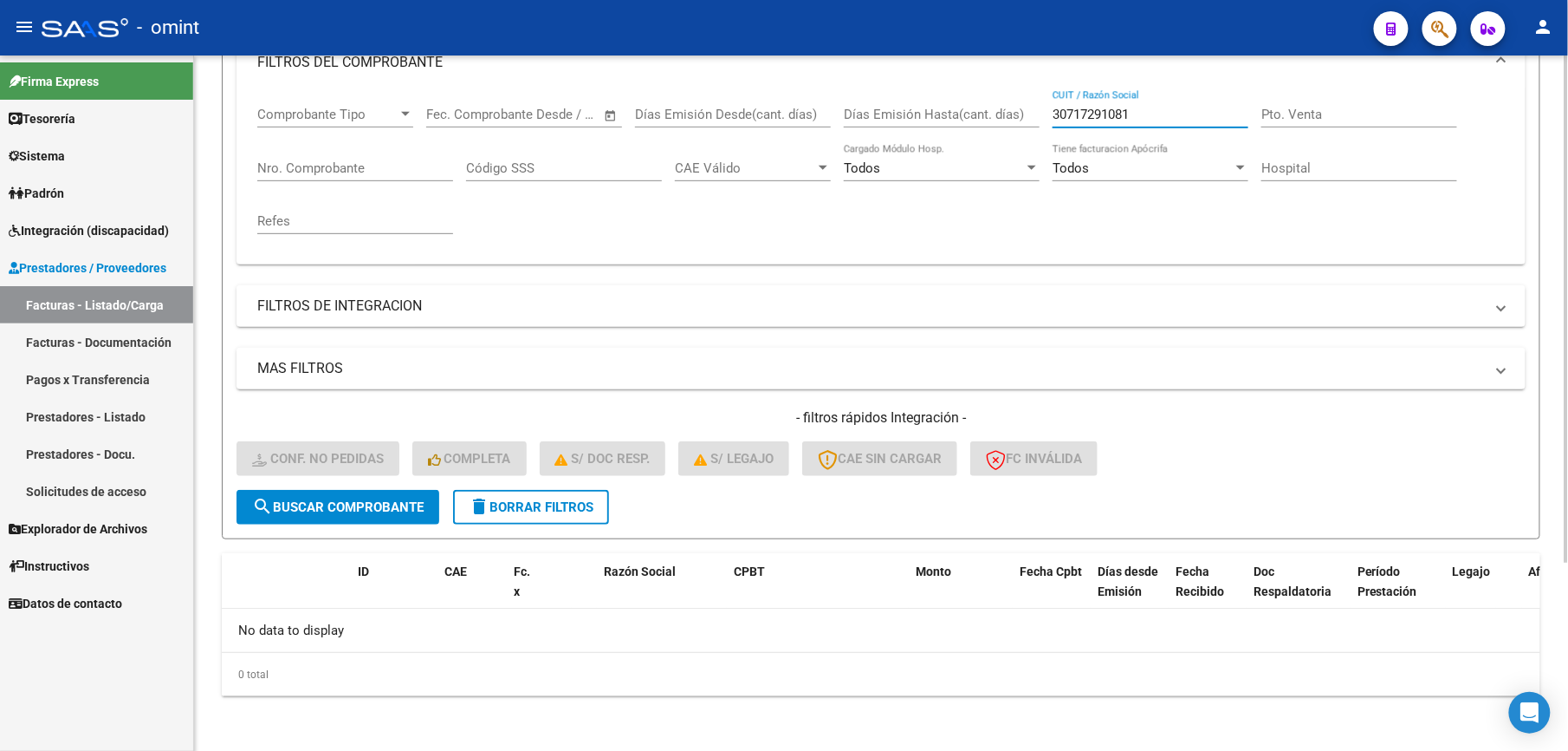
drag, startPoint x: 1159, startPoint y: 119, endPoint x: 982, endPoint y: 61, distance: 186.3
click at [972, 84] on mat-expansion-panel "FILTROS DEL COMPROBANTE Comprobante Tipo Comprobante Tipo Start date – End date…" at bounding box center [881, 149] width 1289 height 230
paste input "27385459446"
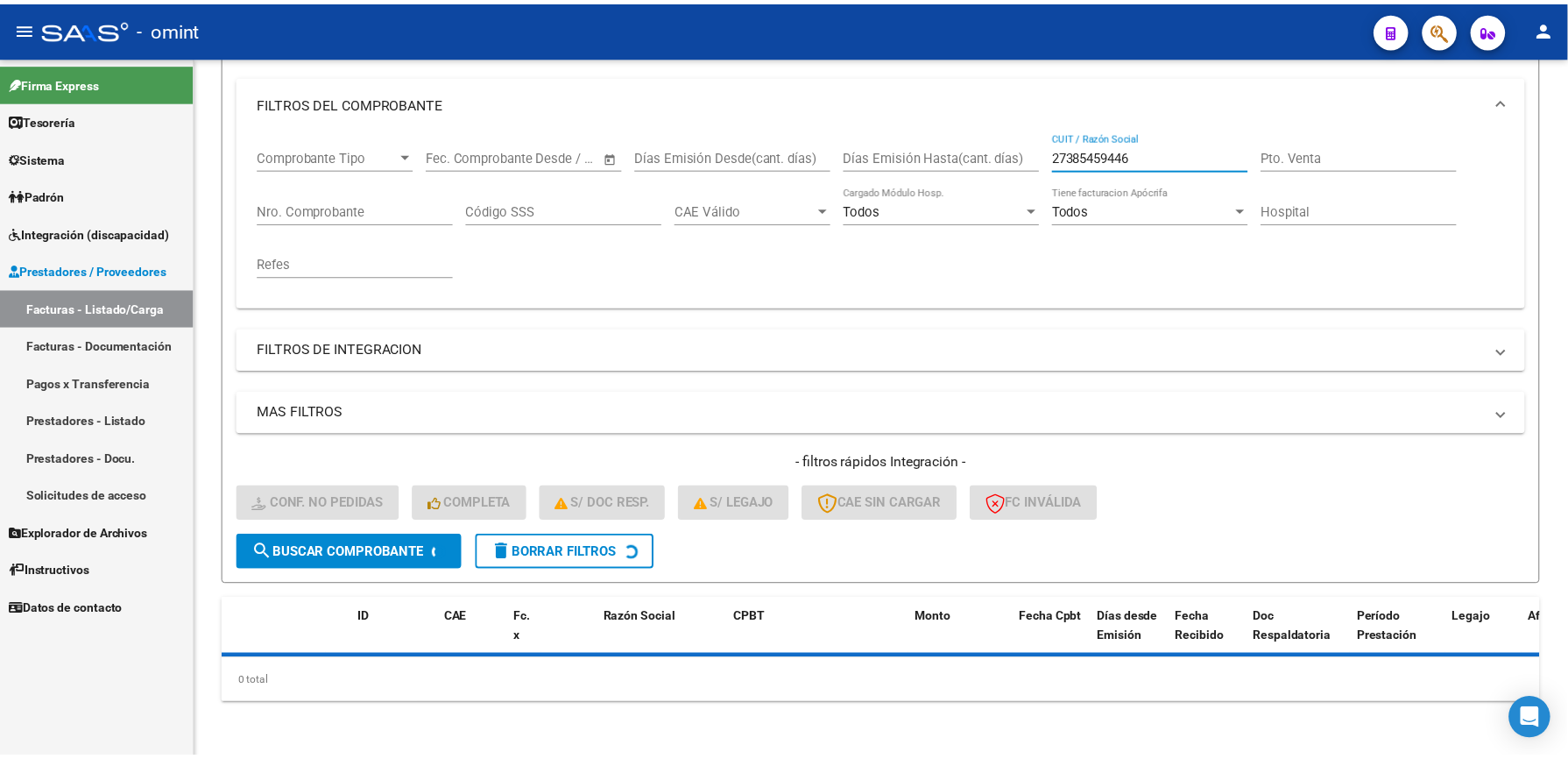
scroll to position [263, 0]
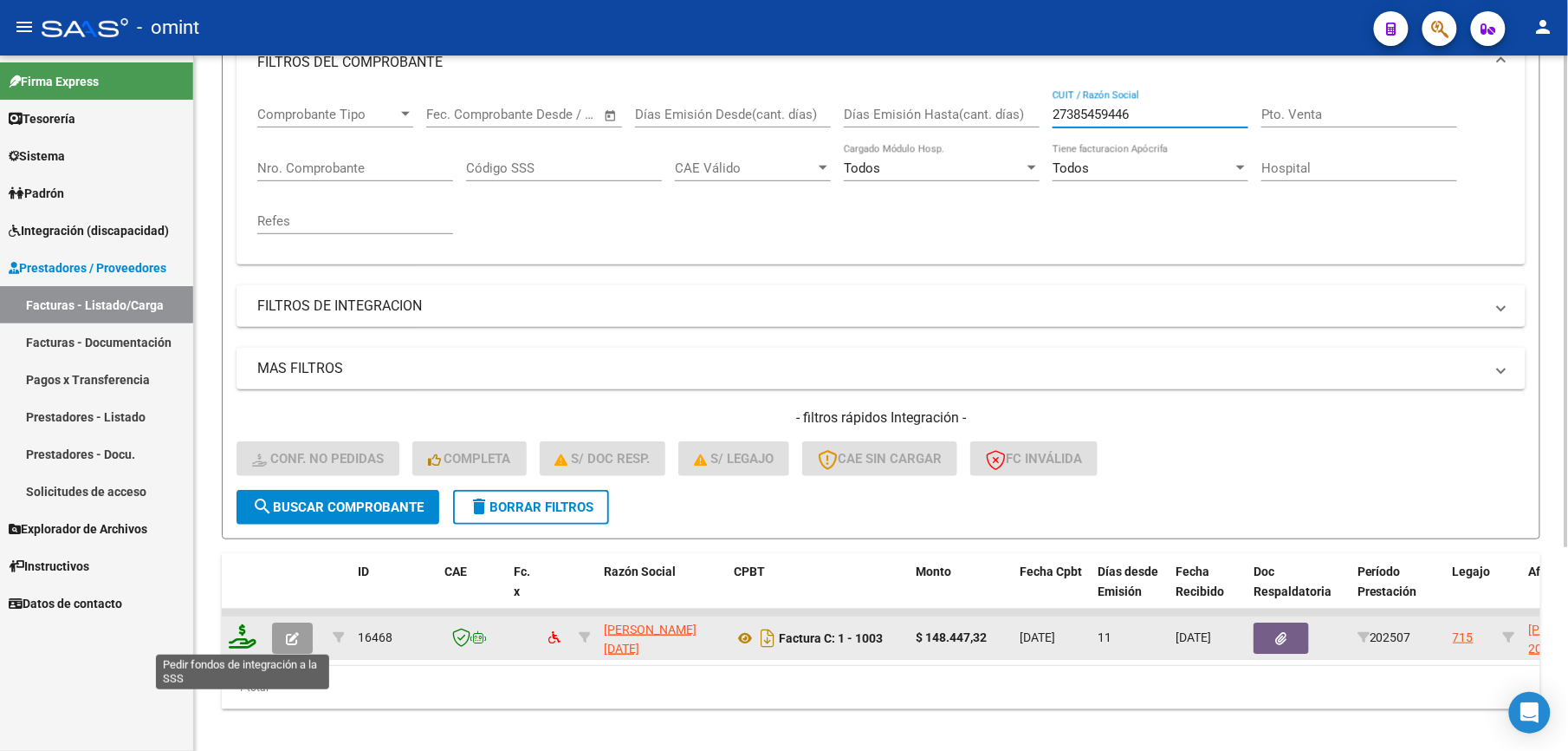
type input "27385459446"
click at [246, 636] on icon at bounding box center [242, 636] width 28 height 24
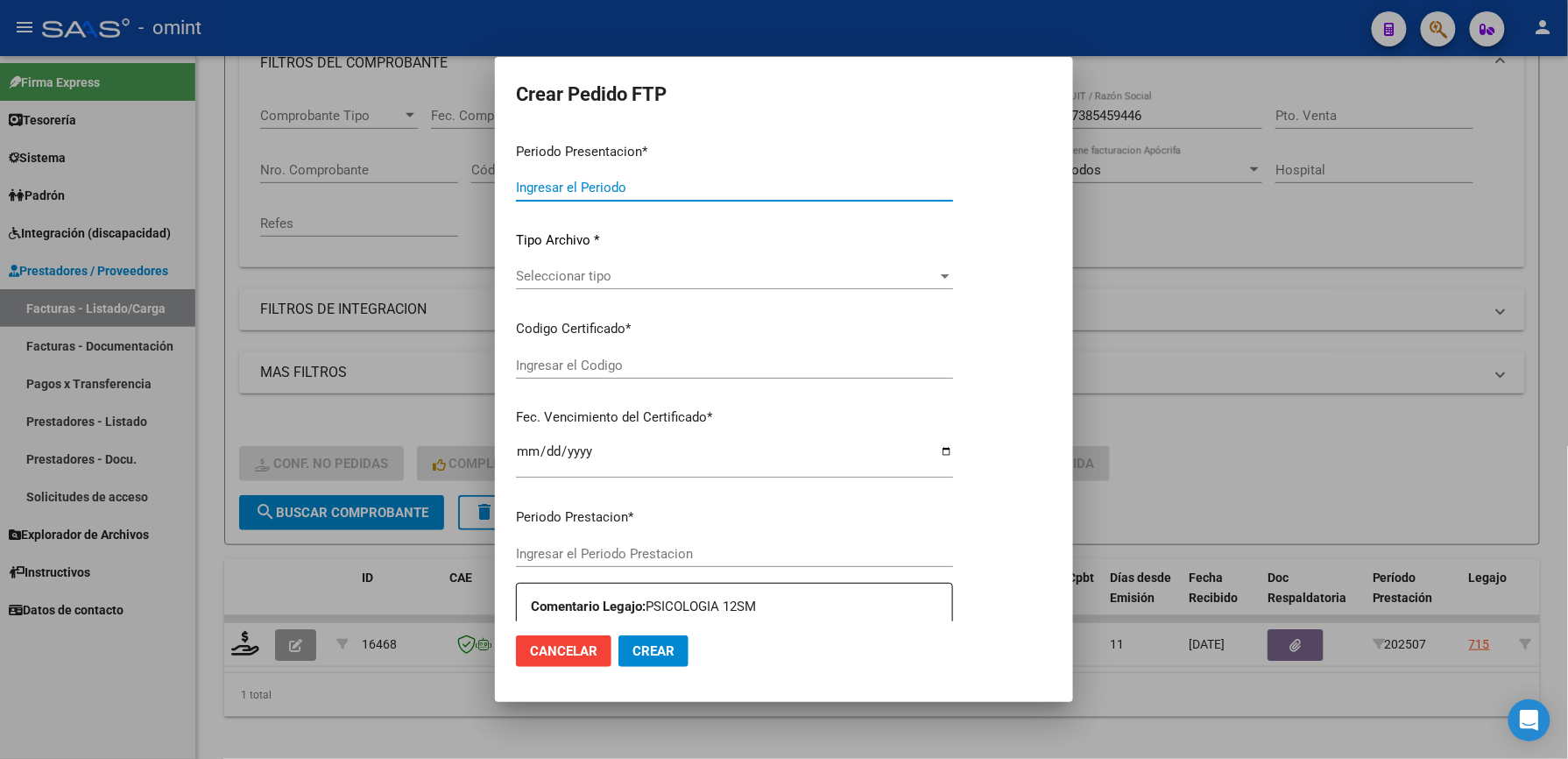
type input "202507"
type input "$ 148.447,32"
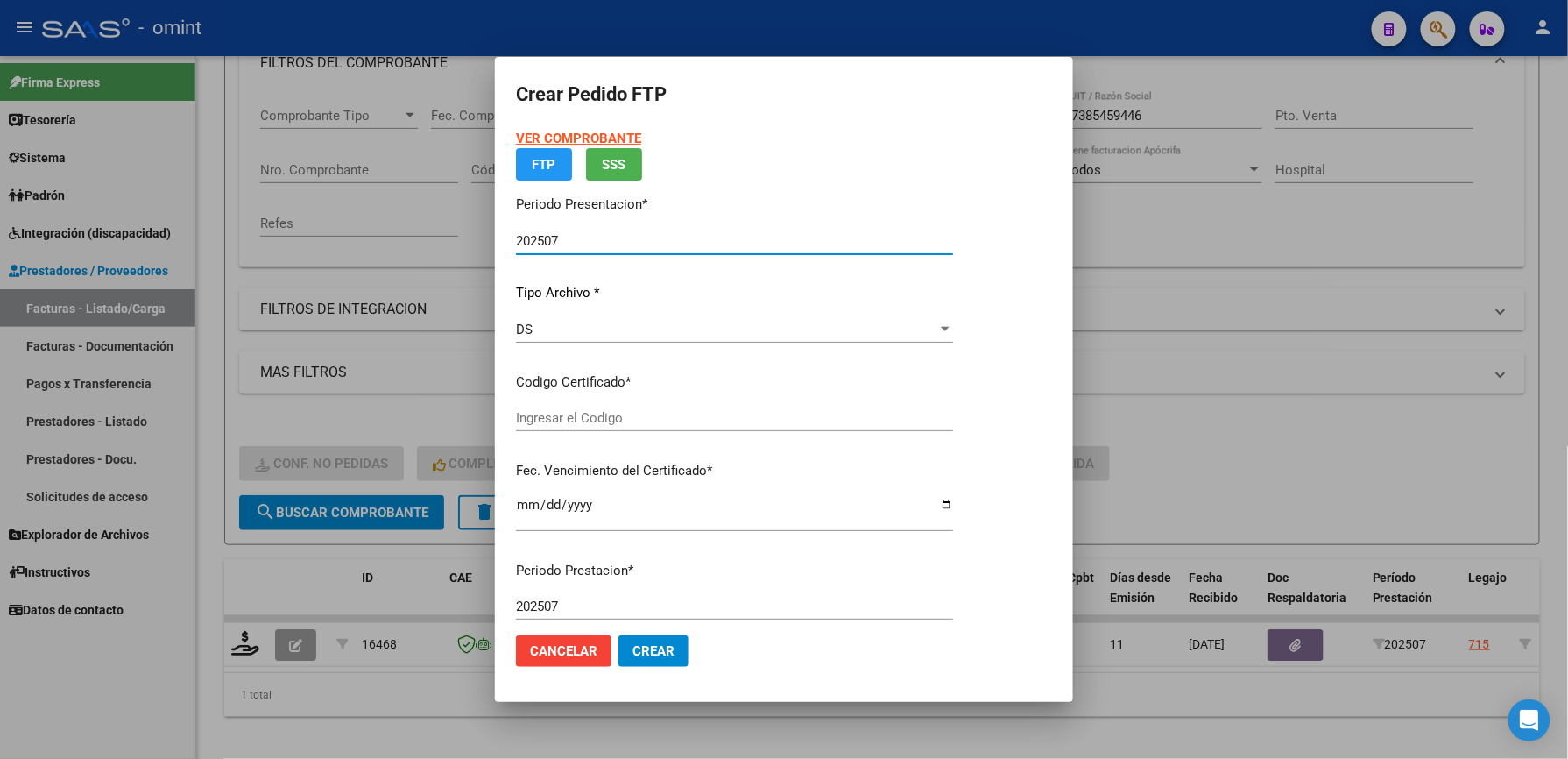
type input "6073520792"
type input "2029-09-30"
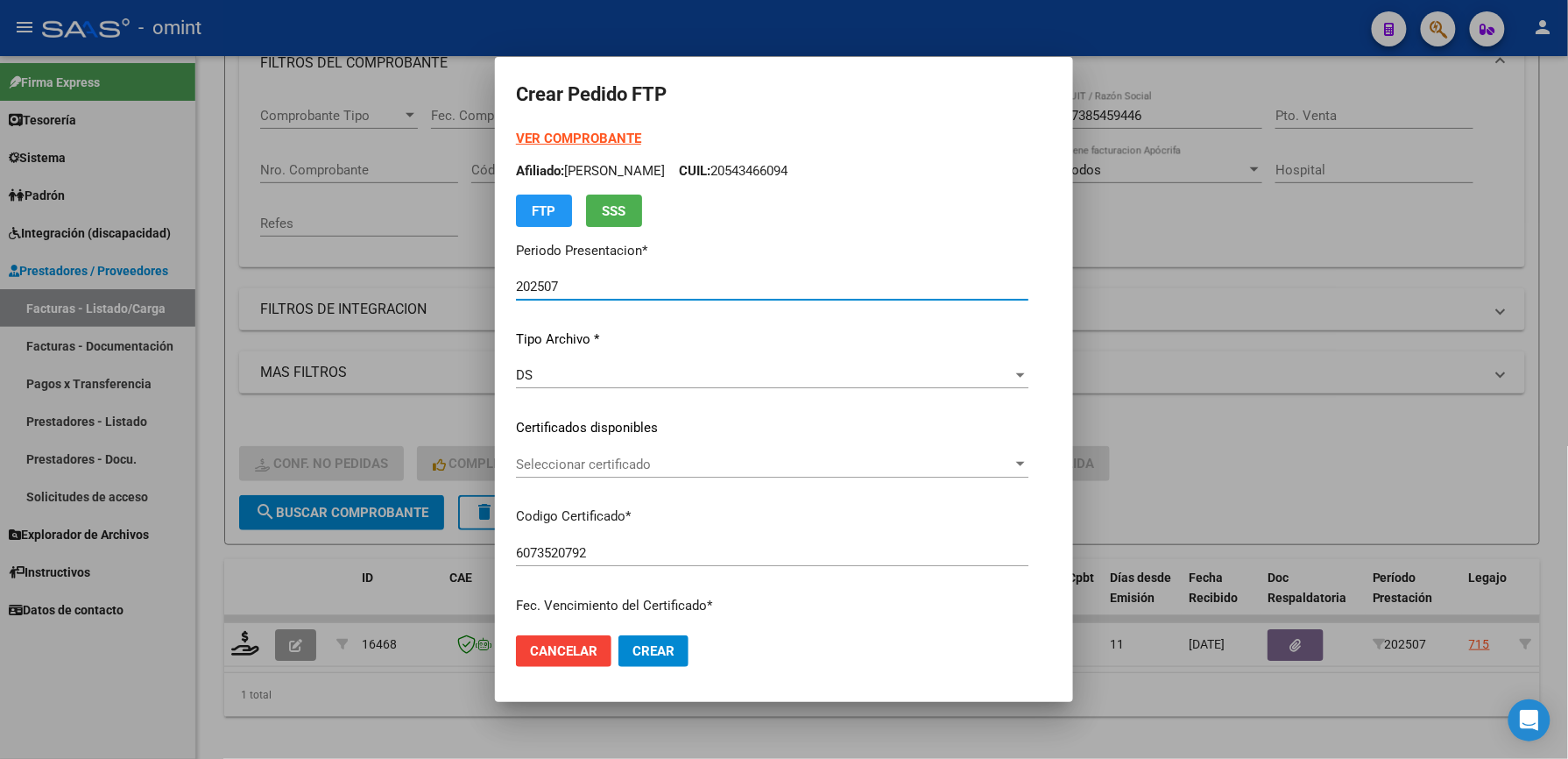
click at [617, 464] on span "Seleccionar certificado" at bounding box center [764, 464] width 497 height 15
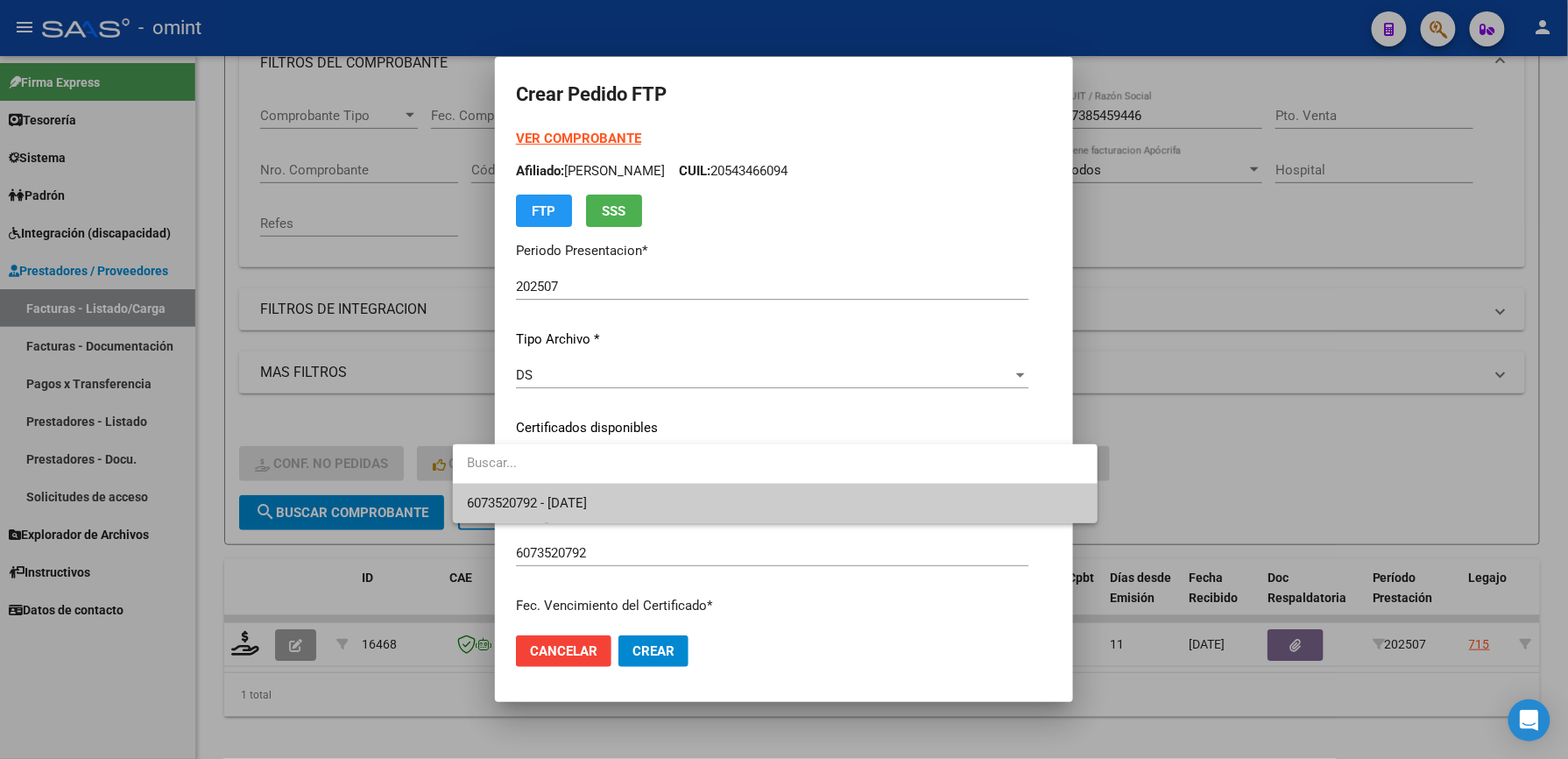
click at [621, 501] on span "6073520792 - 2029-09-30" at bounding box center [774, 502] width 616 height 40
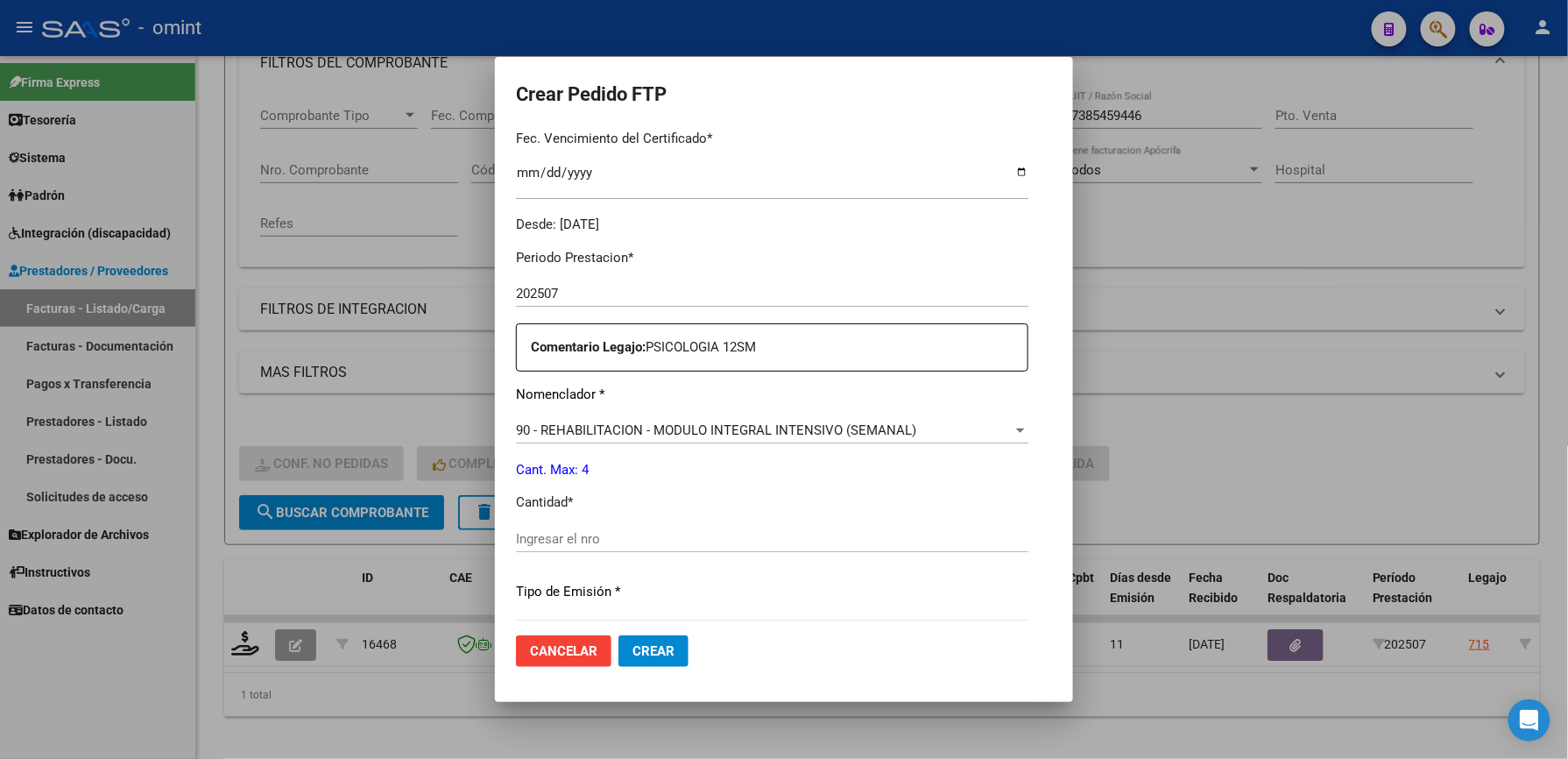
scroll to position [583, 0]
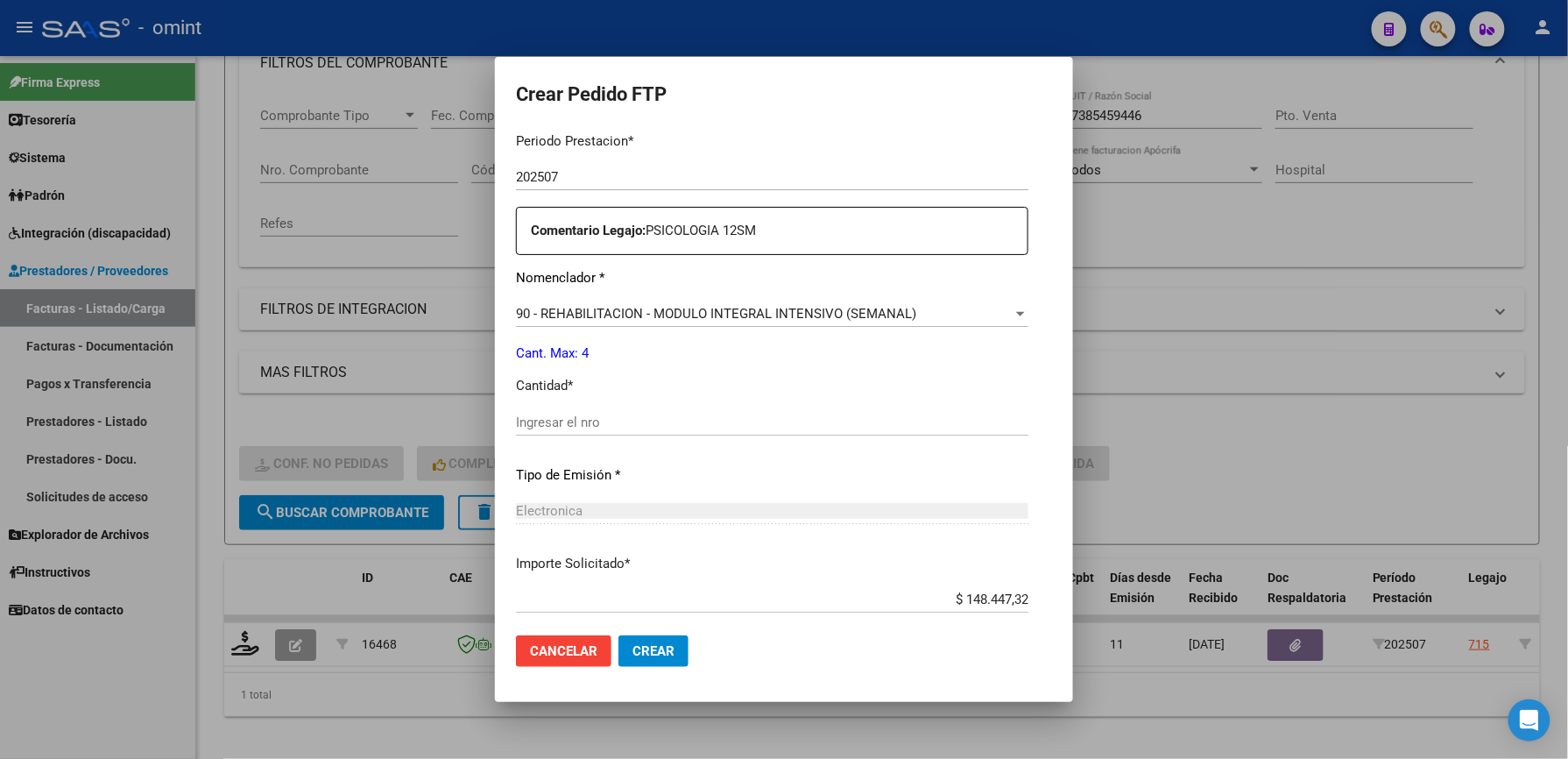
click at [579, 415] on input "Ingresar el nro" at bounding box center [771, 422] width 512 height 15
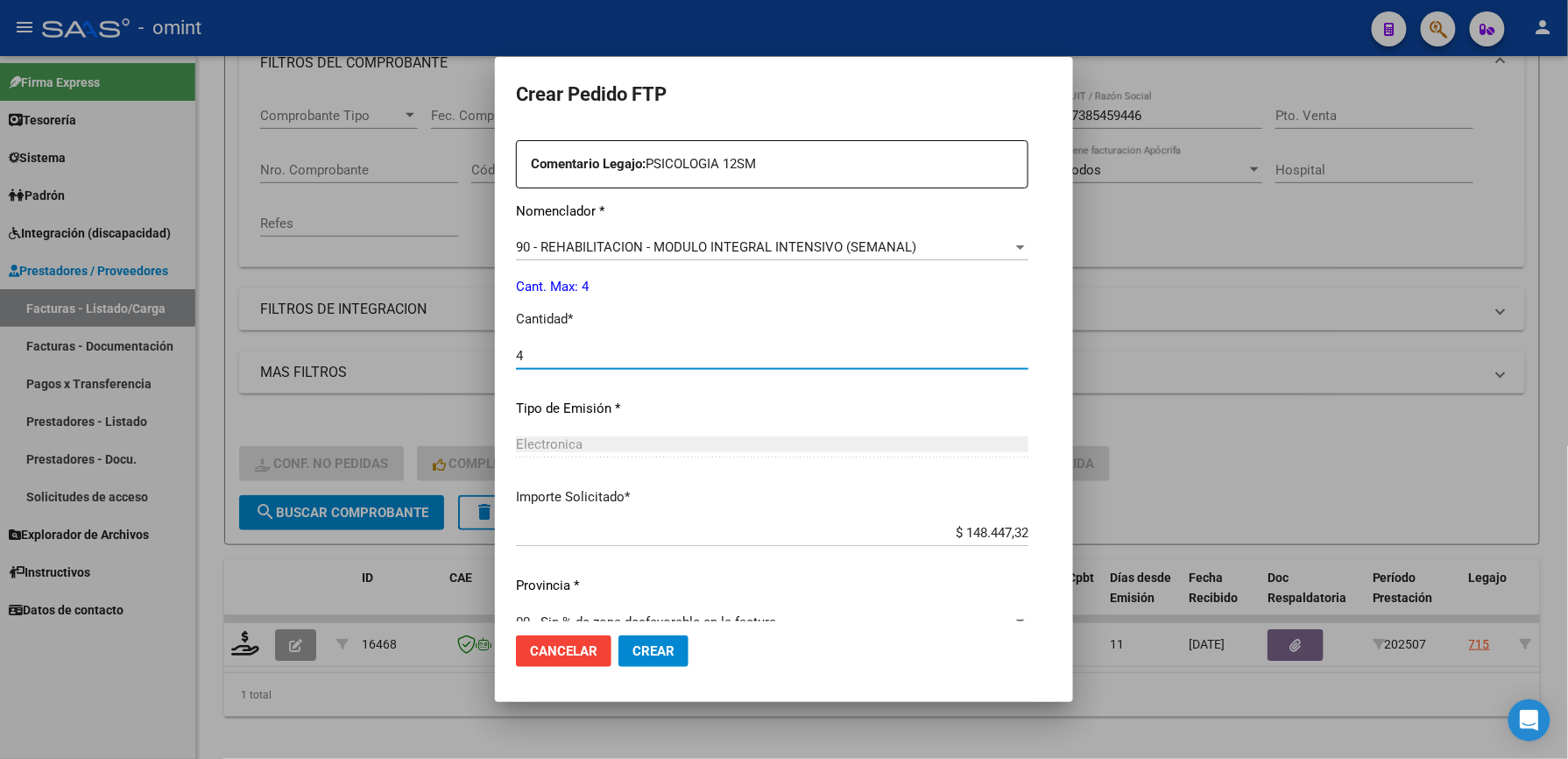
scroll to position [678, 0]
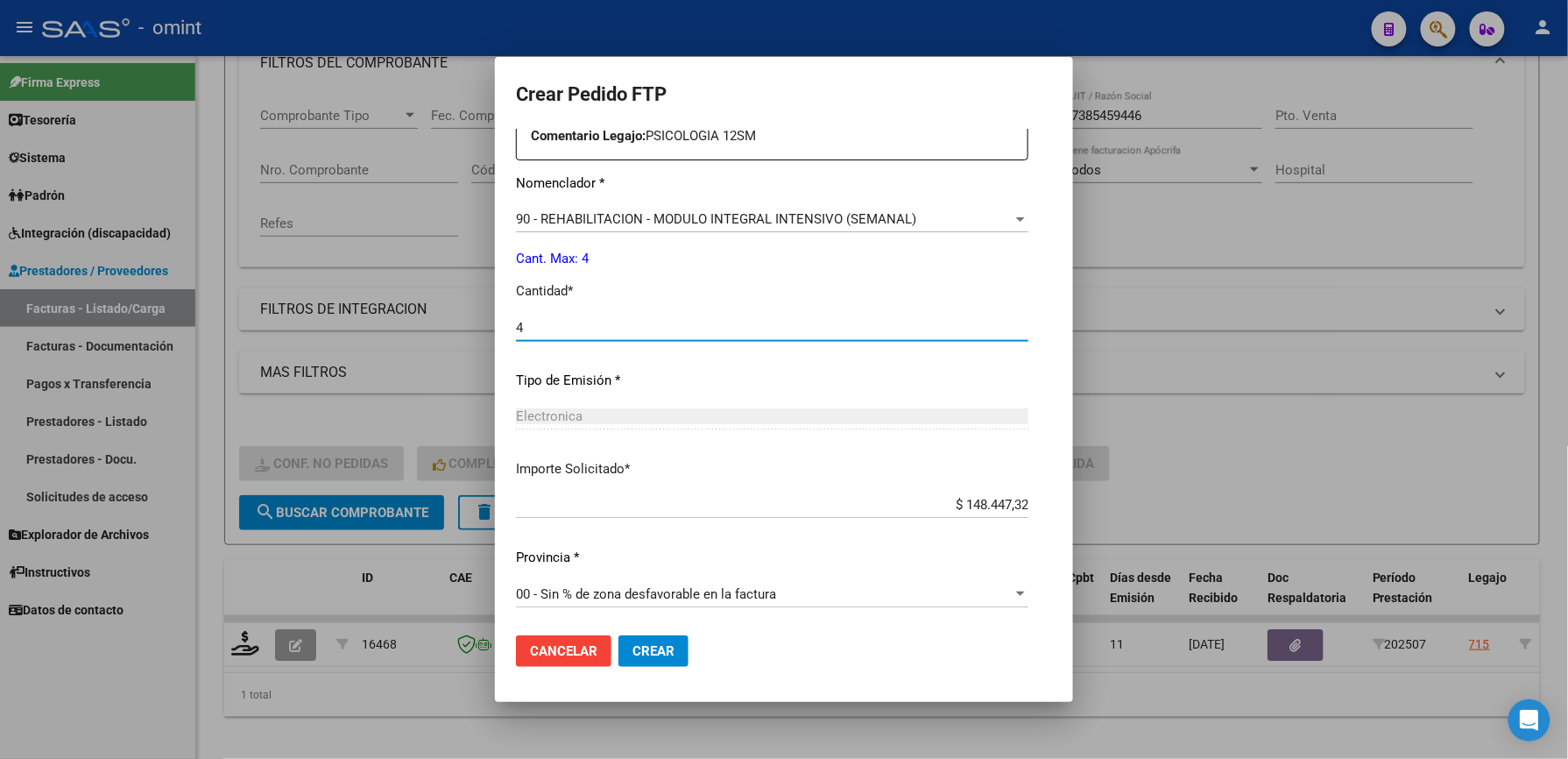
type input "4"
click at [633, 648] on span "Crear" at bounding box center [654, 651] width 42 height 15
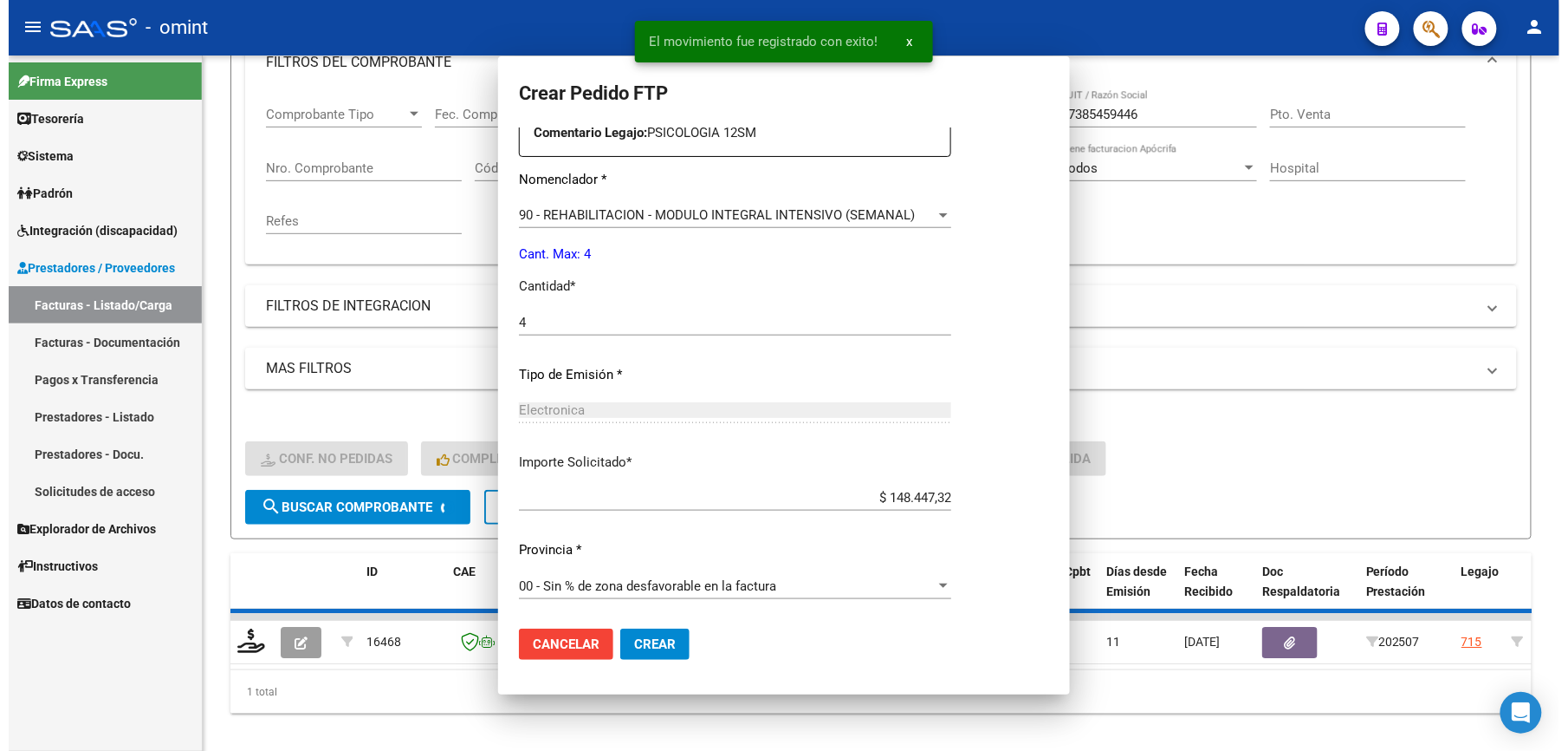
scroll to position [573, 0]
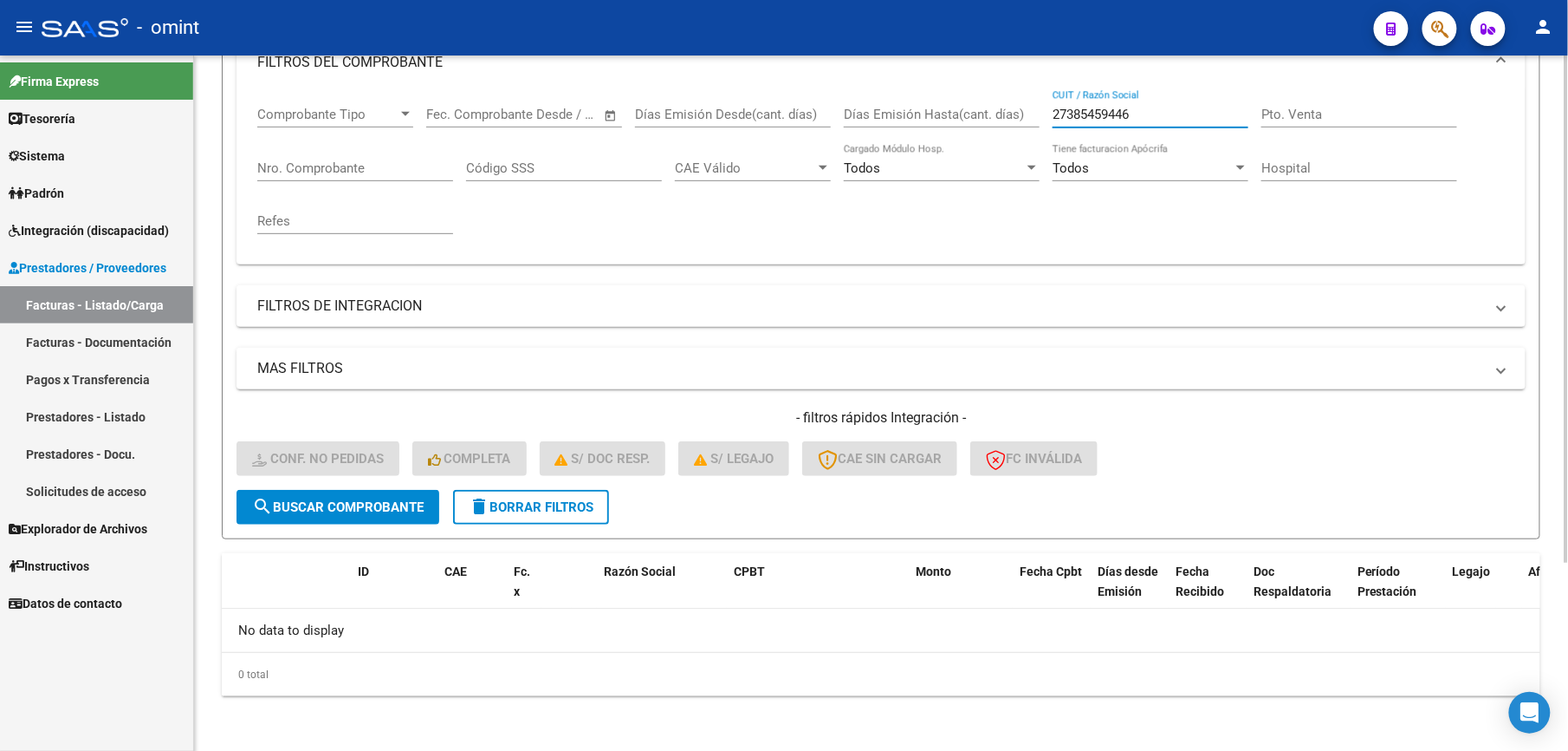
drag, startPoint x: 1173, startPoint y: 115, endPoint x: 961, endPoint y: 71, distance: 216.5
click at [961, 71] on mat-expansion-panel "FILTROS DEL COMPROBANTE Comprobante Tipo Comprobante Tipo Start date – End date…" at bounding box center [881, 149] width 1289 height 230
paste input "3475353"
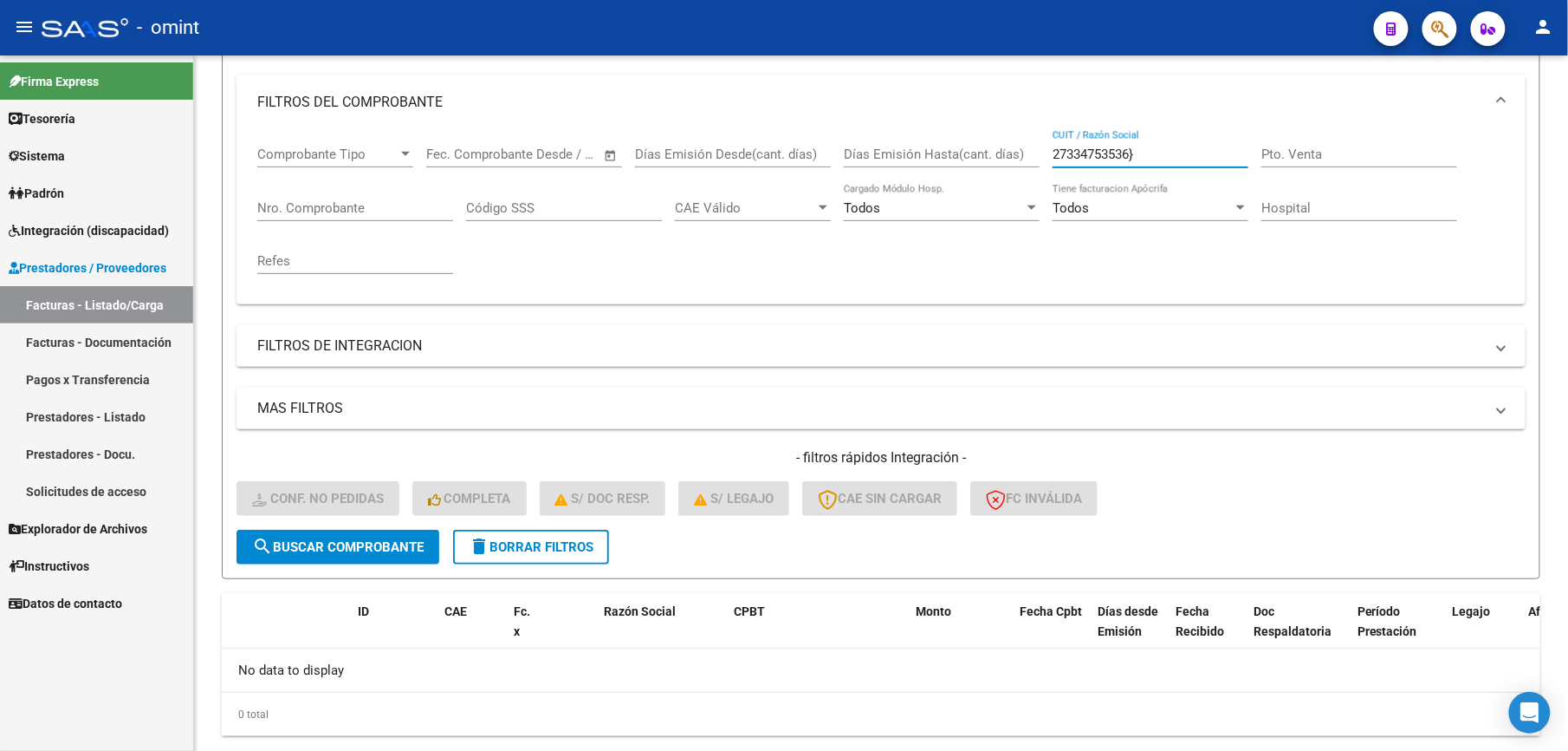
scroll to position [261, 0]
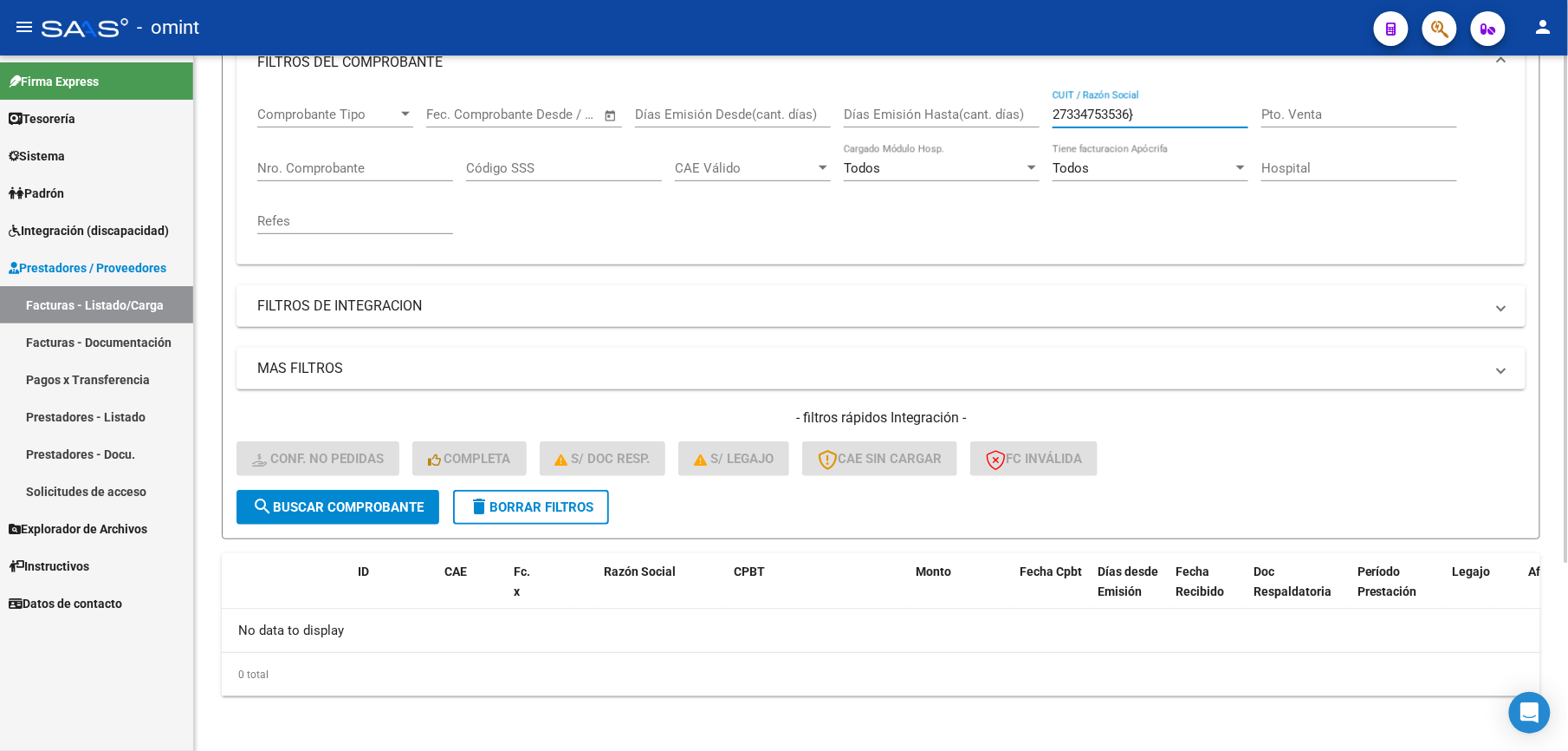
click at [1186, 112] on input "27334753536}" at bounding box center [1150, 115] width 196 height 15
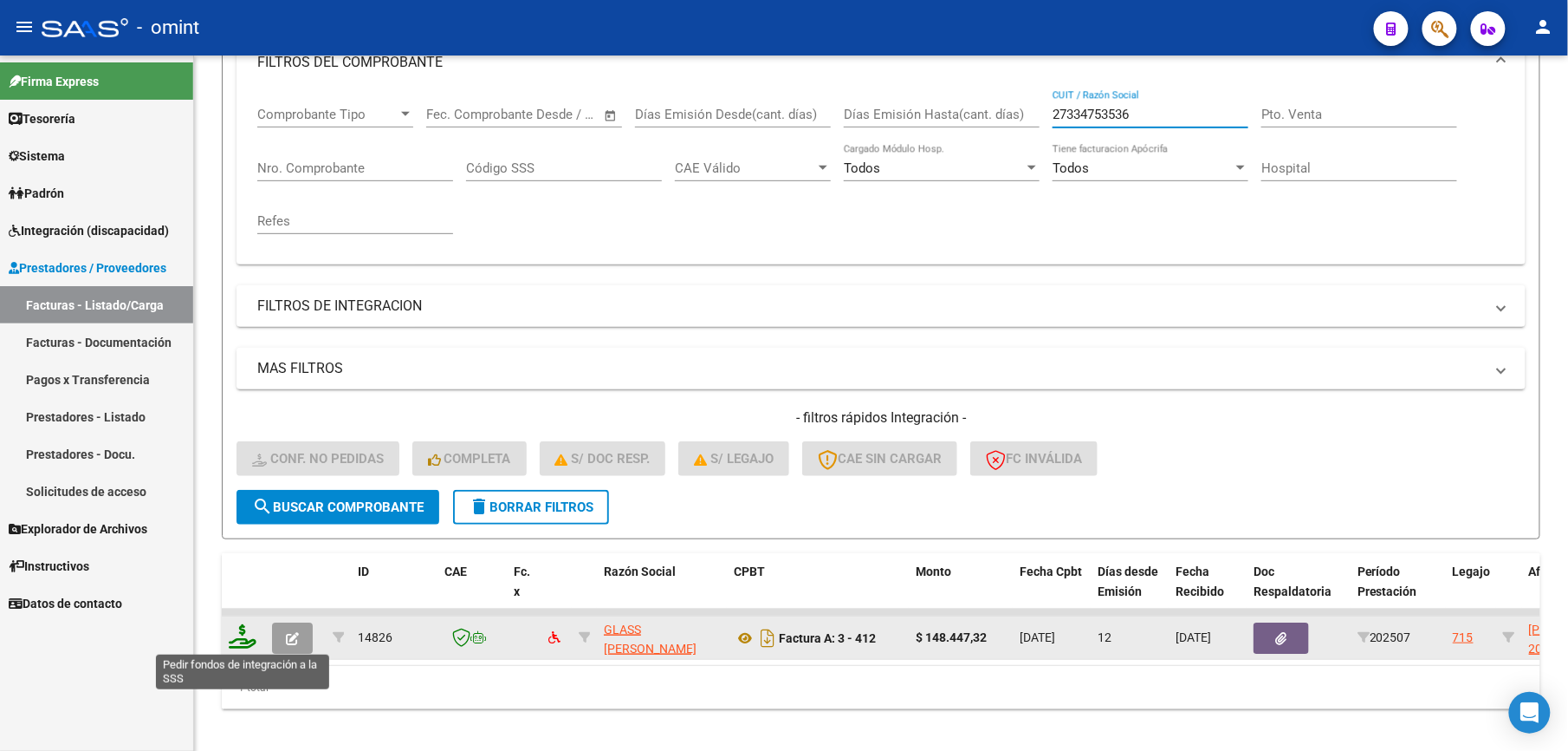
type input "27334753536"
click at [254, 638] on icon at bounding box center [242, 636] width 28 height 24
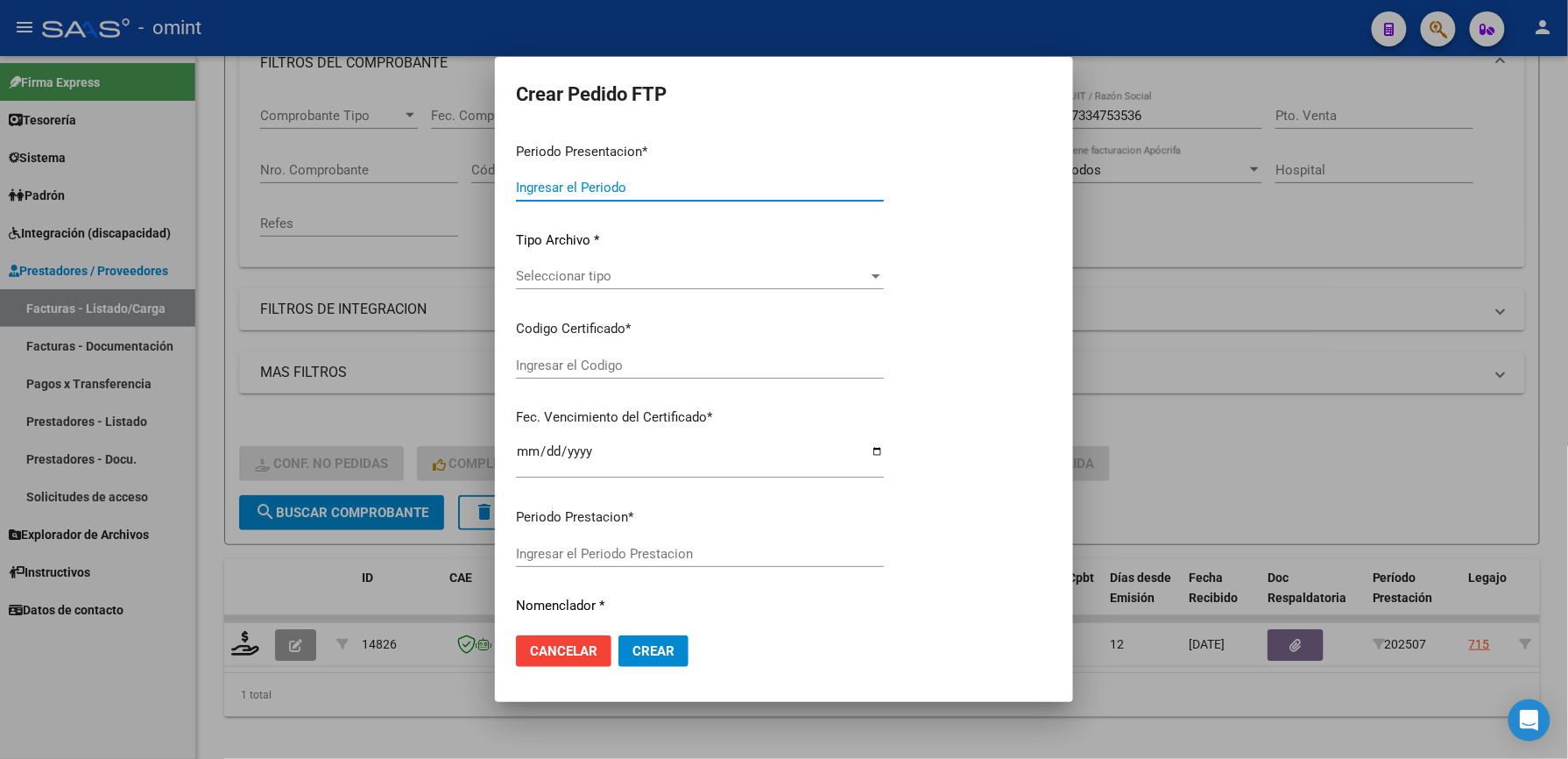
type input "202507"
type input "$ 148.447,32"
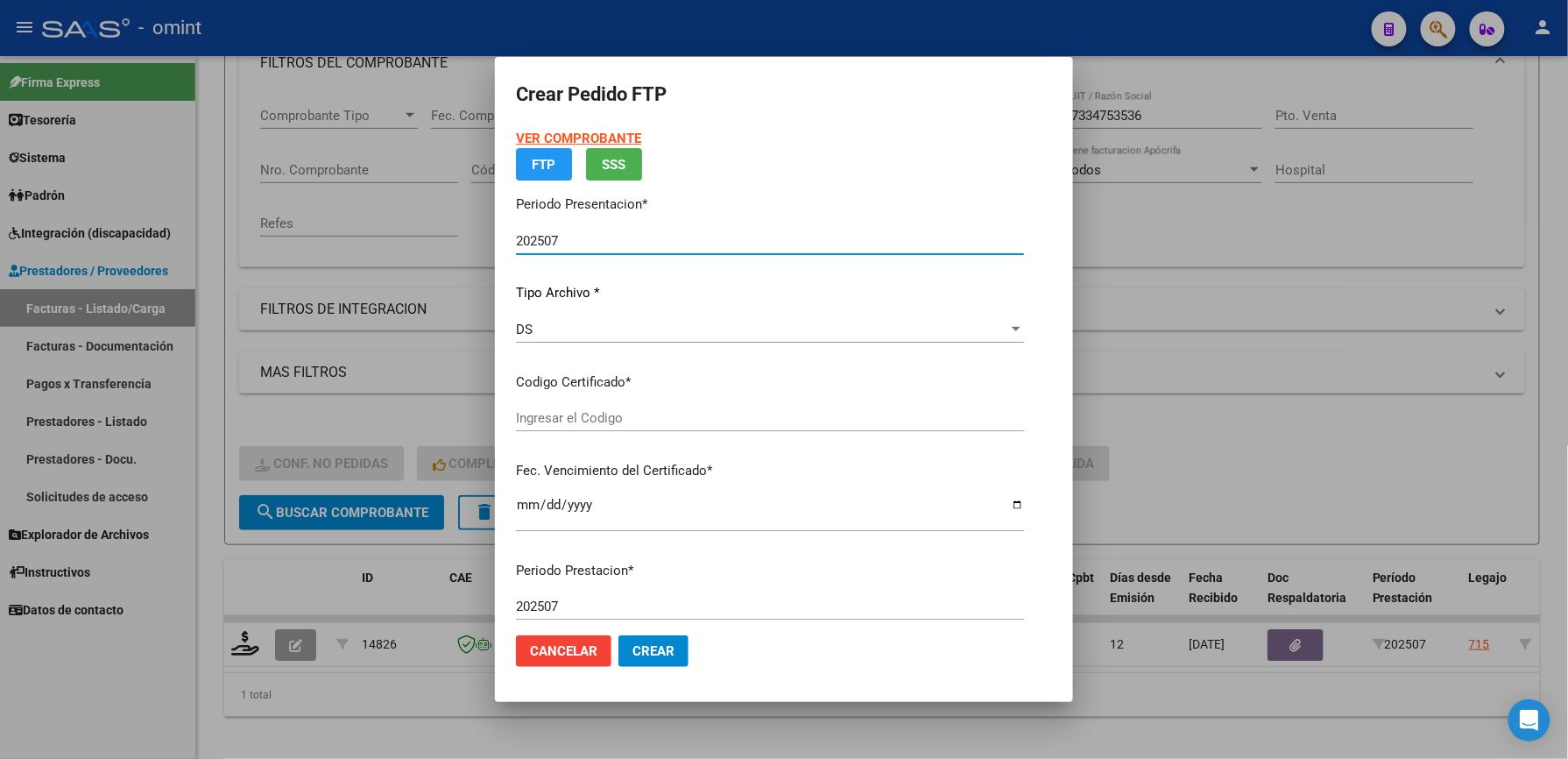
type input "6073520792"
type input "2029-09-30"
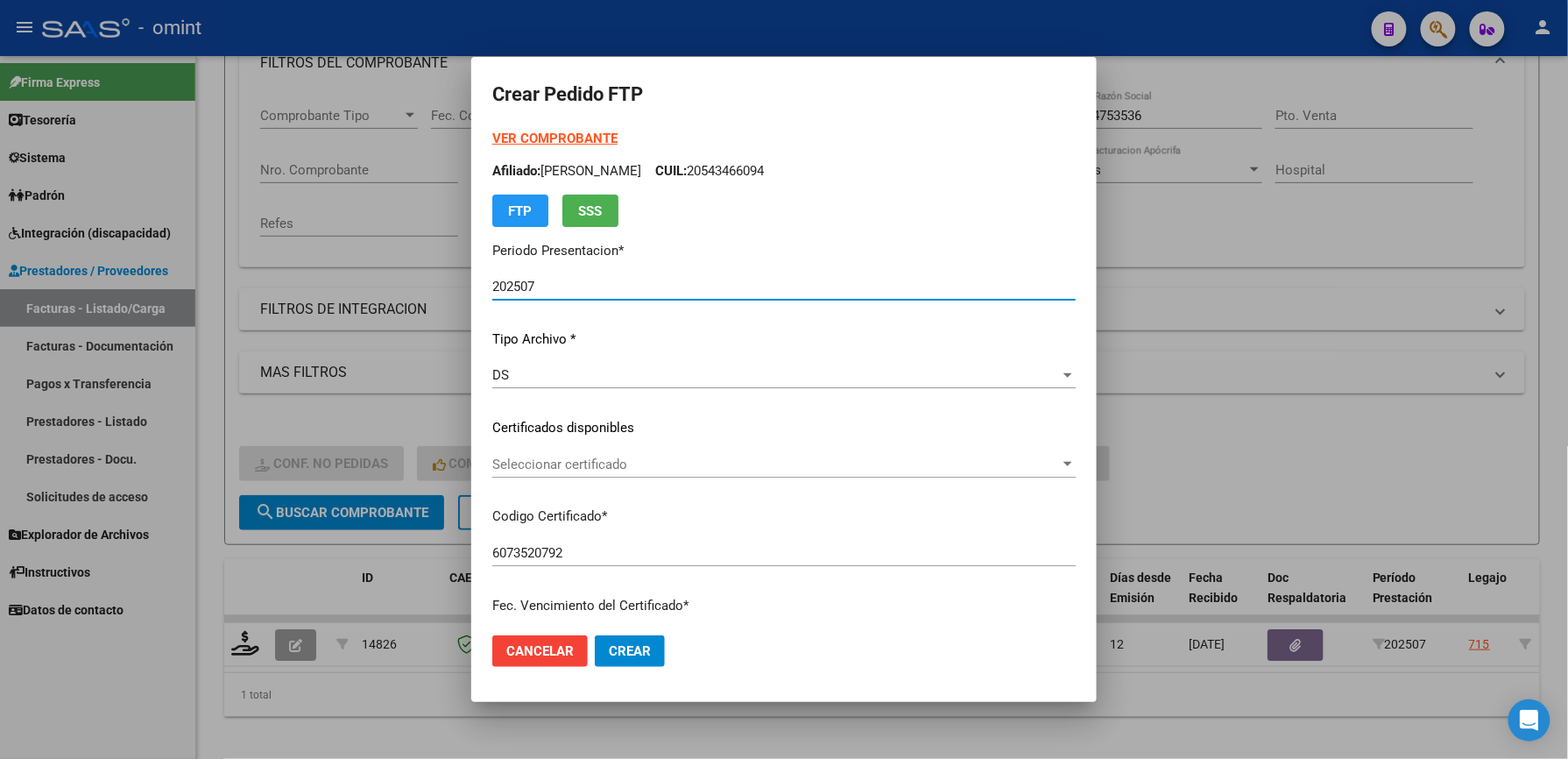
click at [637, 456] on span "Seleccionar certificado" at bounding box center [776, 464] width 568 height 15
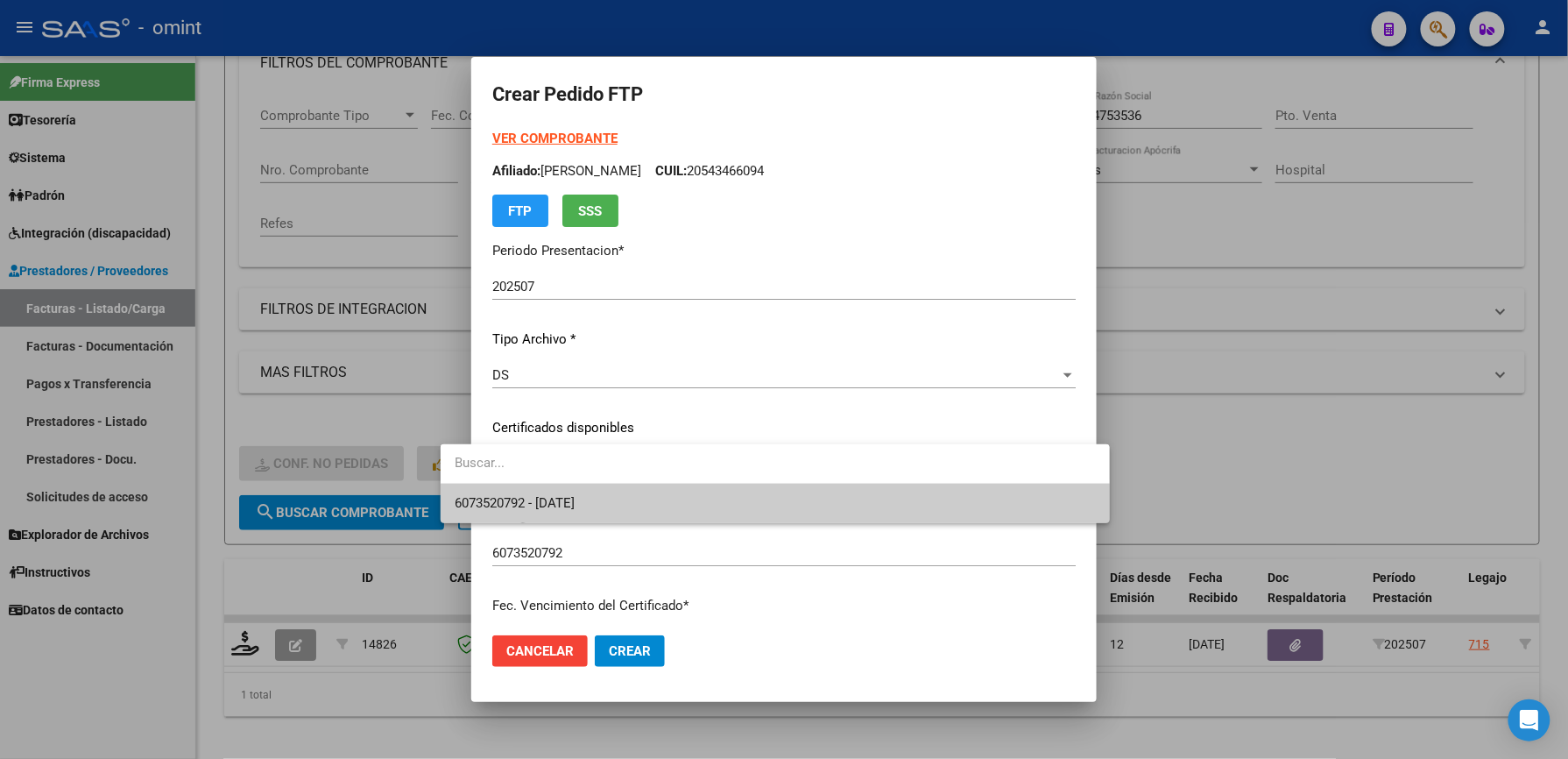
click at [649, 501] on span "6073520792 - 2029-09-30" at bounding box center [774, 502] width 641 height 40
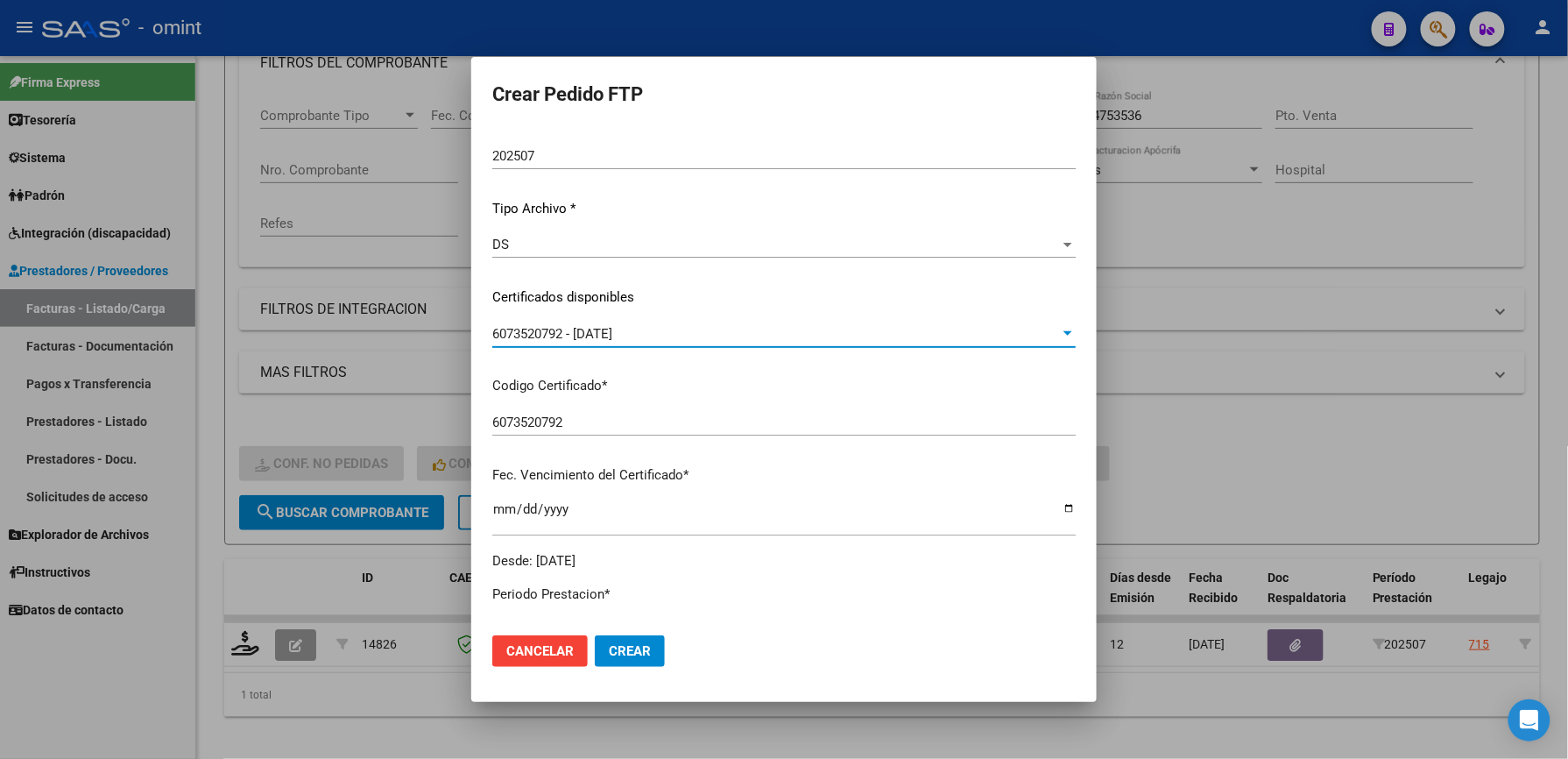
scroll to position [467, 0]
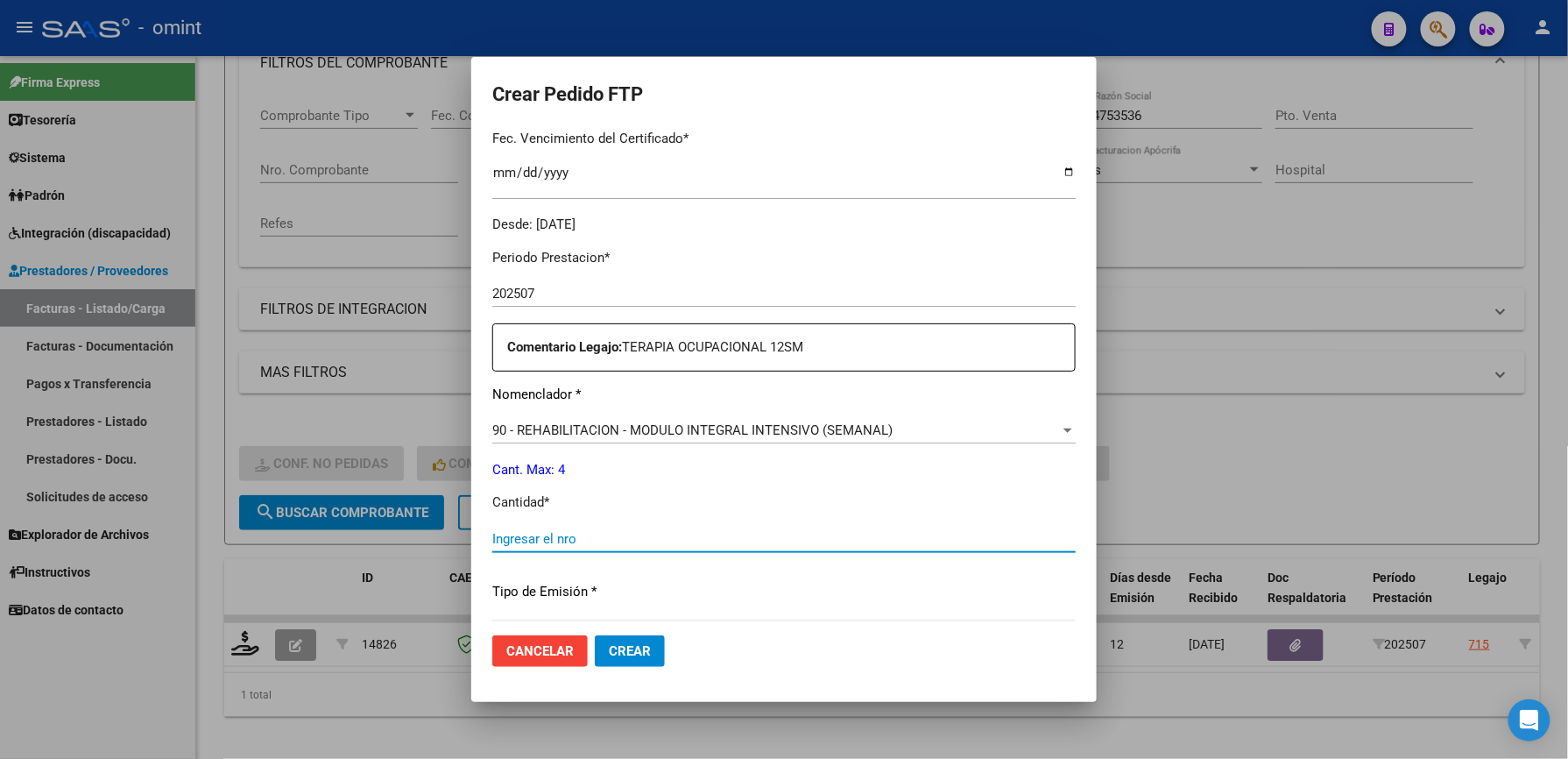
click at [601, 537] on input "Ingresar el nro" at bounding box center [784, 538] width 583 height 15
type input "4"
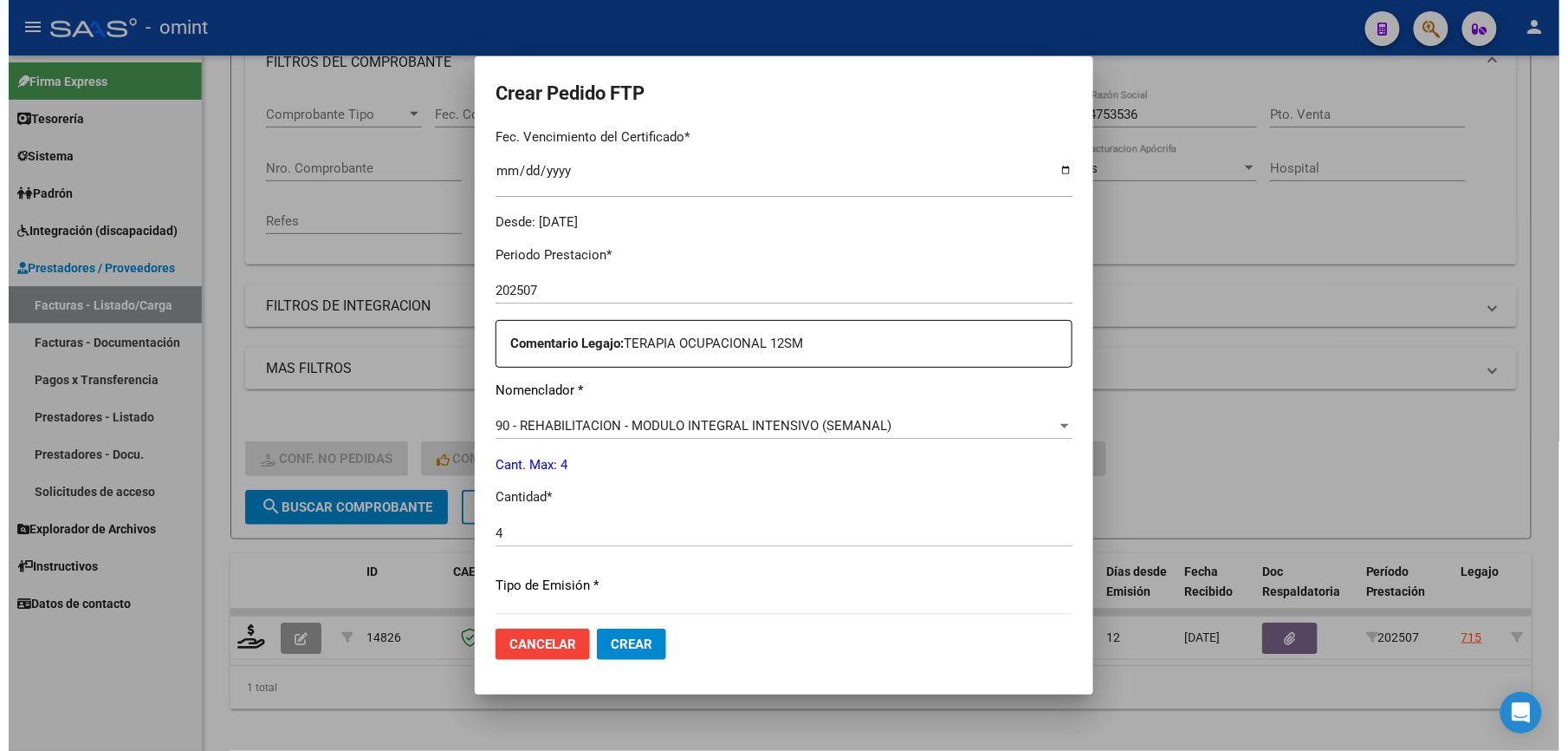
scroll to position [671, 0]
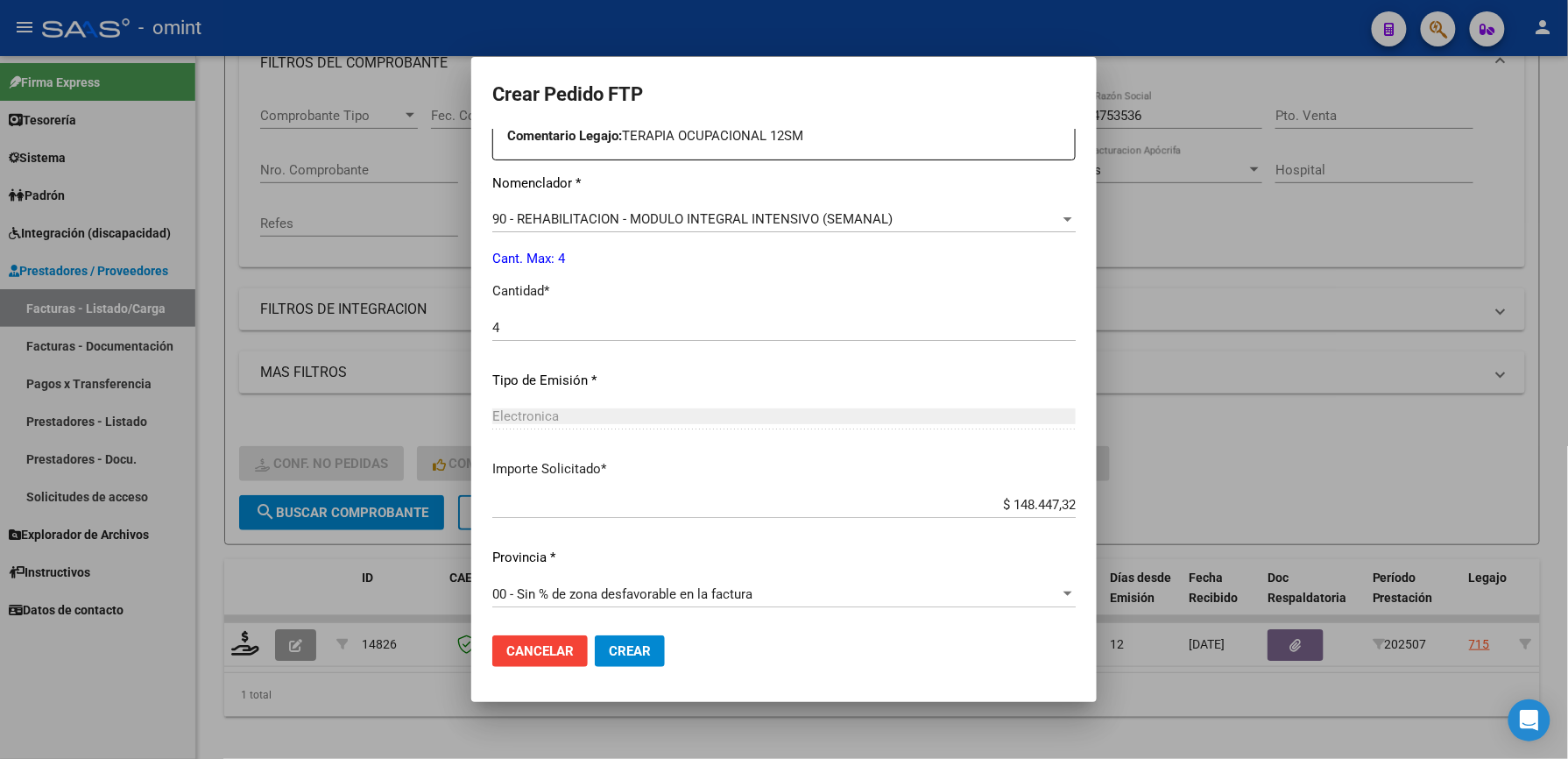
click at [611, 657] on span "Crear" at bounding box center [630, 651] width 42 height 15
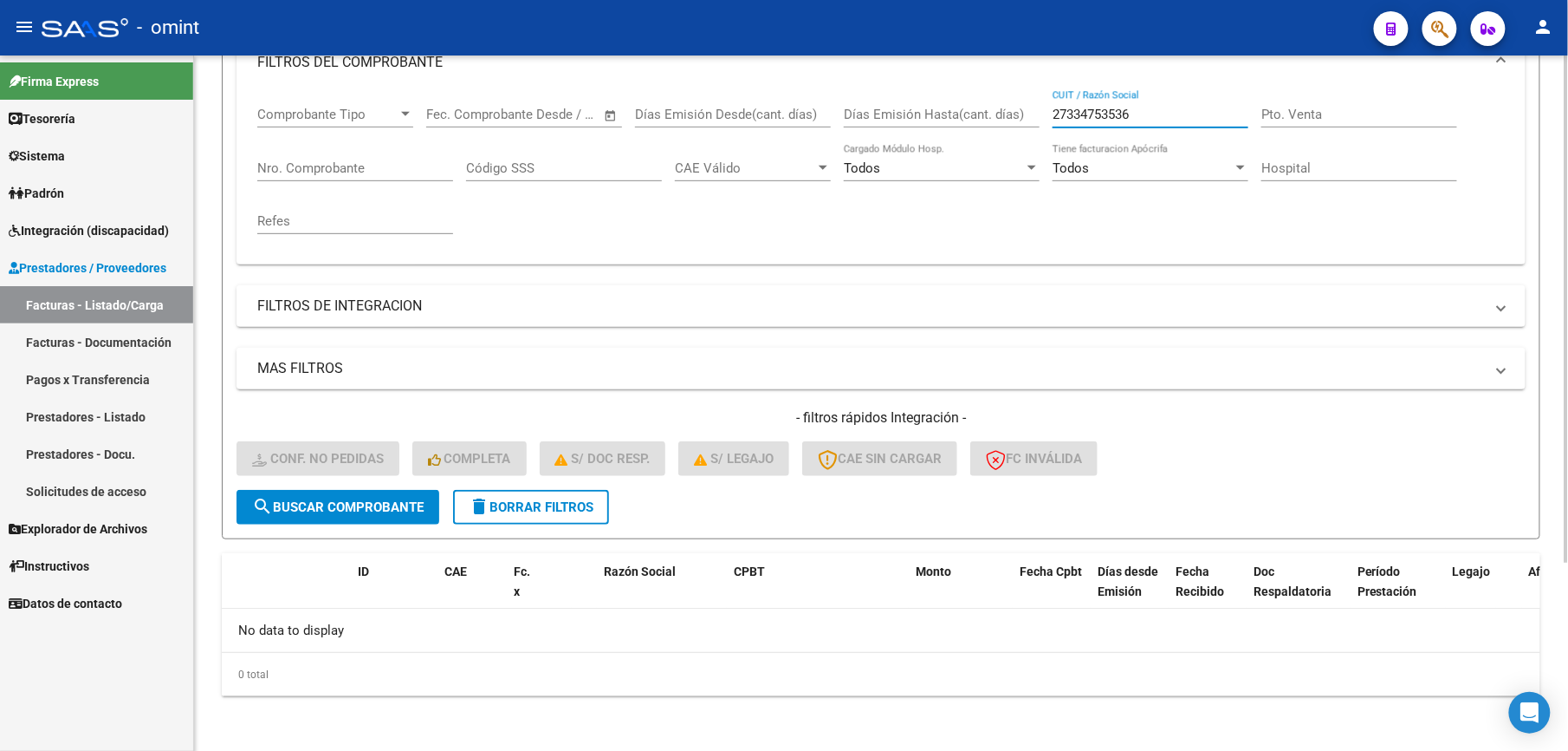
drag, startPoint x: 1200, startPoint y: 115, endPoint x: 971, endPoint y: 112, distance: 229.0
click at [971, 112] on div "Comprobante Tipo Comprobante Tipo Start date – End date Fec. Comprobante Desde …" at bounding box center [881, 170] width 1248 height 160
paste input "882293"
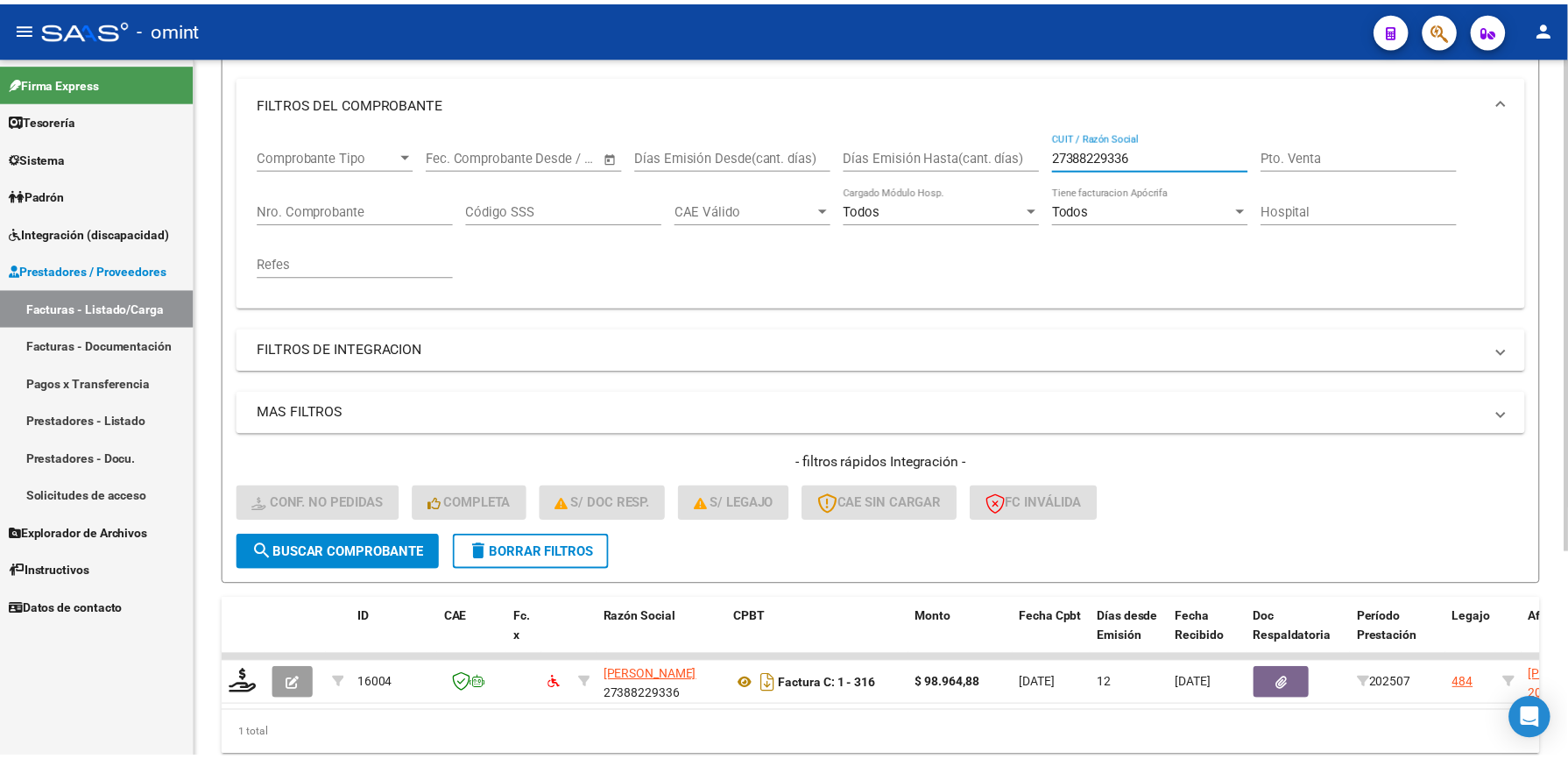
scroll to position [263, 0]
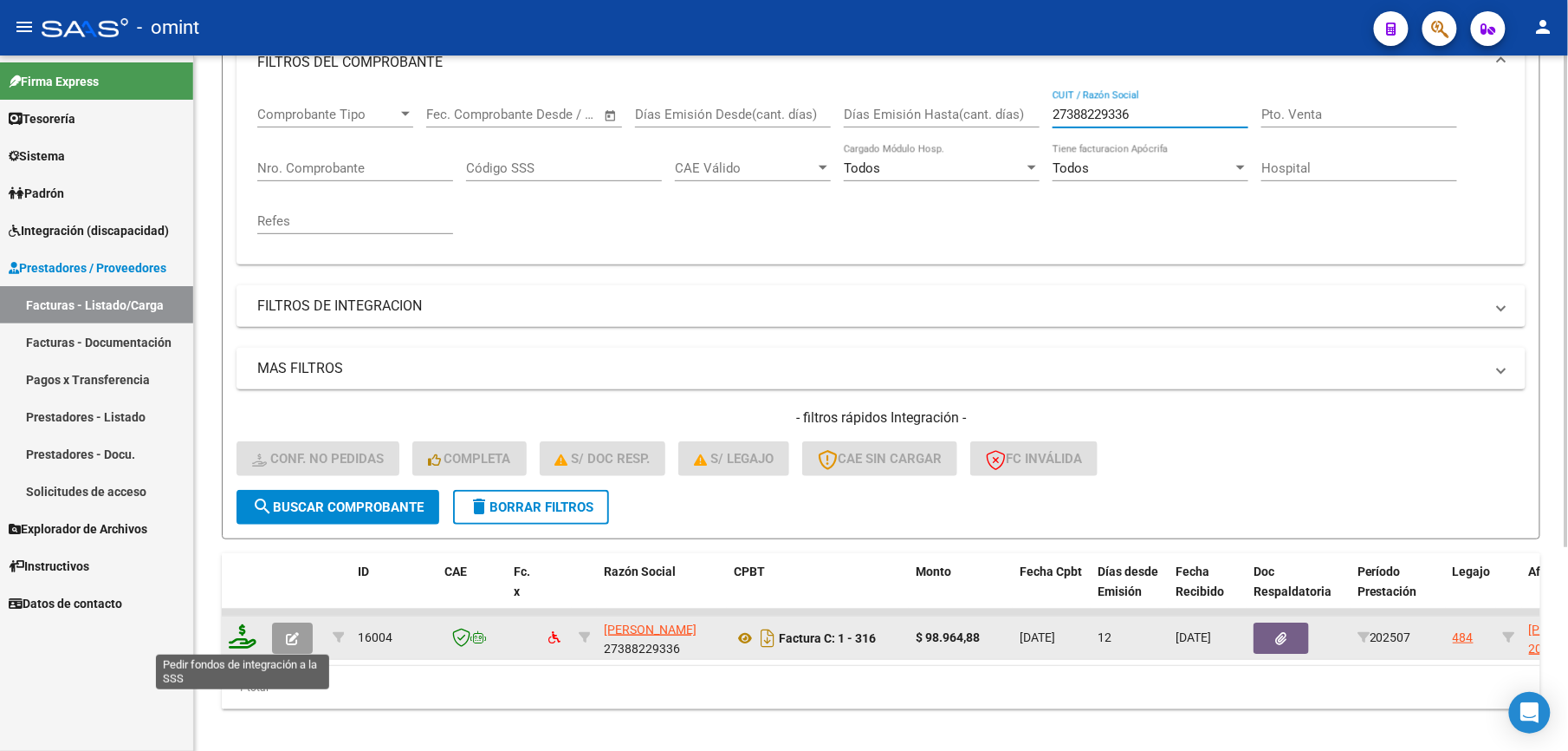
type input "27388229336"
click at [236, 643] on icon at bounding box center [242, 636] width 28 height 24
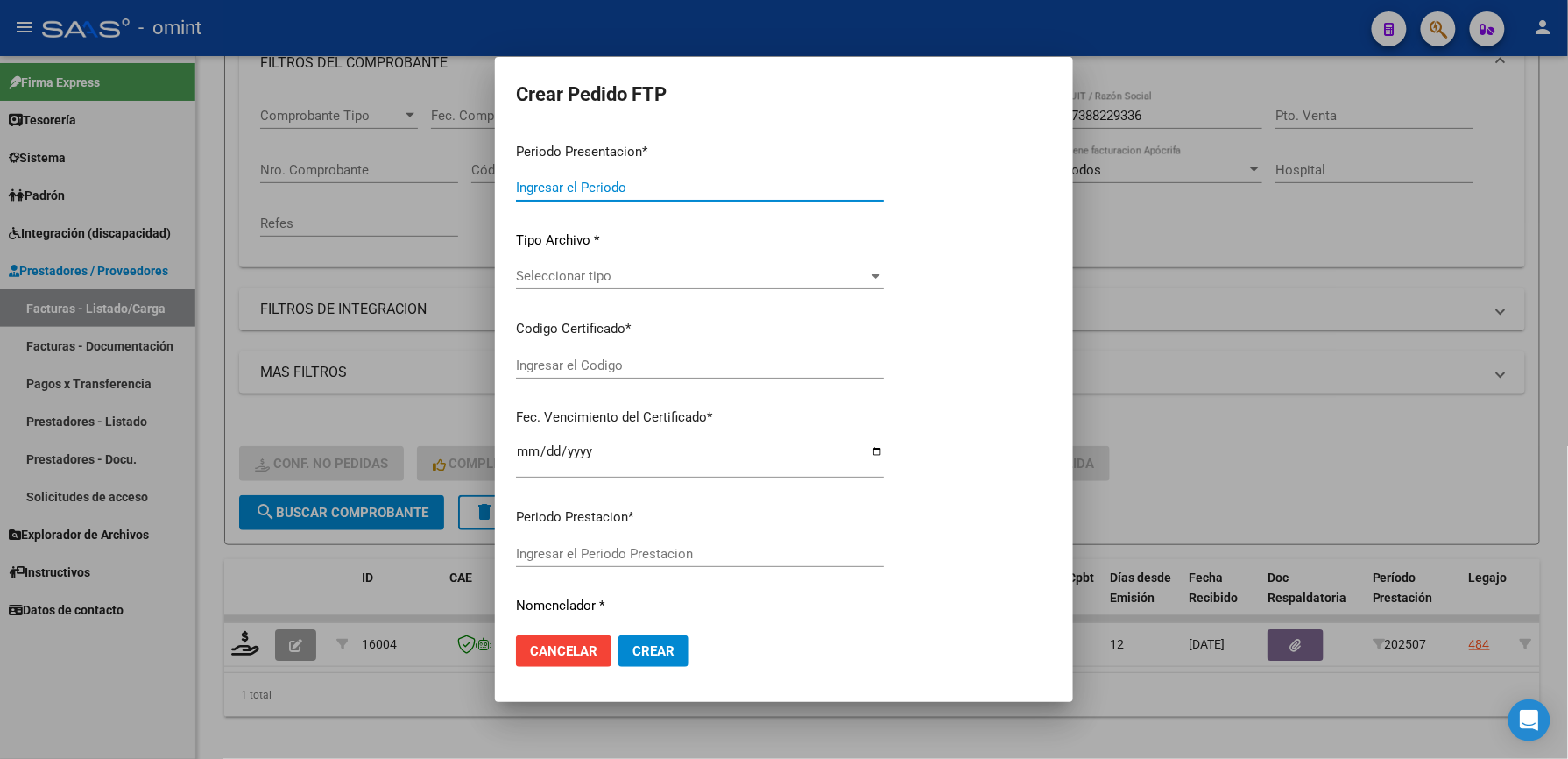
type input "202507"
type input "$ 98.964,88"
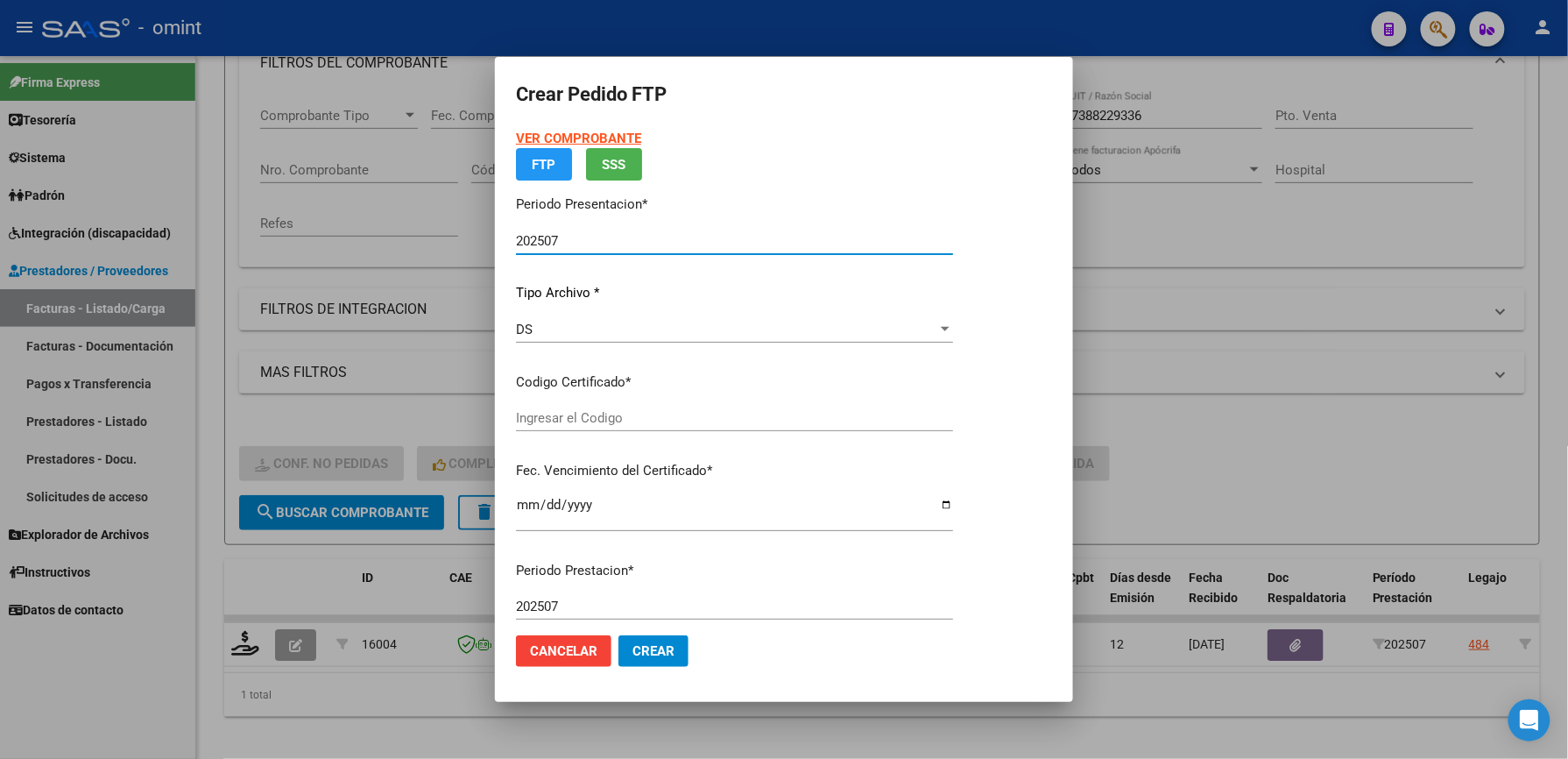
type input "5163348950"
type input "2027-07-20"
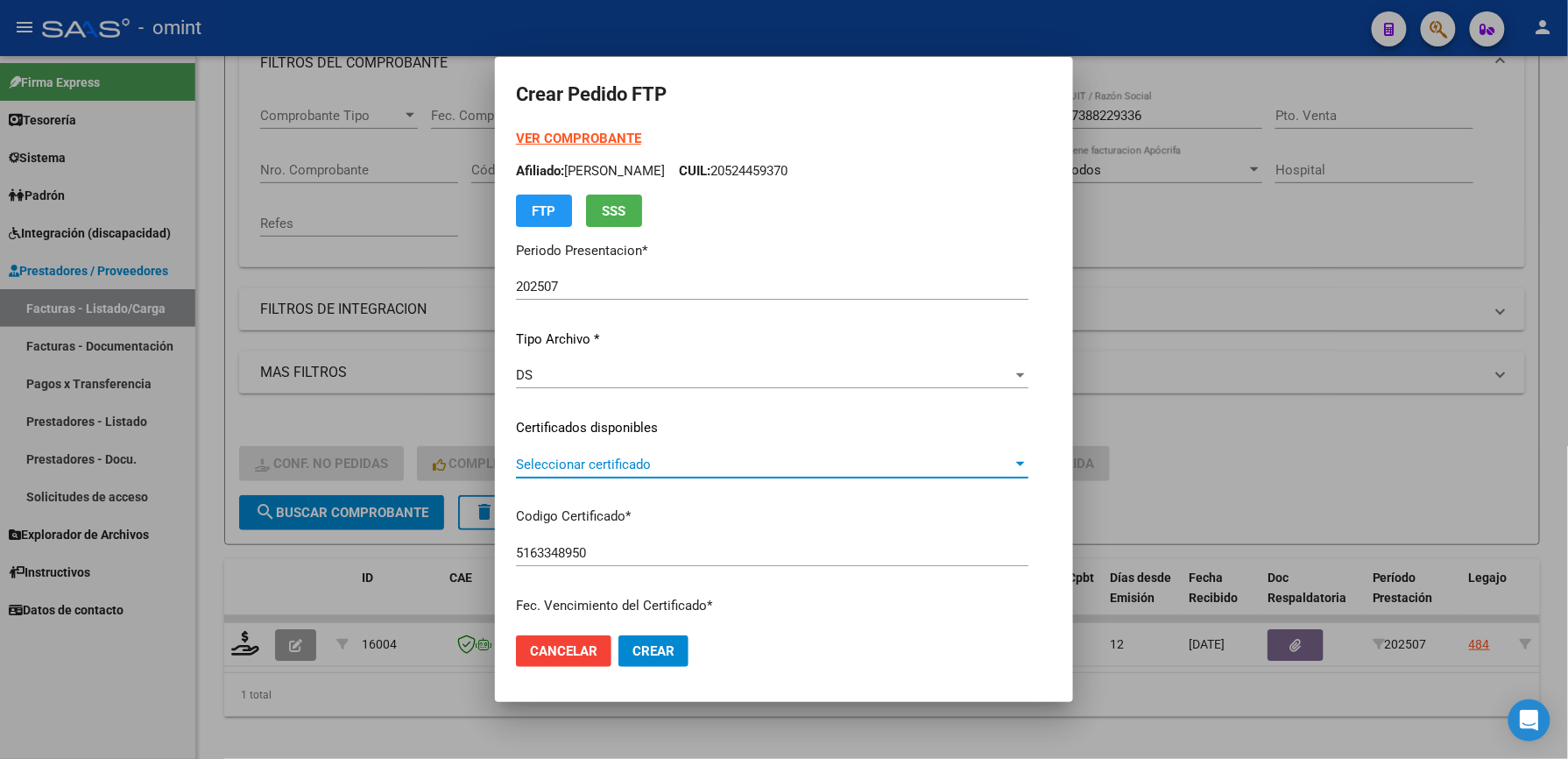
click at [537, 468] on span "Seleccionar certificado" at bounding box center [764, 464] width 497 height 15
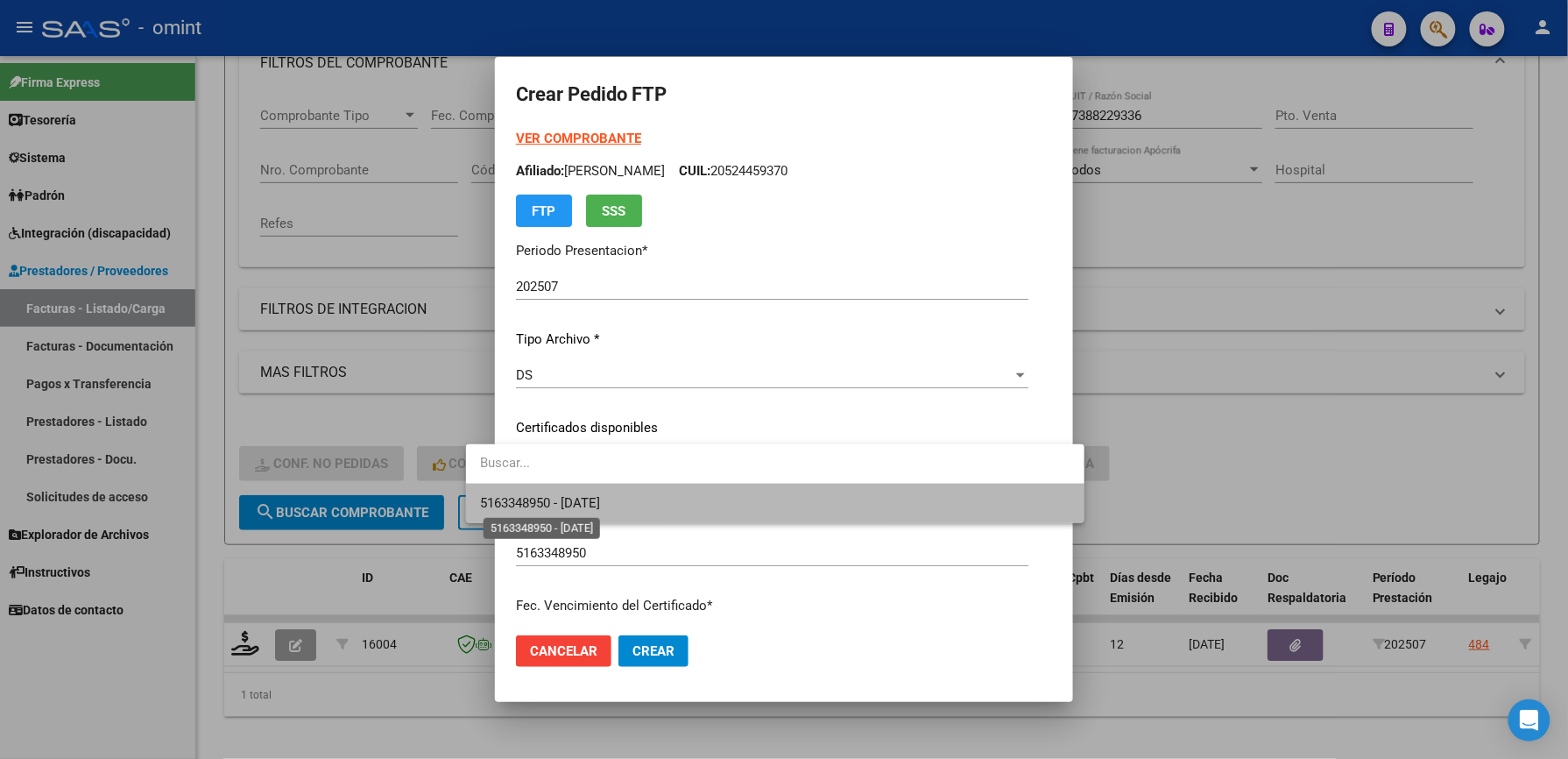
drag, startPoint x: 540, startPoint y: 505, endPoint x: 551, endPoint y: 492, distance: 17.0
click at [540, 504] on span "5163348950 - 2027-07-20" at bounding box center [540, 502] width 120 height 15
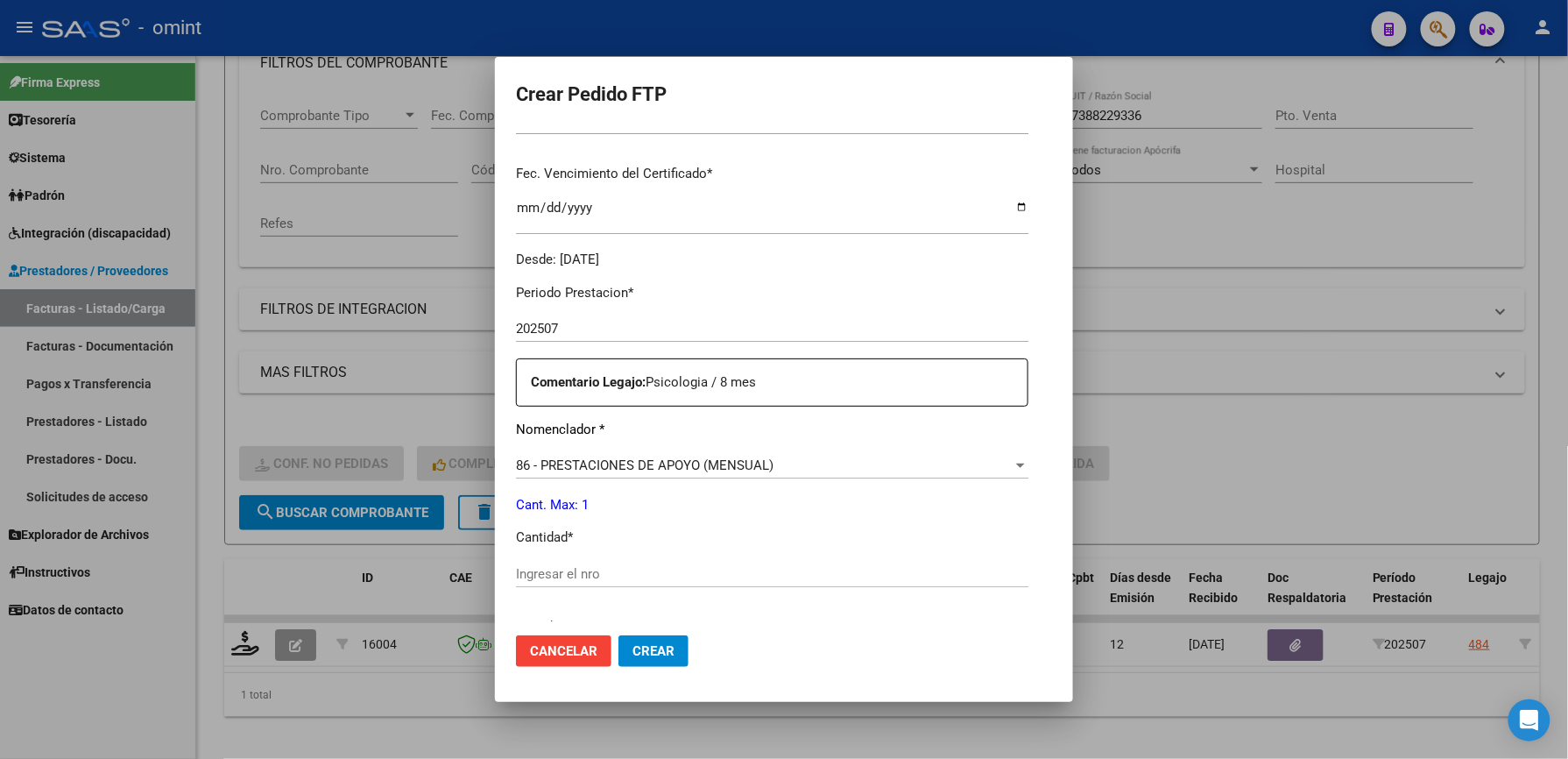
scroll to position [467, 0]
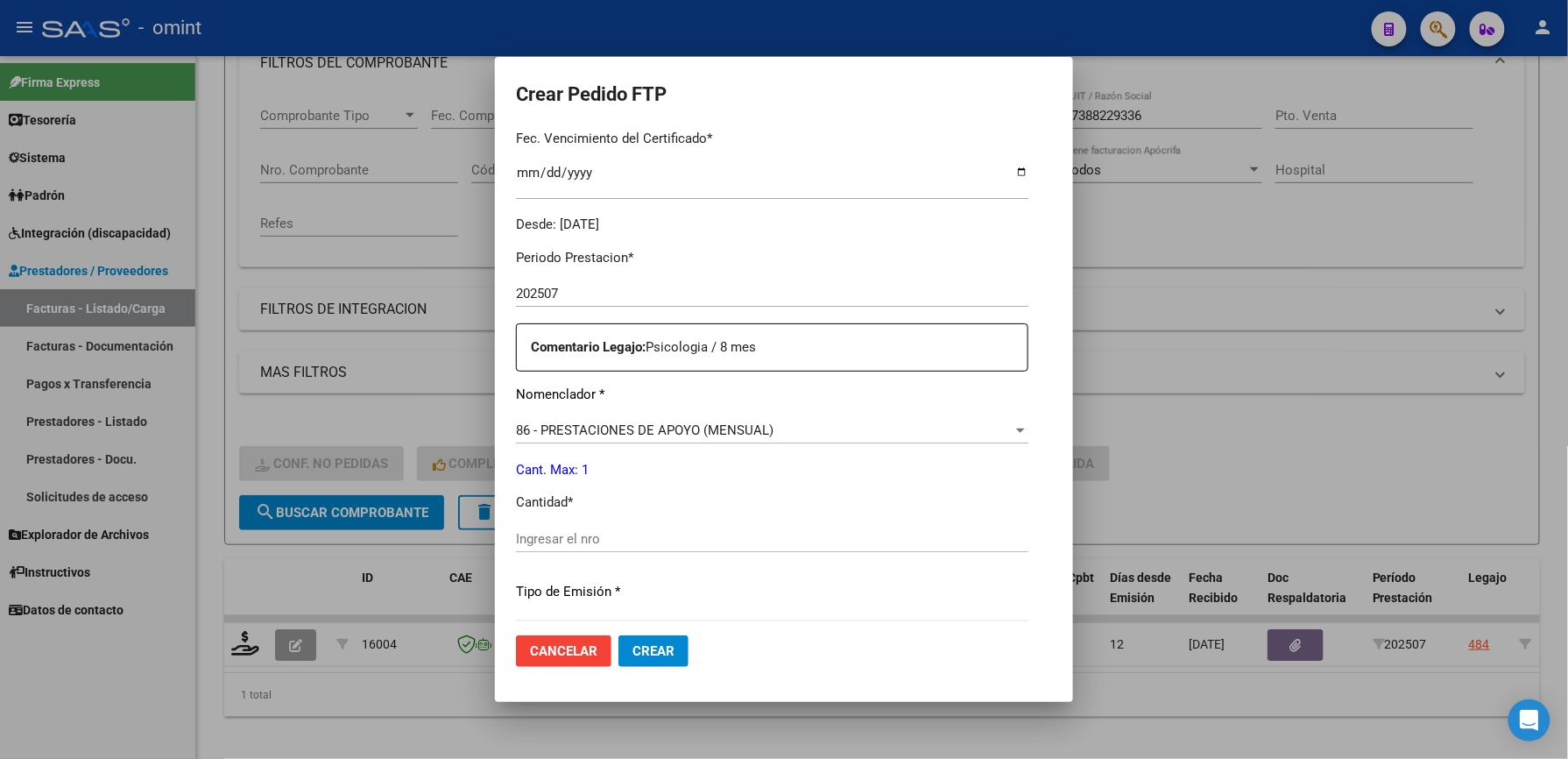
click at [555, 532] on input "Ingresar el nro" at bounding box center [771, 538] width 512 height 15
type input "1"
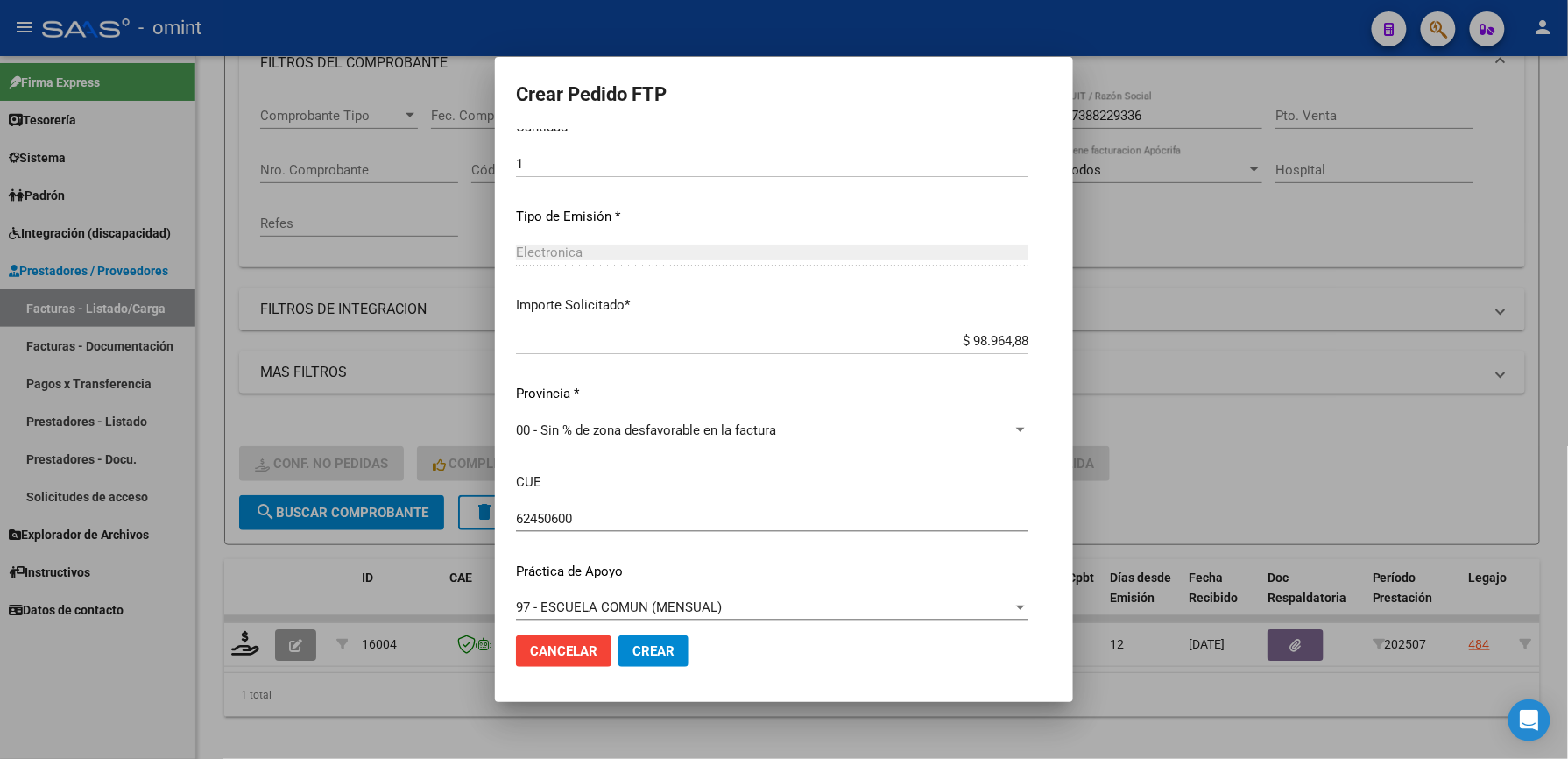
scroll to position [855, 0]
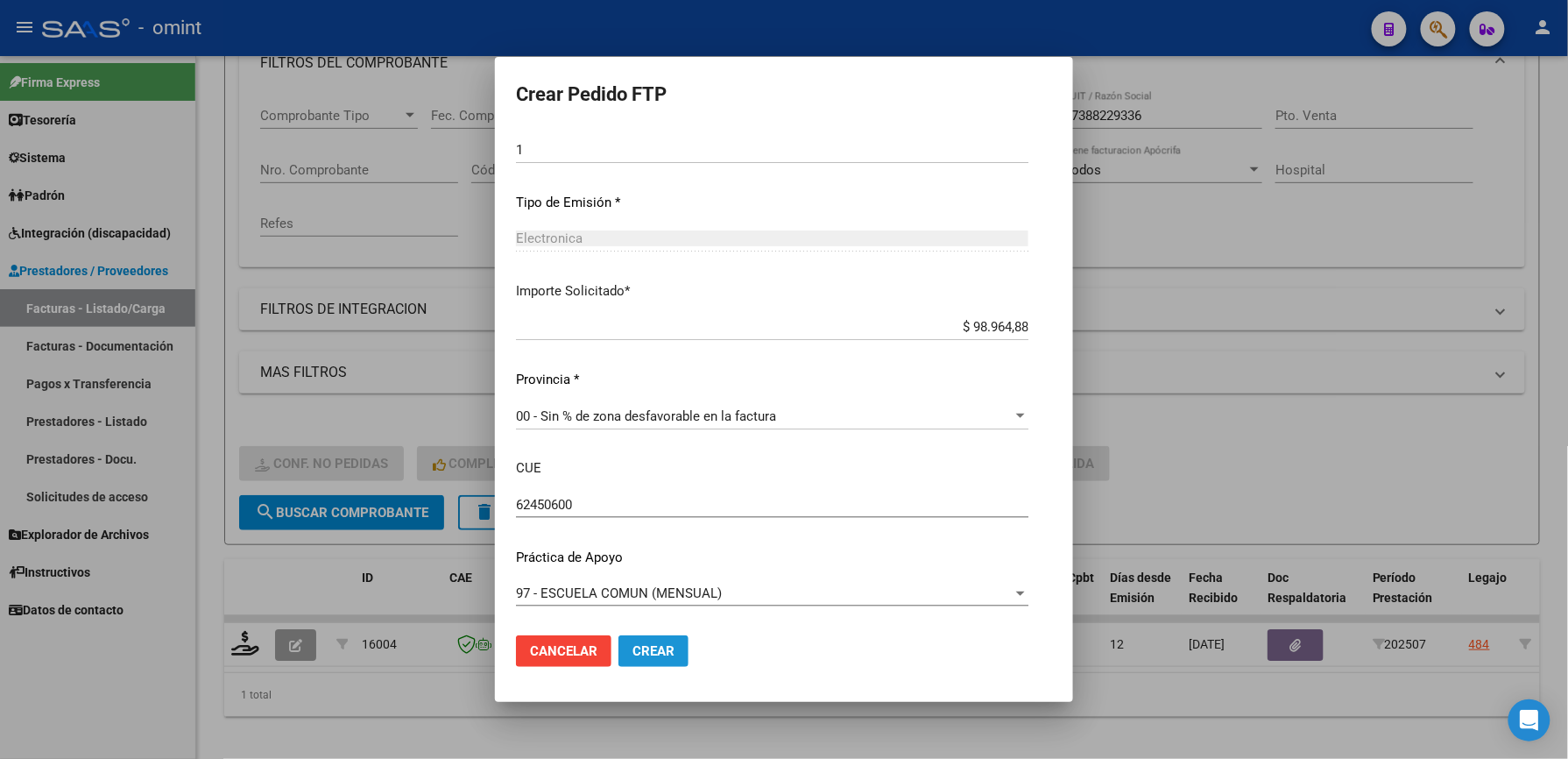
click at [633, 652] on span "Crear" at bounding box center [654, 651] width 42 height 15
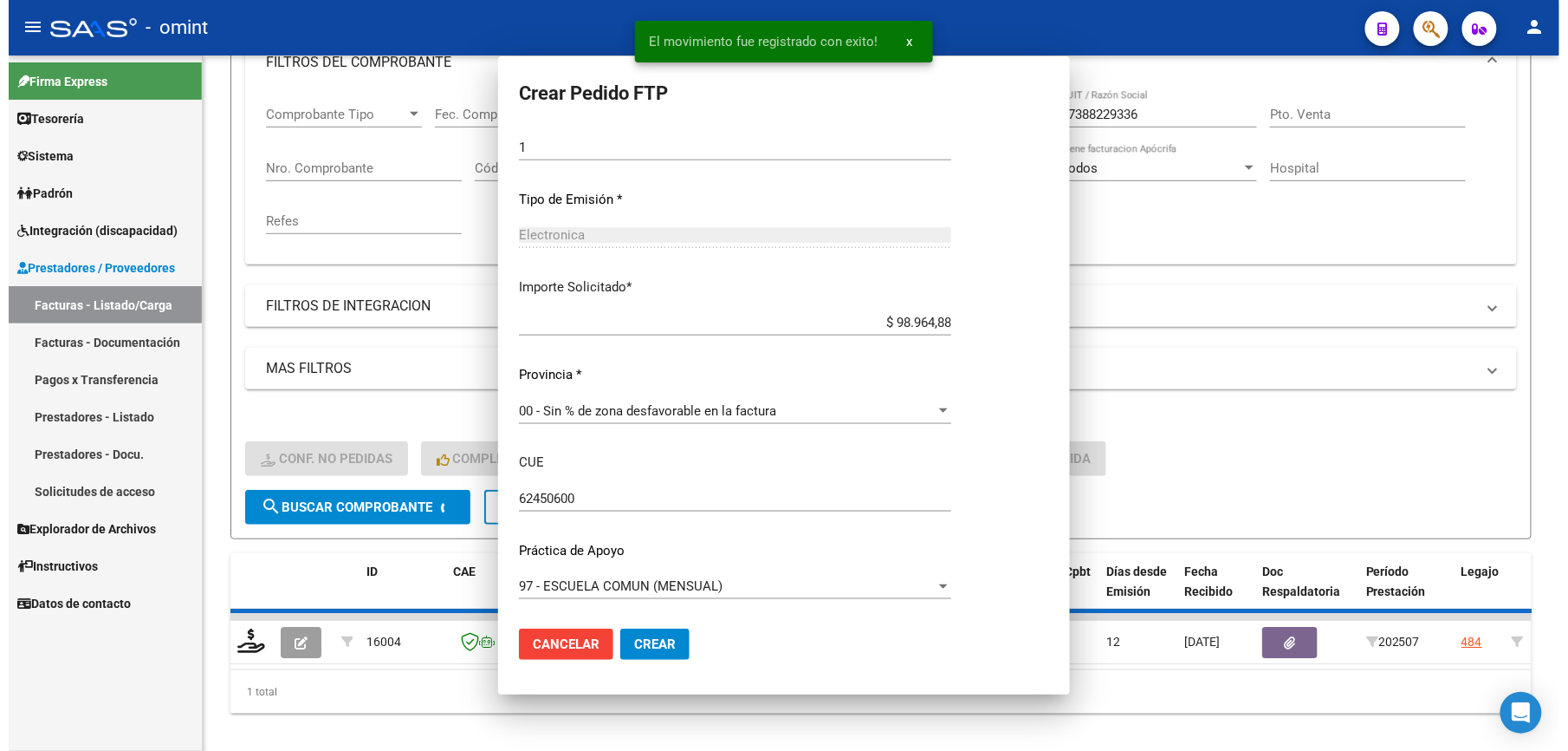
scroll to position [749, 0]
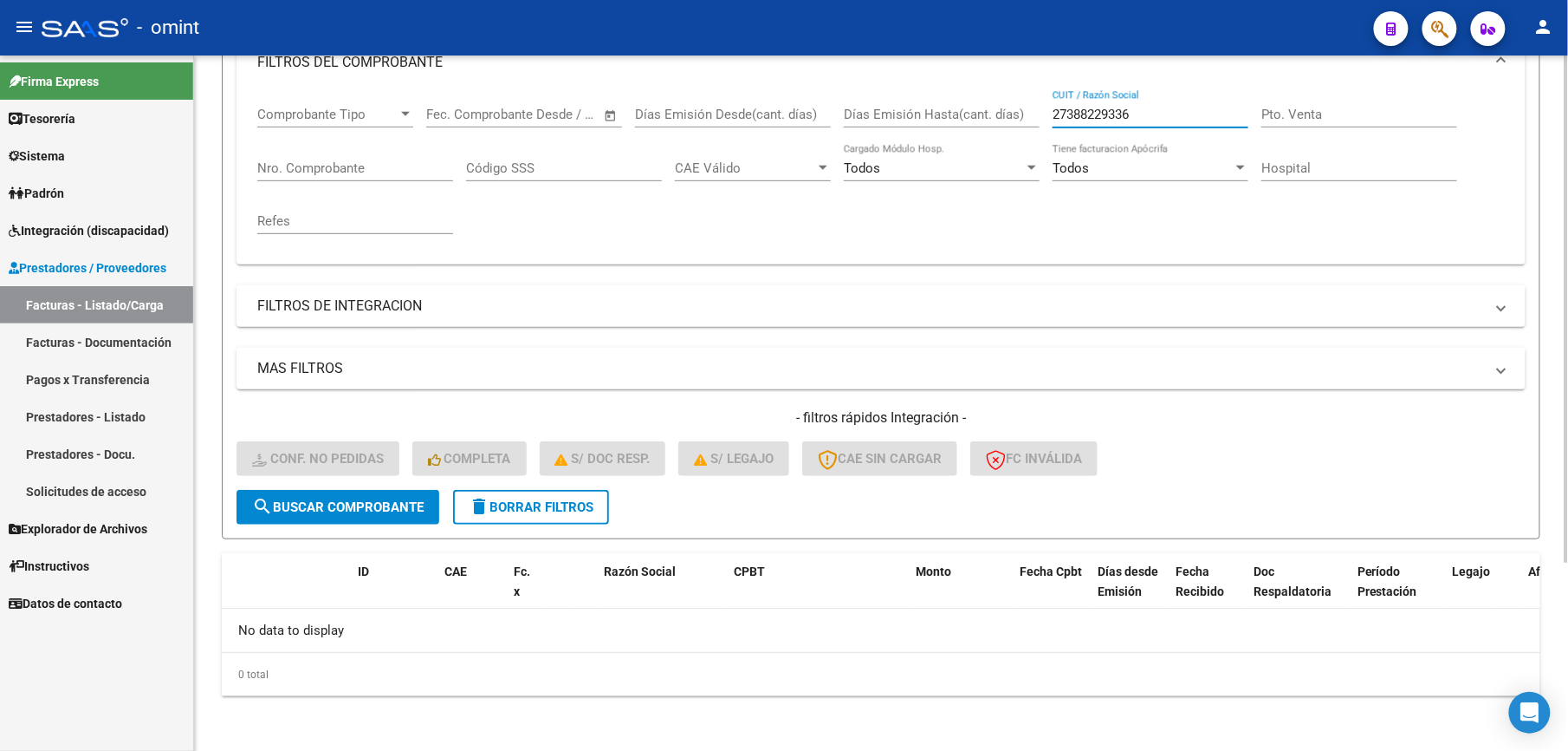
drag, startPoint x: 1086, startPoint y: 115, endPoint x: 957, endPoint y: 115, distance: 129.0
click at [957, 115] on div "Comprobante Tipo Comprobante Tipo Start date – End date Fec. Comprobante Desde …" at bounding box center [881, 170] width 1248 height 160
paste input "30634050600"
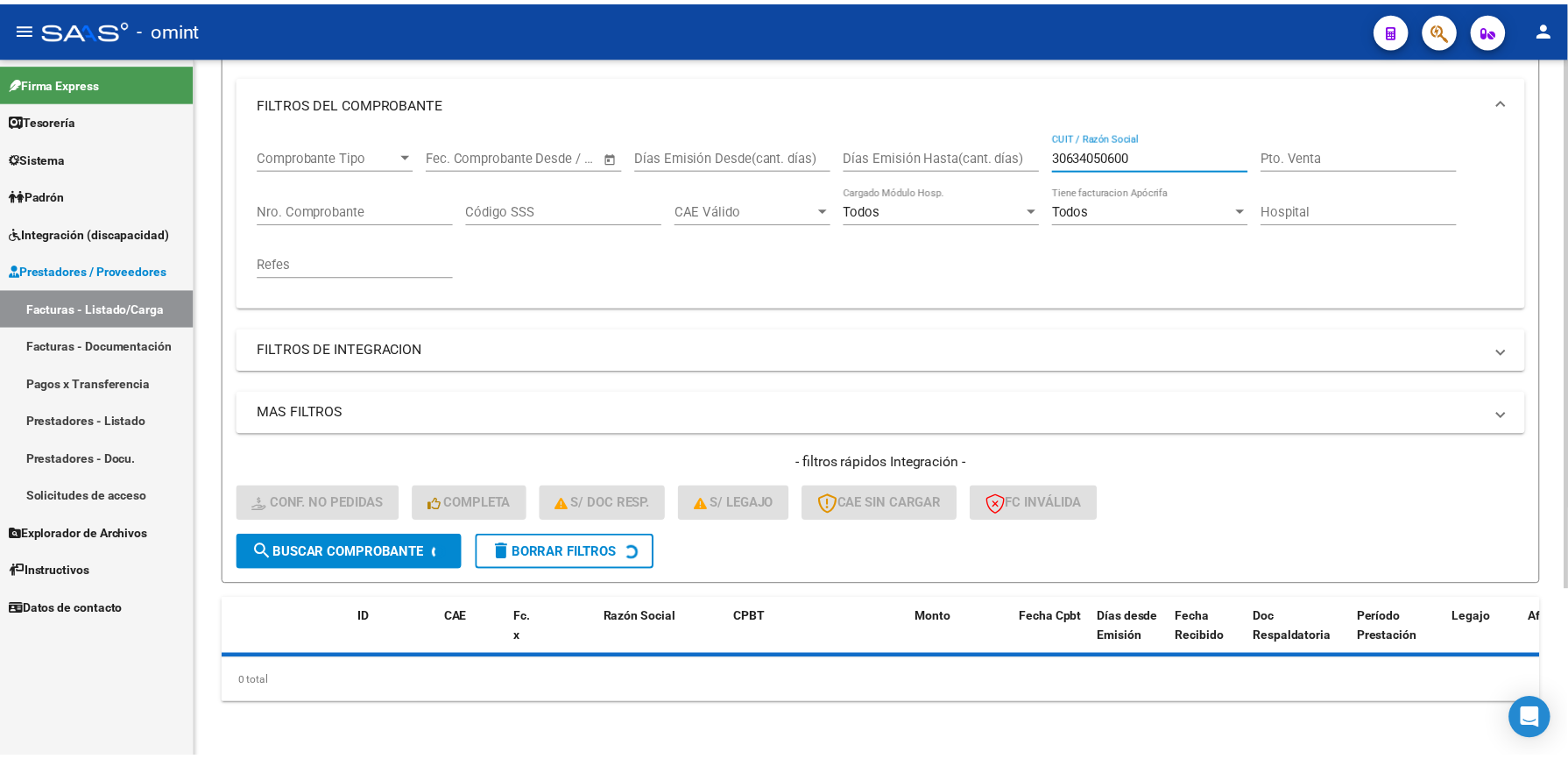
scroll to position [263, 0]
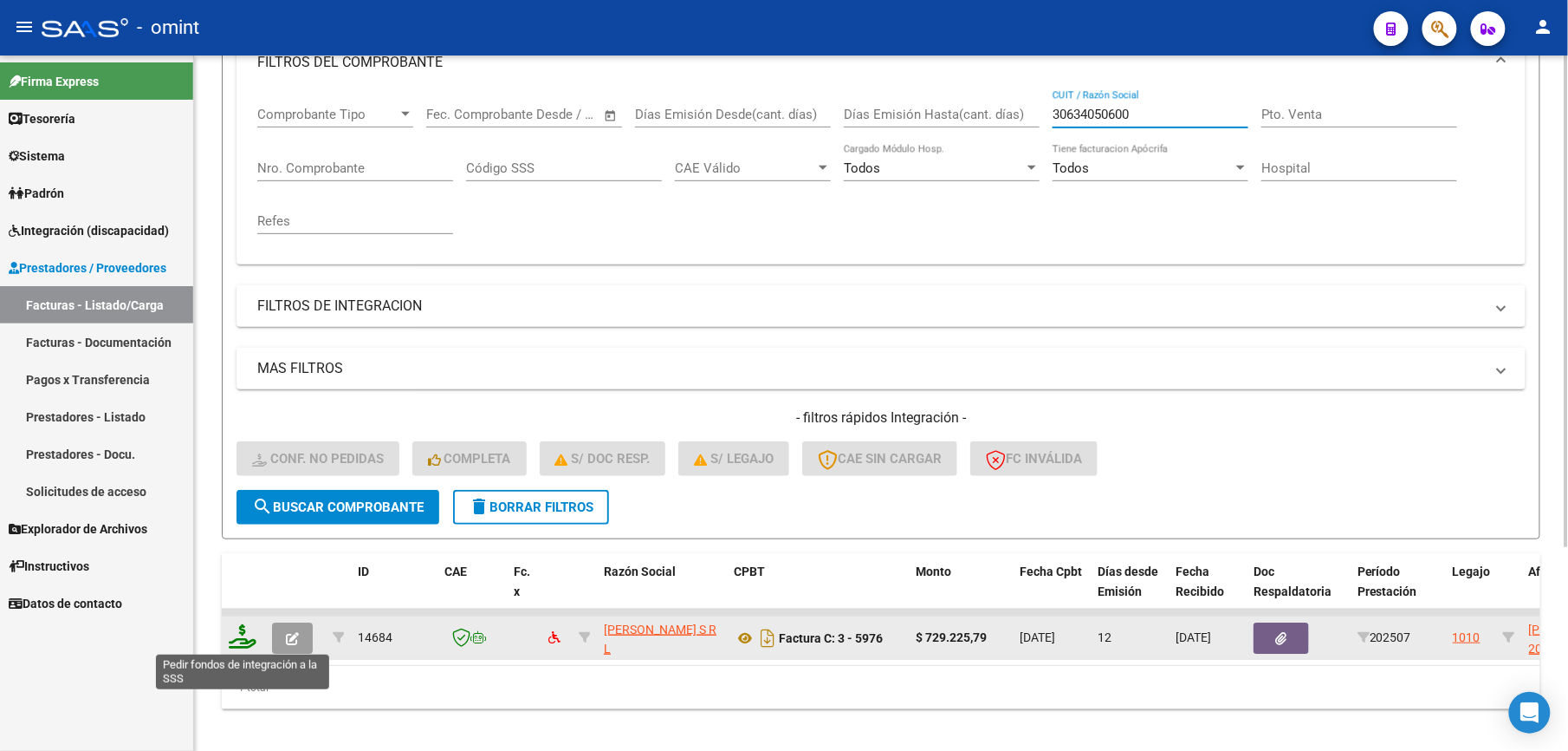
type input "30634050600"
click at [243, 633] on icon at bounding box center [242, 636] width 28 height 24
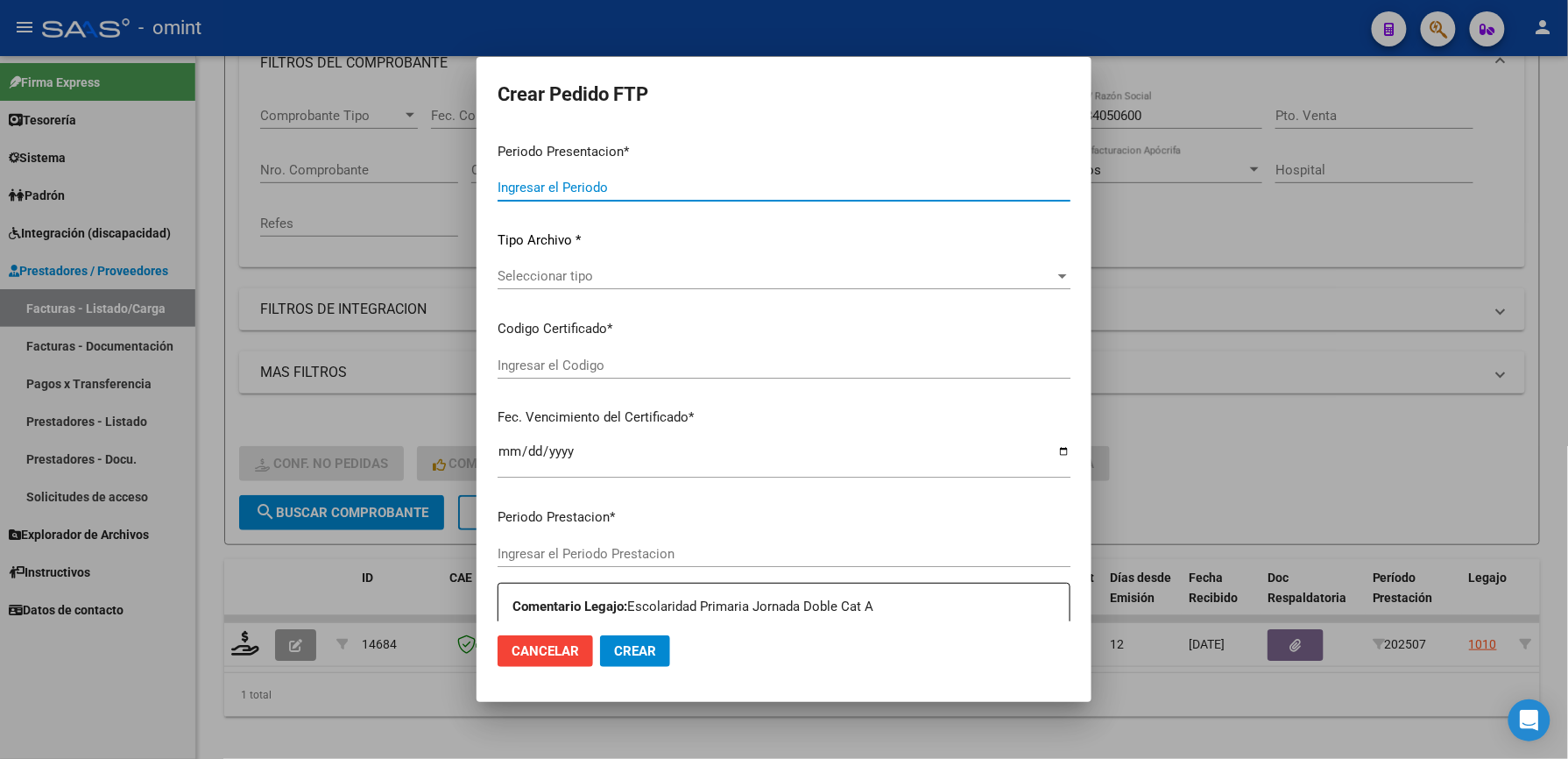
type input "202507"
type input "$ 729.225,79"
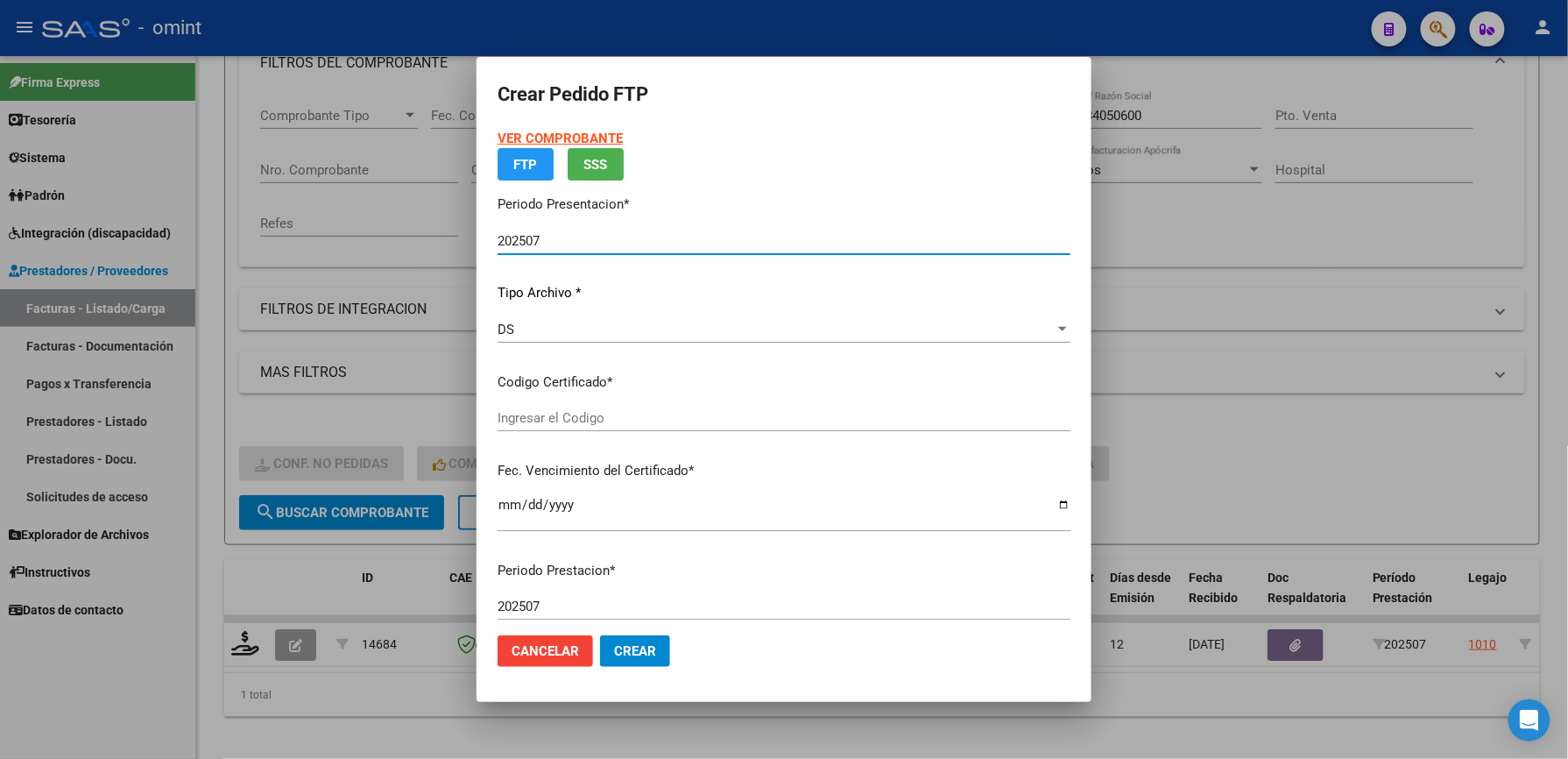
type input "4837238102"
type input "2027-06-07"
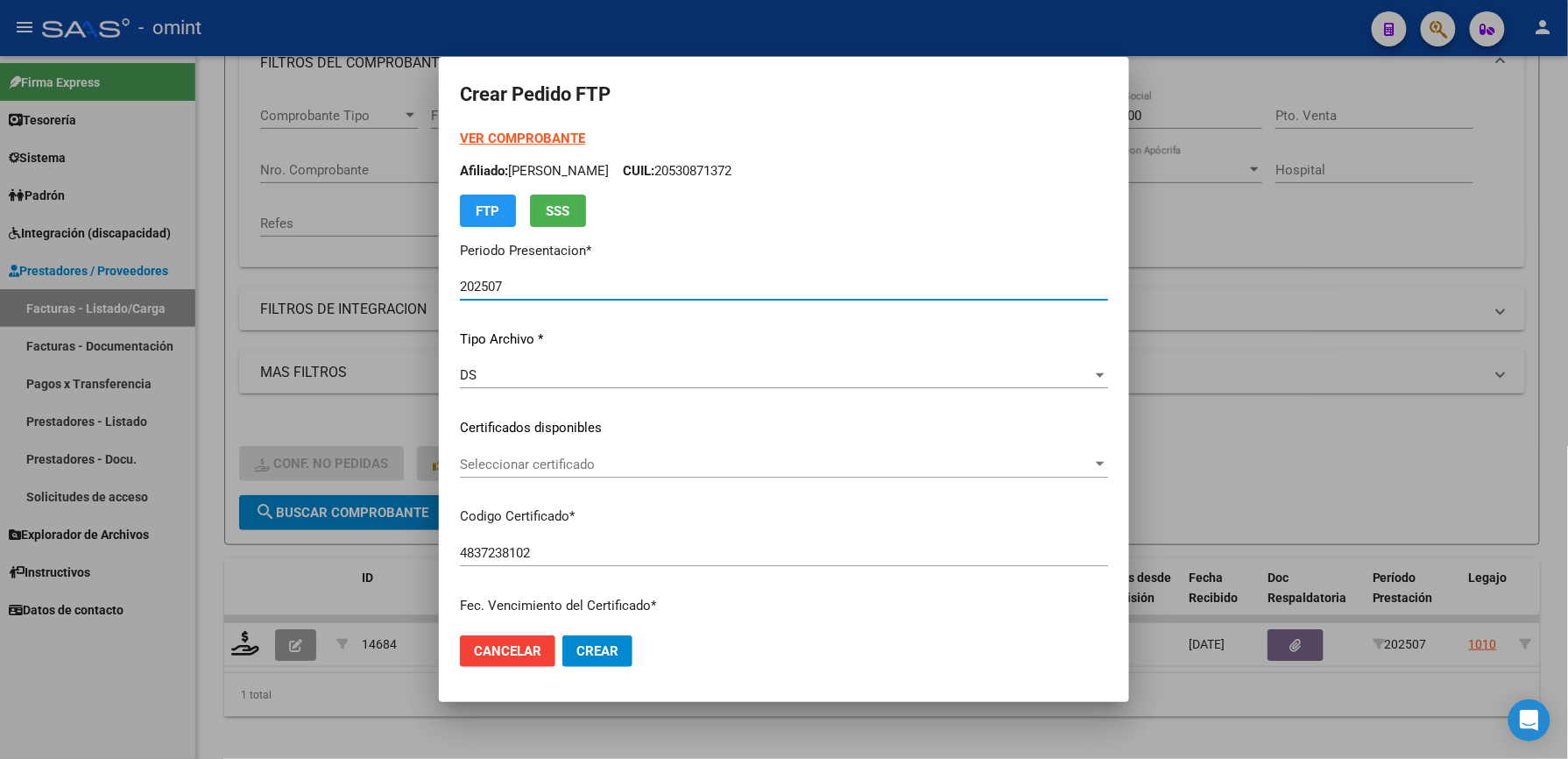
scroll to position [117, 0]
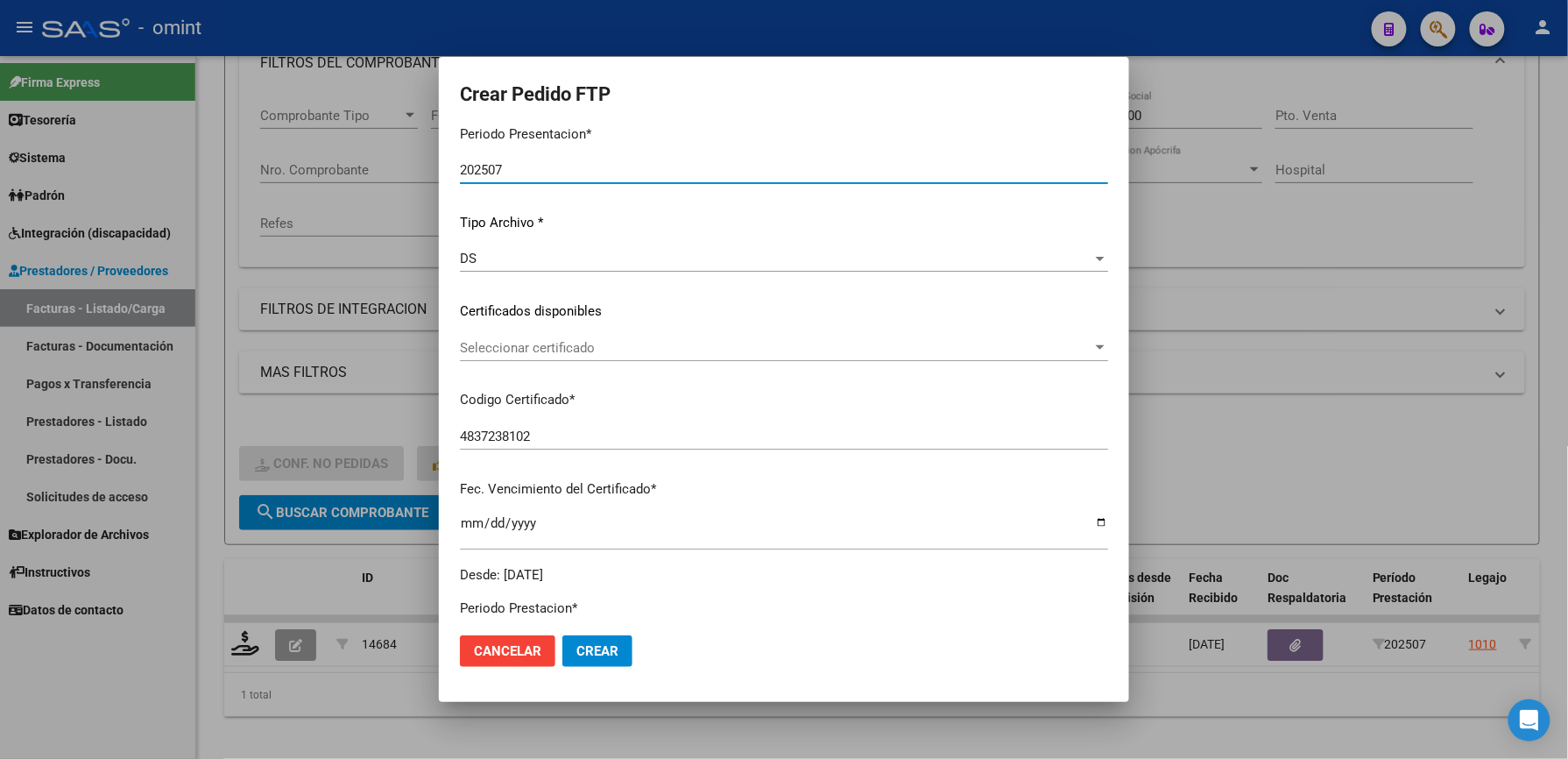
click at [598, 341] on span "Seleccionar certificado" at bounding box center [776, 347] width 633 height 15
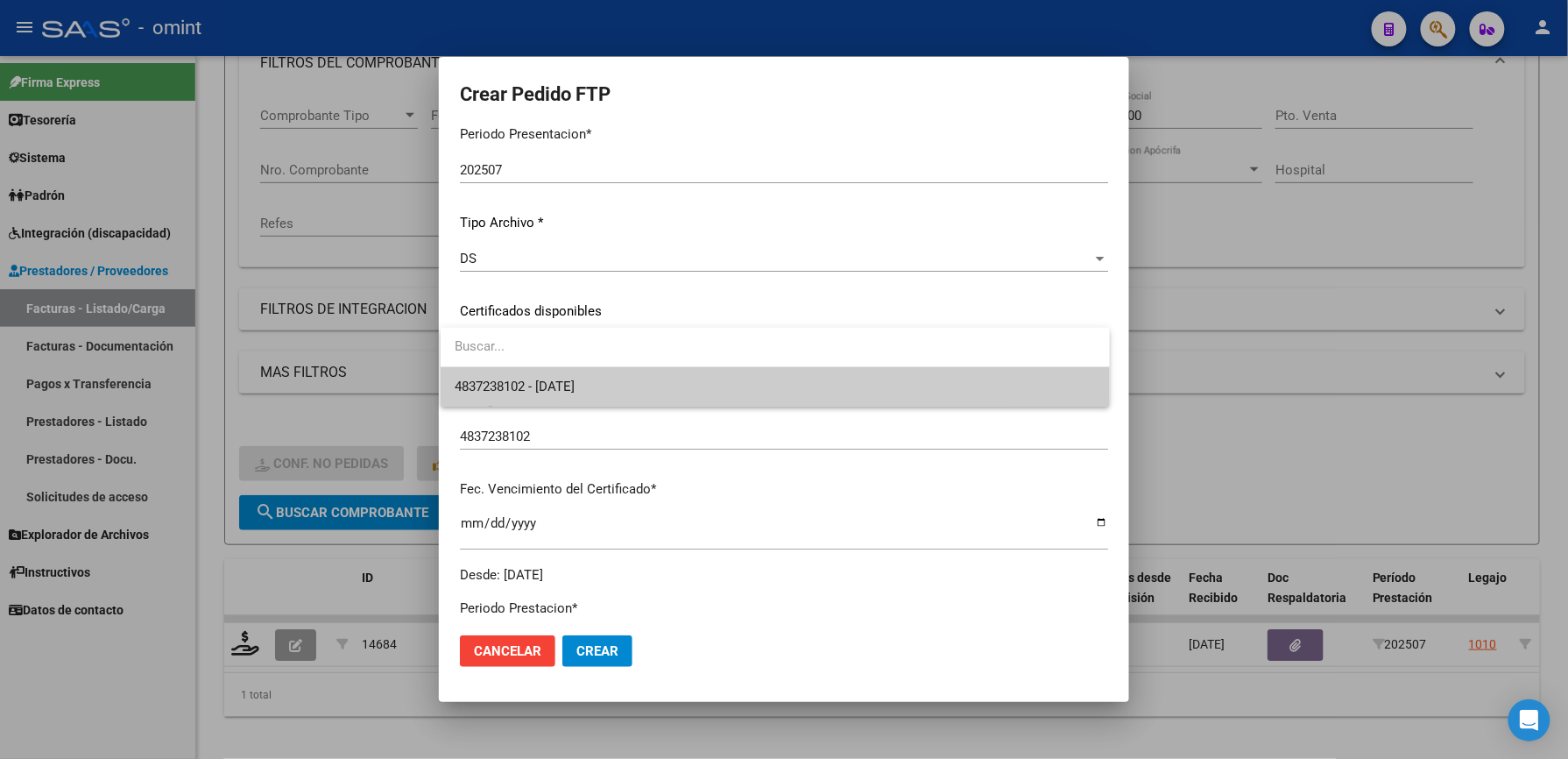
click at [611, 379] on span "4837238102 - 2027-06-07" at bounding box center [774, 387] width 641 height 40
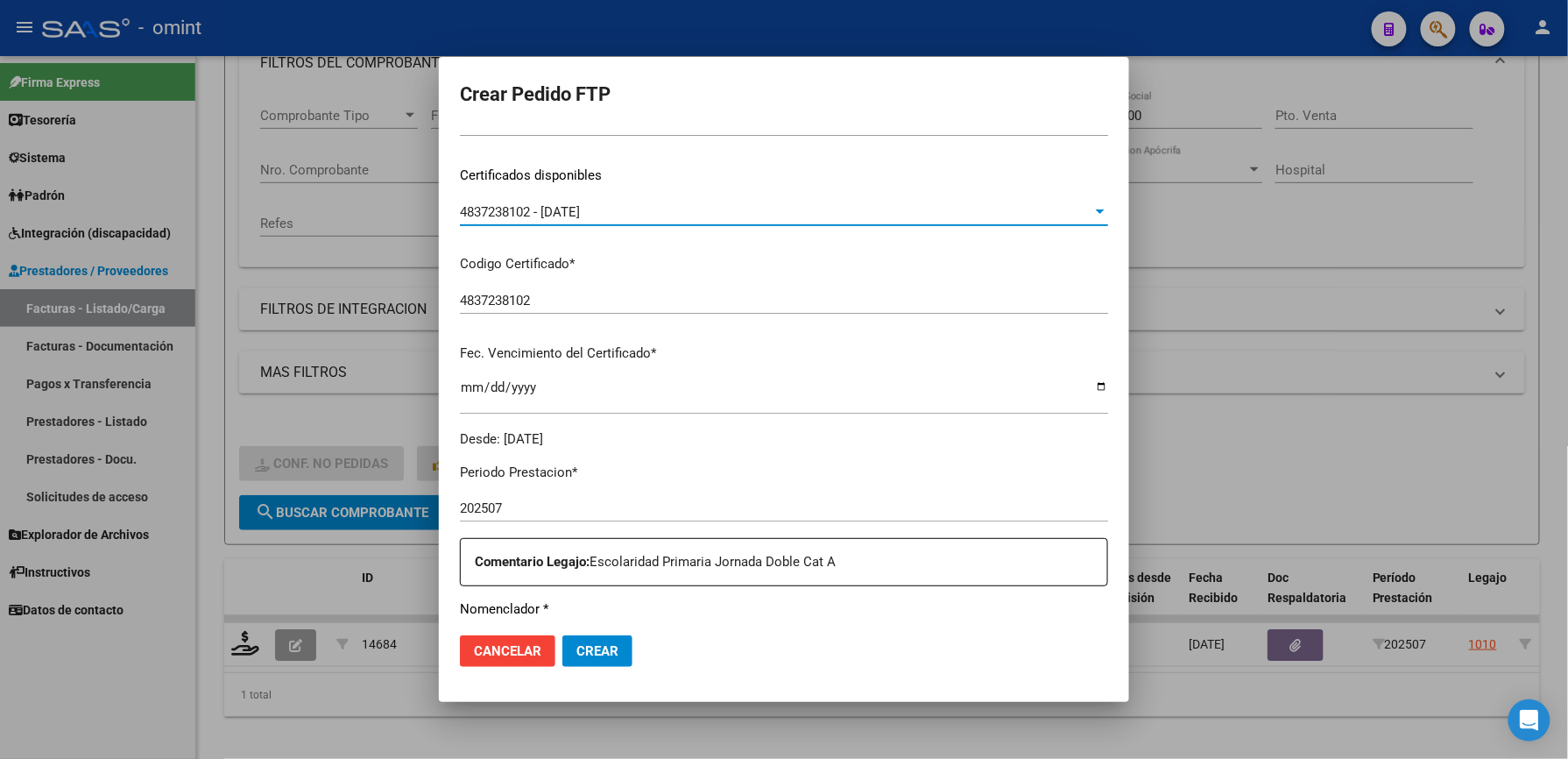
scroll to position [467, 0]
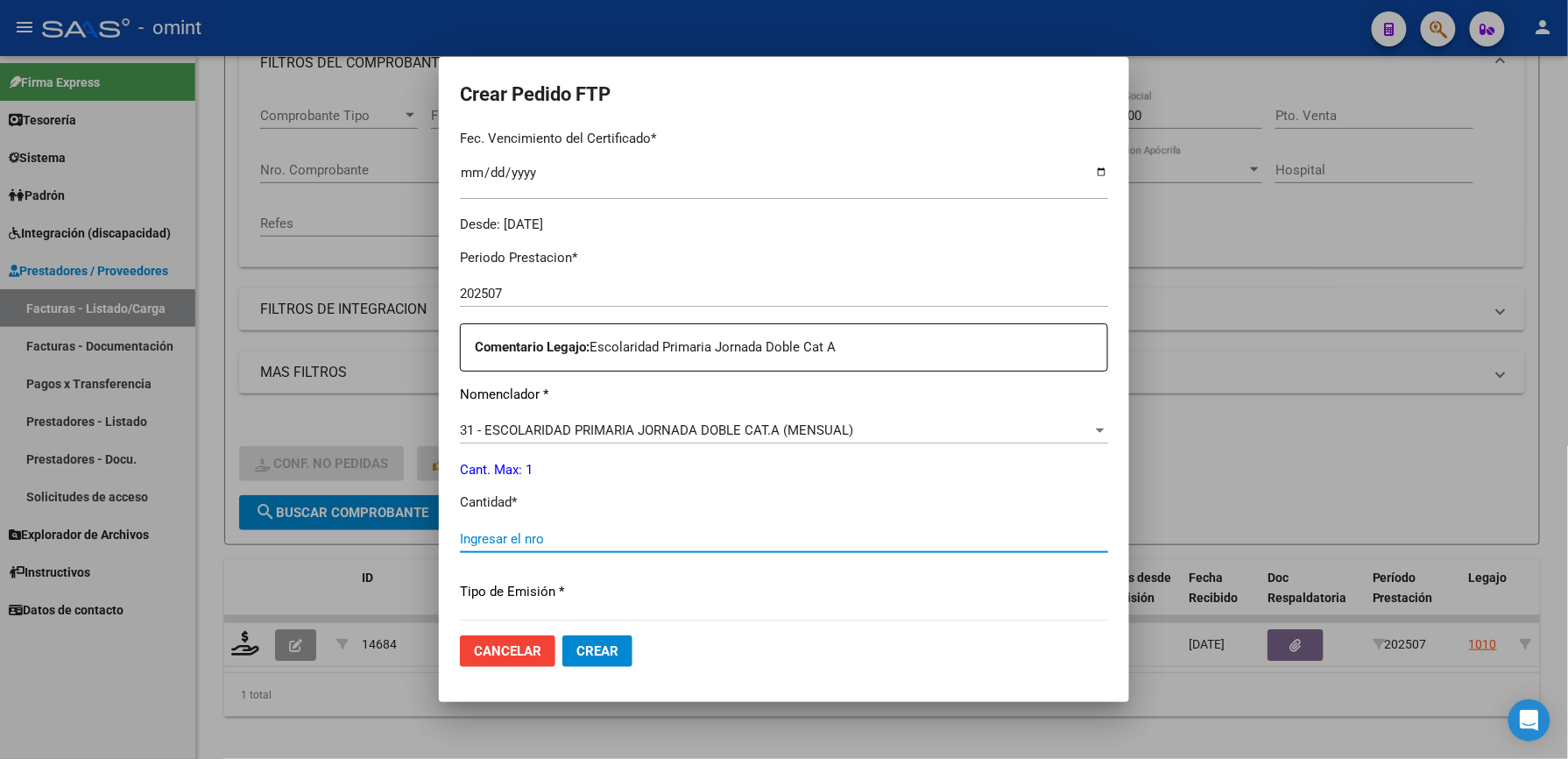
click at [545, 530] on input "Ingresar el nro" at bounding box center [784, 538] width 648 height 15
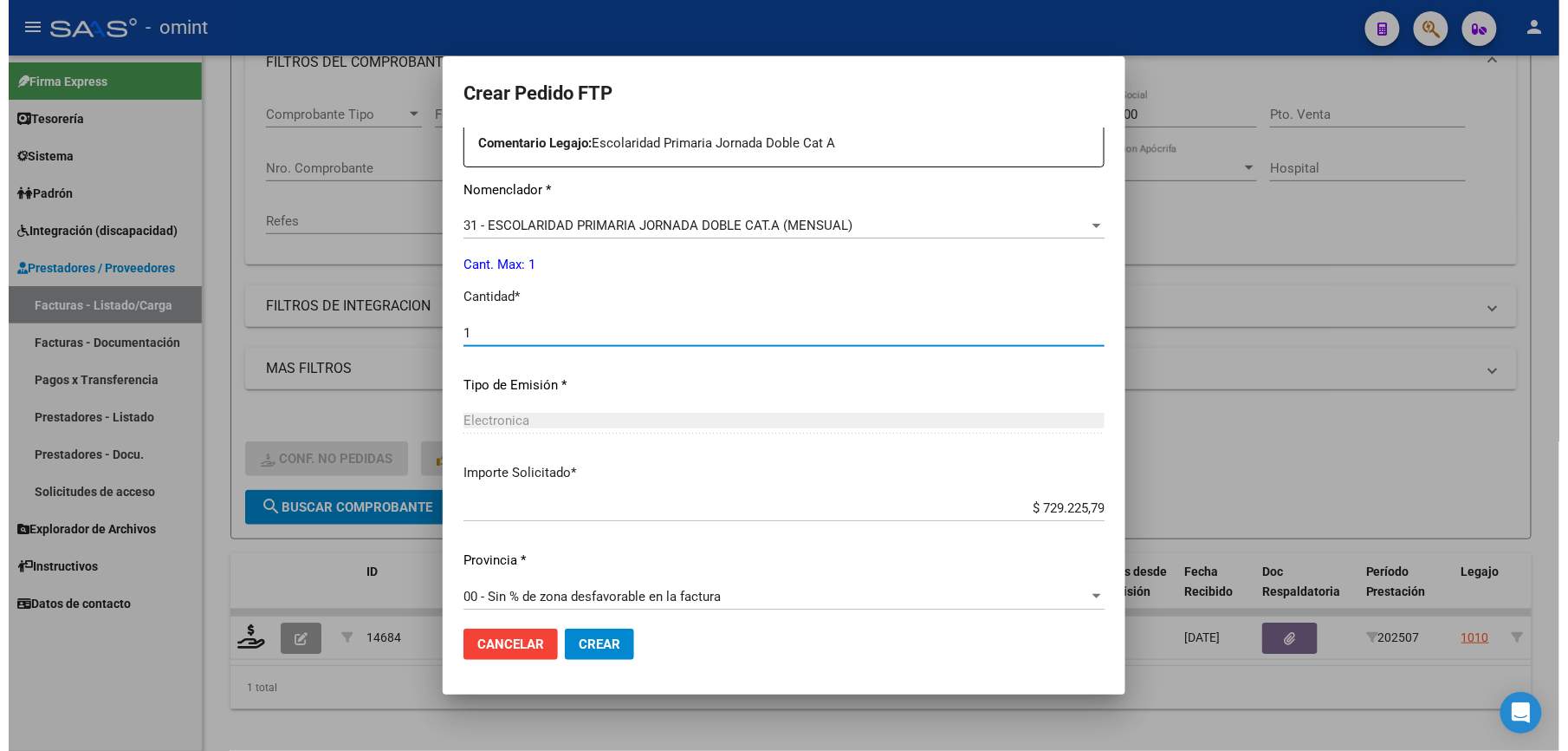
scroll to position [671, 0]
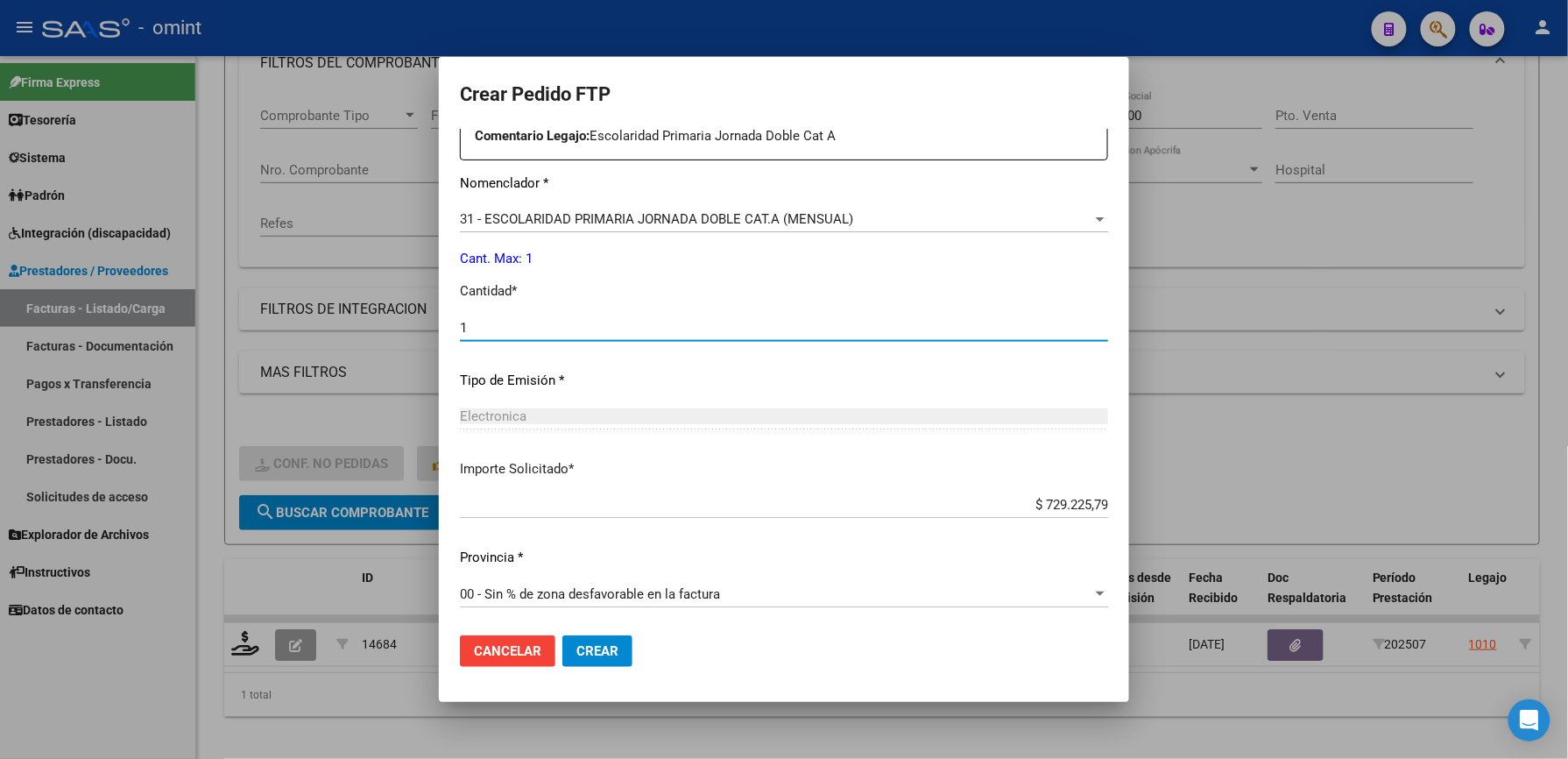
type input "1"
drag, startPoint x: 1017, startPoint y: 656, endPoint x: 999, endPoint y: 656, distance: 18.0
click at [1017, 656] on mat-dialog-actions "Cancelar Crear" at bounding box center [784, 651] width 648 height 60
click at [608, 645] on span "Crear" at bounding box center [598, 651] width 42 height 15
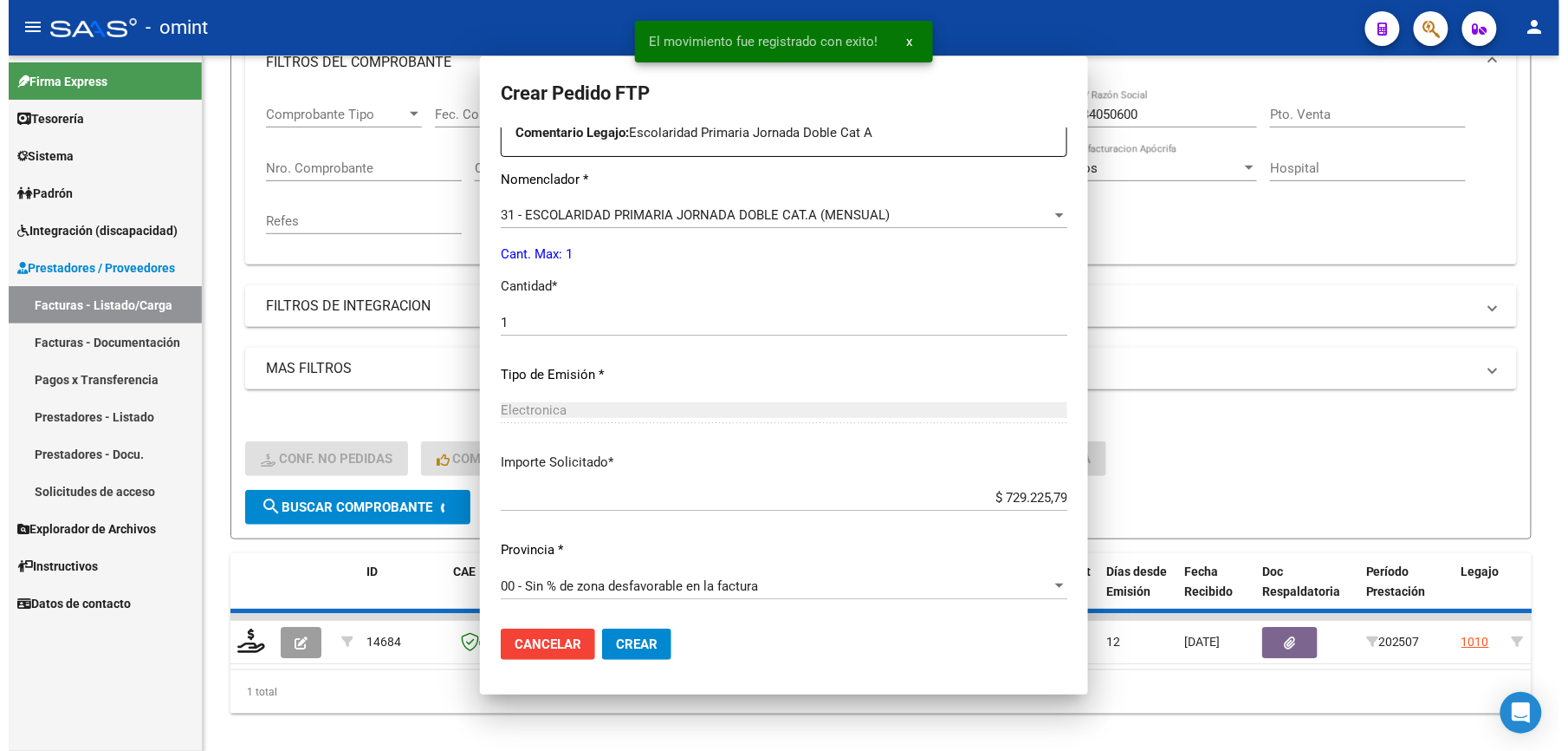
scroll to position [0, 0]
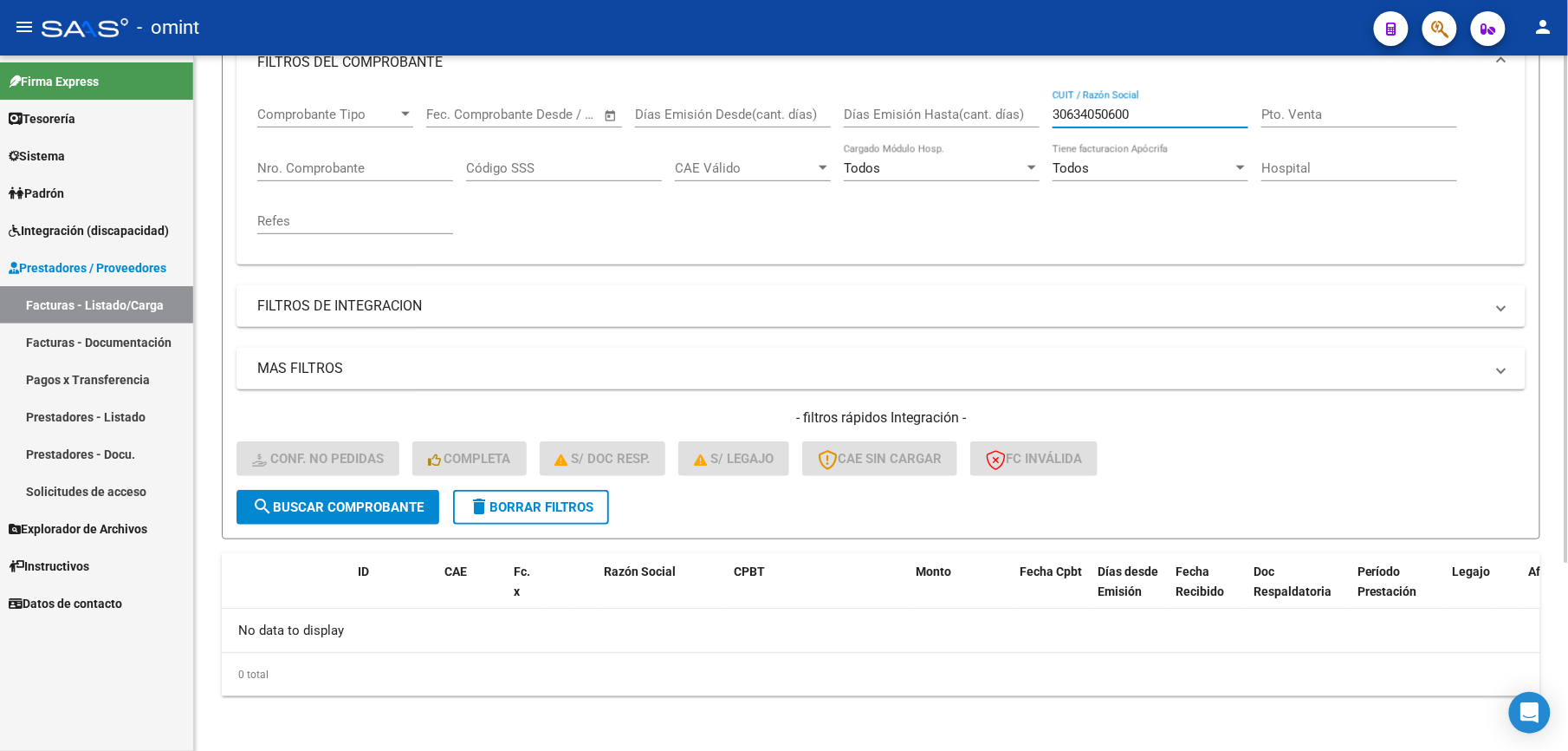
drag, startPoint x: 1163, startPoint y: 116, endPoint x: 989, endPoint y: 115, distance: 174.0
click at [989, 115] on div "Comprobante Tipo Comprobante Tipo Start date – End date Fec. Comprobante Desde …" at bounding box center [881, 170] width 1248 height 160
click at [1137, 115] on input "CUIT / Razón Social" at bounding box center [1150, 115] width 196 height 15
paste input "27273102103"
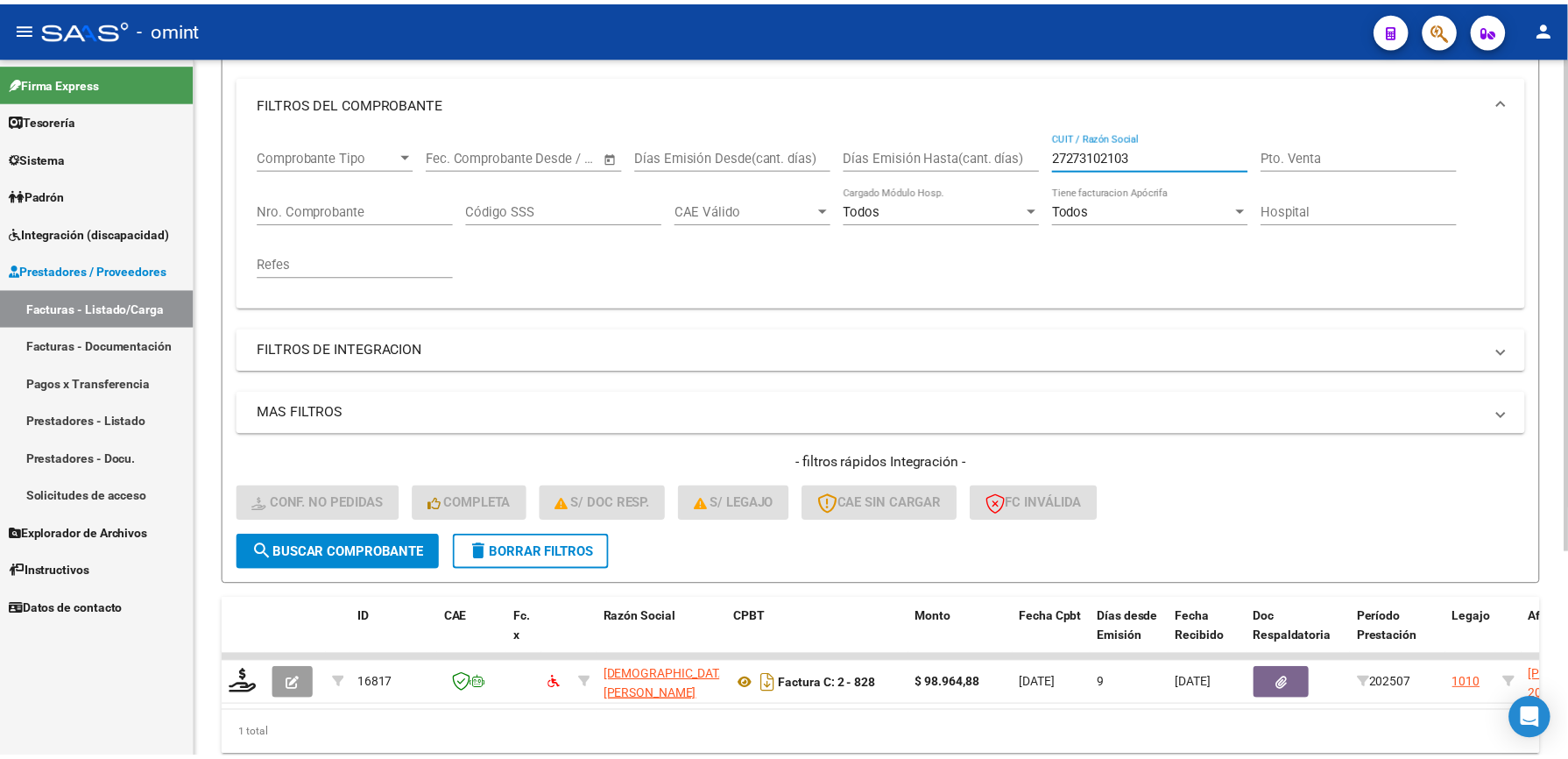
scroll to position [263, 0]
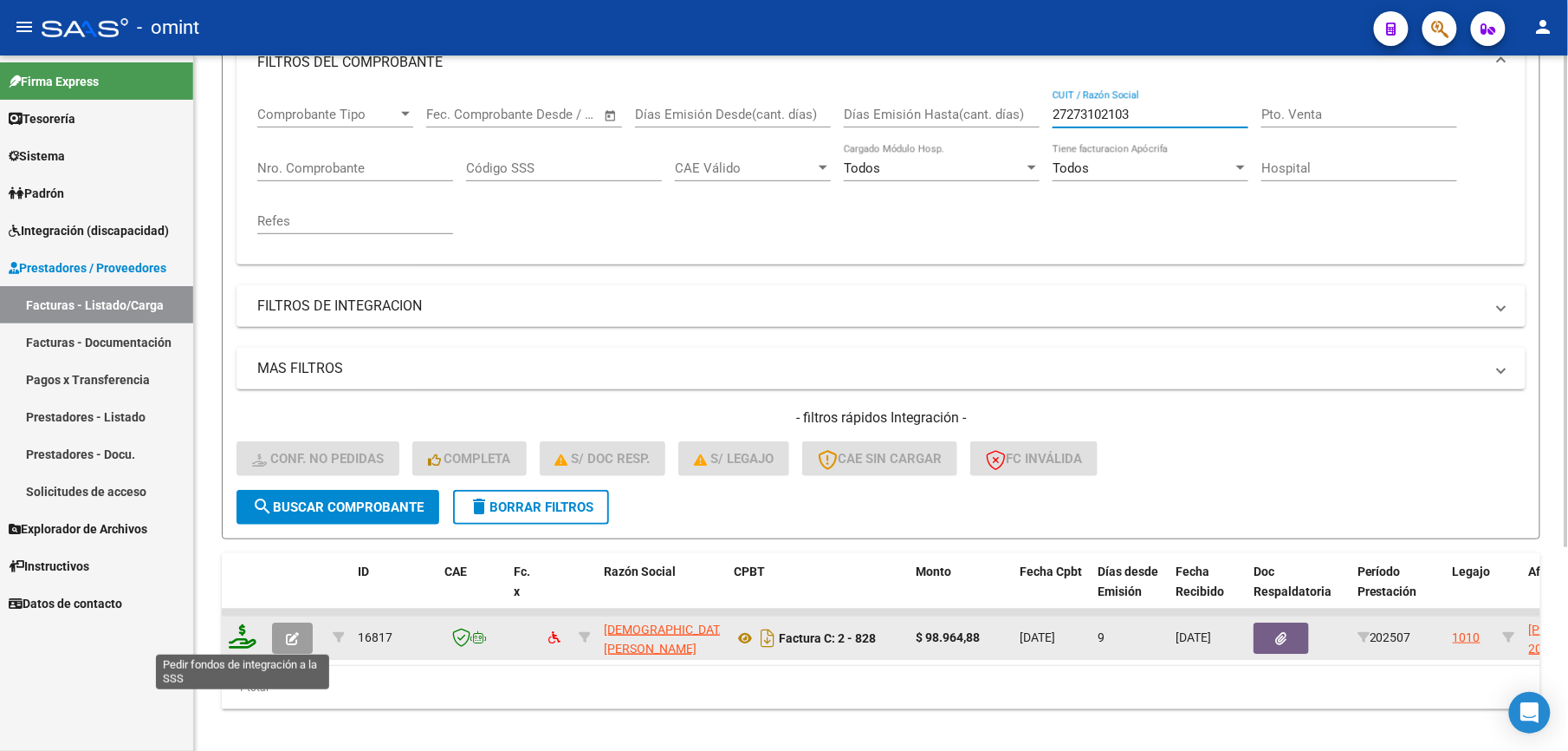
type input "27273102103"
click at [240, 638] on icon at bounding box center [242, 636] width 28 height 24
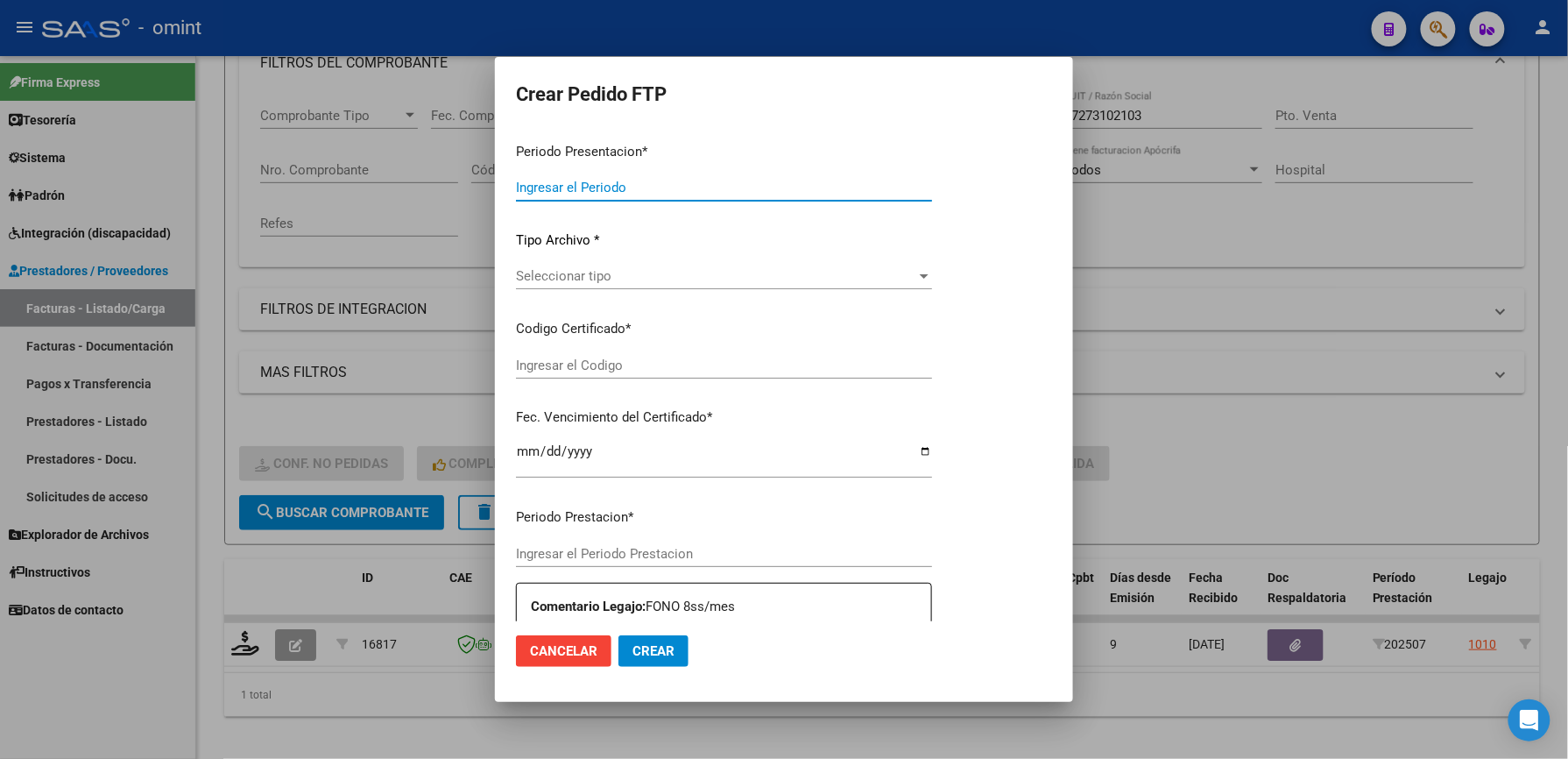
type input "202507"
type input "$ 98.964,88"
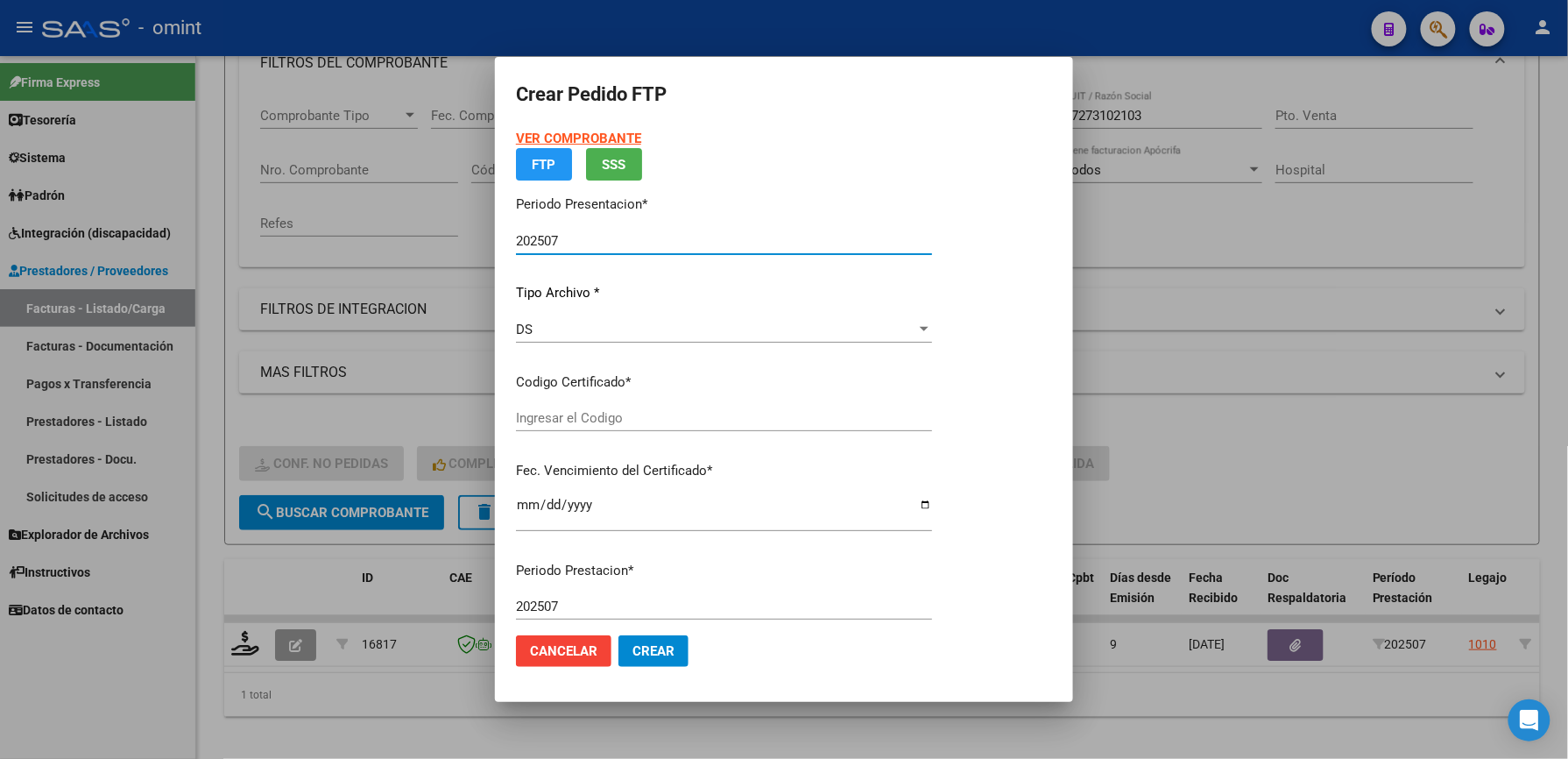
type input "4837238102"
type input "2027-06-07"
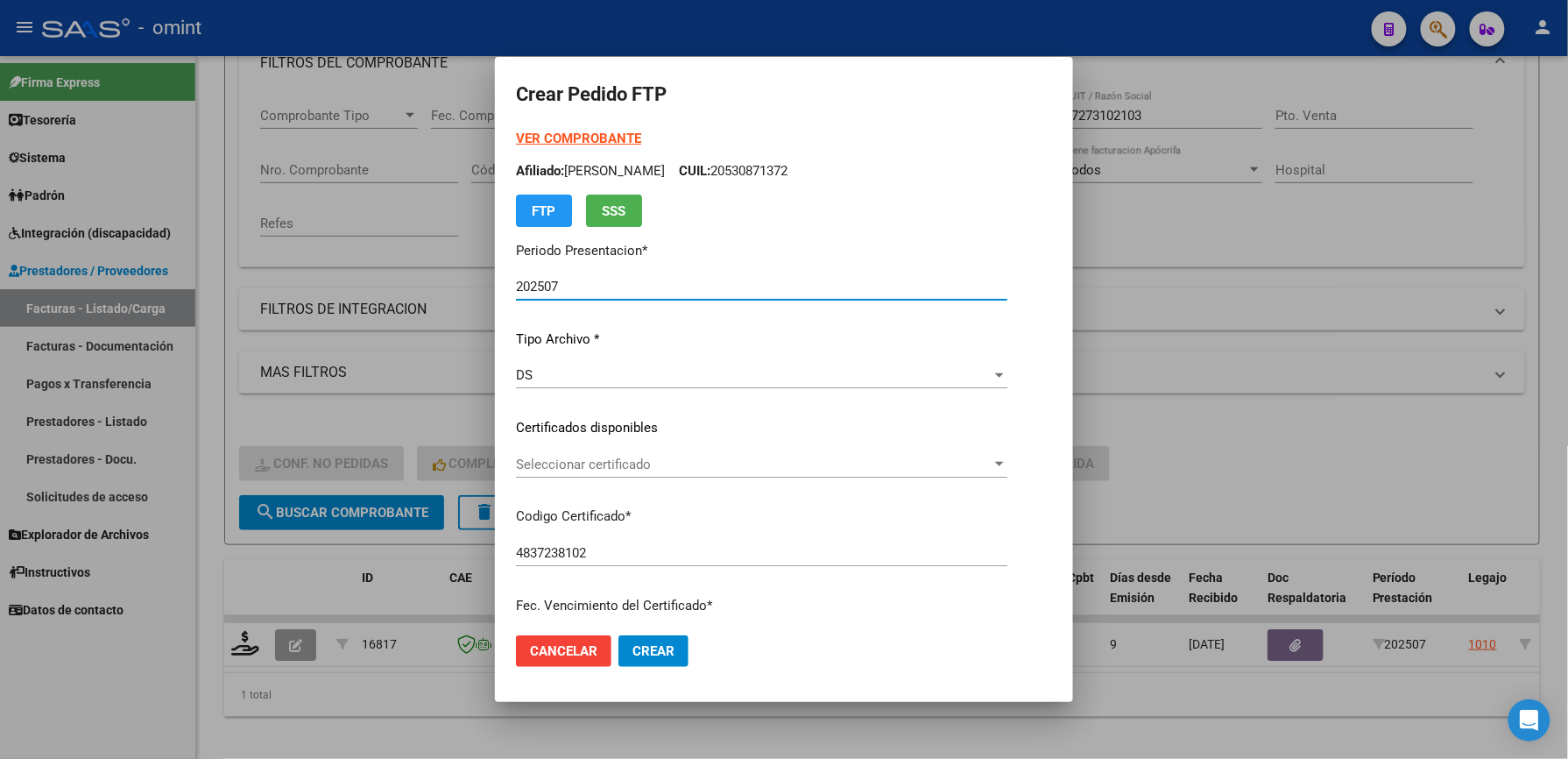
click at [573, 461] on span "Seleccionar certificado" at bounding box center [753, 464] width 475 height 15
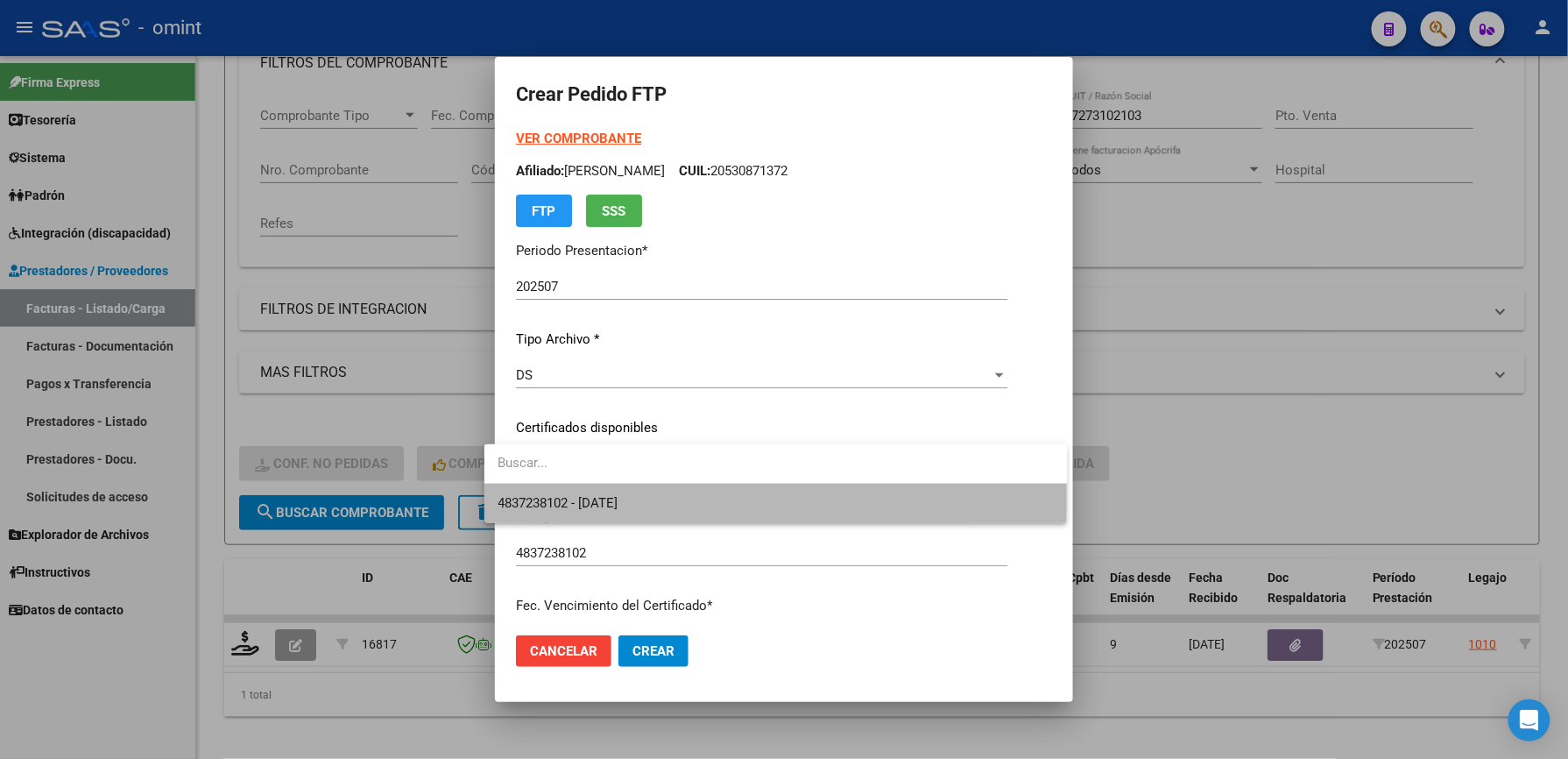
click at [573, 491] on span "4837238102 - 2027-06-07" at bounding box center [776, 502] width 555 height 40
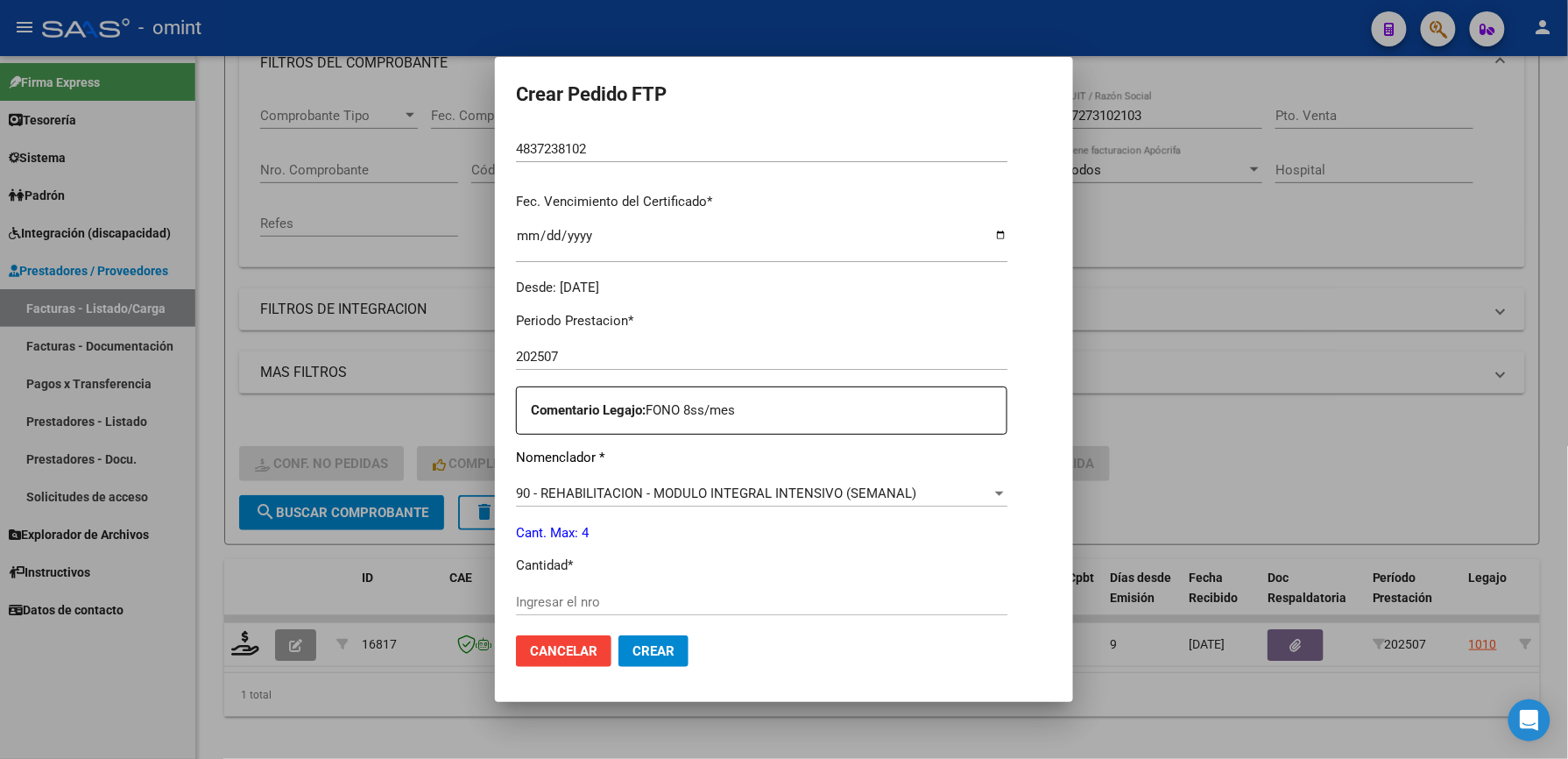
scroll to position [467, 0]
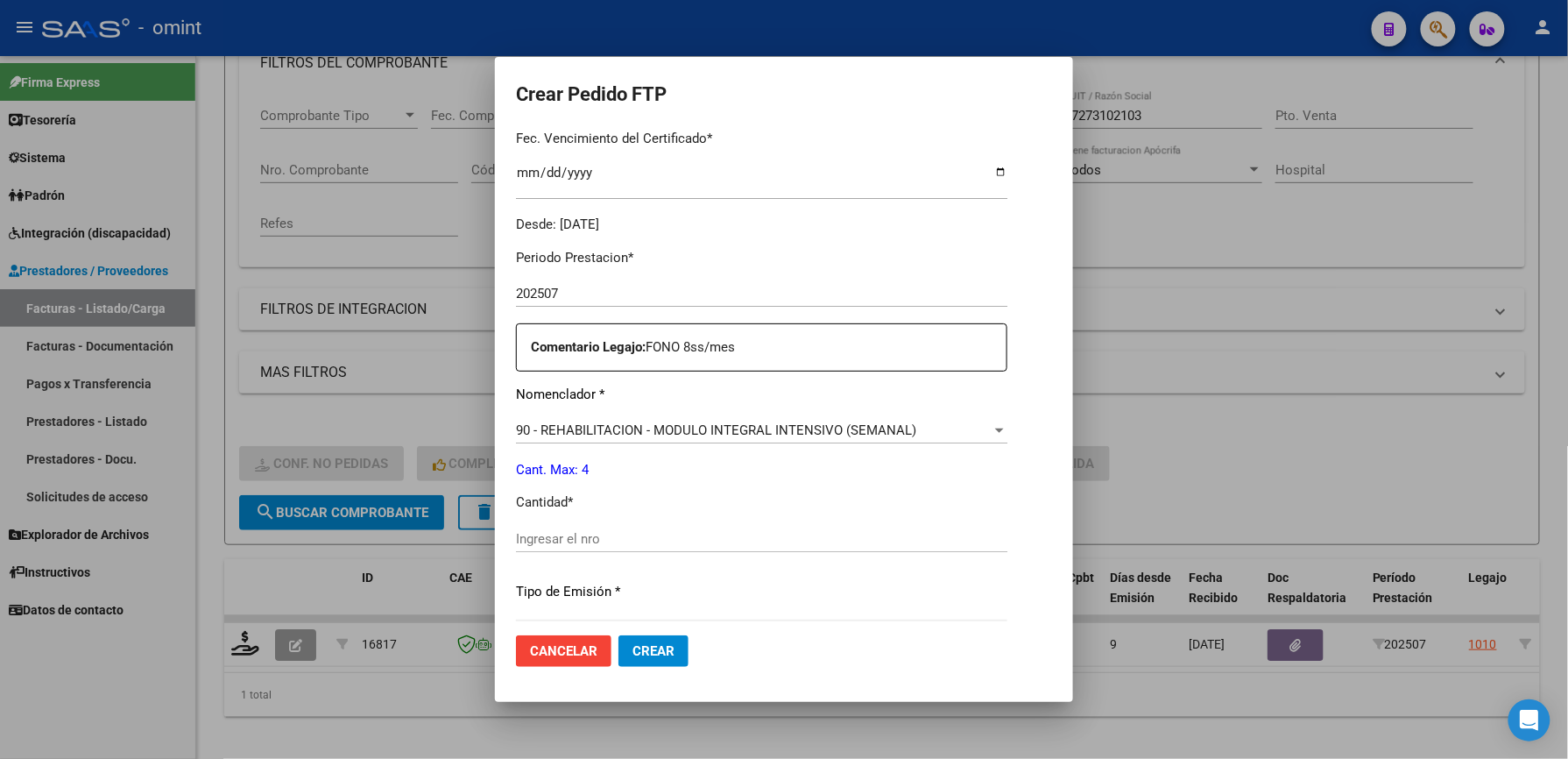
click at [572, 522] on div "Periodo Prestacion * 202507 Ingresar el Periodo Prestacion Comentario Legajo: F…" at bounding box center [762, 534] width 492 height 600
click at [581, 534] on input "Ingresar el nro" at bounding box center [762, 538] width 492 height 15
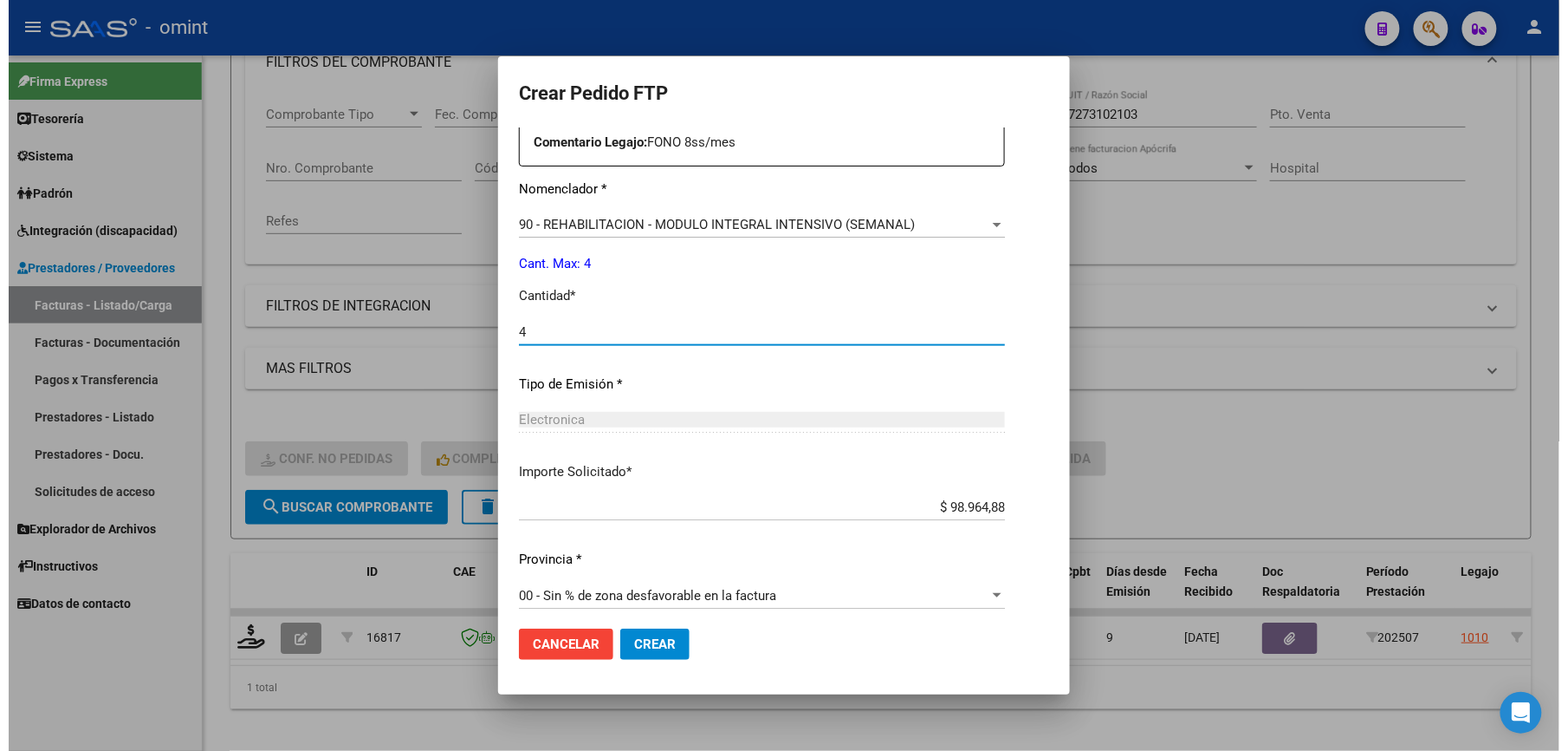
scroll to position [671, 0]
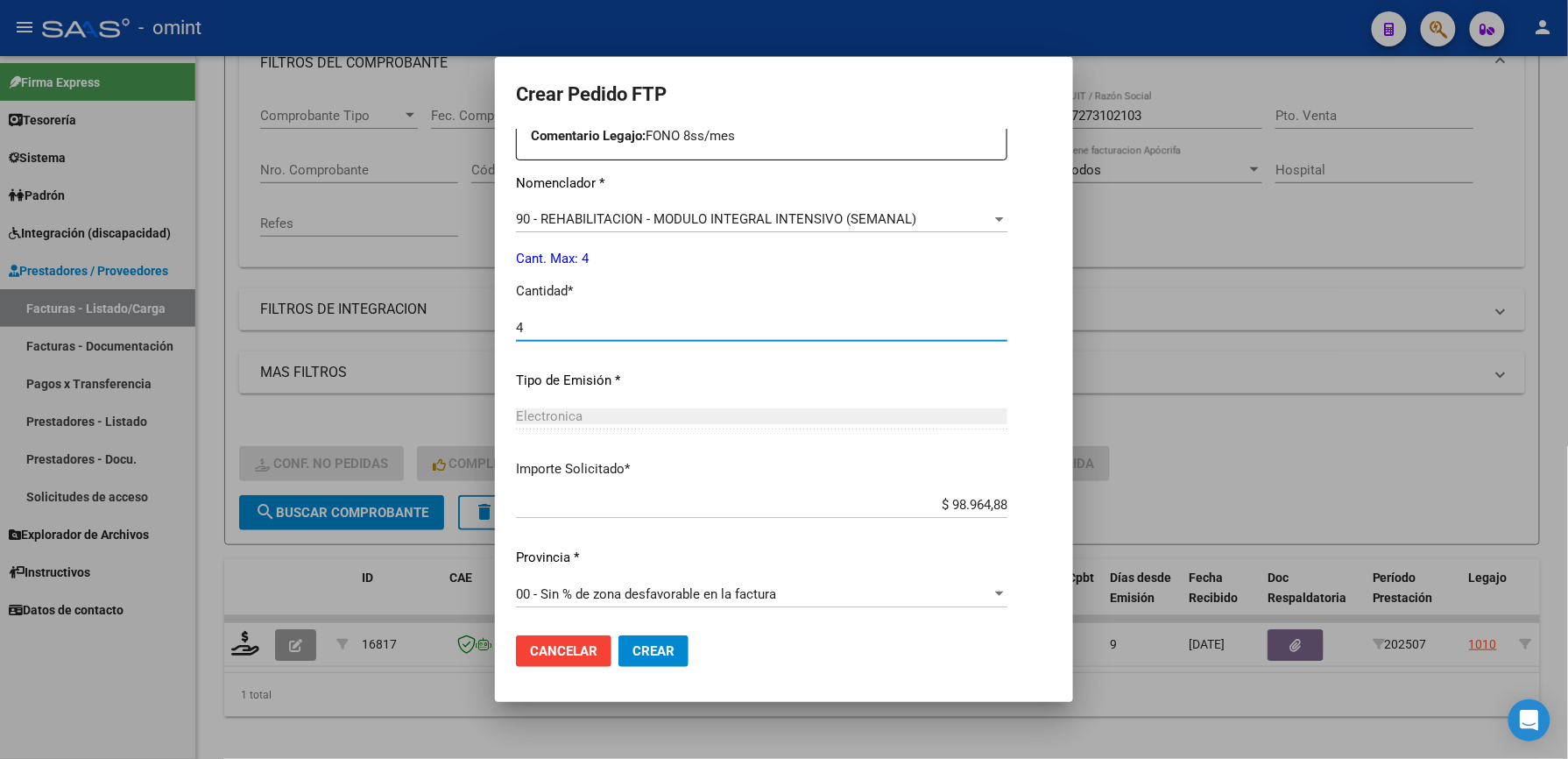
type input "4"
click at [656, 659] on button "Crear" at bounding box center [653, 651] width 70 height 32
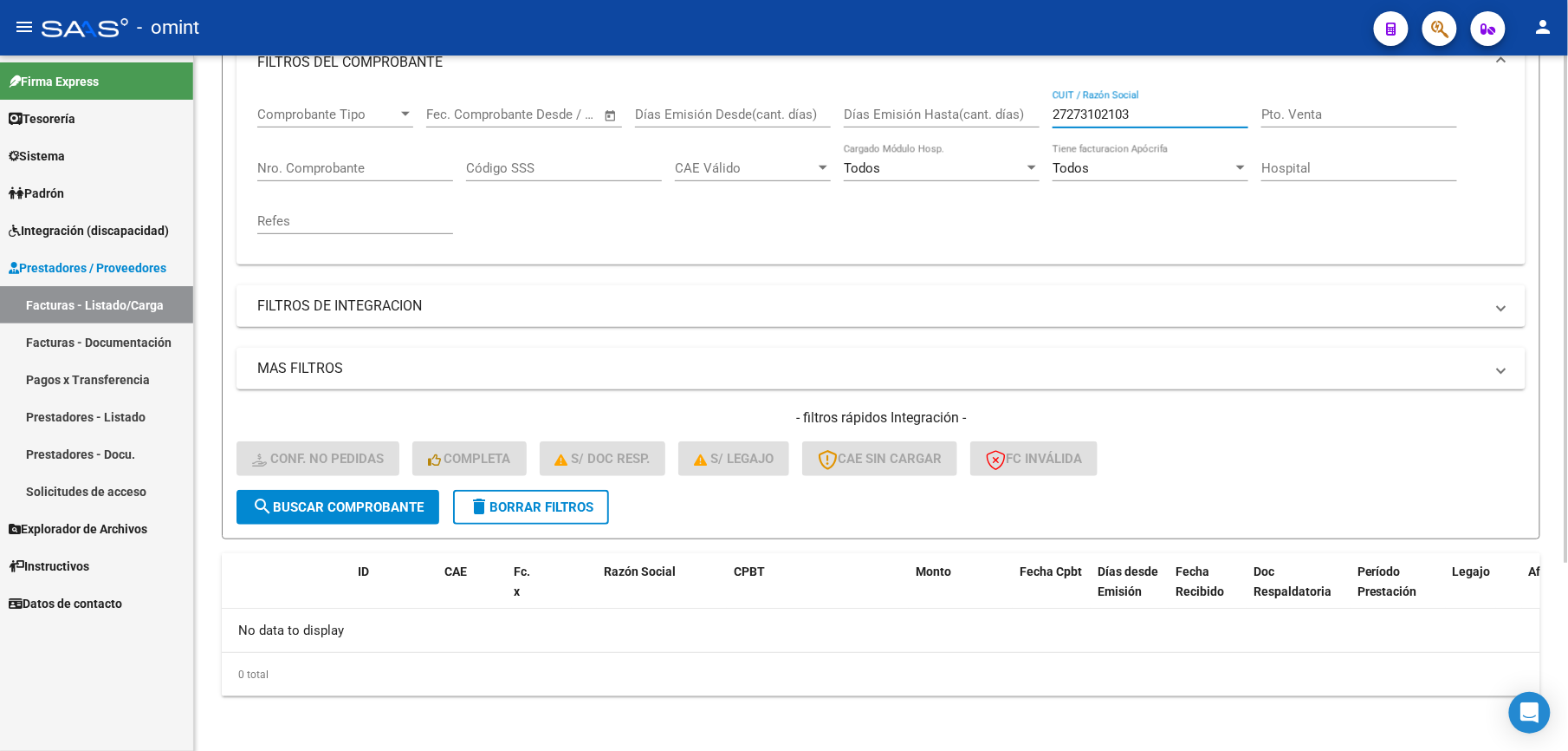
drag, startPoint x: 1169, startPoint y: 115, endPoint x: 980, endPoint y: 118, distance: 189.0
click at [980, 118] on div "Comprobante Tipo Comprobante Tipo Start date – End date Fec. Comprobante Desde …" at bounding box center [881, 170] width 1248 height 160
paste input "344474767"
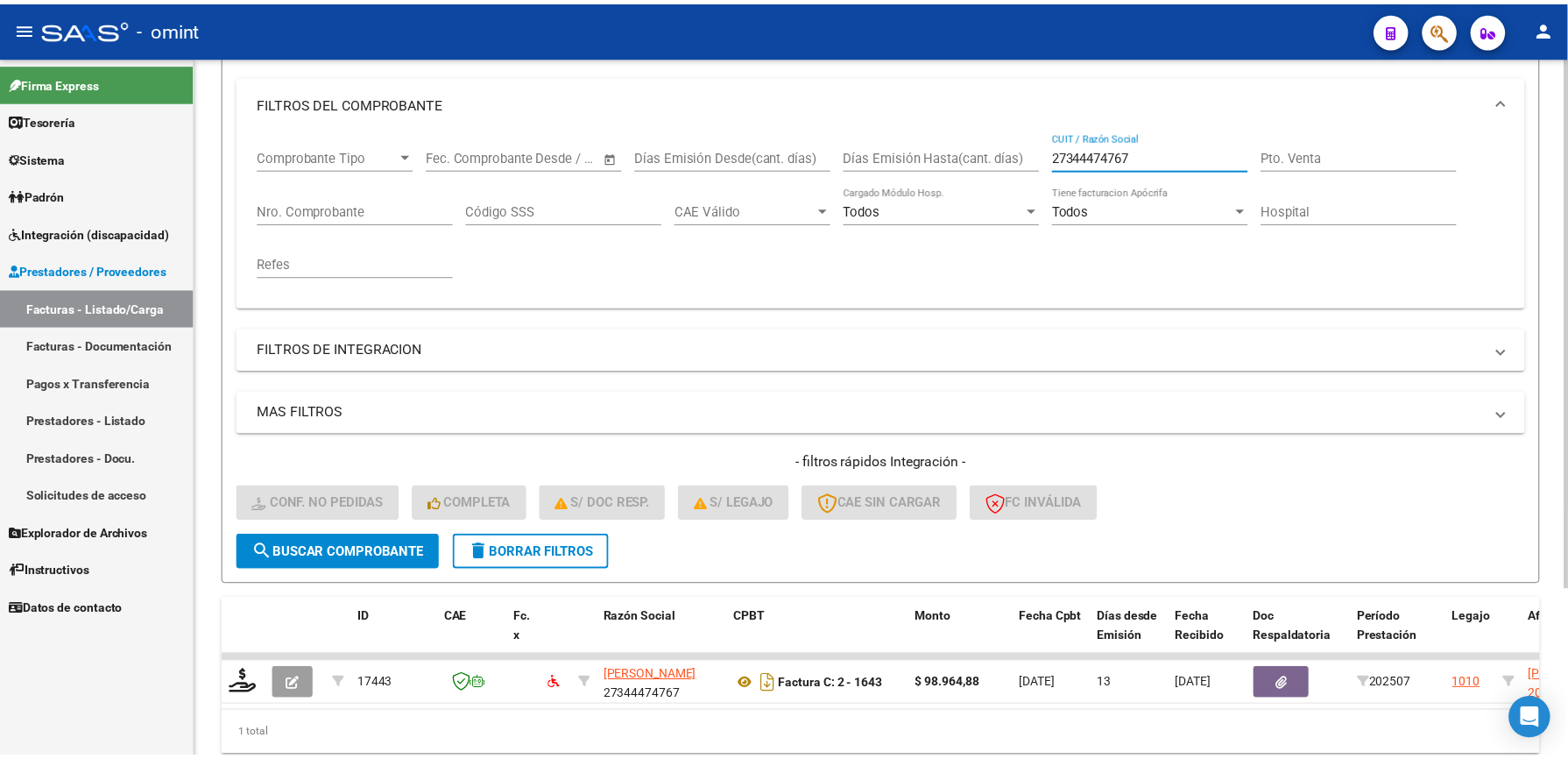
scroll to position [263, 0]
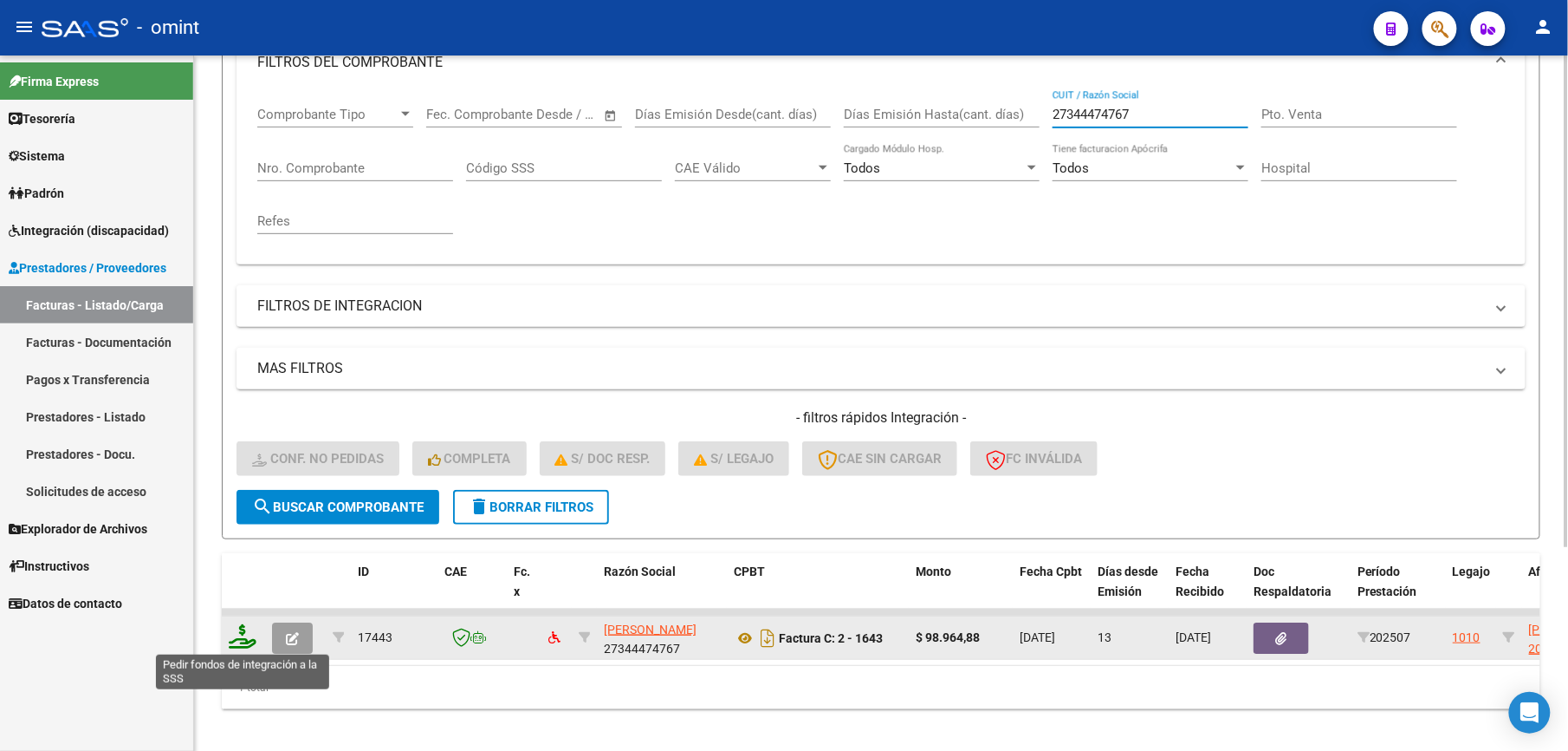
type input "27344474767"
click at [247, 636] on icon at bounding box center [242, 636] width 28 height 24
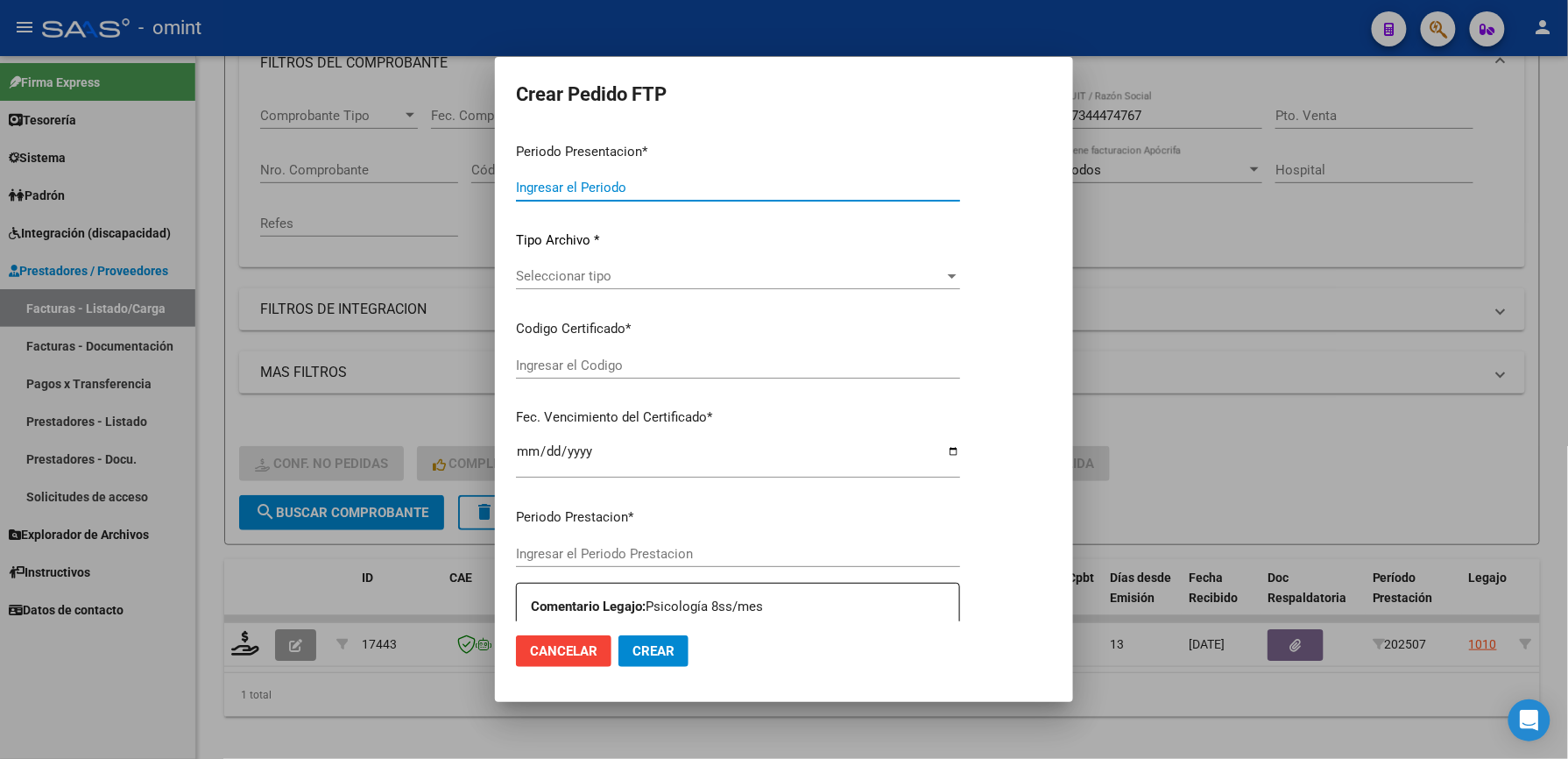
type input "202507"
type input "$ 98.964,88"
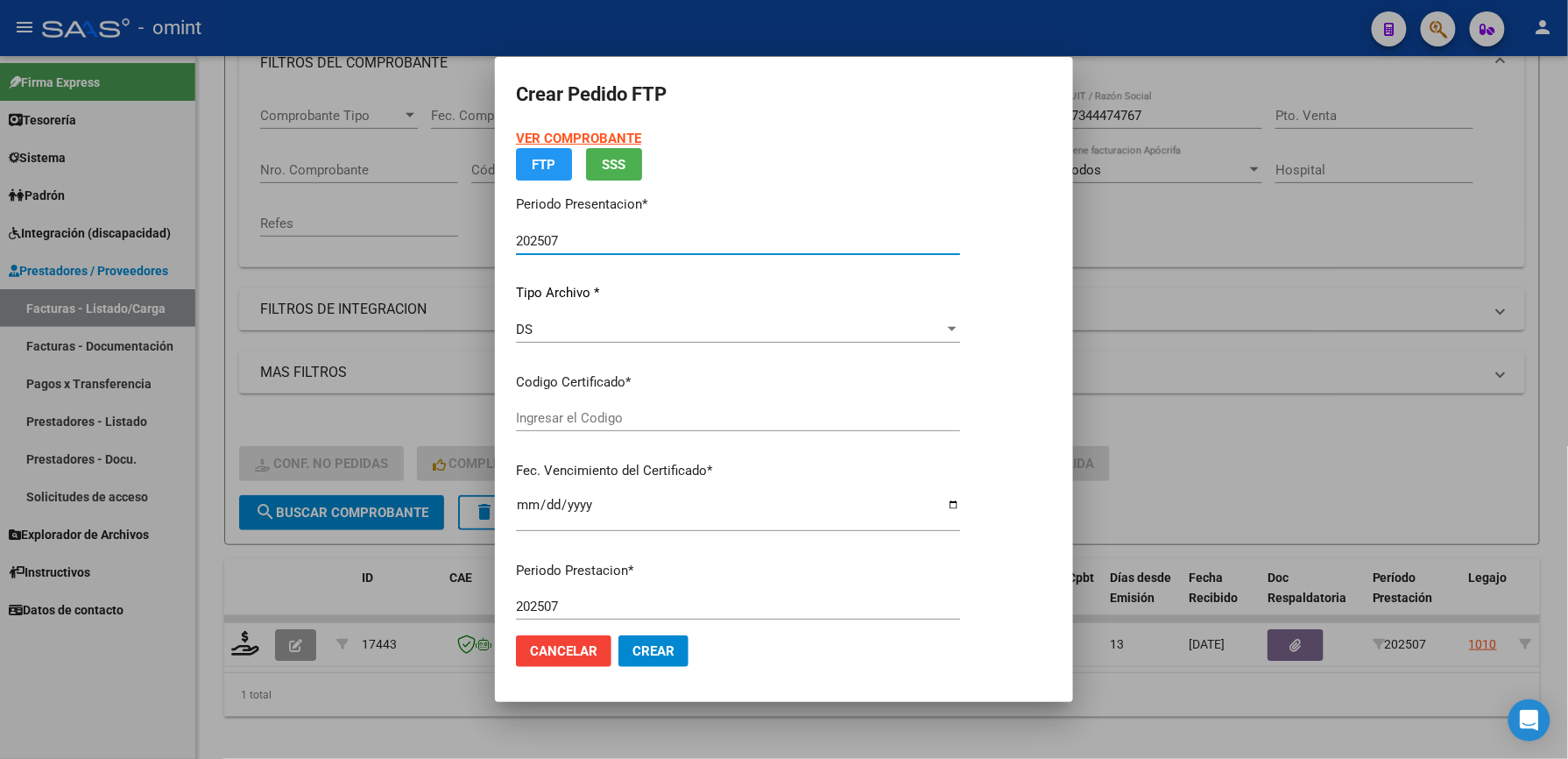
type input "4837238102"
type input "2027-06-07"
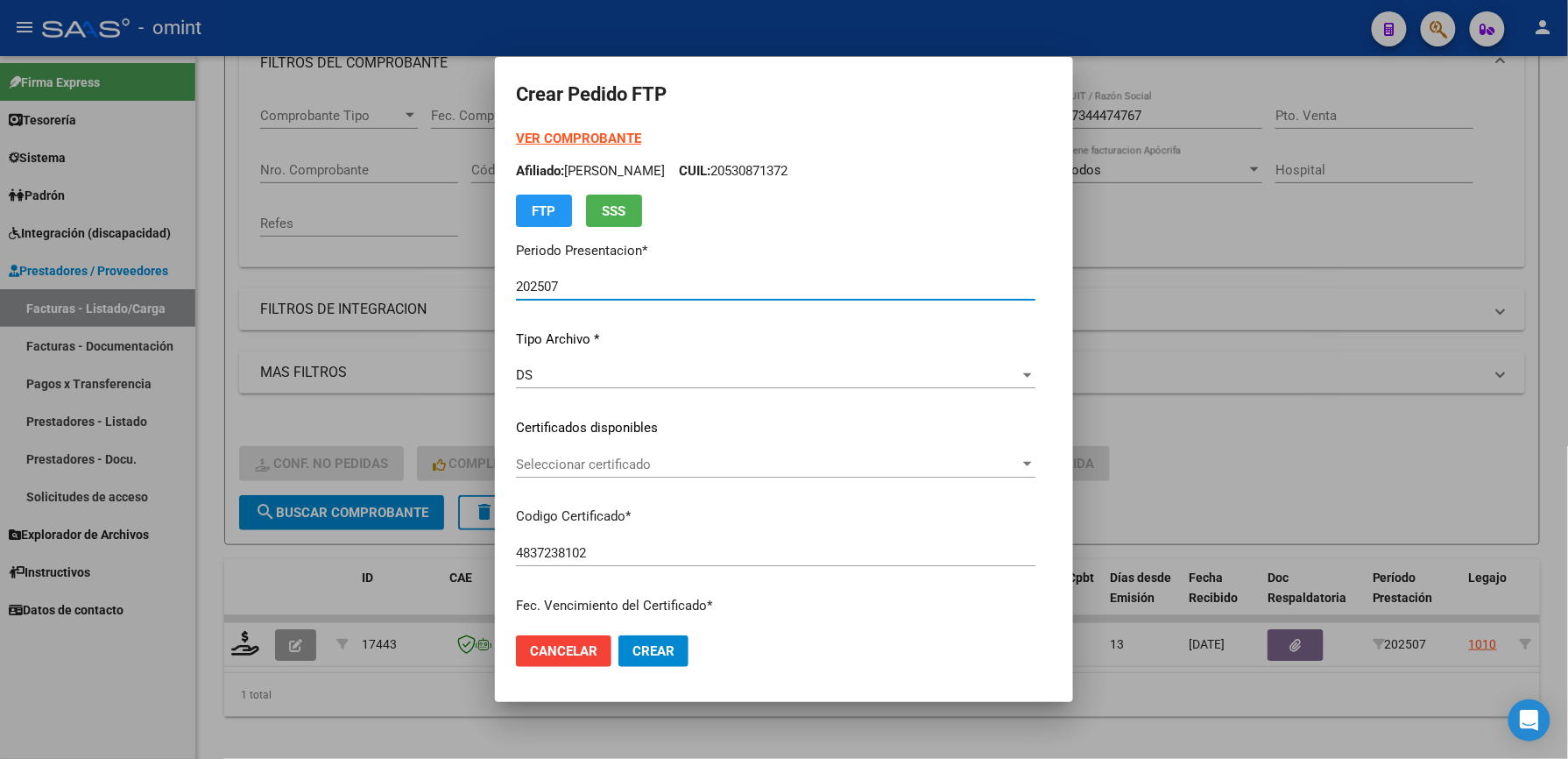
click at [521, 456] on span "Seleccionar certificado" at bounding box center [768, 464] width 503 height 15
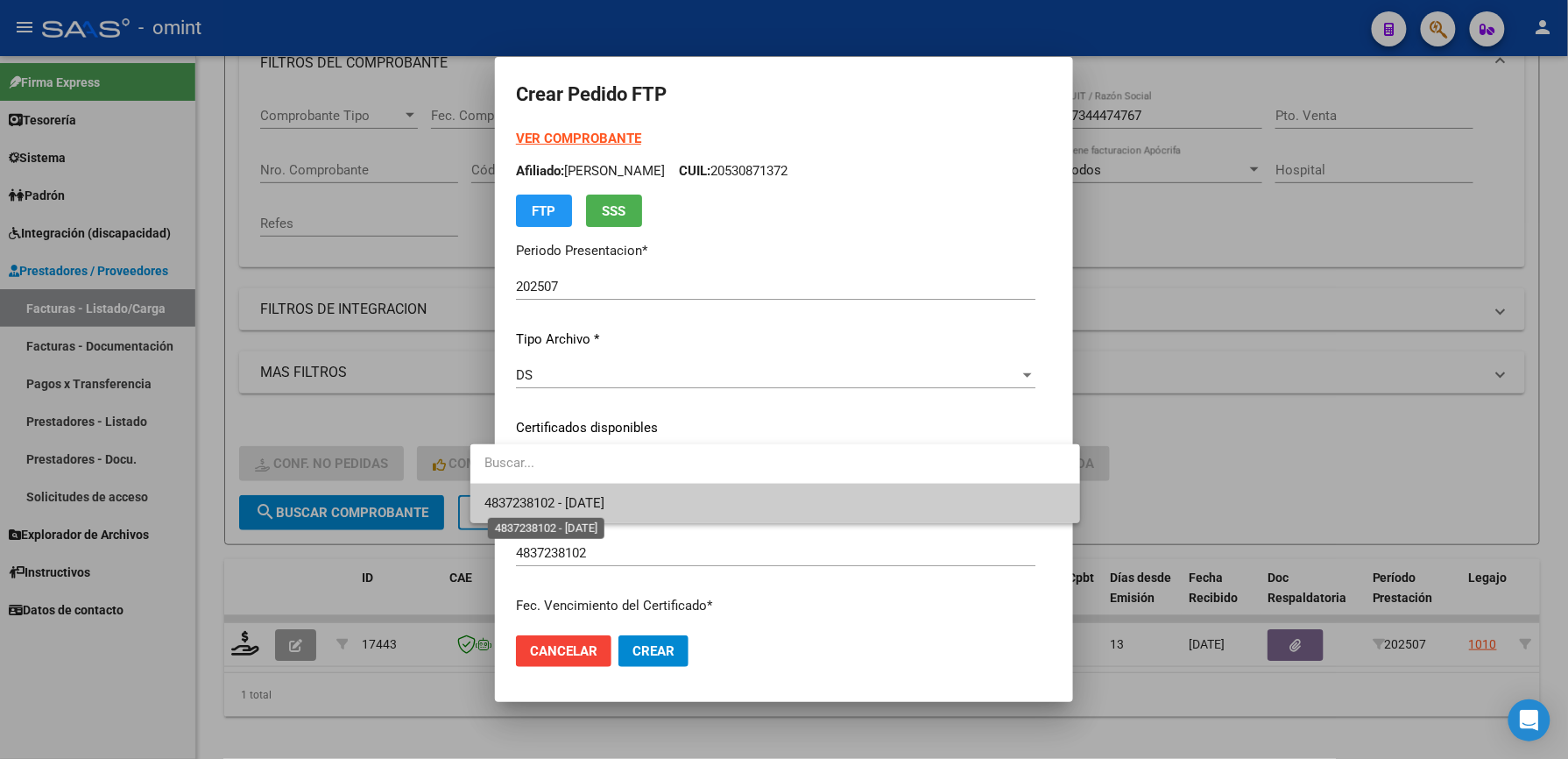
click at [517, 496] on span "4837238102 - 2027-06-07" at bounding box center [544, 502] width 120 height 15
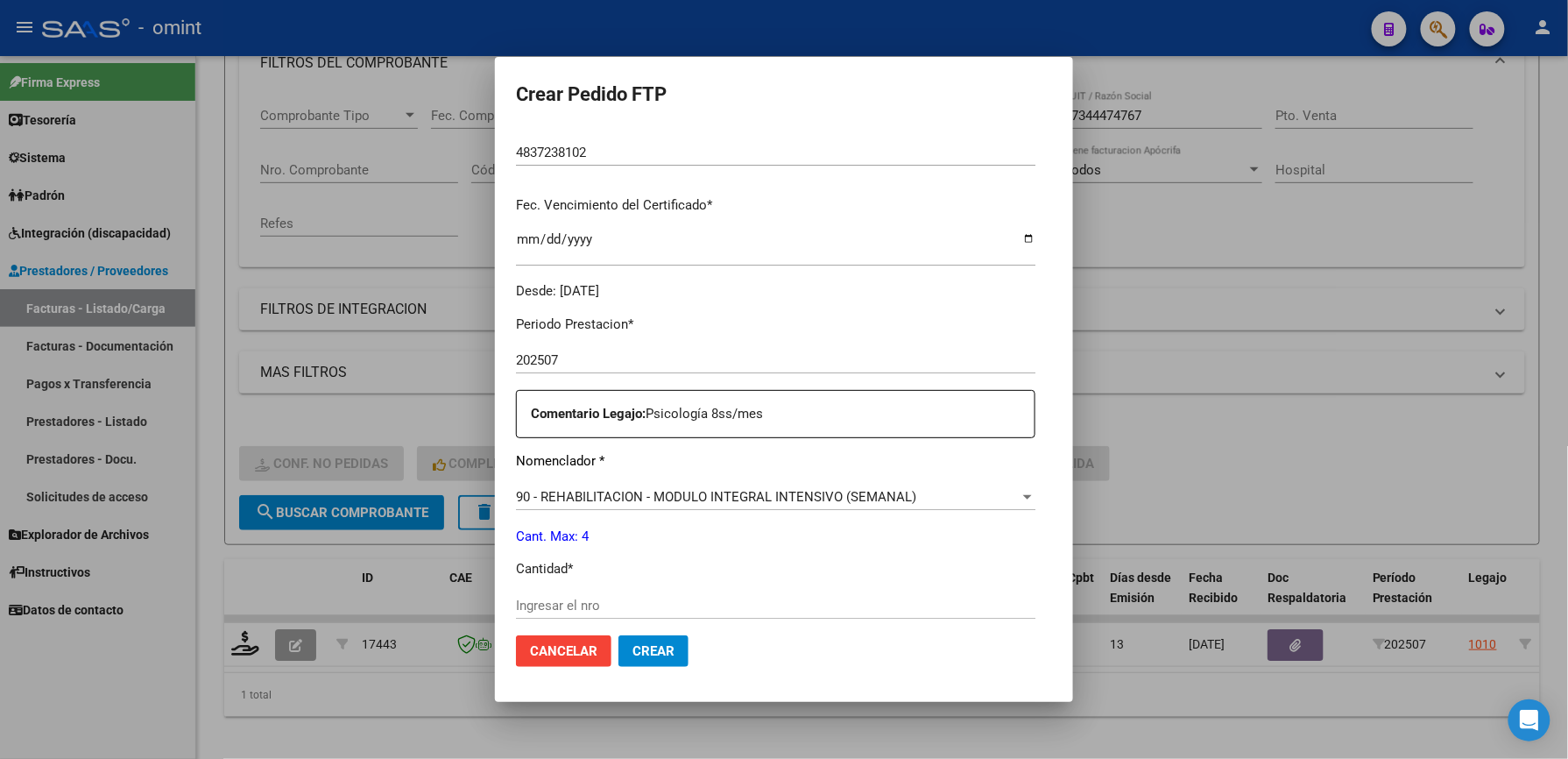
scroll to position [467, 0]
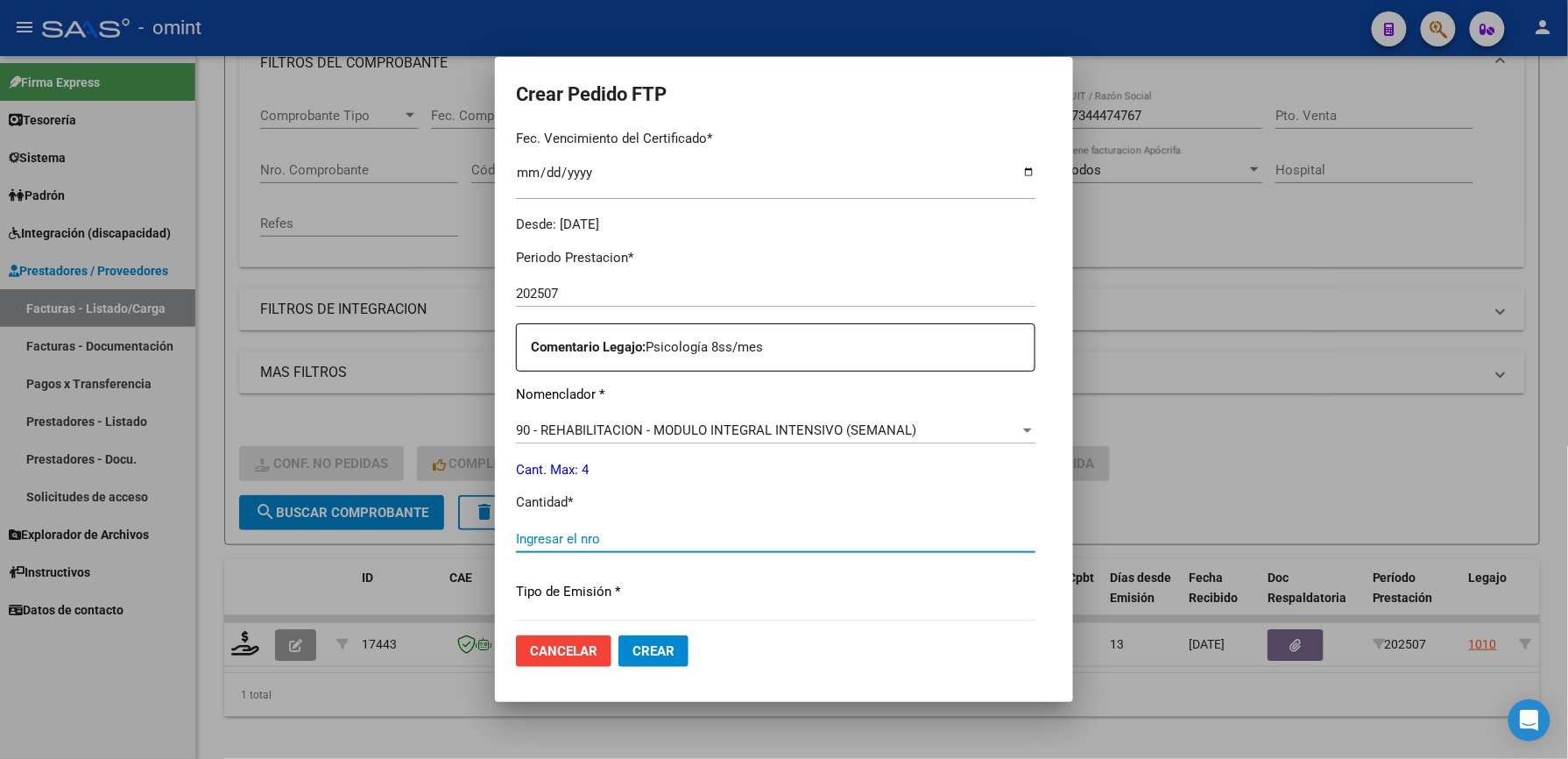
click at [520, 540] on input "Ingresar el nro" at bounding box center [775, 538] width 520 height 15
type input "4"
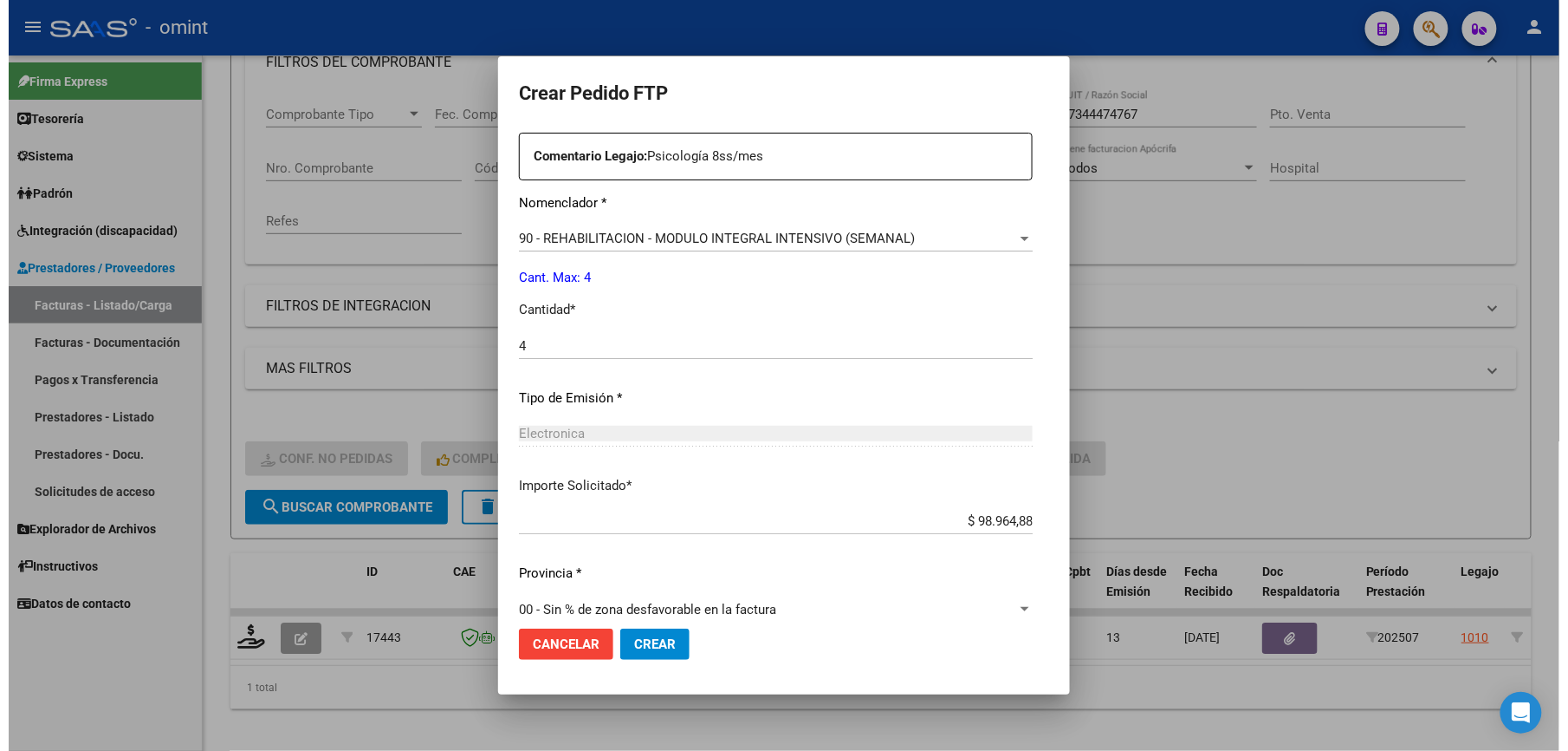
scroll to position [671, 0]
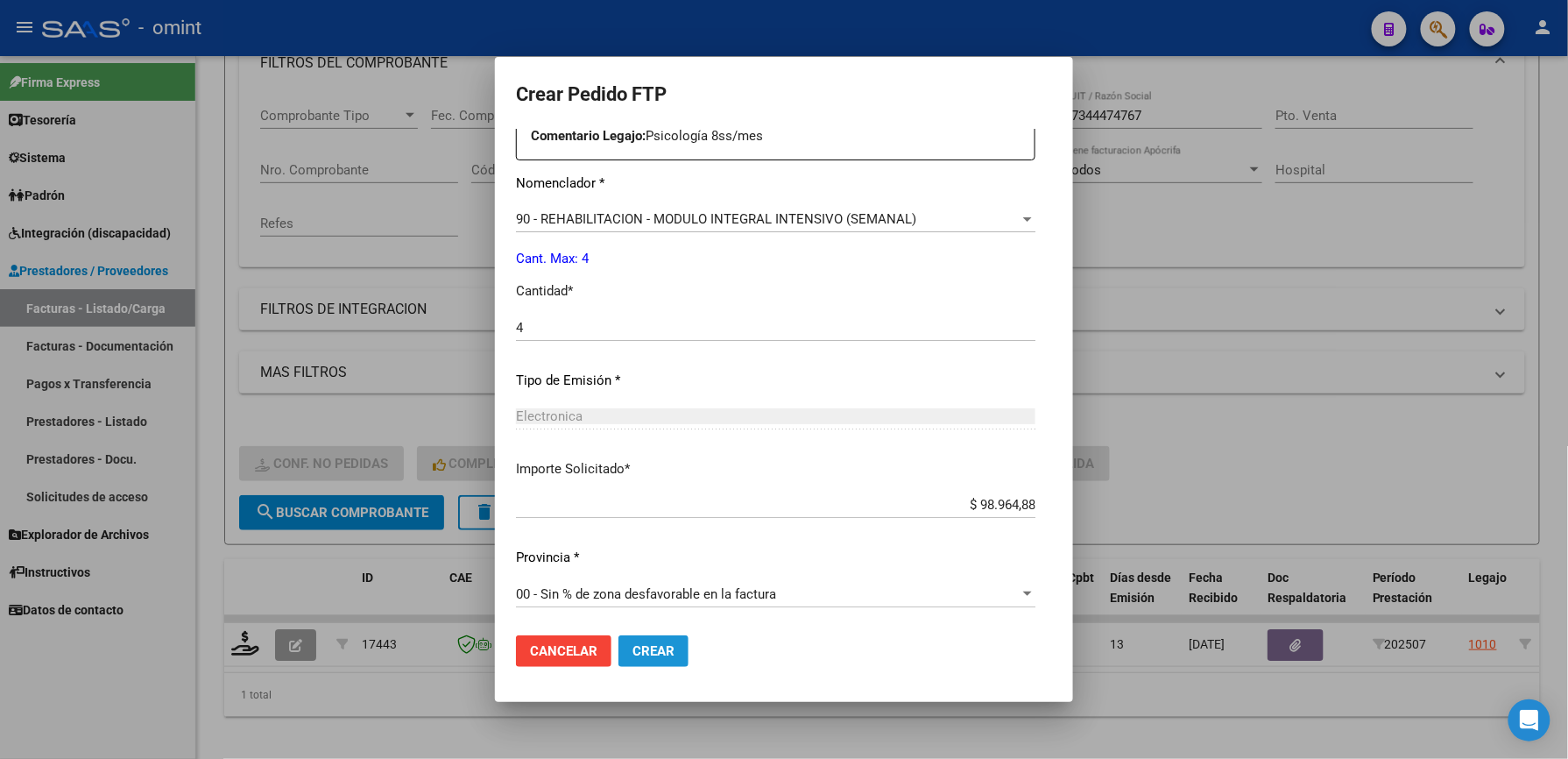
click at [633, 648] on span "Crear" at bounding box center [654, 651] width 42 height 15
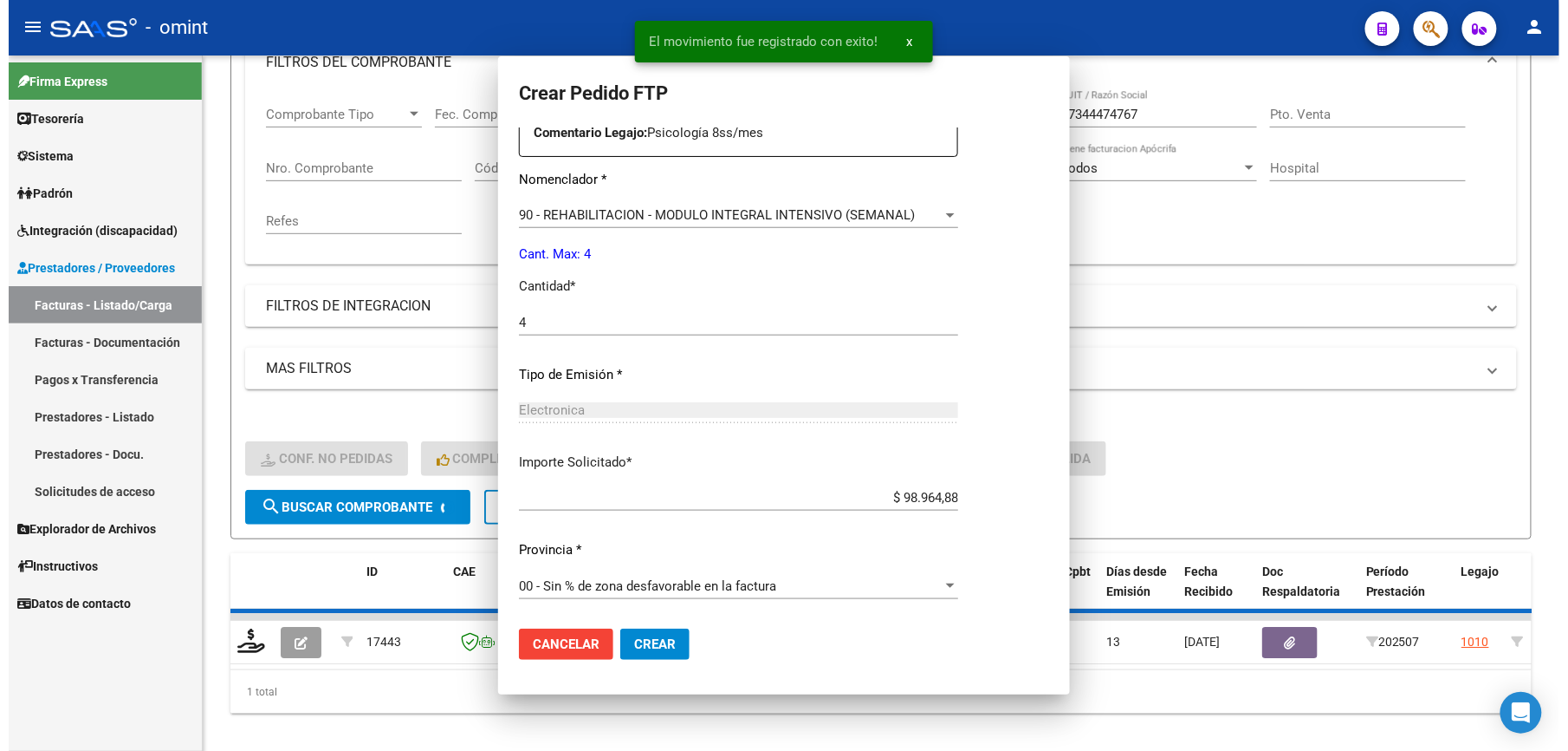
scroll to position [0, 0]
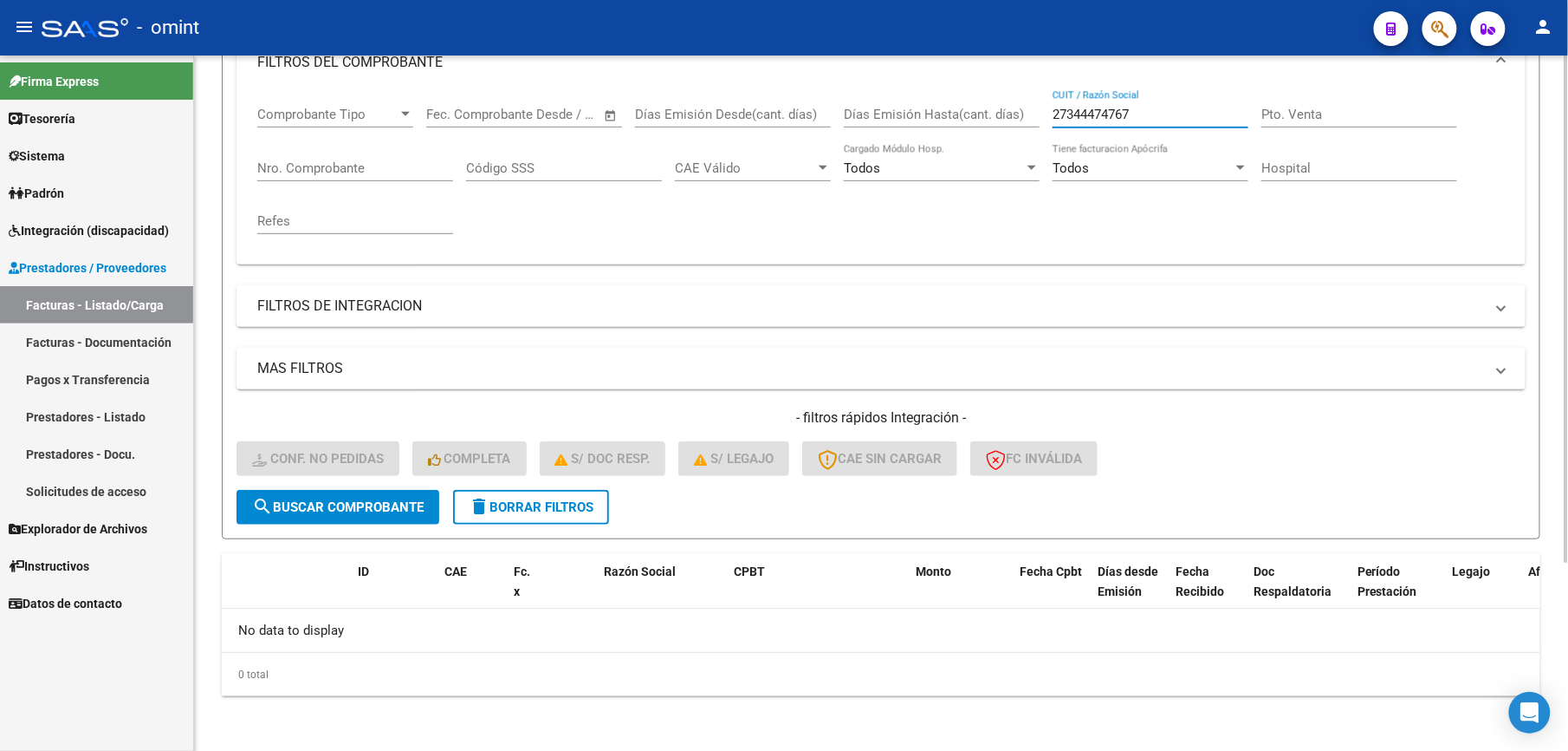
drag, startPoint x: 1158, startPoint y: 115, endPoint x: 936, endPoint y: 123, distance: 222.1
click at [936, 123] on div "Comprobante Tipo Comprobante Tipo Start date – End date Fec. Comprobante Desde …" at bounding box center [881, 170] width 1248 height 160
click at [938, 123] on div "Días Emisión Hasta(cant. días)" at bounding box center [941, 108] width 196 height 37
paste input "2729"
type input "2729"
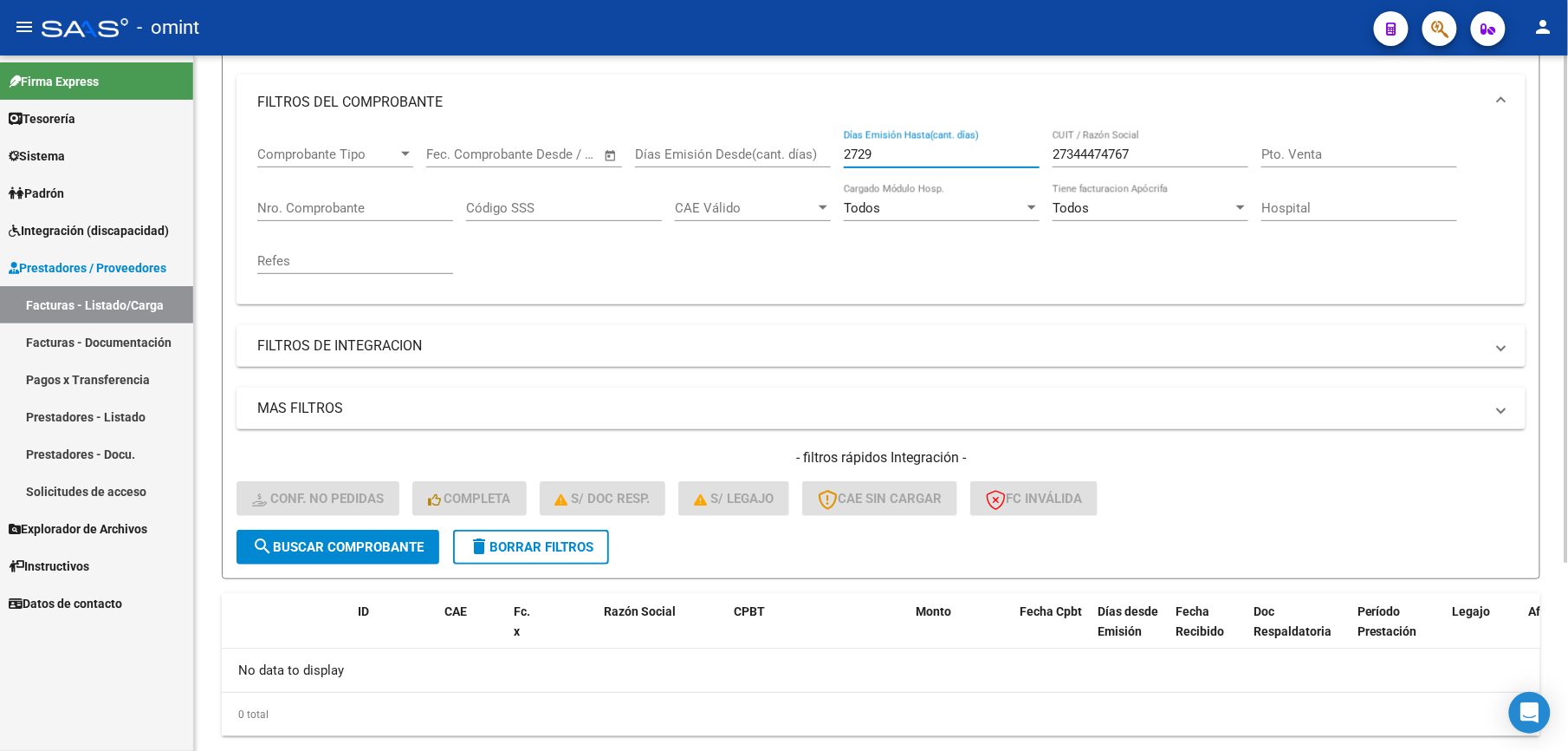
scroll to position [261, 0]
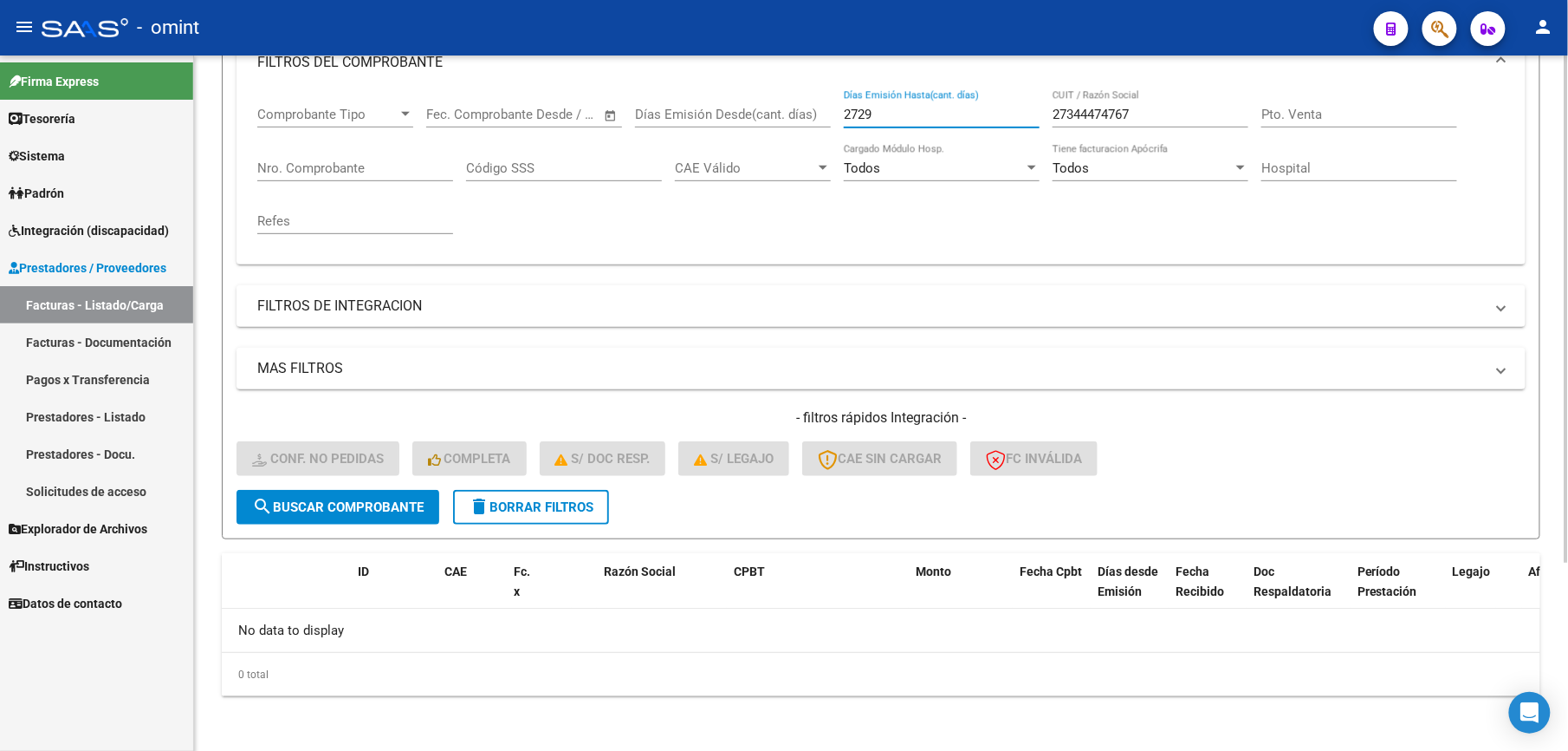
click at [816, 115] on div "Comprobante Tipo Comprobante Tipo Start date – End date Fec. Comprobante Desde …" at bounding box center [881, 170] width 1248 height 160
drag, startPoint x: 1078, startPoint y: 115, endPoint x: 992, endPoint y: 115, distance: 86.0
click at [992, 115] on div "Comprobante Tipo Comprobante Tipo Start date – End date Fec. Comprobante Desde …" at bounding box center [881, 170] width 1248 height 160
paste input "27299863749"
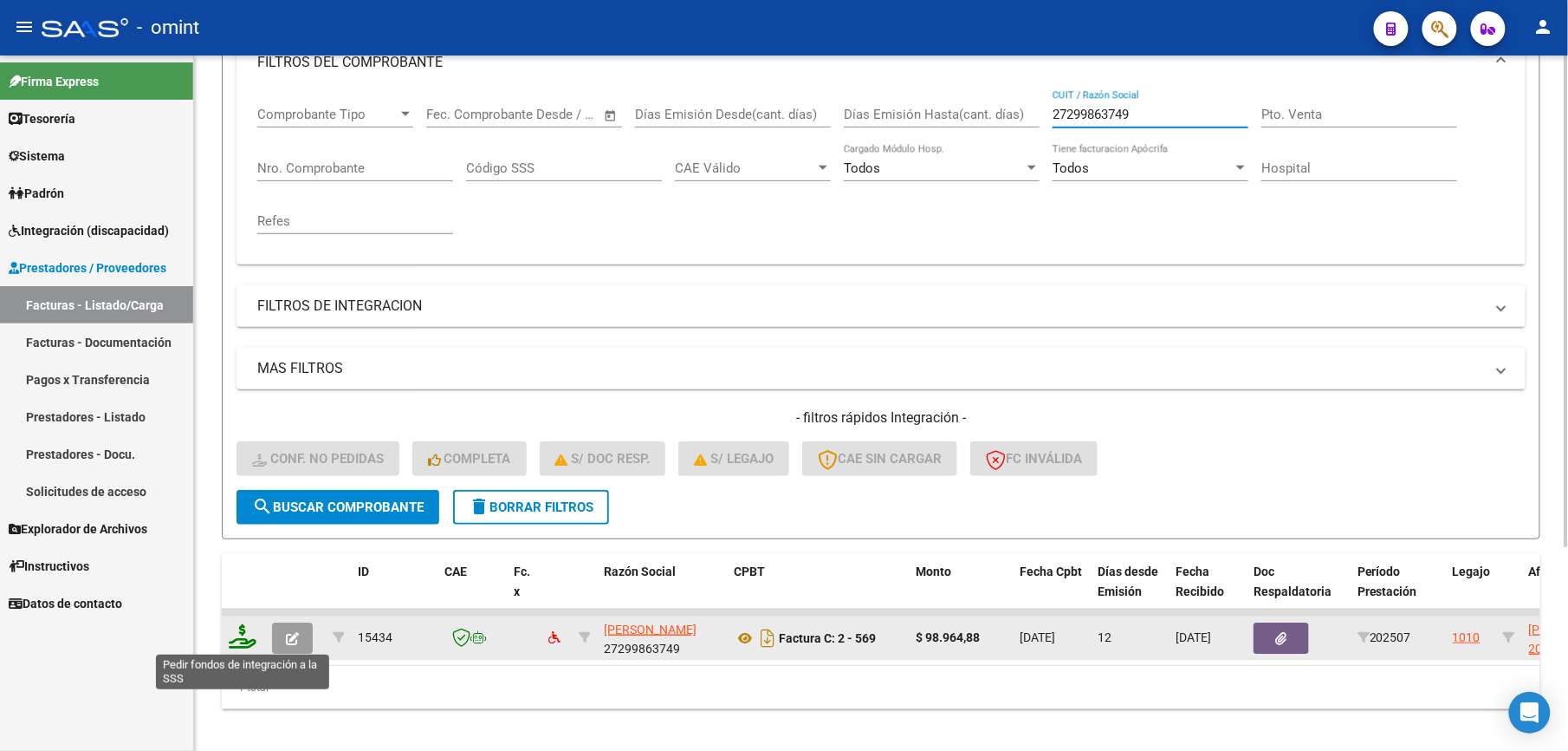
type input "27299863749"
click at [254, 642] on icon at bounding box center [242, 636] width 28 height 24
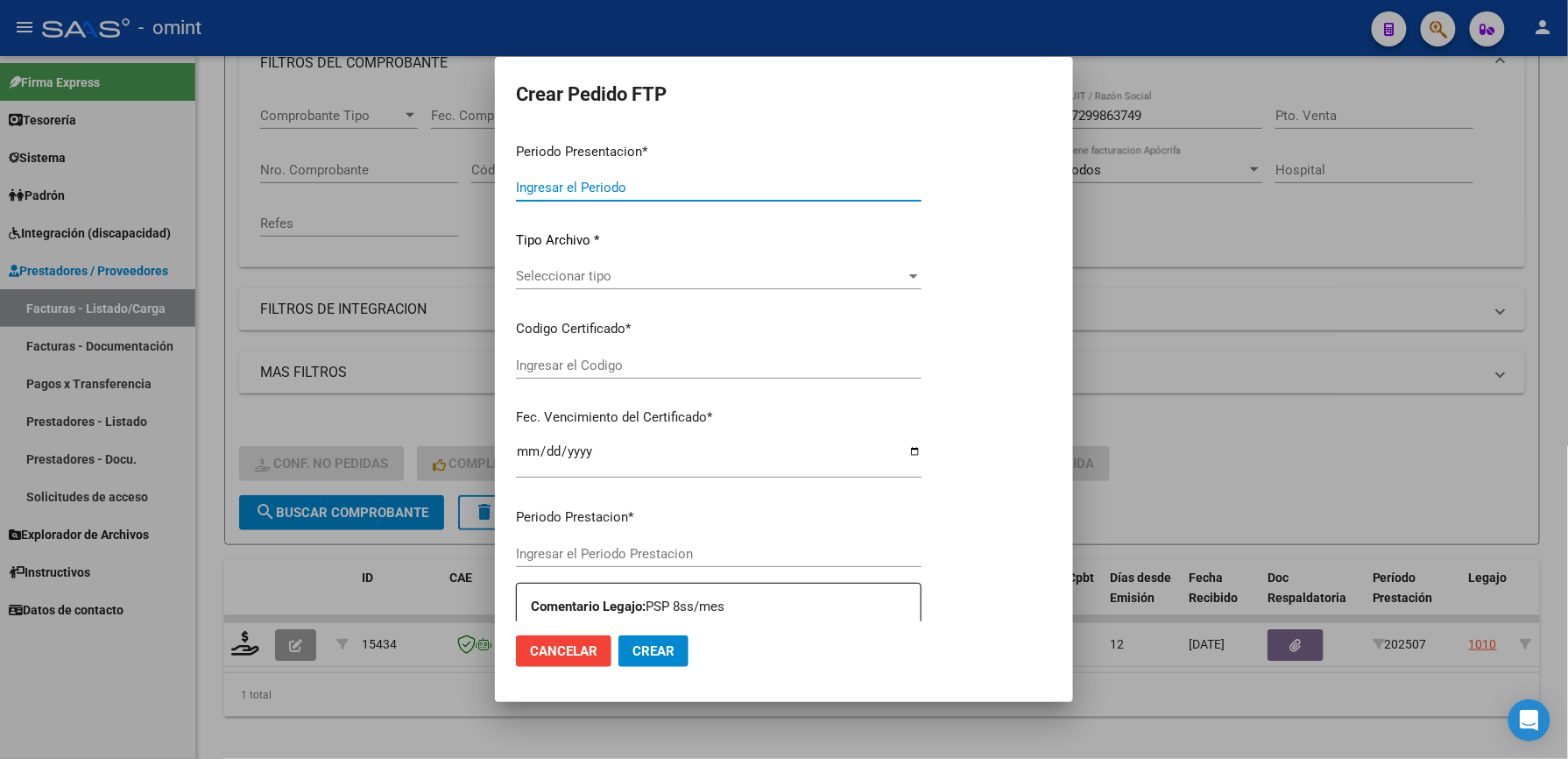
type input "202507"
type input "$ 98.964,88"
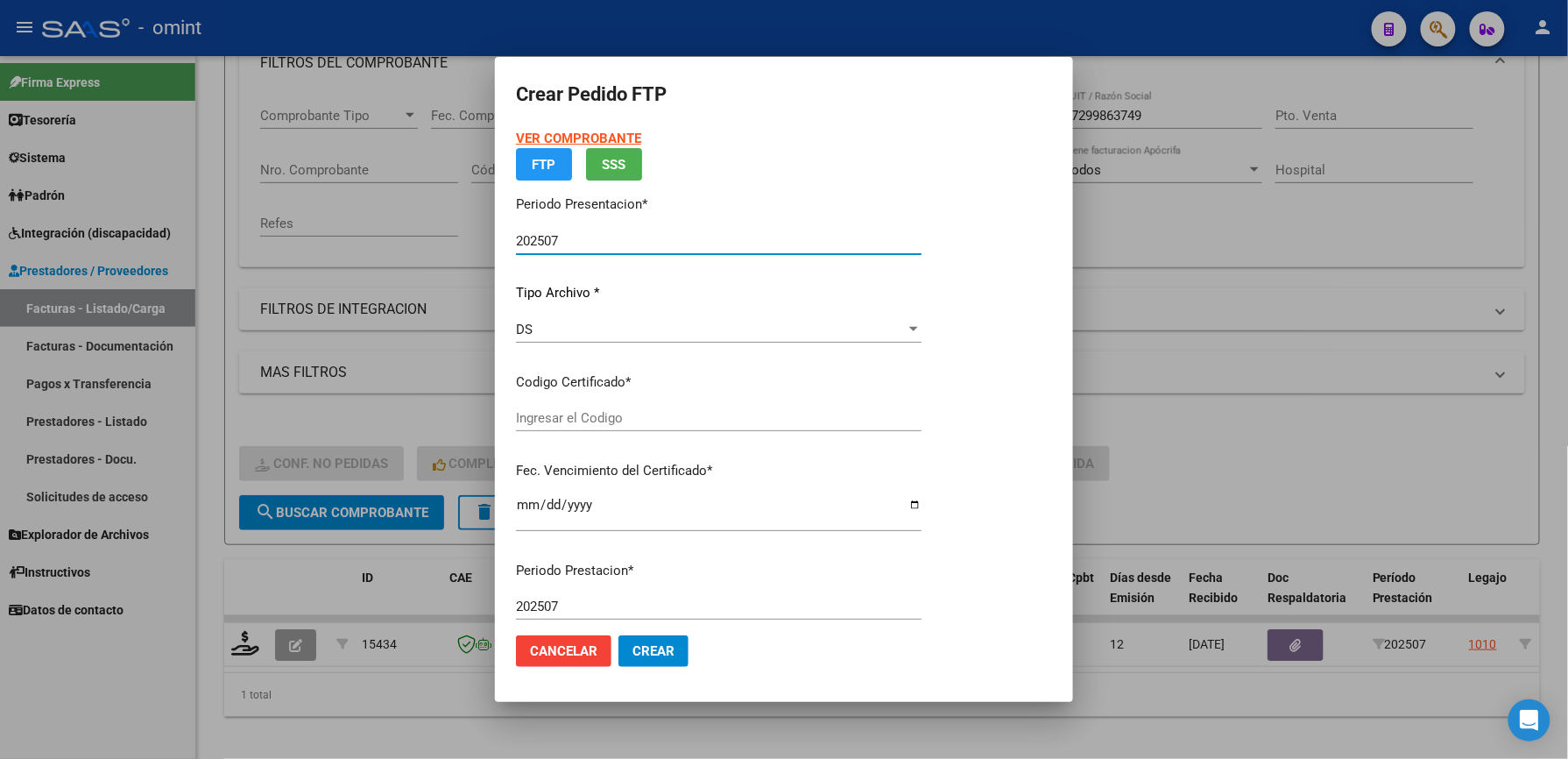
type input "4837238102"
type input "2027-06-07"
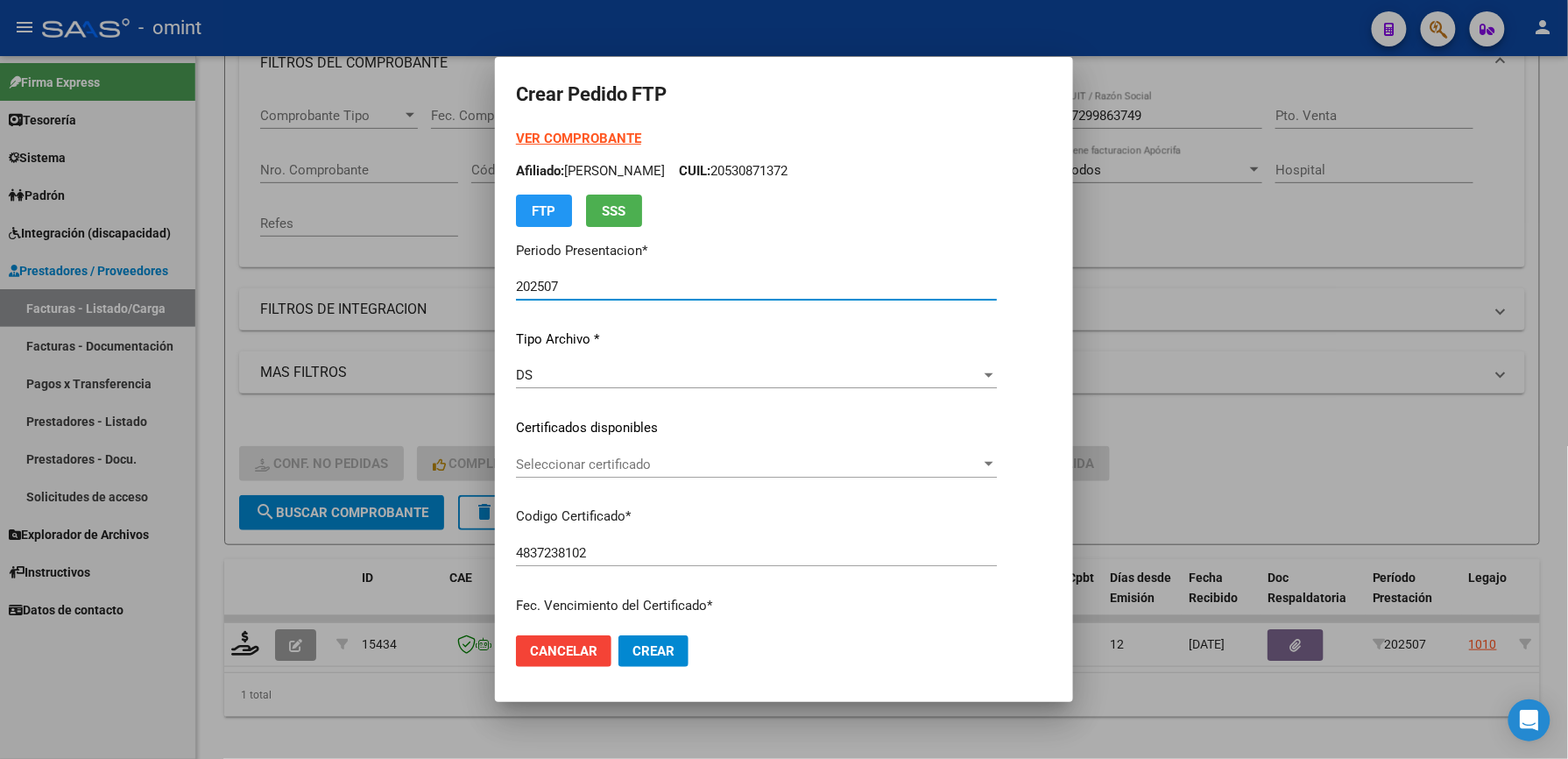
click at [596, 466] on span "Seleccionar certificado" at bounding box center [748, 464] width 465 height 15
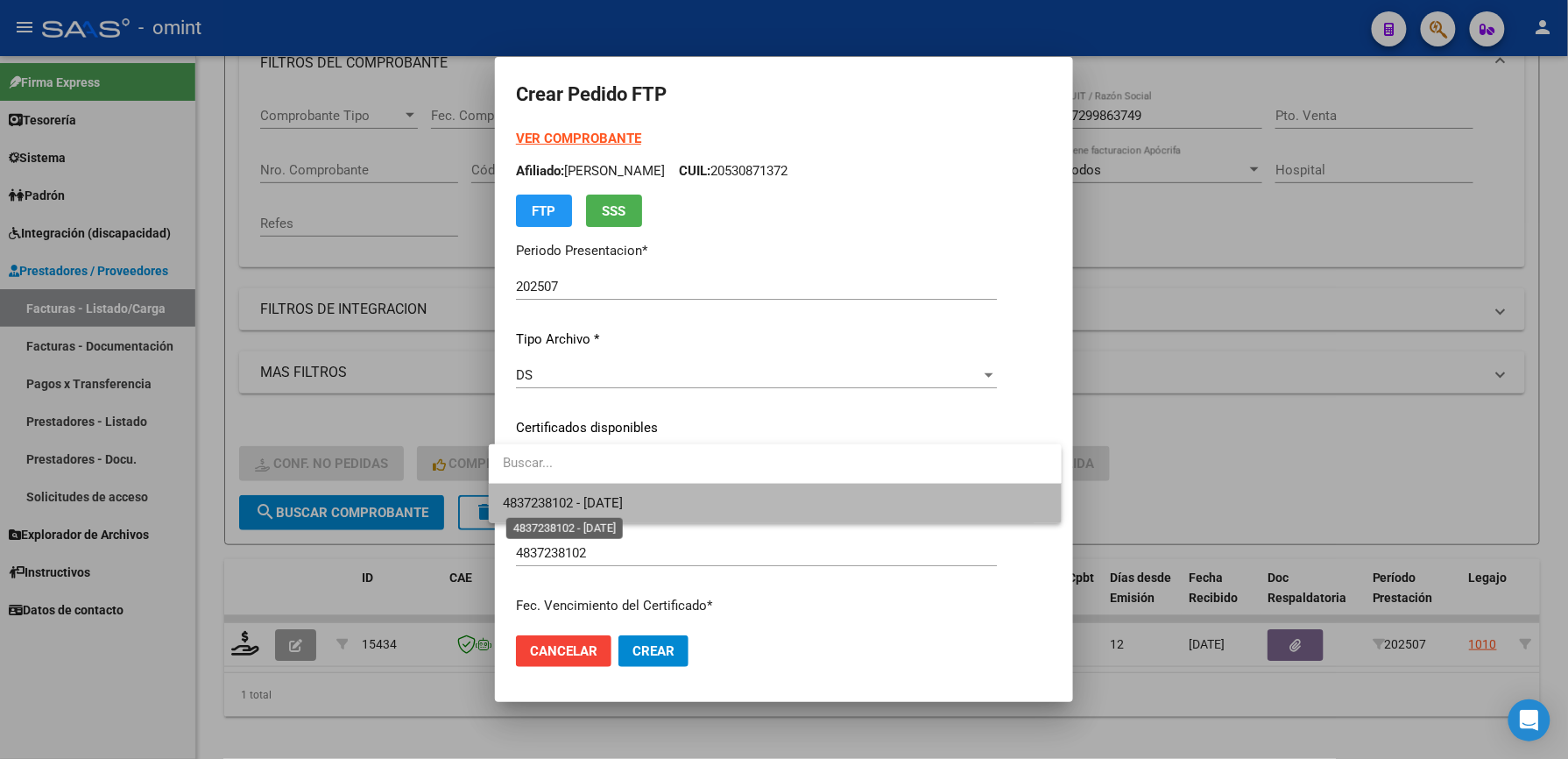
click at [603, 498] on span "4837238102 - 2027-06-07" at bounding box center [562, 502] width 120 height 15
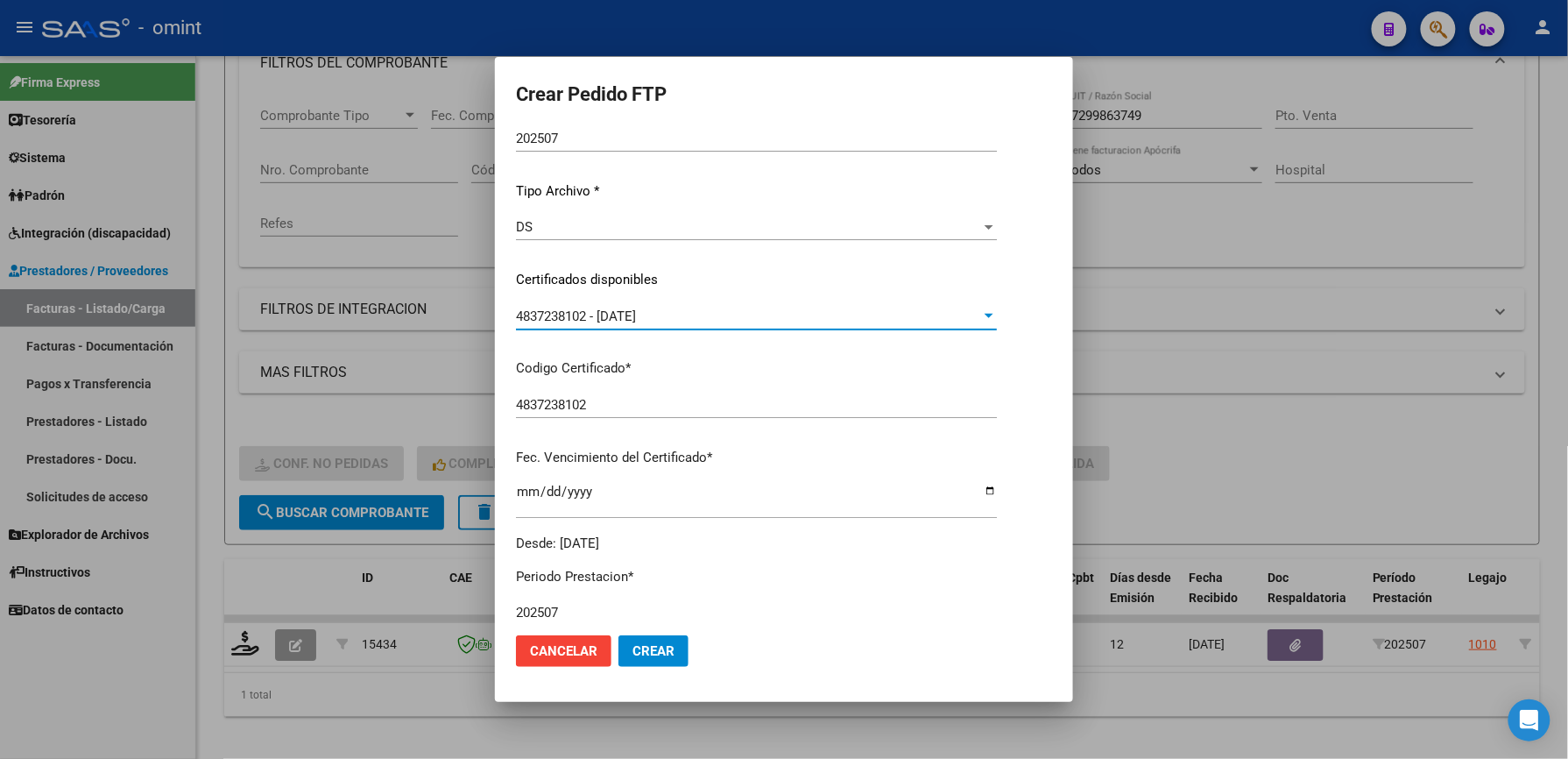
scroll to position [467, 0]
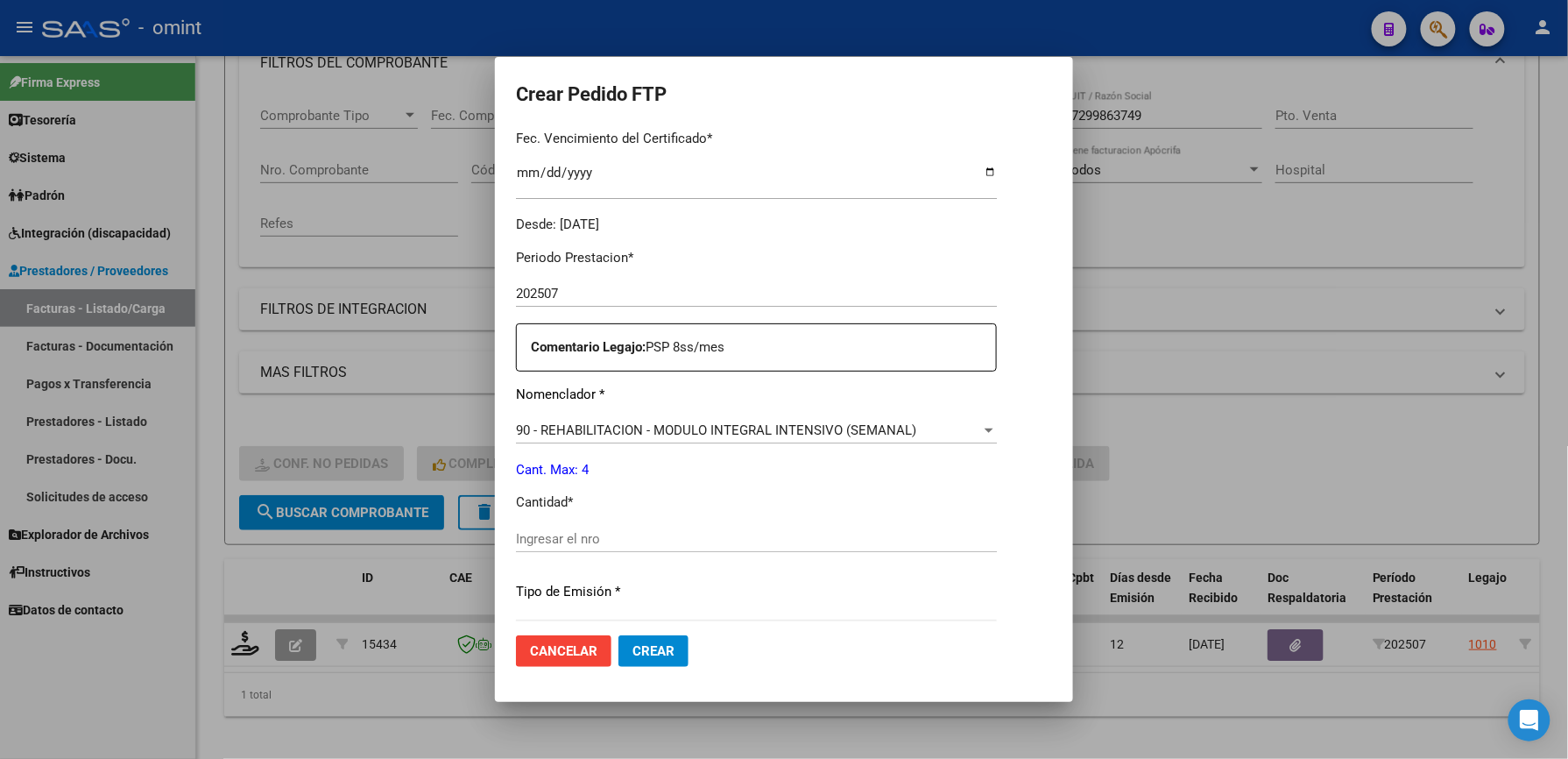
click at [588, 526] on div "Ingresar el nro" at bounding box center [756, 538] width 481 height 26
click at [590, 532] on input "Ingresar el nro" at bounding box center [756, 538] width 481 height 15
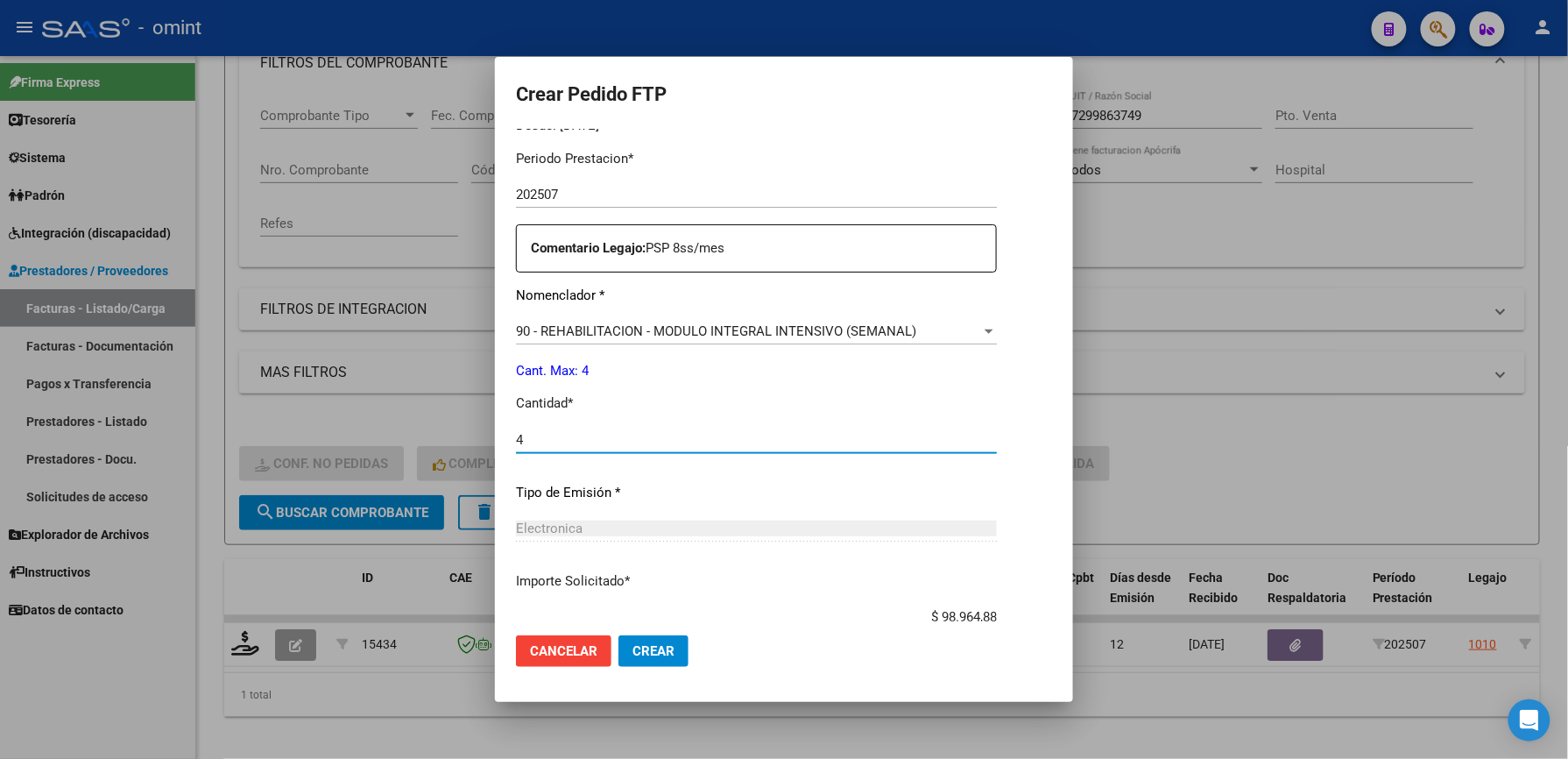
scroll to position [678, 0]
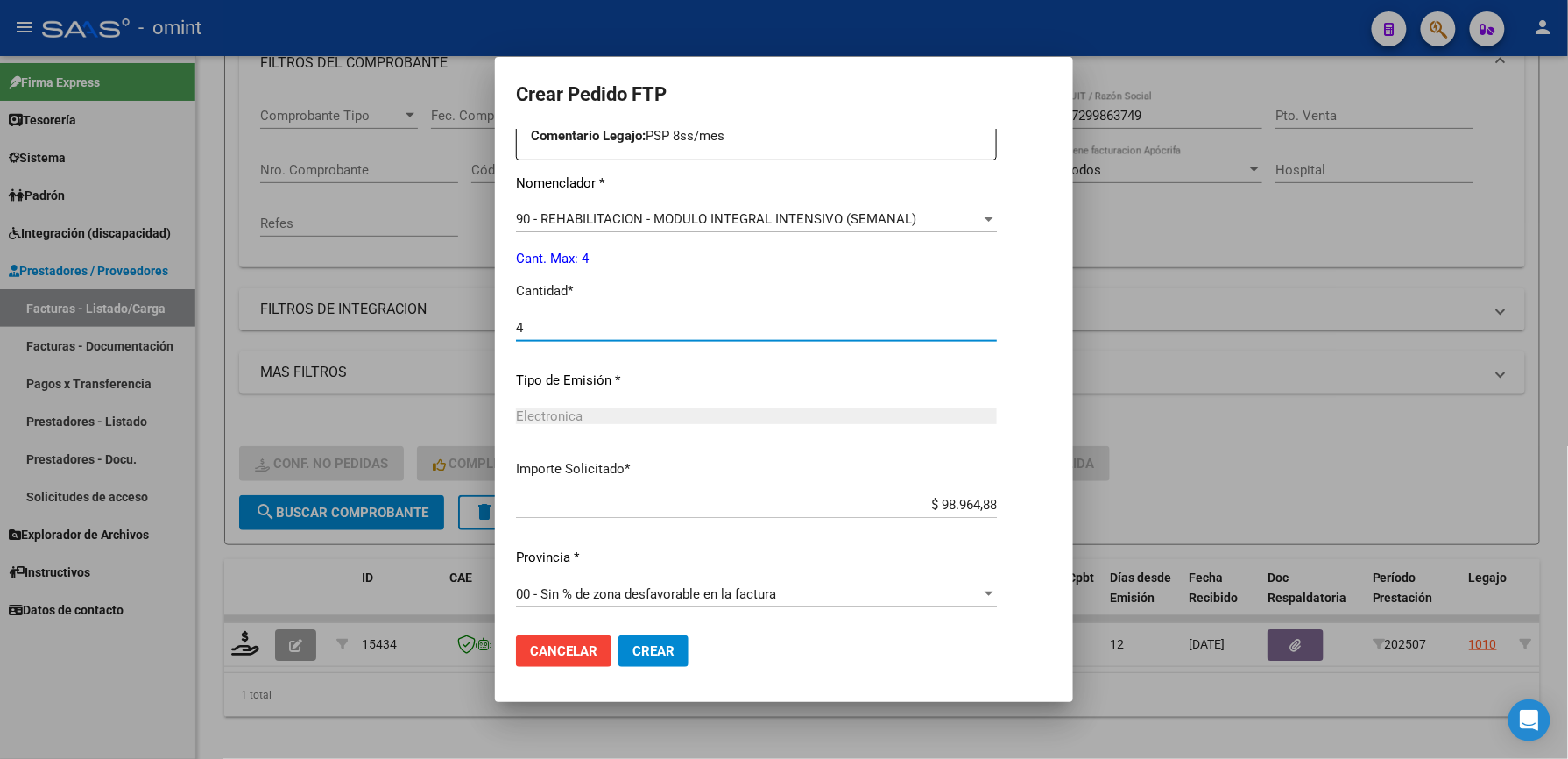
type input "4"
click at [657, 655] on span "Crear" at bounding box center [654, 651] width 42 height 15
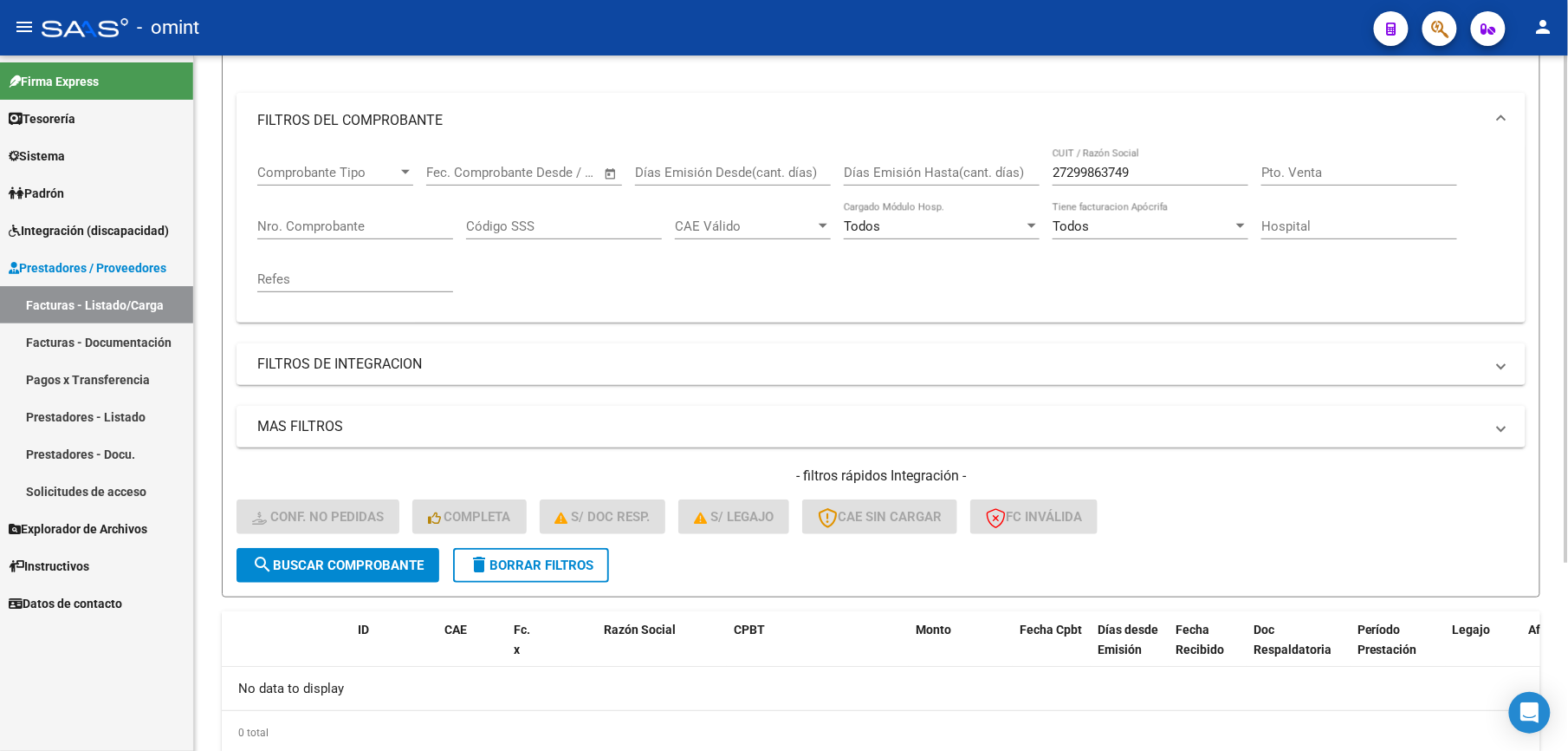
scroll to position [144, 0]
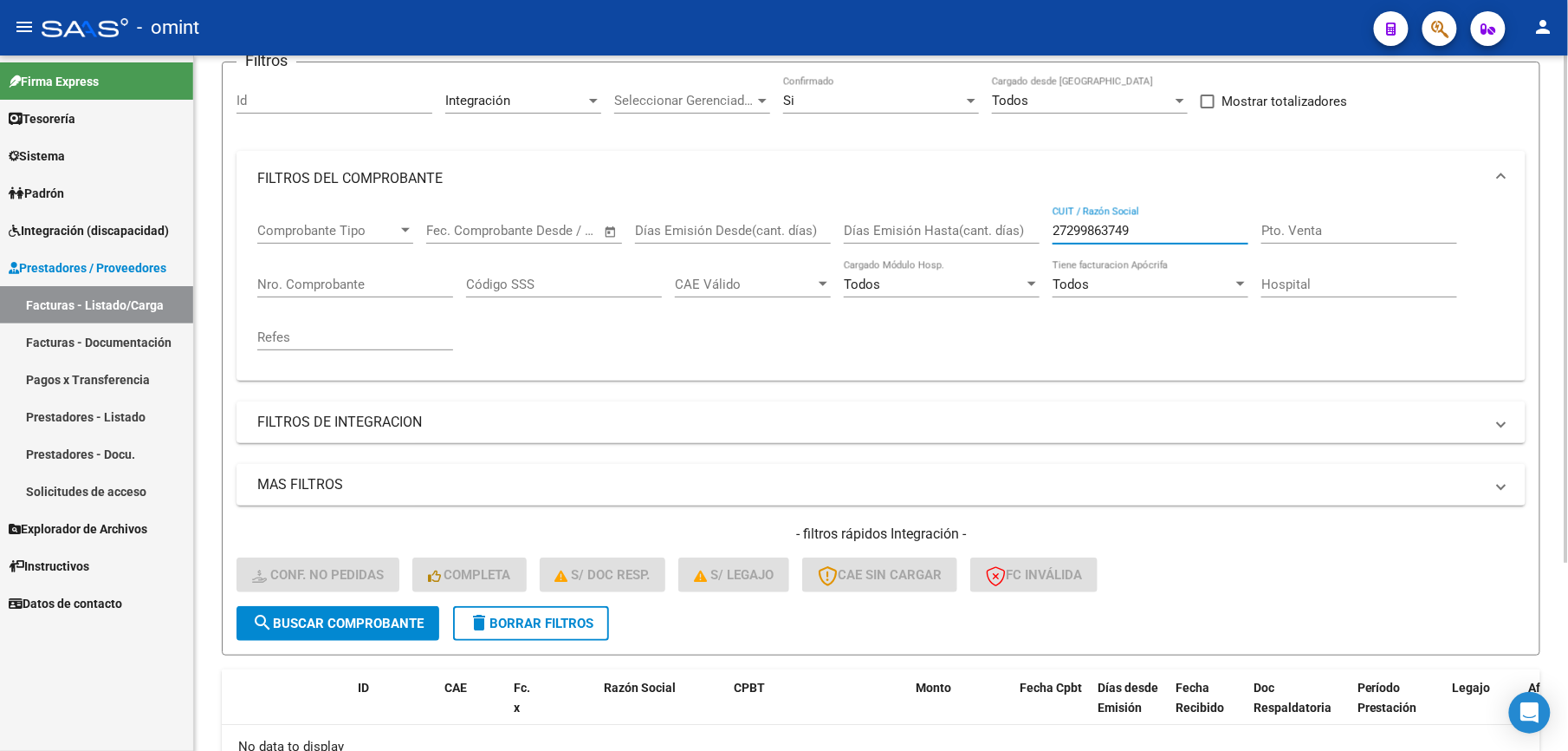
drag, startPoint x: 1044, startPoint y: 234, endPoint x: 970, endPoint y: 234, distance: 74.0
click at [970, 234] on div "Comprobante Tipo Comprobante Tipo Start date – End date Fec. Comprobante Desde …" at bounding box center [881, 286] width 1248 height 160
paste input "0203142782"
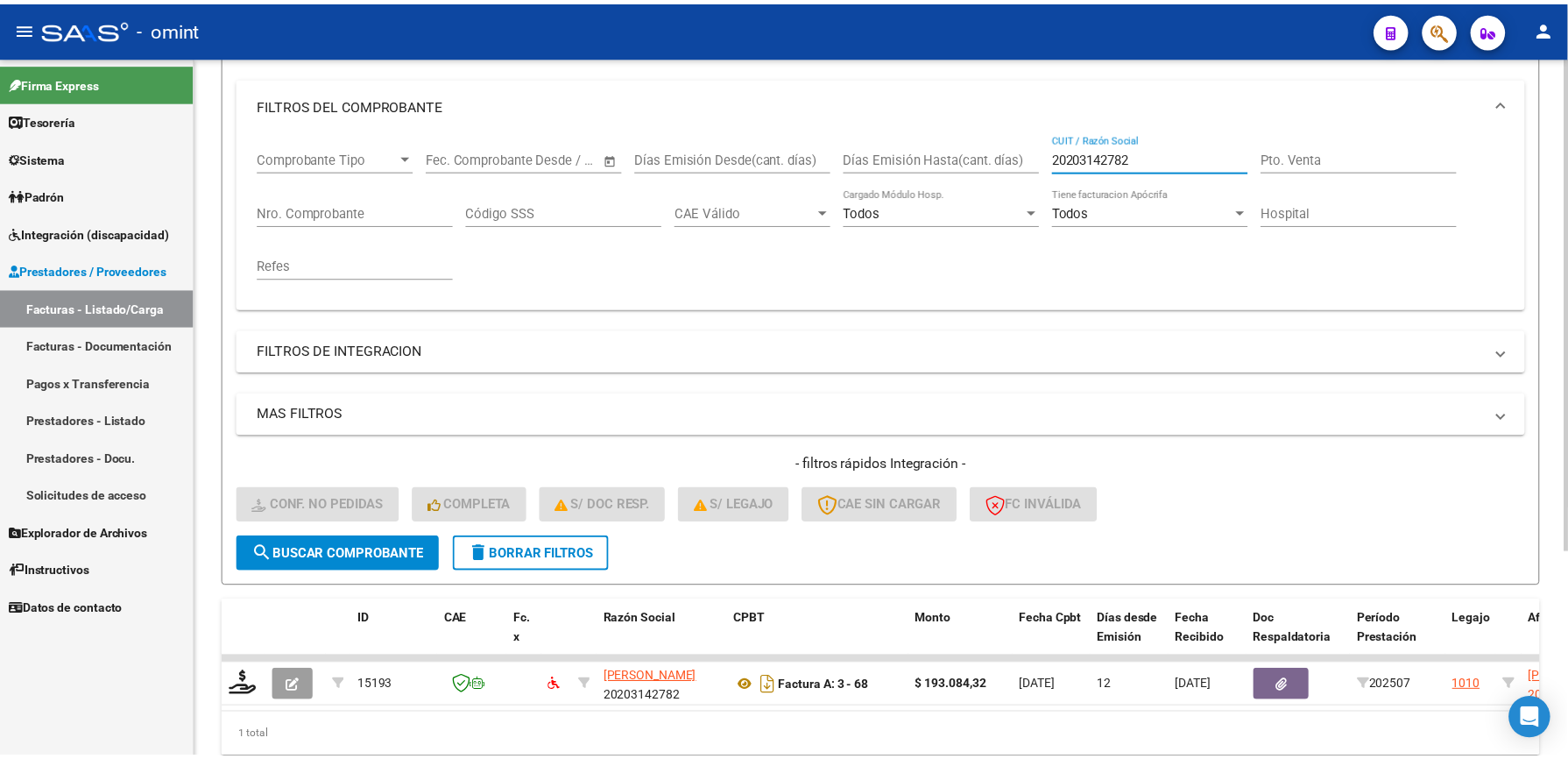
scroll to position [292, 0]
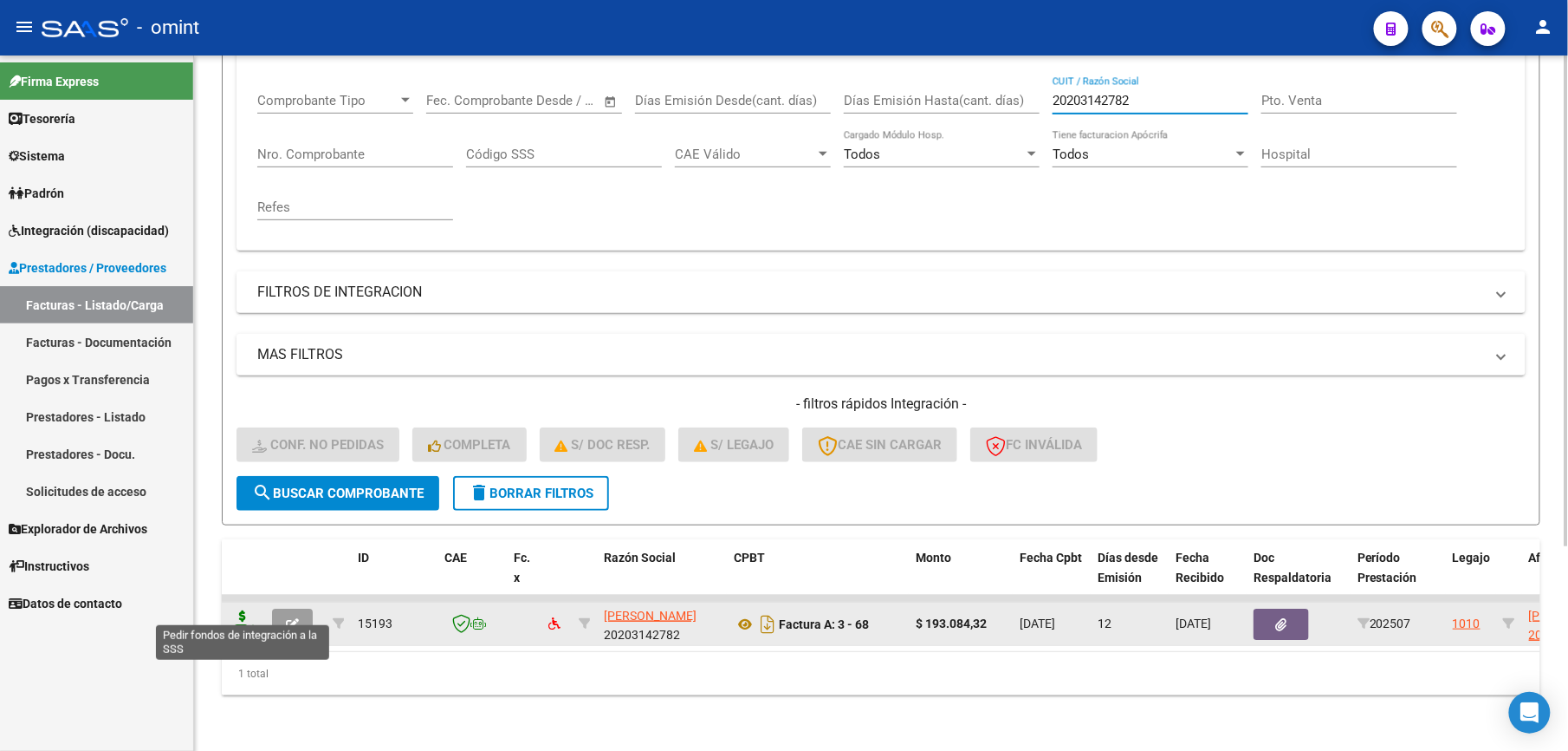
type input "20203142782"
click at [239, 610] on icon at bounding box center [242, 621] width 28 height 24
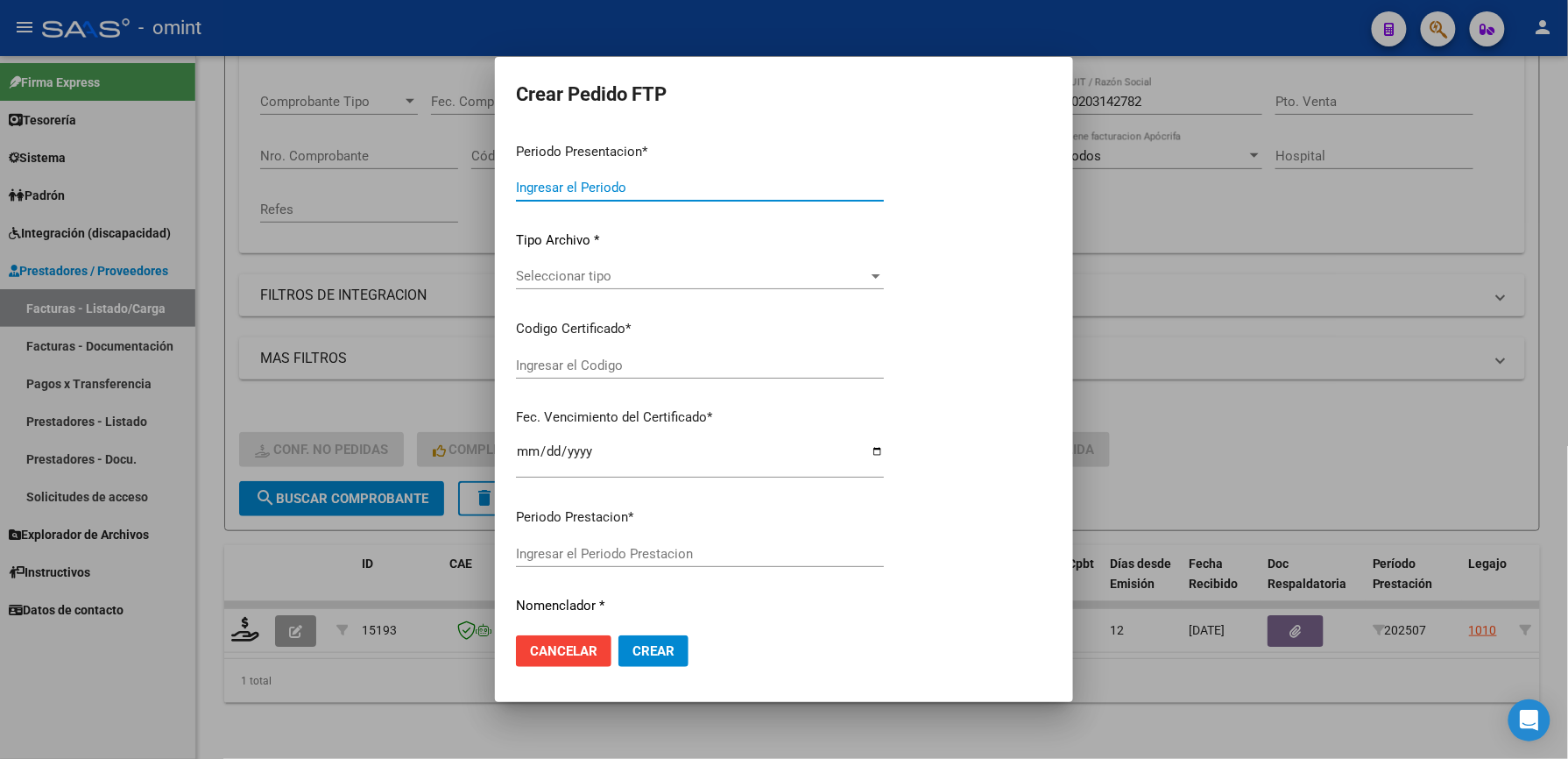
type input "202507"
type input "$ 193.084,32"
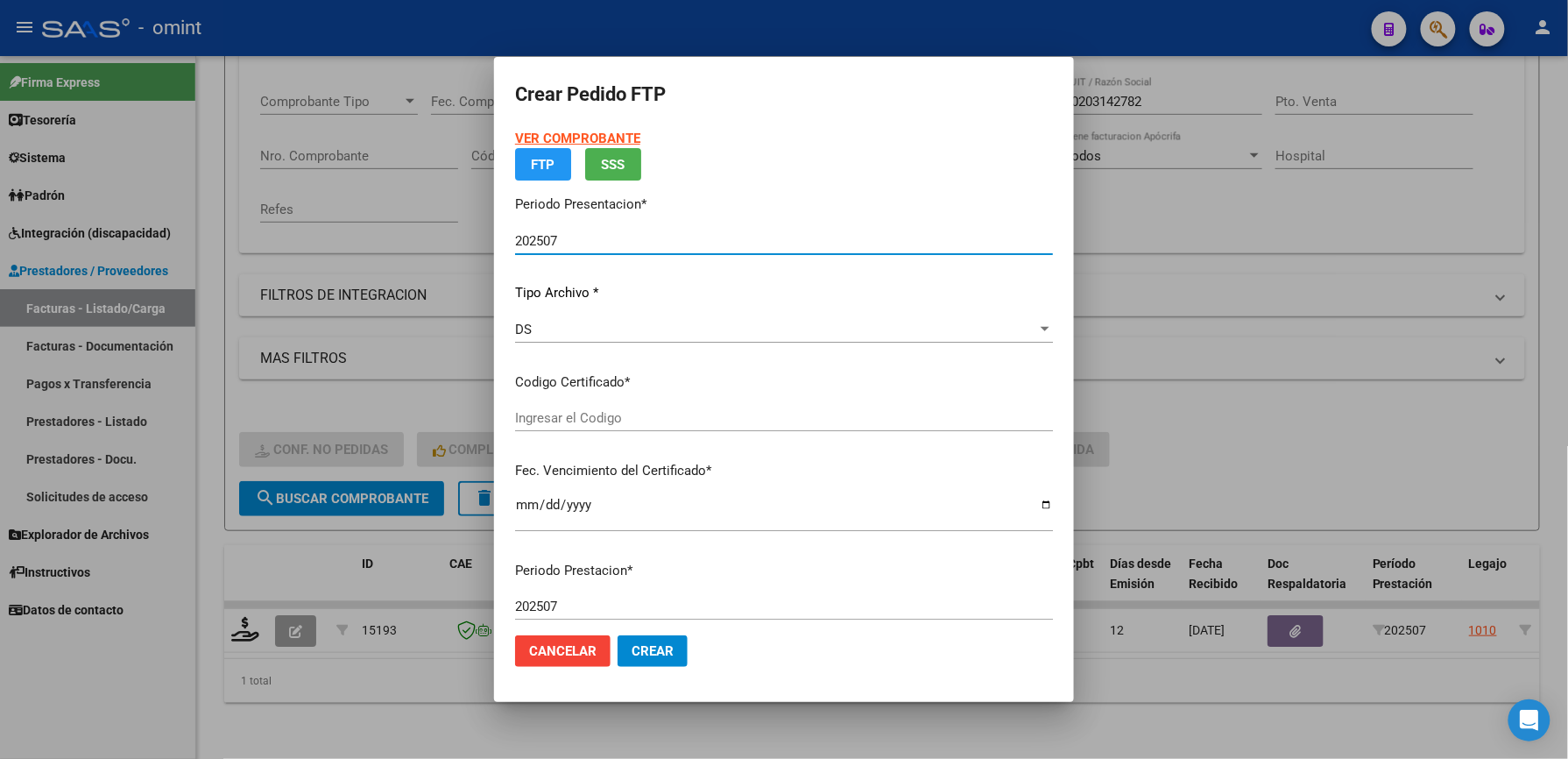
type input "4837238102"
type input "2027-06-07"
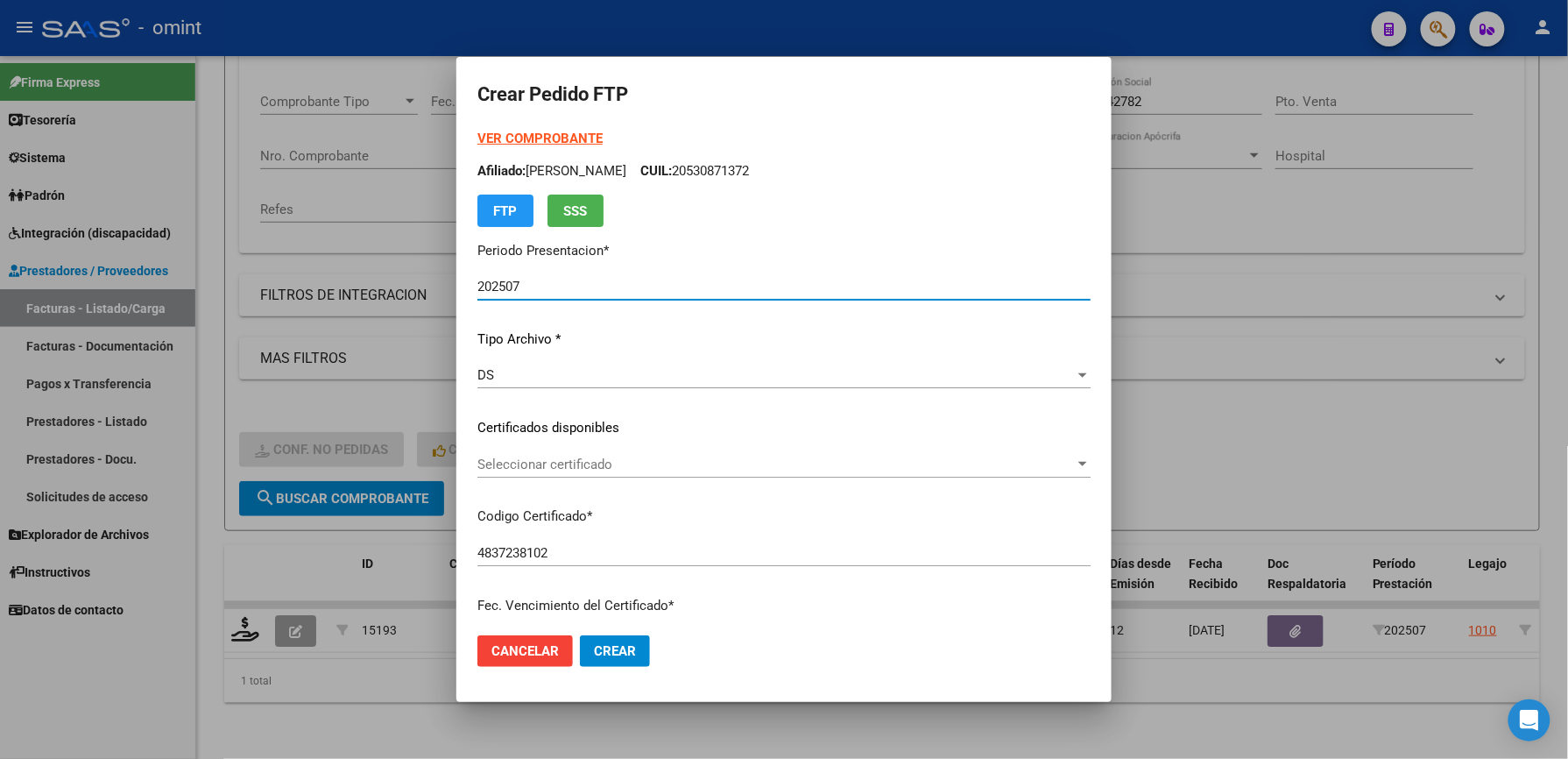
click at [607, 459] on span "Seleccionar certificado" at bounding box center [776, 464] width 598 height 15
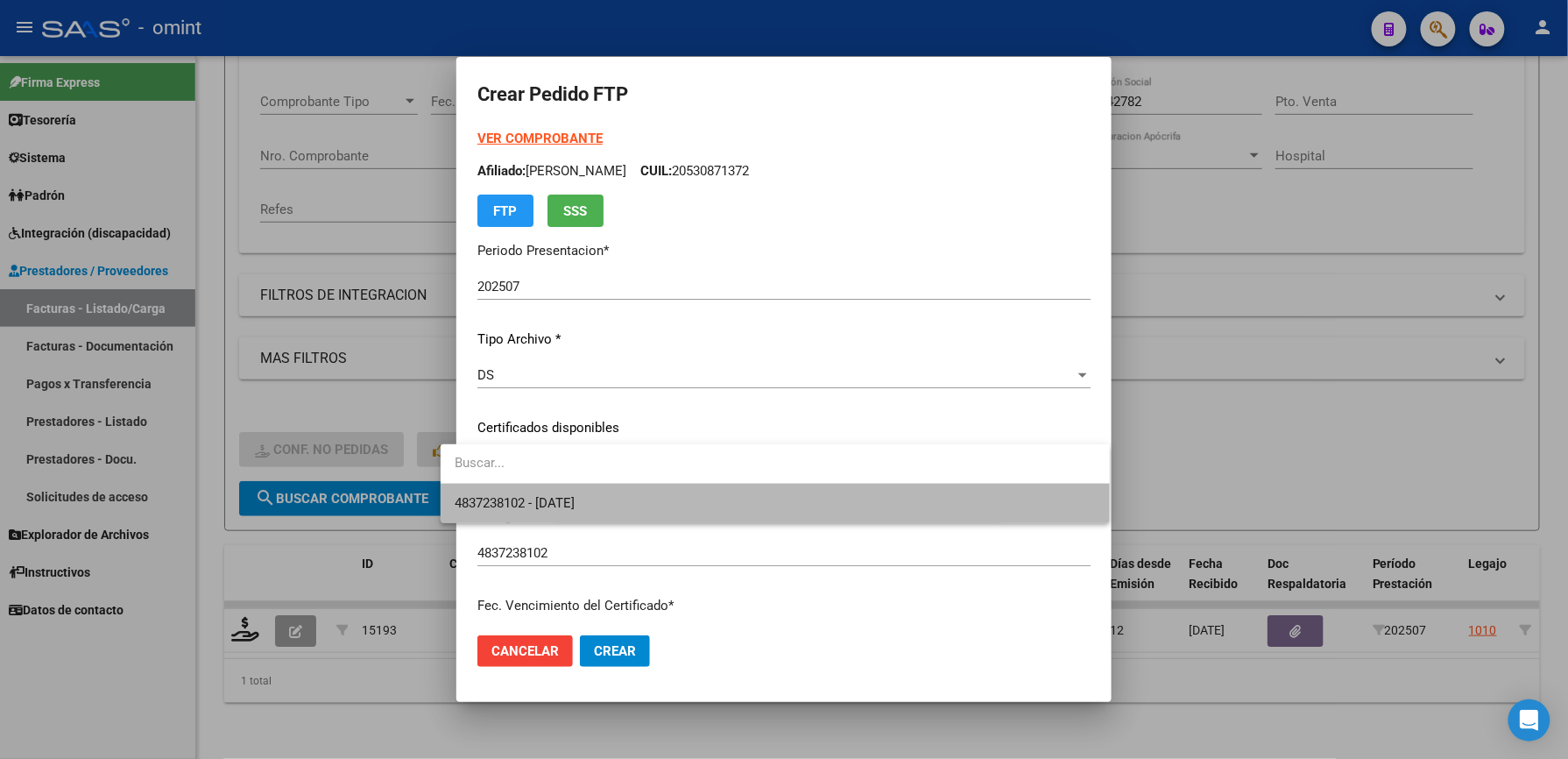
click at [609, 495] on span "4837238102 - 2027-06-07" at bounding box center [774, 502] width 641 height 40
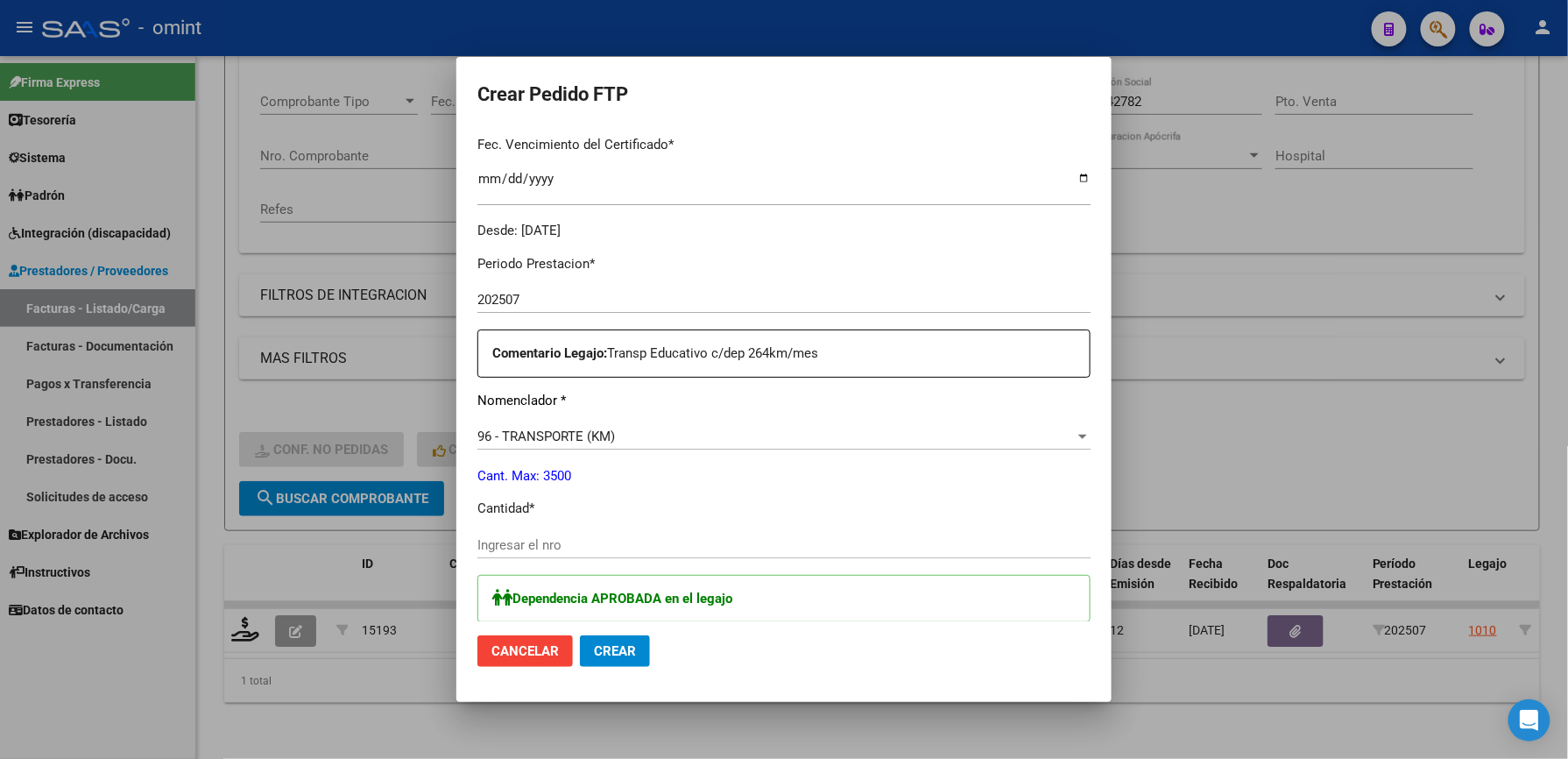
scroll to position [467, 0]
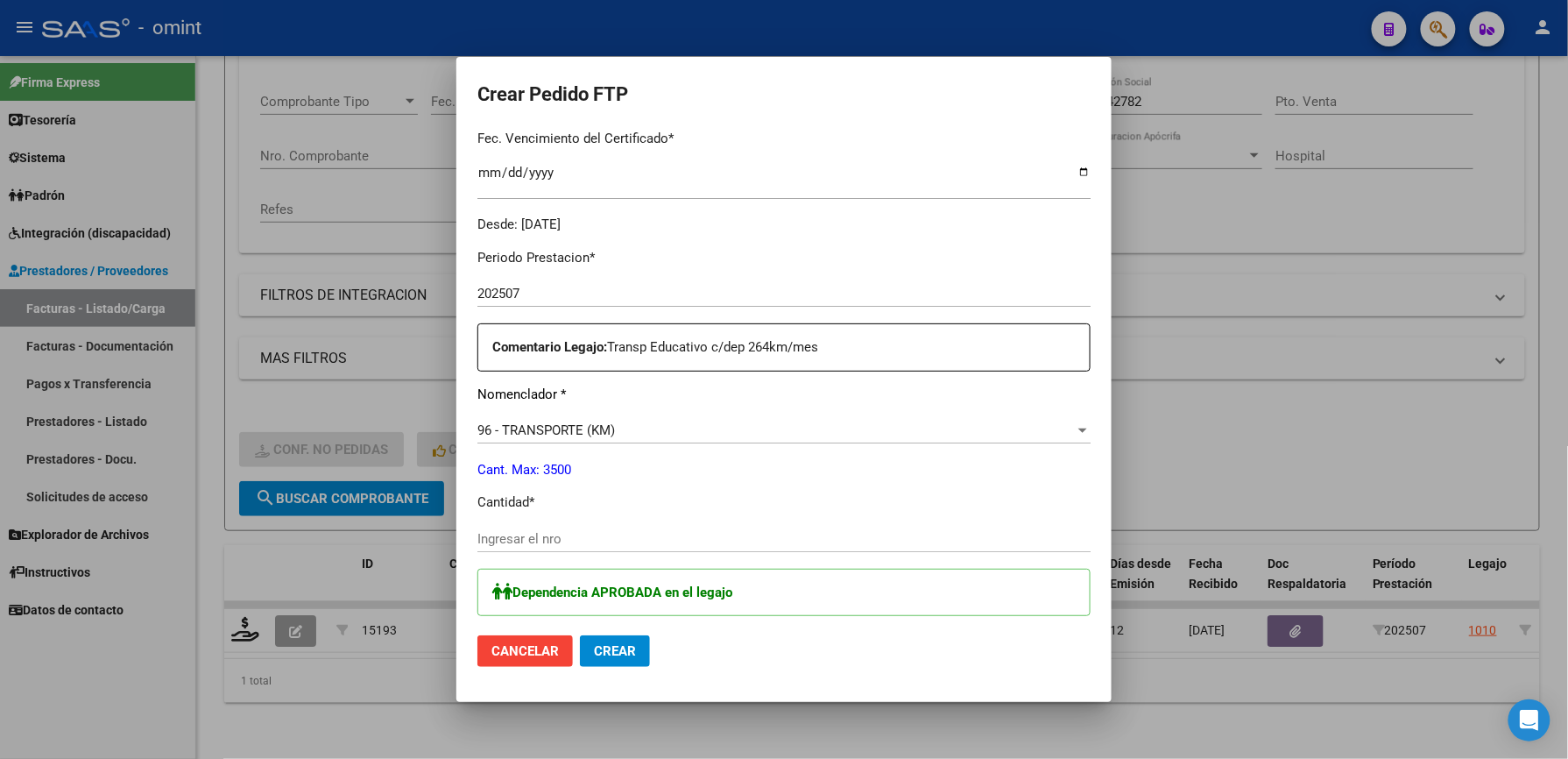
click at [541, 540] on input "Ingresar el nro" at bounding box center [784, 538] width 613 height 15
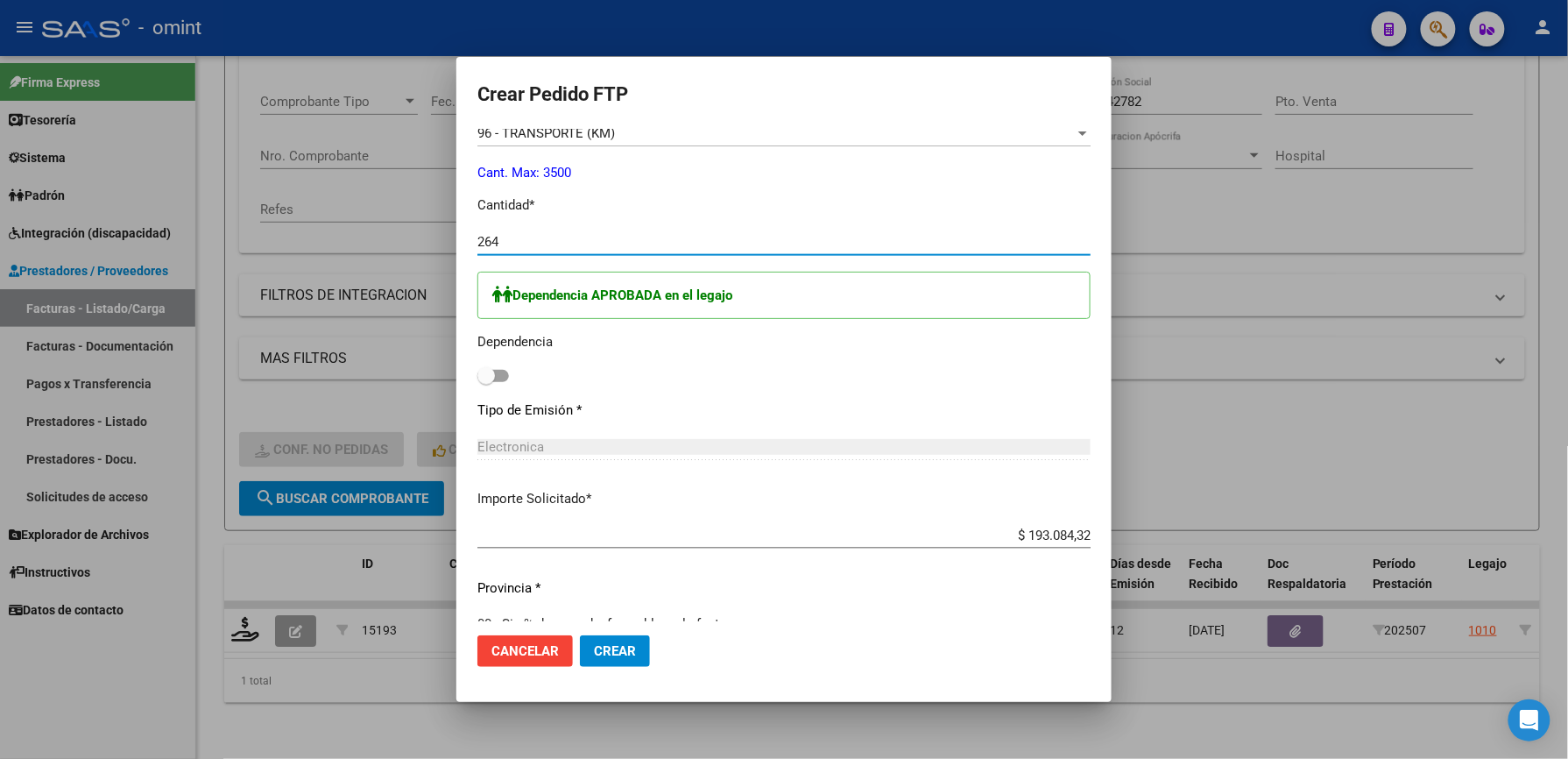
scroll to position [818, 0]
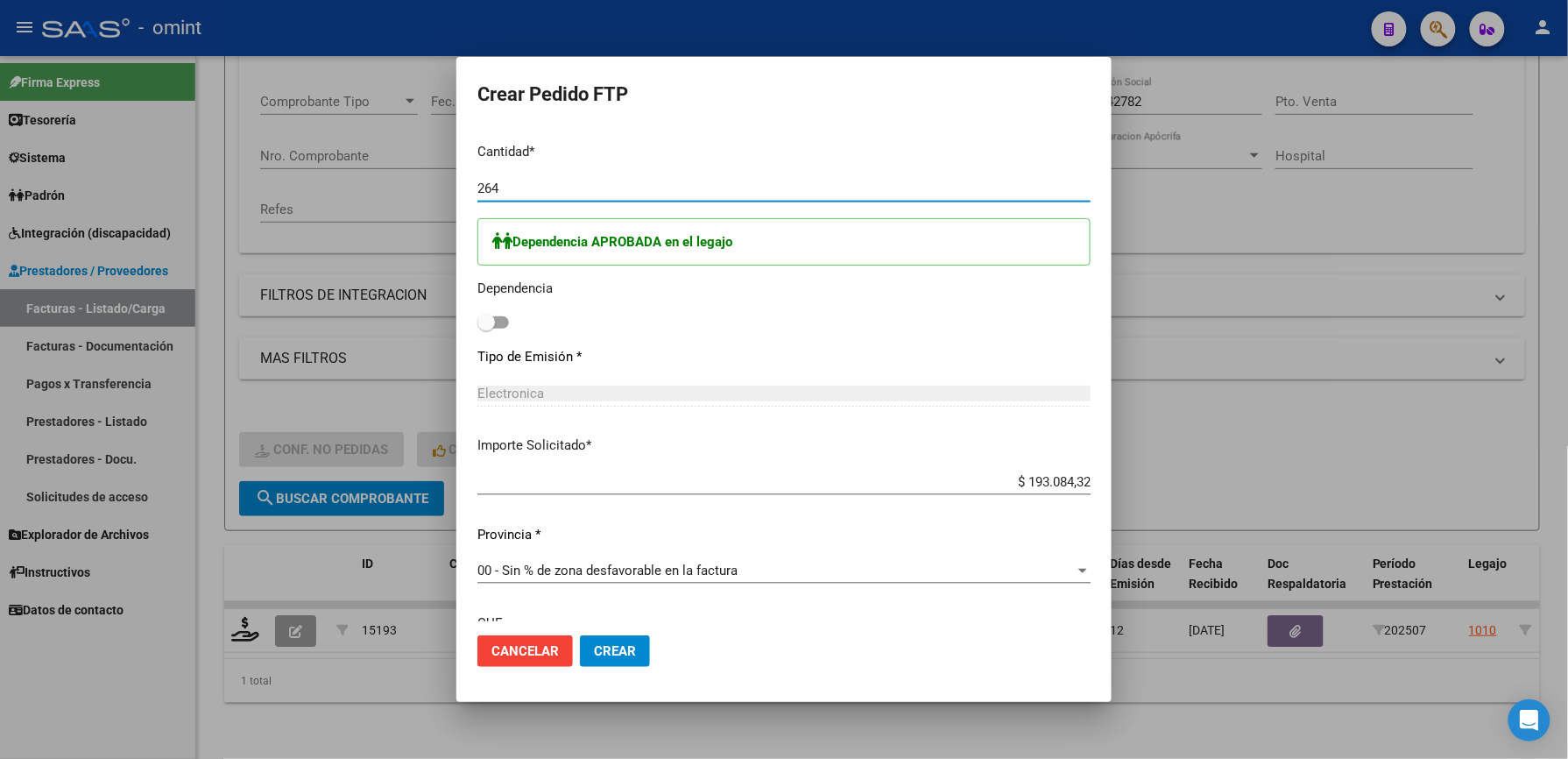
type input "264"
drag, startPoint x: 478, startPoint y: 328, endPoint x: 534, endPoint y: 361, distance: 65.0
click at [481, 328] on span at bounding box center [493, 322] width 32 height 13
click at [485, 329] on input "checkbox" at bounding box center [485, 329] width 1 height 1
checkbox input "true"
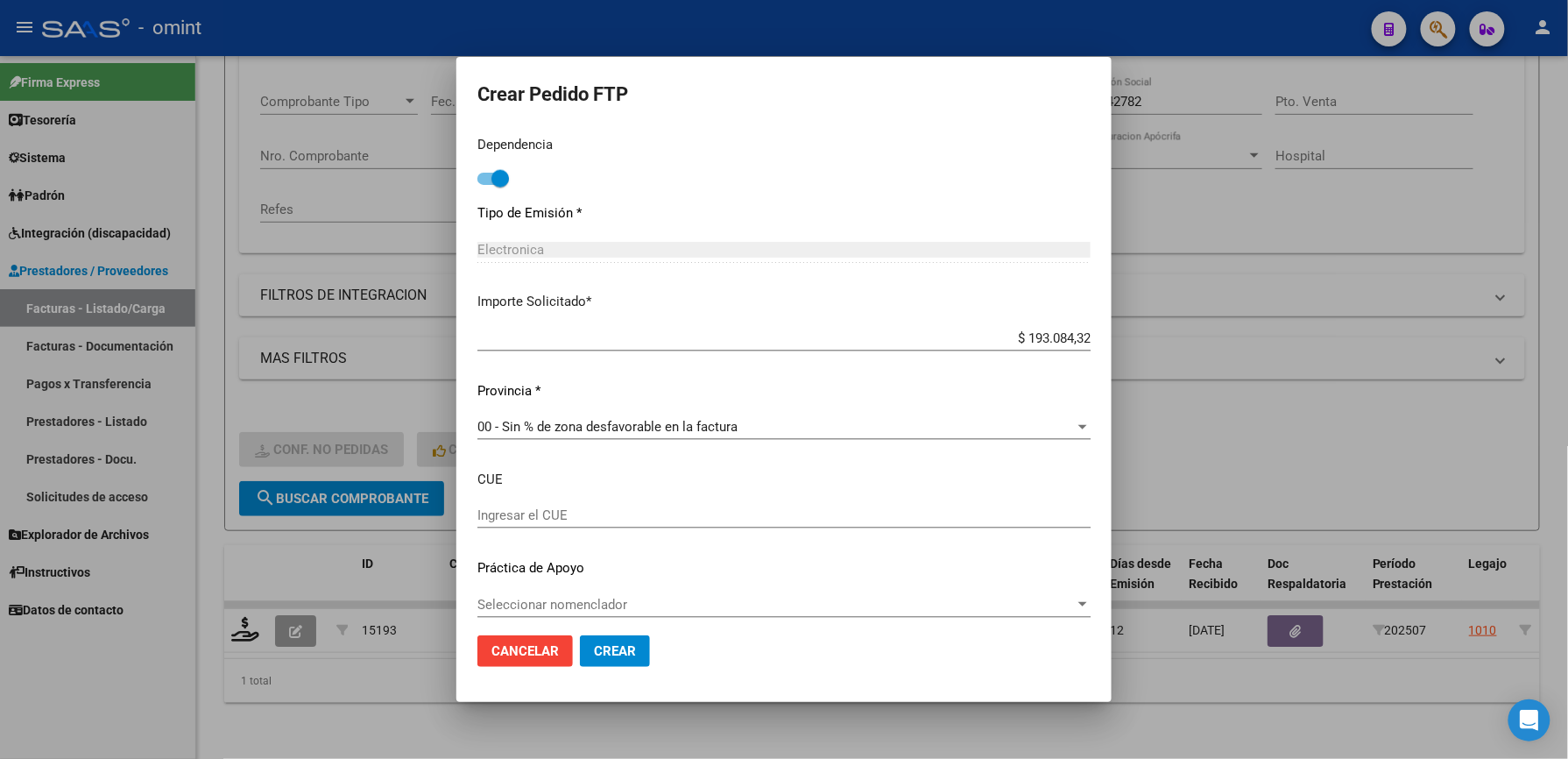
scroll to position [972, 0]
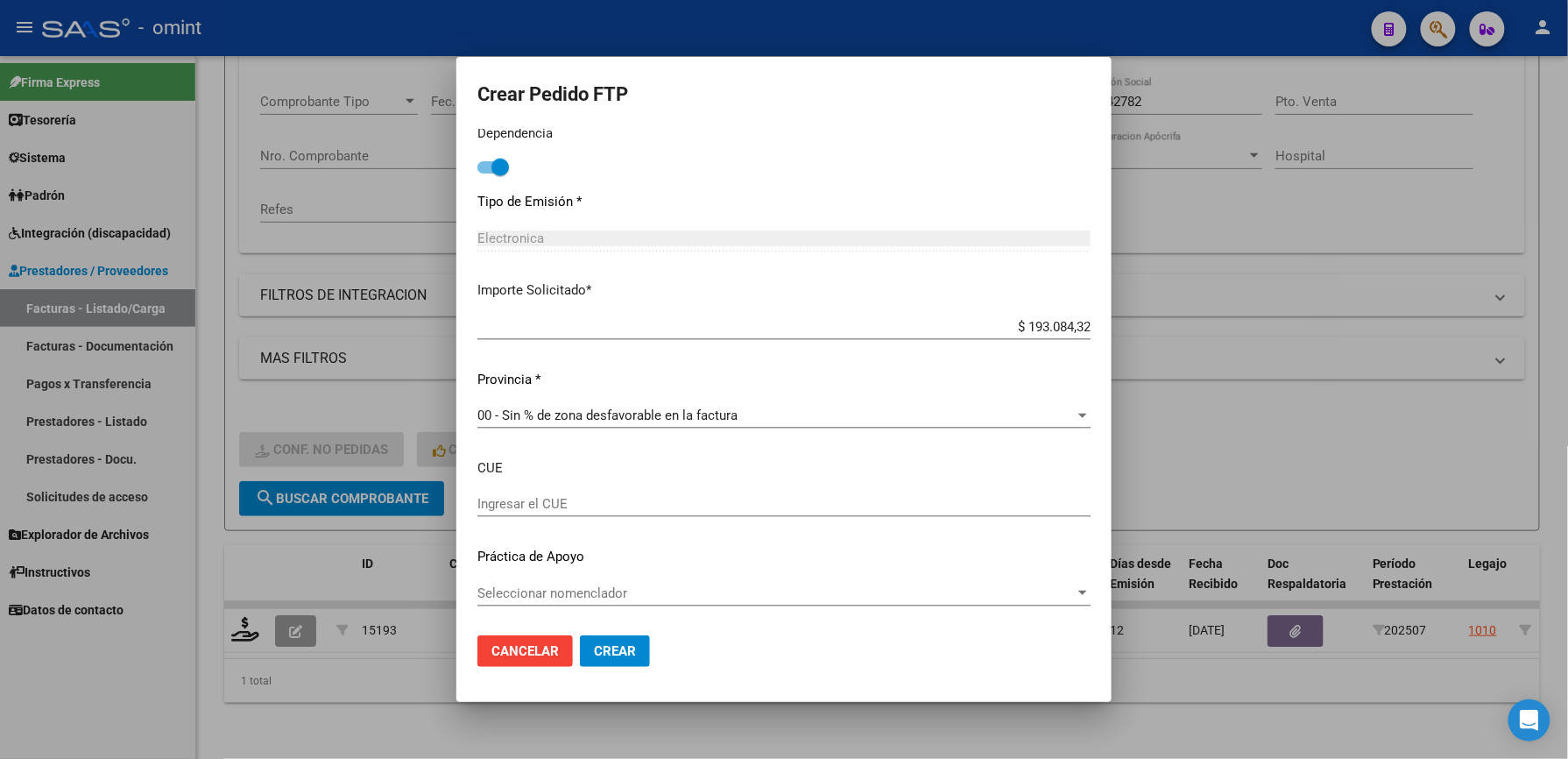
click at [605, 650] on span "Crear" at bounding box center [615, 651] width 42 height 15
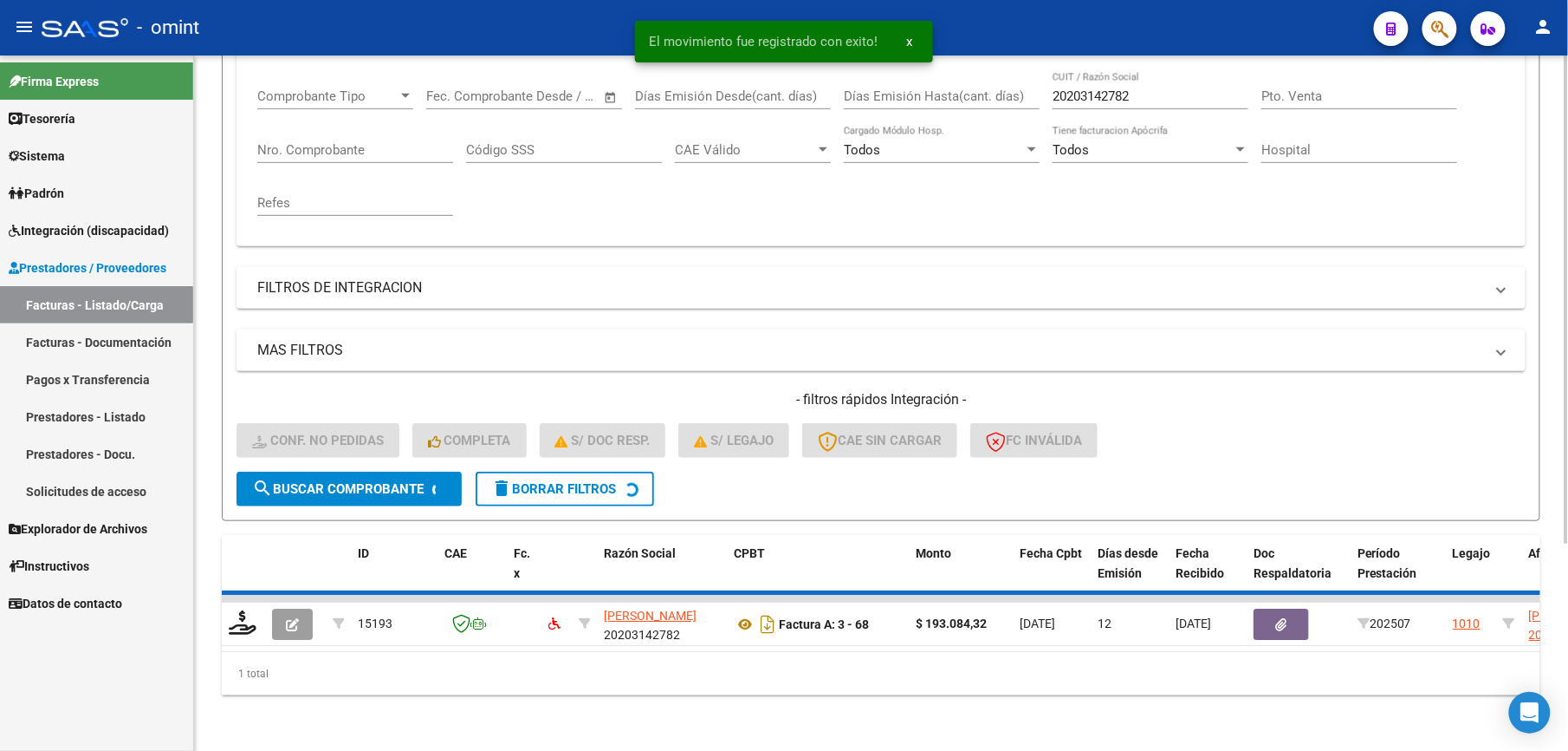
scroll to position [261, 0]
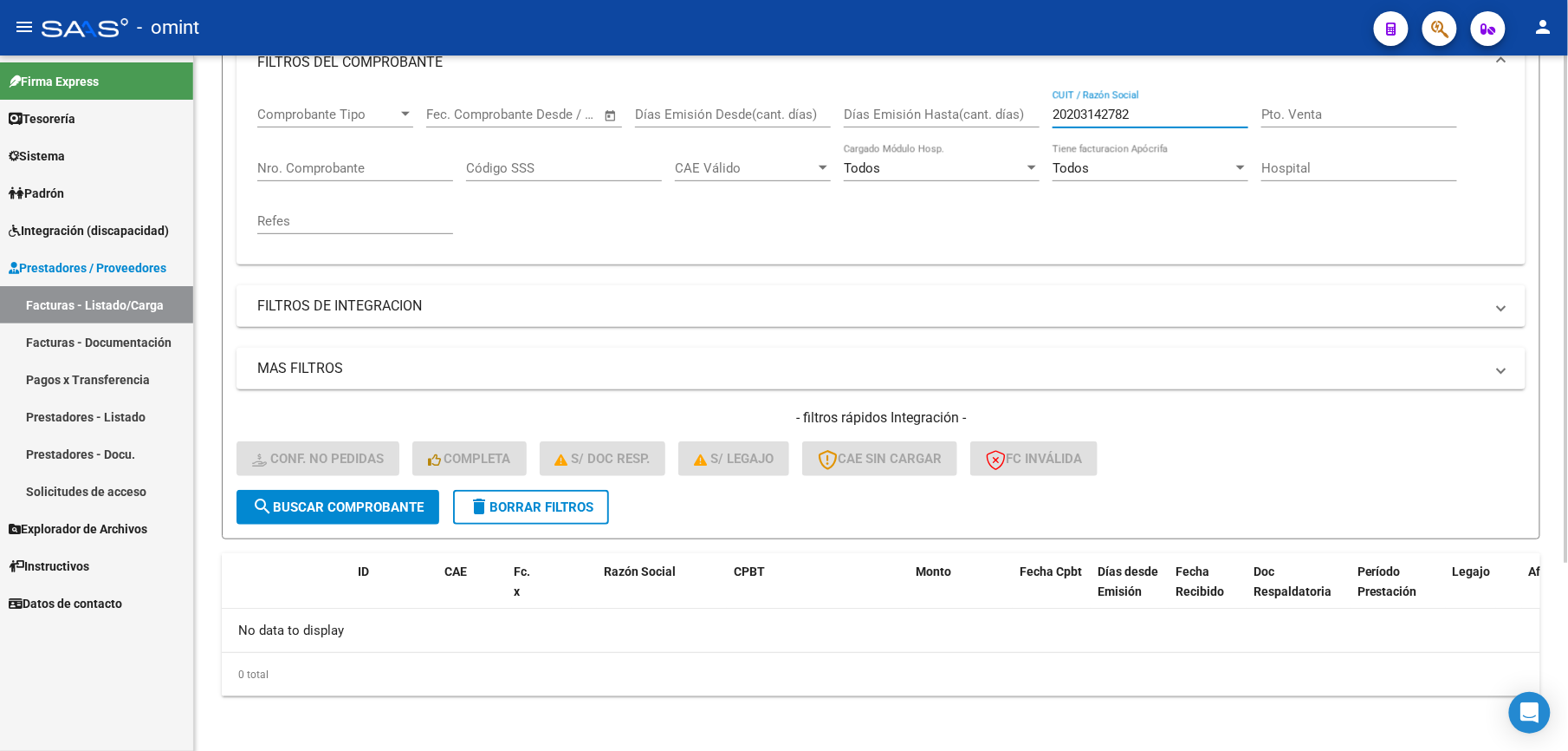
drag, startPoint x: 1158, startPoint y: 118, endPoint x: 1044, endPoint y: 118, distance: 114.0
click at [1044, 118] on div "Comprobante Tipo Comprobante Tipo Start date – End date Fec. Comprobante Desde …" at bounding box center [881, 170] width 1248 height 160
paste input "7184658238"
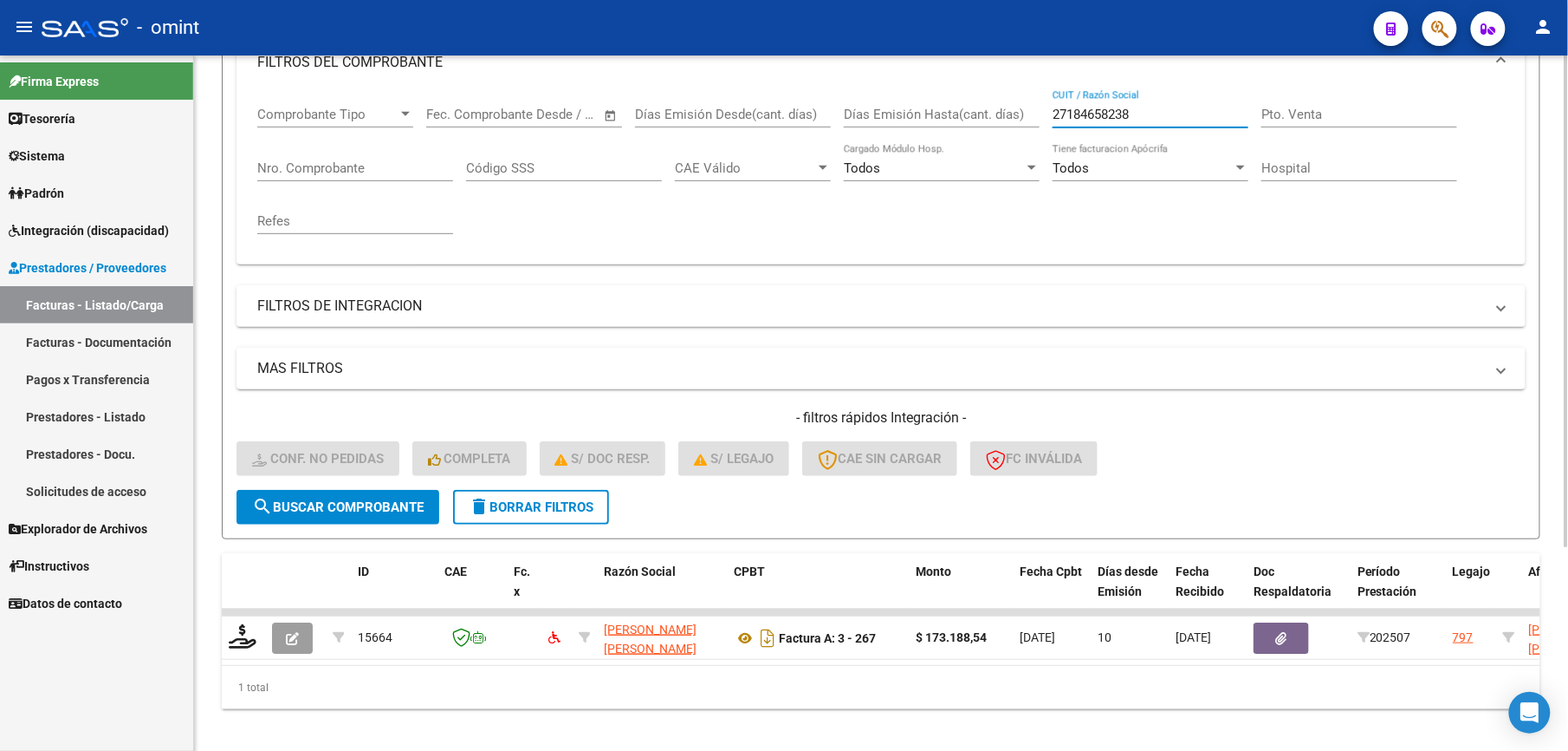
type input "27184658238"
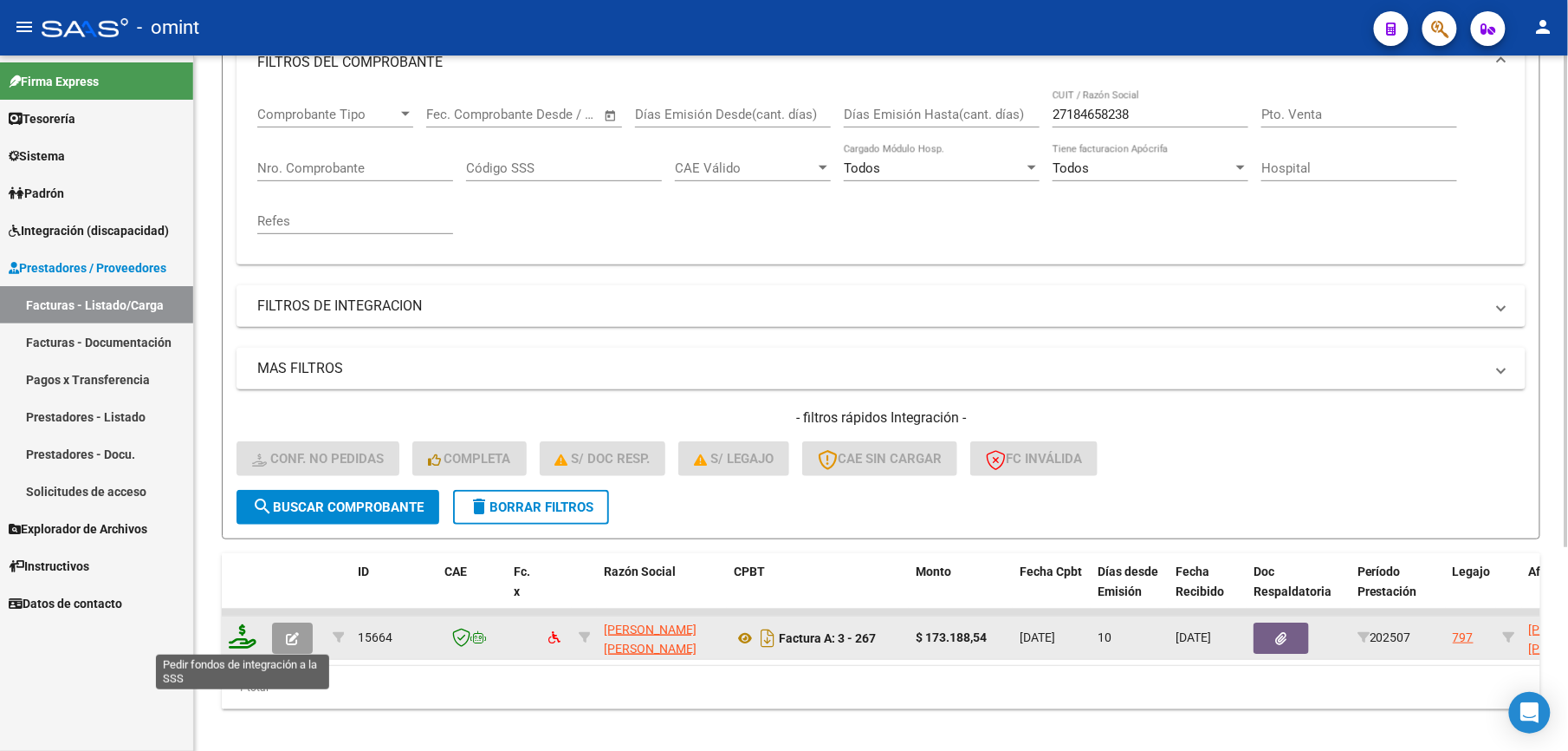
click at [240, 639] on icon at bounding box center [242, 636] width 28 height 24
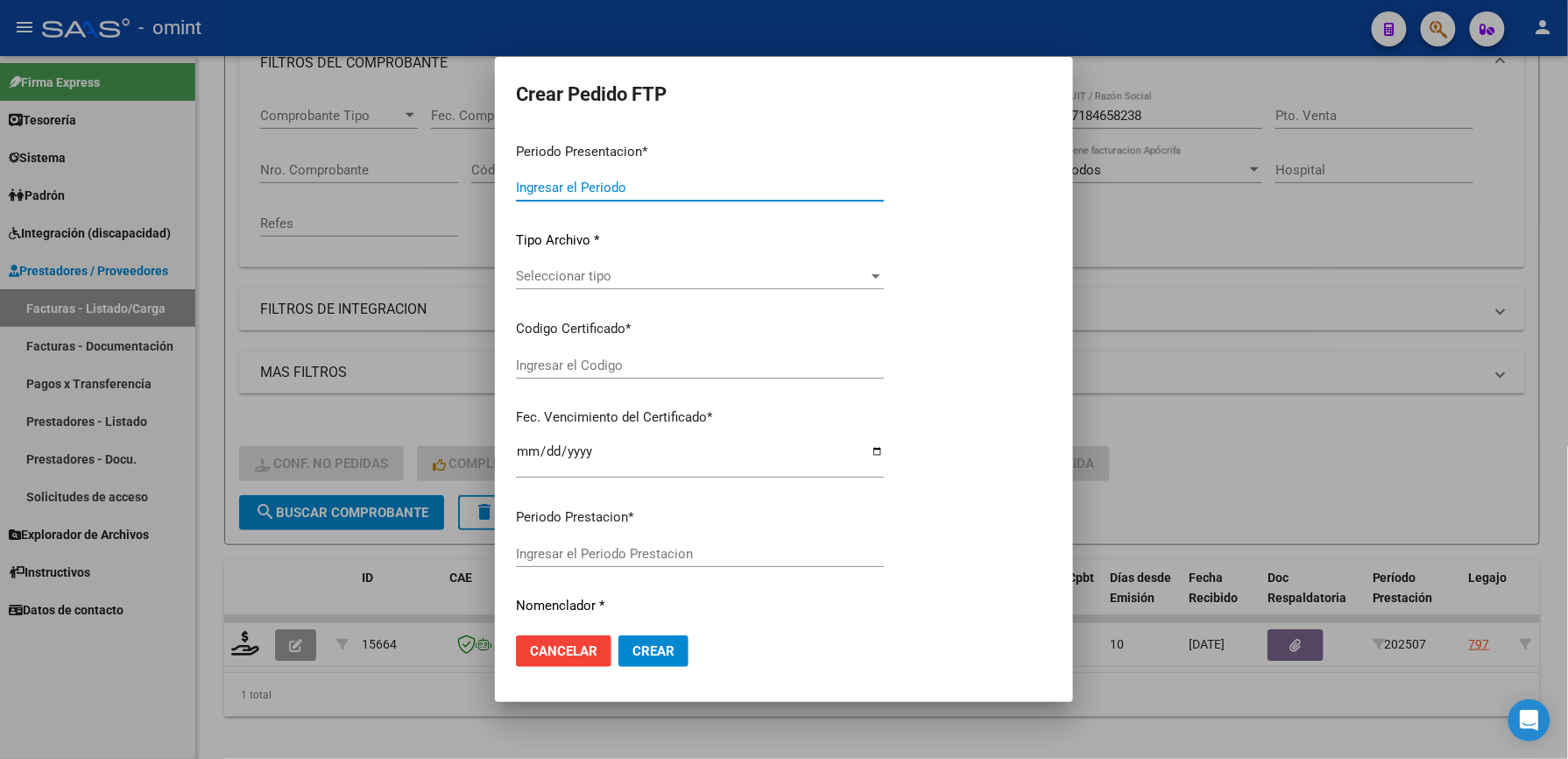
type input "202507"
type input "$ 173.188,54"
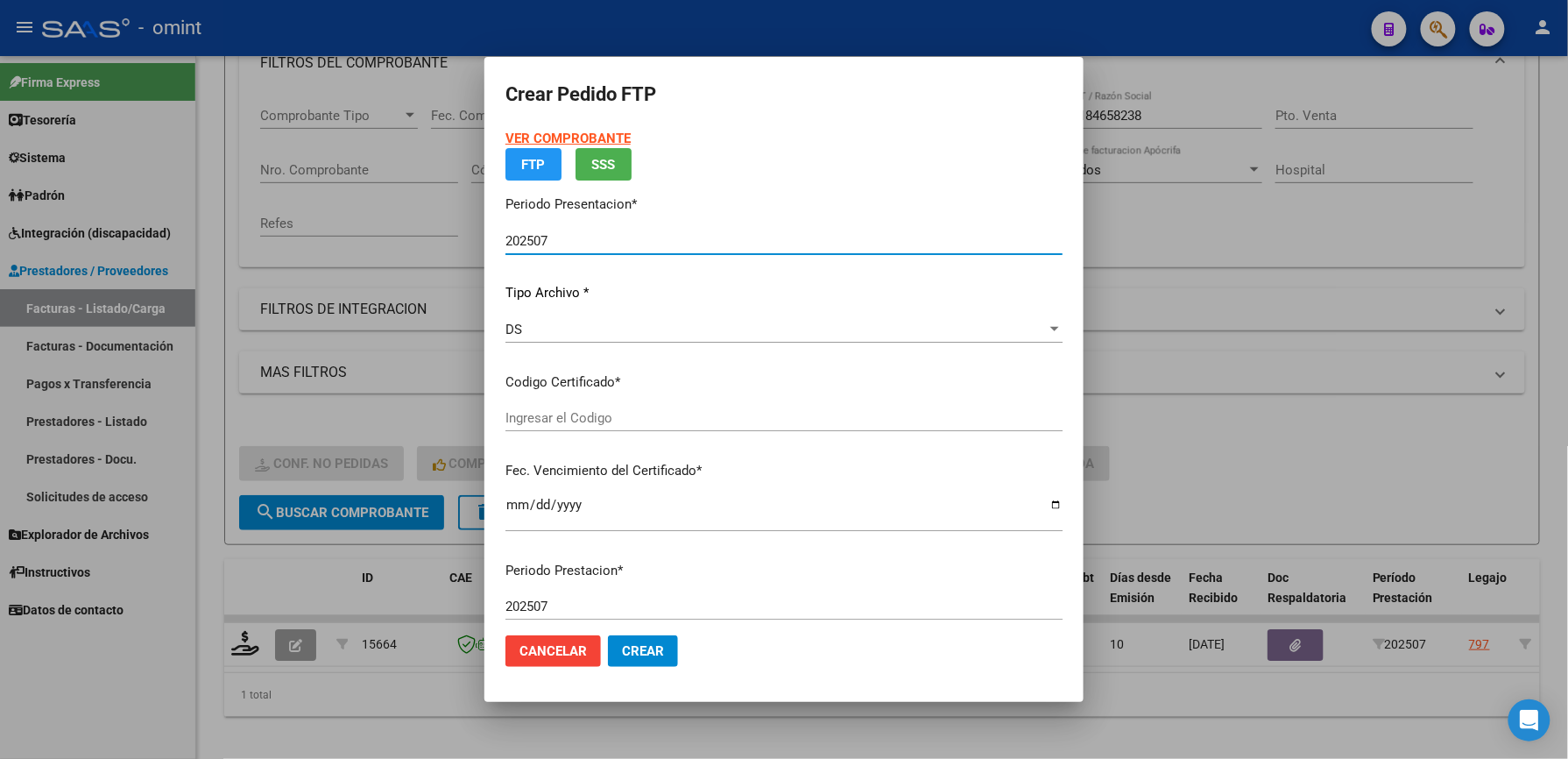
type input "5755376510"
type input "2033-09-14"
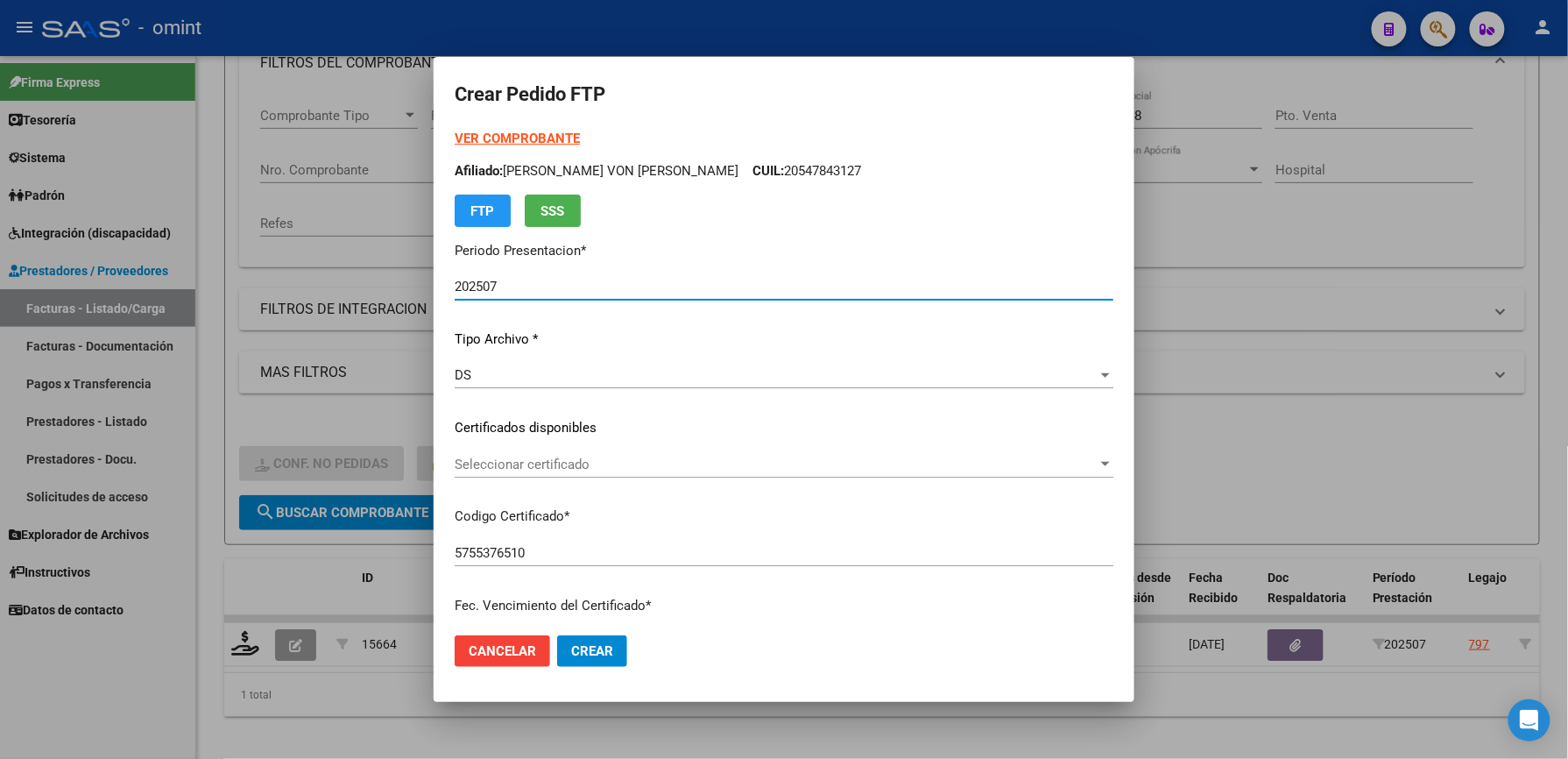
click at [571, 454] on div "Seleccionar certificado Seleccionar certificado" at bounding box center [783, 464] width 659 height 26
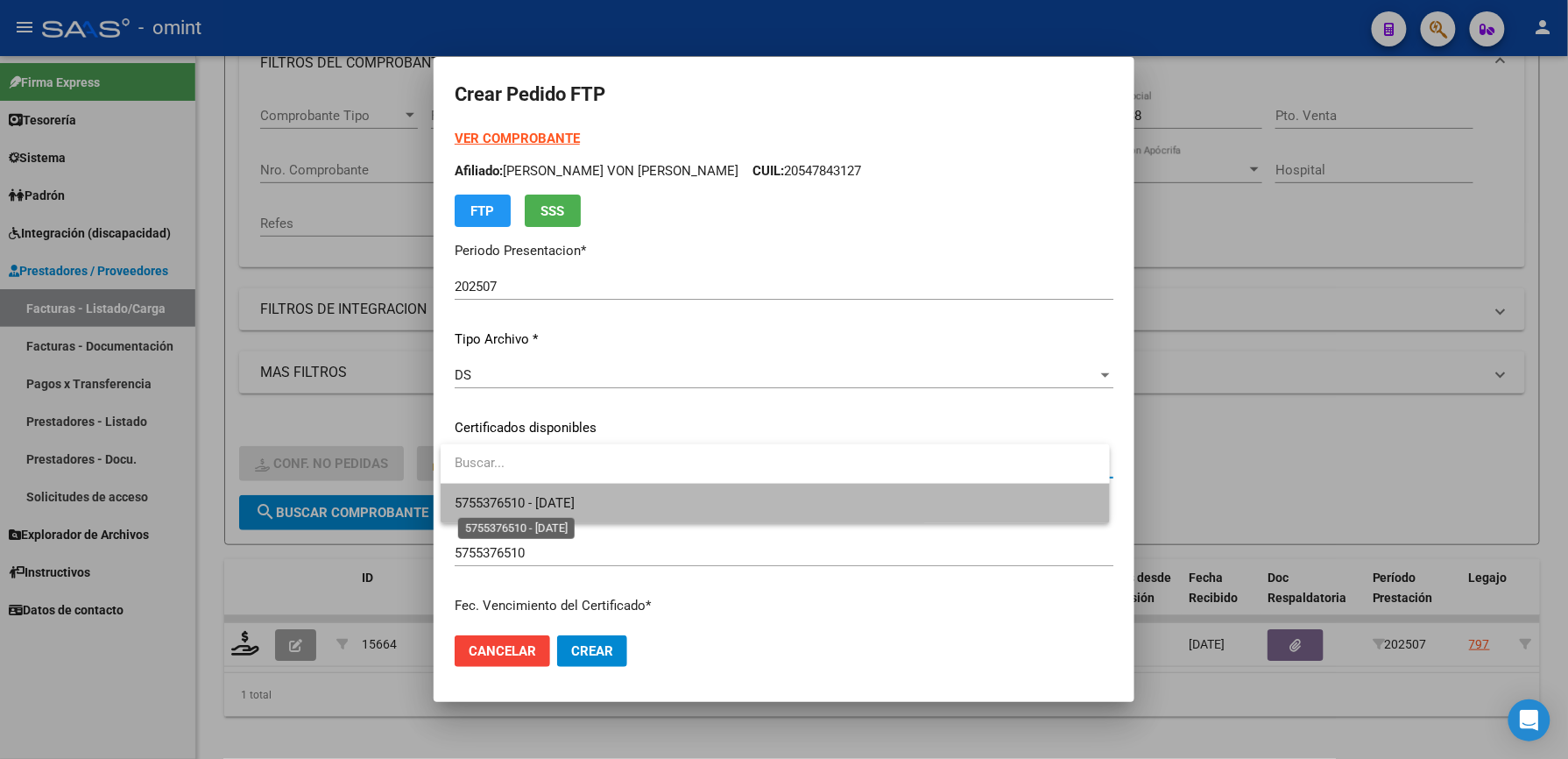
click at [572, 495] on span "5755376510 - 2033-09-14" at bounding box center [514, 502] width 120 height 15
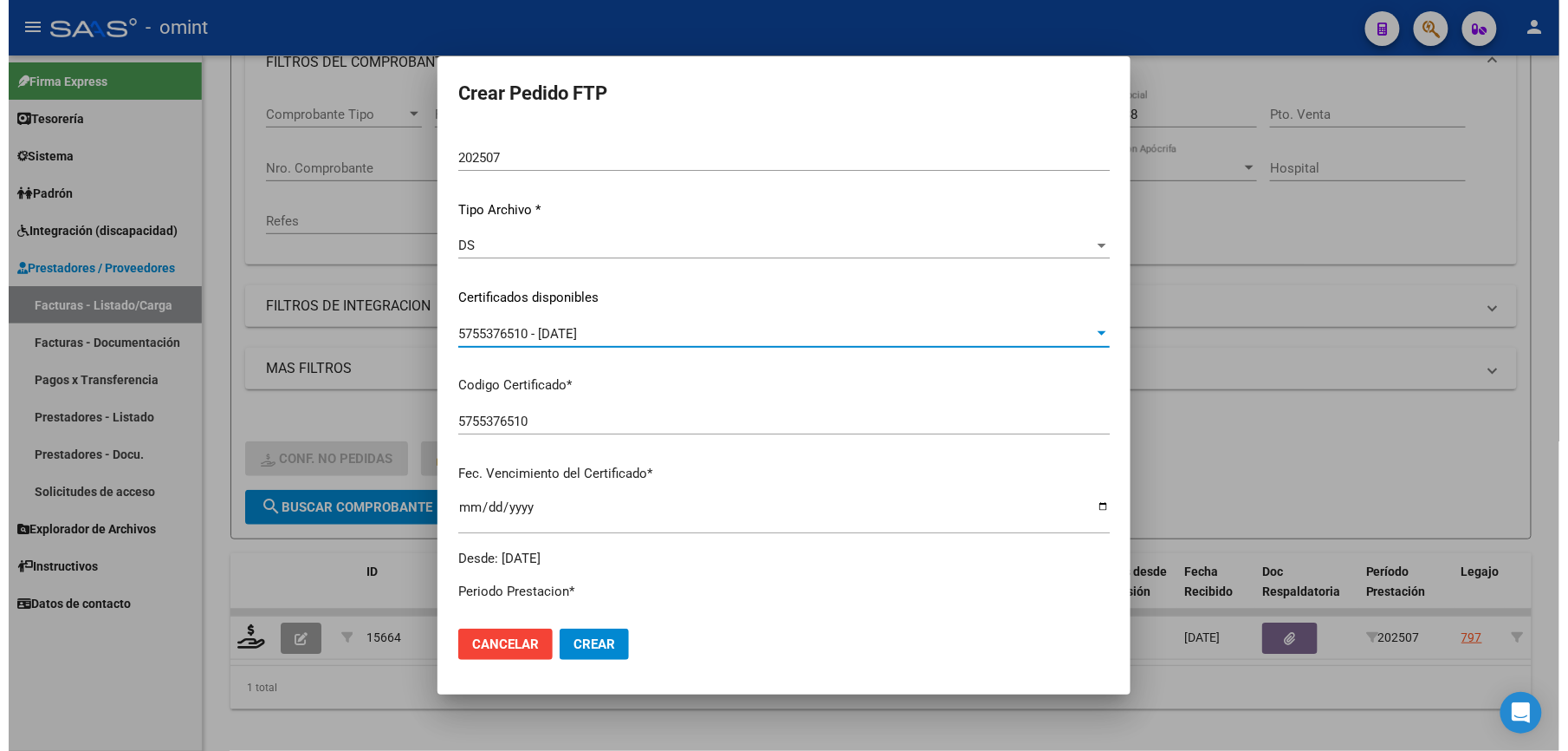
scroll to position [671, 0]
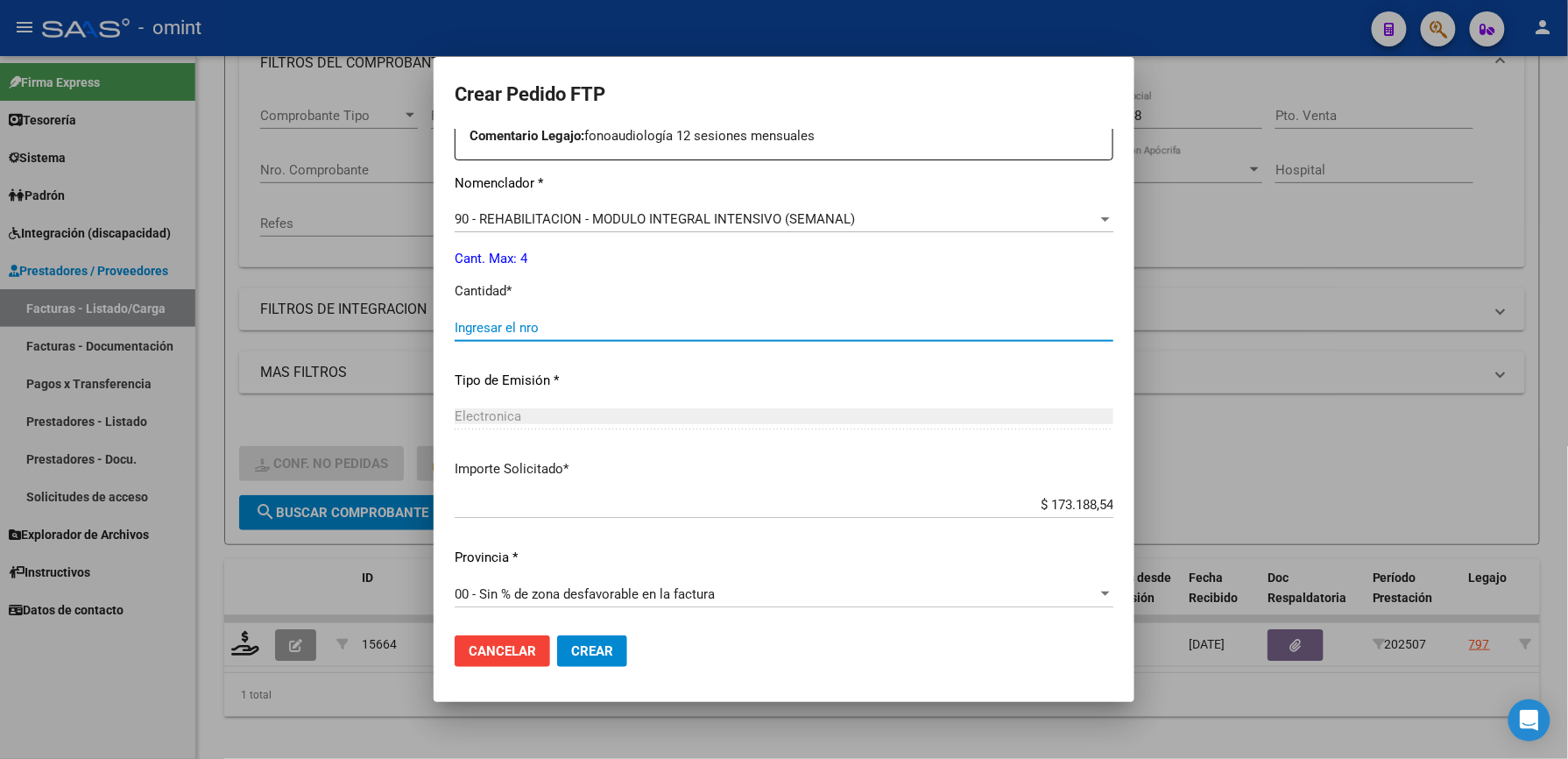
click at [557, 323] on input "Ingresar el nro" at bounding box center [783, 328] width 659 height 15
type input "4"
click at [588, 646] on span "Crear" at bounding box center [592, 651] width 42 height 15
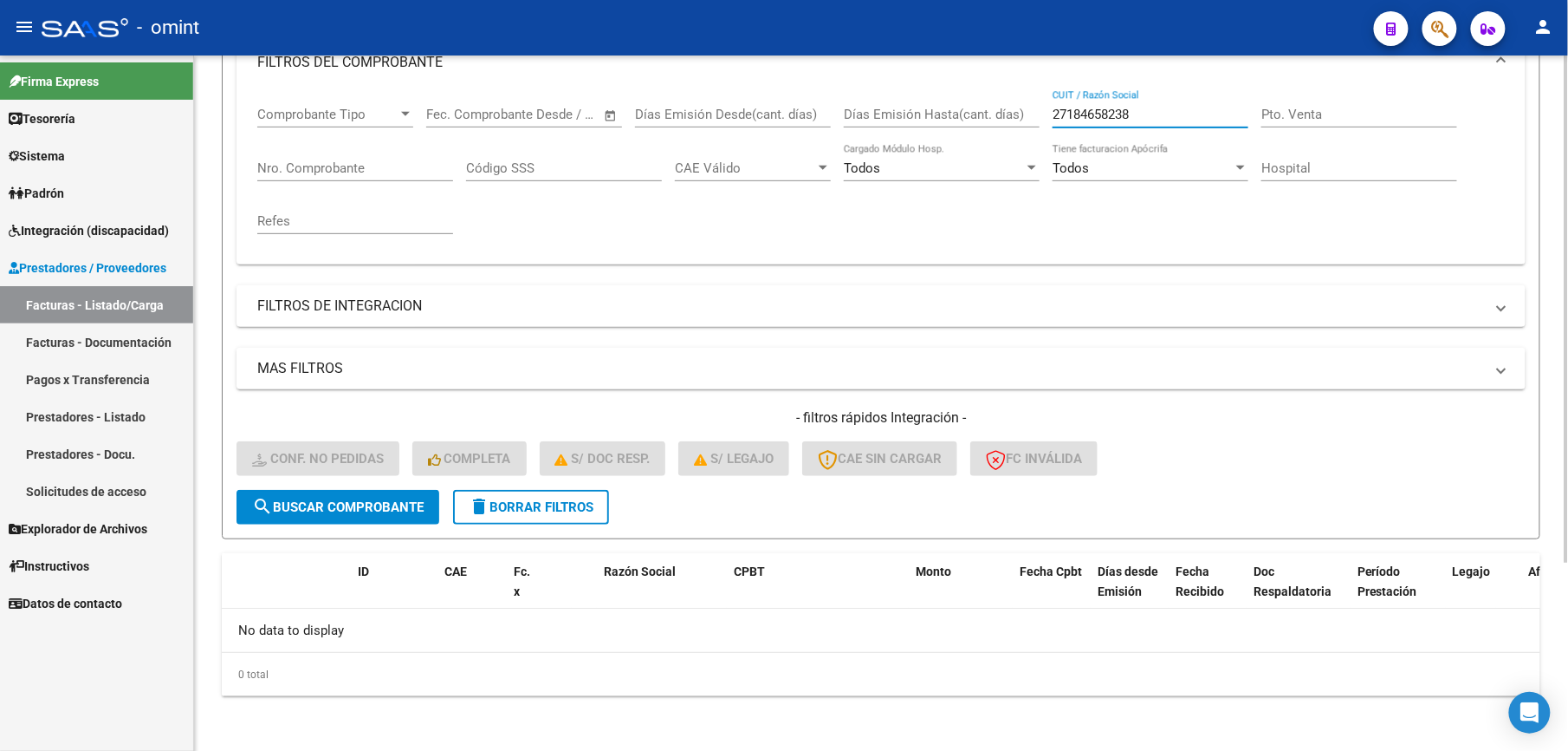
drag, startPoint x: 1176, startPoint y: 121, endPoint x: 969, endPoint y: 118, distance: 207.0
click at [969, 118] on div "Comprobante Tipo Comprobante Tipo Start date – End date Fec. Comprobante Desde …" at bounding box center [881, 170] width 1248 height 160
paste input "239418371"
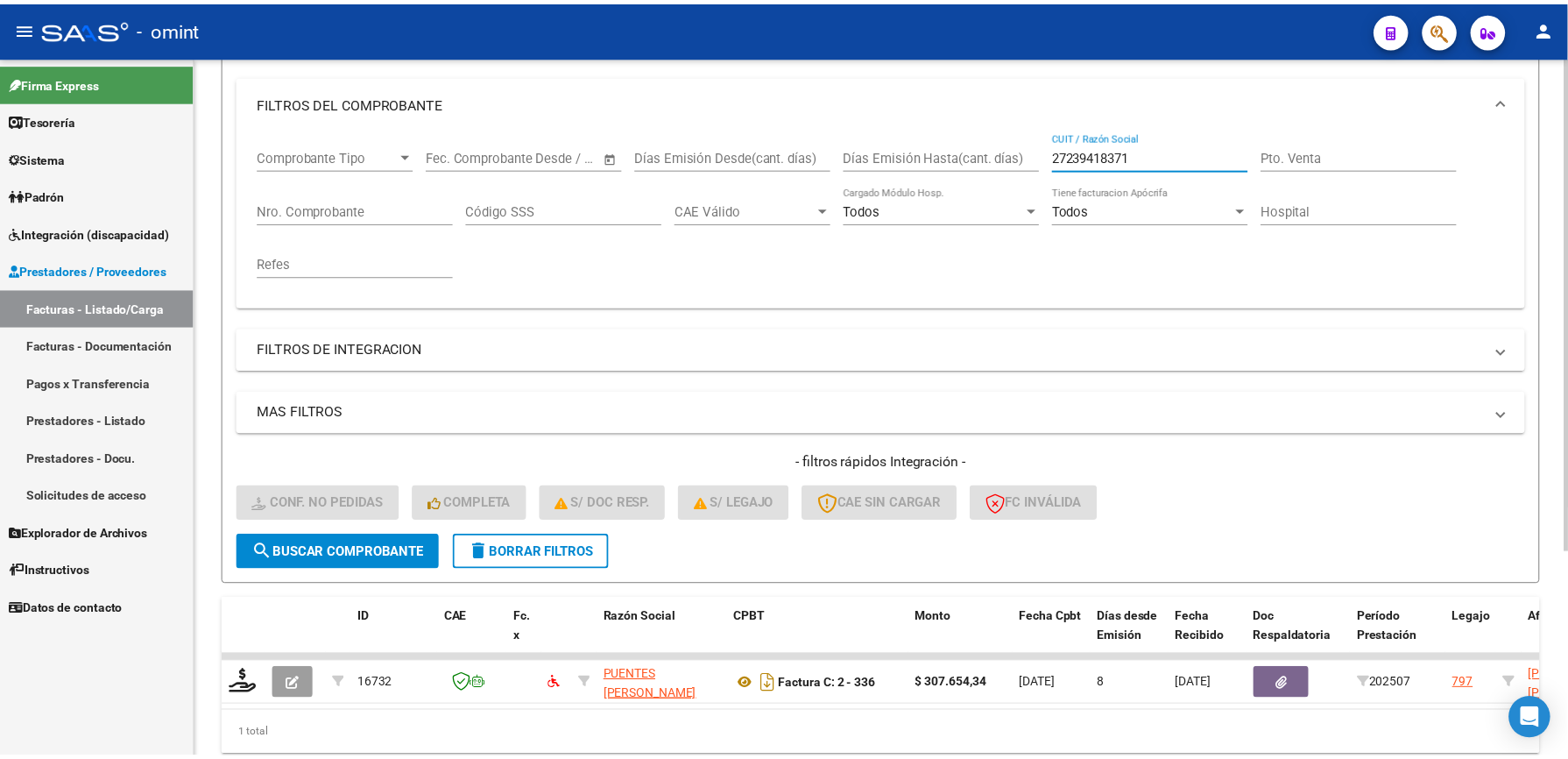
scroll to position [263, 0]
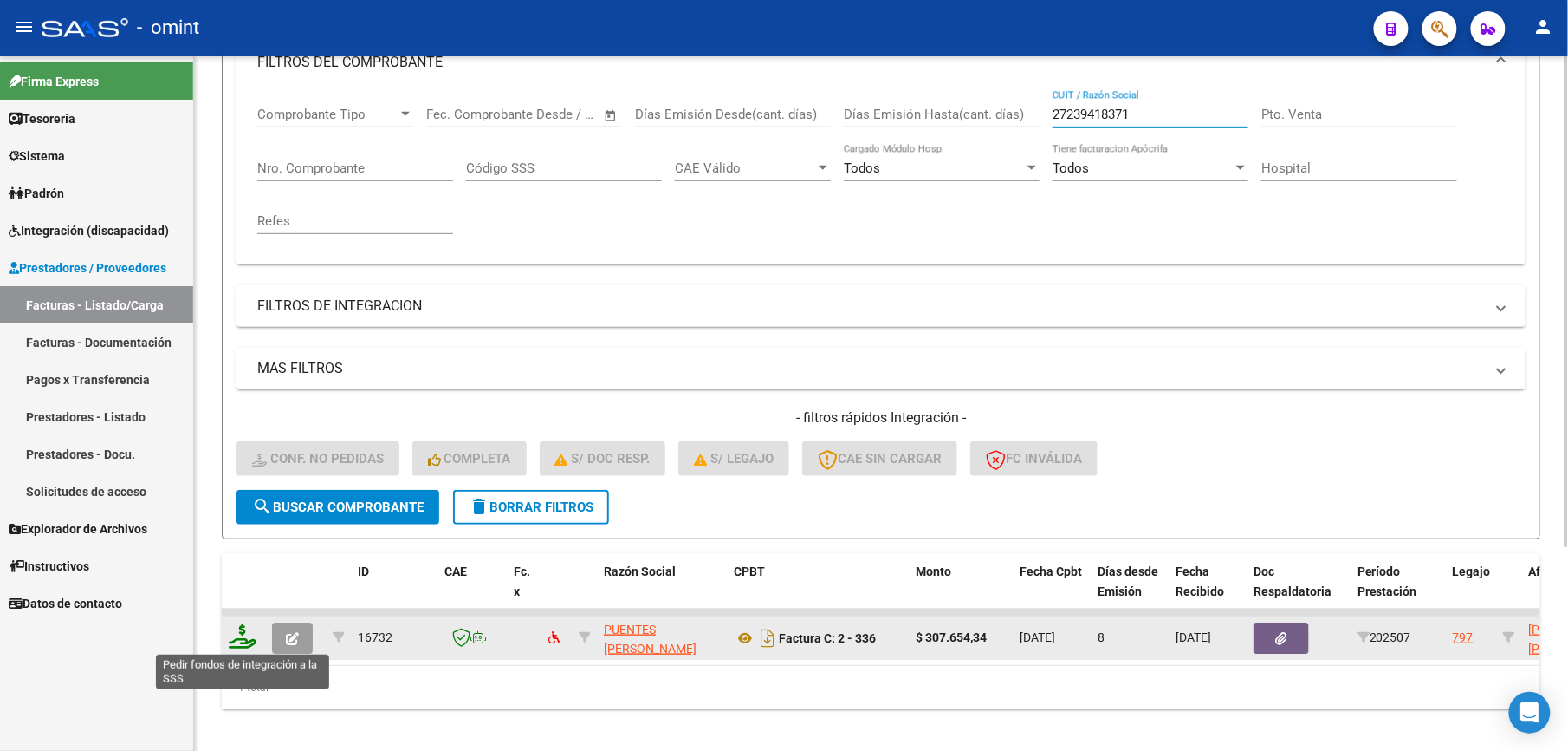
type input "27239418371"
click at [244, 636] on icon at bounding box center [242, 636] width 28 height 24
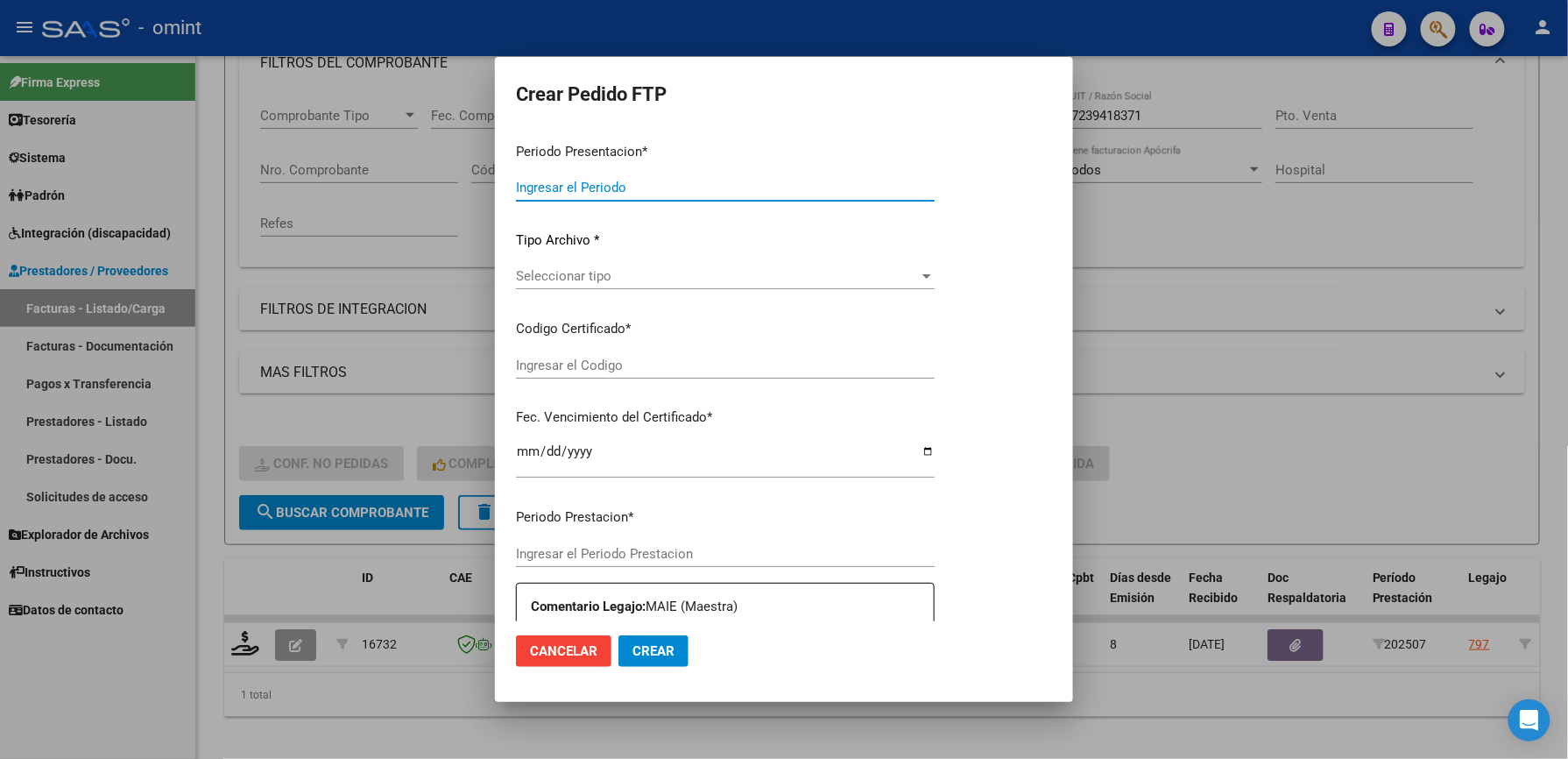
type input "202507"
type input "$ 307.654,34"
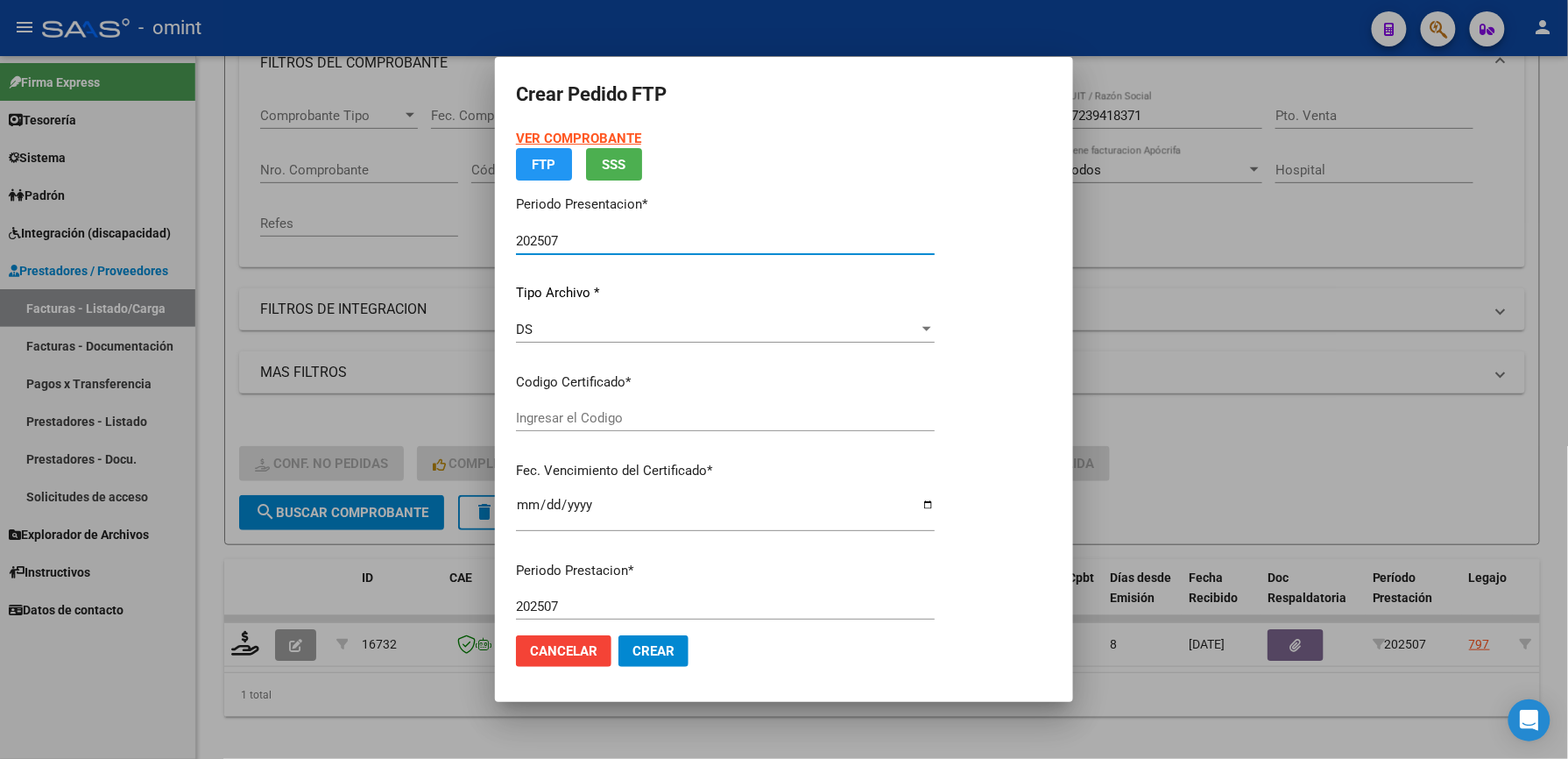
type input "5755376510"
type input "2033-09-14"
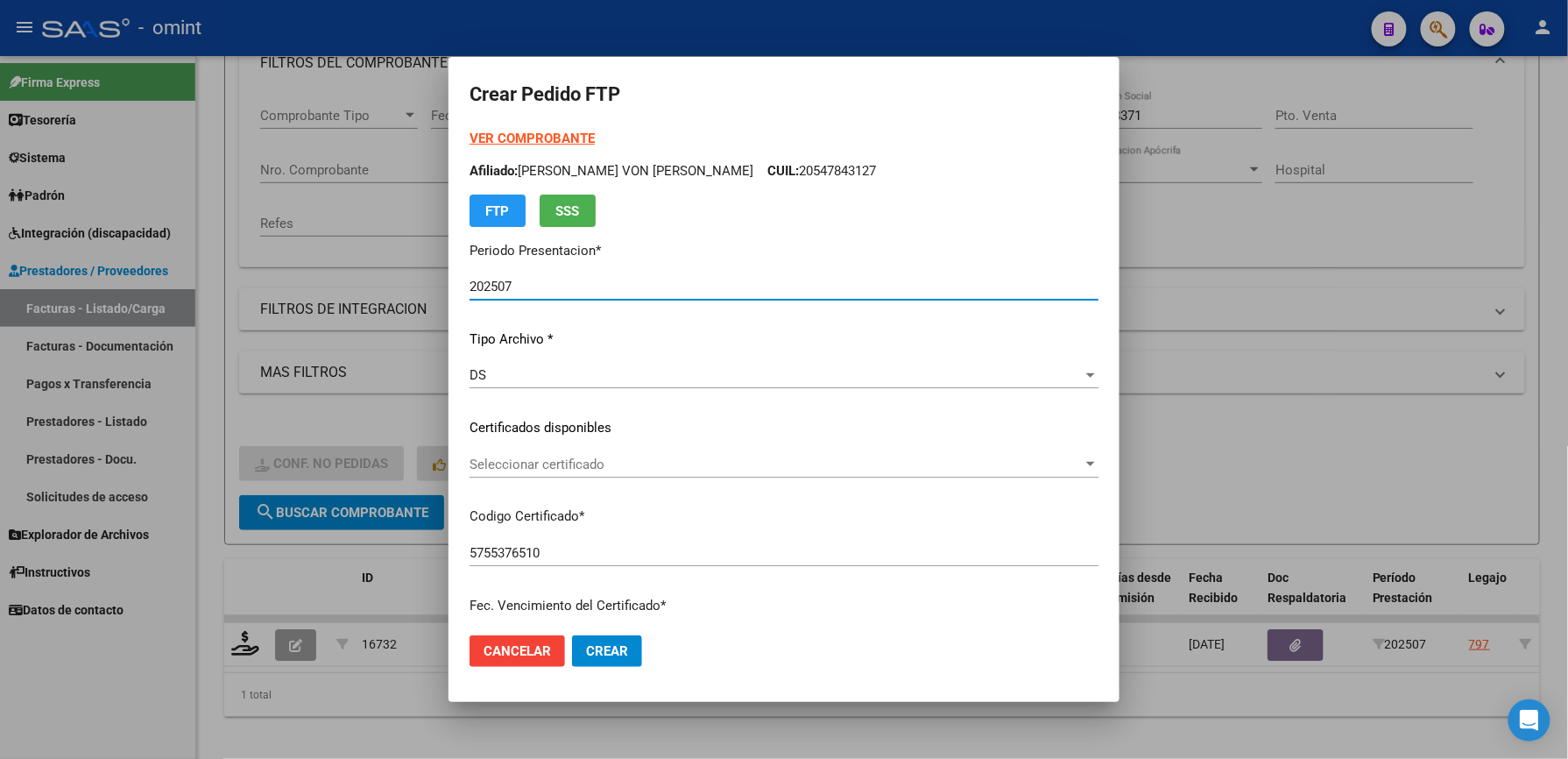
click at [598, 463] on span "Seleccionar certificado" at bounding box center [776, 464] width 613 height 15
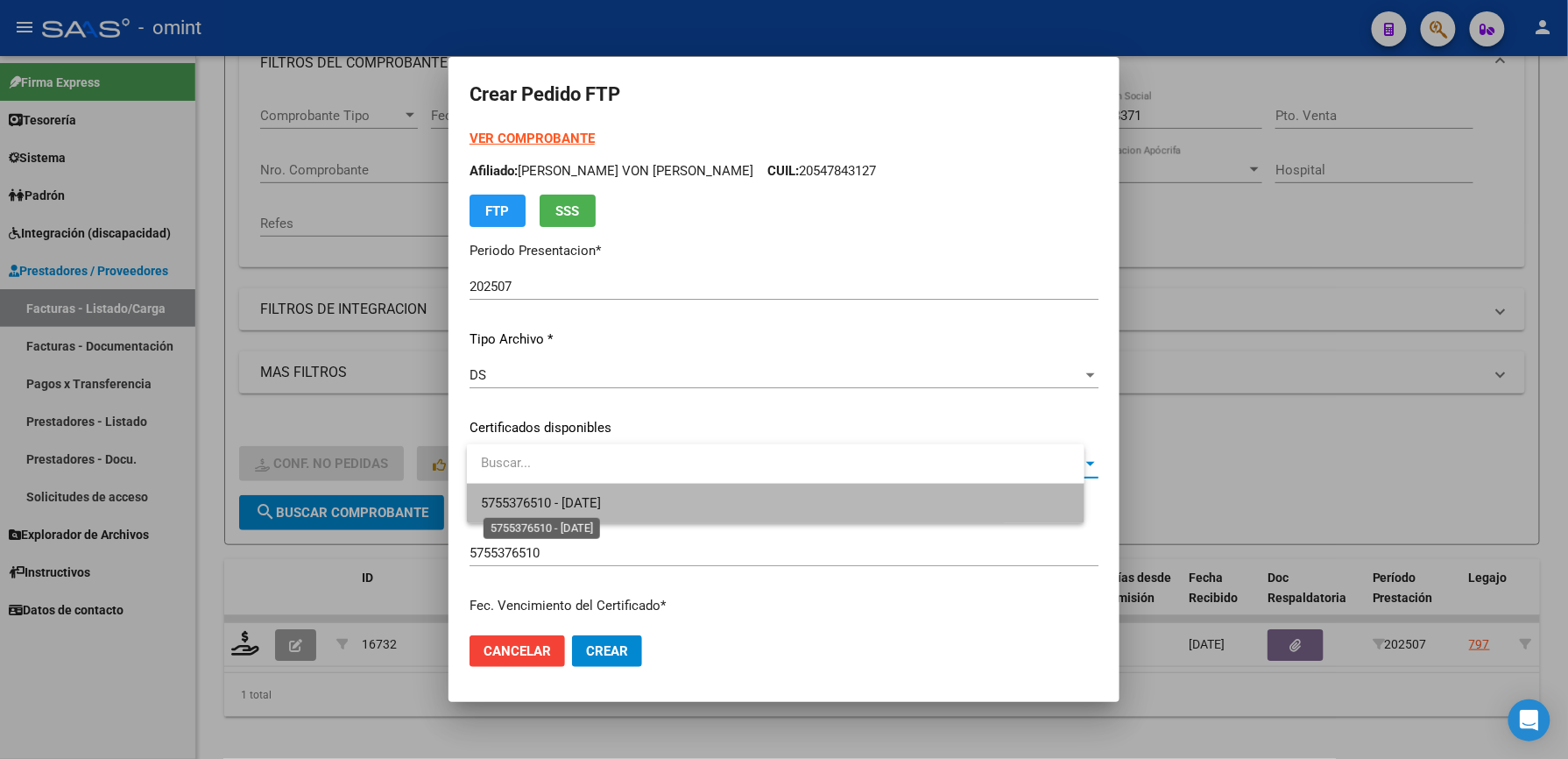
click at [598, 495] on span "5755376510 - 2033-09-14" at bounding box center [541, 502] width 120 height 15
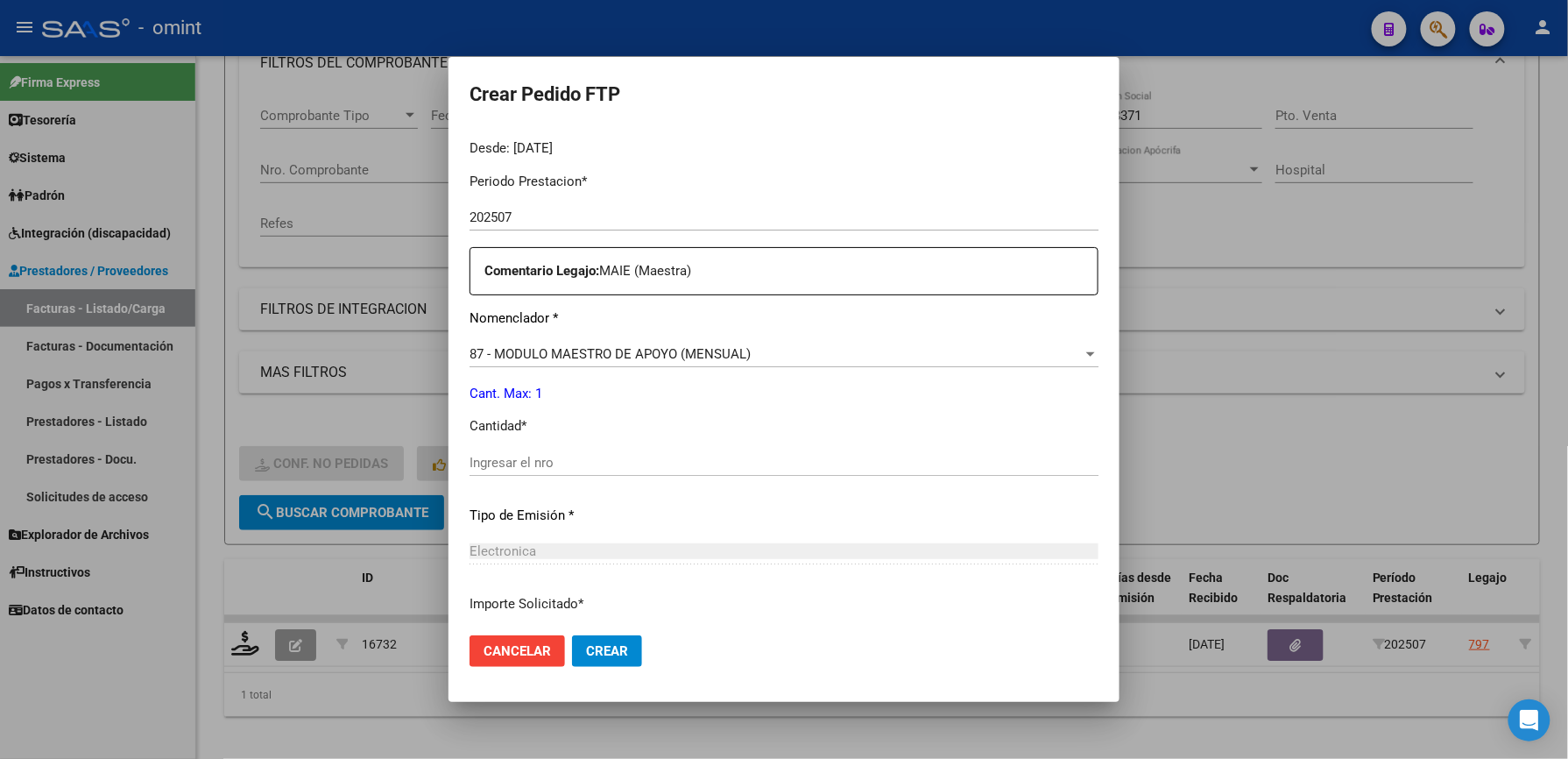
scroll to position [583, 0]
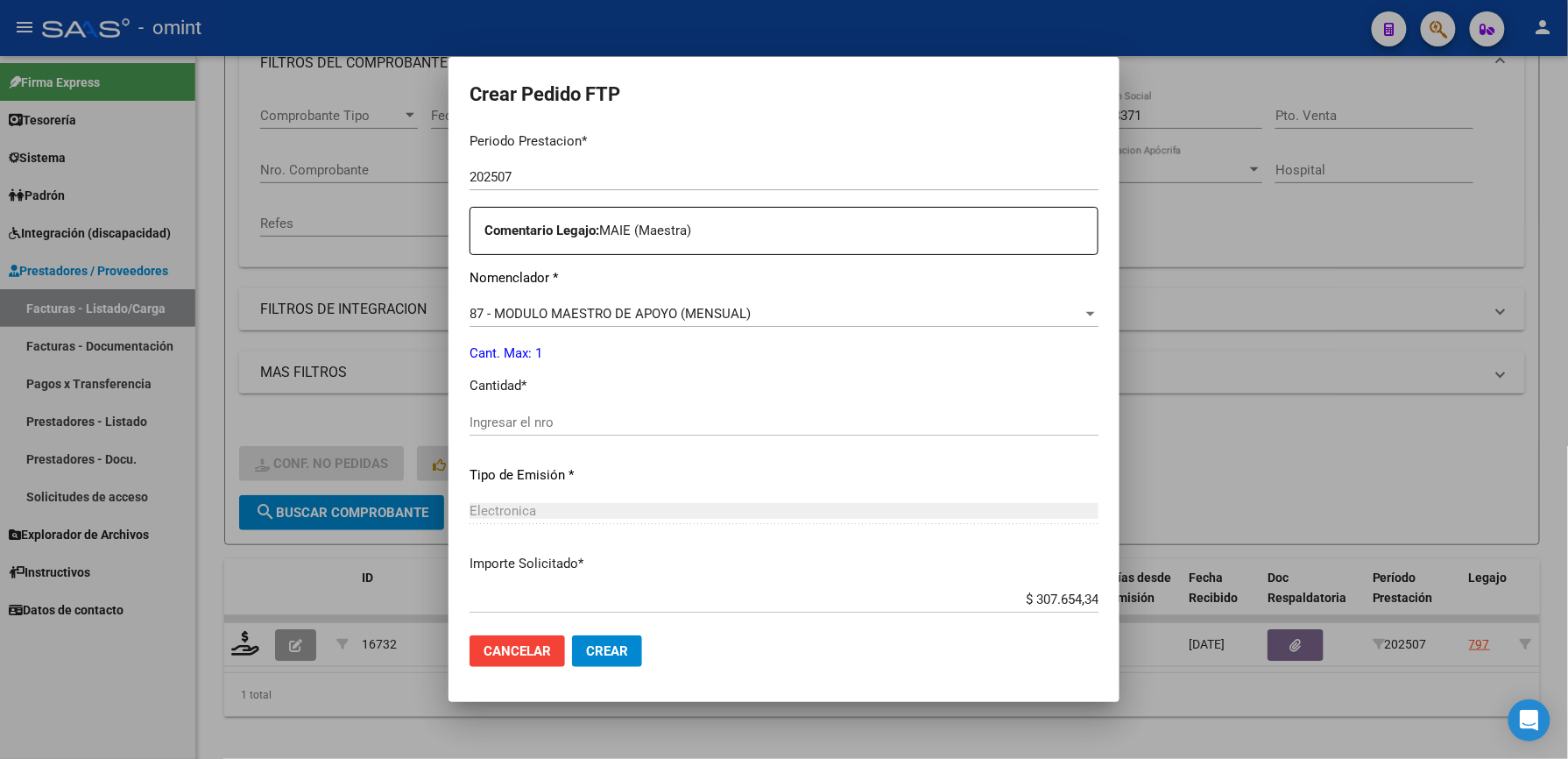
click at [594, 416] on input "Ingresar el nro" at bounding box center [784, 422] width 629 height 15
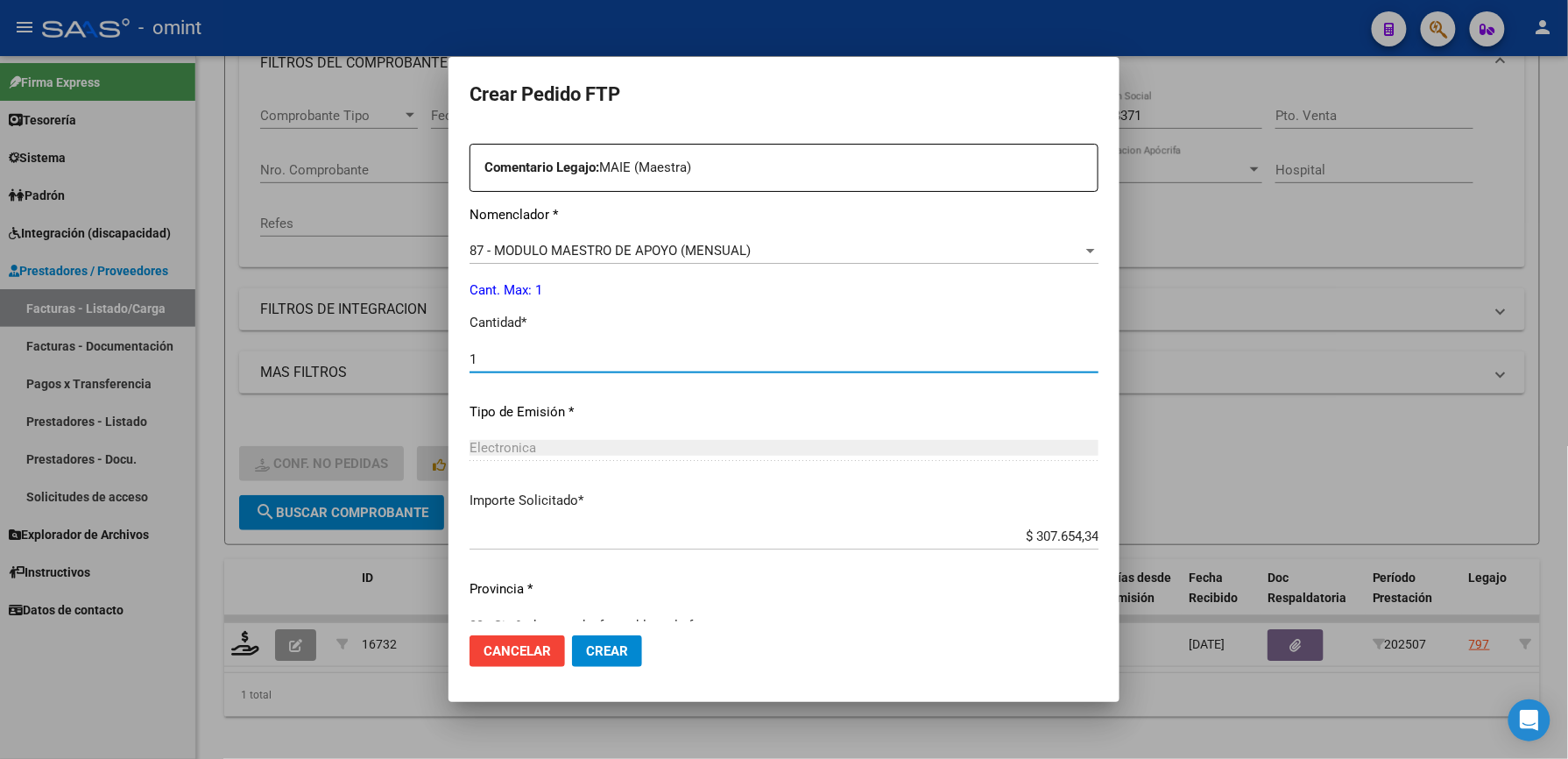
scroll to position [678, 0]
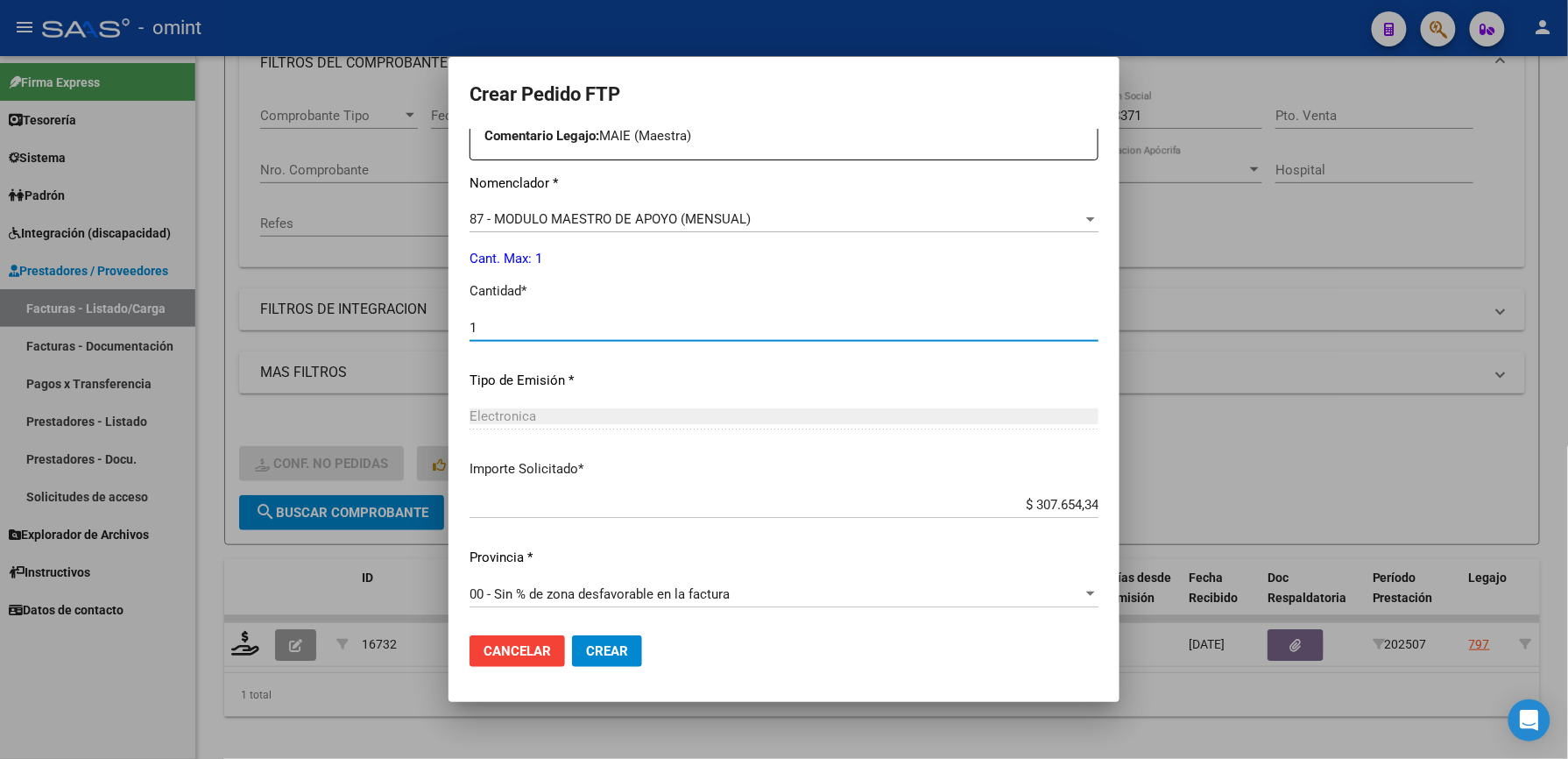
type input "1"
click at [601, 646] on span "Crear" at bounding box center [608, 651] width 42 height 15
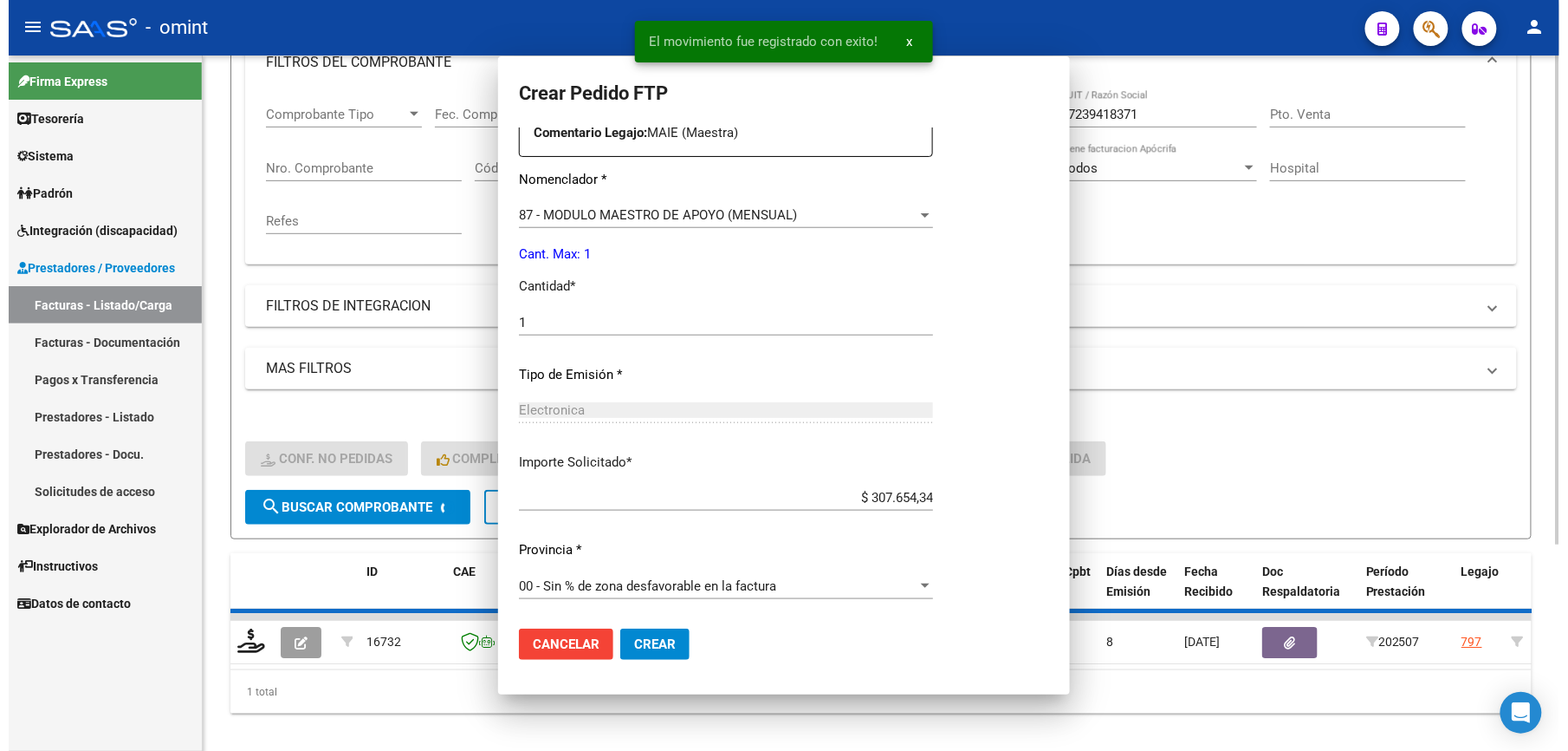
scroll to position [0, 0]
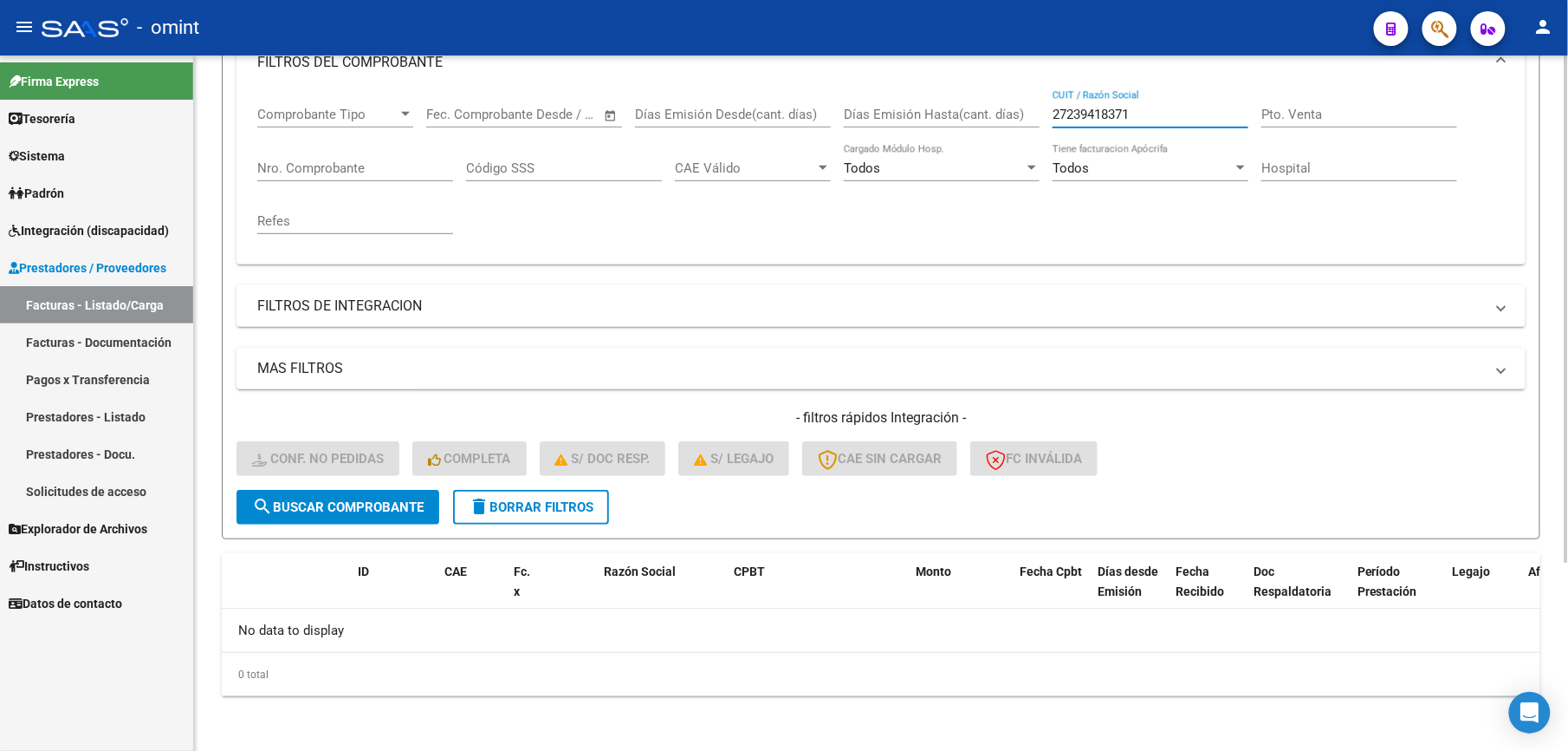
drag, startPoint x: 1158, startPoint y: 115, endPoint x: 940, endPoint y: 122, distance: 218.1
click at [940, 122] on div "Comprobante Tipo Comprobante Tipo Start date – End date Fec. Comprobante Desde …" at bounding box center [881, 170] width 1248 height 160
paste input "402172172"
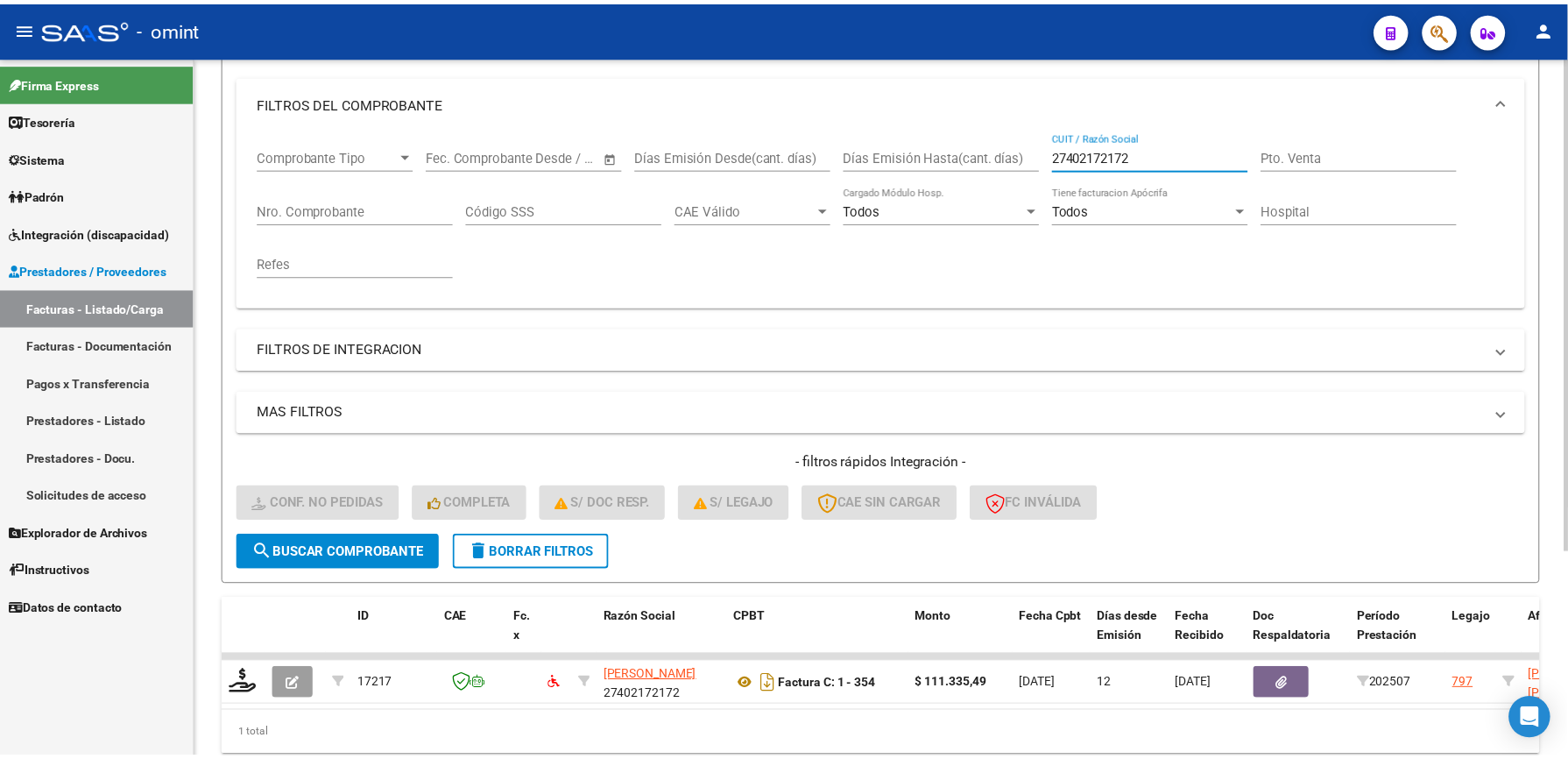
scroll to position [263, 0]
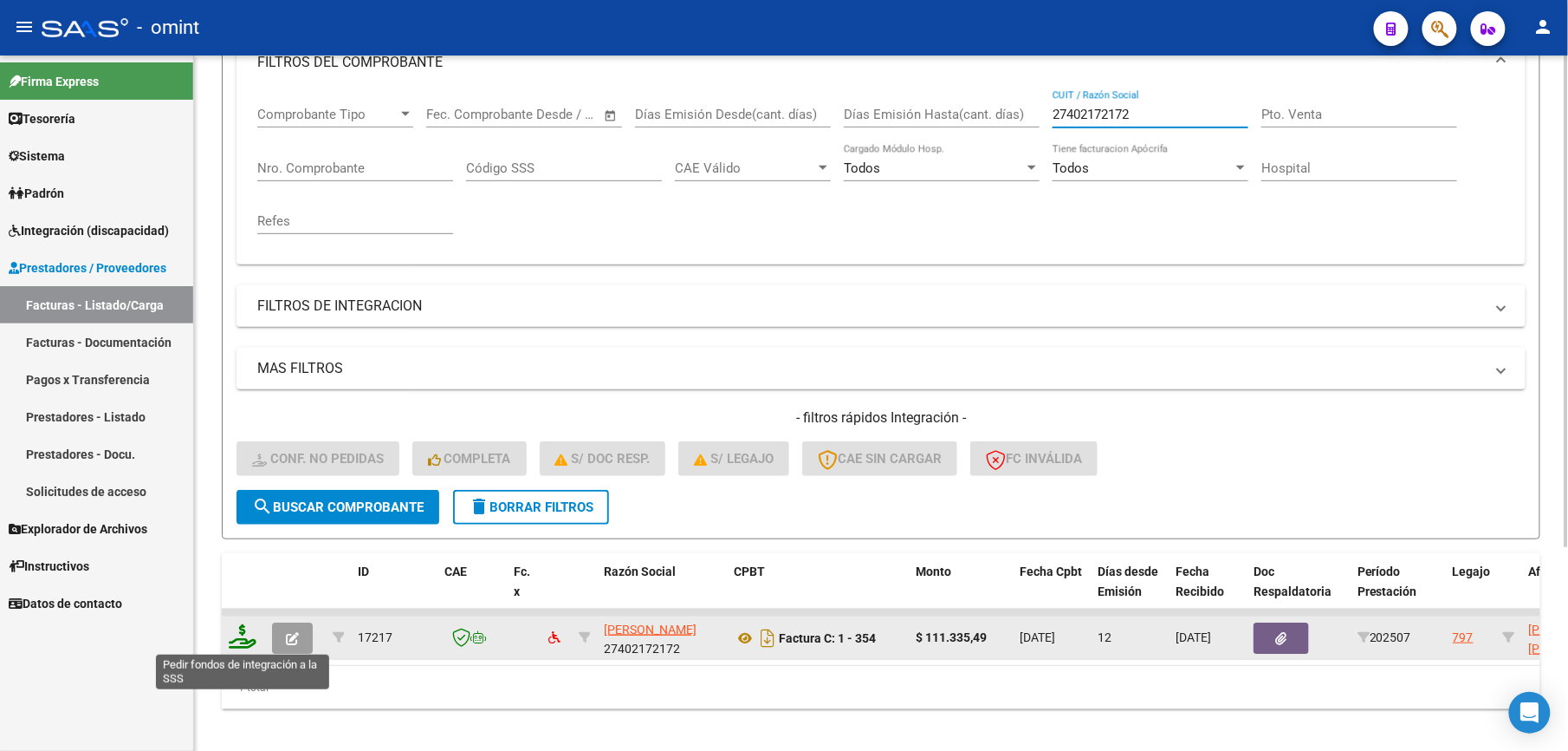
type input "27402172172"
click at [243, 638] on icon at bounding box center [242, 636] width 28 height 24
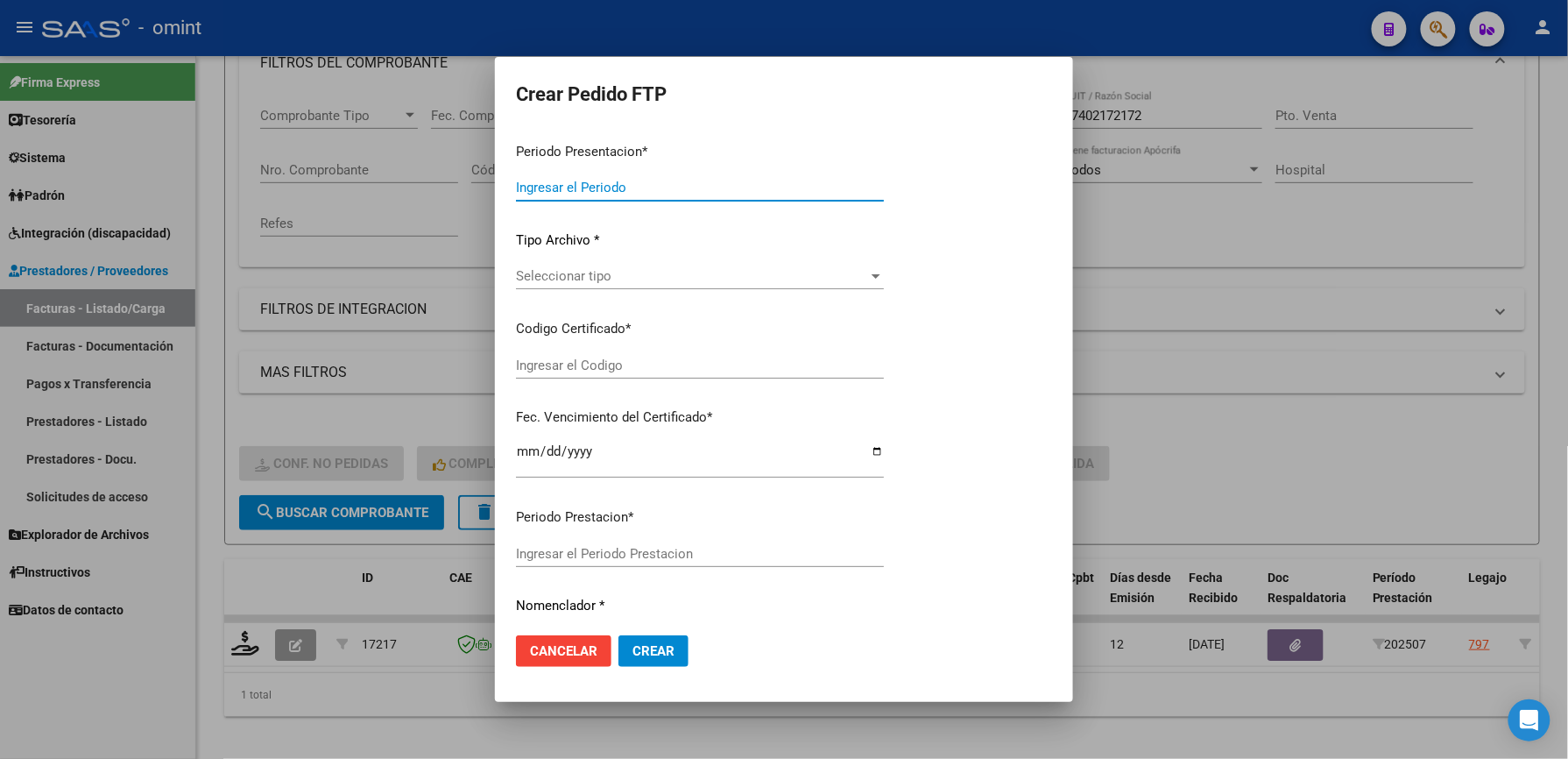
type input "202507"
type input "$ 111.335,49"
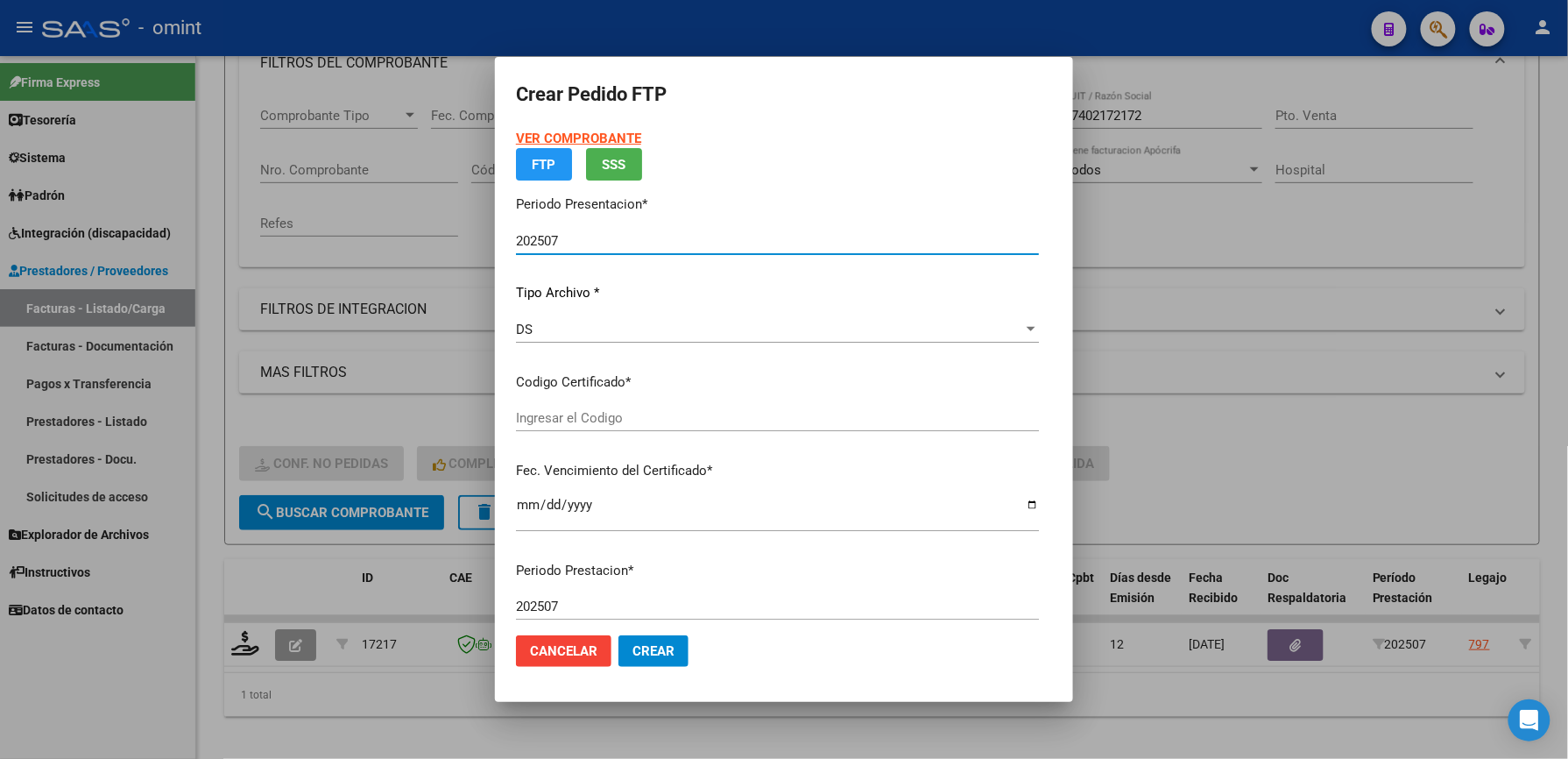
type input "5755376510"
type input "2033-09-14"
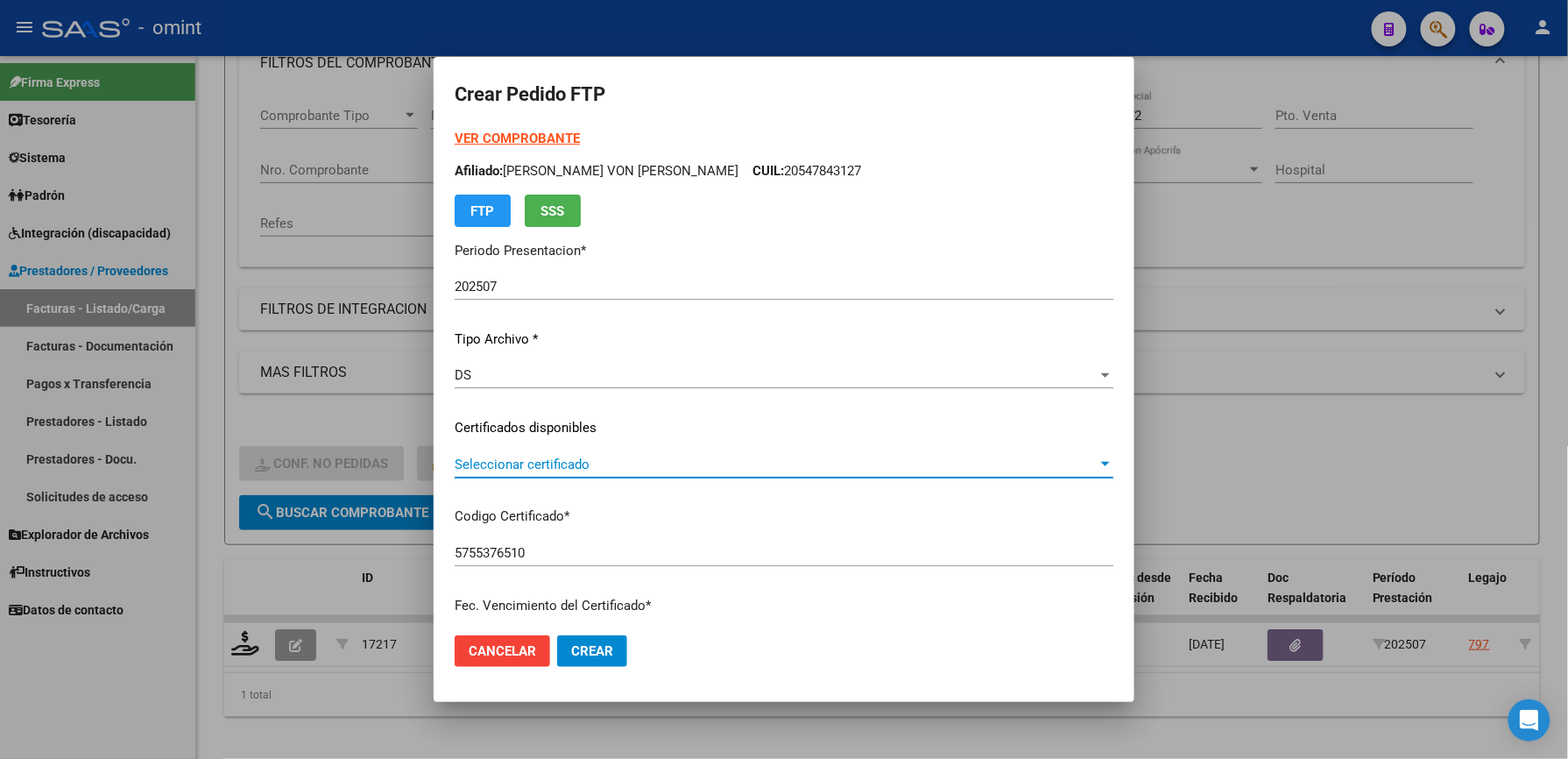
click at [604, 459] on span "Seleccionar certificado" at bounding box center [775, 464] width 643 height 15
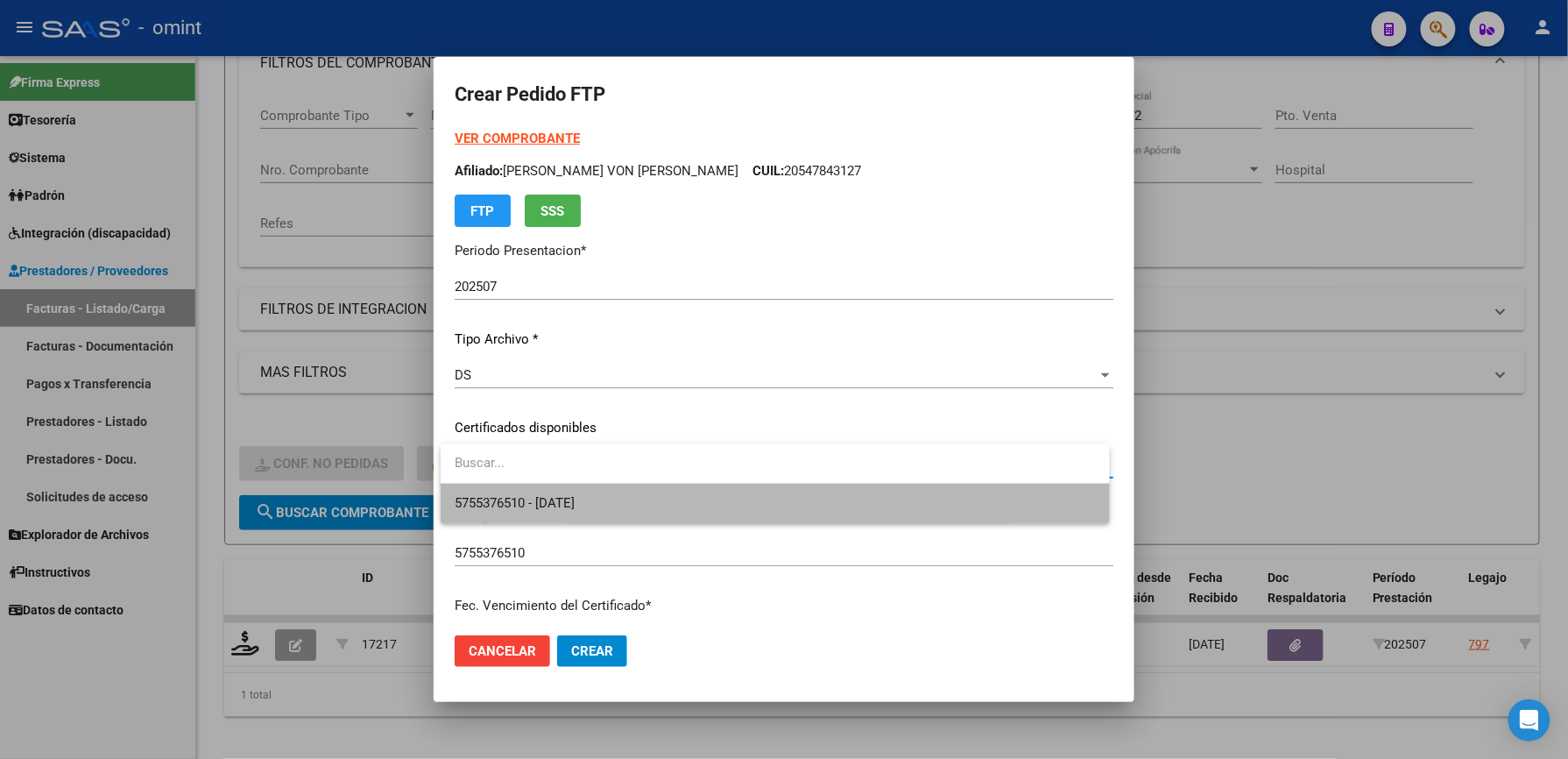
click at [615, 496] on span "5755376510 - 2033-09-14" at bounding box center [774, 502] width 641 height 40
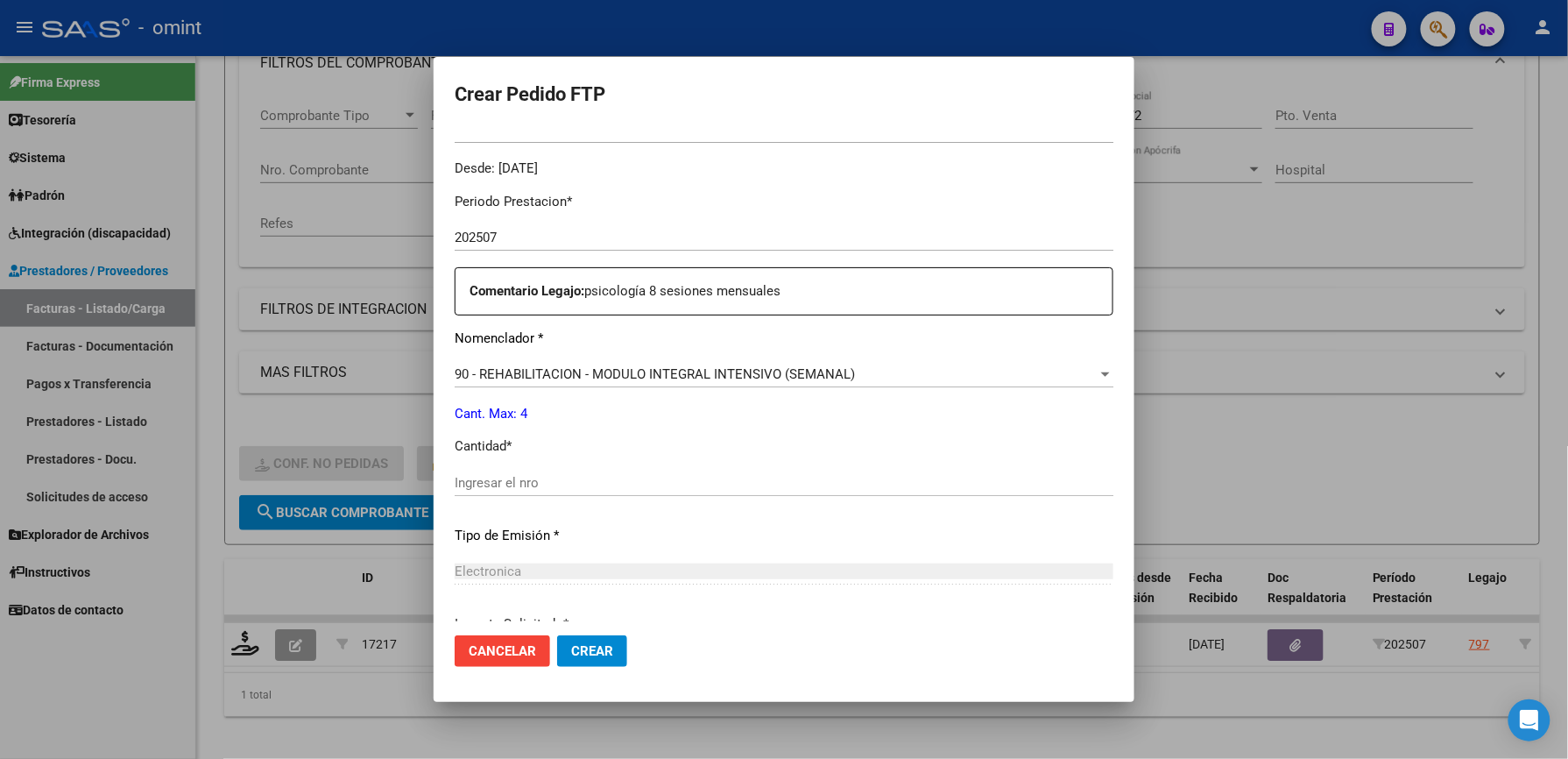
scroll to position [583, 0]
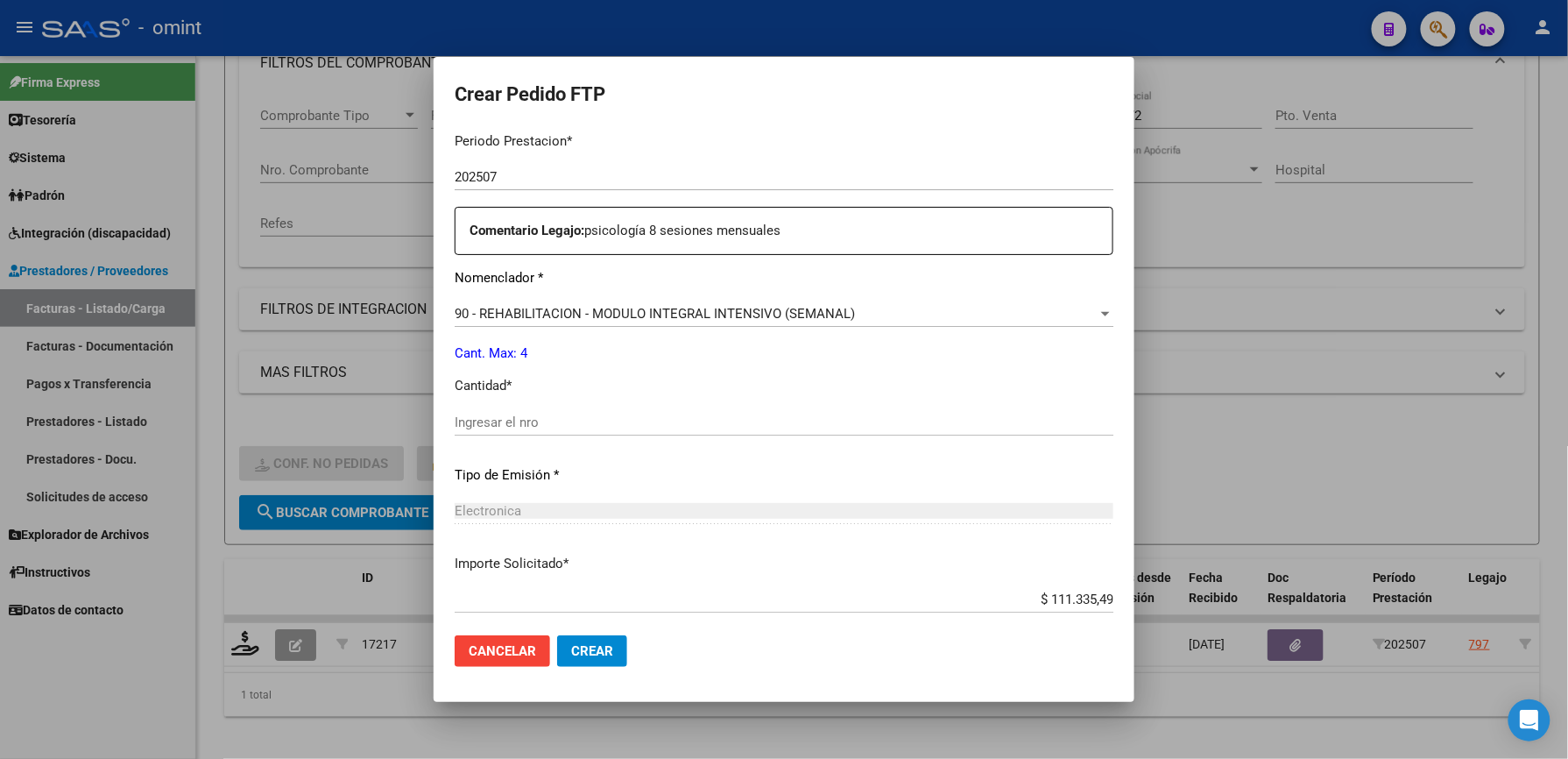
click at [538, 425] on input "Ingresar el nro" at bounding box center [783, 422] width 659 height 15
type input "4"
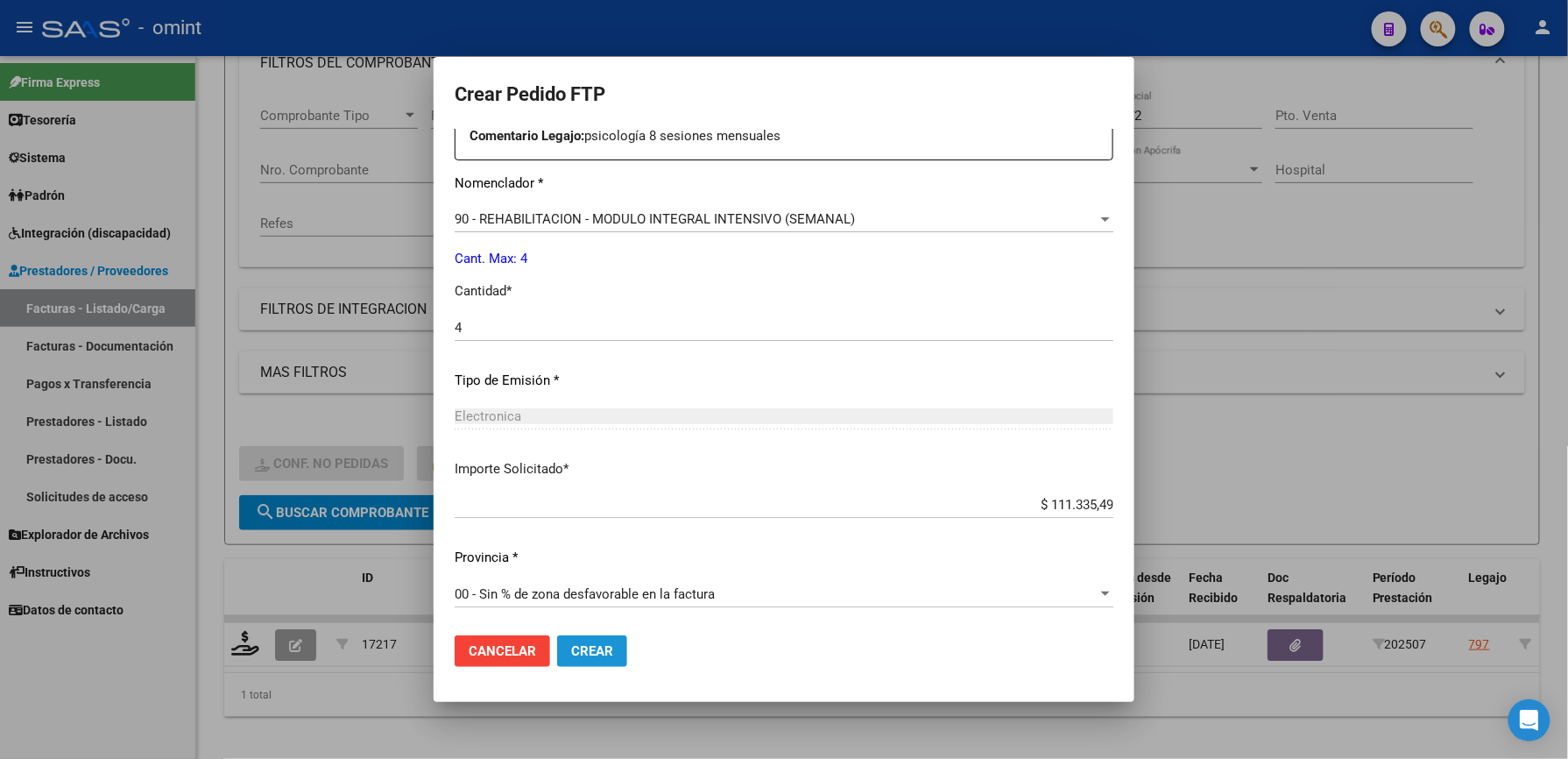
click at [611, 643] on span "Crear" at bounding box center [592, 651] width 42 height 15
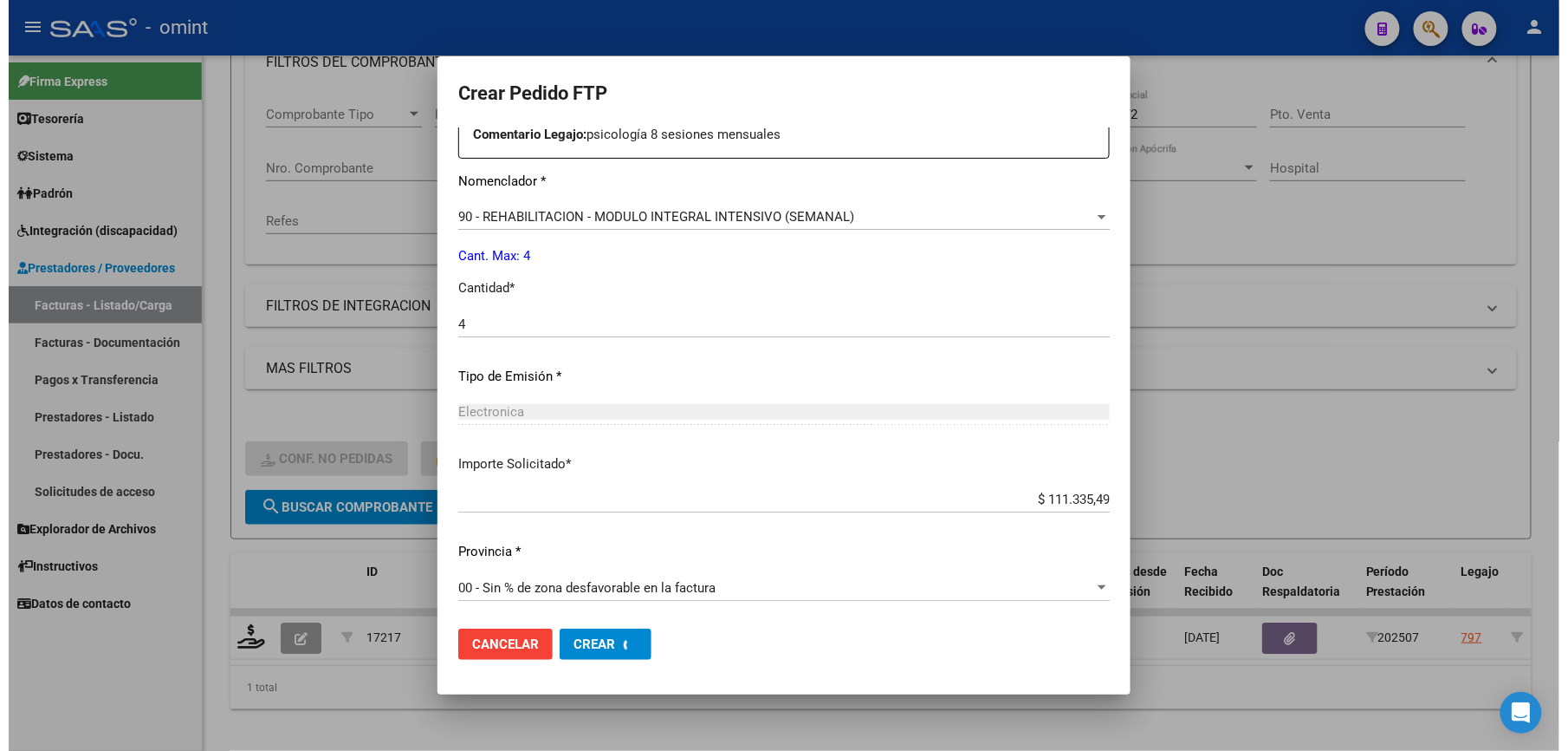
scroll to position [0, 0]
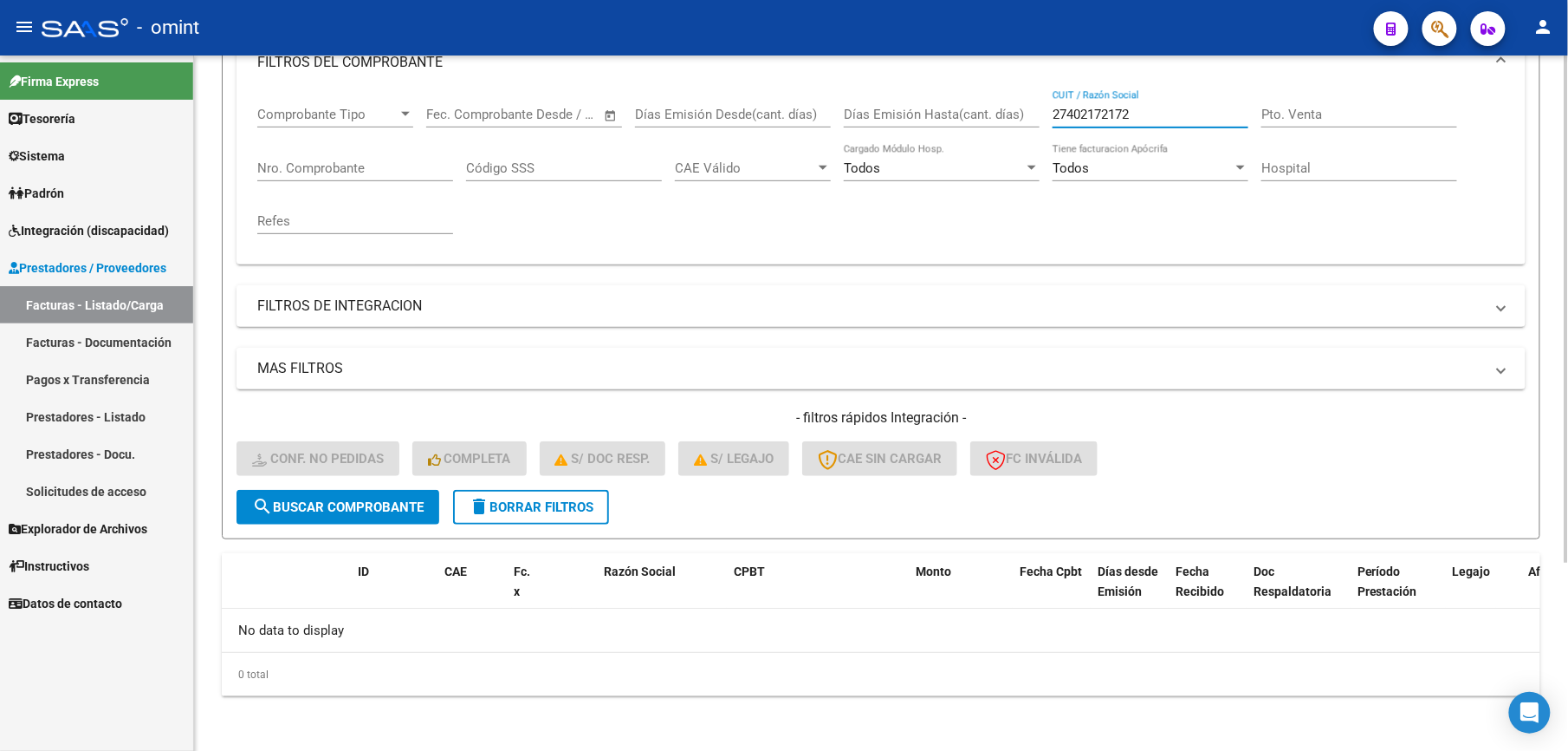
drag, startPoint x: 1158, startPoint y: 121, endPoint x: 1005, endPoint y: 109, distance: 153.5
click at [1005, 109] on div "Comprobante Tipo Comprobante Tipo Start date – End date Fec. Comprobante Desde …" at bounding box center [881, 170] width 1248 height 160
paste input "368389434"
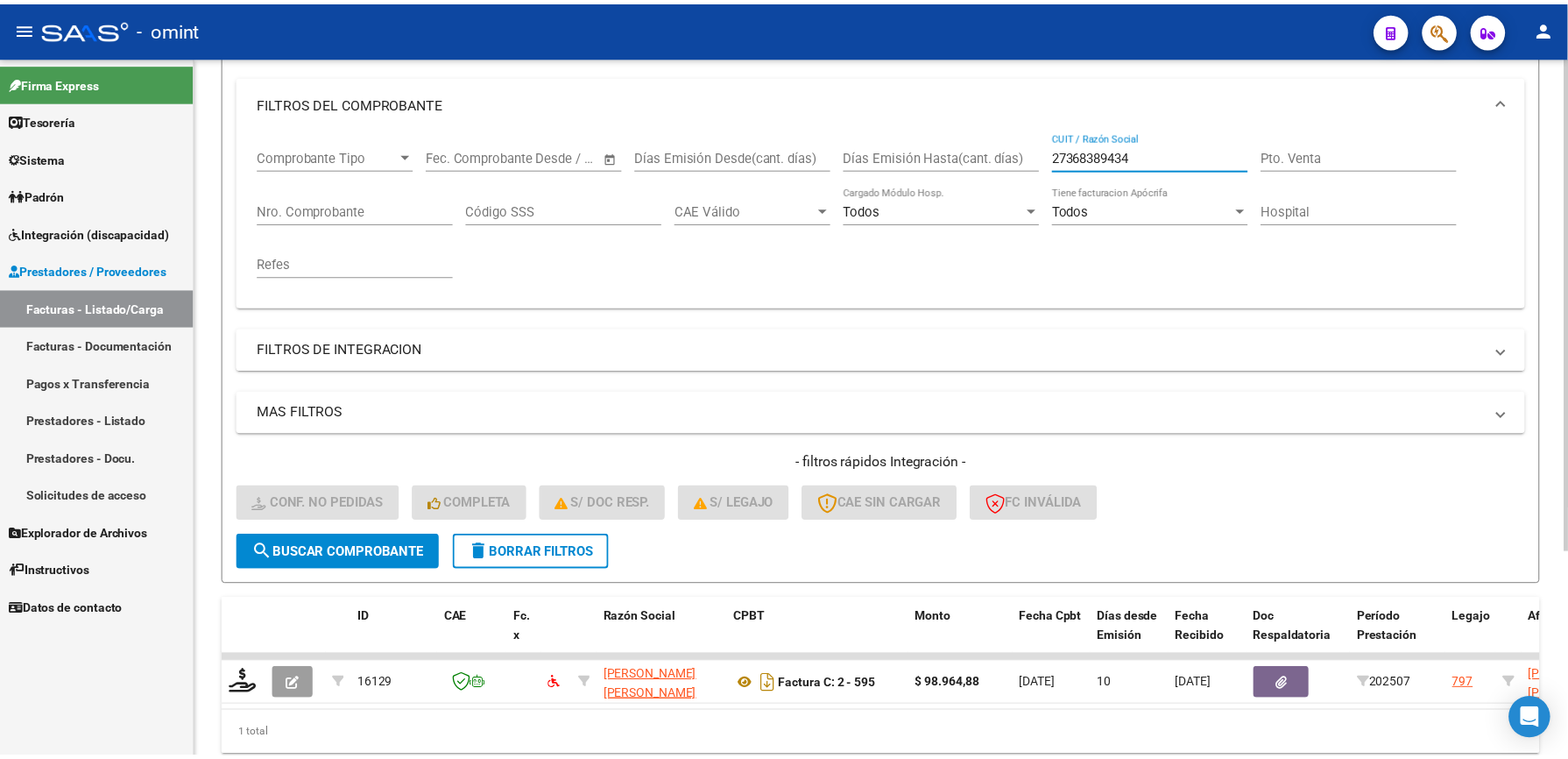
scroll to position [263, 0]
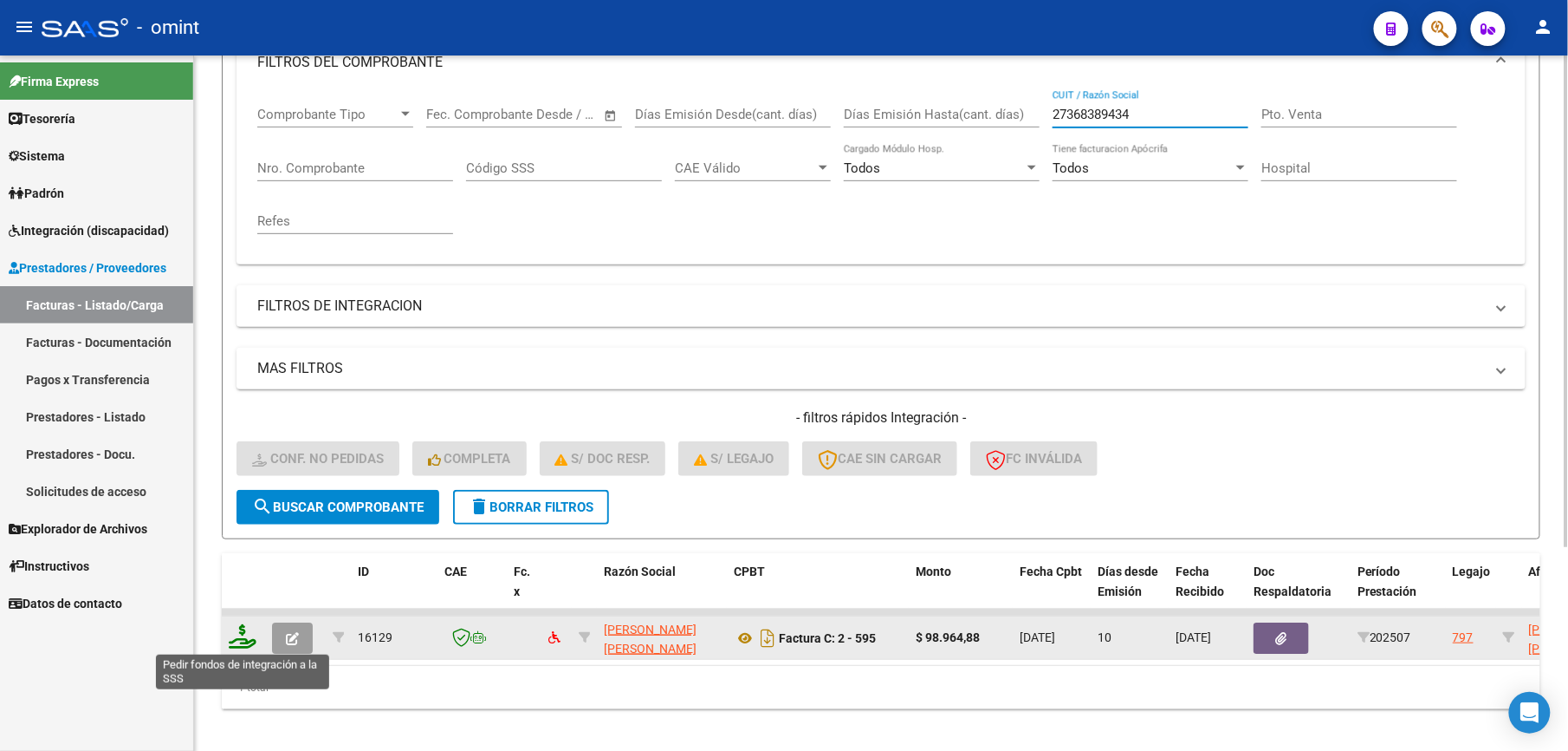
type input "27368389434"
click at [251, 638] on icon at bounding box center [242, 636] width 28 height 24
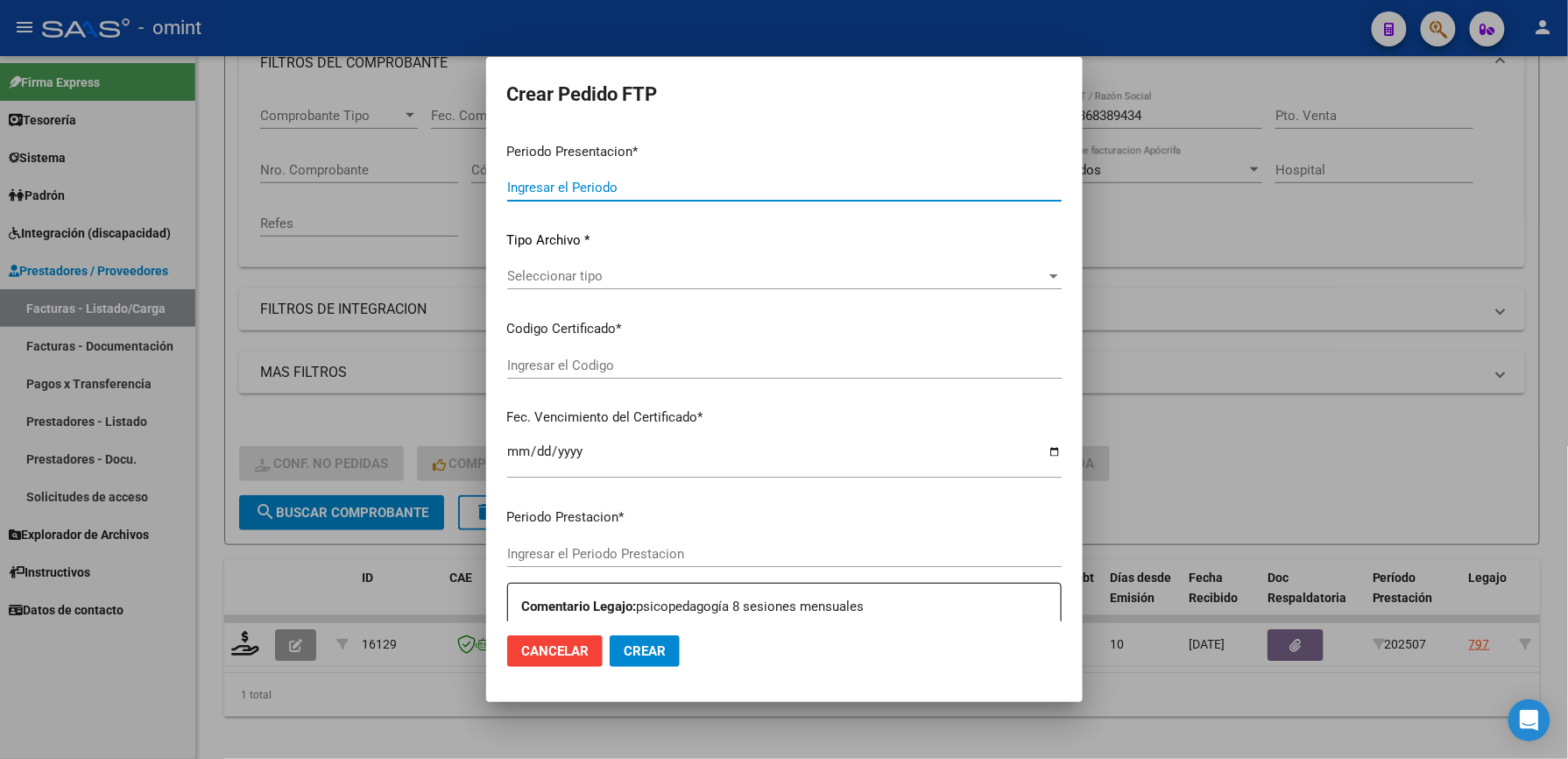
type input "202507"
type input "$ 98.964,88"
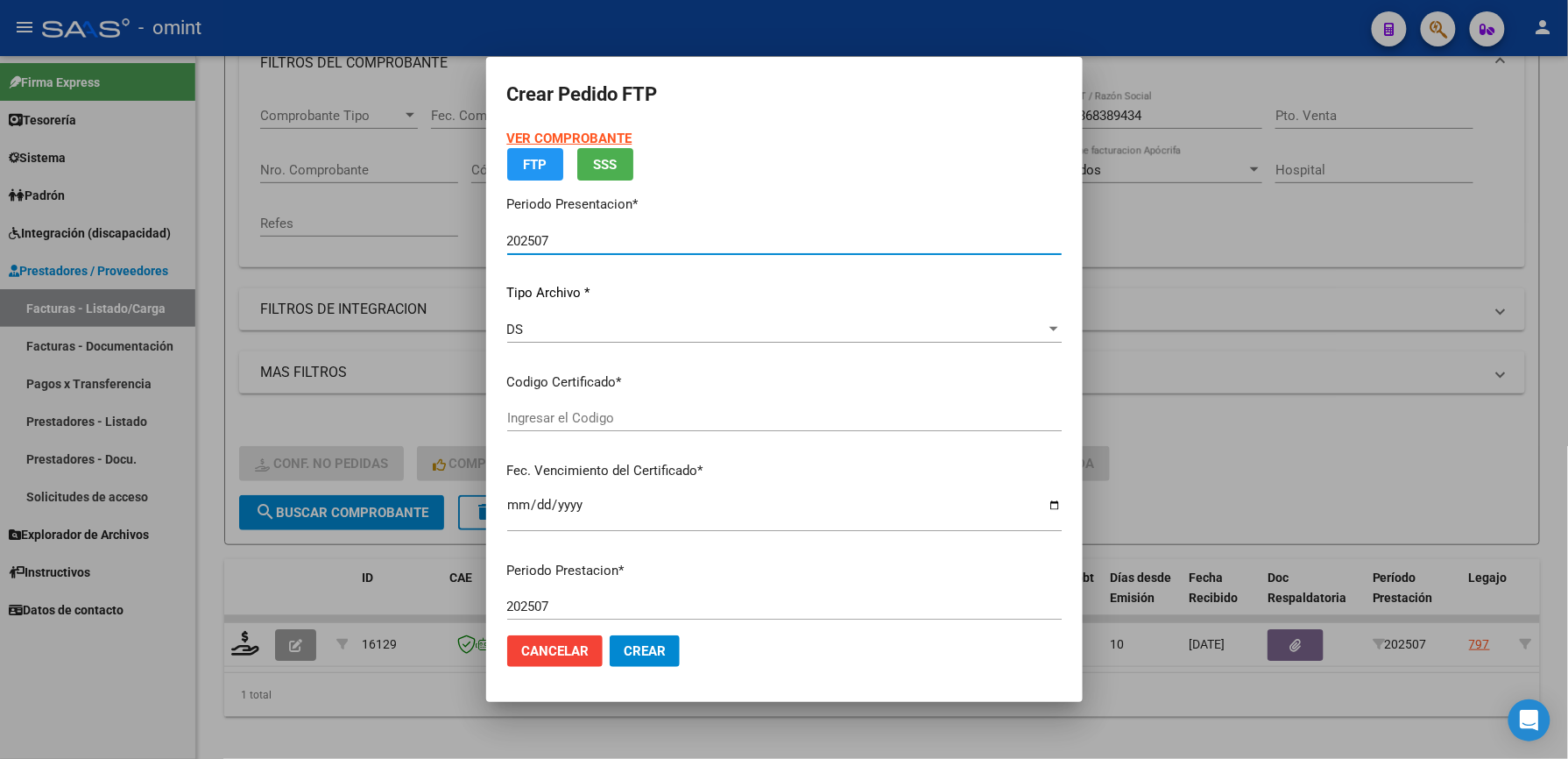
type input "5755376510"
type input "2033-09-14"
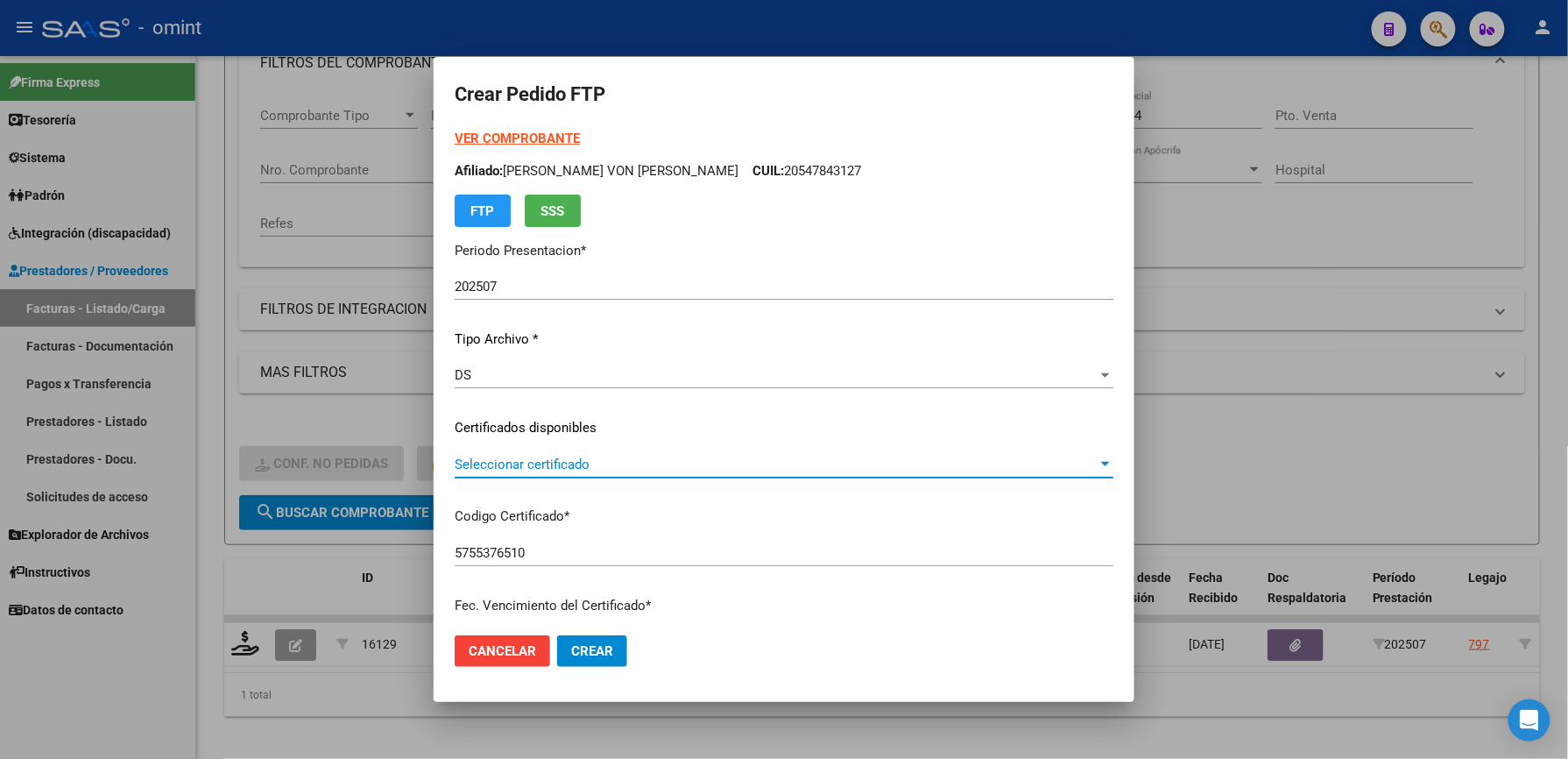
click at [568, 457] on span "Seleccionar certificado" at bounding box center [775, 464] width 643 height 15
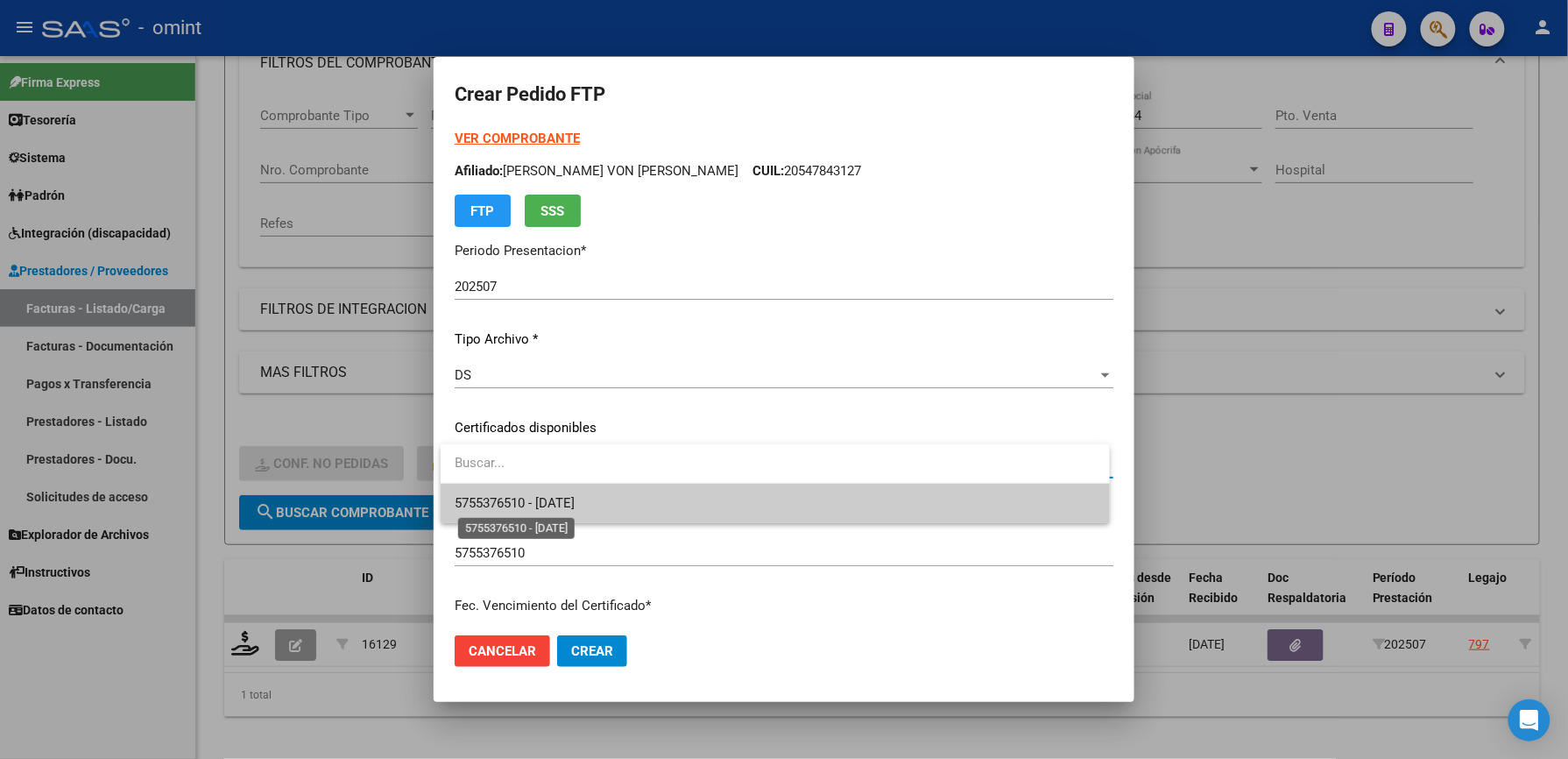
click at [571, 496] on span "5755376510 - 2033-09-14" at bounding box center [514, 502] width 120 height 15
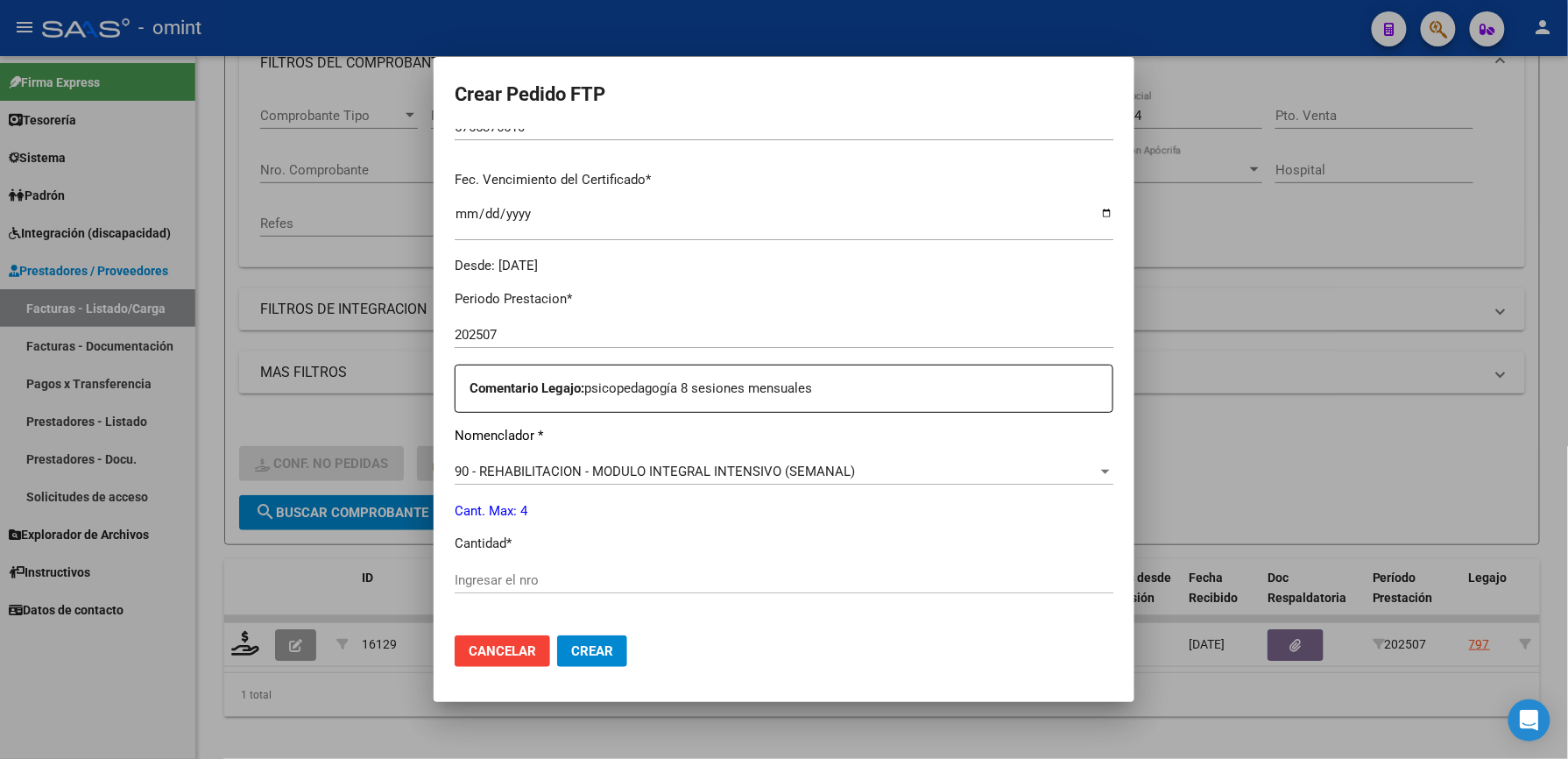
scroll to position [467, 0]
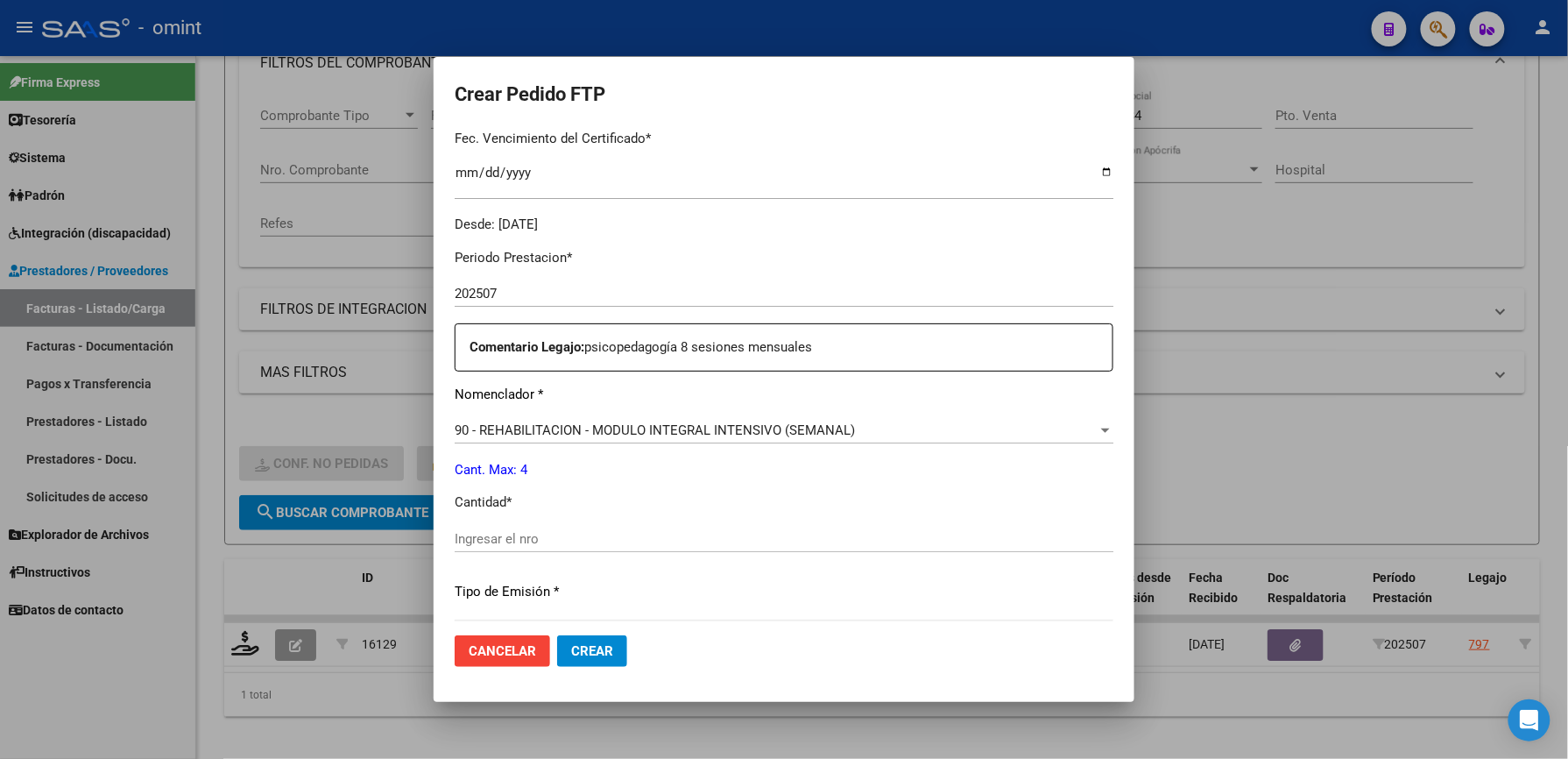
click at [533, 540] on input "Ingresar el nro" at bounding box center [783, 538] width 659 height 15
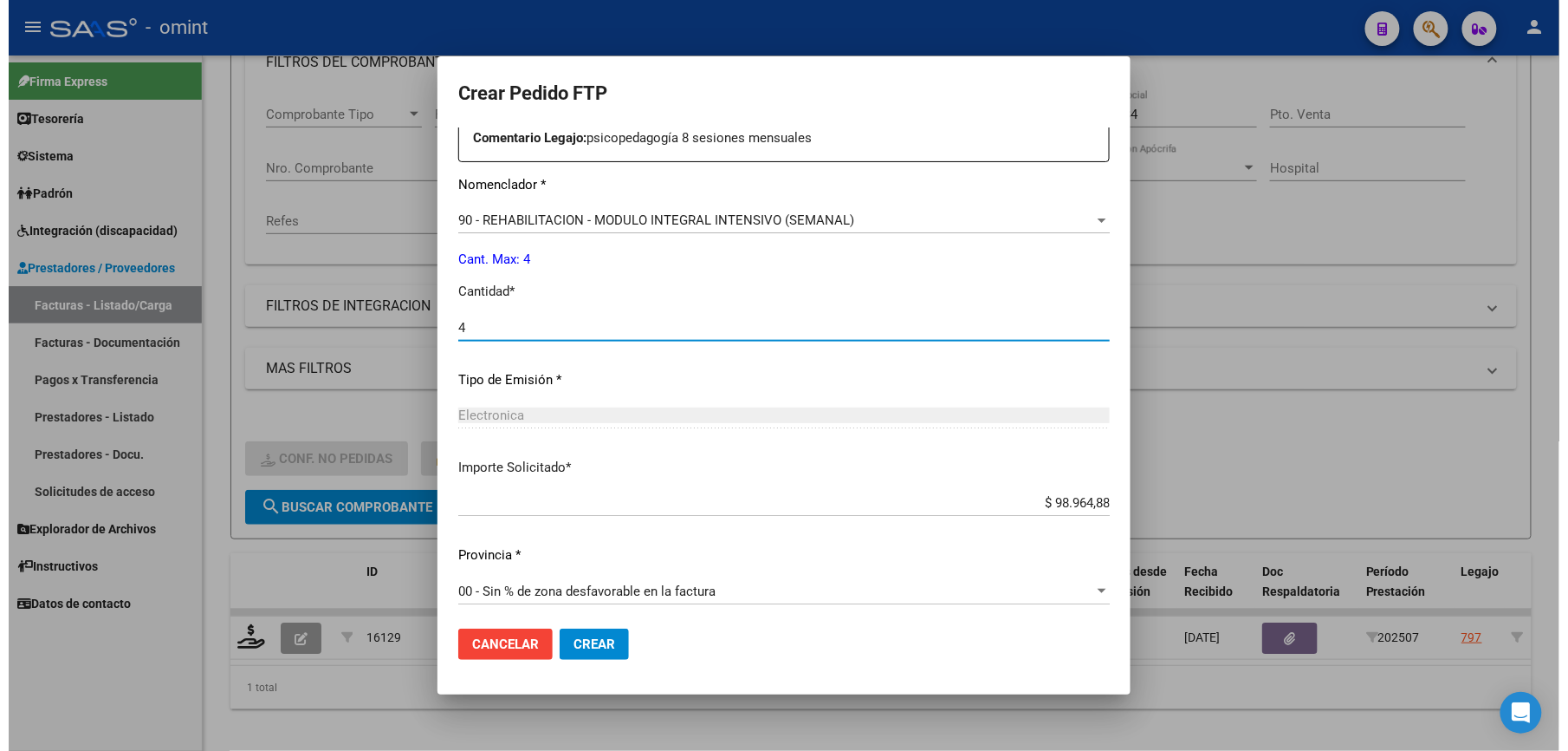
scroll to position [671, 0]
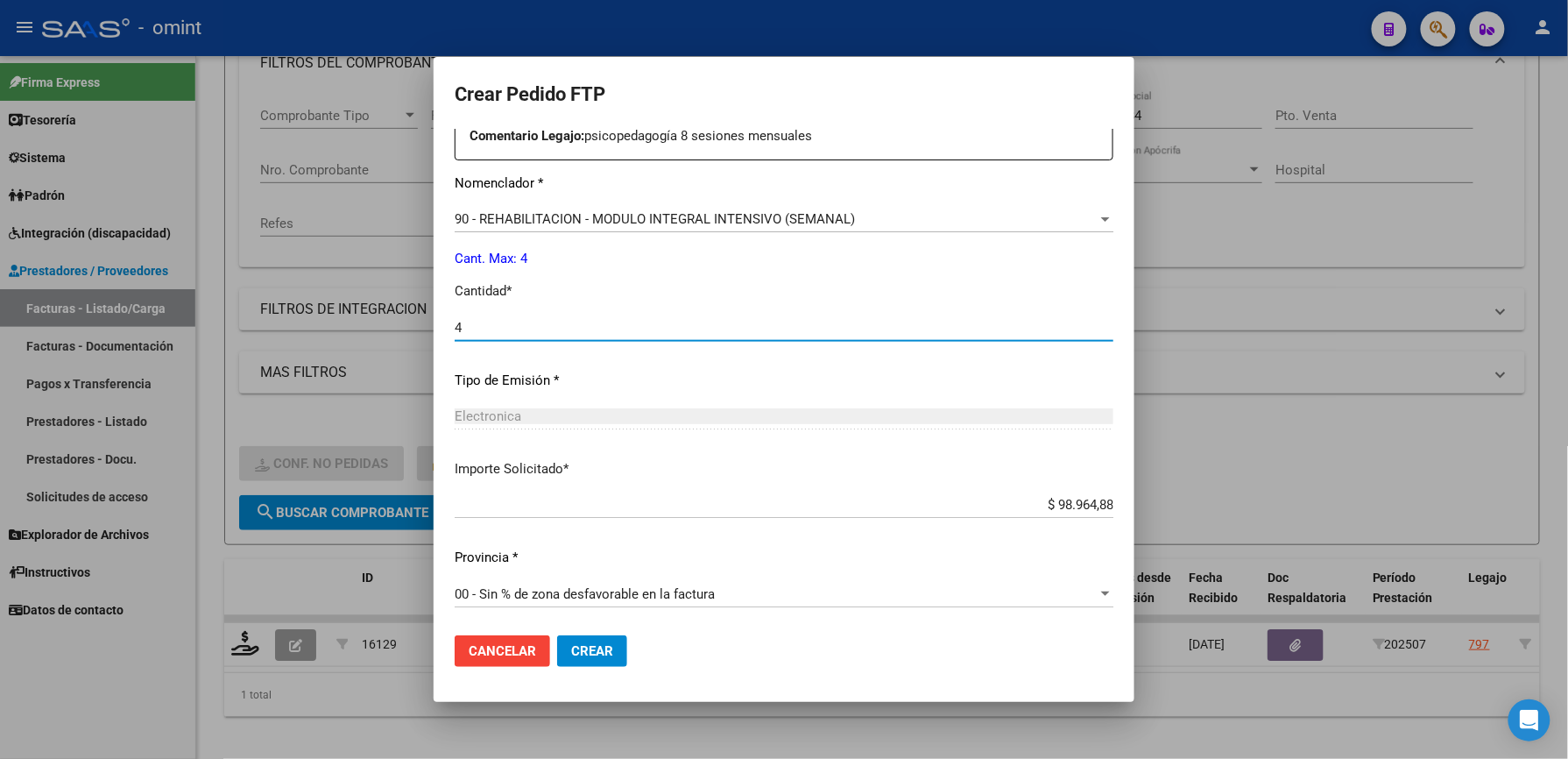
type input "4"
click at [601, 654] on span "Crear" at bounding box center [592, 651] width 42 height 15
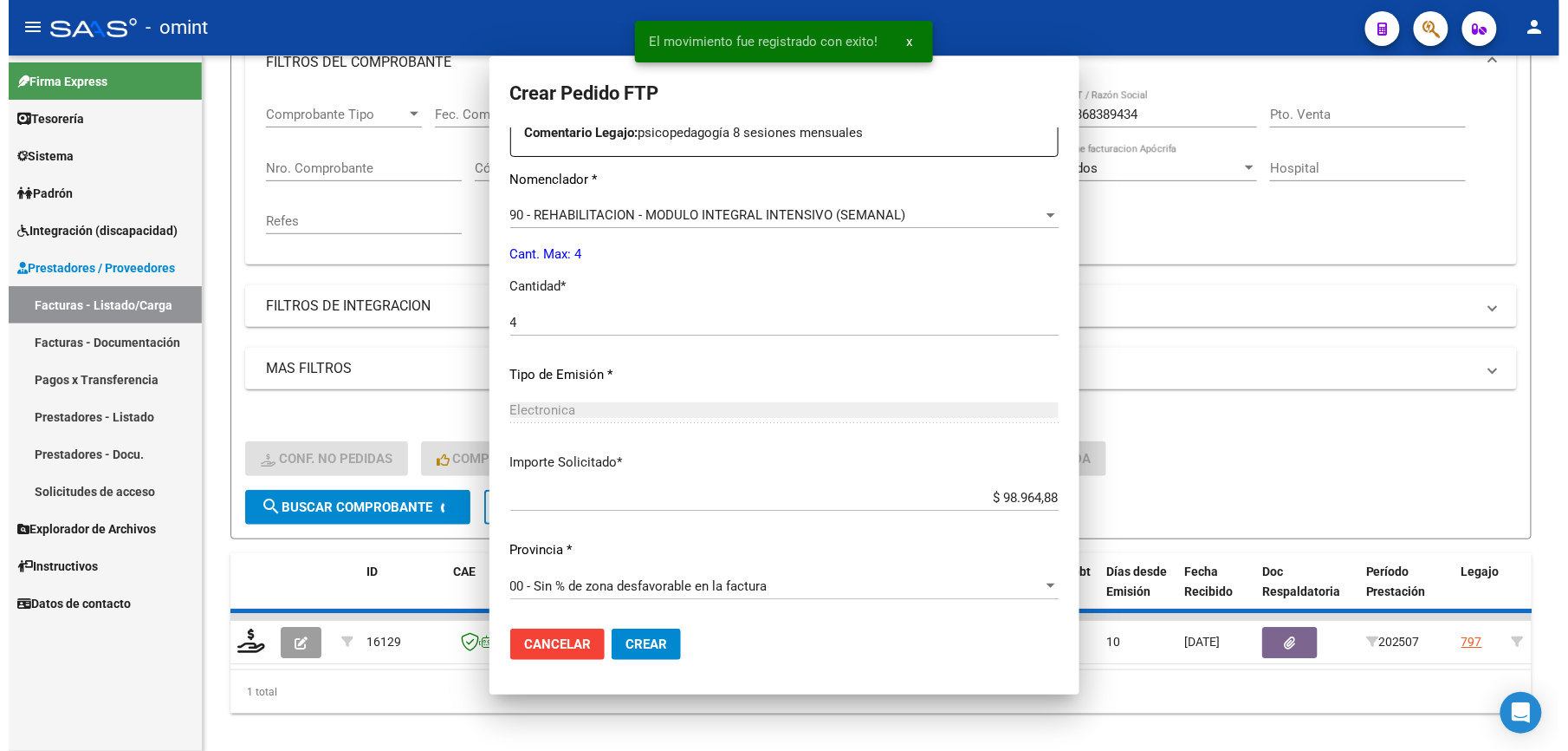
scroll to position [0, 0]
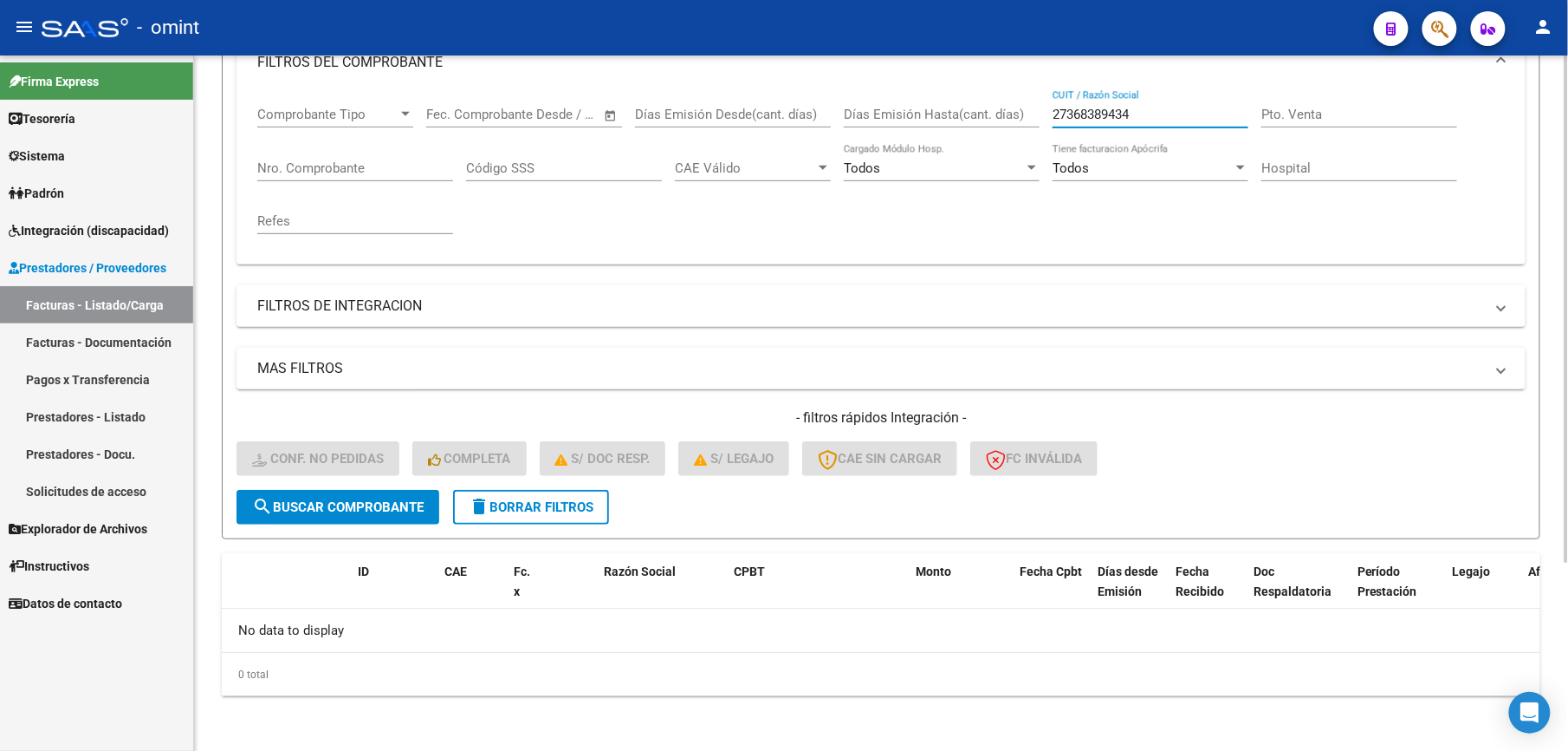
drag, startPoint x: 1124, startPoint y: 109, endPoint x: 1031, endPoint y: 112, distance: 93.0
click at [1031, 112] on div "Comprobante Tipo Comprobante Tipo Start date – End date Fec. Comprobante Desde …" at bounding box center [881, 170] width 1248 height 160
paste input "14661768"
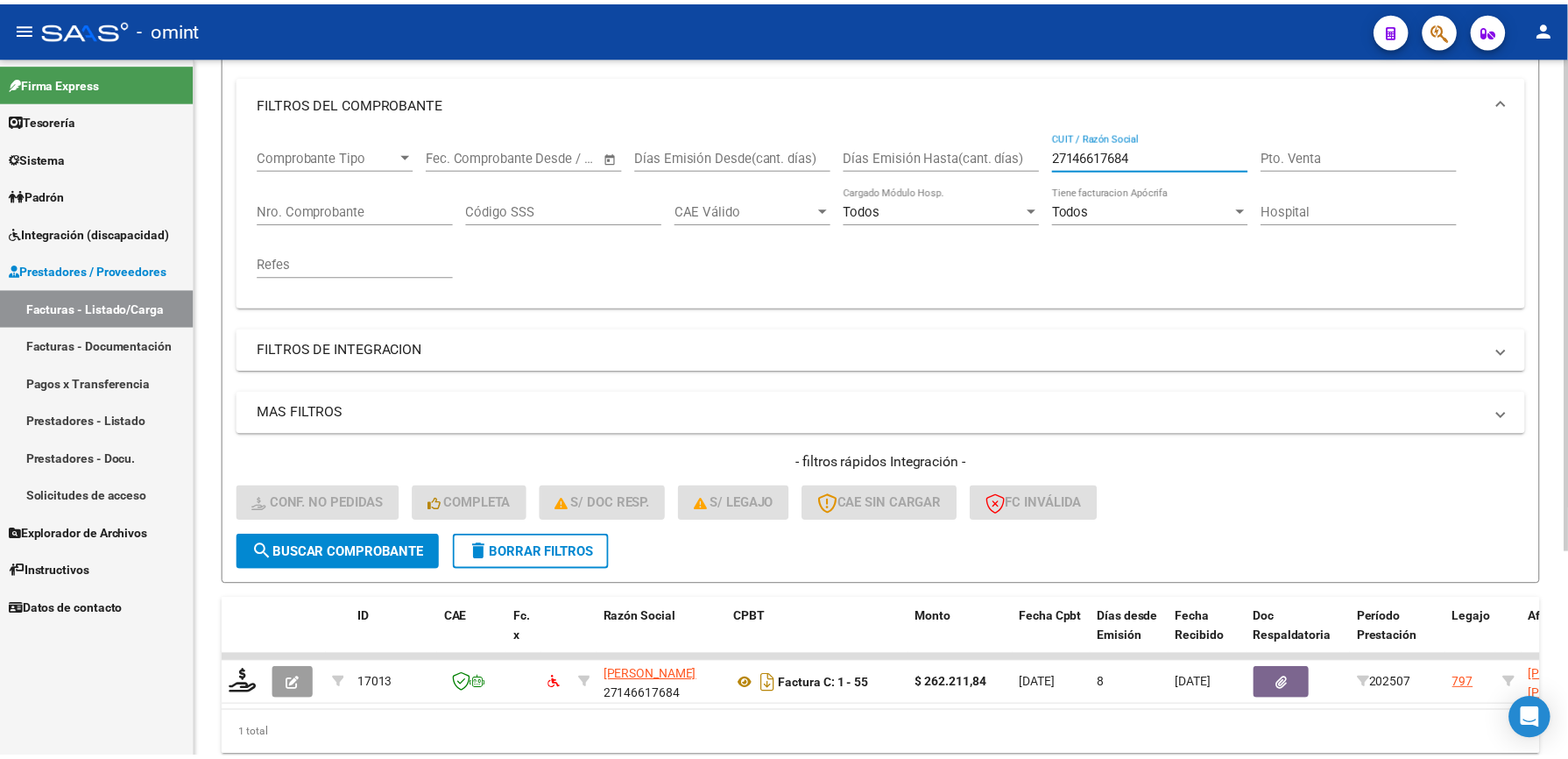
scroll to position [263, 0]
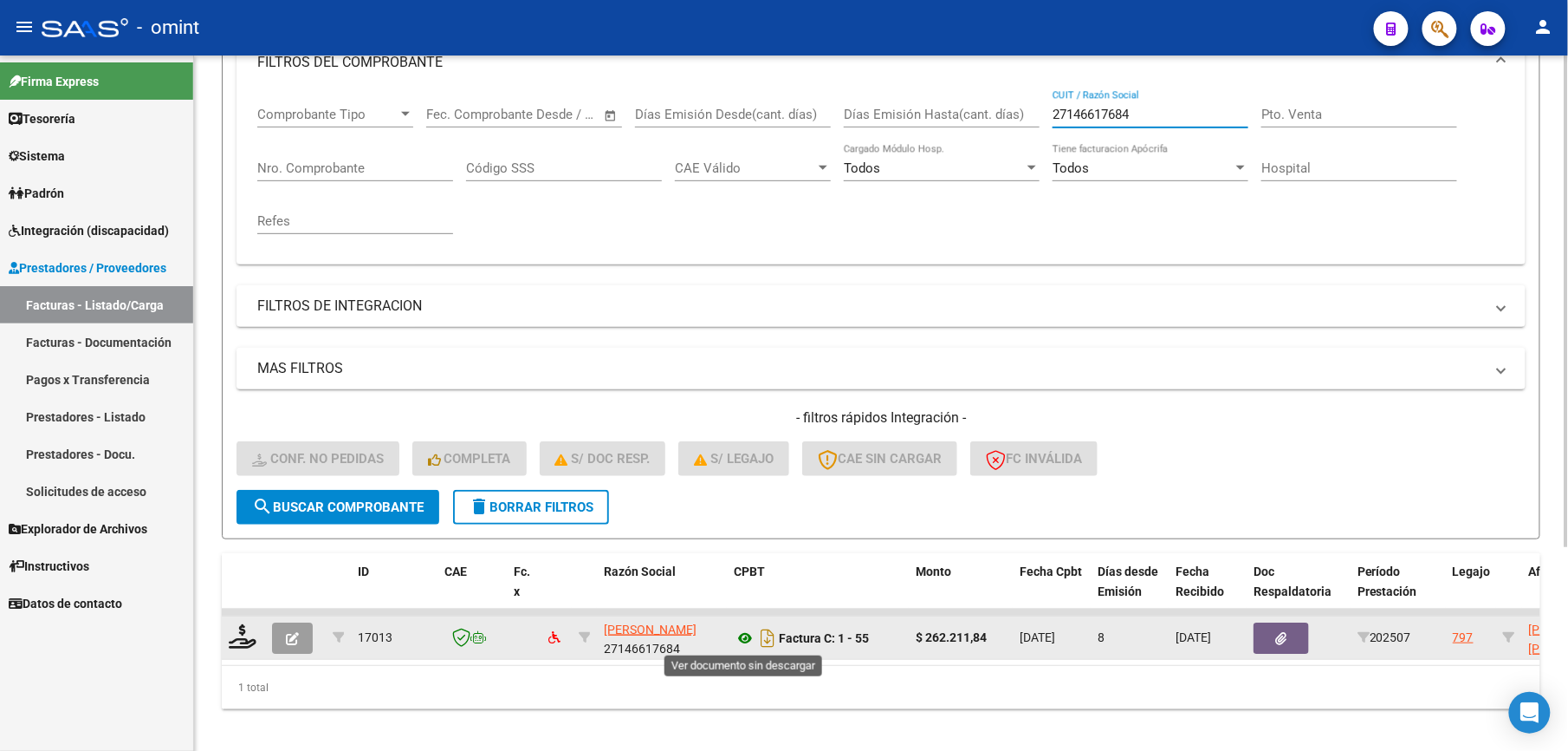
type input "27146617684"
click at [751, 639] on icon at bounding box center [745, 638] width 23 height 21
click at [295, 641] on icon "button" at bounding box center [293, 638] width 13 height 13
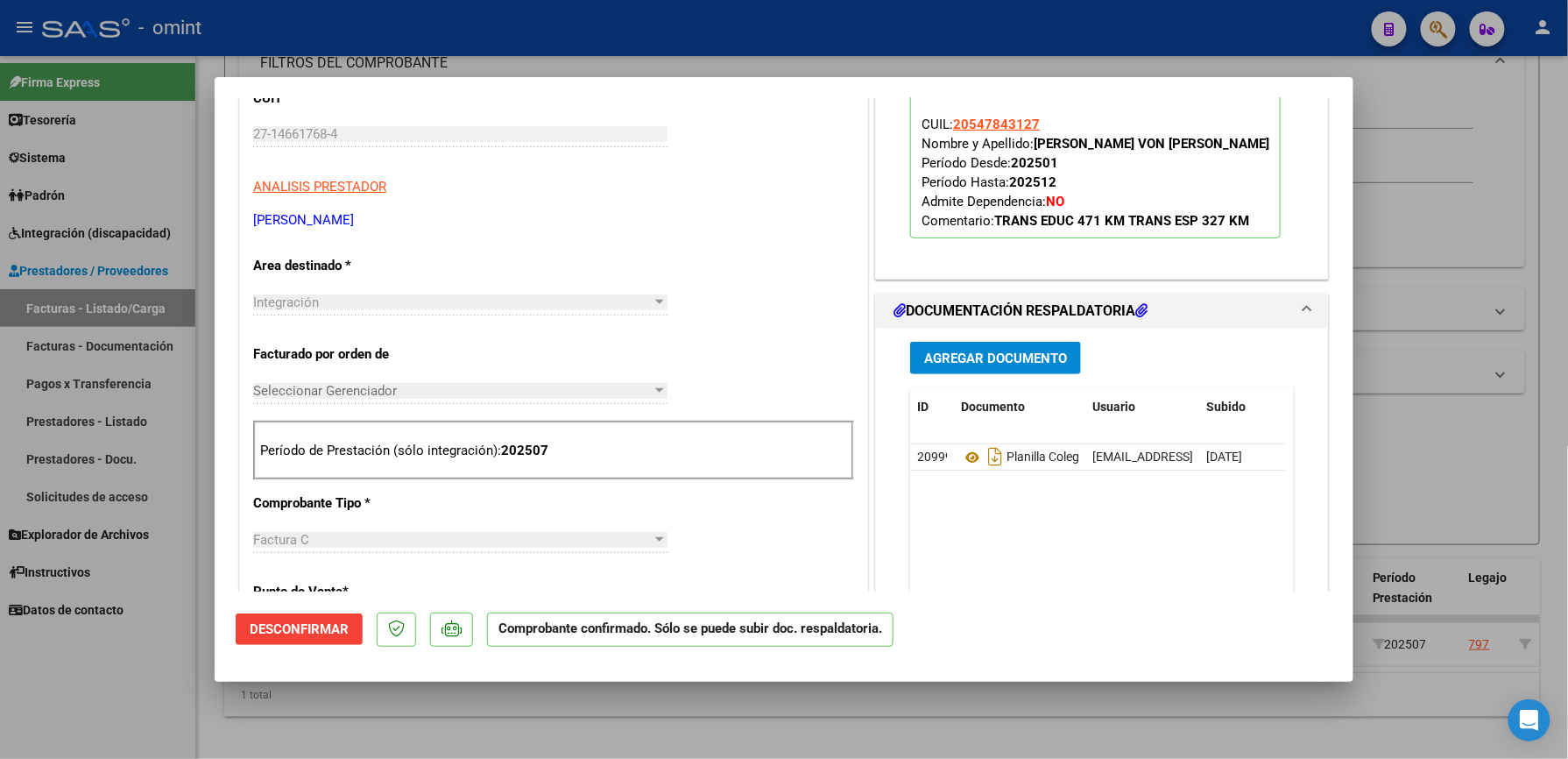
scroll to position [233, 0]
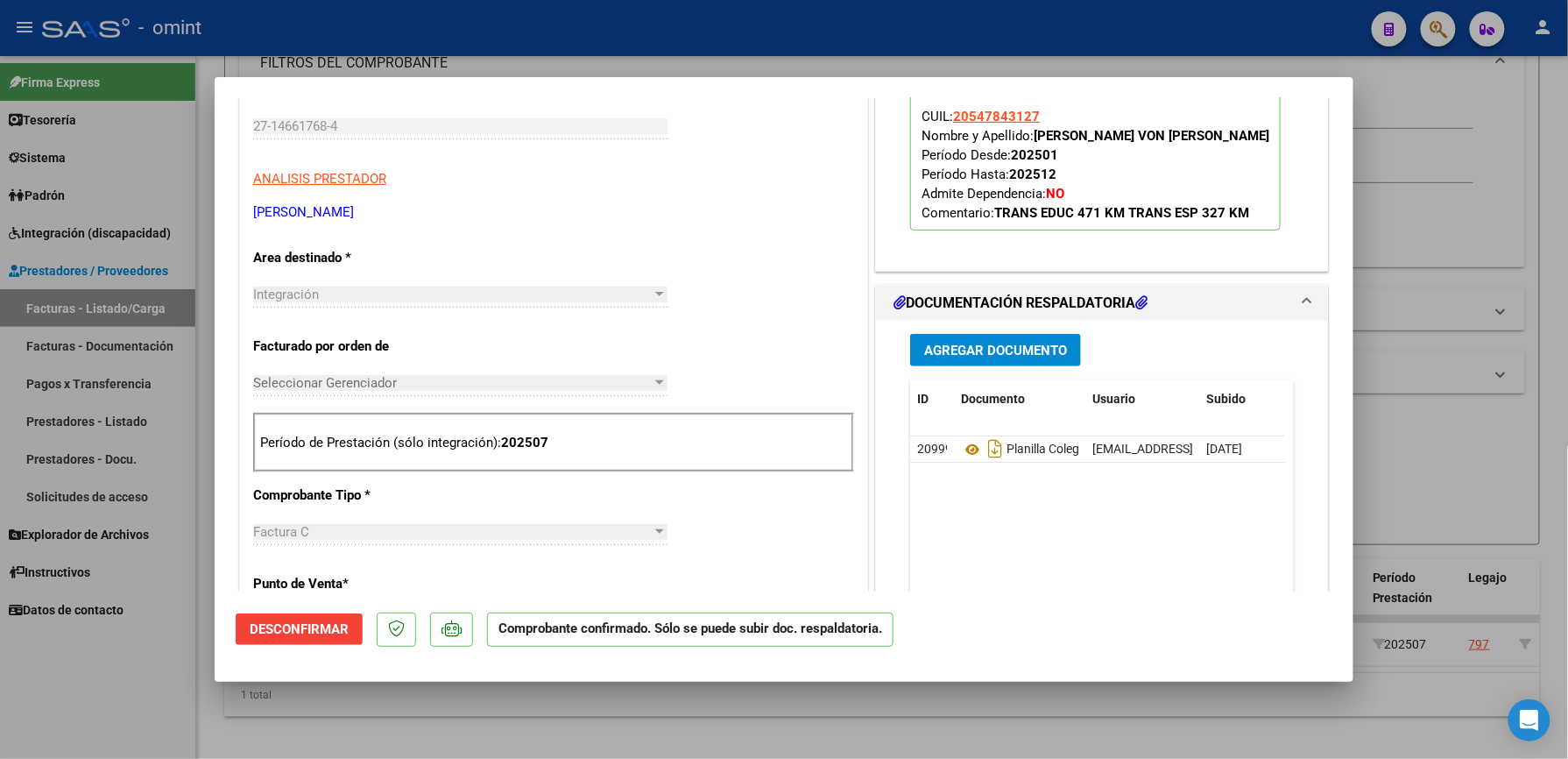
click at [324, 627] on span "Desconfirmar" at bounding box center [299, 629] width 99 height 15
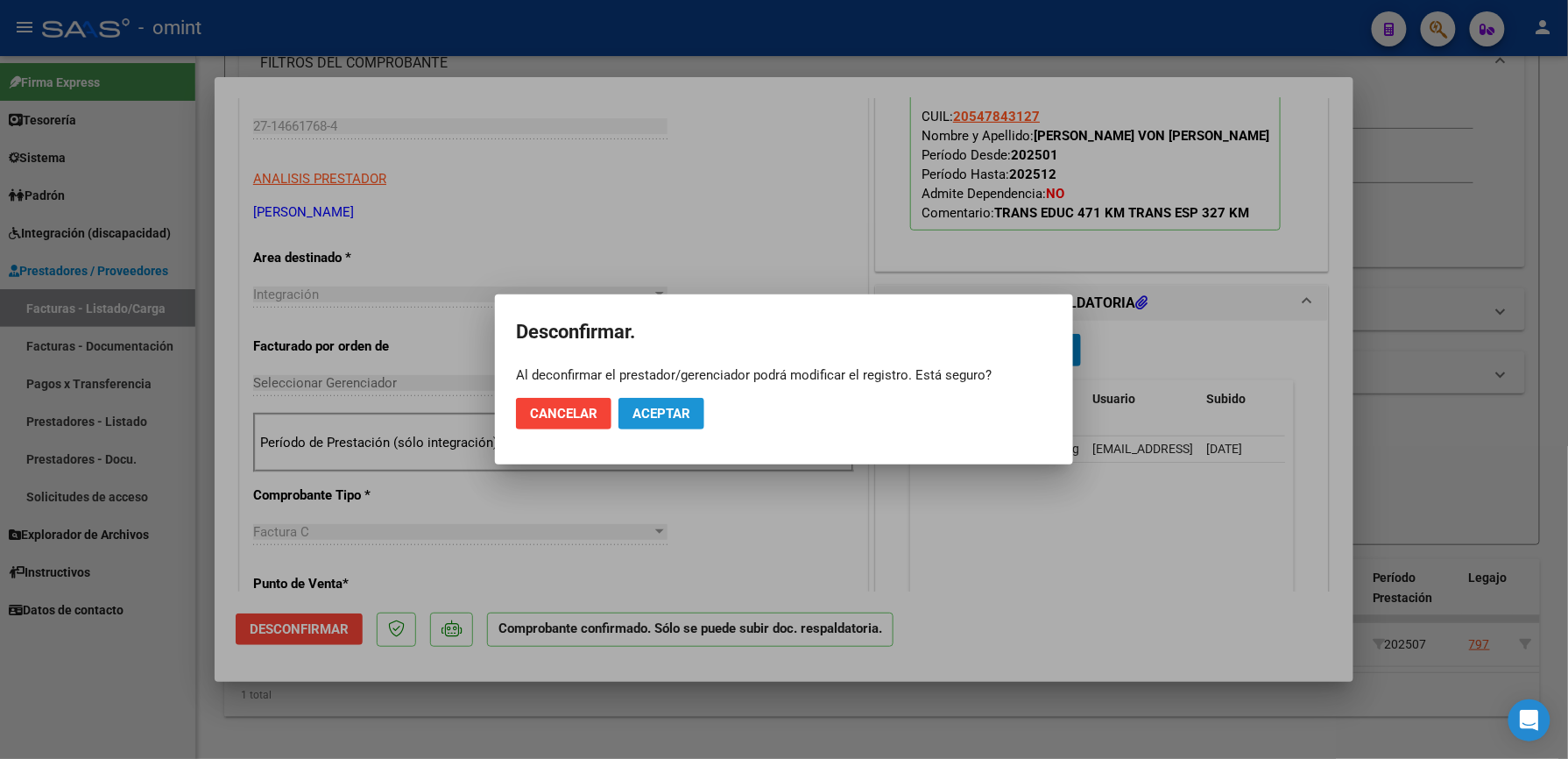
click at [661, 416] on span "Aceptar" at bounding box center [662, 414] width 58 height 15
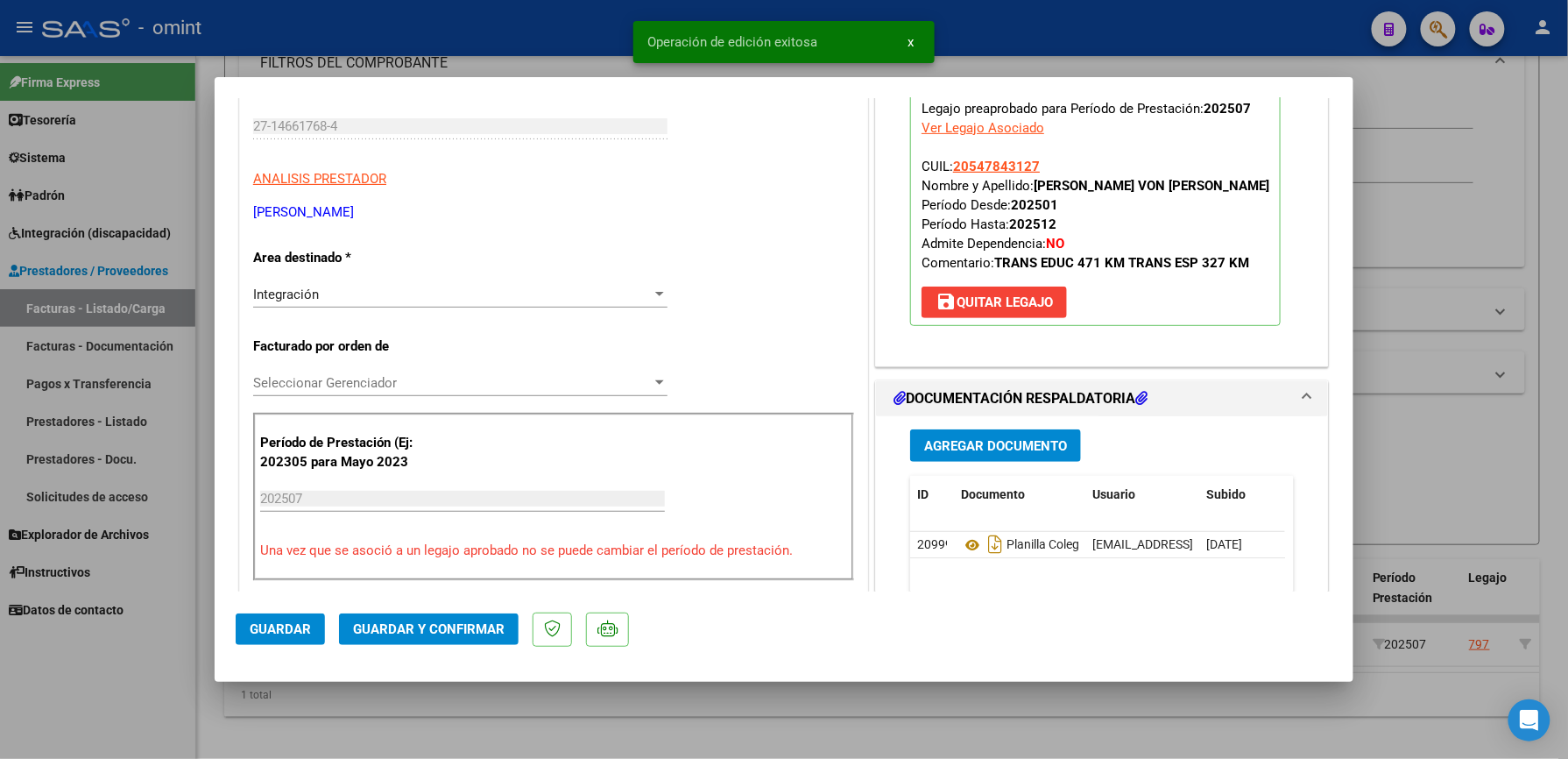
click at [652, 291] on div at bounding box center [660, 294] width 15 height 14
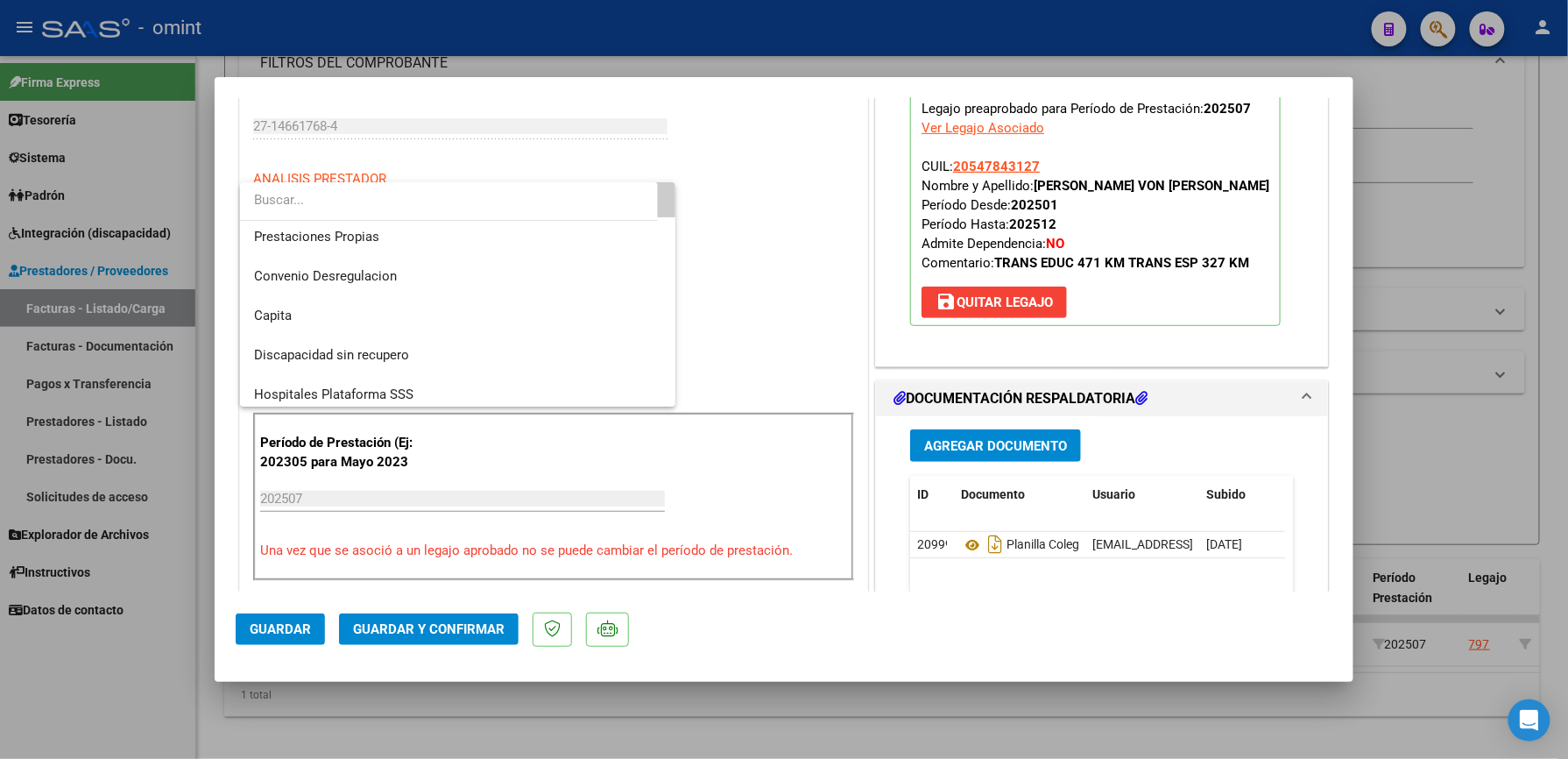
scroll to position [168, 0]
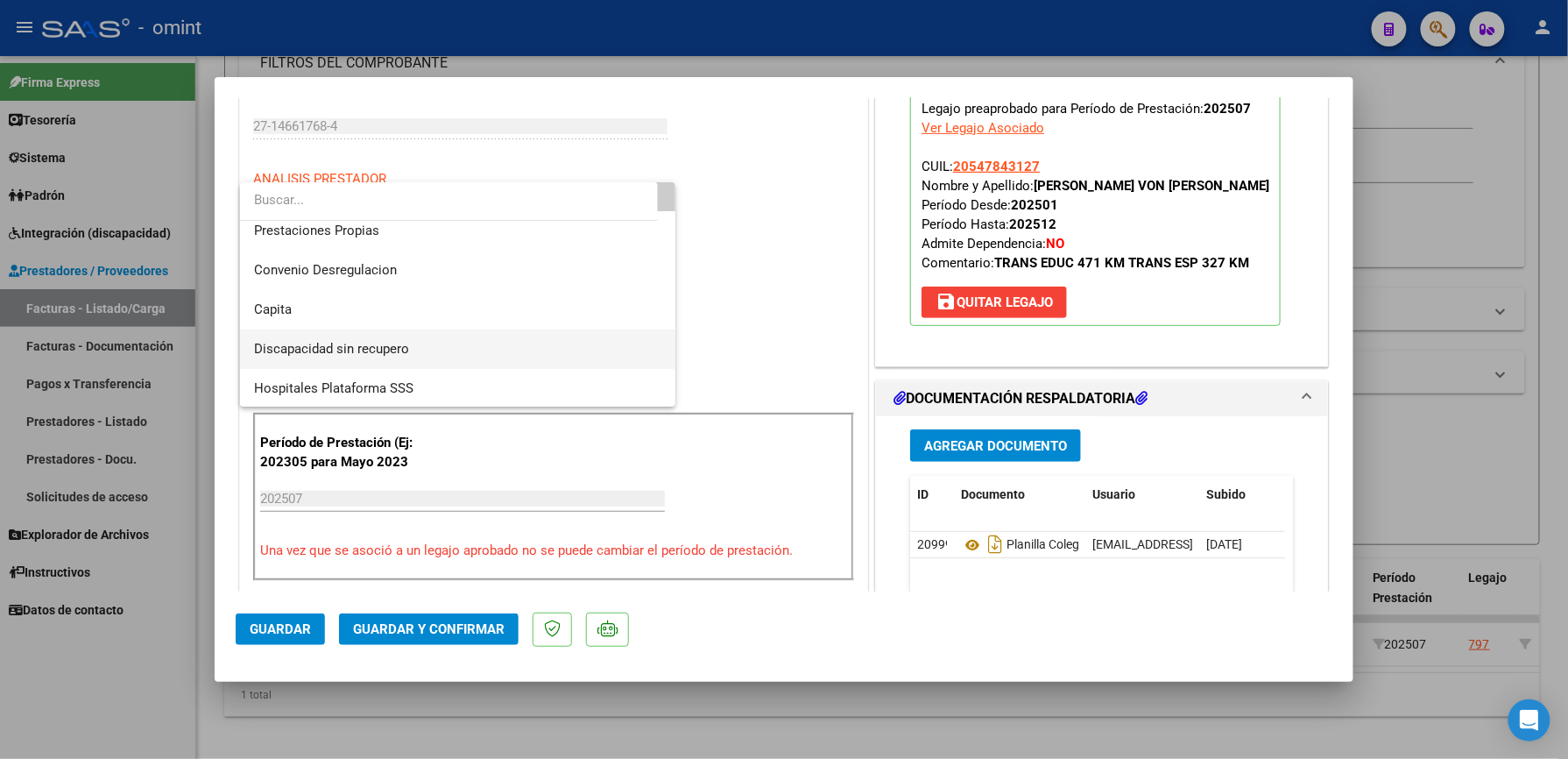
click at [557, 352] on span "Discapacidad sin recupero" at bounding box center [457, 349] width 407 height 40
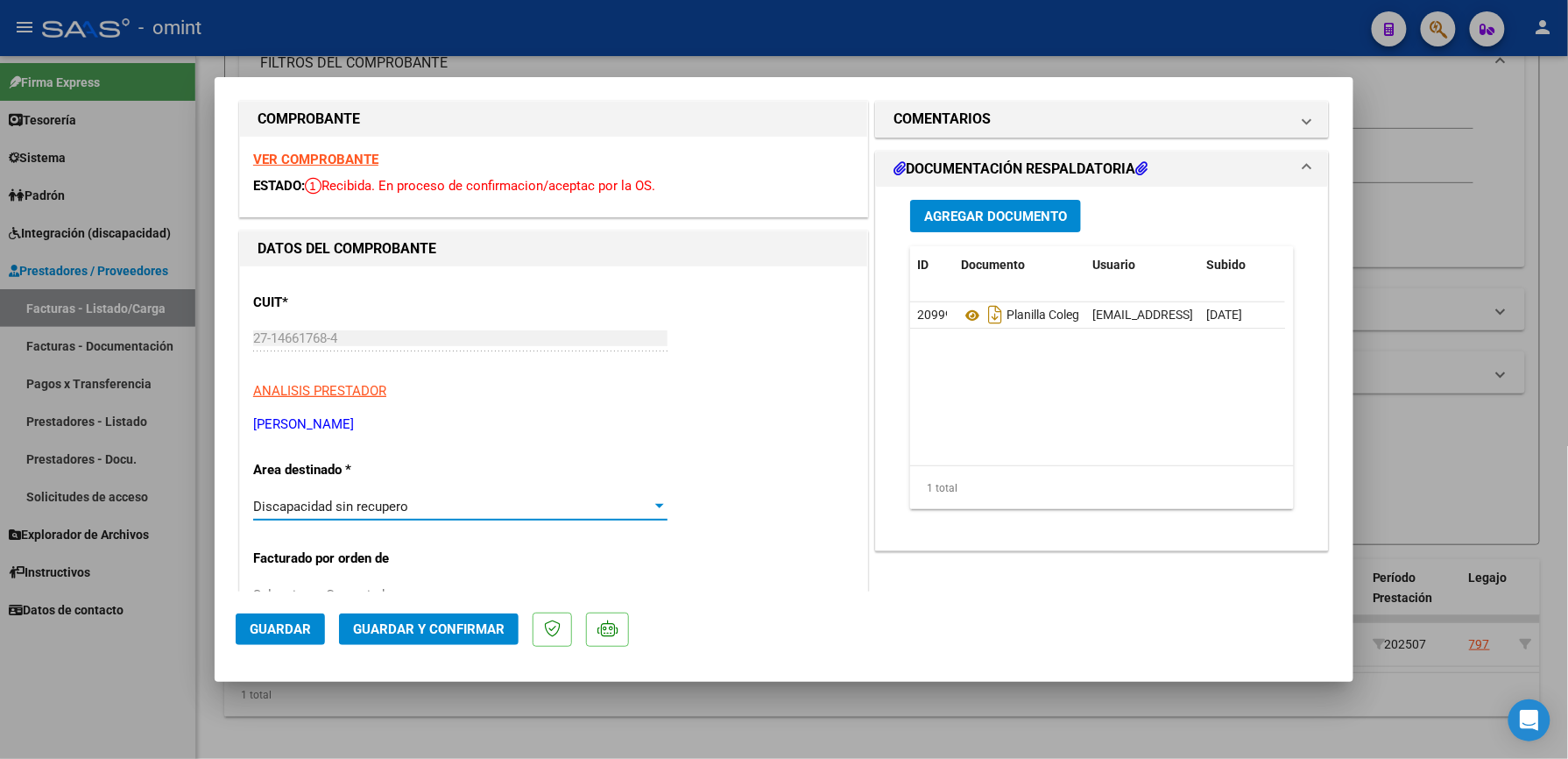
scroll to position [0, 0]
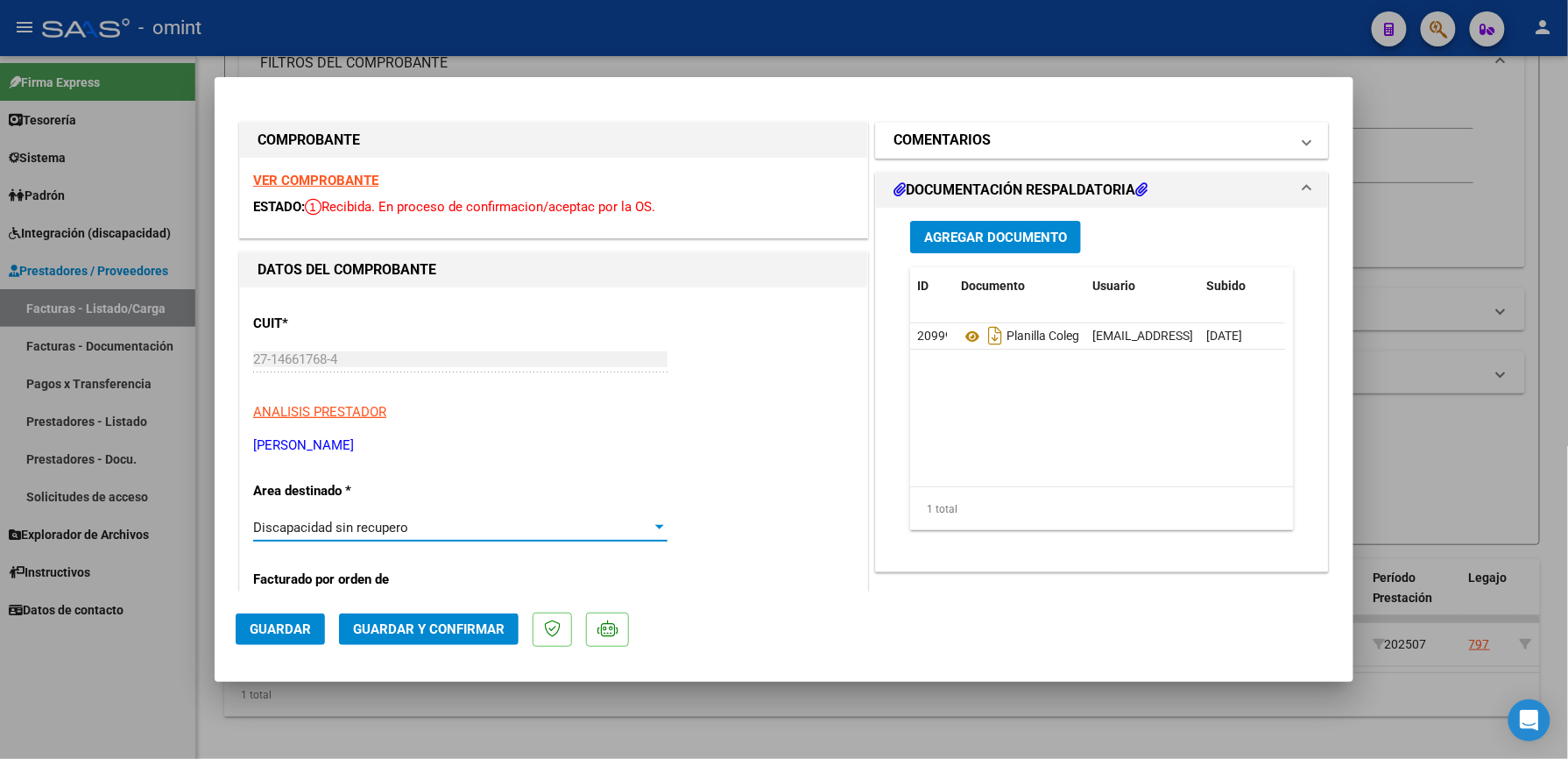
click at [1008, 135] on mat-panel-title "COMENTARIOS" at bounding box center [1092, 140] width 396 height 21
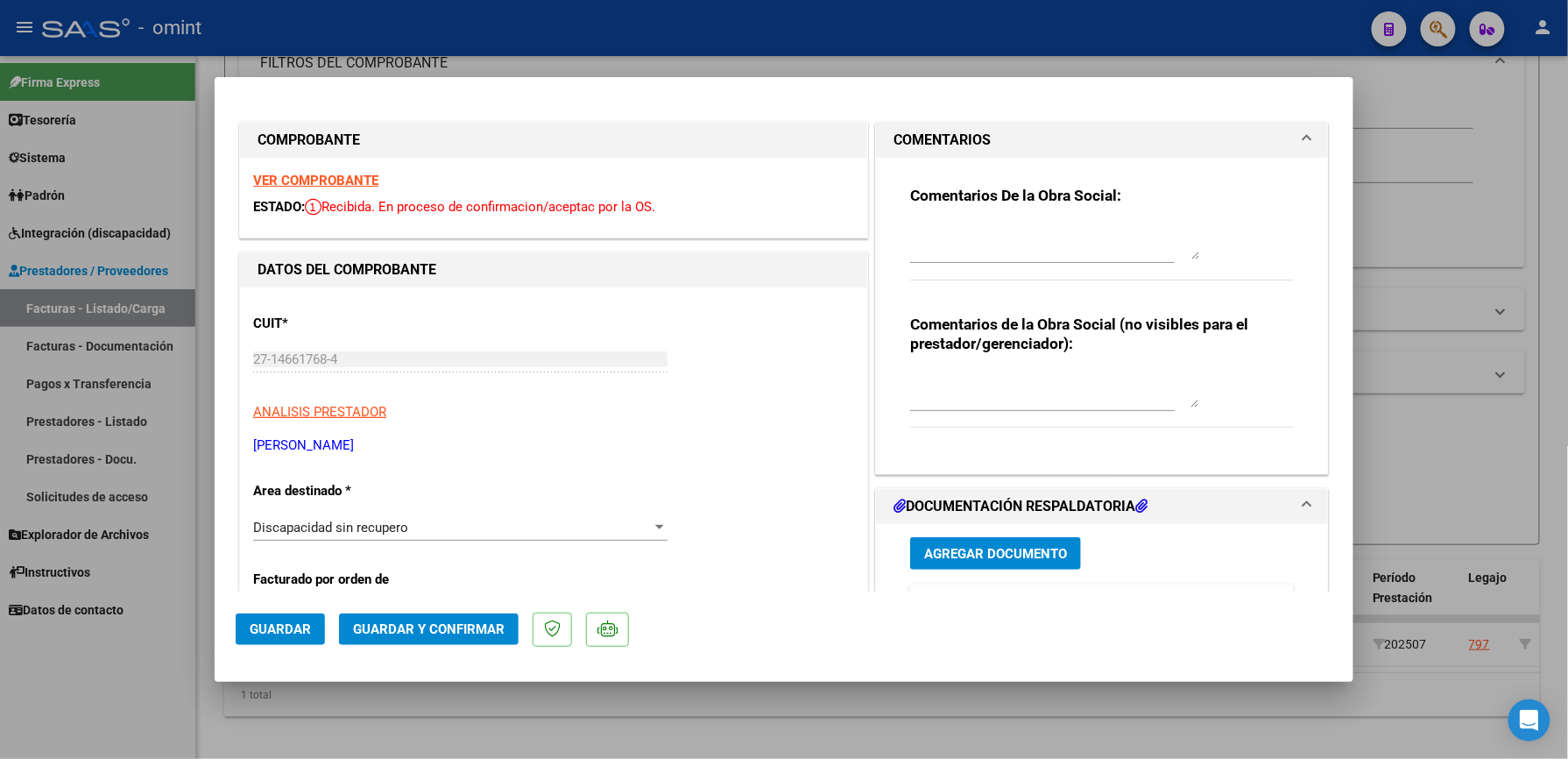
click at [970, 250] on textarea at bounding box center [1055, 242] width 289 height 35
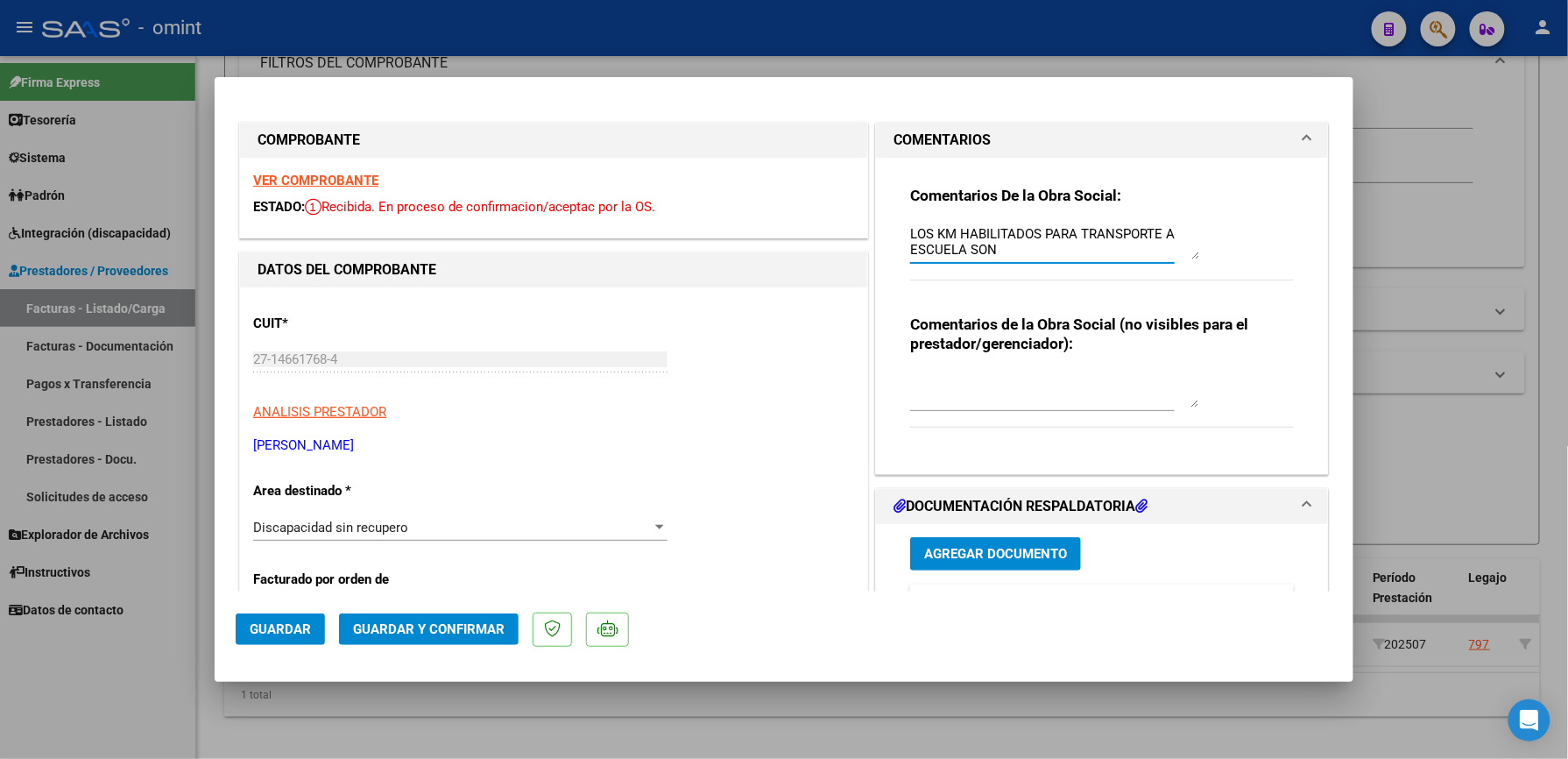
click at [999, 251] on textarea "LOS KM HABILITADOS PARA TRANSPORTE A ESCUELA SON" at bounding box center [1055, 242] width 289 height 35
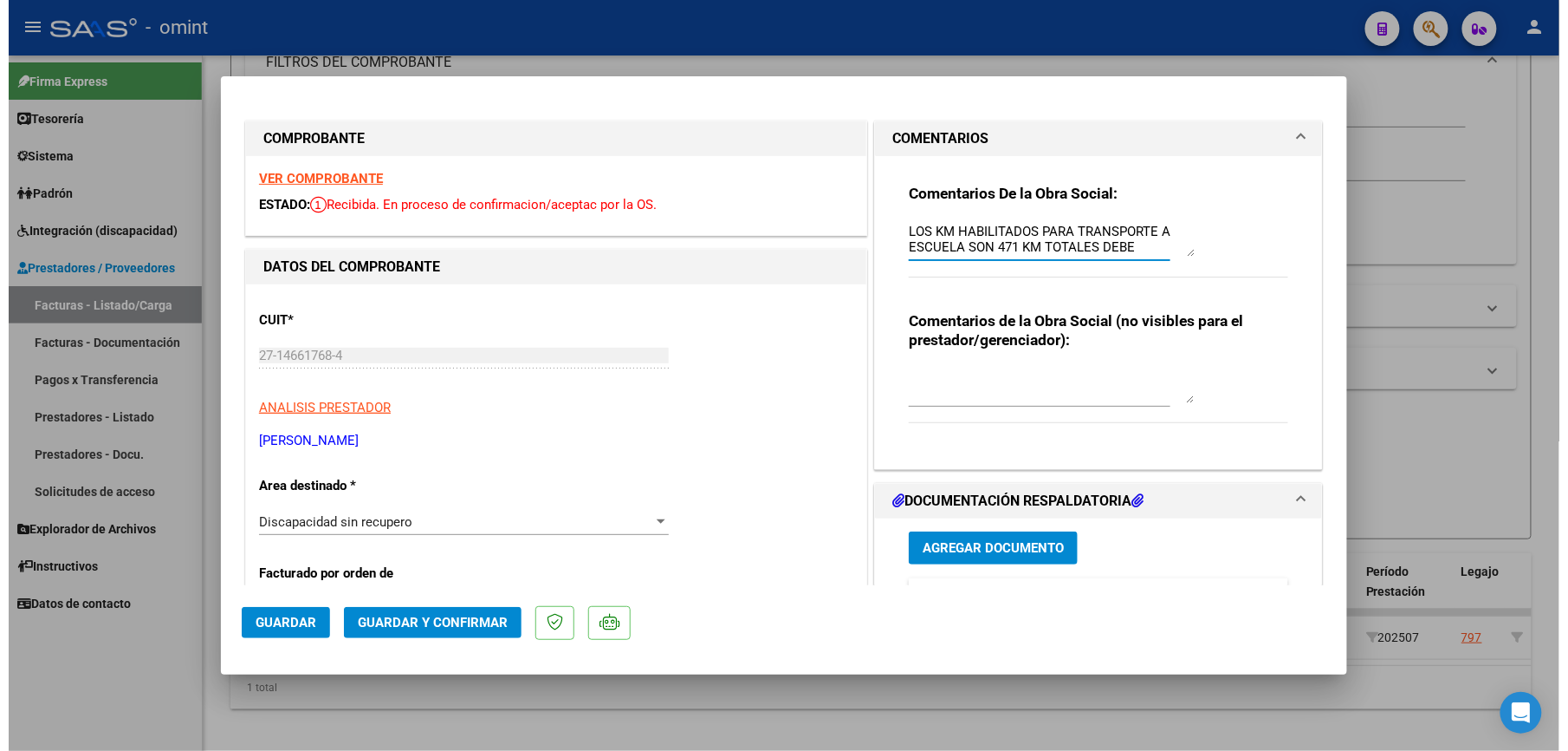
scroll to position [14, 0]
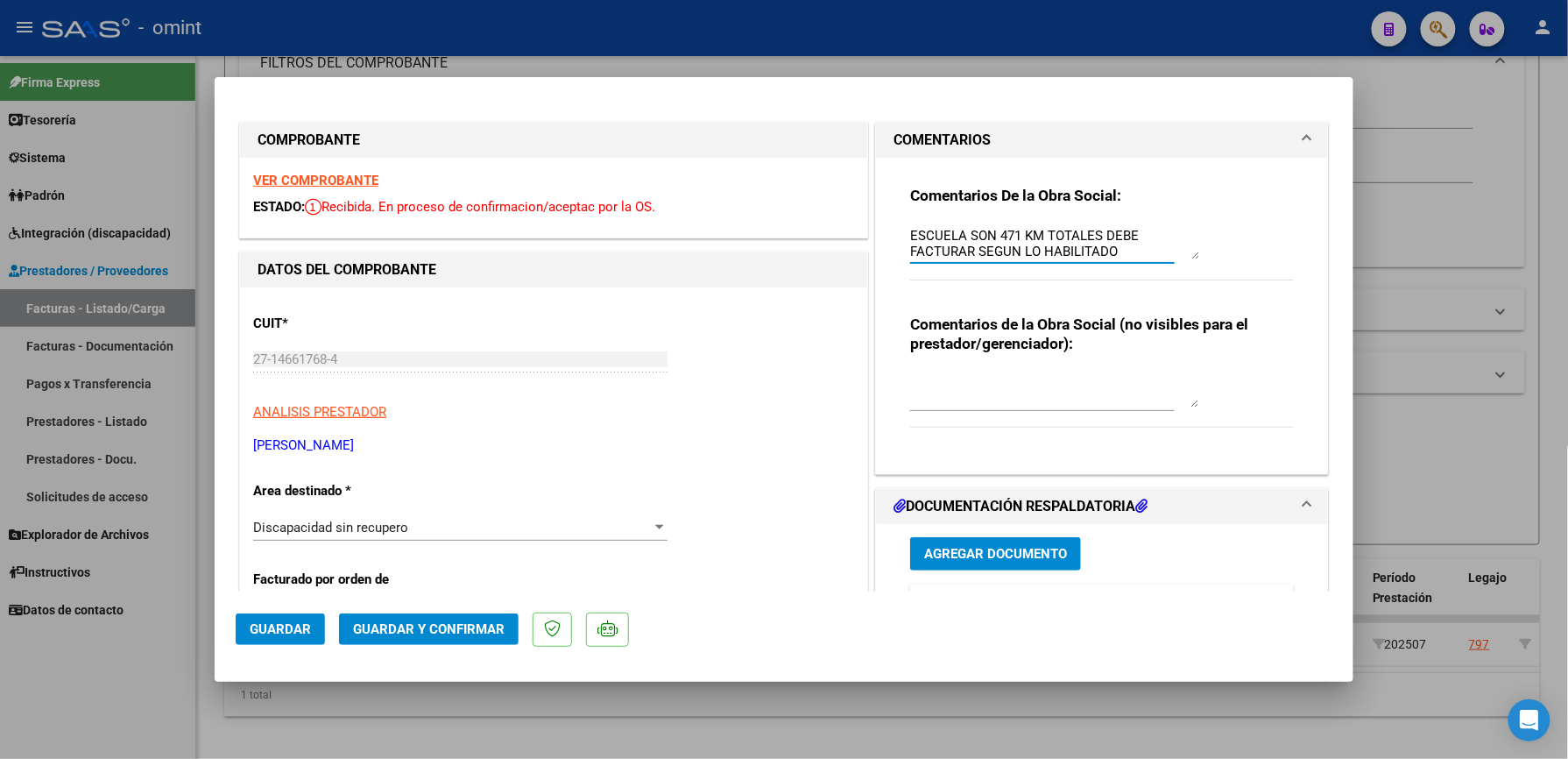
type textarea "LOS KM HABILITADOS PARA TRANSPORTE A ESCUELA SON 471 KM TOTALES DEBE FACTURAR S…"
click at [459, 617] on button "Guardar y Confirmar" at bounding box center [429, 629] width 179 height 32
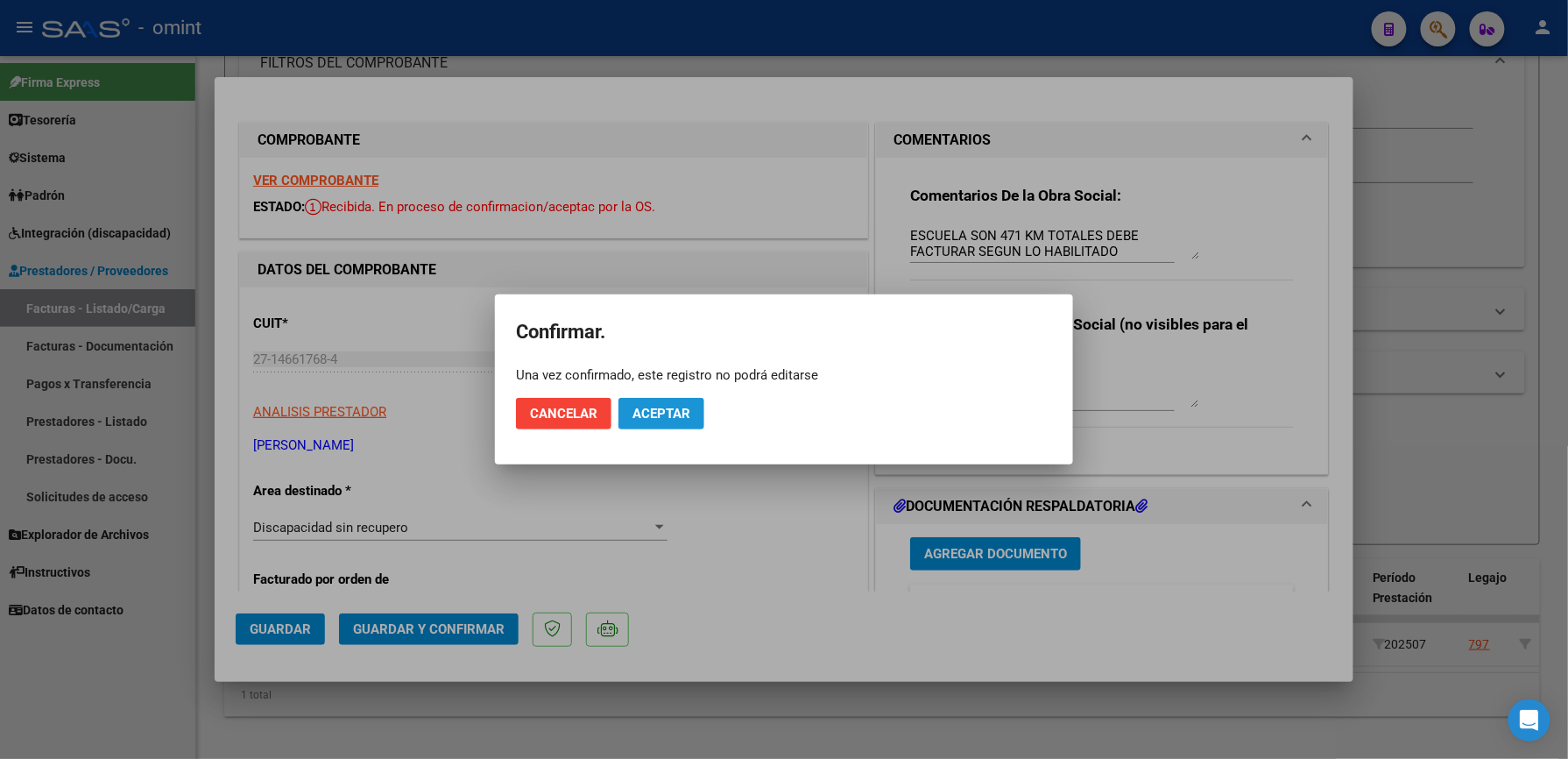
click at [676, 414] on span "Aceptar" at bounding box center [662, 414] width 58 height 15
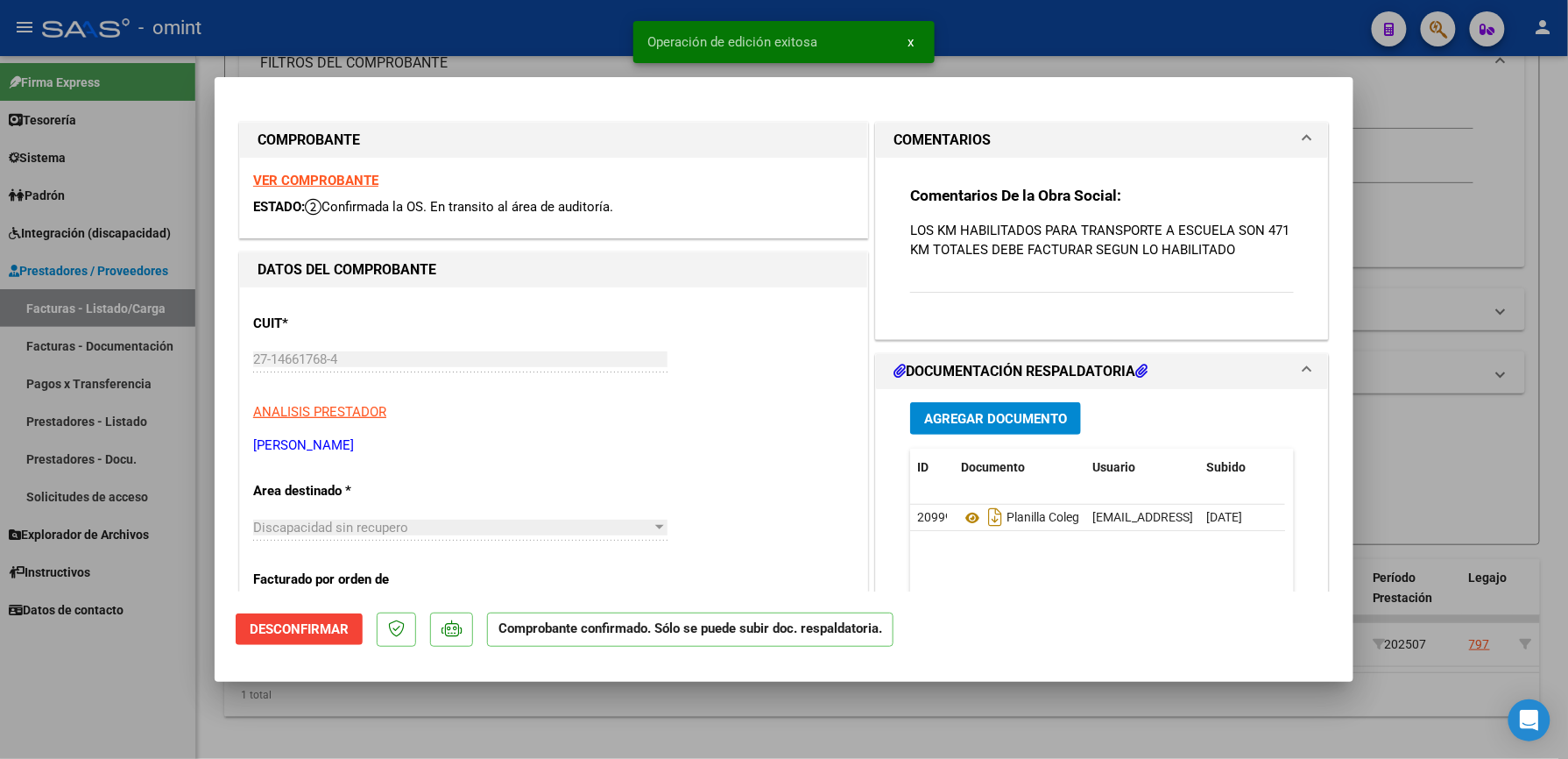
click at [1004, 29] on div at bounding box center [784, 379] width 1568 height 759
type input "$ 0,00"
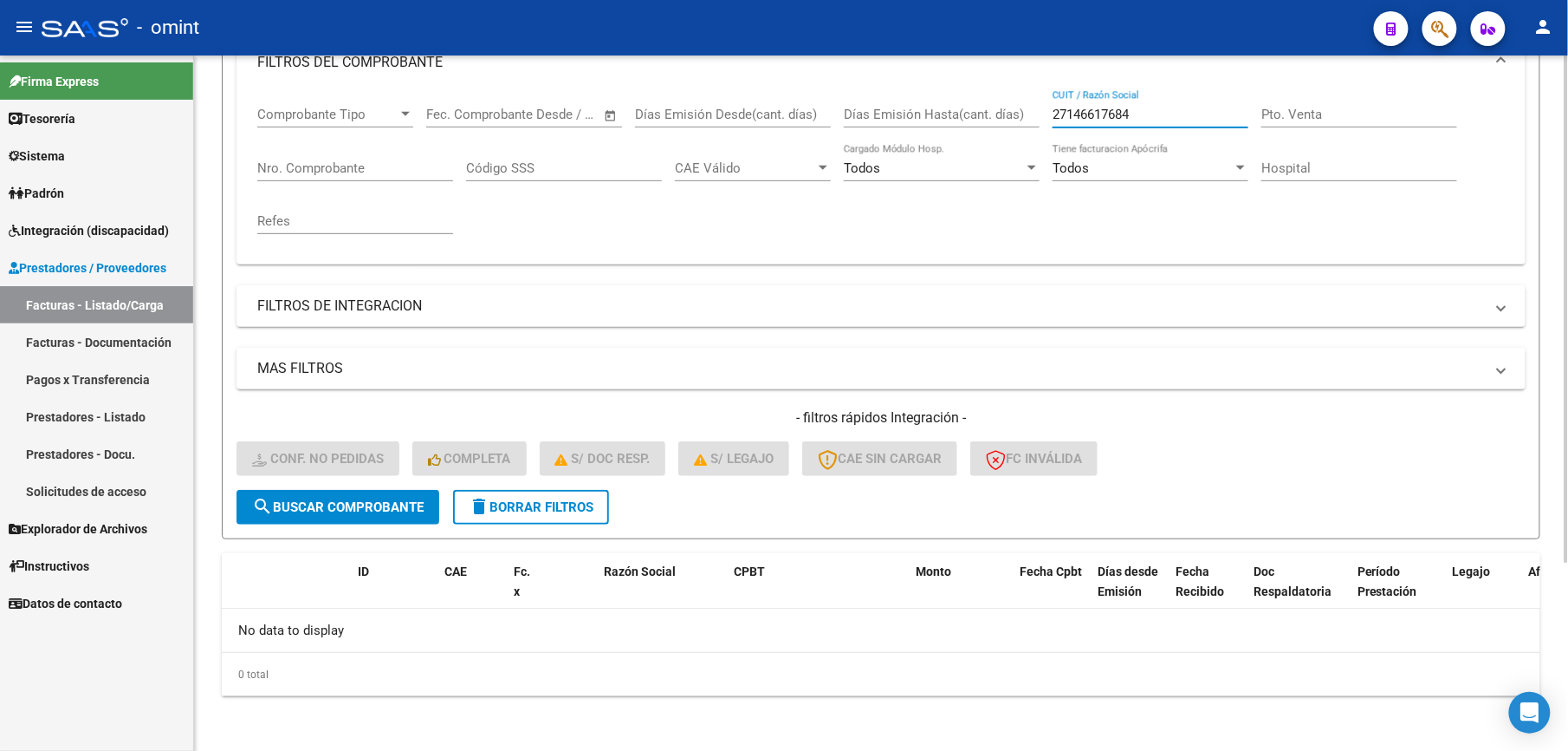
drag, startPoint x: 1163, startPoint y: 118, endPoint x: 963, endPoint y: 115, distance: 200.0
click at [965, 119] on div "Comprobante Tipo Comprobante Tipo Start date – End date Fec. Comprobante Desde …" at bounding box center [881, 170] width 1248 height 160
paste input "30695582702"
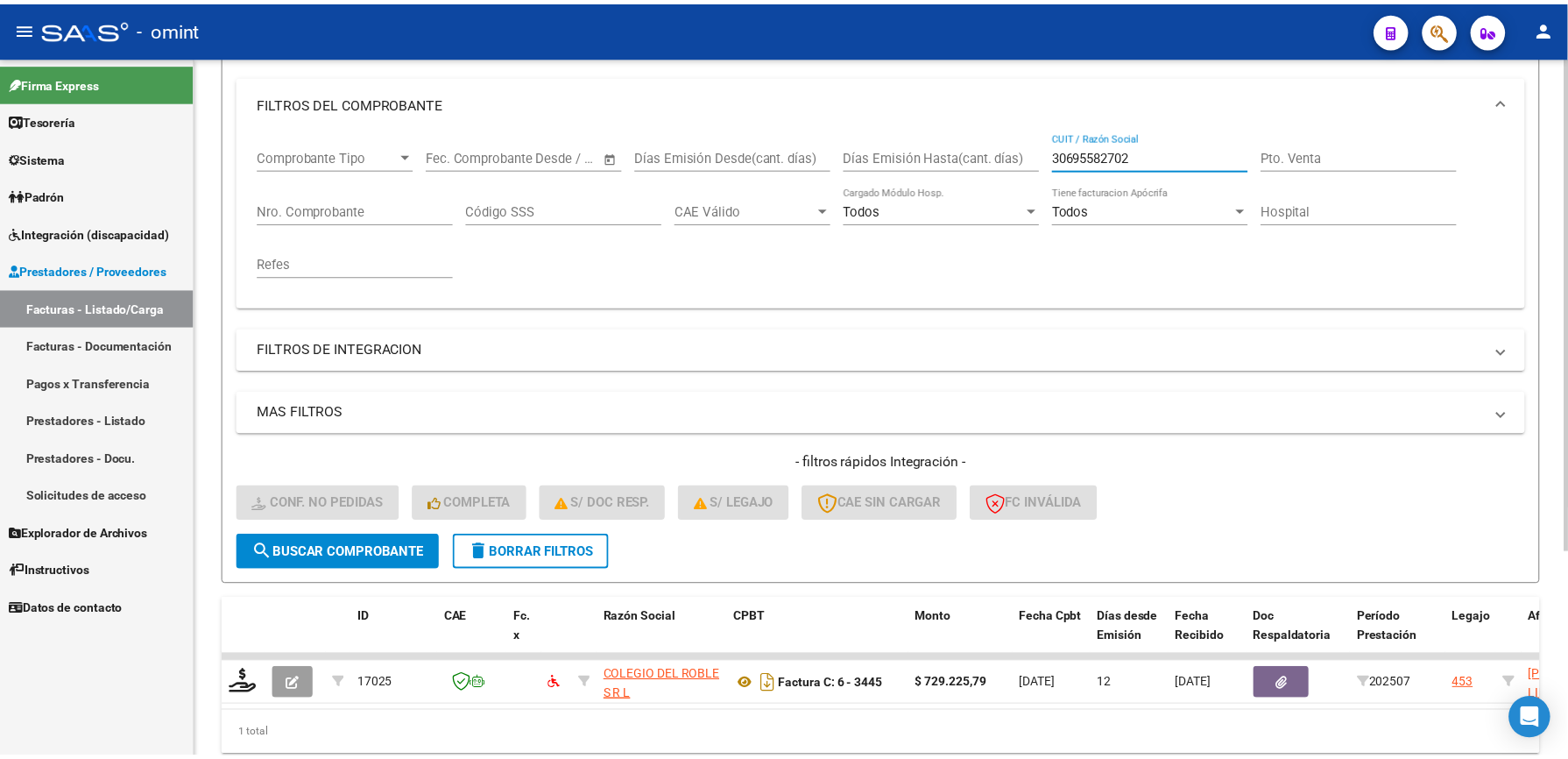
scroll to position [263, 0]
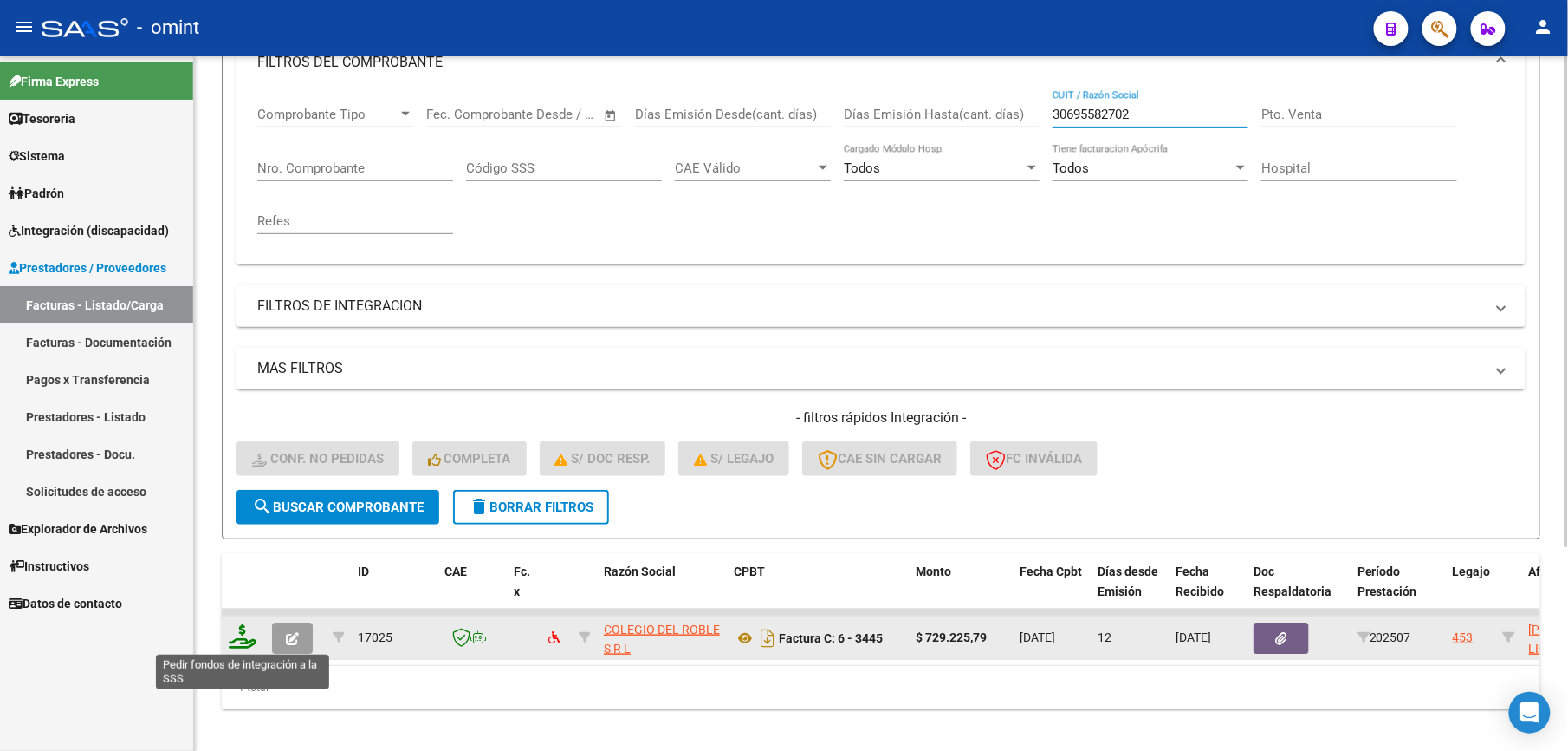
type input "30695582702"
click at [244, 636] on icon at bounding box center [242, 636] width 28 height 24
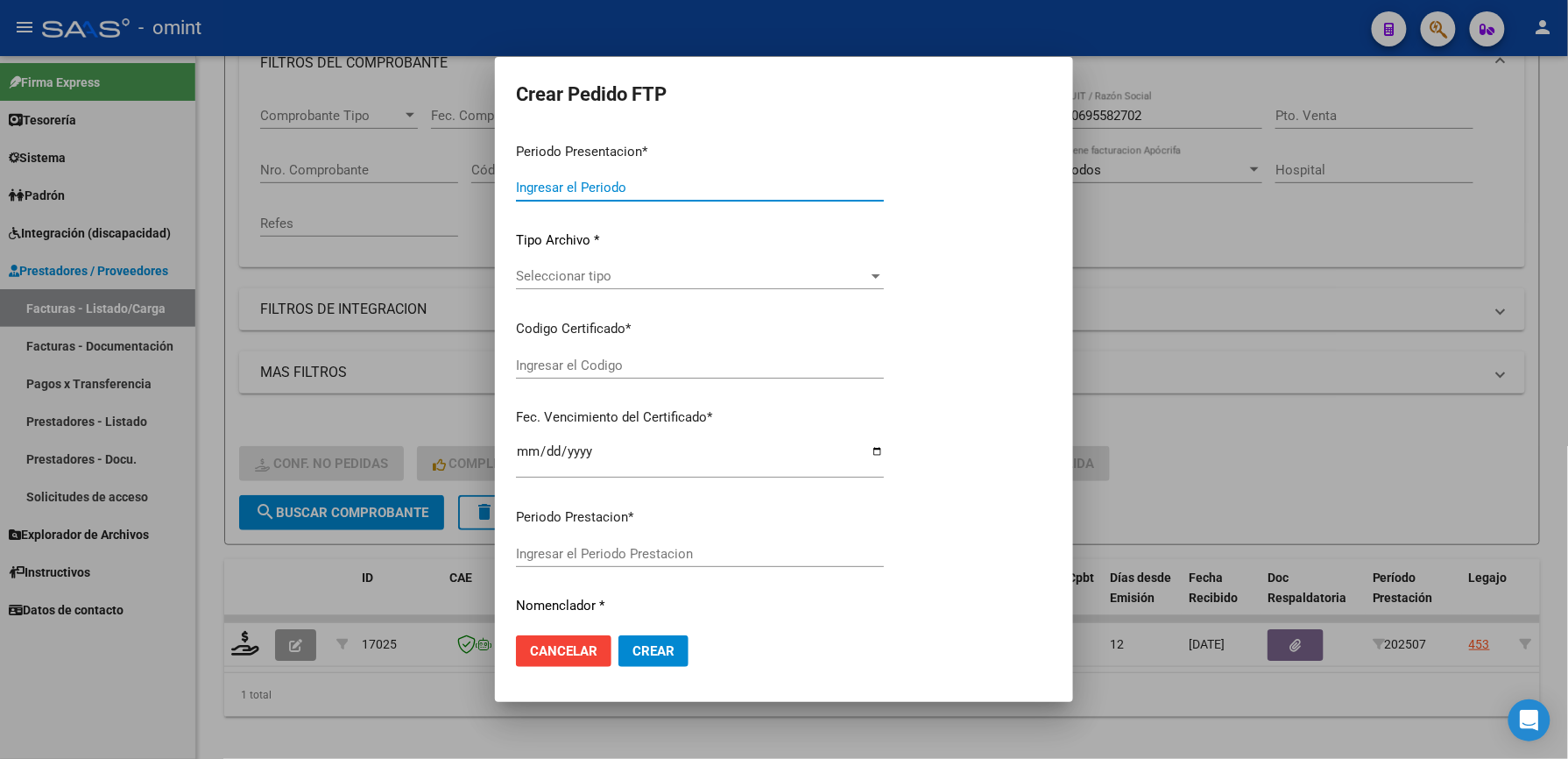
type input "202507"
type input "$ 729.225,79"
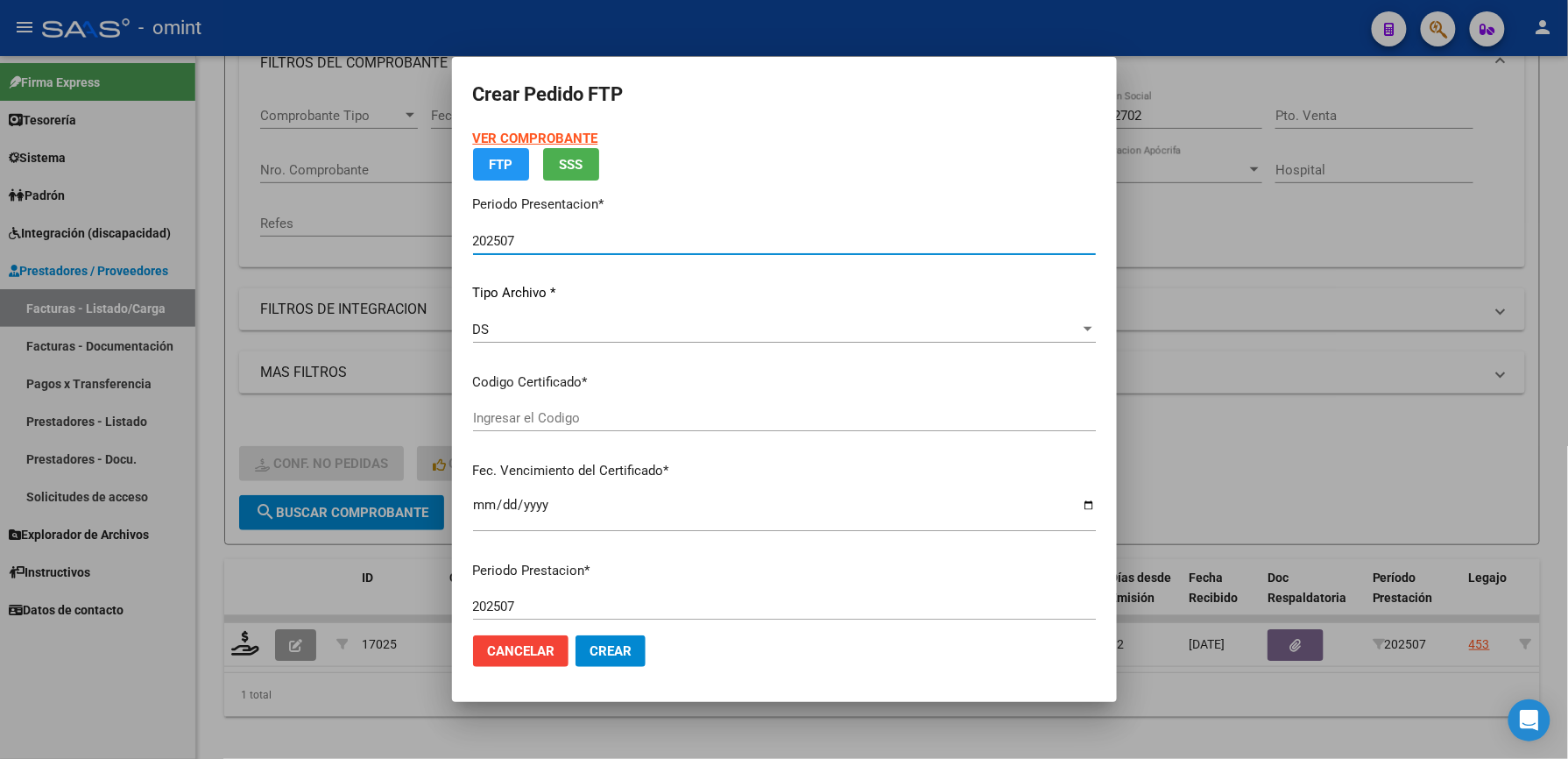
type input "4557980412"
type input "2025-07-12"
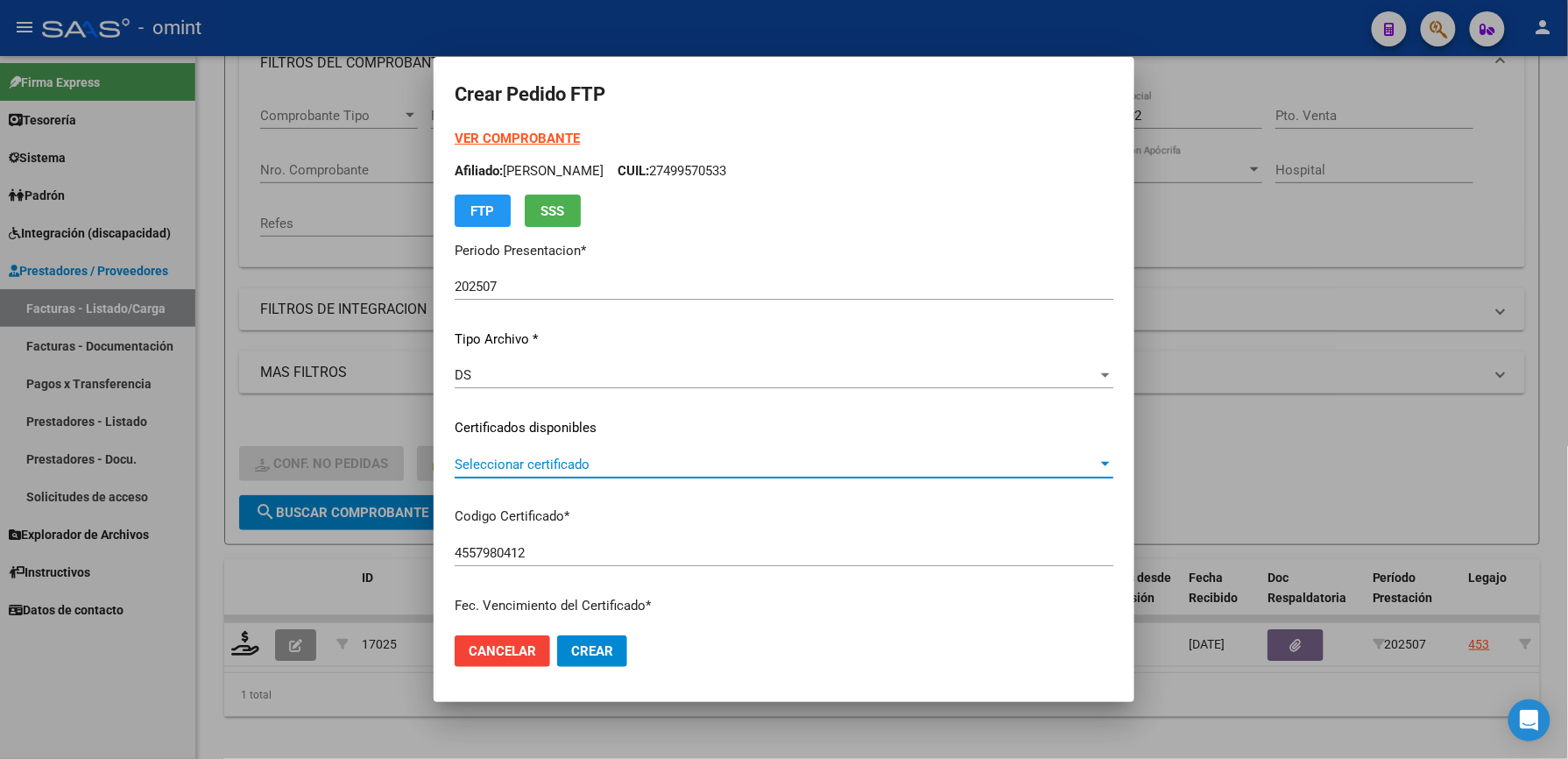
click at [618, 456] on span "Seleccionar certificado" at bounding box center [775, 464] width 643 height 15
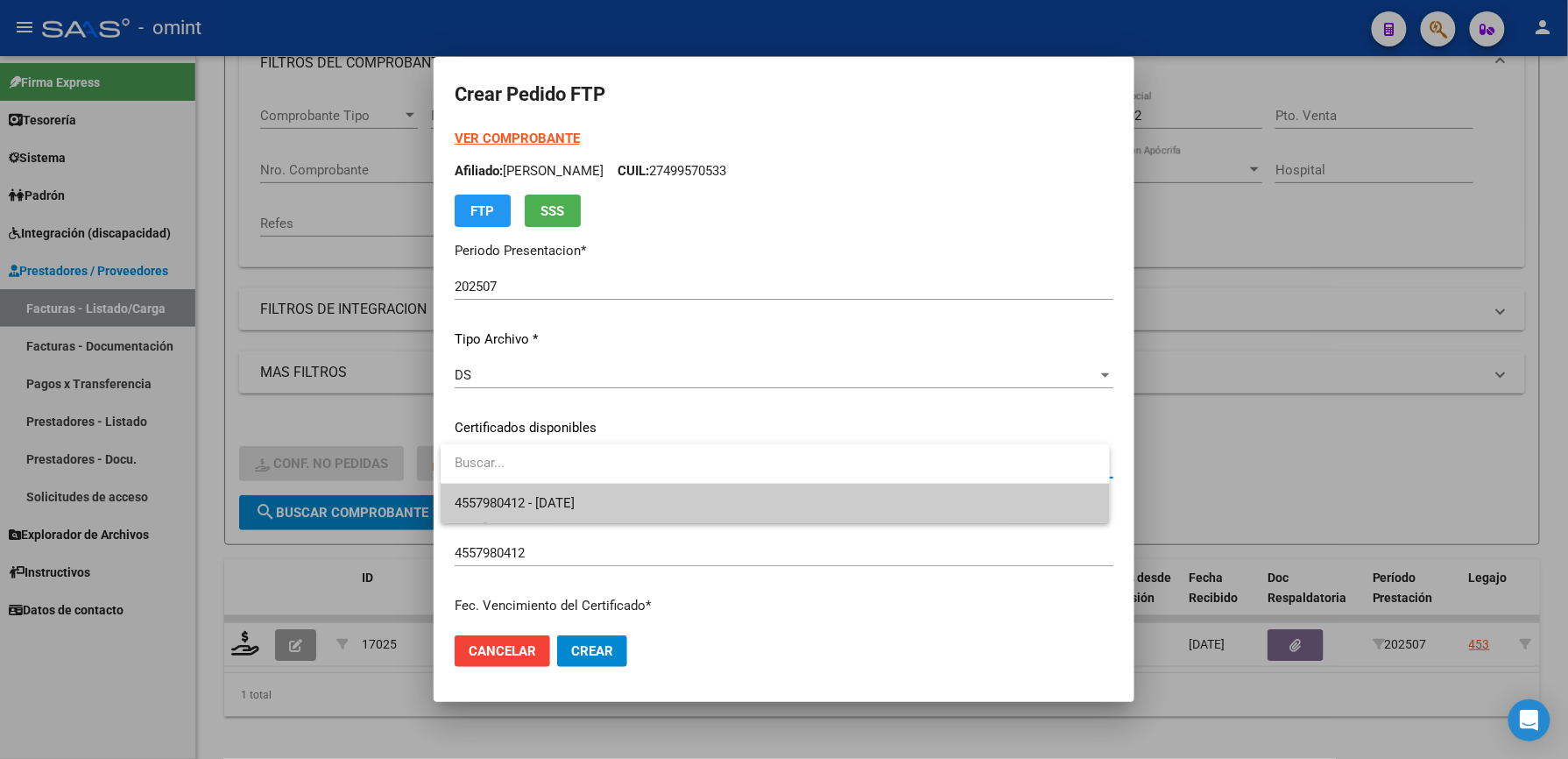
click at [609, 496] on span "4557980412 - 2025-07-12" at bounding box center [774, 502] width 641 height 40
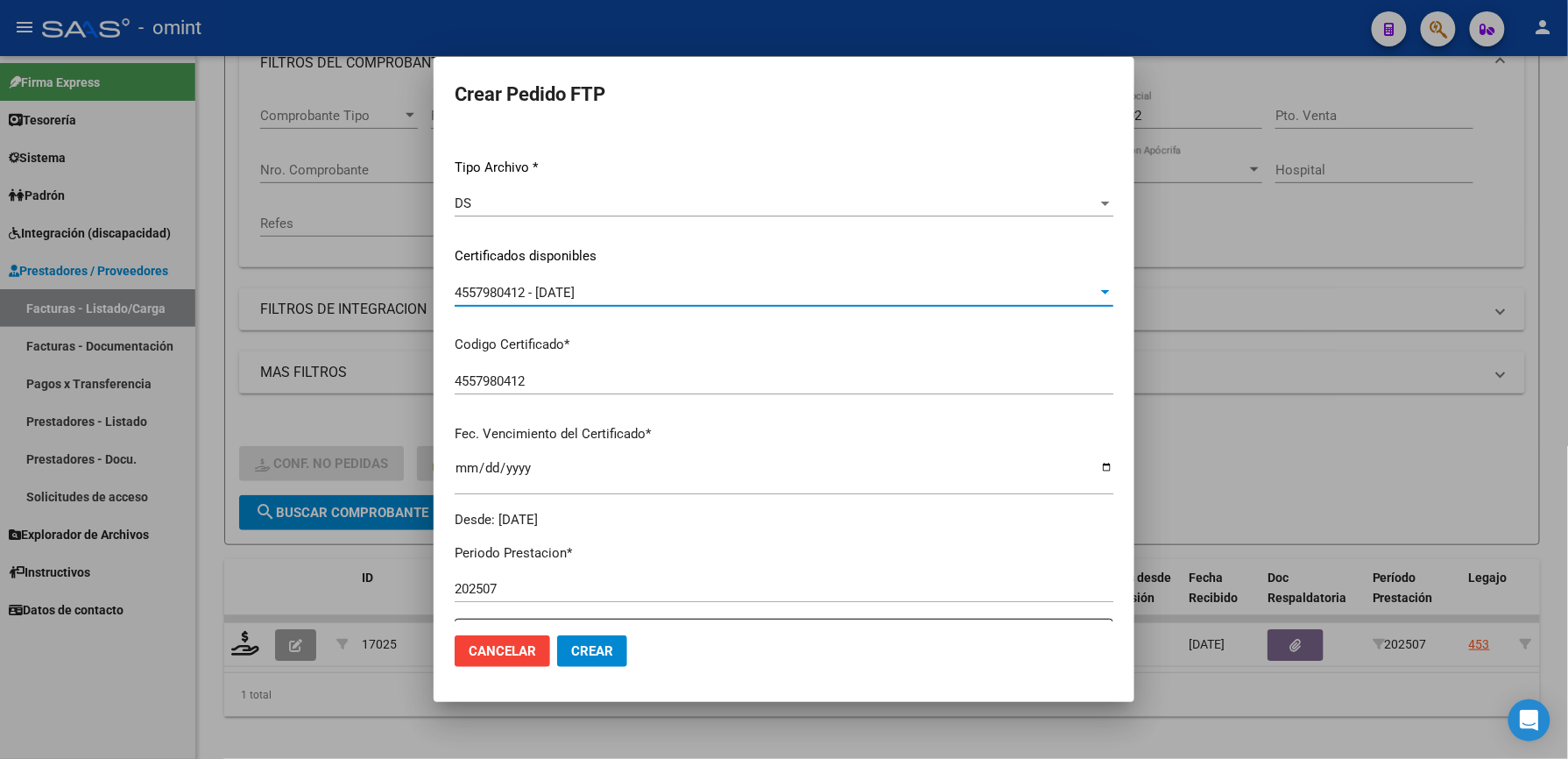
scroll to position [467, 0]
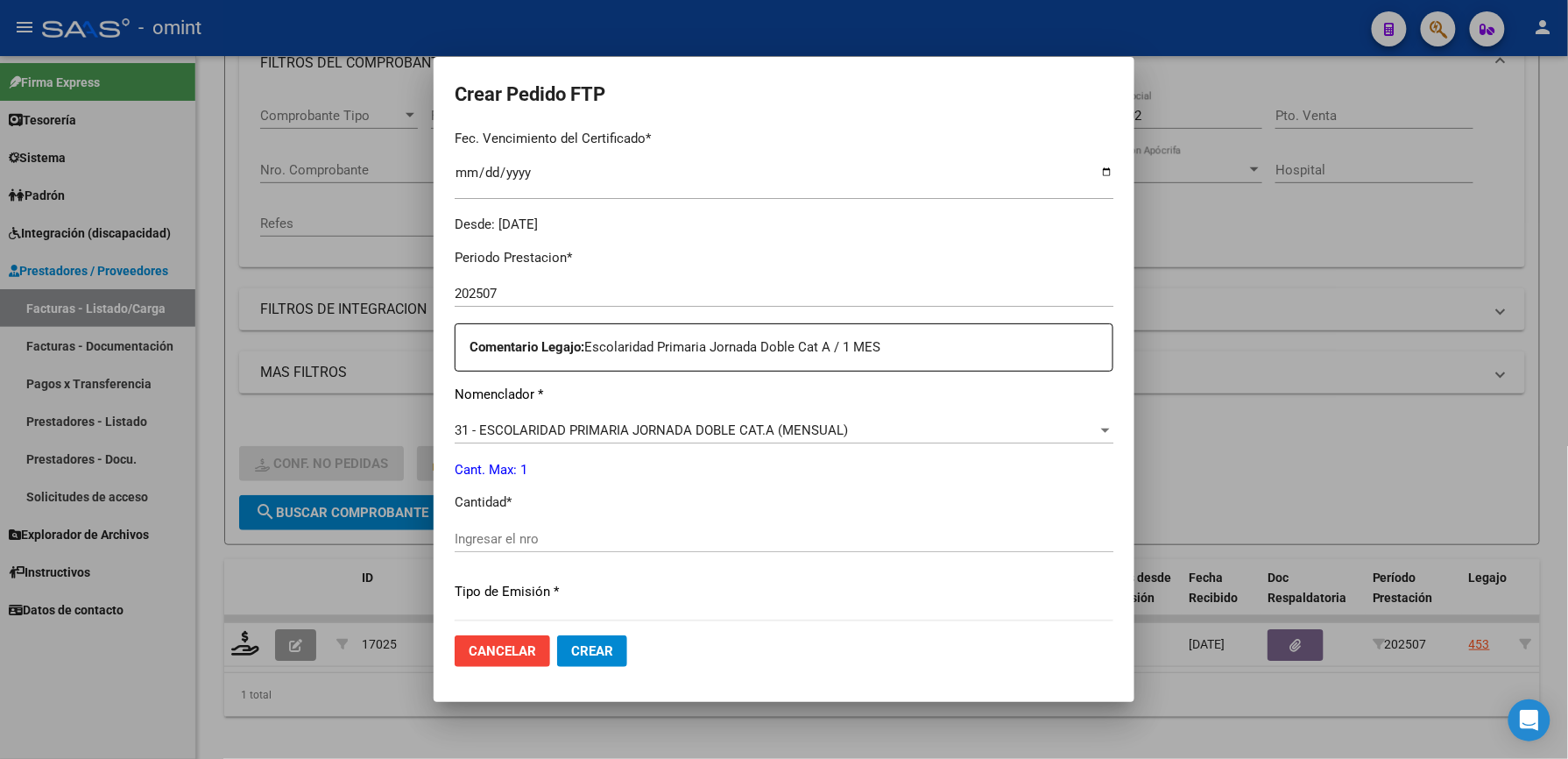
click at [572, 537] on input "Ingresar el nro" at bounding box center [783, 538] width 659 height 15
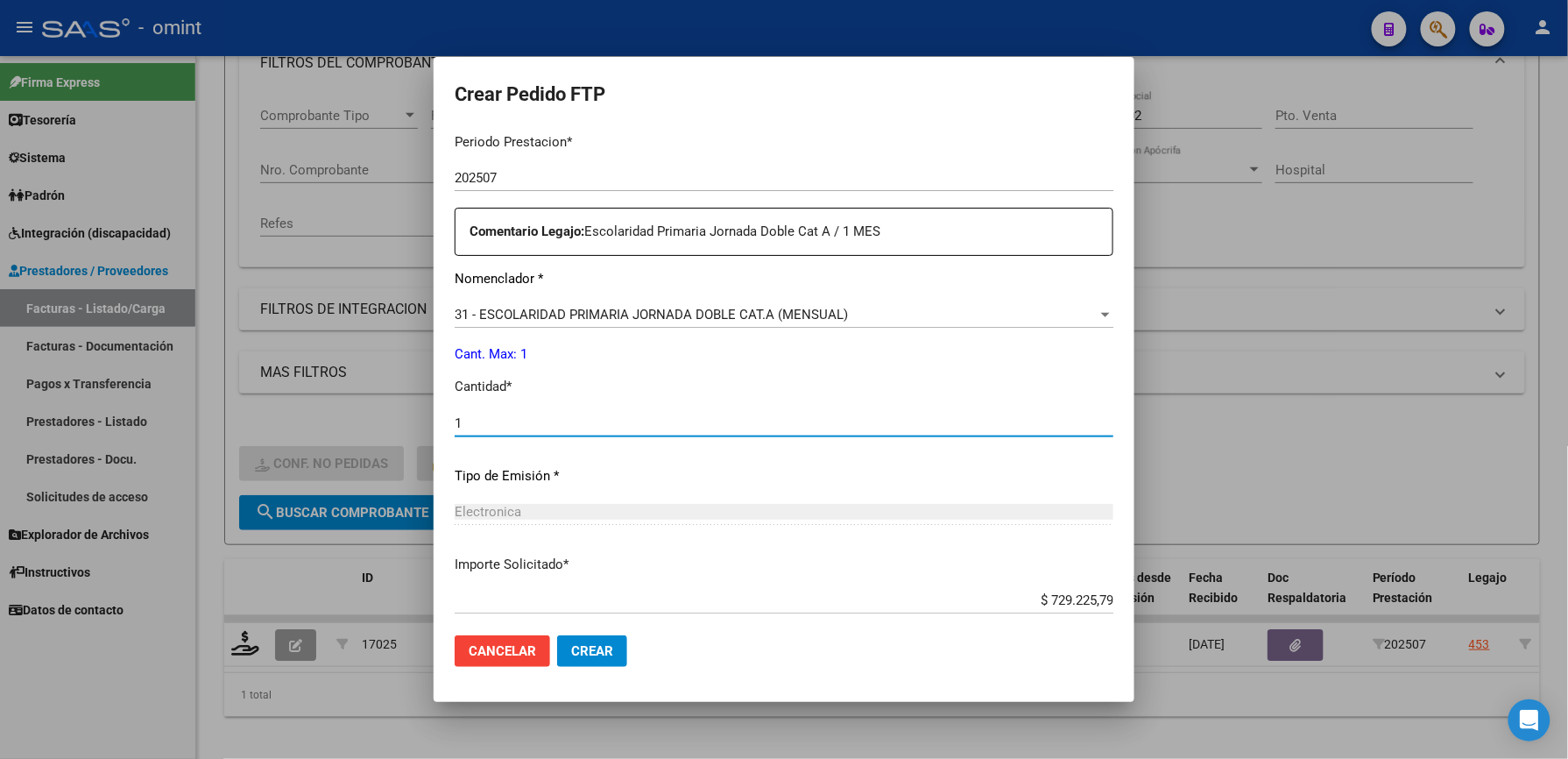
scroll to position [678, 0]
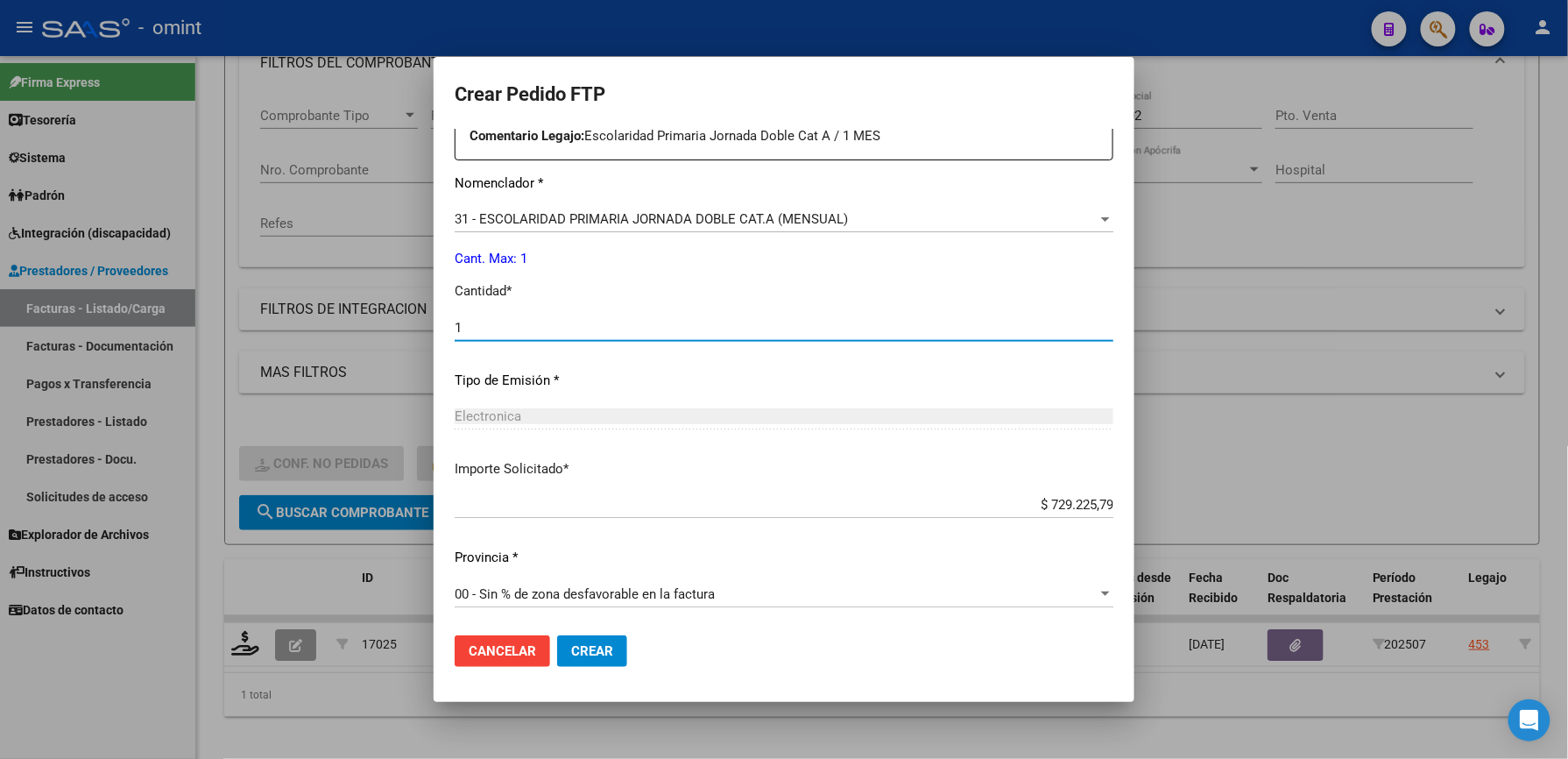
type input "1"
click at [593, 645] on span "Crear" at bounding box center [592, 651] width 42 height 15
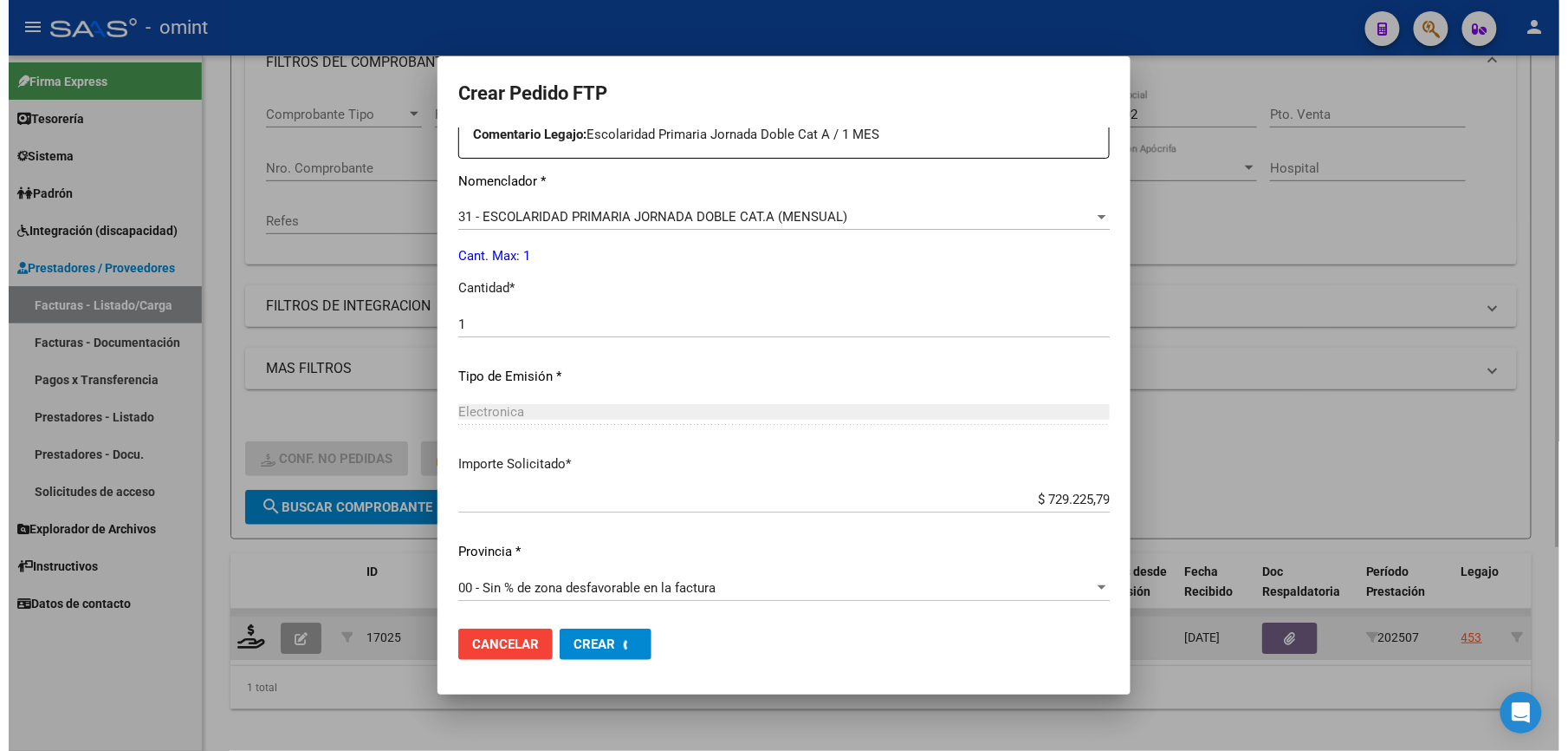
scroll to position [0, 0]
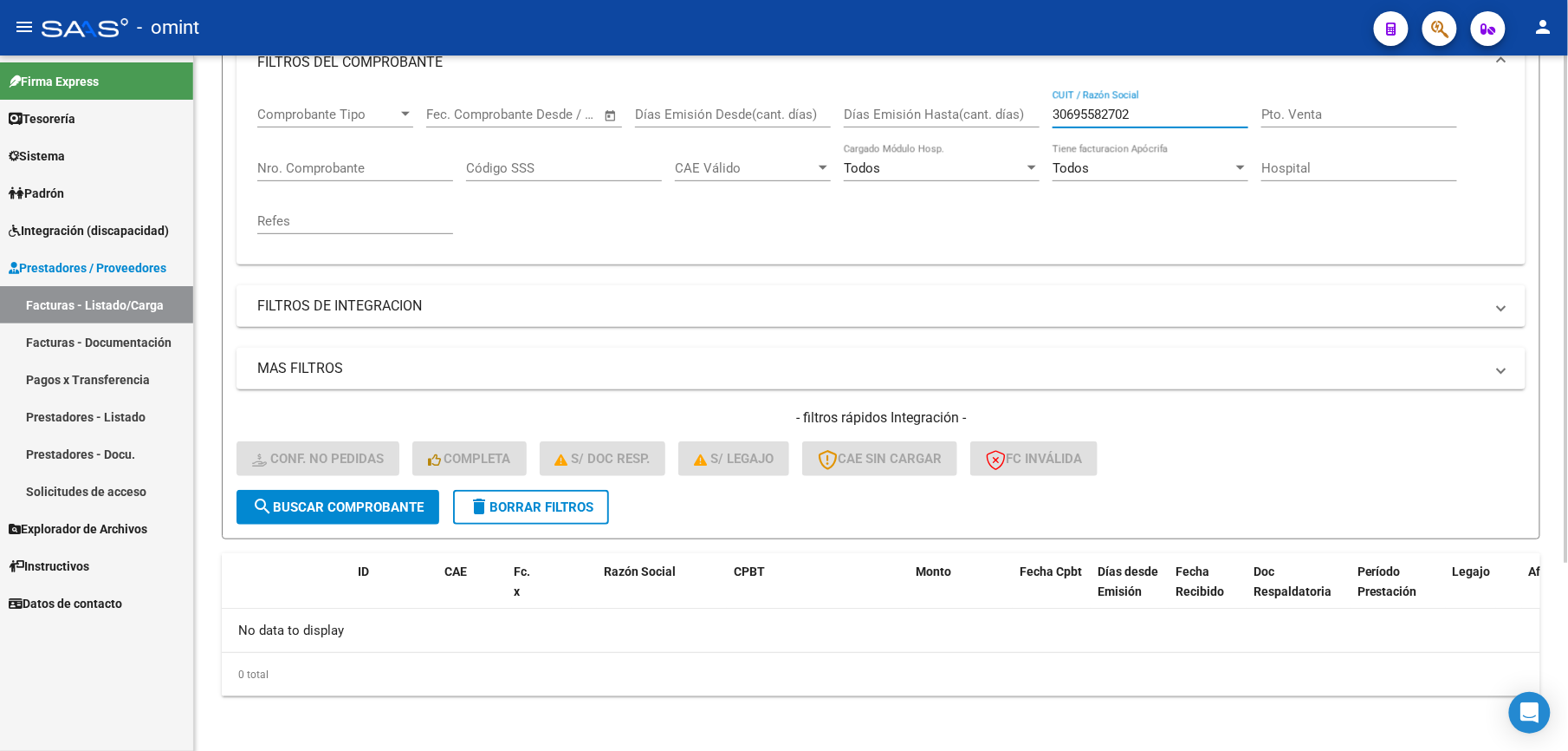
drag, startPoint x: 1041, startPoint y: 111, endPoint x: 955, endPoint y: 115, distance: 86.1
click at [961, 118] on div "Comprobante Tipo Comprobante Tipo Start date – End date Fec. Comprobante Desde …" at bounding box center [881, 170] width 1248 height 160
paste input "20270470859"
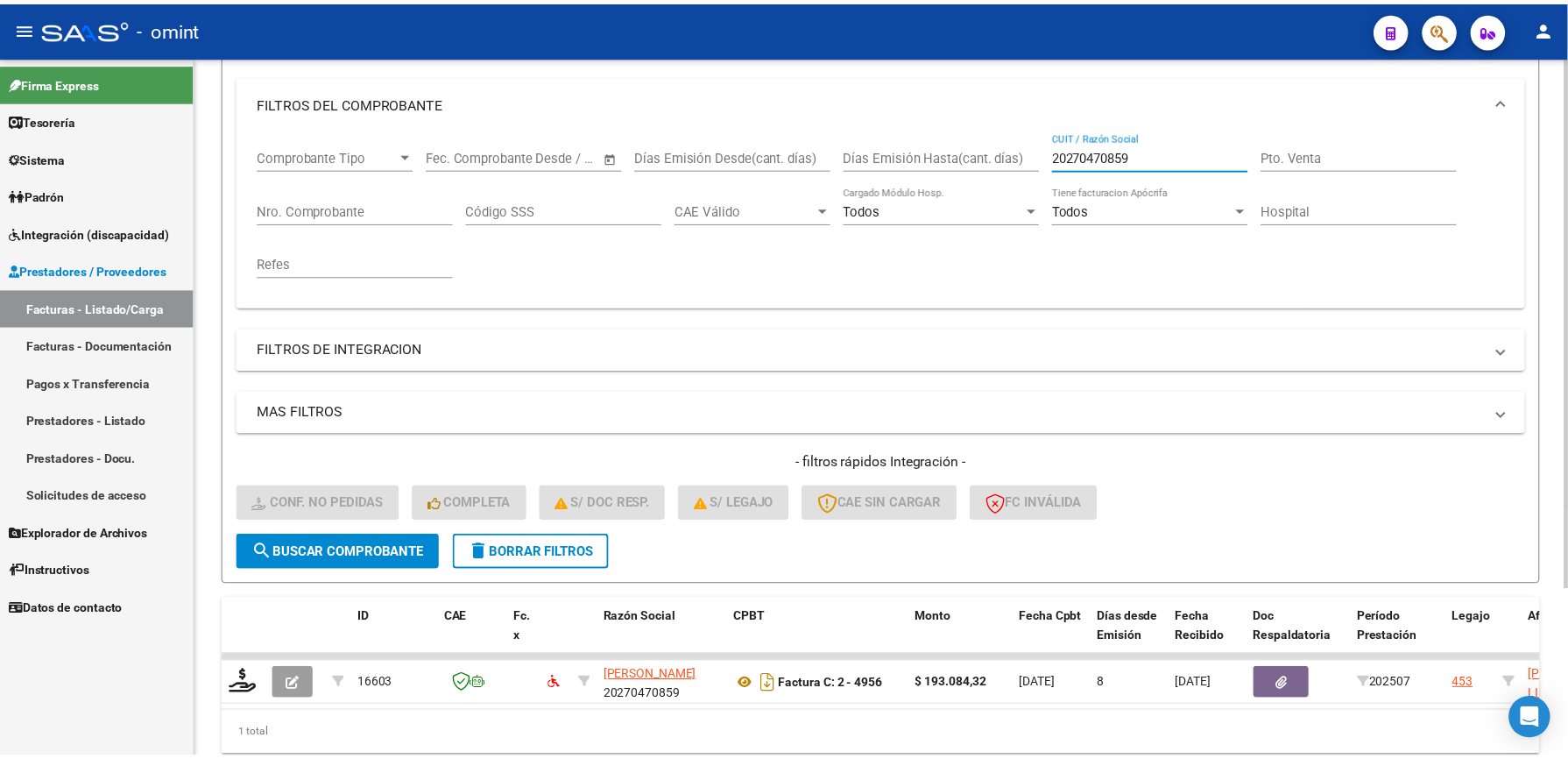
scroll to position [263, 0]
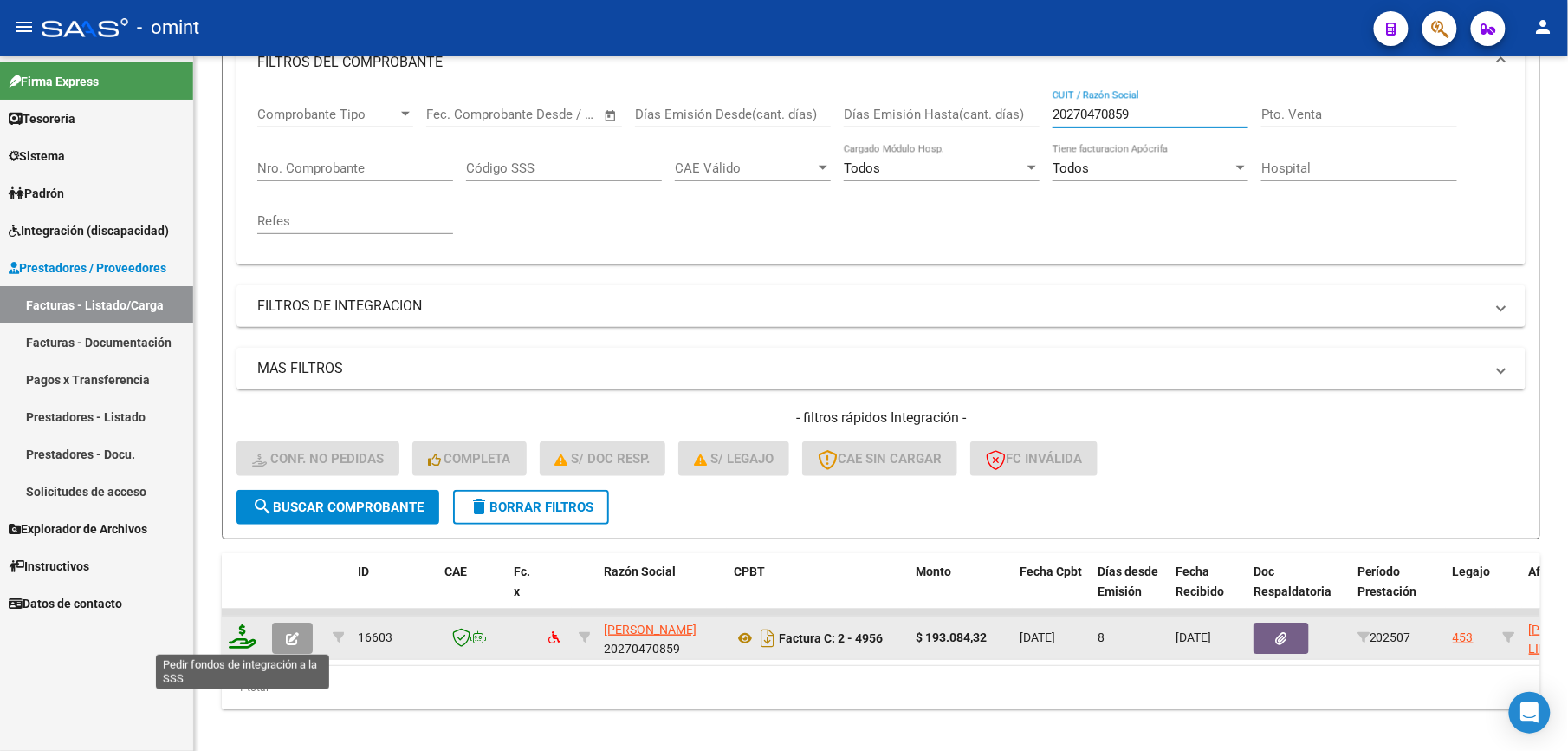
type input "20270470859"
click at [237, 638] on icon at bounding box center [242, 636] width 28 height 24
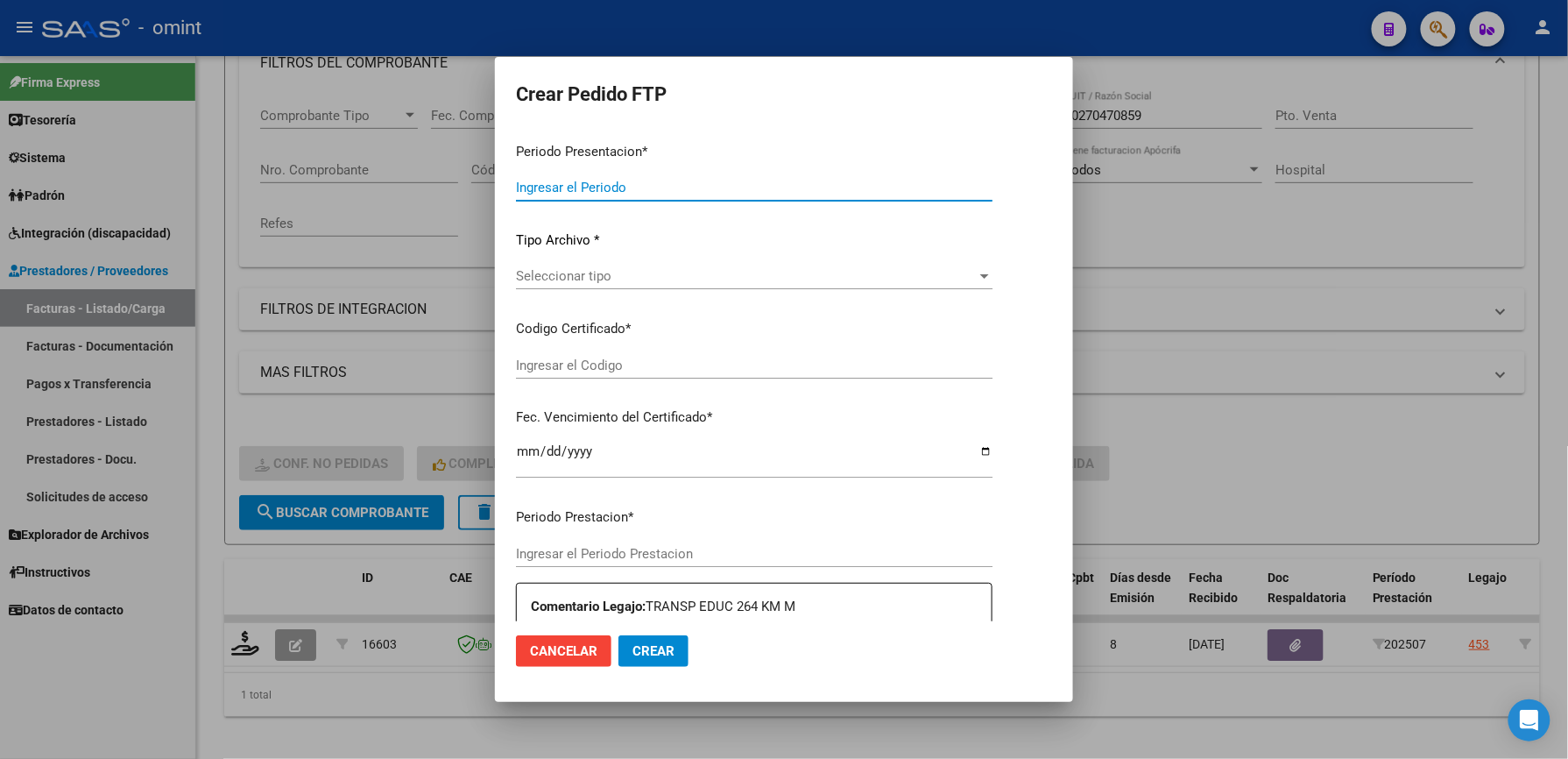
type input "202507"
type input "$ 193.084,32"
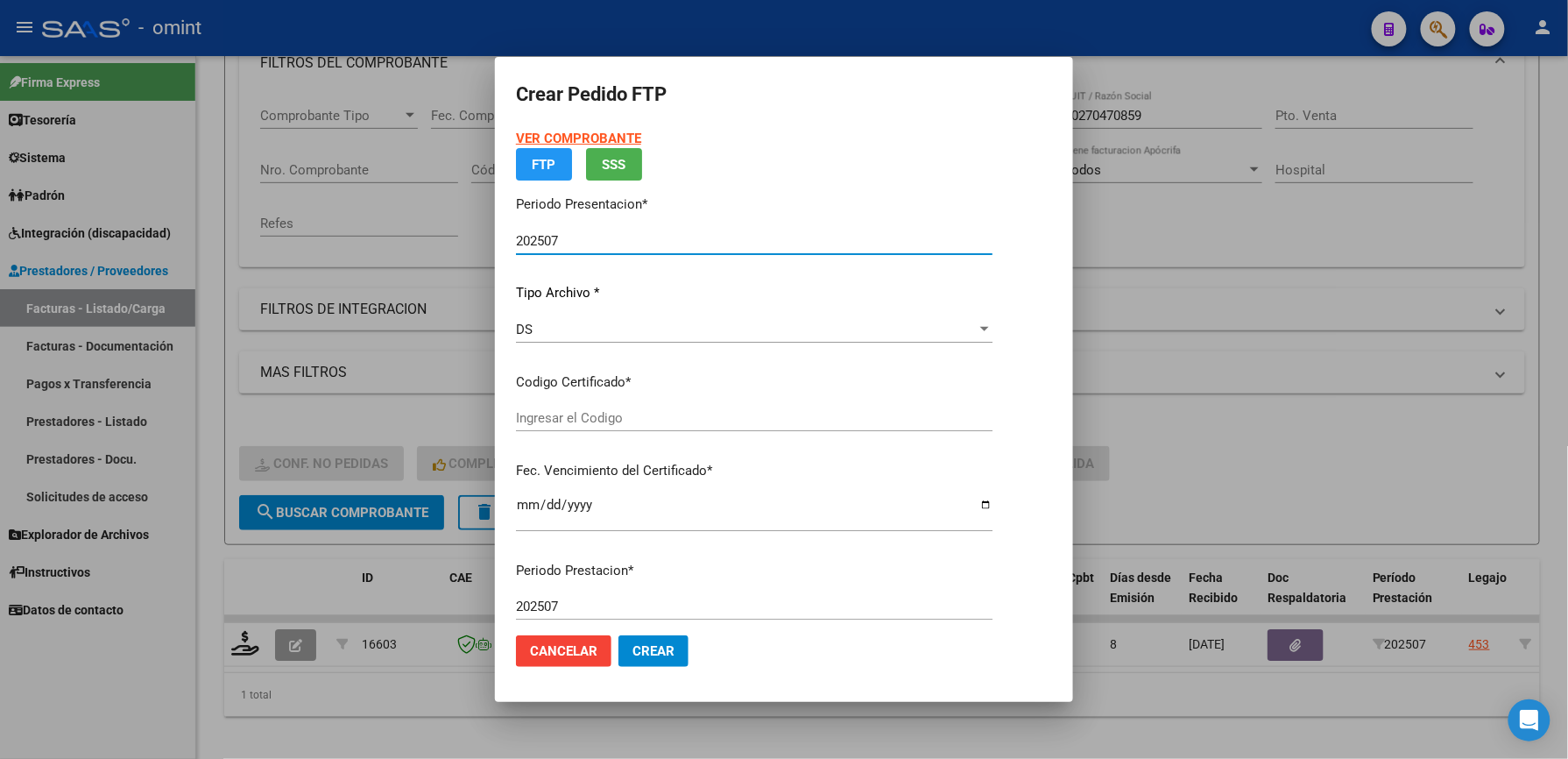
type input "4557980412"
type input "2025-07-12"
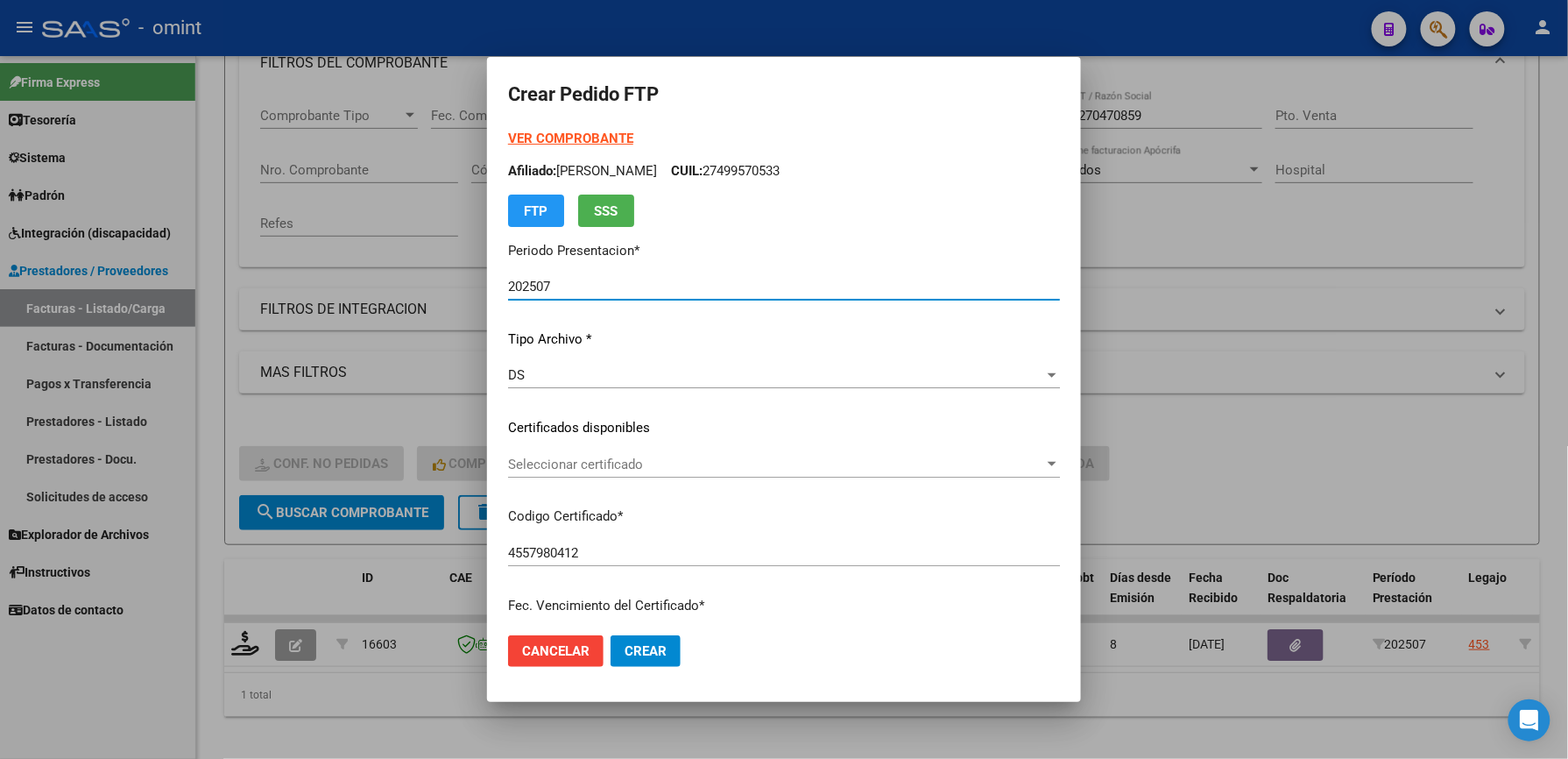
click at [569, 461] on span "Seleccionar certificado" at bounding box center [776, 464] width 536 height 15
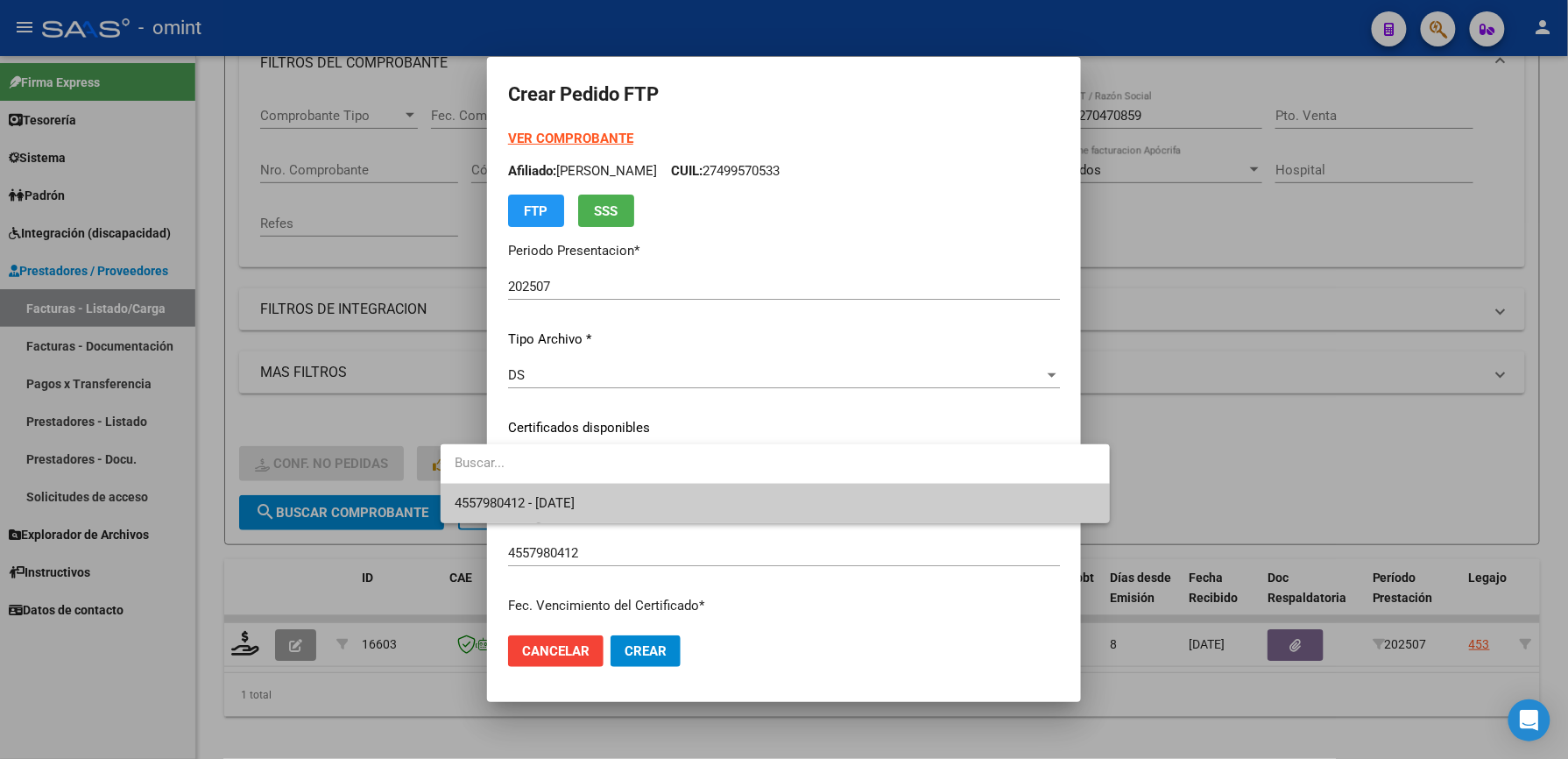
click at [566, 494] on span "4557980412 - 2025-07-12" at bounding box center [774, 502] width 641 height 40
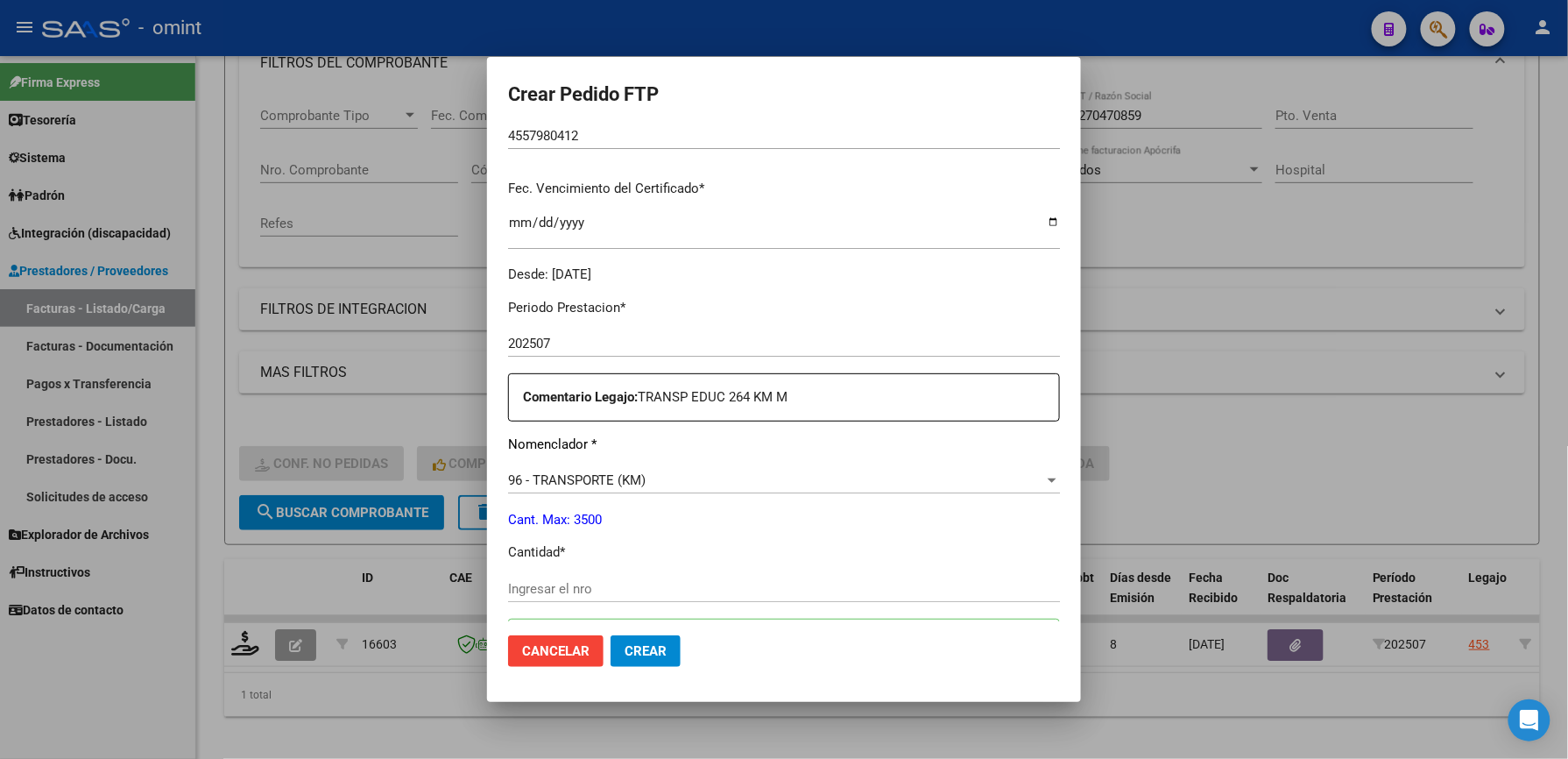
scroll to position [467, 0]
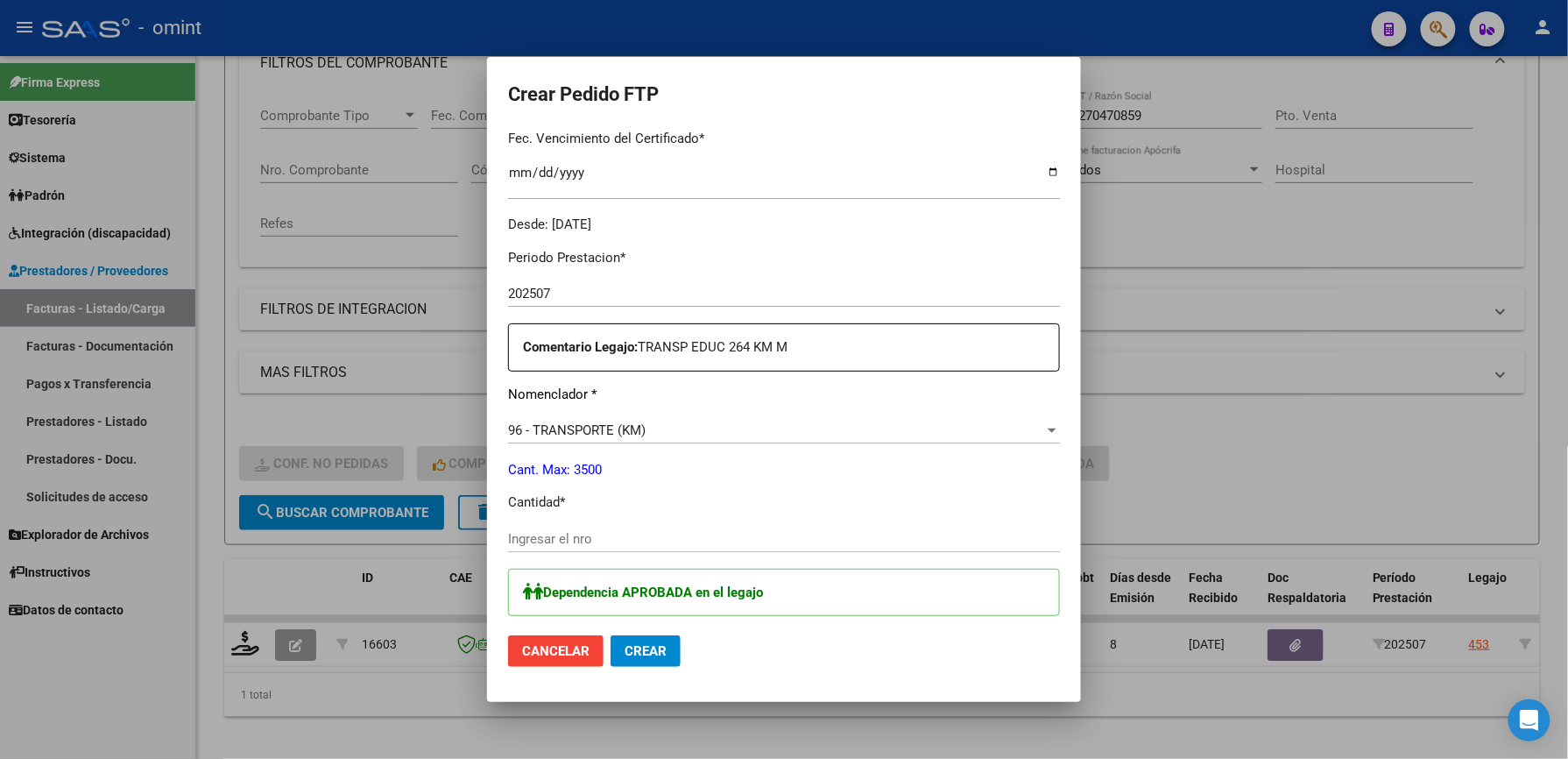
click at [527, 538] on input "Ingresar el nro" at bounding box center [784, 538] width 552 height 15
type input "264"
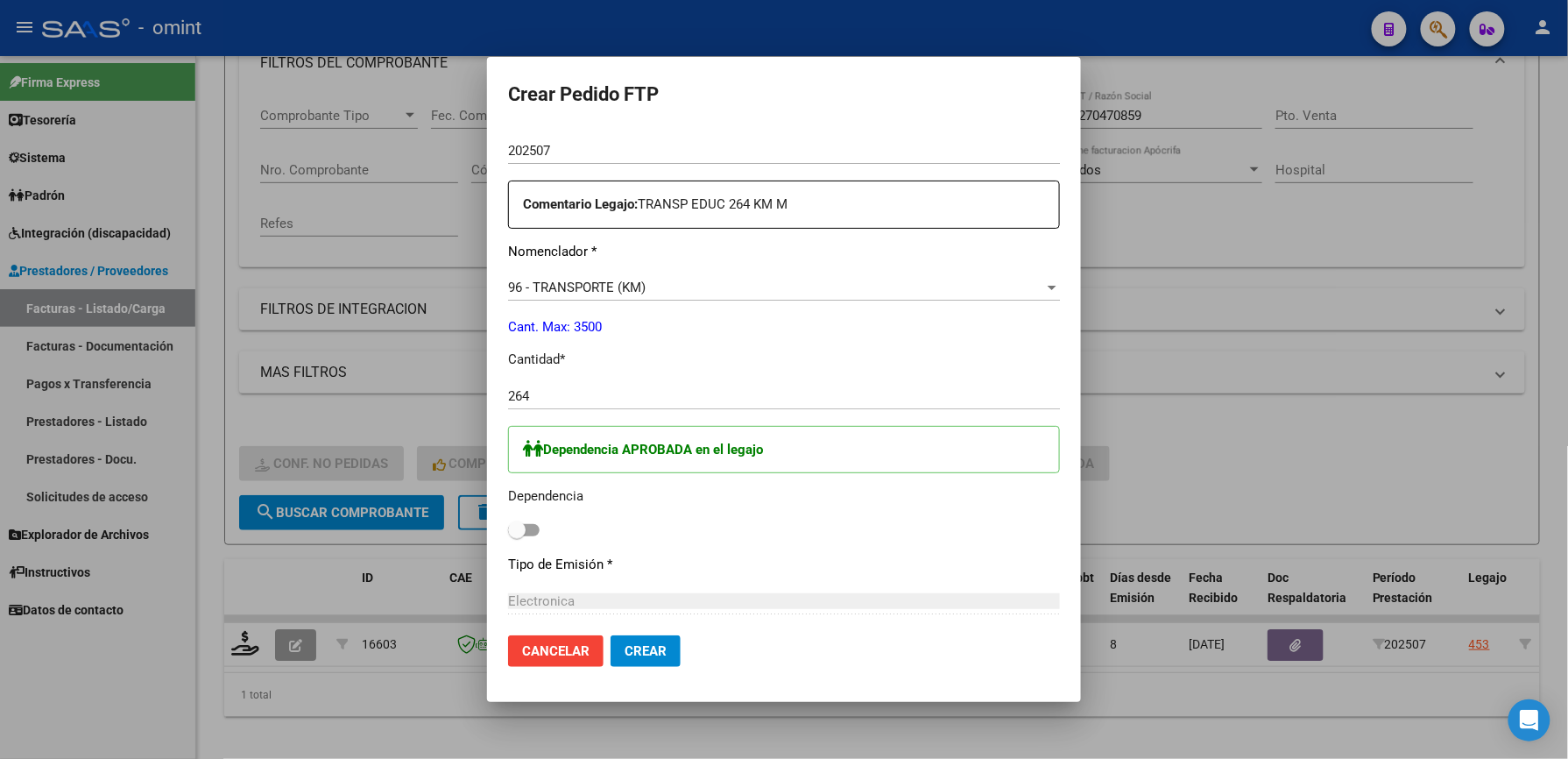
scroll to position [818, 0]
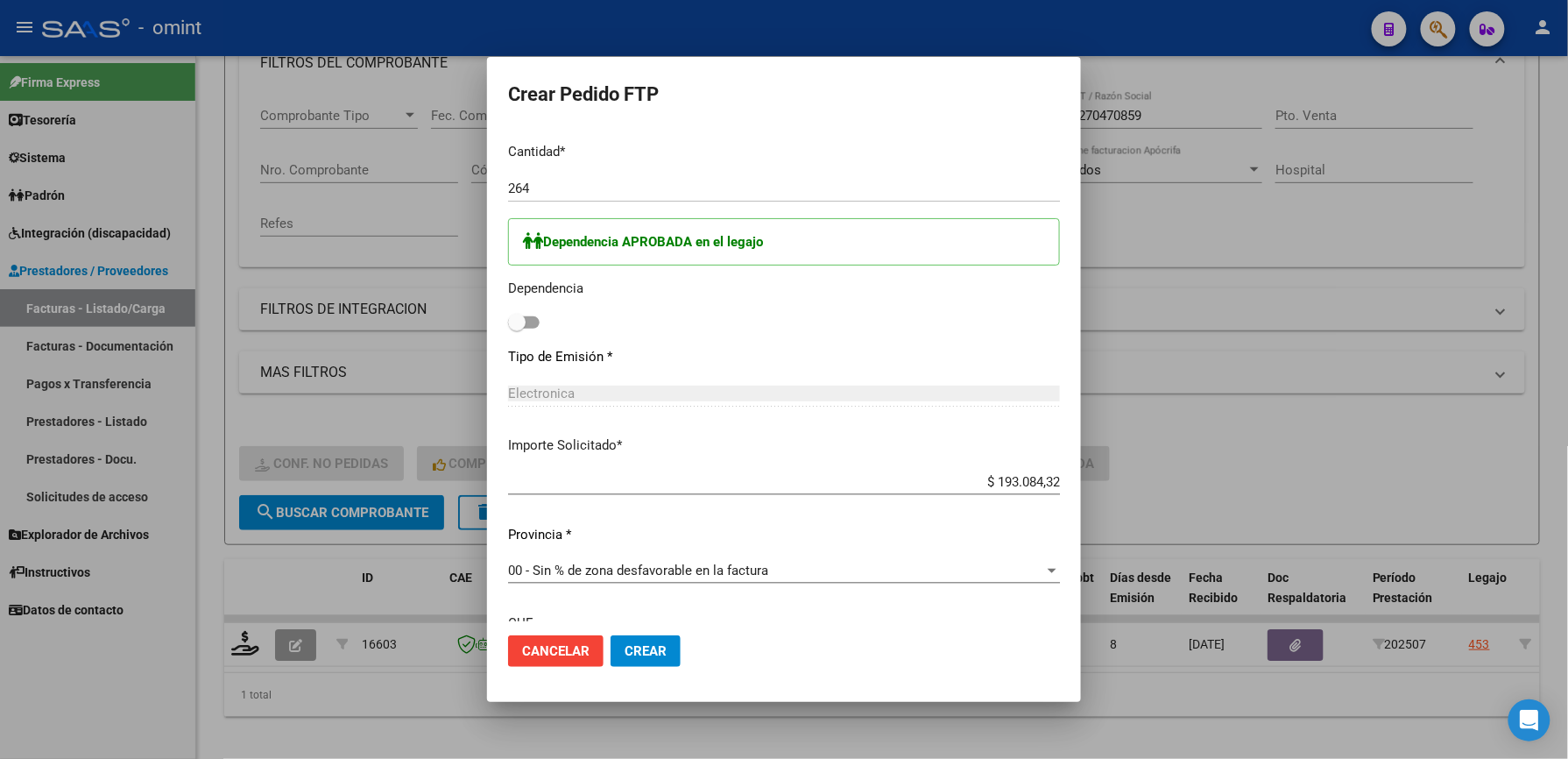
drag, startPoint x: 483, startPoint y: 328, endPoint x: 493, endPoint y: 333, distance: 11.2
click at [508, 328] on label at bounding box center [524, 322] width 32 height 21
click at [516, 329] on input "checkbox" at bounding box center [516, 329] width 1 height 1
checkbox input "true"
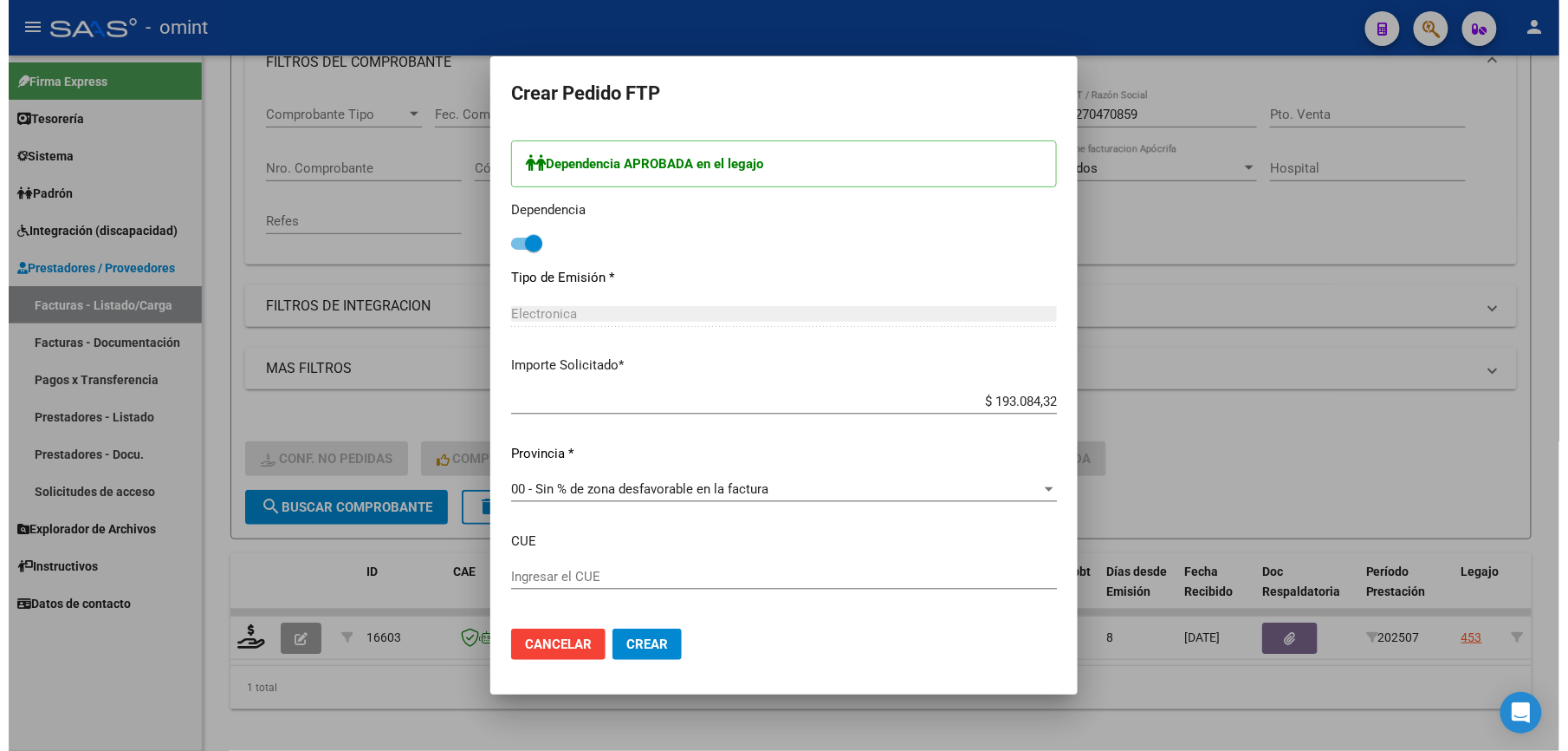
scroll to position [962, 0]
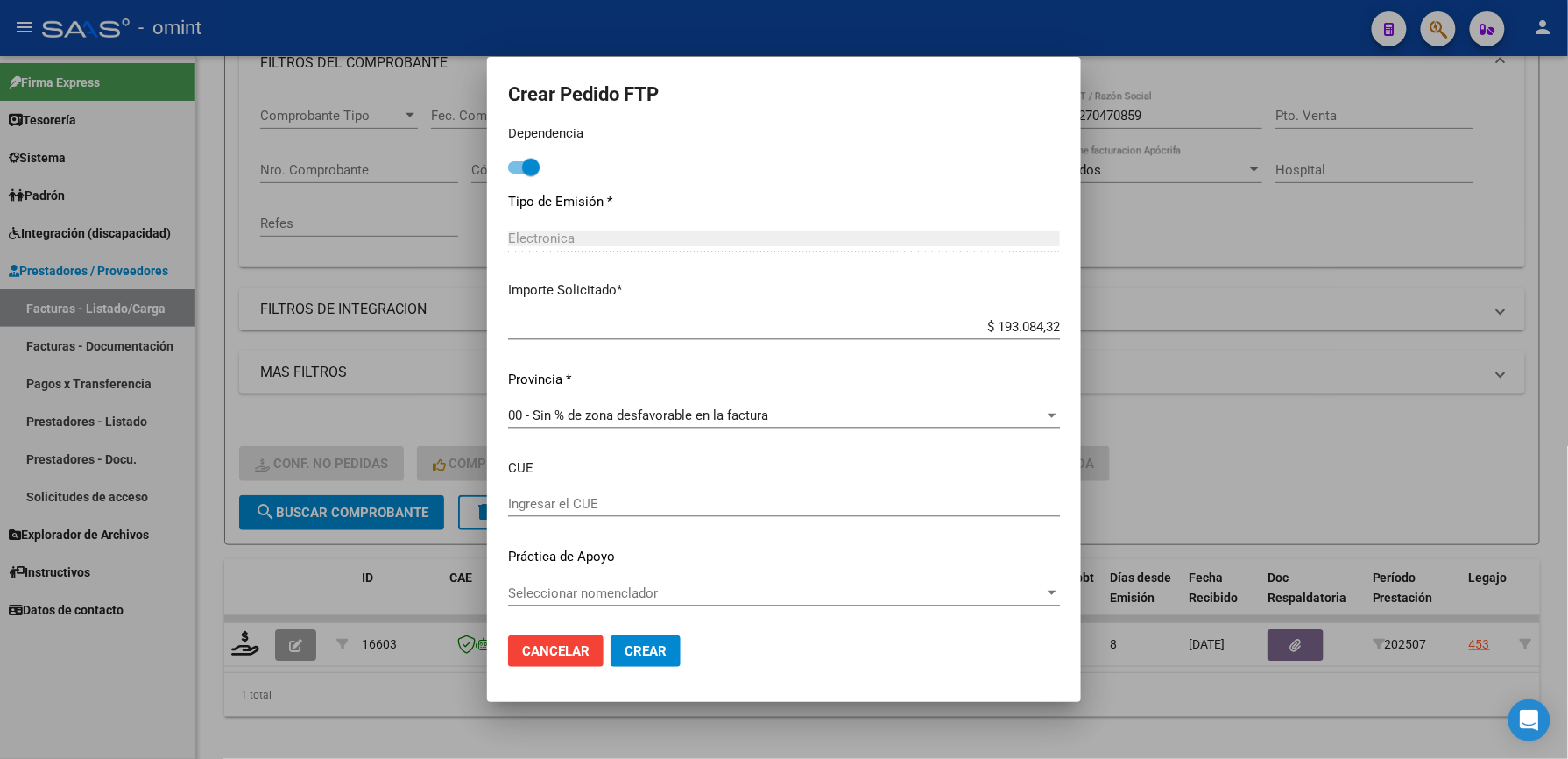
click at [625, 650] on span "Crear" at bounding box center [646, 651] width 42 height 15
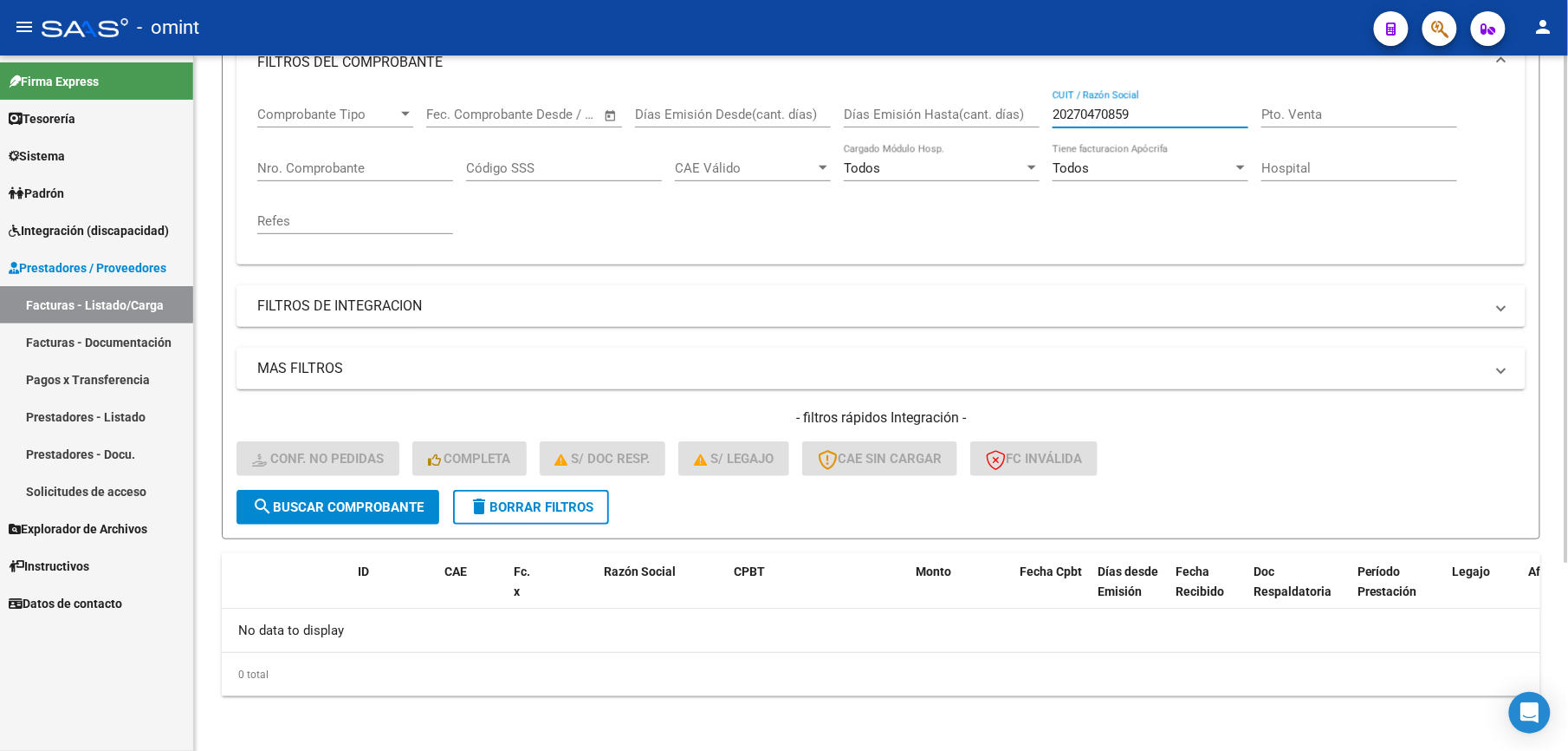
drag, startPoint x: 1165, startPoint y: 113, endPoint x: 957, endPoint y: 123, distance: 208.2
click at [957, 123] on div "Comprobante Tipo Comprobante Tipo Start date – End date Fec. Comprobante Desde …" at bounding box center [881, 170] width 1248 height 160
paste input "737762613"
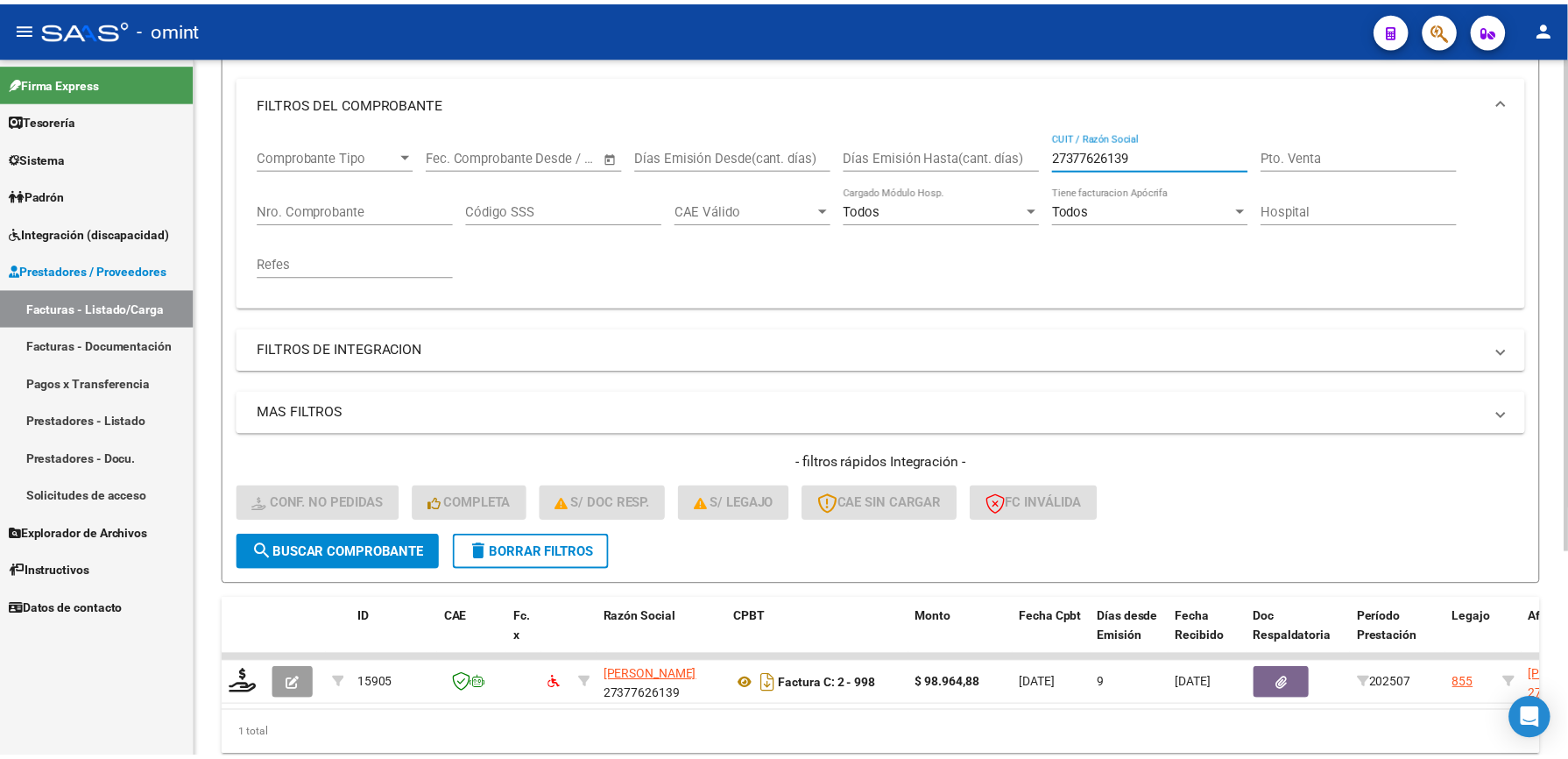
scroll to position [263, 0]
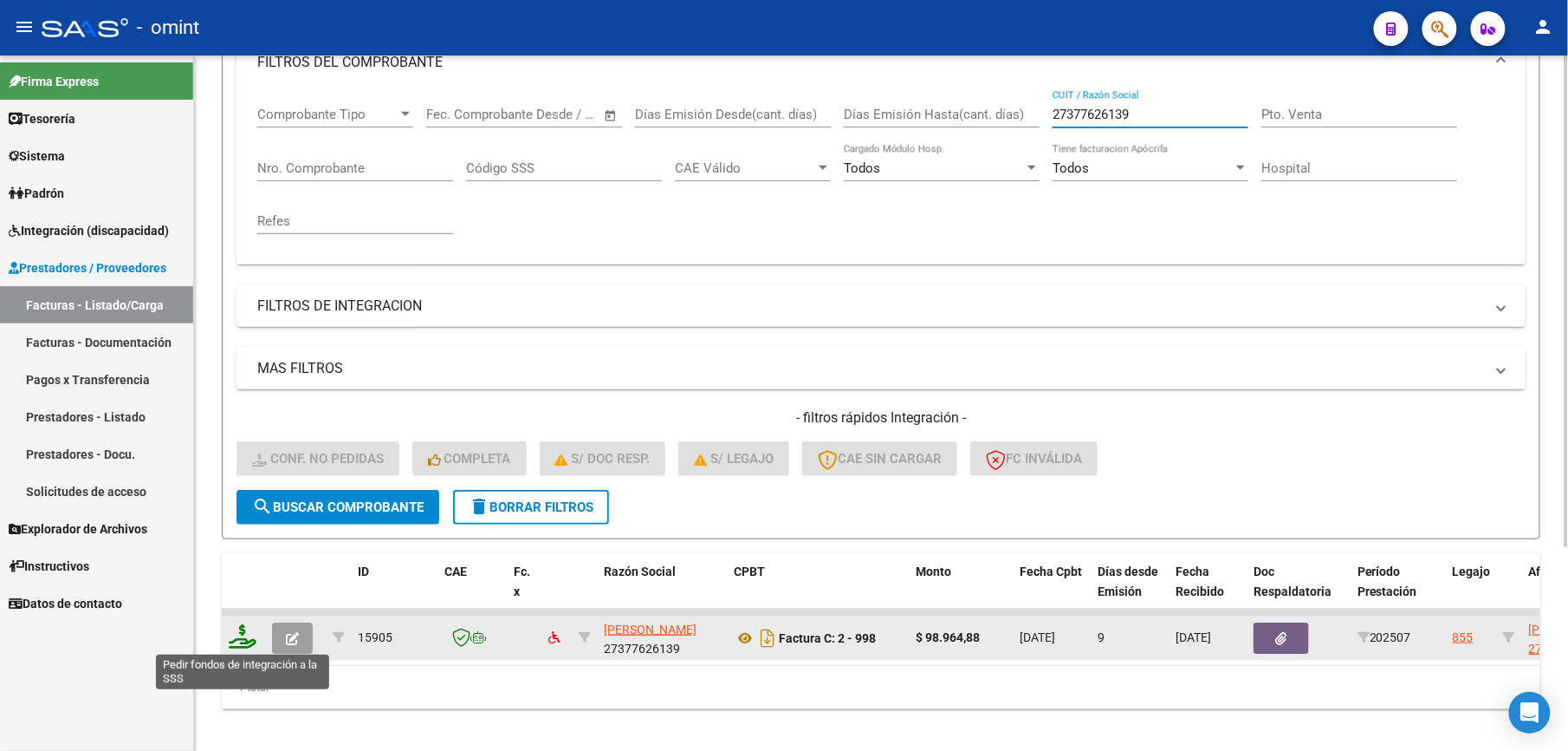
type input "27377626139"
click at [237, 638] on icon at bounding box center [242, 636] width 28 height 24
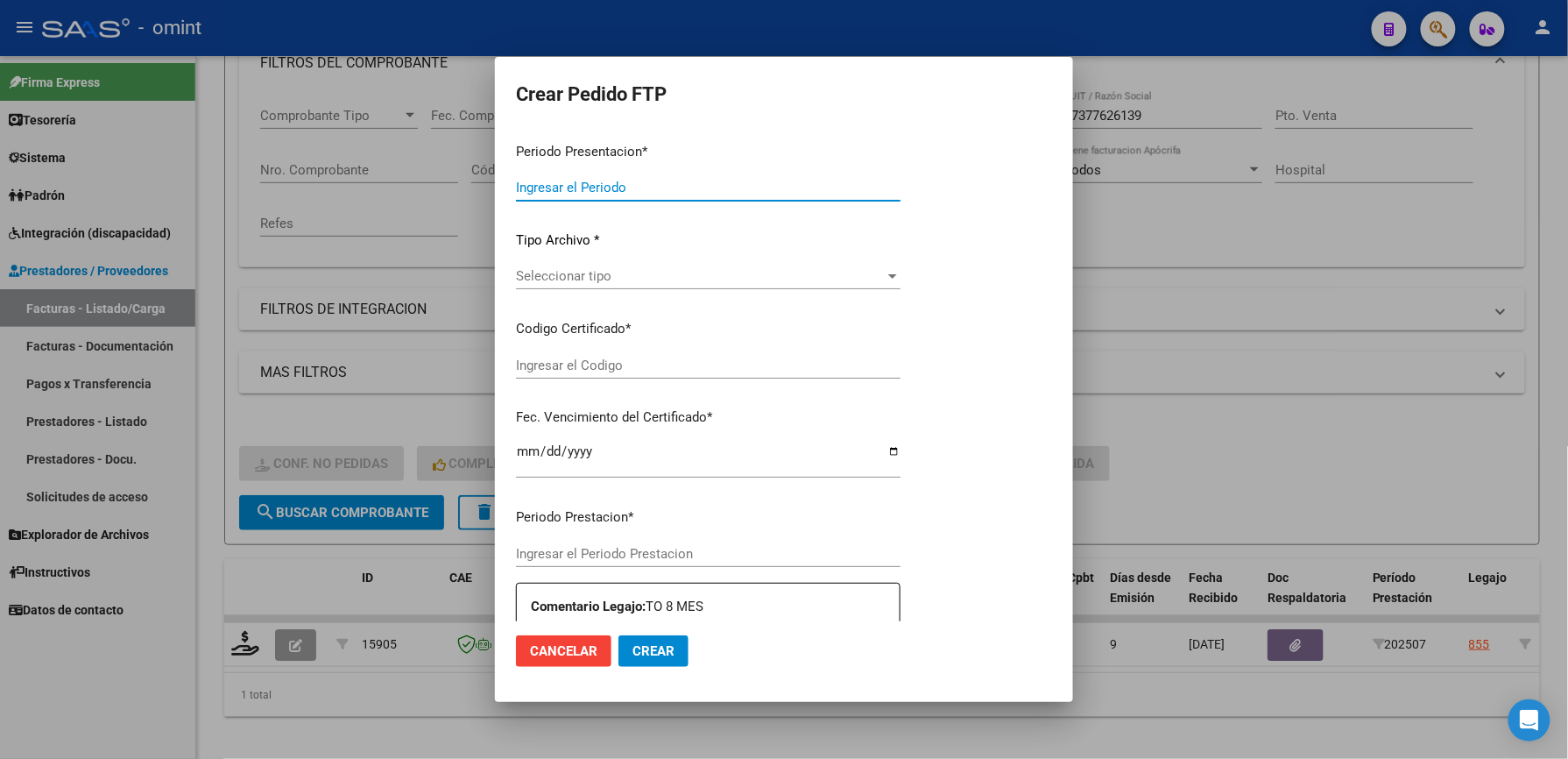
type input "202507"
type input "$ 98.964,88"
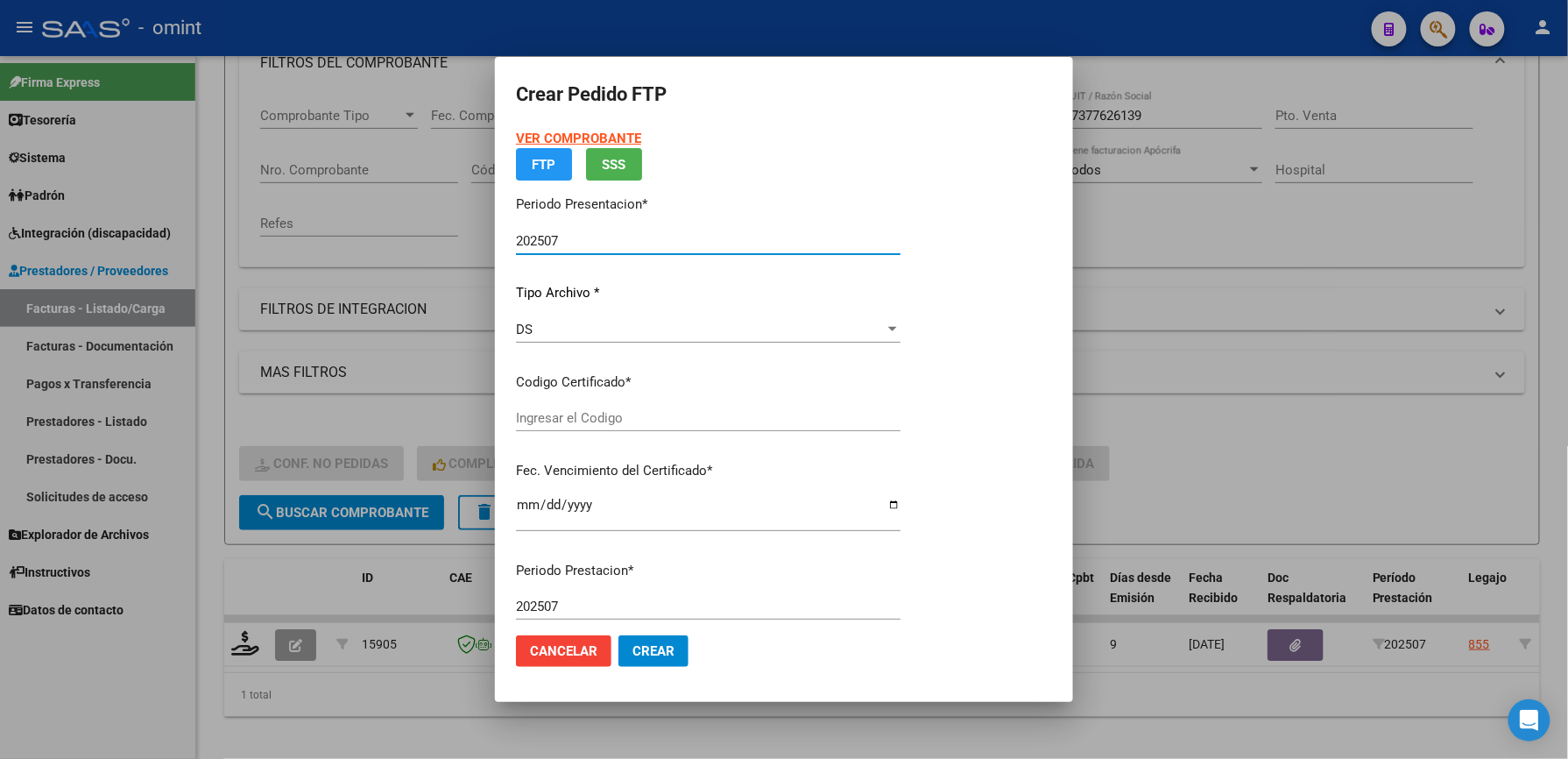
type input "184091671"
type input "2028-08-06"
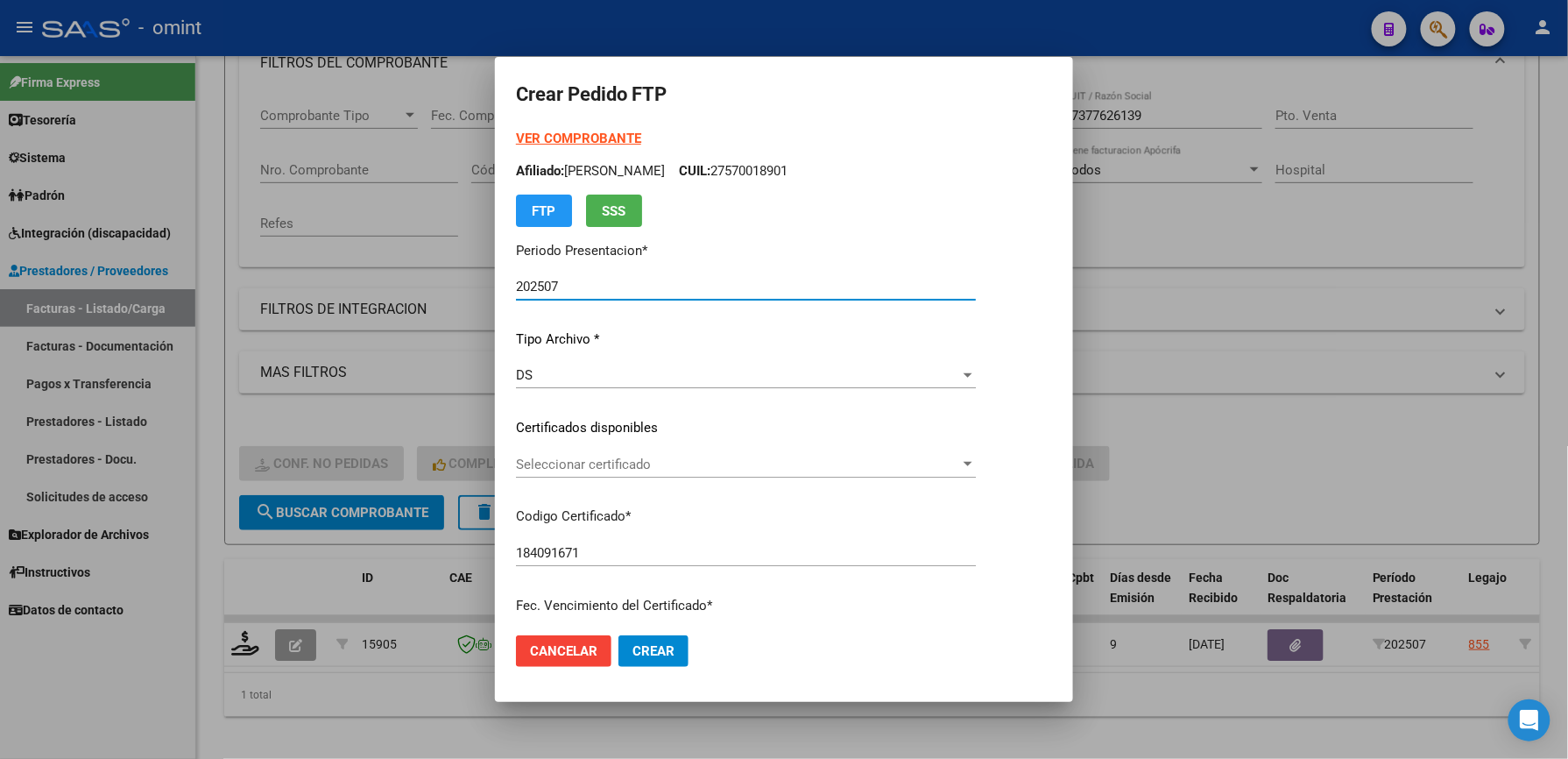
click at [621, 460] on span "Seleccionar certificado" at bounding box center [738, 464] width 445 height 15
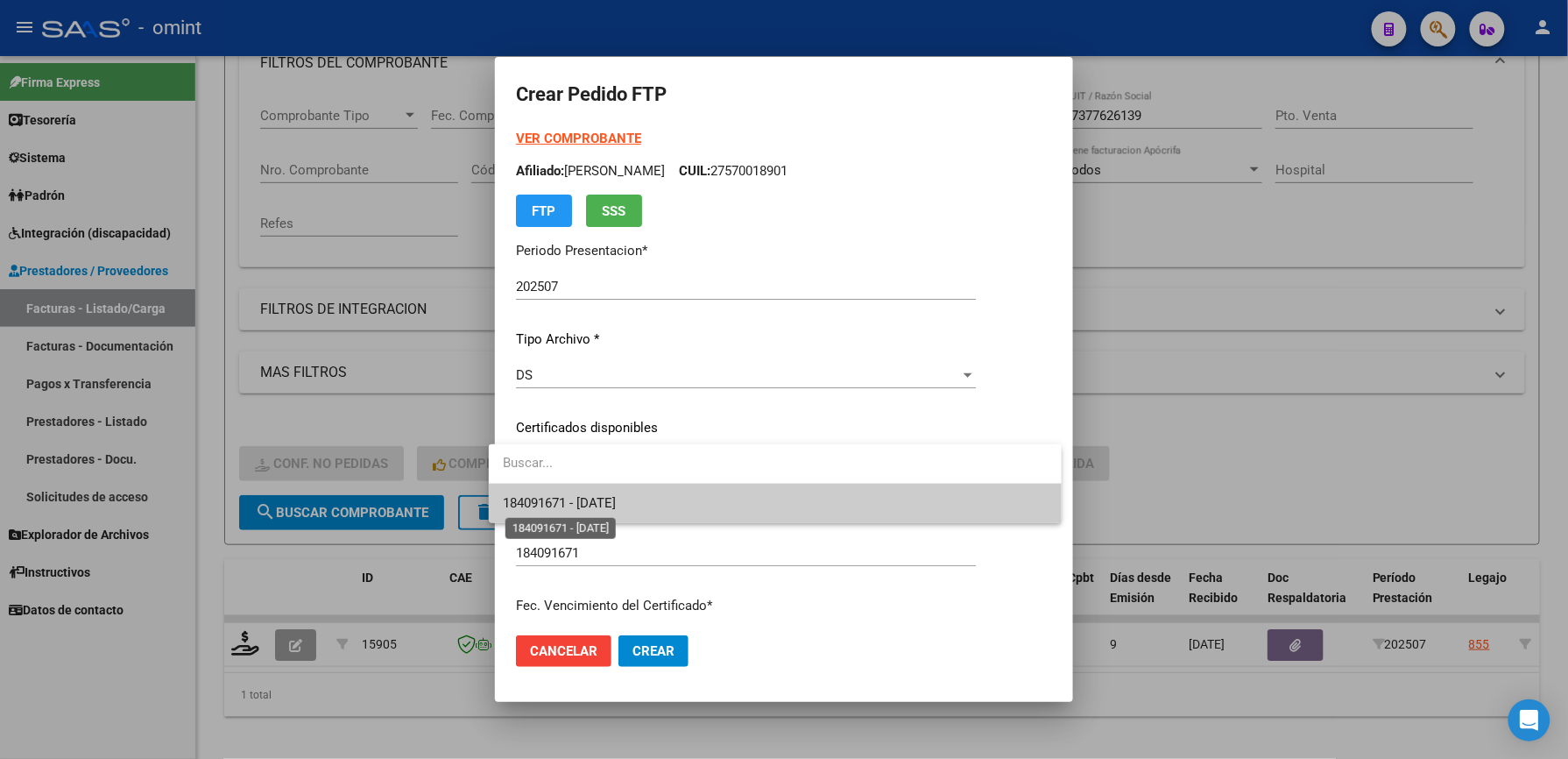
click at [616, 502] on span "184091671 - 2028-08-06" at bounding box center [558, 502] width 113 height 15
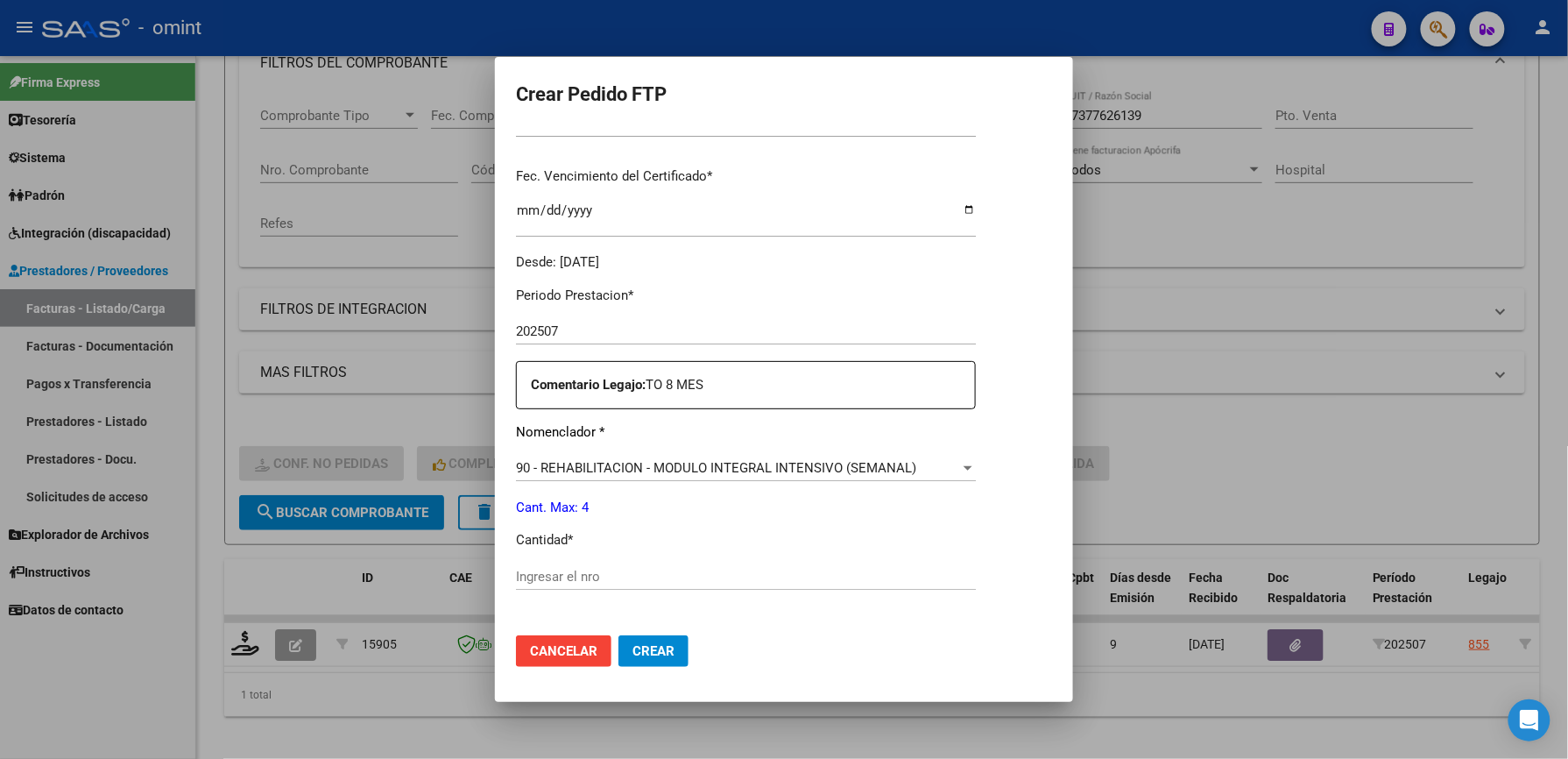
scroll to position [467, 0]
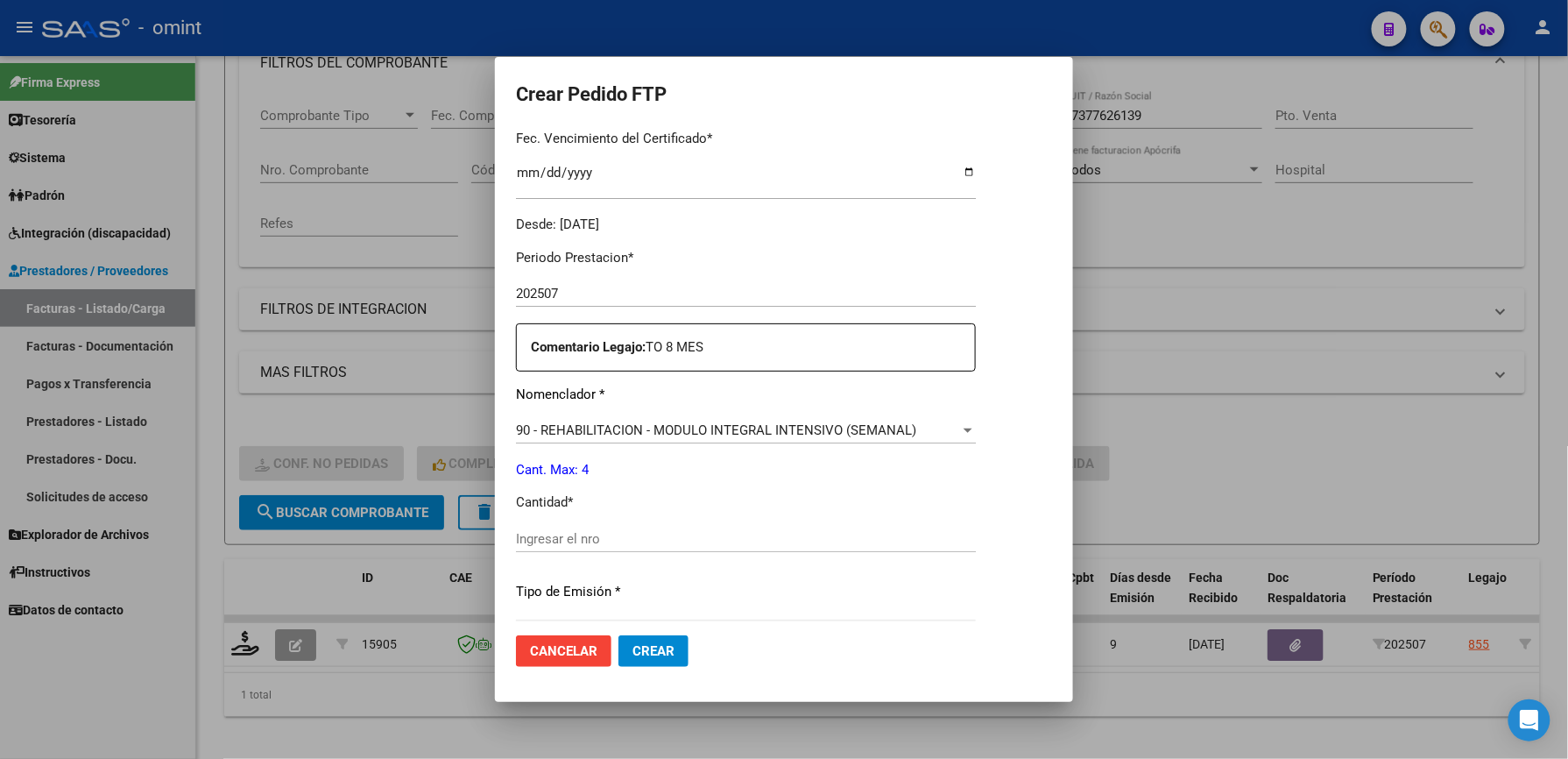
click at [550, 548] on div "Ingresar el nro" at bounding box center [745, 538] width 460 height 26
click at [559, 537] on input "Ingresar el nro" at bounding box center [745, 538] width 460 height 15
click at [657, 505] on p "Cantidad *" at bounding box center [745, 502] width 460 height 20
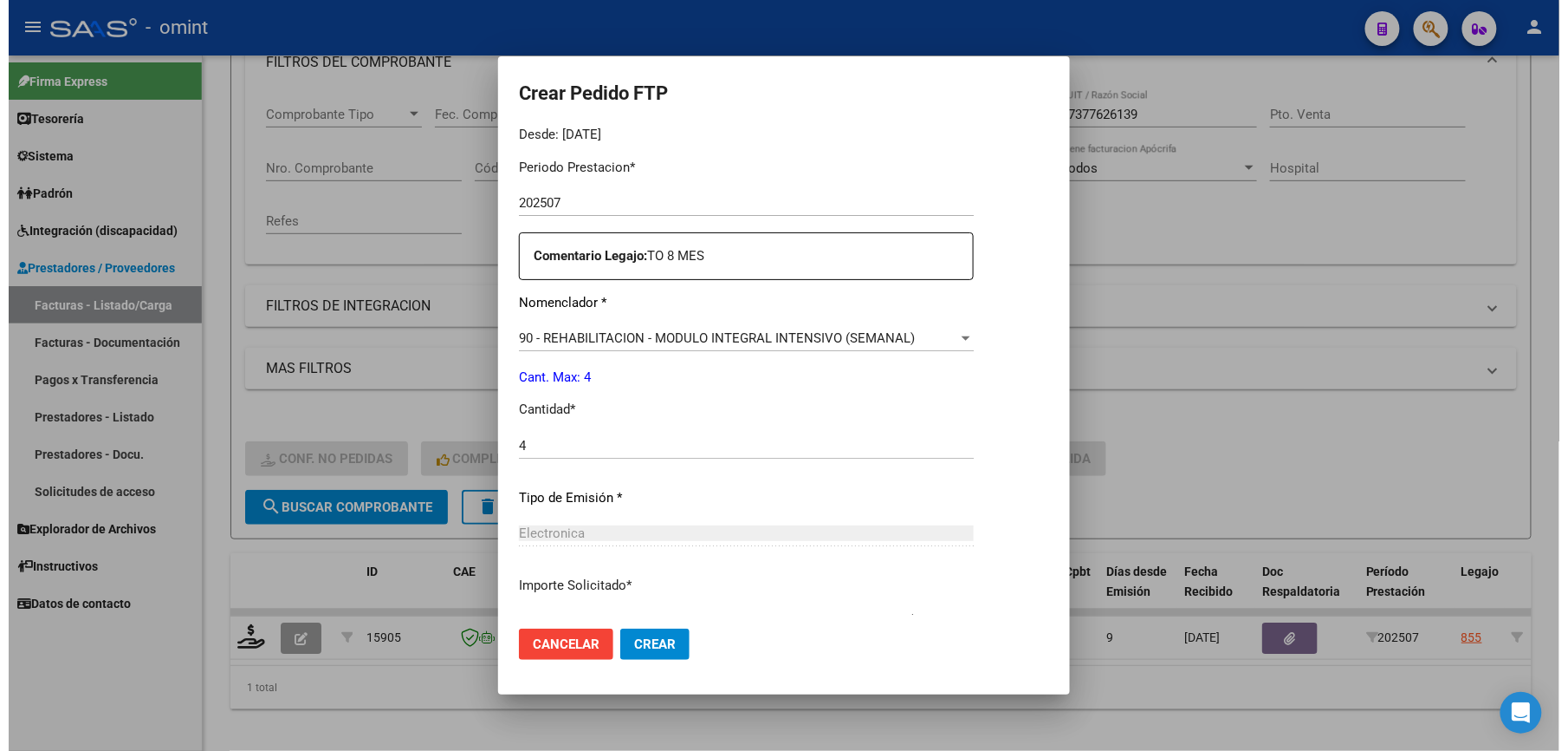
scroll to position [671, 0]
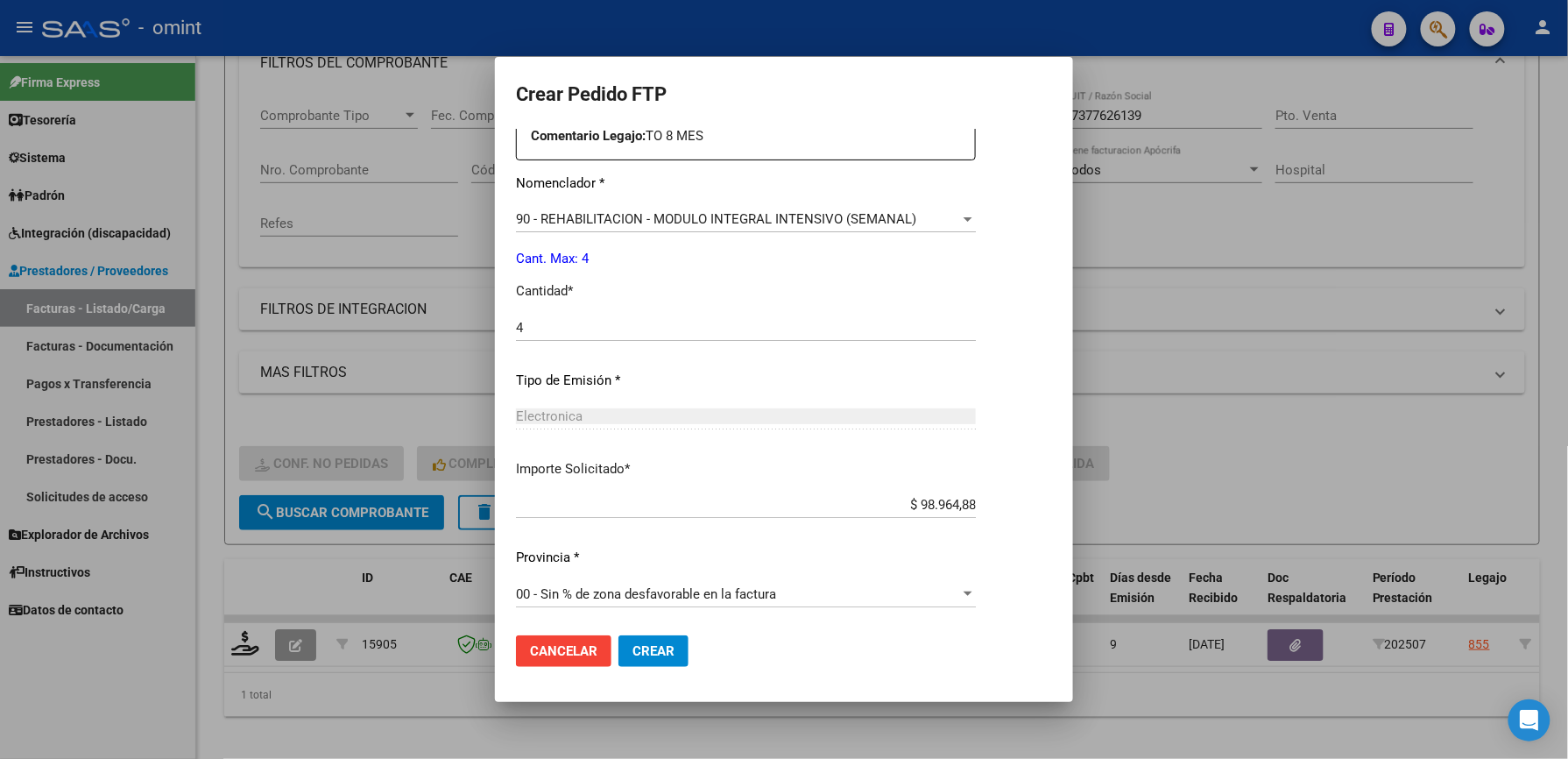
click at [643, 645] on span "Crear" at bounding box center [654, 651] width 42 height 15
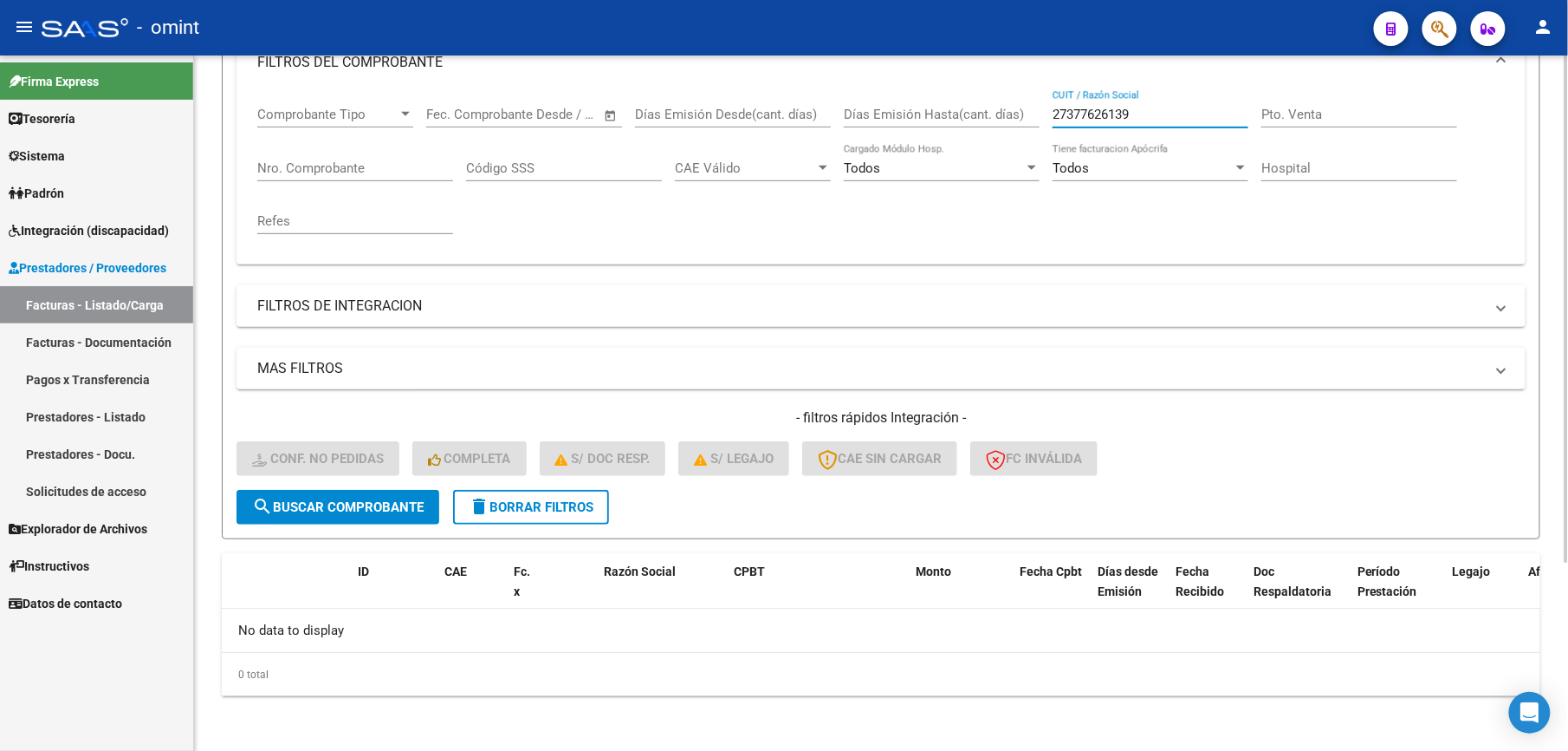
drag, startPoint x: 1048, startPoint y: 118, endPoint x: 927, endPoint y: 115, distance: 121.0
click at [936, 118] on div "Comprobante Tipo Comprobante Tipo Start date – End date Fec. Comprobante Desde …" at bounding box center [881, 170] width 1248 height 160
paste input "92759714"
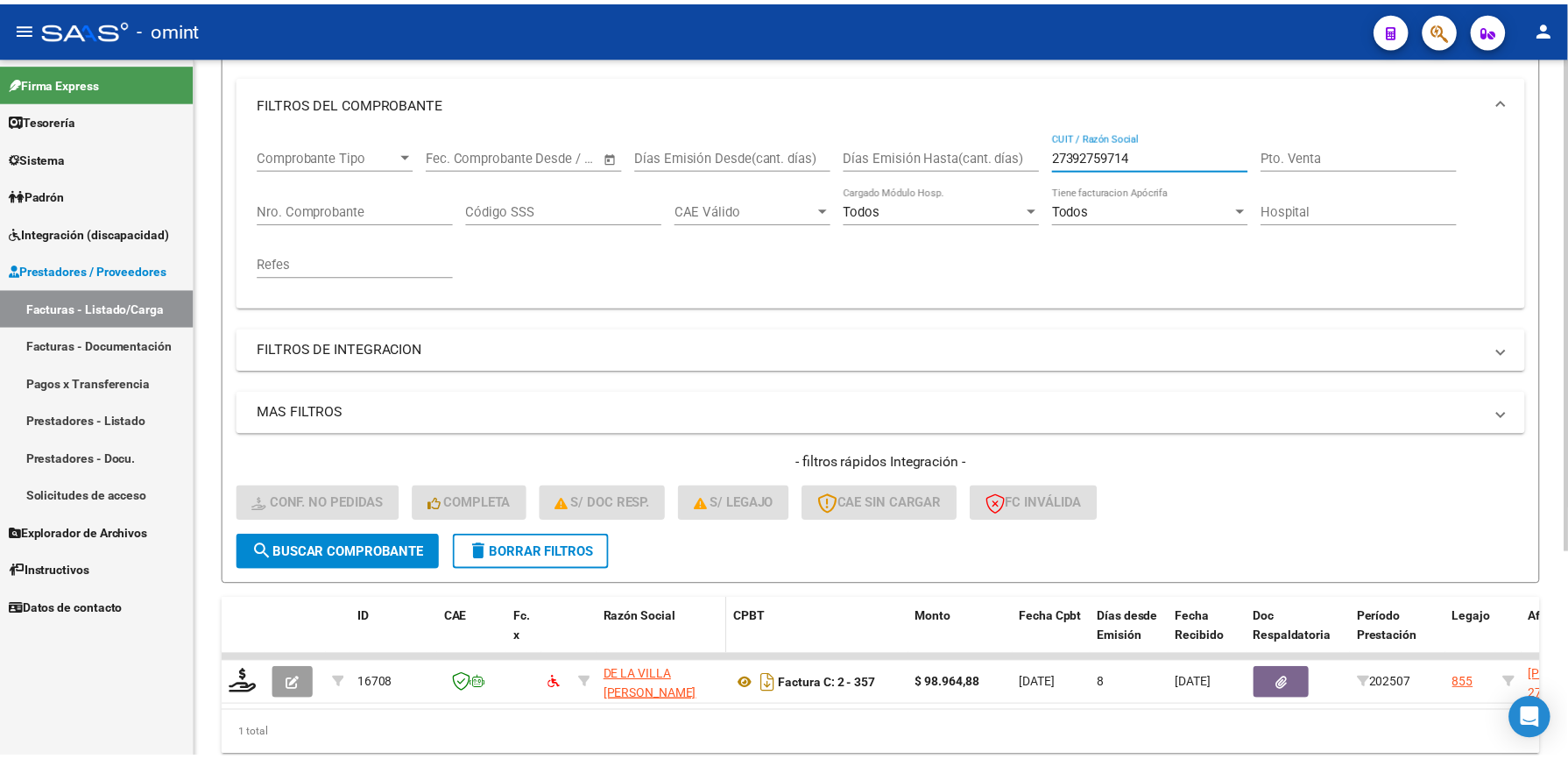
scroll to position [263, 0]
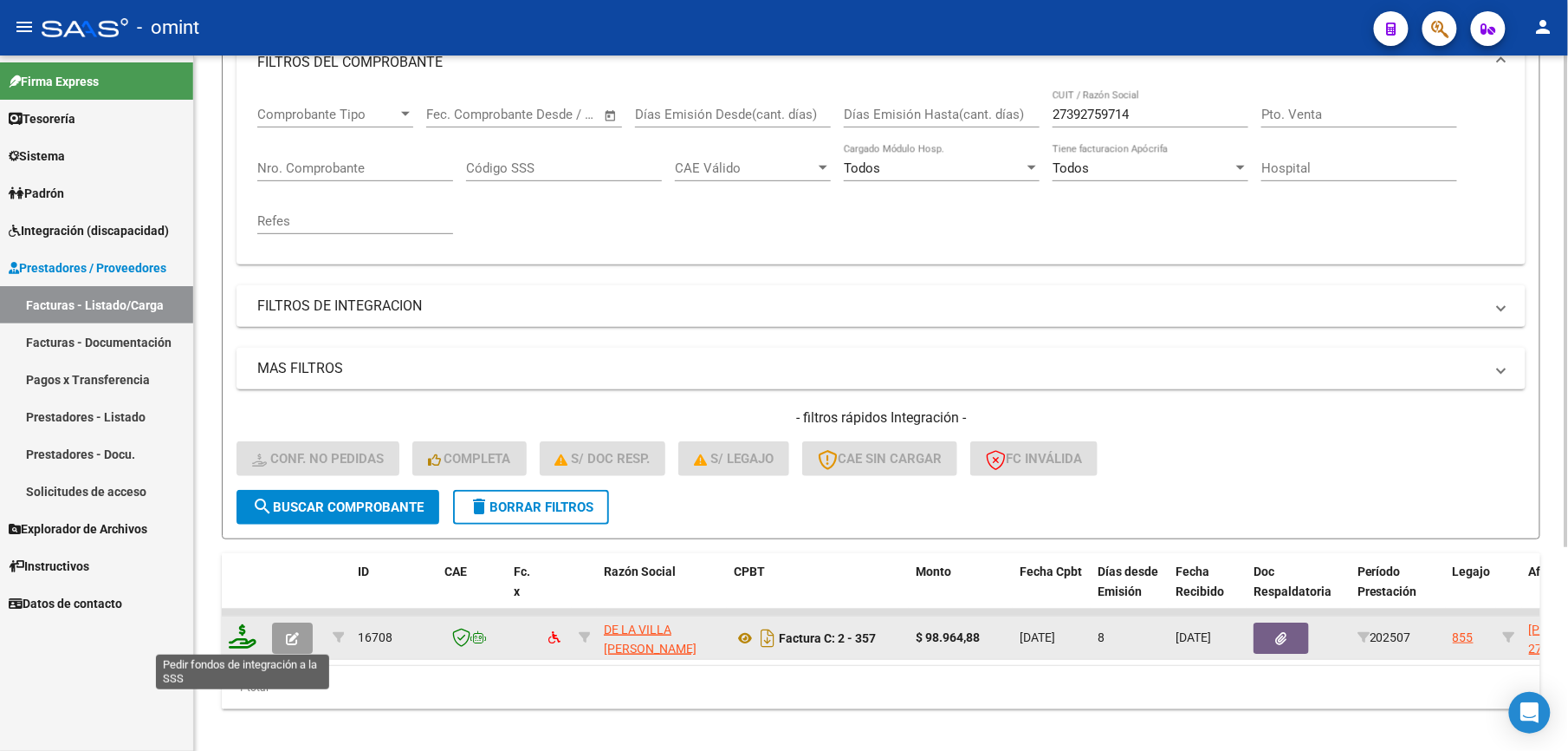
click at [248, 635] on icon at bounding box center [242, 636] width 28 height 24
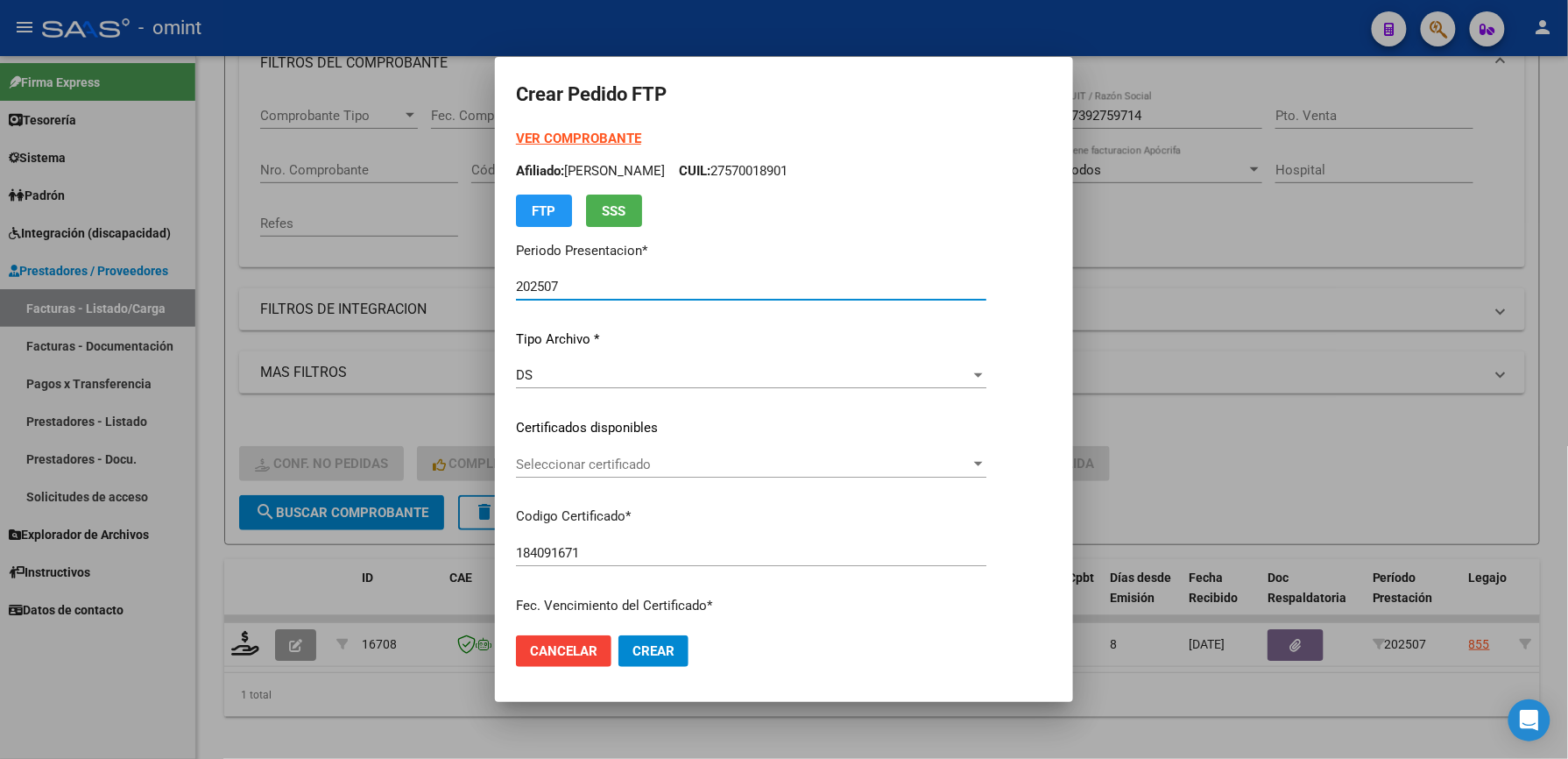
click at [599, 467] on span "Seleccionar certificado" at bounding box center [743, 464] width 454 height 15
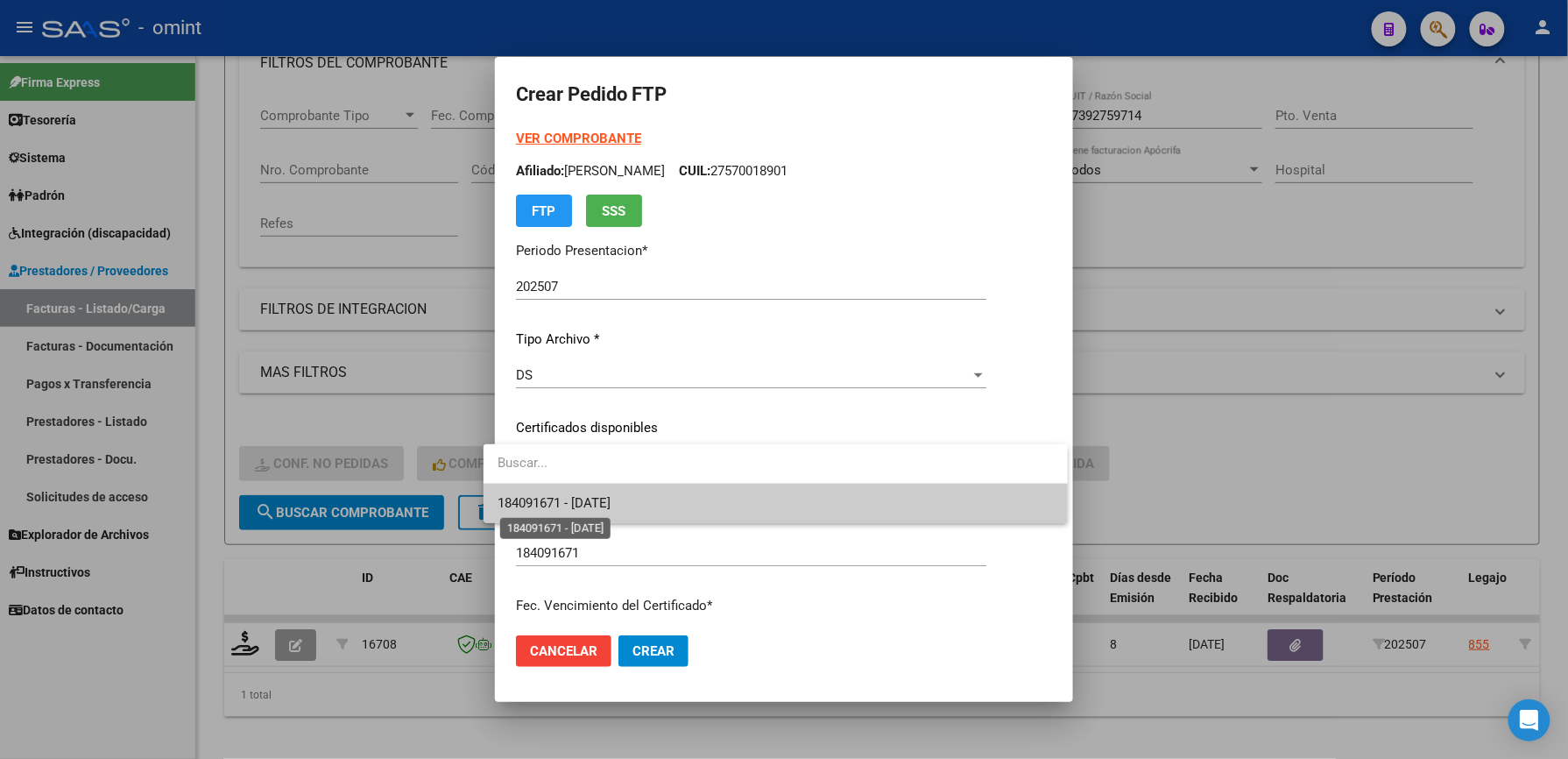
click at [607, 502] on span "184091671 - 2028-08-06" at bounding box center [554, 502] width 113 height 15
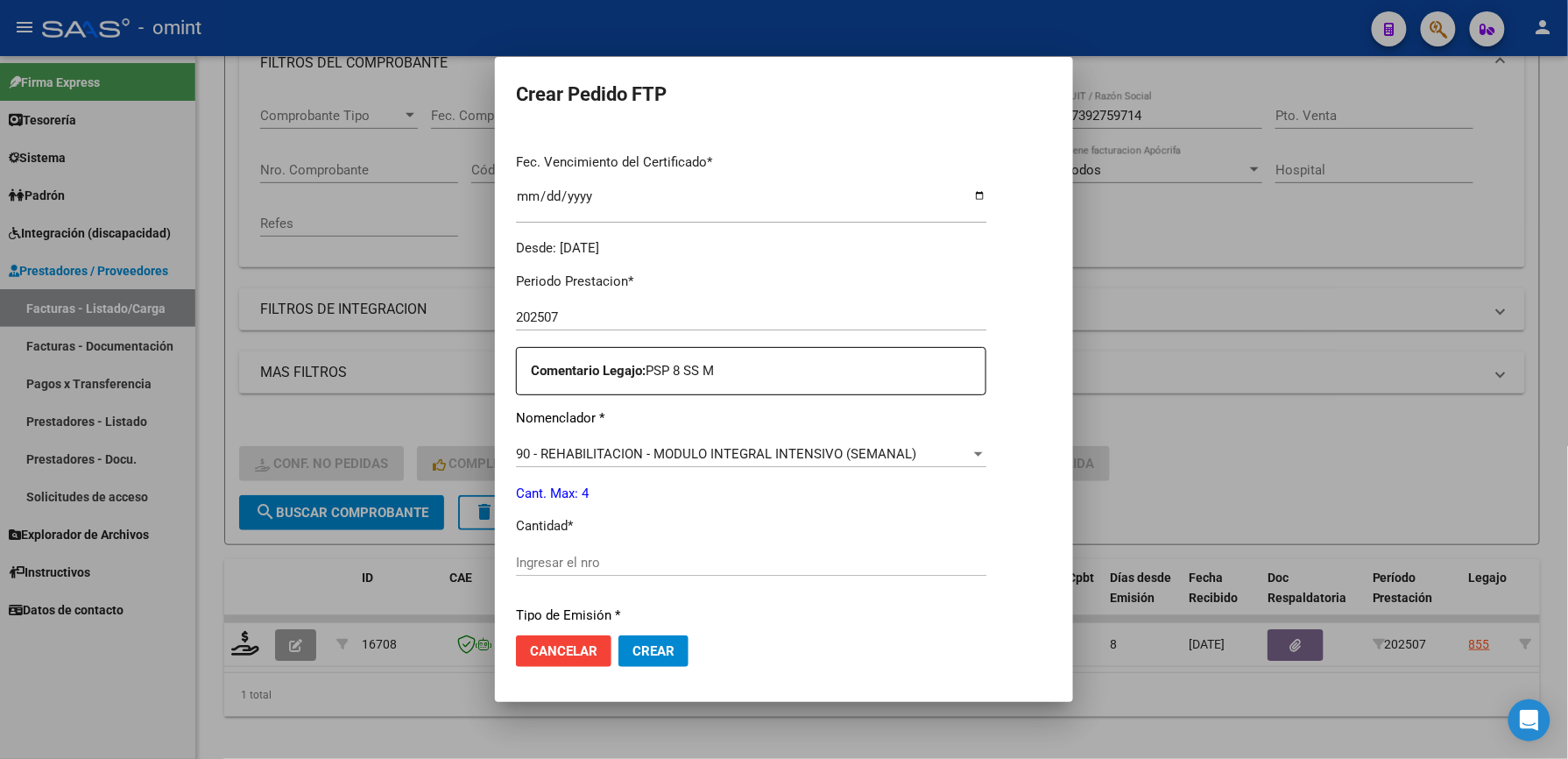
scroll to position [583, 0]
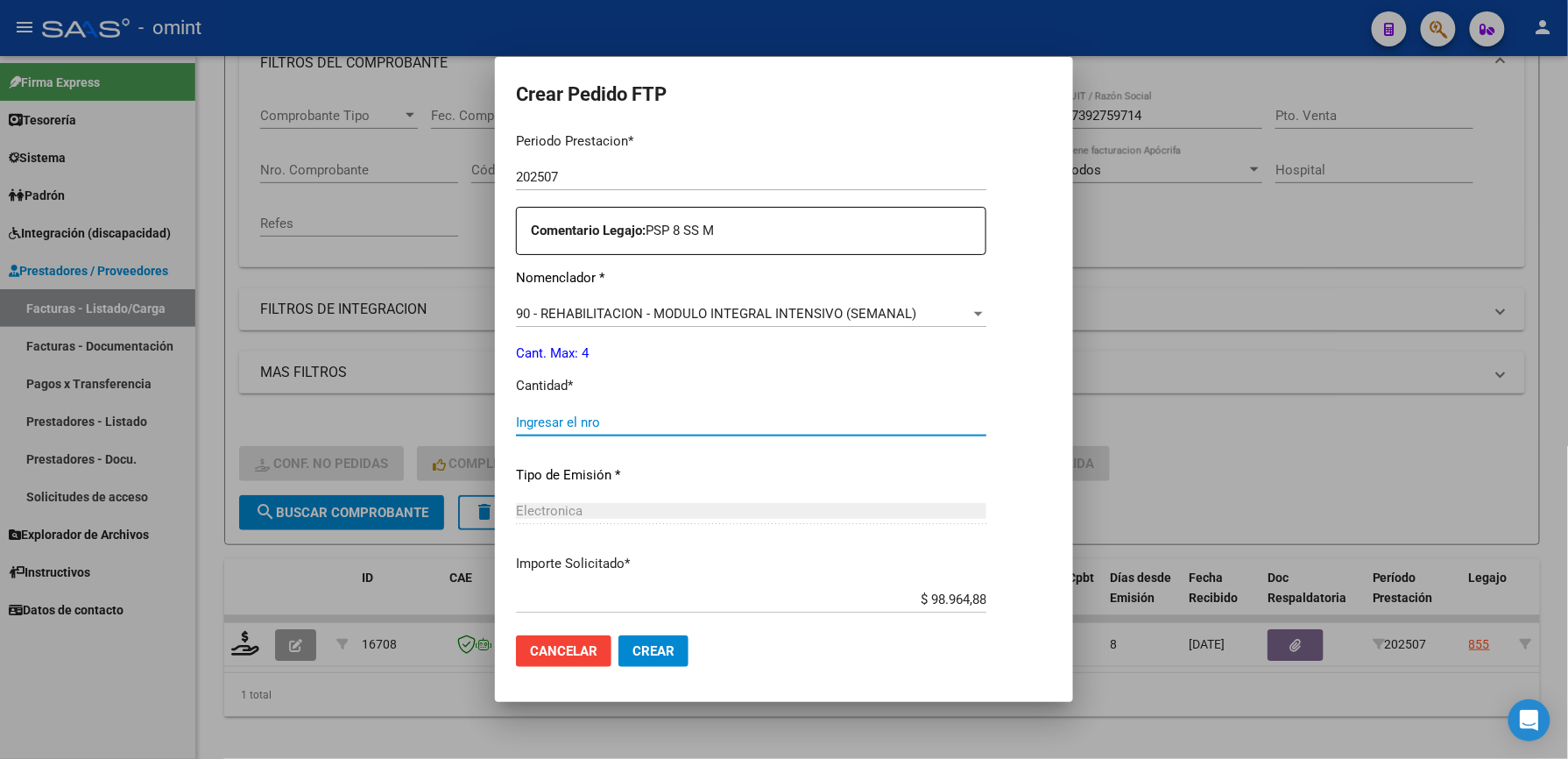
click at [596, 422] on input "Ingresar el nro" at bounding box center [751, 422] width 471 height 15
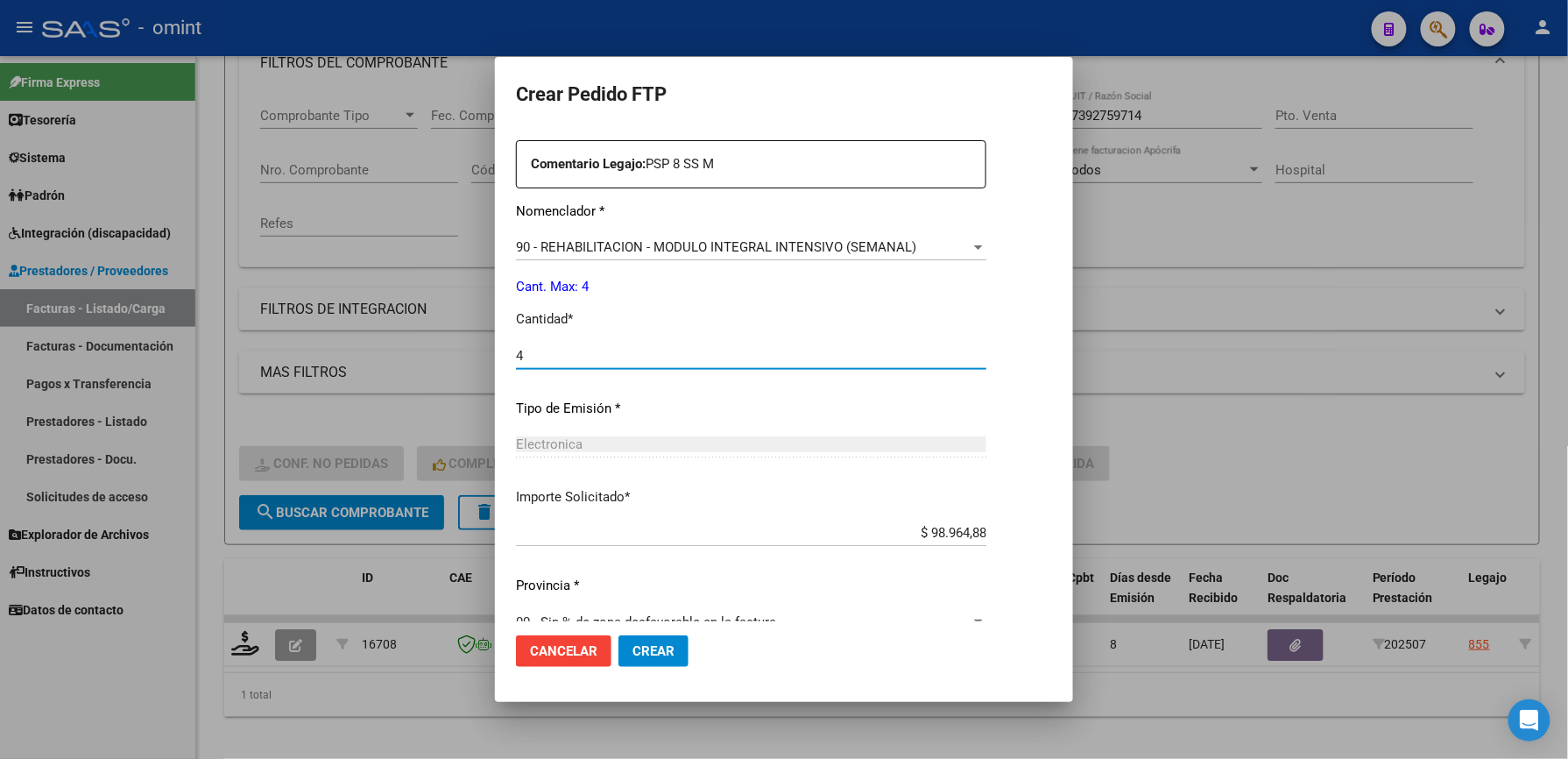
scroll to position [678, 0]
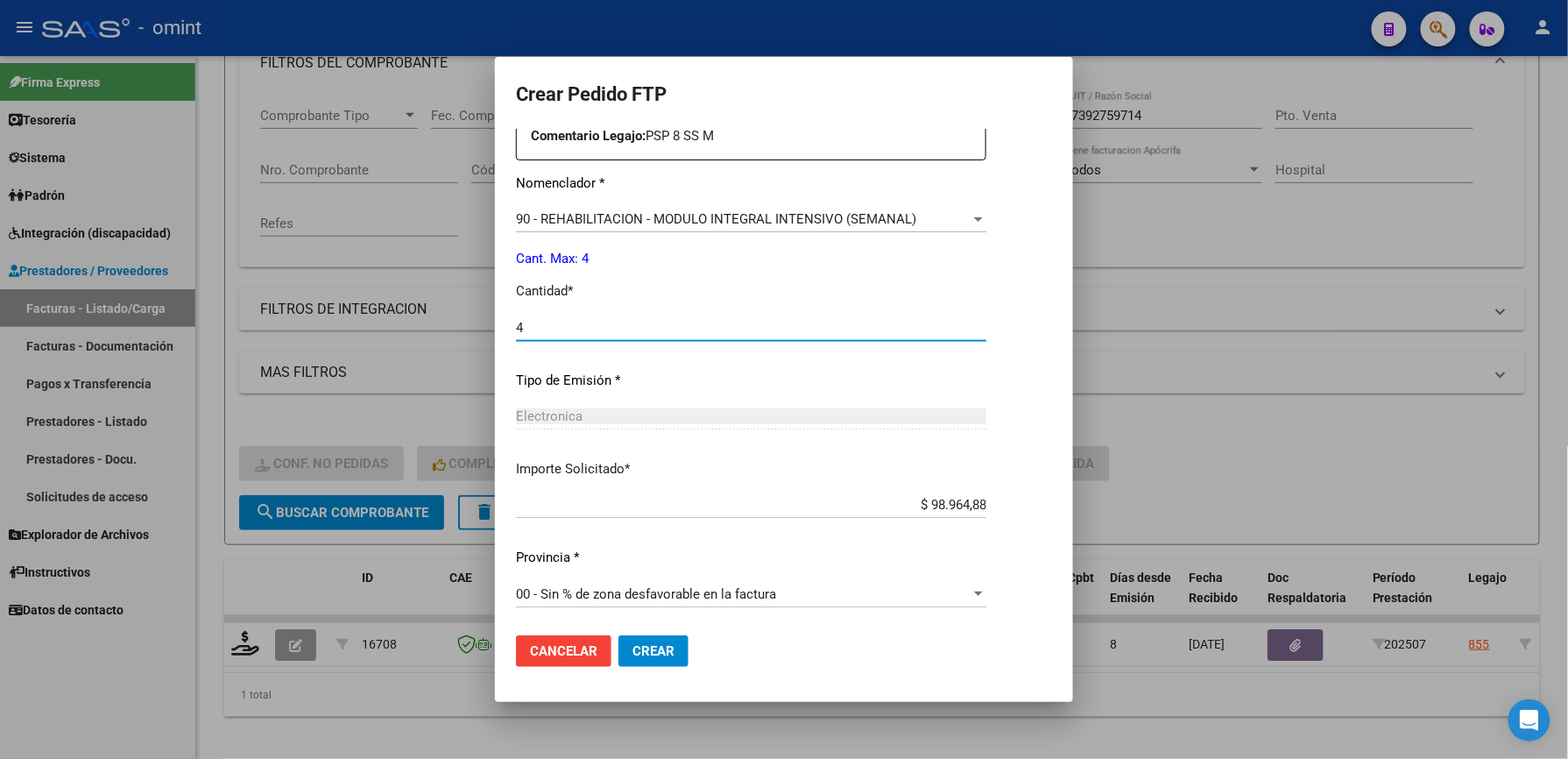
click at [649, 654] on span "Crear" at bounding box center [654, 651] width 42 height 15
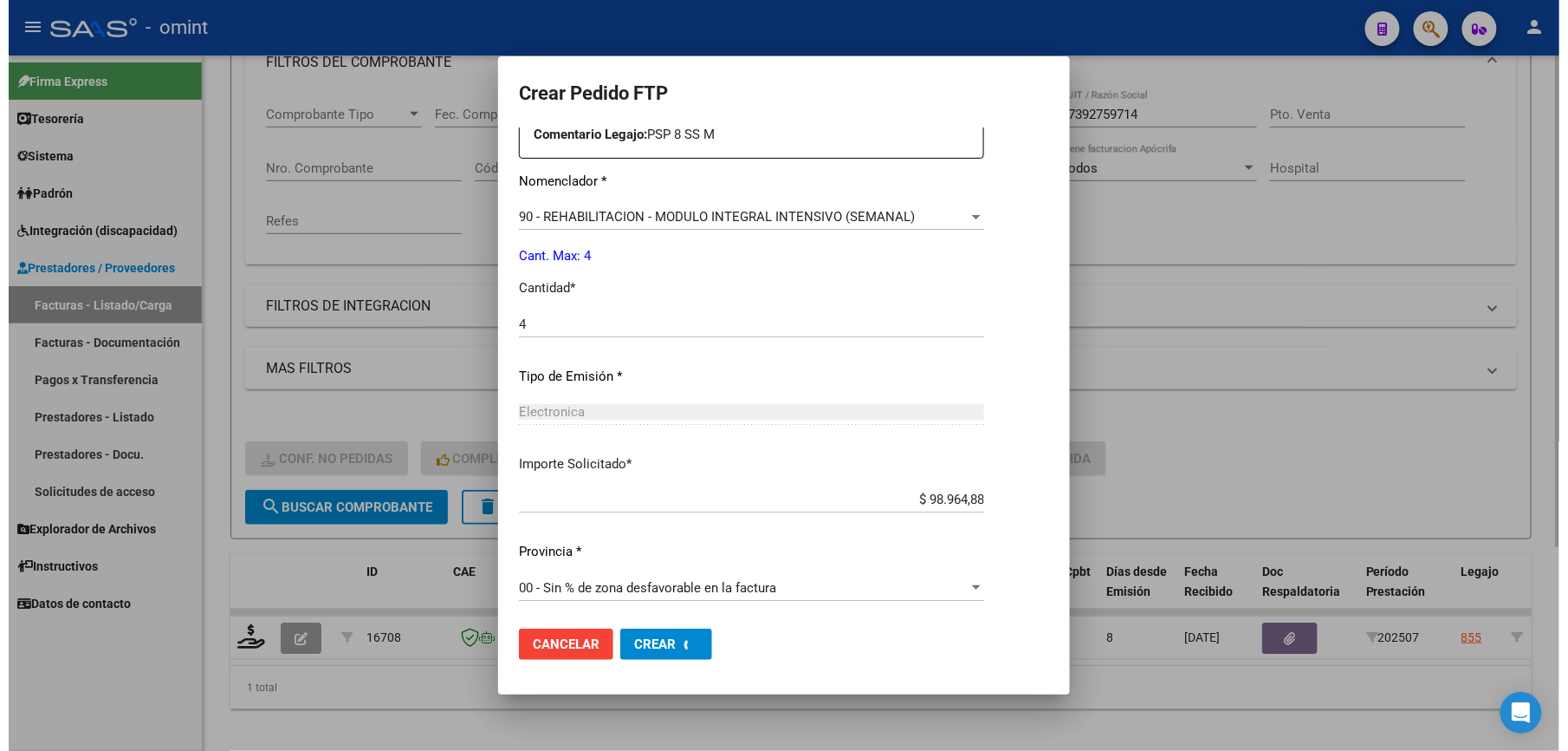
scroll to position [0, 0]
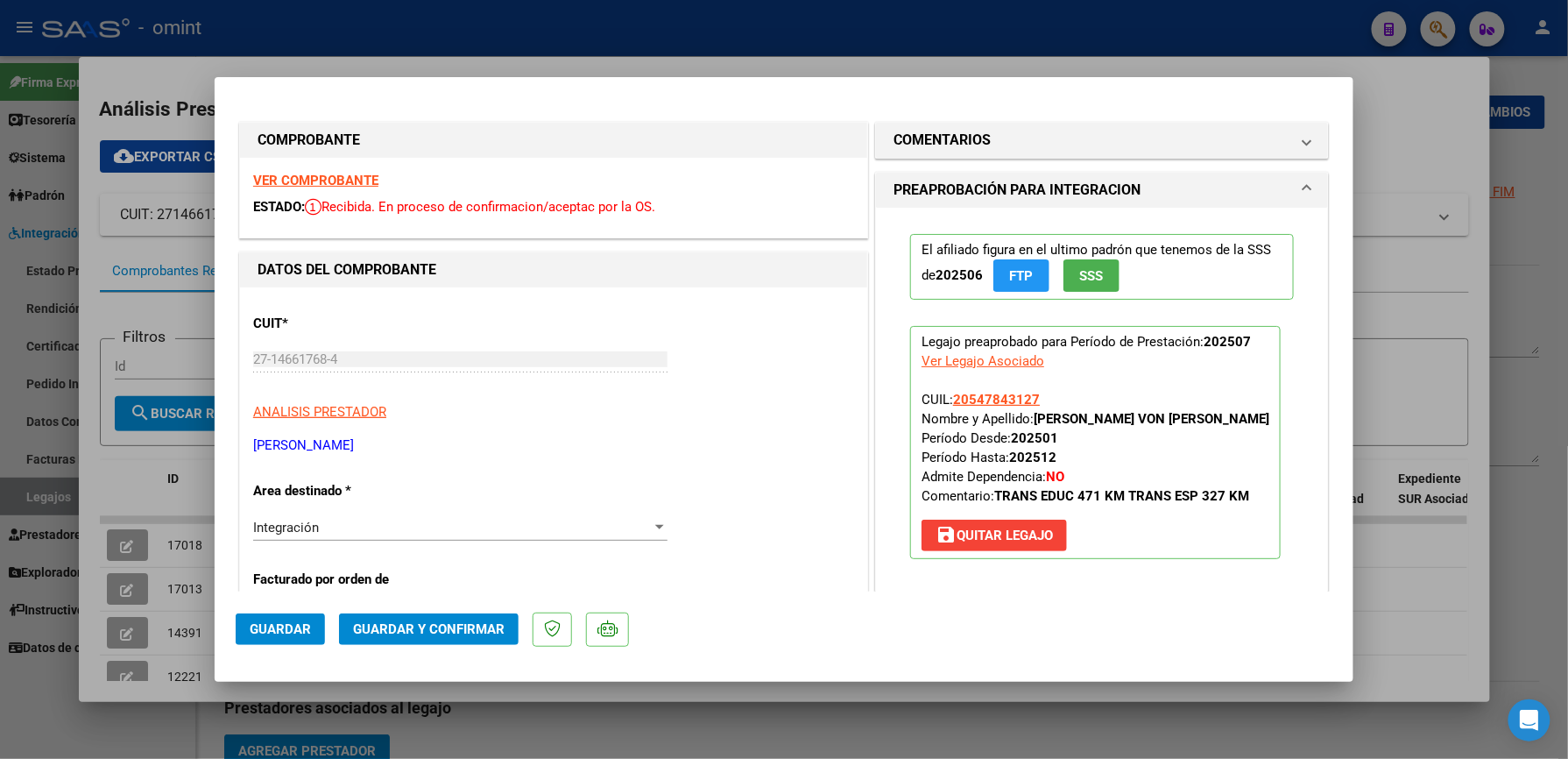
scroll to position [233, 0]
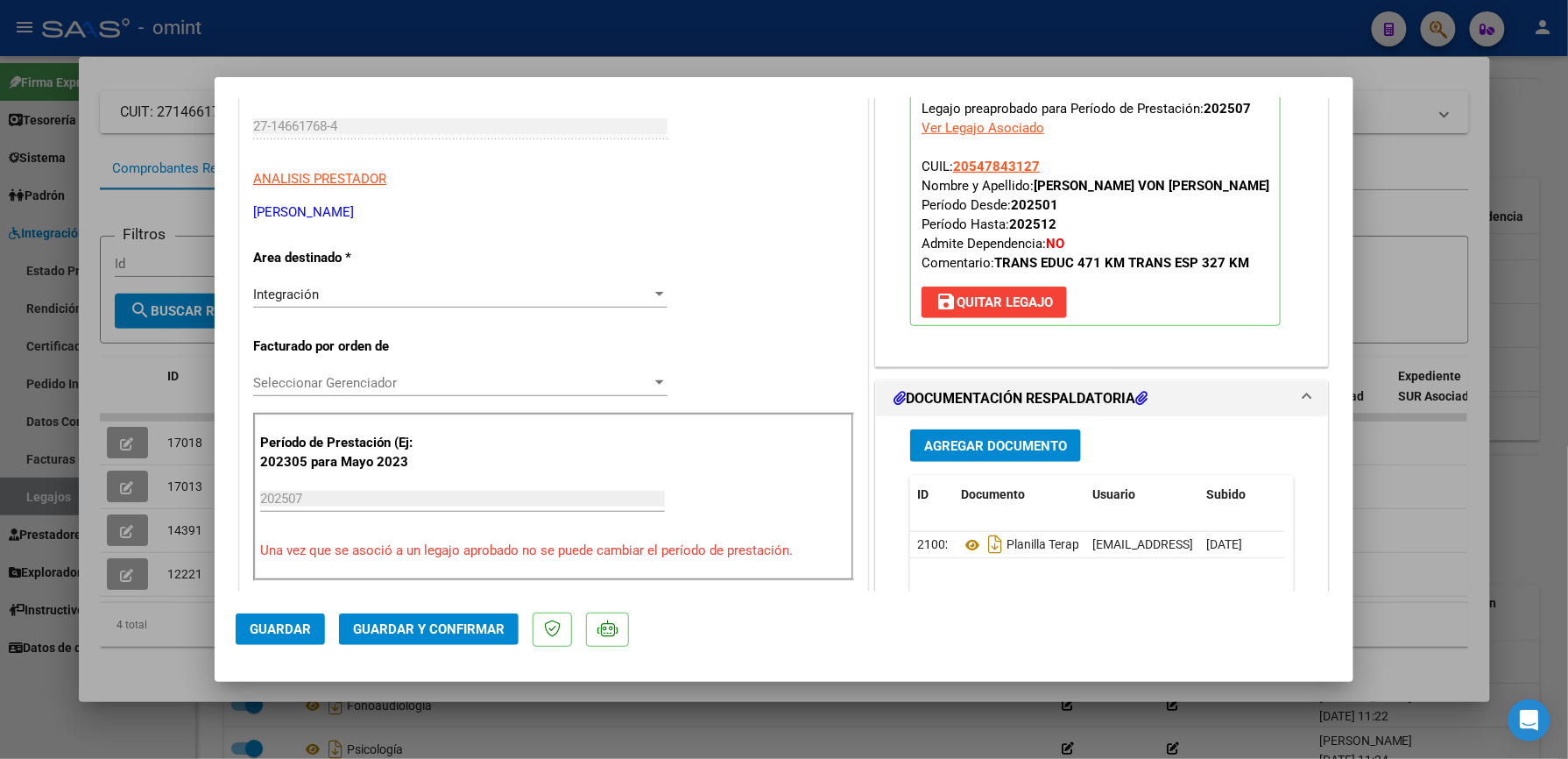
click at [657, 289] on div at bounding box center [660, 294] width 15 height 14
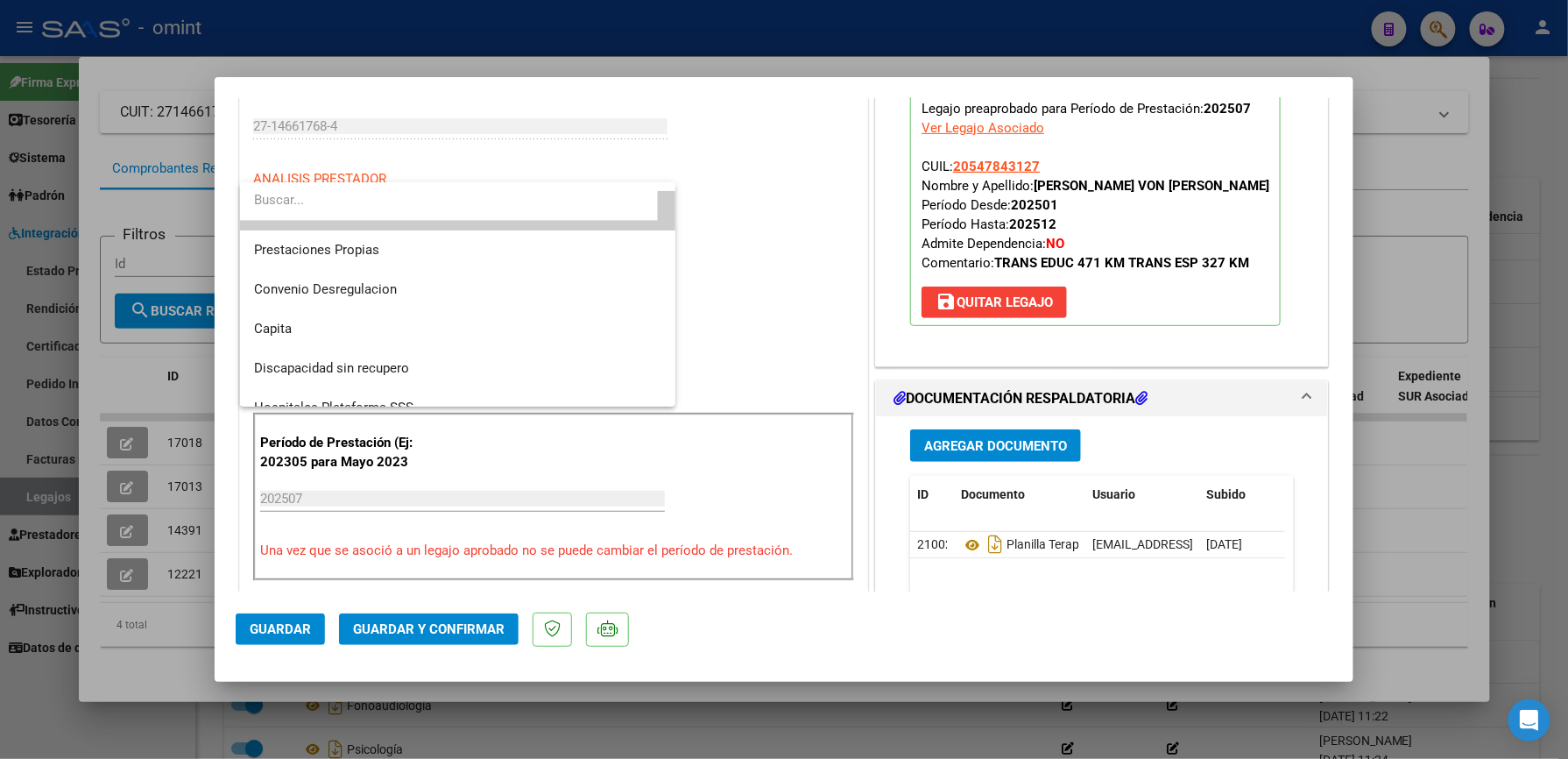
scroll to position [154, 0]
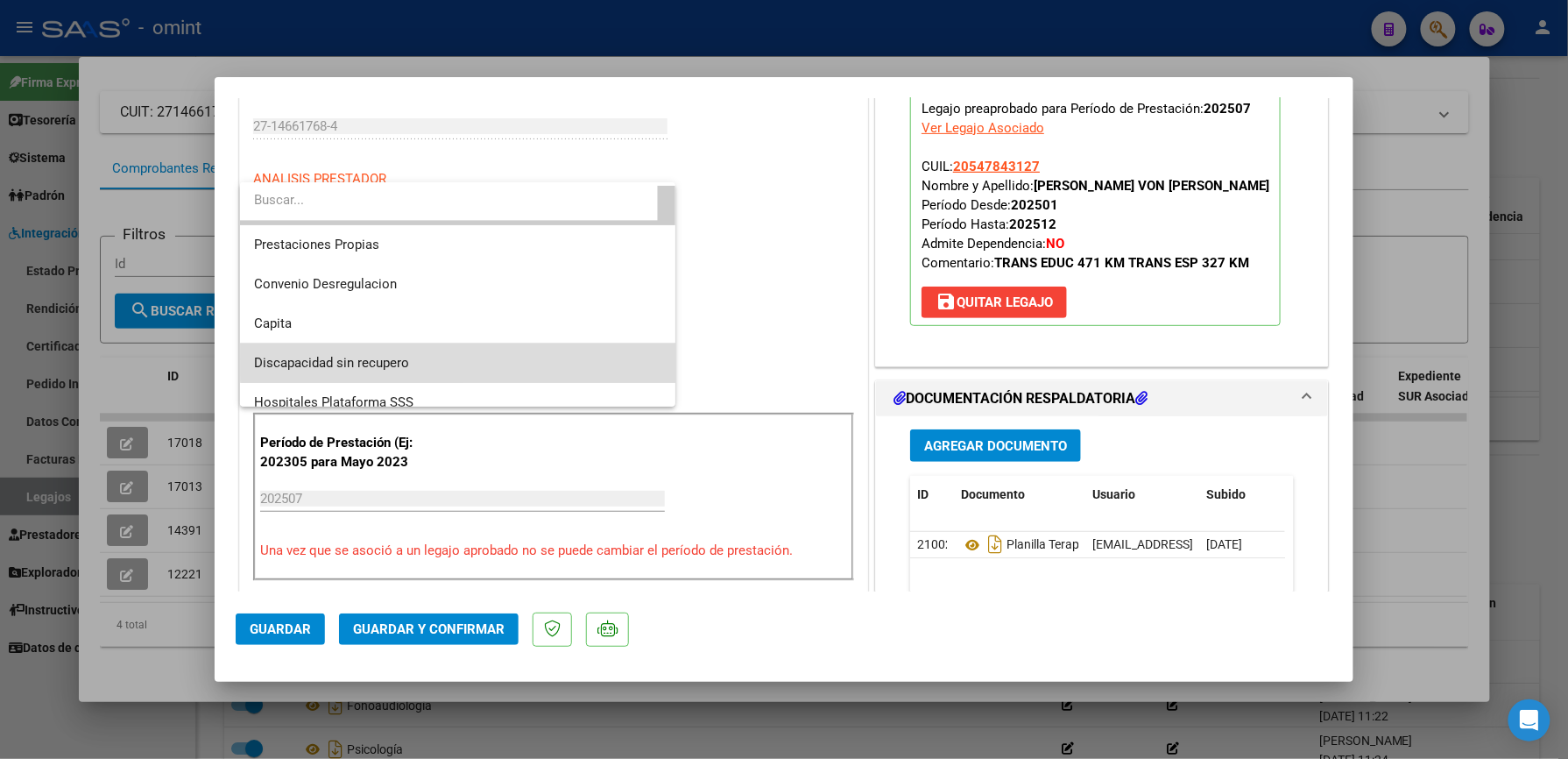
click at [527, 359] on span "Discapacidad sin recupero" at bounding box center [457, 363] width 407 height 40
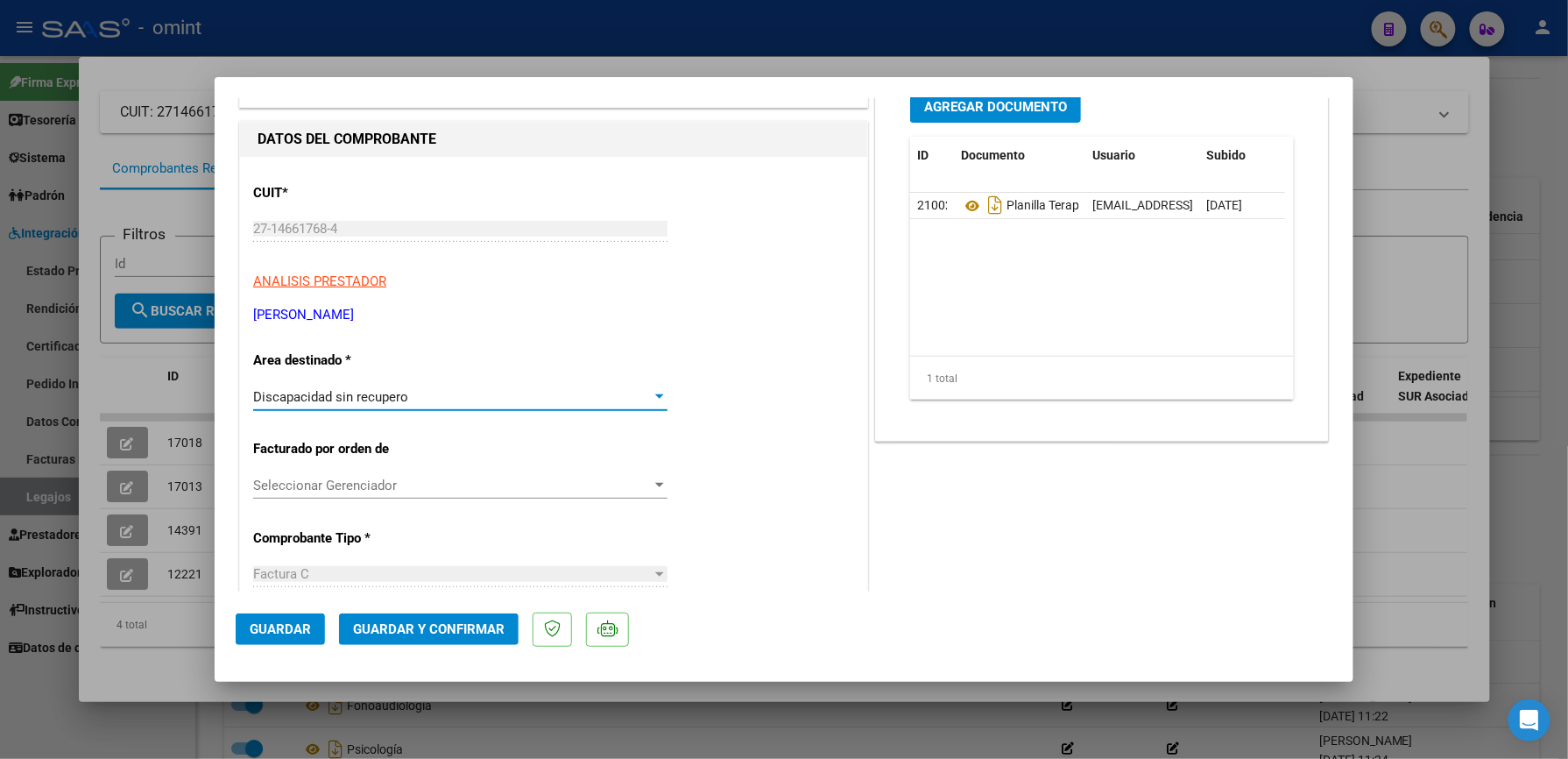
scroll to position [0, 0]
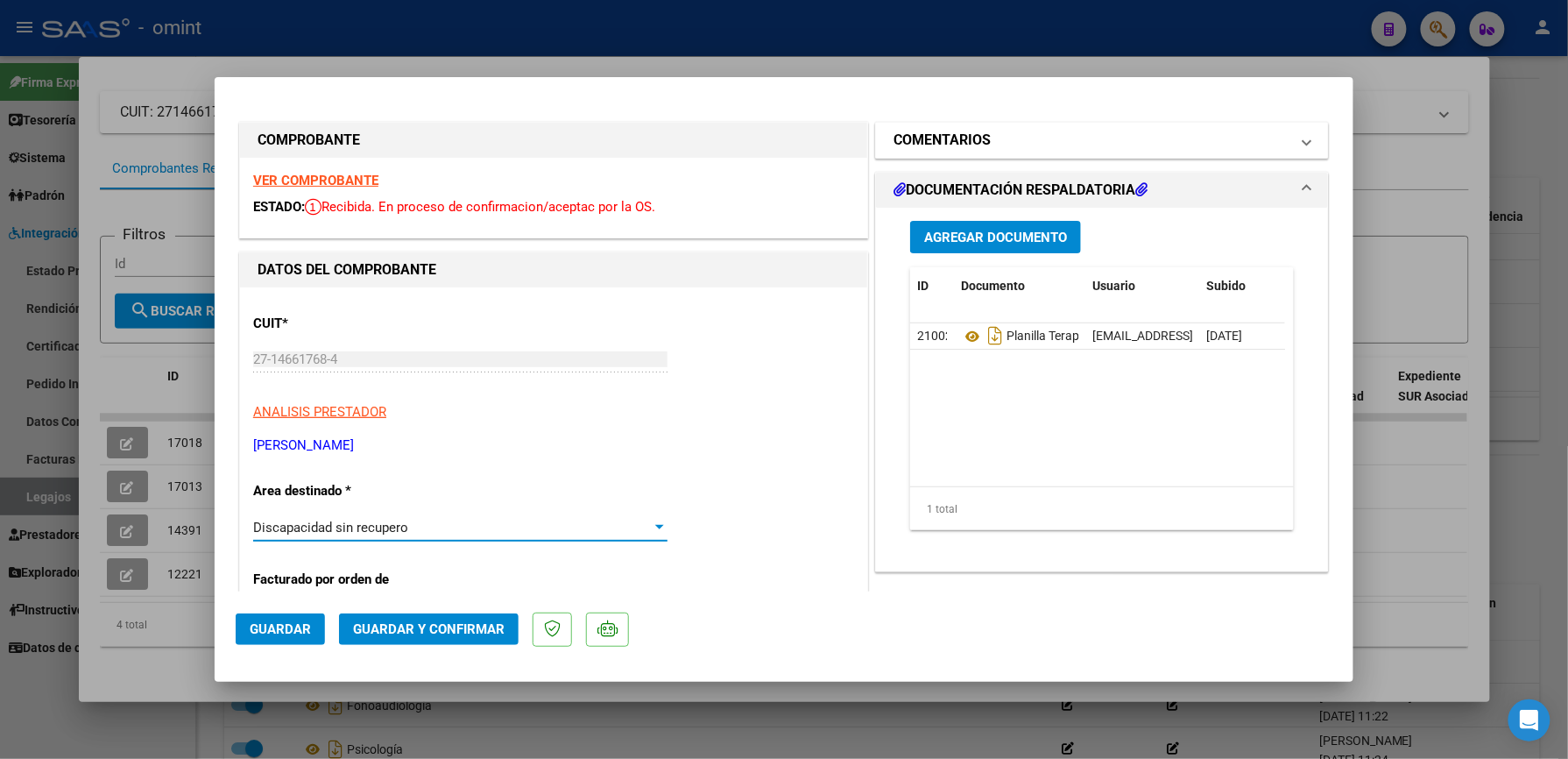
click at [1059, 145] on mat-panel-title "COMENTARIOS" at bounding box center [1092, 140] width 396 height 21
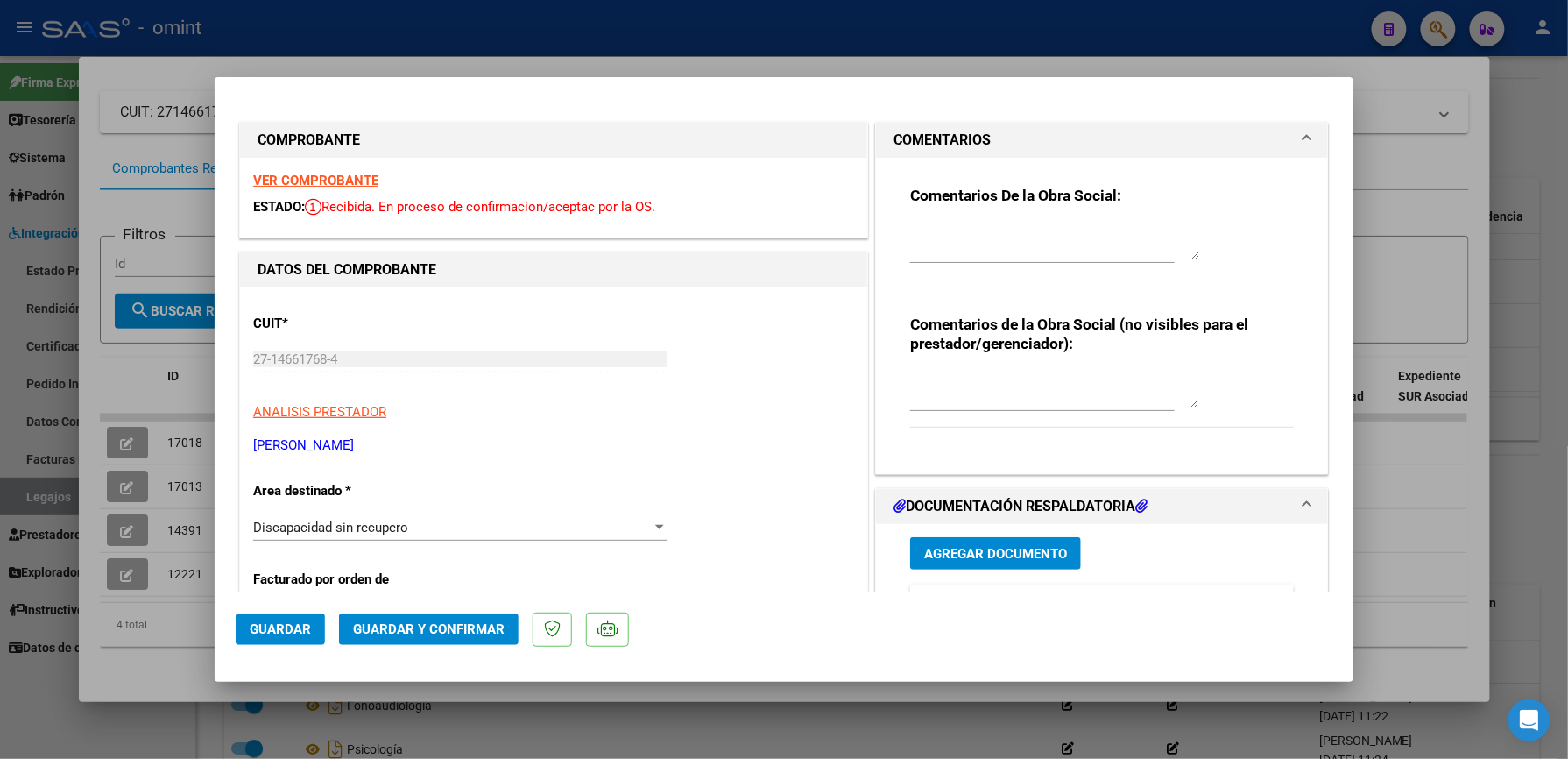
click at [961, 219] on div "Comentarios De la Obra Social:" at bounding box center [1102, 242] width 384 height 113
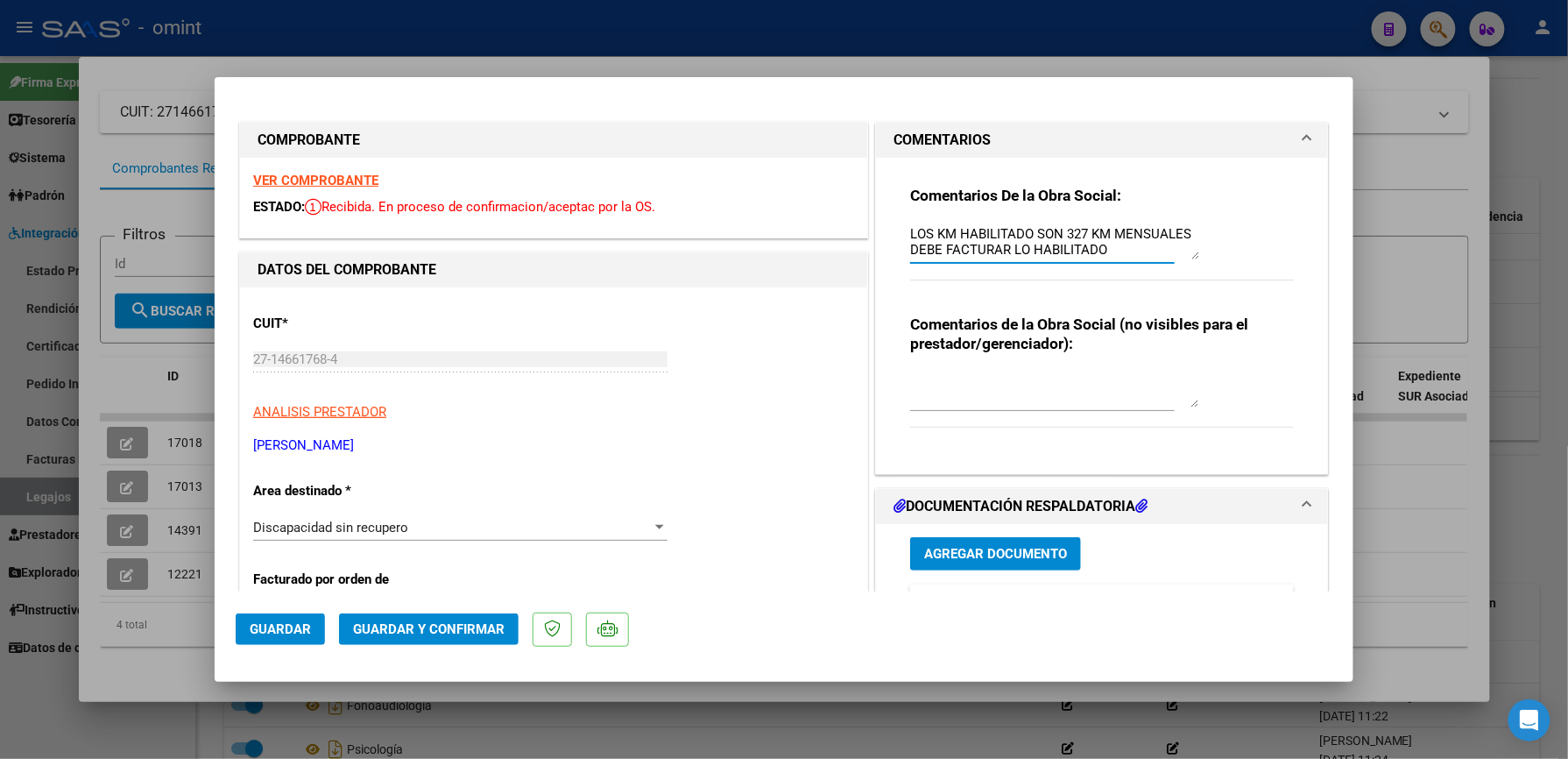
type textarea "LOS KM HABILITADO SON 327 KM MENSUALES DEBE FACTURAR LO HABILITADO"
click at [452, 617] on button "Guardar y Confirmar" at bounding box center [429, 629] width 179 height 32
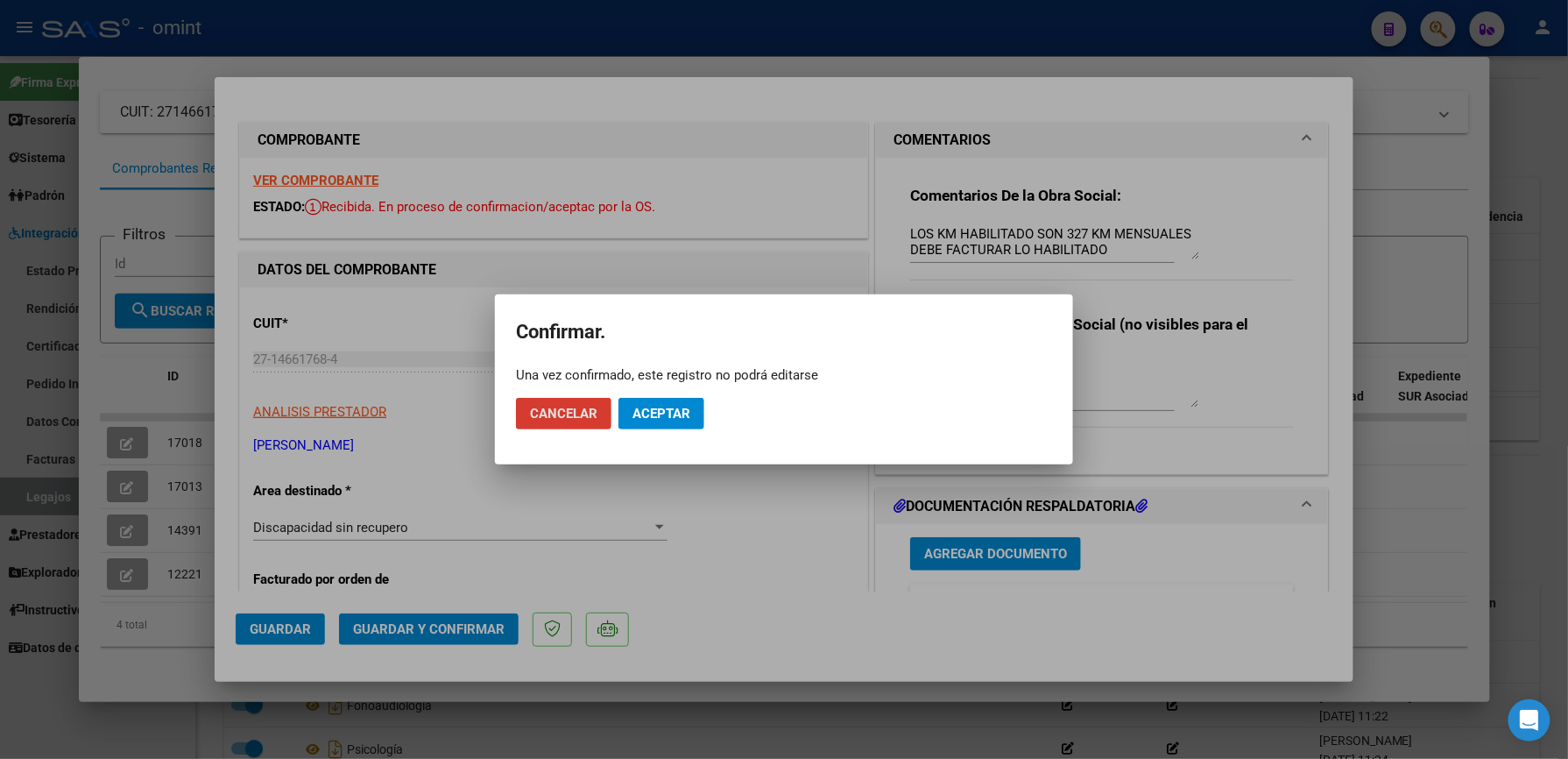
click at [680, 420] on span "Aceptar" at bounding box center [662, 414] width 58 height 15
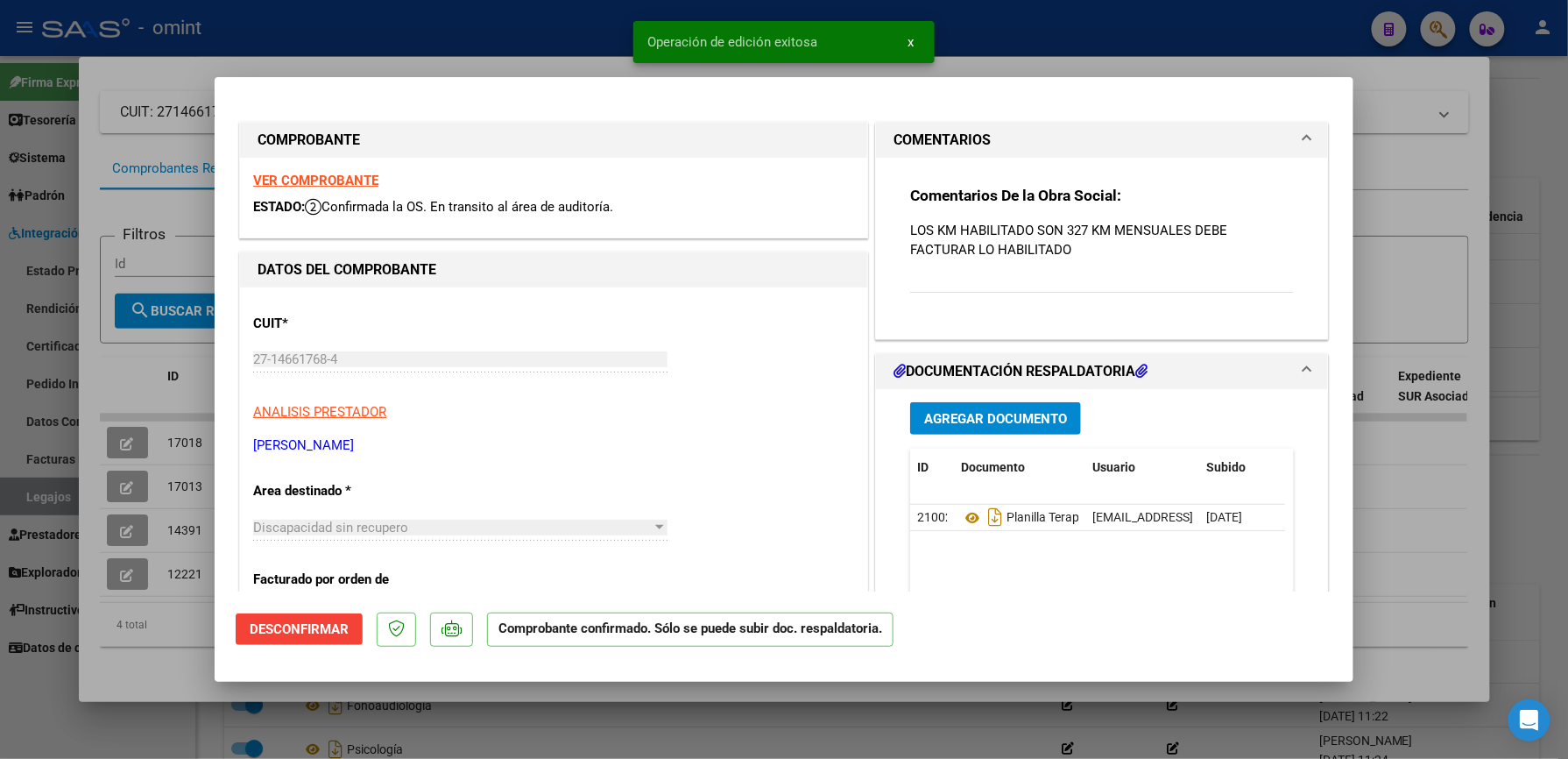
click at [972, 64] on div at bounding box center [784, 379] width 1568 height 759
type input "$ 0,00"
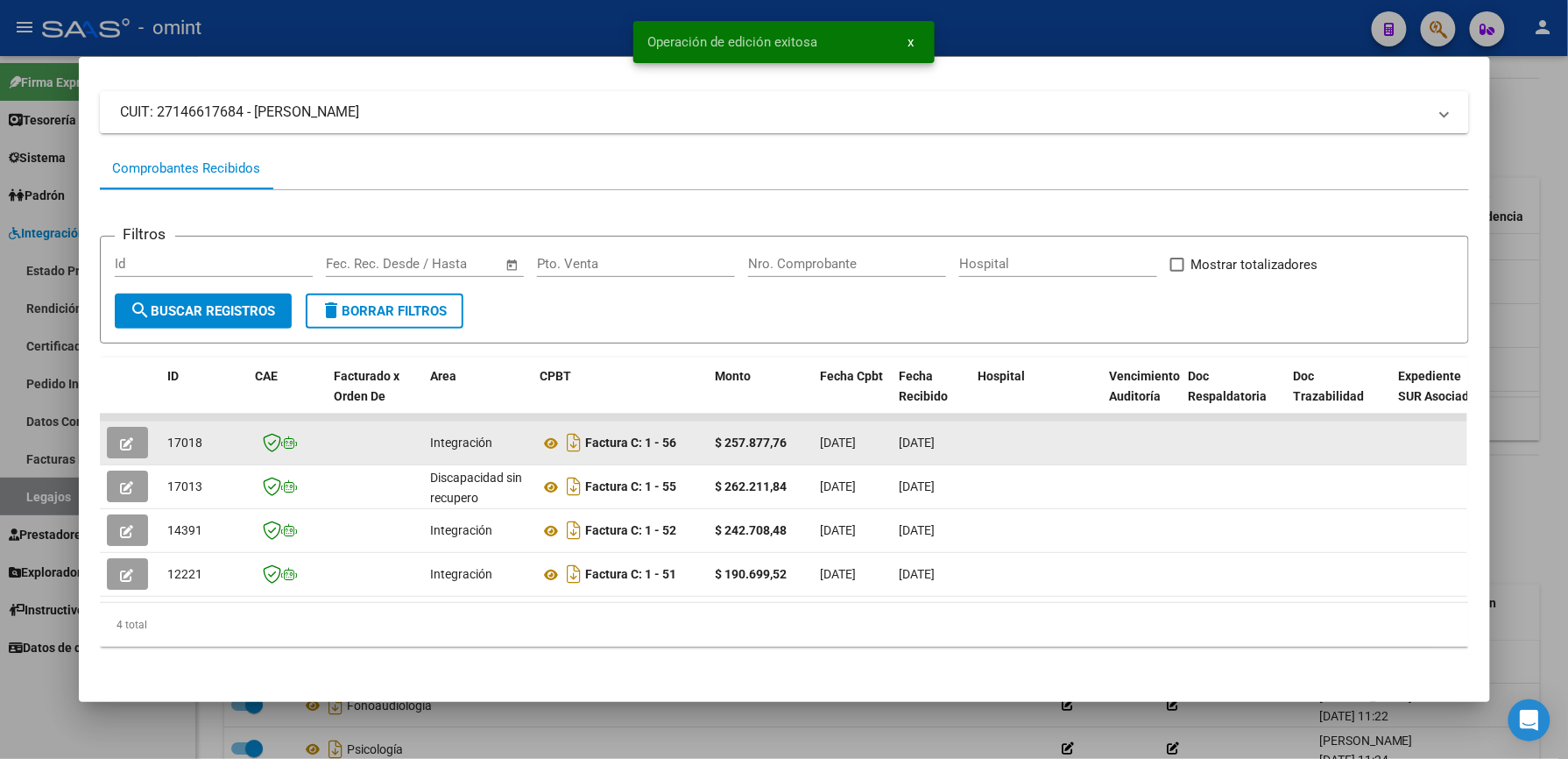
click at [124, 437] on icon "button" at bounding box center [127, 444] width 14 height 14
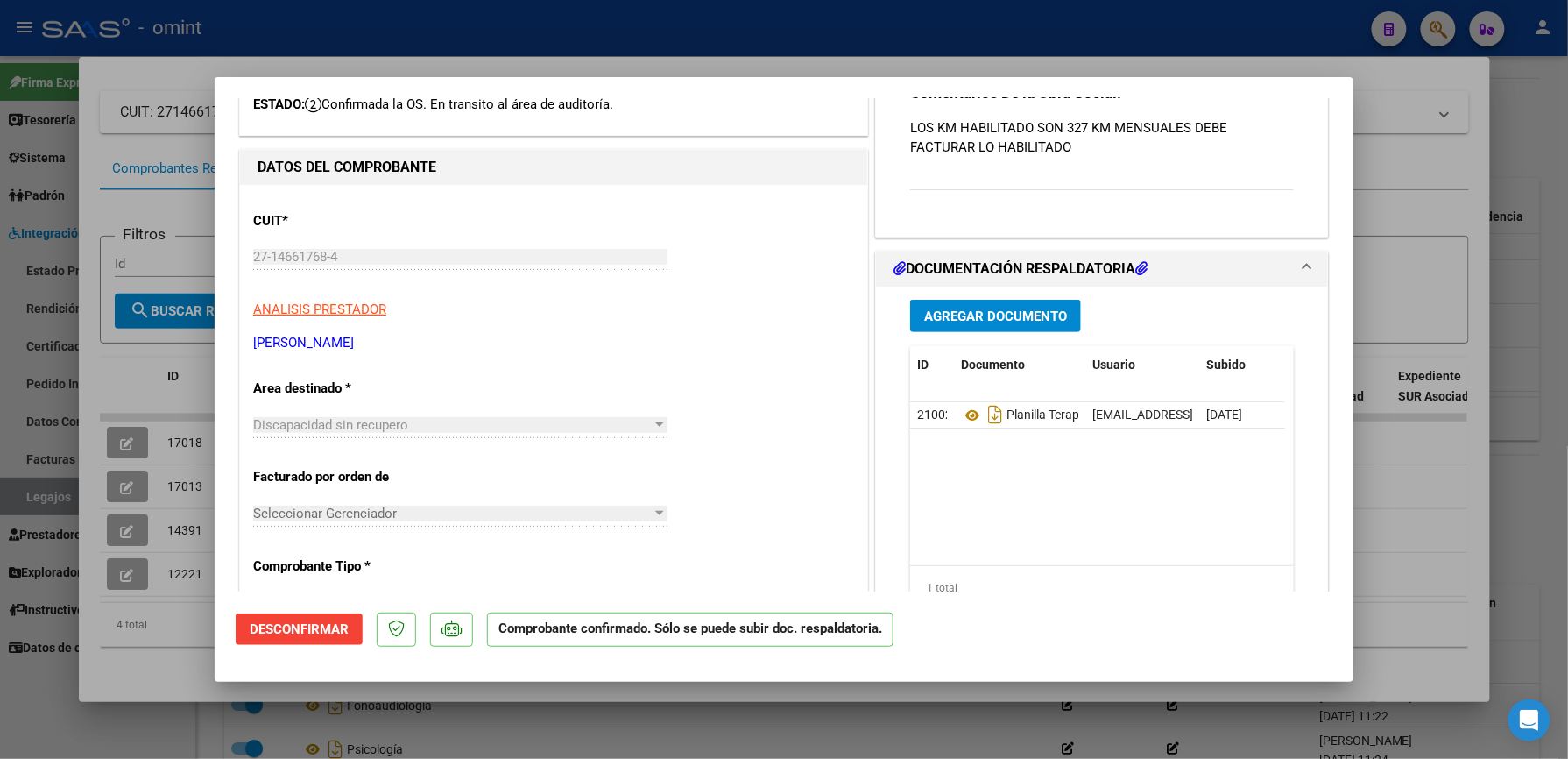
scroll to position [233, 0]
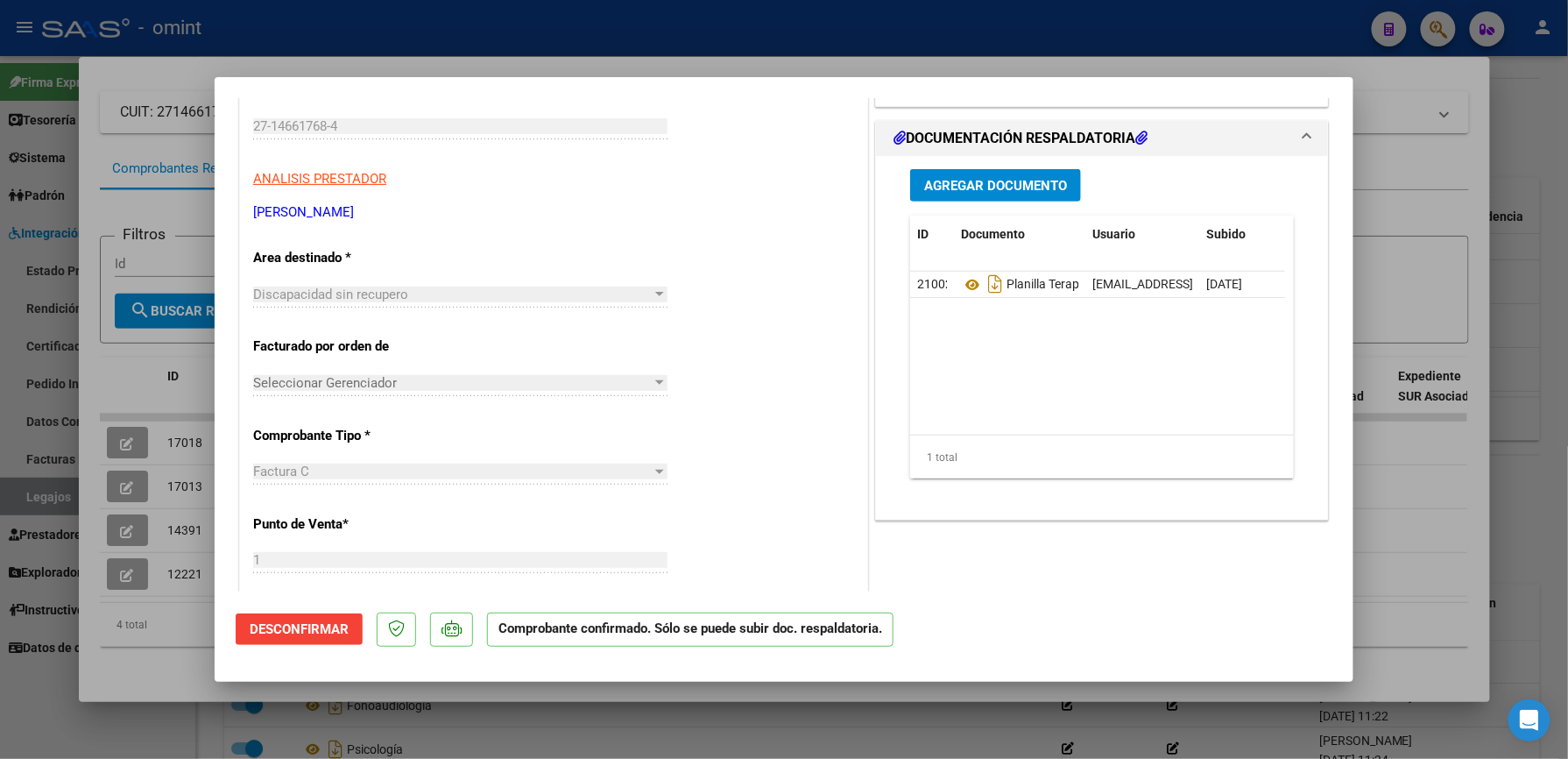
click at [718, 63] on div at bounding box center [784, 379] width 1568 height 759
type input "$ 0,00"
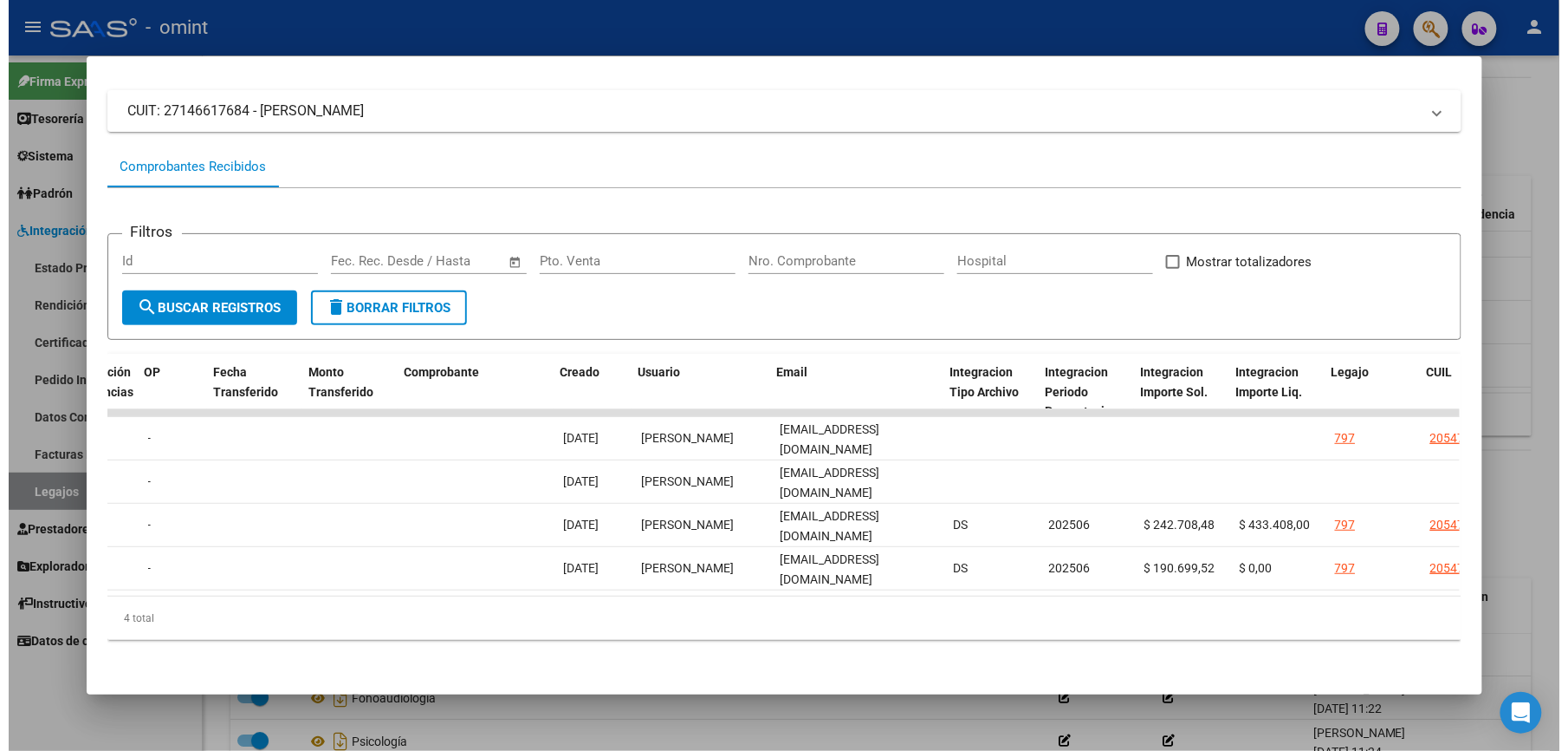
scroll to position [0, 1529]
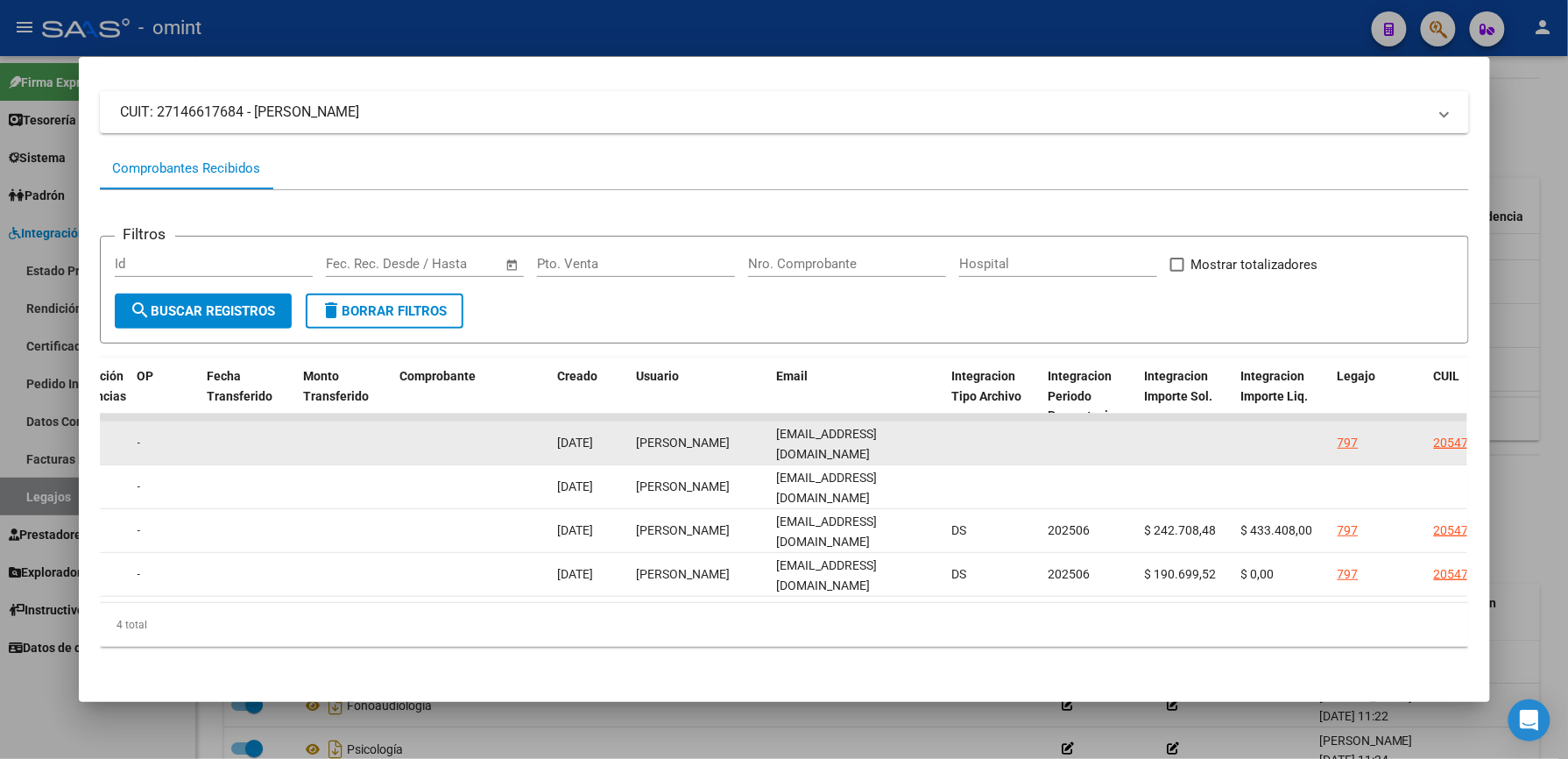
drag, startPoint x: 769, startPoint y: 427, endPoint x: 927, endPoint y: 431, distance: 158.1
click at [927, 431] on div "[EMAIL_ADDRESS][DOMAIN_NAME]" at bounding box center [857, 443] width 161 height 37
drag, startPoint x: 927, startPoint y: 431, endPoint x: 906, endPoint y: 425, distance: 21.8
copy span "[EMAIL_ADDRESS][DOMAIN_NAME]"
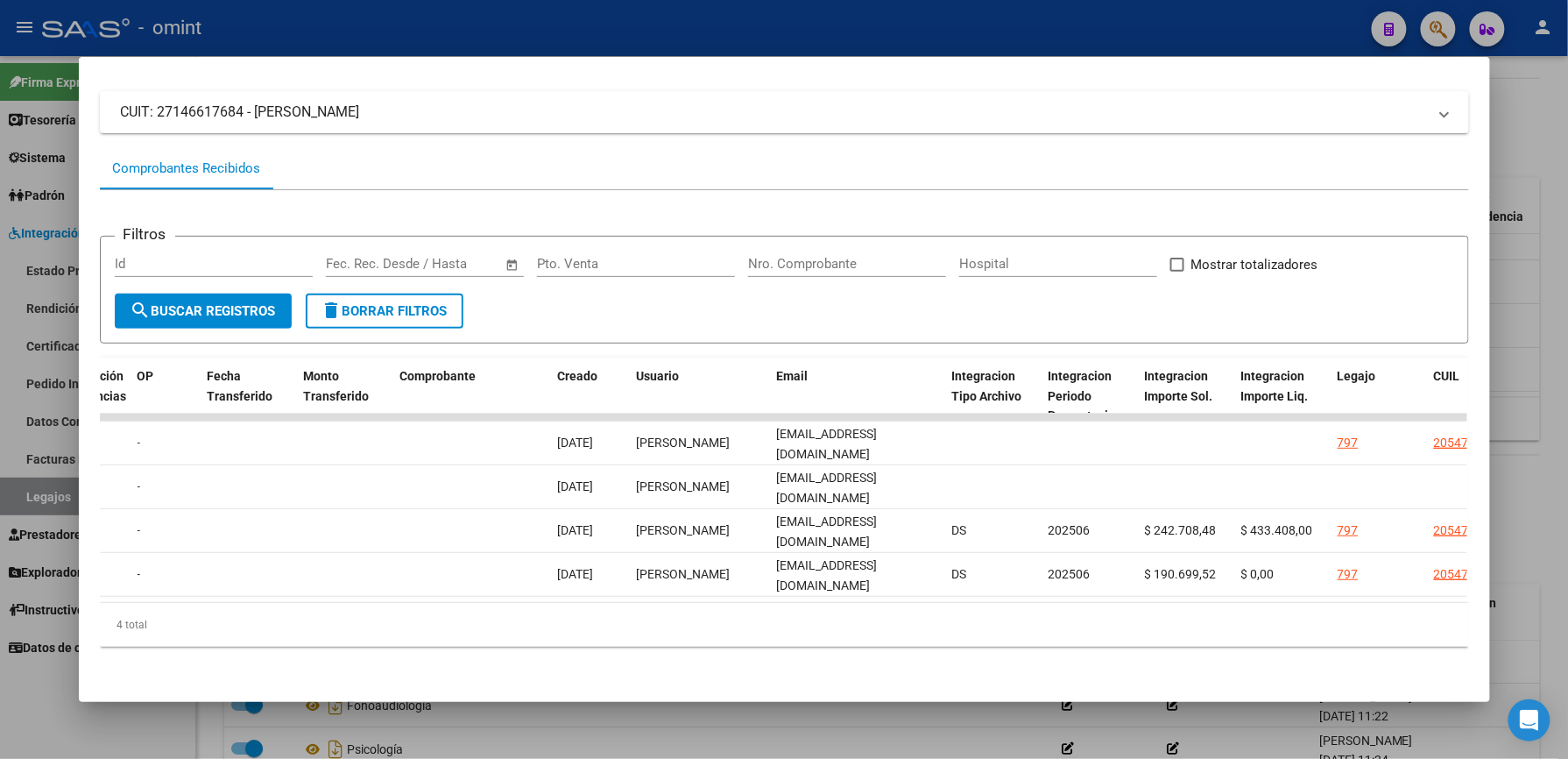
click at [818, 13] on div at bounding box center [784, 379] width 1568 height 759
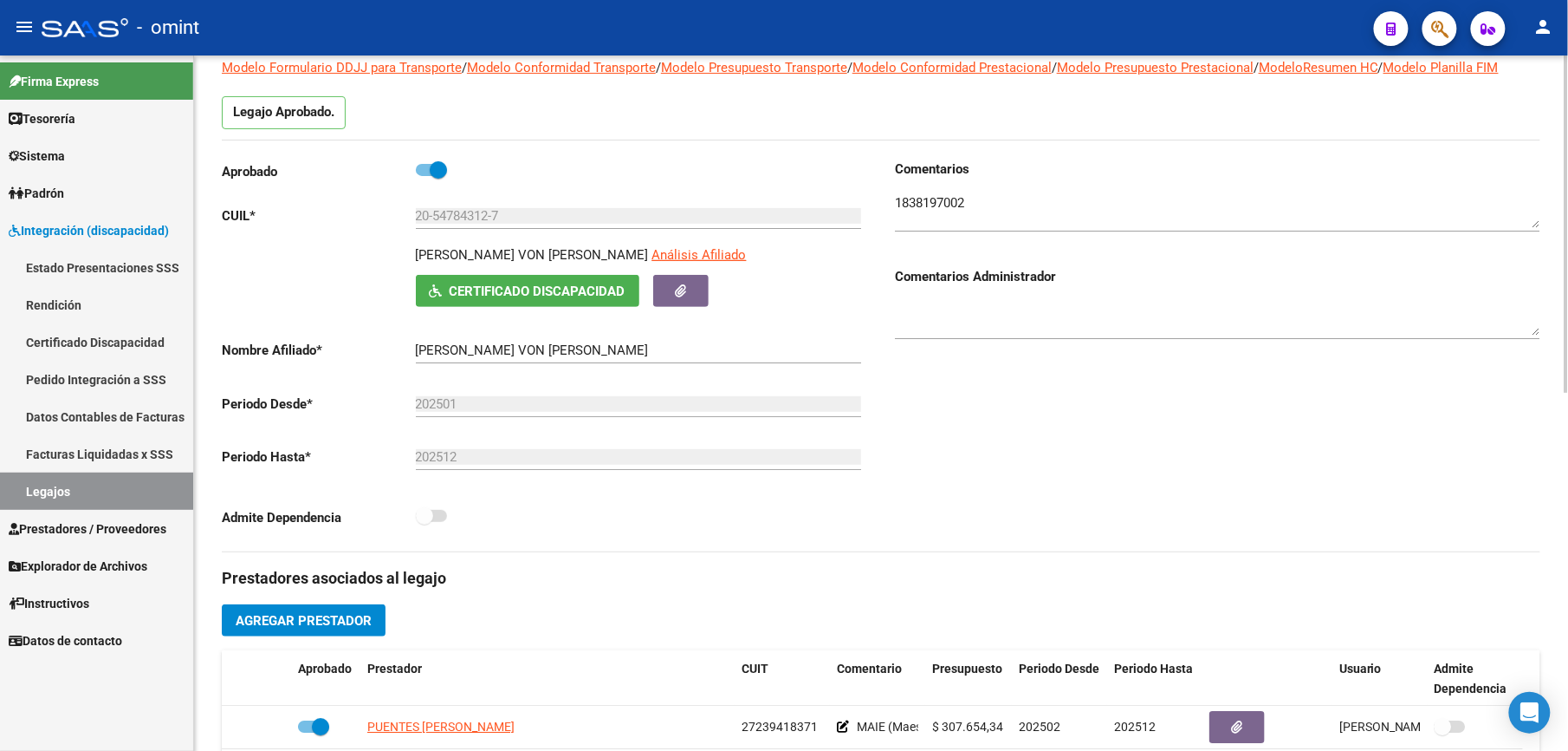
scroll to position [115, 0]
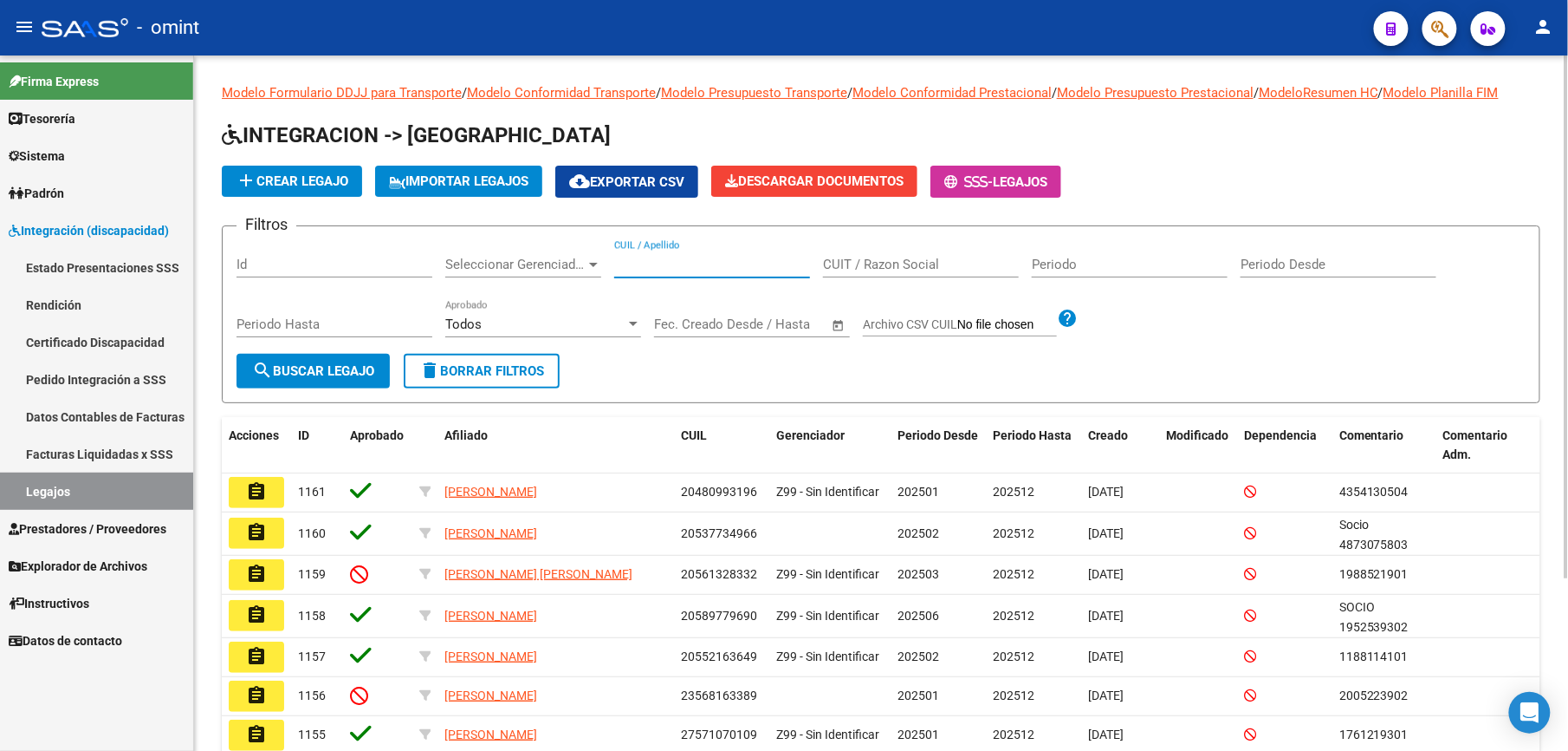
click at [674, 257] on input "CUIL / Apellido" at bounding box center [712, 264] width 196 height 15
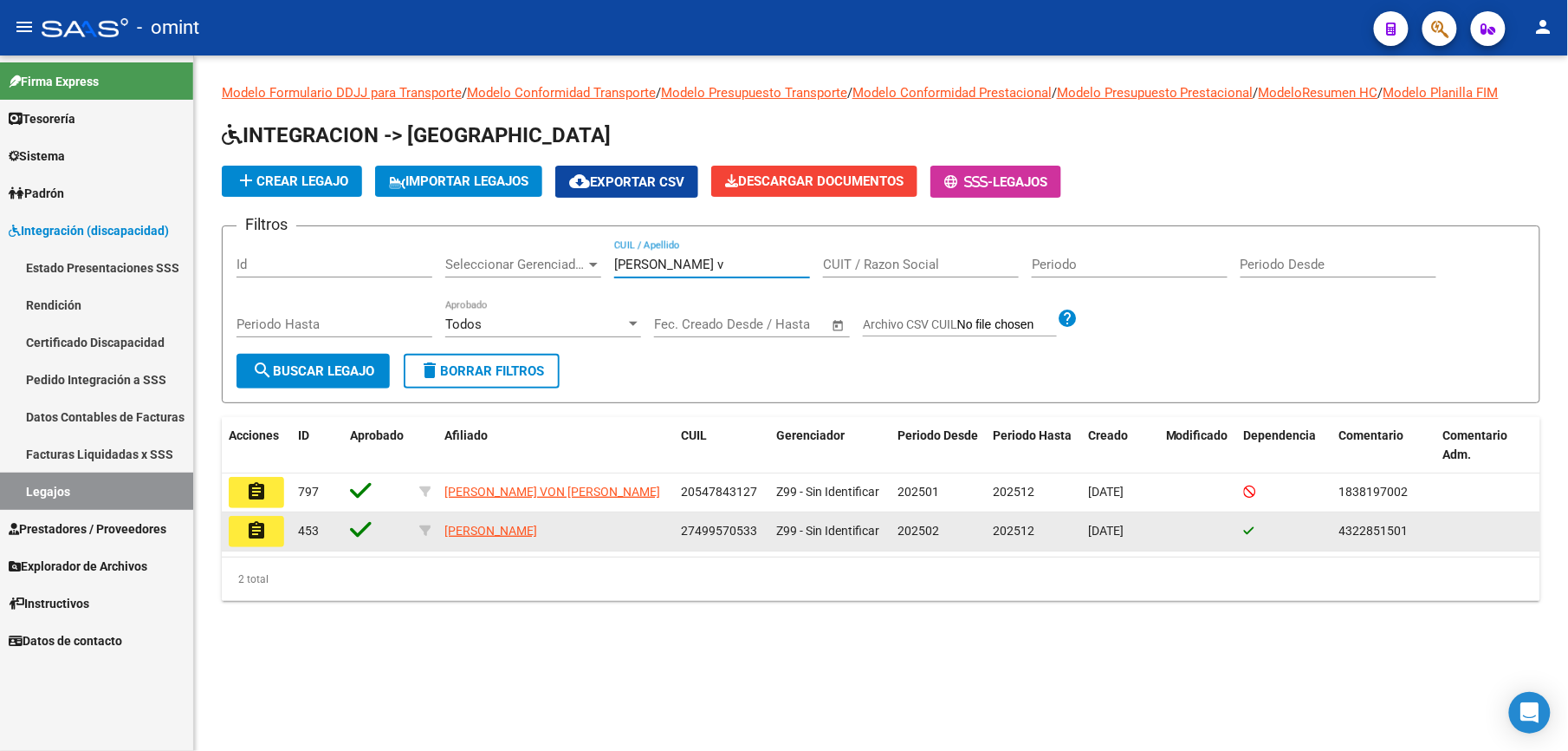
type input "gerez v"
click at [263, 529] on mat-icon "assignment" at bounding box center [257, 531] width 21 height 21
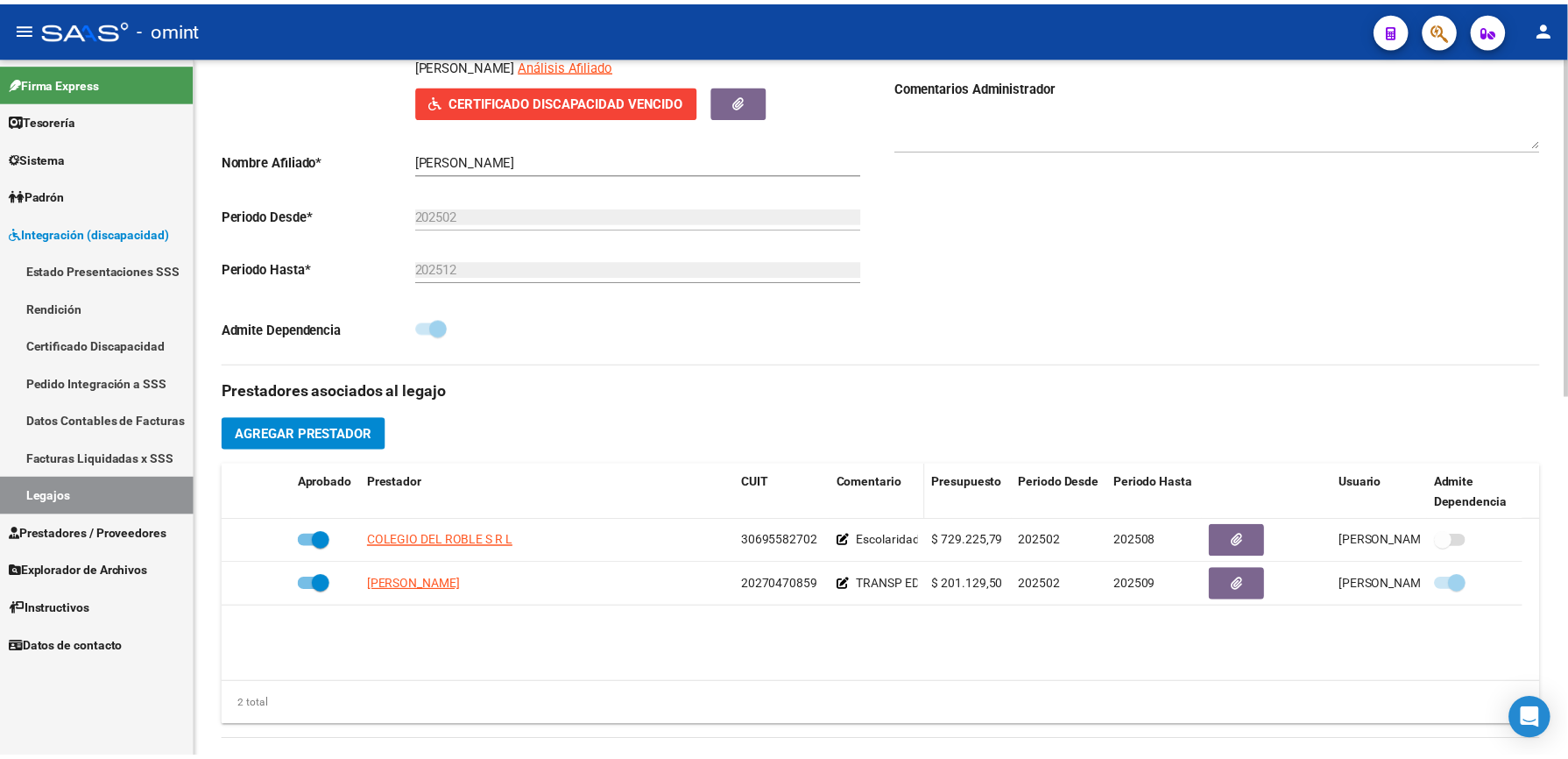
scroll to position [350, 0]
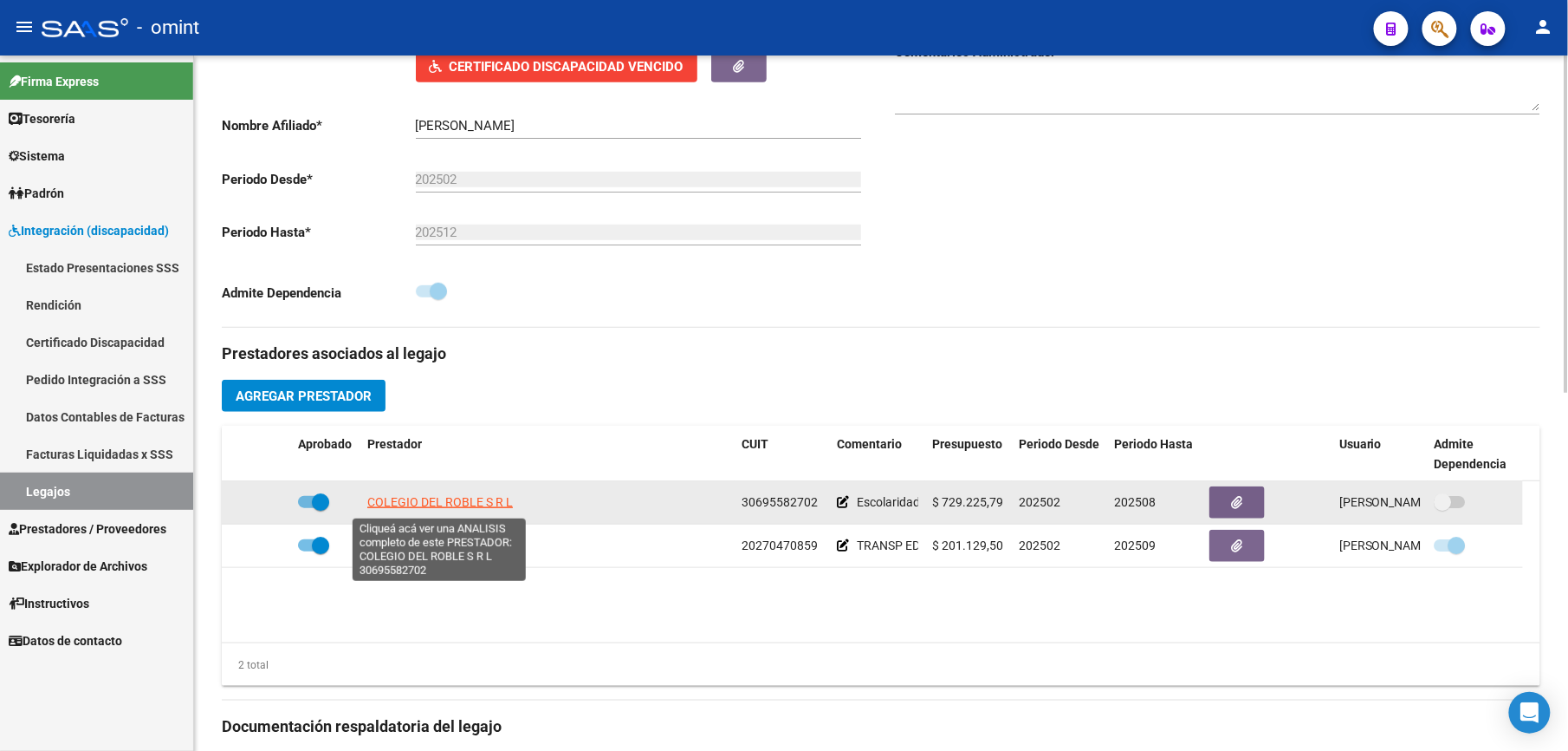
click at [447, 500] on span "COLEGIO DEL ROBLE S R L" at bounding box center [440, 502] width 146 height 14
type textarea "30695582702"
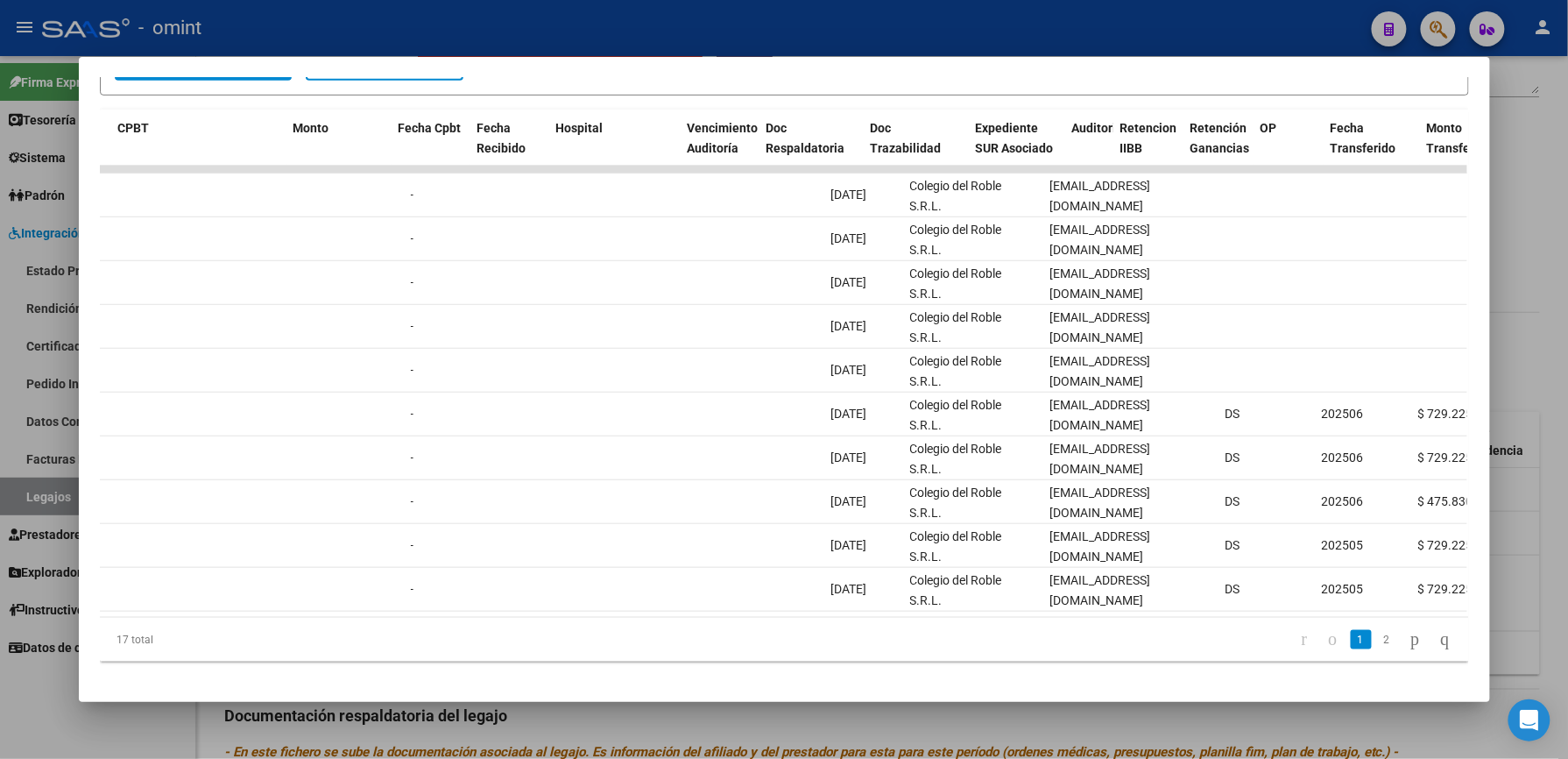
scroll to position [0, 0]
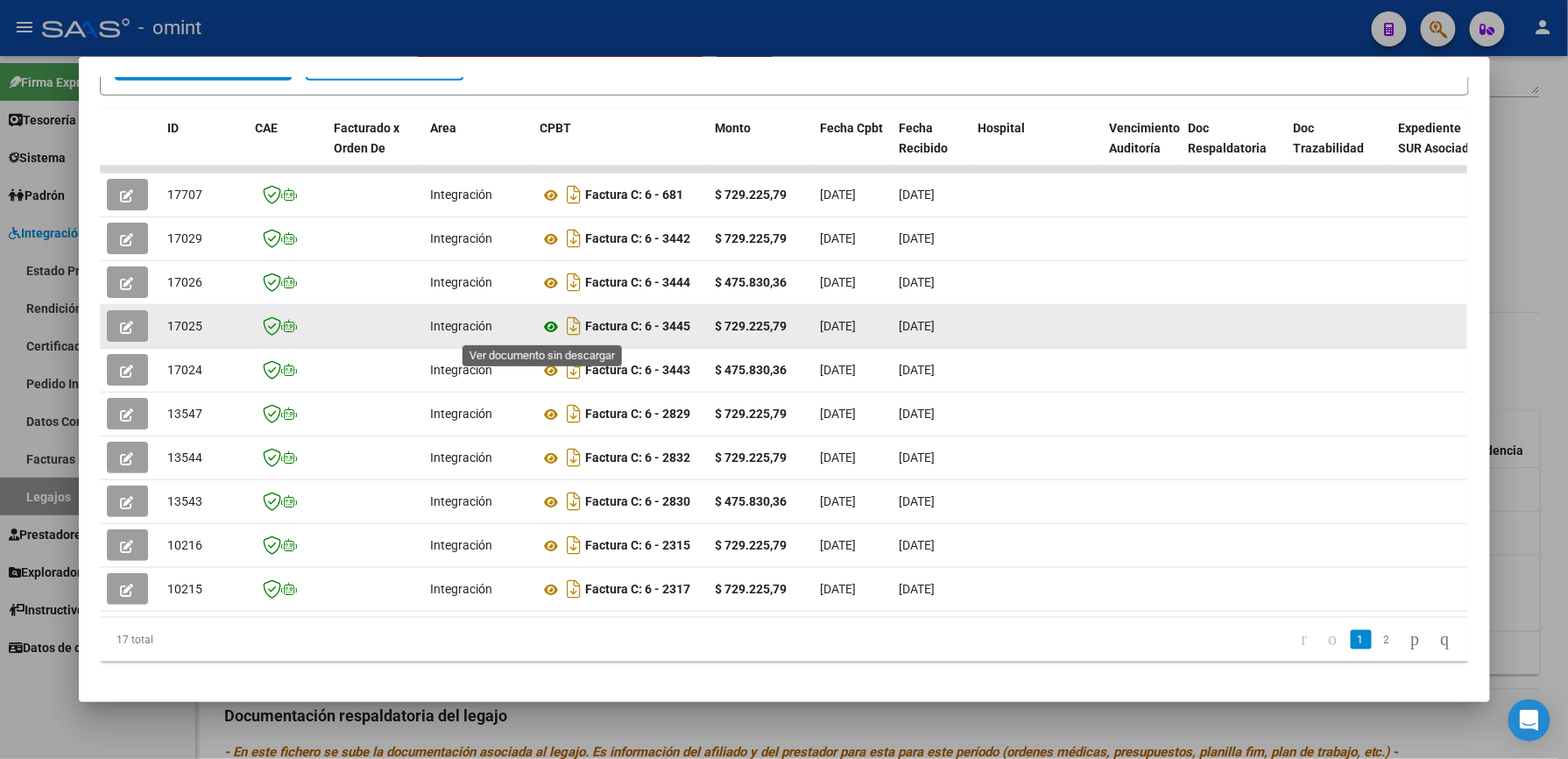
click at [550, 320] on icon at bounding box center [552, 327] width 23 height 21
click at [123, 326] on icon "button" at bounding box center [127, 327] width 14 height 14
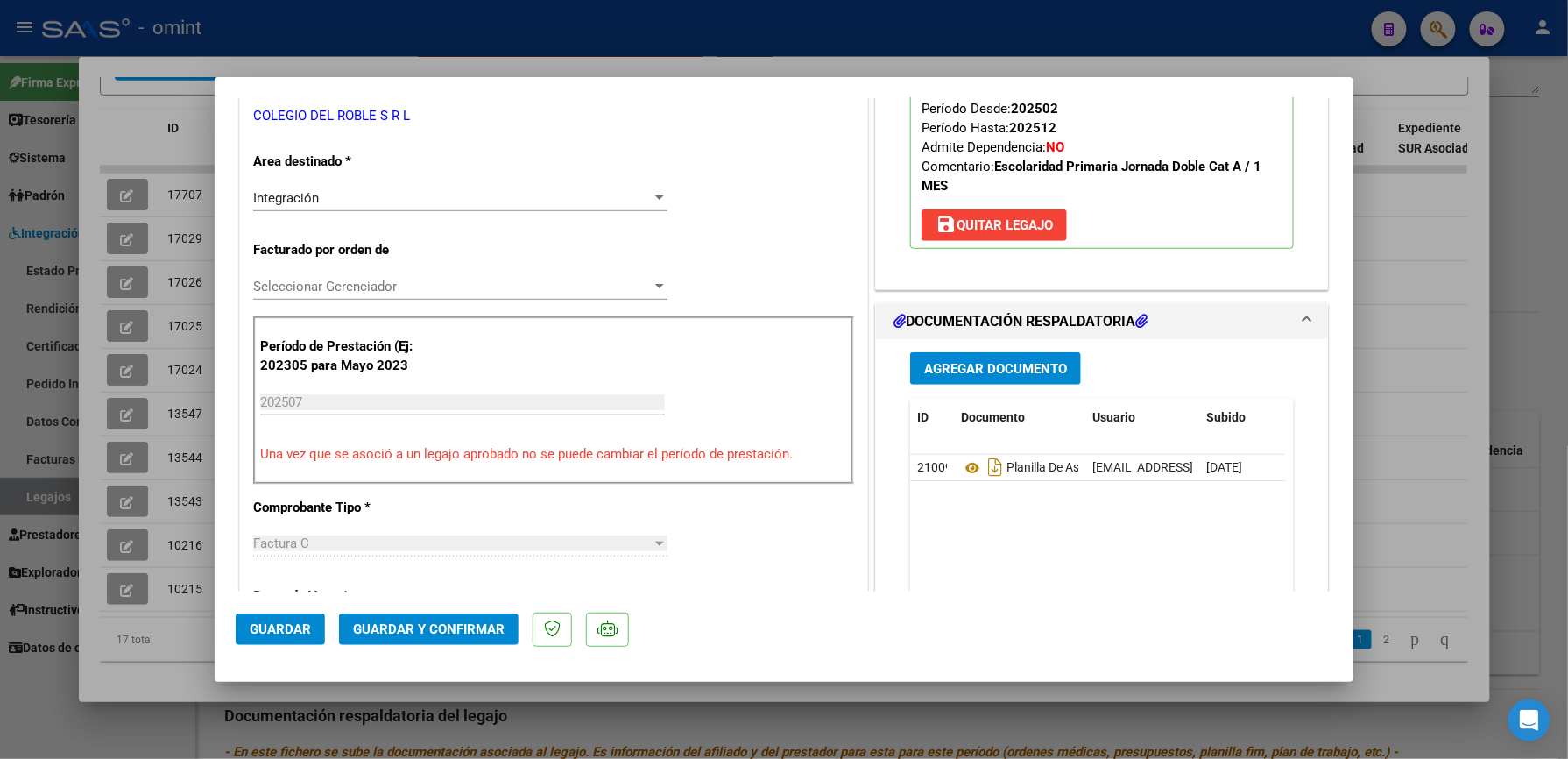
scroll to position [467, 0]
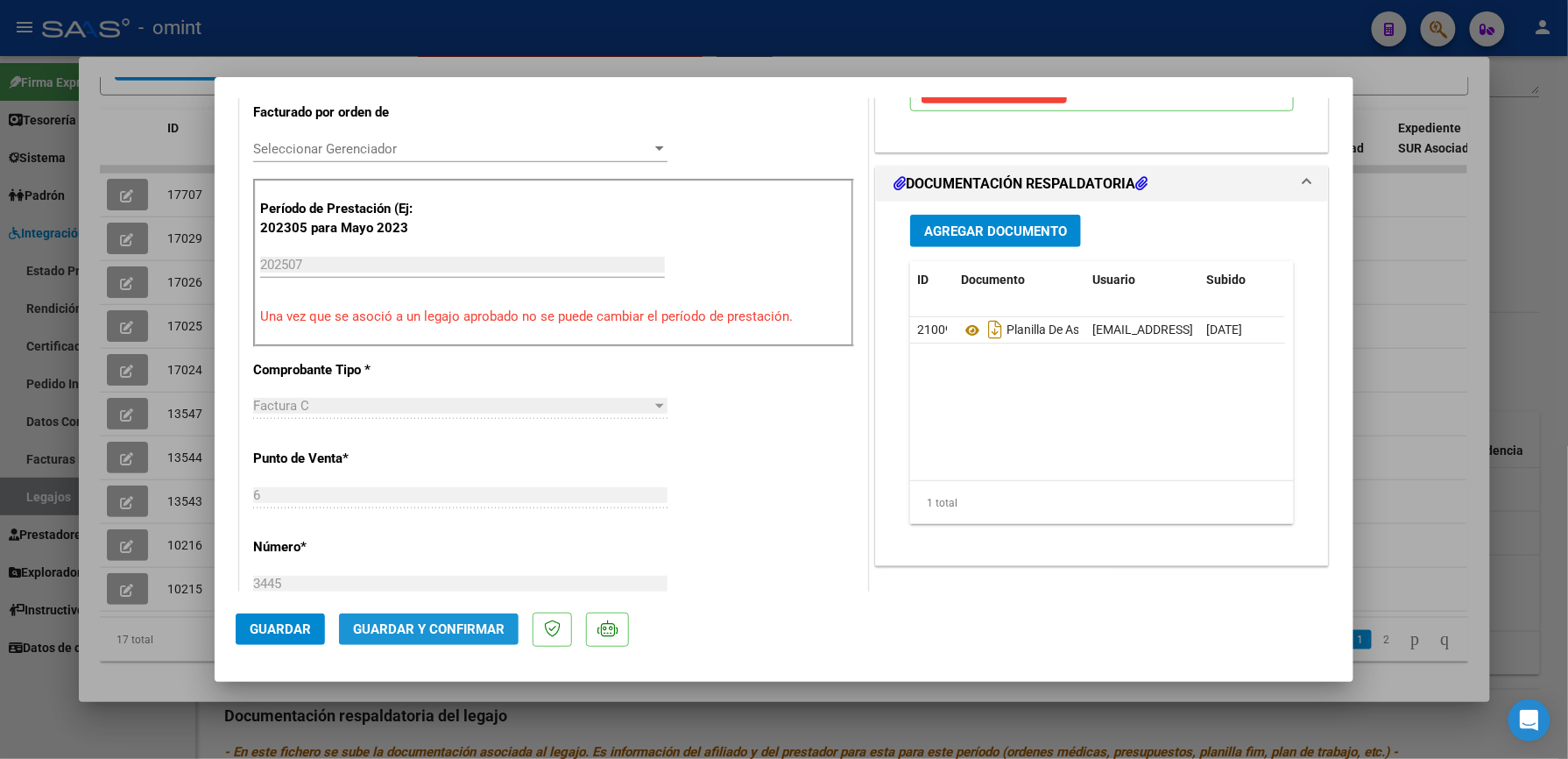
click at [438, 628] on span "Guardar y Confirmar" at bounding box center [428, 629] width 151 height 15
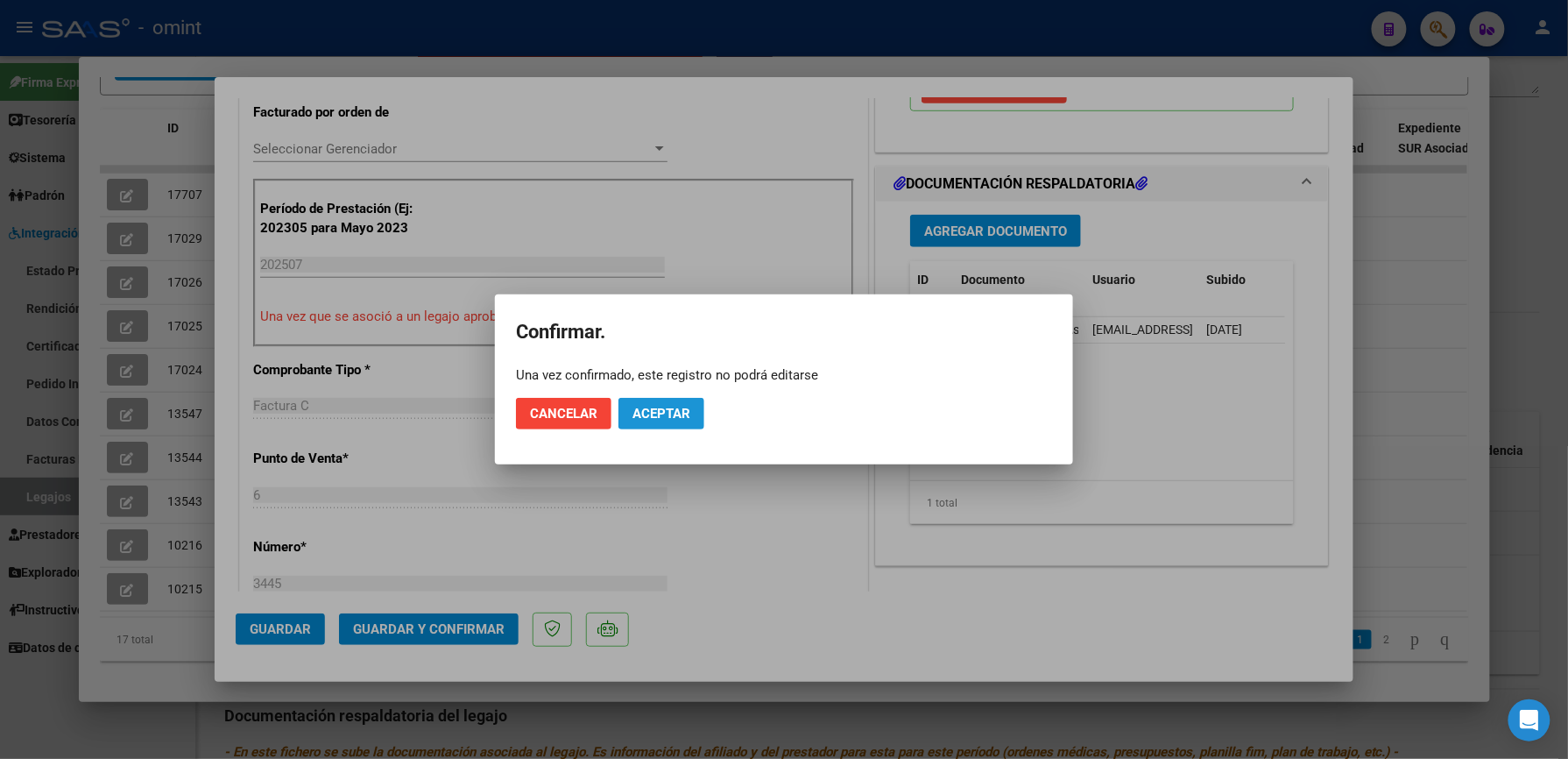
click at [657, 412] on span "Aceptar" at bounding box center [662, 414] width 58 height 15
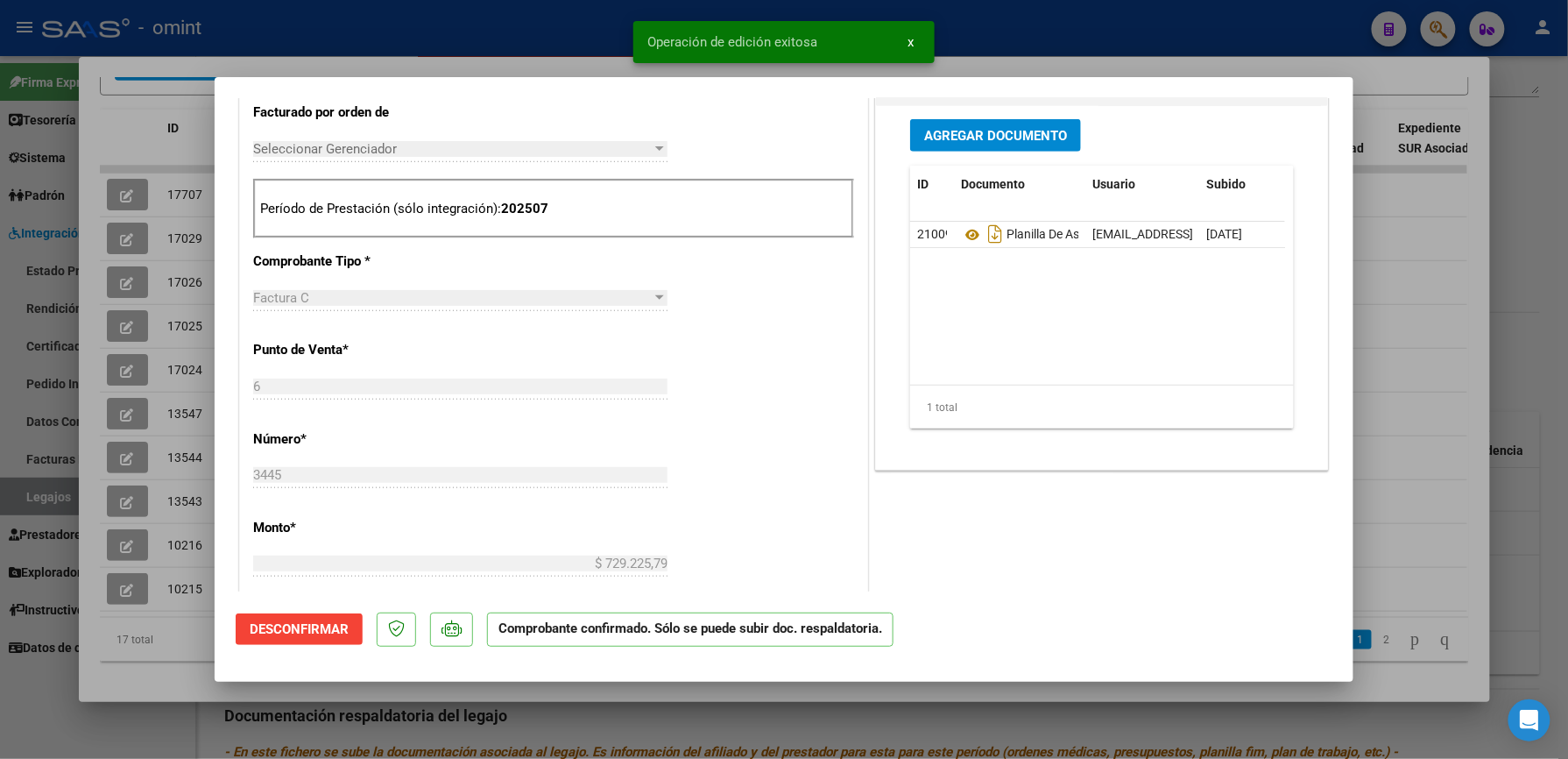
click at [1006, 36] on div at bounding box center [784, 379] width 1568 height 759
type input "$ 0,00"
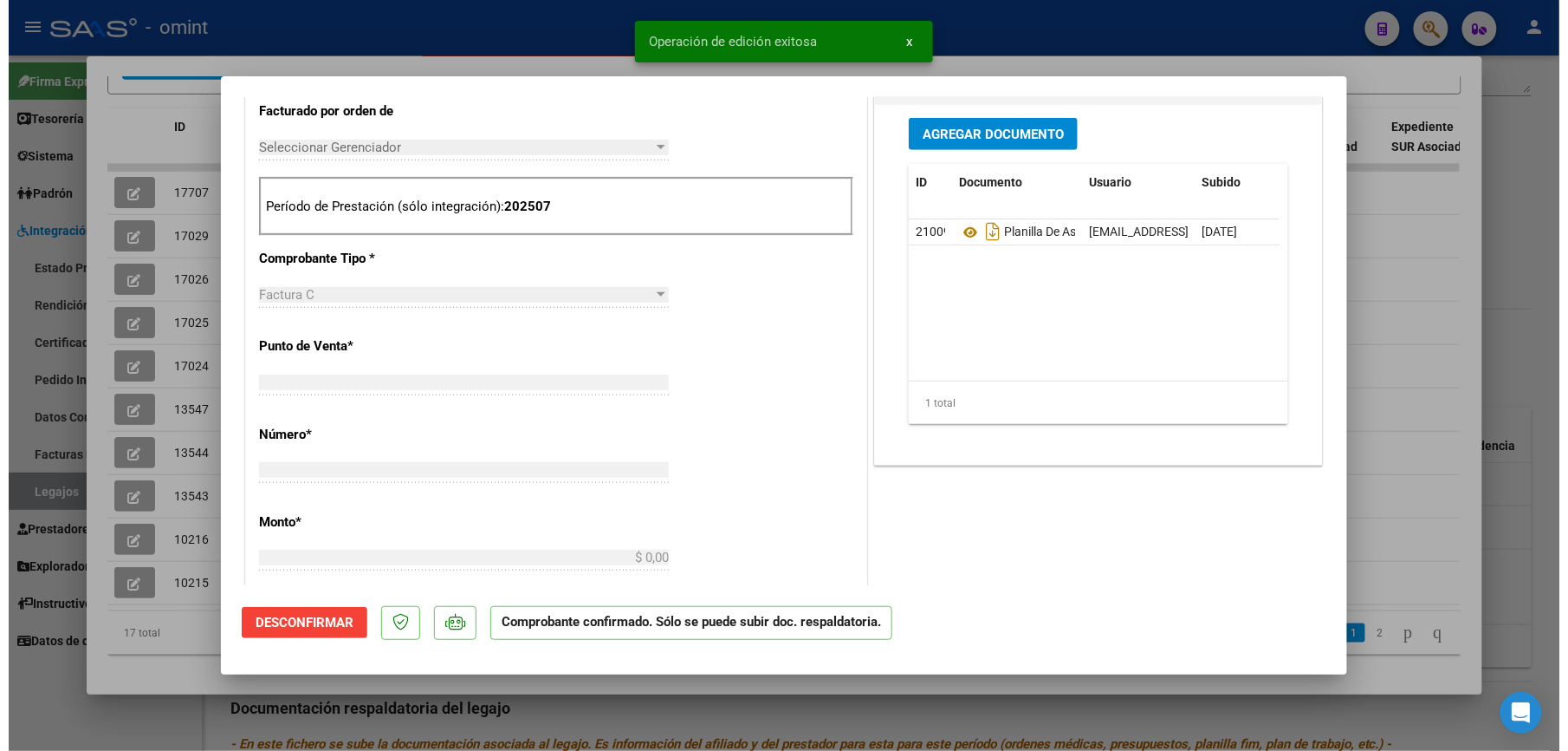
scroll to position [0, 0]
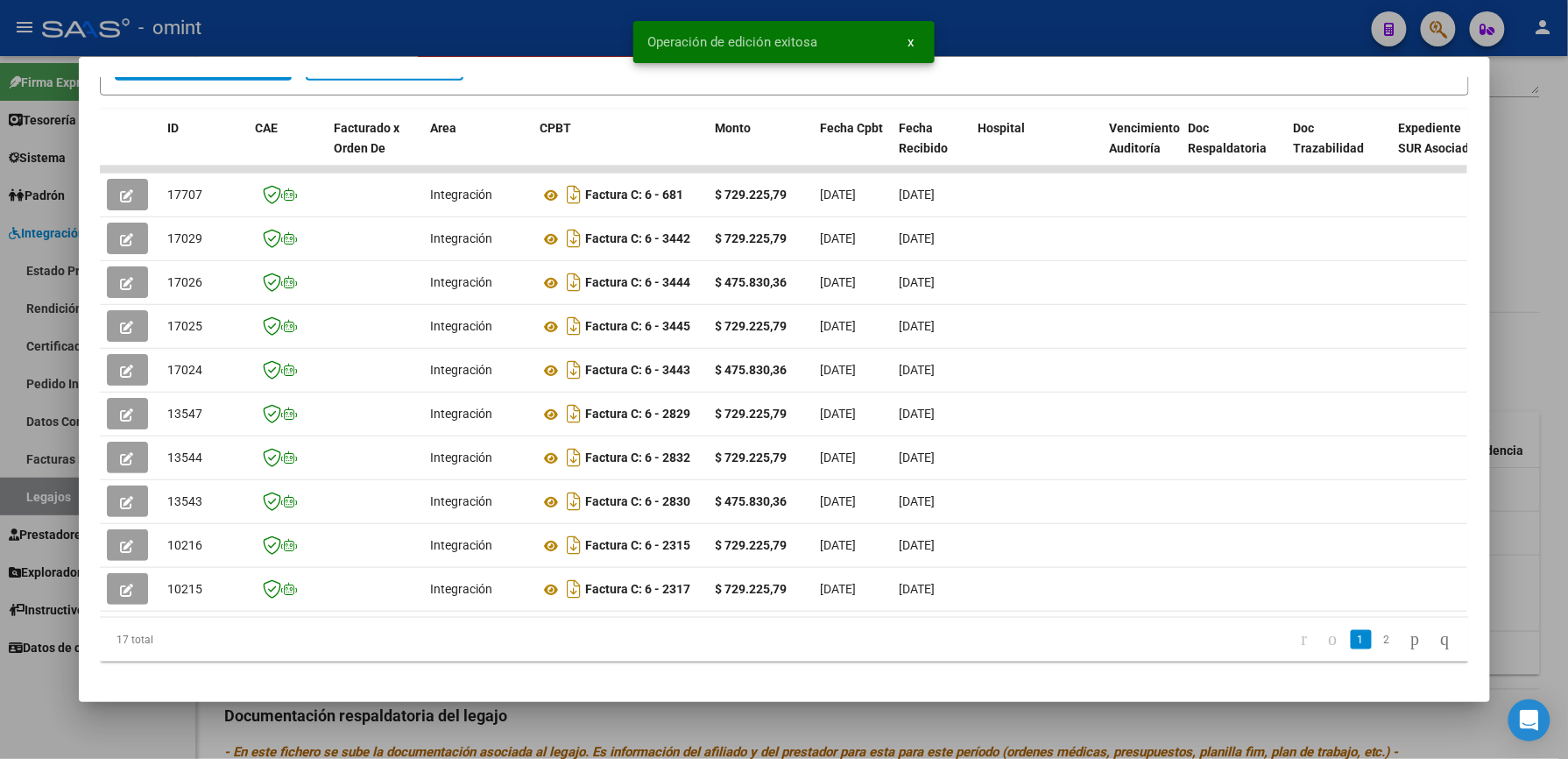
click at [989, 30] on div at bounding box center [784, 379] width 1568 height 759
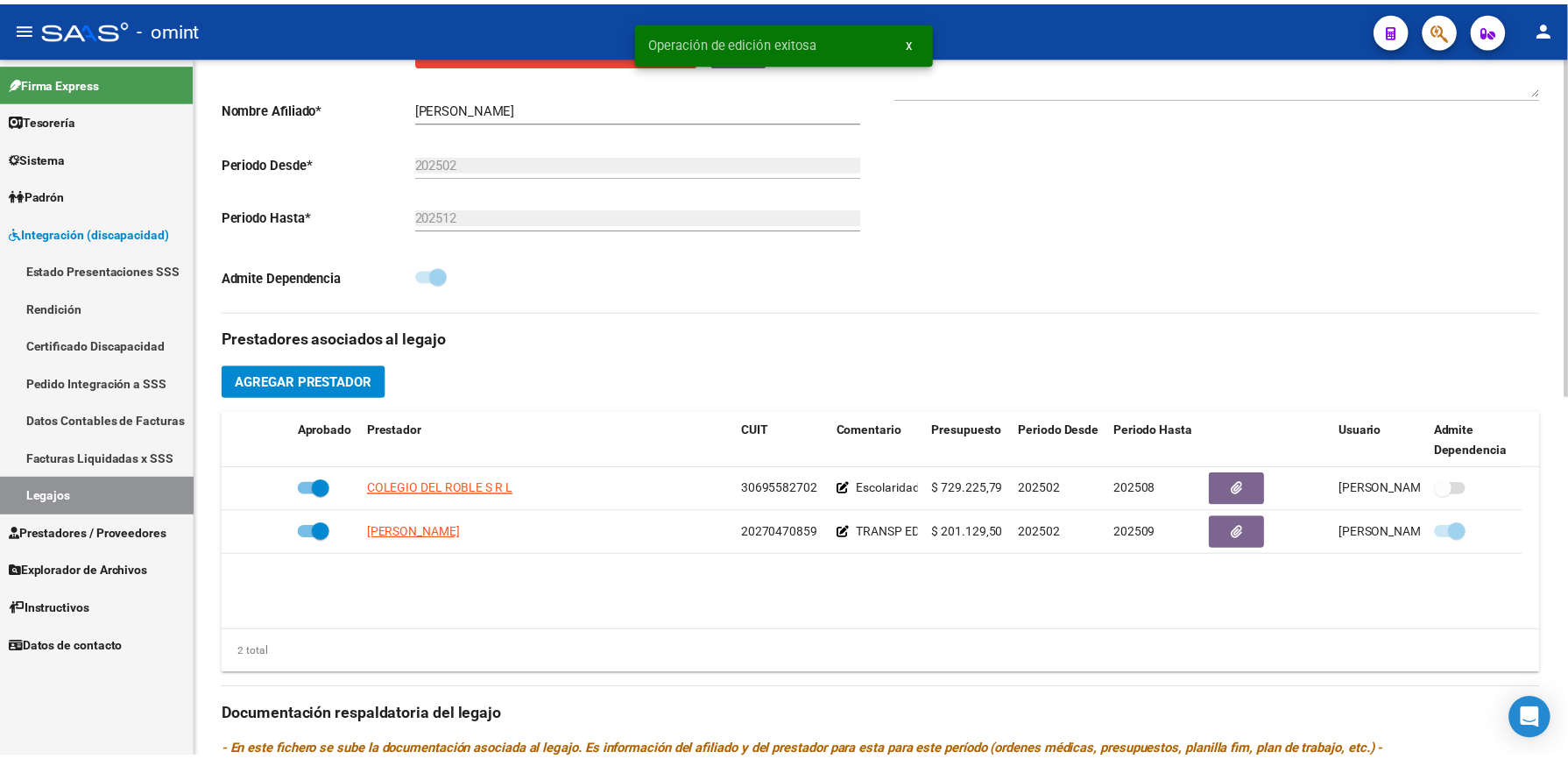
scroll to position [350, 0]
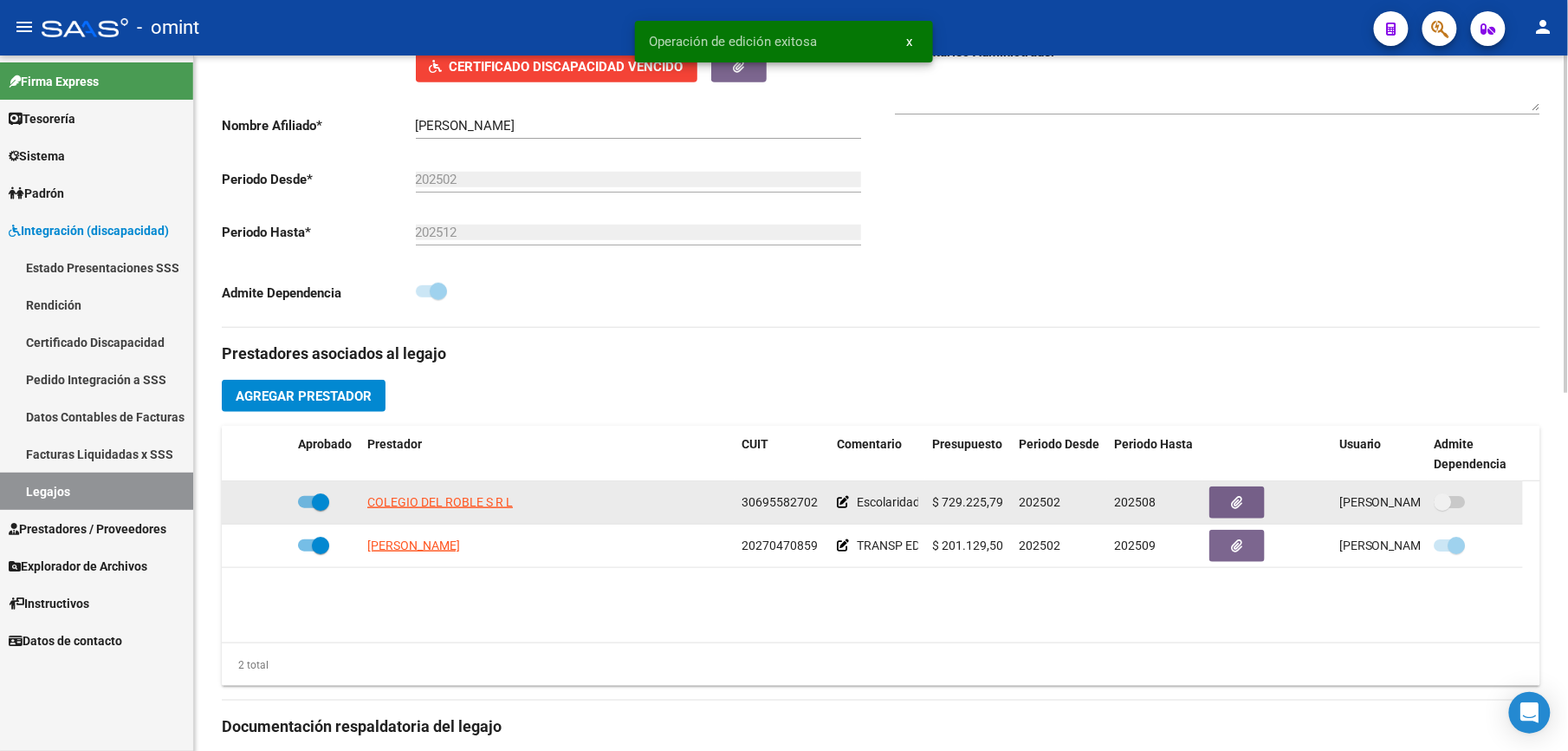
drag, startPoint x: 742, startPoint y: 503, endPoint x: 825, endPoint y: 503, distance: 83.0
click at [825, 503] on datatable-body-cell "30695582702" at bounding box center [782, 502] width 95 height 43
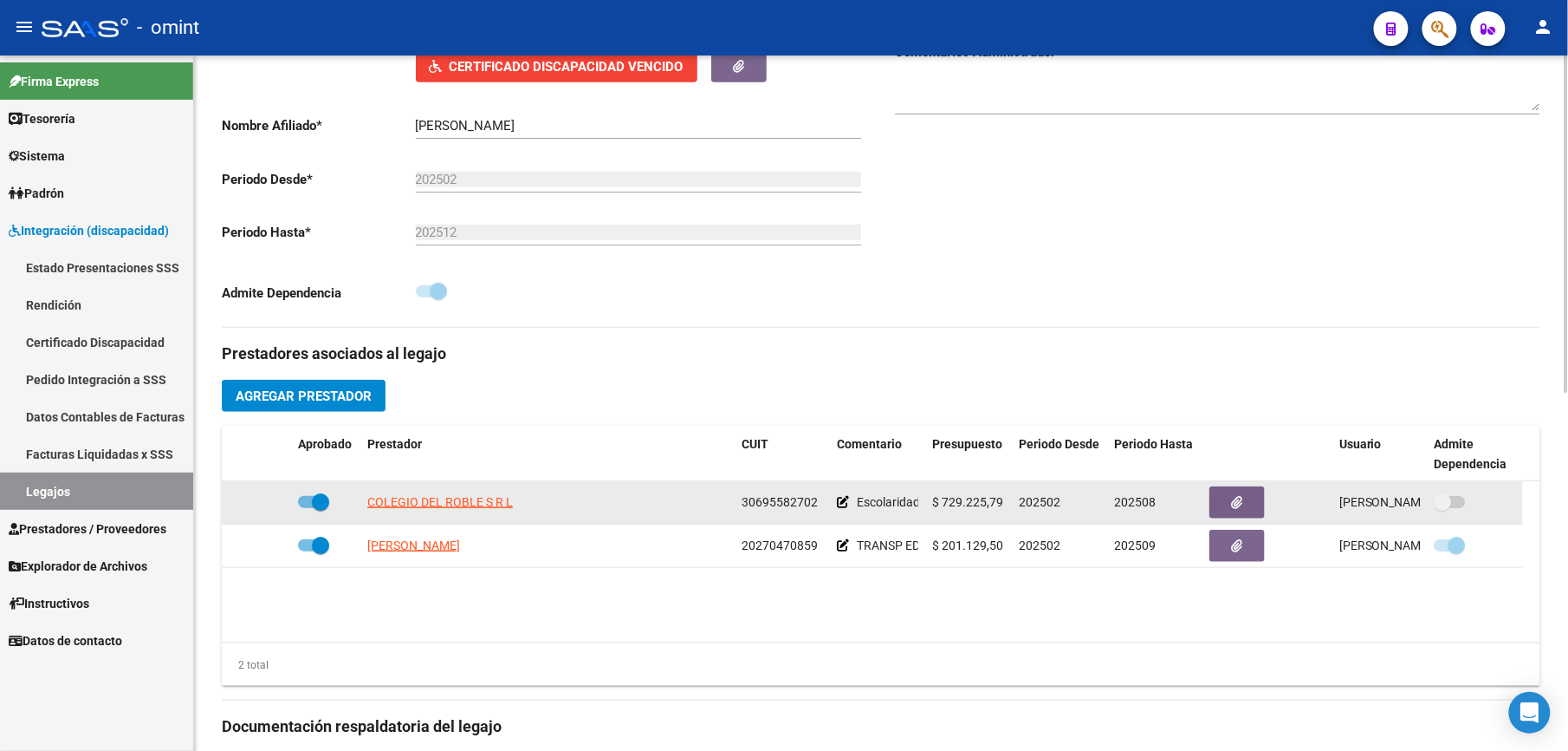
drag, startPoint x: 825, startPoint y: 503, endPoint x: 788, endPoint y: 501, distance: 37.1
copy span "30695582702"
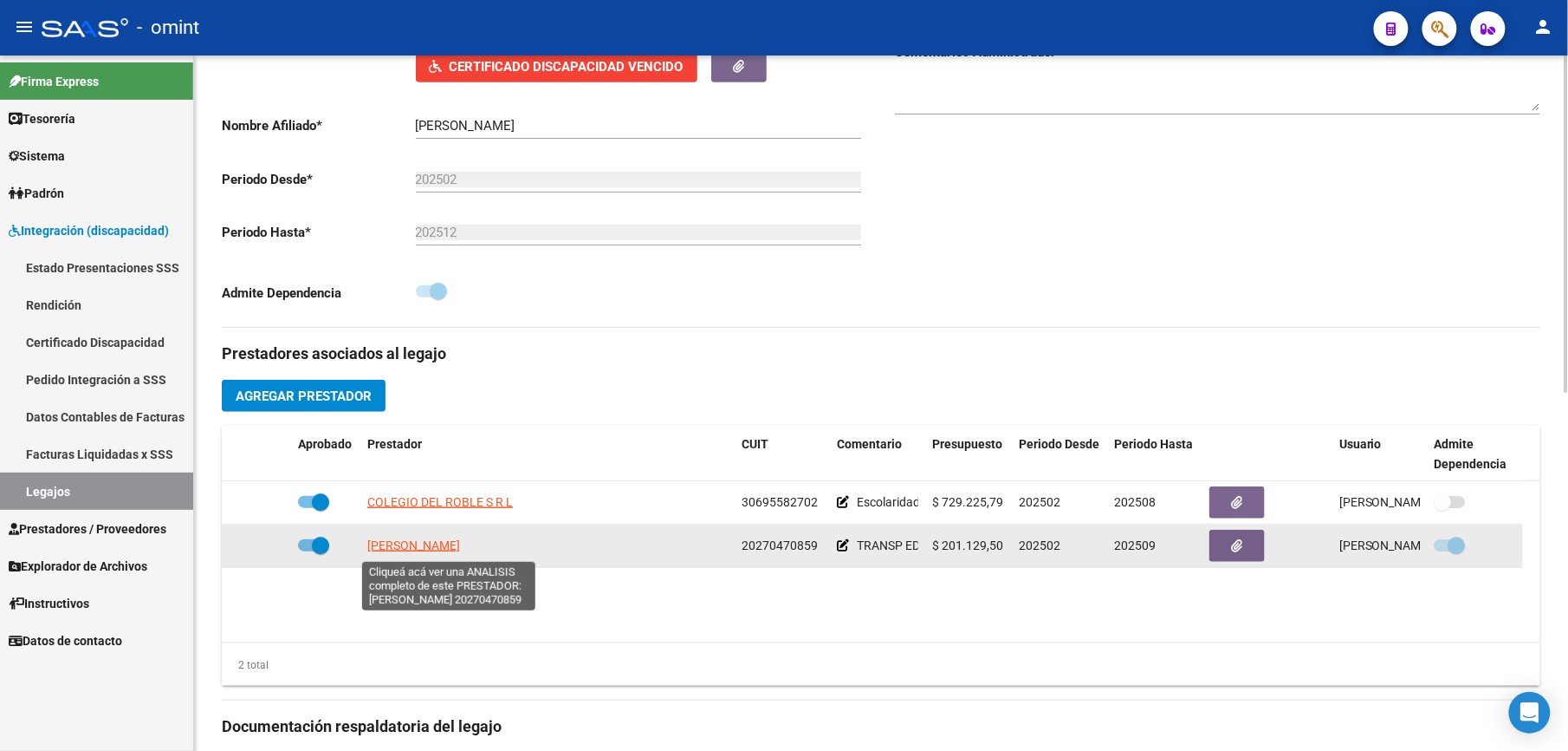
click at [460, 542] on span "VITALE MARCELO FERNANDO" at bounding box center [413, 545] width 93 height 14
type textarea "20270470859"
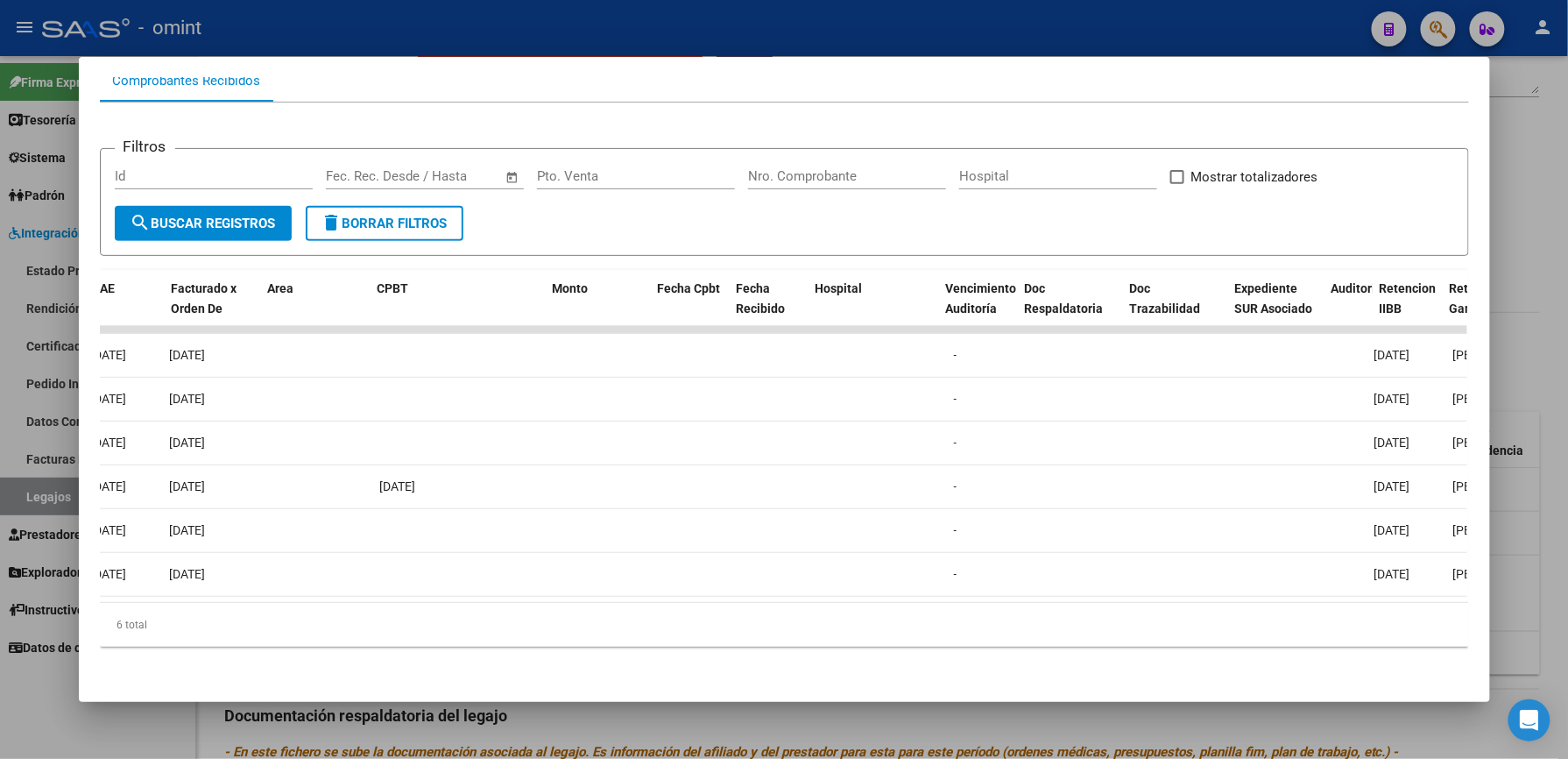
scroll to position [0, 0]
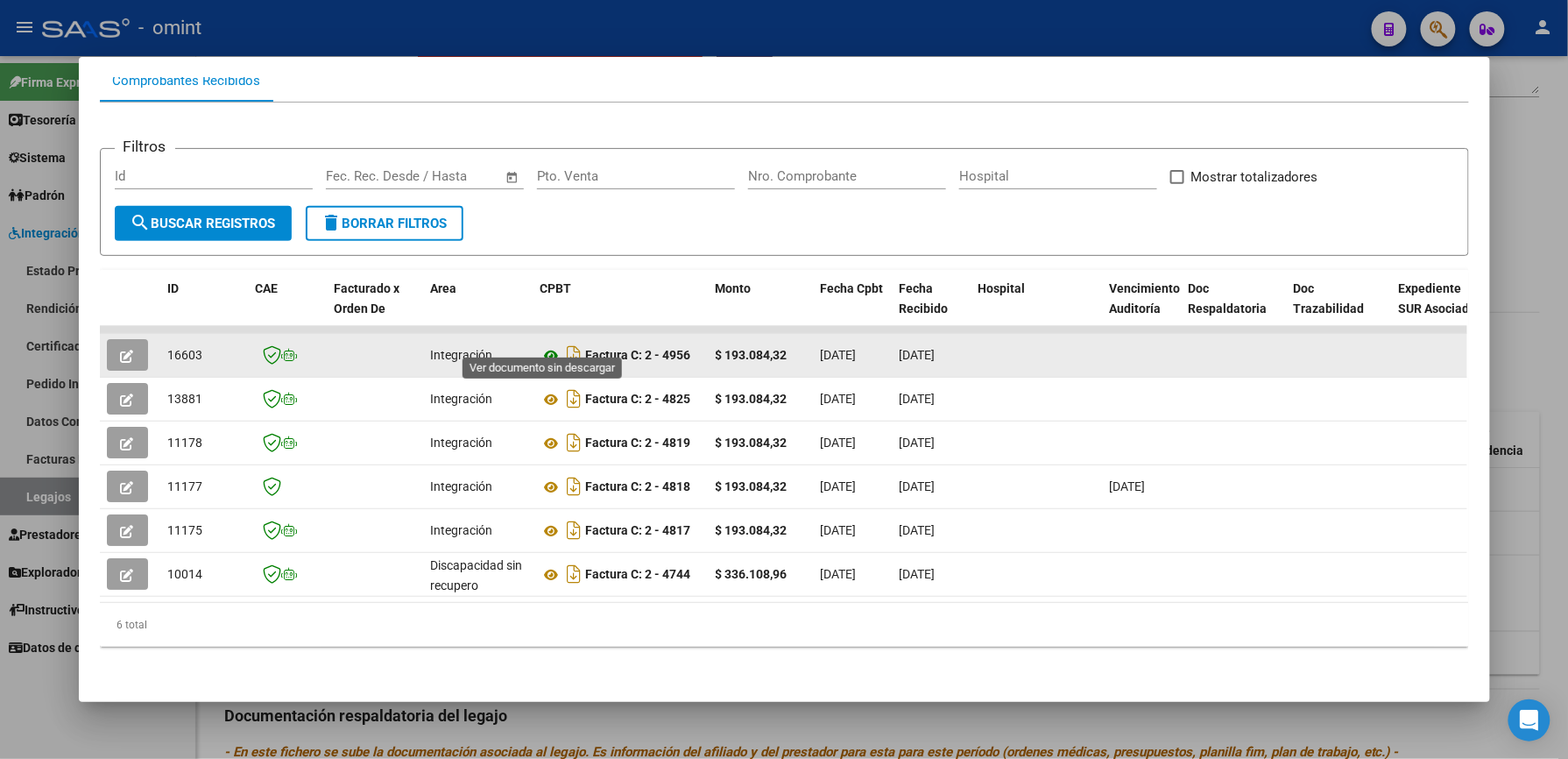
click at [549, 345] on icon at bounding box center [552, 356] width 23 height 21
click at [121, 349] on icon "button" at bounding box center [127, 356] width 14 height 14
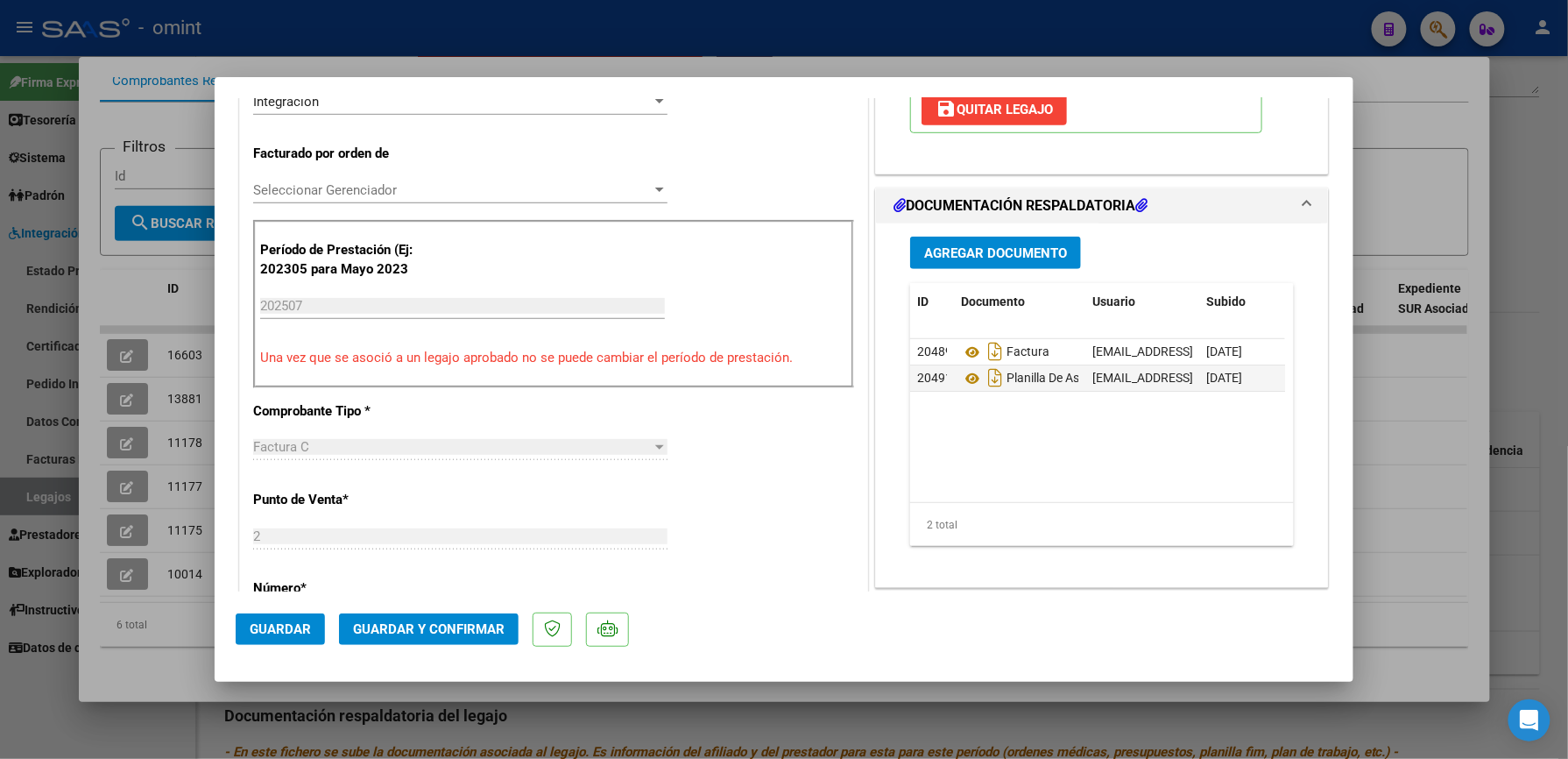
scroll to position [467, 0]
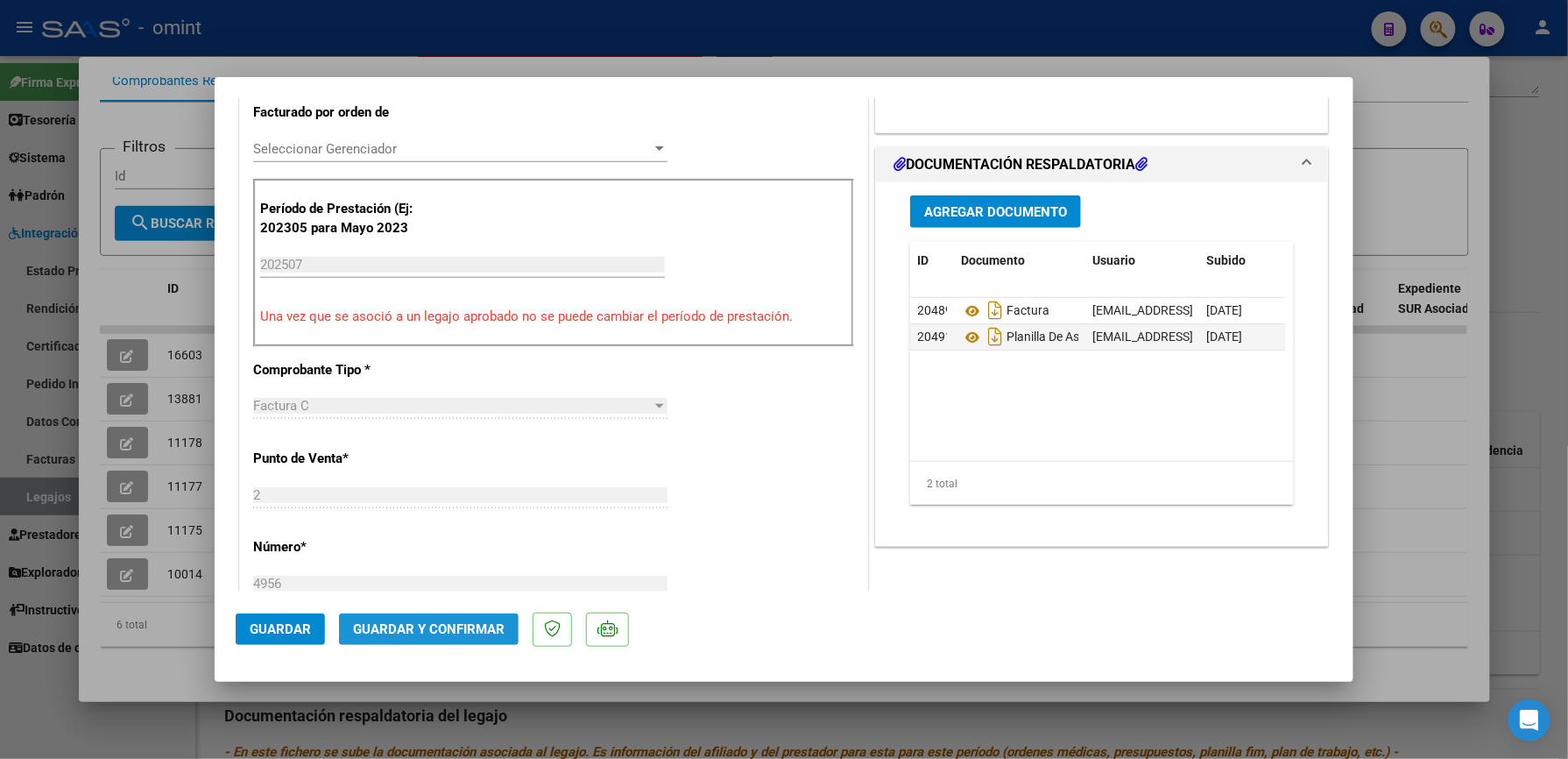
click at [487, 624] on span "Guardar y Confirmar" at bounding box center [428, 629] width 151 height 15
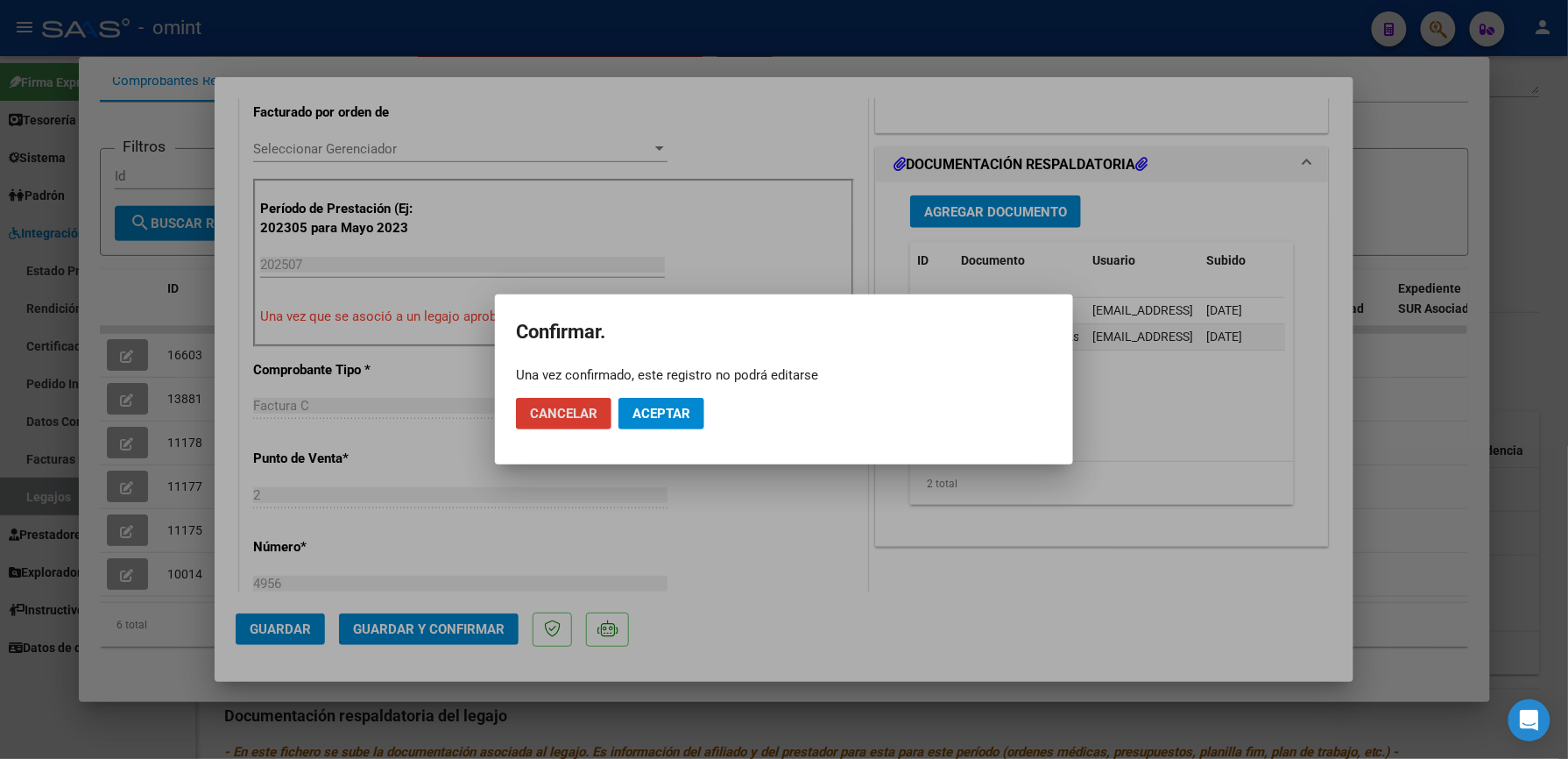
click at [657, 406] on span "Aceptar" at bounding box center [662, 414] width 58 height 15
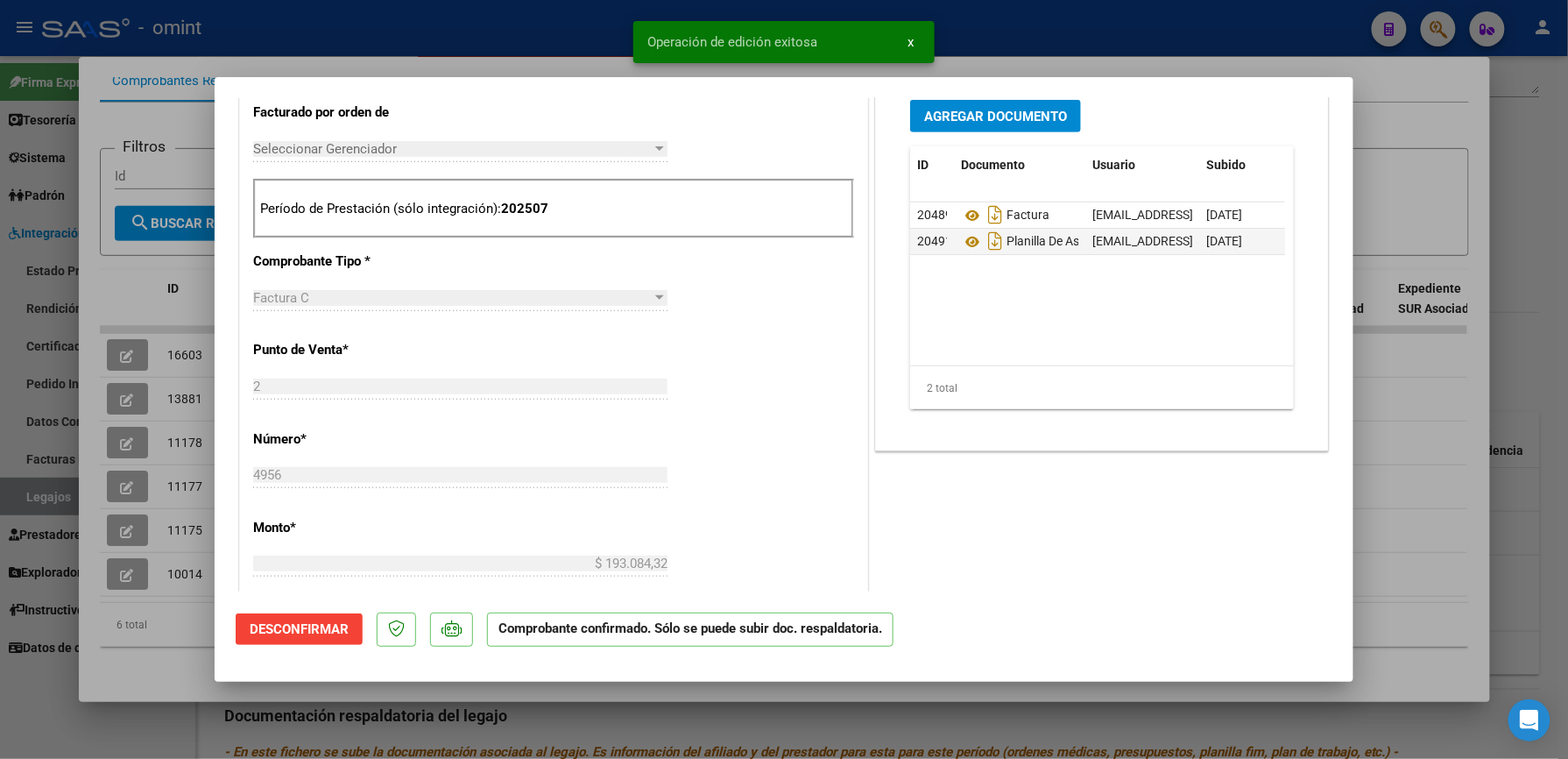
click at [549, 40] on div at bounding box center [784, 379] width 1568 height 759
type input "$ 0,00"
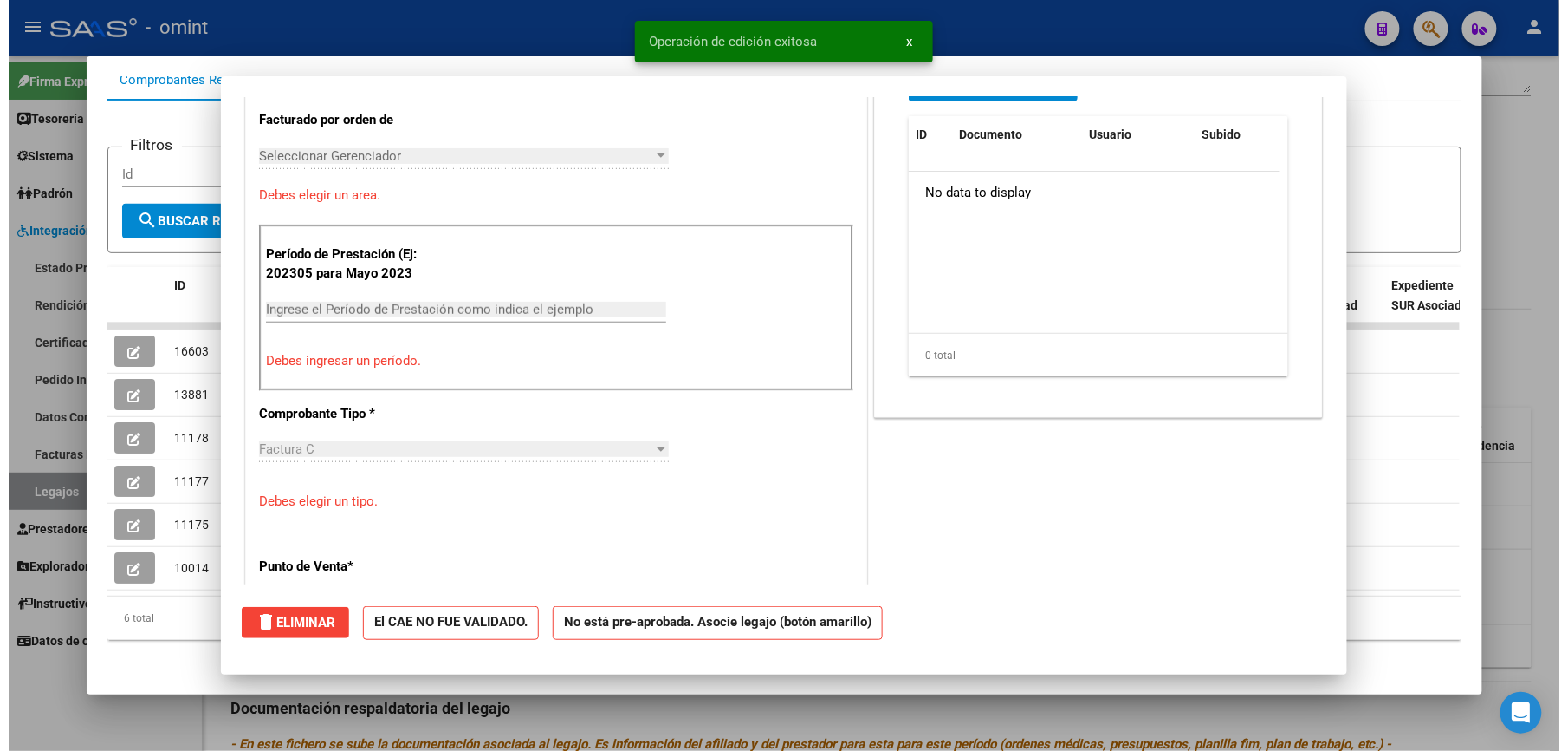
scroll to position [0, 0]
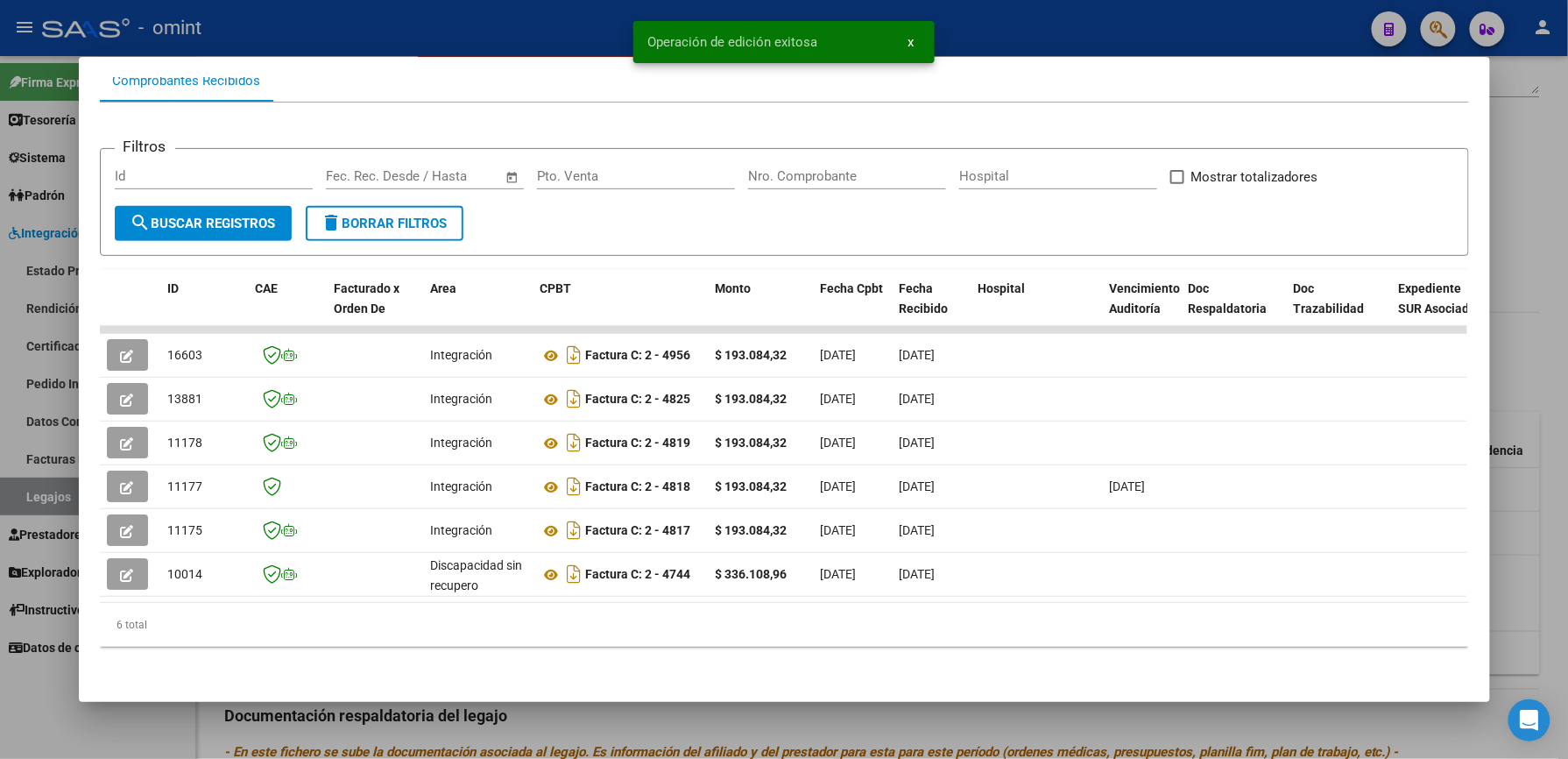
click at [326, 24] on div at bounding box center [784, 379] width 1568 height 759
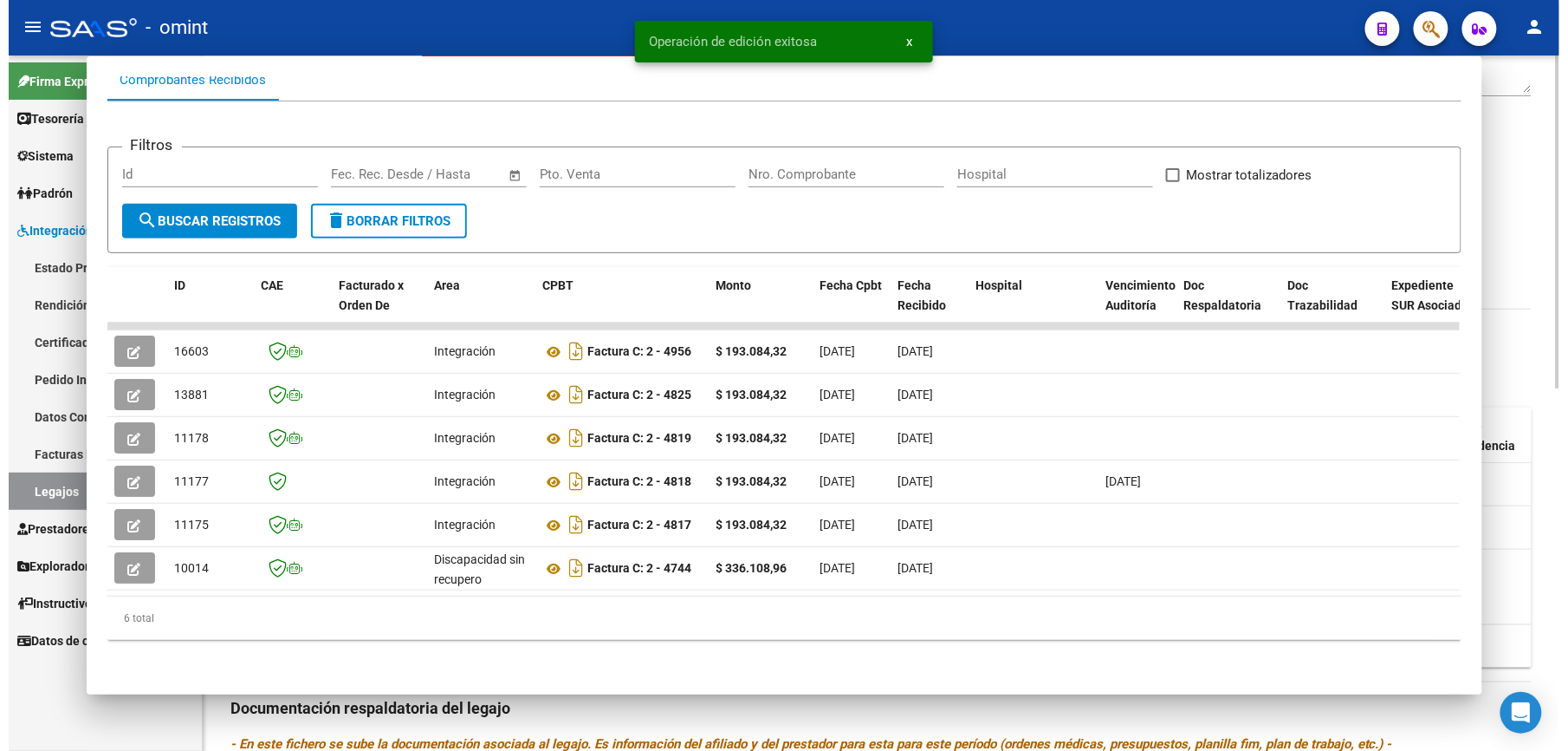
scroll to position [346, 0]
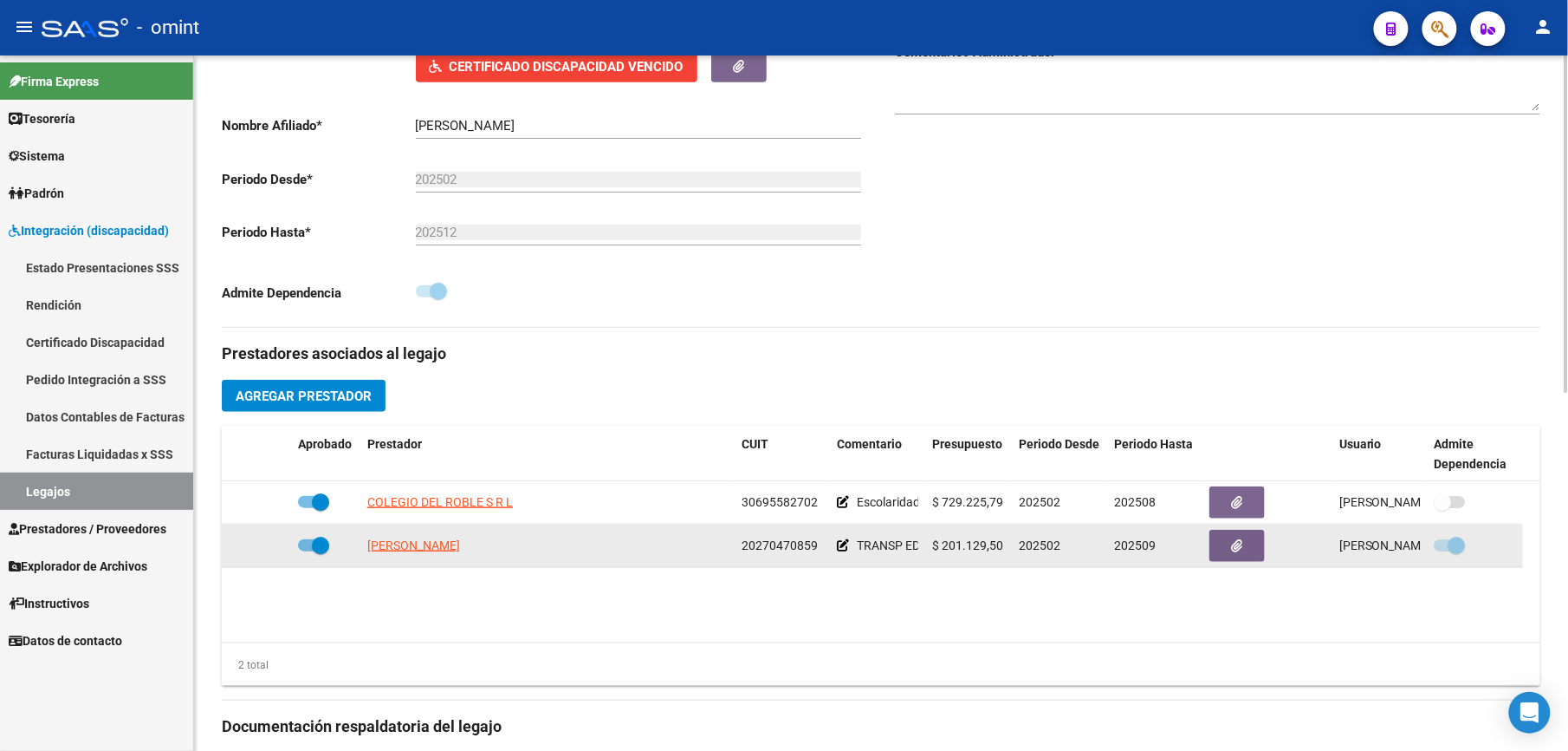
drag, startPoint x: 742, startPoint y: 548, endPoint x: 828, endPoint y: 554, distance: 86.2
click at [828, 554] on datatable-body-cell "20270470859" at bounding box center [782, 546] width 95 height 43
drag, startPoint x: 828, startPoint y: 554, endPoint x: 802, endPoint y: 544, distance: 27.9
copy span "20270470859"
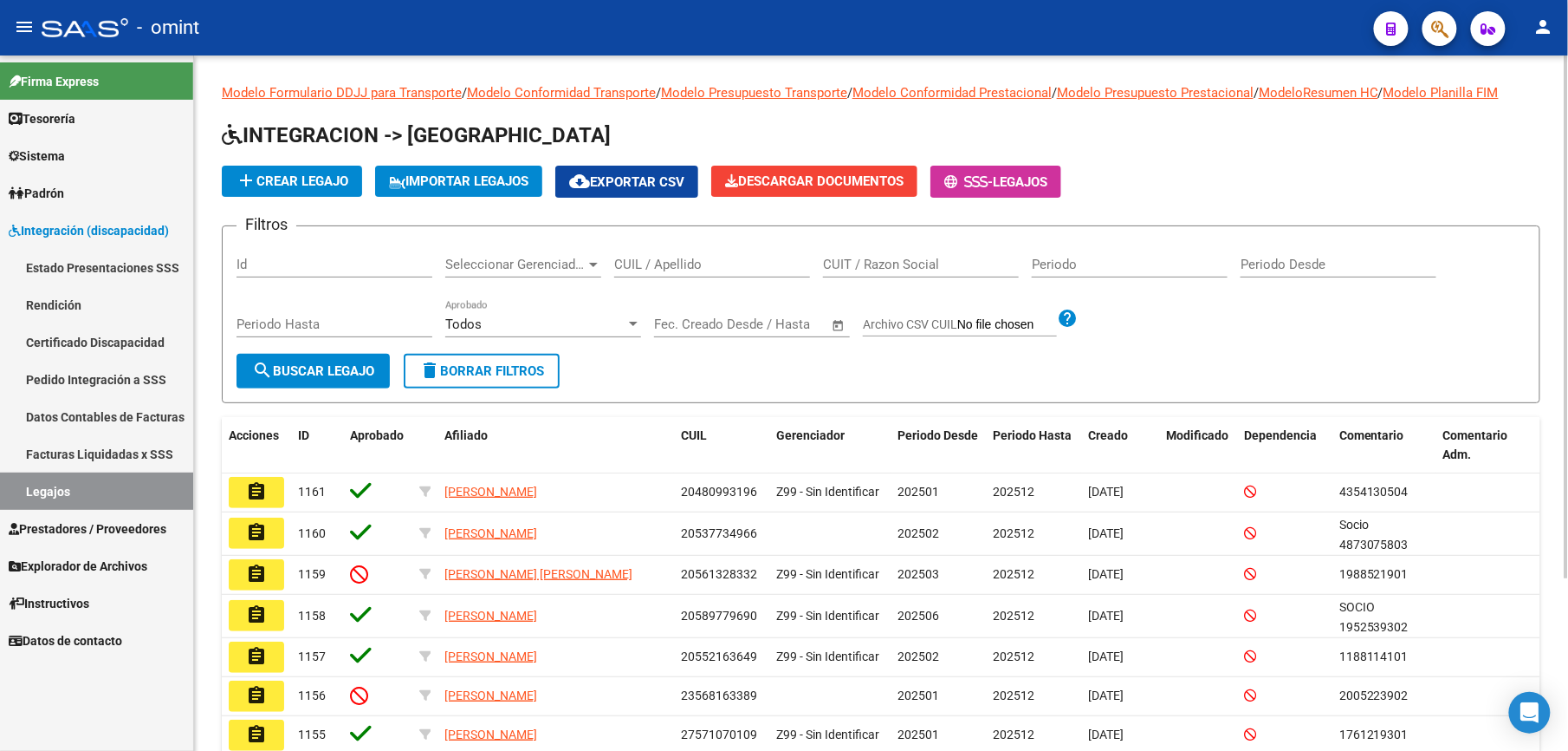
click at [696, 258] on input "CUIL / Apellido" at bounding box center [712, 264] width 196 height 15
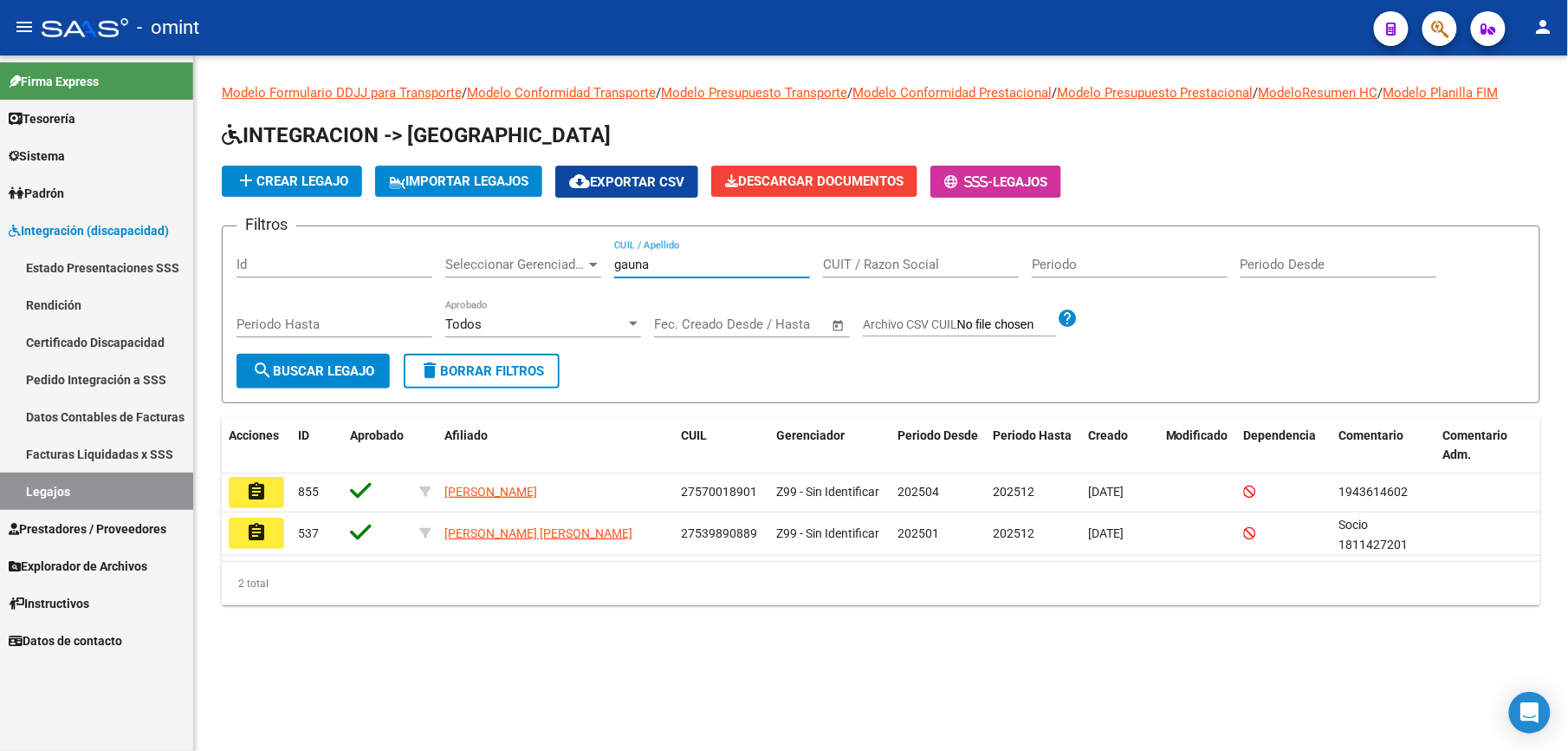
type input "gauna"
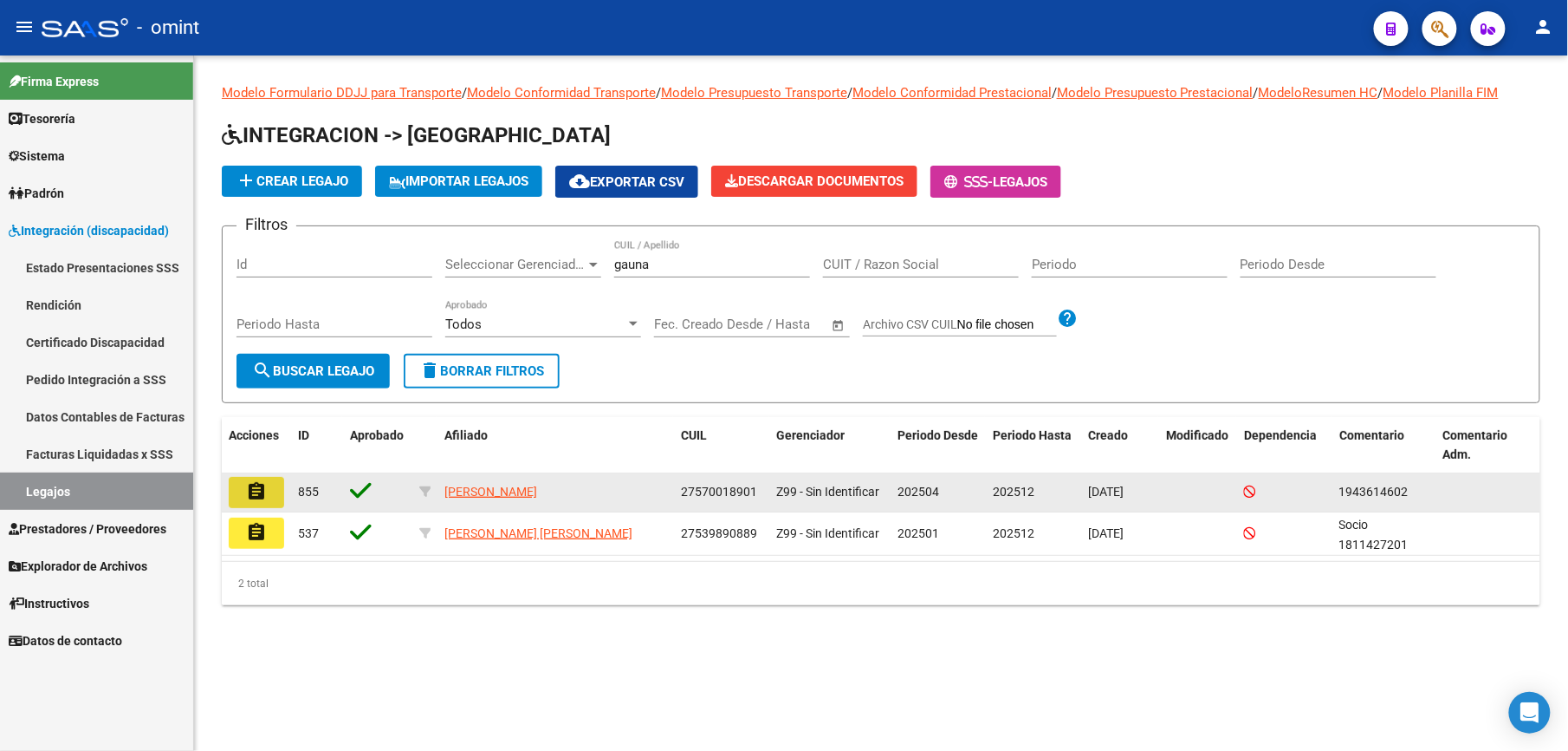
click at [271, 496] on button "assignment" at bounding box center [257, 492] width 55 height 31
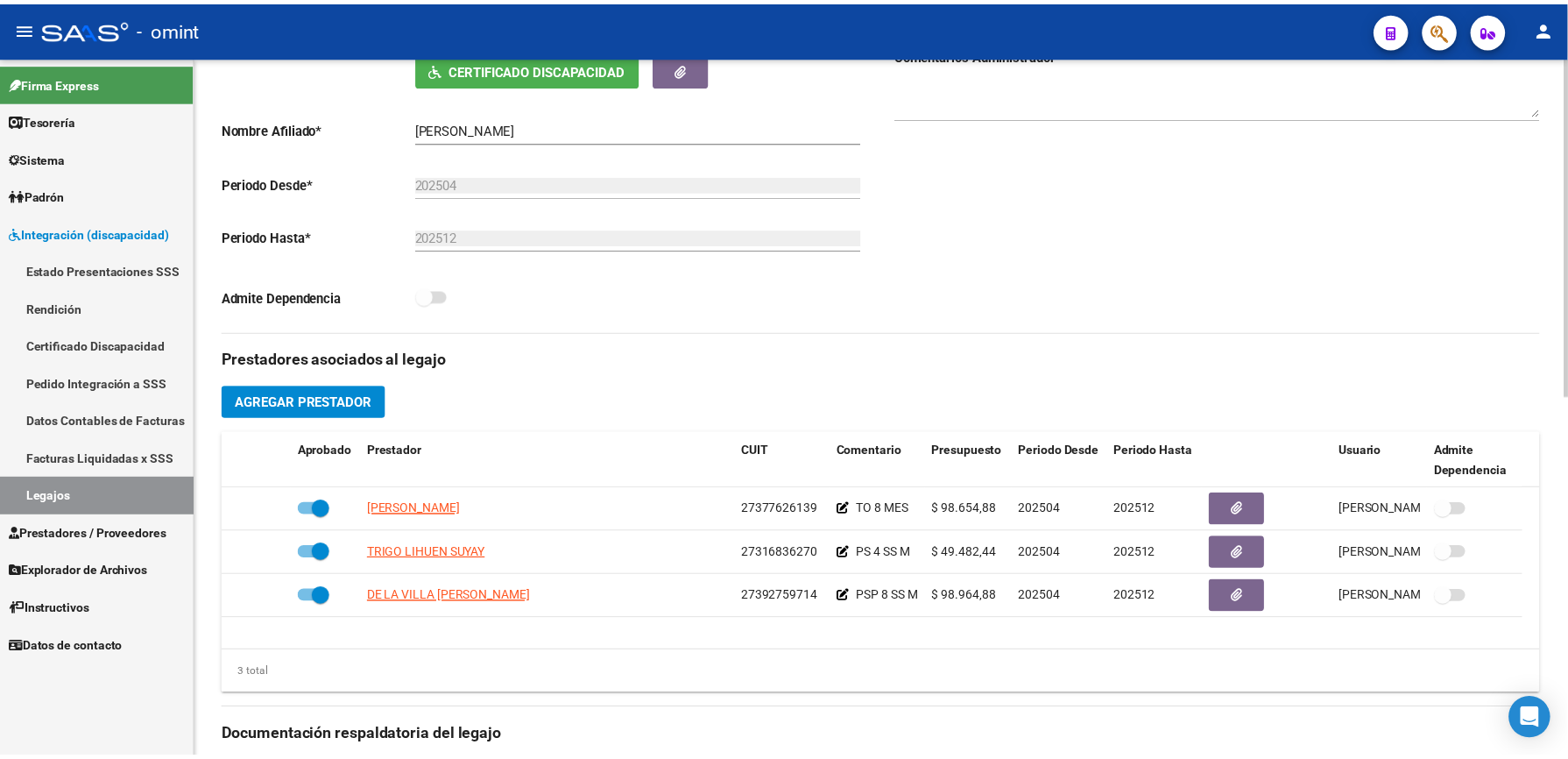
scroll to position [350, 0]
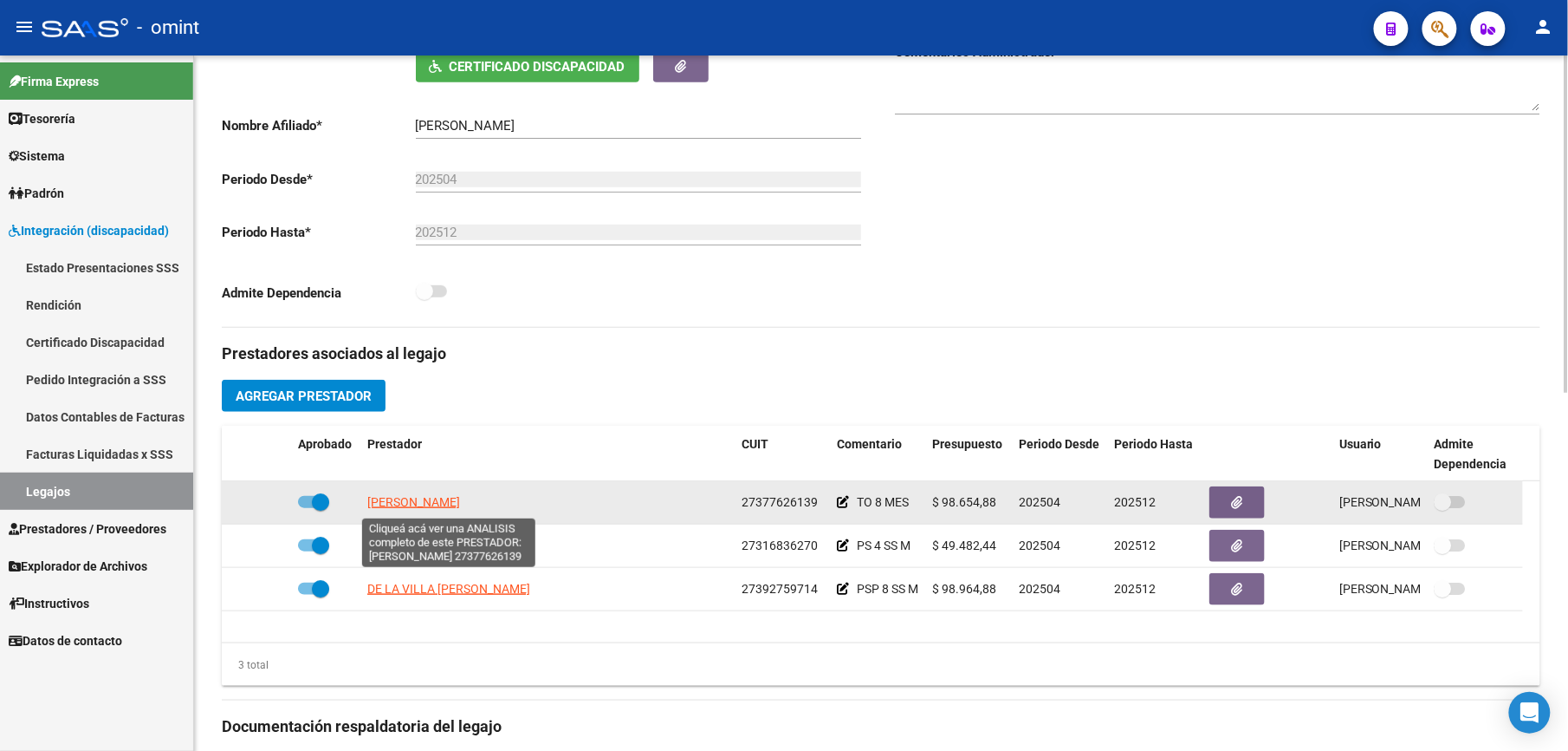
click at [460, 505] on span "CABRERA ORIANA ANABELLA" at bounding box center [413, 502] width 93 height 14
type textarea "27377626139"
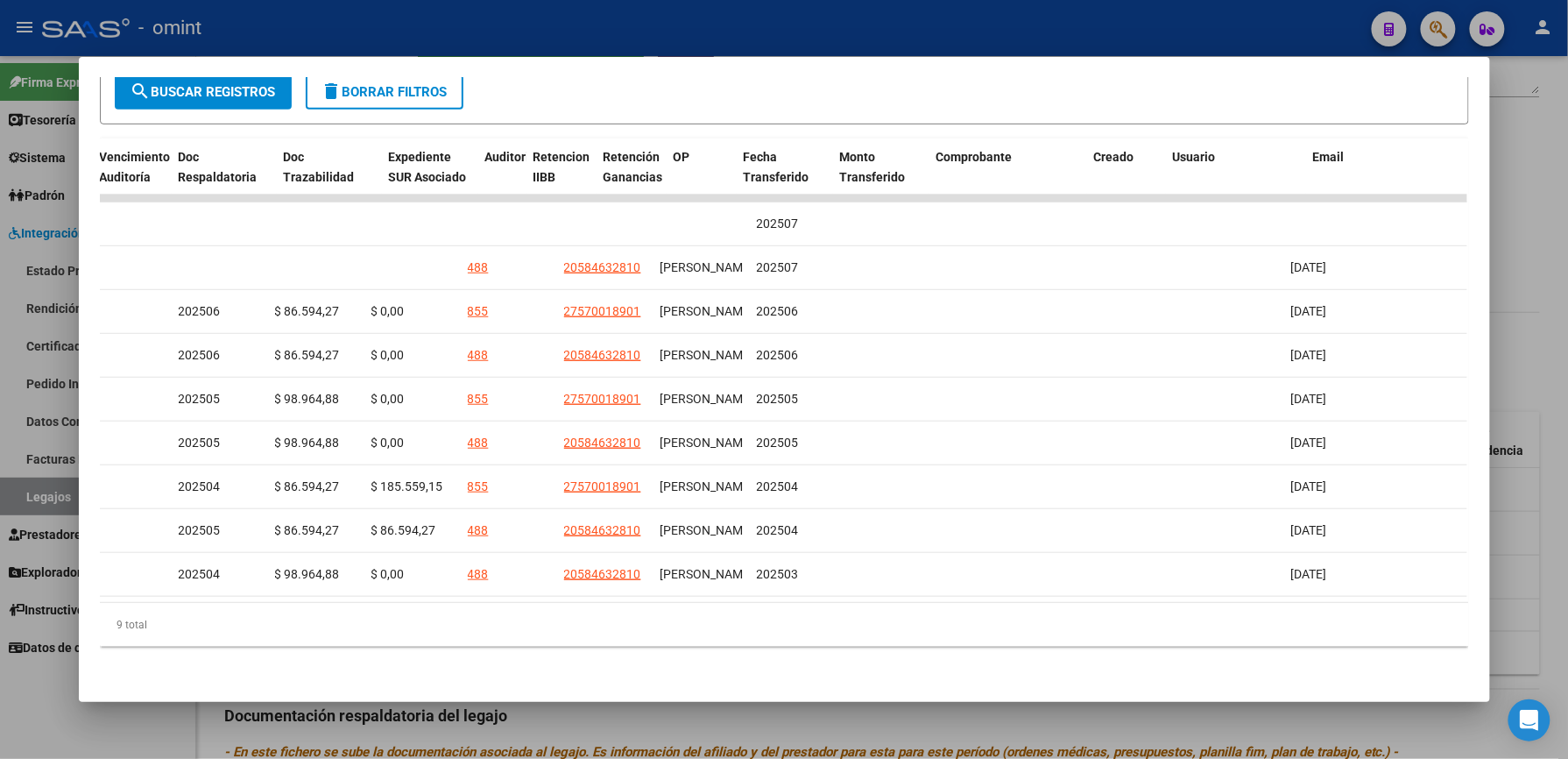
scroll to position [0, 0]
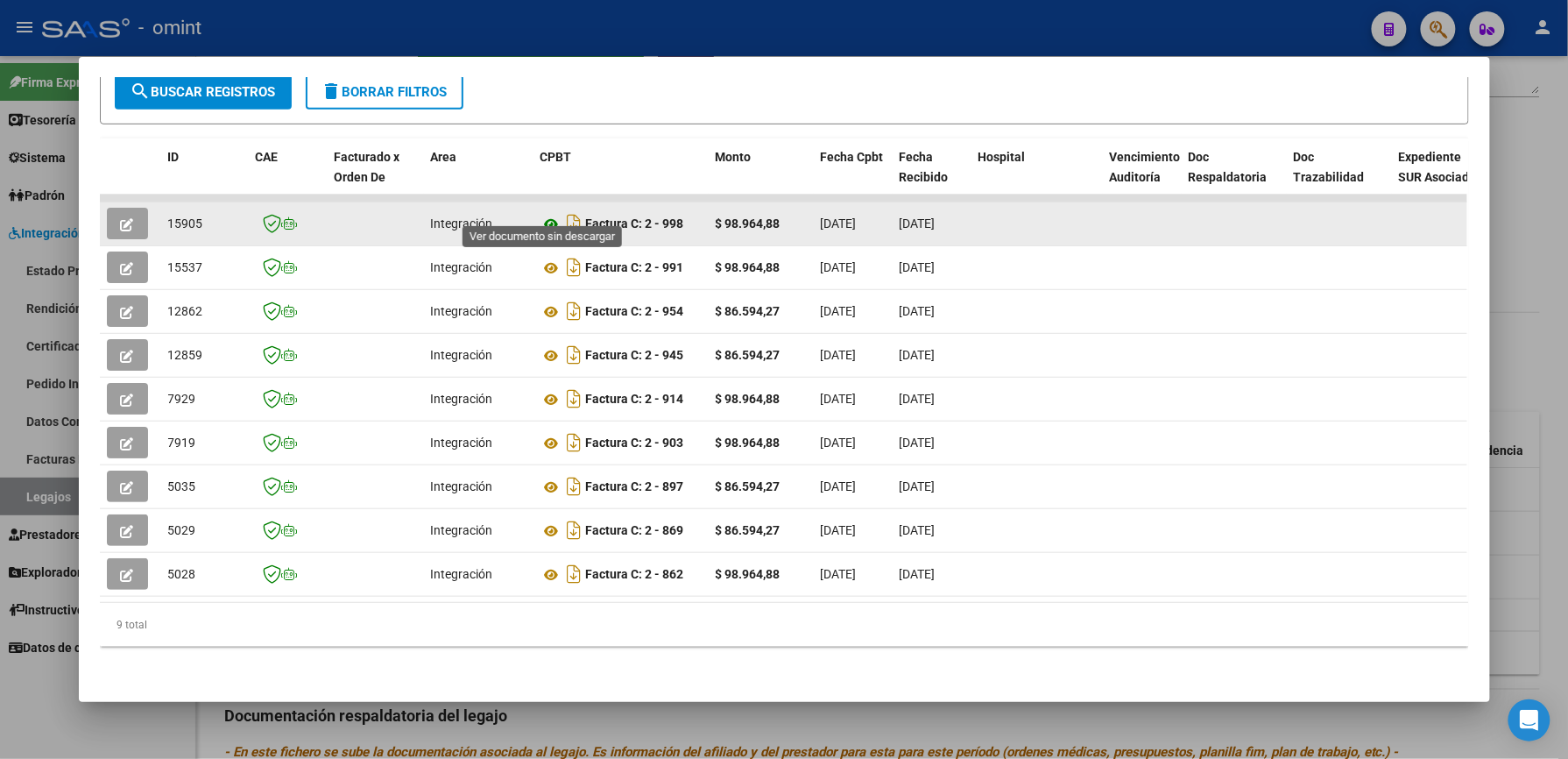
click at [540, 214] on icon at bounding box center [552, 225] width 23 height 21
click at [107, 207] on button "button" at bounding box center [127, 223] width 41 height 32
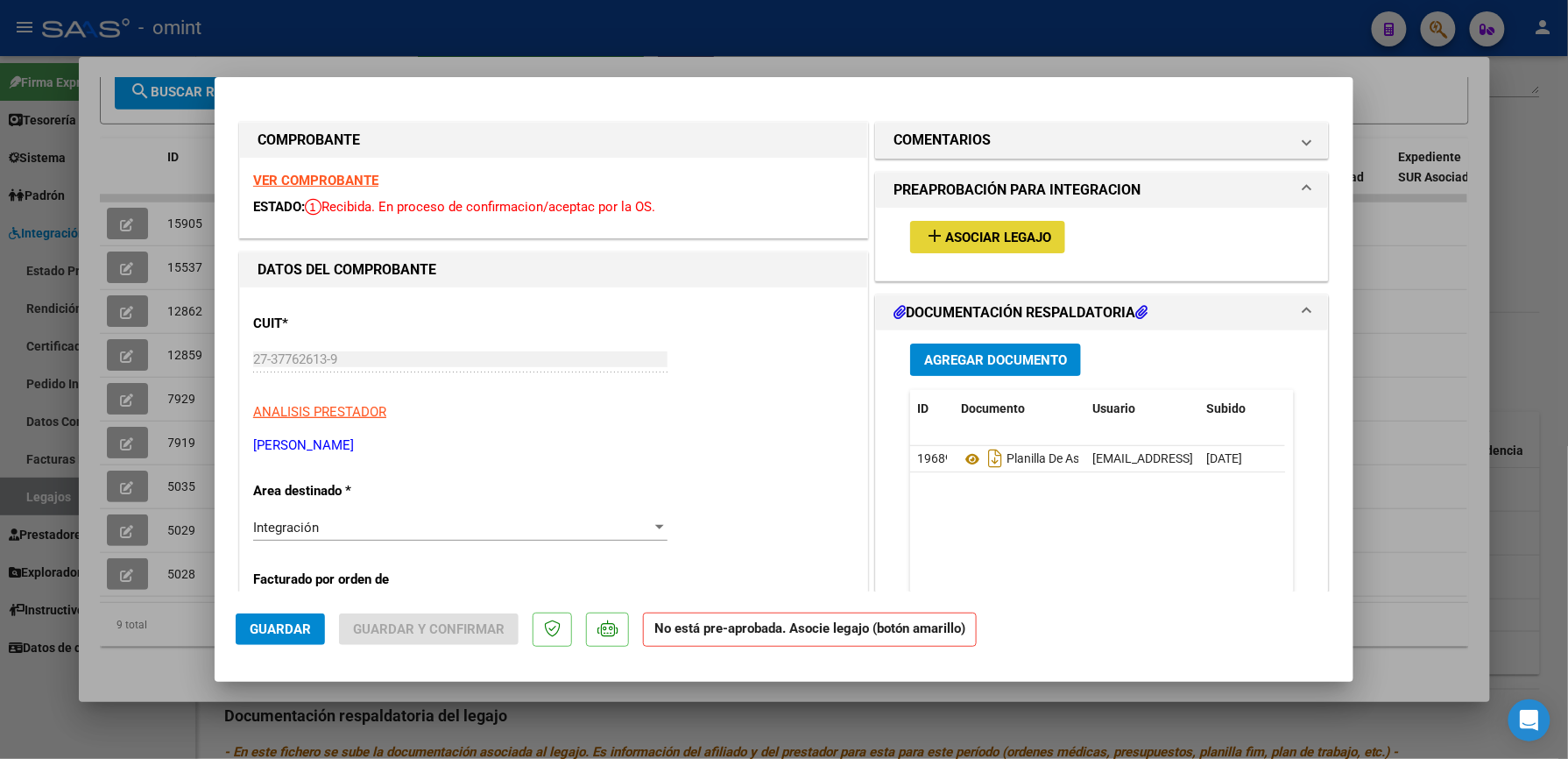
click at [945, 235] on span "Asociar Legajo" at bounding box center [998, 237] width 106 height 15
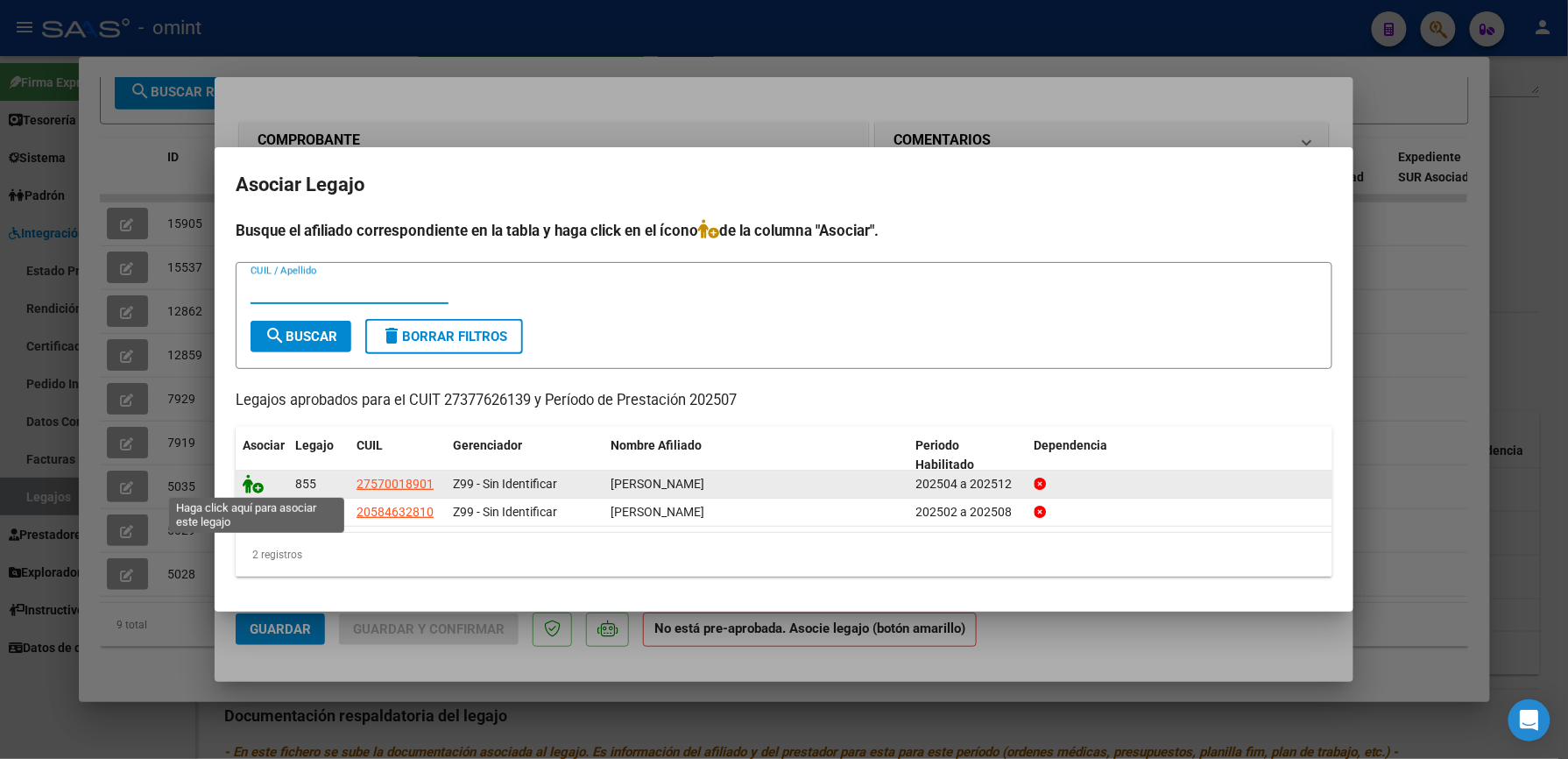
click at [250, 480] on icon at bounding box center [254, 483] width 21 height 19
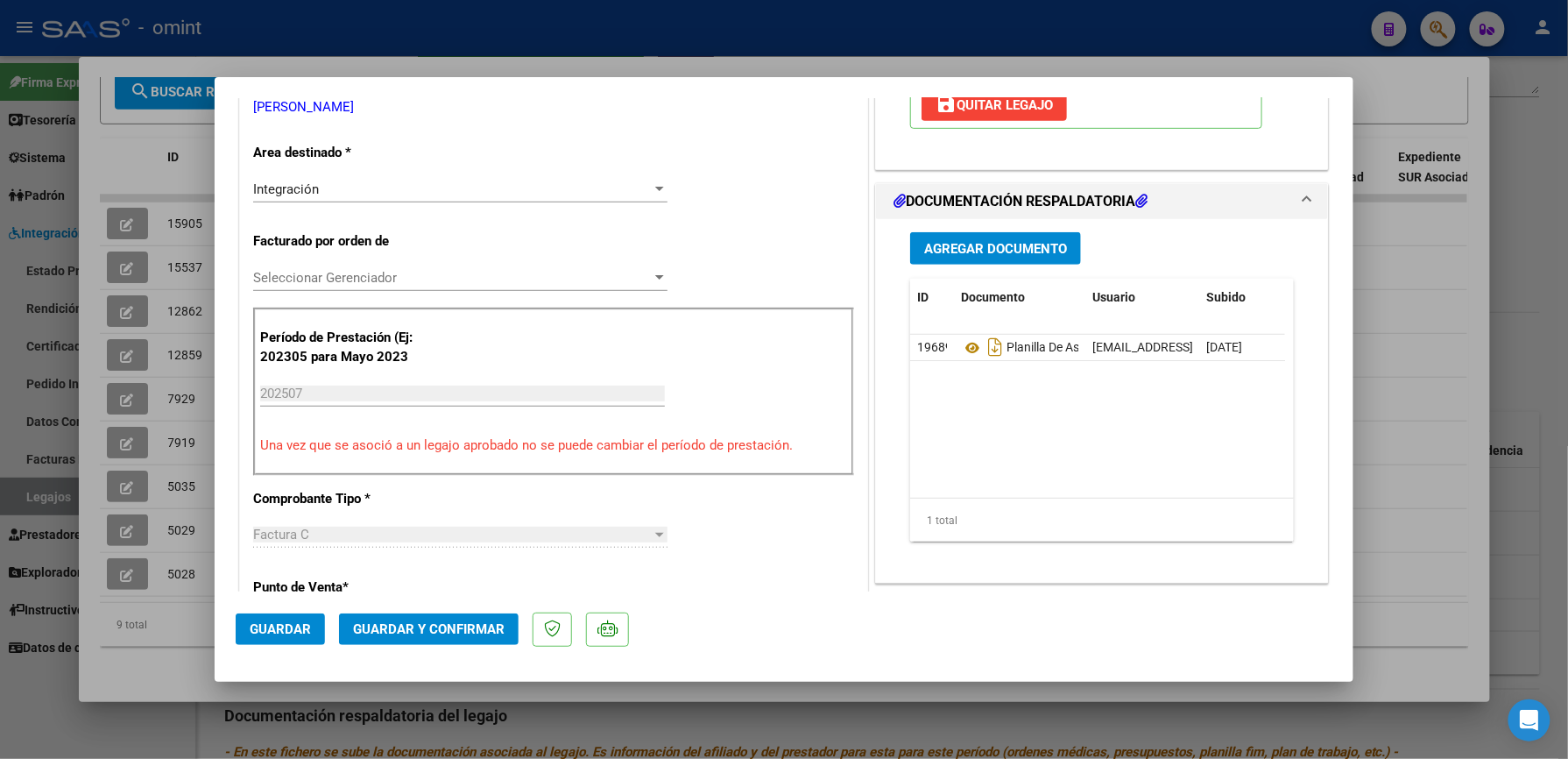
scroll to position [350, 0]
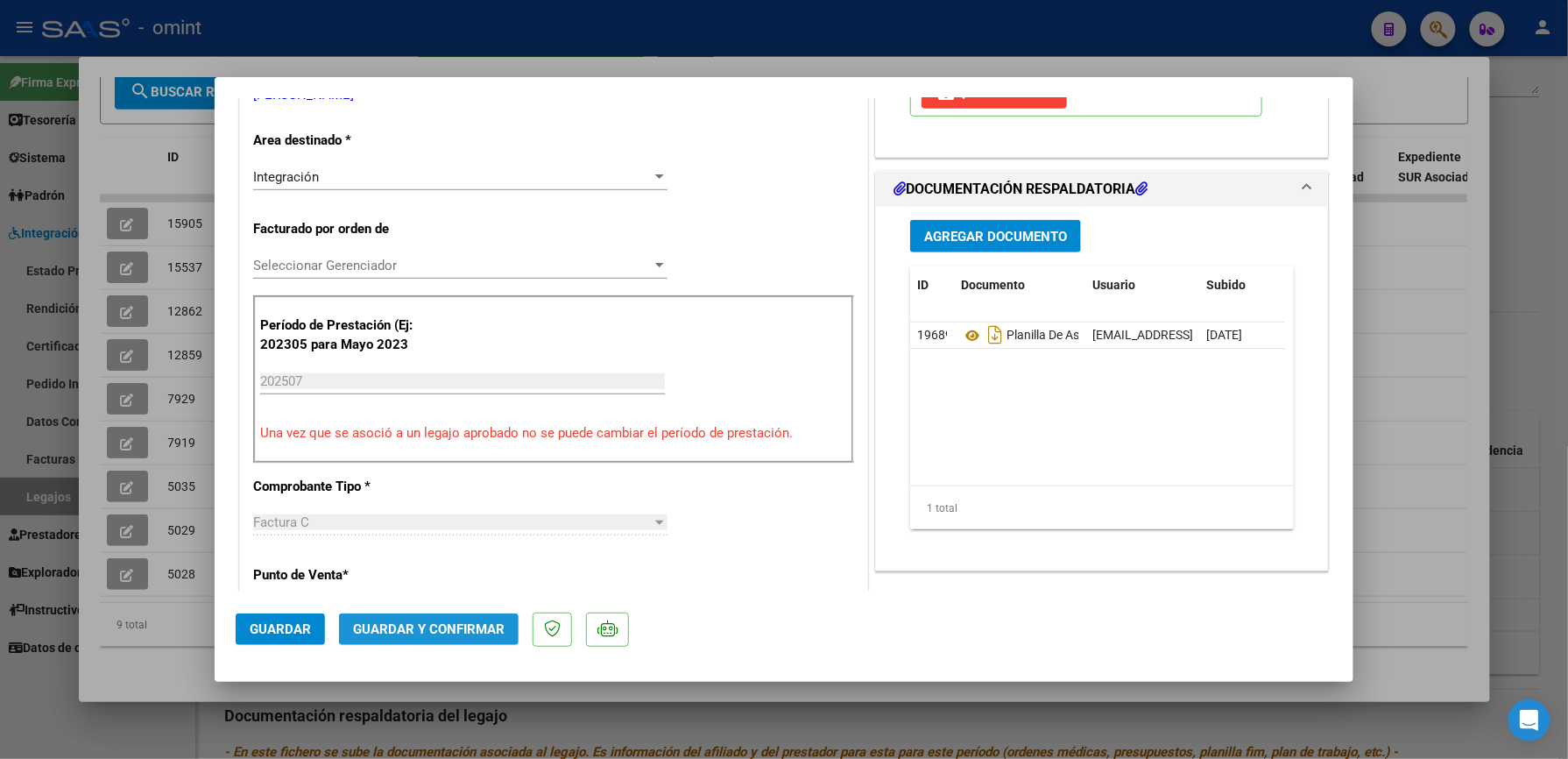
click at [456, 622] on span "Guardar y Confirmar" at bounding box center [428, 629] width 151 height 15
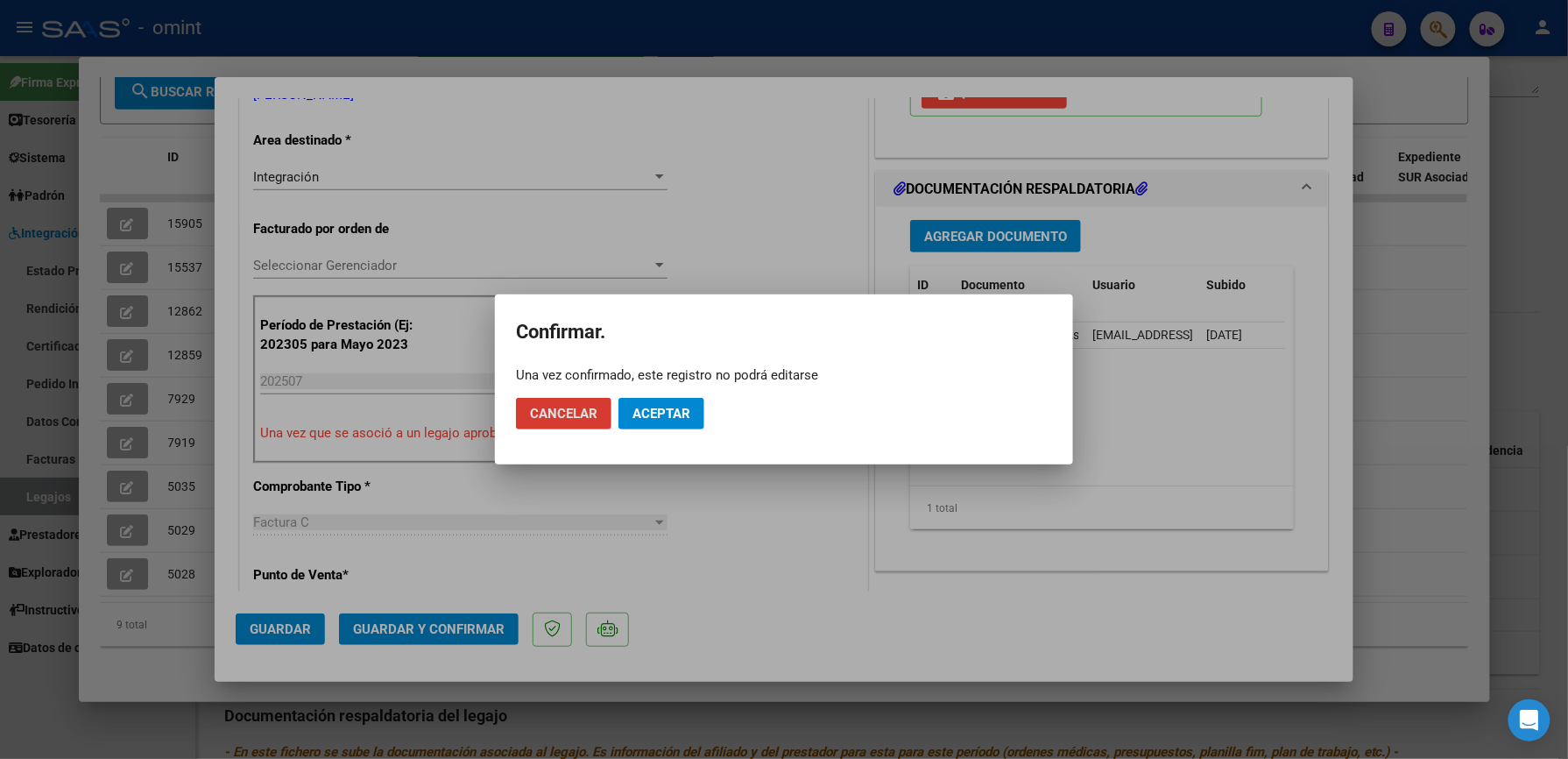
click at [643, 410] on span "Aceptar" at bounding box center [662, 414] width 58 height 15
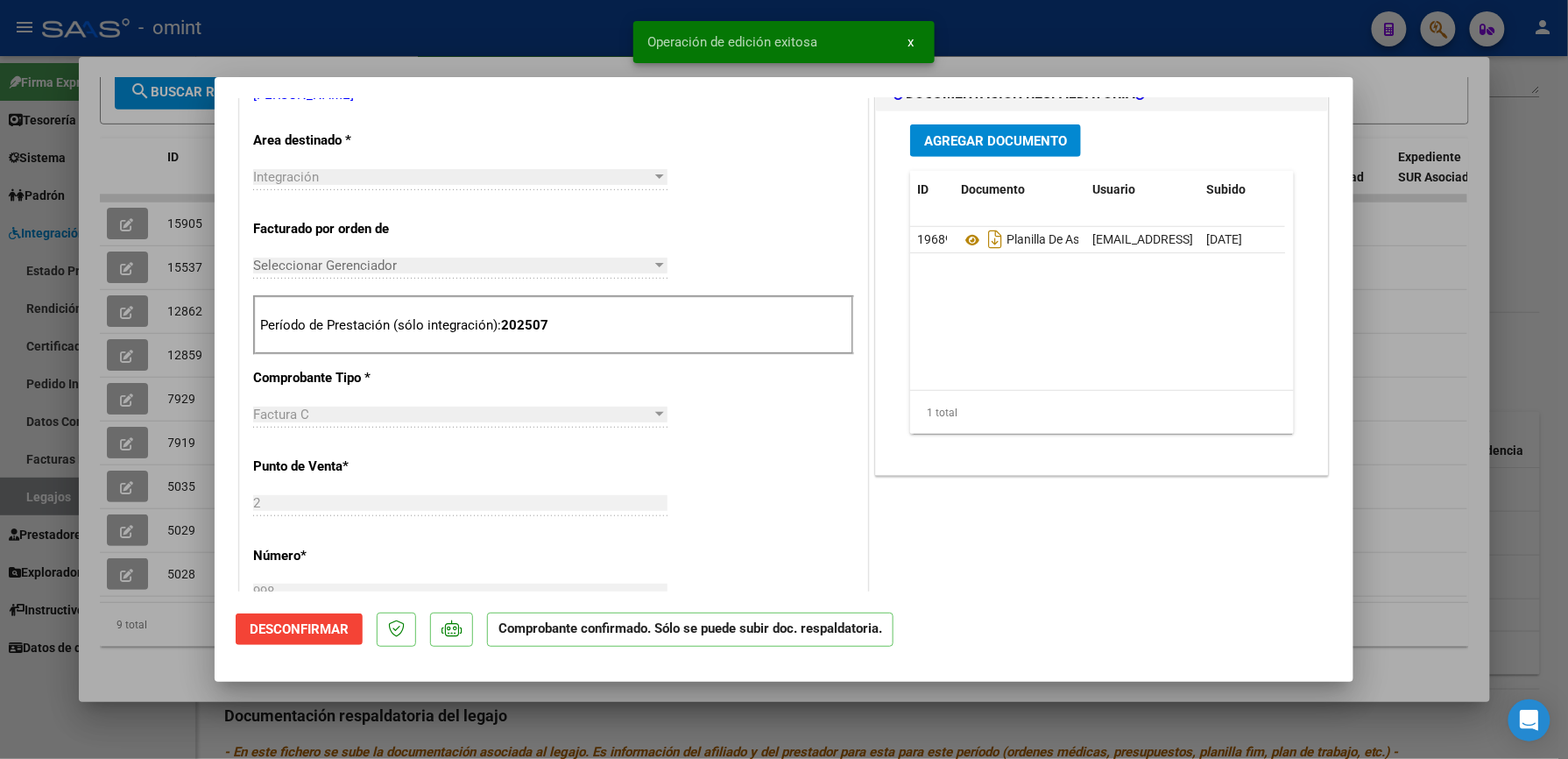
click at [532, 37] on div at bounding box center [784, 379] width 1568 height 759
type input "$ 0,00"
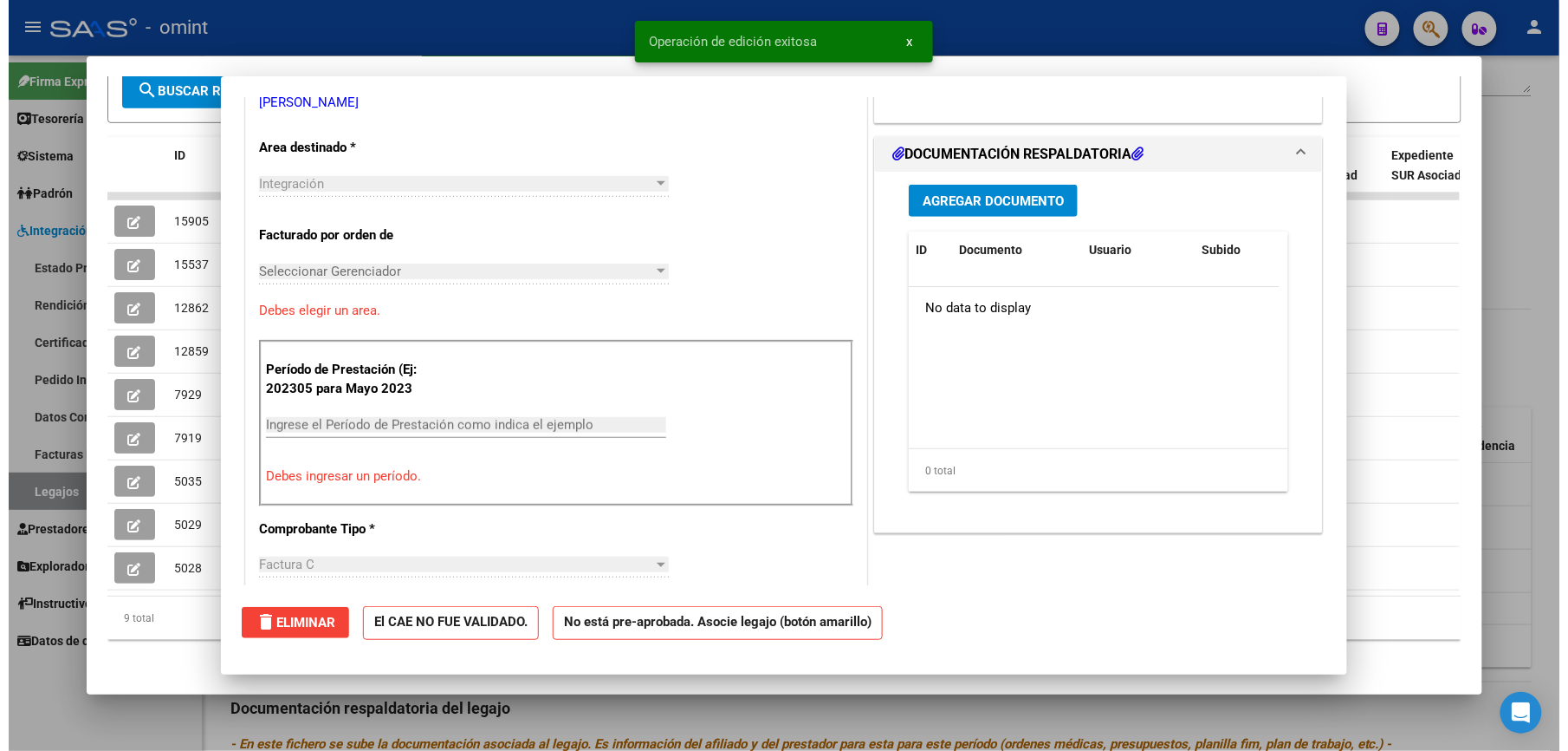
scroll to position [0, 0]
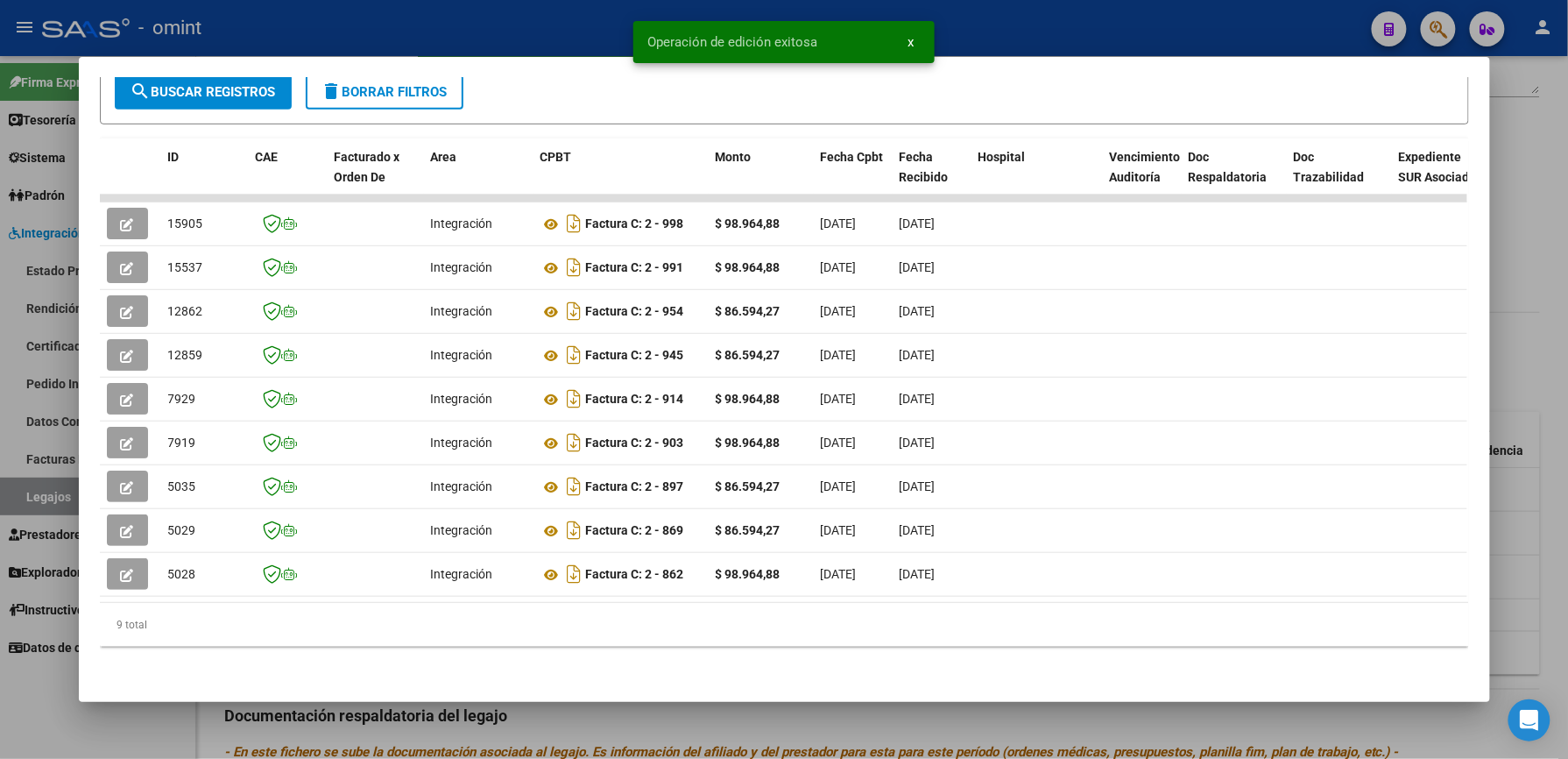
click at [526, 36] on div at bounding box center [784, 379] width 1568 height 759
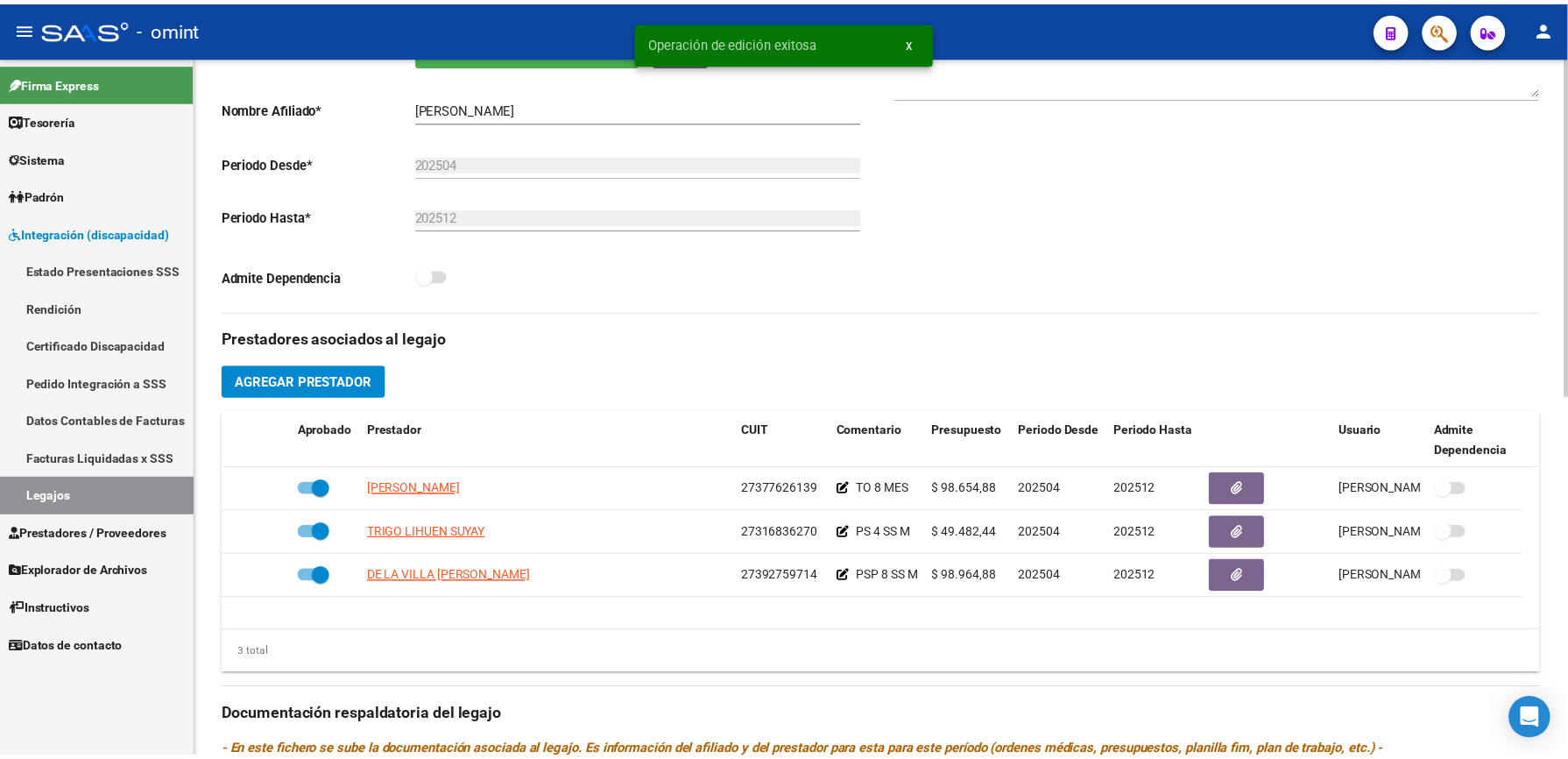
scroll to position [350, 0]
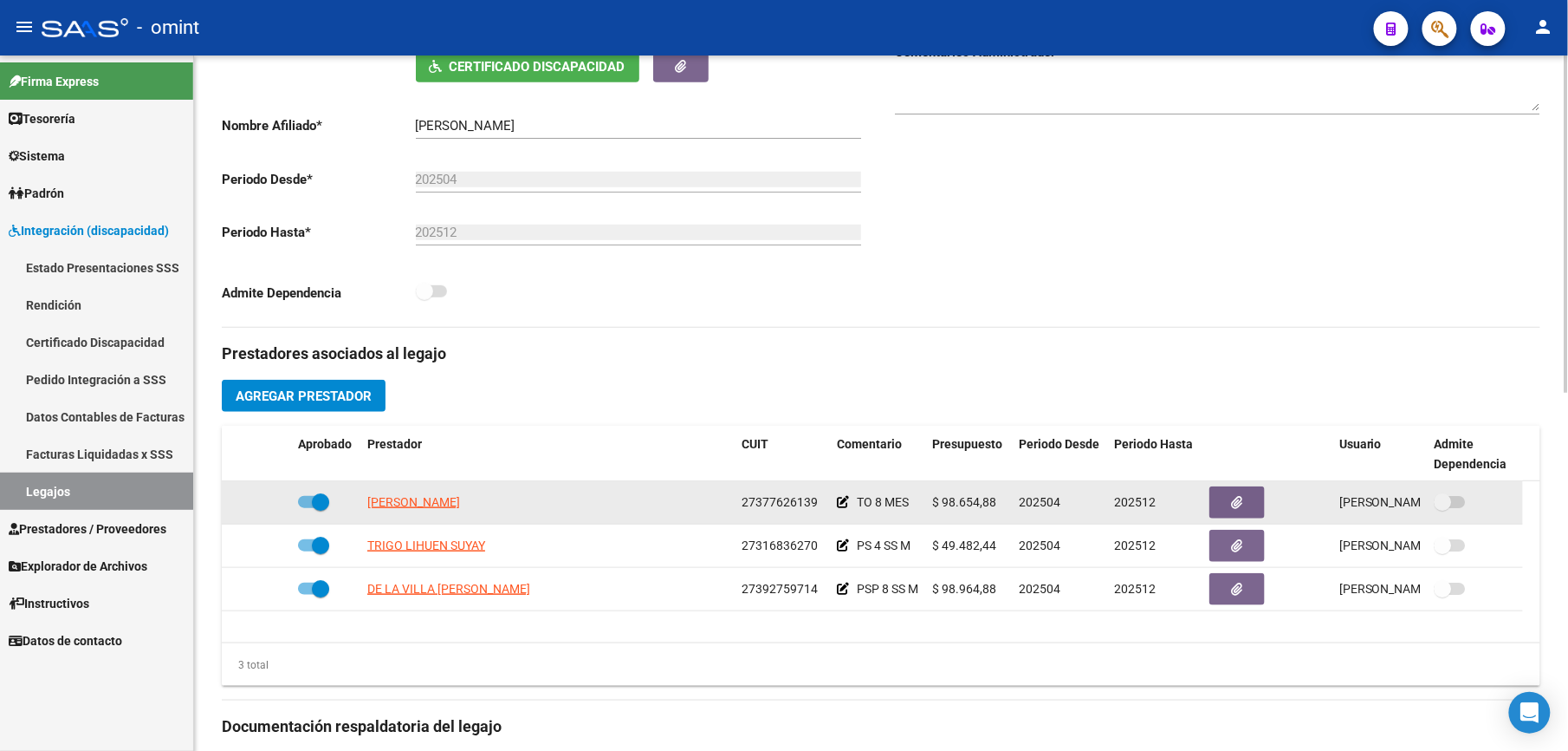
drag, startPoint x: 738, startPoint y: 504, endPoint x: 815, endPoint y: 504, distance: 77.0
click at [815, 504] on datatable-body-cell "27377626139" at bounding box center [782, 502] width 95 height 43
copy span "27377626139"
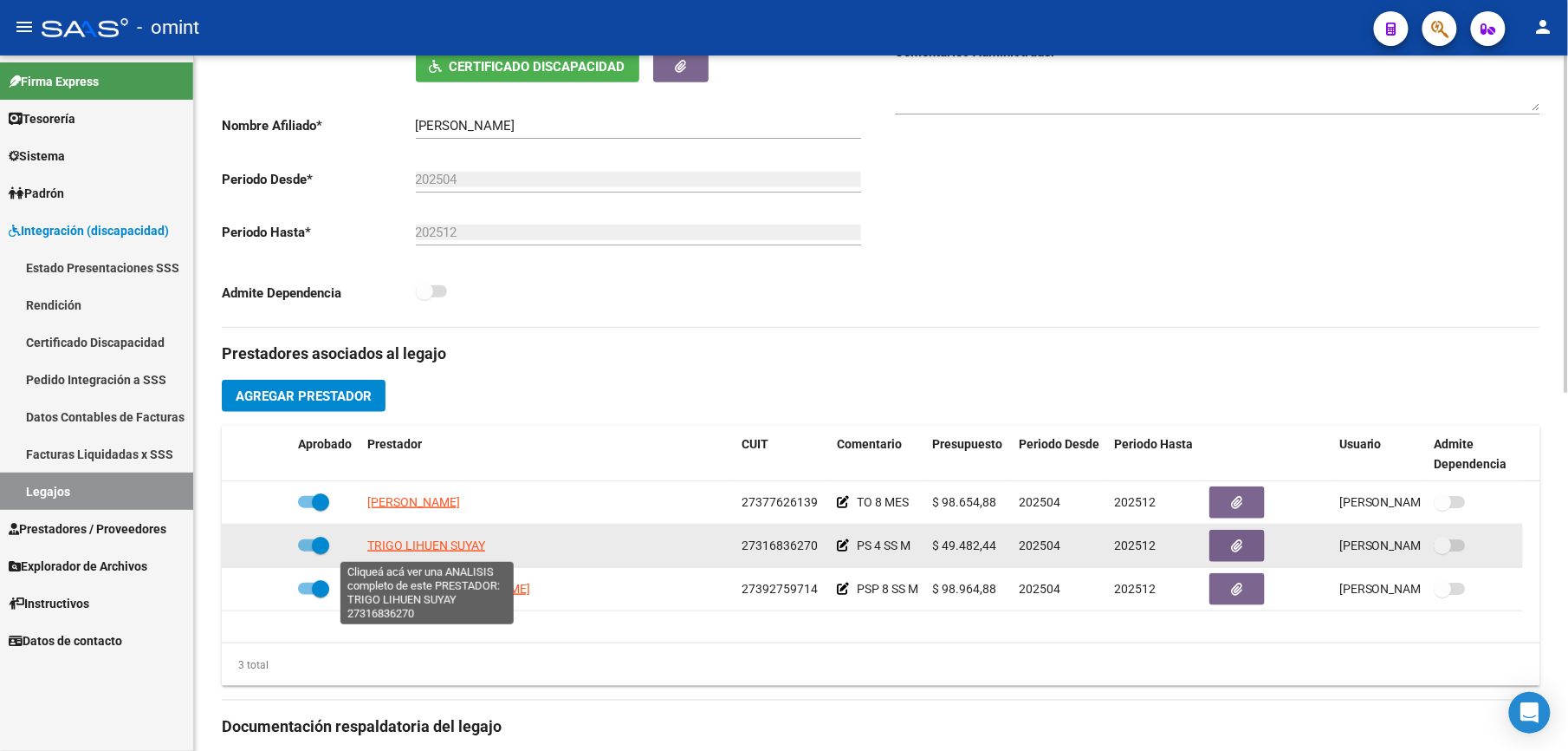
click at [444, 548] on span "TRIGO LIHUEN SUYAY" at bounding box center [426, 545] width 118 height 14
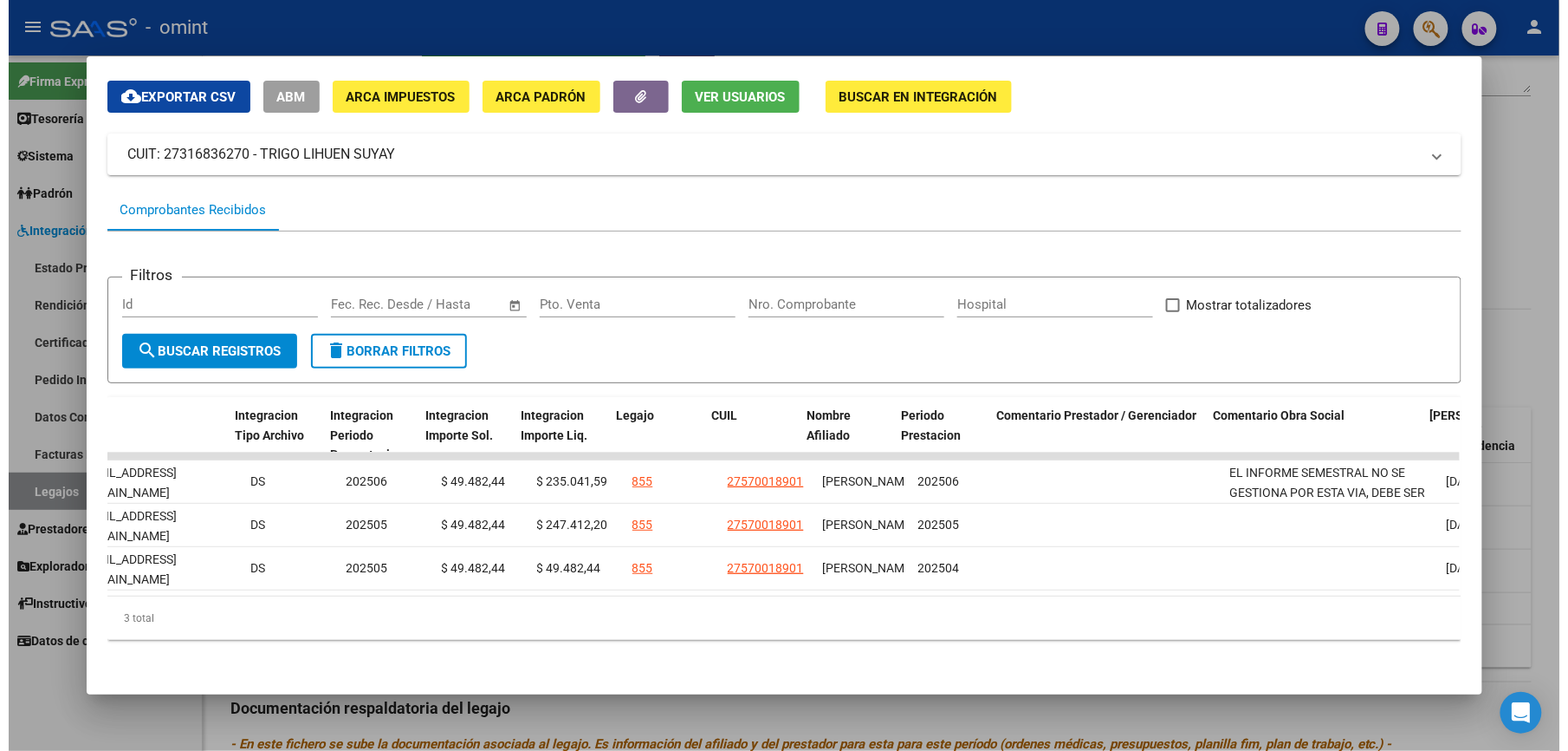
scroll to position [0, 2255]
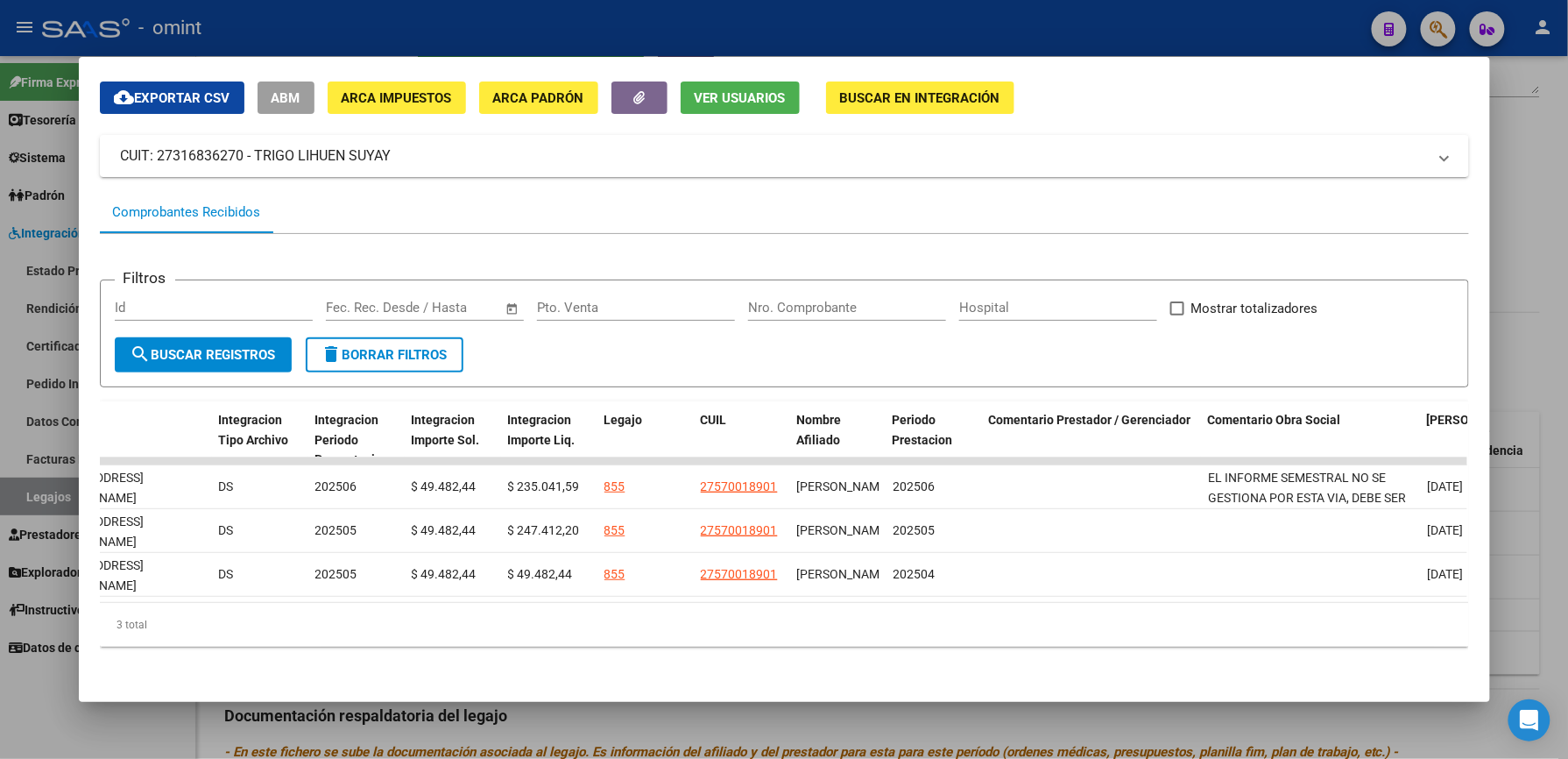
click at [761, 21] on div at bounding box center [784, 379] width 1568 height 759
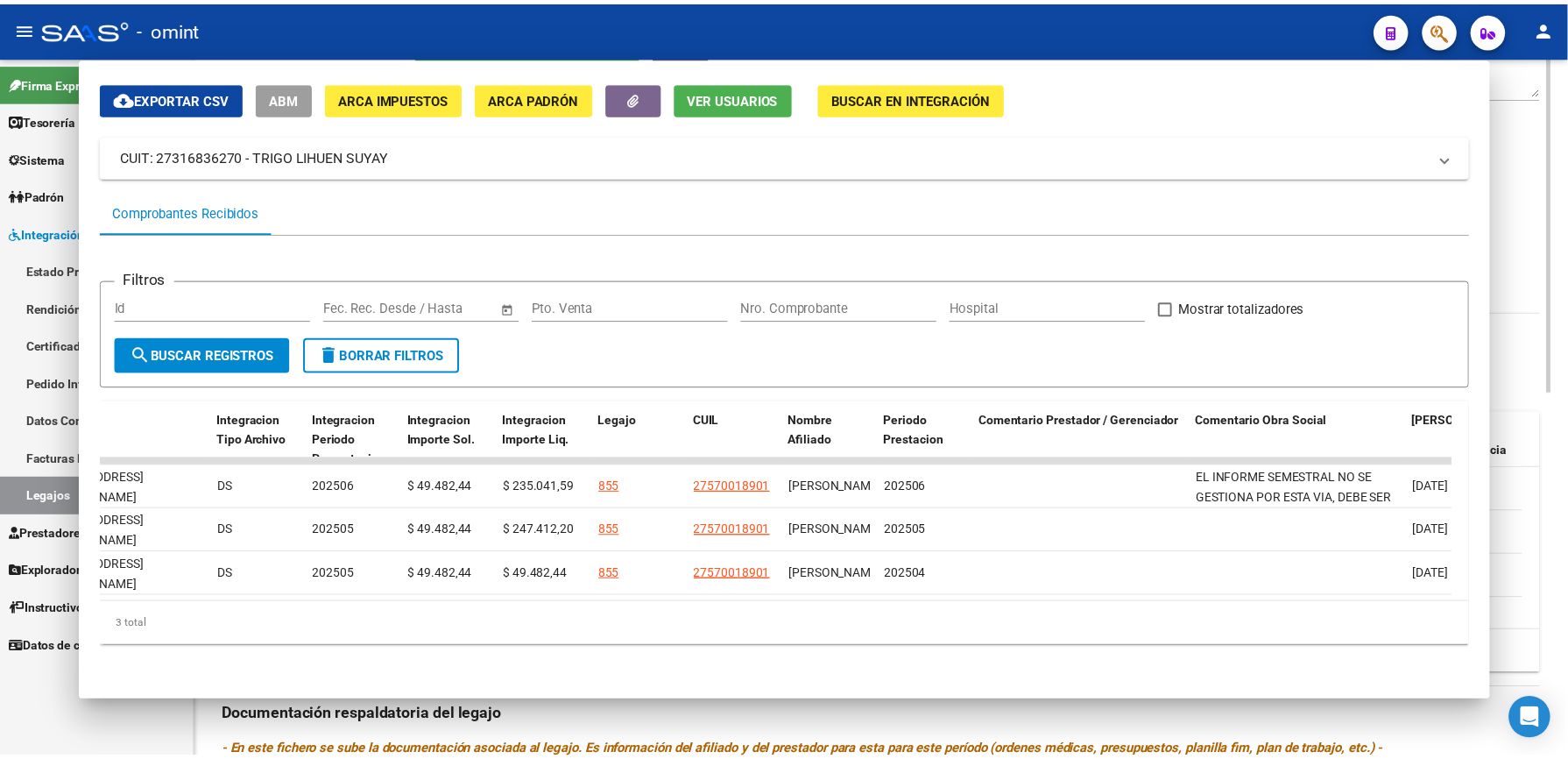
scroll to position [350, 0]
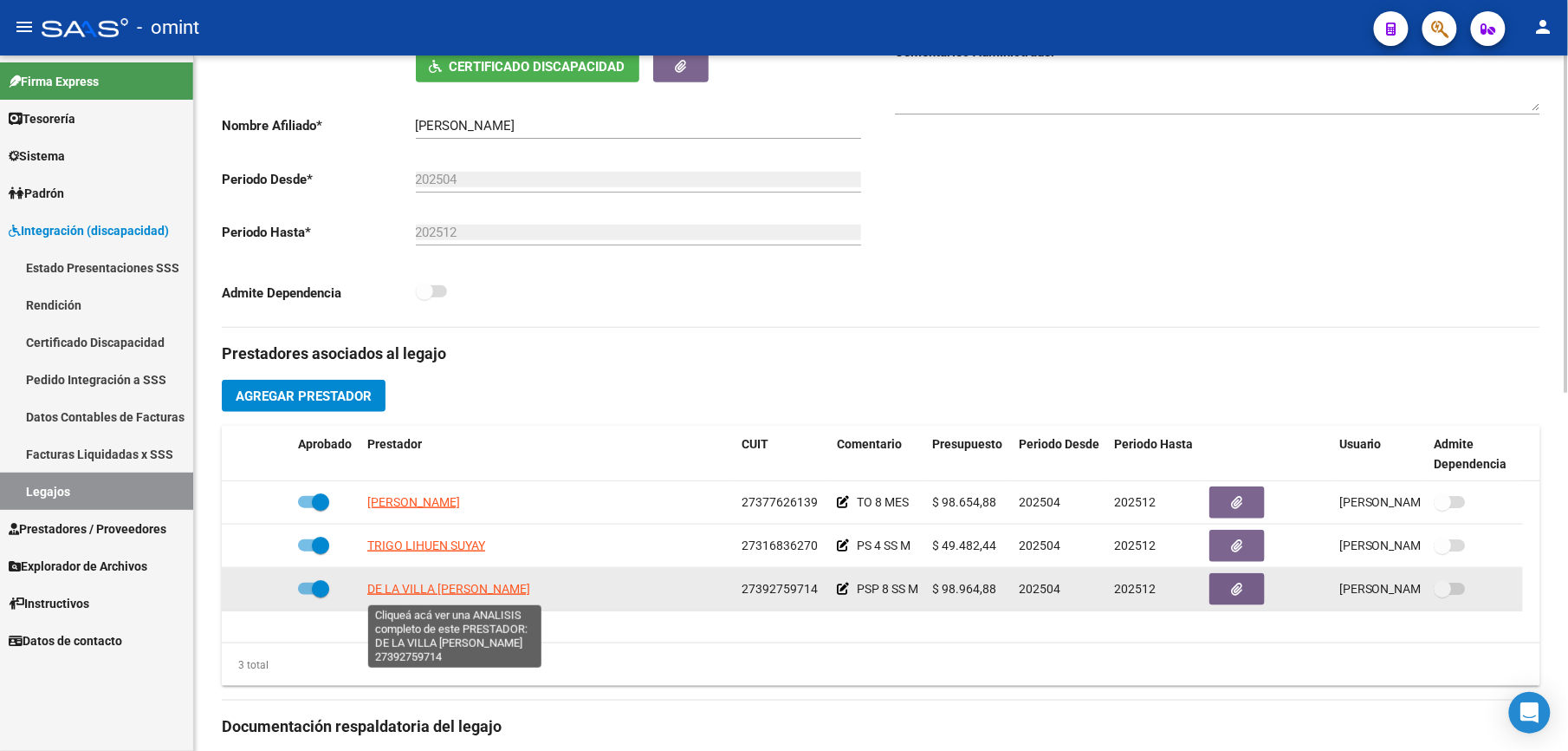
click at [450, 592] on span "DE LA VILLA NATALIA TRINIDAD" at bounding box center [448, 589] width 163 height 14
type textarea "27392759714"
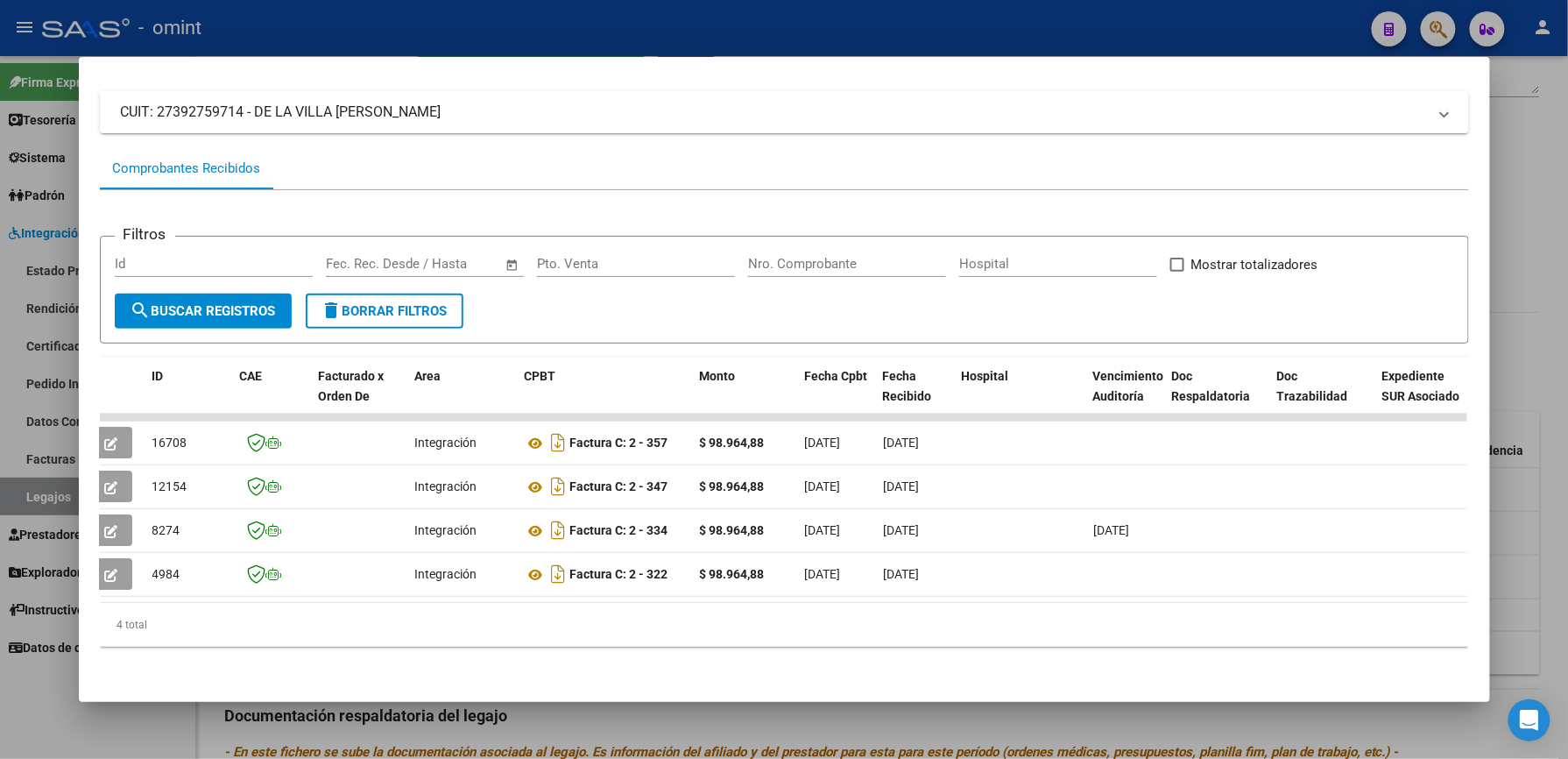
scroll to position [0, 0]
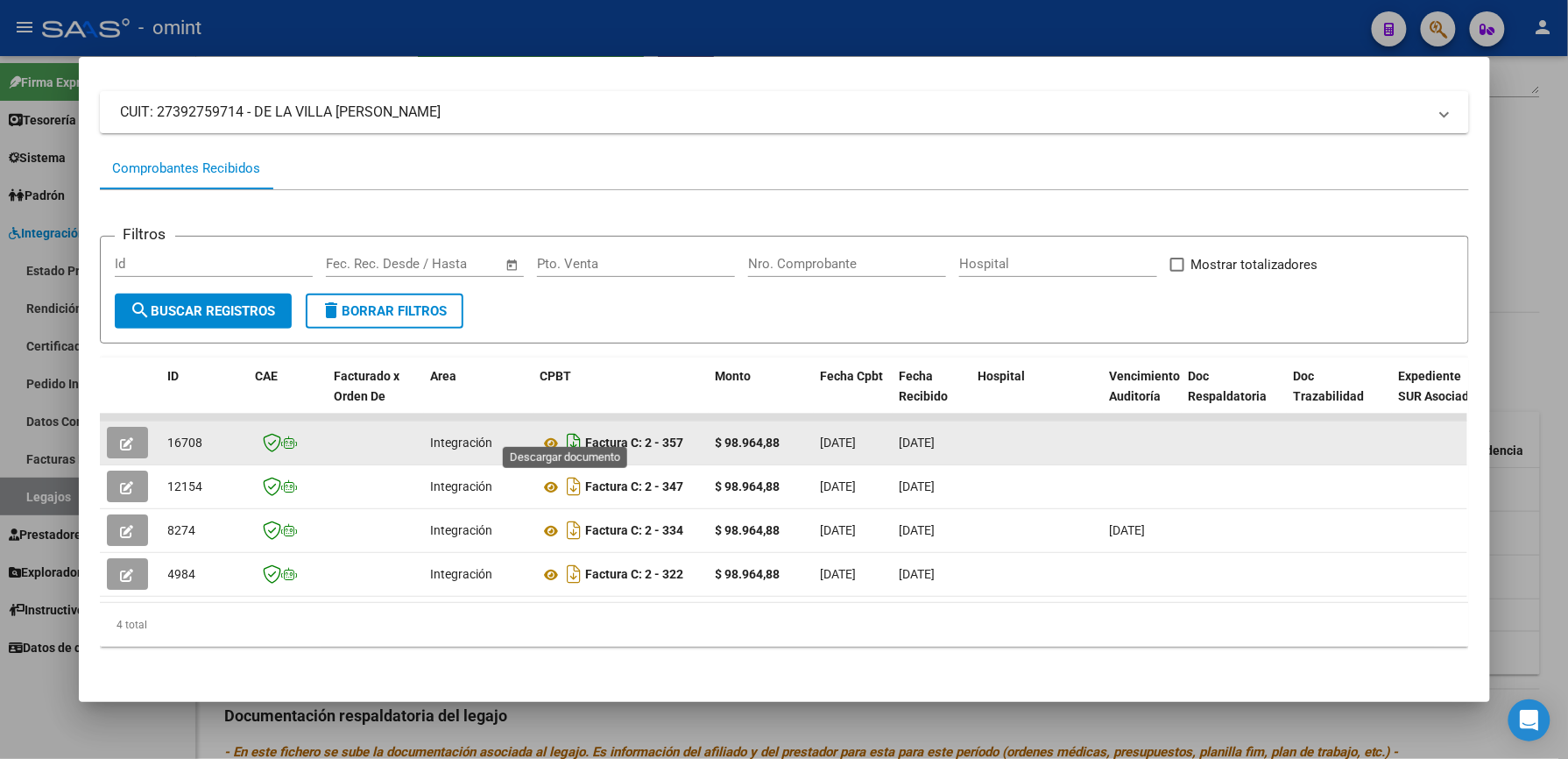
click at [563, 428] on icon "Descargar documento" at bounding box center [575, 442] width 23 height 28
click at [547, 433] on icon at bounding box center [552, 444] width 23 height 21
click at [124, 435] on span "button" at bounding box center [127, 443] width 14 height 15
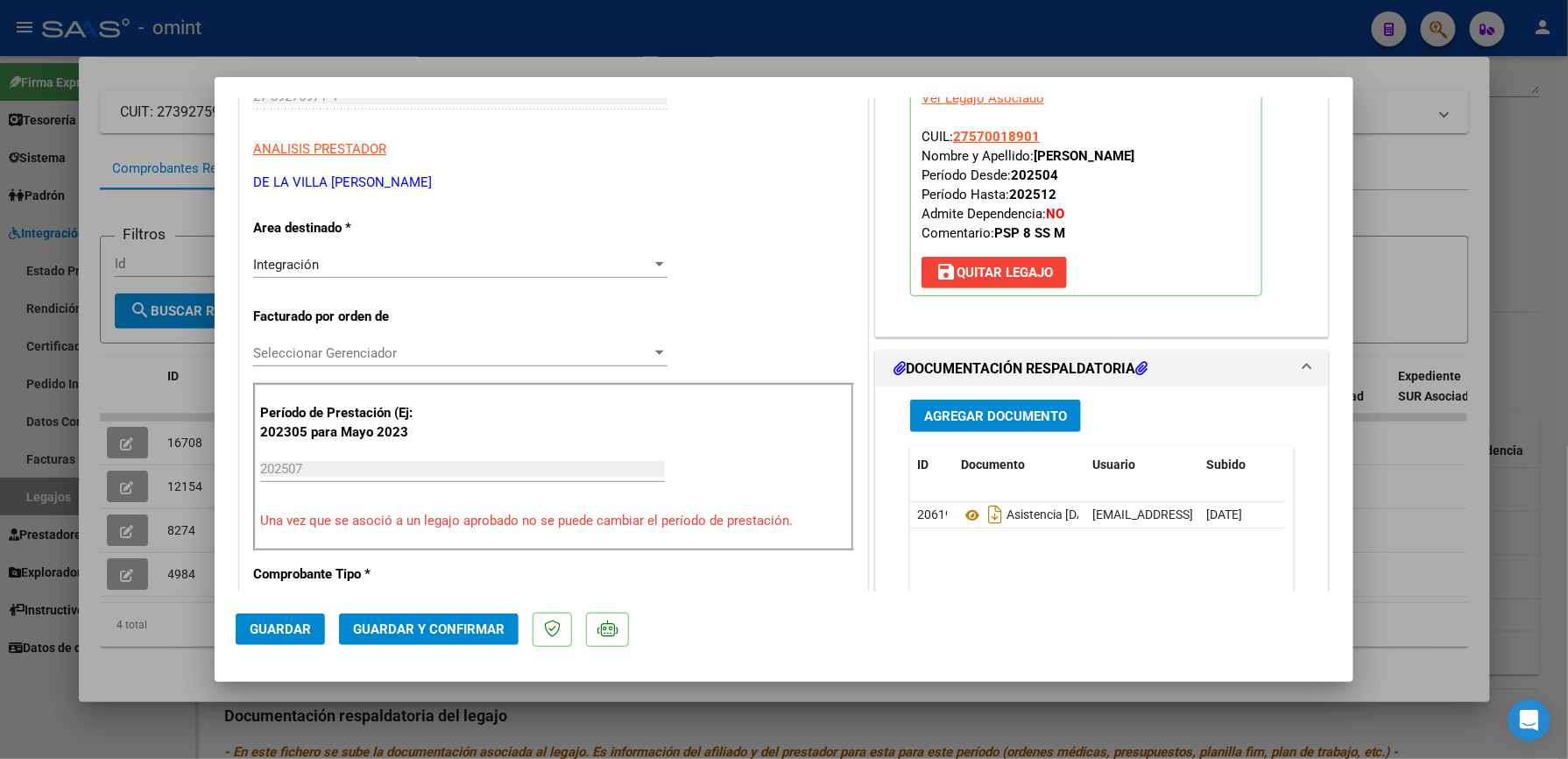
scroll to position [350, 0]
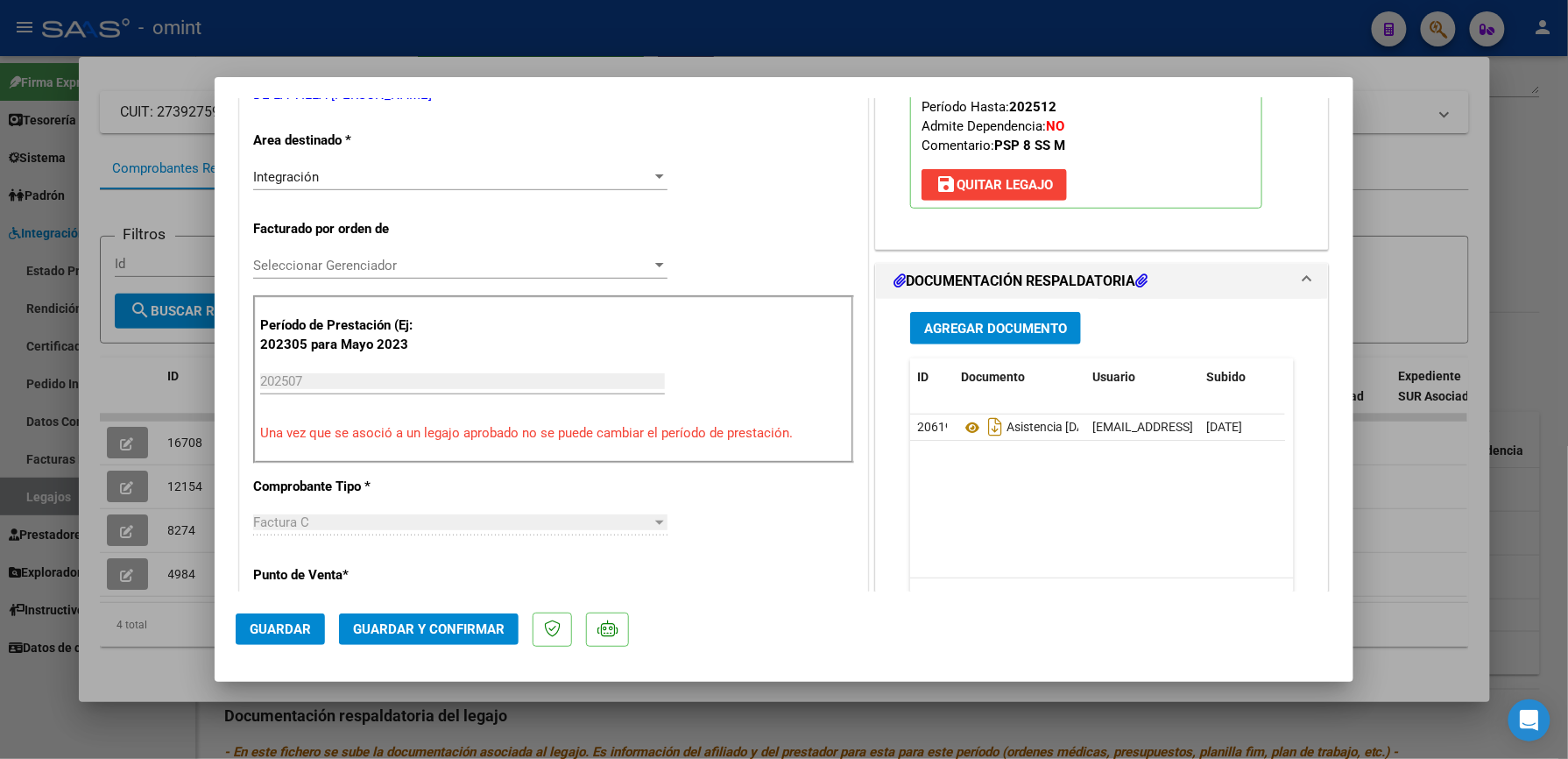
click at [459, 621] on span "Guardar y Confirmar" at bounding box center [428, 629] width 151 height 15
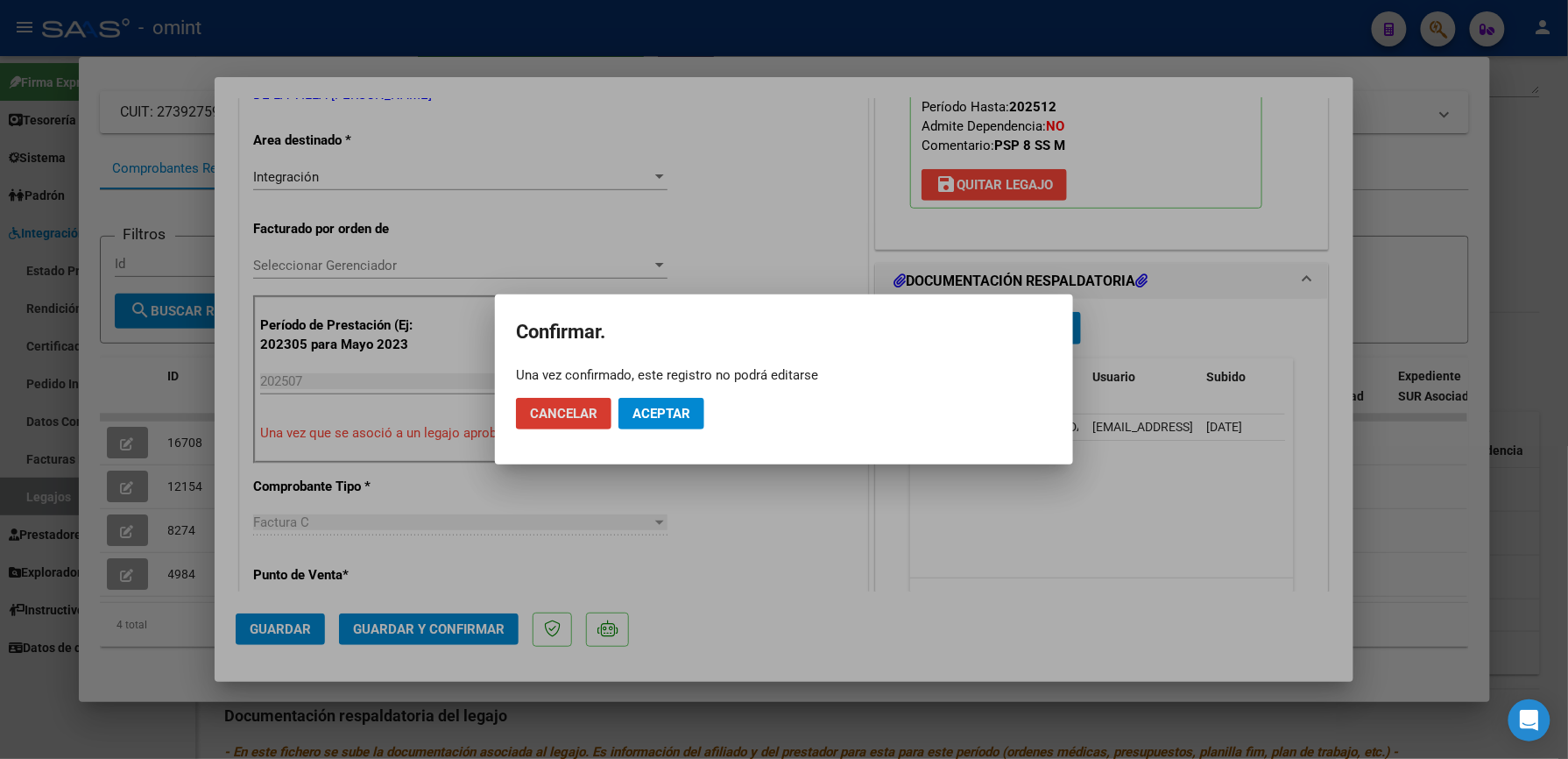
click at [655, 411] on span "Aceptar" at bounding box center [662, 414] width 58 height 15
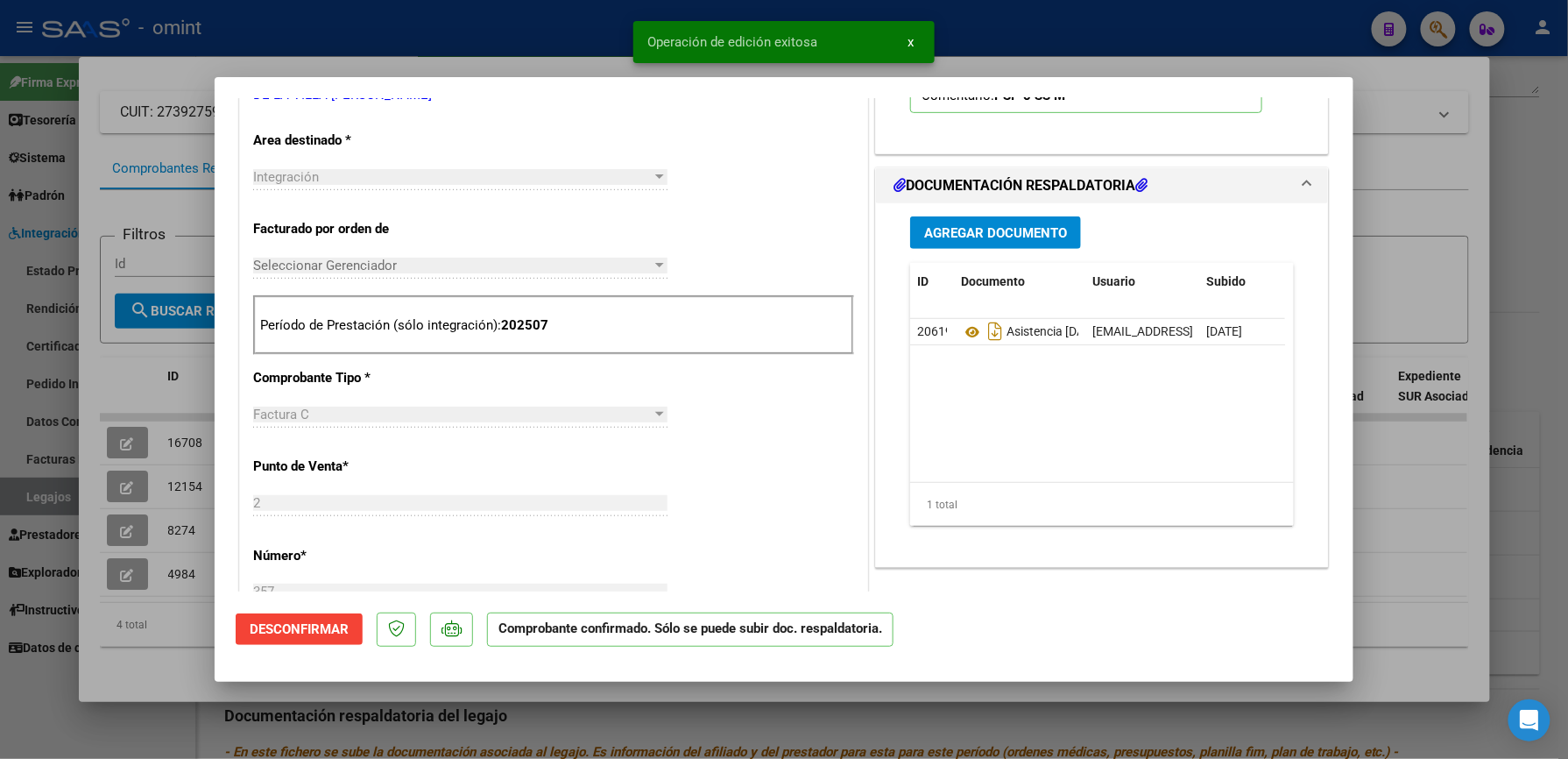
click at [588, 12] on div at bounding box center [784, 379] width 1568 height 759
type input "$ 0,00"
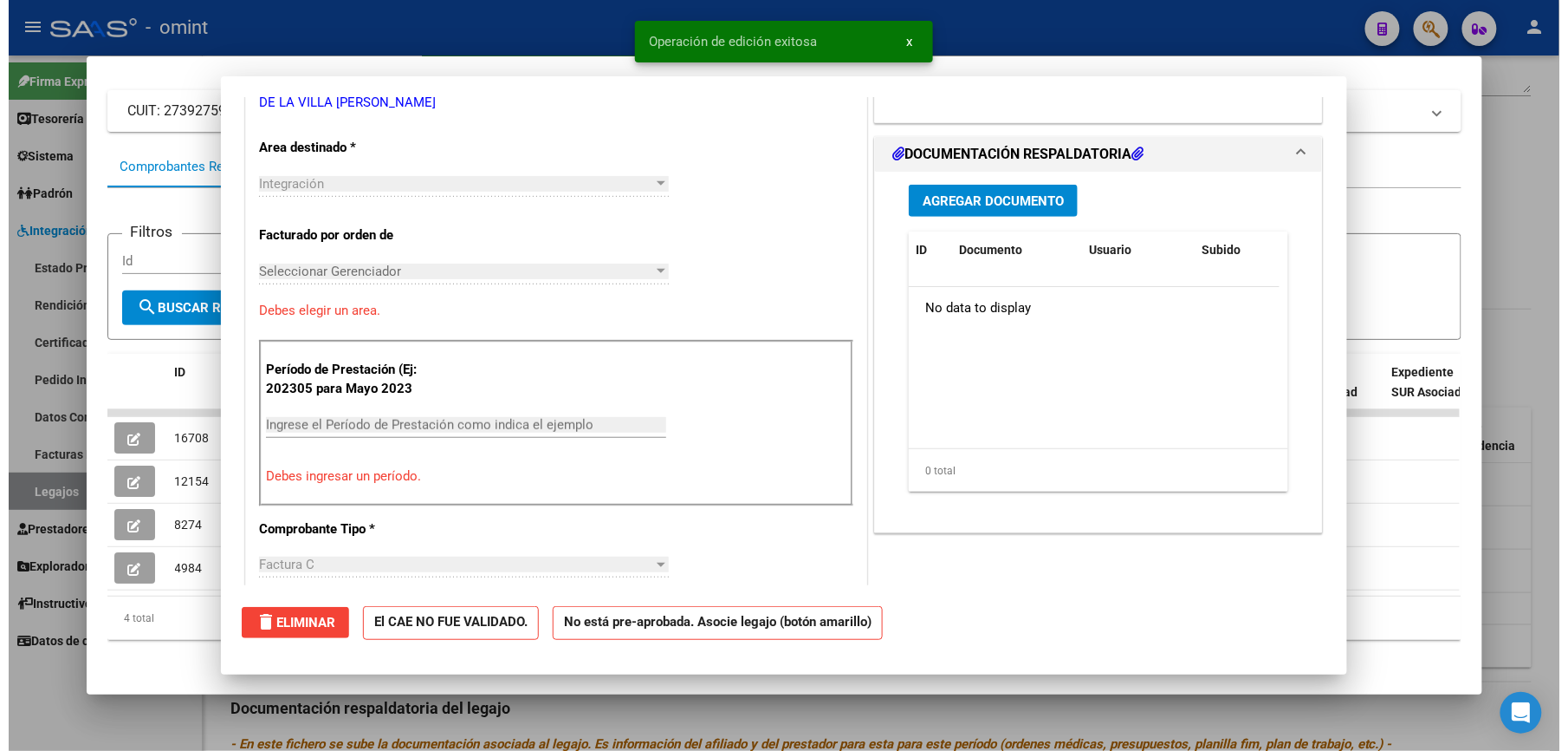
scroll to position [0, 0]
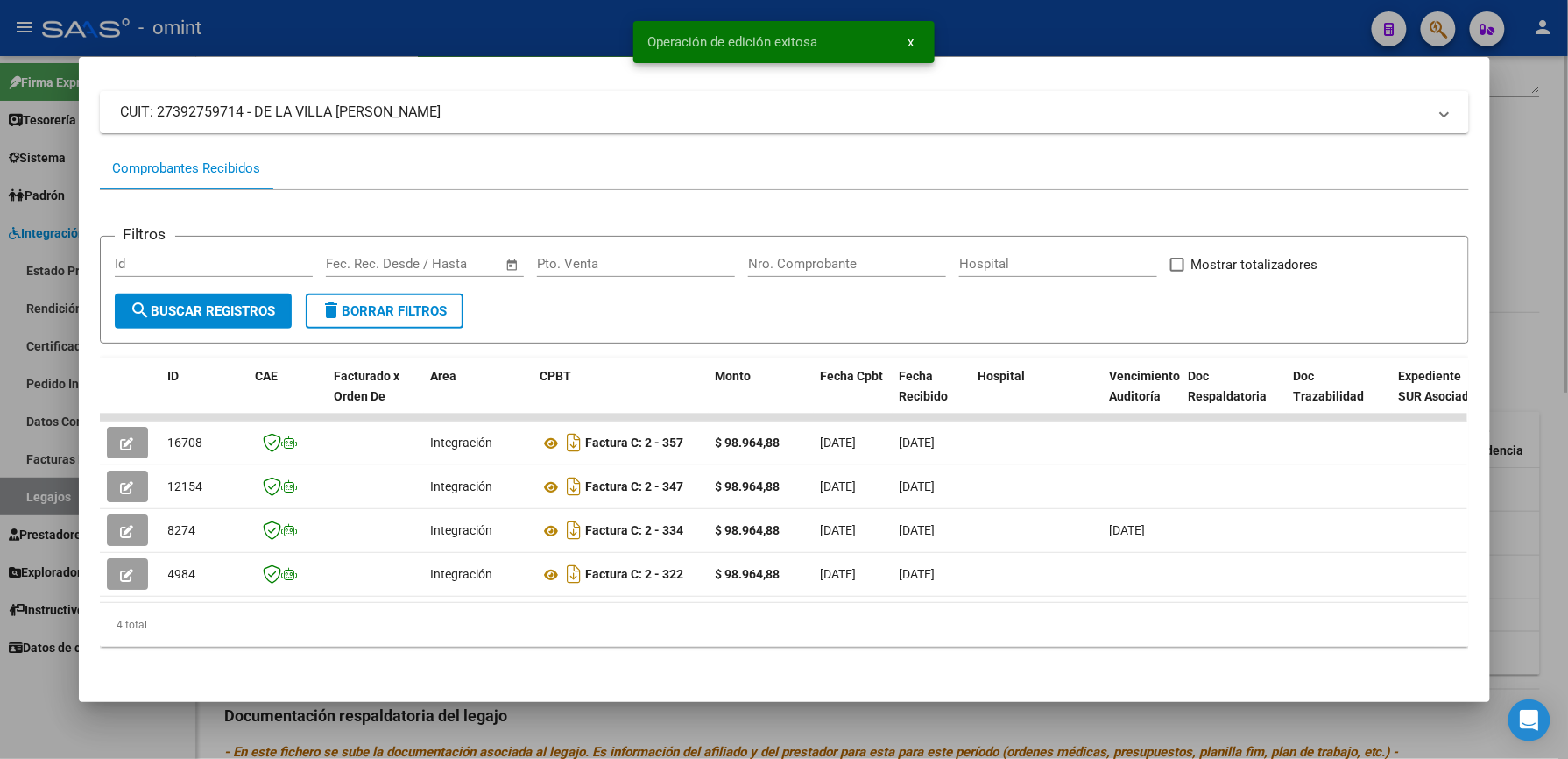
drag, startPoint x: 558, startPoint y: 26, endPoint x: 637, endPoint y: 207, distance: 197.5
click at [559, 26] on div at bounding box center [784, 379] width 1568 height 759
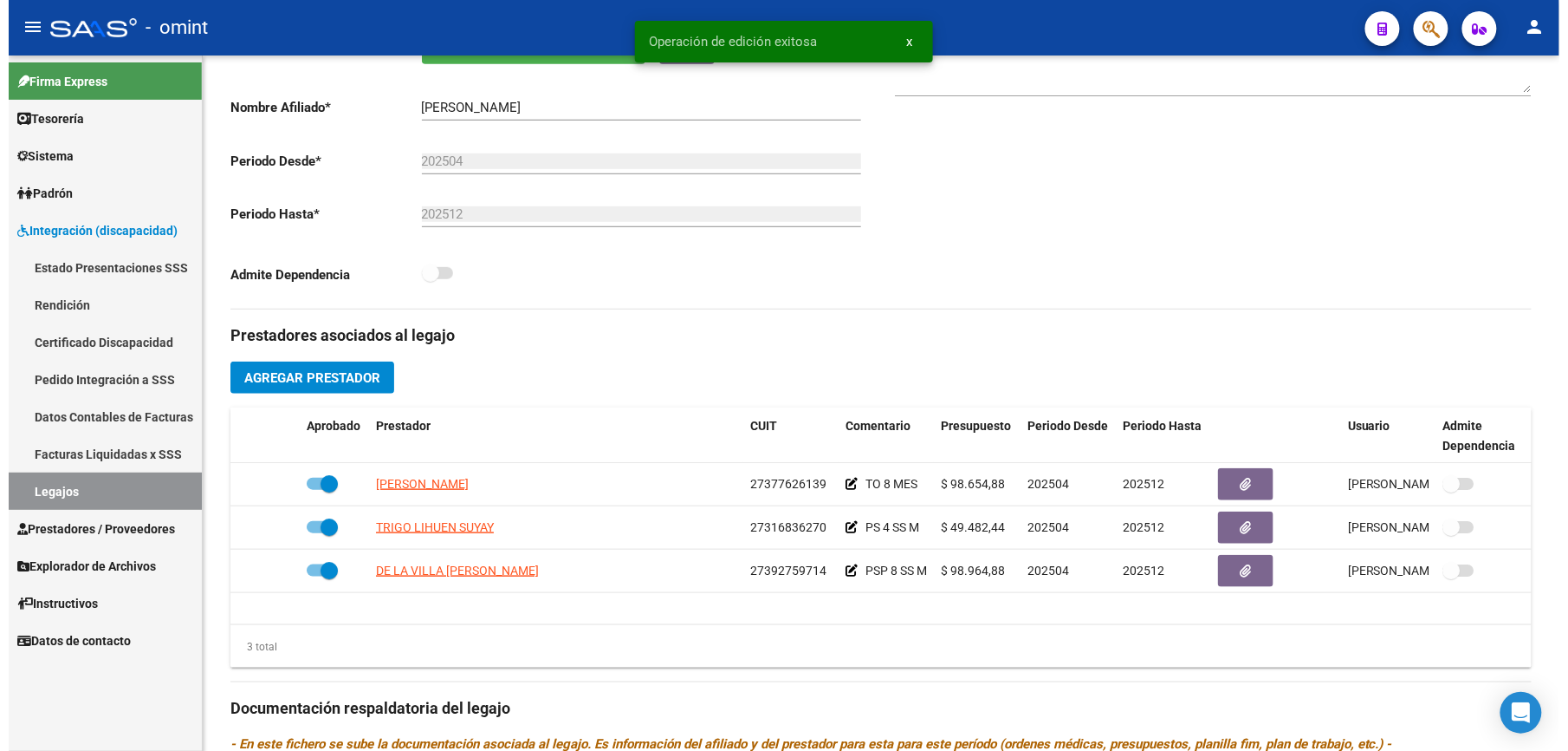
scroll to position [346, 0]
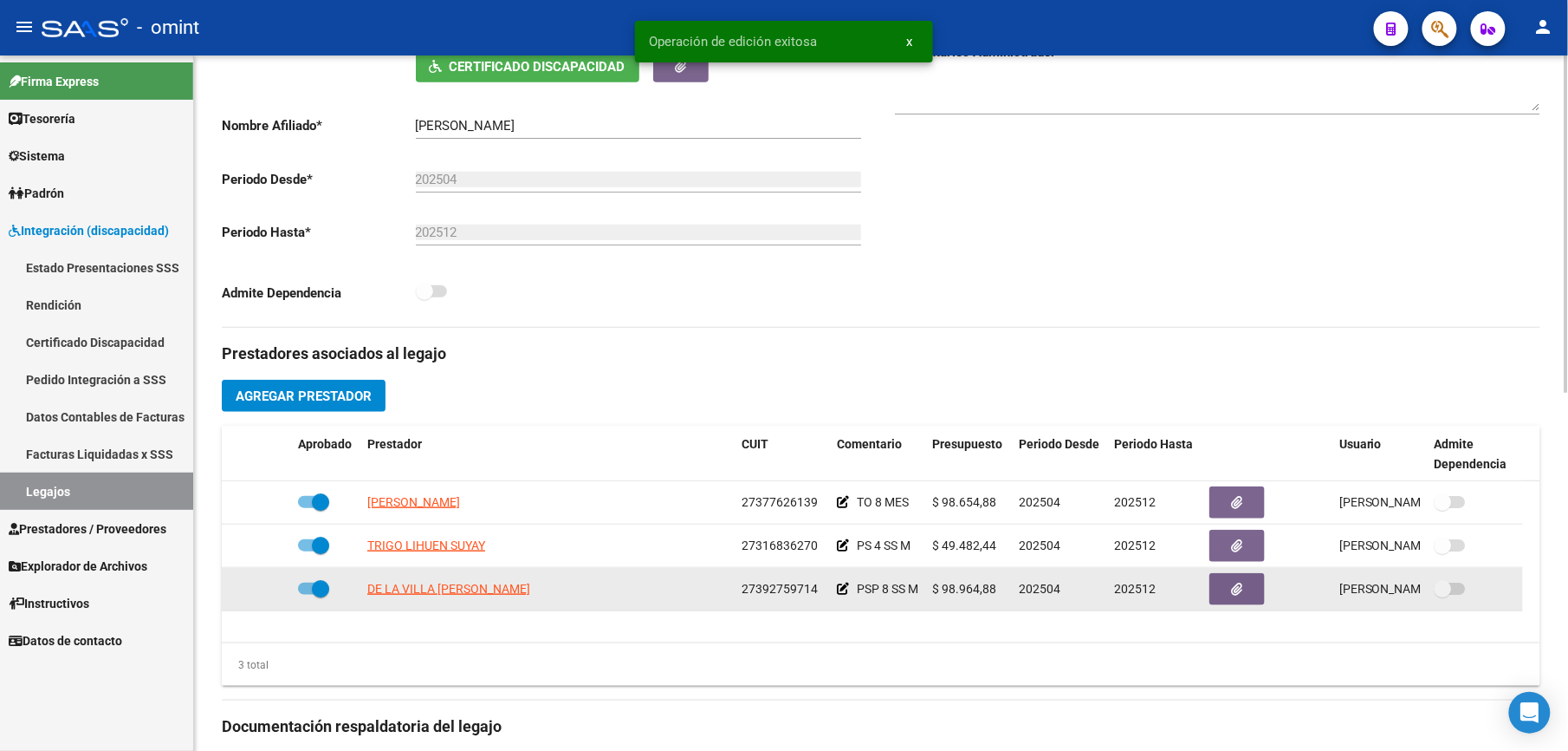
drag, startPoint x: 742, startPoint y: 588, endPoint x: 828, endPoint y: 591, distance: 86.1
click at [828, 591] on datatable-body-cell "27392759714" at bounding box center [782, 589] width 95 height 43
drag, startPoint x: 828, startPoint y: 591, endPoint x: 795, endPoint y: 592, distance: 33.0
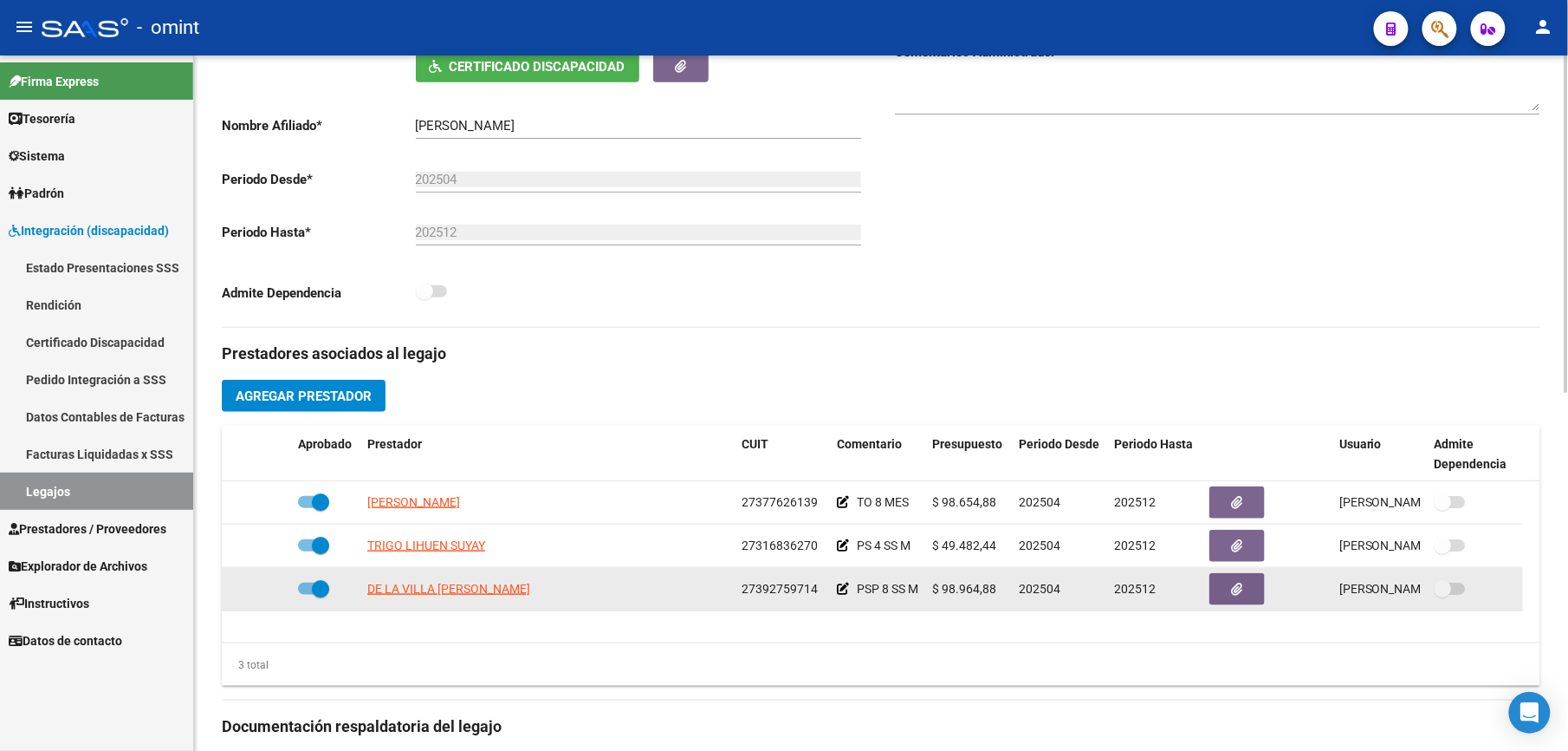
copy span "27392759714"
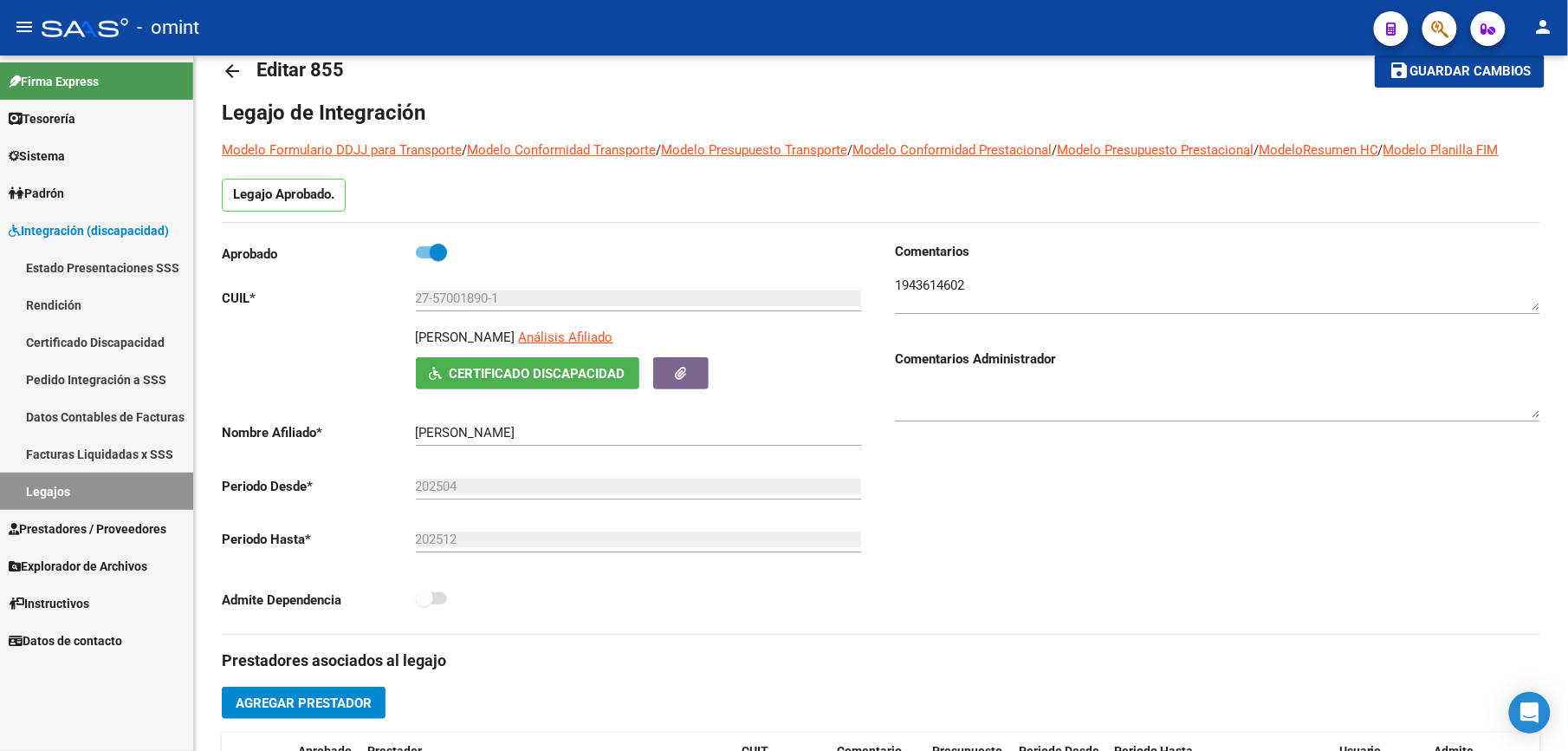
scroll to position [0, 0]
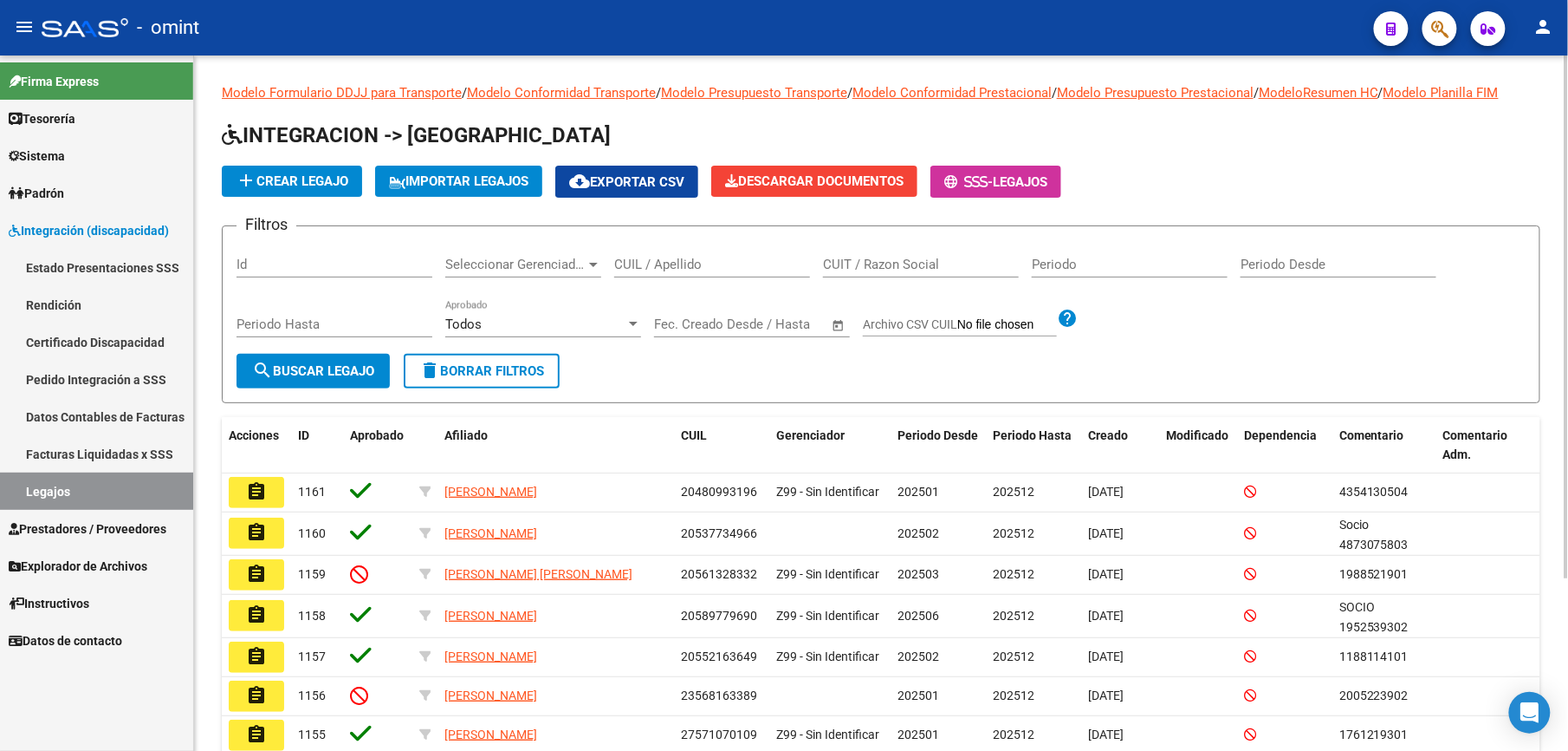
click at [667, 263] on input "CUIL / Apellido" at bounding box center [712, 264] width 196 height 15
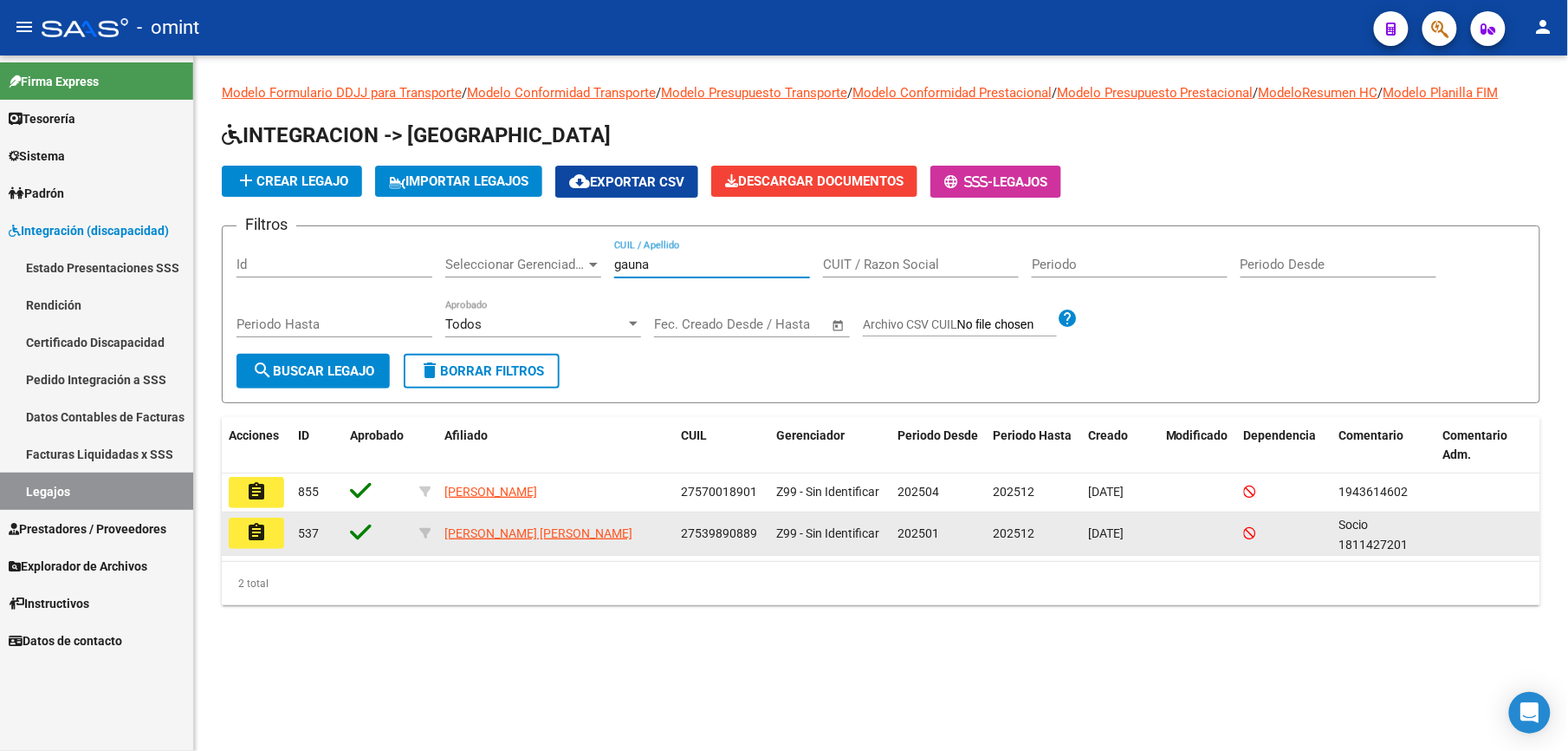
type input "gauna"
click at [261, 532] on mat-icon "assignment" at bounding box center [257, 532] width 21 height 21
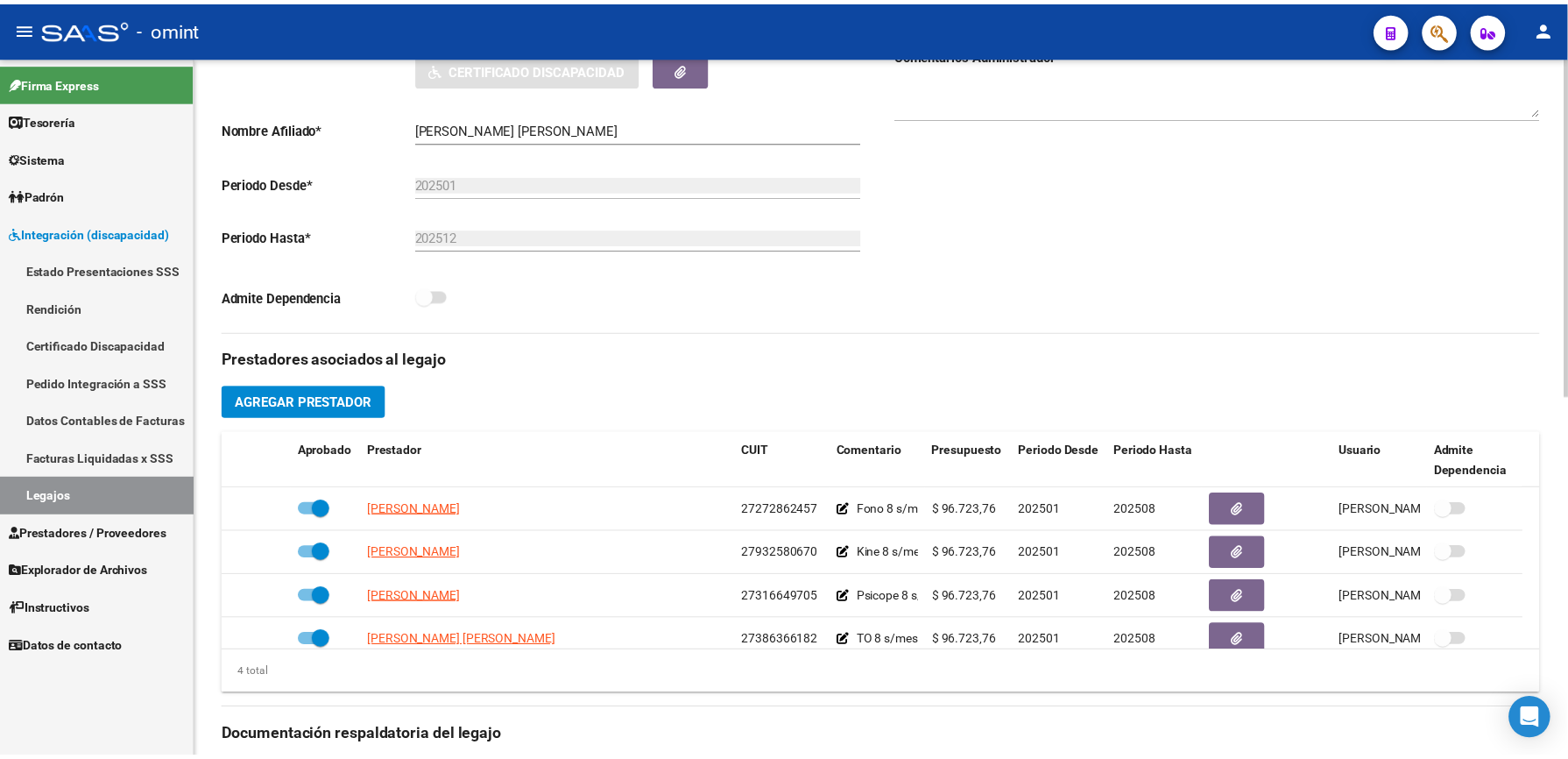
scroll to position [350, 0]
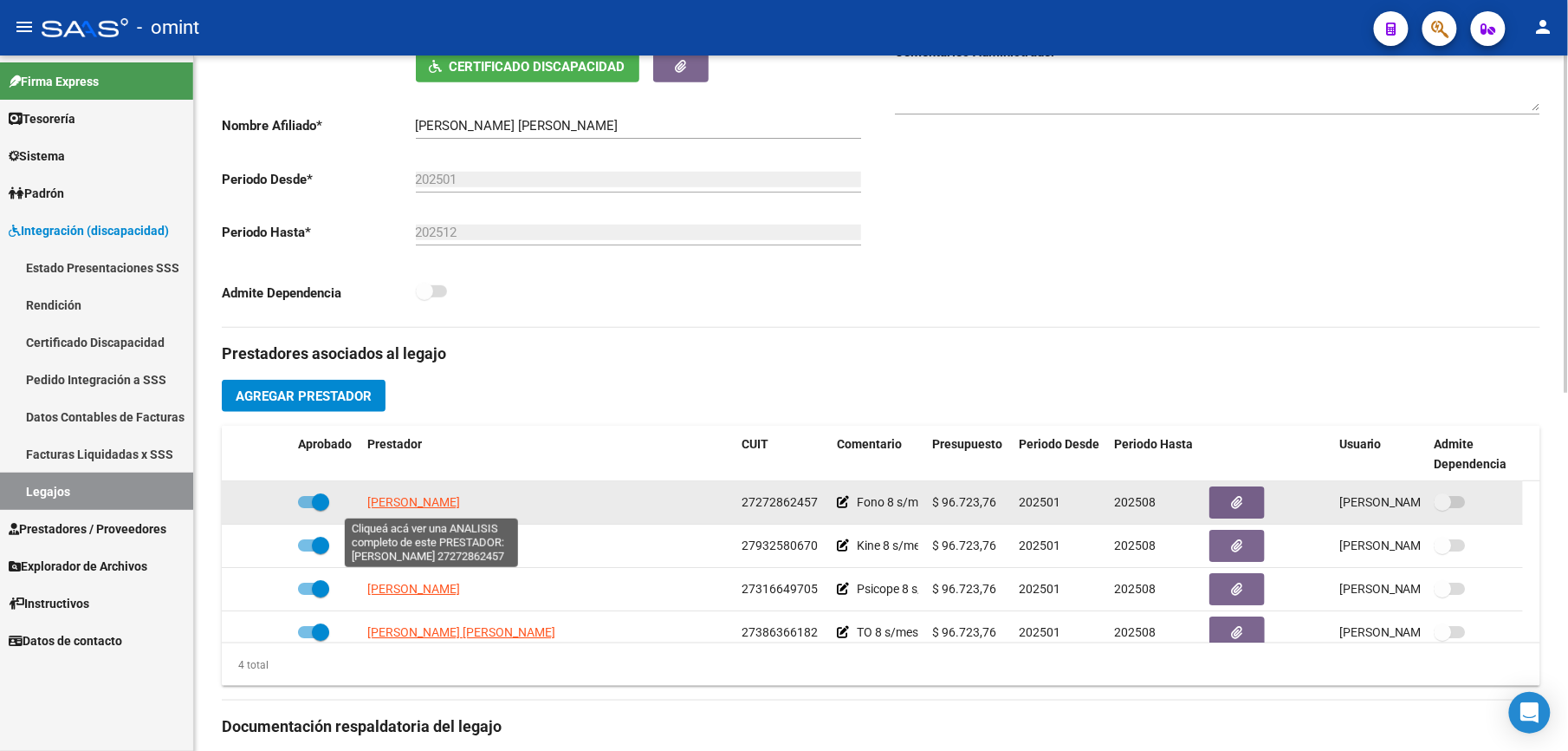
click at [460, 497] on span "ORTIZ ROMINA ANALIA" at bounding box center [413, 502] width 93 height 14
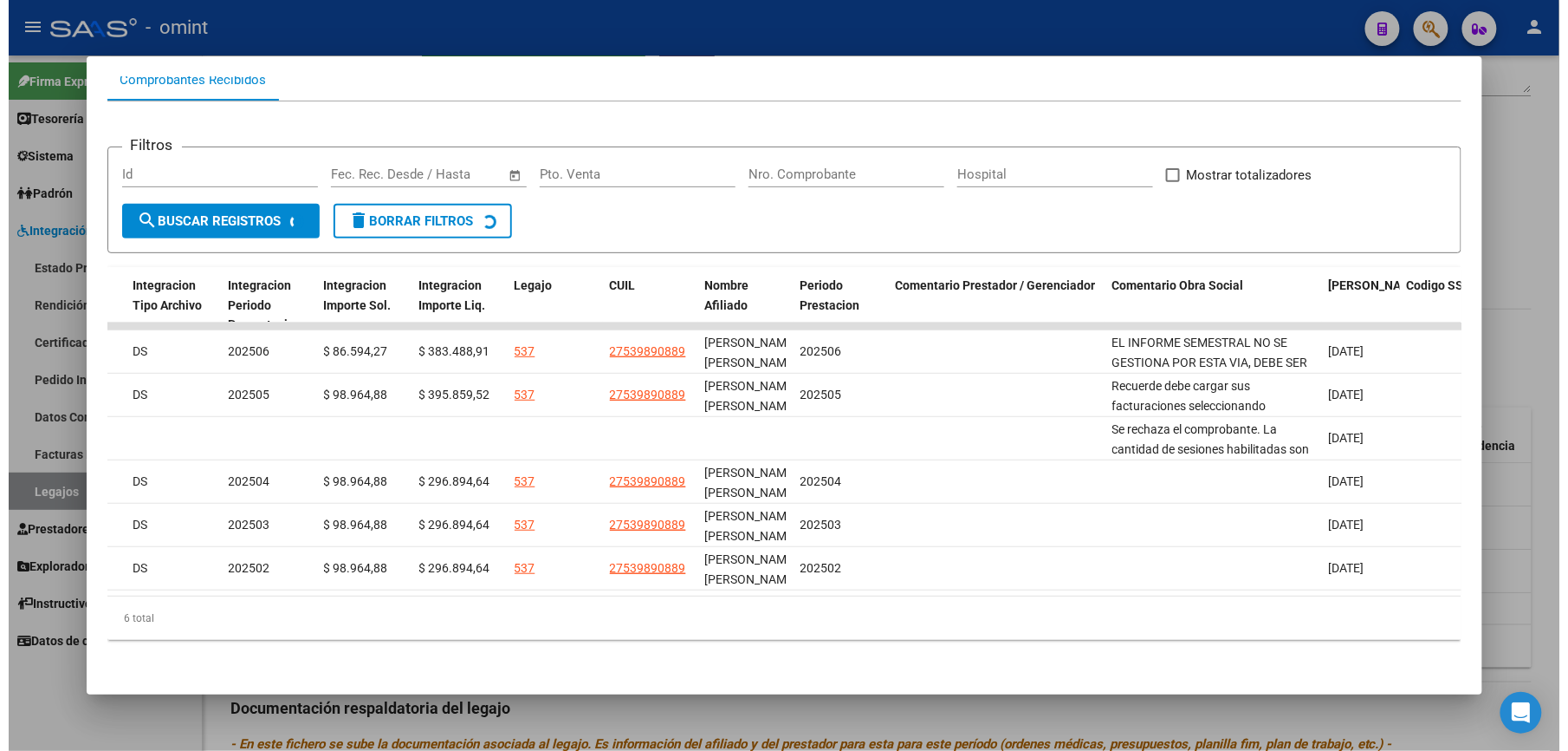
scroll to position [0, 2340]
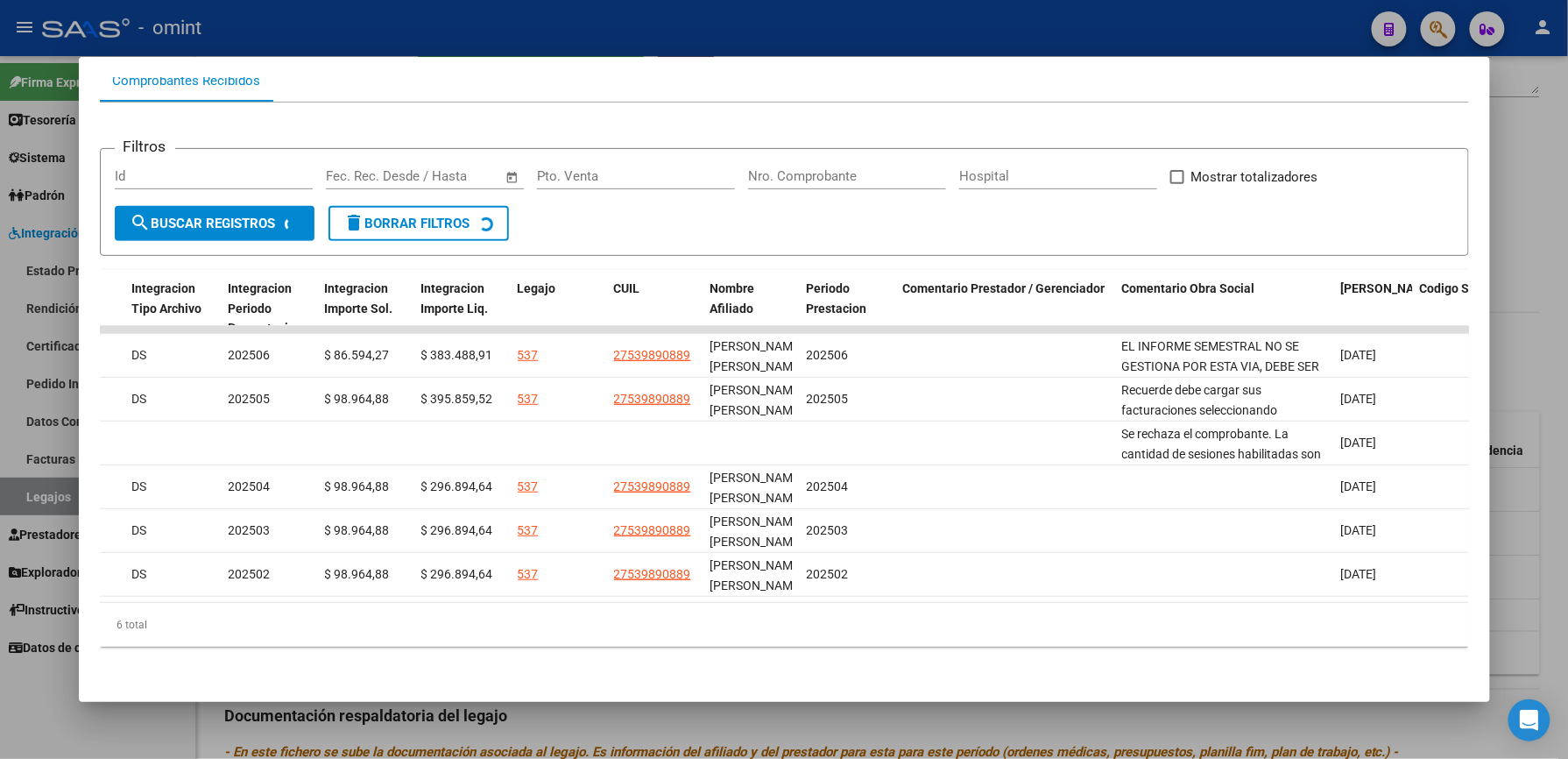
click at [878, 19] on div at bounding box center [784, 379] width 1568 height 759
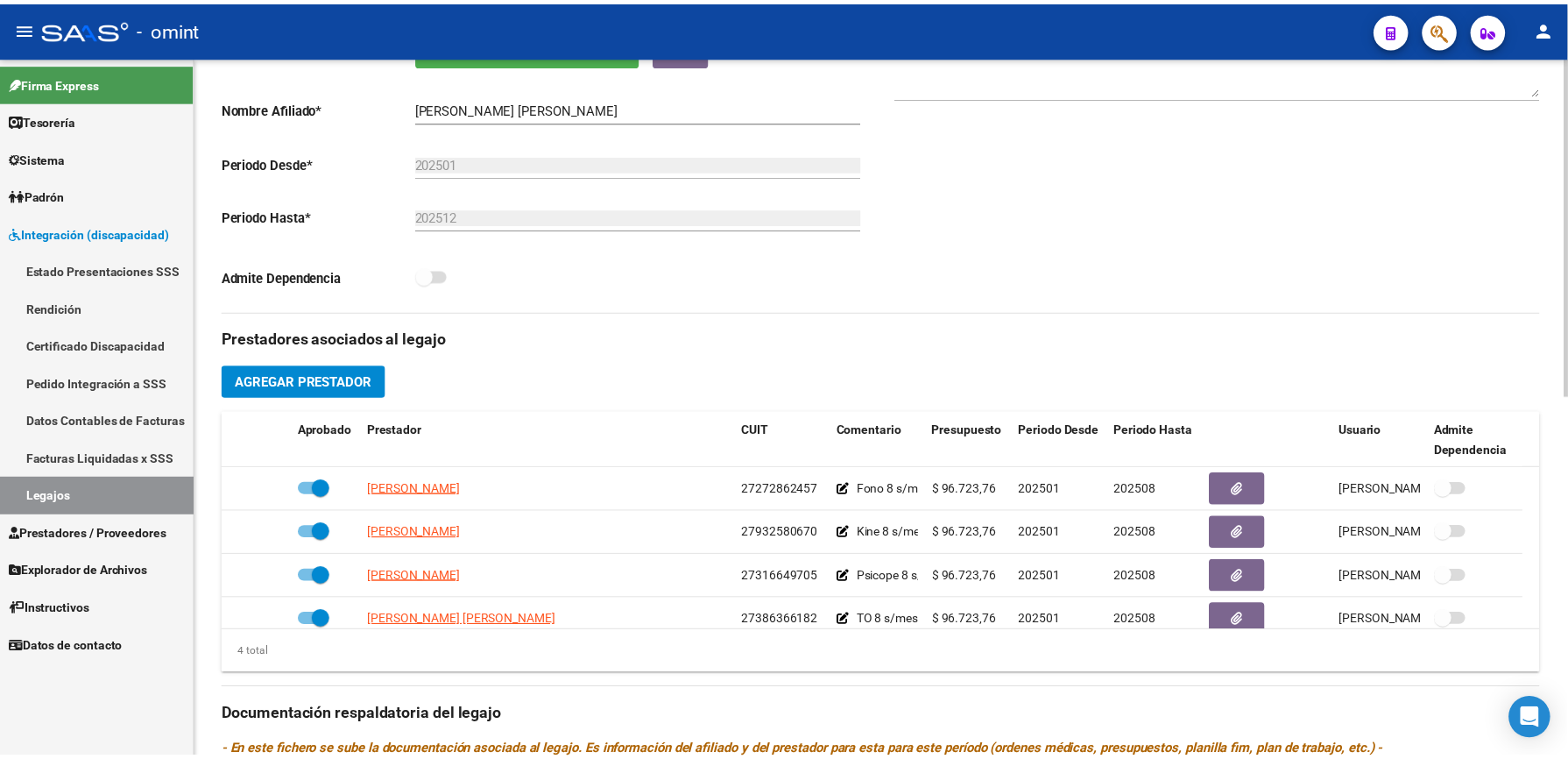
scroll to position [350, 0]
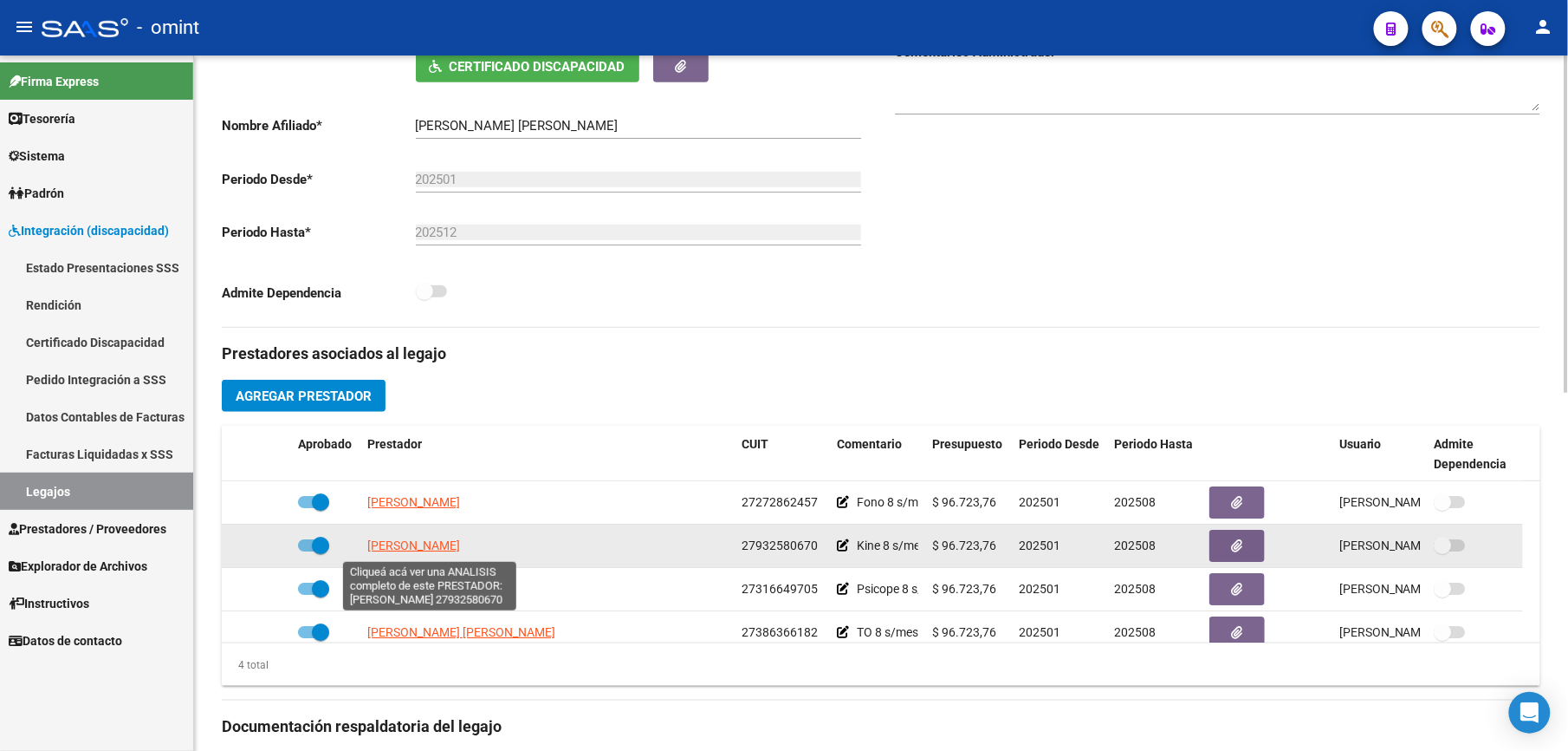
click at [444, 548] on span "FLOR ROCHA MARIBEL" at bounding box center [413, 545] width 93 height 14
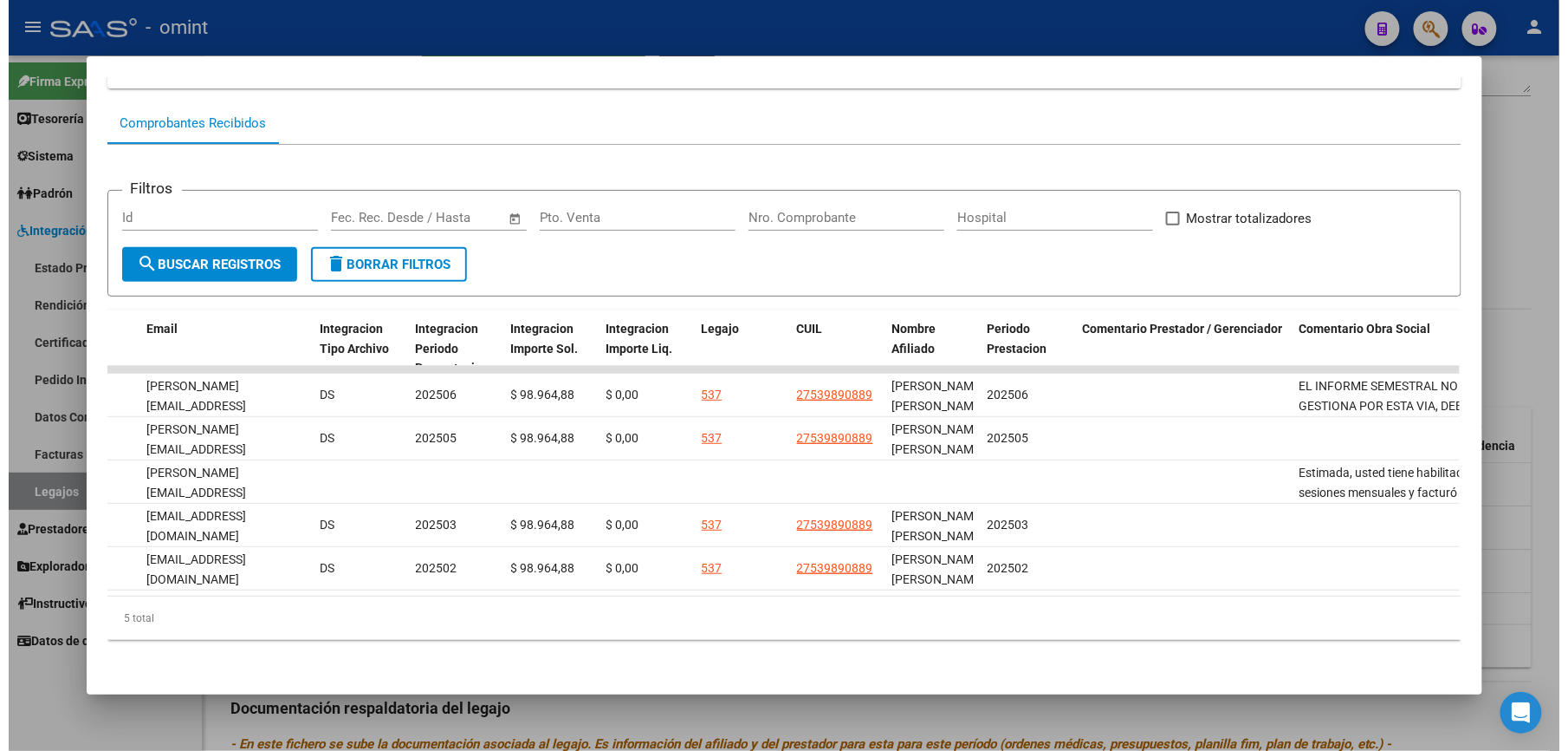
scroll to position [0, 2150]
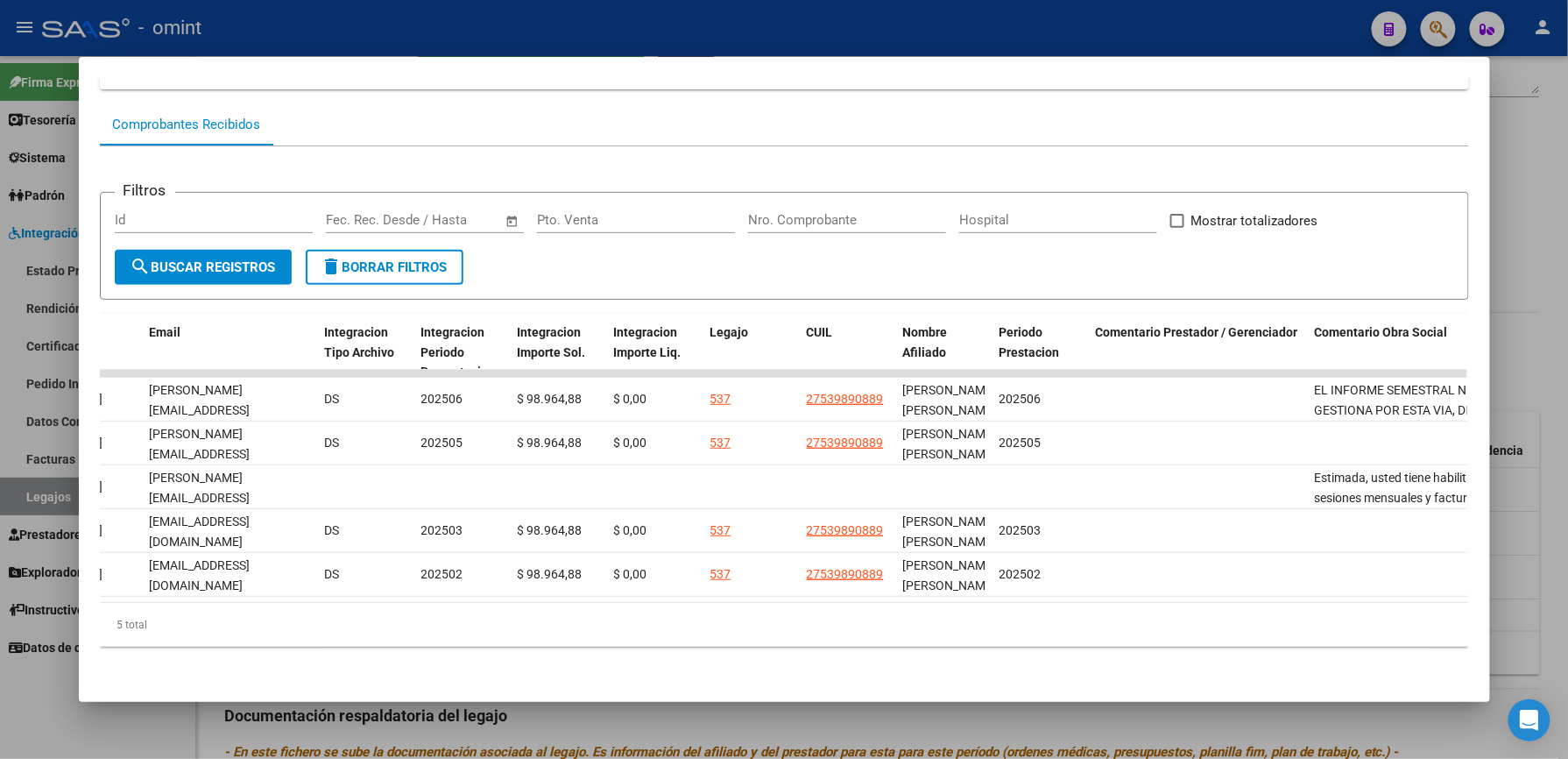
drag, startPoint x: 835, startPoint y: 28, endPoint x: 765, endPoint y: 28, distance: 70.0
click at [830, 28] on div at bounding box center [784, 379] width 1568 height 759
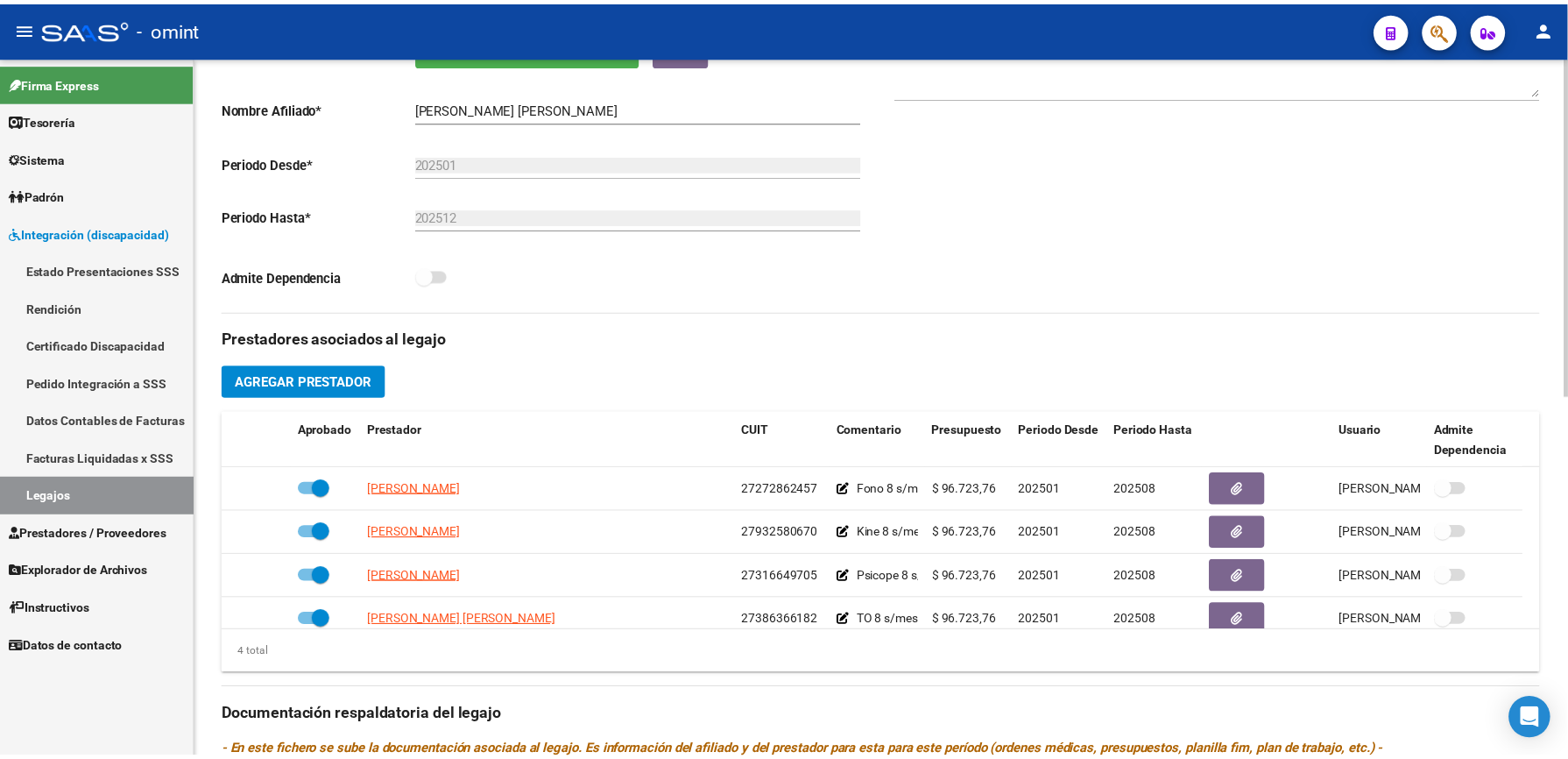
scroll to position [350, 0]
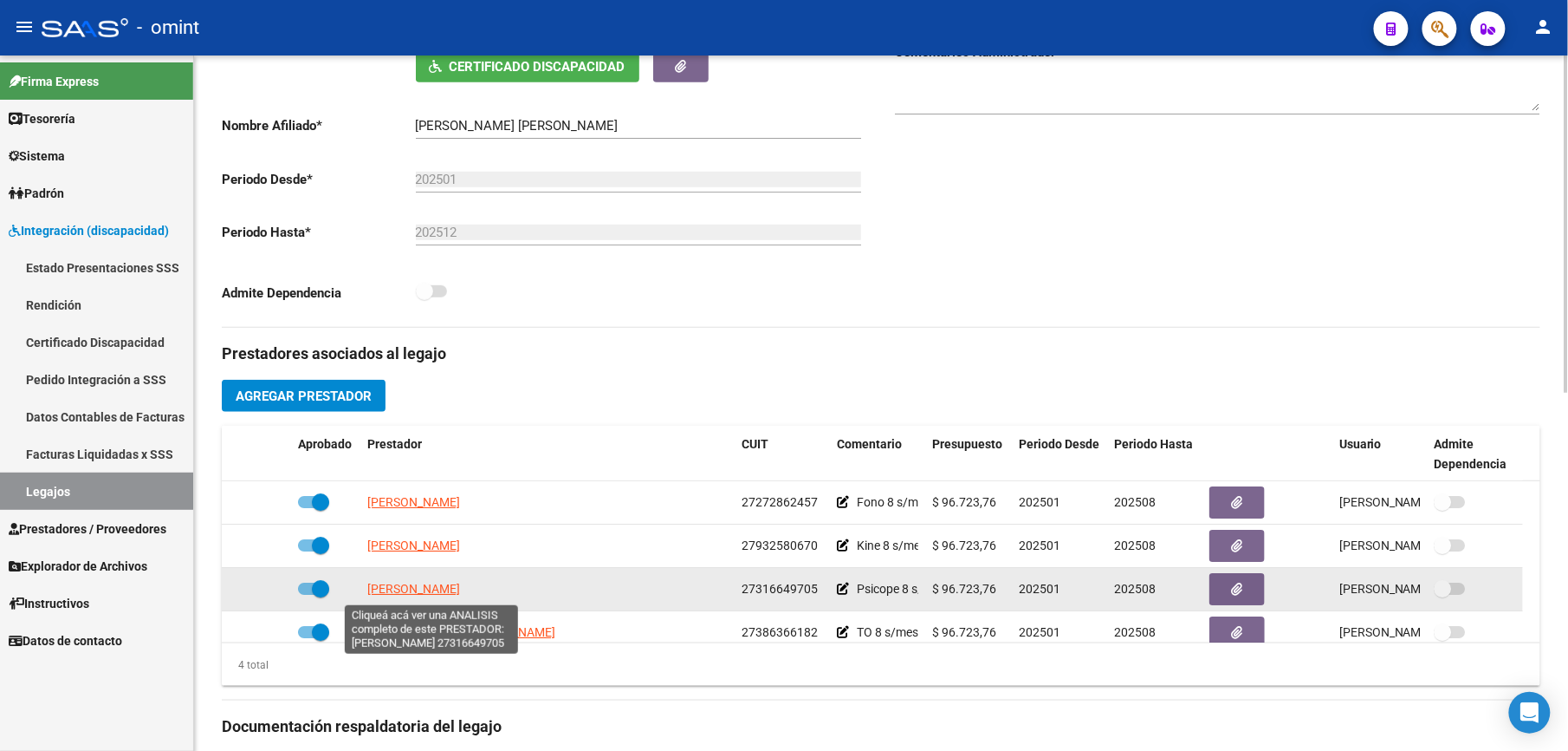
click at [440, 588] on span "MERCAU YANEL NOEMI" at bounding box center [413, 589] width 93 height 14
copy span "N"
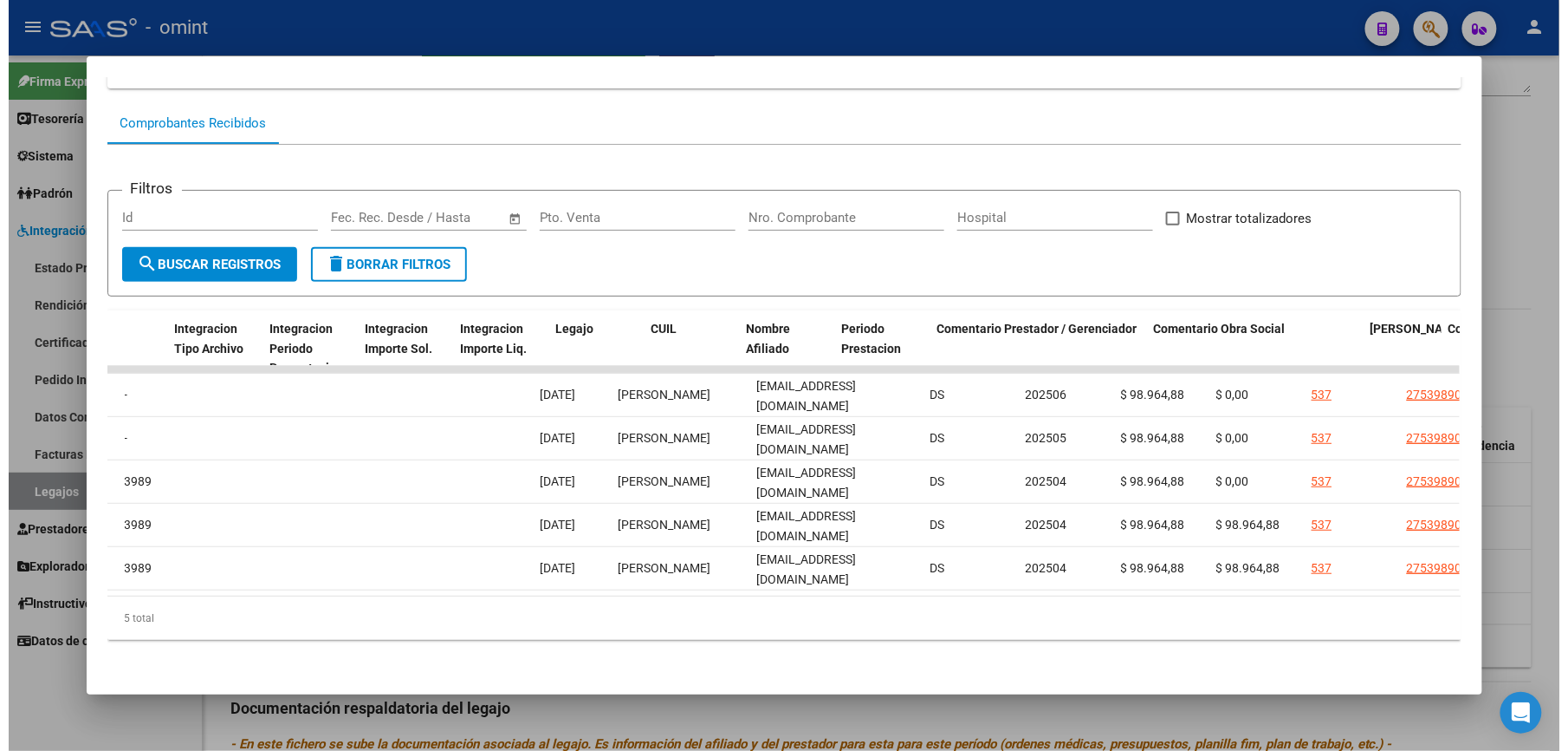
scroll to position [0, 2389]
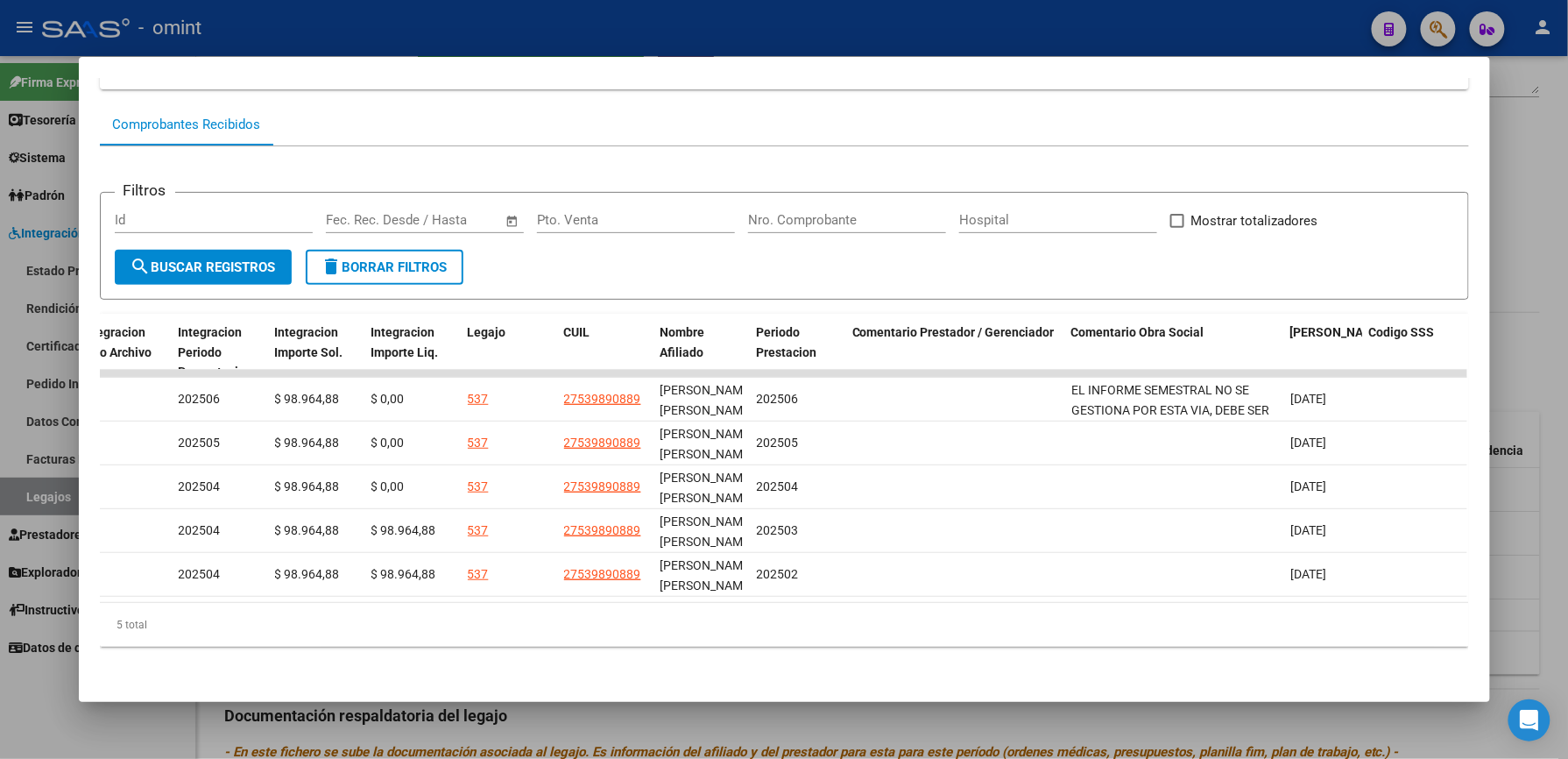
click at [627, 41] on div at bounding box center [784, 379] width 1568 height 759
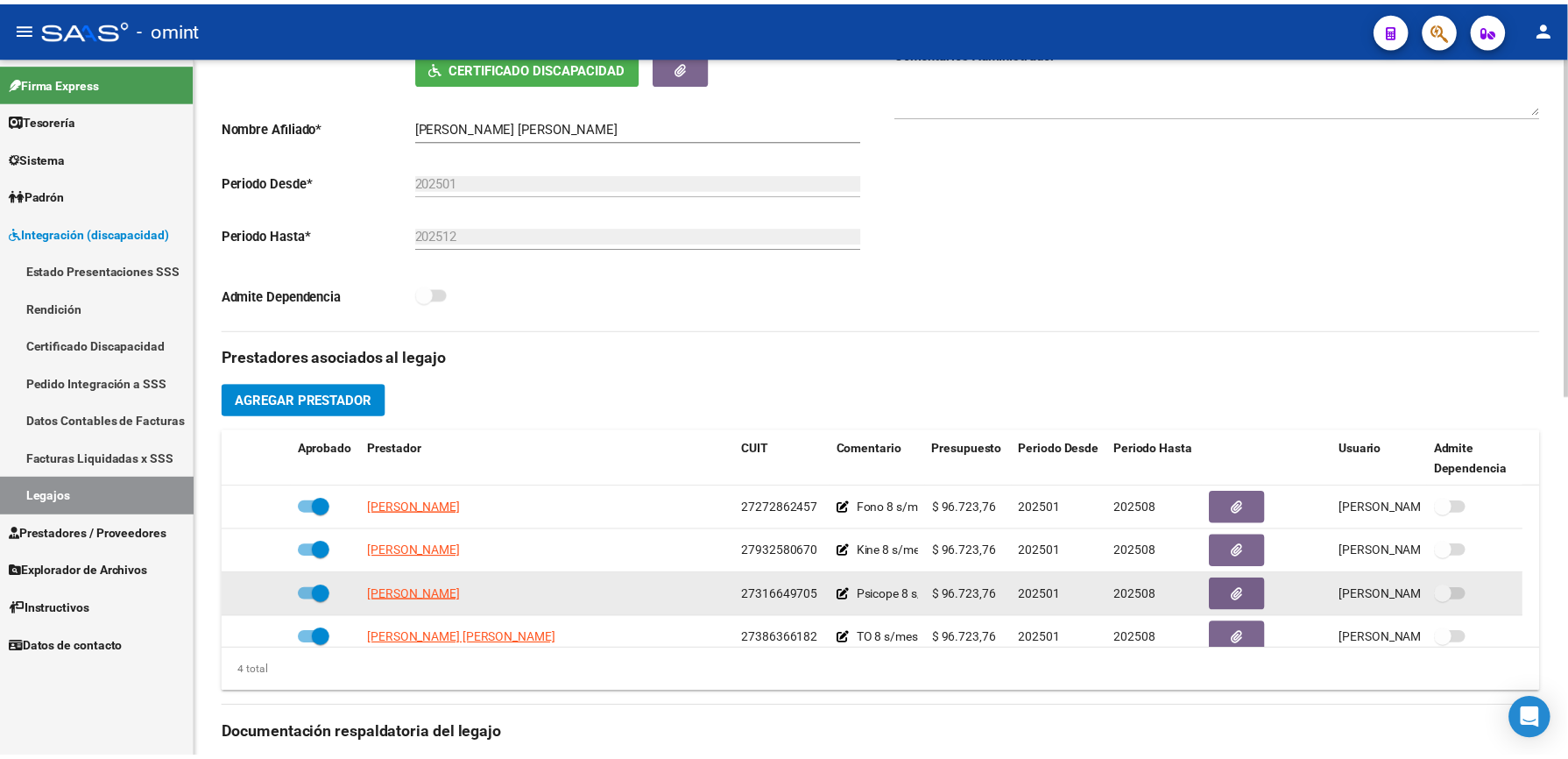
scroll to position [467, 0]
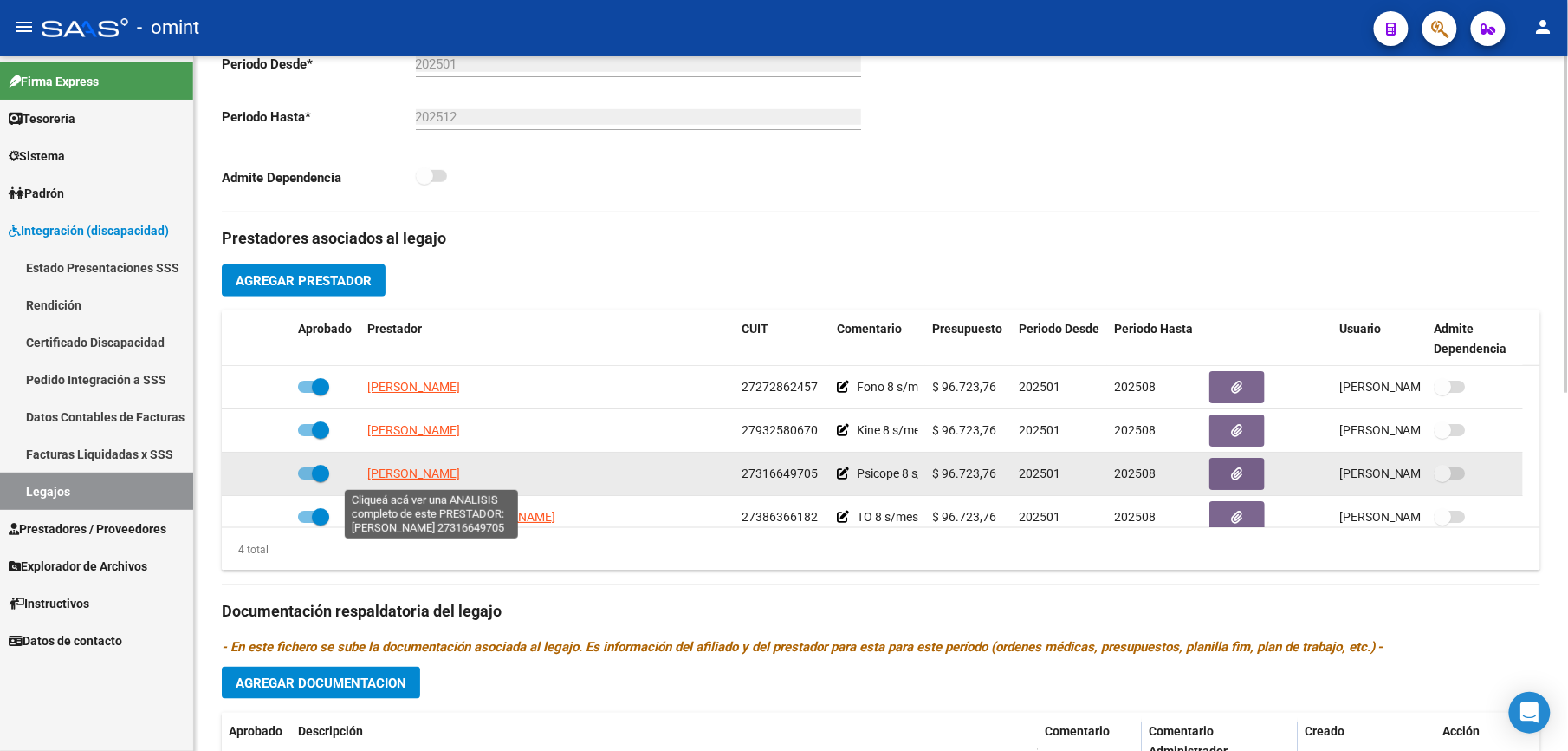
click at [437, 479] on span "MERCAU YANEL NOEMI" at bounding box center [413, 473] width 93 height 14
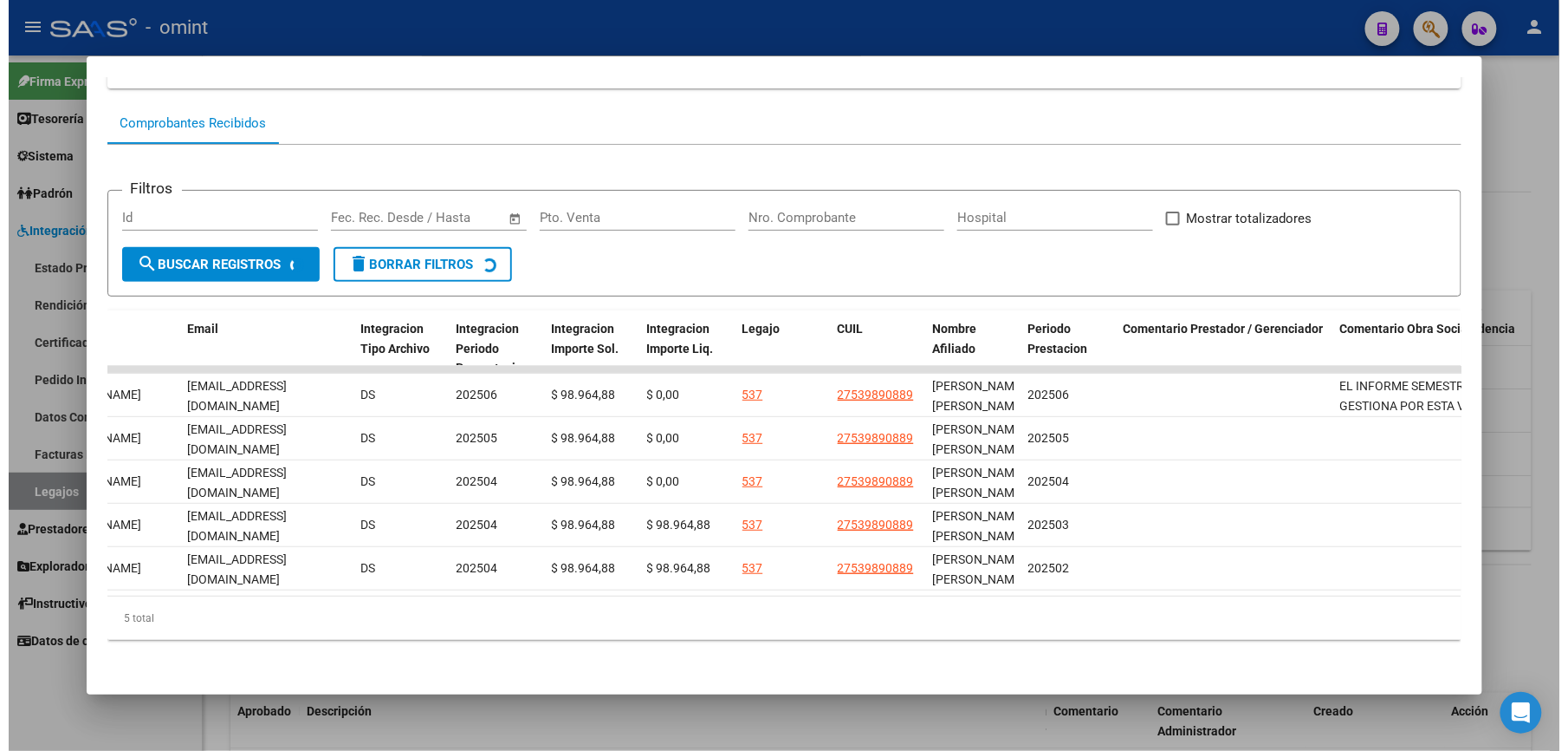
scroll to position [0, 2129]
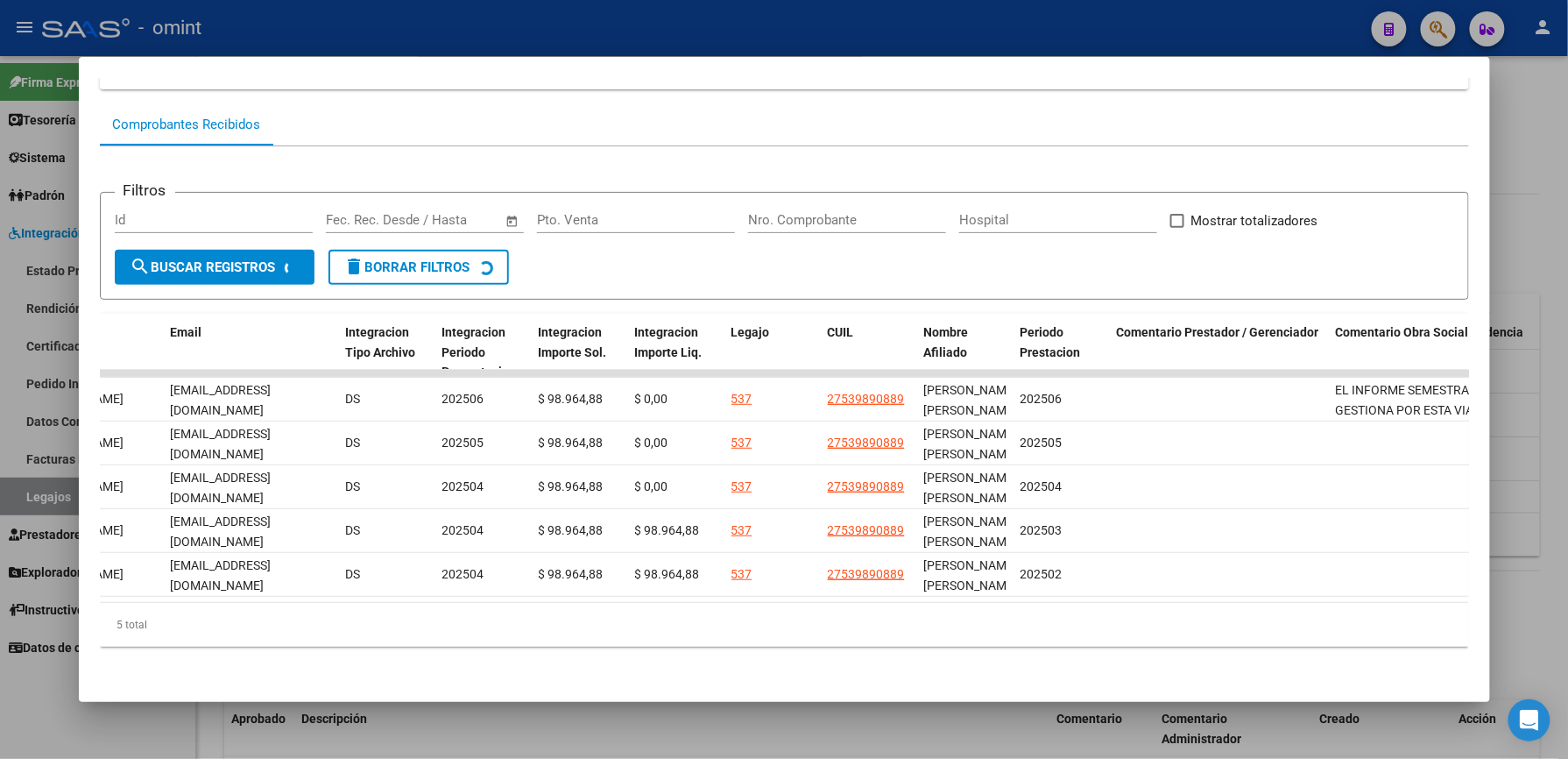
click at [842, 22] on div at bounding box center [784, 379] width 1568 height 759
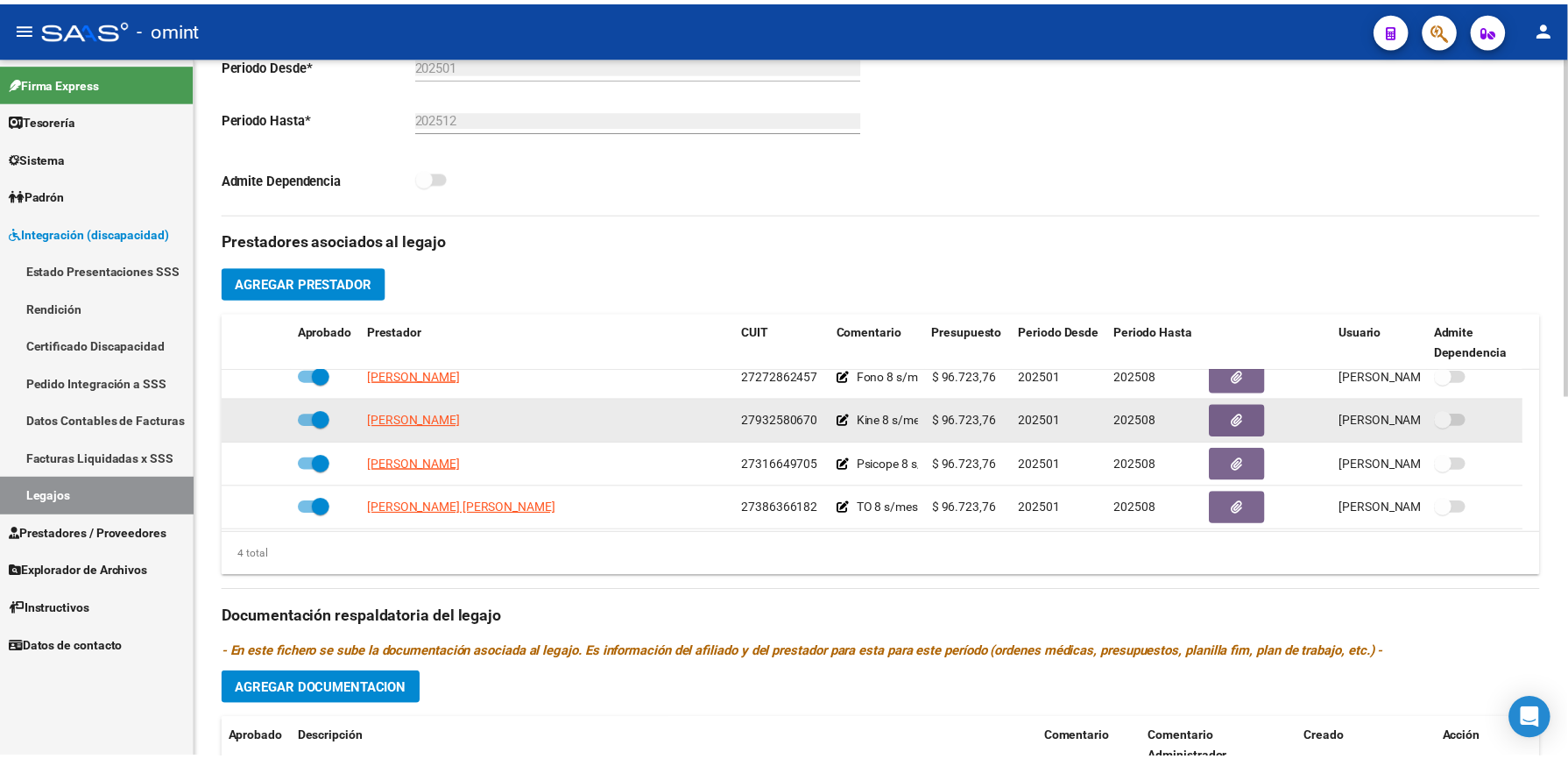
scroll to position [17, 0]
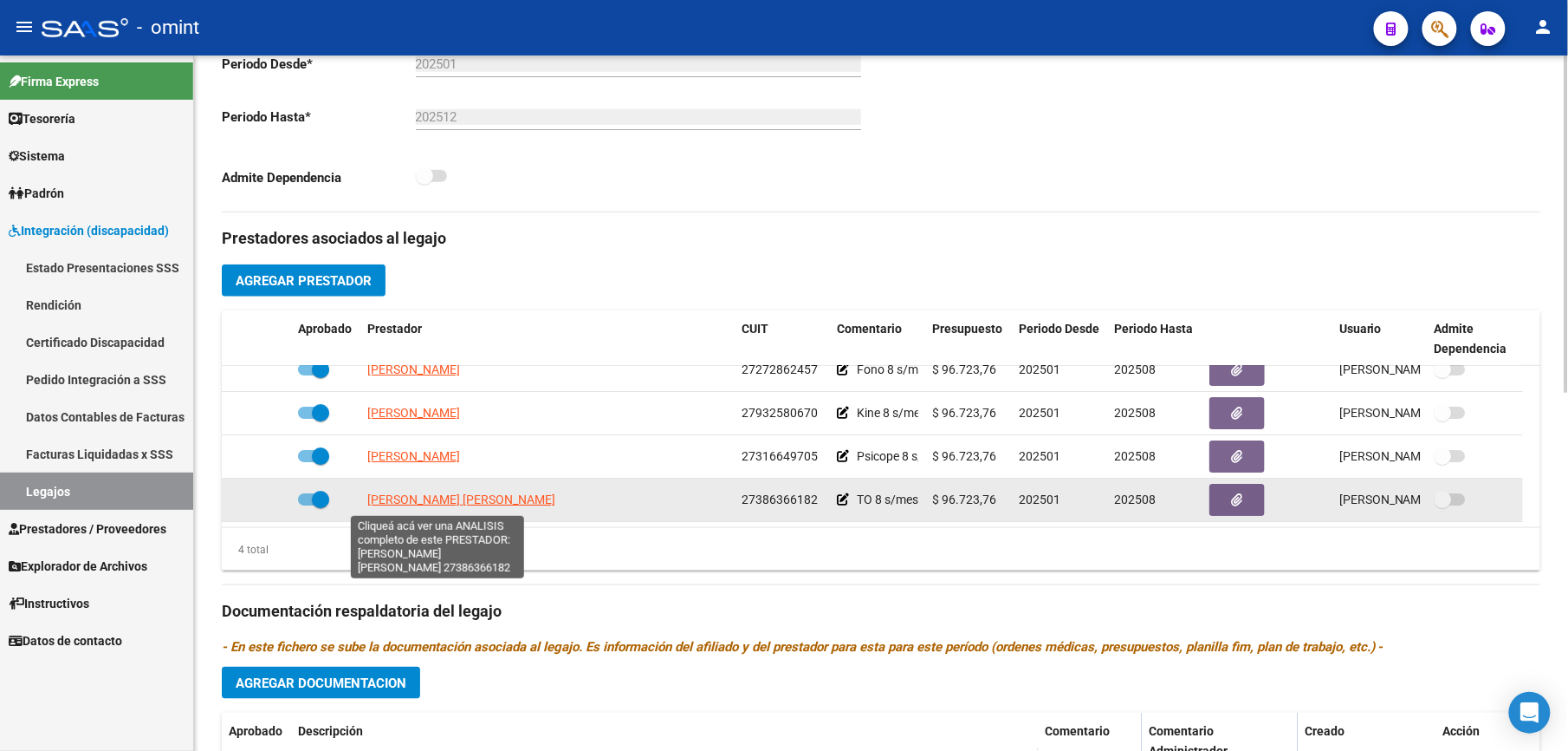
click at [458, 500] on span "ABAD MARIA MACARENA" at bounding box center [461, 499] width 188 height 14
type textarea "27386366182"
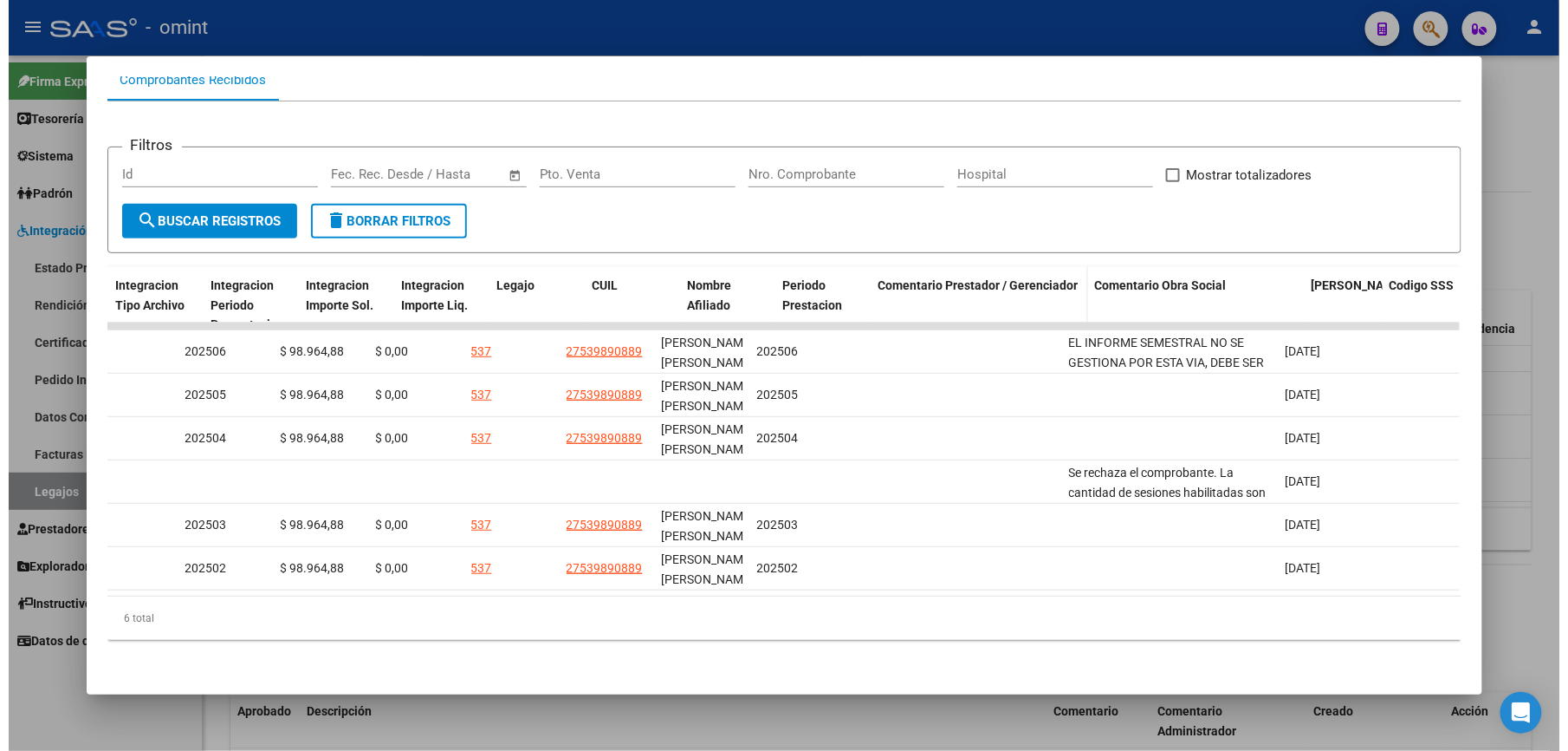
scroll to position [0, 2363]
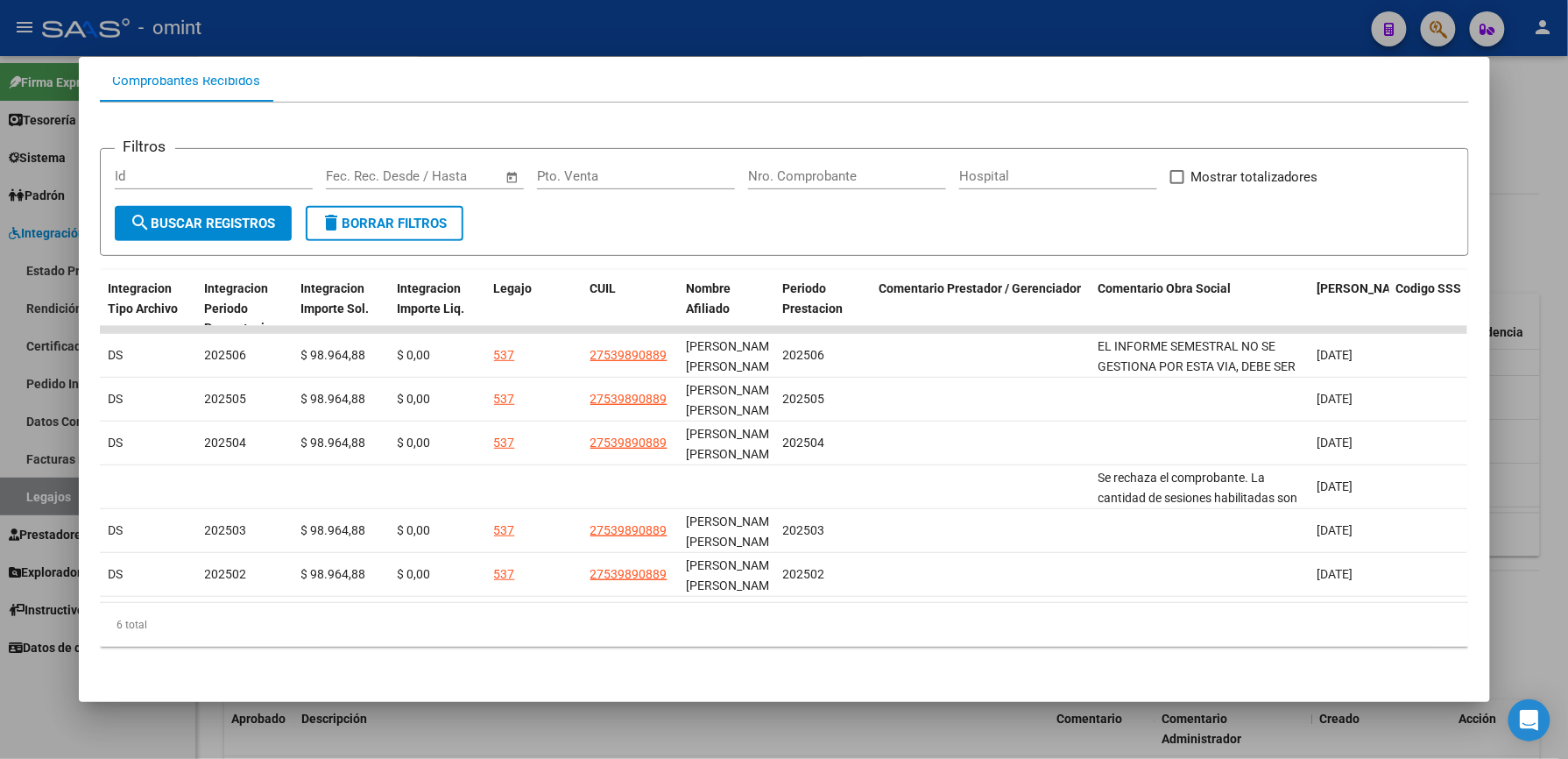
drag, startPoint x: 865, startPoint y: 19, endPoint x: 626, endPoint y: 1, distance: 239.7
click at [863, 21] on div at bounding box center [784, 379] width 1568 height 759
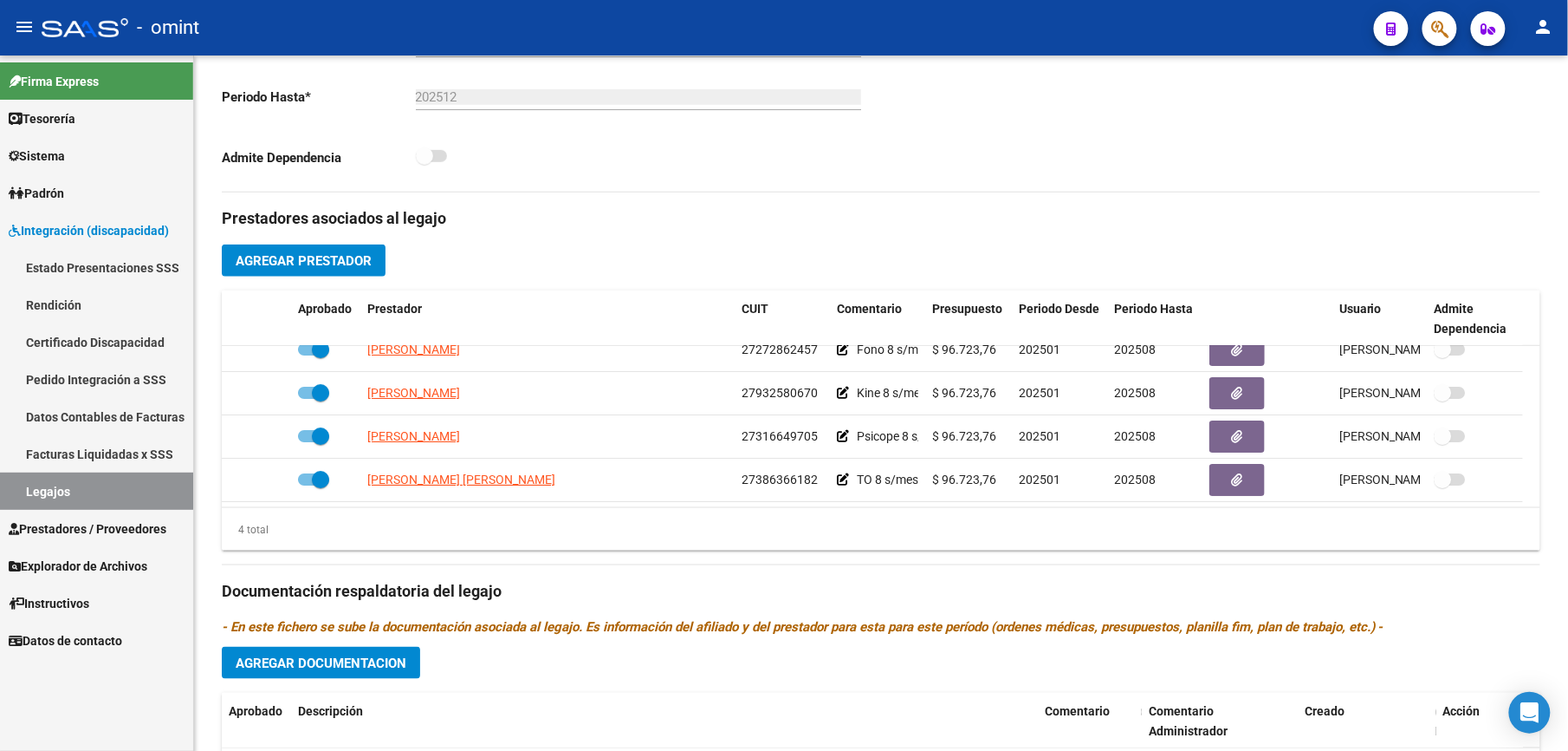
scroll to position [462, 0]
